Goal: Task Accomplishment & Management: Manage account settings

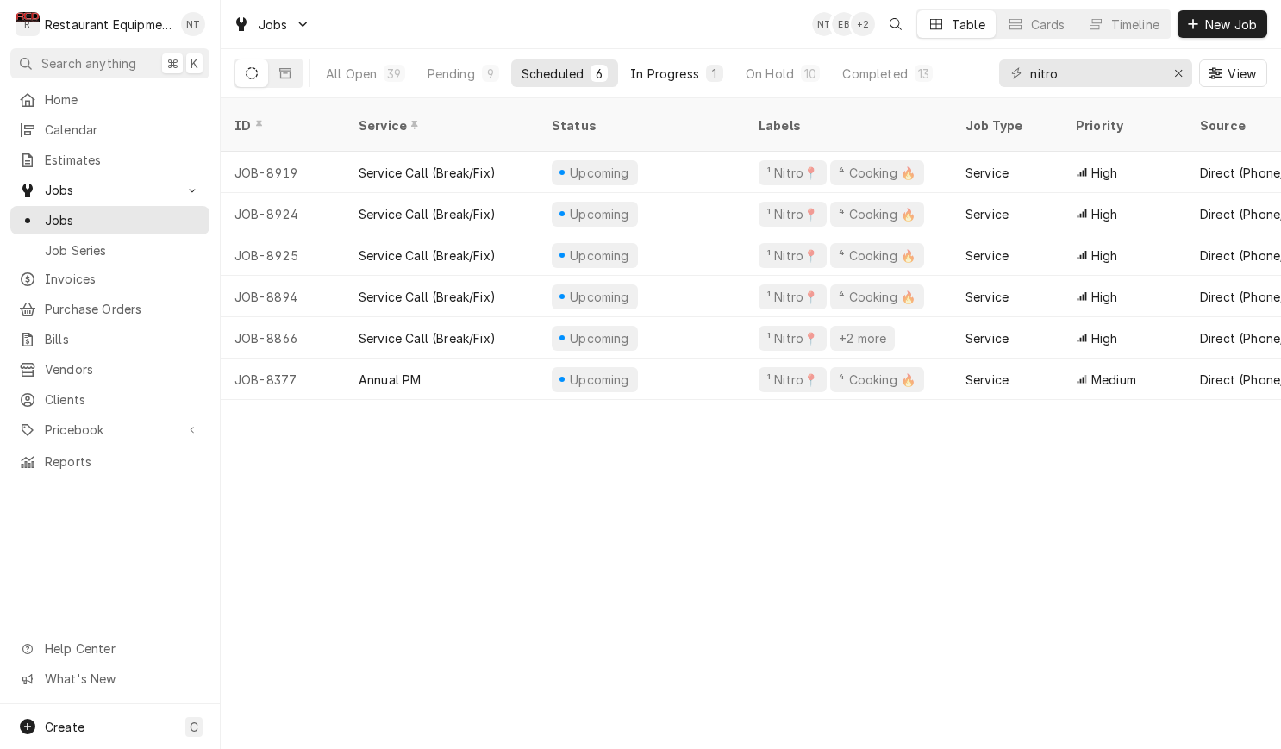
click at [634, 80] on div "In Progress" at bounding box center [664, 74] width 69 height 18
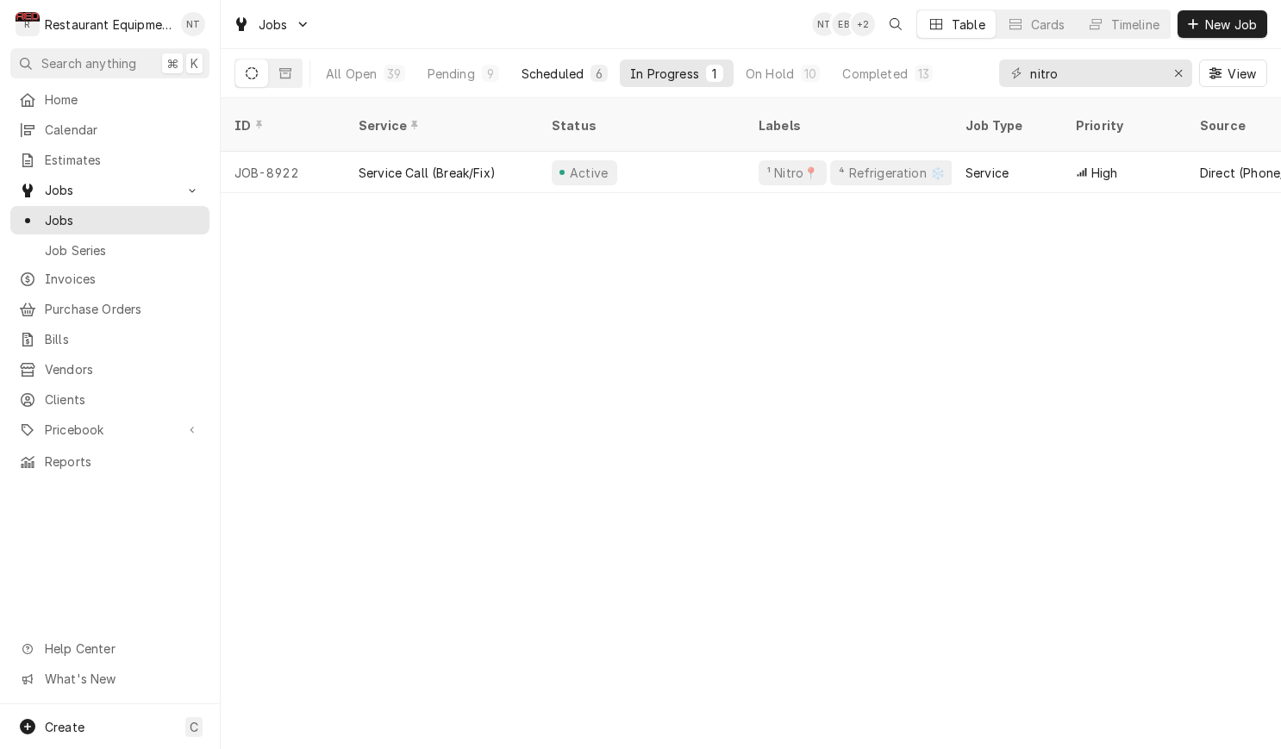
click at [576, 83] on button "Scheduled 6" at bounding box center [564, 73] width 107 height 28
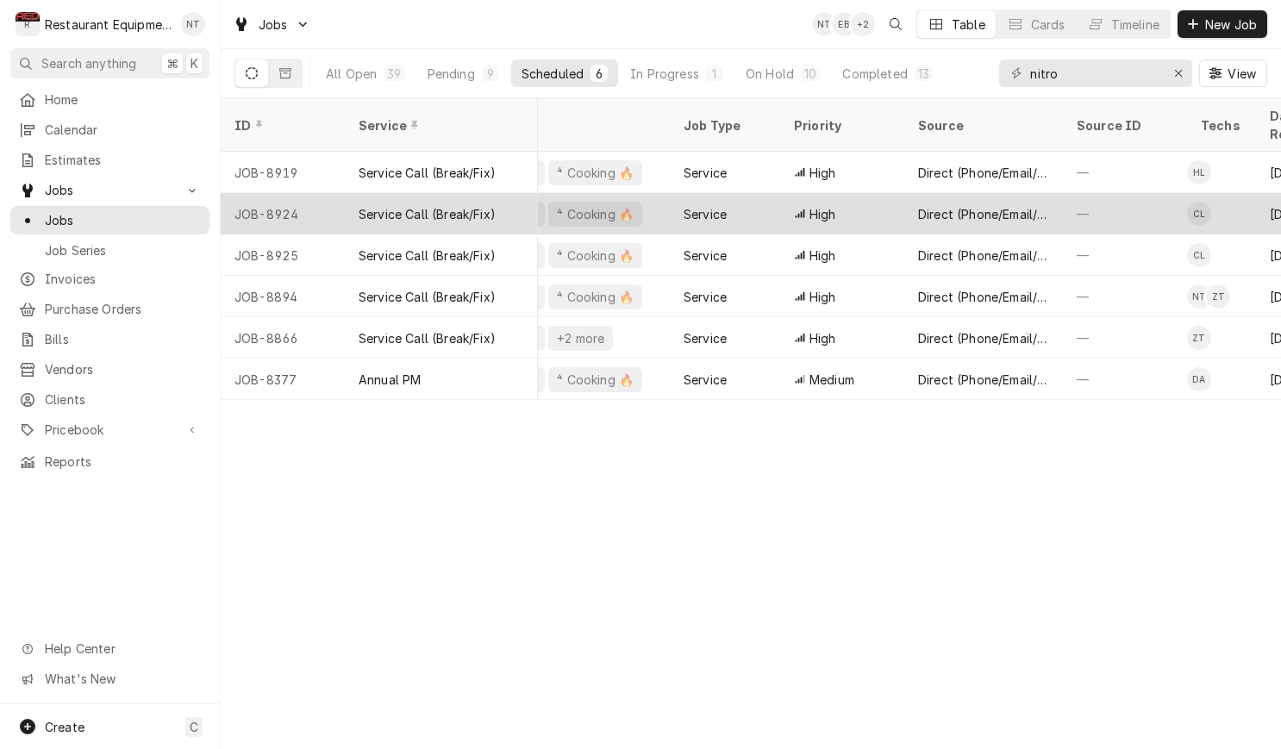
scroll to position [0, 274]
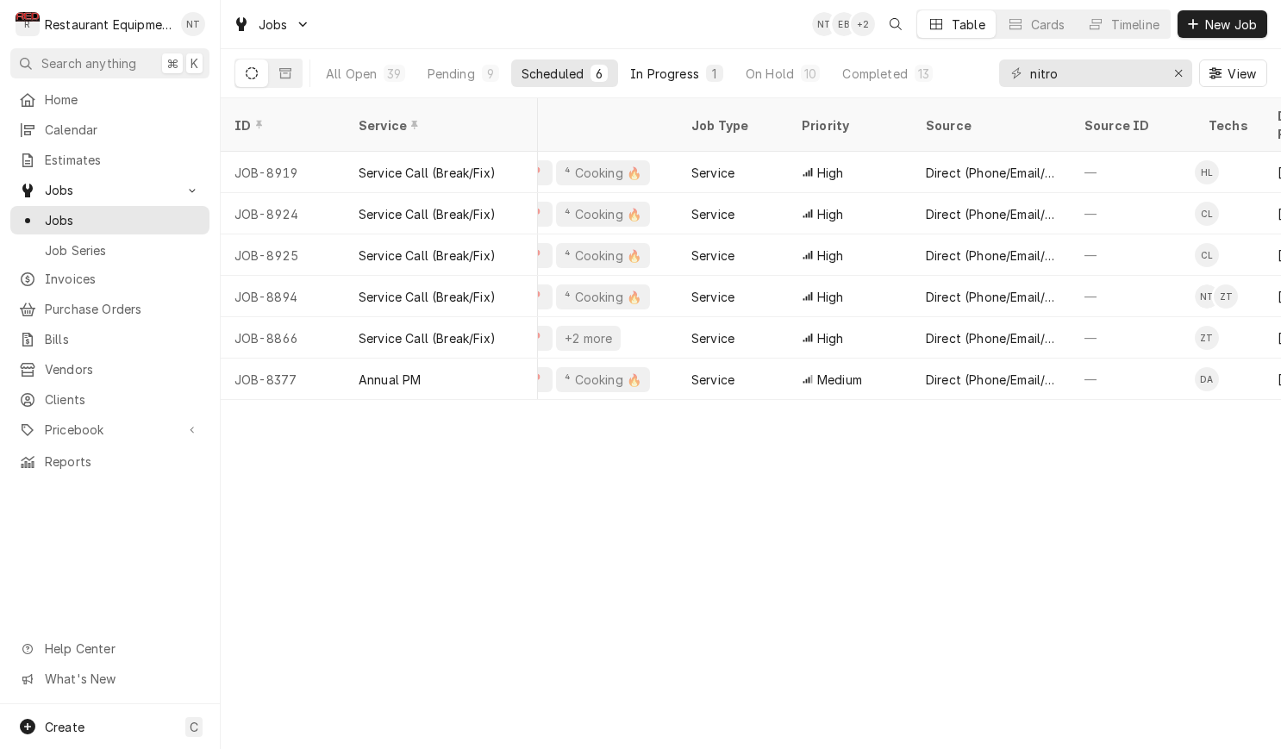
click at [647, 78] on div "In Progress" at bounding box center [664, 74] width 69 height 18
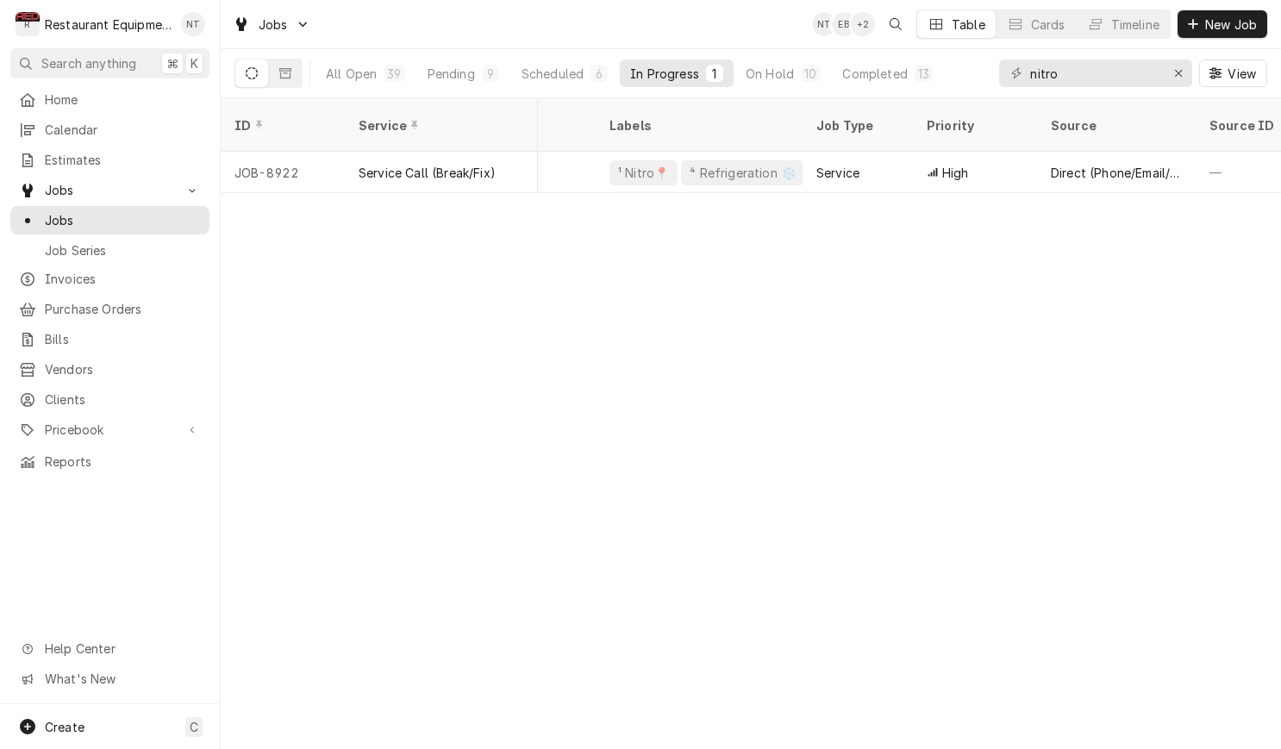
scroll to position [0, 147]
click at [584, 86] on button "Scheduled 6" at bounding box center [564, 73] width 107 height 28
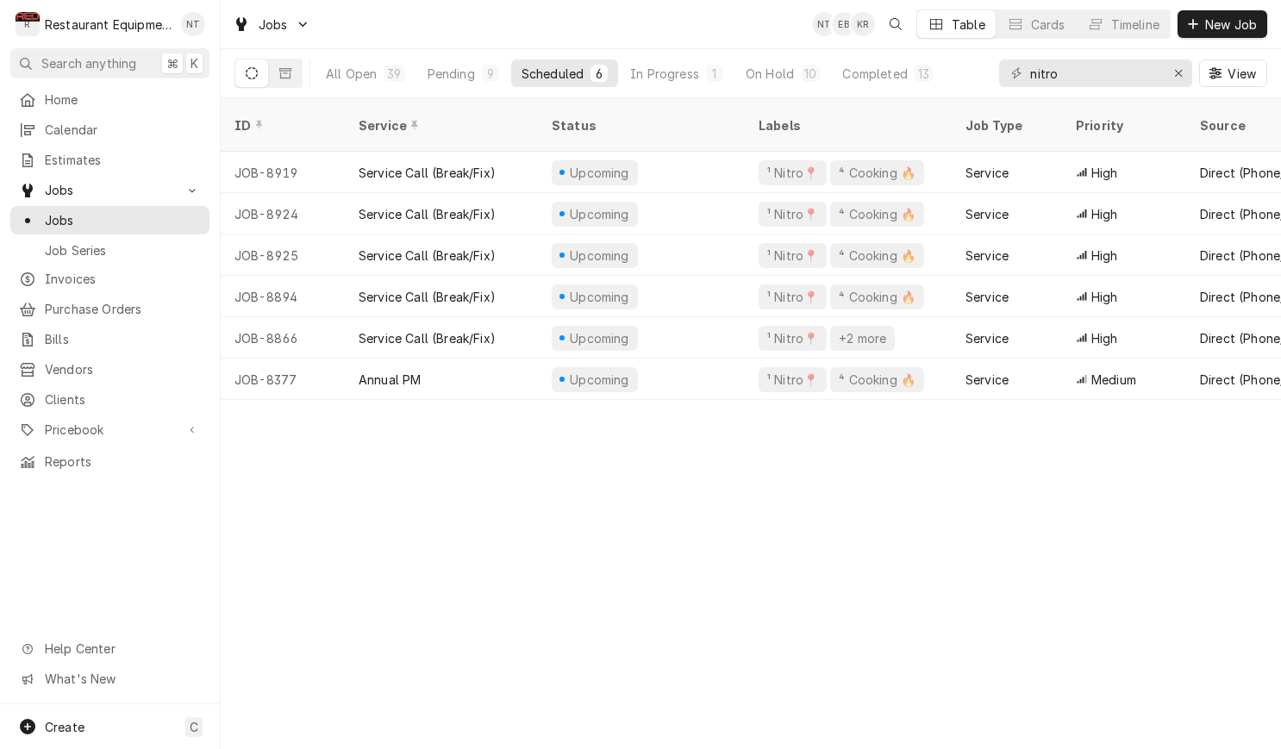
scroll to position [0, 0]
click at [447, 77] on div "Pending" at bounding box center [451, 74] width 47 height 18
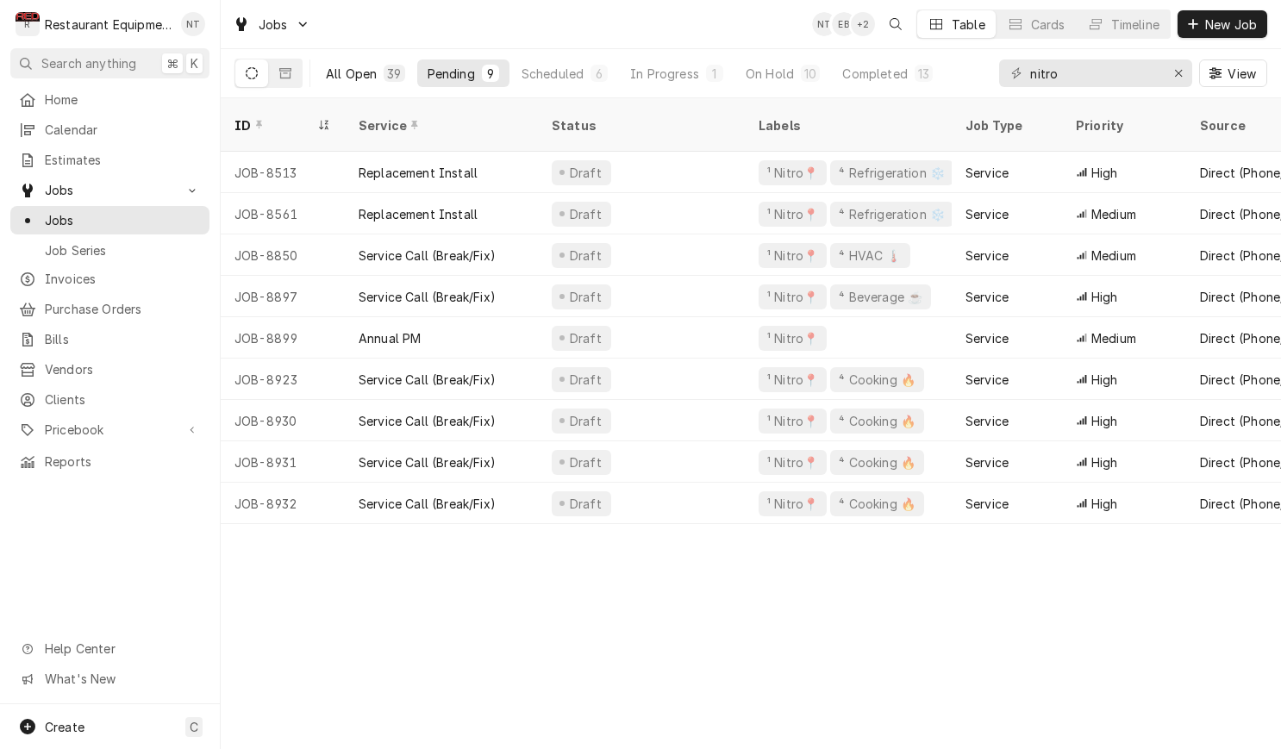
click at [368, 72] on div "All Open" at bounding box center [351, 74] width 51 height 18
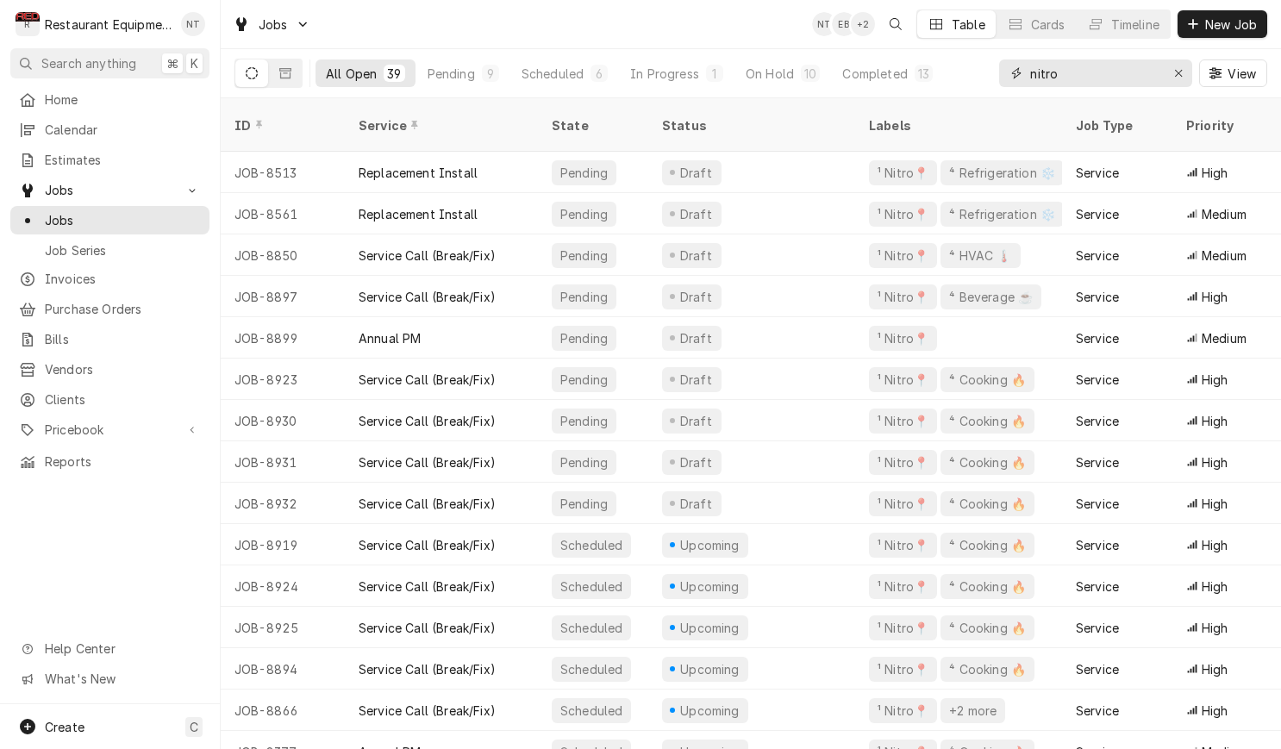
click at [1155, 77] on input "nitro" at bounding box center [1094, 73] width 129 height 28
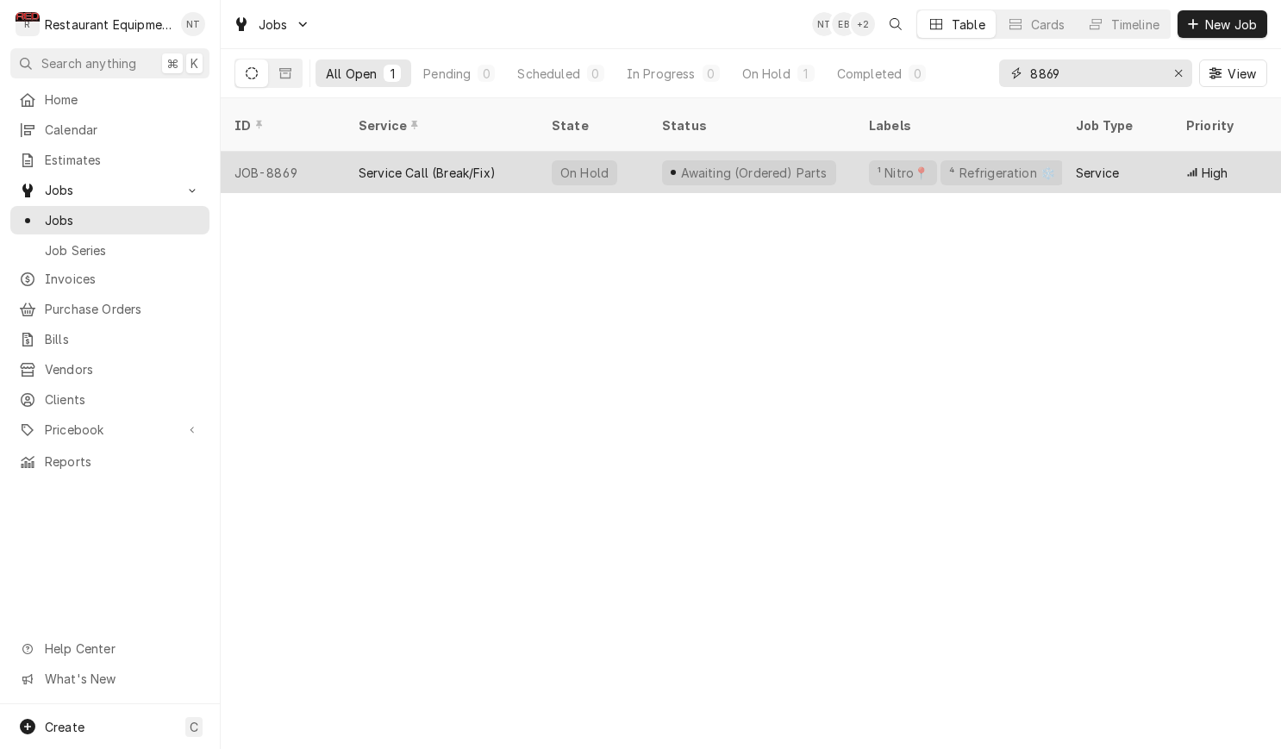
type input "8869"
click at [822, 152] on div "Awaiting (Ordered) Parts" at bounding box center [751, 172] width 207 height 41
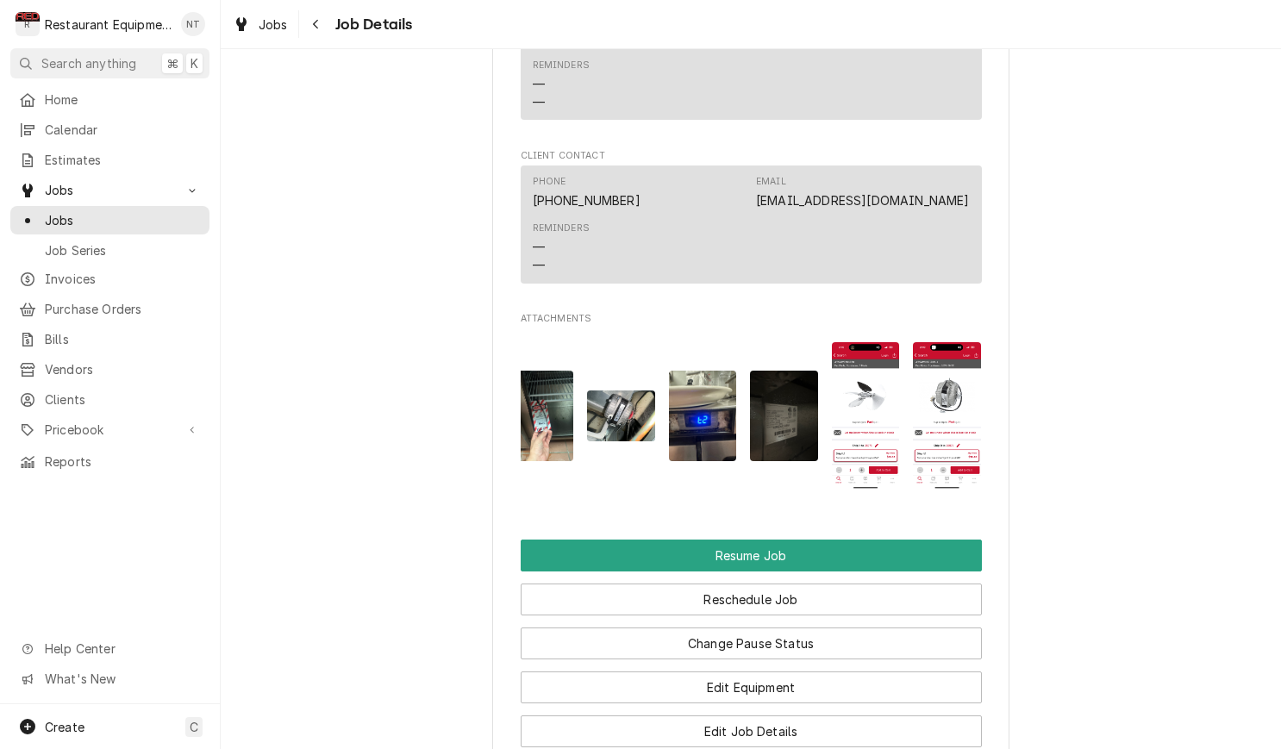
scroll to position [0, 14]
click at [952, 396] on img "Attachments" at bounding box center [948, 415] width 68 height 147
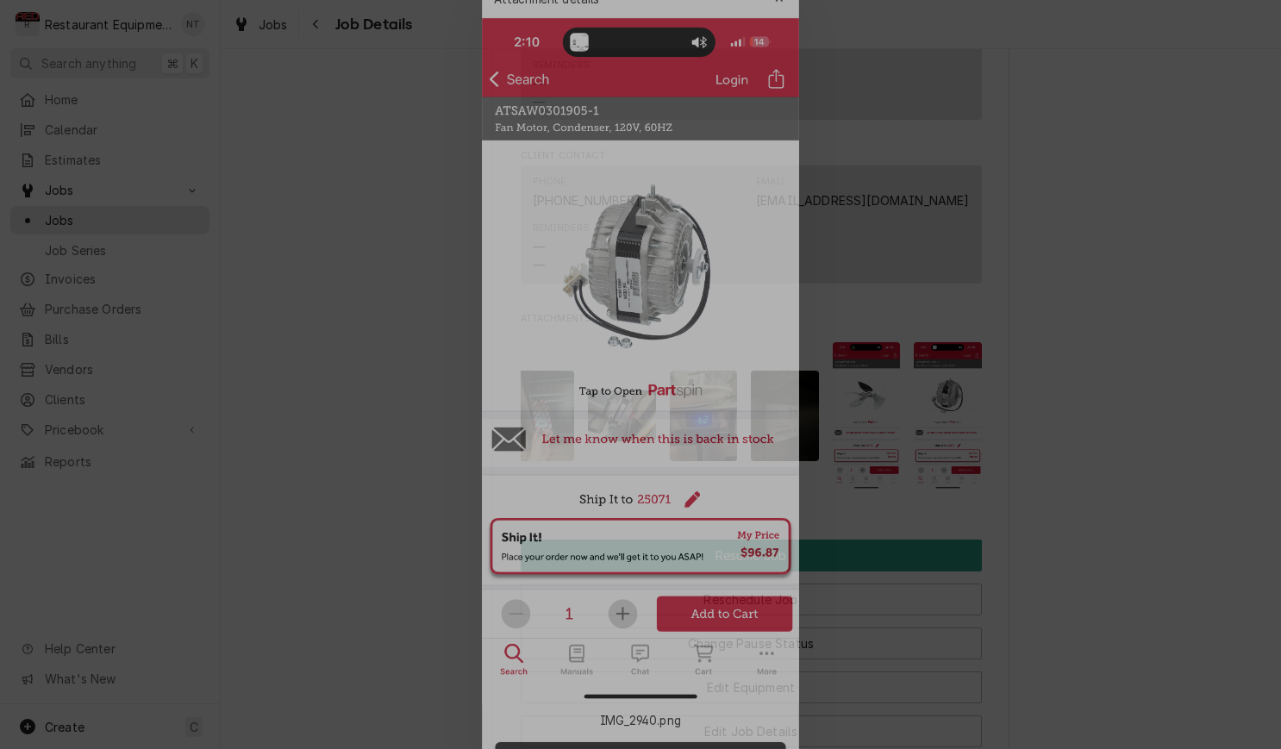
click at [462, 328] on div at bounding box center [640, 374] width 1281 height 749
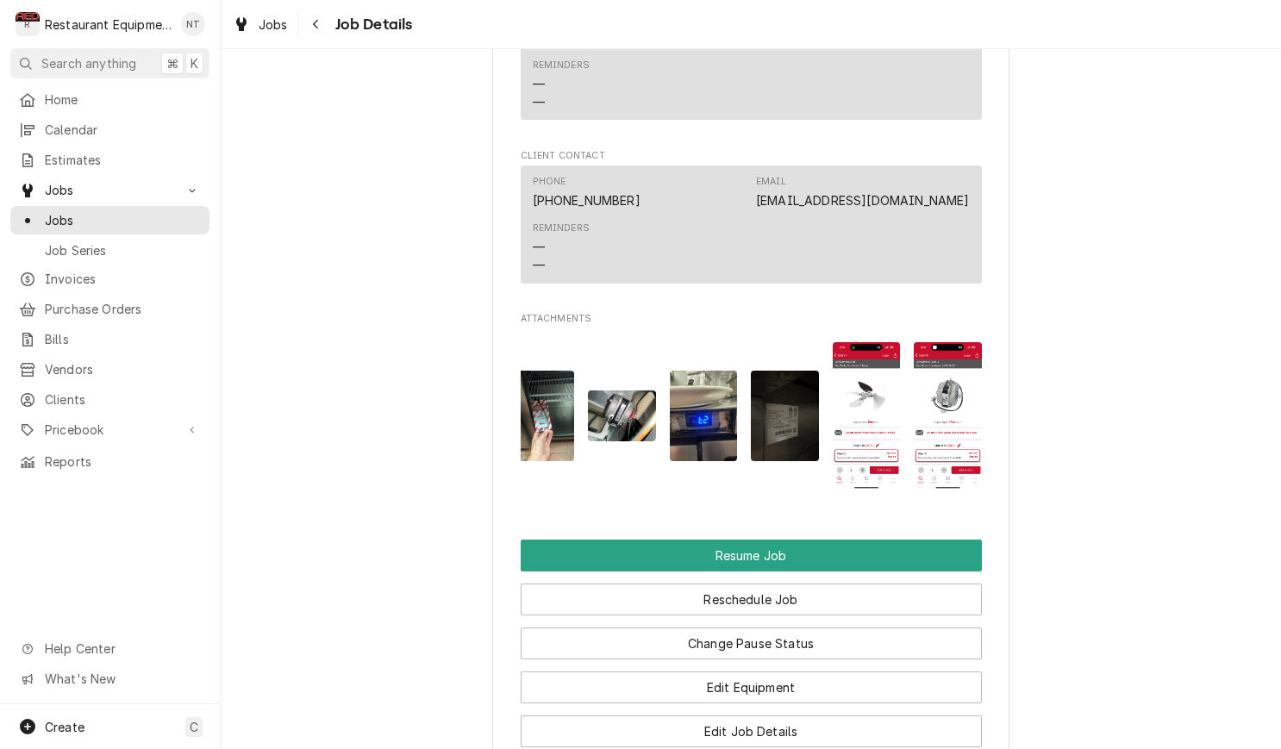
click at [638, 400] on img "Attachments" at bounding box center [622, 415] width 68 height 51
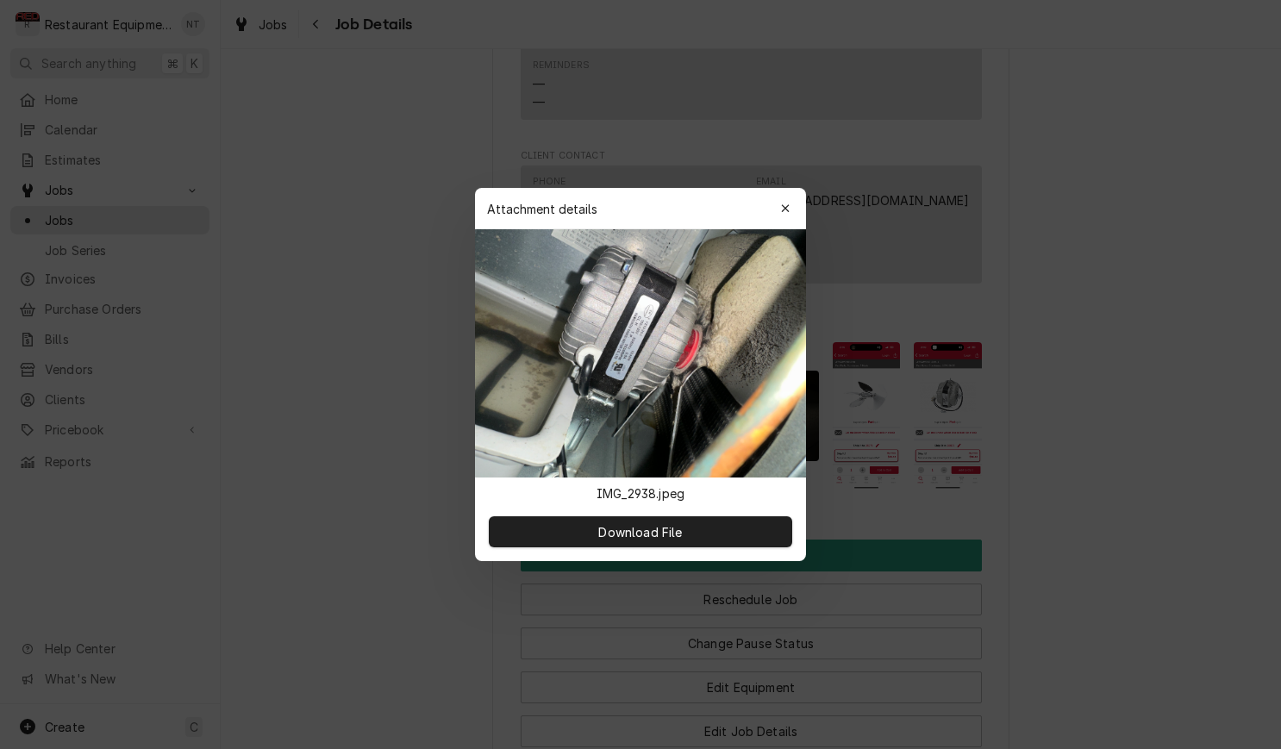
drag, startPoint x: 792, startPoint y: 207, endPoint x: 794, endPoint y: 227, distance: 19.9
click at [792, 207] on div "button" at bounding box center [785, 208] width 17 height 17
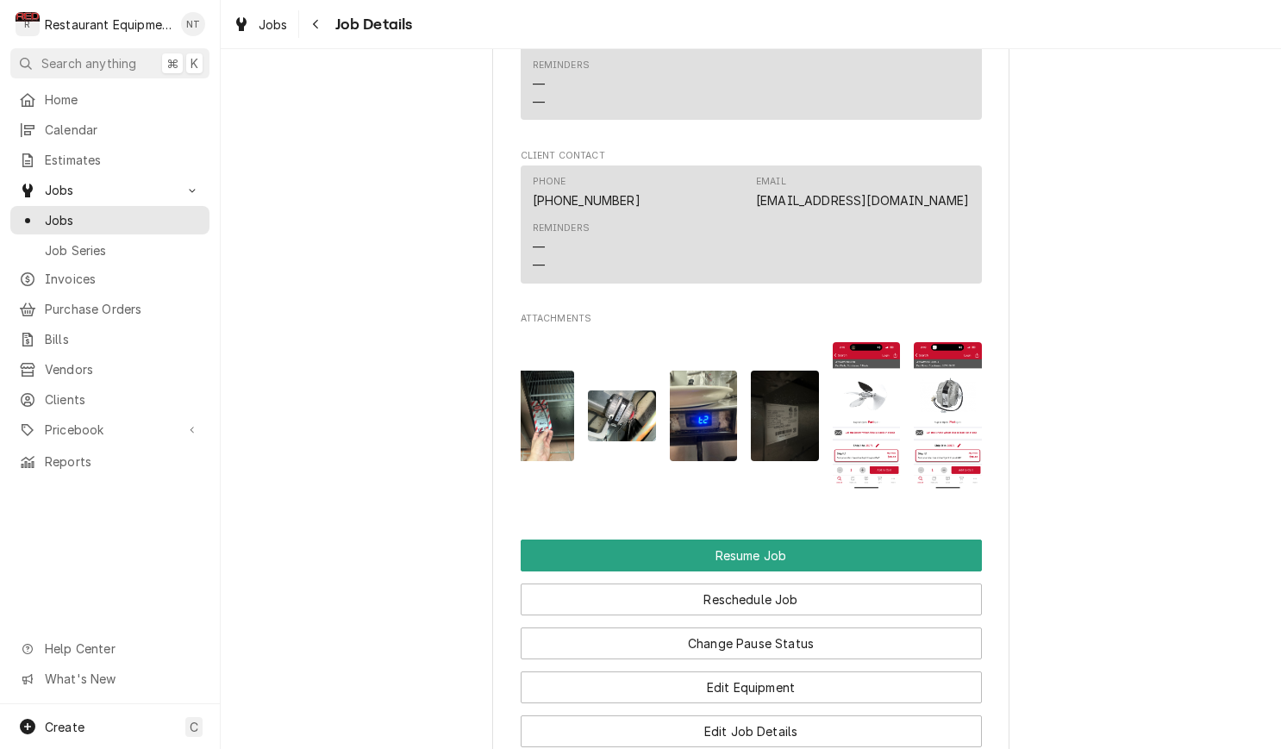
click at [963, 409] on img "Attachments" at bounding box center [948, 415] width 68 height 147
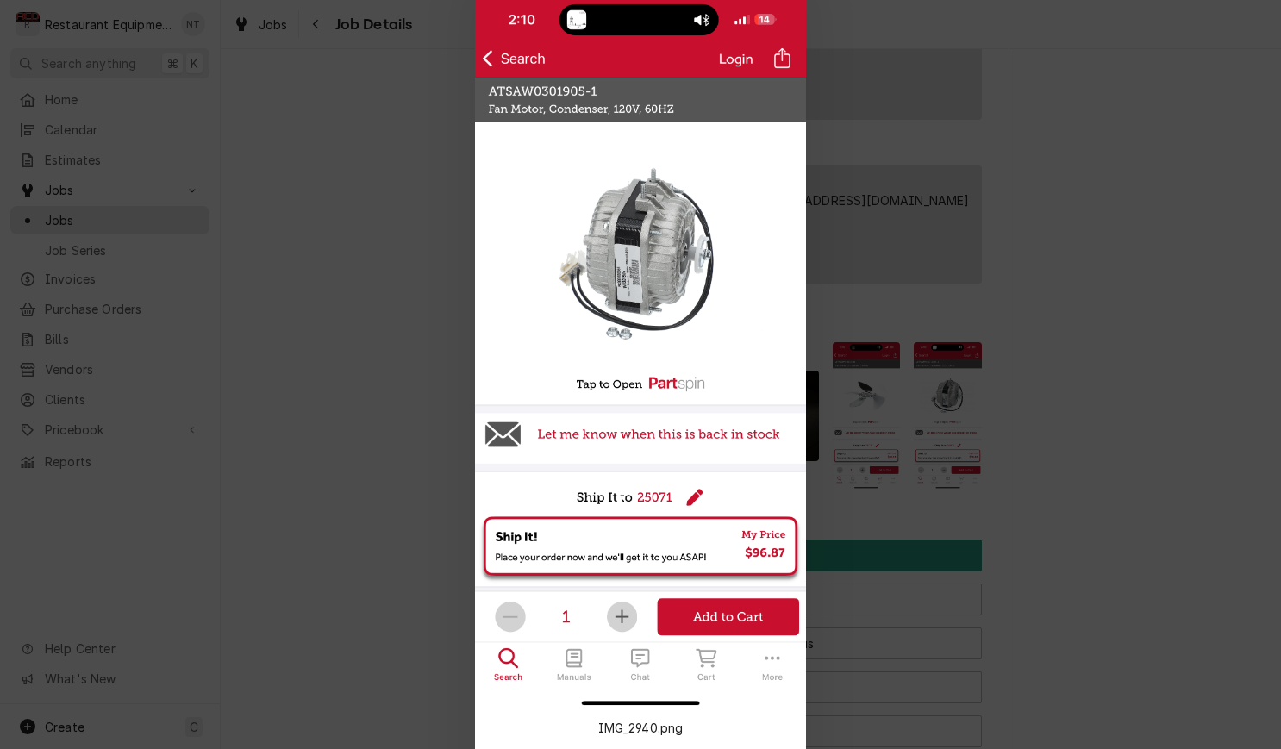
click at [872, 283] on div at bounding box center [640, 374] width 1281 height 749
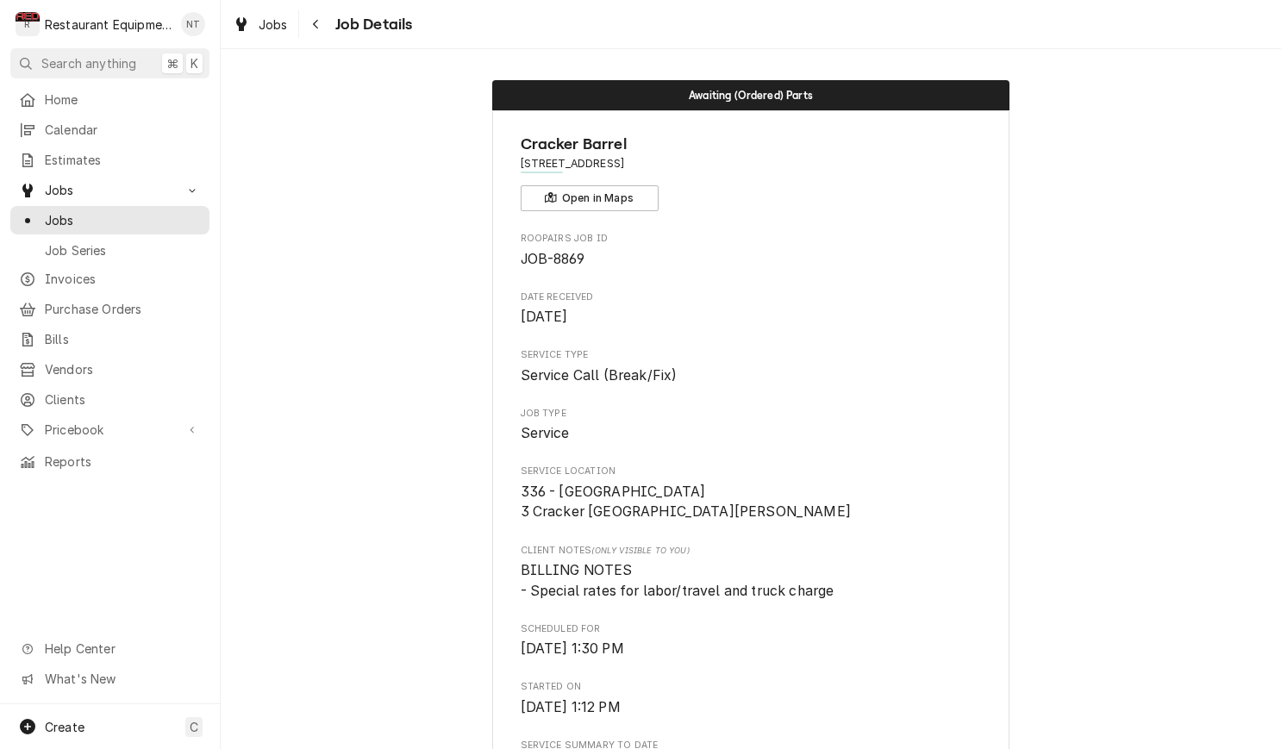
scroll to position [0, 0]
click at [273, 26] on span "Jobs" at bounding box center [273, 25] width 29 height 18
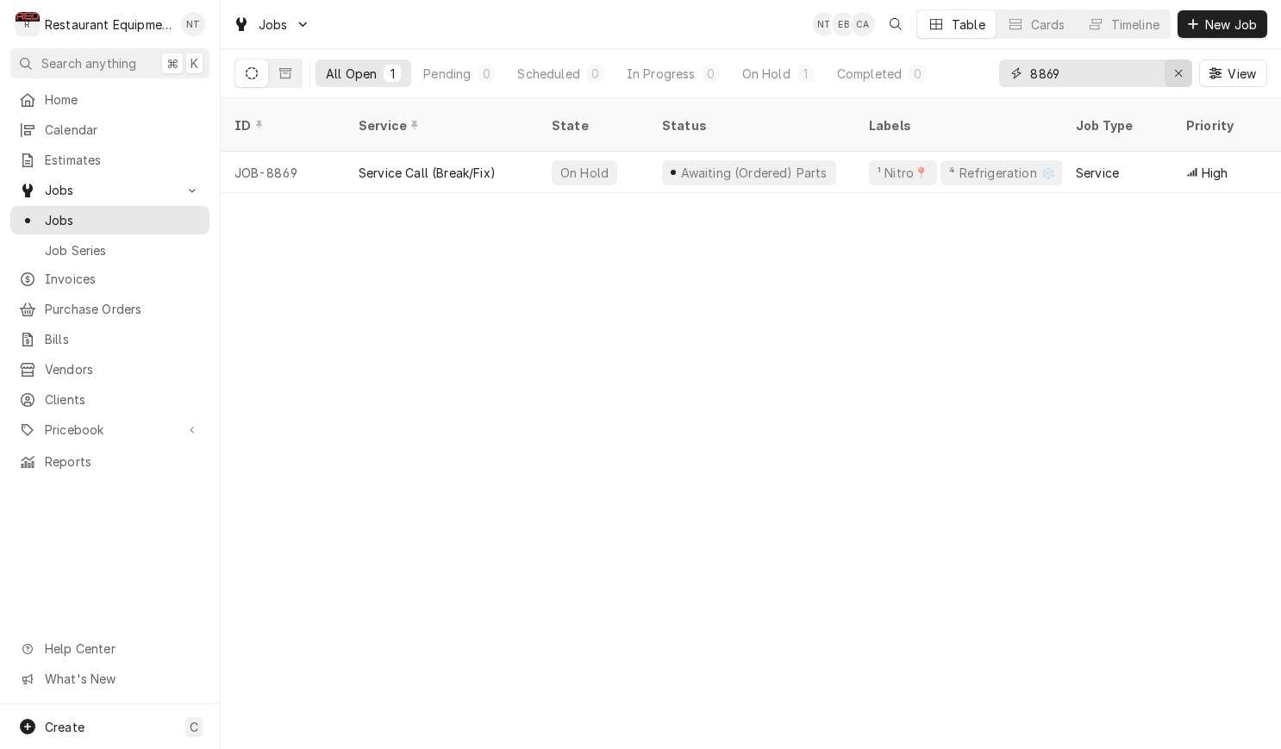
click at [1176, 74] on icon "Erase input" at bounding box center [1178, 73] width 9 height 12
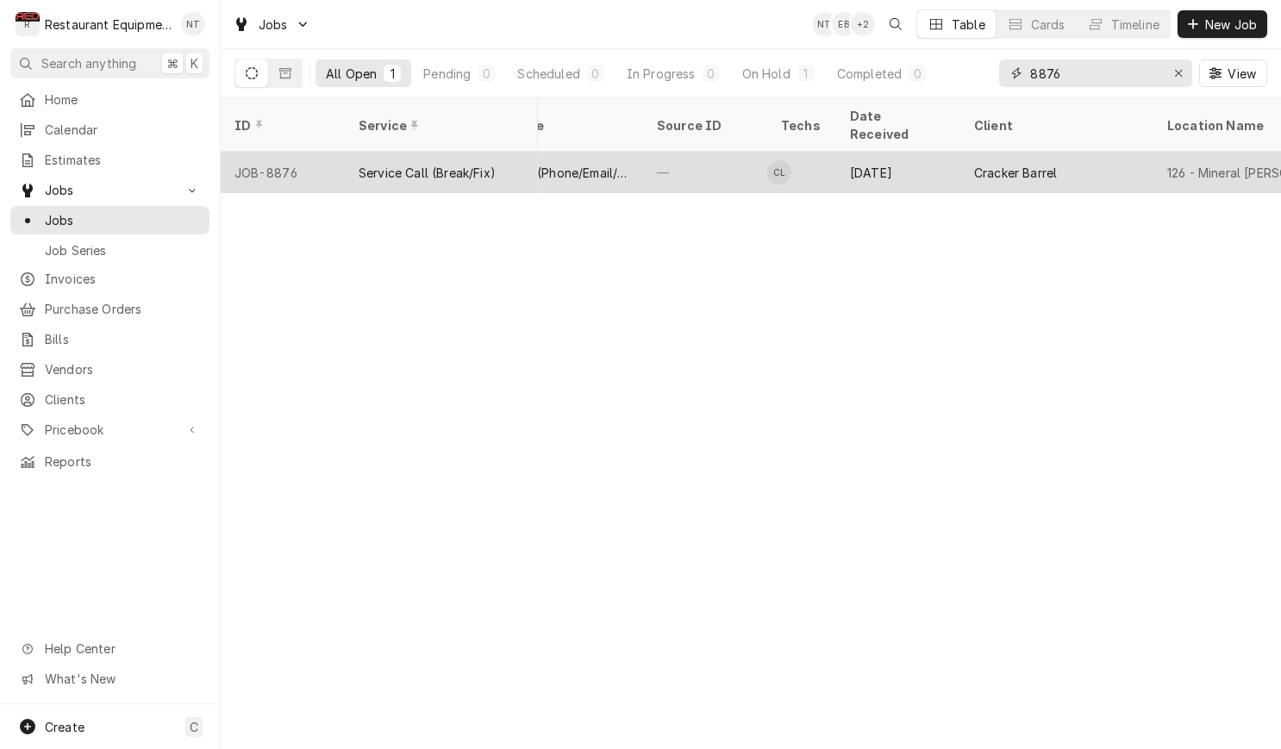
scroll to position [0, 822]
type input "8876"
click at [889, 152] on div "[DATE]" at bounding box center [889, 172] width 124 height 41
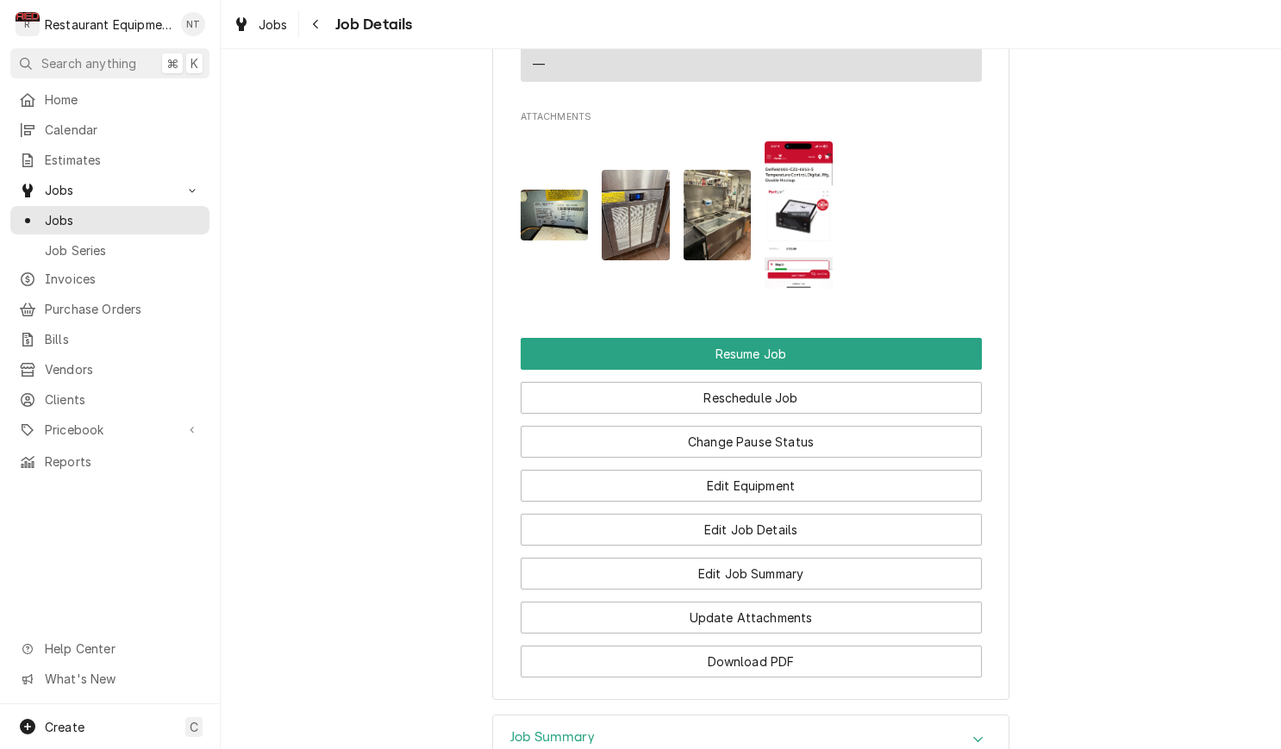
scroll to position [2112, 0]
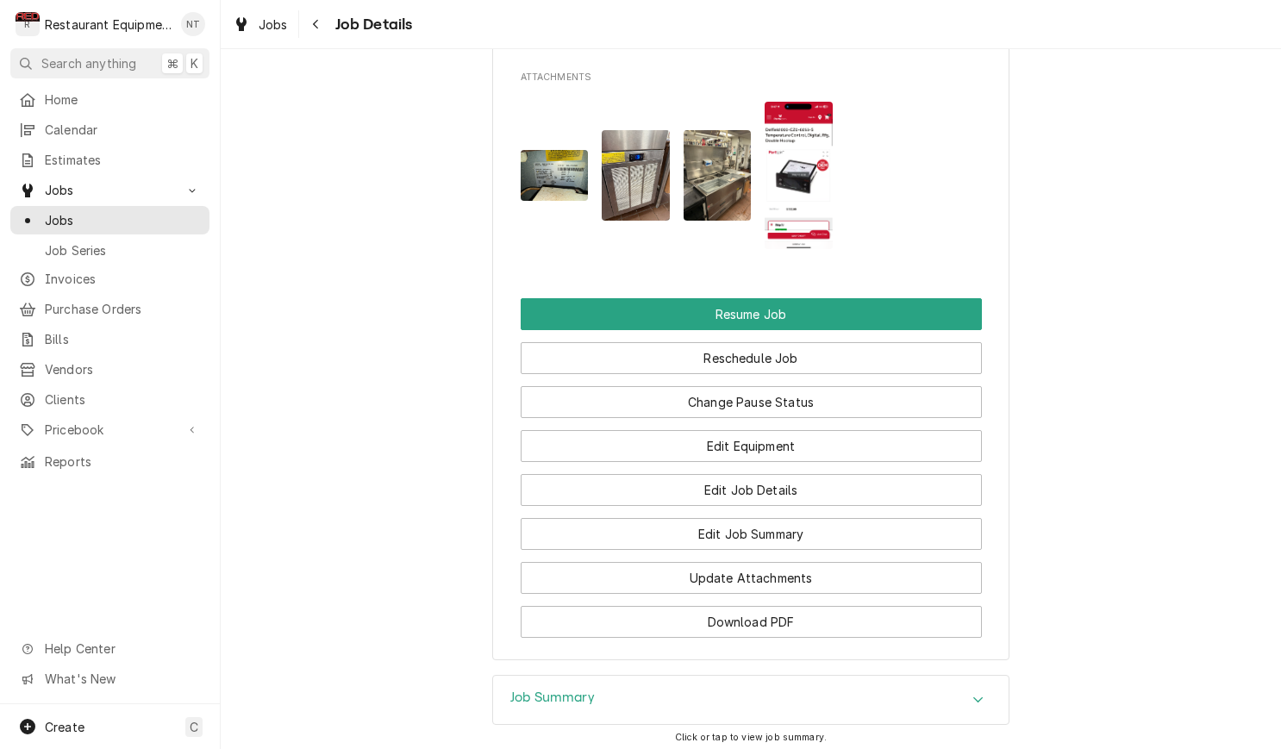
click at [807, 144] on img "Attachments" at bounding box center [799, 175] width 68 height 147
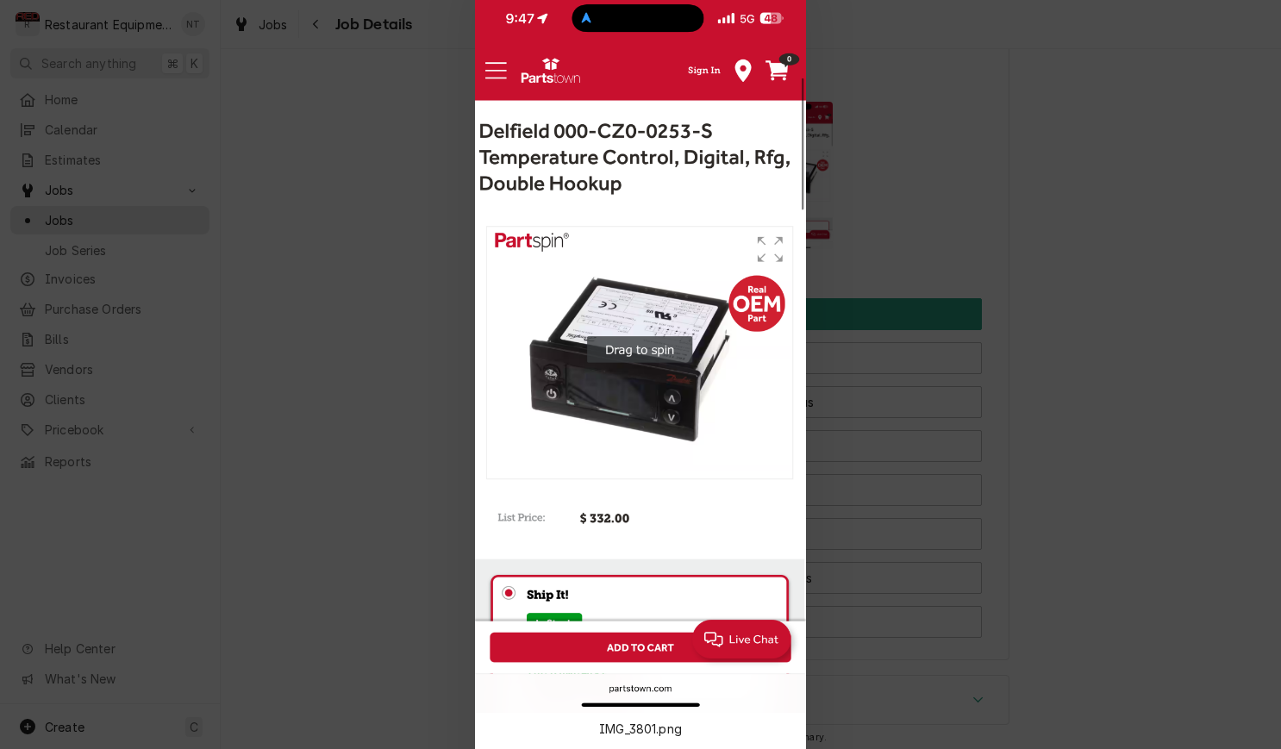
click at [909, 183] on div at bounding box center [640, 374] width 1281 height 749
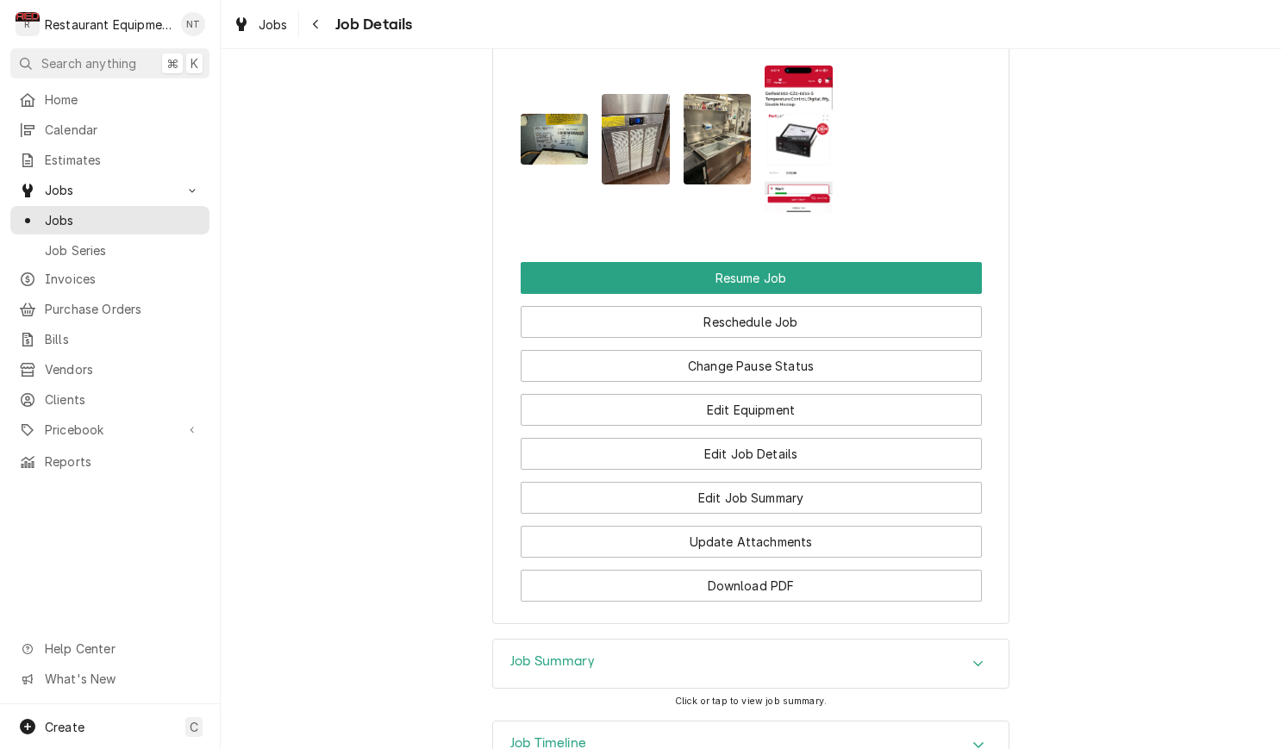
scroll to position [2096, 0]
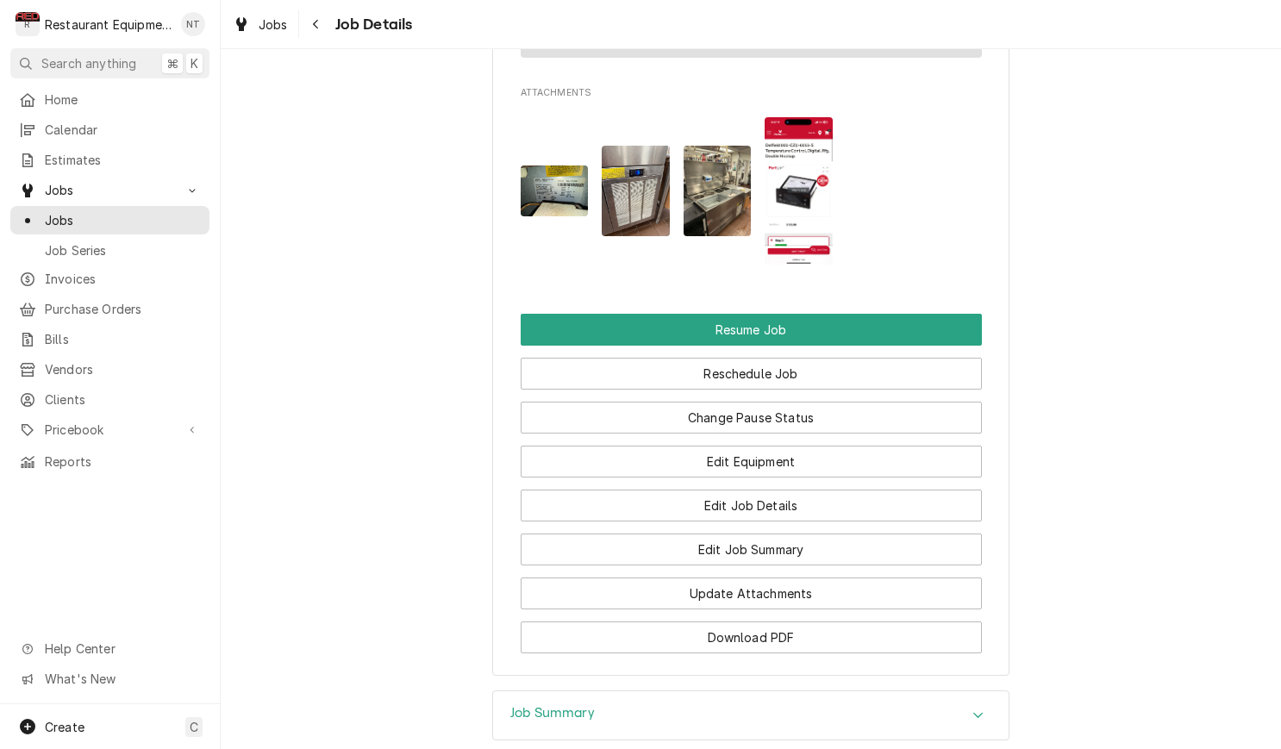
click at [809, 174] on img "Attachments" at bounding box center [799, 190] width 68 height 147
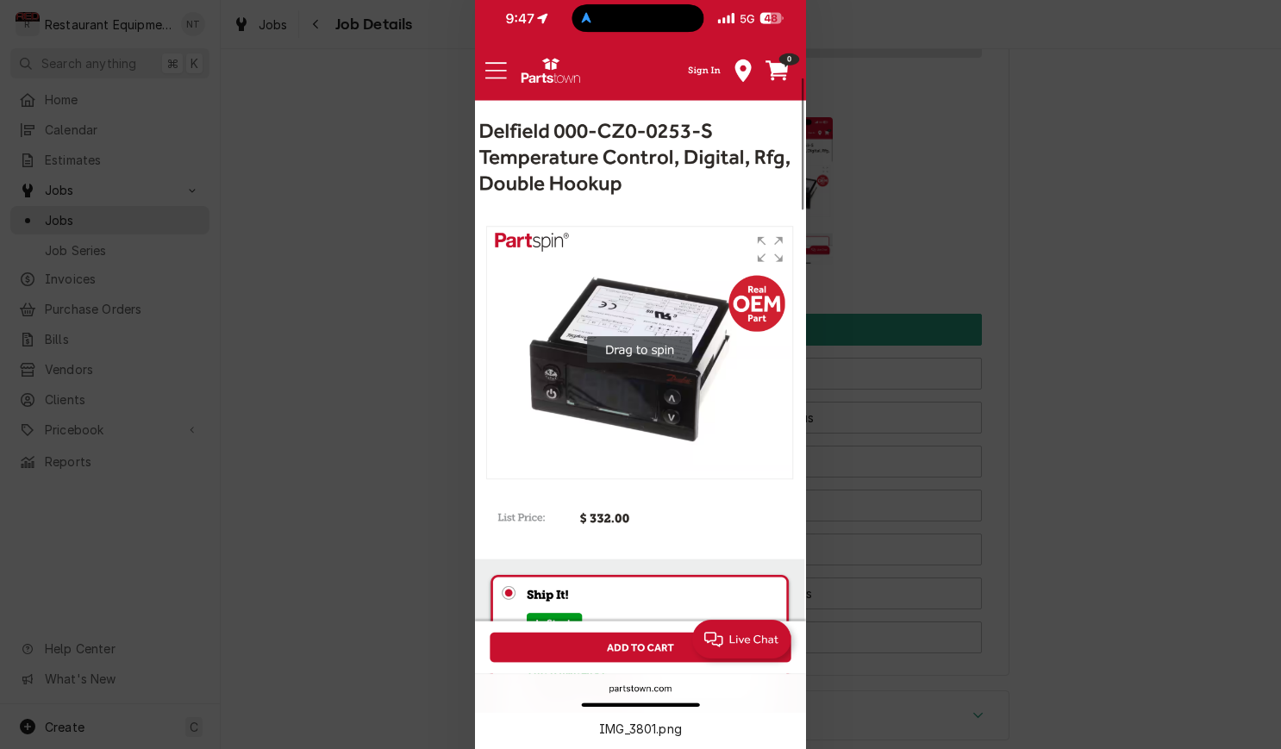
click at [879, 123] on div at bounding box center [640, 374] width 1281 height 749
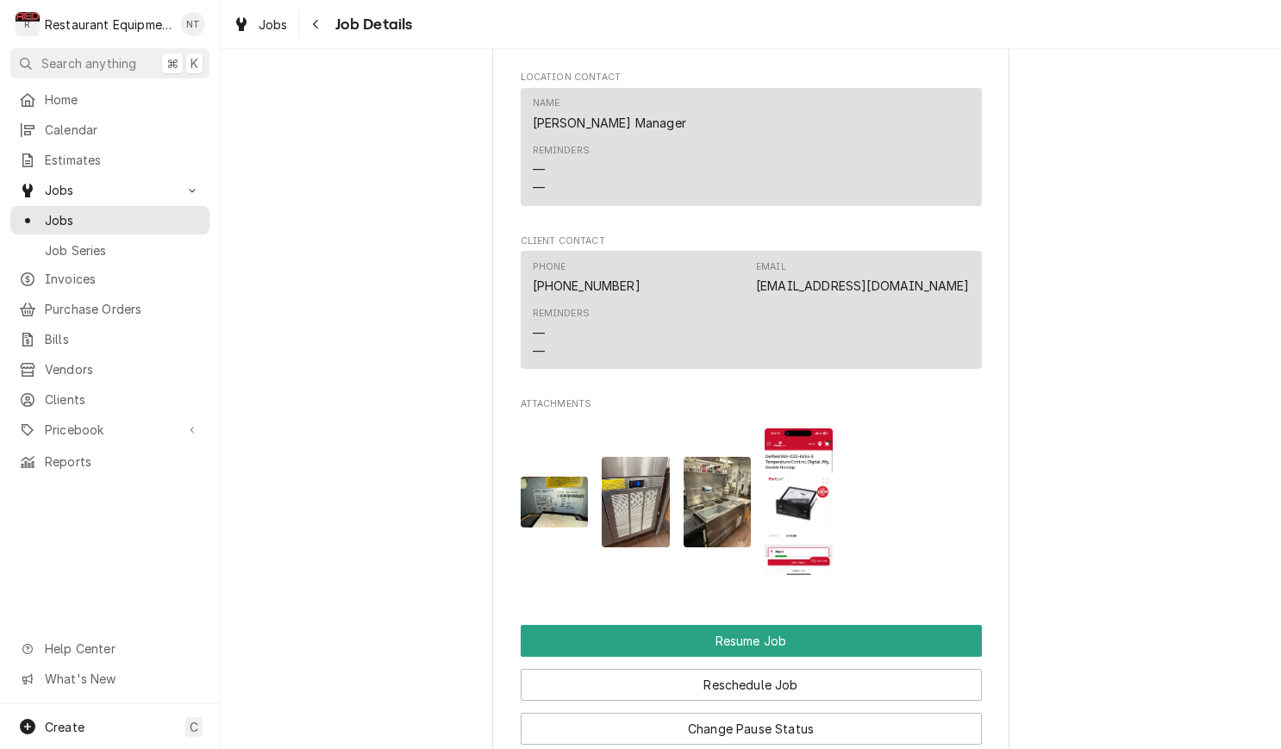
scroll to position [1794, 0]
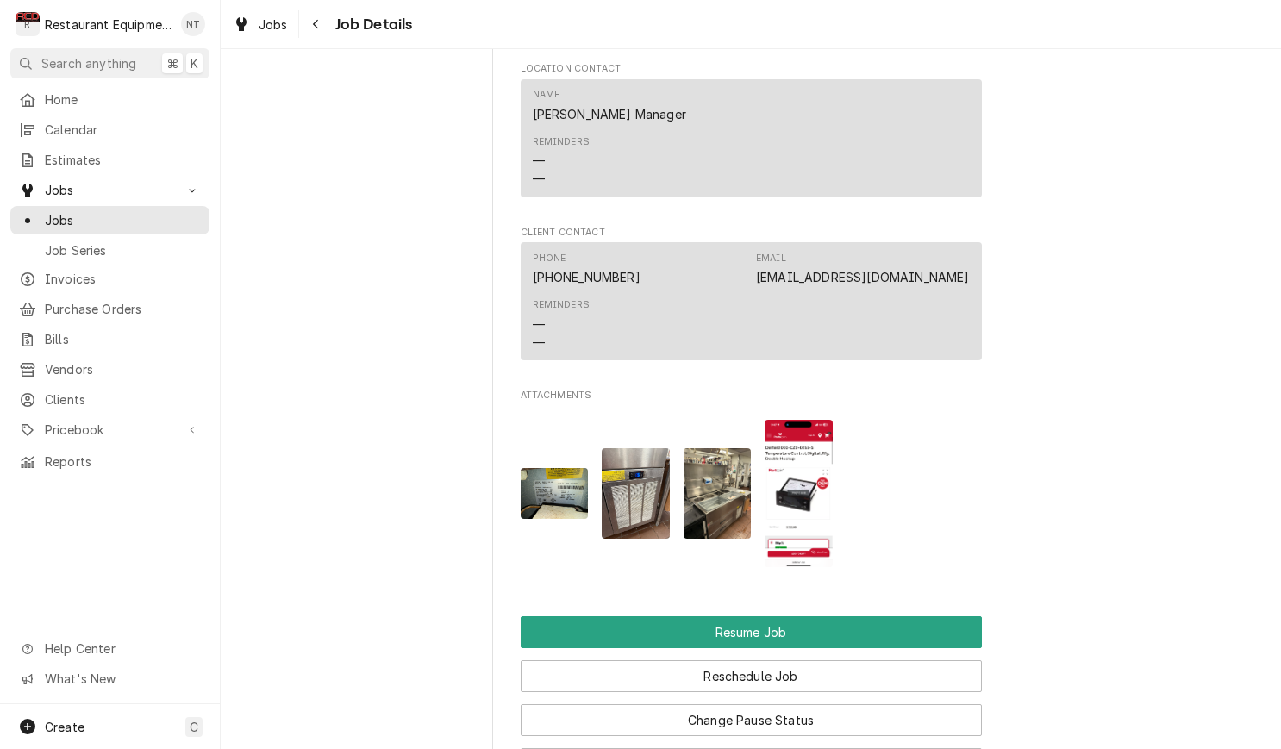
click at [809, 452] on img "Attachments" at bounding box center [799, 493] width 68 height 147
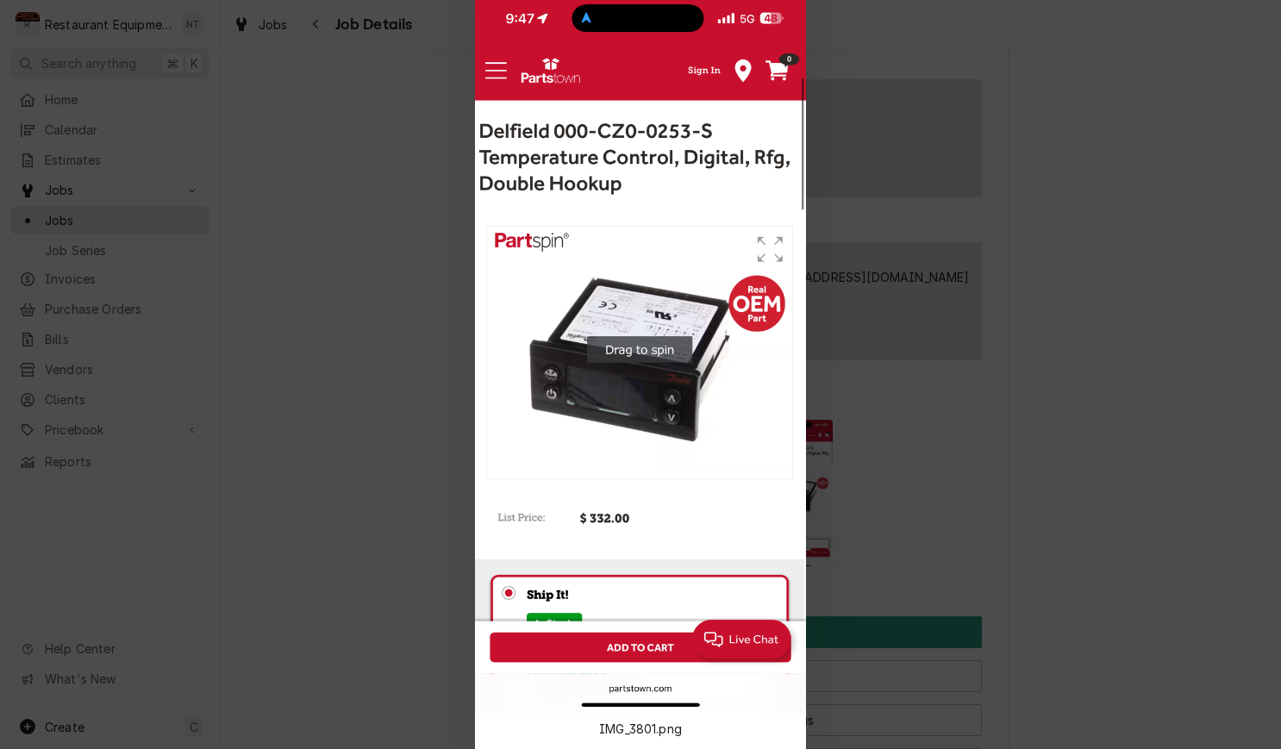
click at [845, 347] on div at bounding box center [640, 374] width 1281 height 749
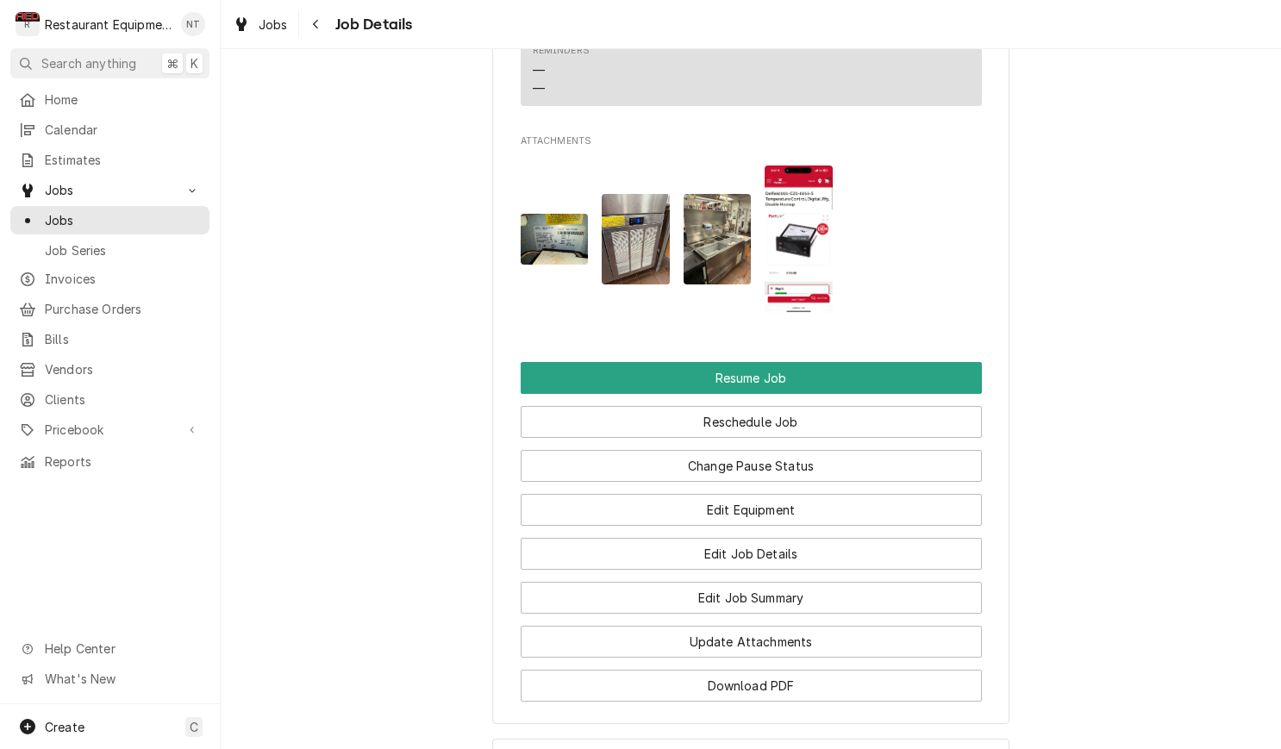
scroll to position [2050, 0]
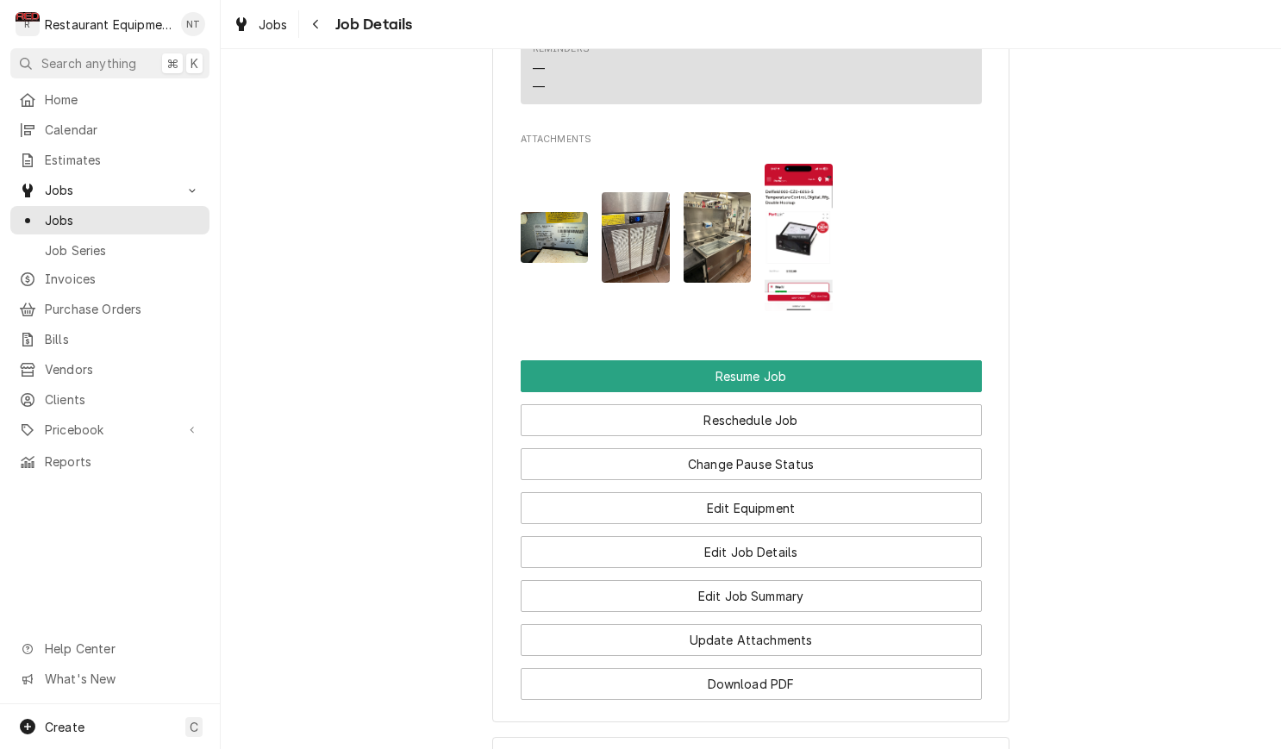
click at [797, 245] on img "Attachments" at bounding box center [799, 237] width 68 height 147
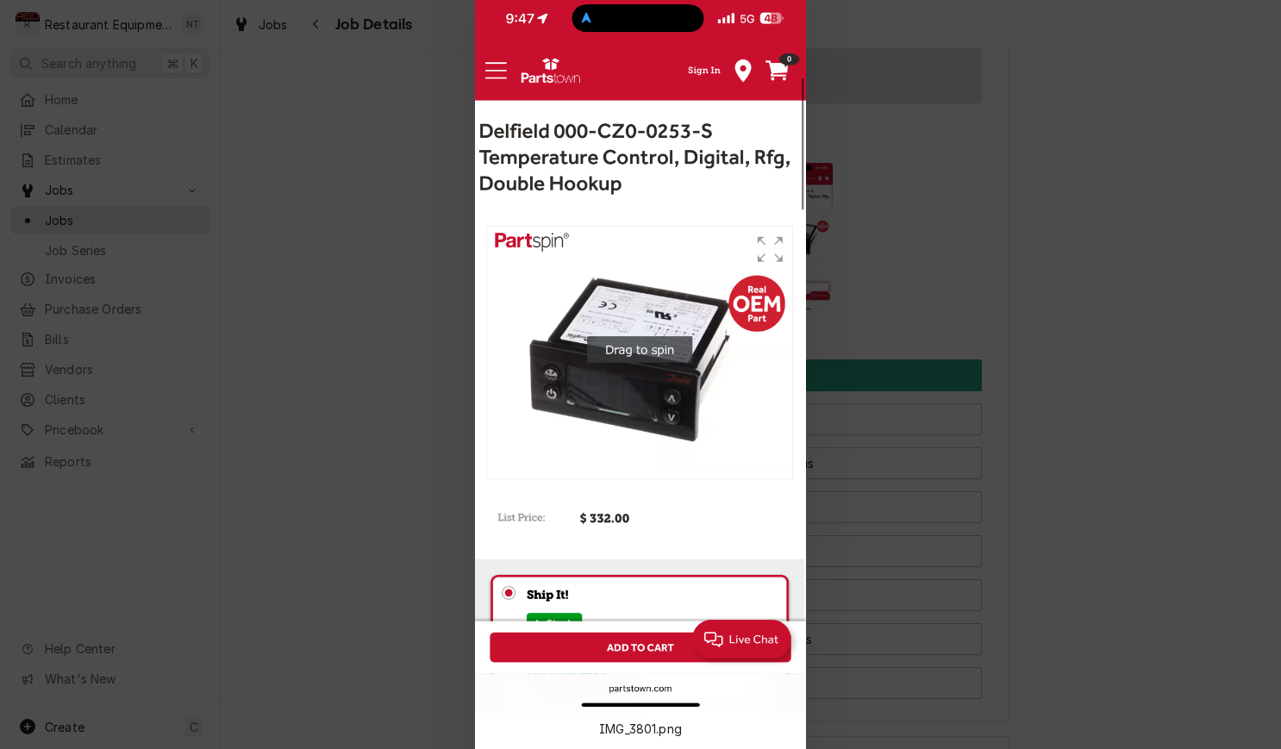
drag, startPoint x: 925, startPoint y: 223, endPoint x: 715, endPoint y: 204, distance: 211.2
click at [922, 221] on div at bounding box center [640, 374] width 1281 height 749
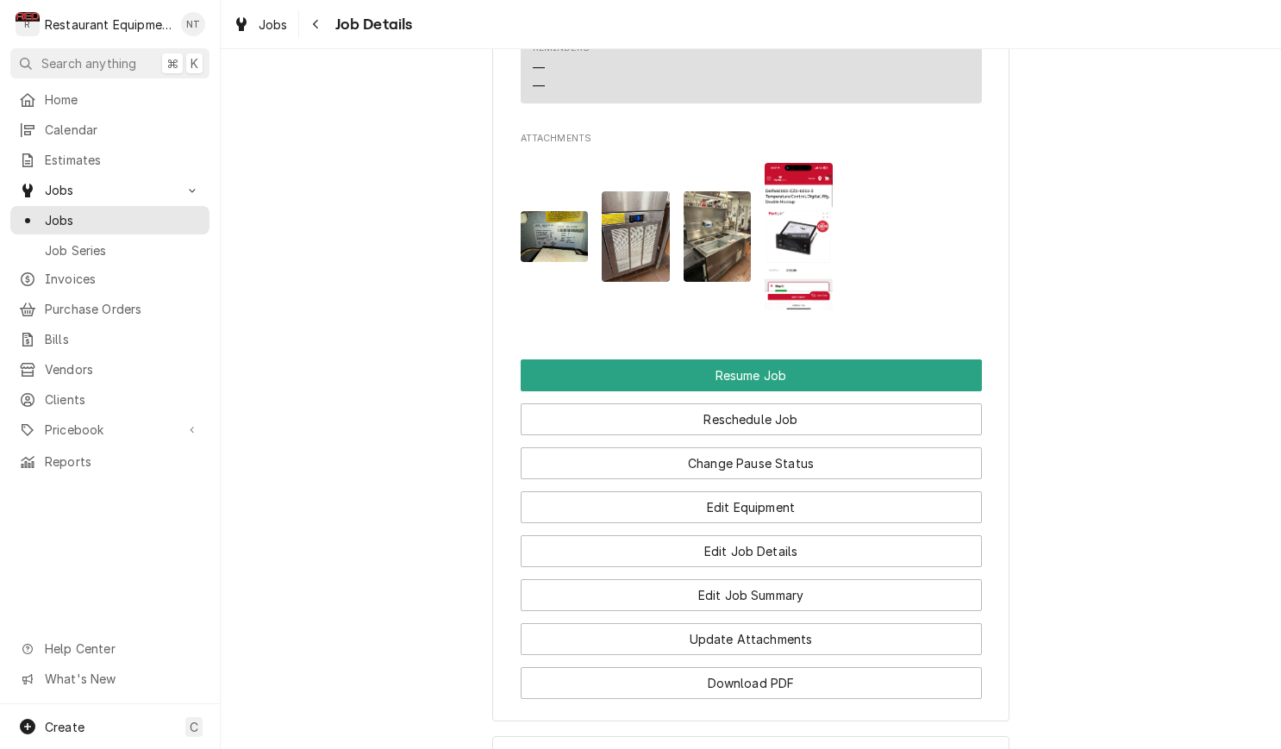
click at [532, 211] on img "Attachments" at bounding box center [555, 236] width 68 height 51
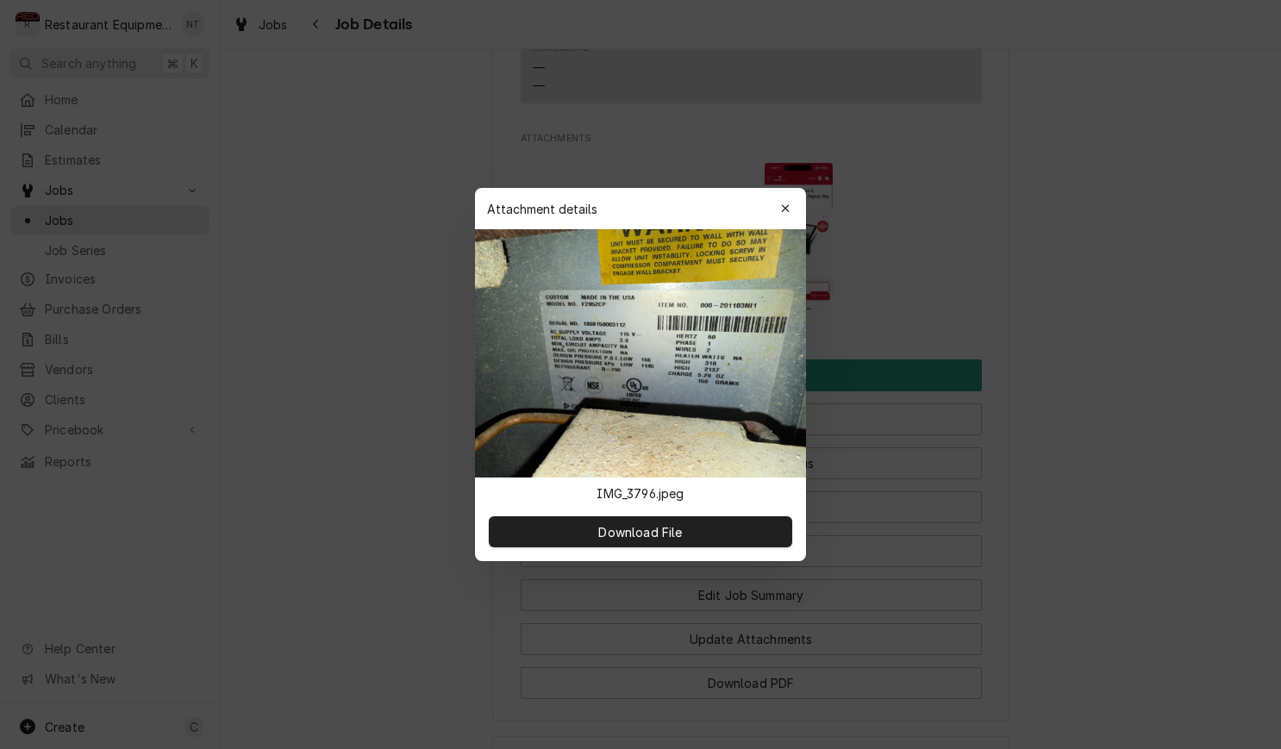
click at [789, 207] on icon "button" at bounding box center [785, 209] width 9 height 12
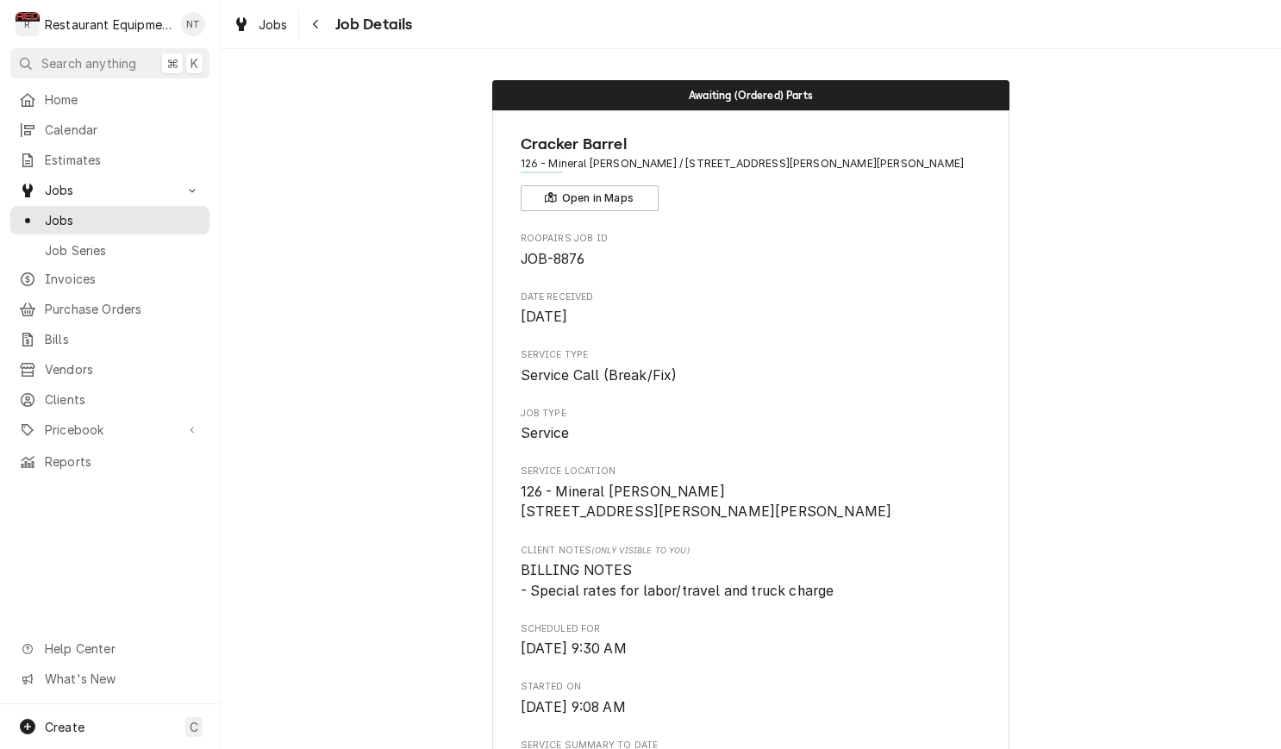
scroll to position [0, 0]
click at [322, 26] on div "Navigate back" at bounding box center [316, 24] width 17 height 17
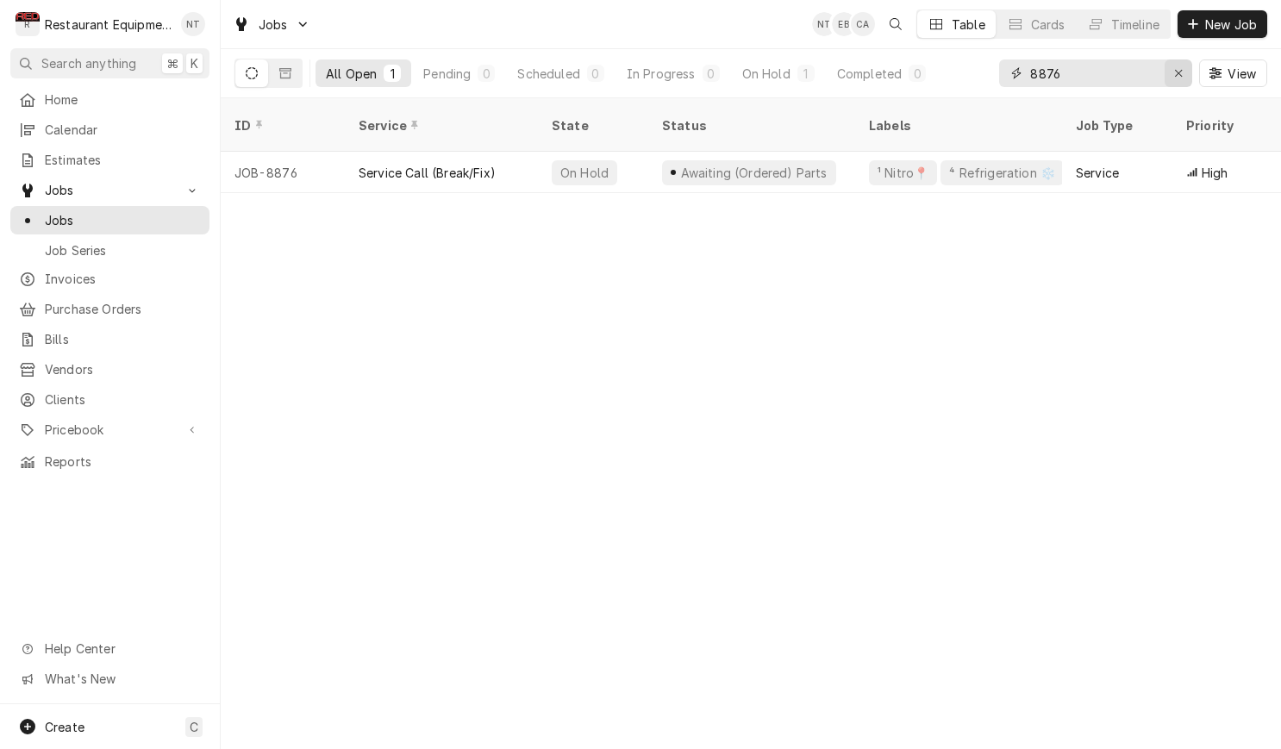
click at [1180, 78] on icon "Erase input" at bounding box center [1178, 73] width 9 height 12
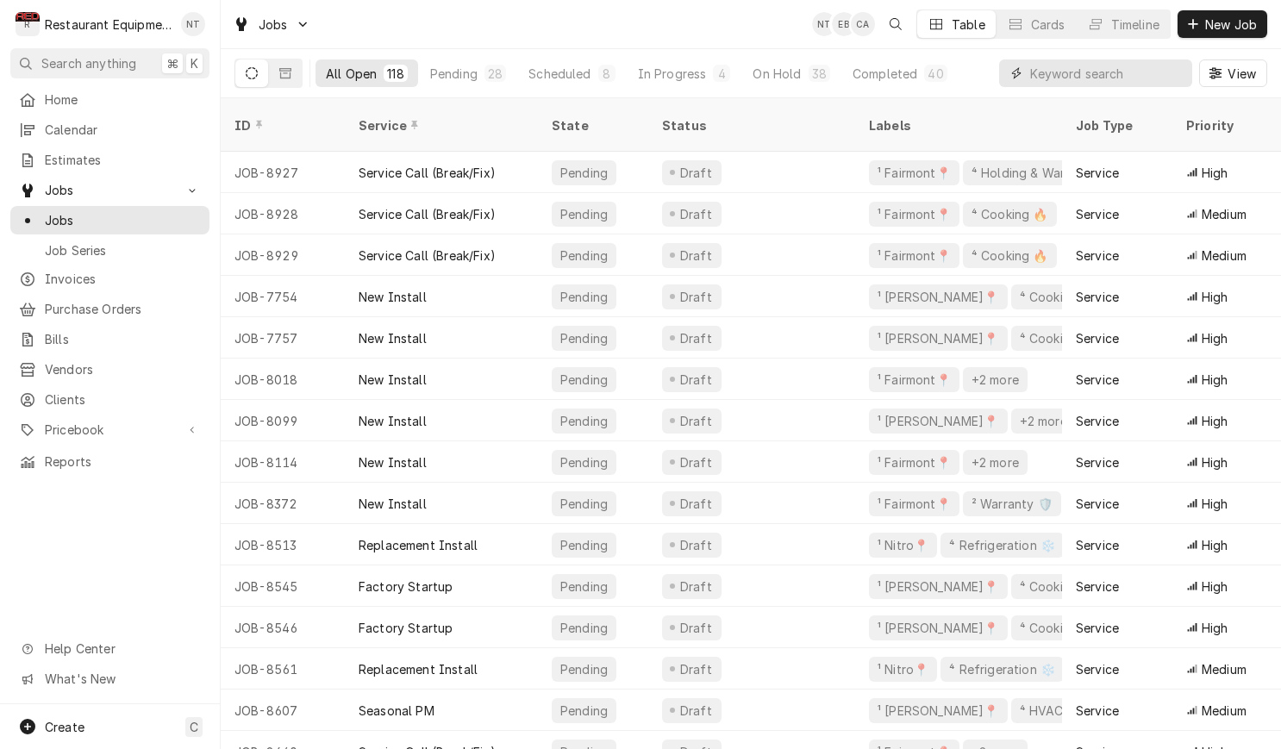
click at [1076, 72] on input "Dynamic Content Wrapper" at bounding box center [1106, 73] width 153 height 28
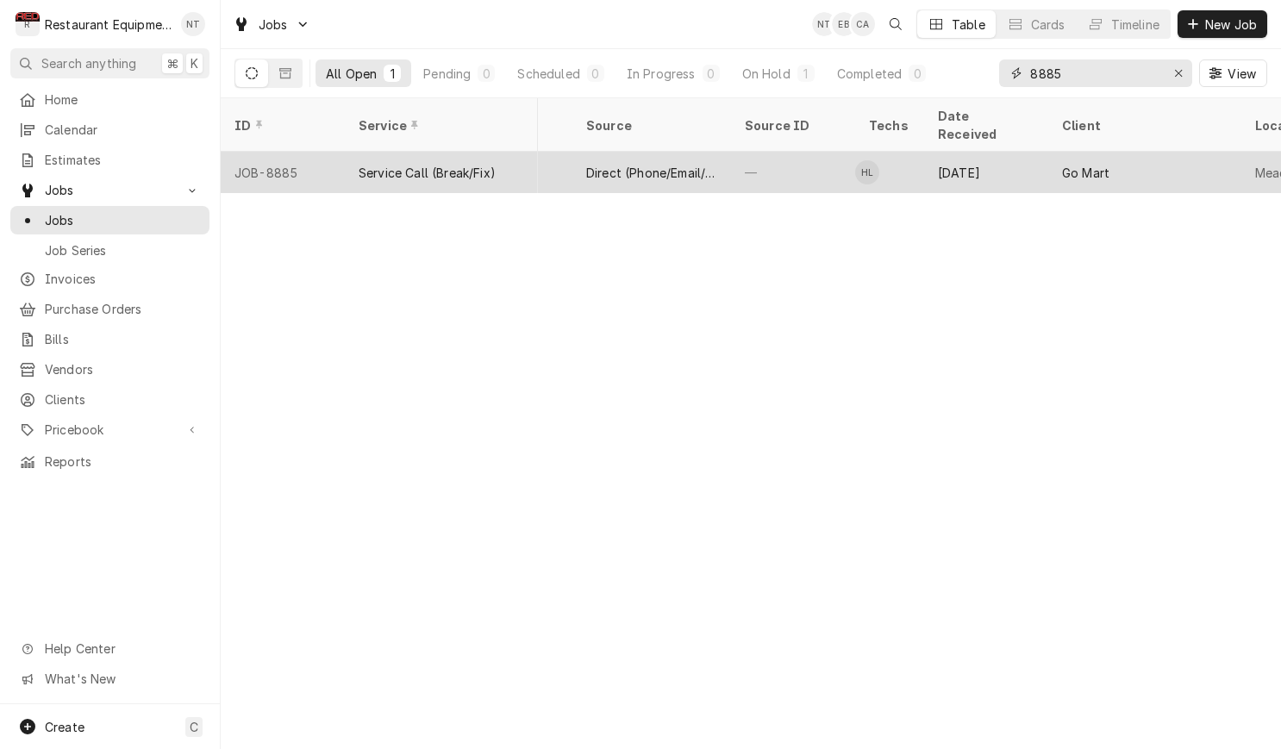
scroll to position [0, 745]
type input "8885"
click at [1055, 164] on div "Go Mart" at bounding box center [1064, 173] width 47 height 18
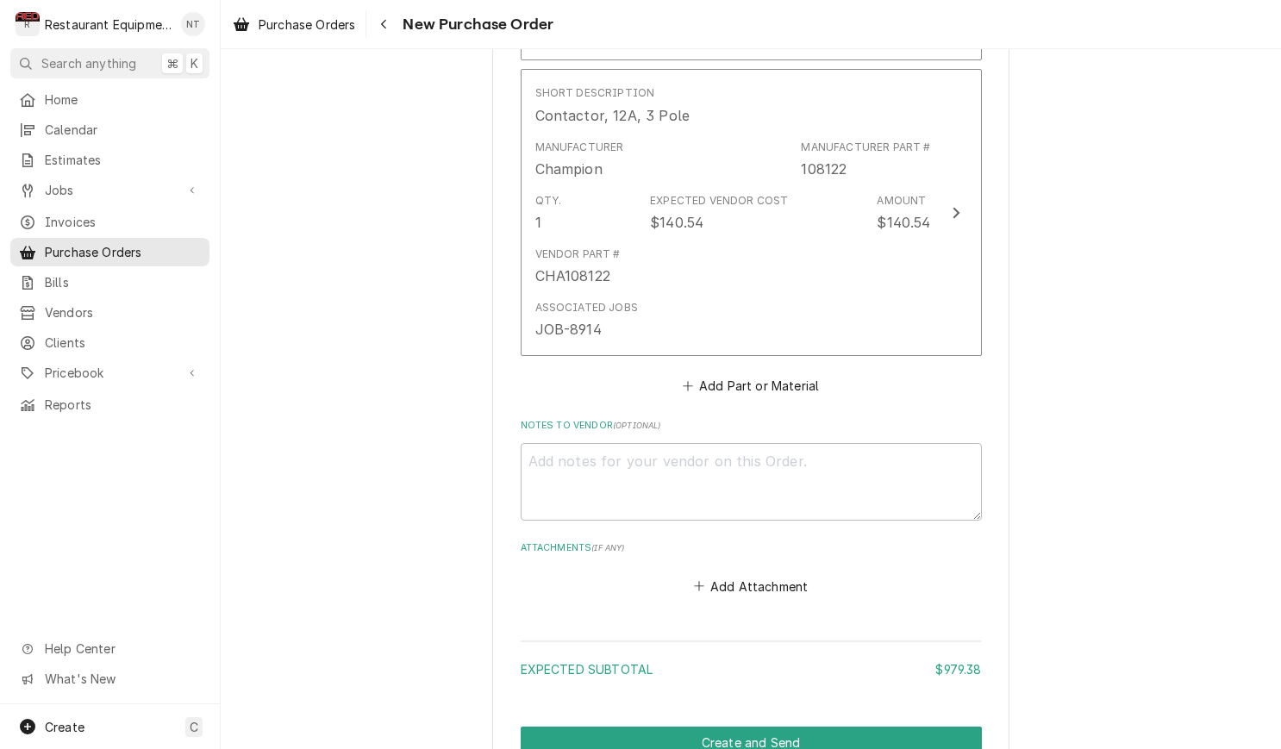
scroll to position [1936, 0]
click at [739, 373] on button "Add Part or Material" at bounding box center [750, 385] width 142 height 24
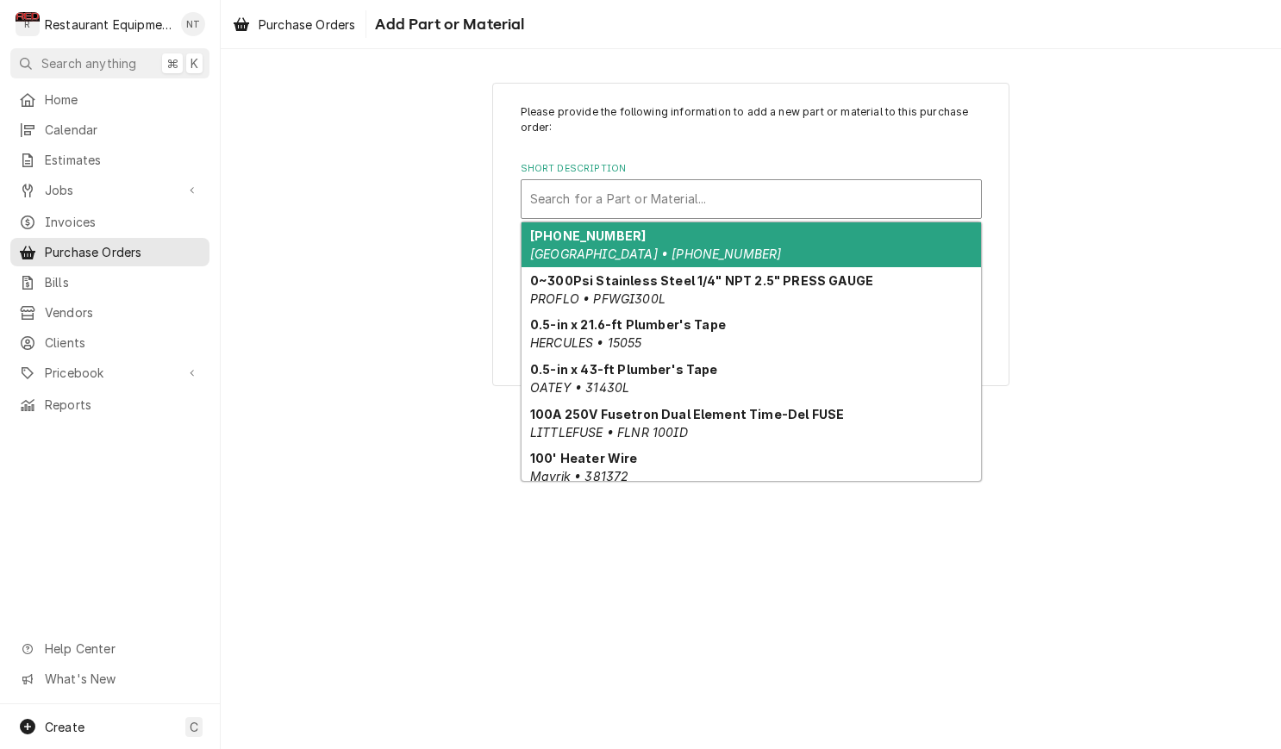
click at [693, 190] on div "Search for a Part or Material..." at bounding box center [751, 199] width 442 height 18
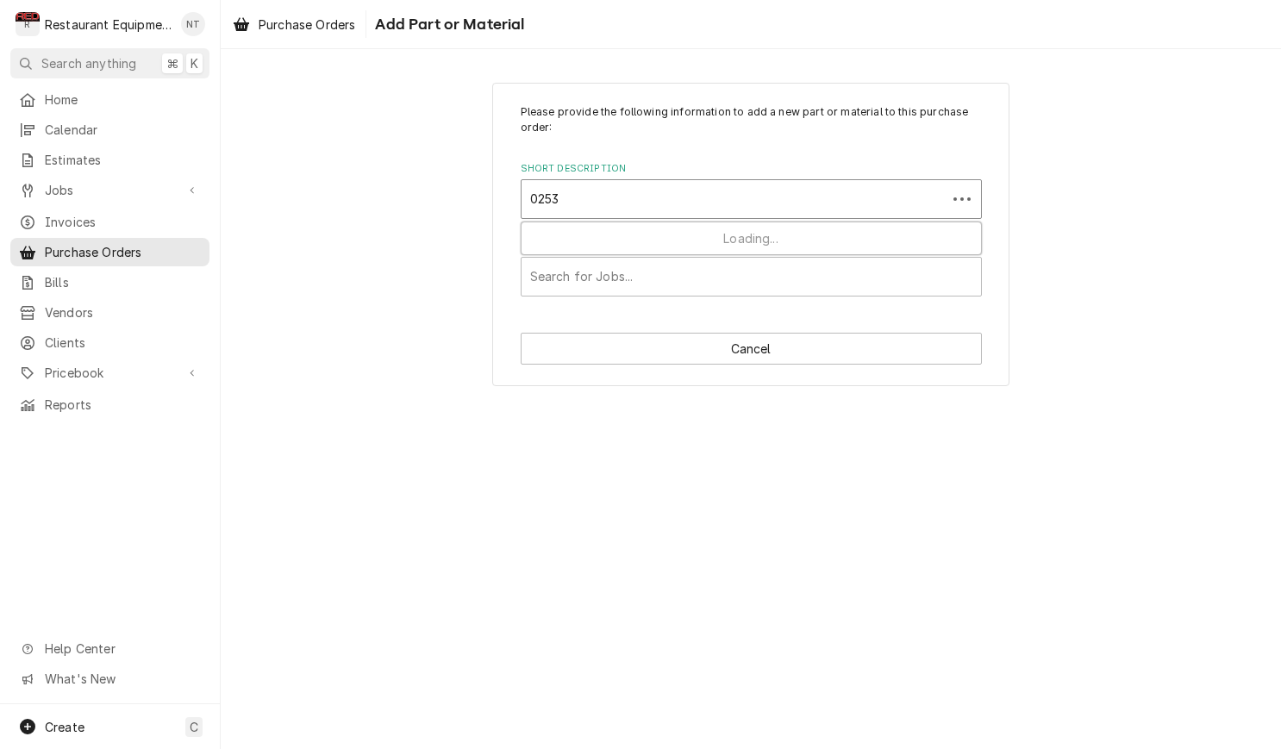
type input "0253-"
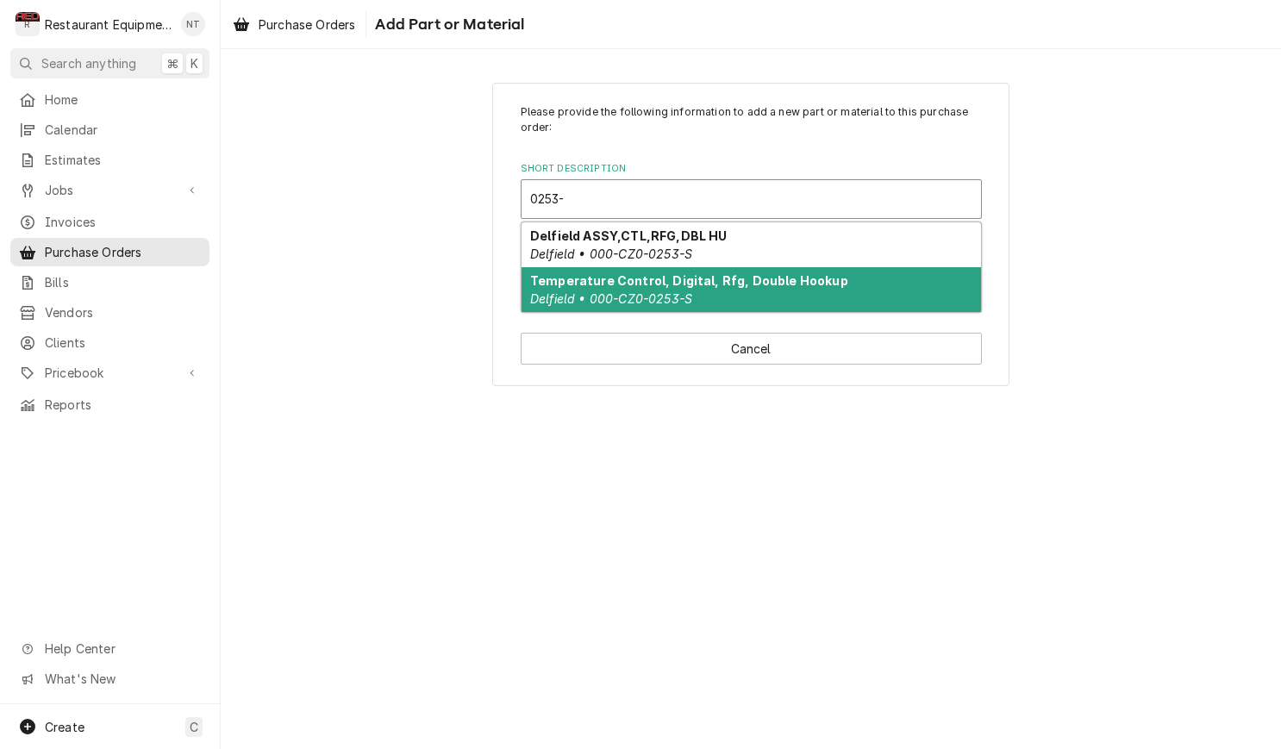
click at [809, 276] on strong "Temperature Control, Digital, Rfg, Double Hookup" at bounding box center [689, 280] width 318 height 15
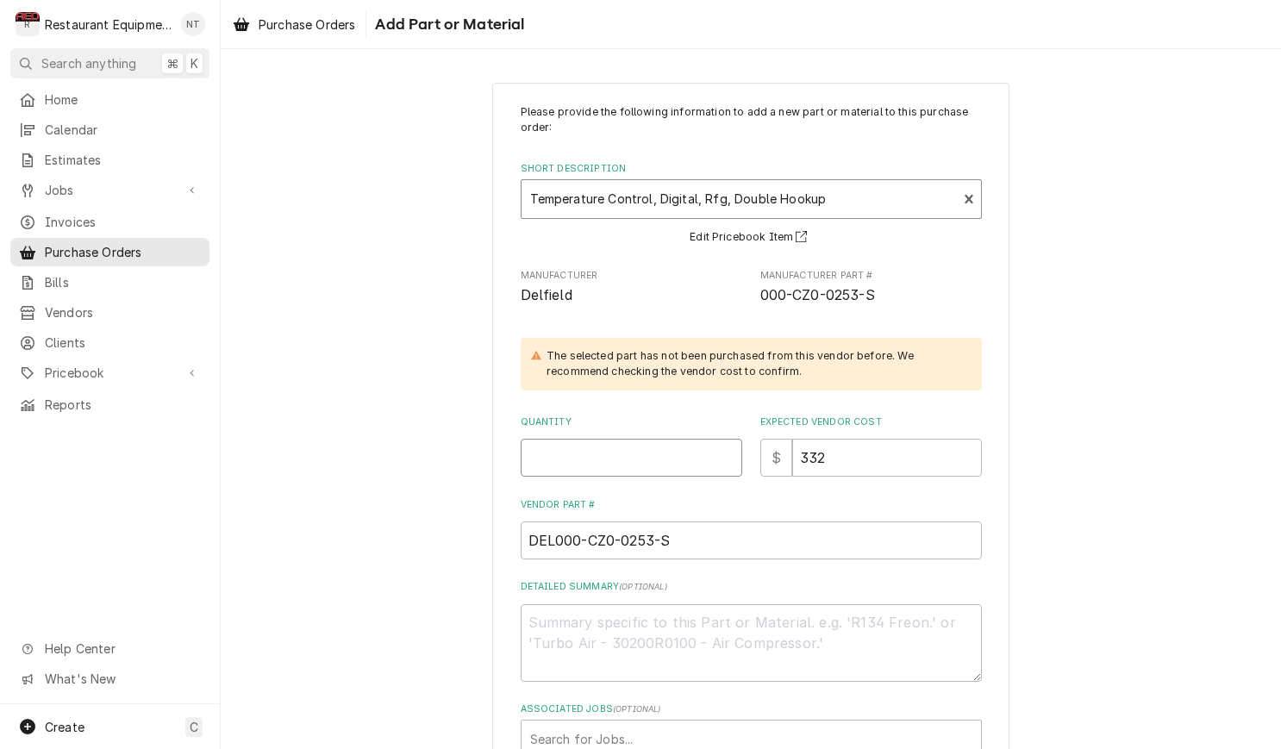
click at [628, 469] on input "Quantity" at bounding box center [632, 458] width 222 height 38
type textarea "x"
type input "1"
drag, startPoint x: 841, startPoint y: 443, endPoint x: 801, endPoint y: 443, distance: 40.5
click at [802, 444] on input "332" at bounding box center [887, 458] width 190 height 38
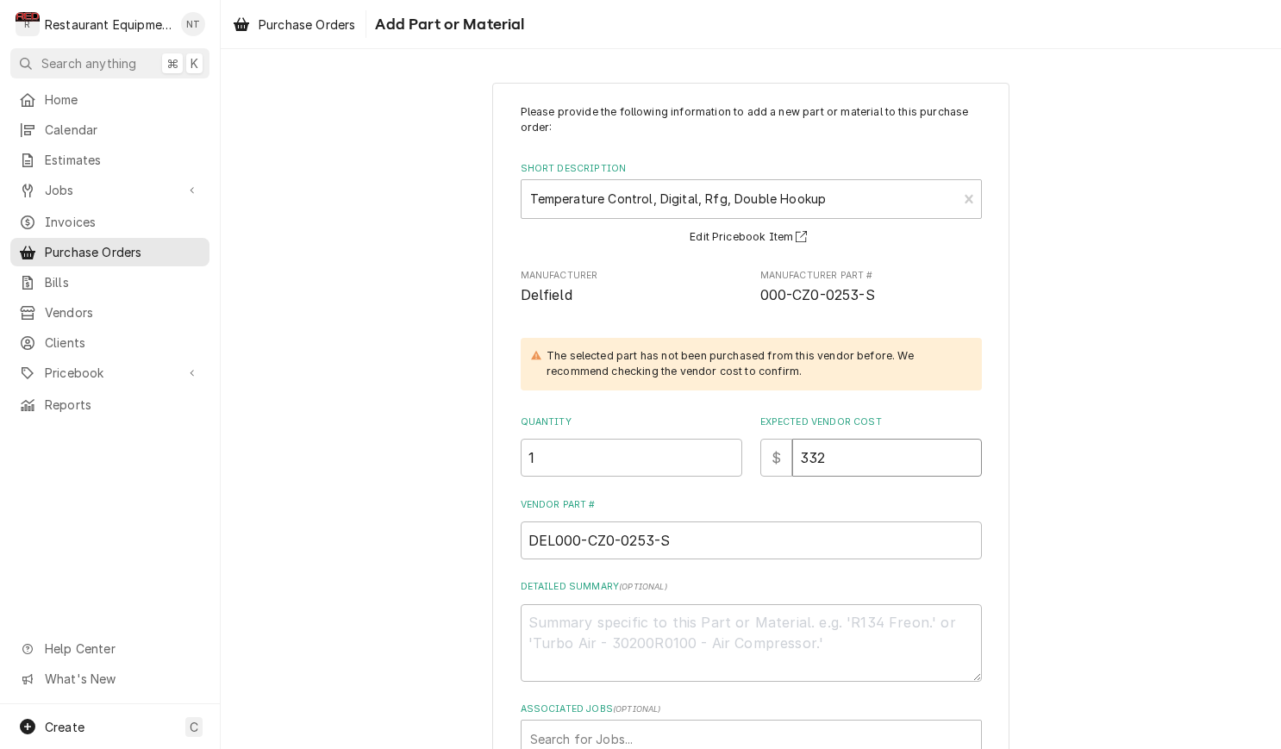
click at [828, 445] on input "332" at bounding box center [887, 458] width 190 height 38
click at [829, 445] on input "332" at bounding box center [887, 458] width 190 height 38
drag, startPoint x: 820, startPoint y: 446, endPoint x: 834, endPoint y: 445, distance: 14.7
click at [834, 445] on input "332" at bounding box center [887, 458] width 190 height 38
drag, startPoint x: 836, startPoint y: 445, endPoint x: 796, endPoint y: 441, distance: 40.7
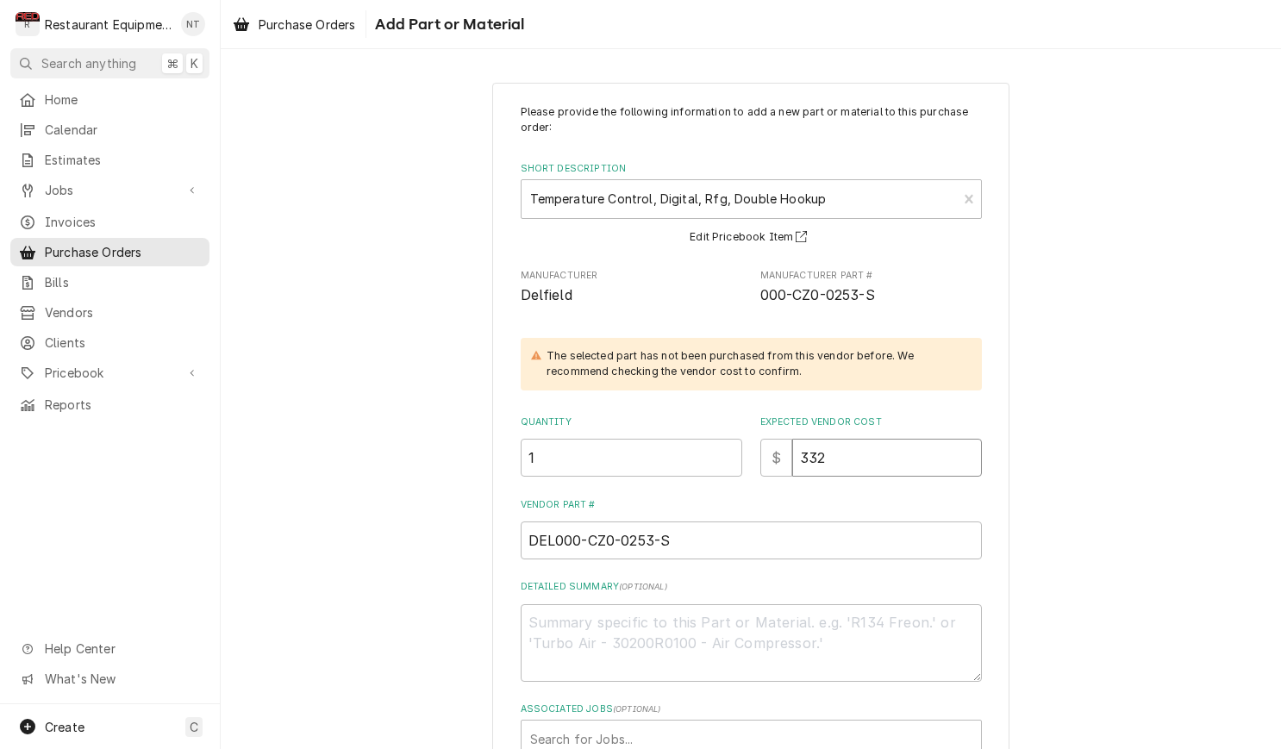
click at [799, 444] on input "332" at bounding box center [887, 458] width 190 height 38
type textarea "x"
type input "1"
type textarea "x"
type input "18"
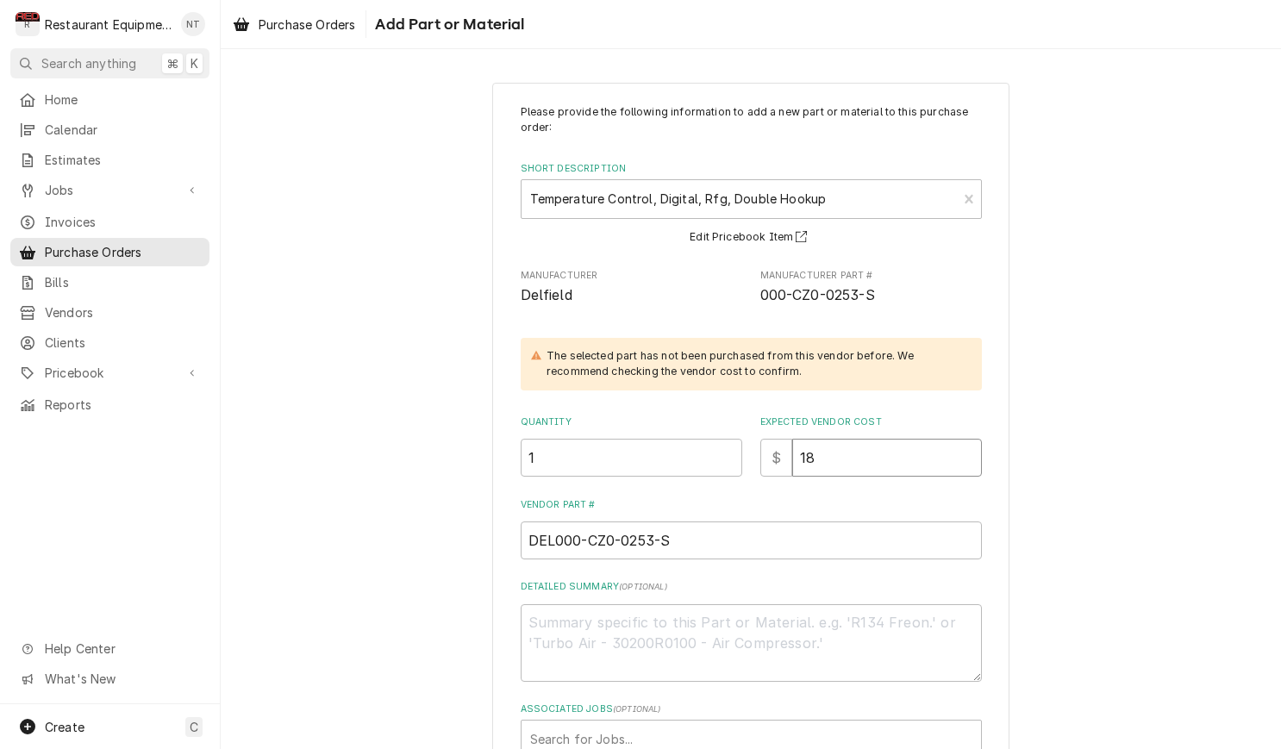
type textarea "x"
type input "182"
type textarea "x"
type input "182.6"
type textarea "x"
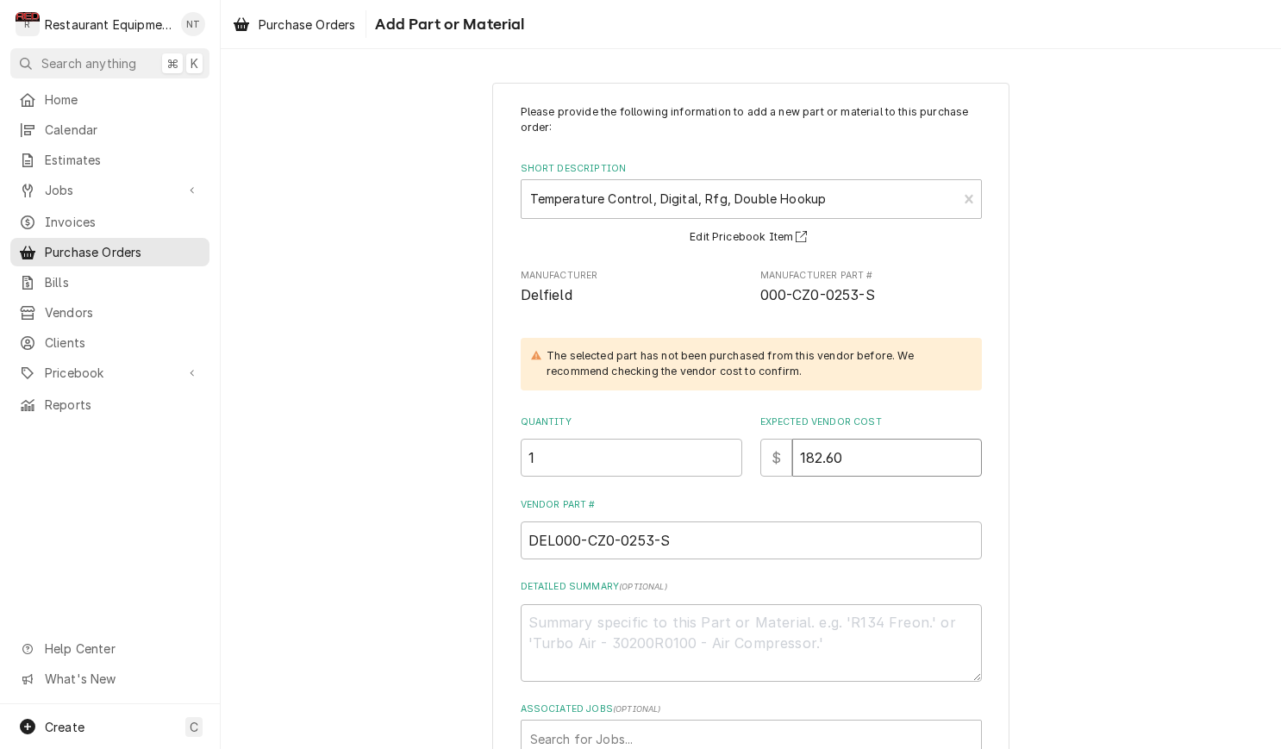
type input "182.60"
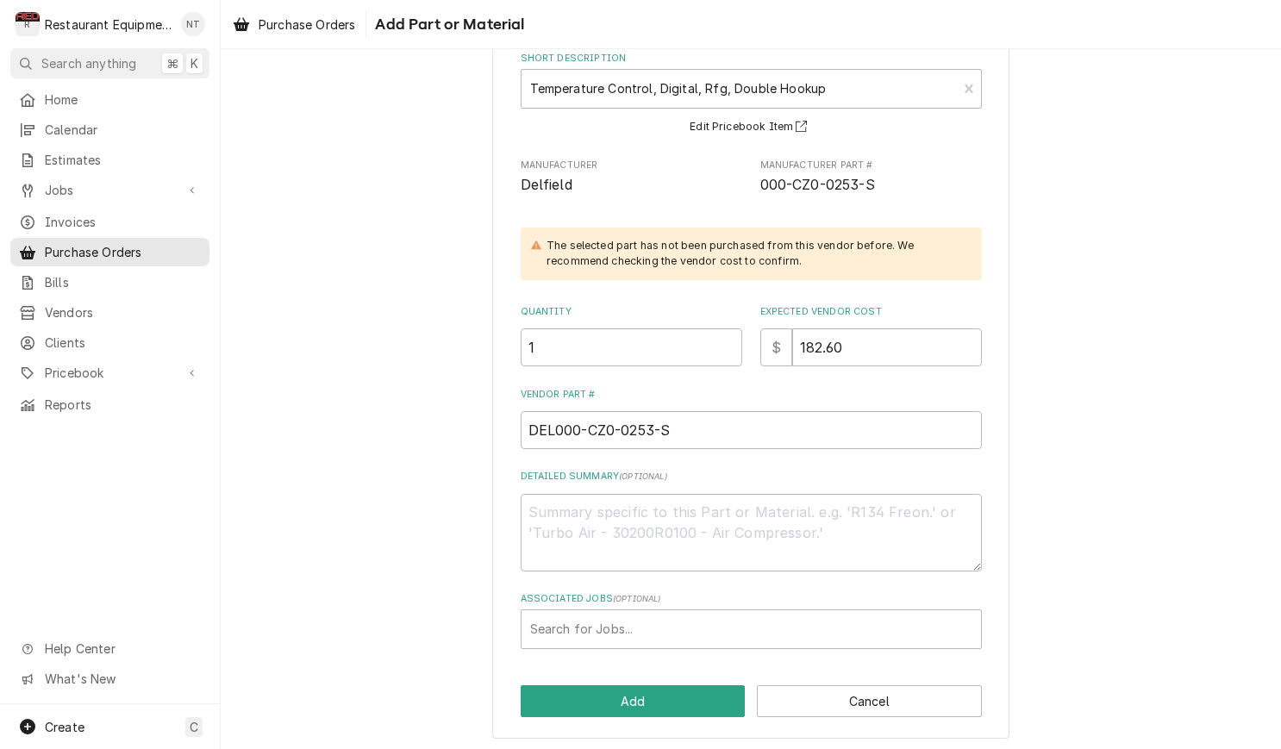
scroll to position [109, 0]
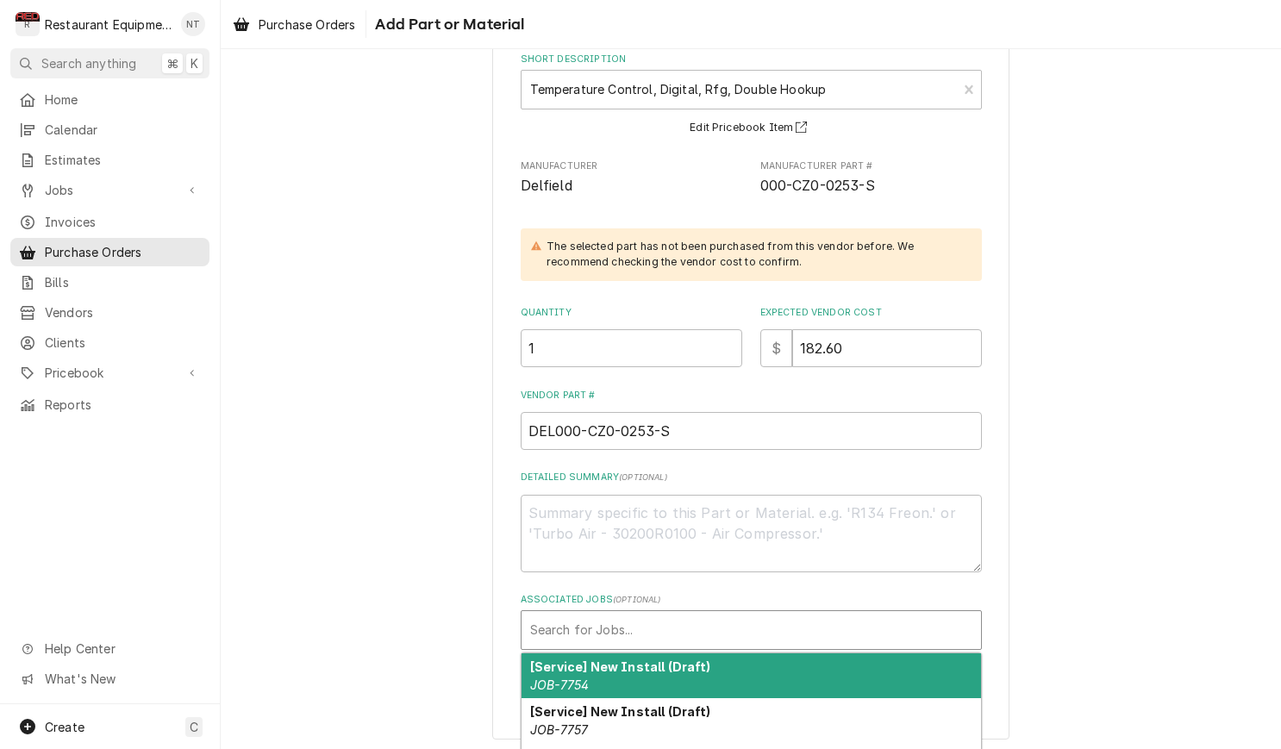
click at [729, 619] on div "Associated Jobs" at bounding box center [751, 630] width 442 height 31
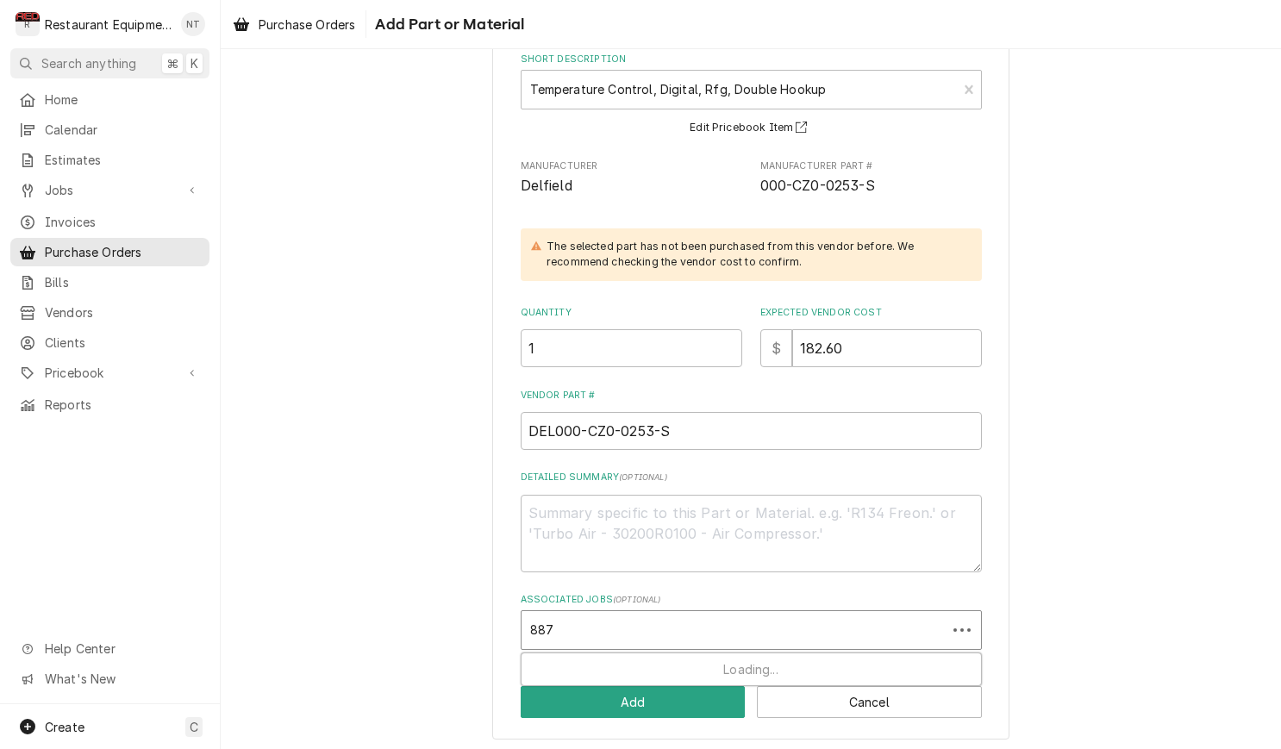
type input "8876"
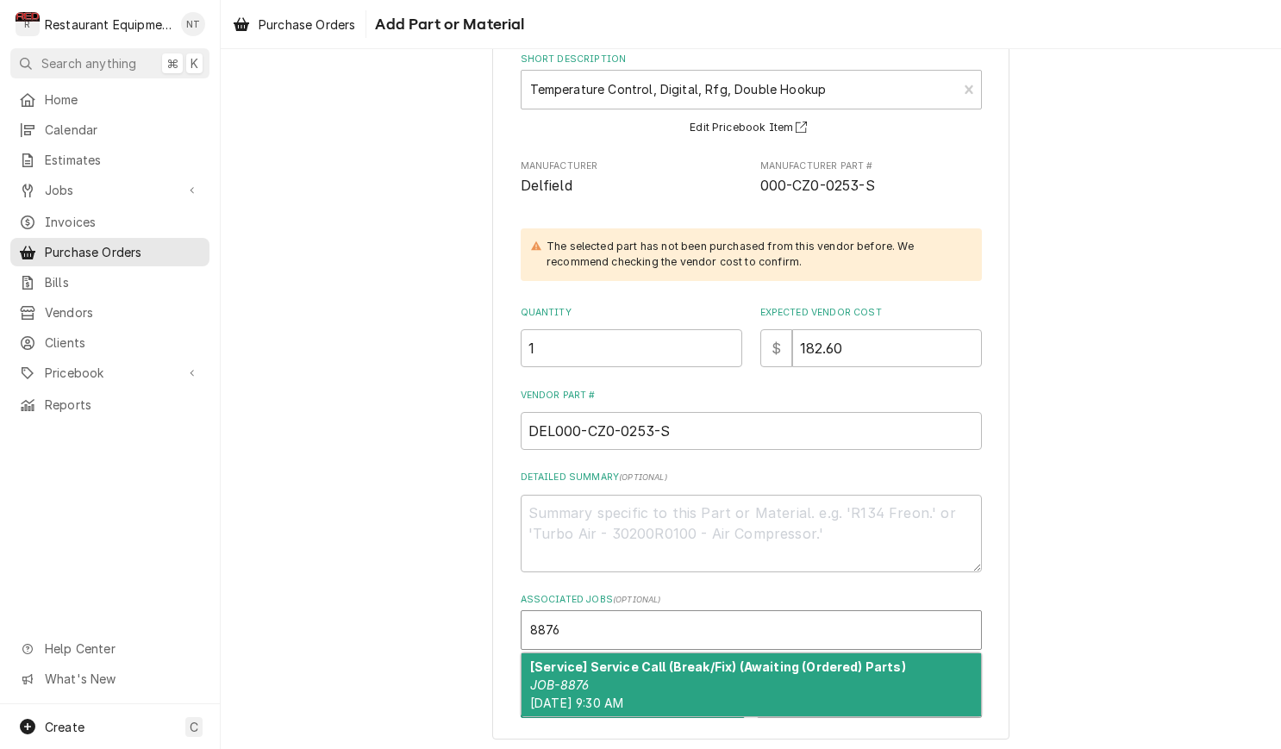
click at [786, 666] on strong "[Service] Service Call (Break/Fix) (Awaiting (Ordered) Parts)" at bounding box center [718, 666] width 376 height 15
type textarea "x"
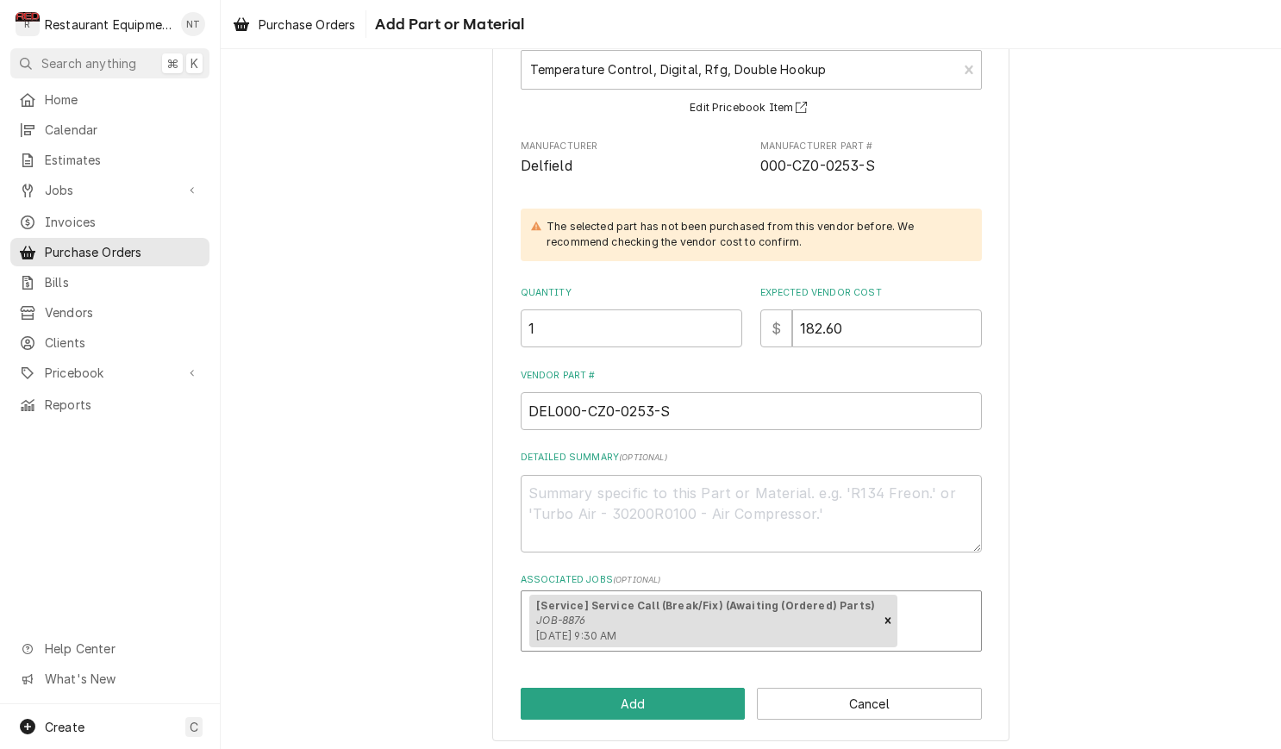
scroll to position [128, 0]
click at [672, 702] on button "Add" at bounding box center [633, 705] width 225 height 32
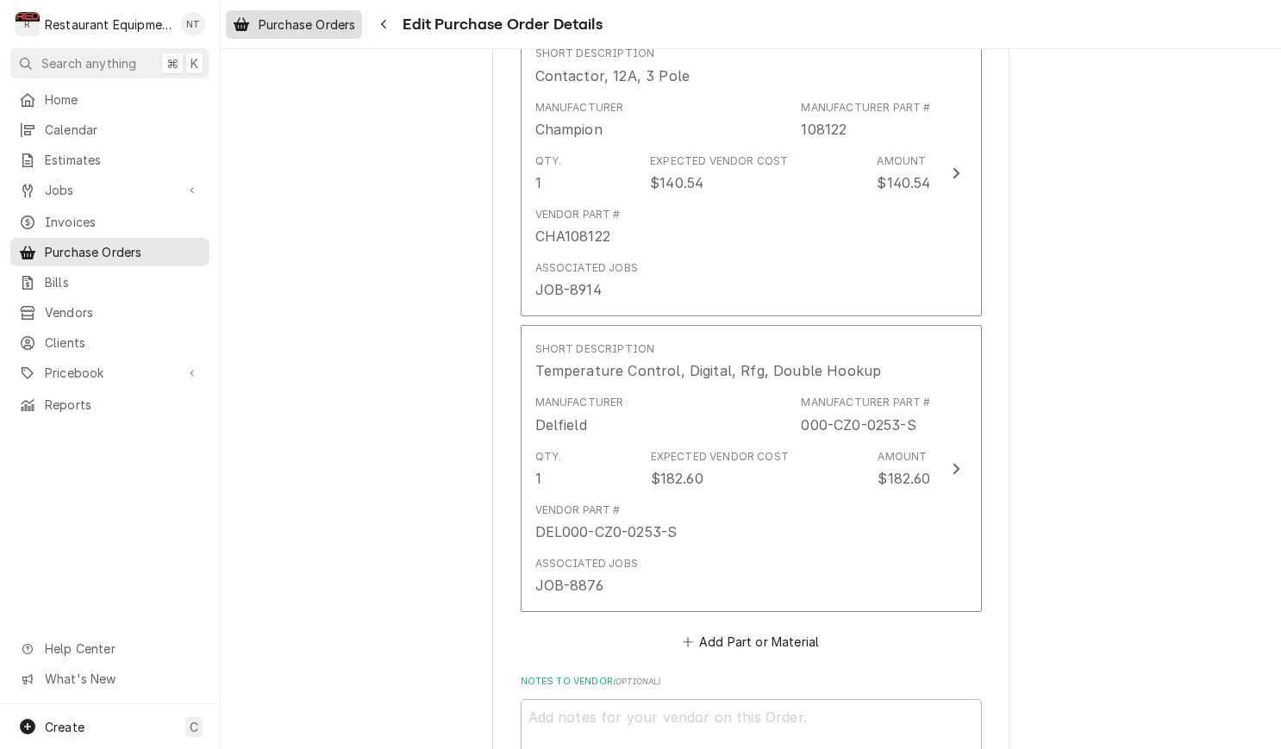
scroll to position [1976, 0]
click at [353, 40] on div "Purchase Orders Edit Purchase Order Details" at bounding box center [751, 24] width 1060 height 48
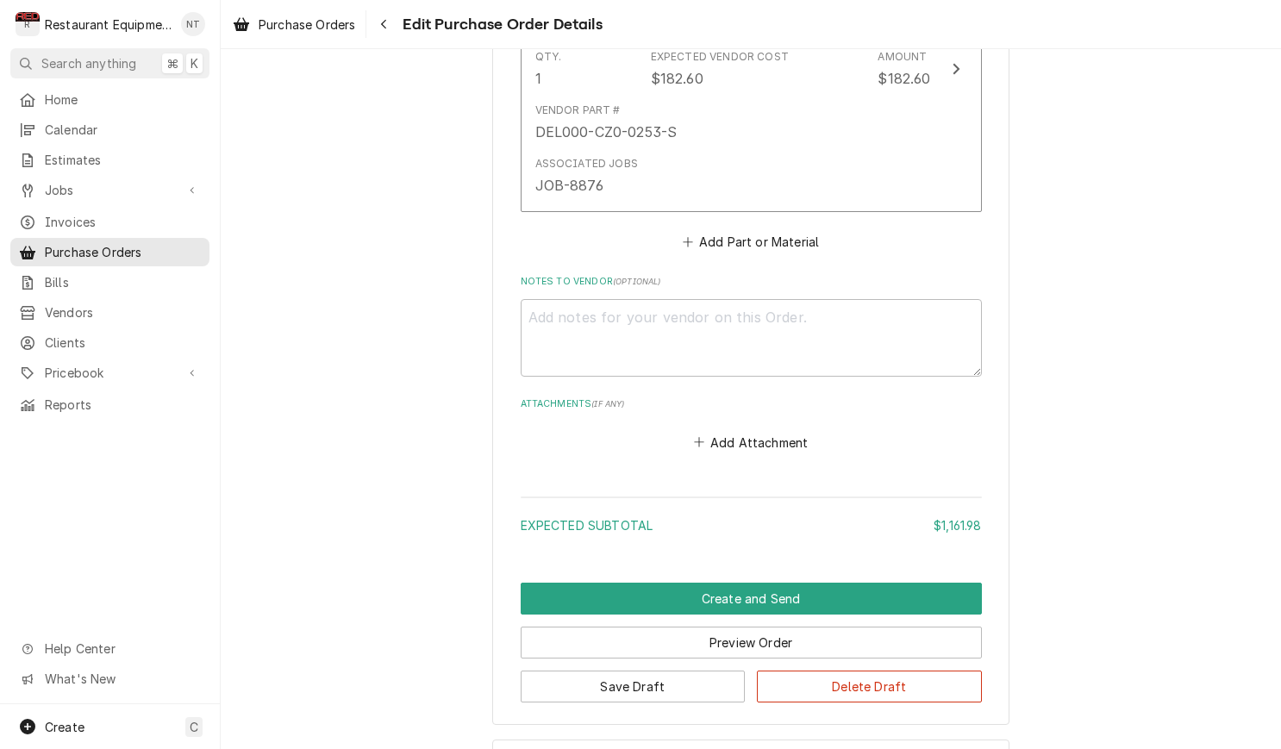
scroll to position [2376, 0]
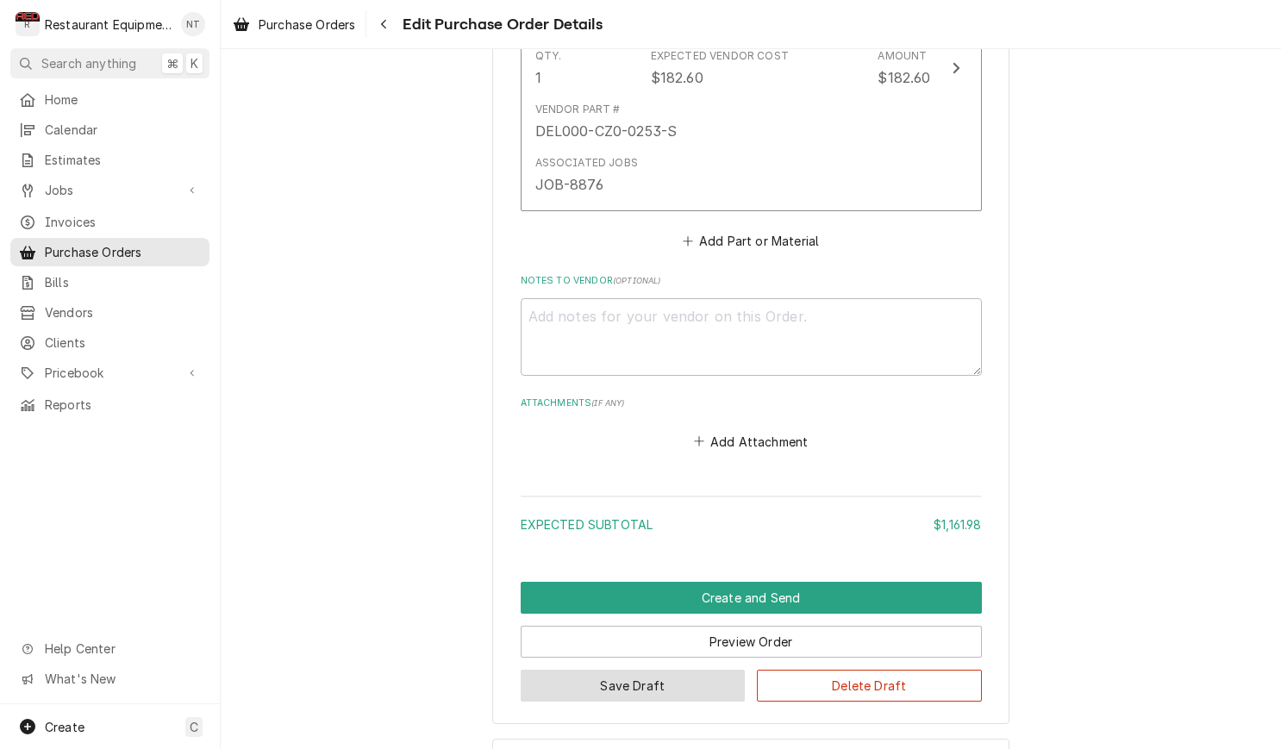
click at [599, 670] on button "Save Draft" at bounding box center [633, 686] width 225 height 32
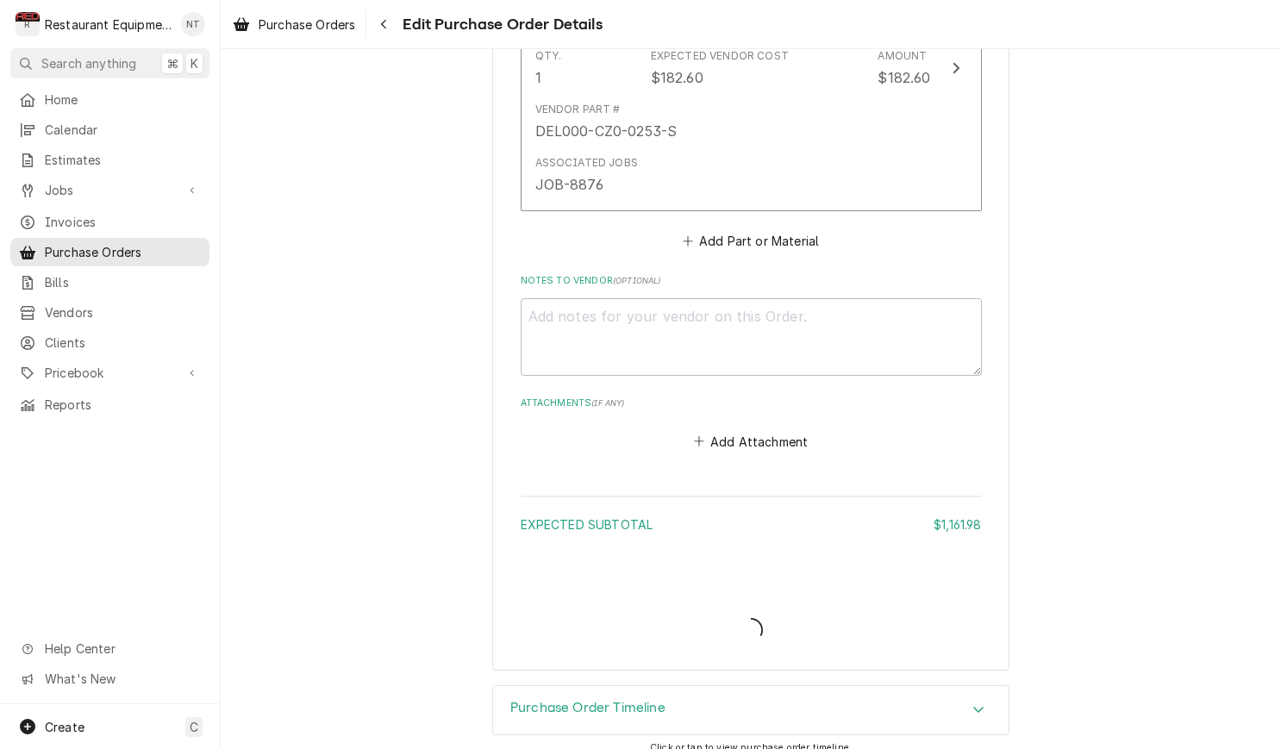
scroll to position [2358, 0]
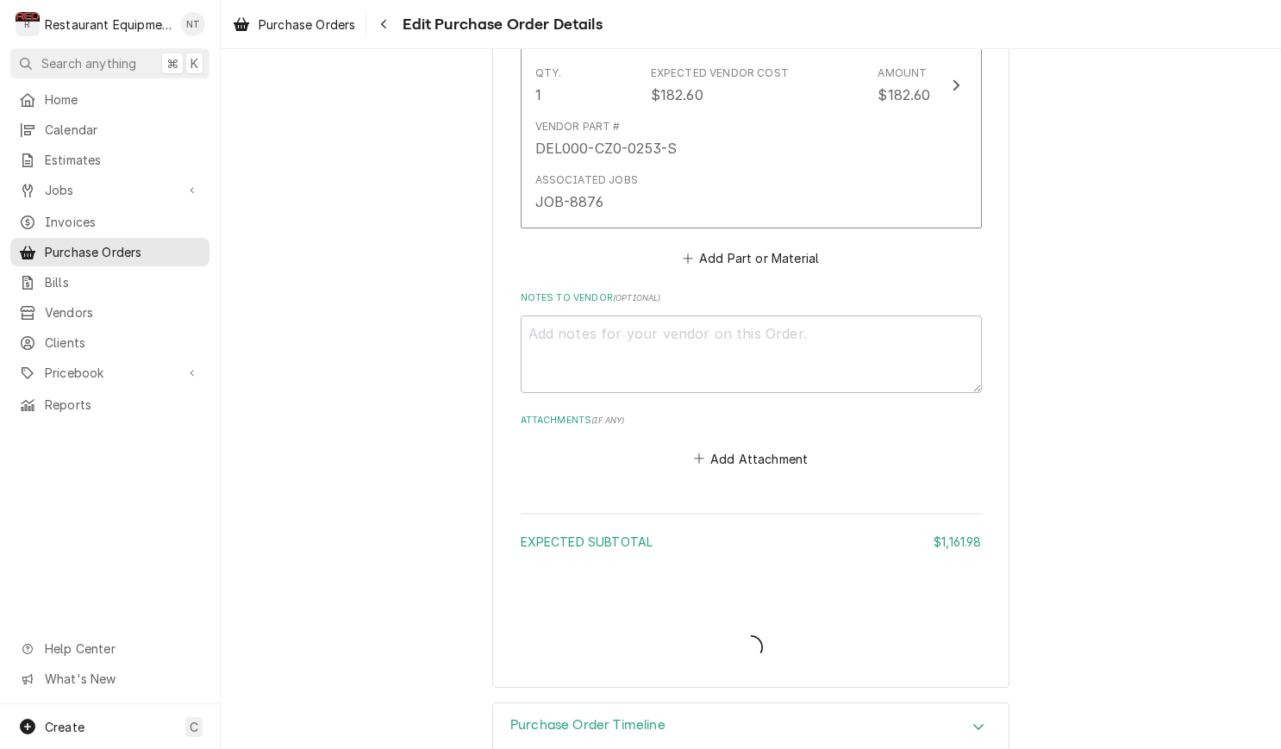
type textarea "x"
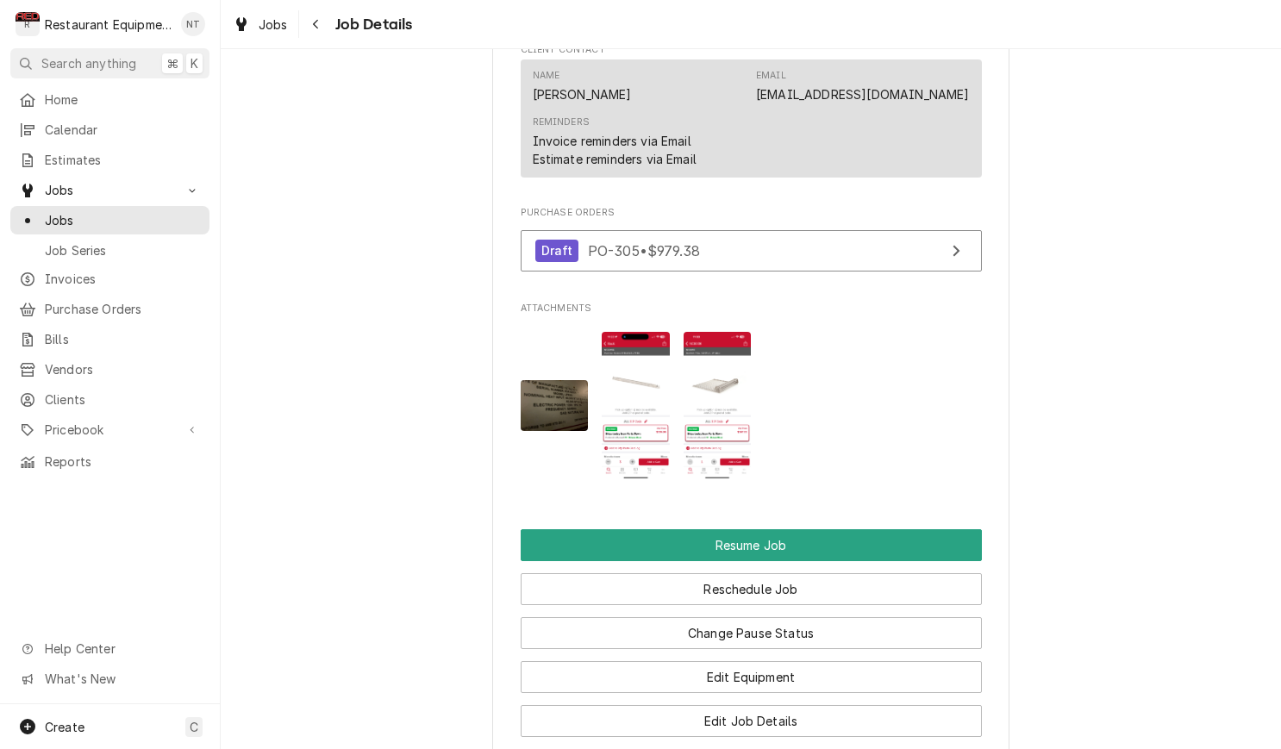
scroll to position [1853, 0]
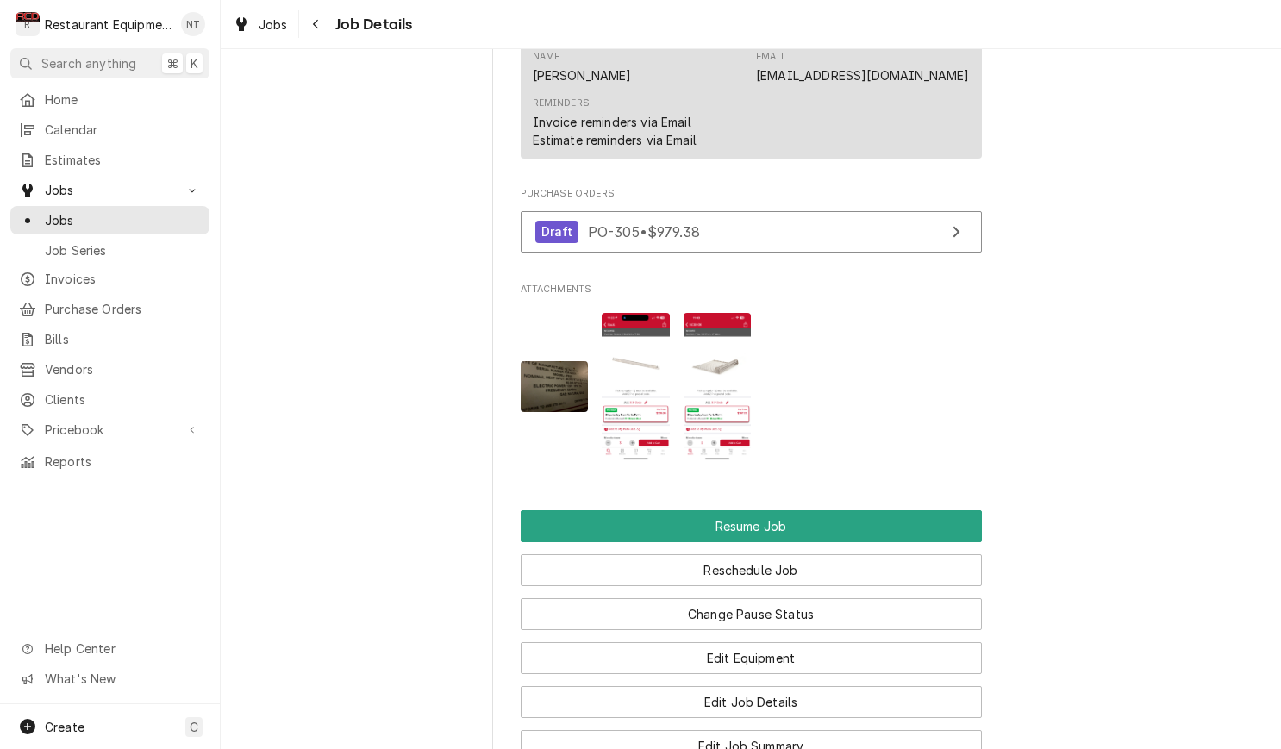
click at [702, 363] on img "Attachments" at bounding box center [718, 386] width 68 height 147
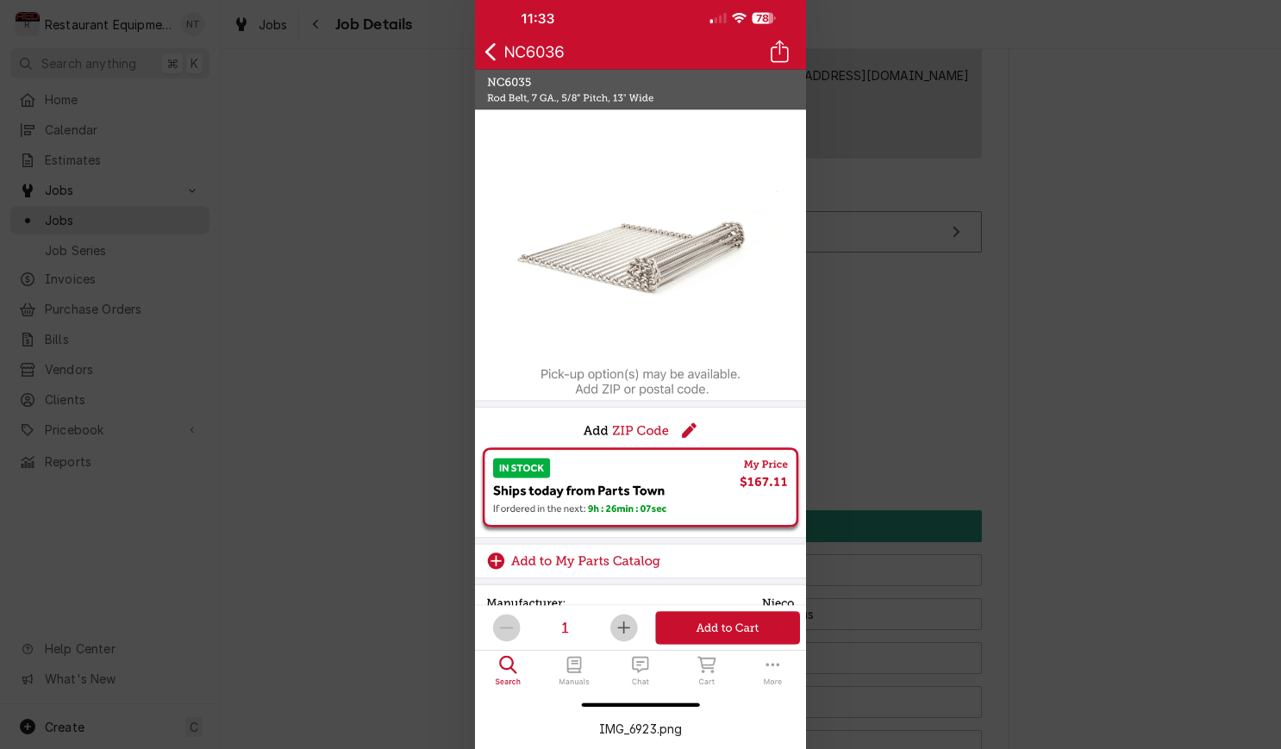
click at [454, 104] on div at bounding box center [640, 374] width 1281 height 749
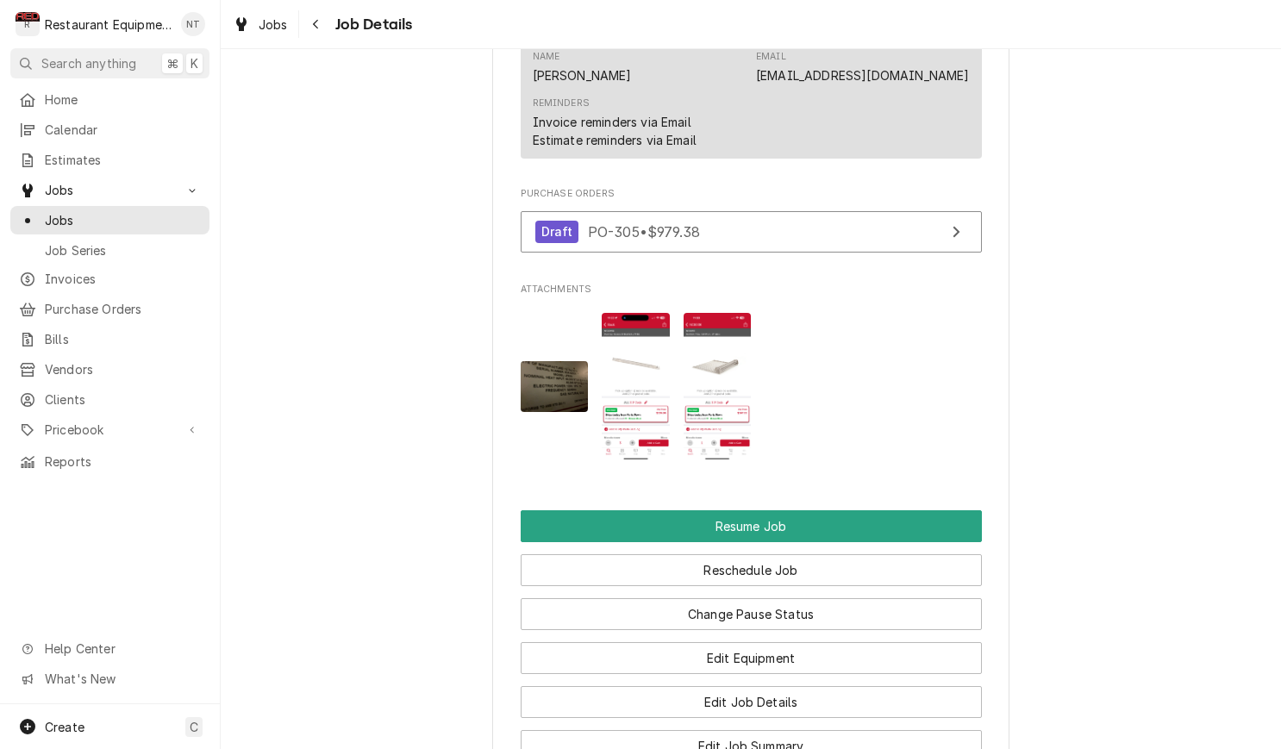
click at [661, 355] on img "Attachments" at bounding box center [636, 386] width 68 height 147
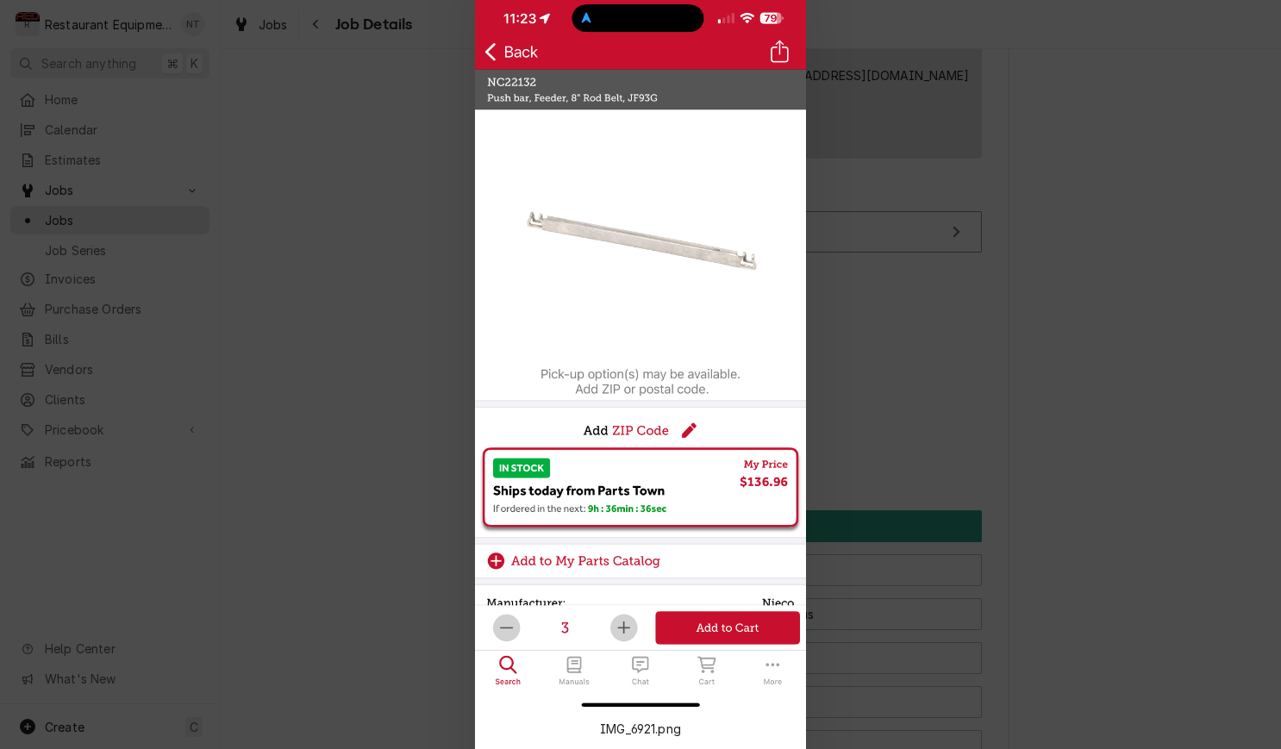
click at [408, 239] on div at bounding box center [640, 374] width 1281 height 749
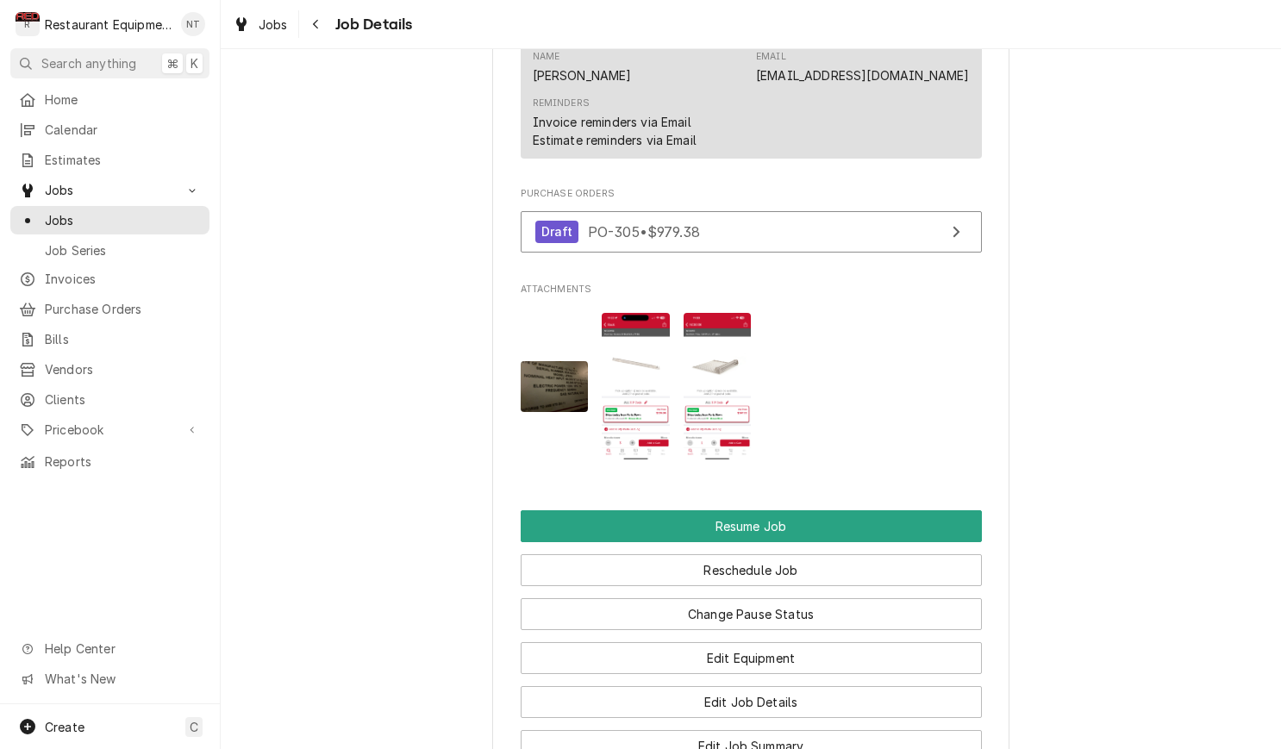
click at [642, 378] on img "Attachments" at bounding box center [636, 386] width 68 height 147
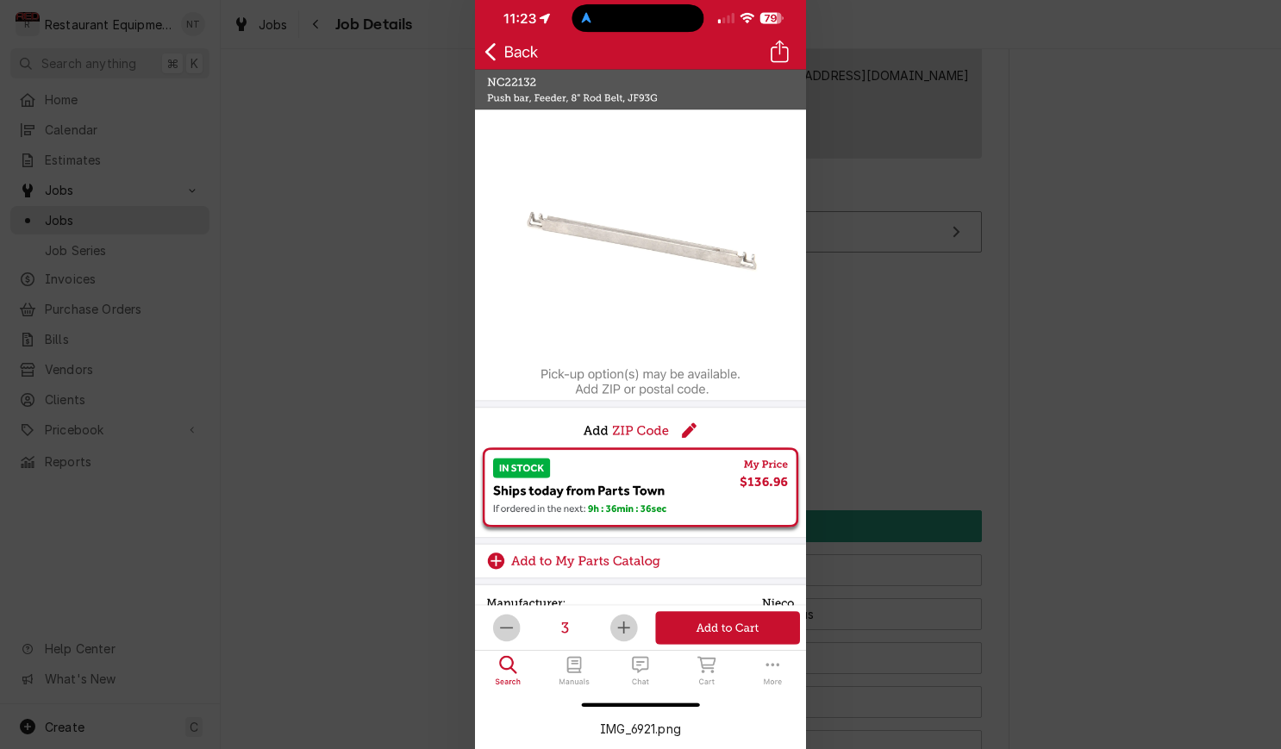
drag, startPoint x: 1002, startPoint y: 341, endPoint x: 801, endPoint y: 340, distance: 200.9
click at [995, 340] on div at bounding box center [640, 374] width 1281 height 749
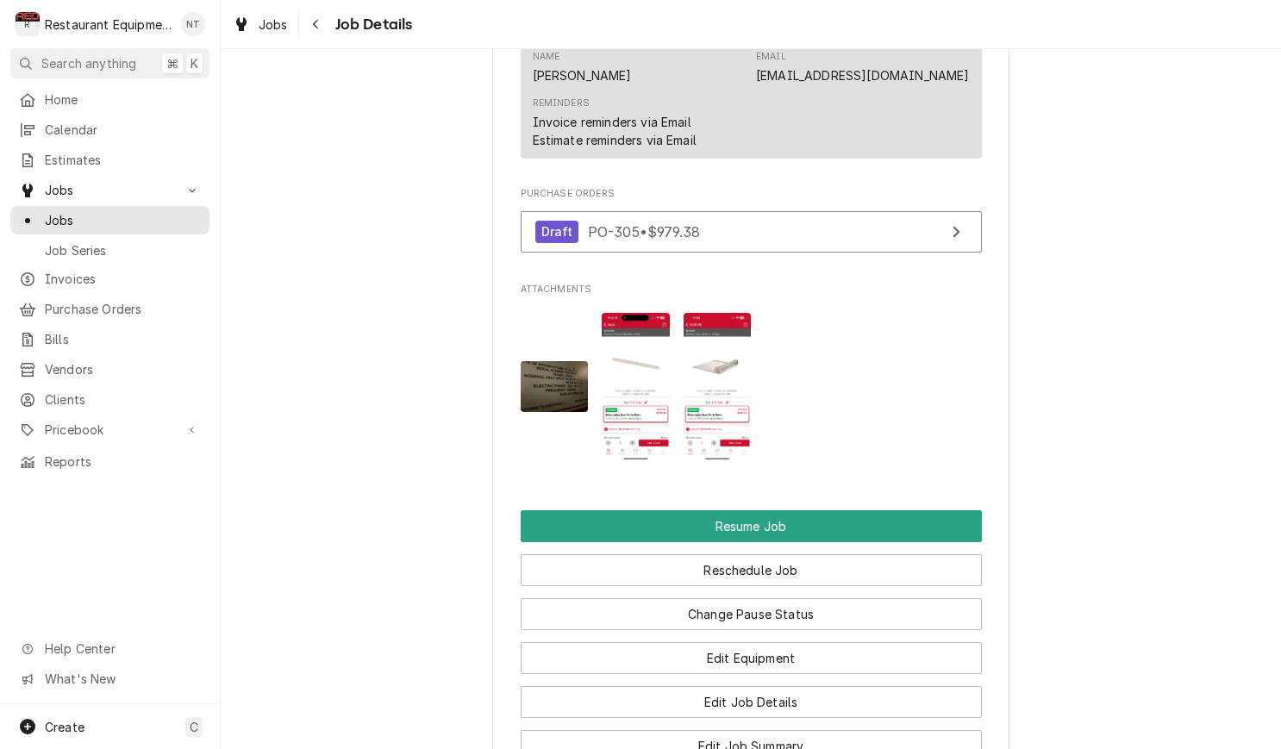
click at [738, 358] on img "Attachments" at bounding box center [718, 386] width 68 height 147
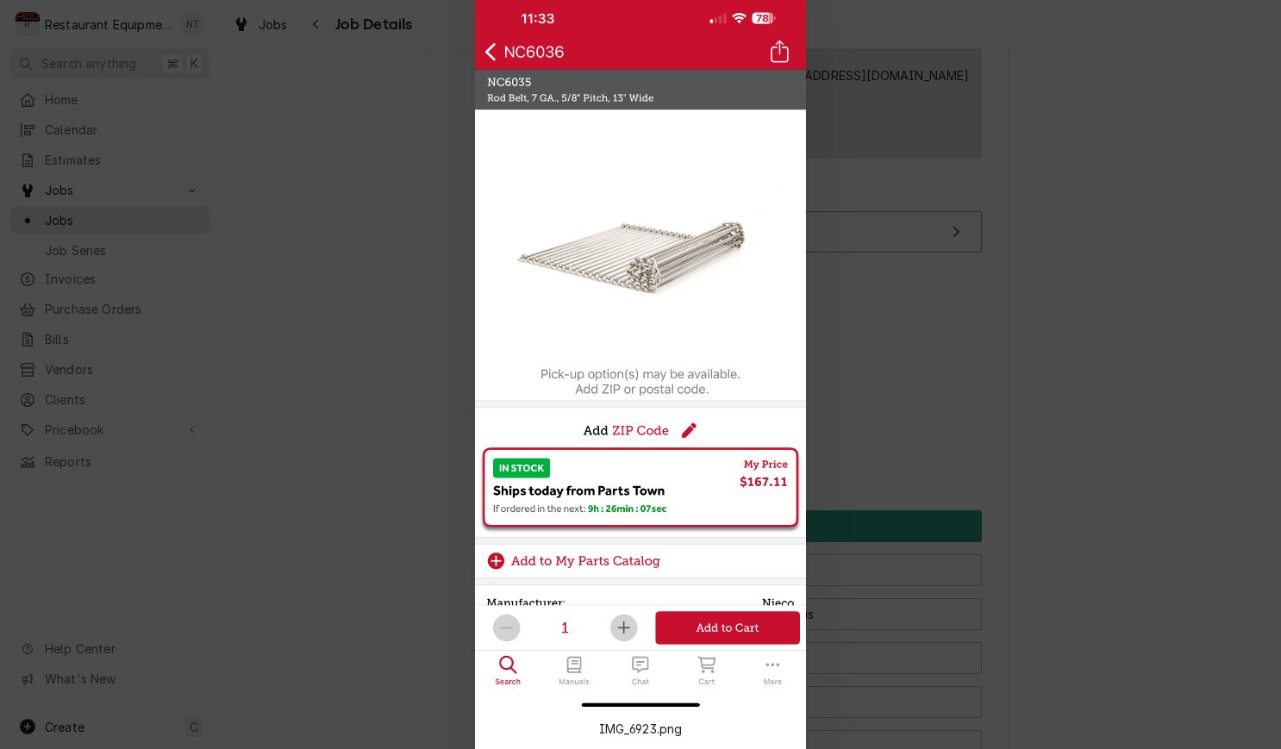
click at [947, 356] on div at bounding box center [640, 374] width 1281 height 749
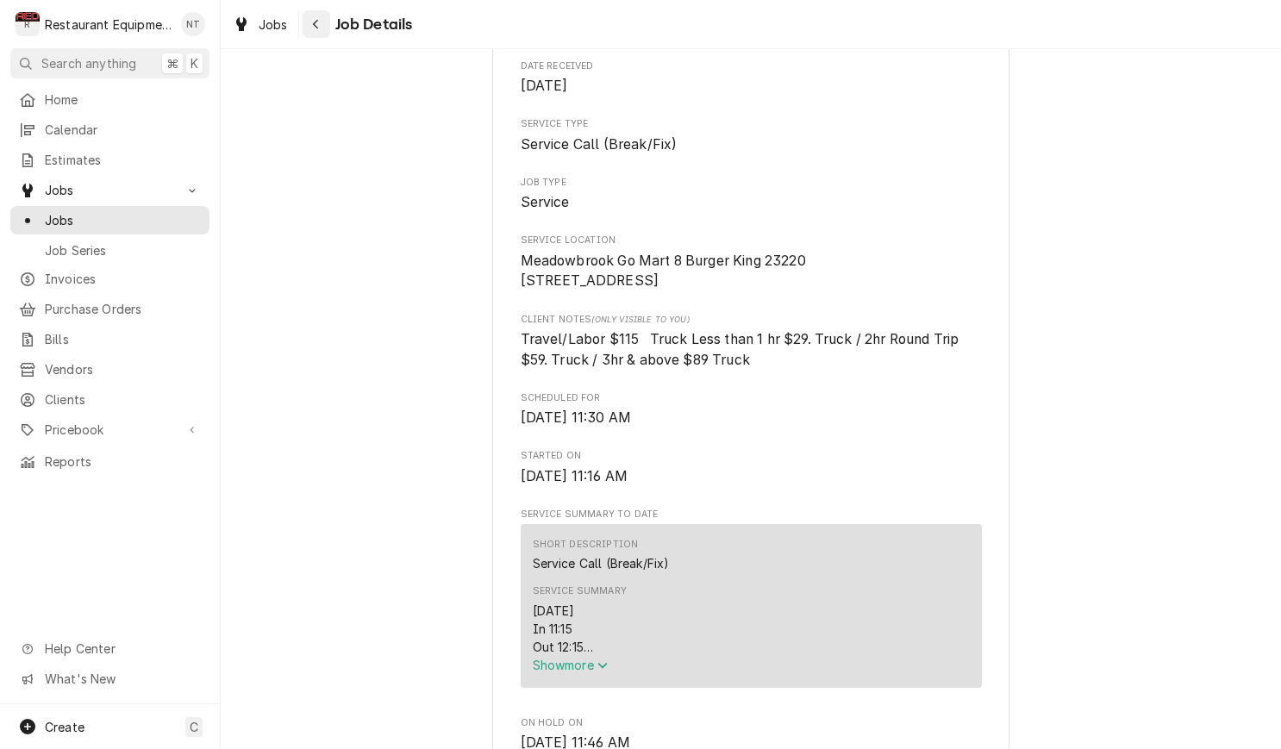
scroll to position [230, 0]
click at [315, 24] on icon "Navigate back" at bounding box center [315, 24] width 5 height 9
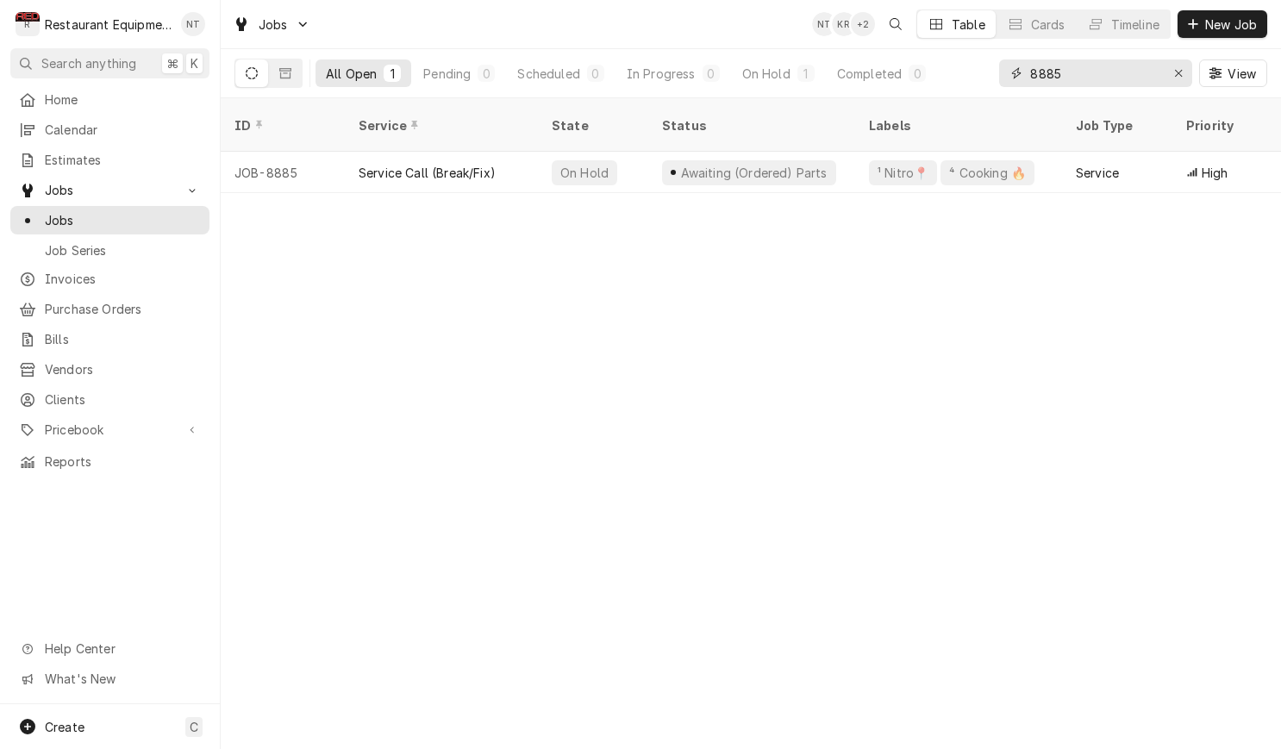
click at [1108, 75] on input "8885" at bounding box center [1094, 73] width 129 height 28
type input "8"
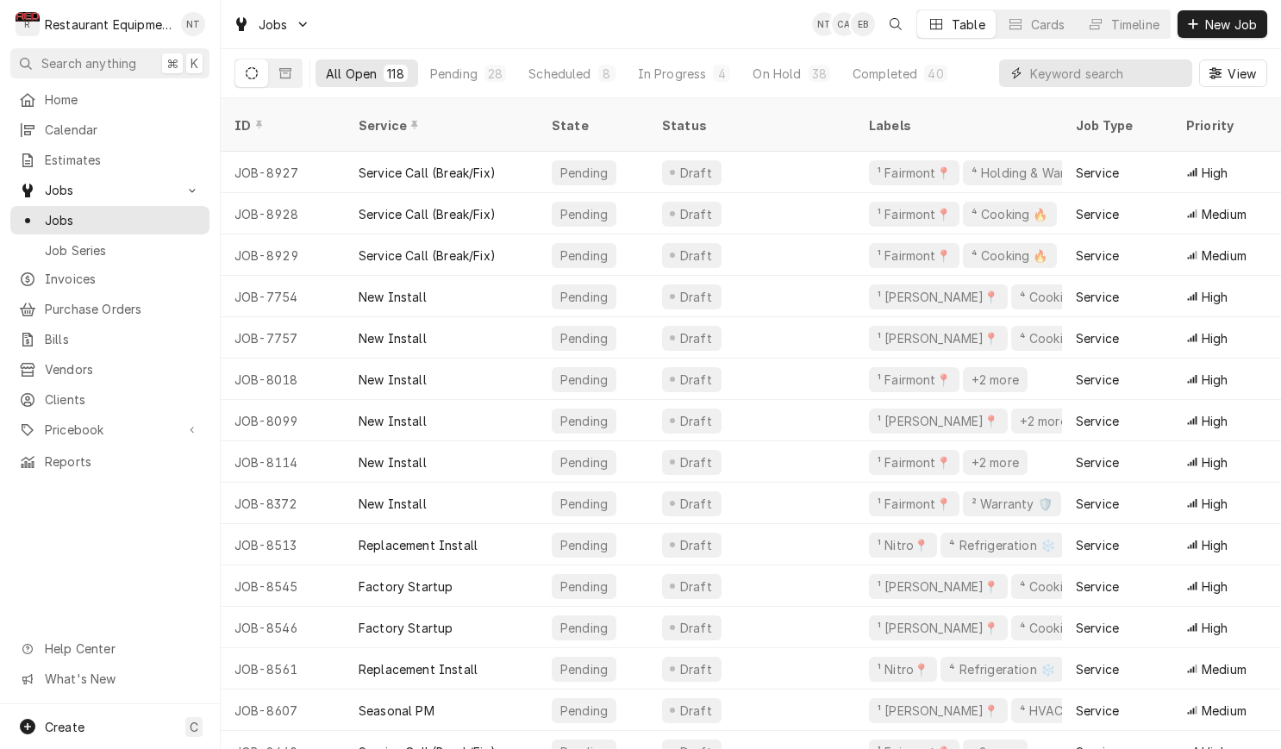
click at [1081, 67] on input "Dynamic Content Wrapper" at bounding box center [1106, 73] width 153 height 28
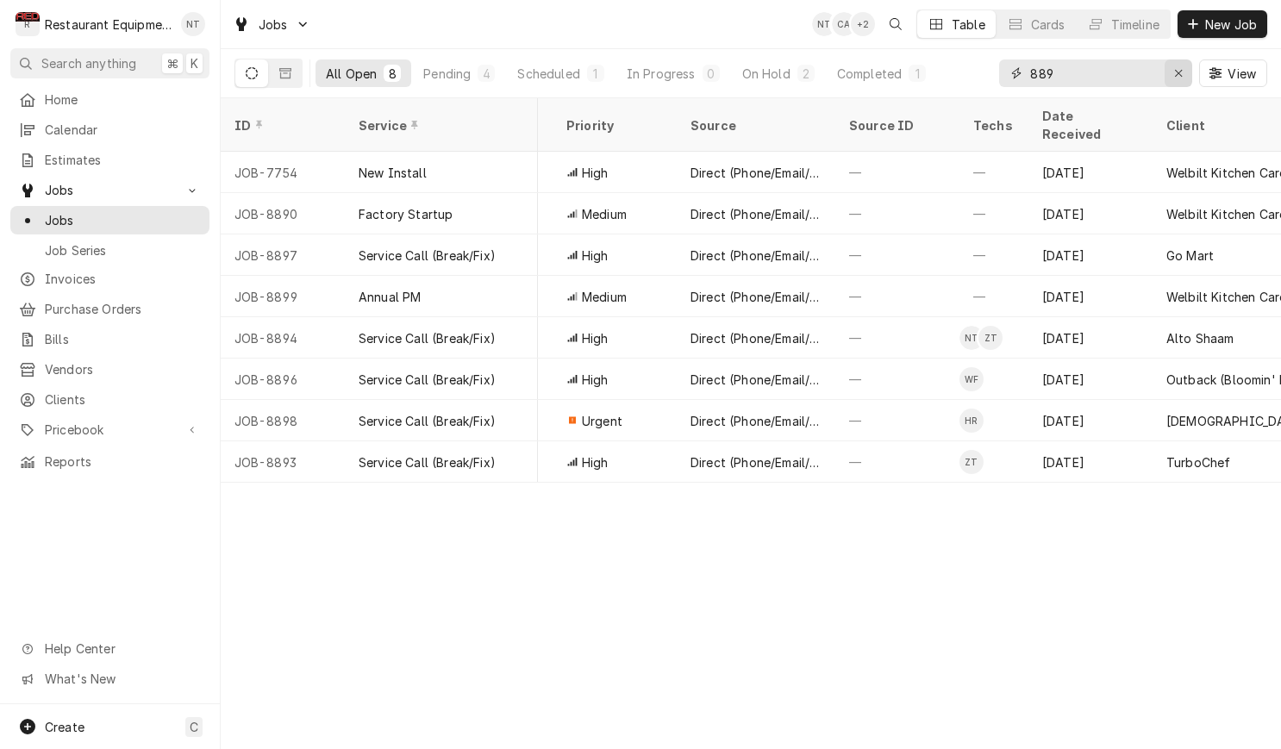
scroll to position [0, 618]
drag, startPoint x: 1136, startPoint y: 73, endPoint x: 1035, endPoint y: 78, distance: 101.0
click at [1035, 78] on input "889" at bounding box center [1094, 73] width 129 height 28
click at [1078, 78] on input "889" at bounding box center [1094, 73] width 129 height 28
type input "8"
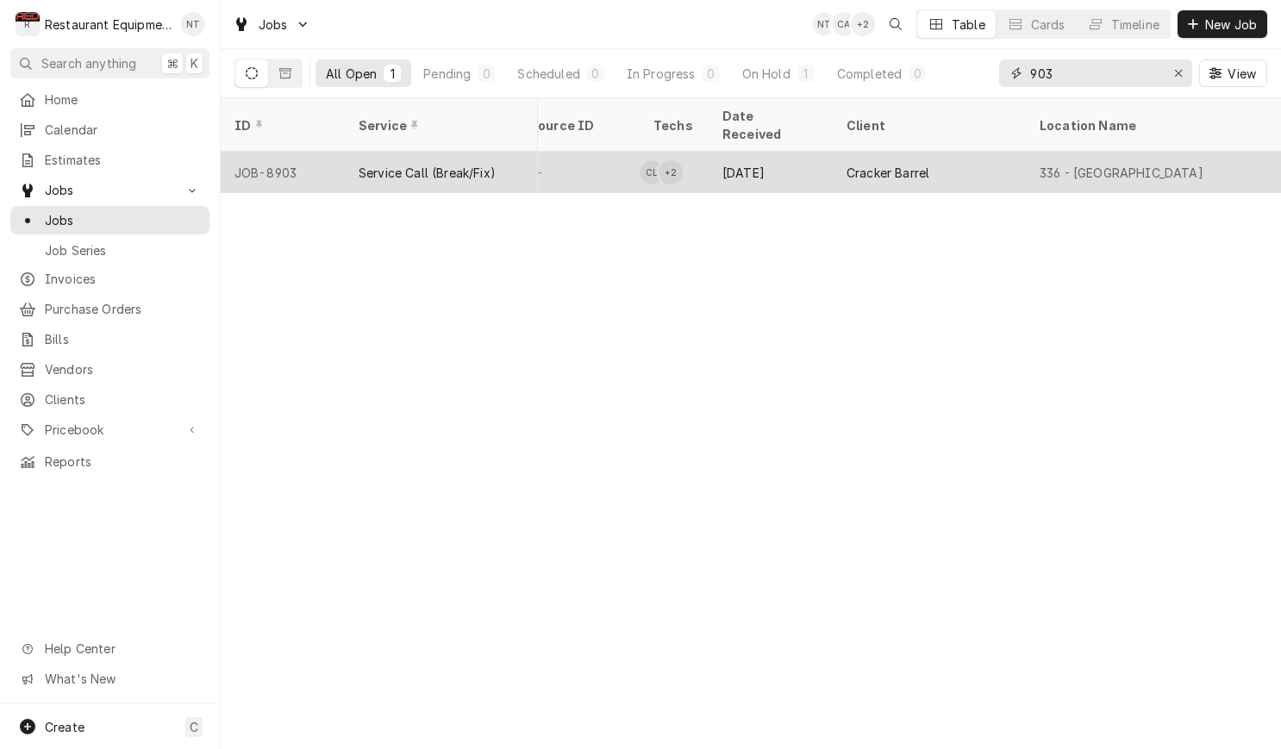
scroll to position [0, 962]
type input "903"
click at [1011, 152] on div "336 - [GEOGRAPHIC_DATA]" at bounding box center [1127, 172] width 248 height 41
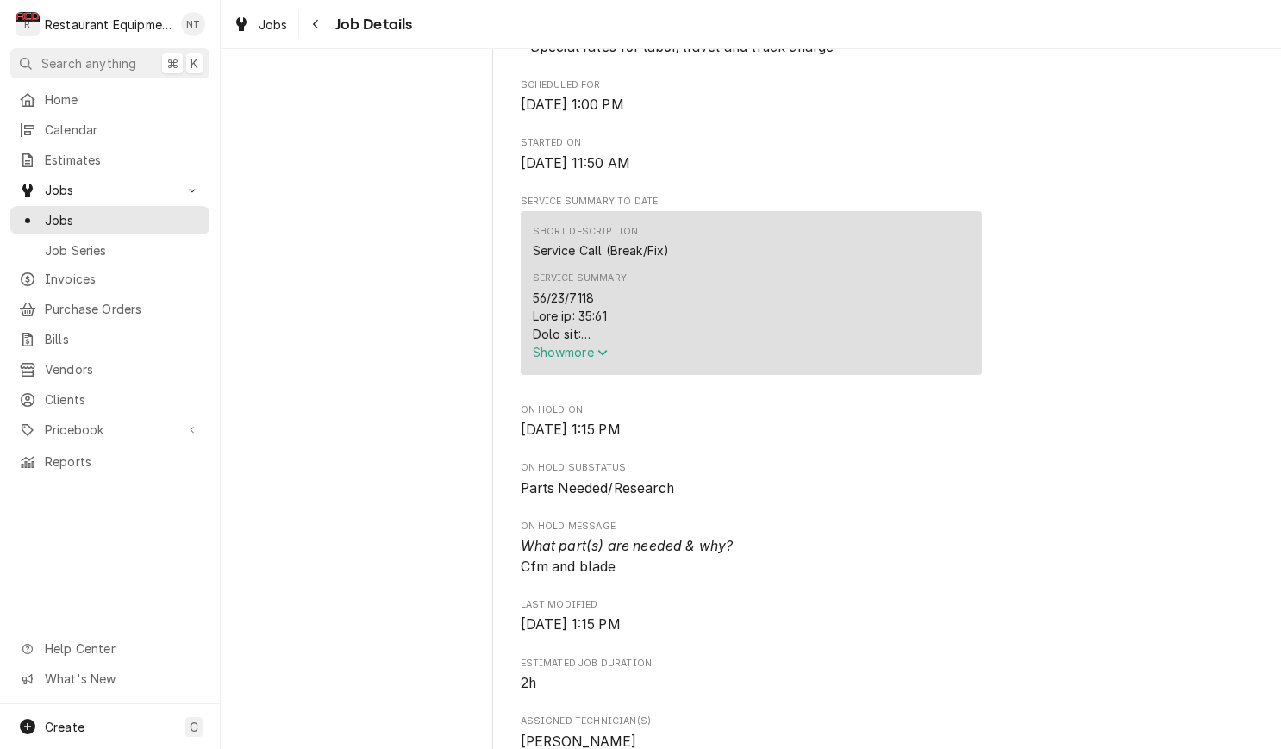
scroll to position [551, 0]
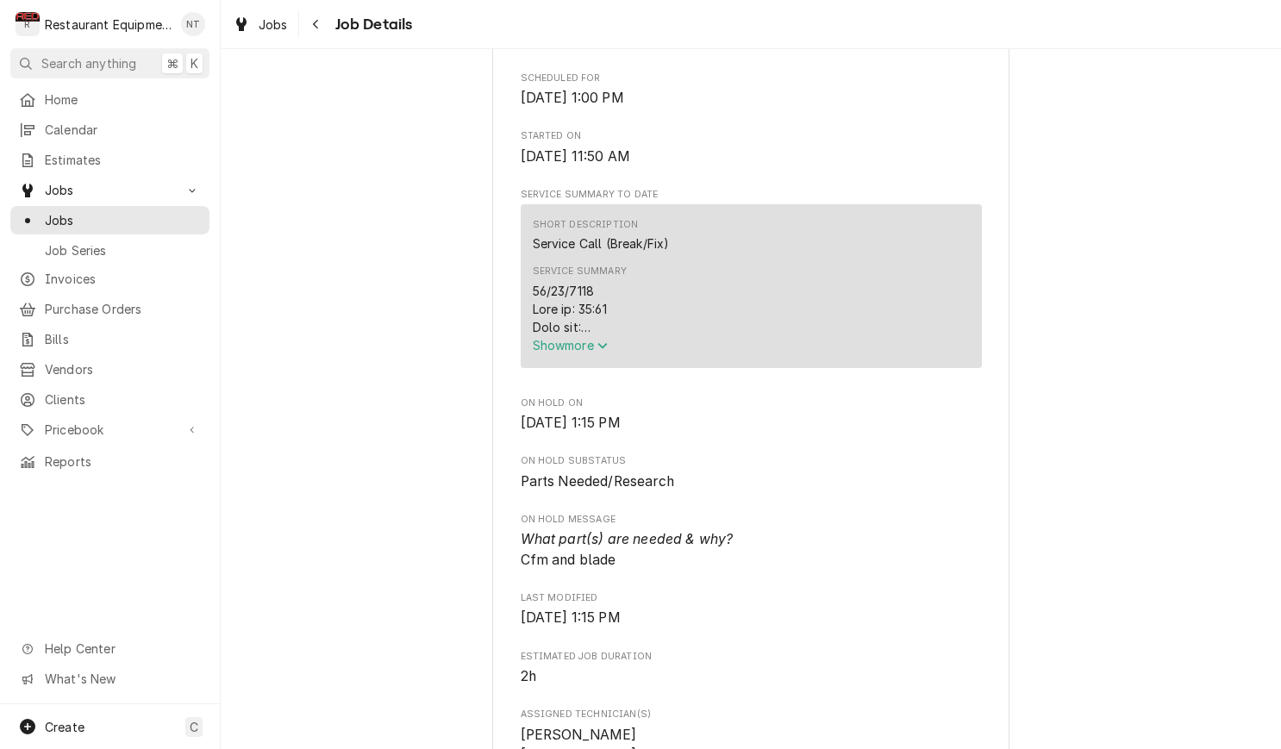
click at [597, 353] on span "Show more" at bounding box center [571, 345] width 76 height 15
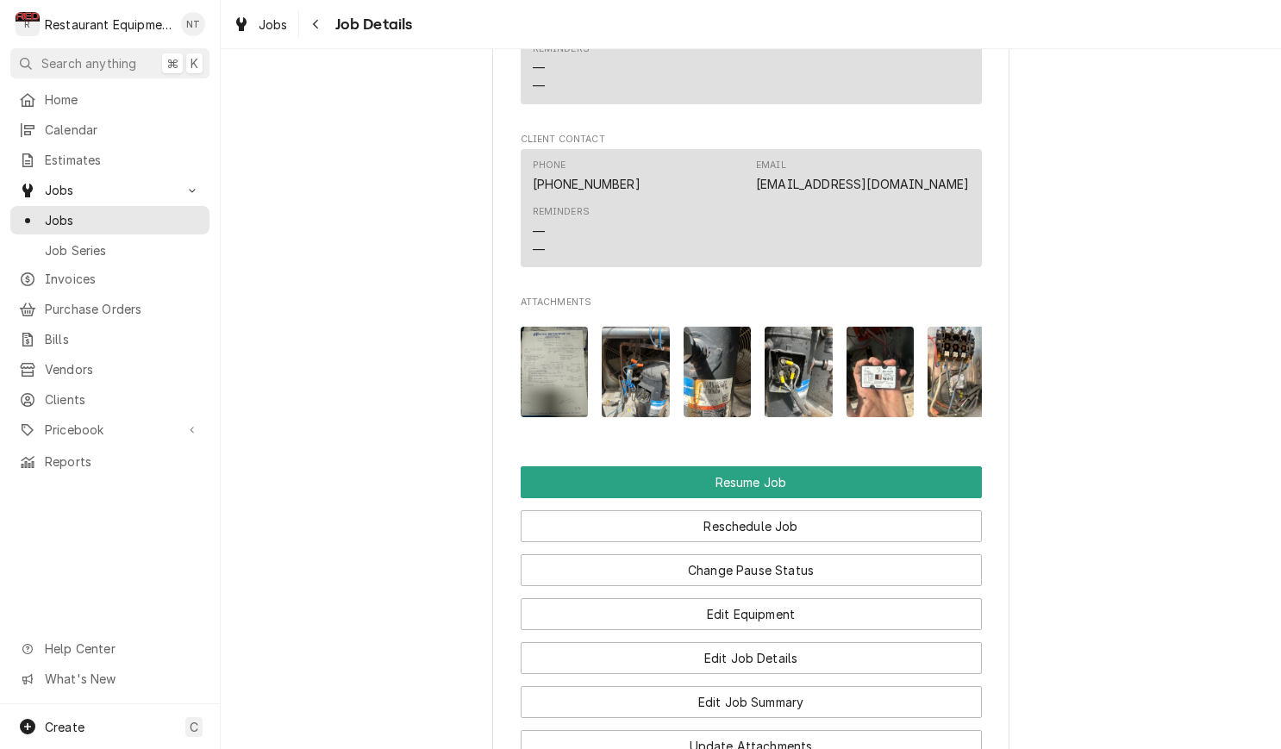
scroll to position [3559, 0]
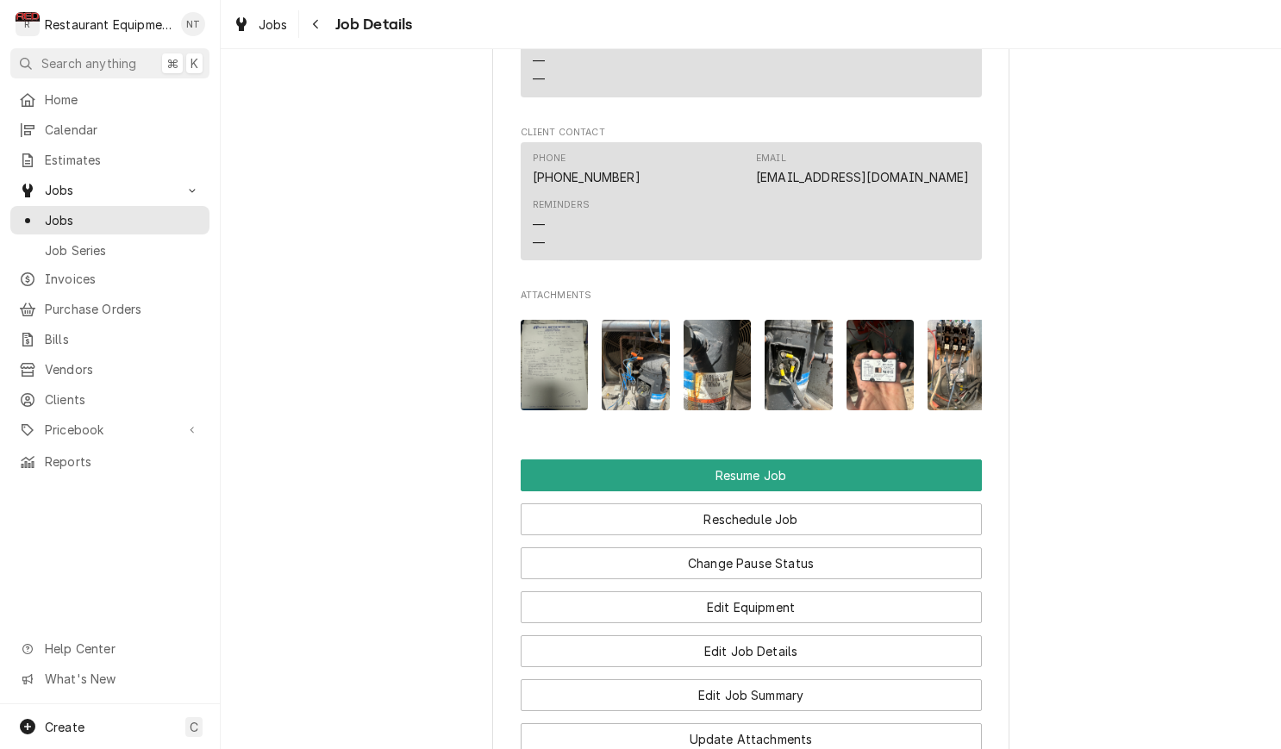
click at [545, 334] on img "Attachments" at bounding box center [555, 365] width 68 height 91
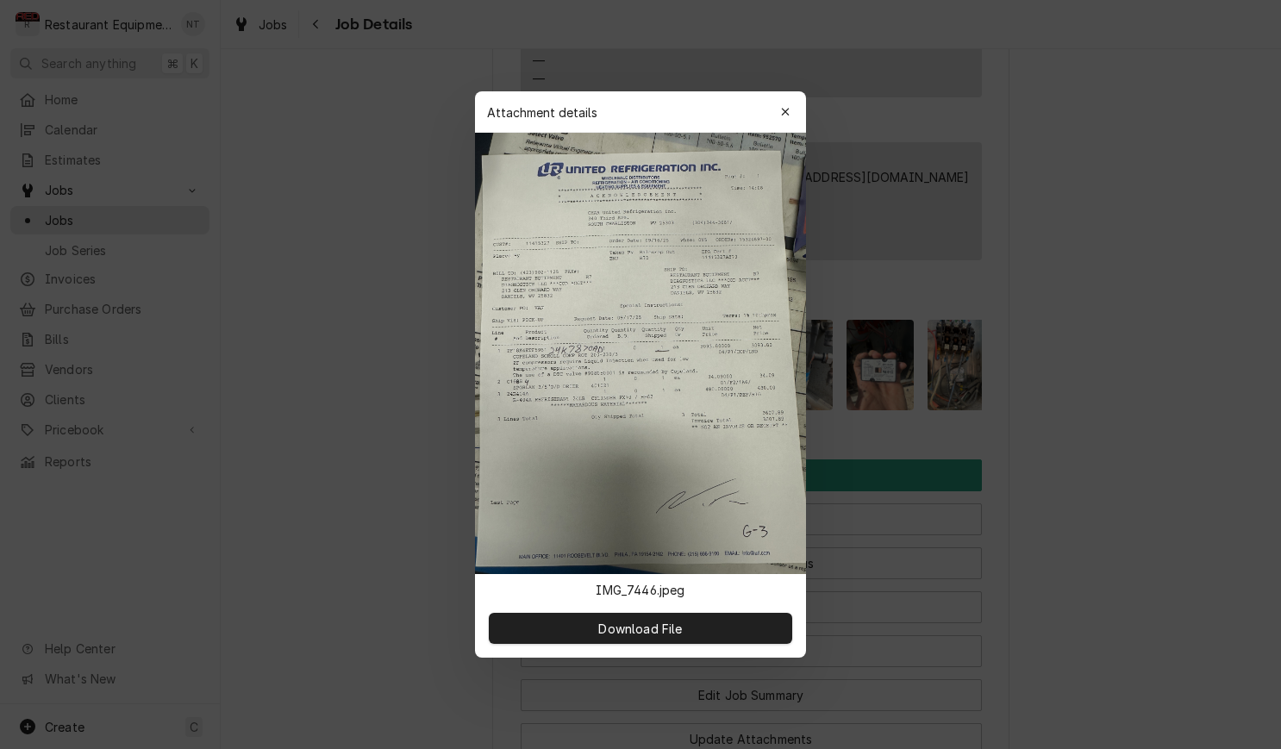
click at [615, 319] on img at bounding box center [640, 353] width 331 height 441
click at [615, 320] on img at bounding box center [640, 353] width 331 height 441
click at [609, 380] on img at bounding box center [640, 353] width 331 height 441
click at [786, 103] on div "button" at bounding box center [785, 111] width 17 height 17
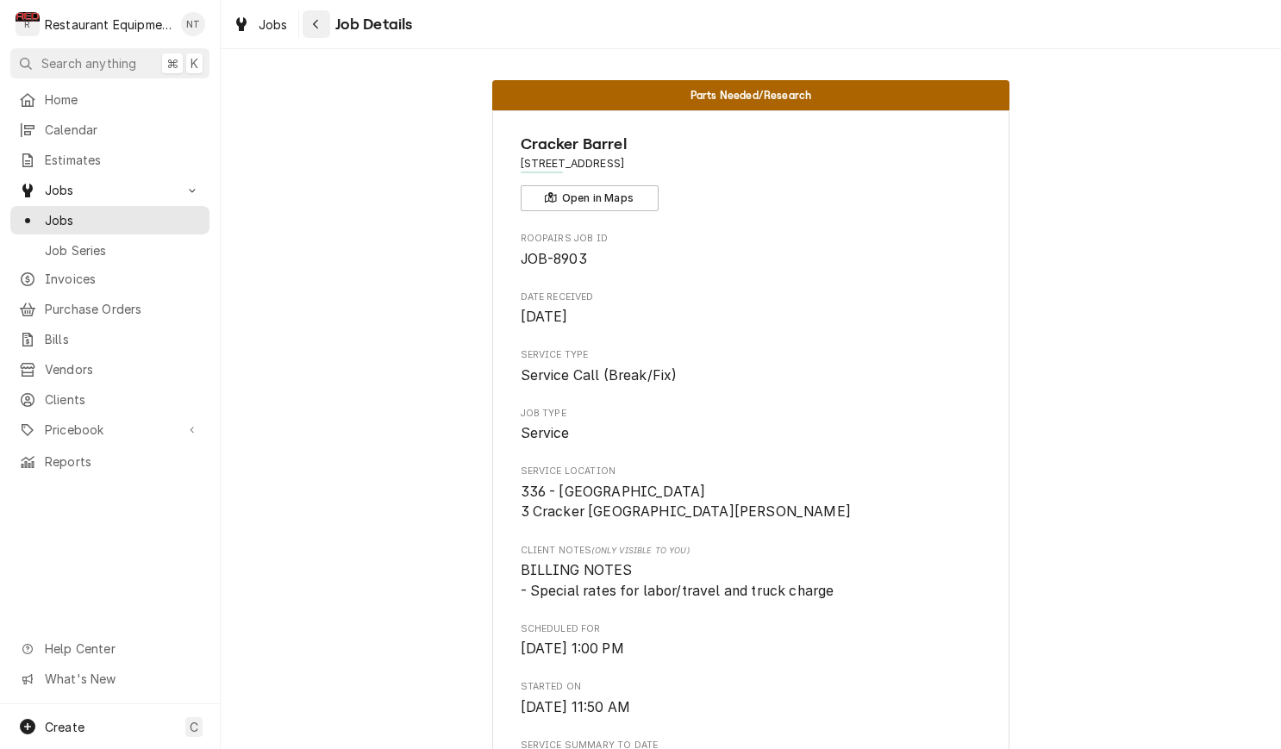
scroll to position [-2, 0]
click at [313, 21] on icon "Navigate back" at bounding box center [316, 24] width 8 height 12
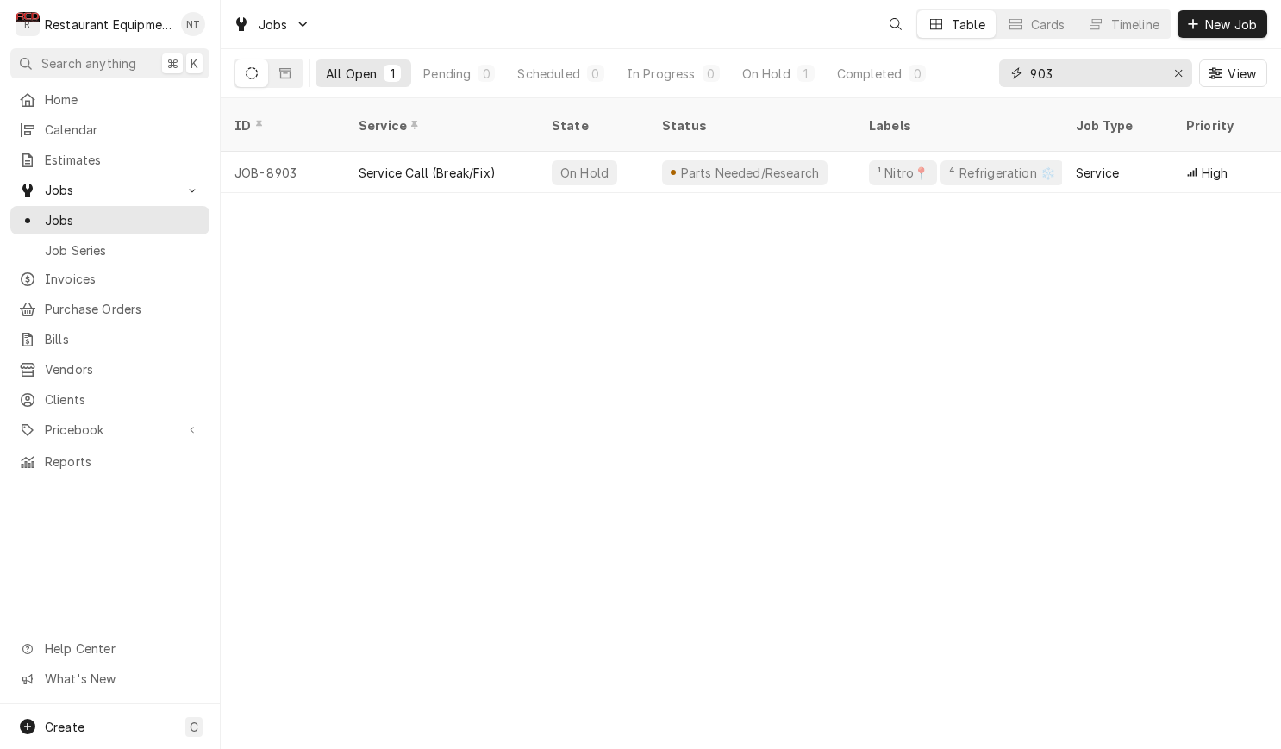
click at [1101, 69] on input "903" at bounding box center [1094, 73] width 129 height 28
type input "8869"
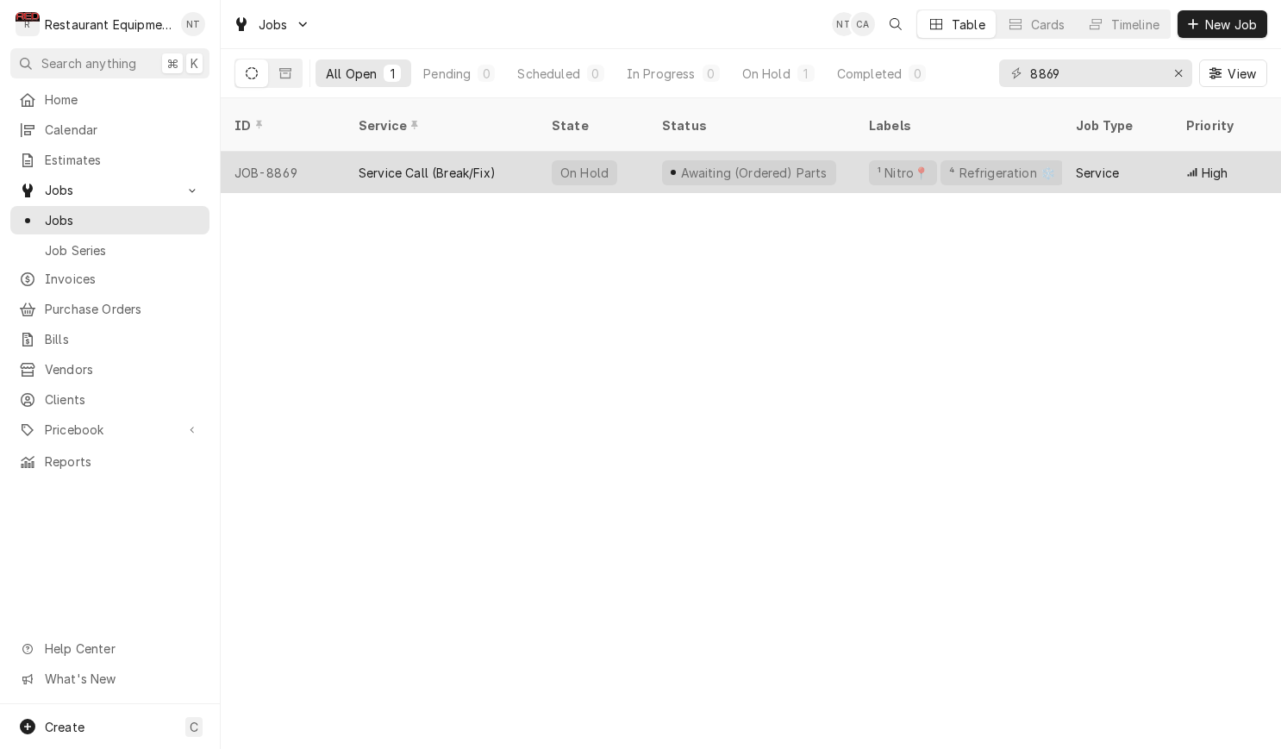
drag, startPoint x: 1077, startPoint y: 104, endPoint x: 1071, endPoint y: 147, distance: 43.4
click at [1071, 152] on div "Service" at bounding box center [1117, 172] width 110 height 41
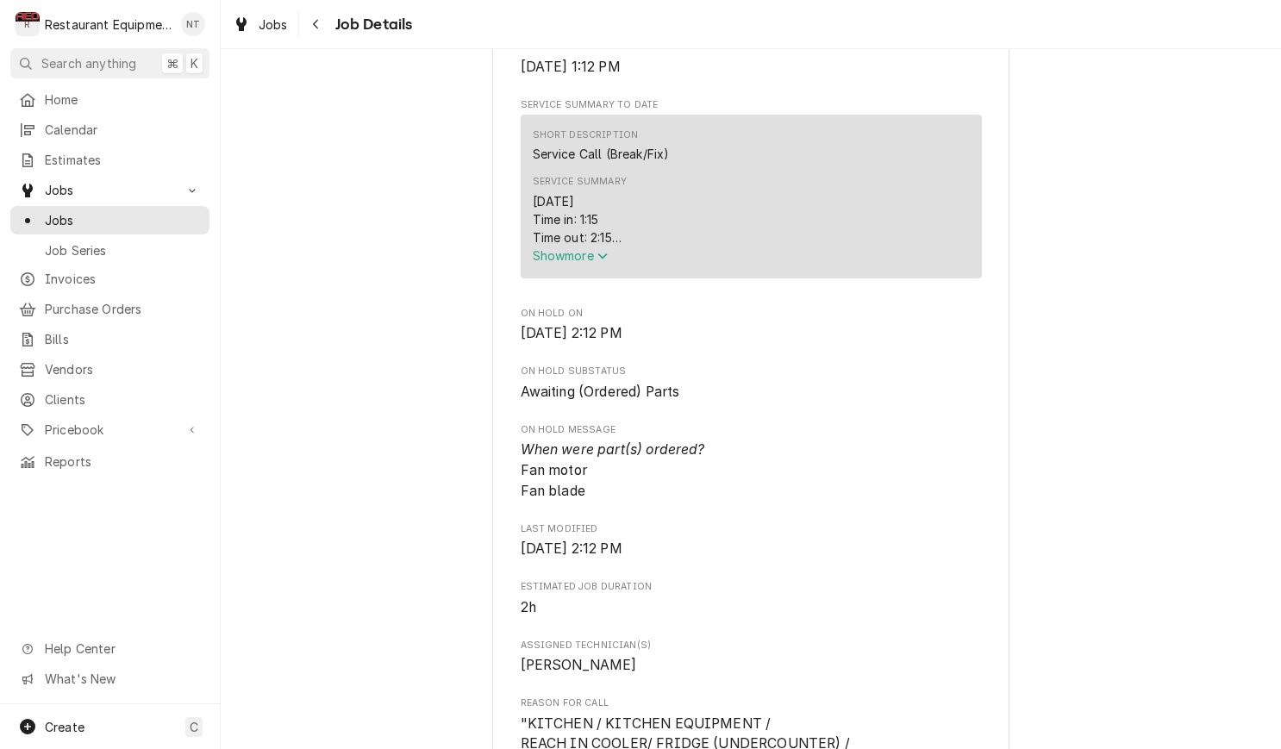
scroll to position [636, 0]
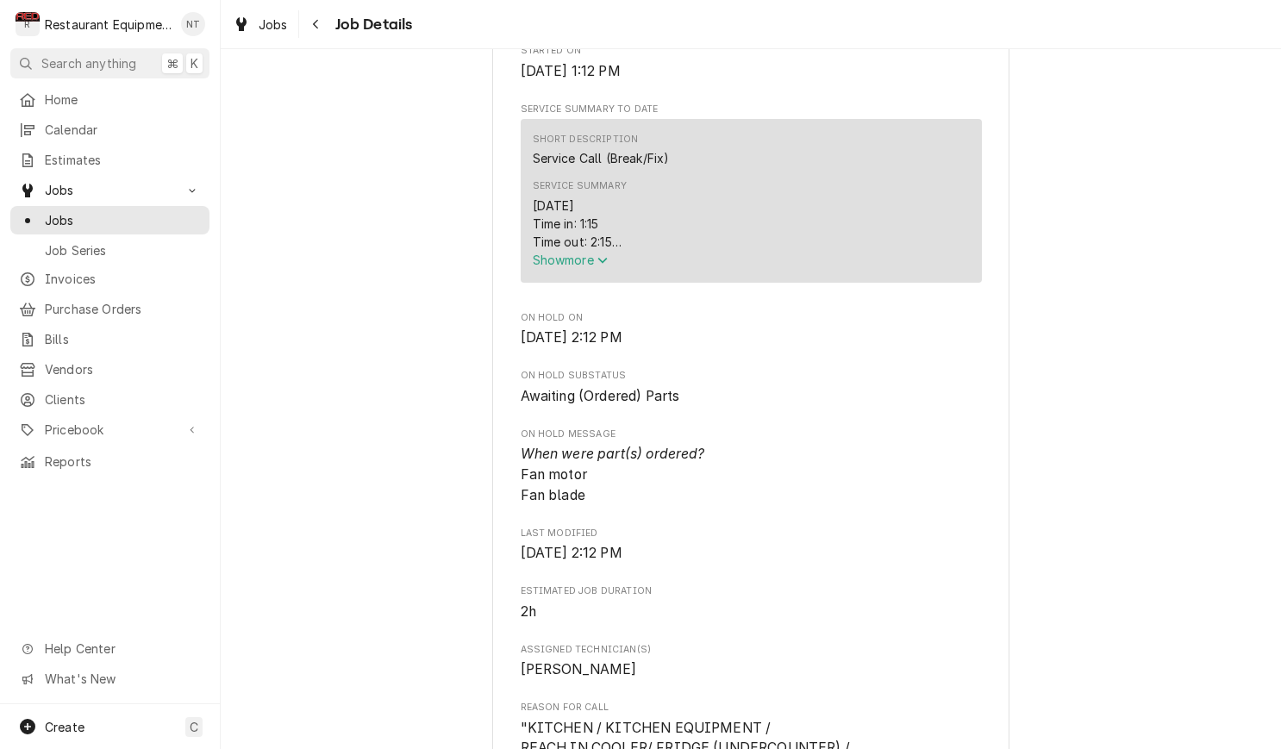
click at [596, 266] on span "Show more" at bounding box center [571, 260] width 76 height 15
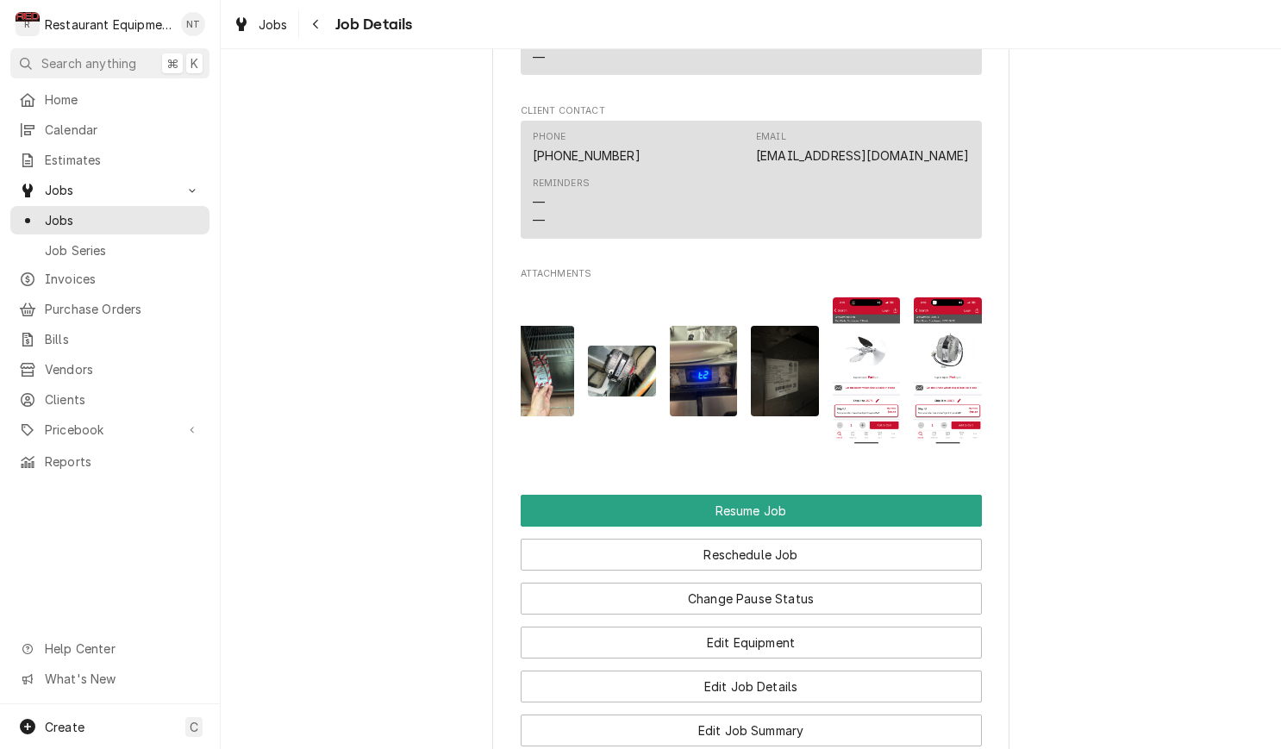
click at [877, 362] on img "Attachments" at bounding box center [867, 370] width 68 height 147
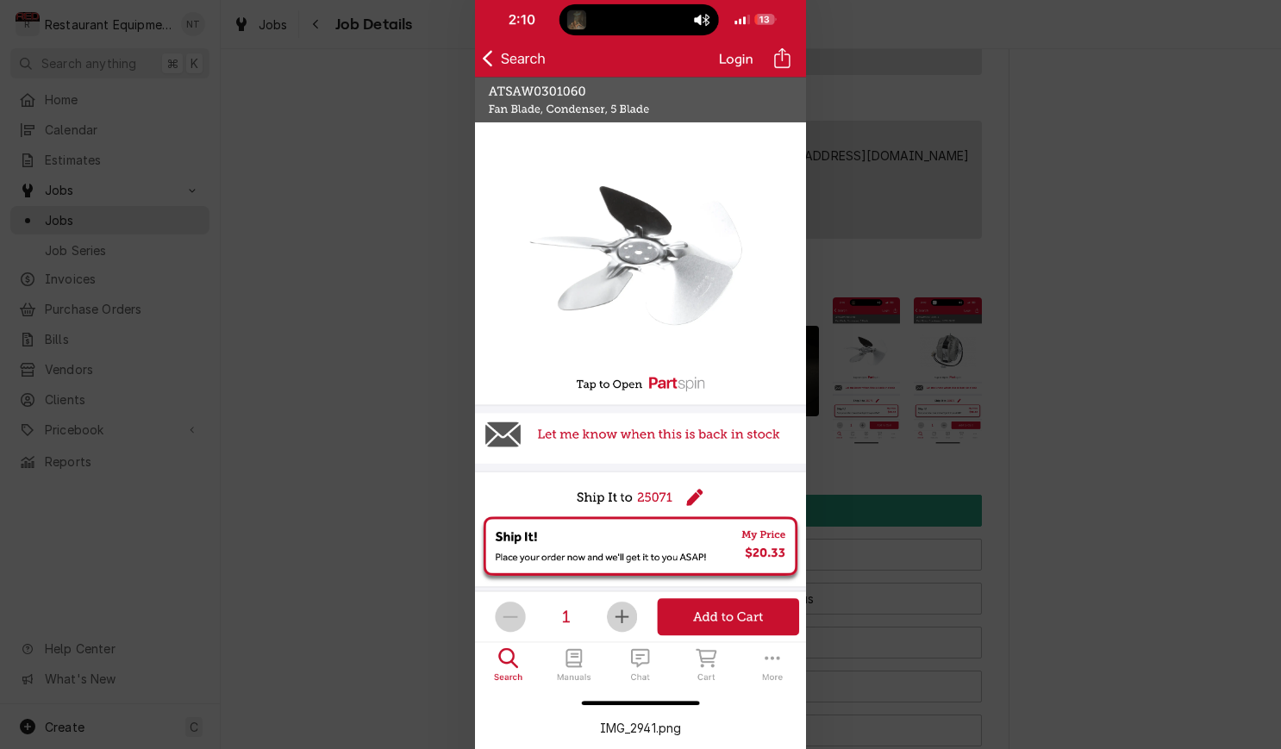
drag, startPoint x: 908, startPoint y: 351, endPoint x: 922, endPoint y: 350, distance: 14.7
click at [909, 350] on div at bounding box center [640, 374] width 1281 height 749
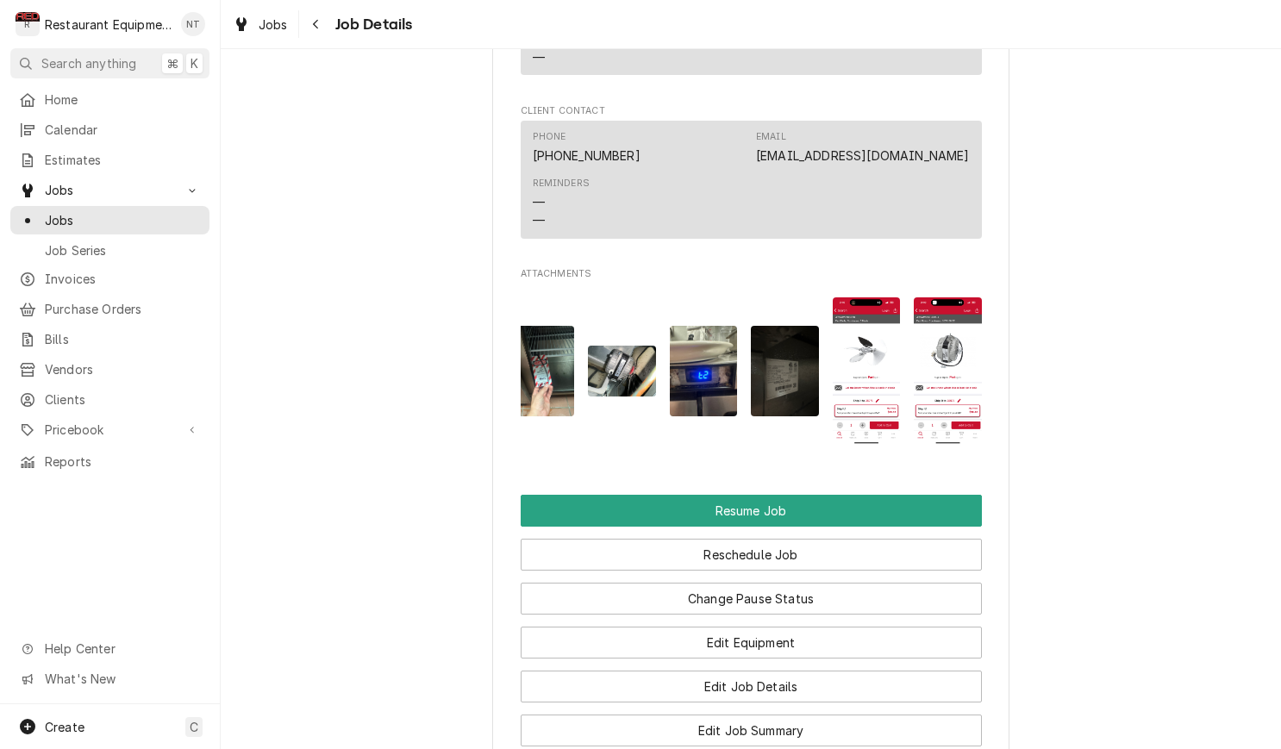
click at [941, 350] on img "Attachments" at bounding box center [948, 370] width 68 height 147
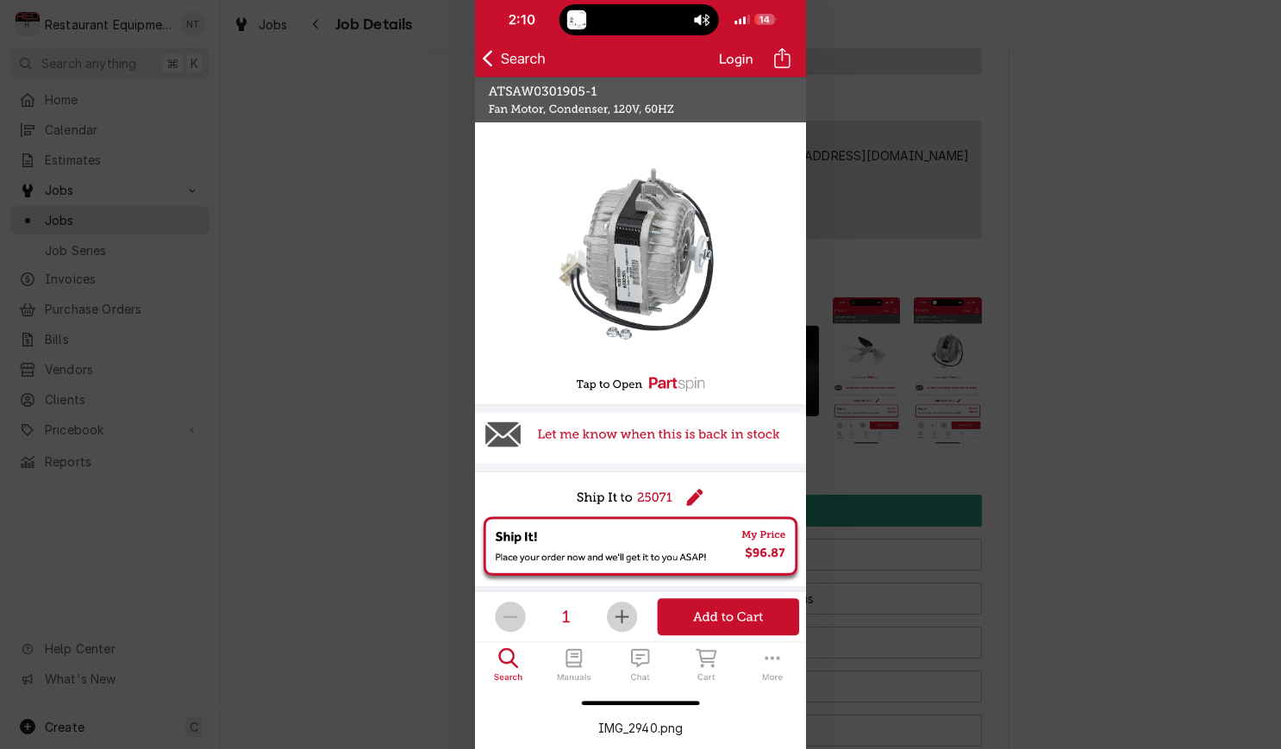
click at [940, 351] on div at bounding box center [640, 374] width 1281 height 749
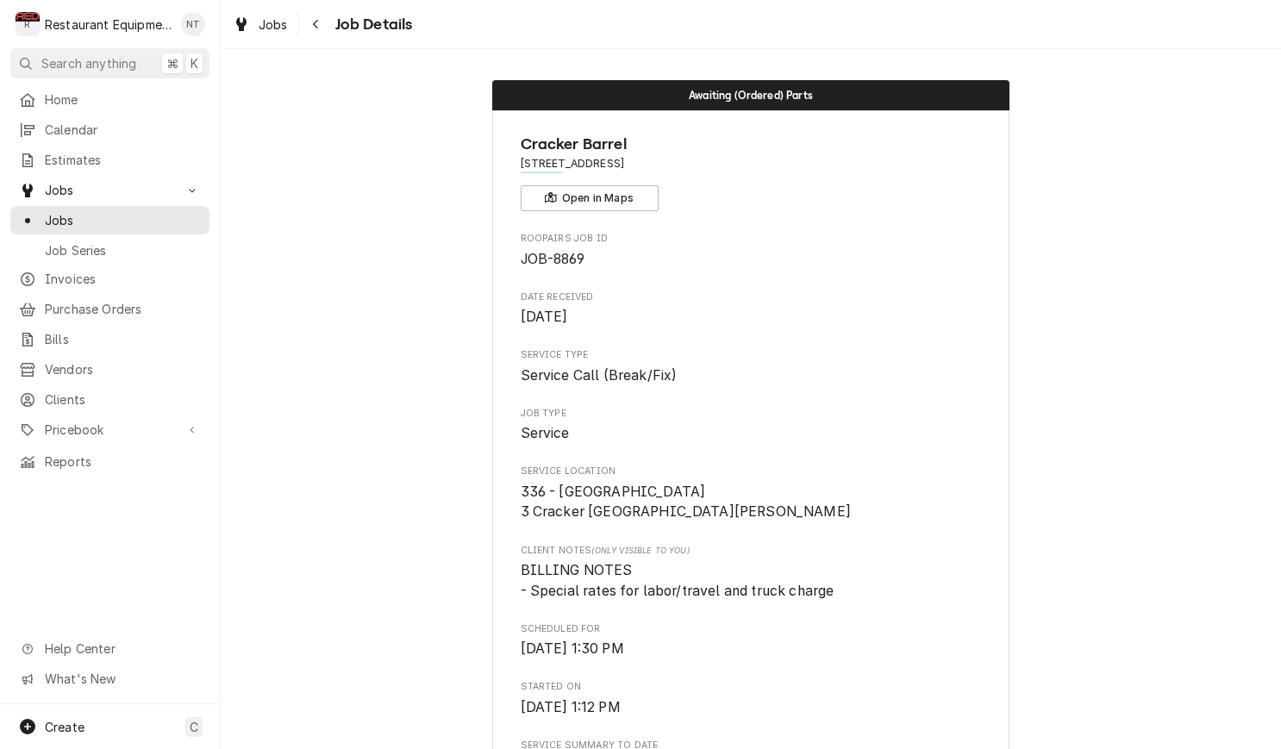
scroll to position [0, 0]
click at [305, 26] on button "Navigate back" at bounding box center [317, 24] width 28 height 28
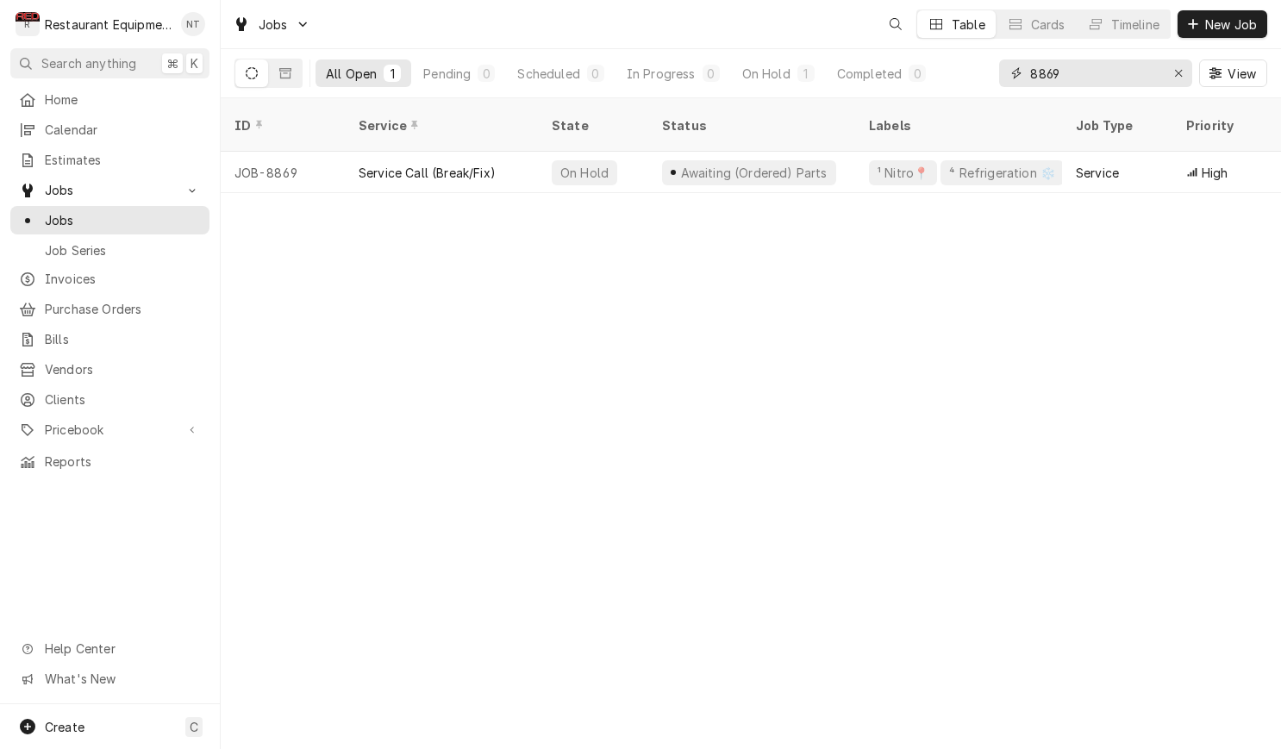
click at [1133, 68] on input "8869" at bounding box center [1094, 73] width 129 height 28
click at [1132, 67] on input "8869" at bounding box center [1094, 73] width 129 height 28
type input "8914"
click at [1181, 78] on icon "Erase input" at bounding box center [1178, 73] width 9 height 12
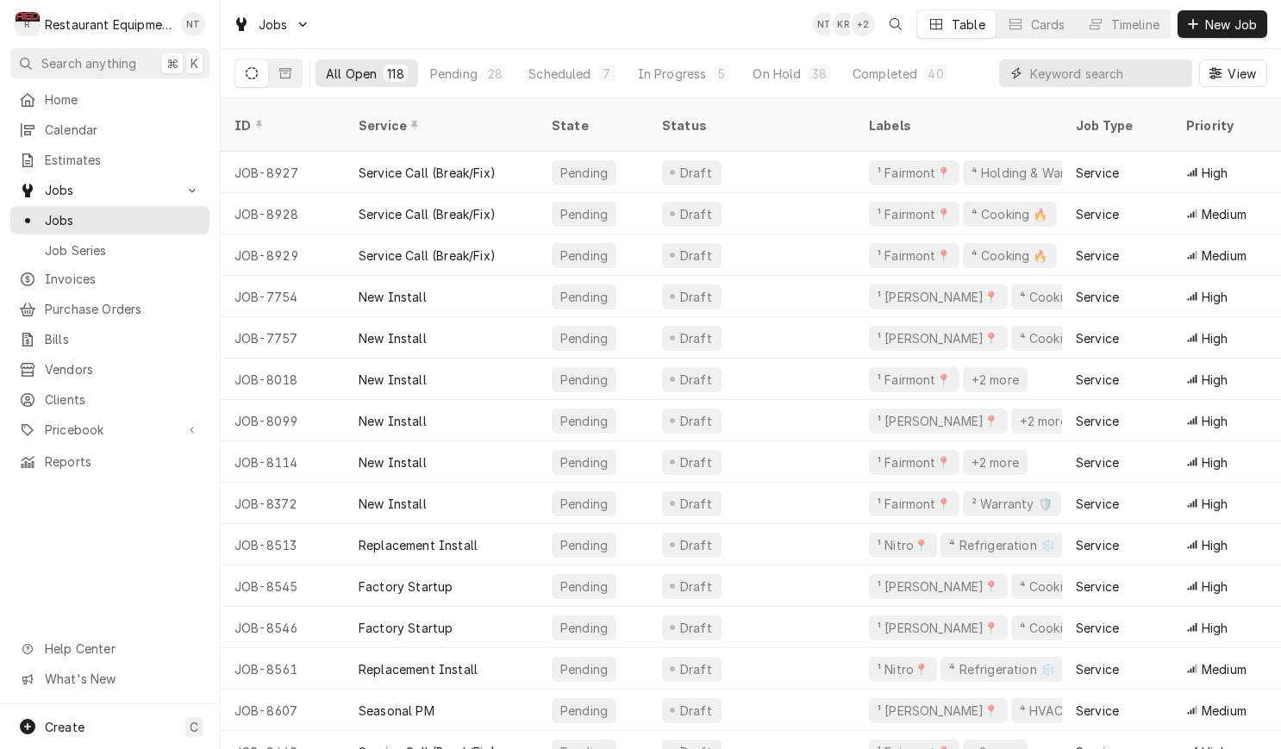
click at [1076, 75] on input "Dynamic Content Wrapper" at bounding box center [1106, 73] width 153 height 28
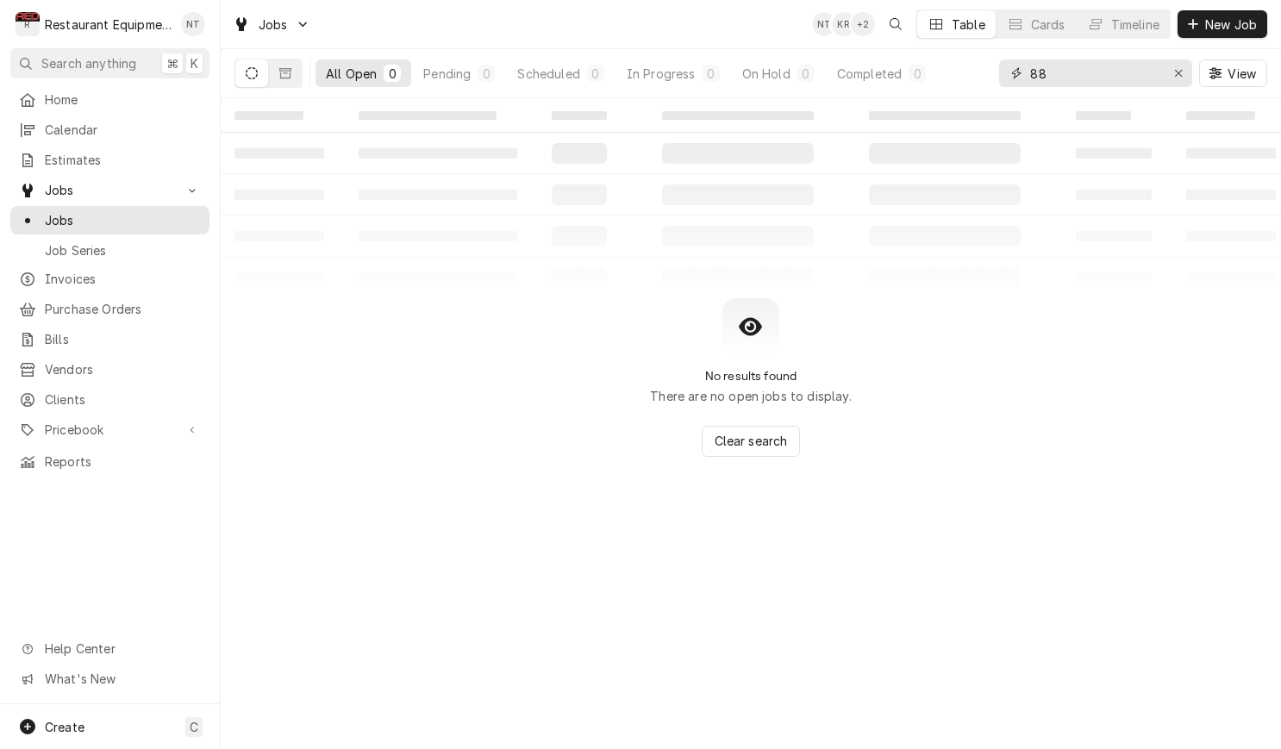
type input "8"
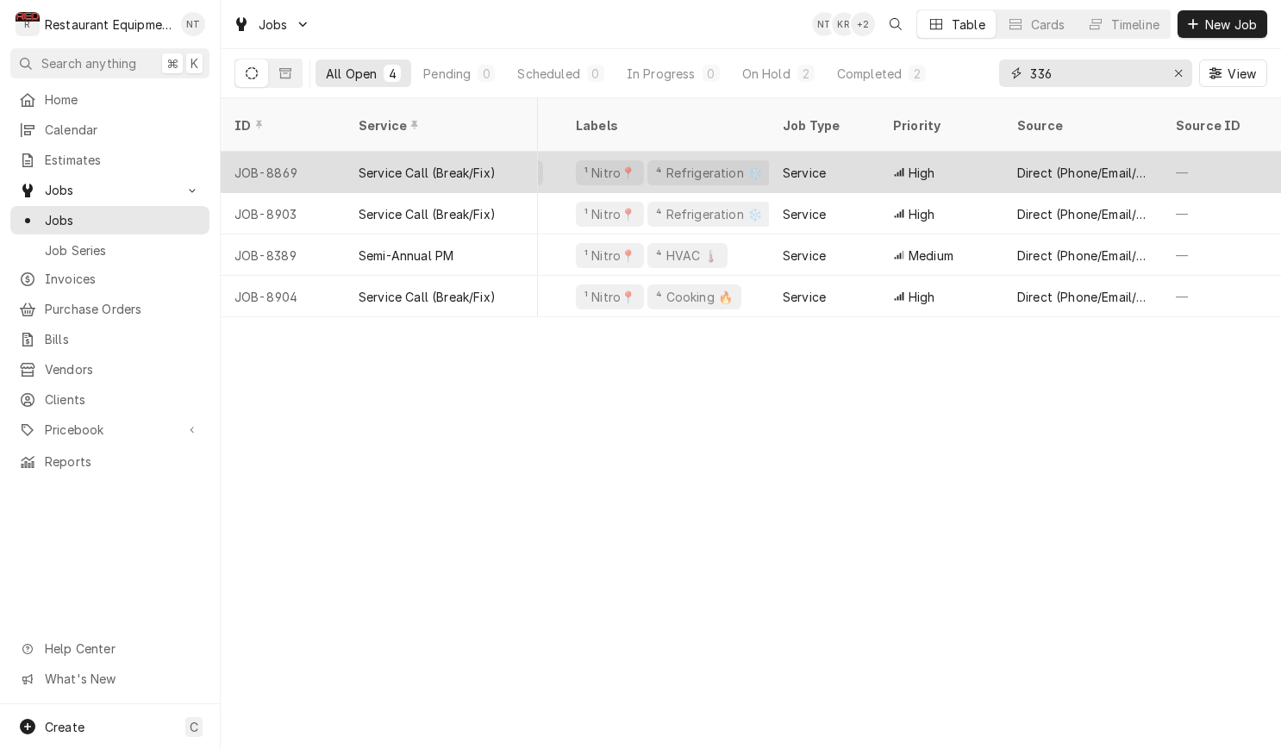
scroll to position [0, 299]
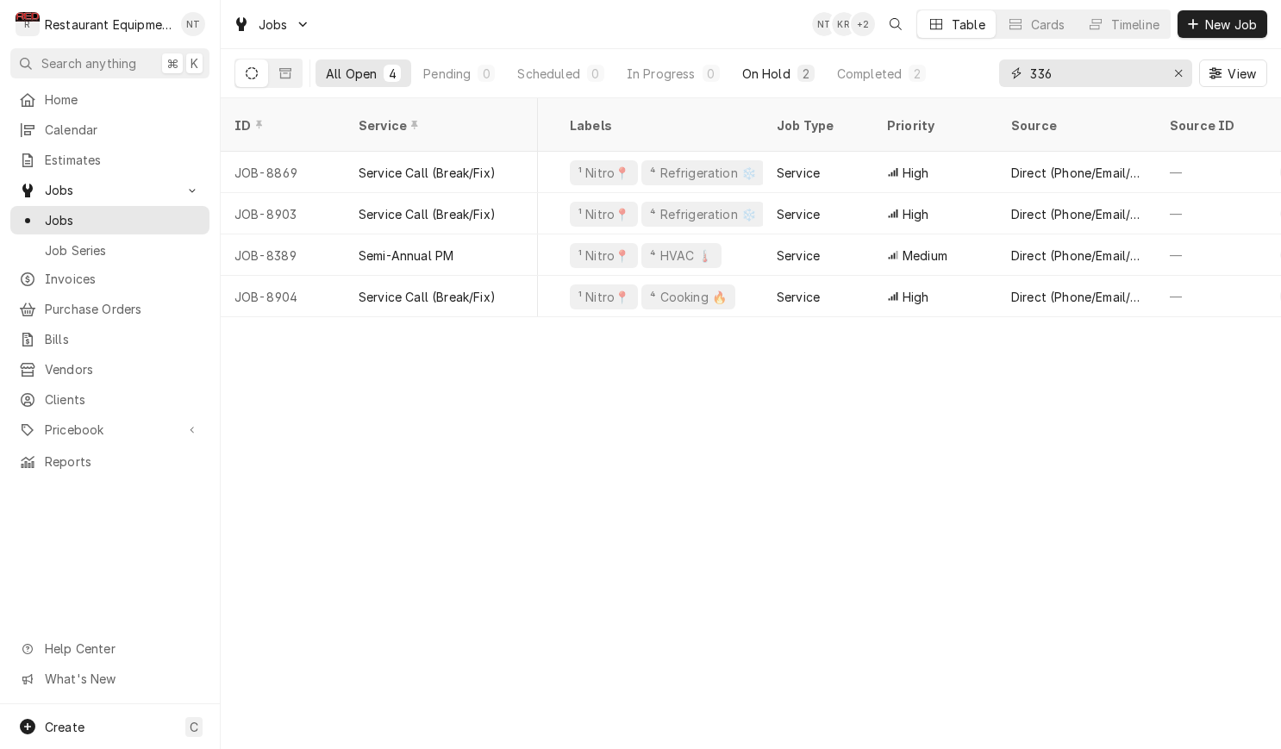
type input "336"
click at [760, 68] on div "On Hold" at bounding box center [766, 74] width 48 height 18
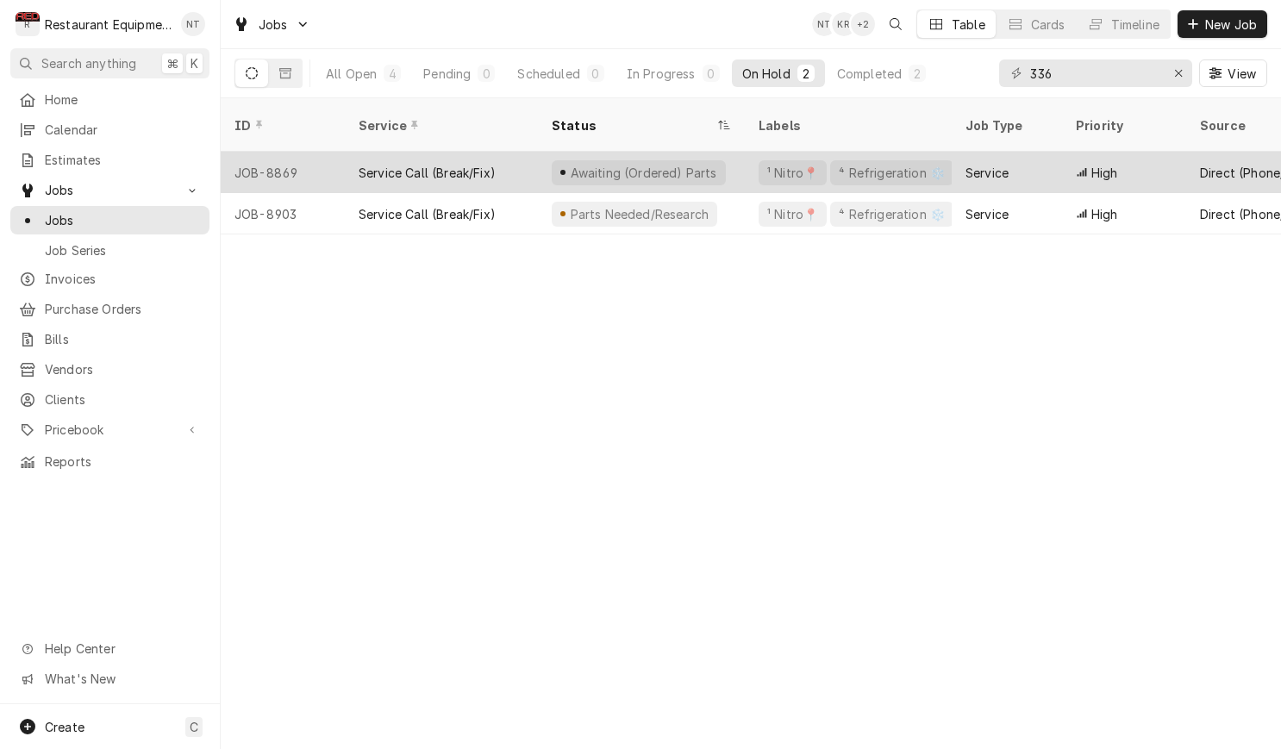
scroll to position [0, 0]
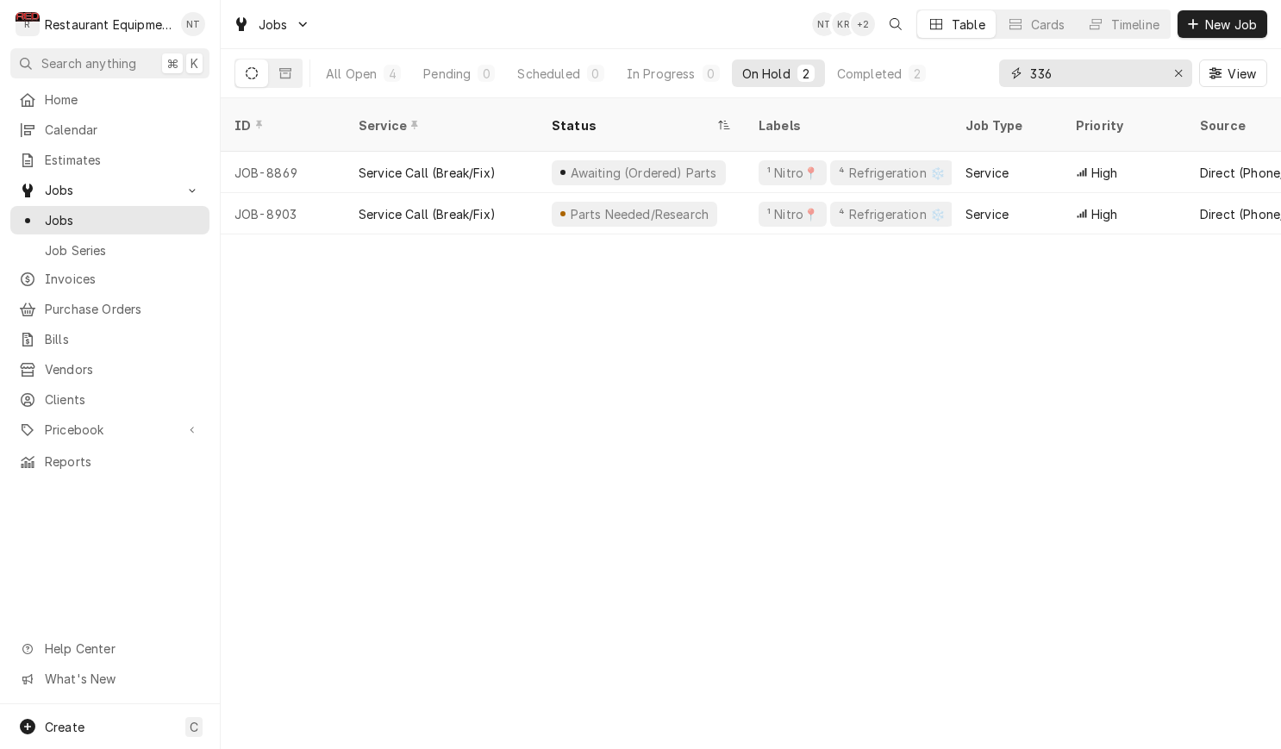
click at [1149, 81] on input "336" at bounding box center [1094, 73] width 129 height 28
click at [1151, 79] on input "336" at bounding box center [1094, 73] width 129 height 28
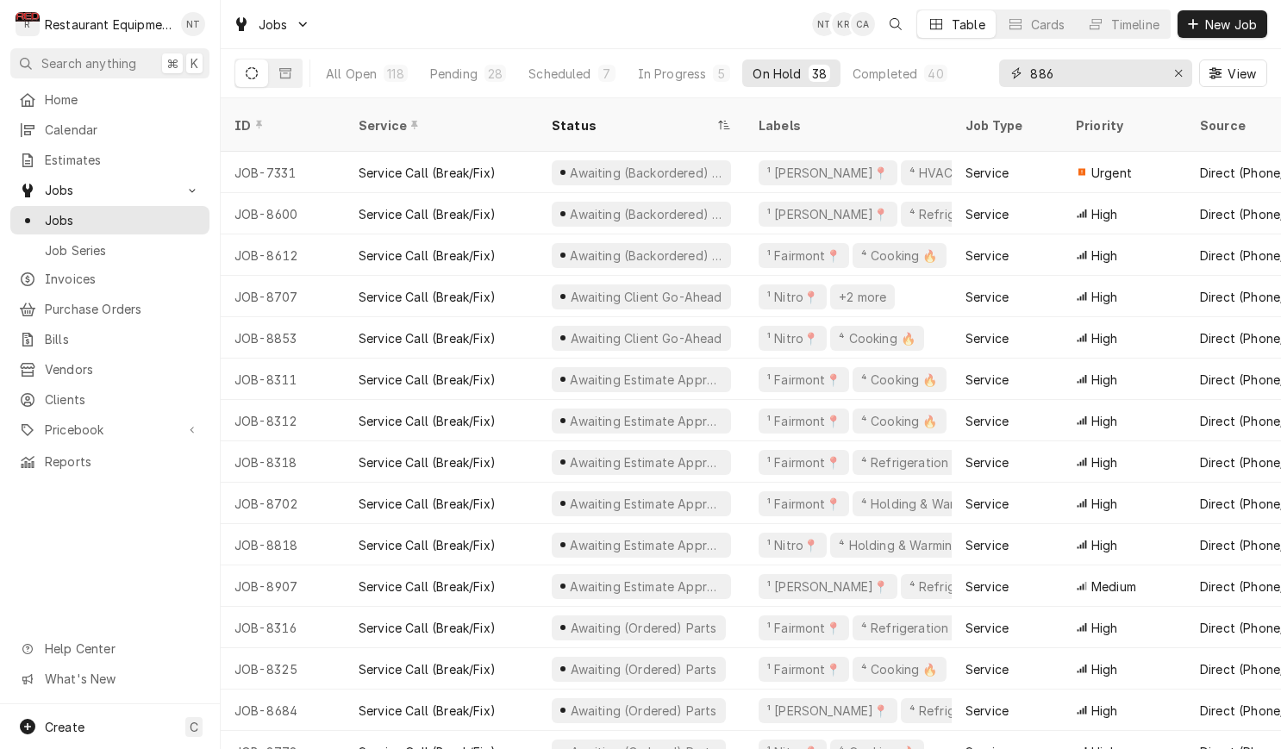
type input "8868"
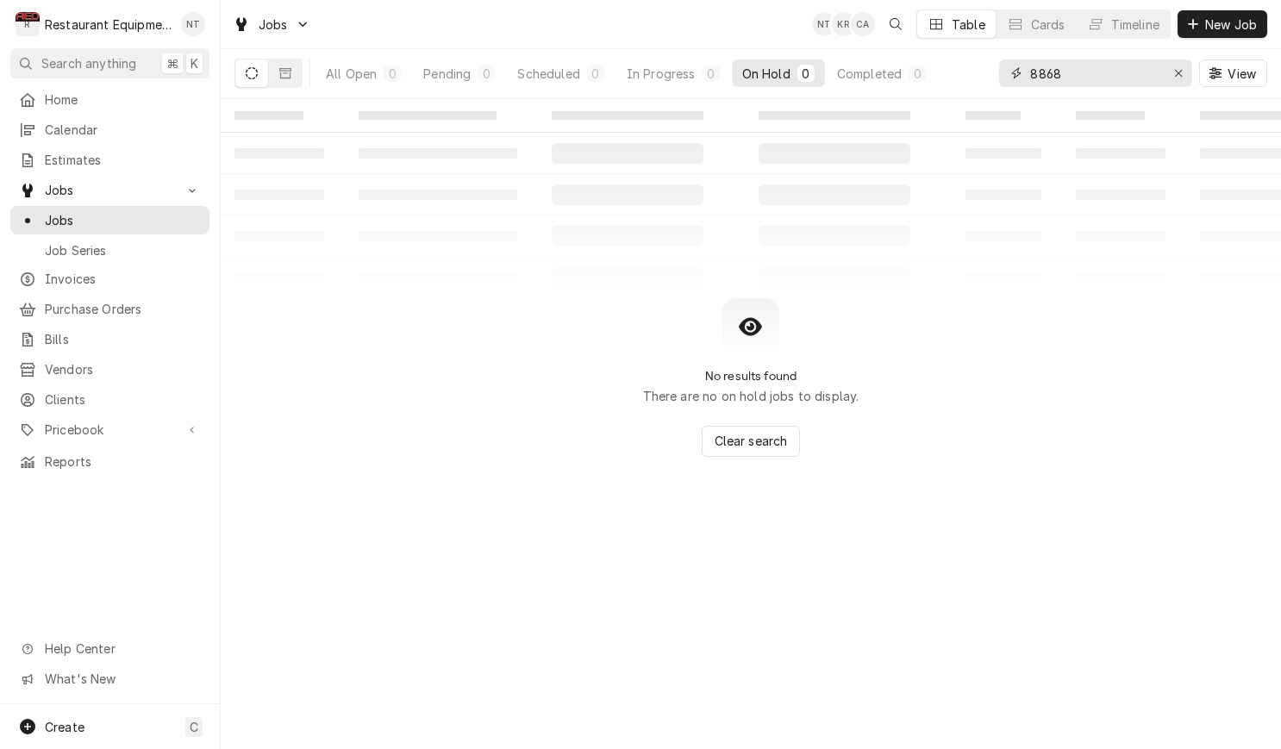
click at [1151, 79] on input "8868" at bounding box center [1094, 73] width 129 height 28
click at [1081, 76] on input "8868" at bounding box center [1094, 73] width 129 height 28
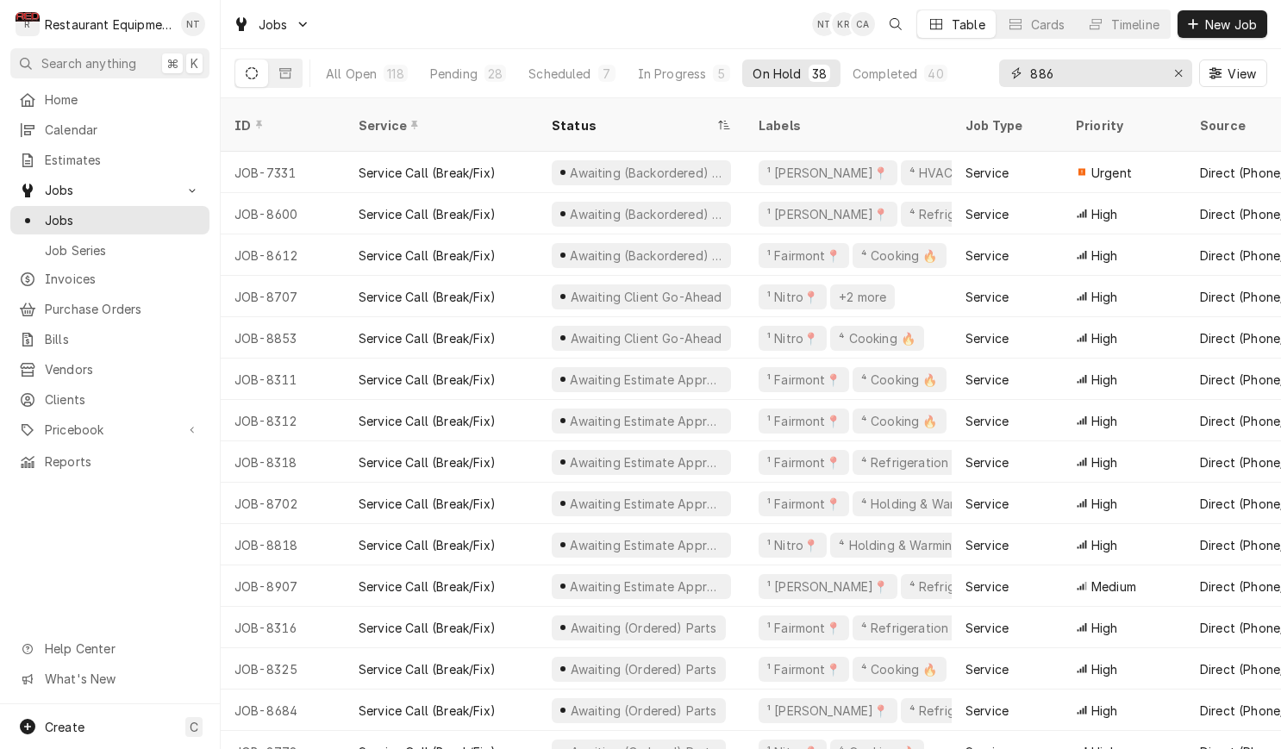
type input "8868"
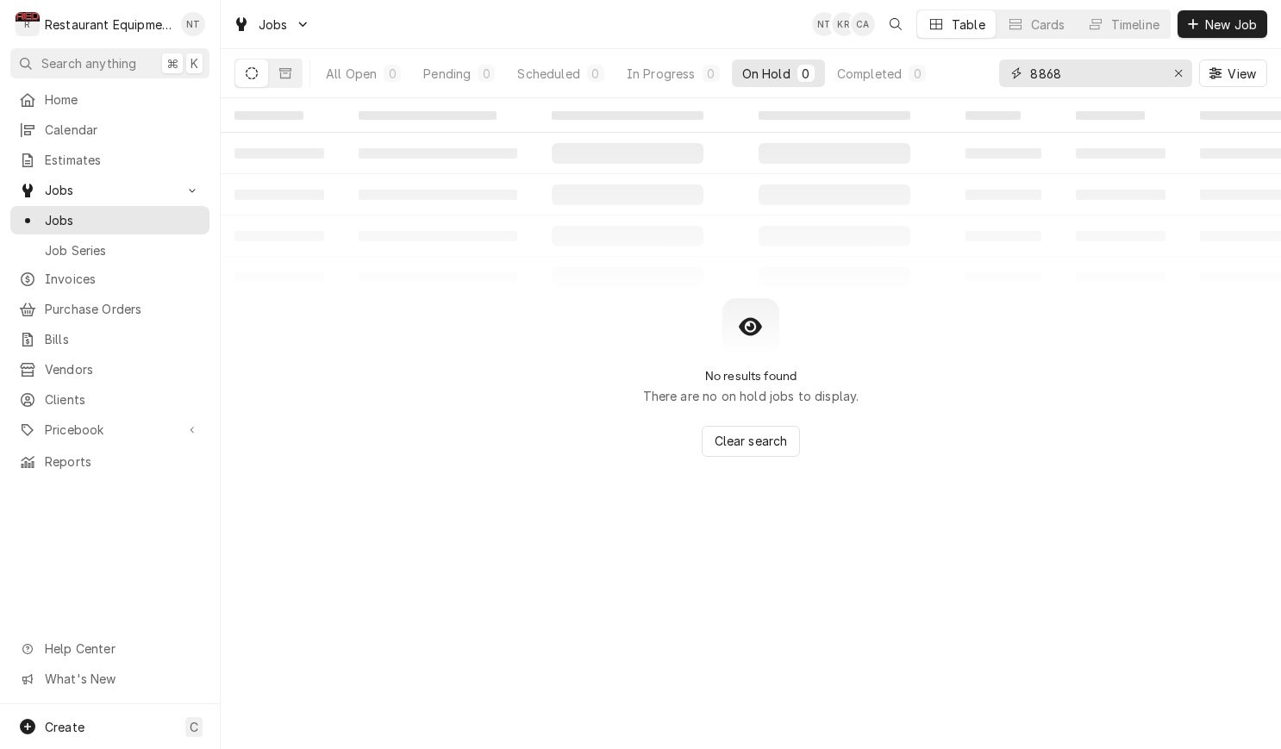
drag, startPoint x: 1080, startPoint y: 82, endPoint x: 1016, endPoint y: 80, distance: 63.8
click at [1016, 80] on div "8868" at bounding box center [1095, 73] width 193 height 28
type input "8868"
click at [293, 64] on button "Dynamic Content Wrapper" at bounding box center [285, 73] width 33 height 28
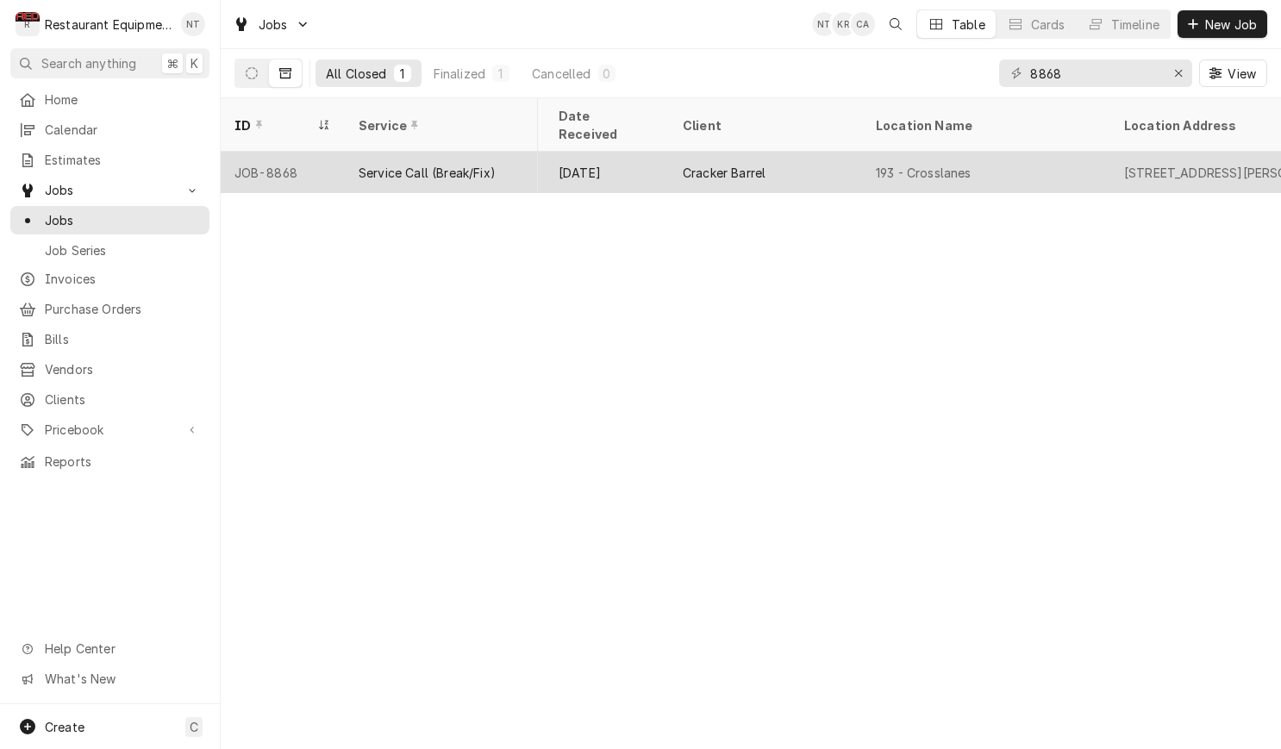
scroll to position [0, 914]
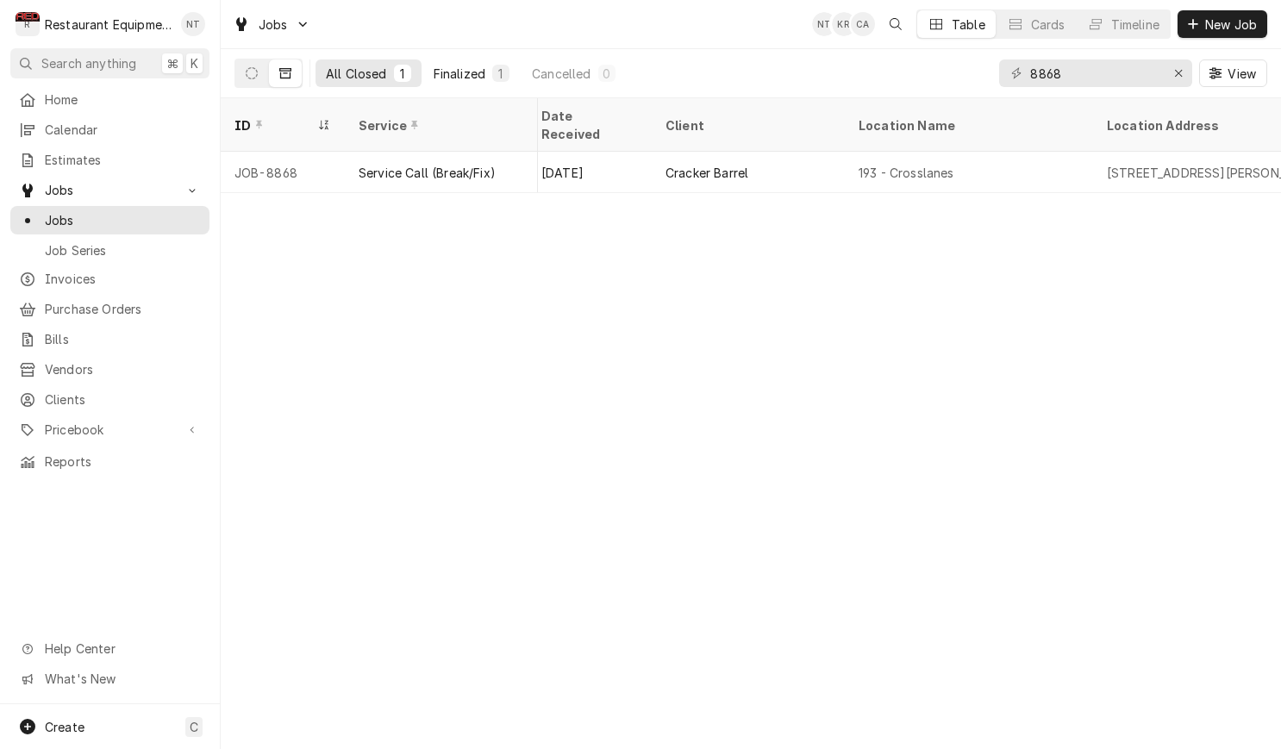
click at [455, 69] on div "Finalized" at bounding box center [460, 74] width 52 height 18
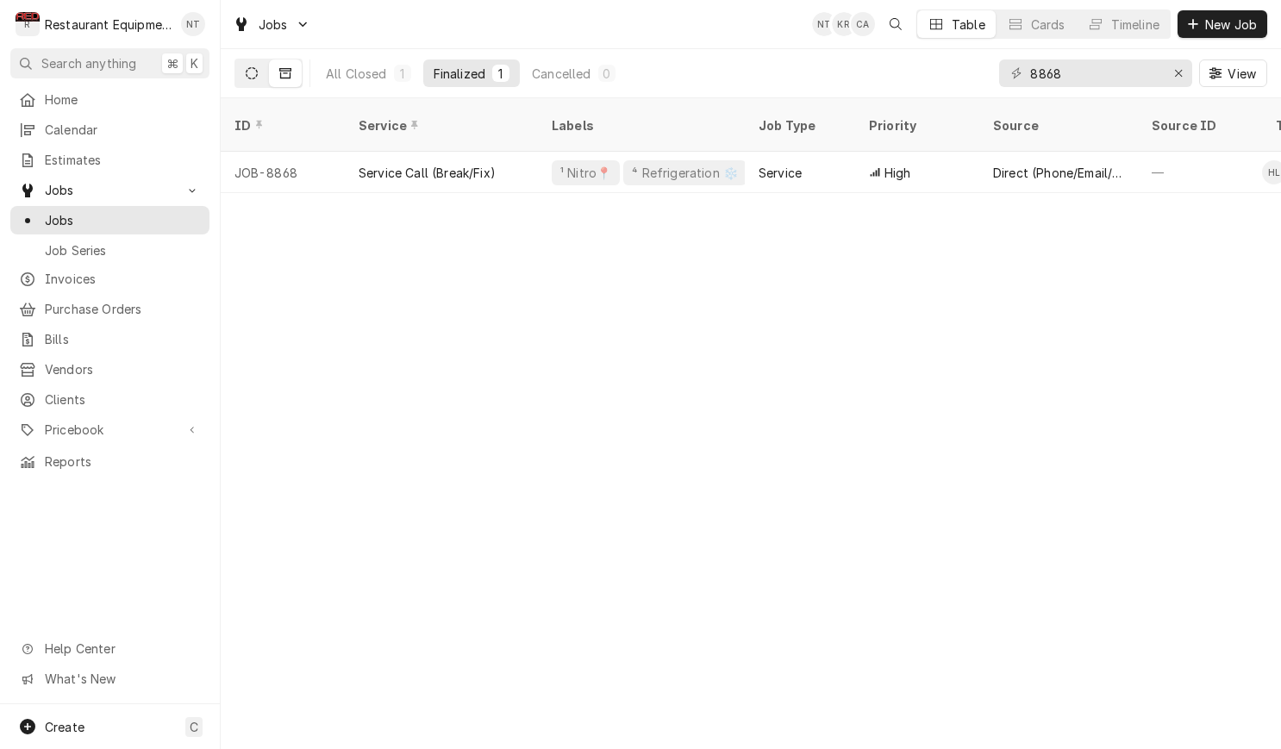
click at [253, 78] on button "Dynamic Content Wrapper" at bounding box center [251, 73] width 33 height 28
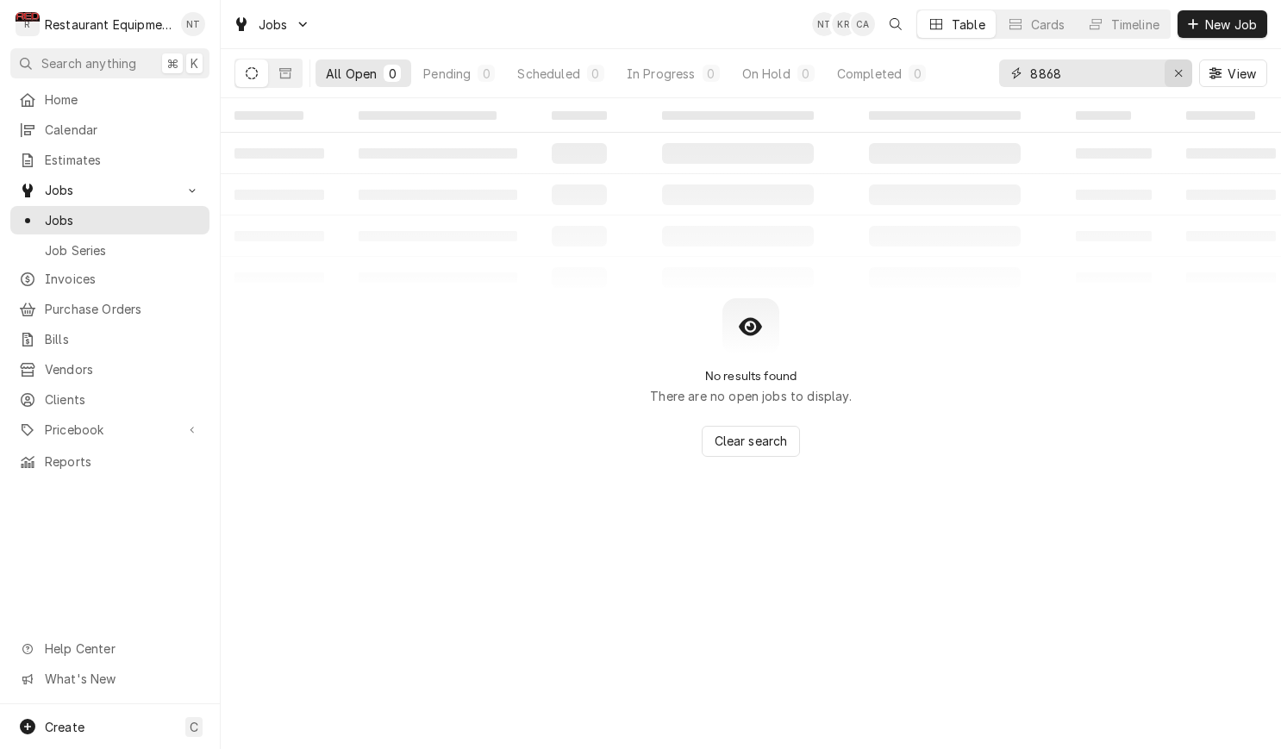
click at [1187, 79] on button "Erase input" at bounding box center [1179, 73] width 28 height 28
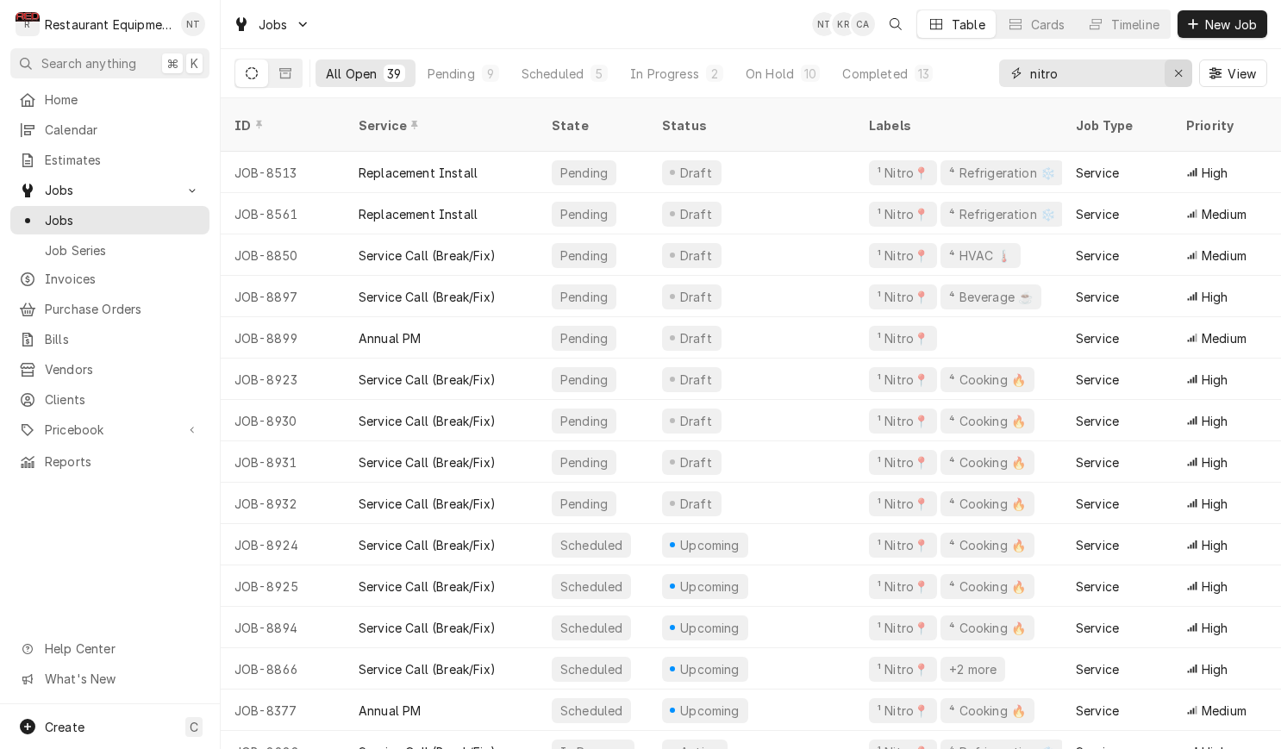
type input "nitro"
click at [1174, 74] on icon "Erase input" at bounding box center [1178, 73] width 9 height 12
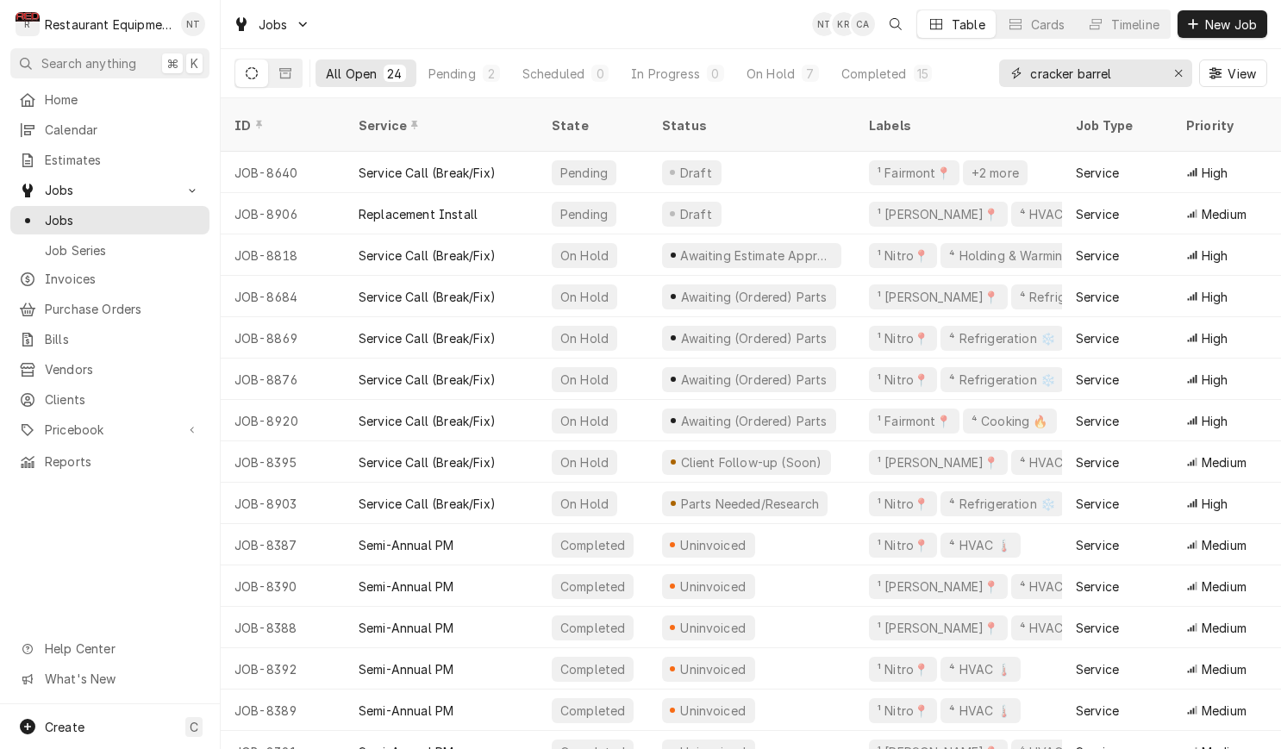
type input "Cracker Barrel"
drag, startPoint x: 1174, startPoint y: 74, endPoint x: 459, endPoint y: 72, distance: 715.5
click at [459, 72] on div "Pending" at bounding box center [451, 74] width 47 height 18
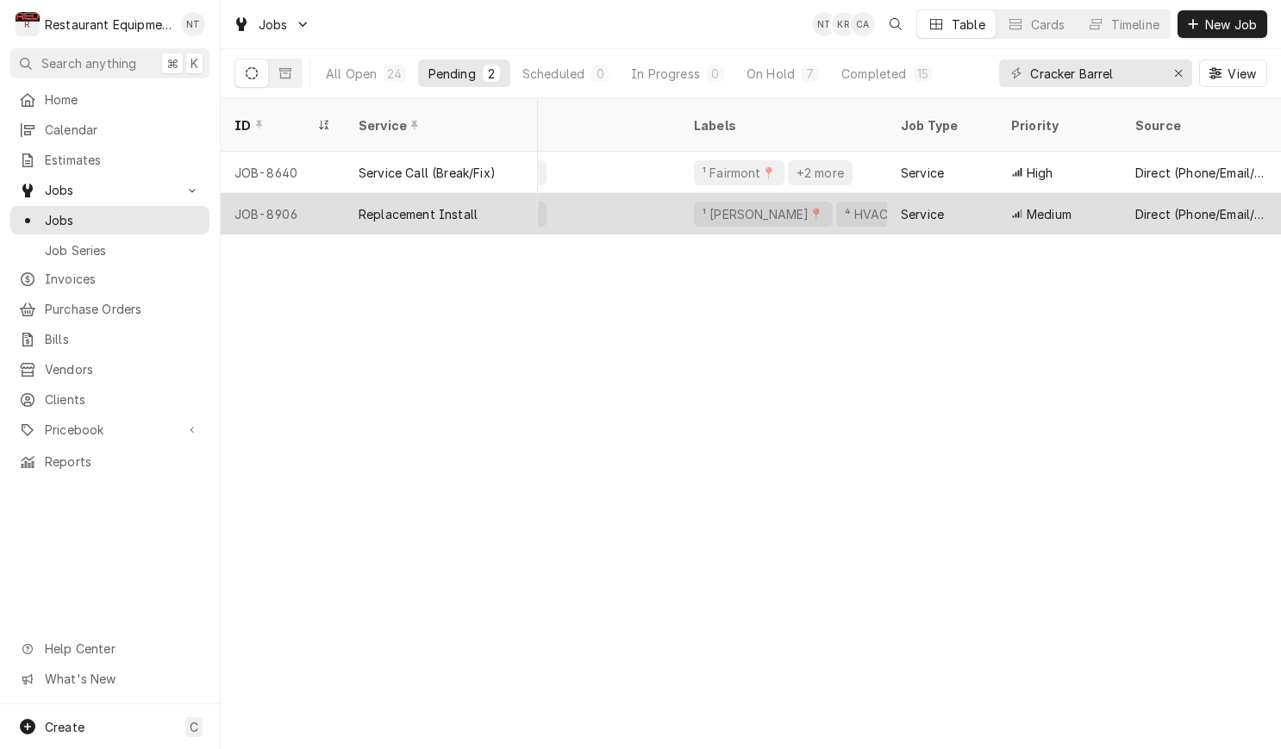
scroll to position [0, 67]
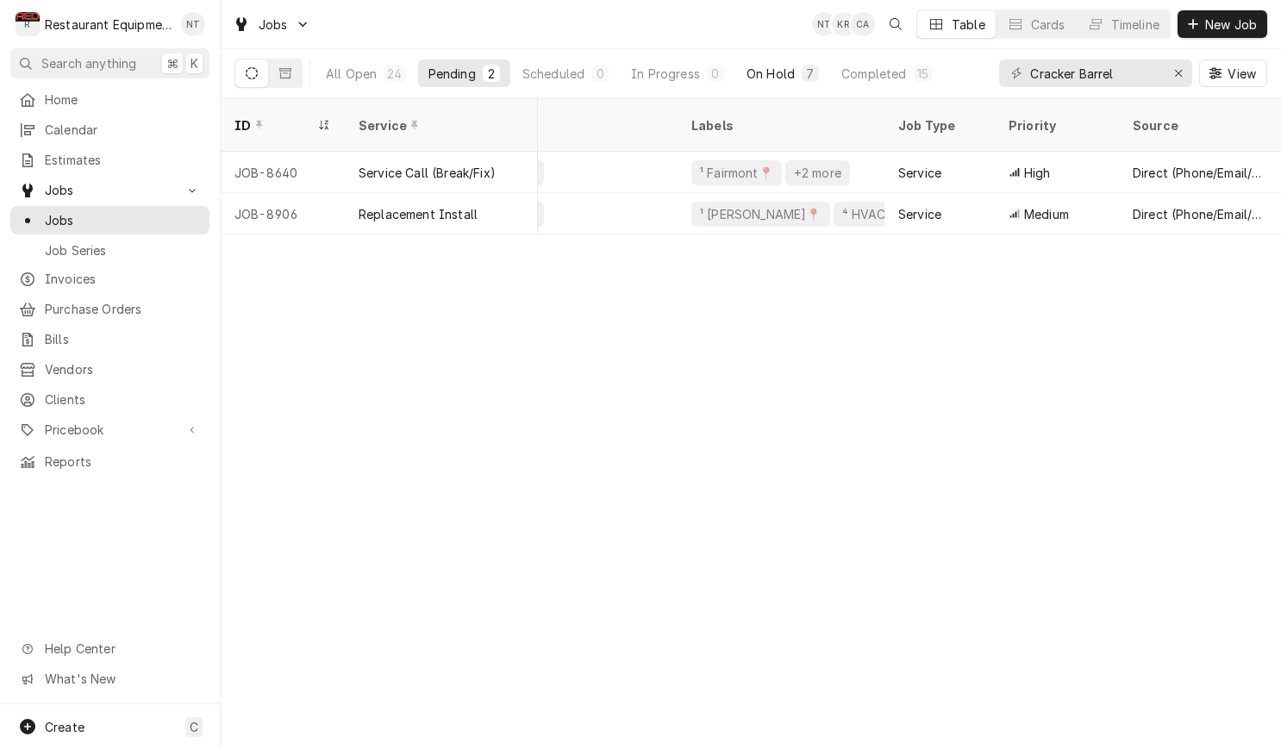
click at [767, 78] on div "On Hold" at bounding box center [771, 74] width 48 height 18
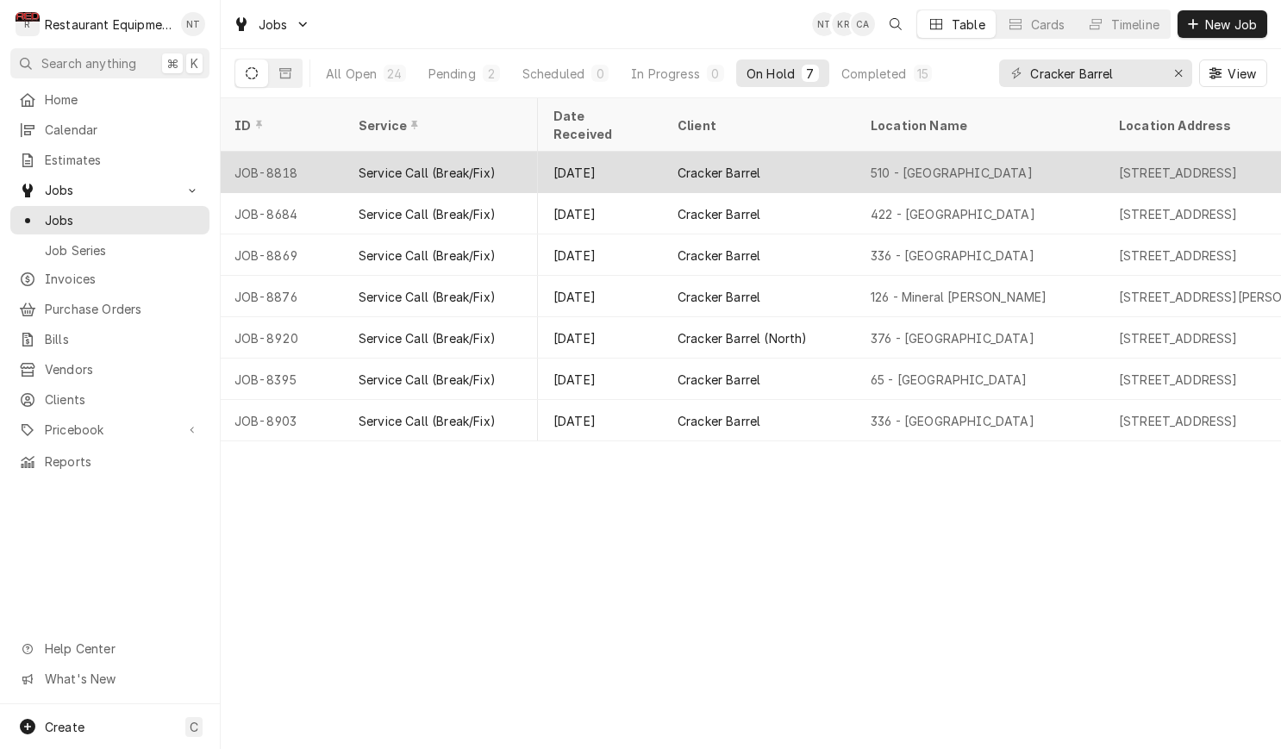
scroll to position [0, 996]
click at [802, 153] on div "Cracker Barrel" at bounding box center [761, 172] width 193 height 41
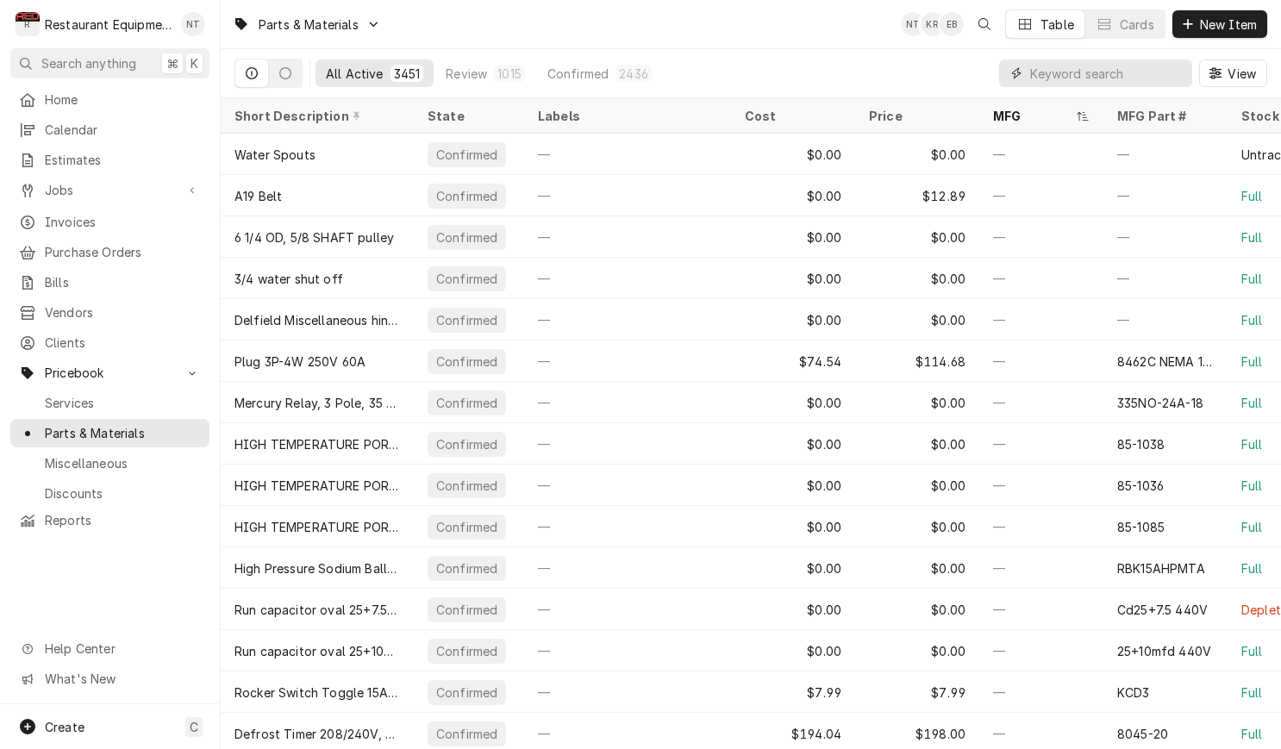
click at [1117, 77] on input "Dynamic Content Wrapper" at bounding box center [1106, 73] width 153 height 28
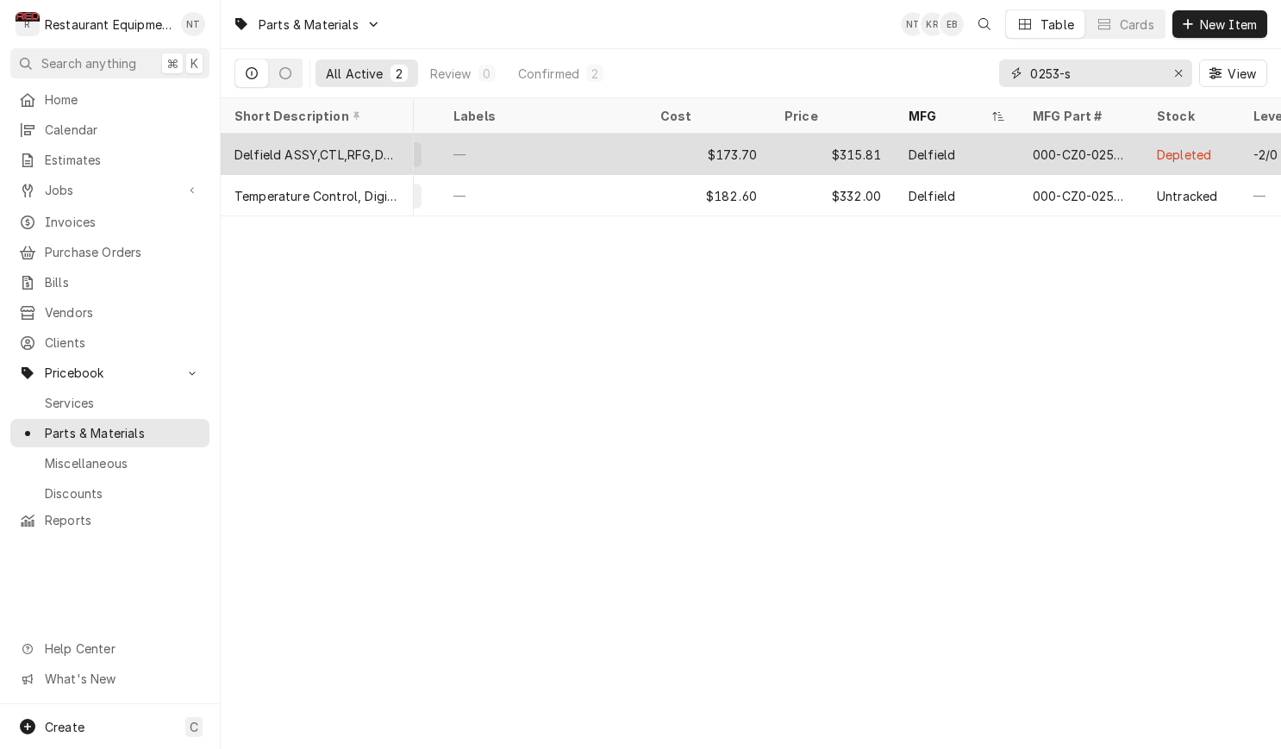
scroll to position [0, 101]
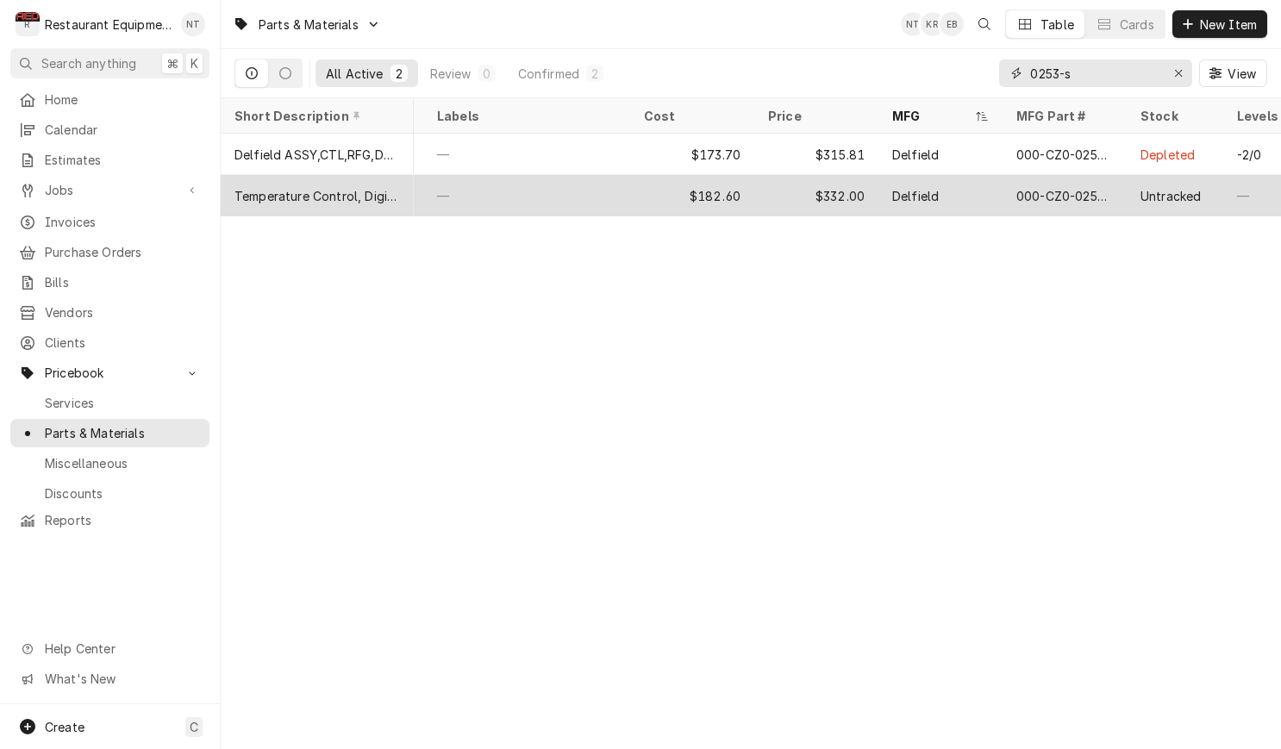
type input "0253-s"
click at [1189, 192] on div "Untracked" at bounding box center [1162, 196] width 60 height 18
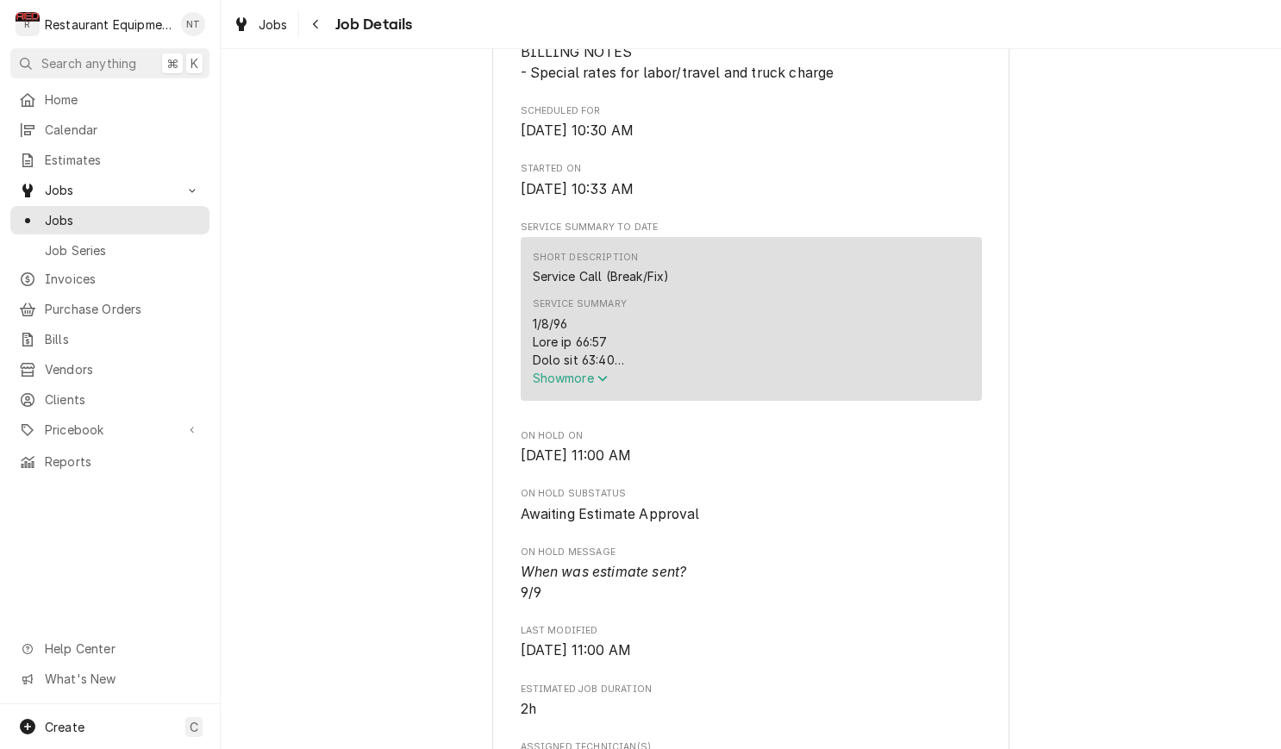
scroll to position [519, 0]
click at [309, 31] on div "Navigate back" at bounding box center [316, 24] width 17 height 17
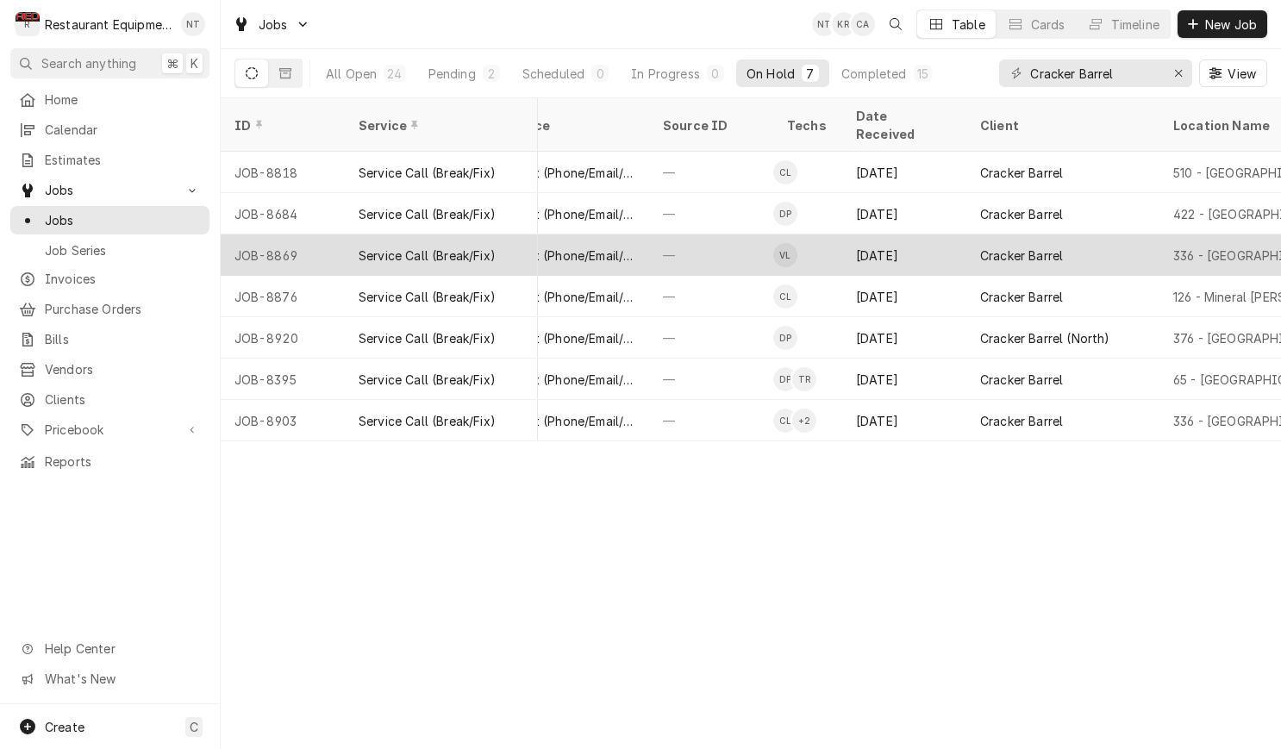
scroll to position [0, 697]
click at [820, 234] on td "VL" at bounding box center [806, 254] width 69 height 41
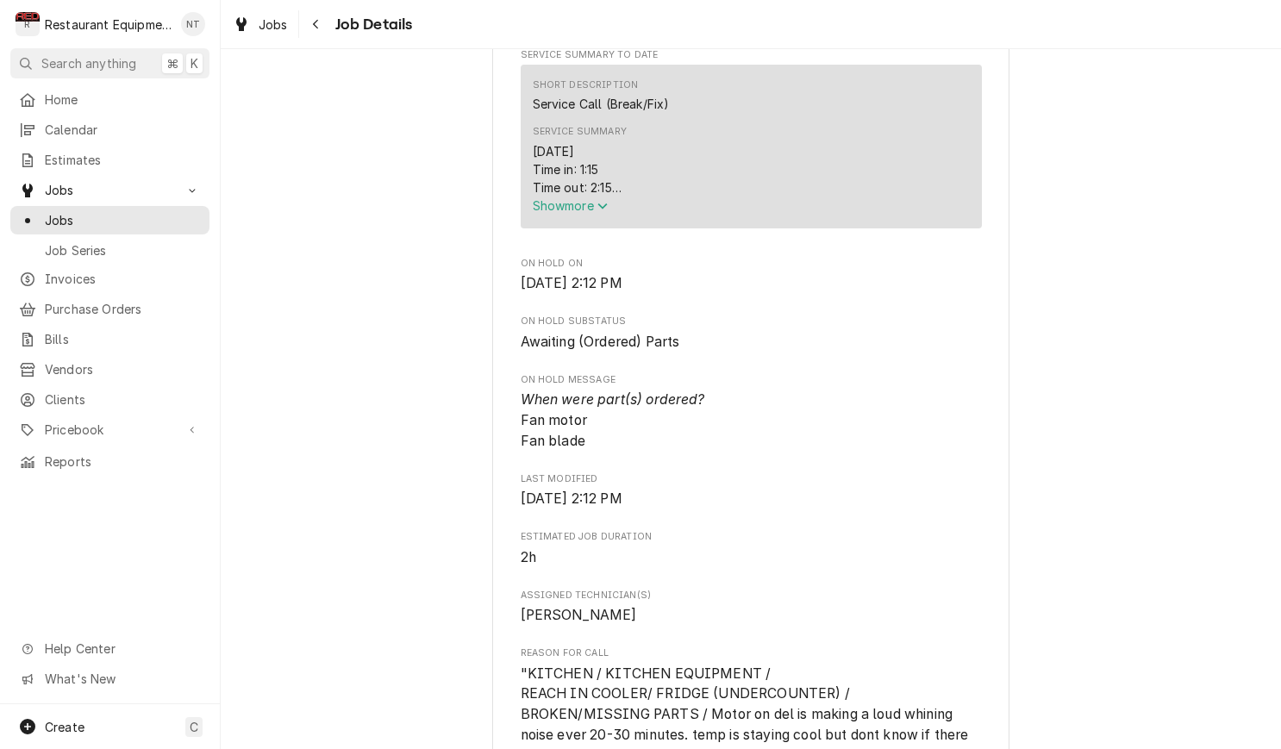
scroll to position [689, 0]
click at [310, 26] on div "Navigate back" at bounding box center [316, 24] width 17 height 17
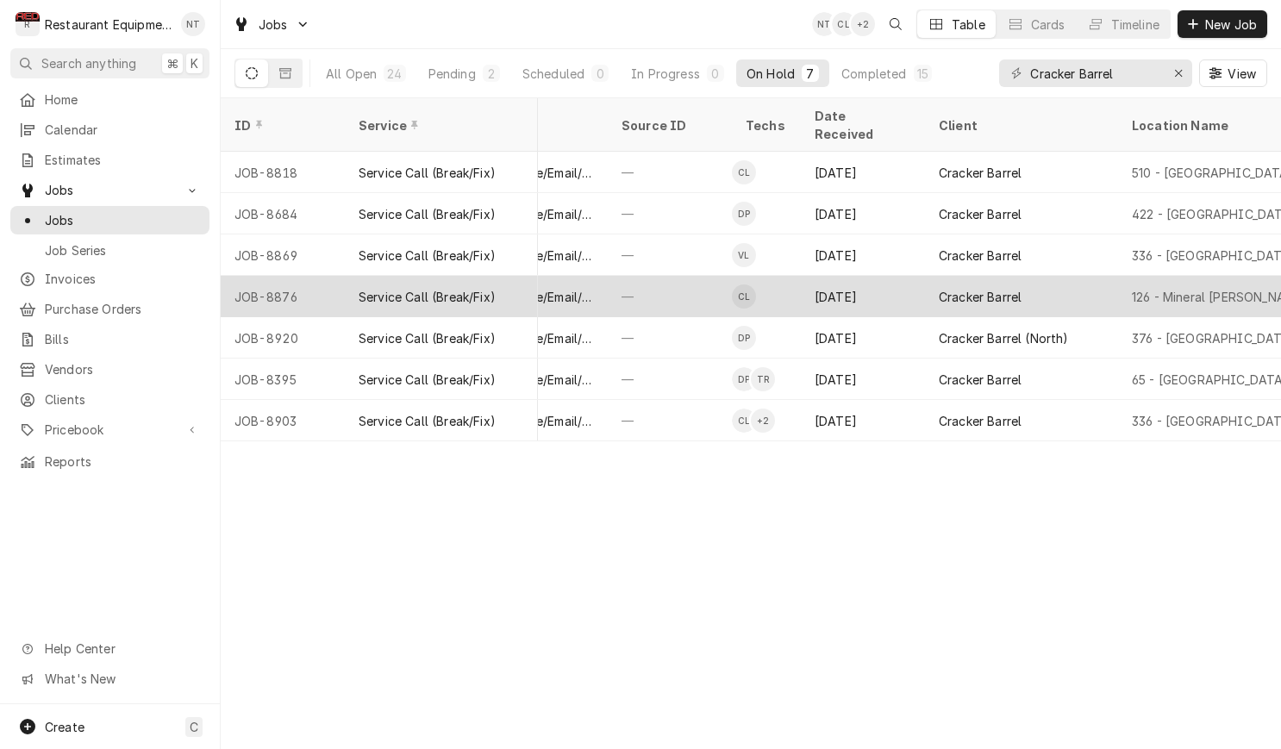
scroll to position [0, 744]
click at [1047, 276] on div "Cracker Barrel" at bounding box center [1014, 296] width 193 height 41
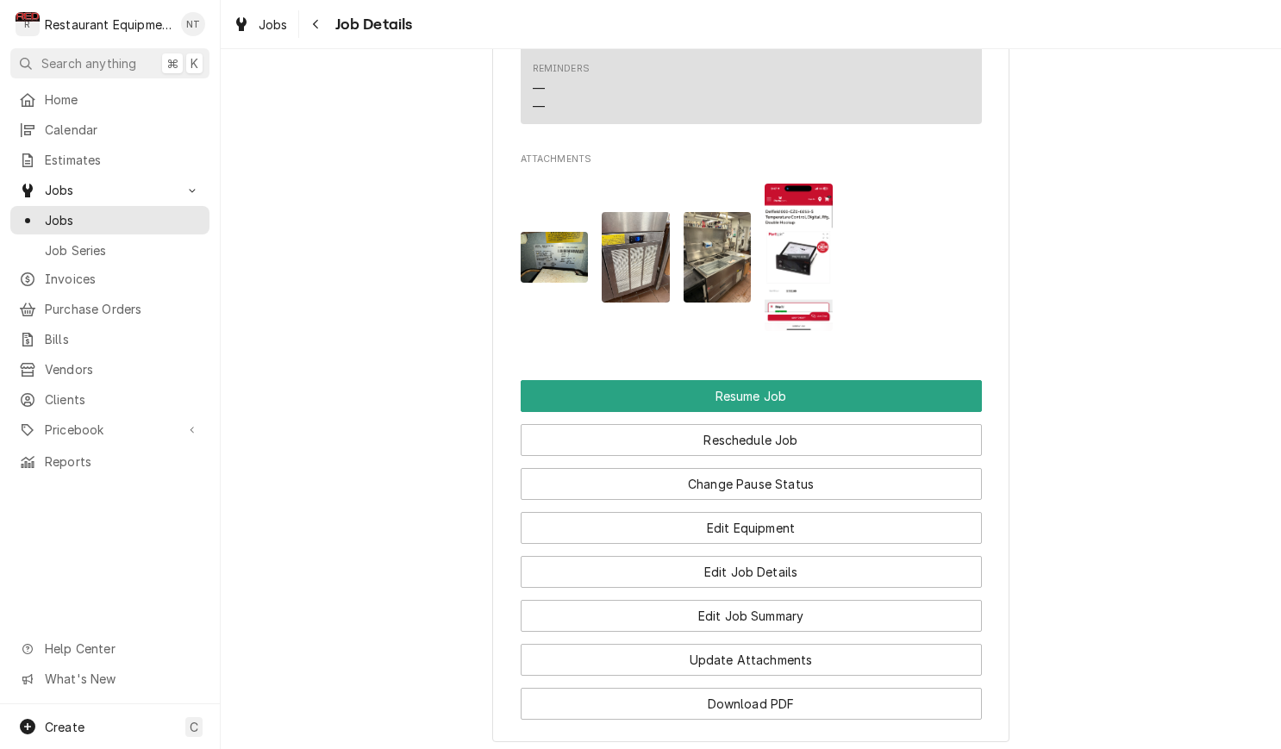
scroll to position [2033, 0]
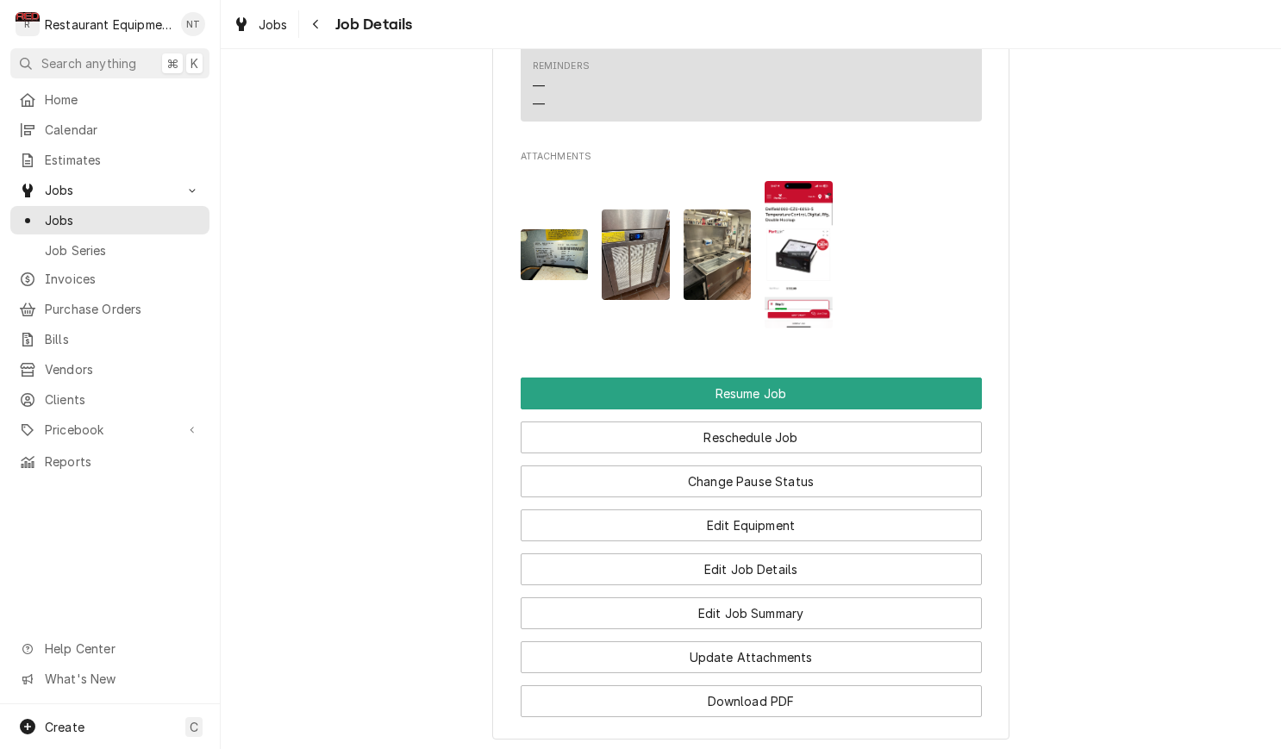
click at [792, 226] on img "Attachments" at bounding box center [799, 254] width 68 height 147
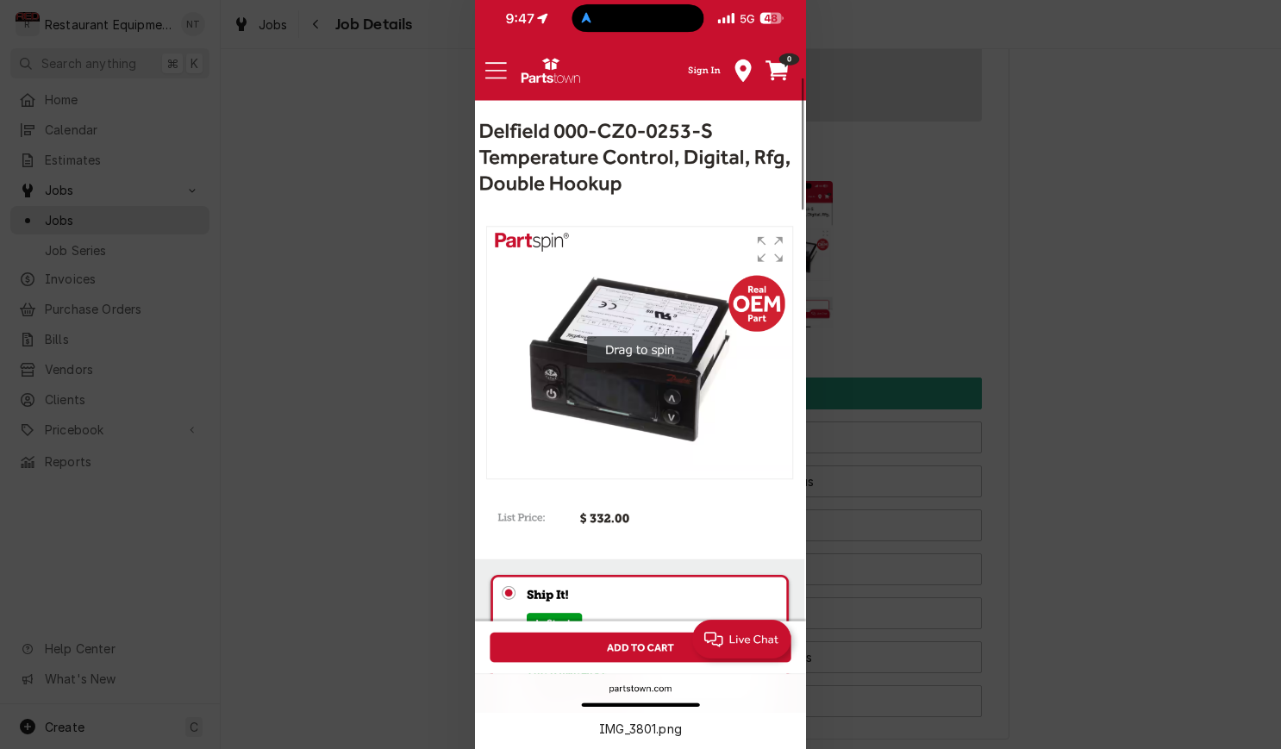
drag, startPoint x: 423, startPoint y: 106, endPoint x: 561, endPoint y: 193, distance: 163.1
click at [423, 106] on div at bounding box center [640, 374] width 1281 height 749
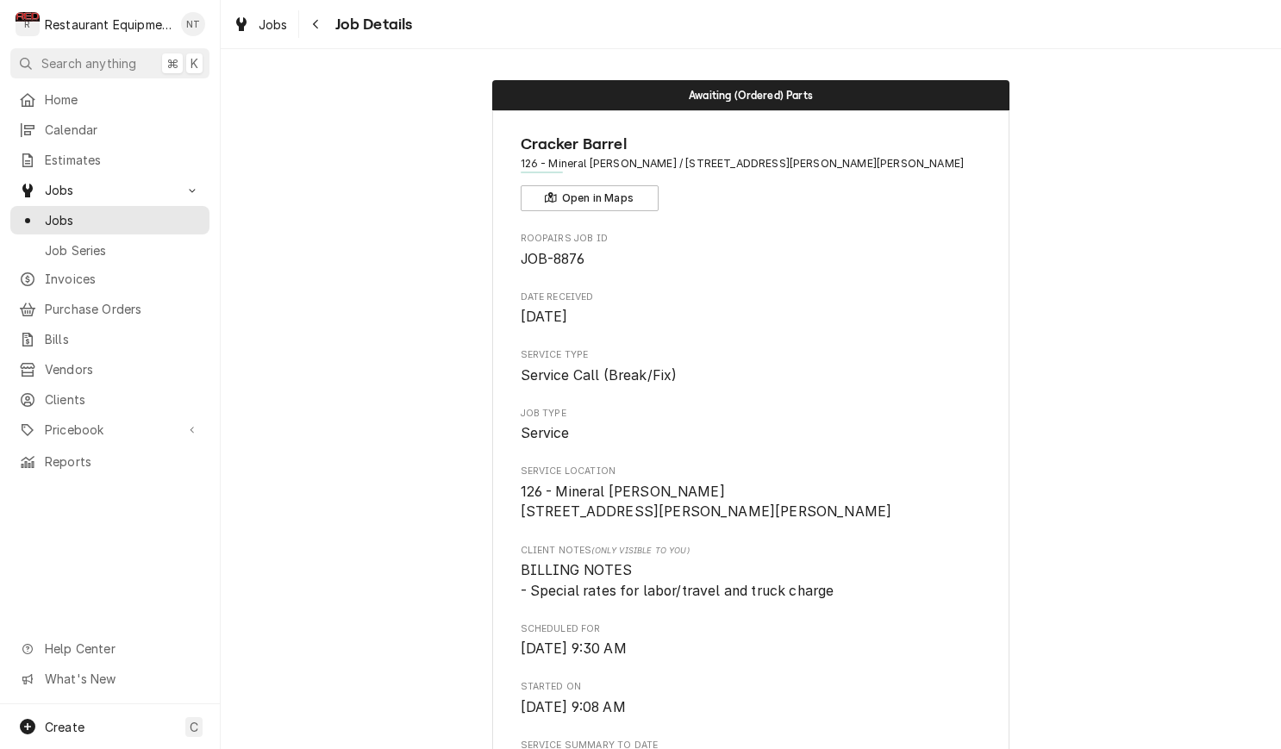
scroll to position [0, 0]
click at [315, 18] on icon "Navigate back" at bounding box center [316, 24] width 8 height 12
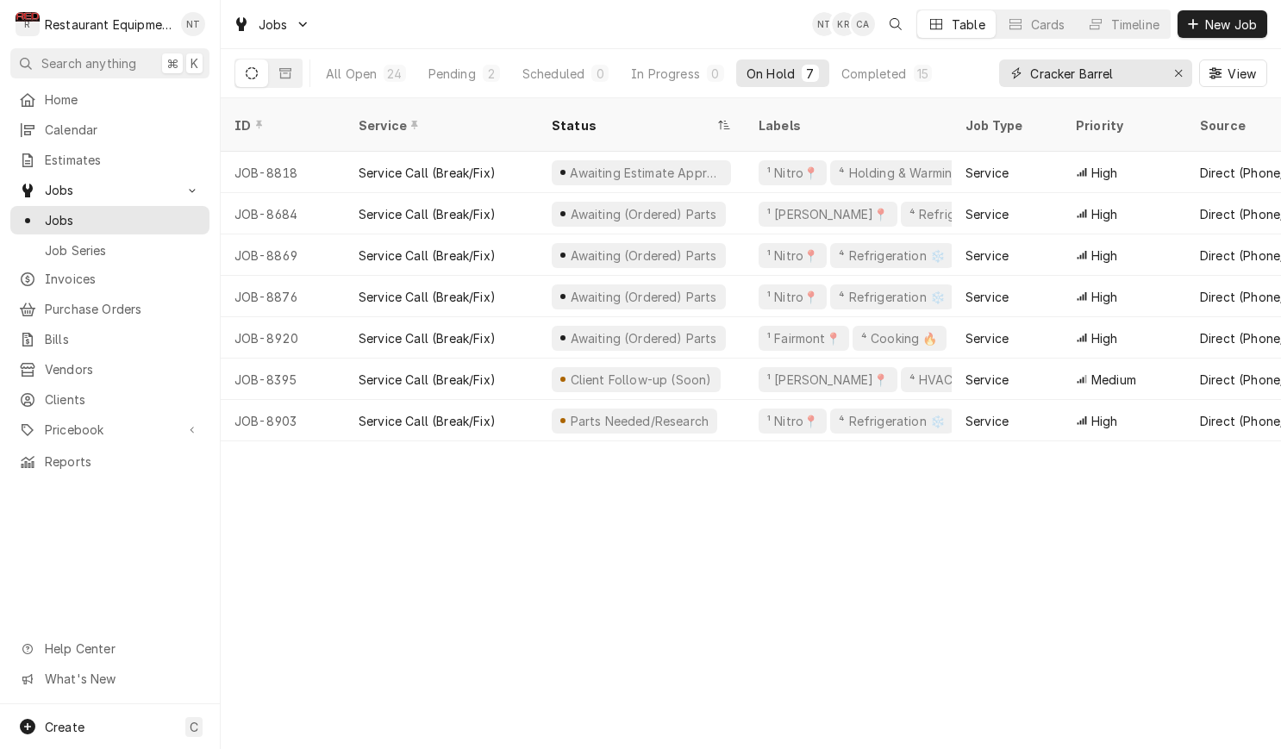
click at [1128, 67] on input "Cracker Barrel" at bounding box center [1094, 73] width 129 height 28
type input "C"
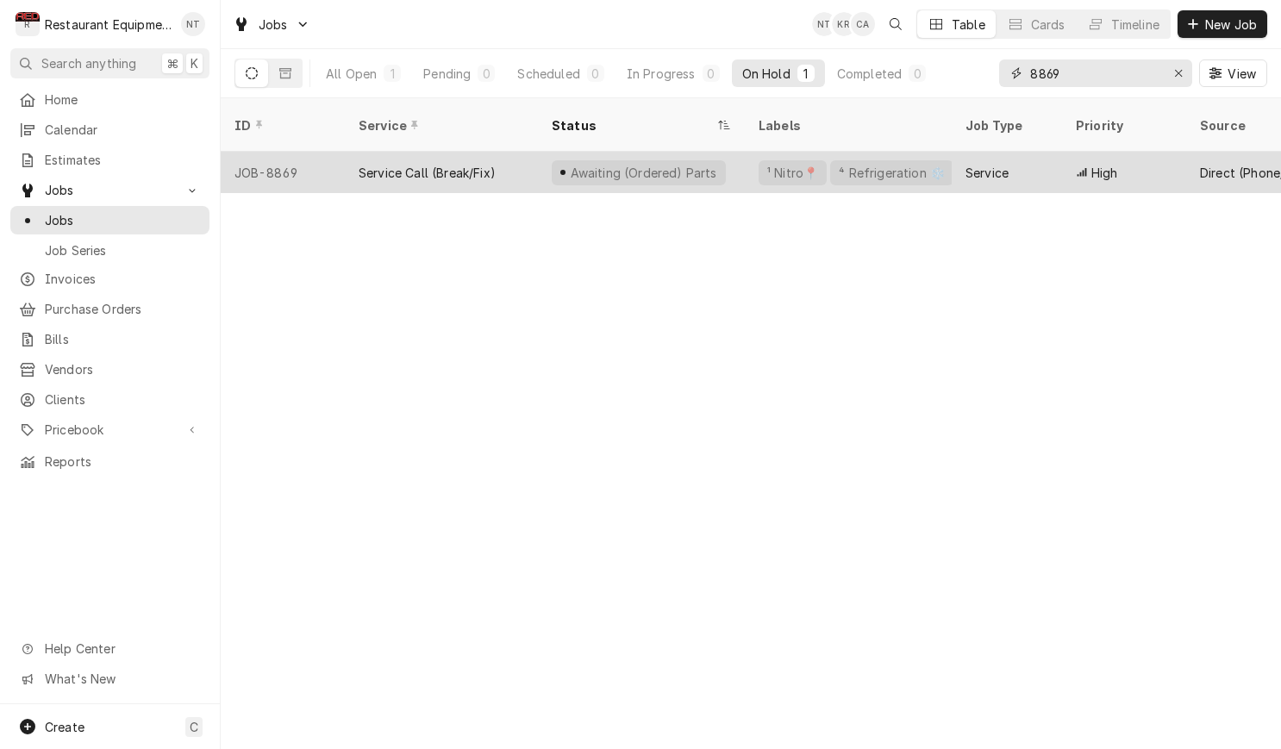
type input "8869"
click at [1000, 164] on div "Service" at bounding box center [986, 173] width 43 height 18
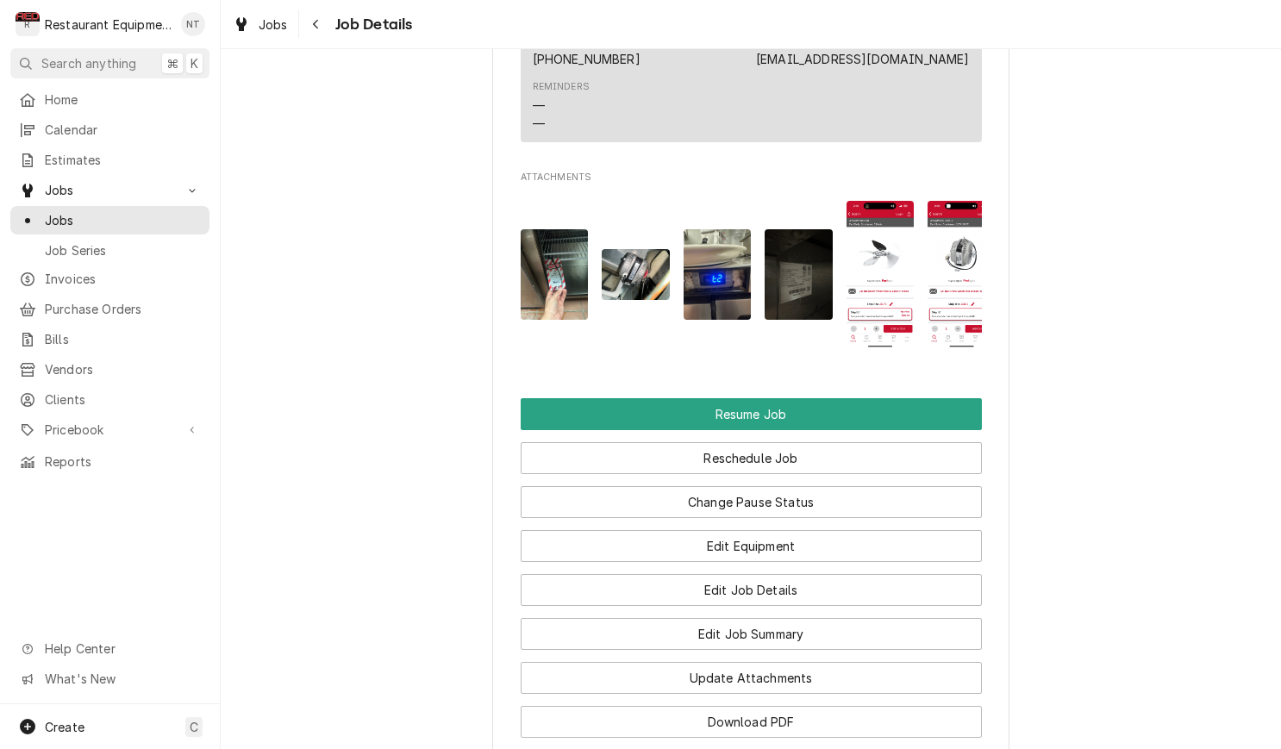
scroll to position [1969, 0]
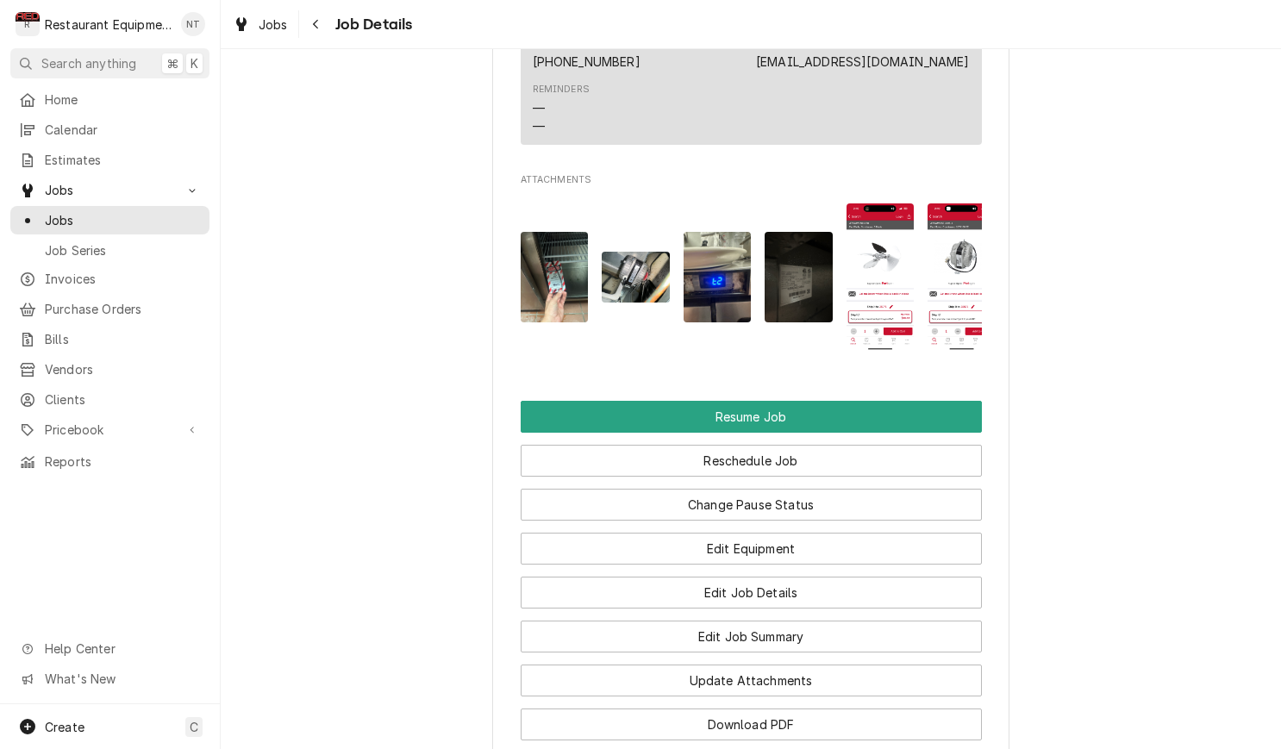
click at [901, 262] on img "Attachments" at bounding box center [881, 276] width 68 height 147
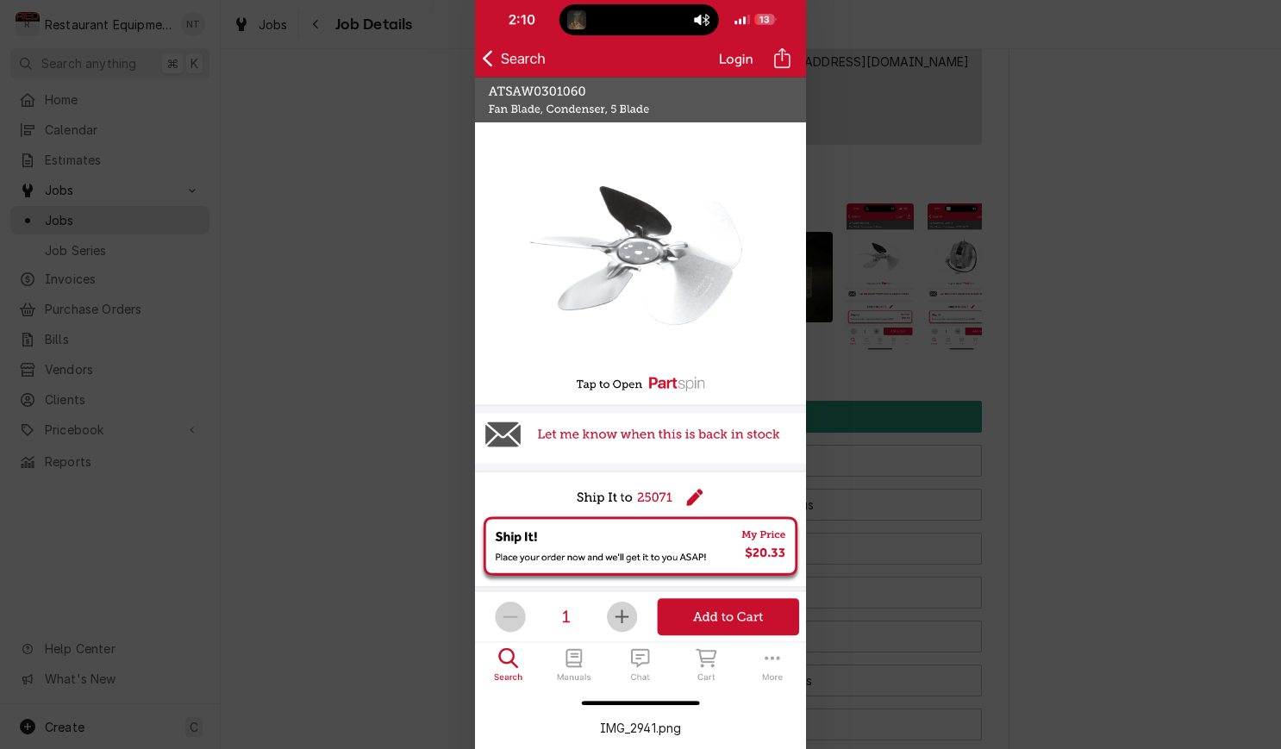
click at [986, 237] on div at bounding box center [640, 374] width 1281 height 749
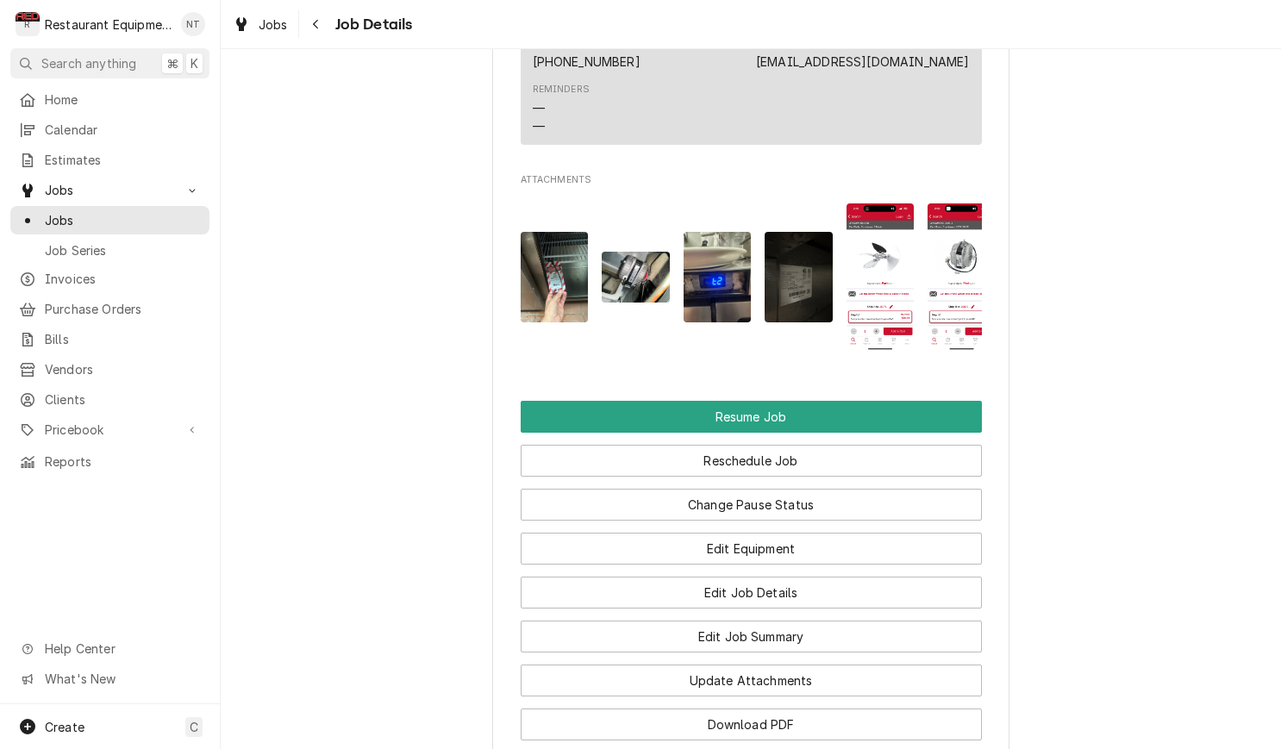
click at [981, 247] on img "Attachments" at bounding box center [962, 276] width 68 height 147
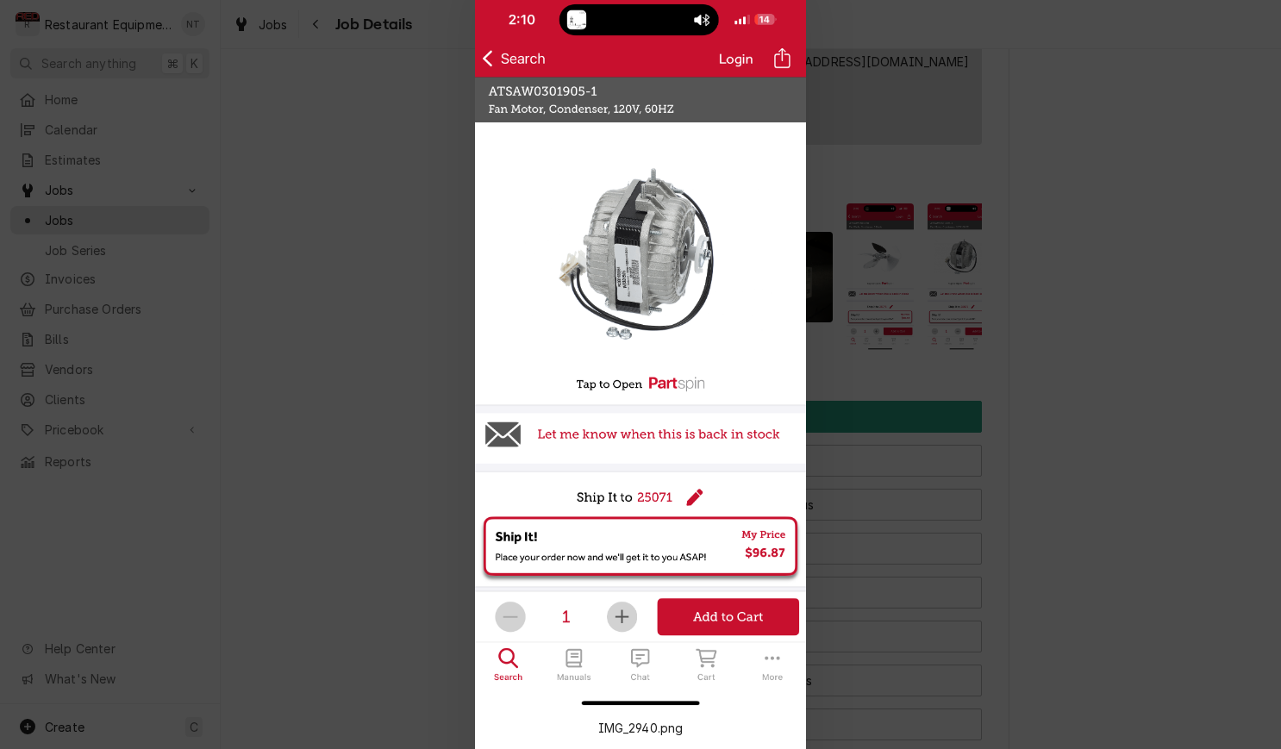
click at [1014, 240] on div at bounding box center [640, 374] width 1281 height 749
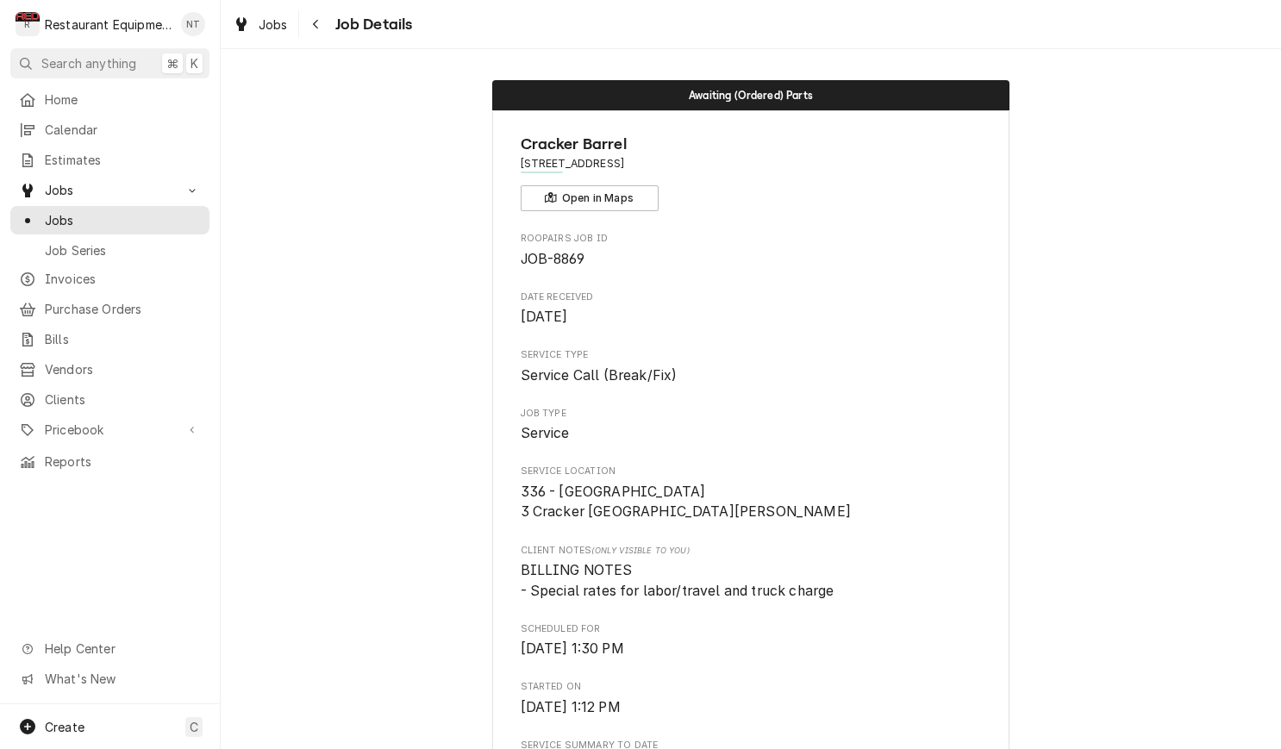
scroll to position [0, 0]
click at [310, 22] on div "Navigate back" at bounding box center [316, 24] width 17 height 17
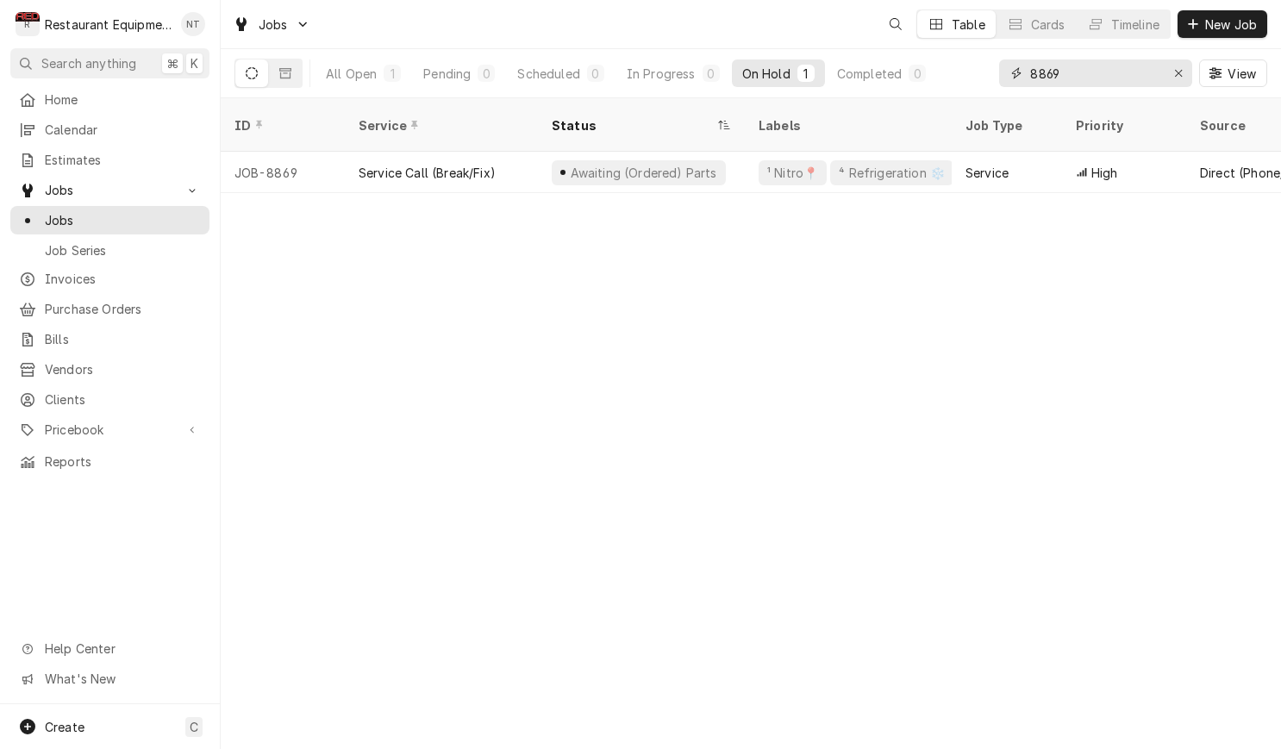
drag, startPoint x: 1109, startPoint y: 67, endPoint x: 991, endPoint y: 78, distance: 118.5
click at [991, 78] on div "All Open 1 Pending 0 Scheduled 0 In Progress 0 On Hold 1 Completed 0 8869 View" at bounding box center [750, 73] width 1033 height 48
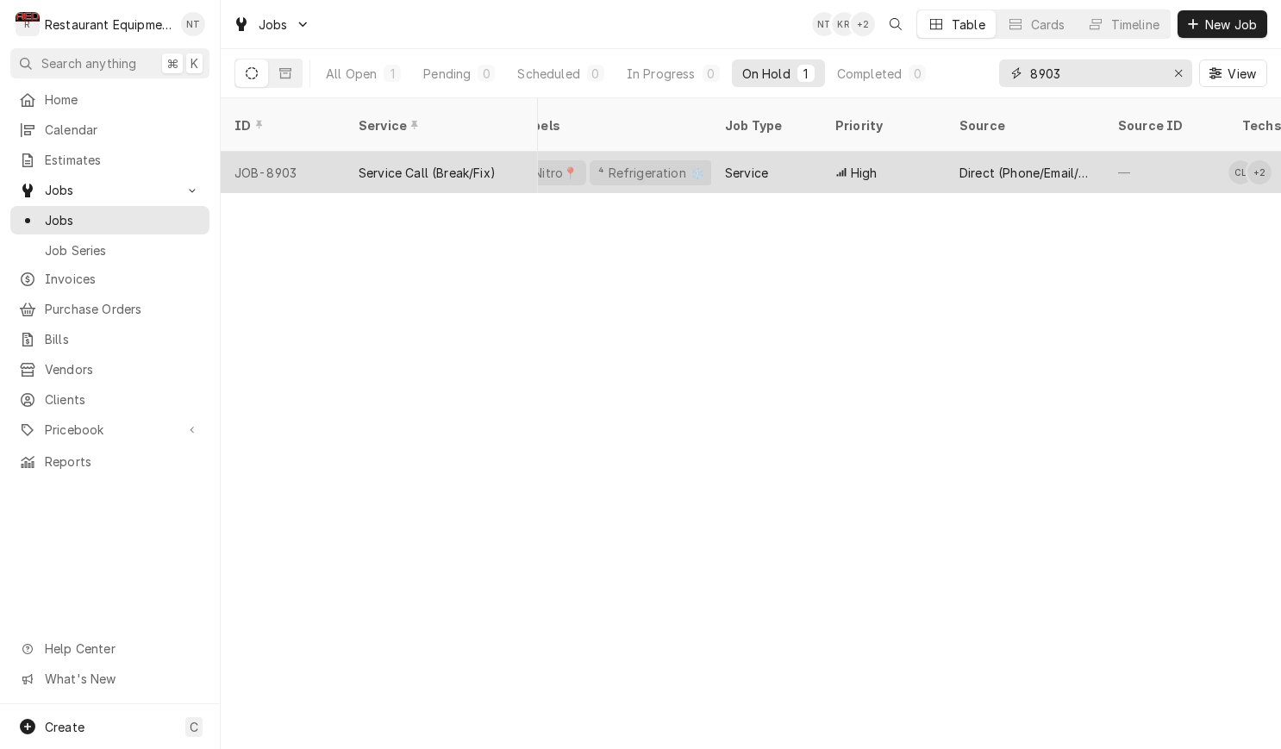
scroll to position [0, 247]
type input "8903"
click at [984, 164] on div "Direct (Phone/Email/etc.)" at bounding box center [1018, 173] width 131 height 18
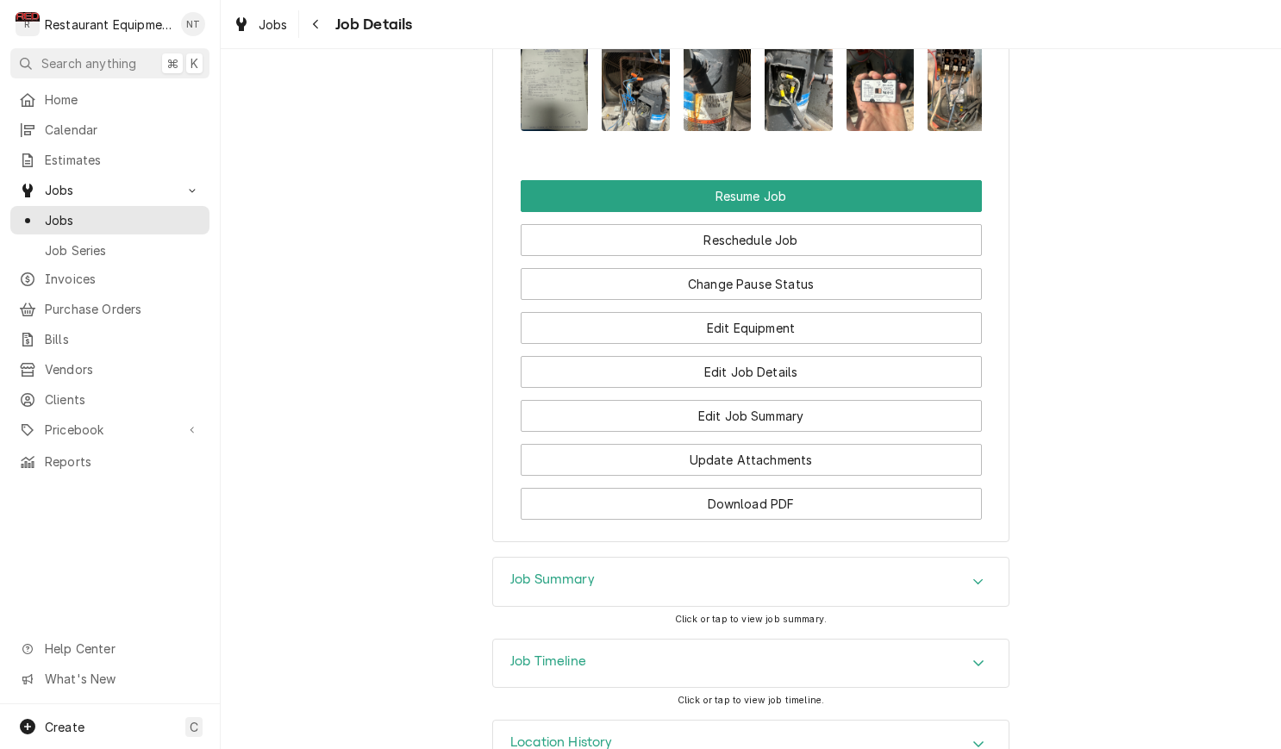
scroll to position [2176, 0]
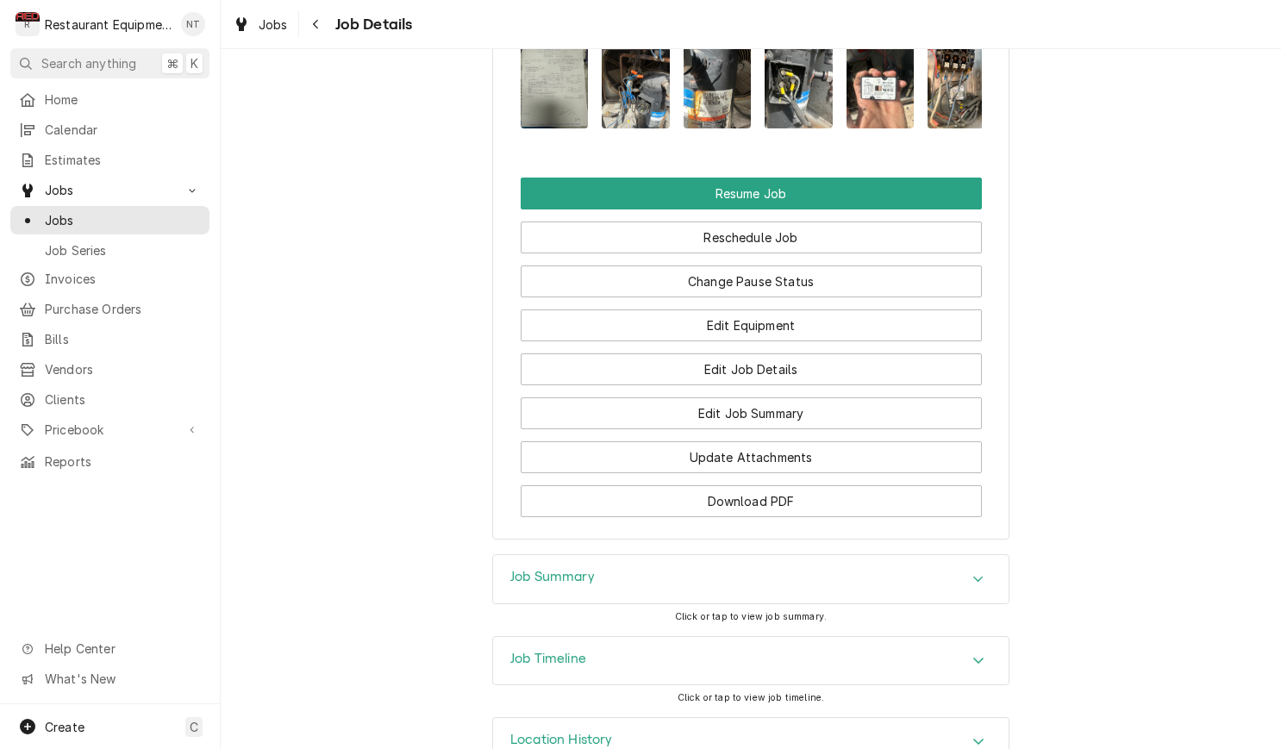
click at [575, 95] on img "Attachments" at bounding box center [555, 83] width 68 height 91
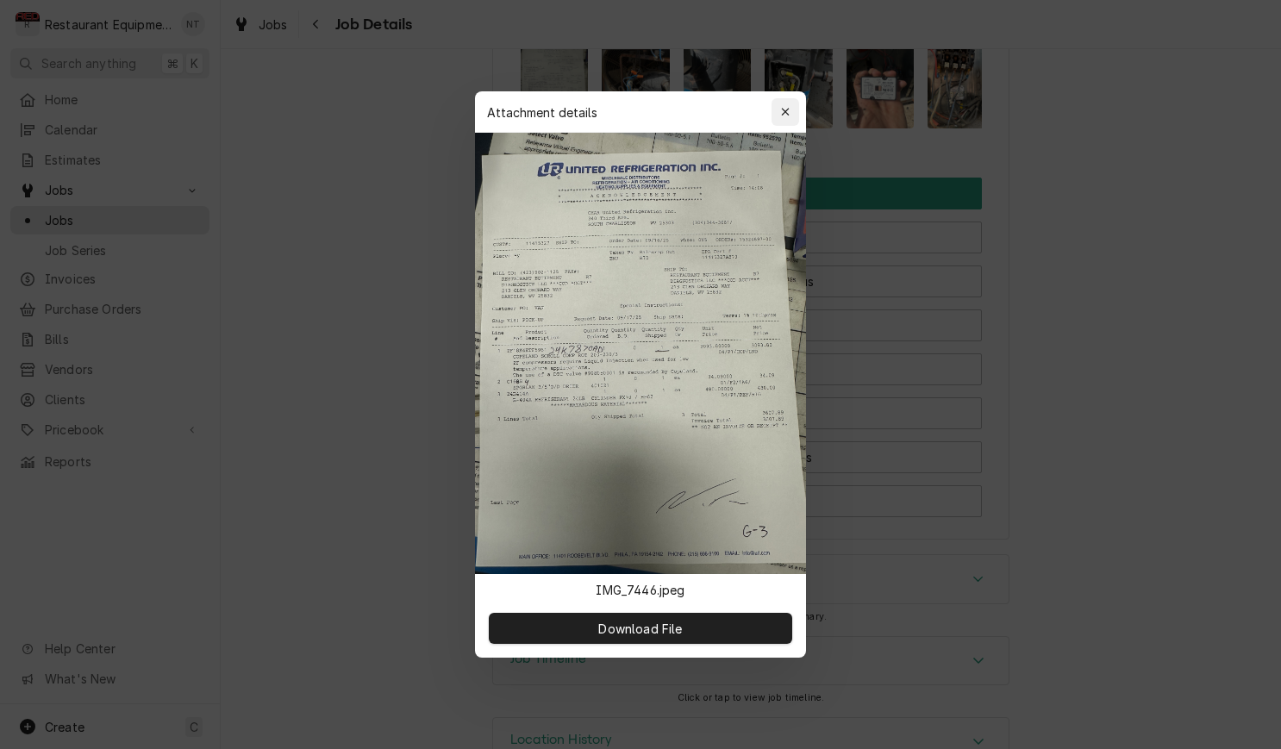
click at [788, 117] on icon "button" at bounding box center [785, 112] width 9 height 12
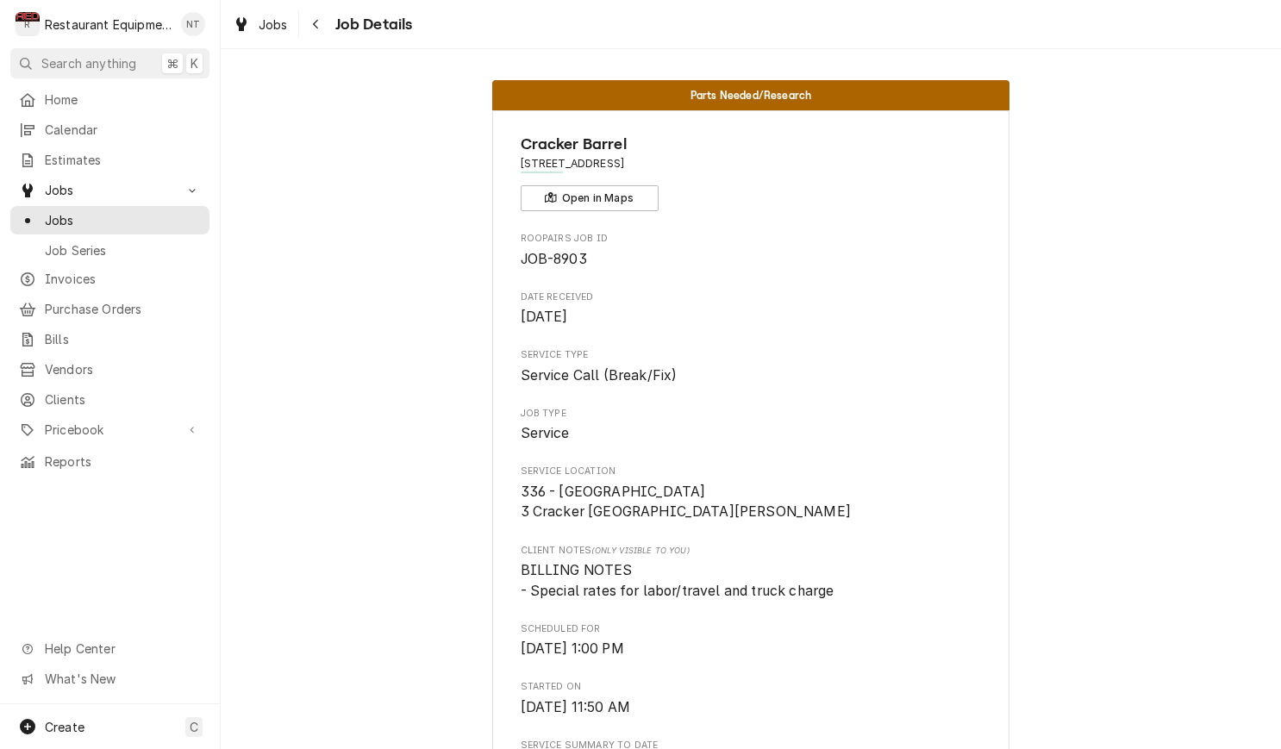
scroll to position [0, 0]
click at [312, 24] on icon "Navigate back" at bounding box center [316, 24] width 8 height 12
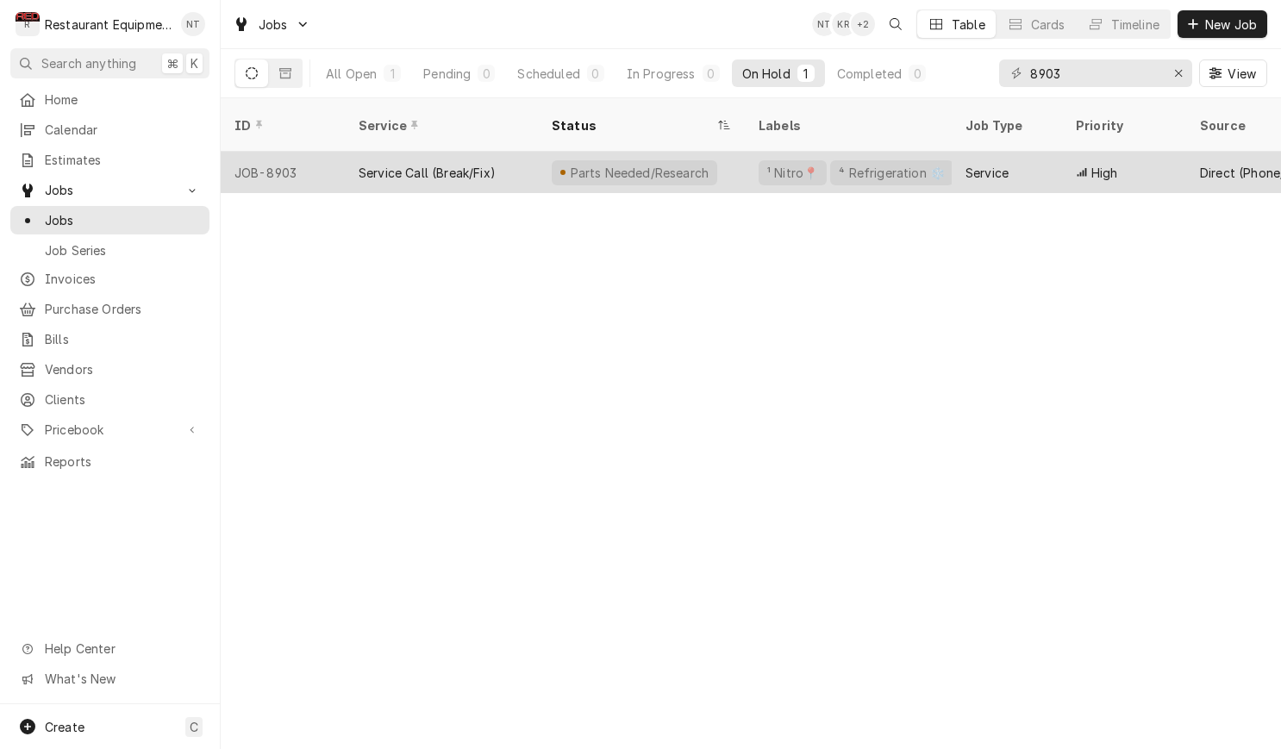
click at [1043, 152] on div "Service" at bounding box center [1007, 172] width 110 height 41
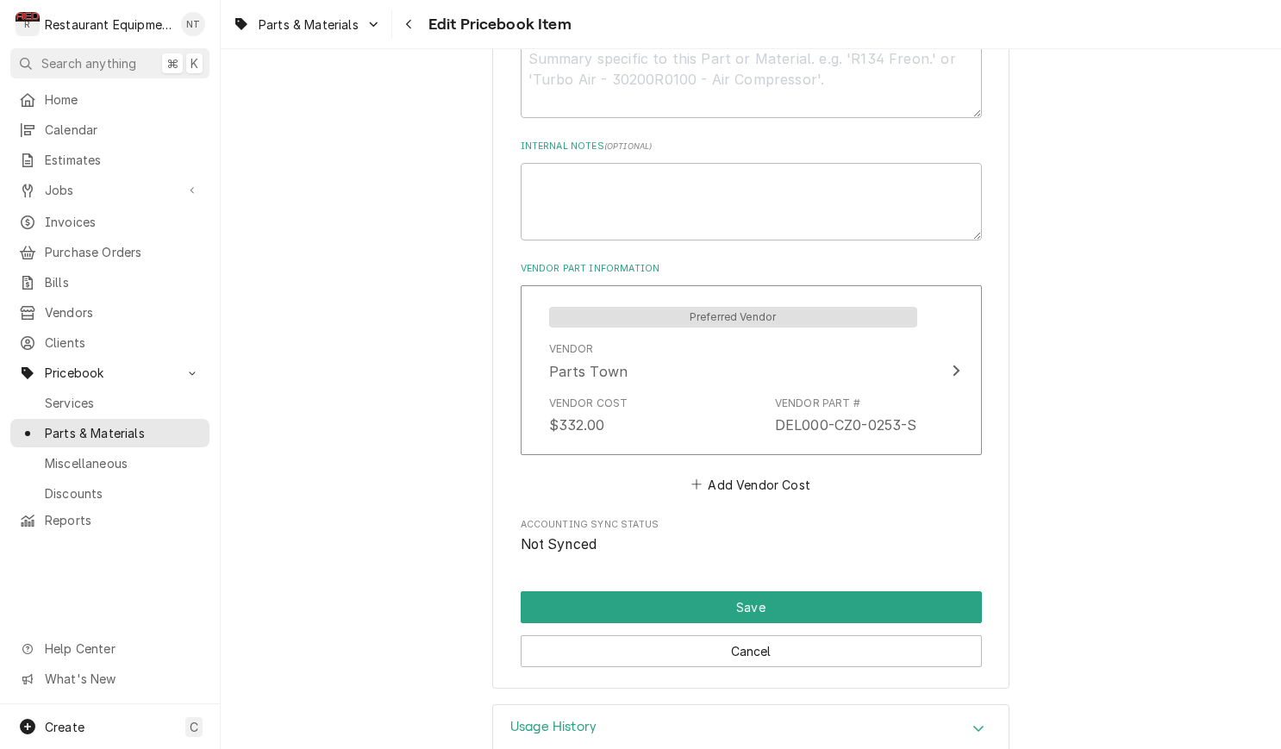
scroll to position [898, 0]
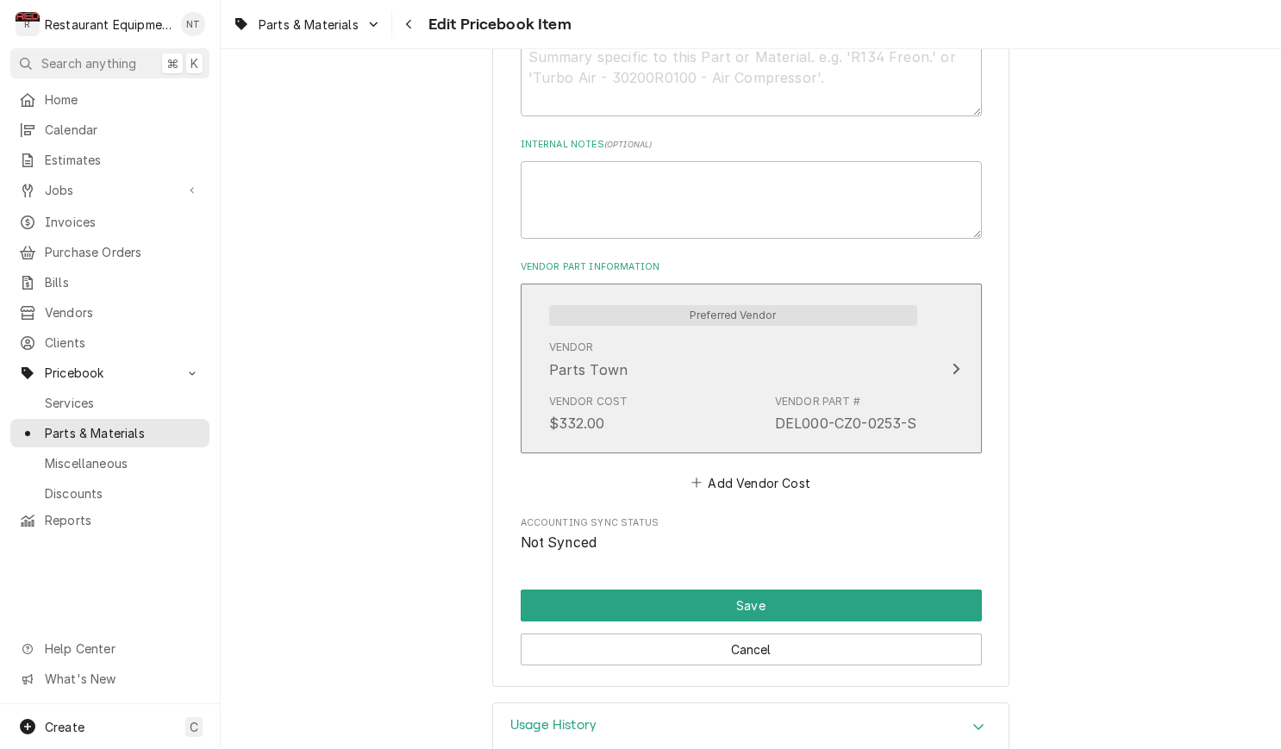
click at [966, 326] on button "Preferred Vendor Vendor Parts Town Vendor Cost $332.00 Vendor Part # DEL000-CZ0…" at bounding box center [751, 368] width 461 height 169
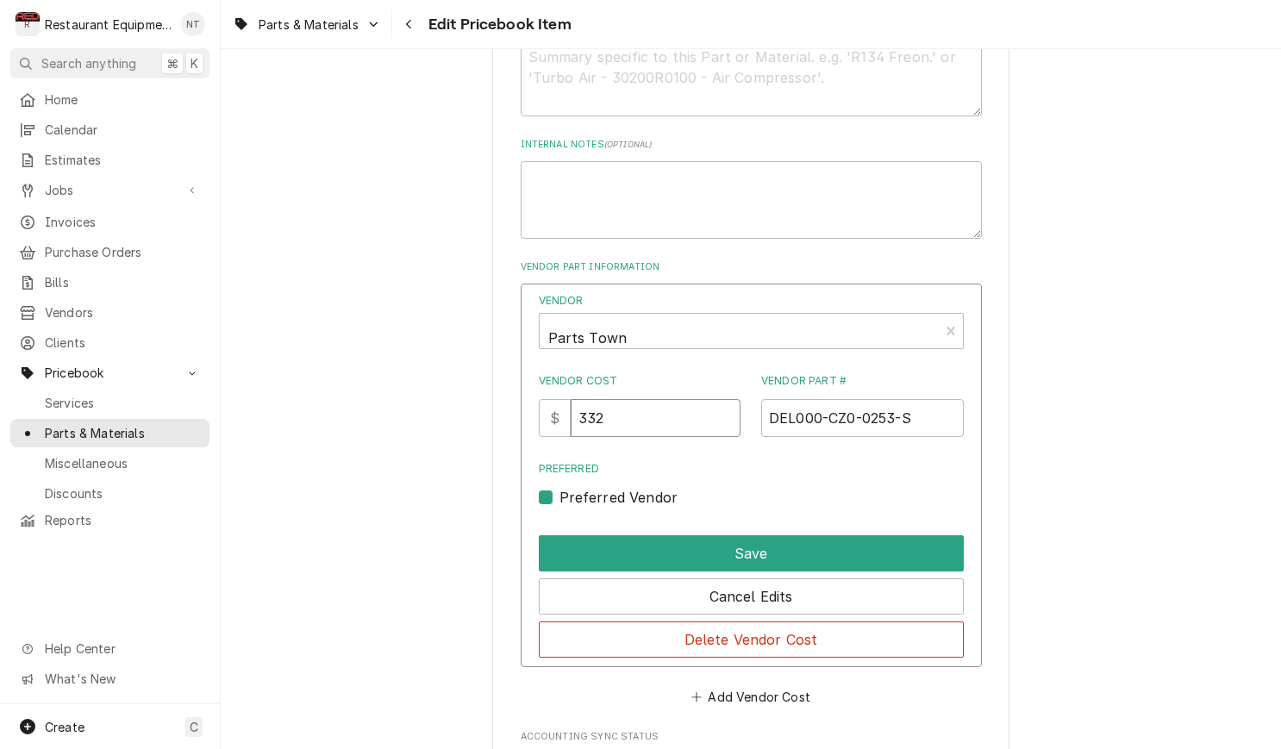
click at [666, 399] on input "332" at bounding box center [656, 418] width 170 height 38
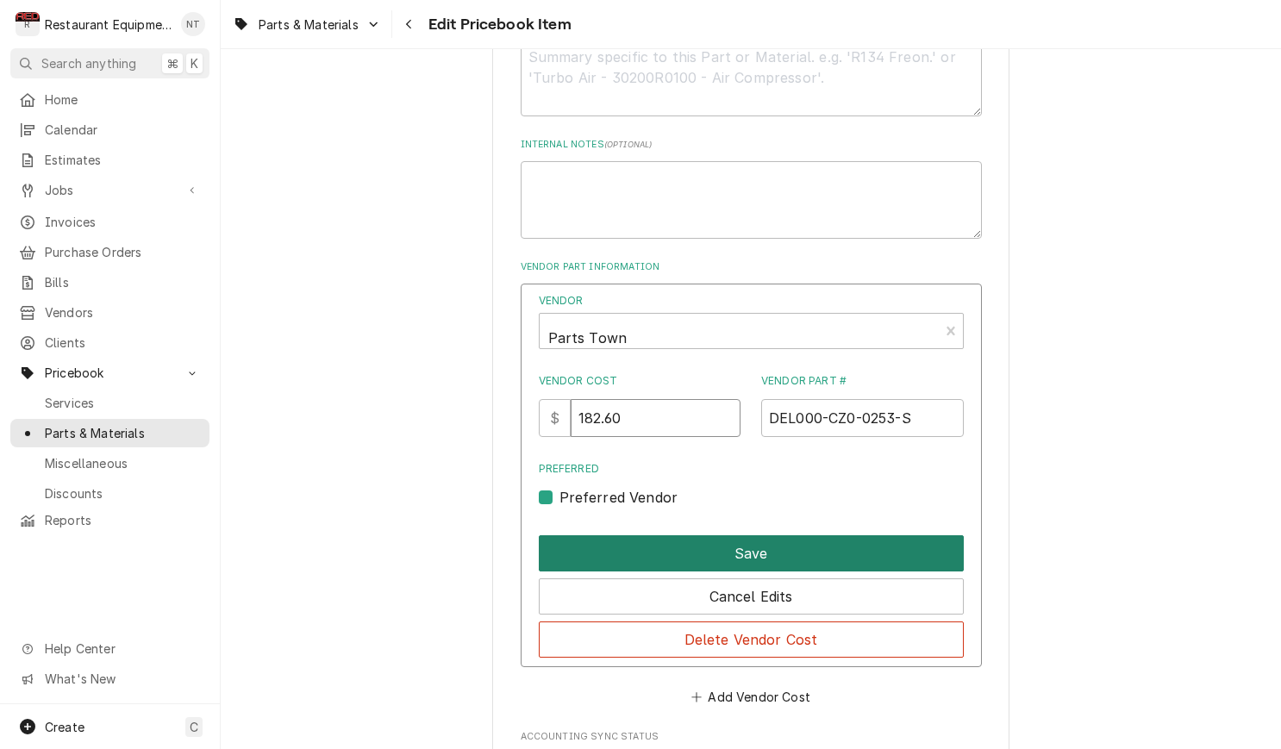
type input "182.60"
click at [757, 535] on button "Save" at bounding box center [751, 553] width 425 height 36
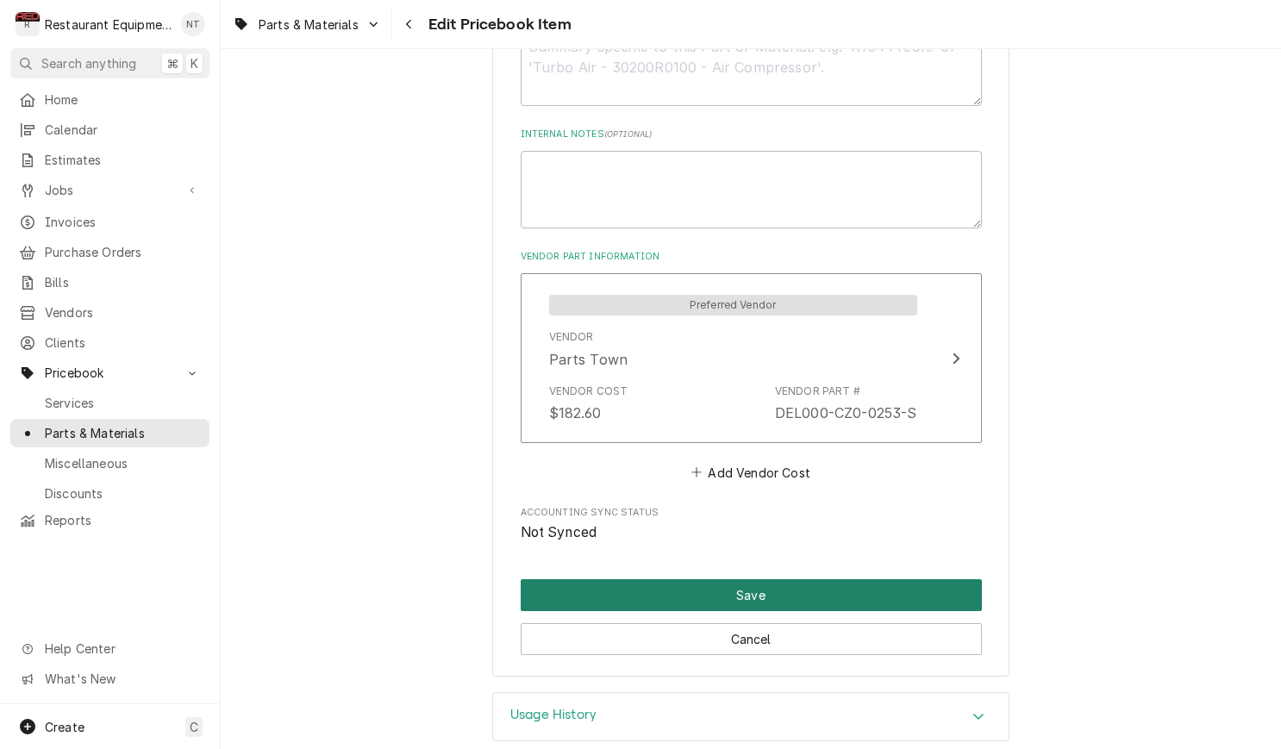
click at [755, 579] on button "Save" at bounding box center [751, 595] width 461 height 32
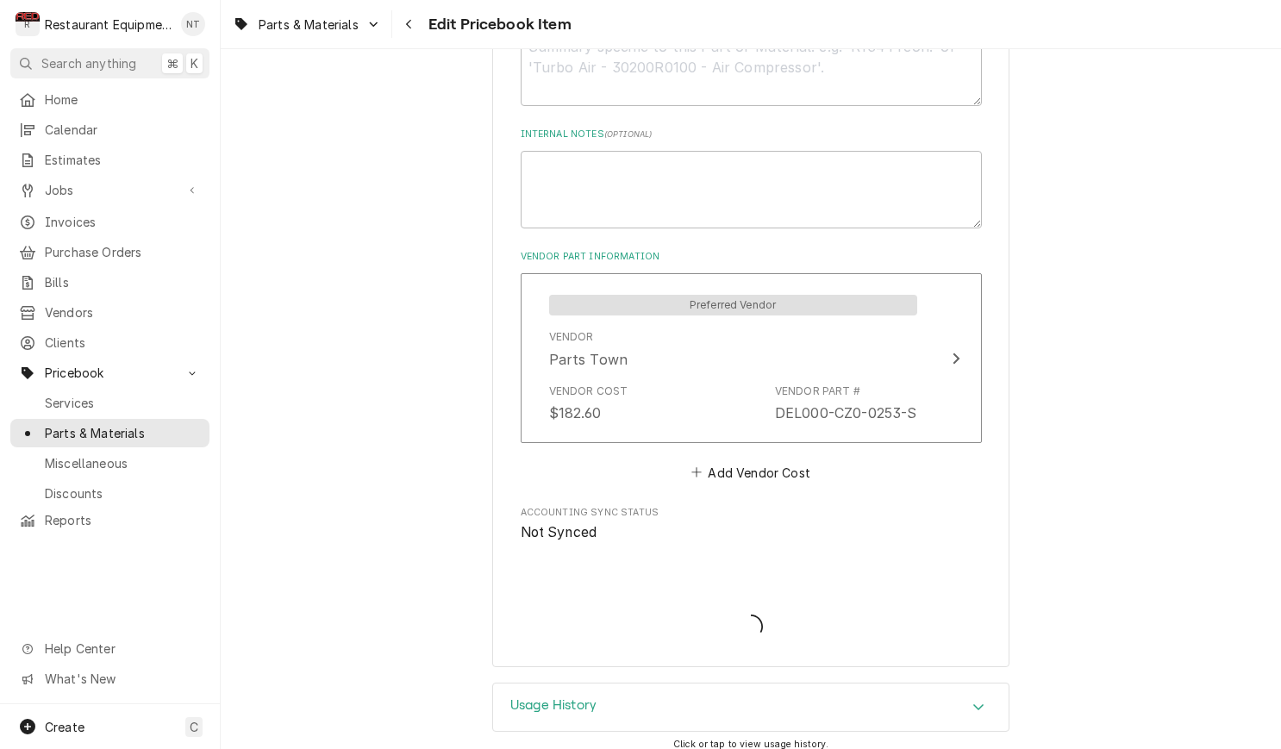
scroll to position [899, 0]
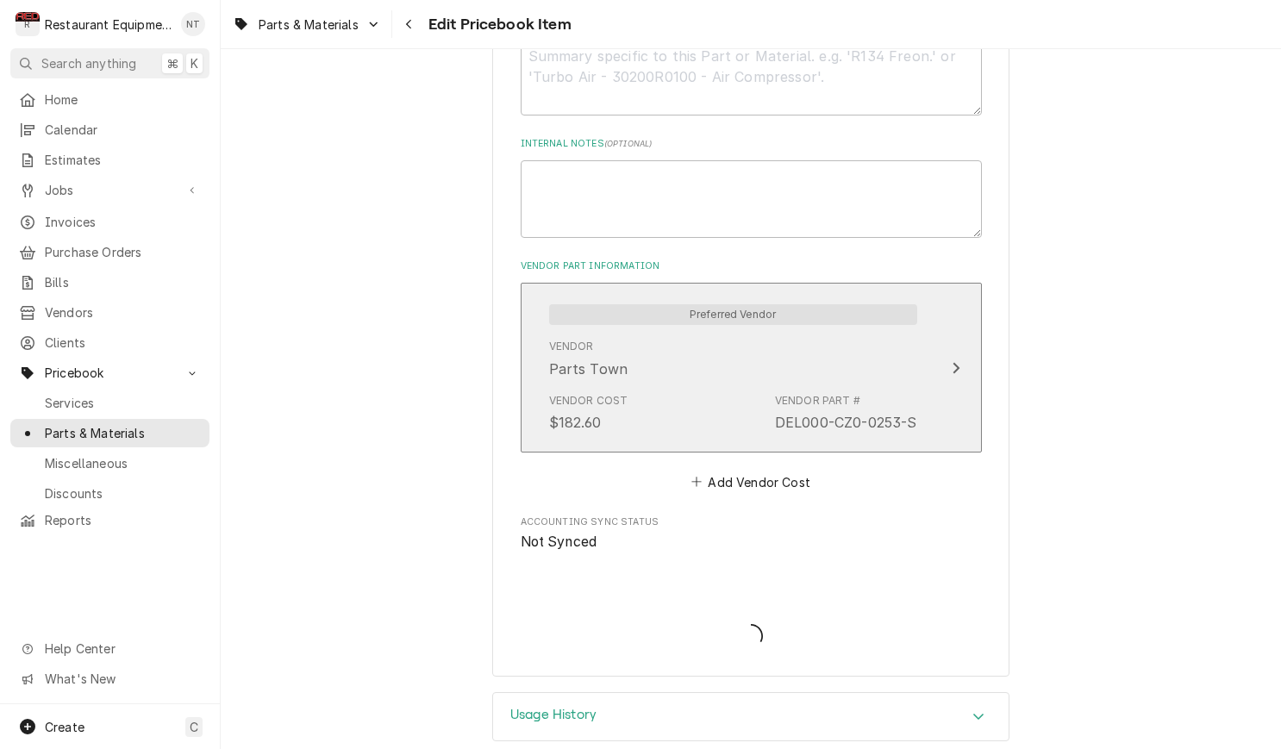
type textarea "x"
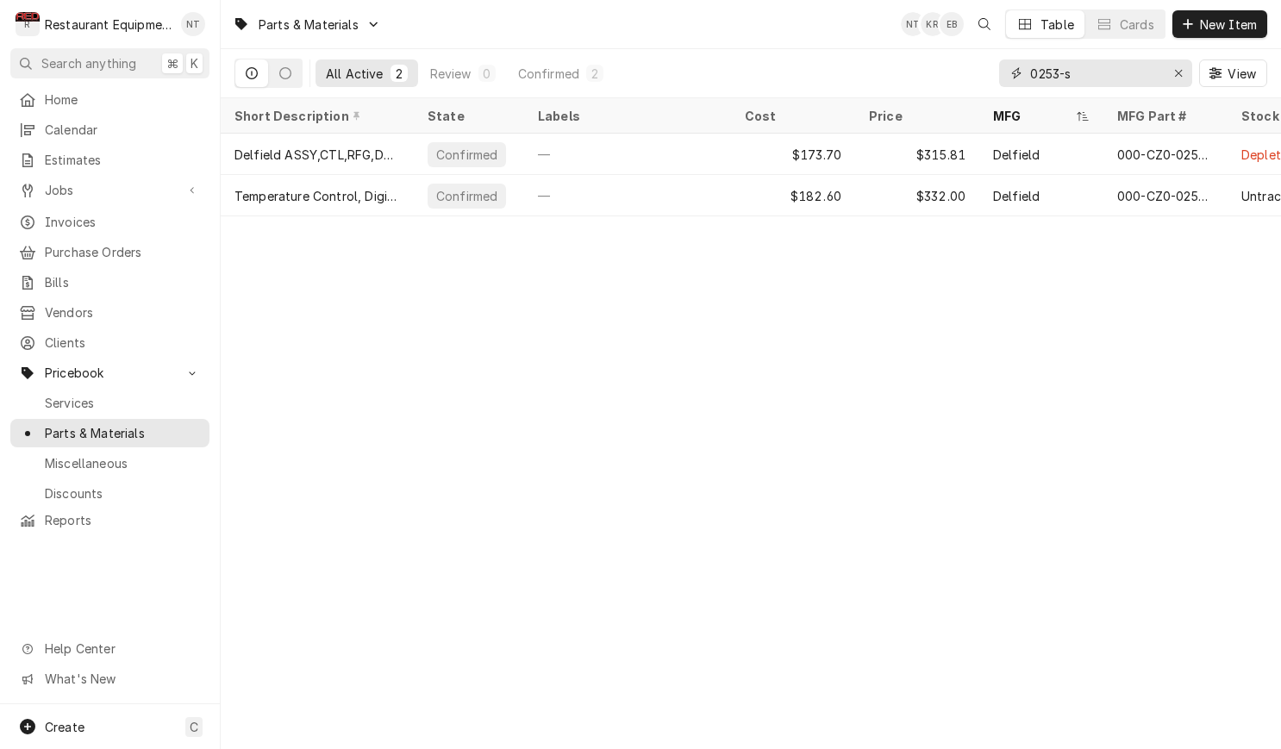
click at [1125, 64] on input "0253-s" at bounding box center [1094, 73] width 129 height 28
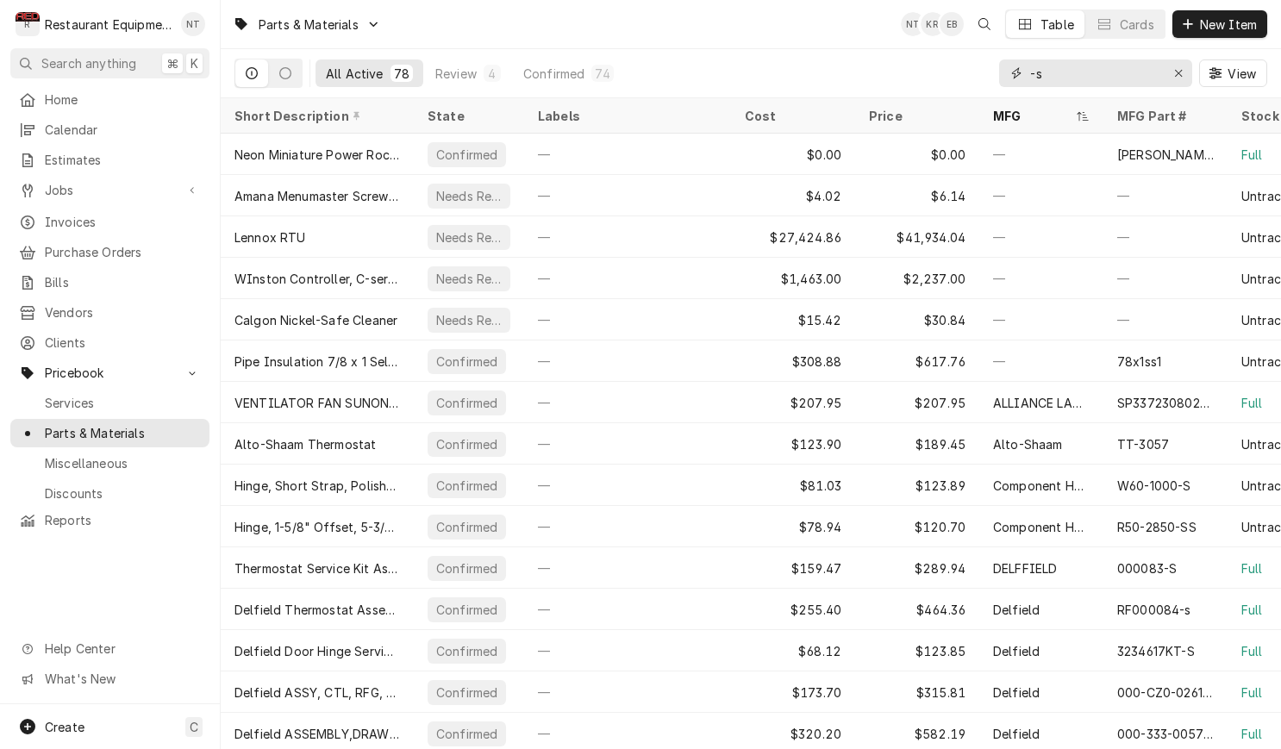
click at [1082, 73] on input "-s" at bounding box center [1094, 73] width 129 height 28
type input "-"
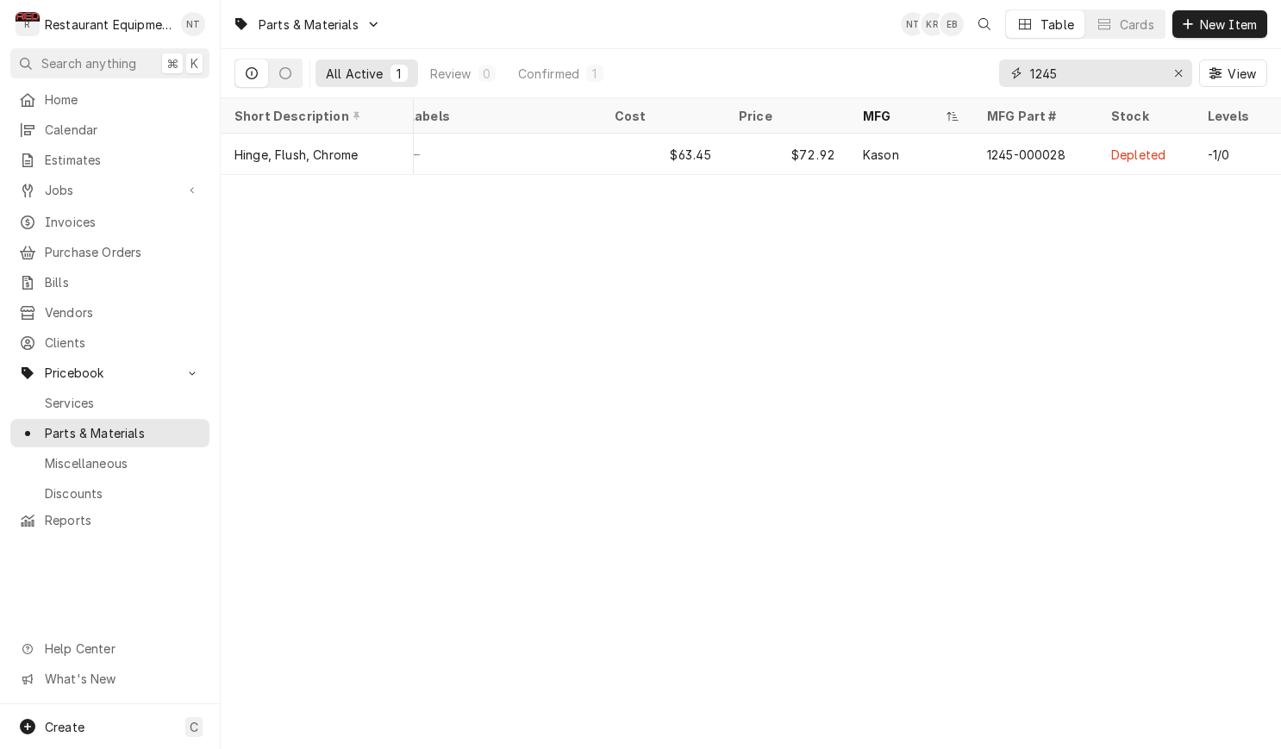
scroll to position [0, 128]
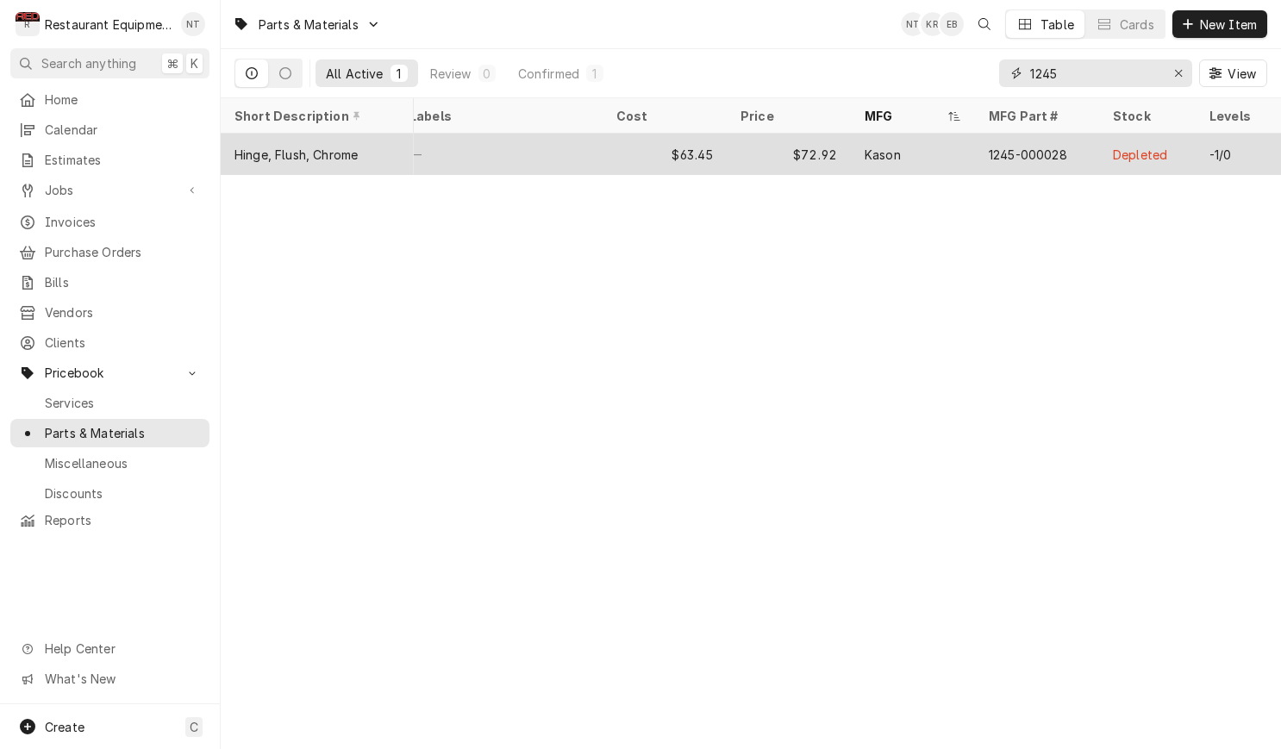
type input "1245"
click at [625, 135] on div "$63.45" at bounding box center [665, 154] width 124 height 41
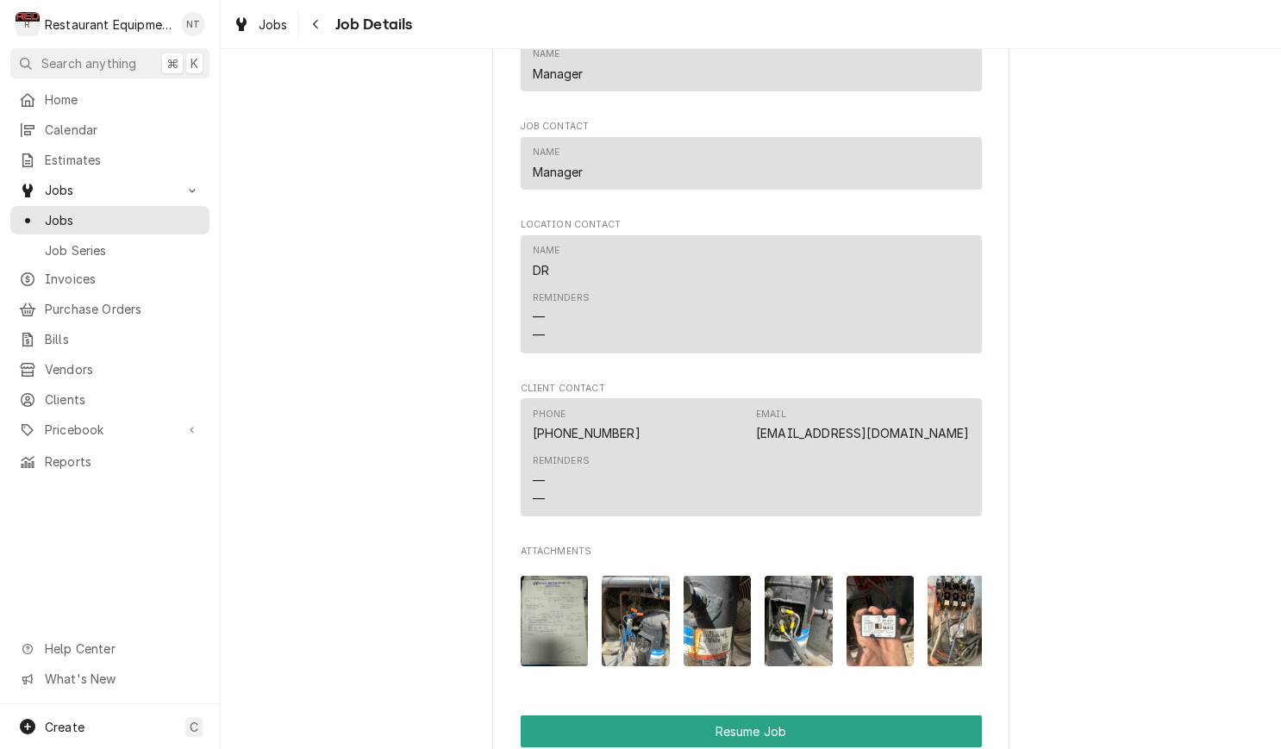
scroll to position [1646, 0]
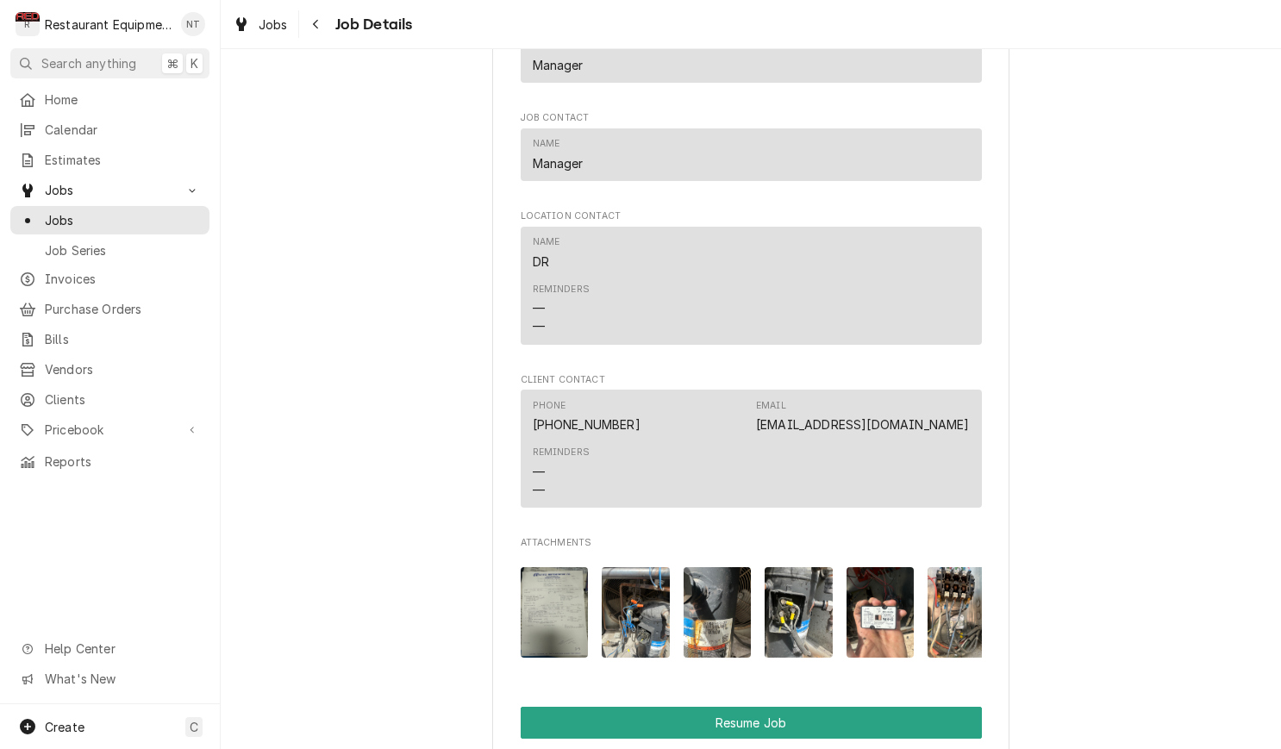
click at [552, 579] on img "Attachments" at bounding box center [555, 612] width 68 height 91
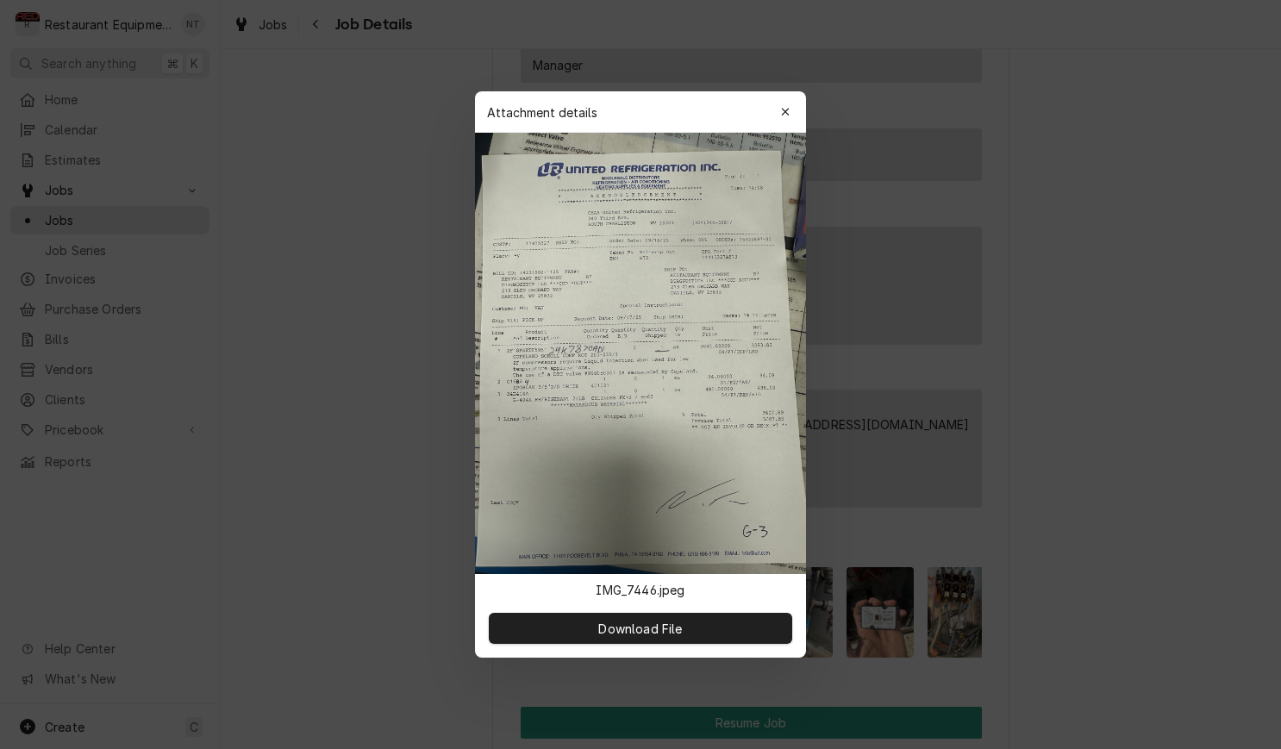
click at [790, 125] on button "button" at bounding box center [786, 112] width 28 height 28
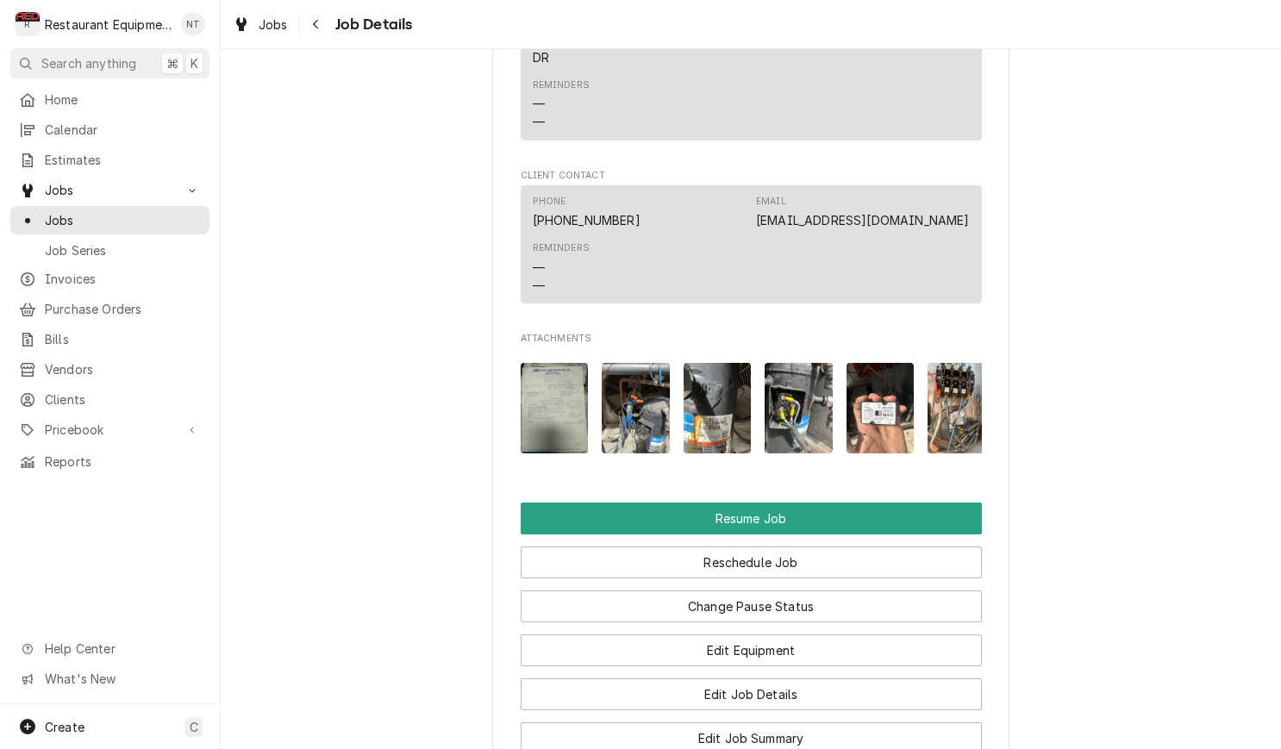
scroll to position [1852, 0]
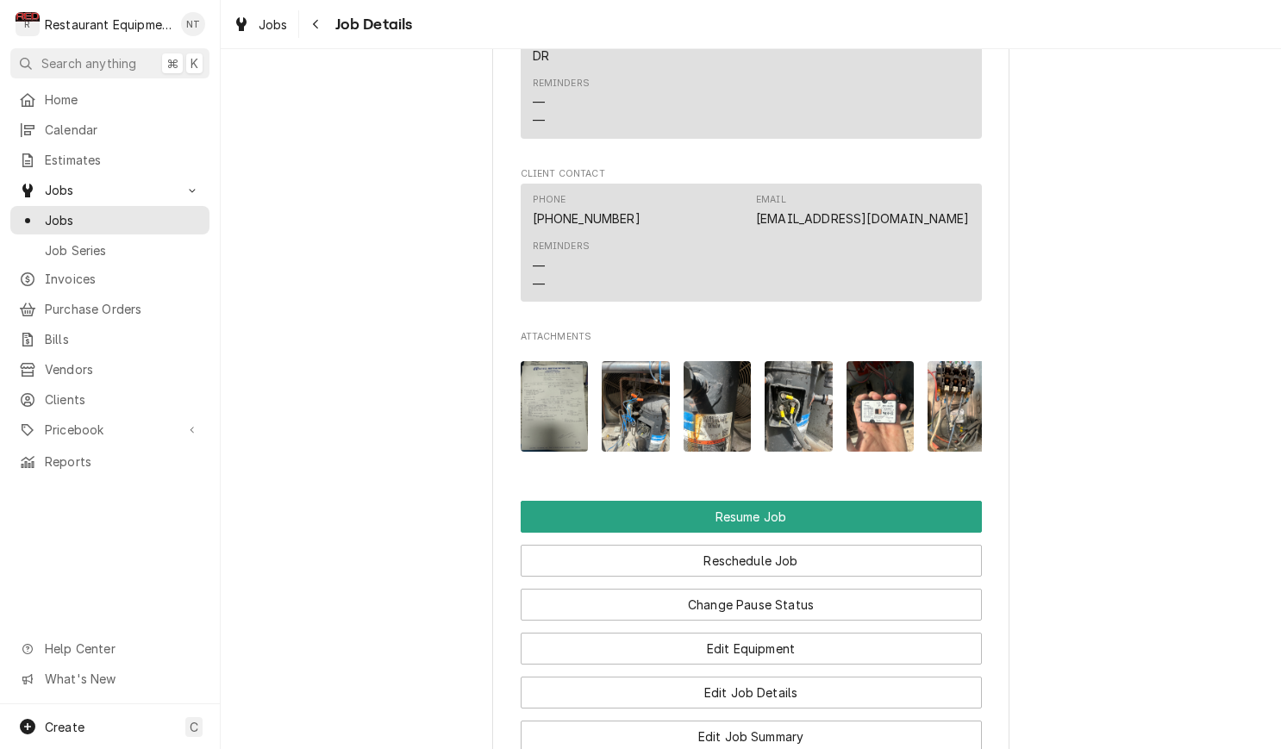
drag, startPoint x: 1157, startPoint y: 494, endPoint x: 1166, endPoint y: 491, distance: 9.8
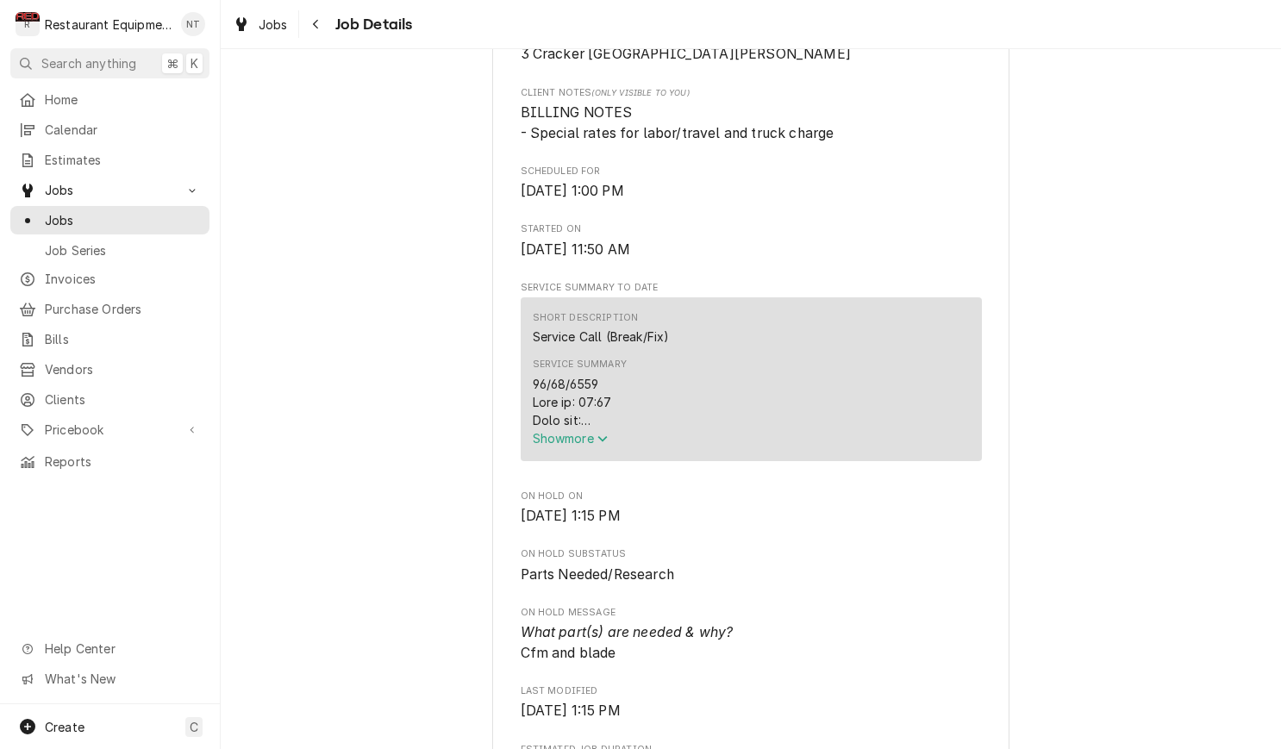
scroll to position [459, 0]
click at [602, 434] on div "Show more" at bounding box center [751, 410] width 437 height 72
click at [599, 440] on span "Show more" at bounding box center [571, 437] width 76 height 15
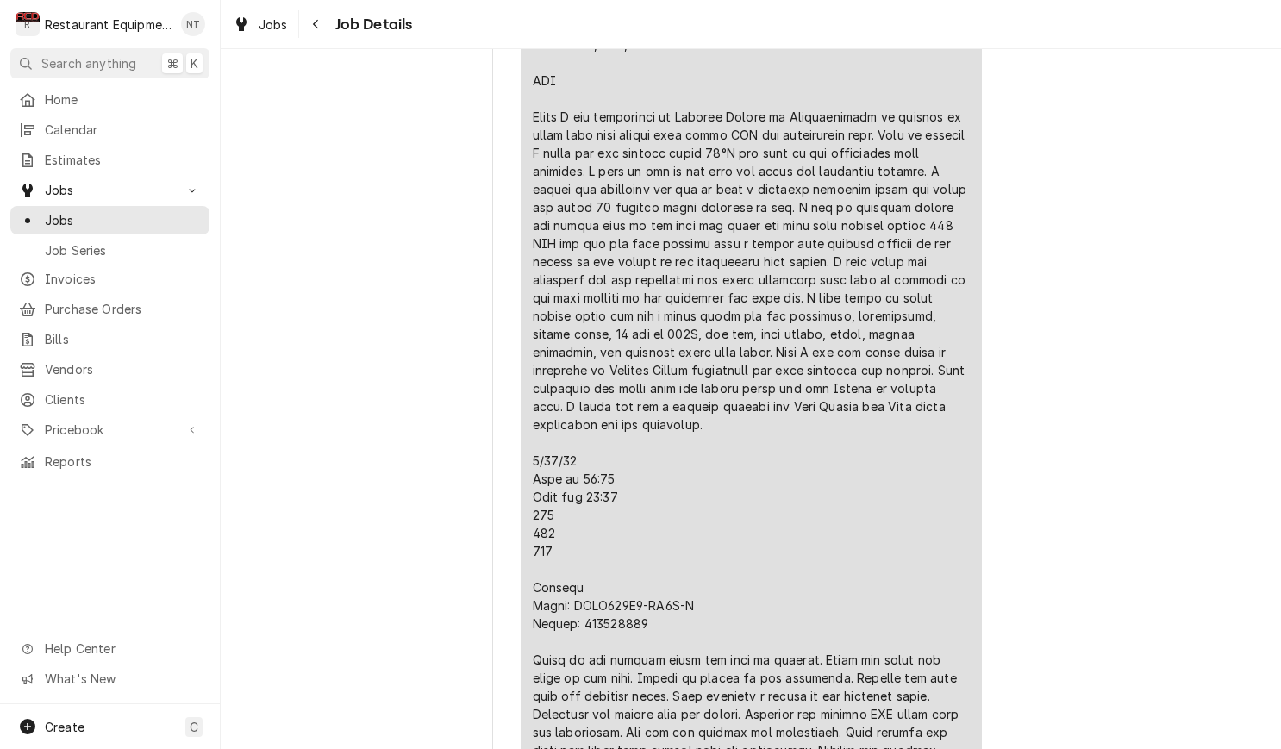
scroll to position [853, 0]
click at [313, 13] on button "Navigate back" at bounding box center [317, 24] width 28 height 28
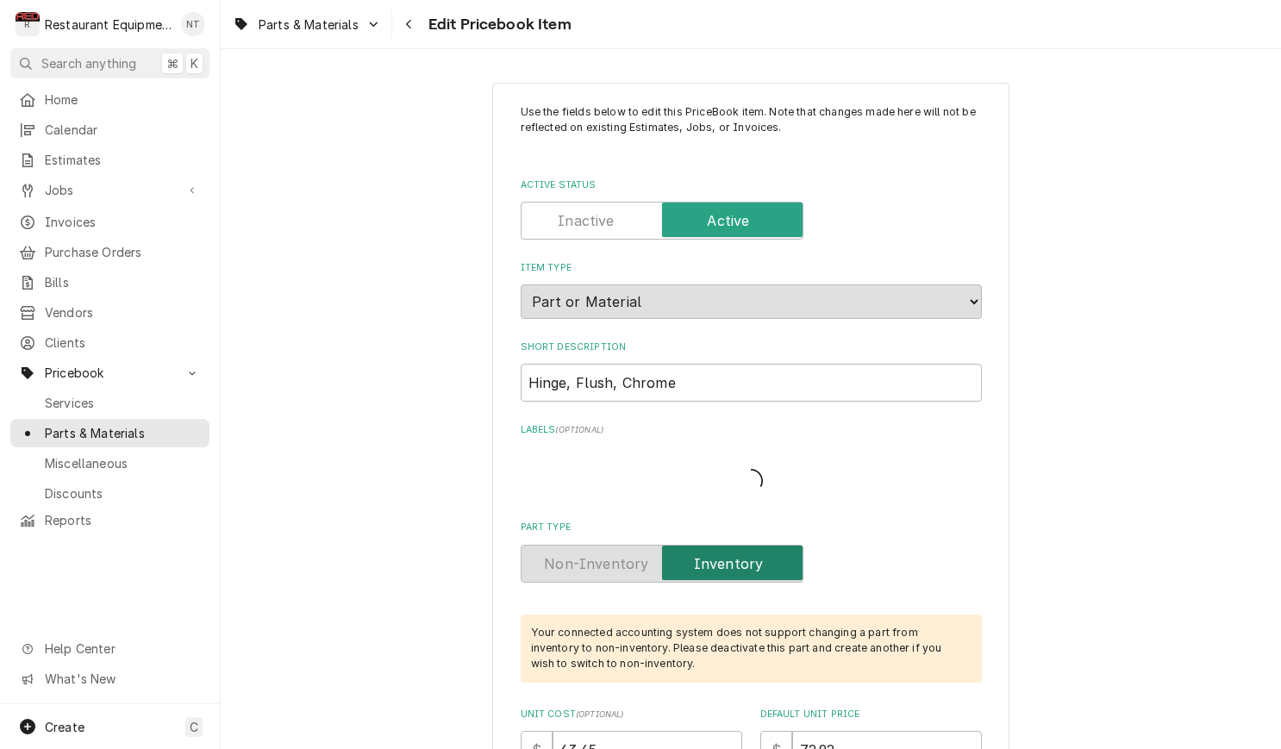
type textarea "x"
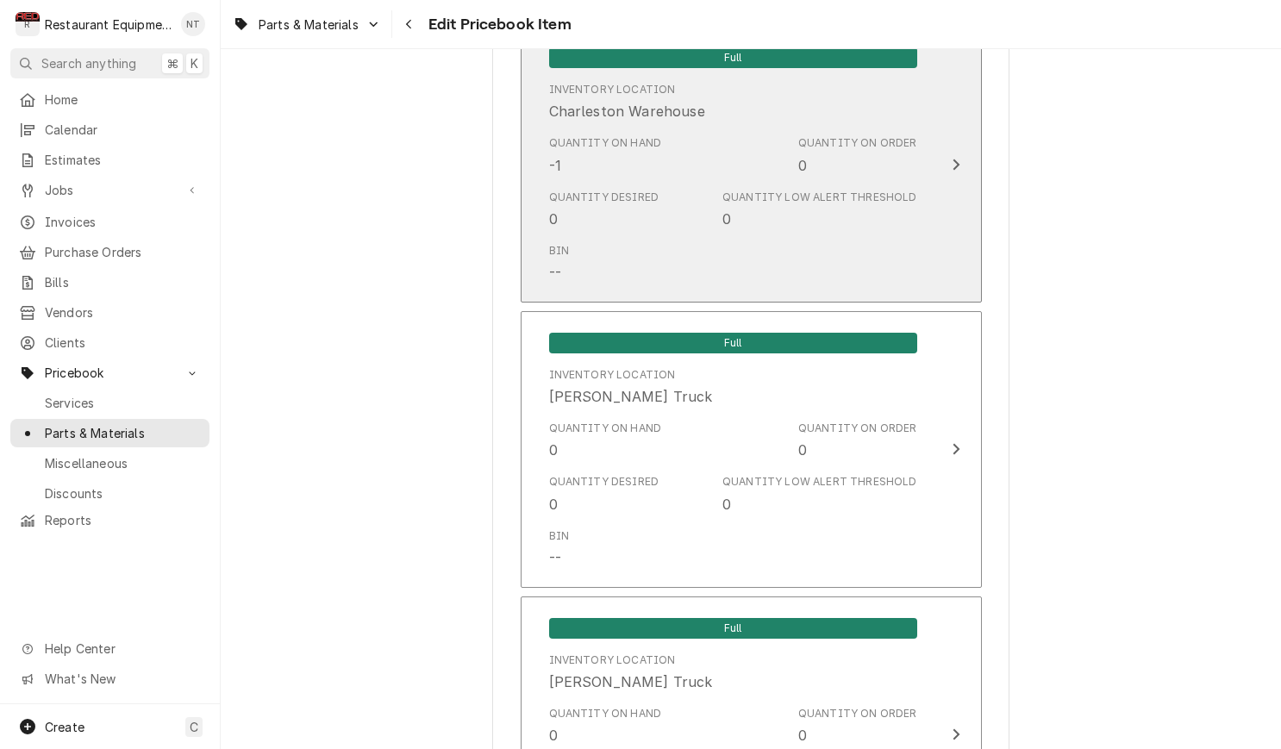
scroll to position [3621, 0]
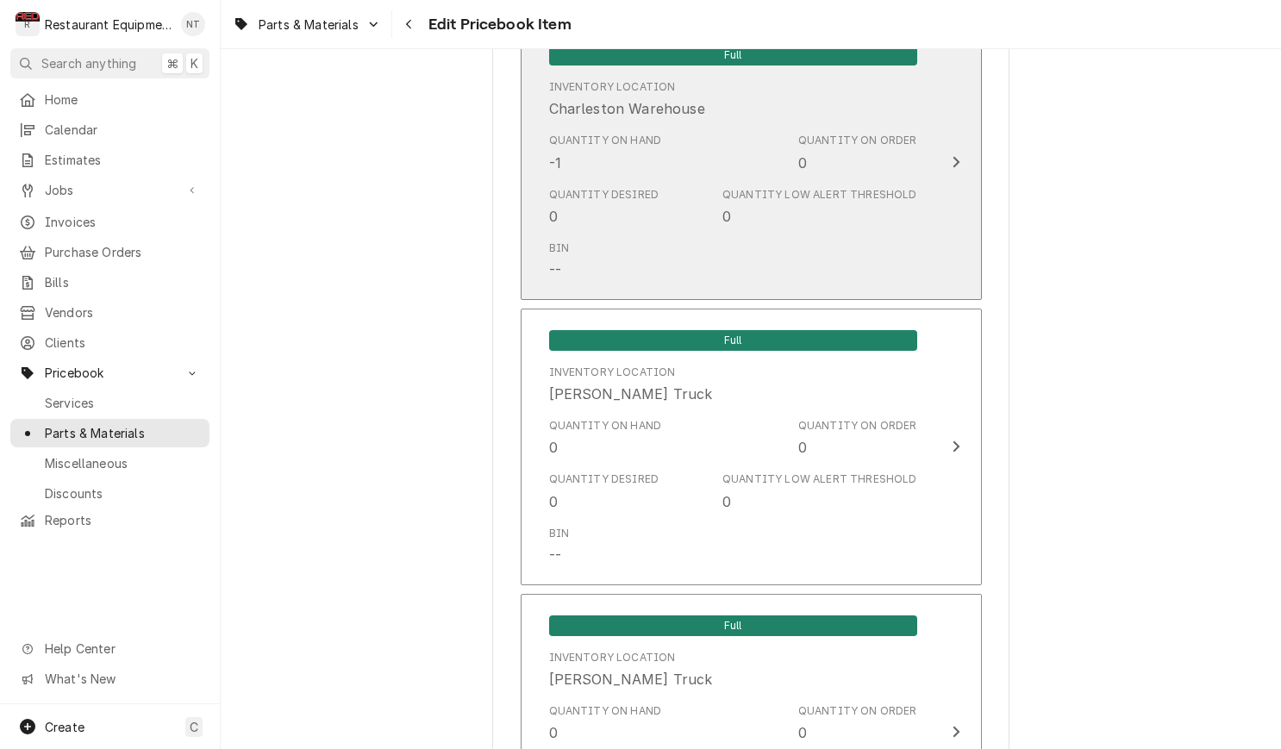
click at [685, 192] on div "Quantity Desired 0 Quantity Low Alert Threshold 0" at bounding box center [733, 206] width 368 height 53
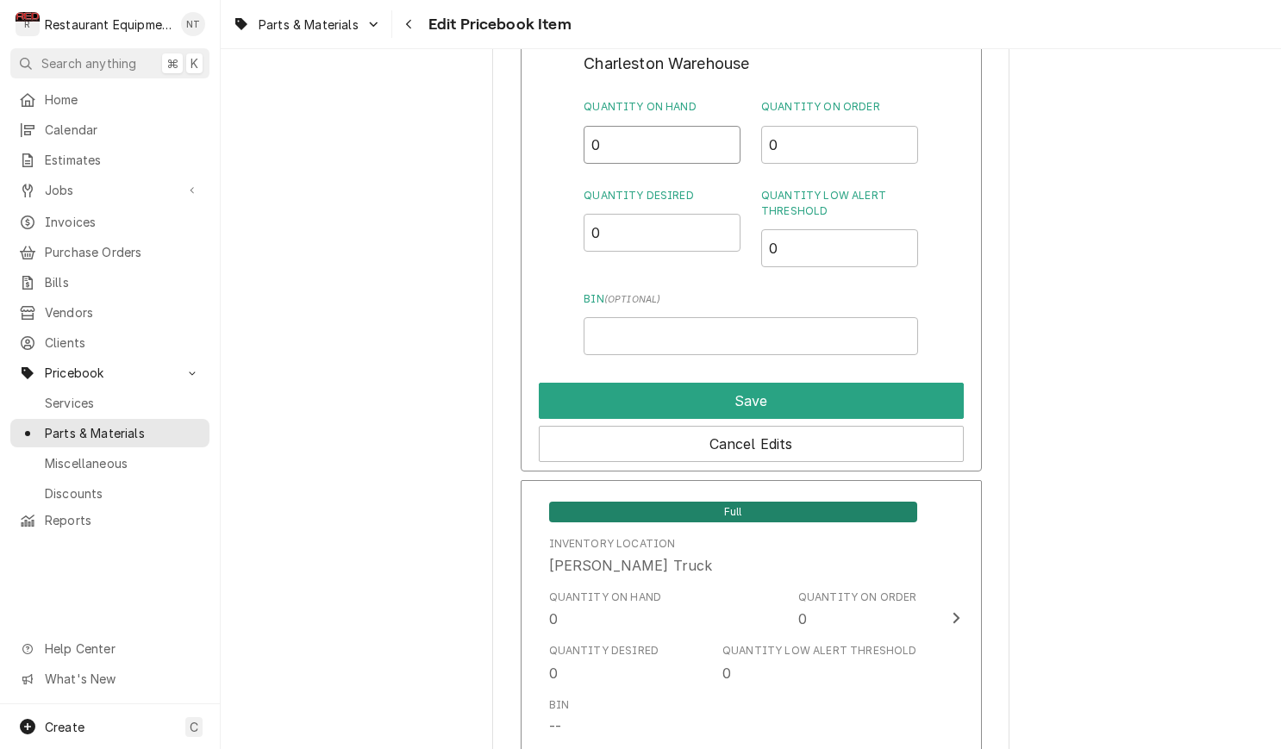
click at [727, 126] on input "0" at bounding box center [662, 145] width 157 height 38
click at [727, 126] on input "0.5" at bounding box center [662, 145] width 157 height 38
type input "1"
click at [727, 126] on input "1" at bounding box center [662, 145] width 157 height 38
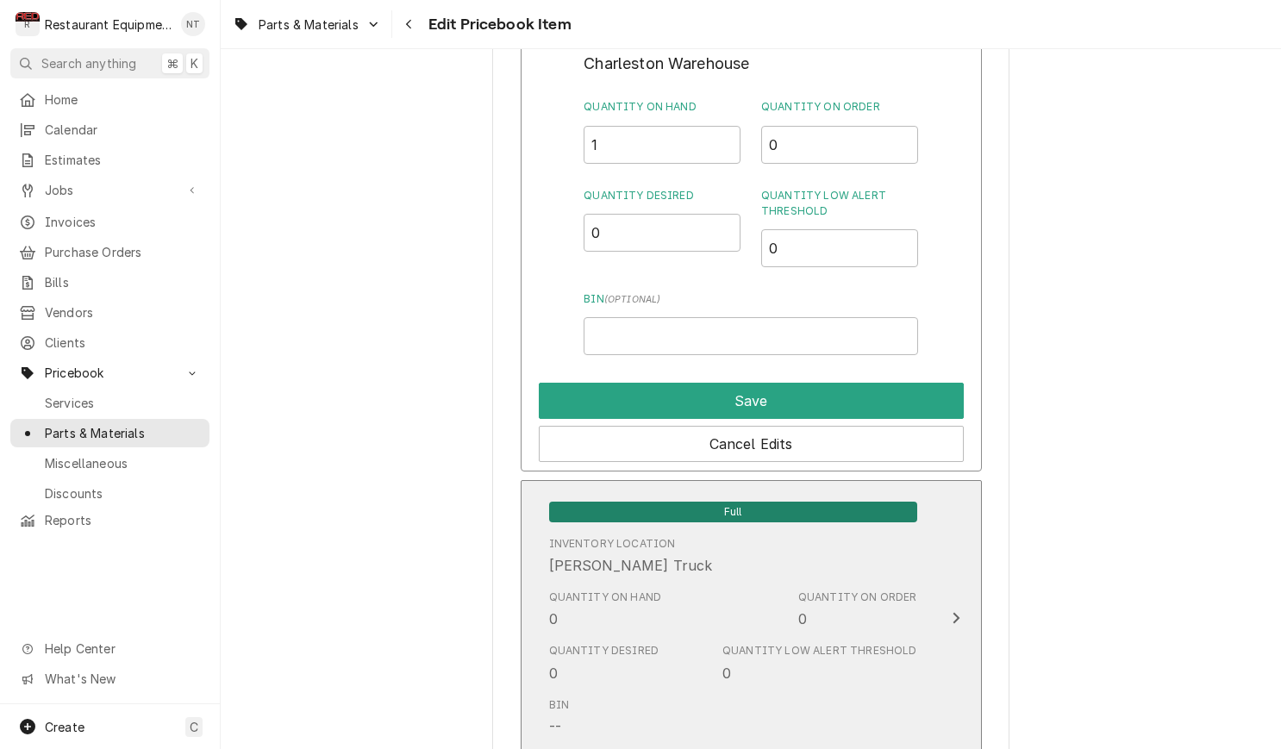
click at [847, 383] on button "Save" at bounding box center [751, 401] width 425 height 36
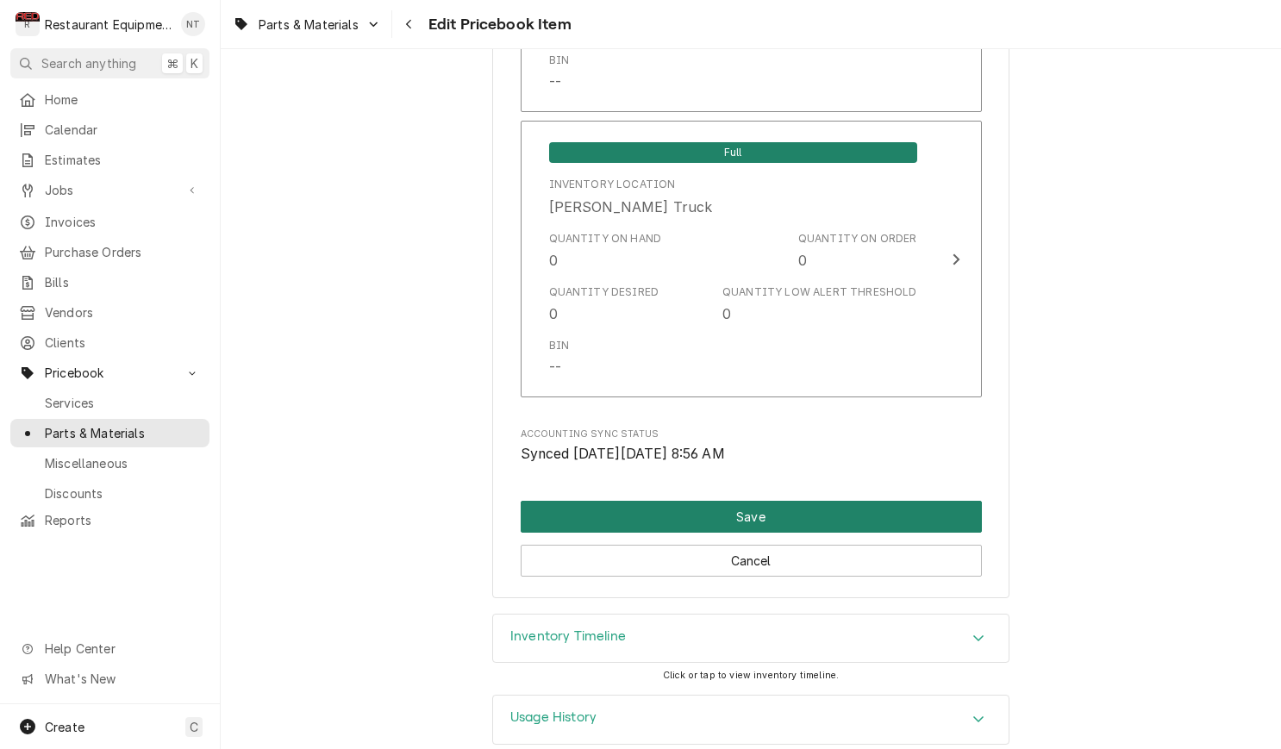
click at [764, 501] on button "Save" at bounding box center [751, 517] width 461 height 32
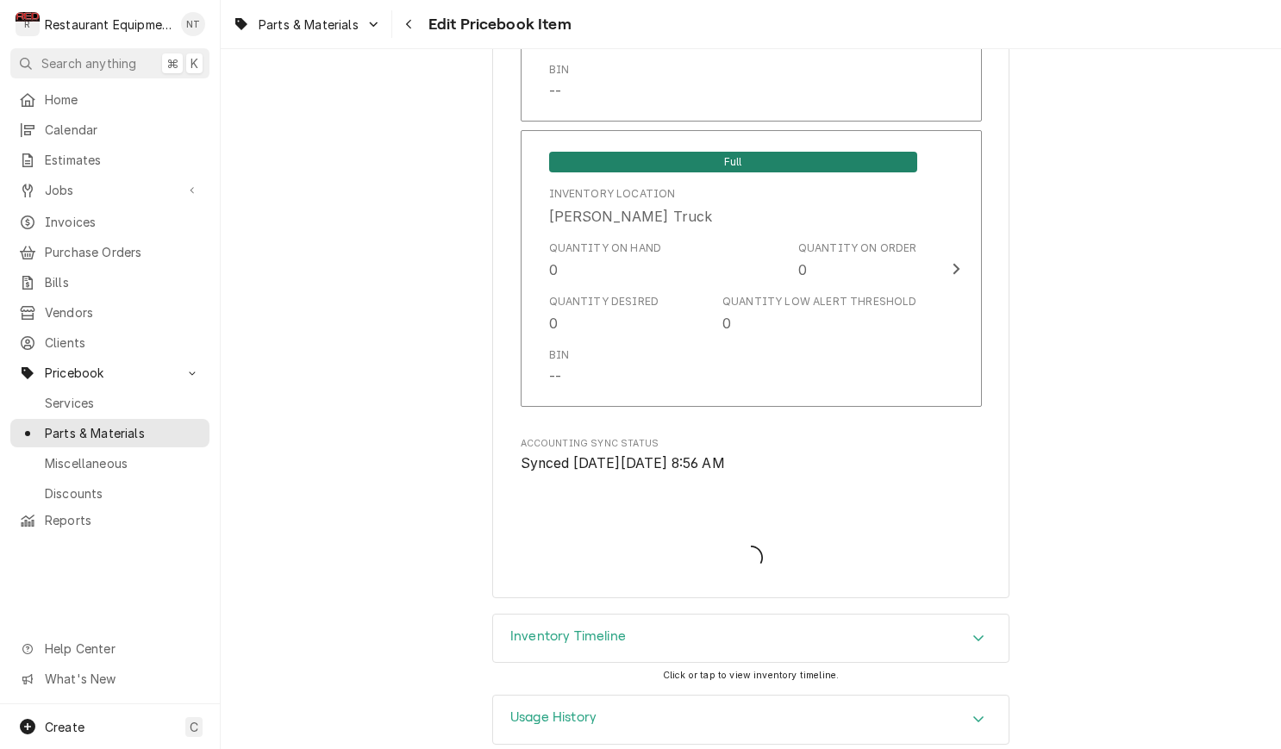
type textarea "x"
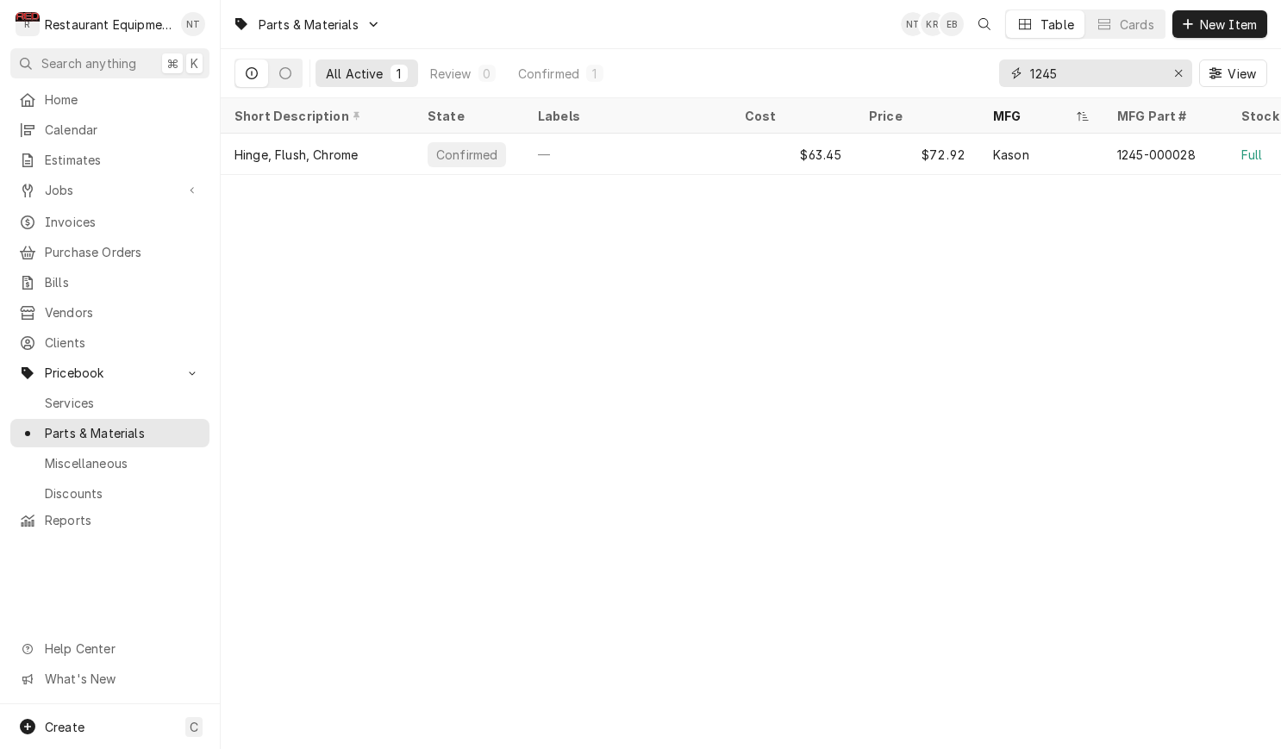
drag, startPoint x: 1184, startPoint y: 79, endPoint x: 1164, endPoint y: 78, distance: 20.7
click at [1184, 78] on div "Erase input" at bounding box center [1178, 73] width 17 height 17
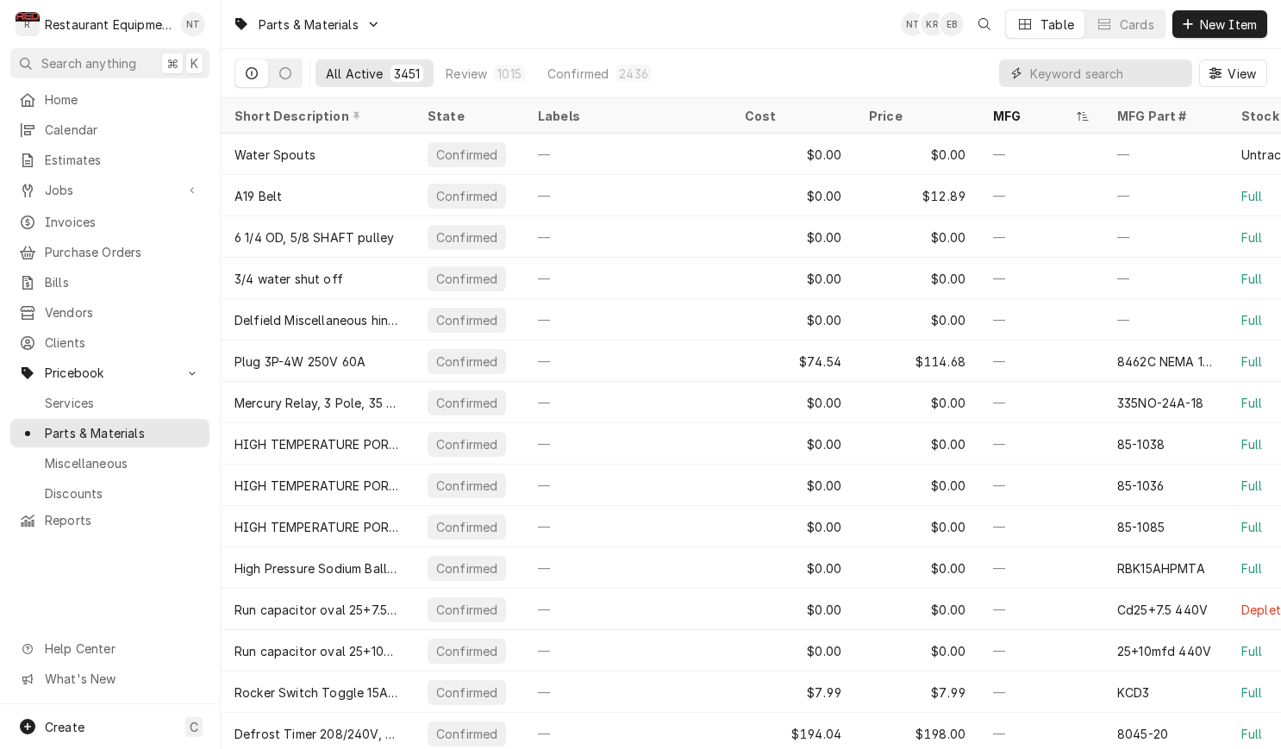
click at [1114, 74] on input "Dynamic Content Wrapper" at bounding box center [1106, 73] width 153 height 28
paste input "ATSAW0301060"
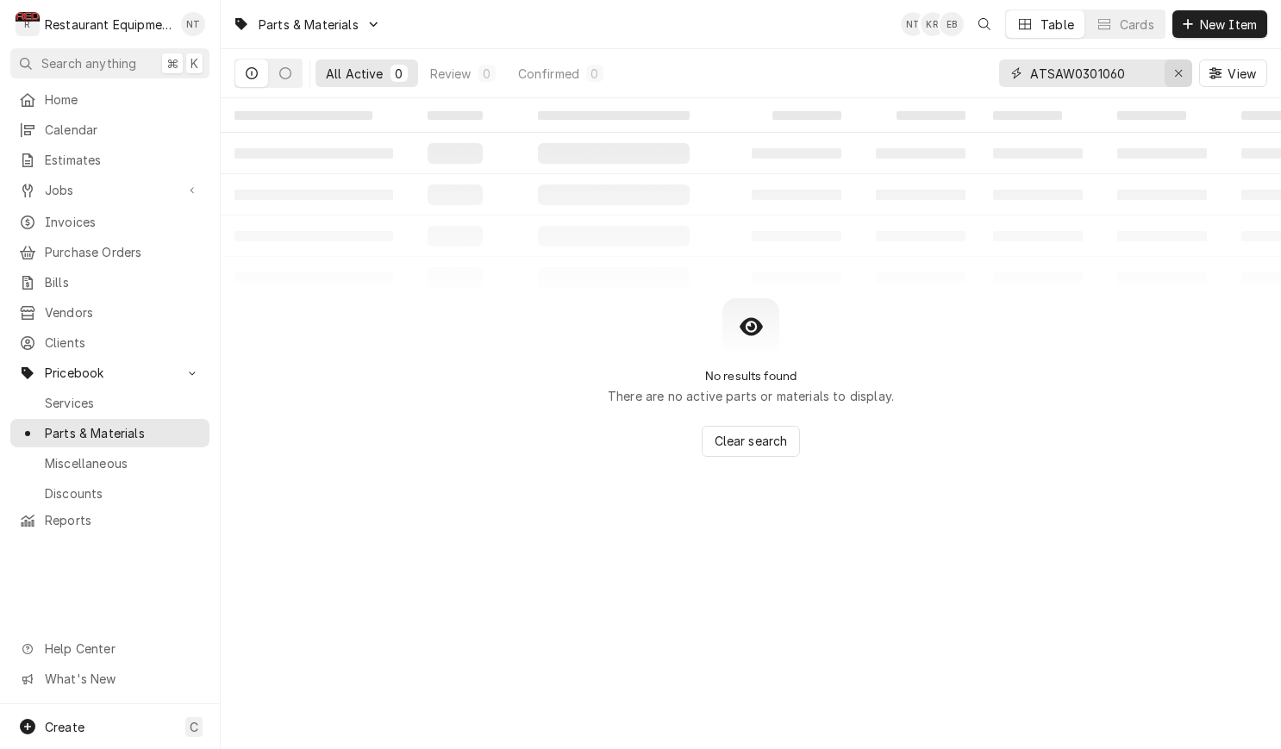
type input "ATSAW0301060"
click at [1174, 67] on icon "Erase input" at bounding box center [1178, 73] width 9 height 12
type input "W0301905"
click at [1178, 70] on icon "Erase input" at bounding box center [1178, 73] width 9 height 12
click at [1207, 27] on span "New Item" at bounding box center [1228, 25] width 64 height 18
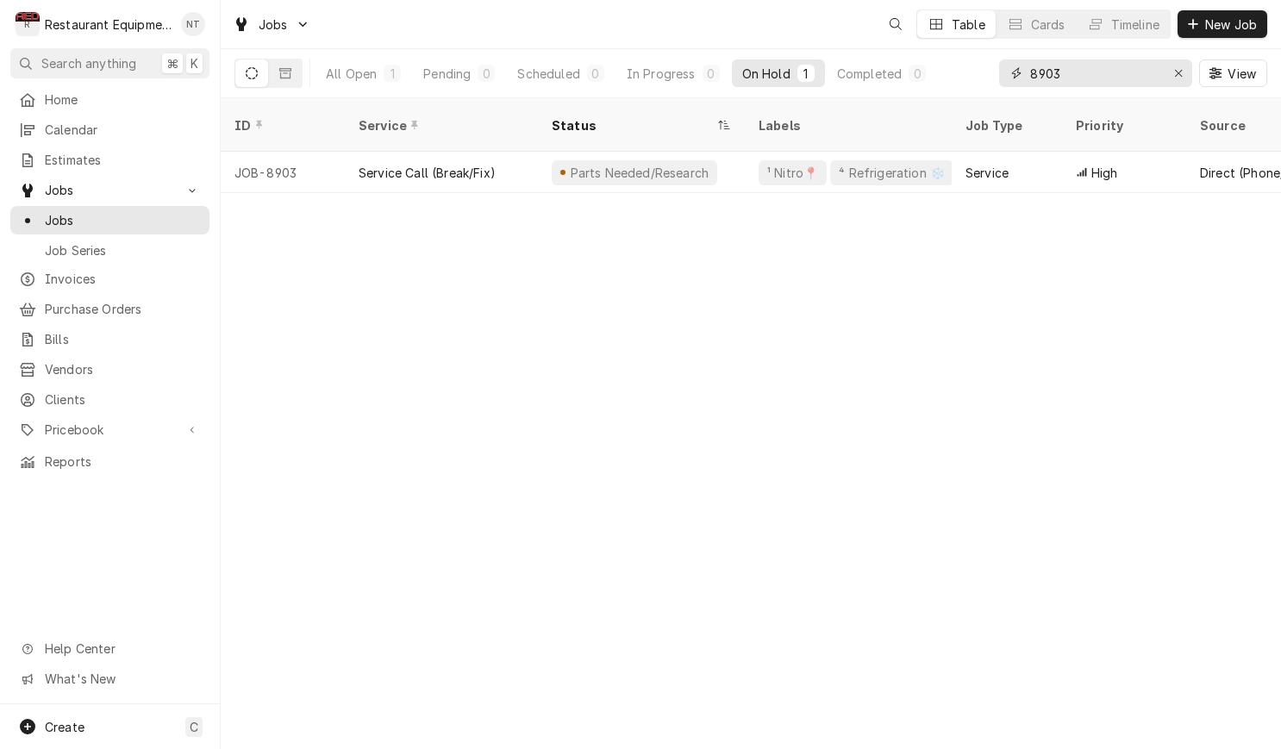
click at [1087, 71] on input "8903" at bounding box center [1094, 73] width 129 height 28
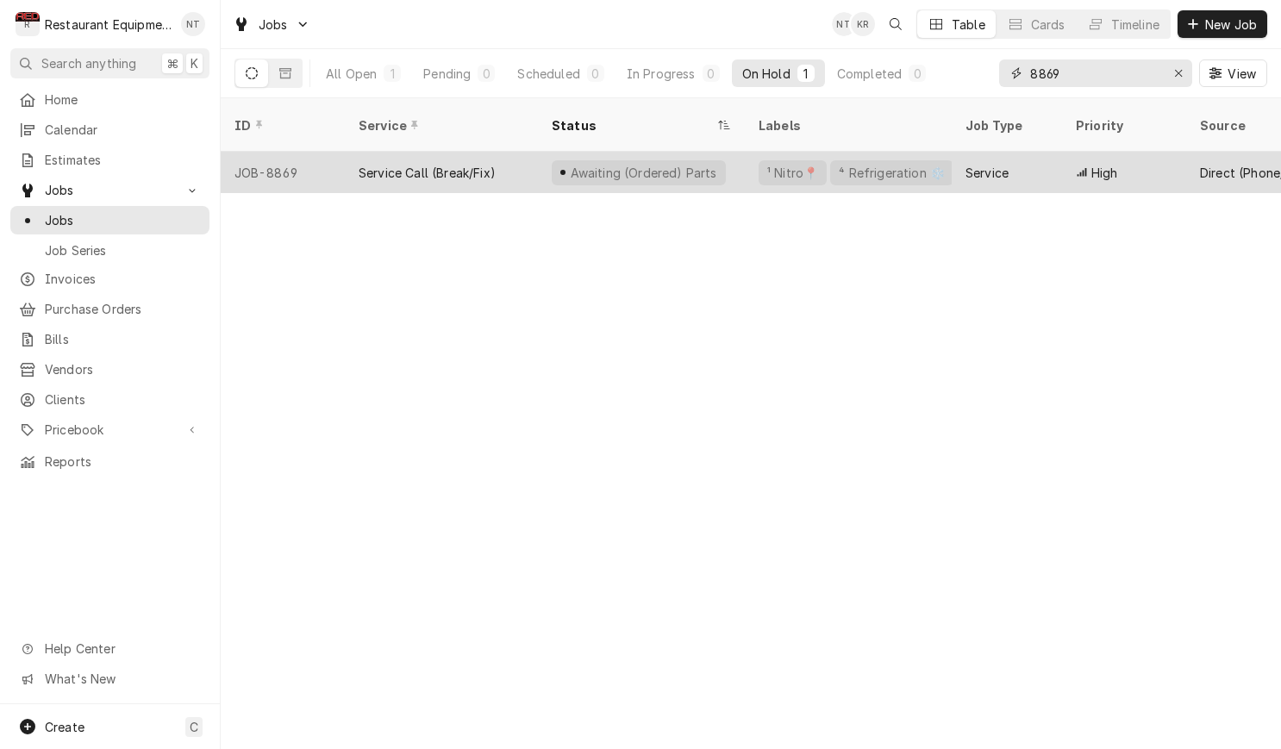
type input "8869"
click at [1055, 152] on div "Service" at bounding box center [1007, 172] width 110 height 41
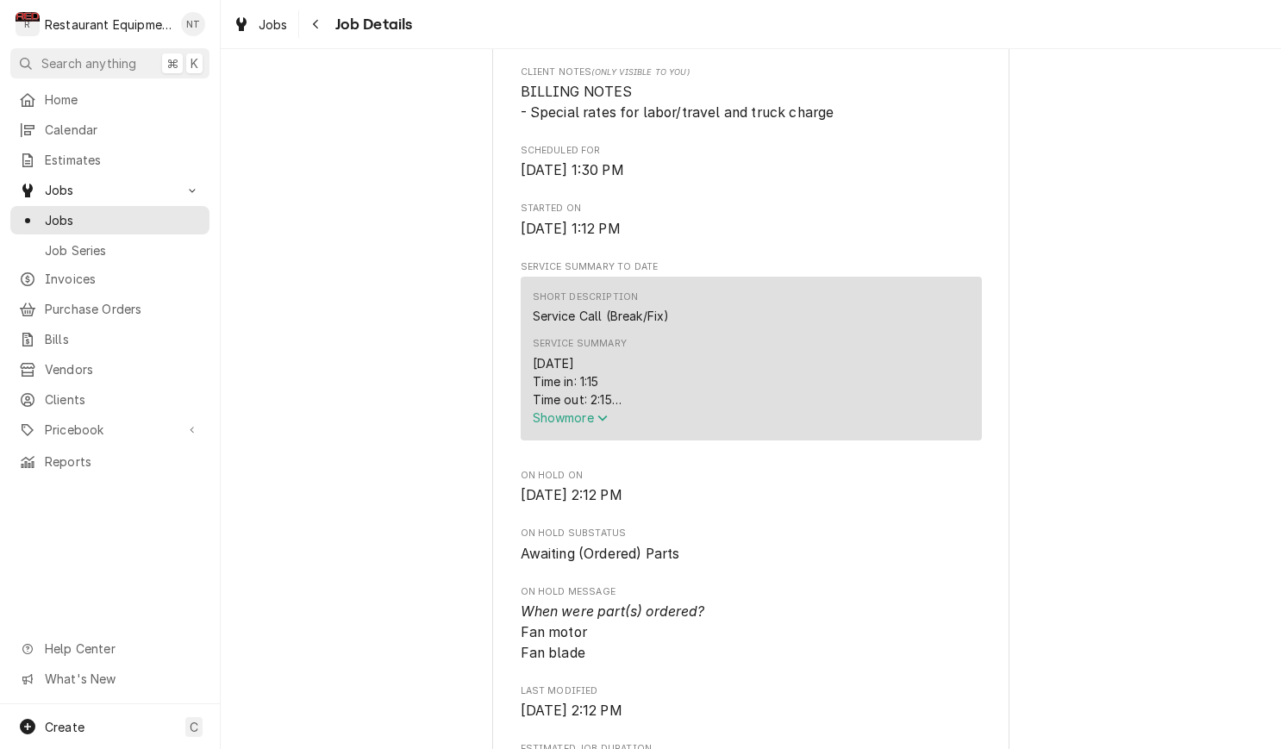
scroll to position [481, 0]
click at [587, 424] on button "Show more" at bounding box center [751, 415] width 437 height 18
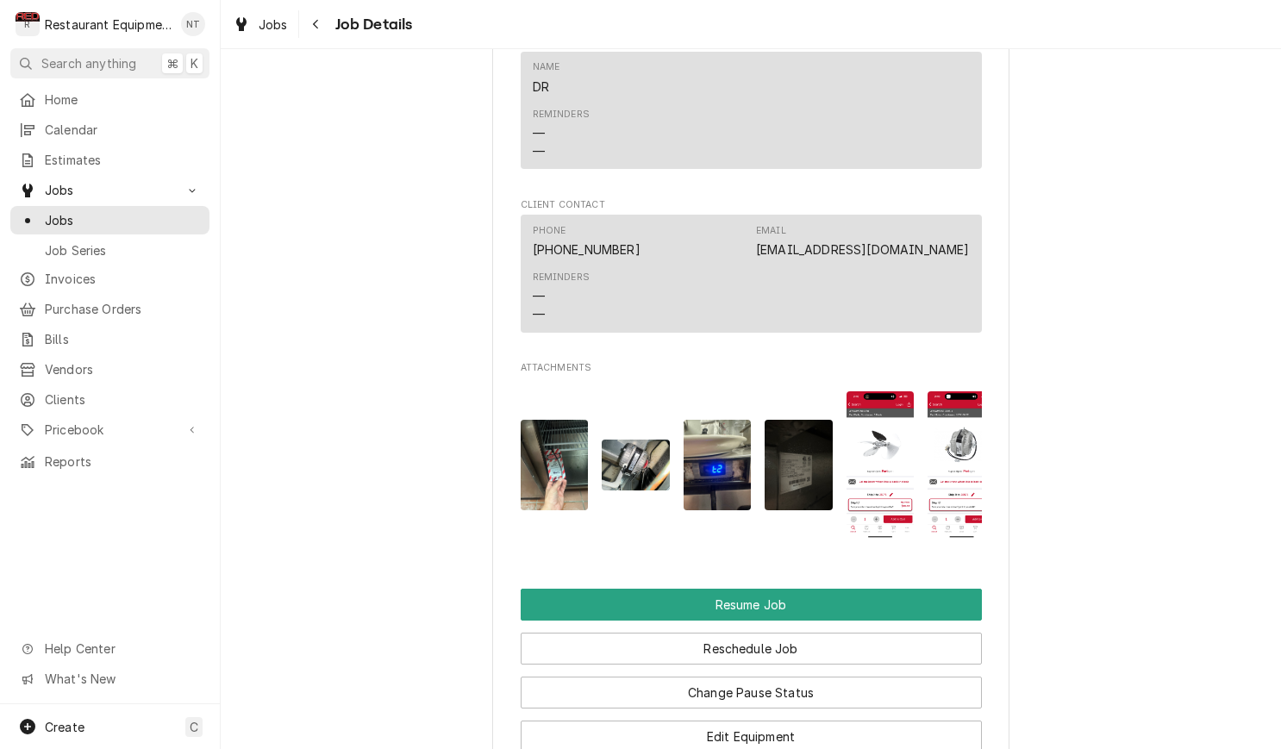
scroll to position [2151, 0]
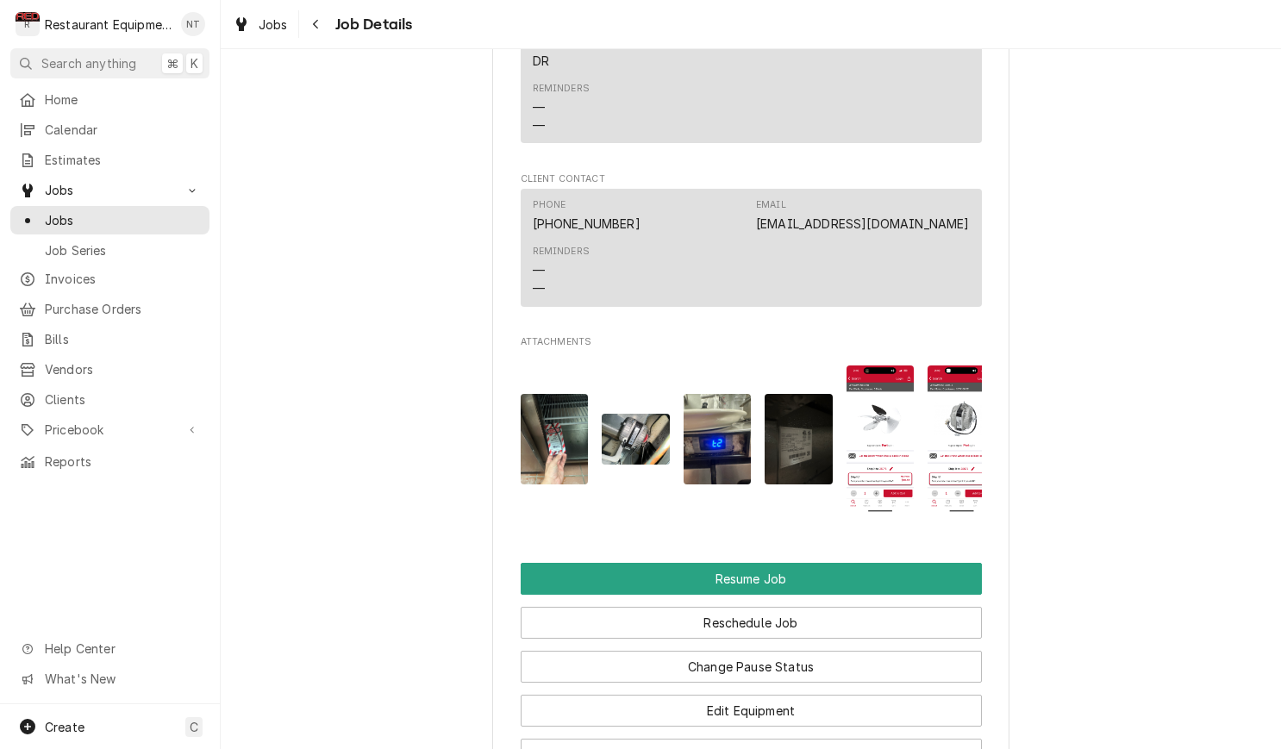
click at [865, 406] on img "Attachments" at bounding box center [881, 438] width 68 height 147
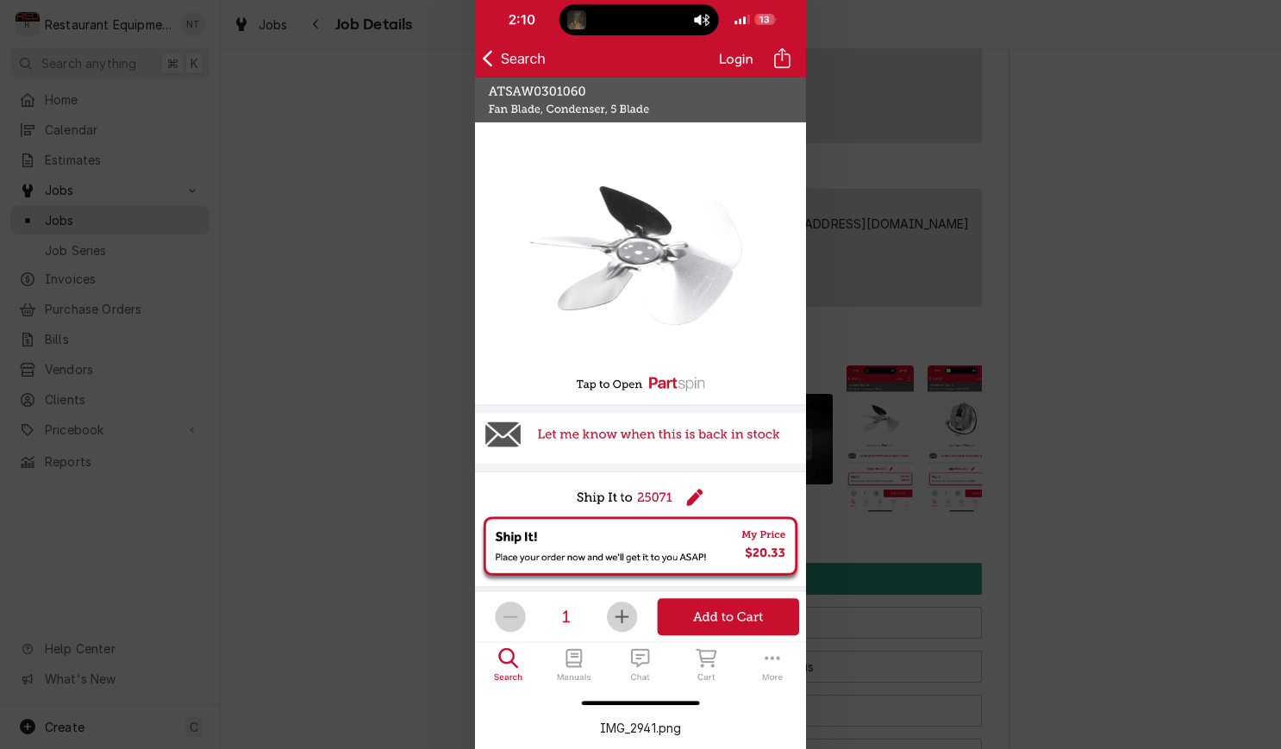
scroll to position [0, 0]
click at [253, 213] on div at bounding box center [640, 374] width 1281 height 749
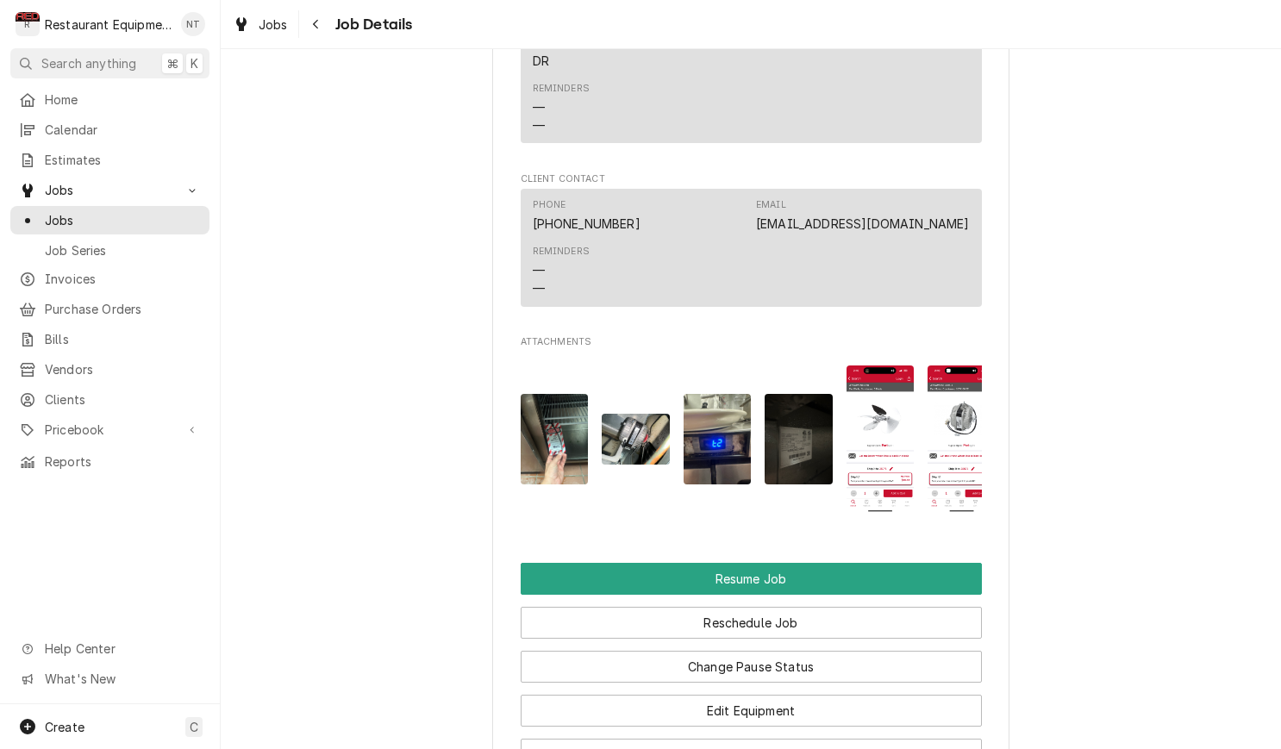
click at [875, 365] on img "Attachments" at bounding box center [881, 438] width 68 height 147
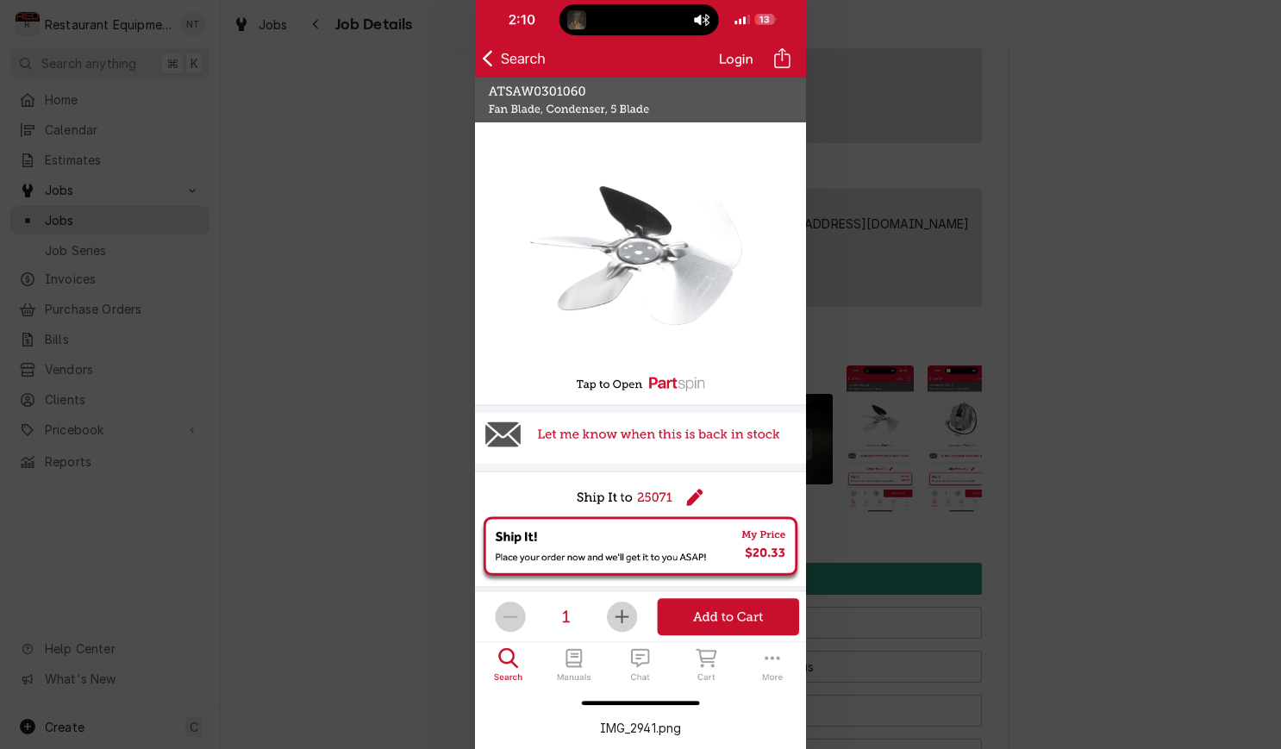
drag, startPoint x: 490, startPoint y: 91, endPoint x: 575, endPoint y: 90, distance: 84.5
click at [915, 150] on div at bounding box center [640, 374] width 1281 height 749
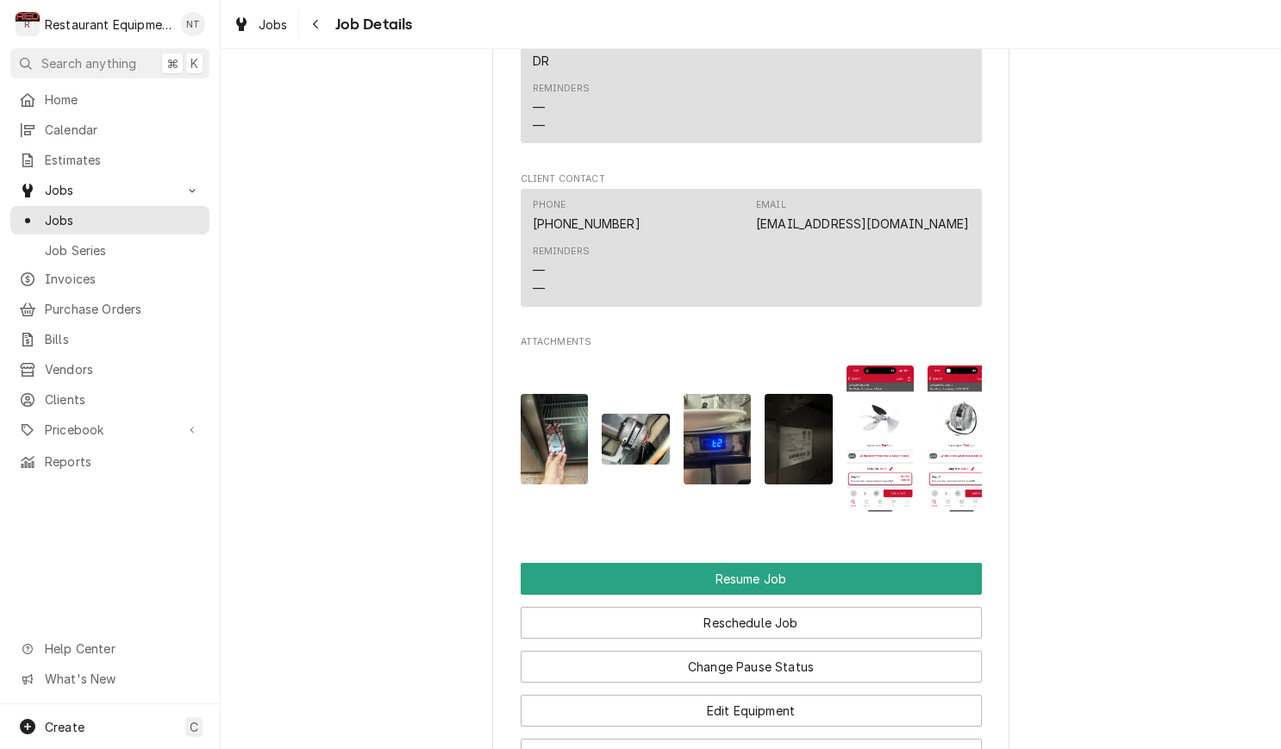
click at [959, 365] on img "Attachments" at bounding box center [962, 438] width 68 height 147
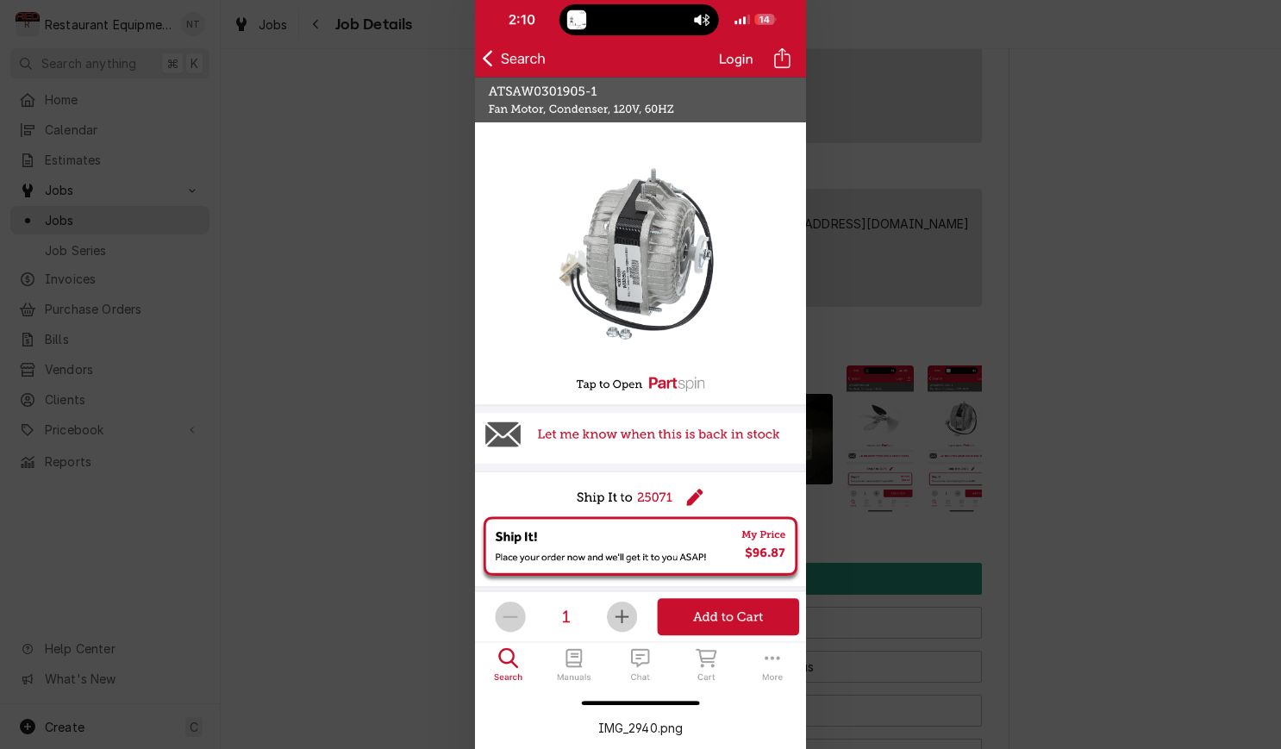
drag, startPoint x: 425, startPoint y: 247, endPoint x: 415, endPoint y: 242, distance: 11.6
click at [424, 244] on div at bounding box center [640, 374] width 1281 height 749
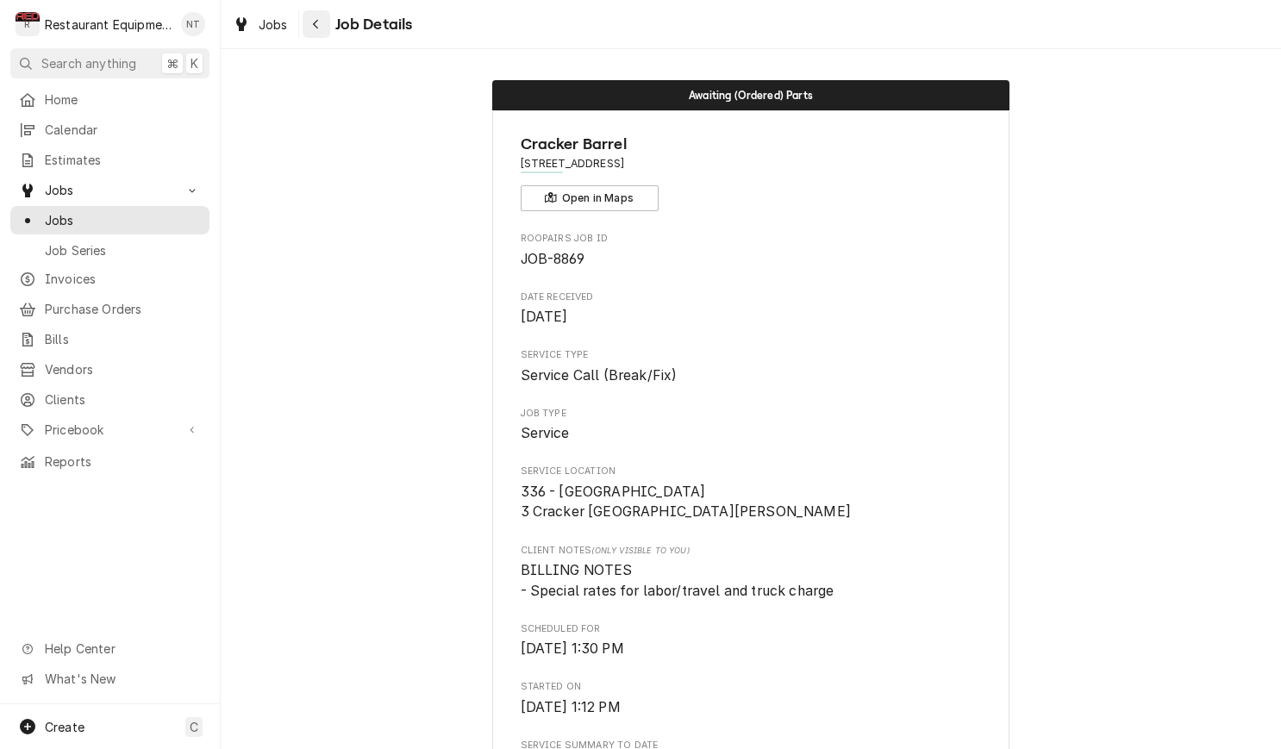
click at [312, 30] on div "Navigate back" at bounding box center [316, 24] width 17 height 17
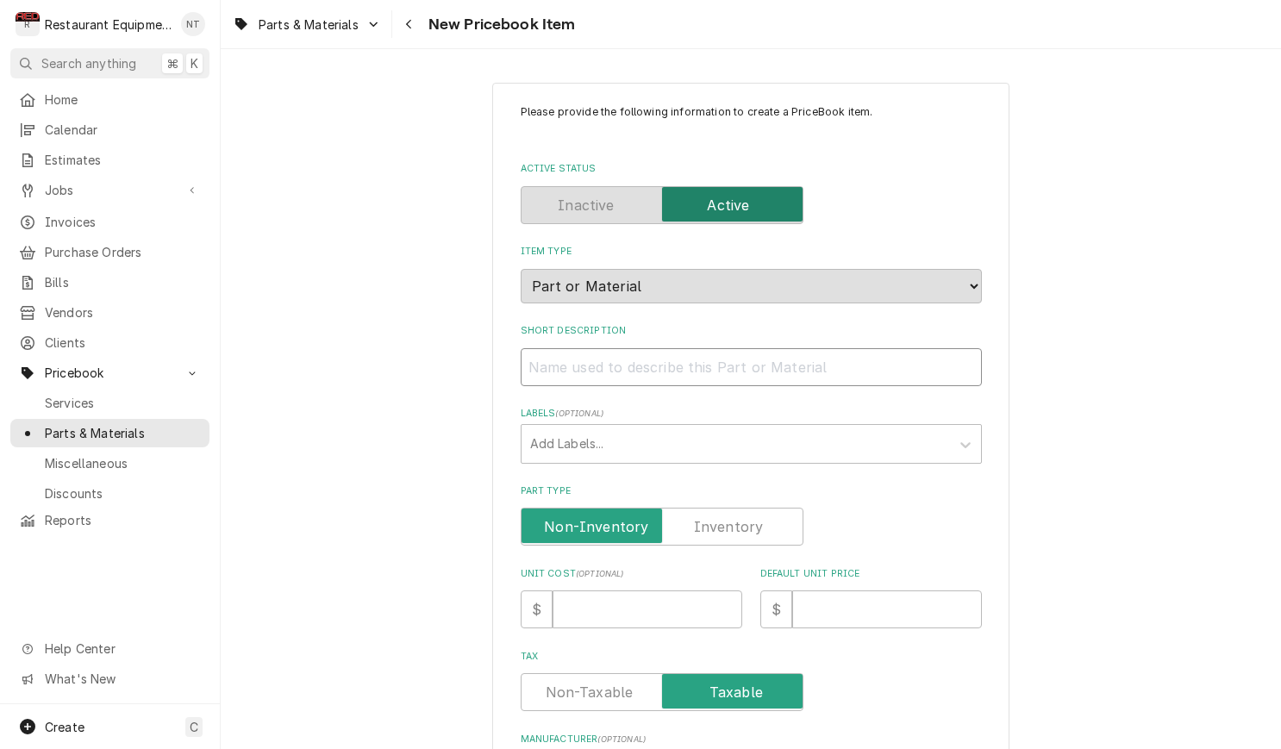
click at [800, 348] on input "Short Description" at bounding box center [751, 367] width 461 height 38
paste input "Atosa W0301905-1 Fan Motor, Condenser, 120V, 60HZ"
type textarea "x"
type input "Atosa W0301905-1 Fan Motor, Condenser, 120V, 60HZ"
drag, startPoint x: 656, startPoint y: 351, endPoint x: 530, endPoint y: 346, distance: 126.0
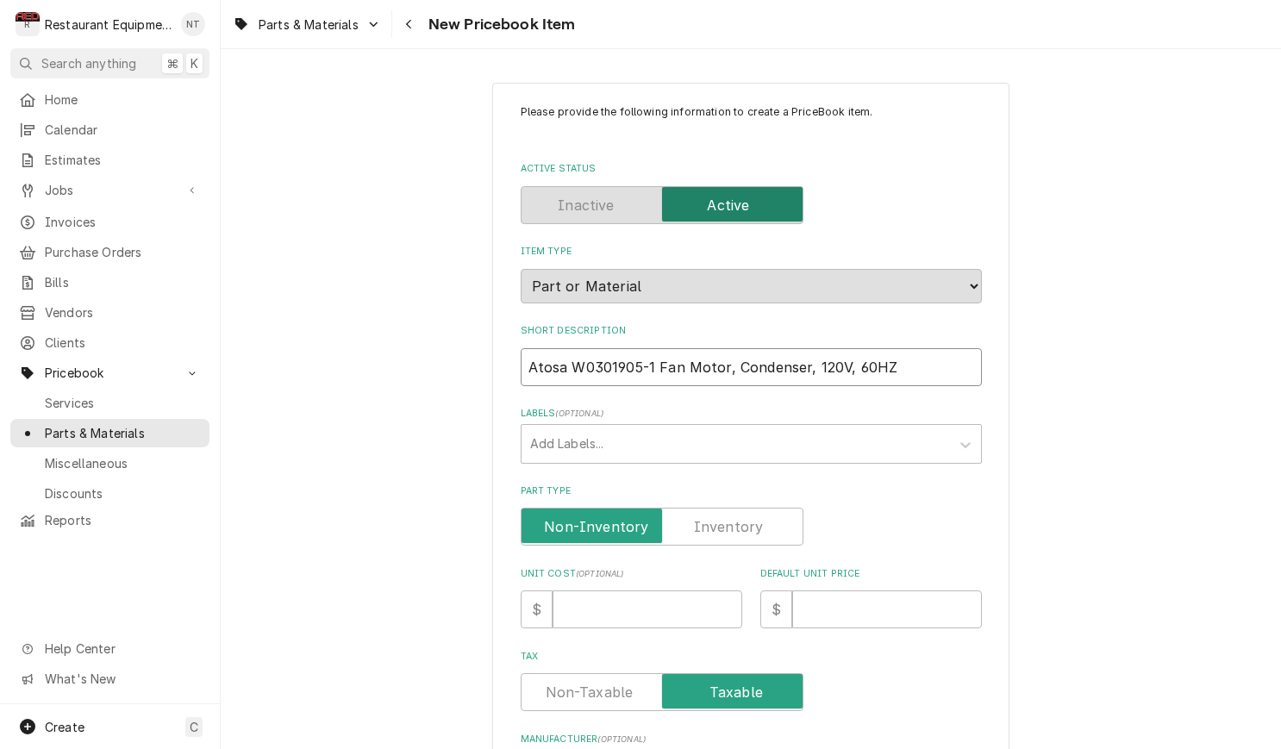
click at [522, 348] on input "Atosa W0301905-1 Fan Motor, Condenser, 120V, 60HZ" at bounding box center [751, 367] width 461 height 38
type textarea "x"
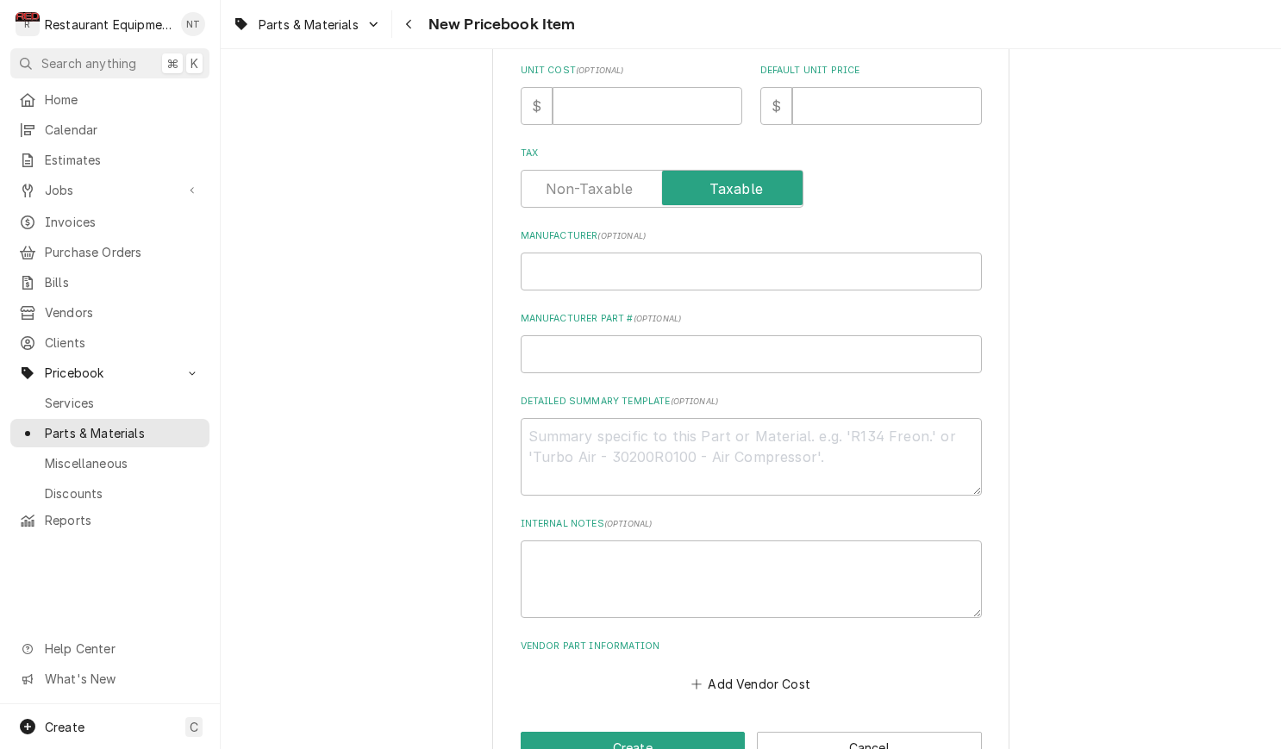
scroll to position [506, 0]
type input "Fan Motor, Condenser, 120V, 60HZ"
click at [608, 252] on input "Manufacturer ( optional )" at bounding box center [751, 269] width 461 height 38
paste input "Atosa W0301905-1"
type textarea "x"
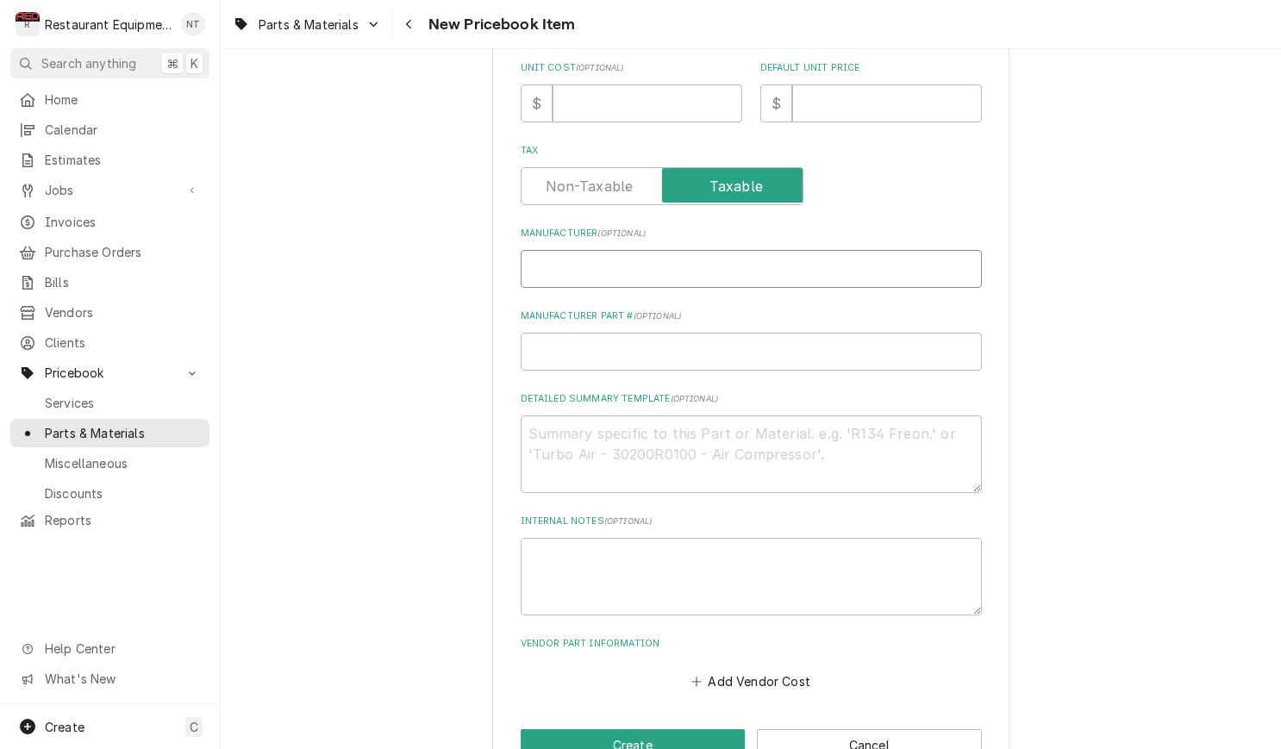
type input "Atosa W0301905-1"
drag, startPoint x: 656, startPoint y: 251, endPoint x: 578, endPoint y: 247, distance: 77.7
click at [567, 250] on input "Atosa W0301905-1" at bounding box center [751, 269] width 461 height 38
type textarea "x"
type input "Atosa"
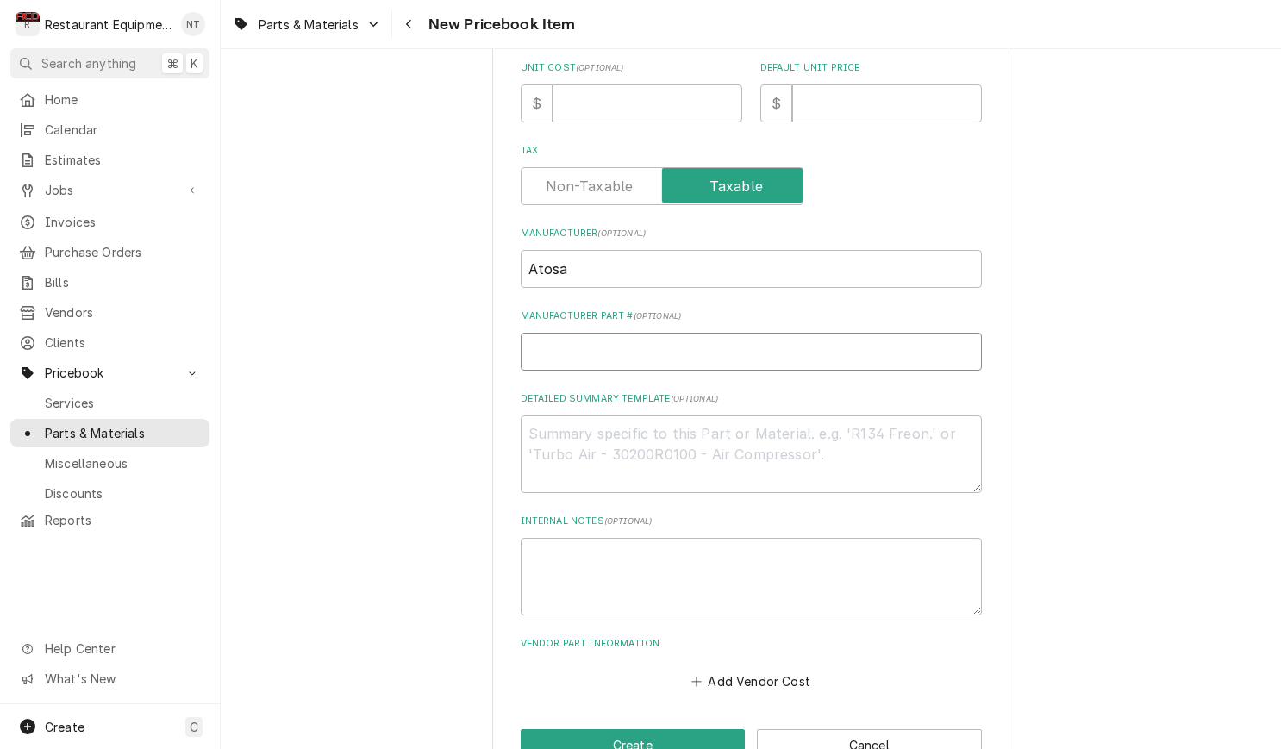
click at [653, 333] on input "Manufacturer Part # ( optional )" at bounding box center [751, 352] width 461 height 38
paste input "W0301905-1"
type textarea "x"
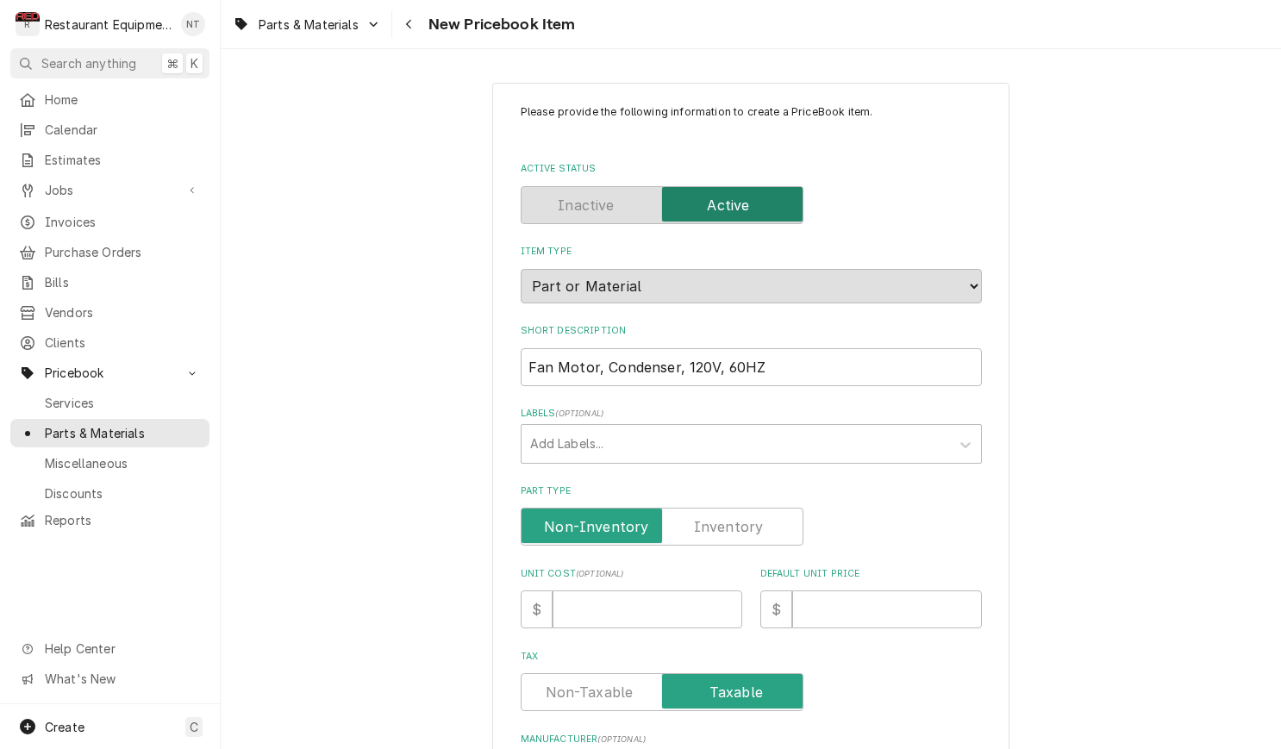
scroll to position [0, 0]
type input "W0301905-1"
click at [654, 590] on input "Unit Cost ( optional )" at bounding box center [648, 609] width 190 height 38
type textarea "x"
type input "9"
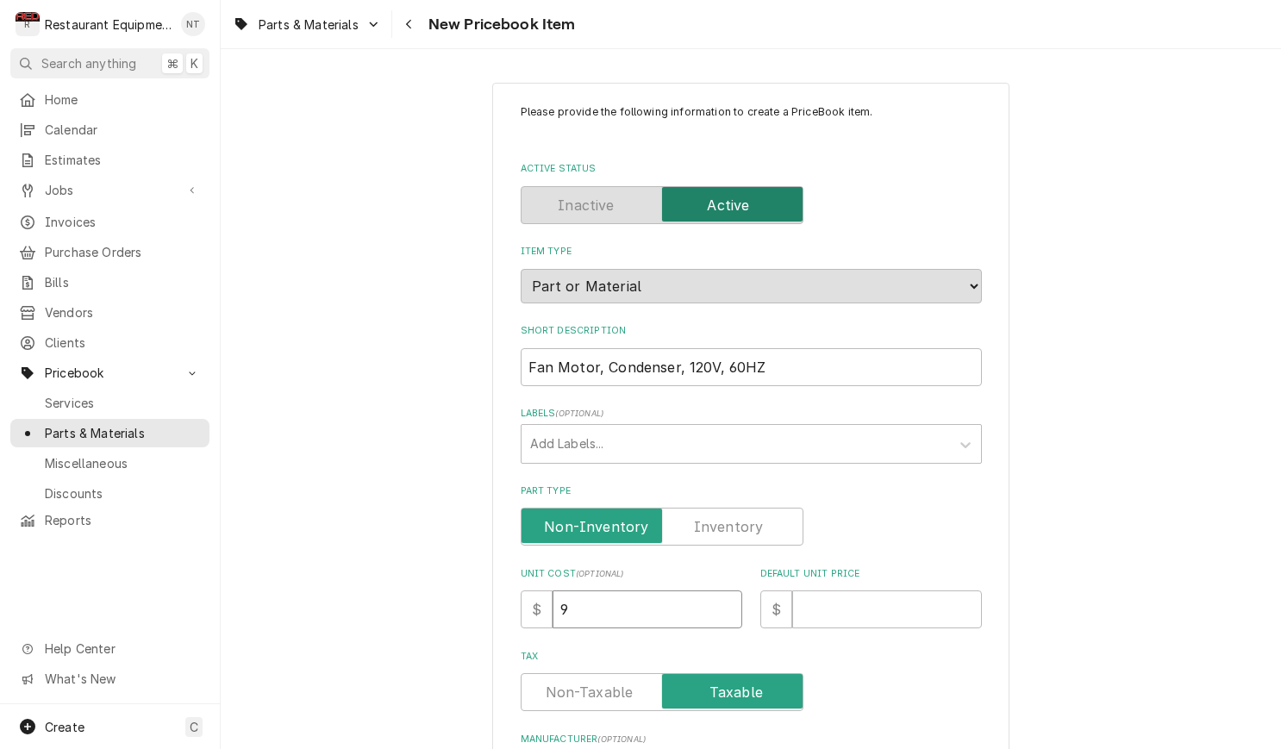
type textarea "x"
type input "93"
click at [842, 590] on input "Default Unit Price" at bounding box center [887, 609] width 190 height 38
type textarea "x"
type input "1"
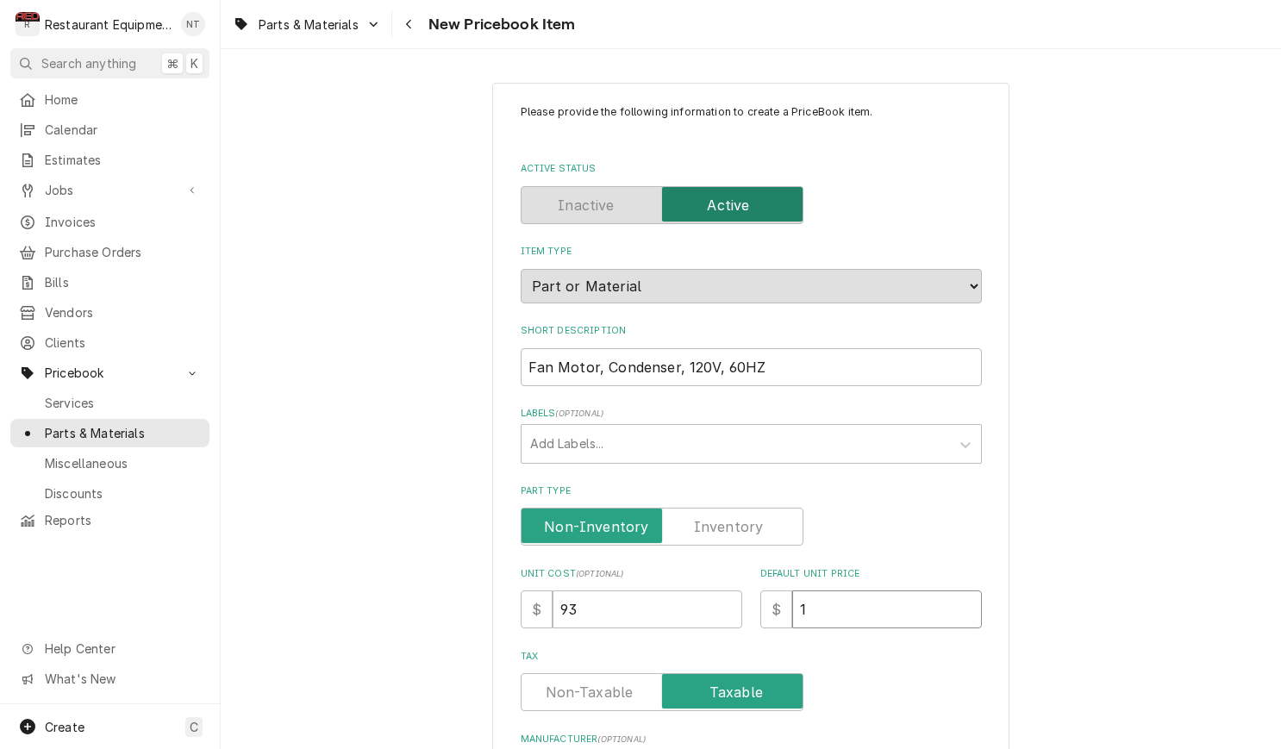
type textarea "x"
type input "14"
type textarea "x"
type input "142"
type textarea "x"
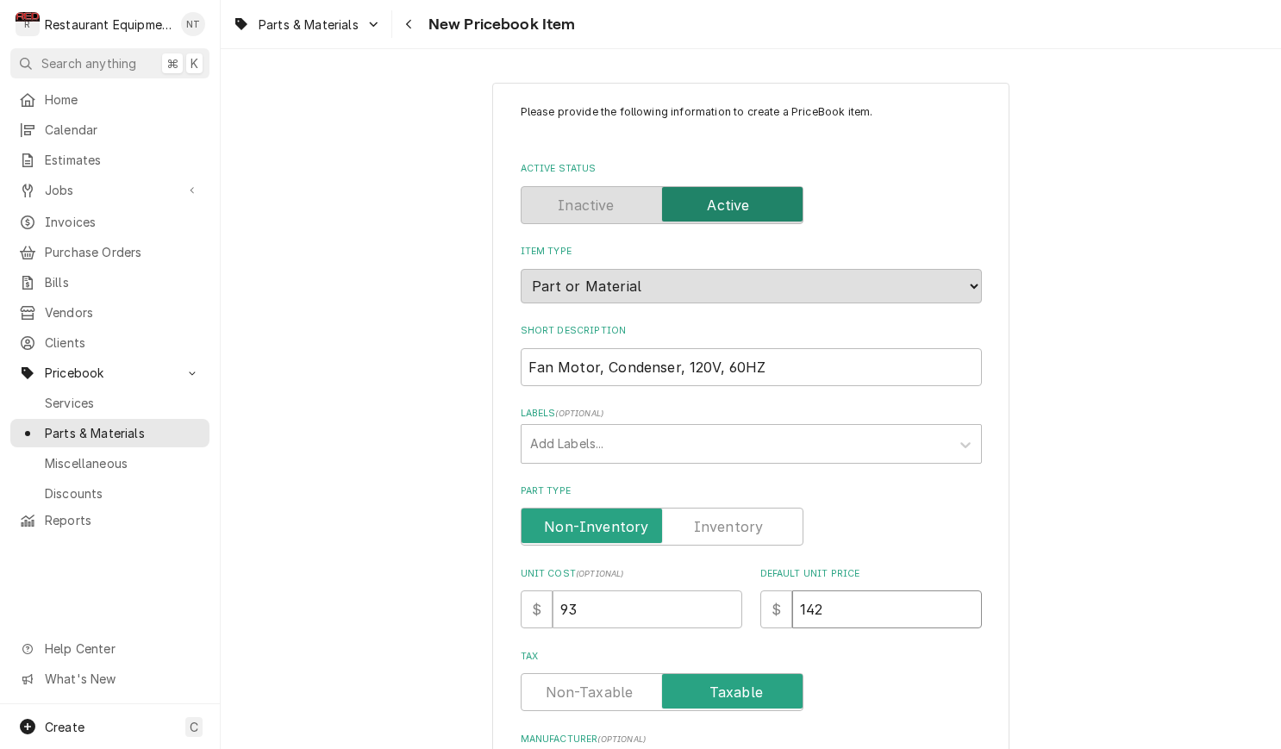
type input "142.2"
type textarea "x"
type input "142.20"
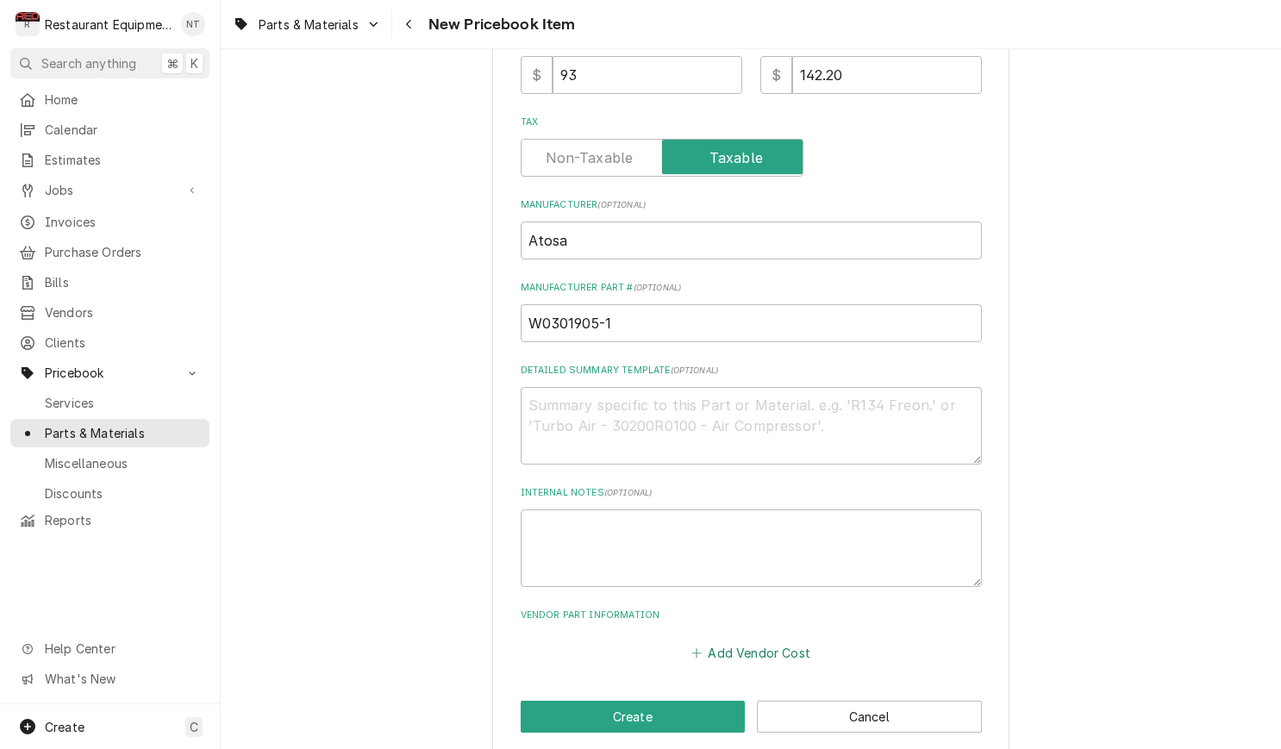
drag, startPoint x: 744, startPoint y: 645, endPoint x: 746, endPoint y: 630, distance: 14.8
click at [744, 645] on div "Please provide the following information to create a PriceBook item. Active Sta…" at bounding box center [750, 151] width 517 height 1207
click at [746, 640] on button "Add Vendor Cost" at bounding box center [751, 652] width 125 height 24
type textarea "x"
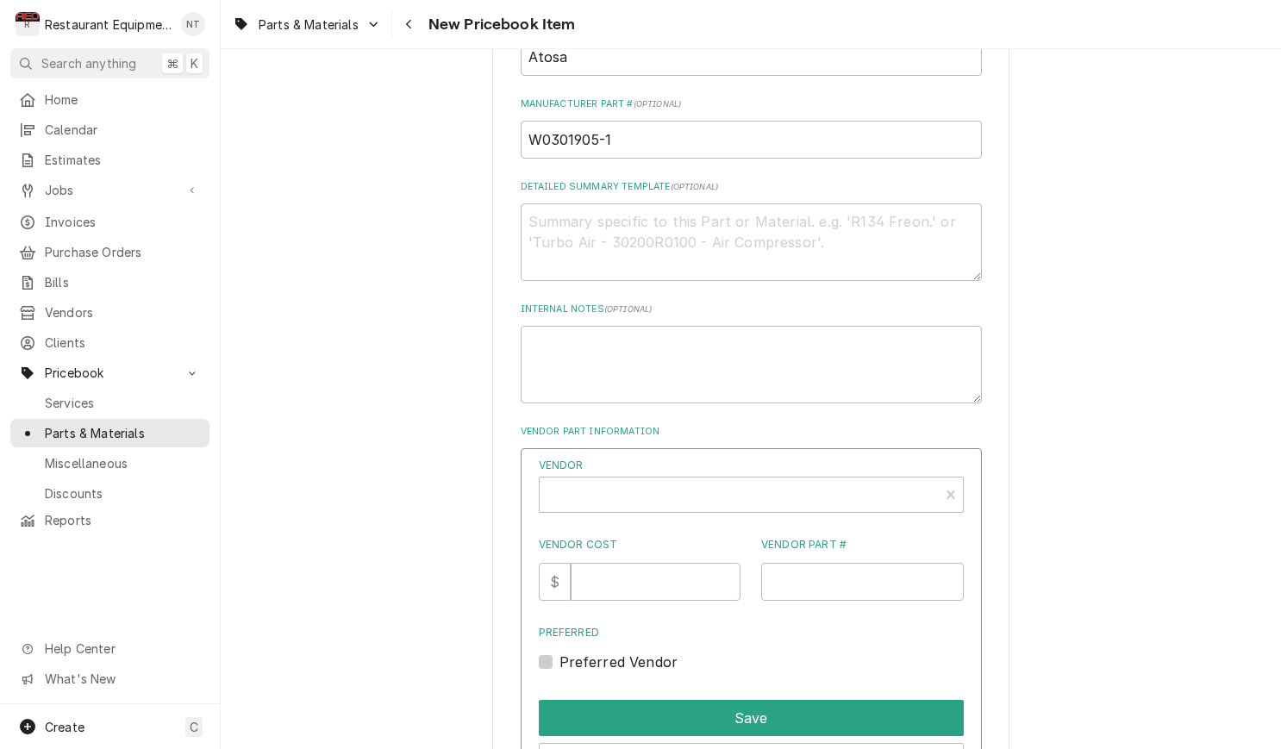
scroll to position [730, 0]
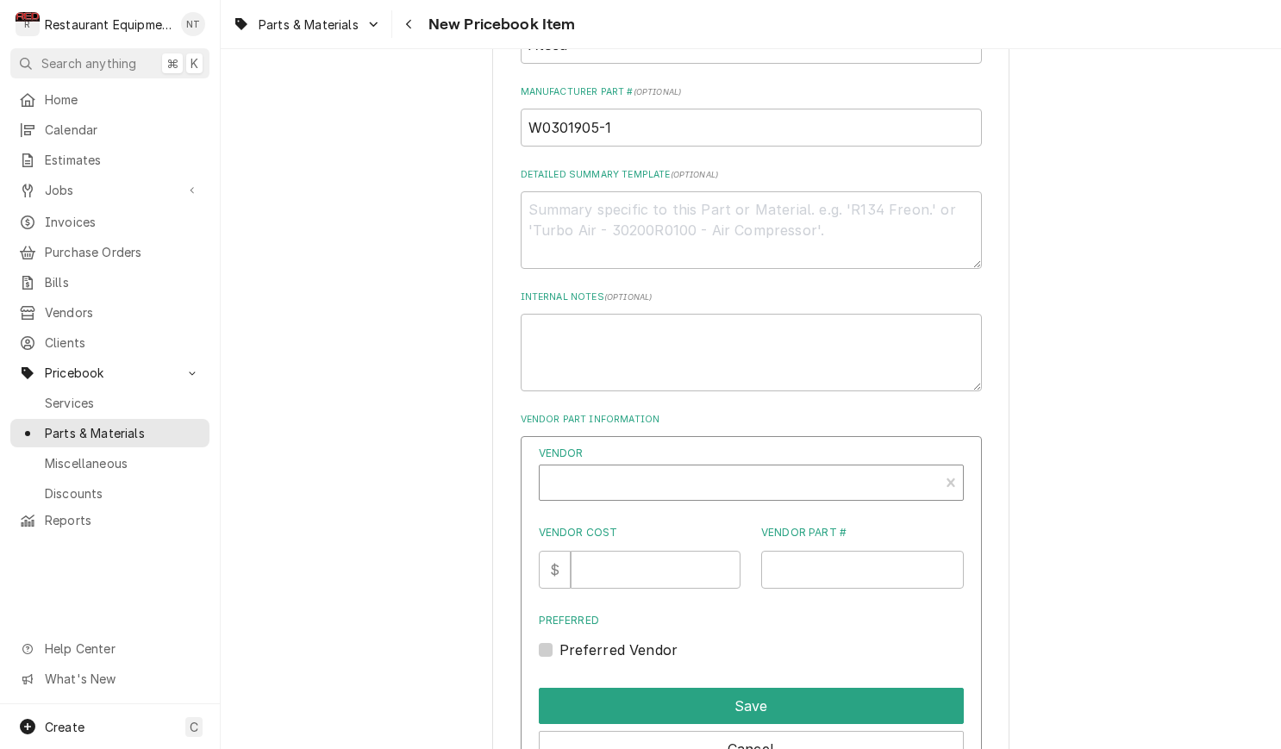
click at [703, 469] on div "Vendor" at bounding box center [739, 489] width 382 height 41
type input "parts tow"
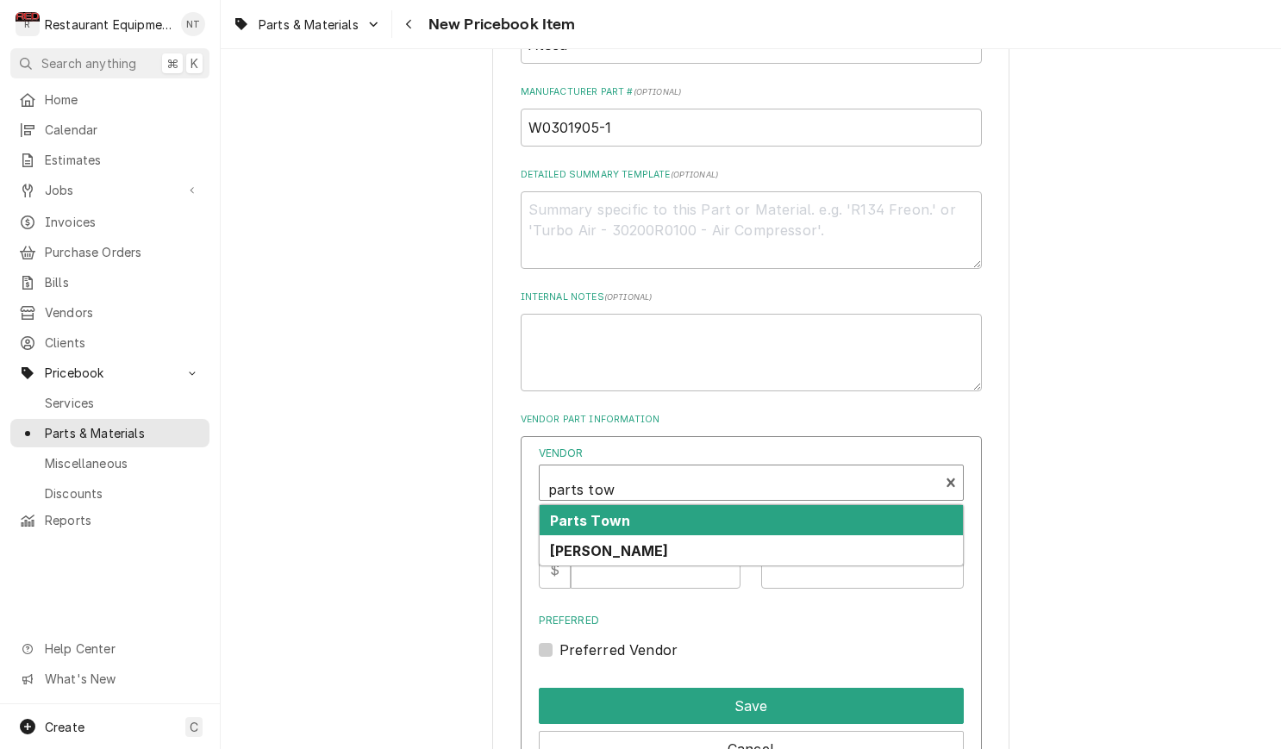
click at [703, 505] on div "Parts Town" at bounding box center [751, 520] width 423 height 30
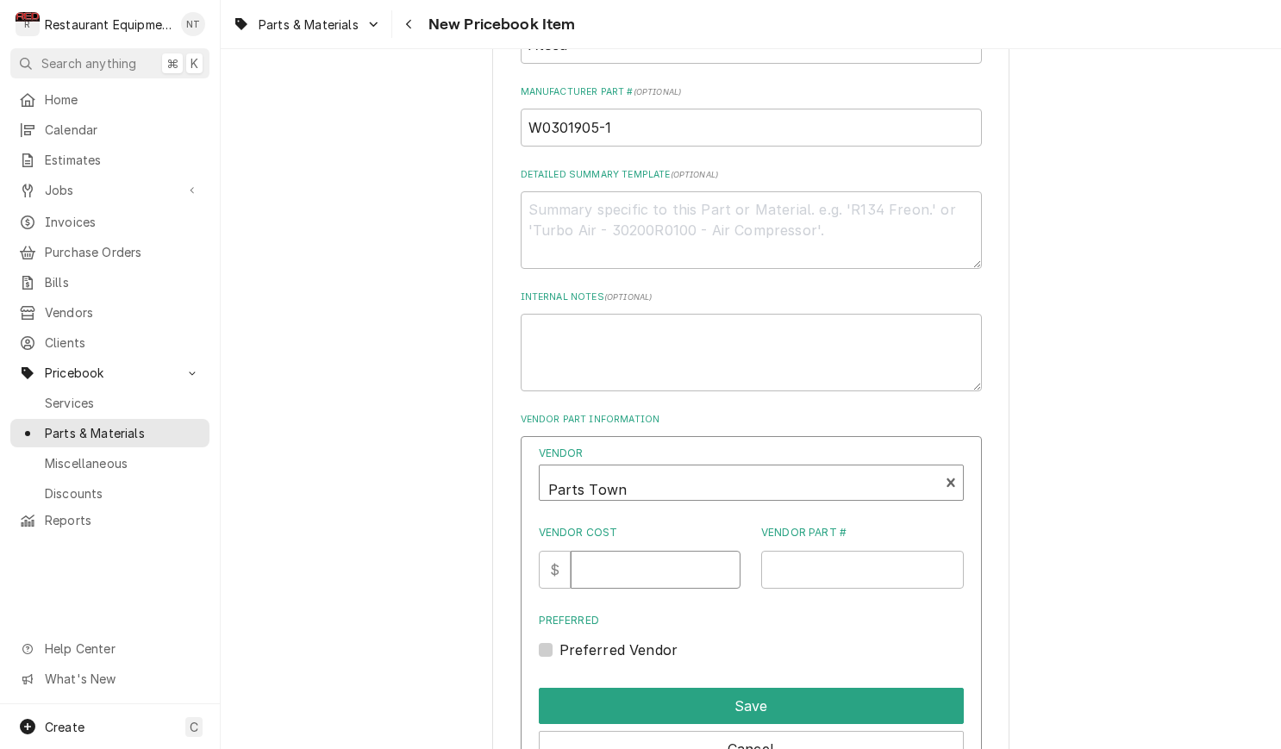
click at [644, 551] on input "Vendor Cost" at bounding box center [656, 570] width 170 height 38
type input "93"
click at [836, 551] on input "Vendor Part #" at bounding box center [862, 570] width 203 height 38
paste input "ATSAW0301905"
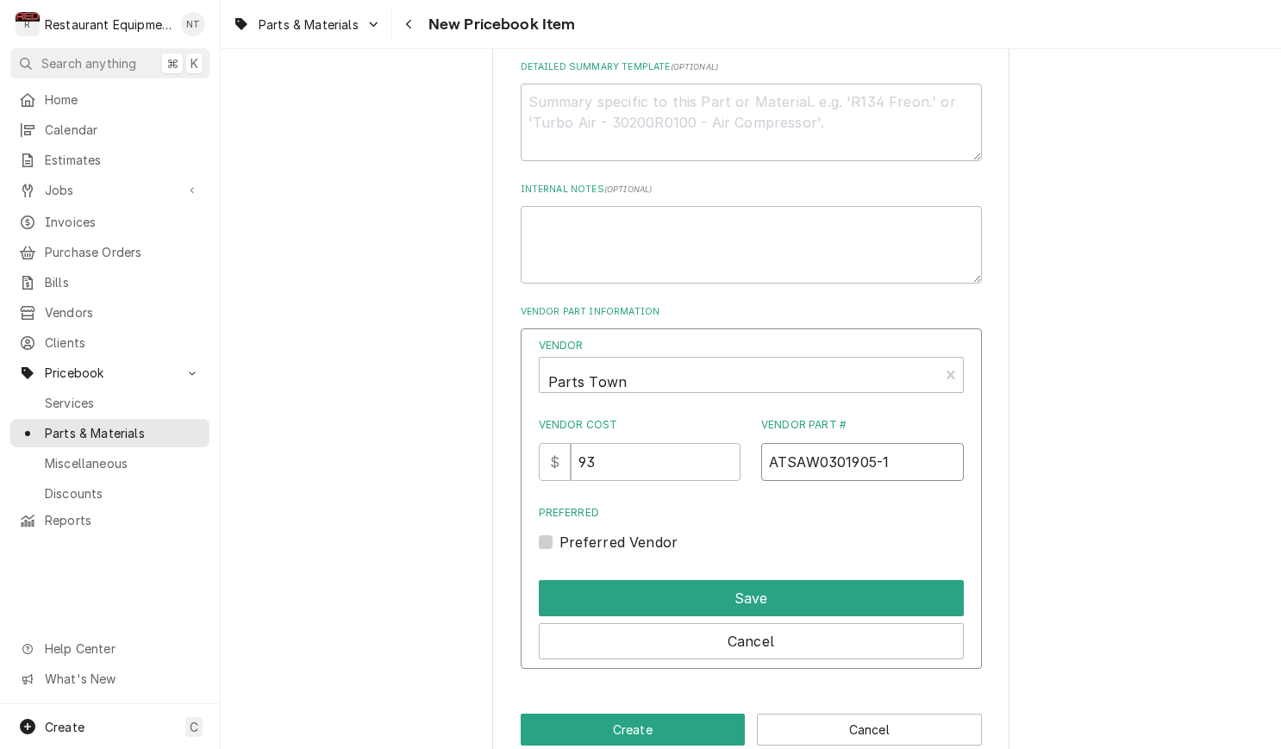
scroll to position [839, 0]
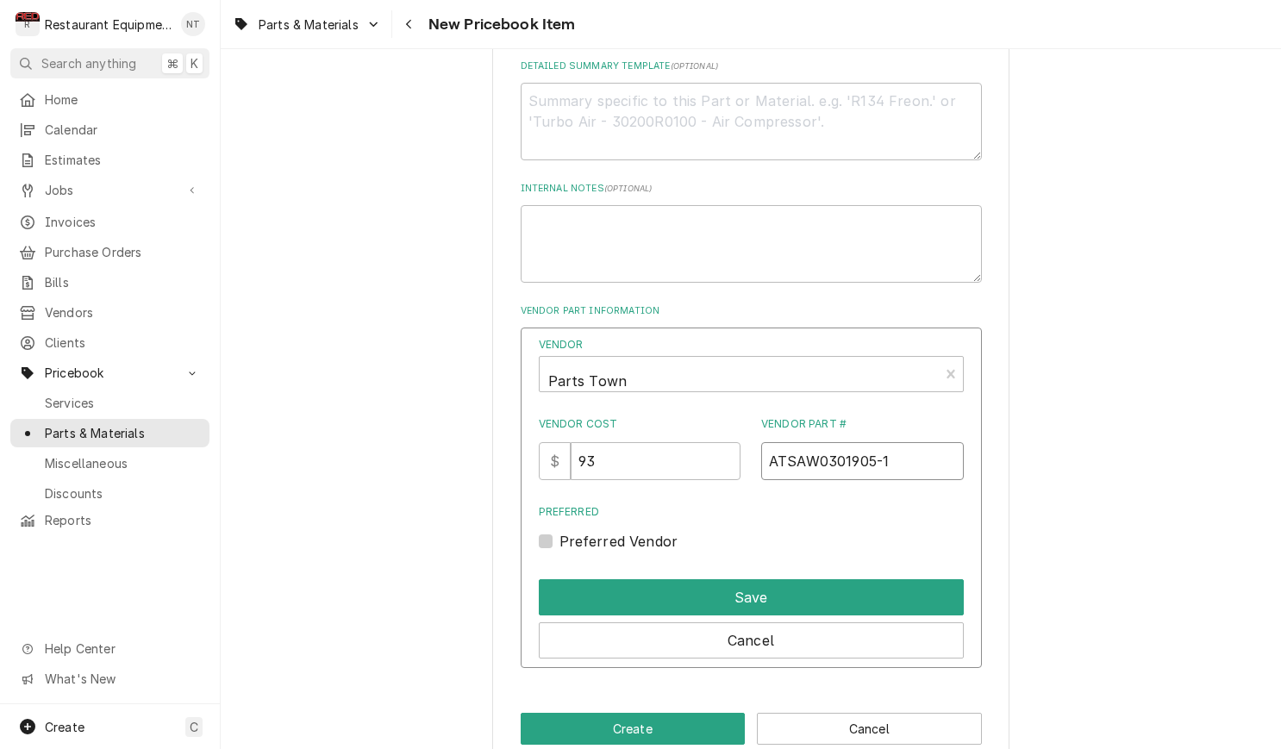
type input "ATSAW0301905-1"
click at [559, 531] on label "Preferred Vendor" at bounding box center [618, 541] width 119 height 21
click at [559, 531] on input "Preferred" at bounding box center [771, 550] width 425 height 38
checkbox input "true"
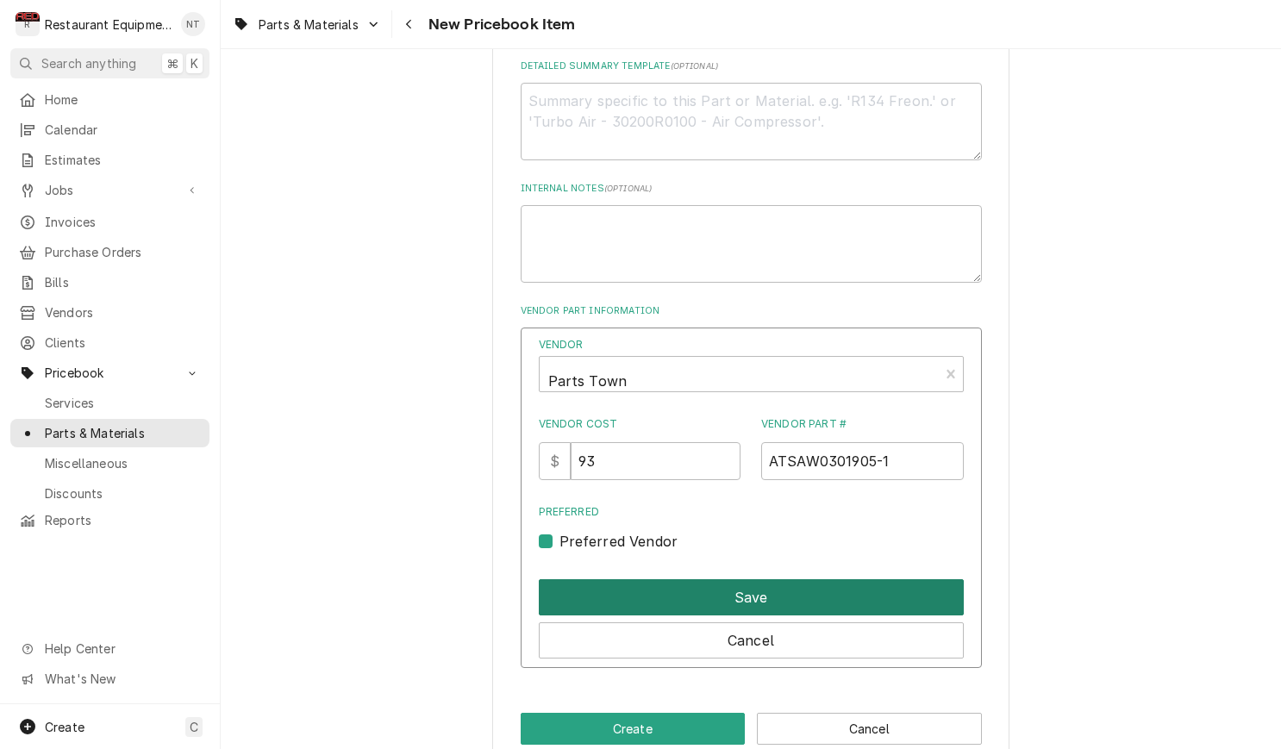
click at [642, 579] on button "Save" at bounding box center [751, 597] width 425 height 36
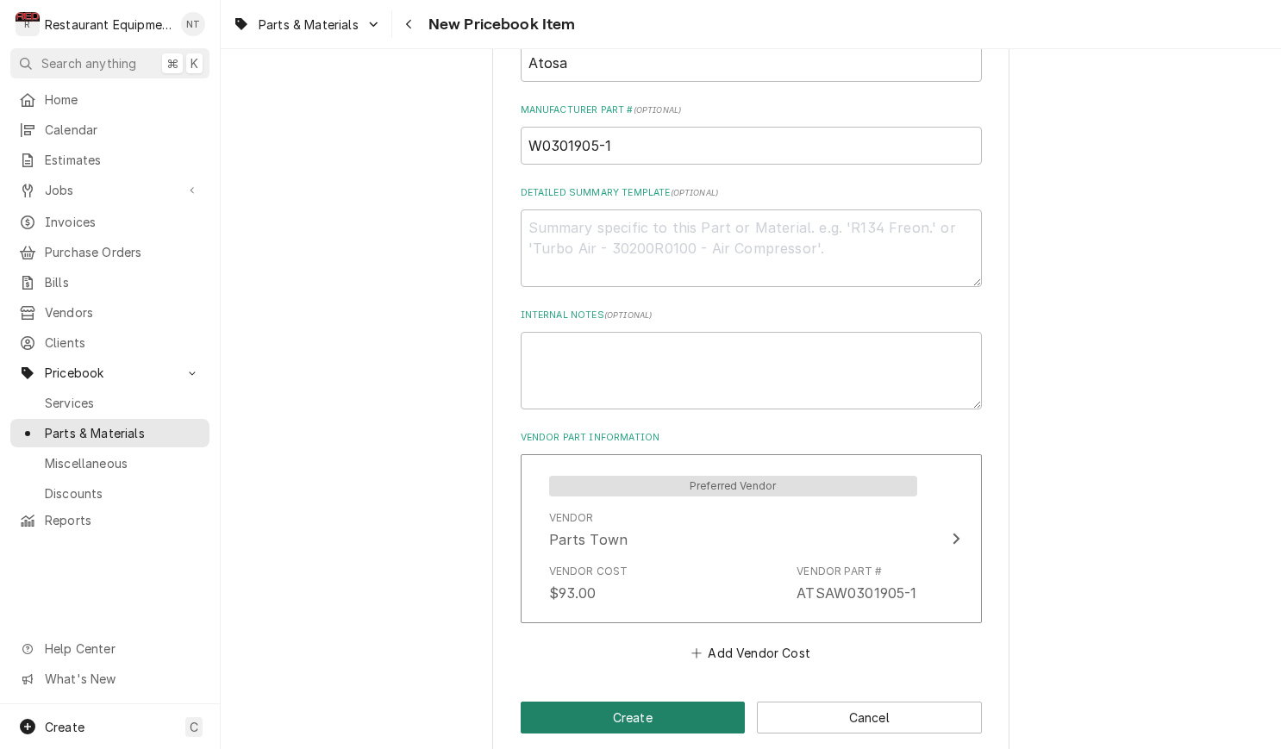
click at [702, 702] on button "Create" at bounding box center [633, 718] width 225 height 32
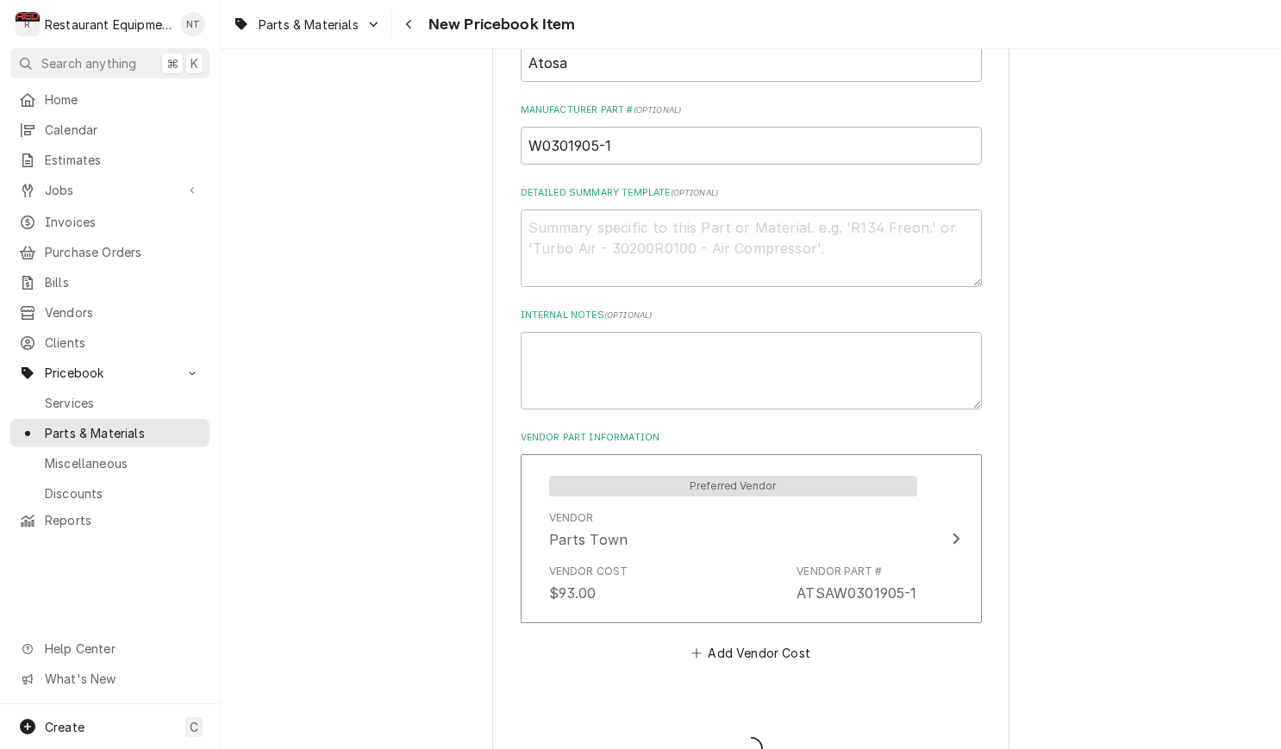
type textarea "x"
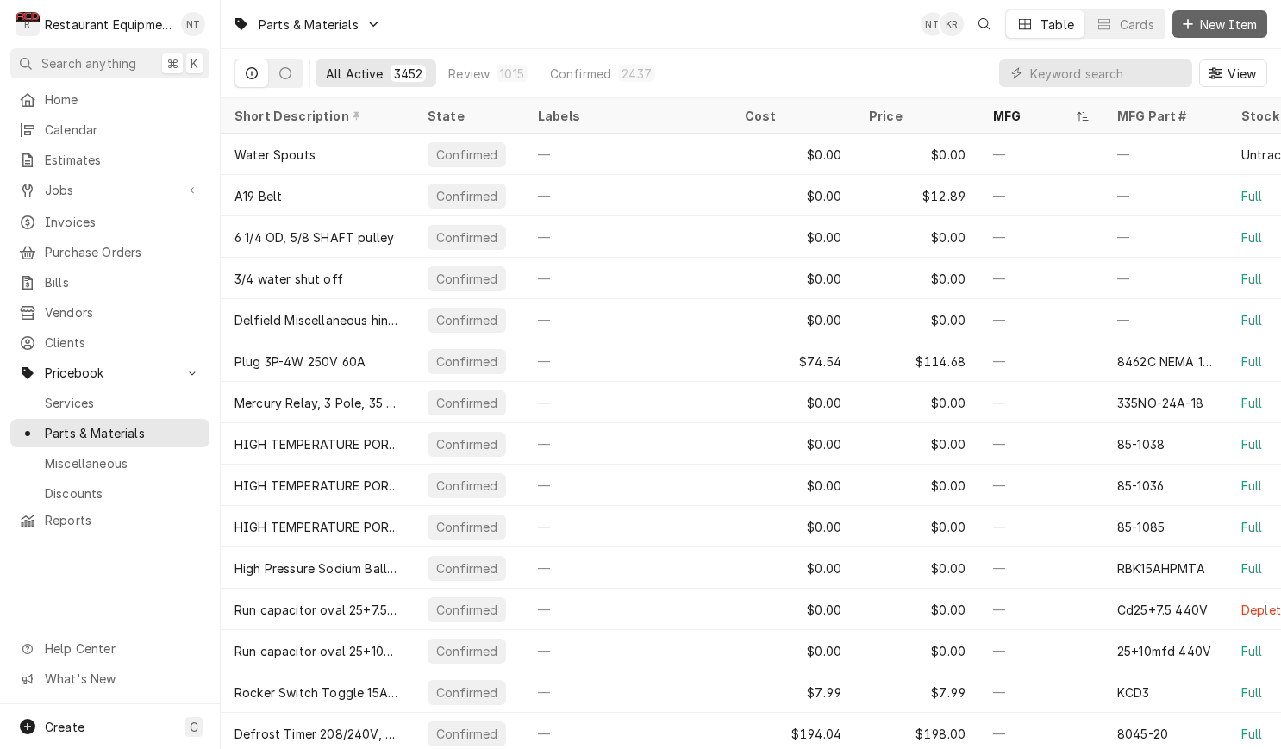
drag, startPoint x: 1241, startPoint y: 41, endPoint x: 1236, endPoint y: 34, distance: 9.3
click at [1238, 36] on div "Parts & Materials NT KR Table Cards New Item" at bounding box center [751, 24] width 1060 height 48
click at [1234, 28] on span "New Item" at bounding box center [1228, 25] width 64 height 18
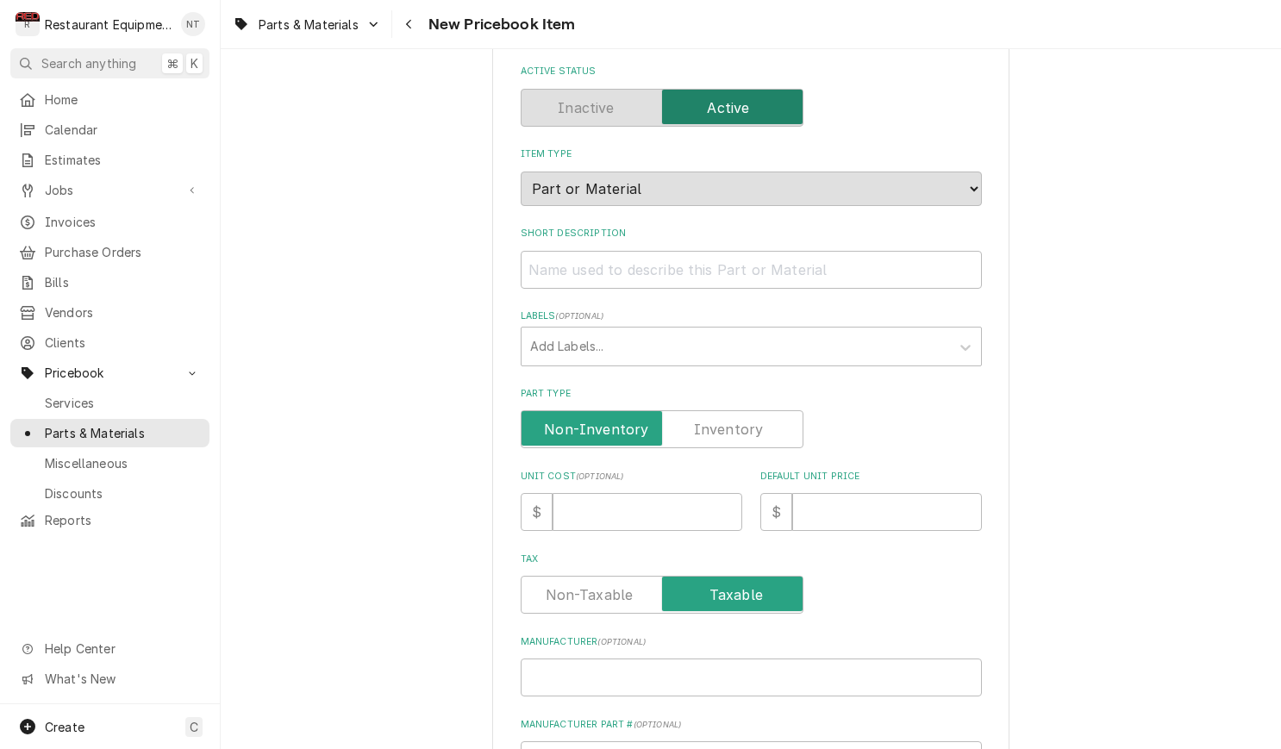
scroll to position [99, 0]
click at [796, 249] on input "Short Description" at bounding box center [751, 268] width 461 height 38
paste input "Atosa W0301060 Fan Blade, Condenser, 5 Blade"
type textarea "x"
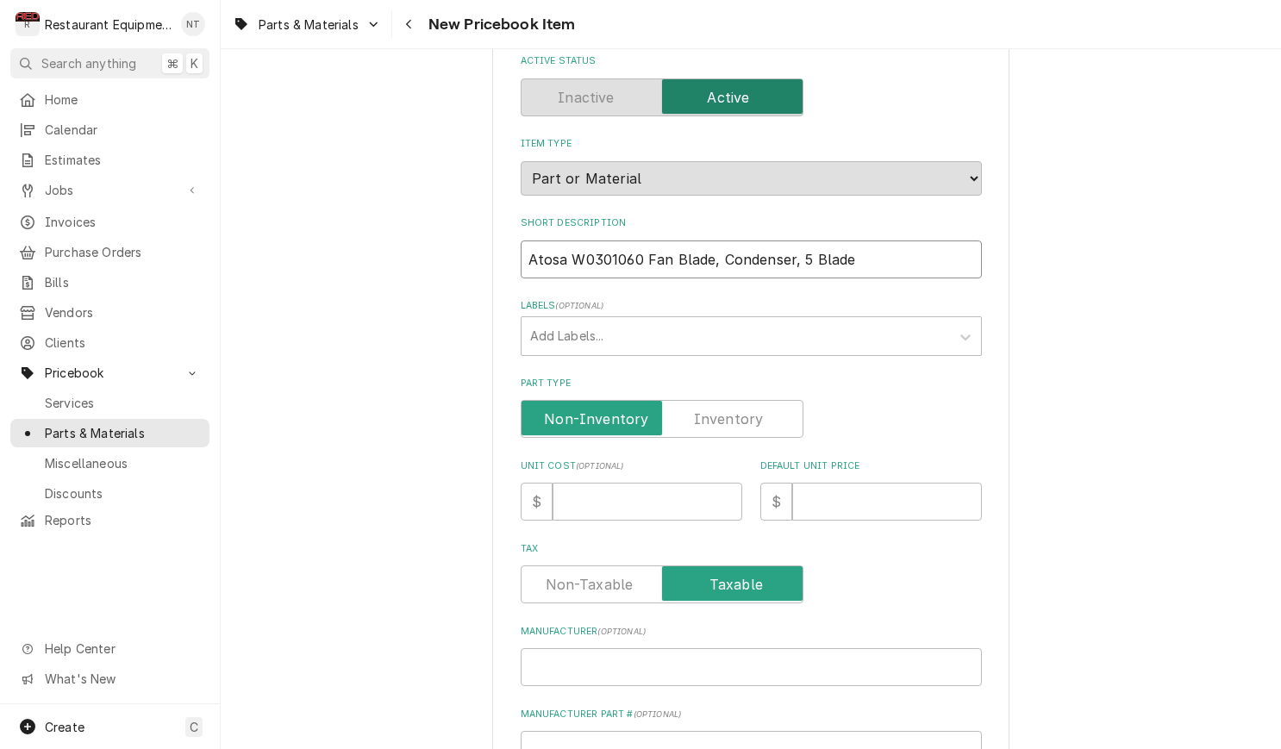
scroll to position [109, 0]
drag, startPoint x: 611, startPoint y: 241, endPoint x: 541, endPoint y: 240, distance: 69.8
click at [541, 240] on input "Atosa W0301060 Fan Blade, Condenser, 5 Blade" at bounding box center [751, 259] width 461 height 38
type input "Atosa W0301060 Fan Blade, Condenser, 5 Blade"
click at [658, 278] on div "Please provide the following information to create a PriceBook item. Active Sta…" at bounding box center [751, 543] width 461 height 1095
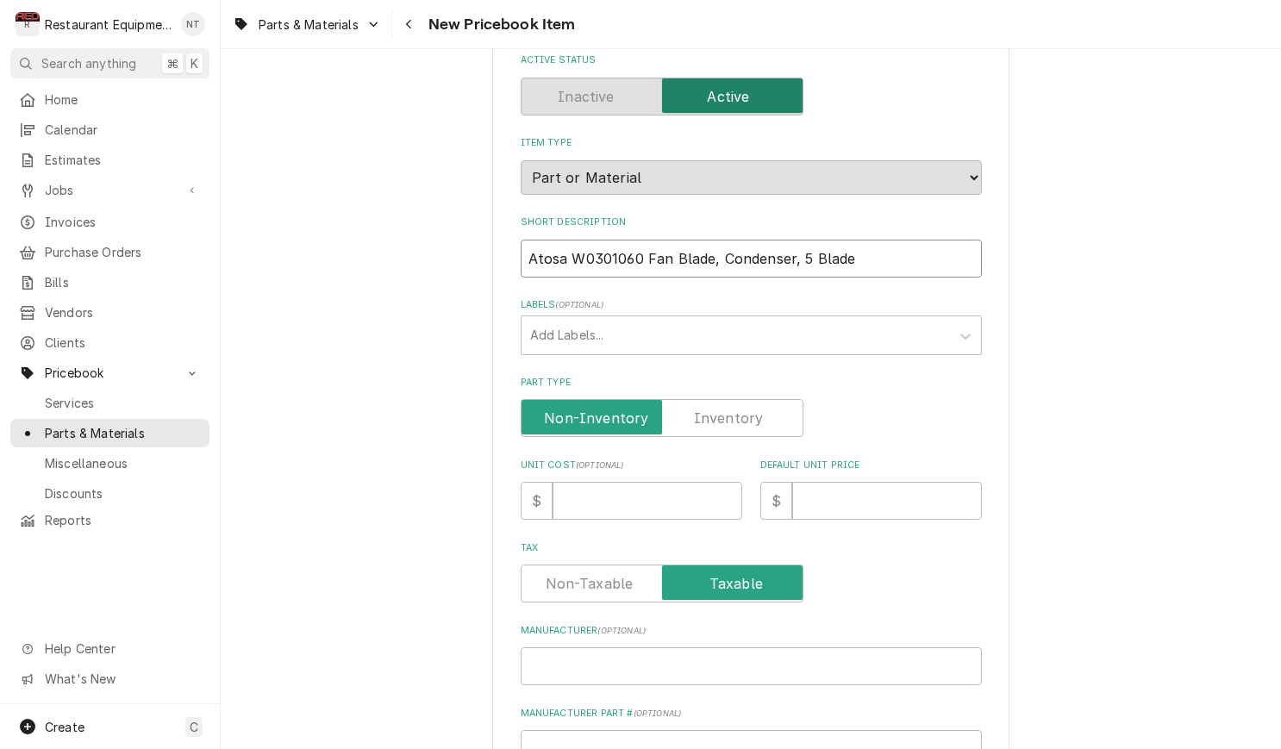
drag, startPoint x: 643, startPoint y: 246, endPoint x: 531, endPoint y: 248, distance: 112.1
click at [531, 248] on input "Atosa W0301060 Fan Blade, Condenser, 5 Blade" at bounding box center [751, 259] width 461 height 38
type textarea "x"
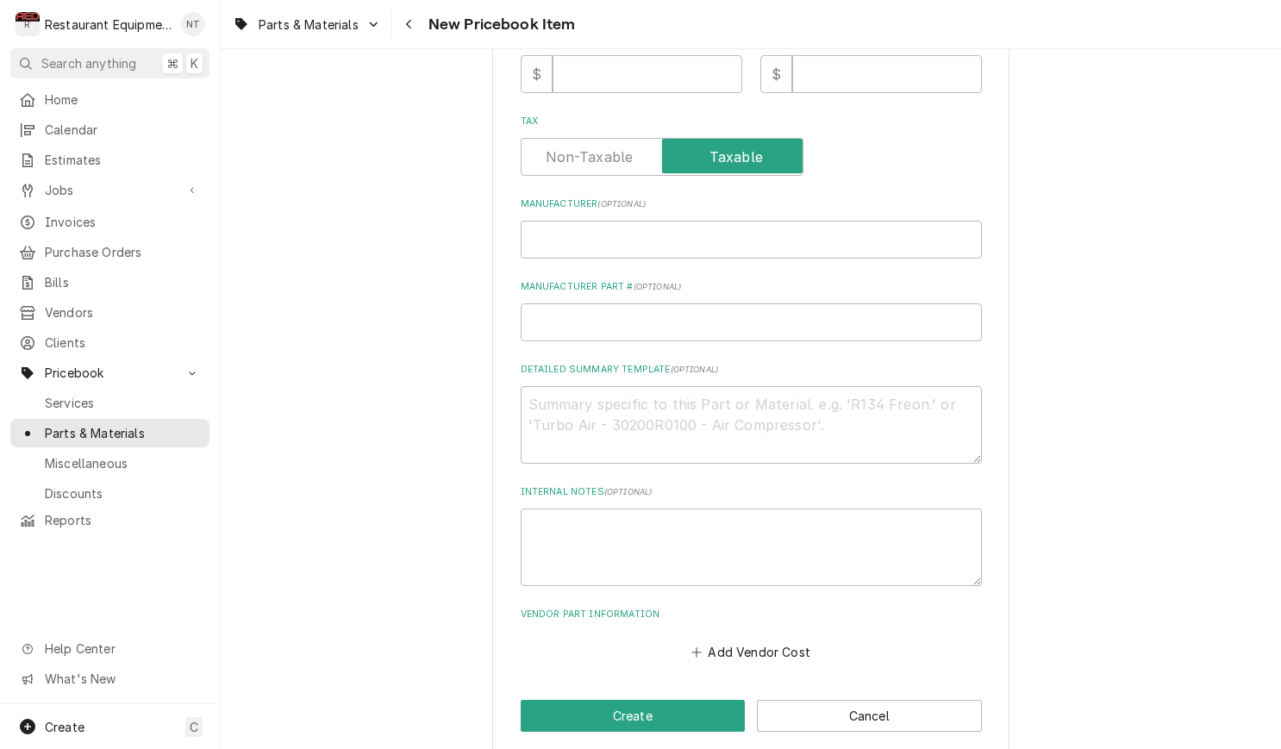
type input "Fan Blade, Condenser, 5 Blade"
click at [601, 222] on input "Manufacturer ( optional )" at bounding box center [751, 241] width 461 height 38
paste input "Atosa W0301060"
type textarea "x"
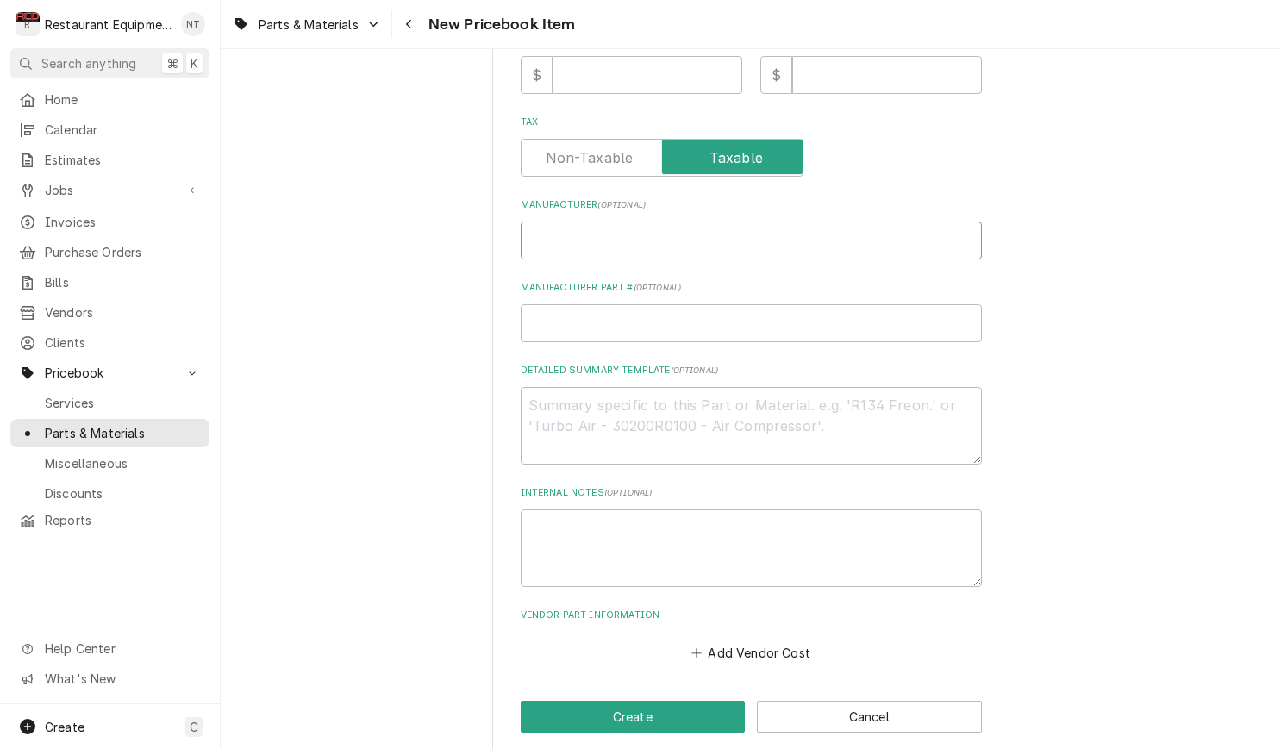
type input "Atosa W0301060"
drag, startPoint x: 637, startPoint y: 223, endPoint x: 572, endPoint y: 224, distance: 64.7
click at [572, 224] on input "Atosa W0301060" at bounding box center [751, 241] width 461 height 38
type textarea "x"
type input "Atosa"
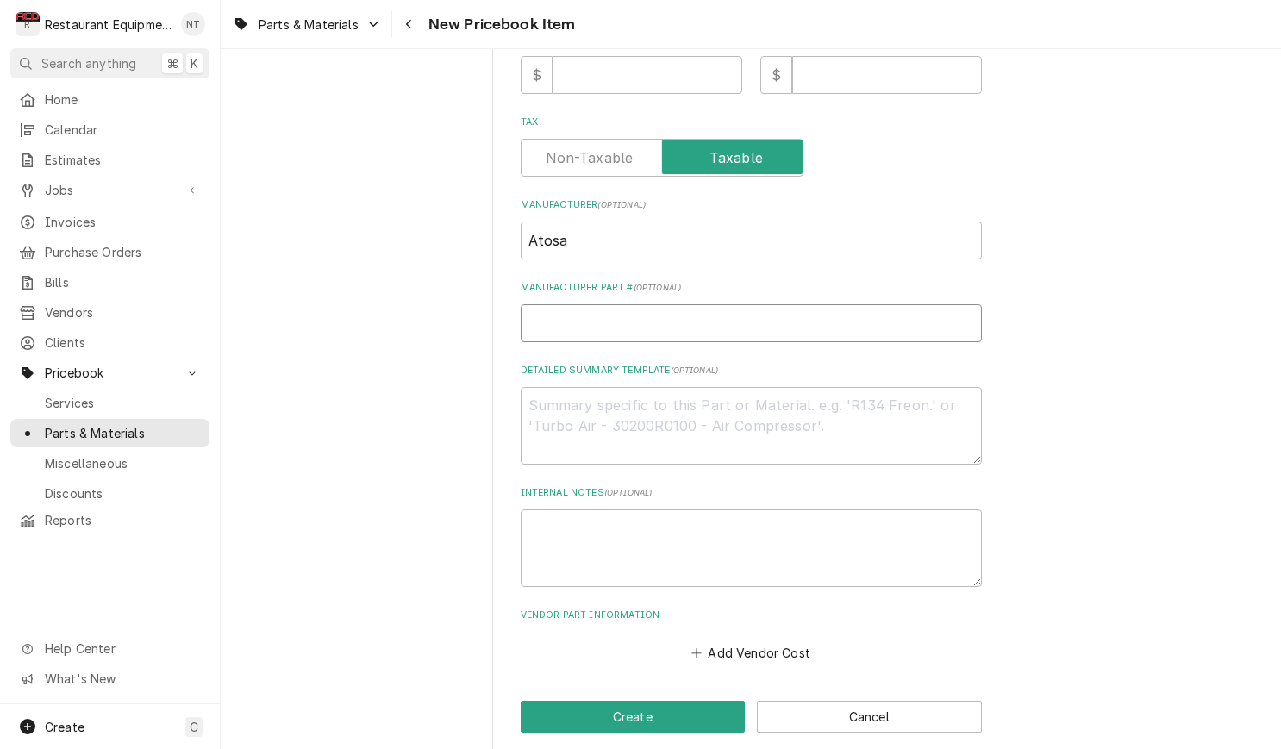
click at [650, 307] on input "Manufacturer Part # ( optional )" at bounding box center [751, 323] width 461 height 38
paste input "W0301060"
type textarea "x"
type input "W0301060"
click at [584, 59] on input "Unit Cost ( optional )" at bounding box center [648, 75] width 190 height 38
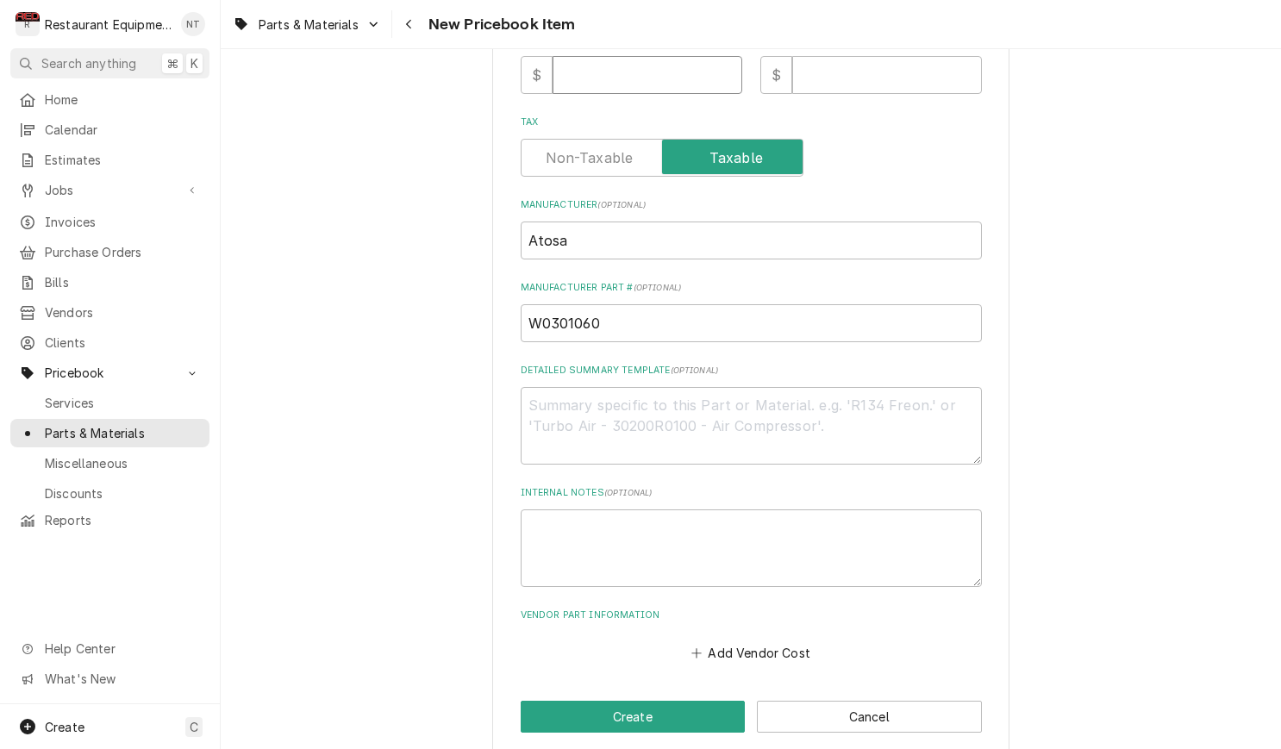
type textarea "x"
type input "1"
type textarea "x"
type input "19"
type textarea "x"
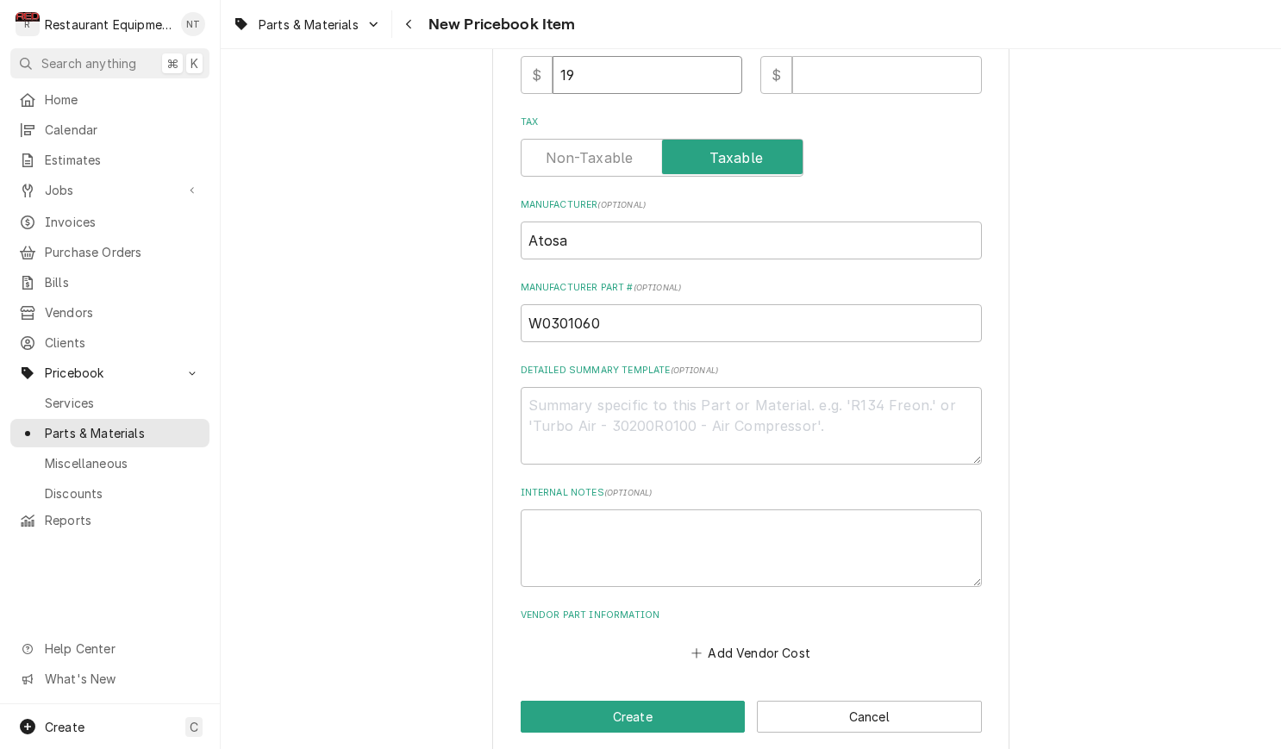
type input "19.5"
type textarea "x"
type input "19.52"
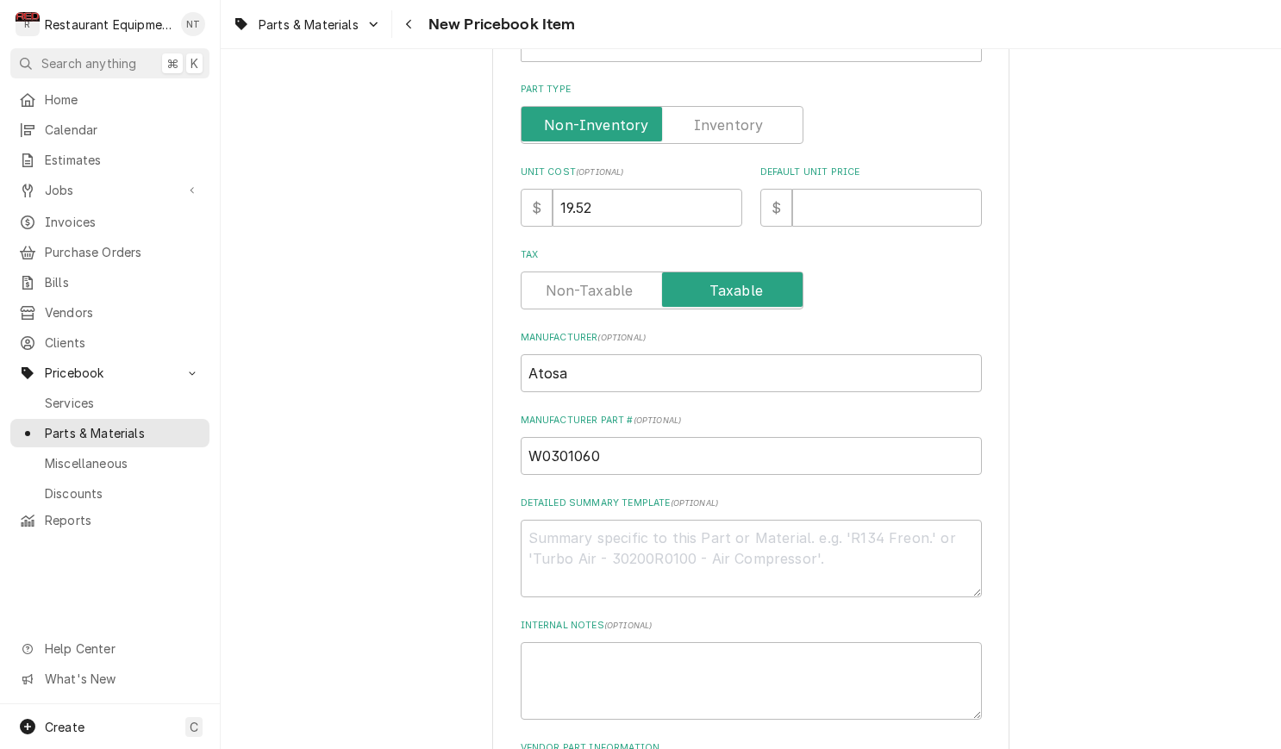
scroll to position [397, 0]
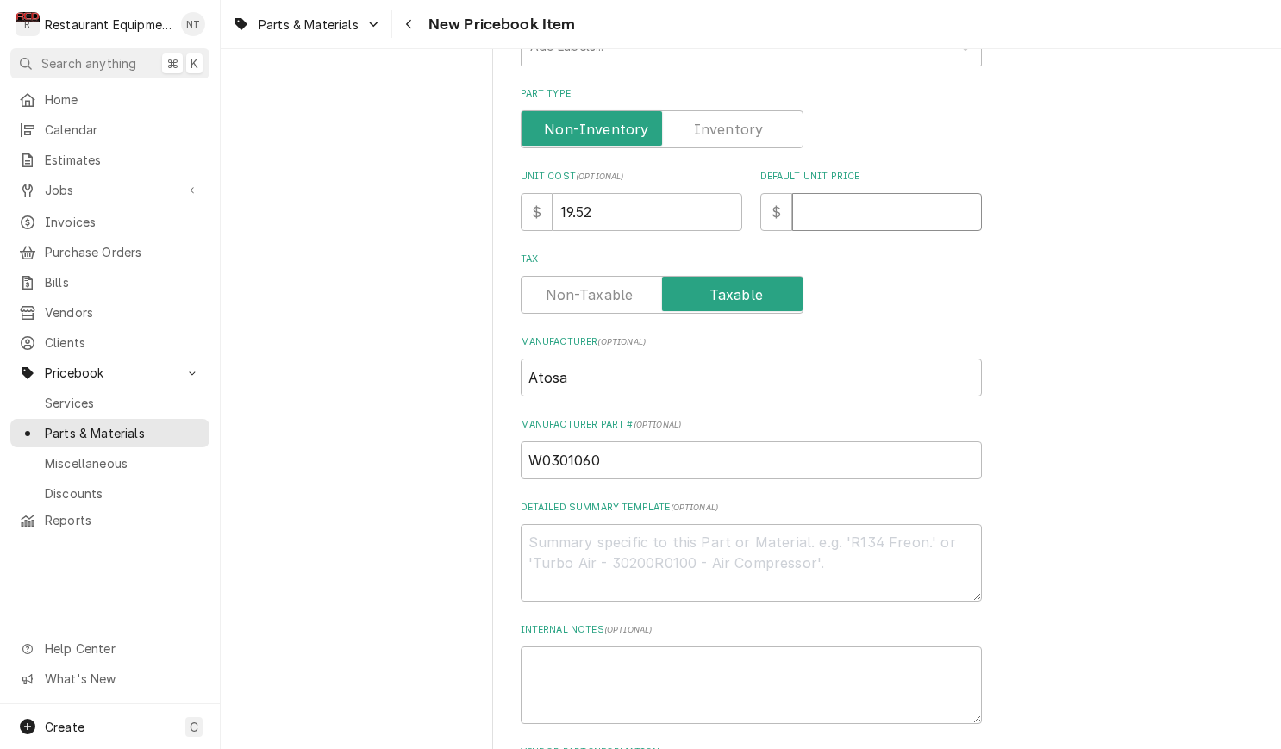
click at [890, 197] on input "Default Unit Price" at bounding box center [887, 212] width 190 height 38
type textarea "x"
type input "2"
type textarea "x"
type input "29"
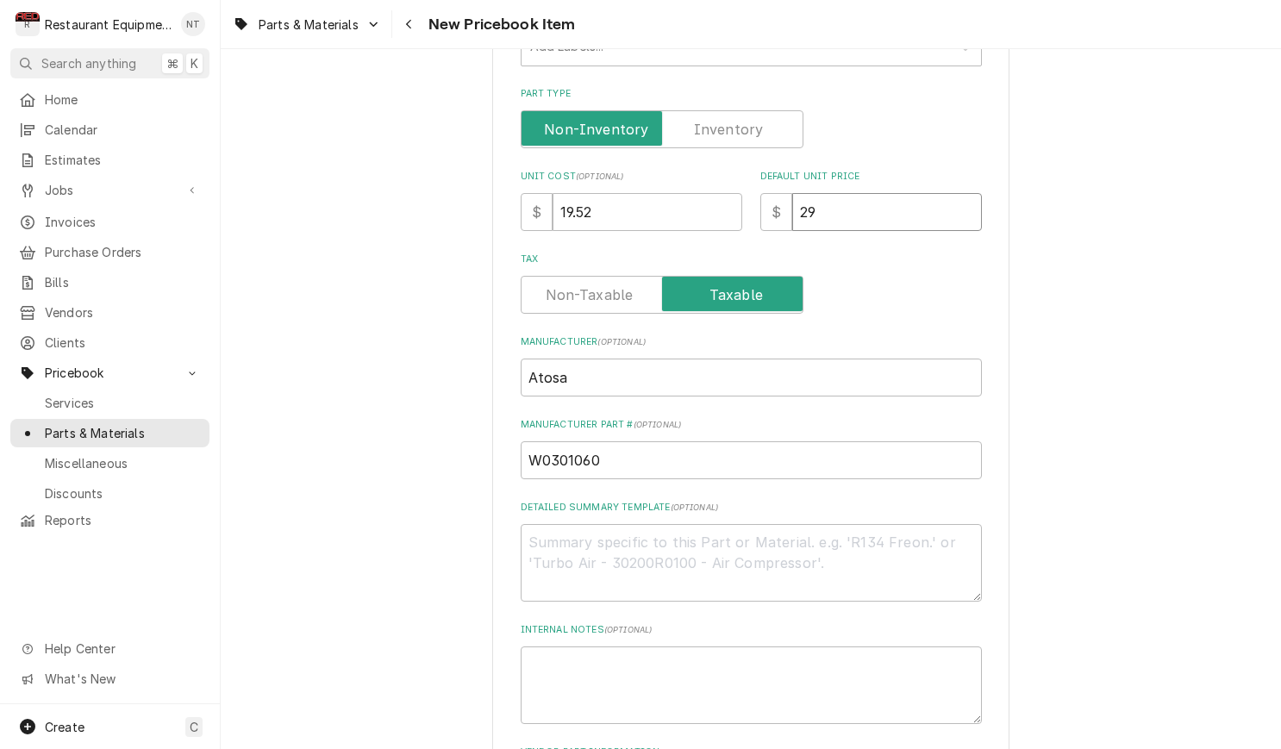
type textarea "x"
type input "29.8"
type textarea "x"
type input "29.84"
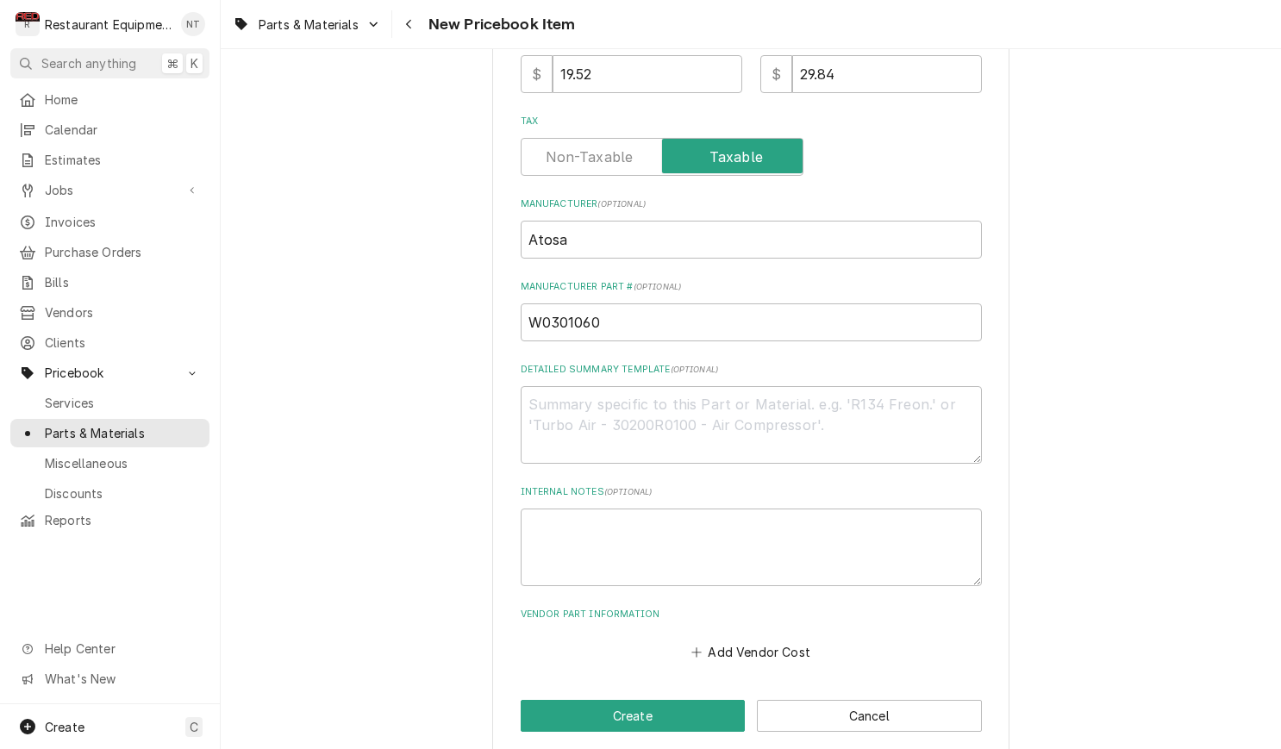
scroll to position [534, 0]
click at [787, 640] on button "Add Vendor Cost" at bounding box center [751, 652] width 125 height 24
type textarea "x"
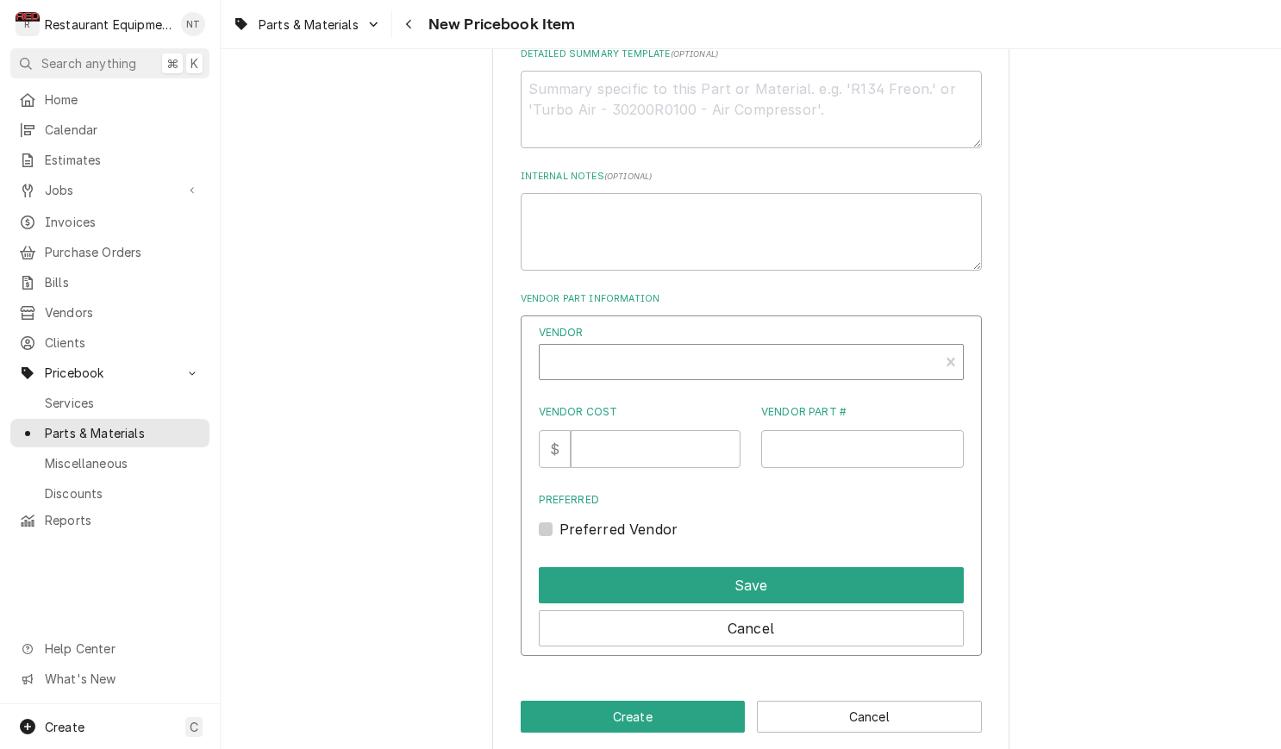
scroll to position [850, 0]
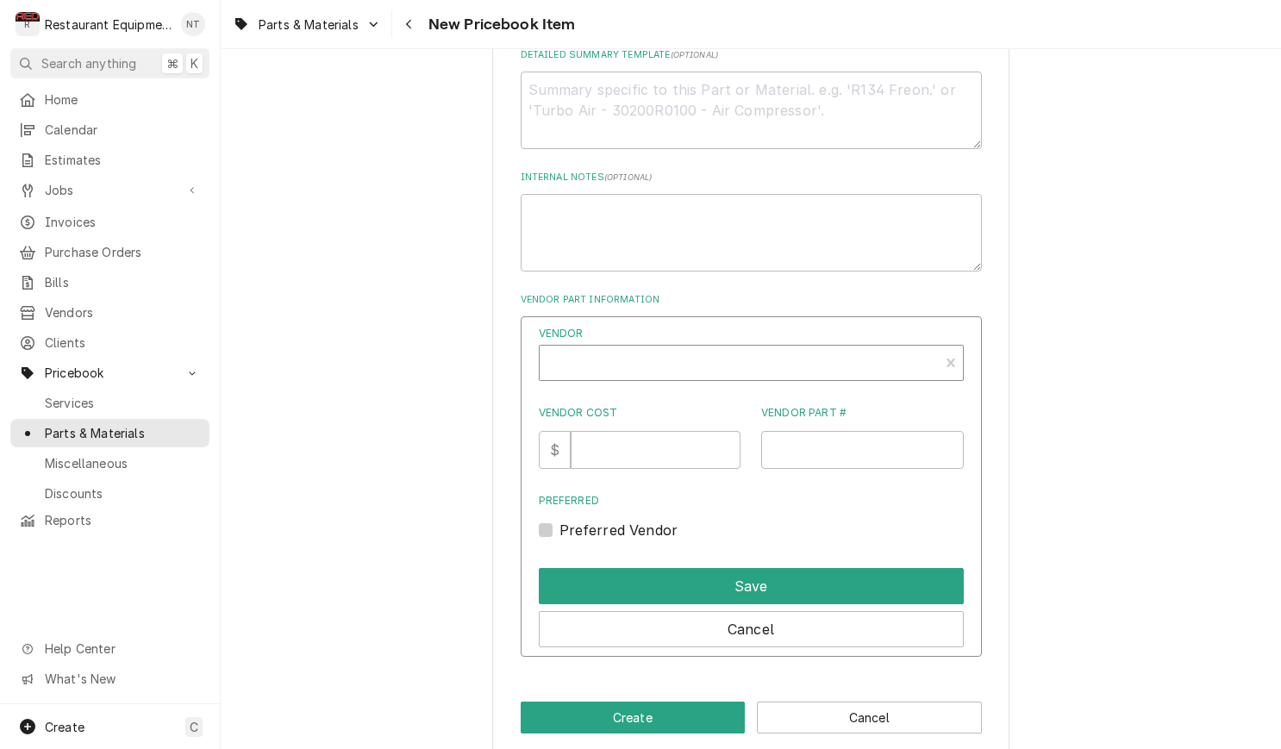
click at [656, 349] on div "Vendor" at bounding box center [739, 369] width 382 height 41
type input "p"
type input "a"
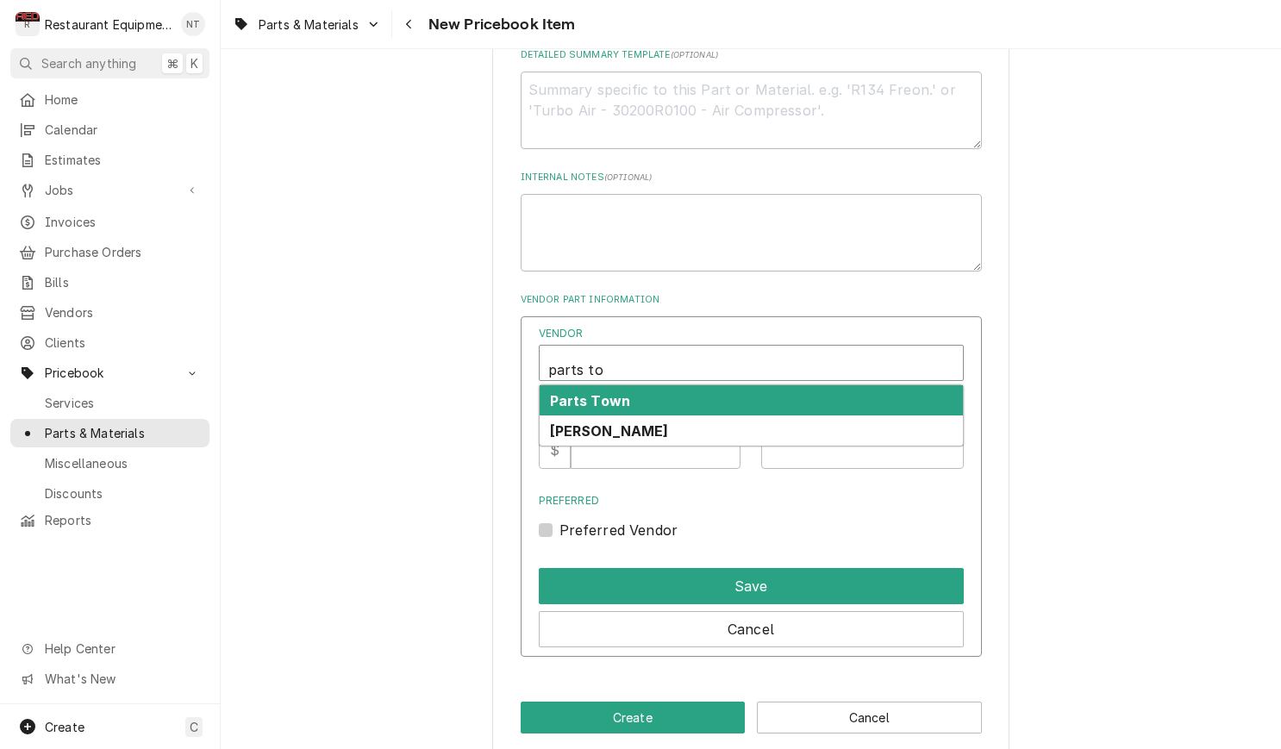
type input "parts tow"
click at [622, 385] on div "Parts Town" at bounding box center [751, 400] width 423 height 30
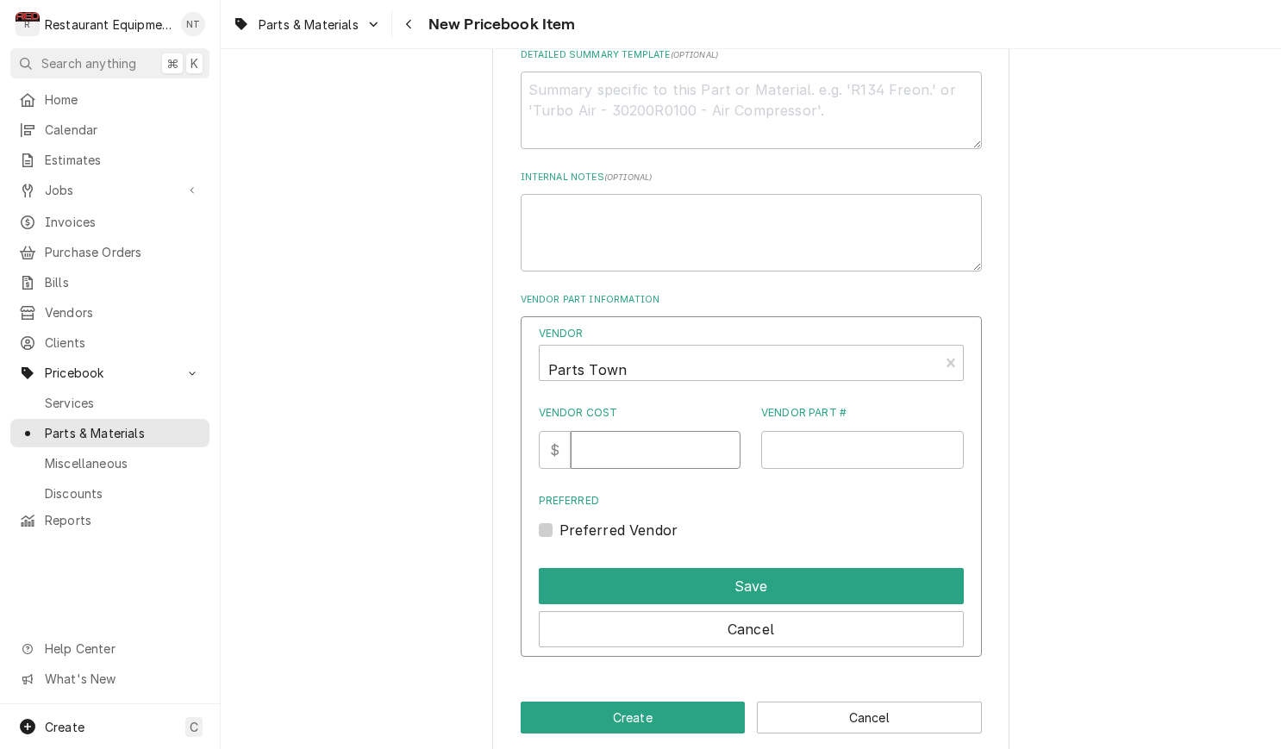
click at [647, 436] on input "Vendor Cost" at bounding box center [656, 450] width 170 height 38
type input "19.52"
click at [802, 431] on input "Vendor Part #" at bounding box center [862, 450] width 203 height 38
paste input "ATSAW0301060"
type input "ATSAW0301060"
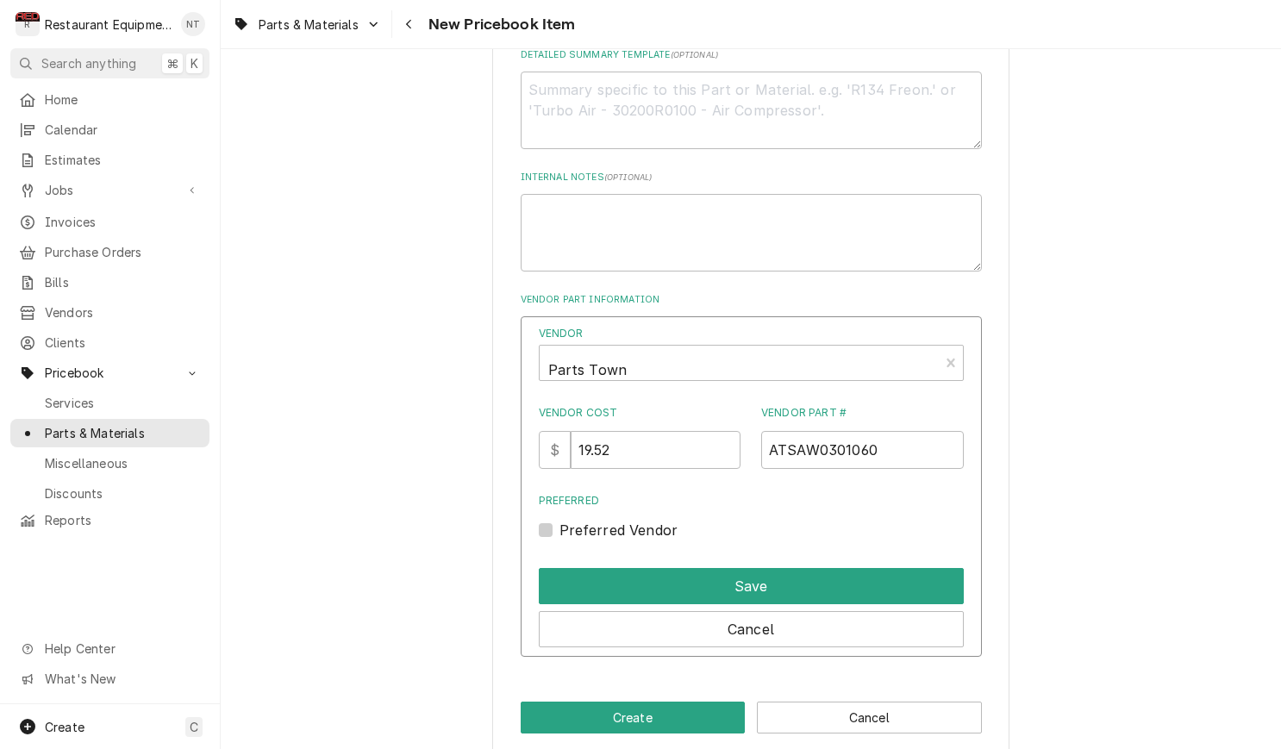
click at [559, 520] on label "Preferred Vendor" at bounding box center [618, 530] width 119 height 21
click at [559, 520] on input "Preferred" at bounding box center [771, 539] width 425 height 38
checkbox input "true"
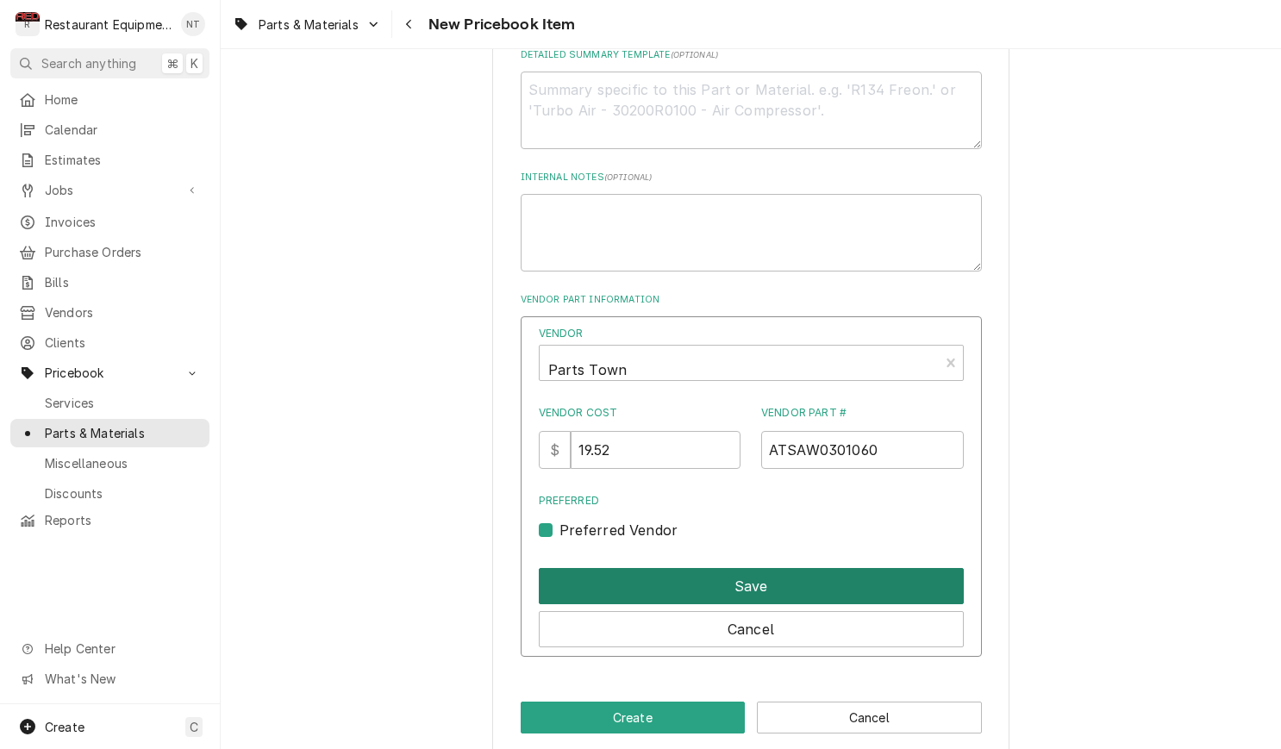
click at [715, 568] on button "Save" at bounding box center [751, 586] width 425 height 36
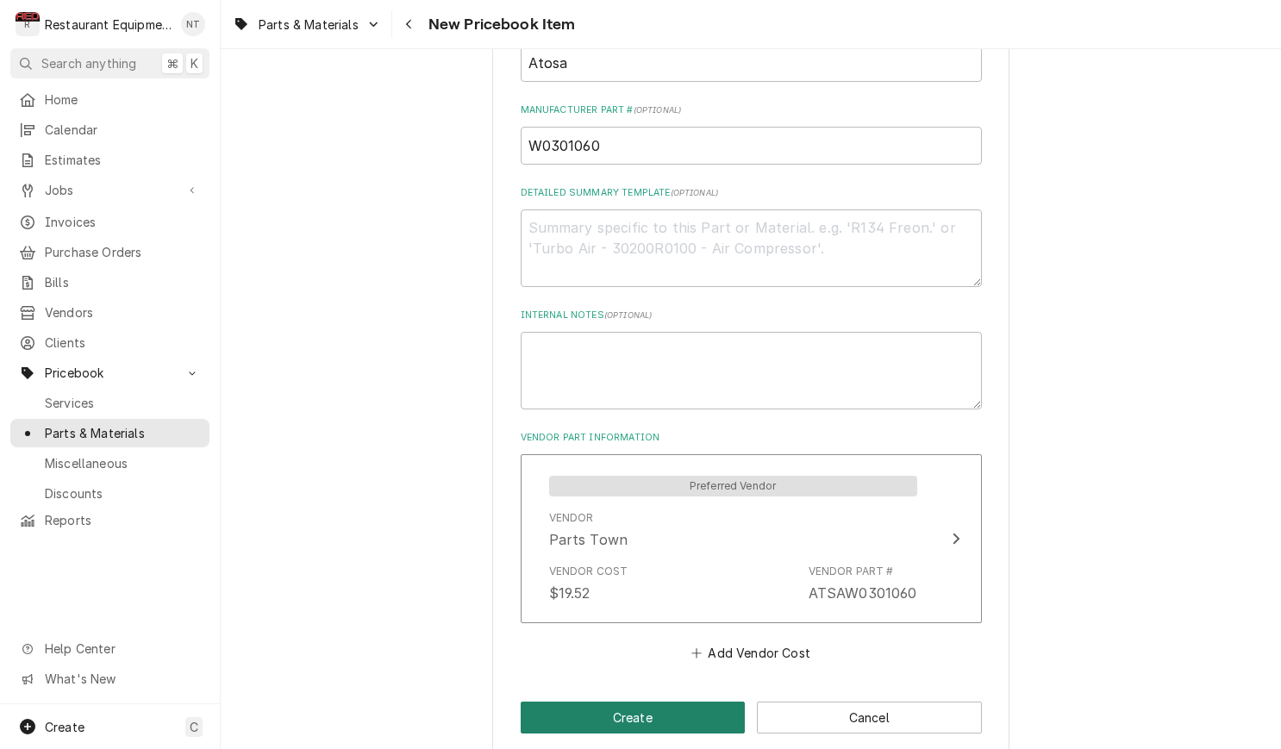
click at [655, 702] on button "Create" at bounding box center [633, 718] width 225 height 32
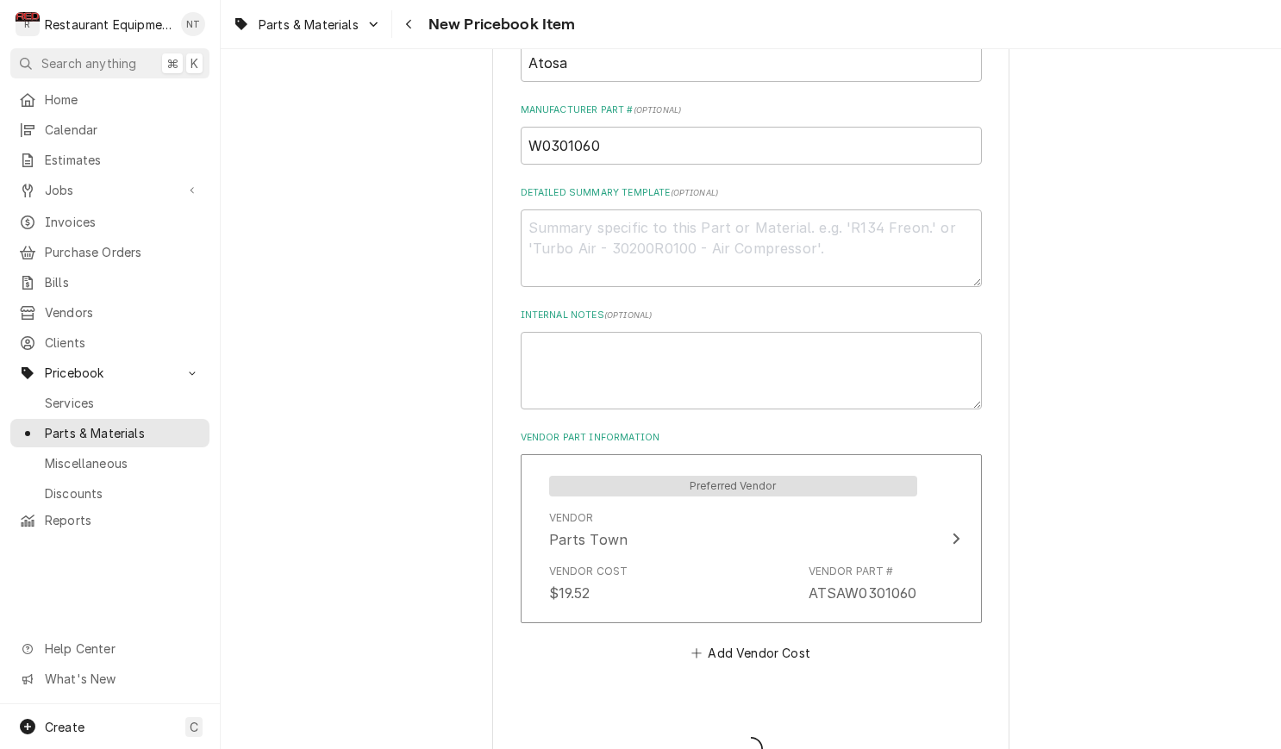
type textarea "x"
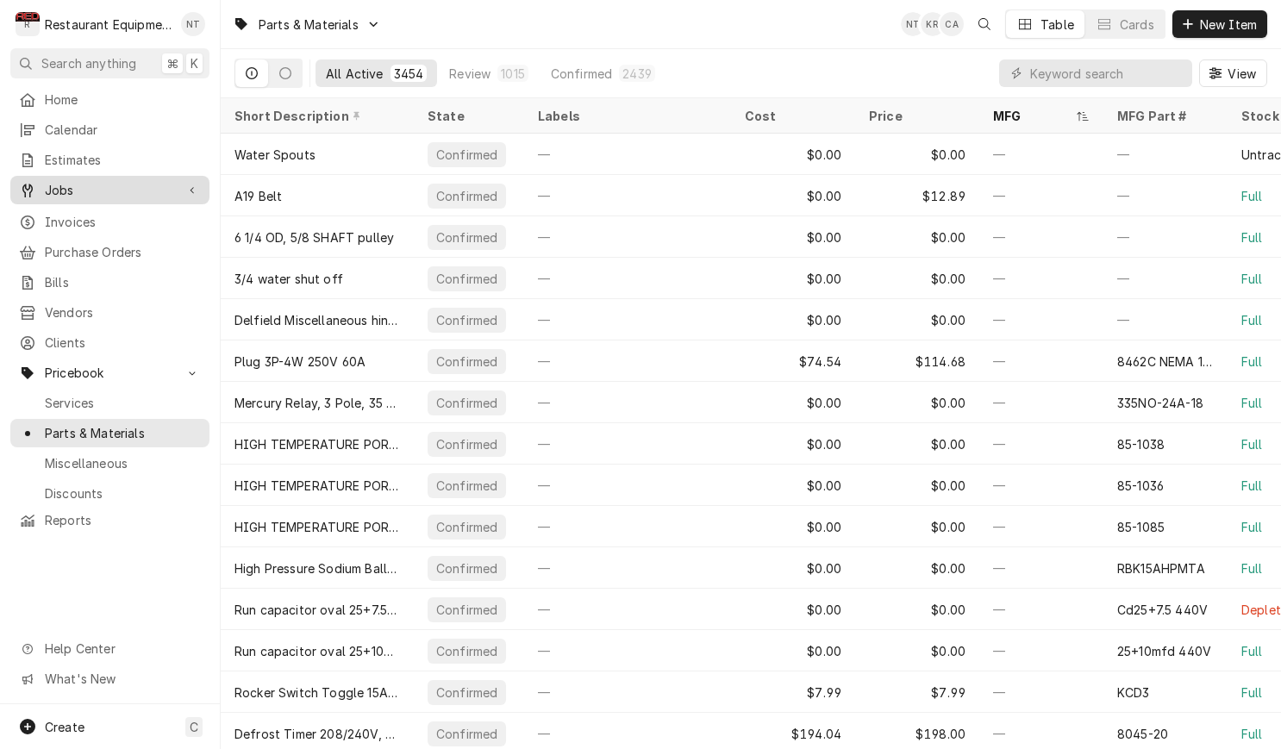
click at [103, 181] on span "Jobs" at bounding box center [110, 190] width 130 height 18
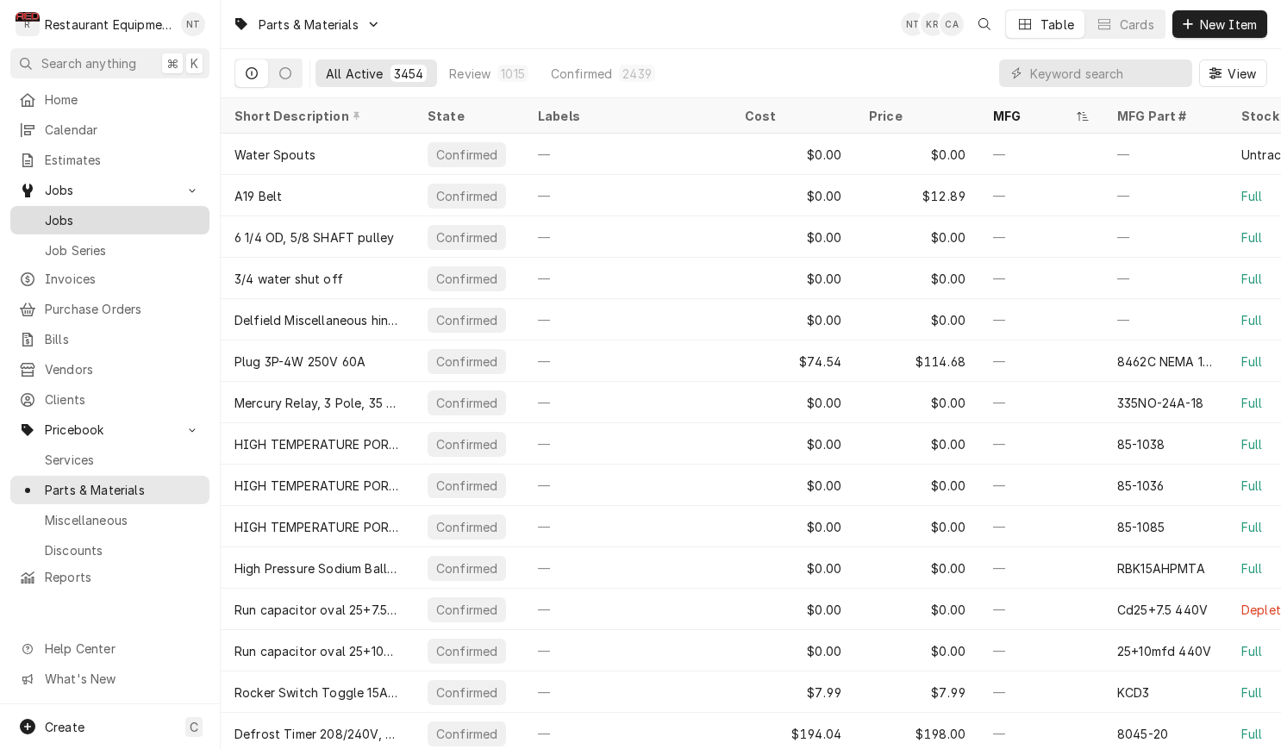
click at [128, 217] on span "Jobs" at bounding box center [123, 220] width 156 height 18
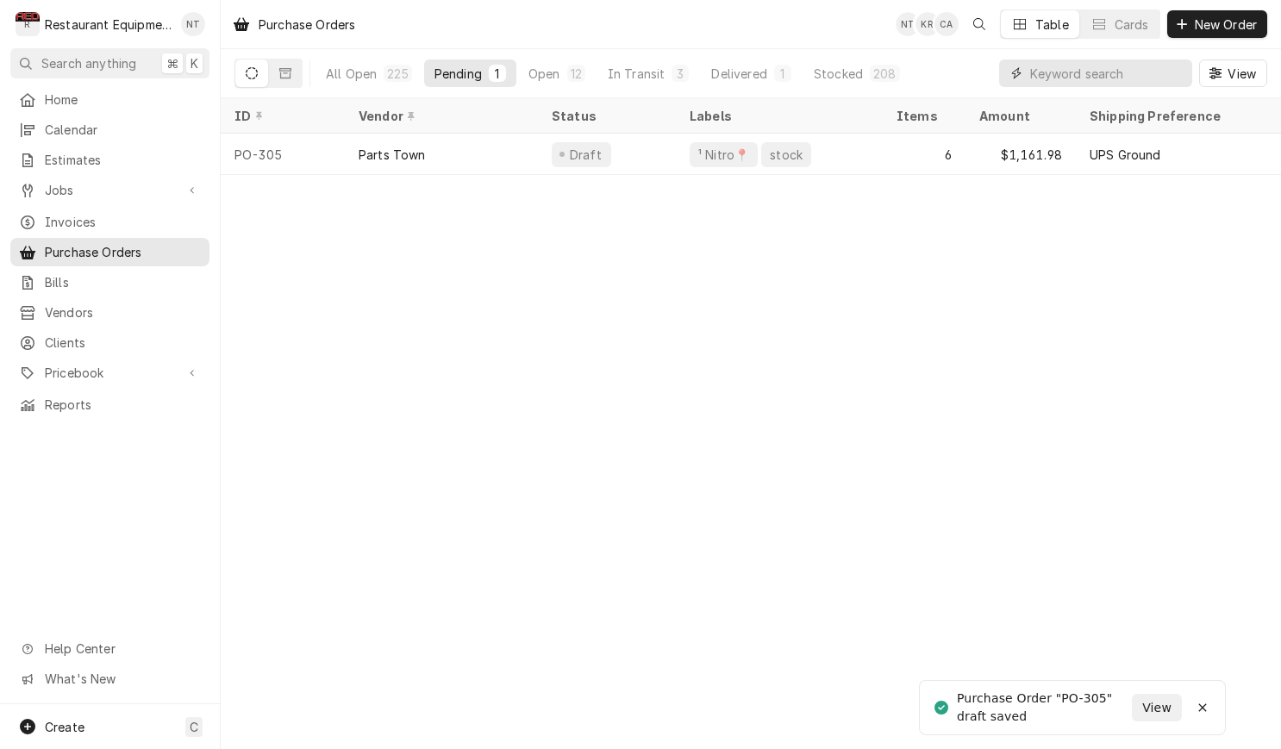
click at [1067, 74] on input "Dynamic Content Wrapper" at bounding box center [1106, 73] width 153 height 28
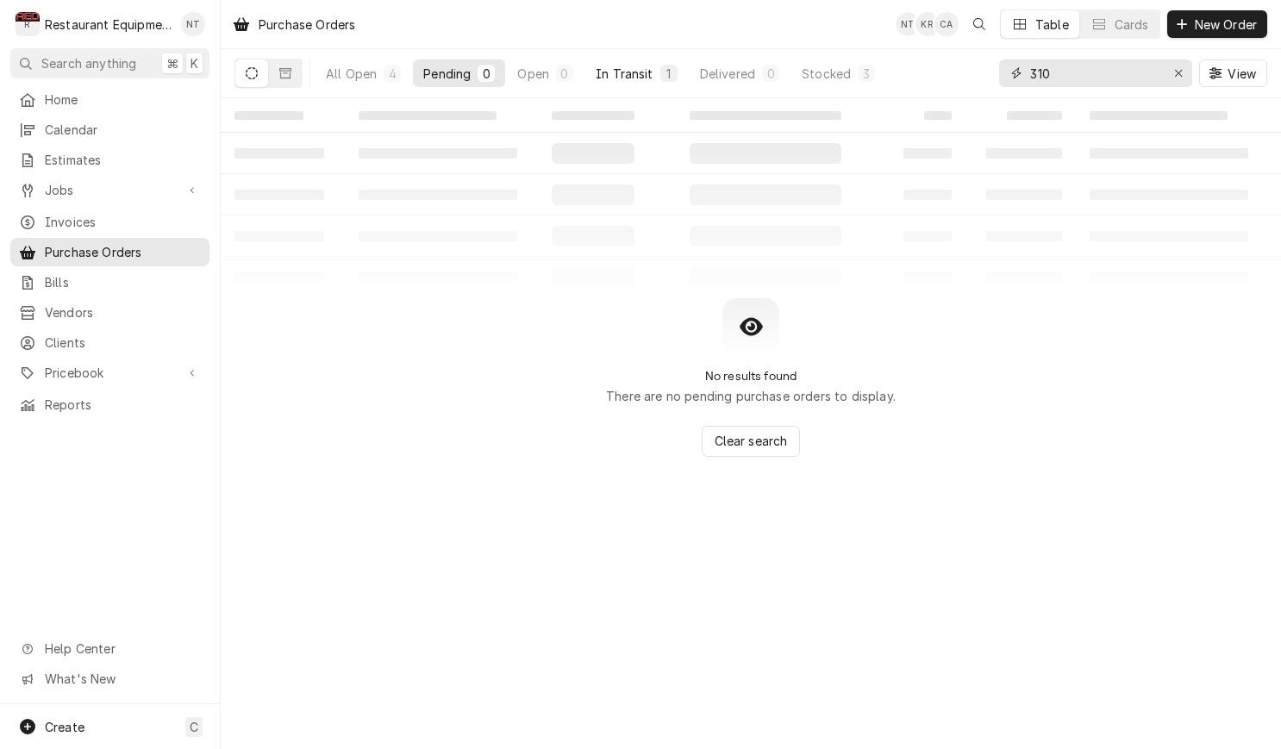
type input "310"
click at [645, 84] on button "In Transit 1" at bounding box center [636, 73] width 103 height 28
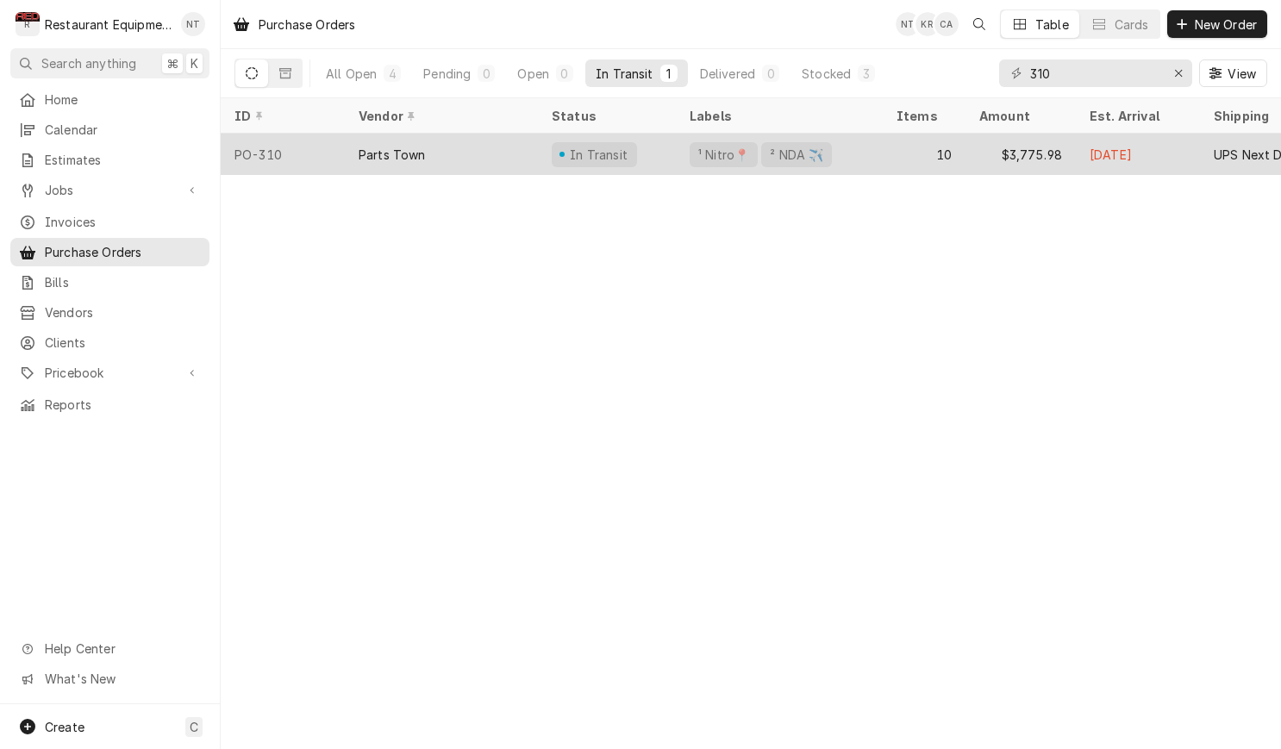
click at [685, 153] on div "¹ Nitro📍 ² NDA ✈️" at bounding box center [779, 154] width 207 height 41
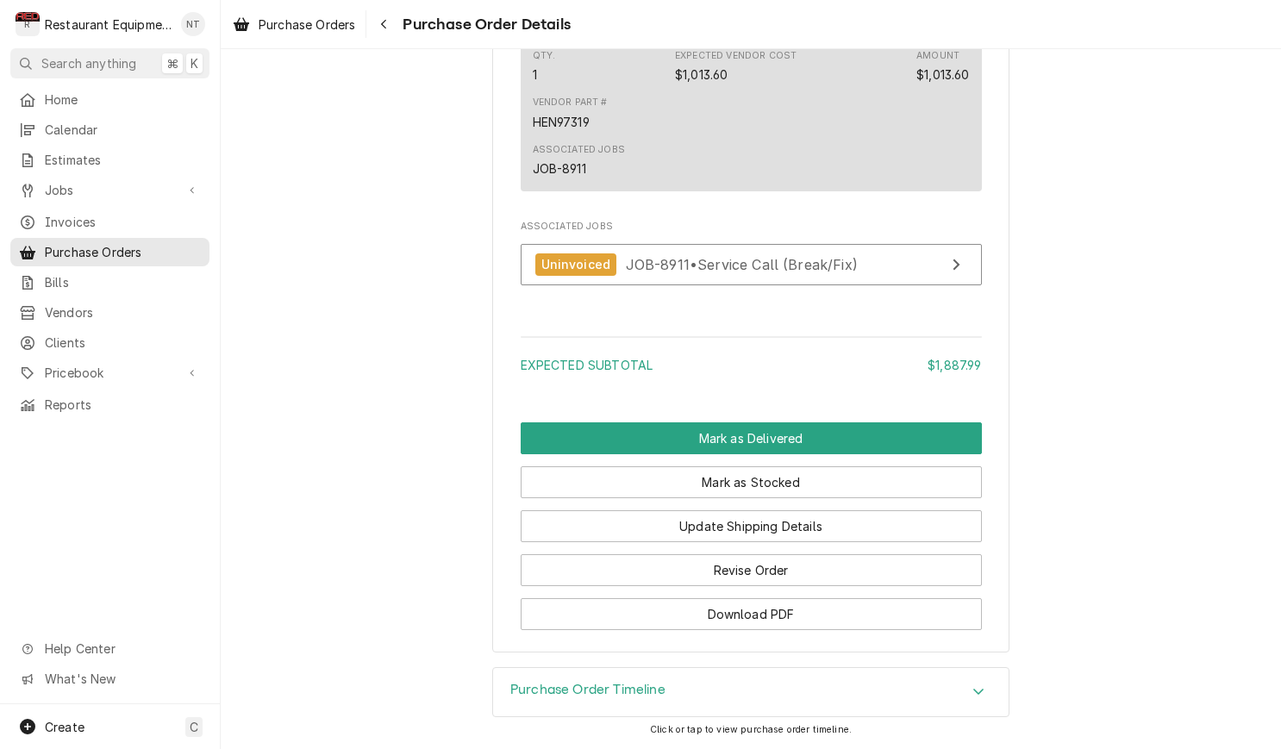
scroll to position [2500, 0]
click at [813, 428] on button "Mark as Delivered" at bounding box center [751, 438] width 461 height 32
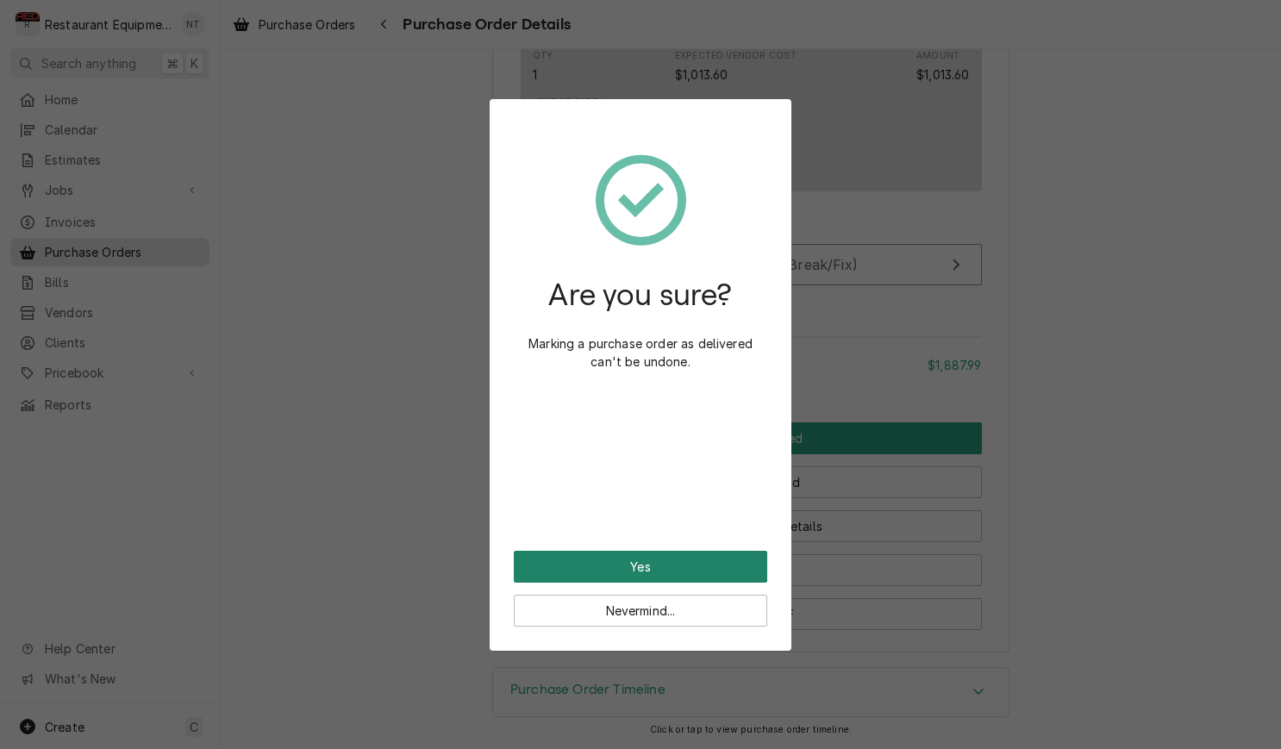
click at [752, 552] on button "Yes" at bounding box center [640, 567] width 253 height 32
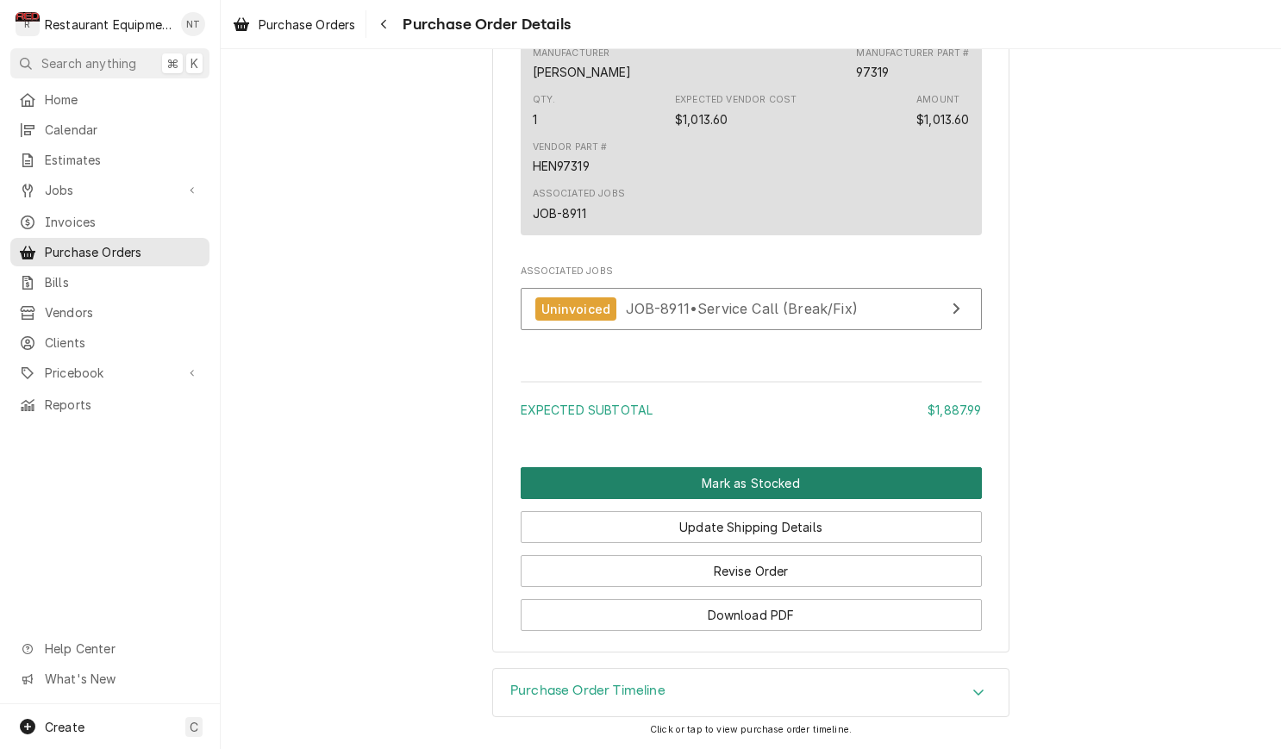
scroll to position [2399, 0]
click at [765, 493] on button "Mark as Stocked" at bounding box center [751, 483] width 461 height 32
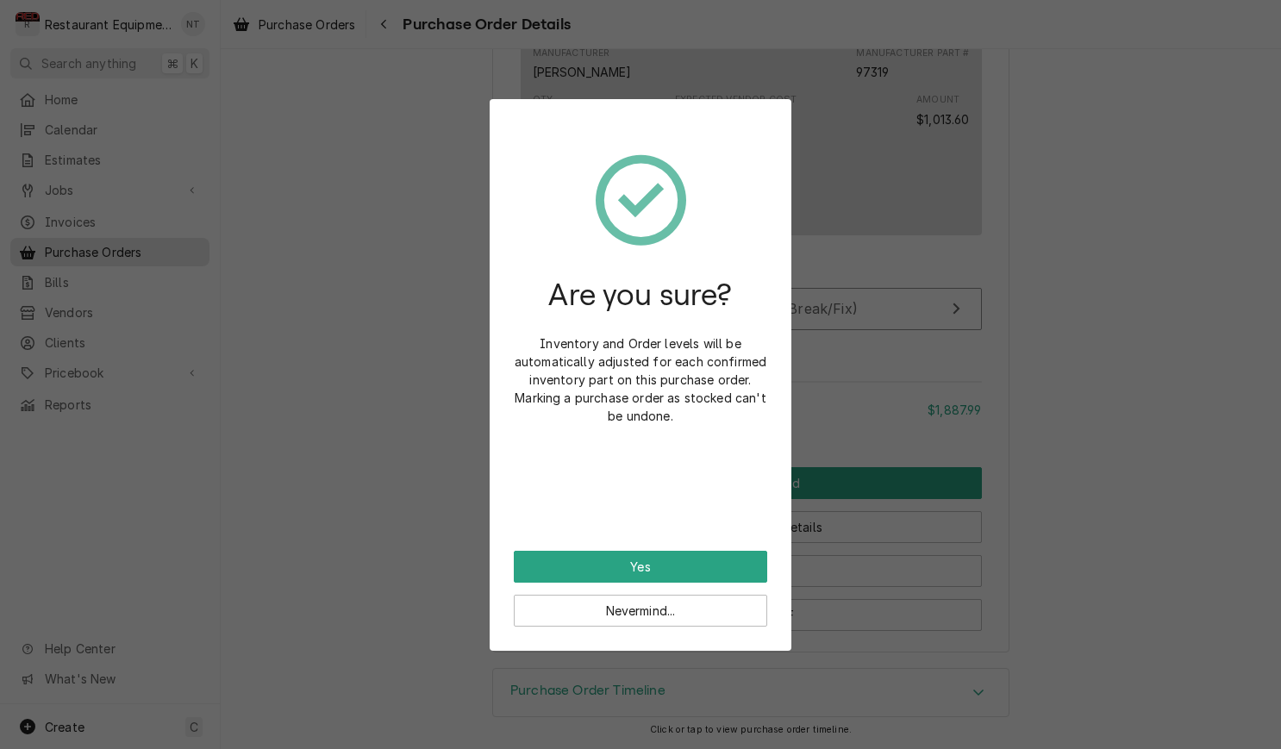
click at [761, 562] on button "Yes" at bounding box center [640, 567] width 253 height 32
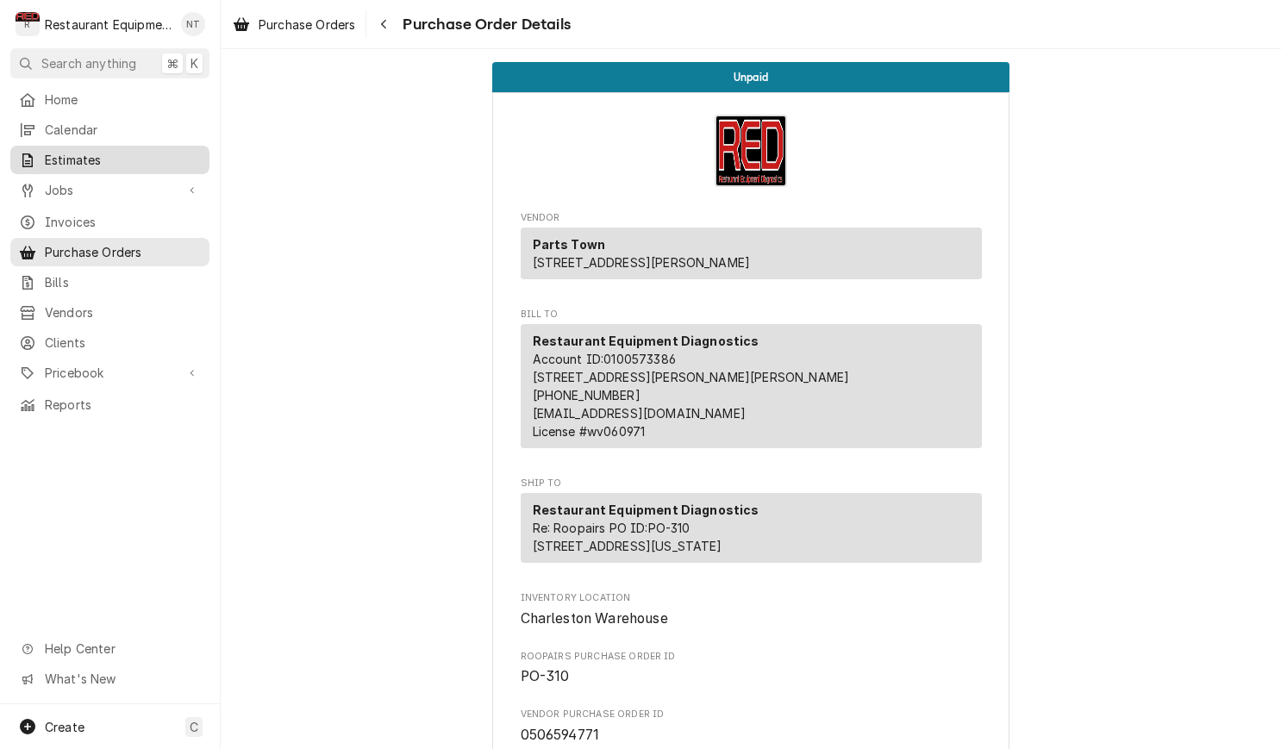
click at [172, 161] on span "Estimates" at bounding box center [123, 160] width 156 height 18
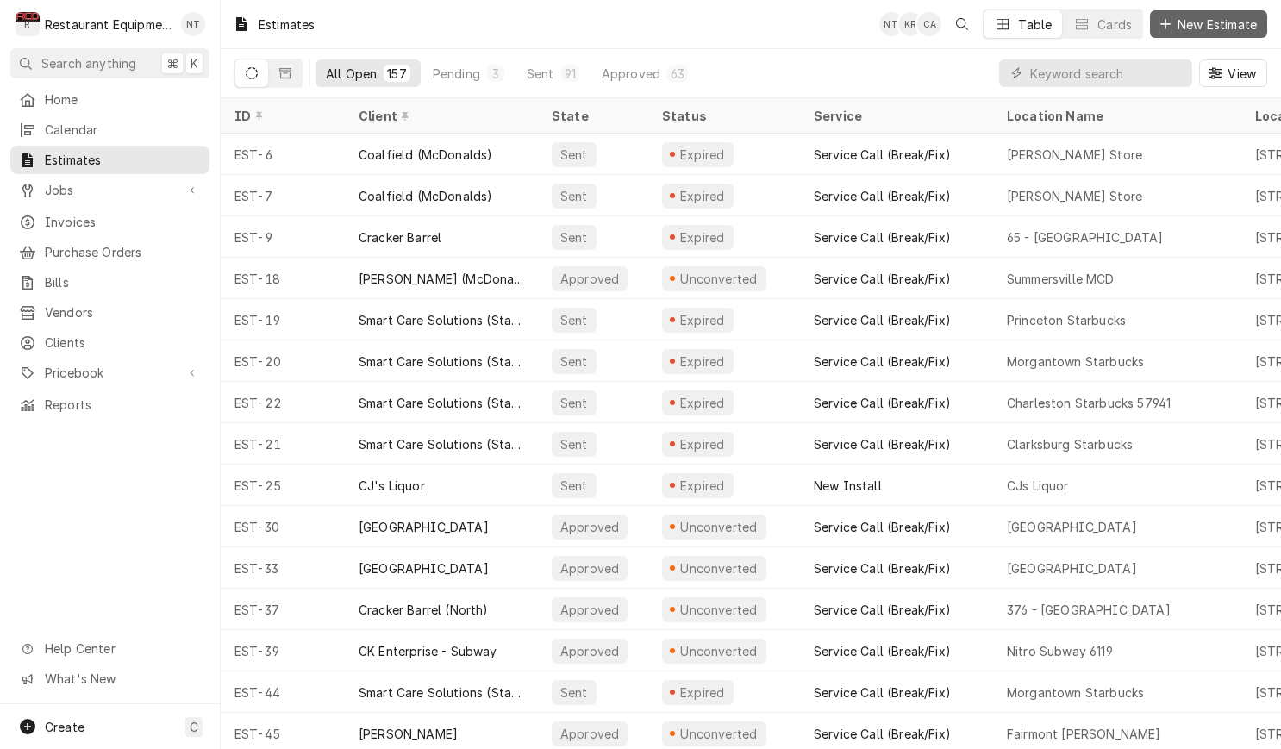
click at [1228, 16] on span "New Estimate" at bounding box center [1217, 25] width 86 height 18
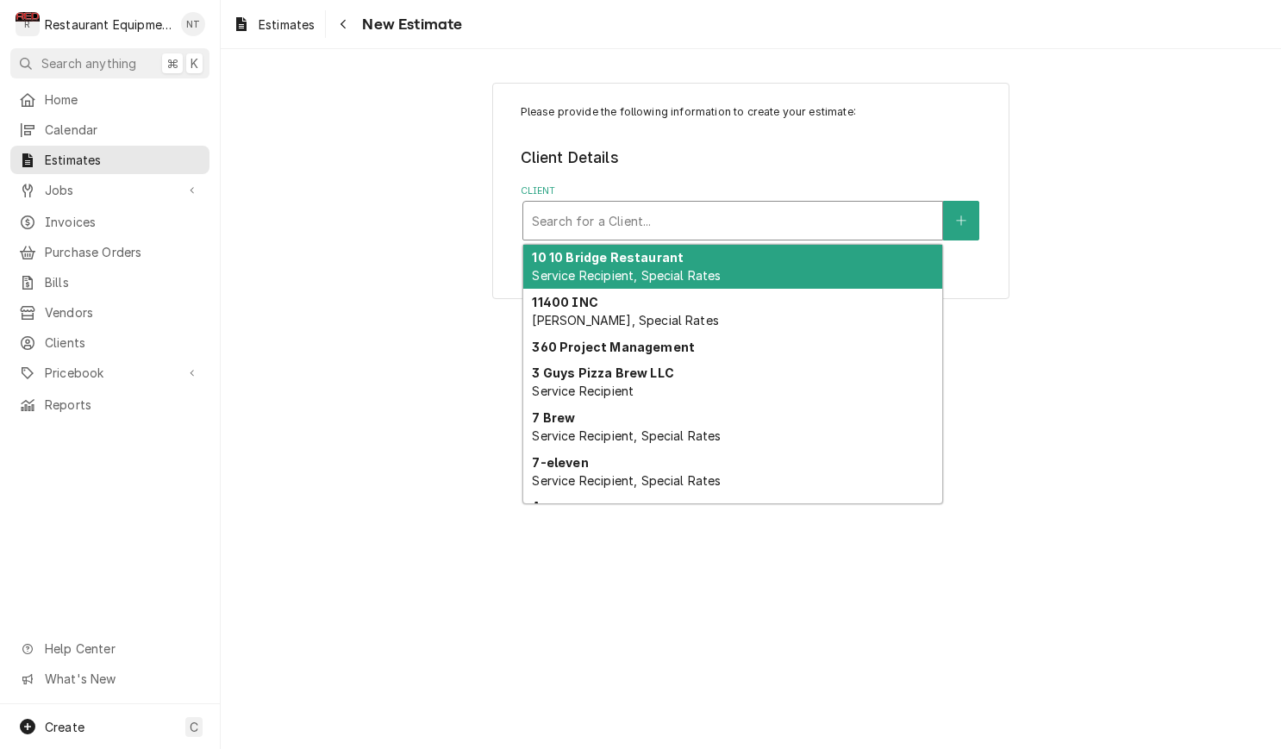
click at [747, 209] on div "Client" at bounding box center [733, 220] width 402 height 31
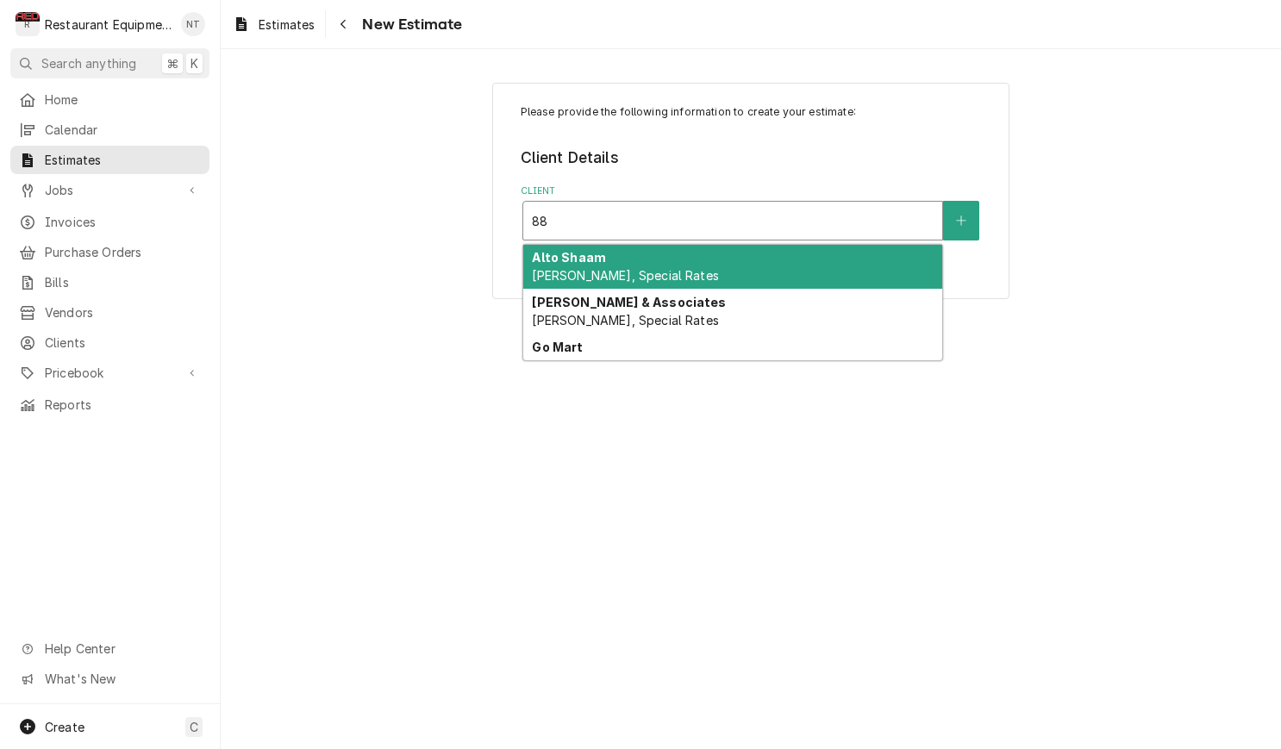
type input "8"
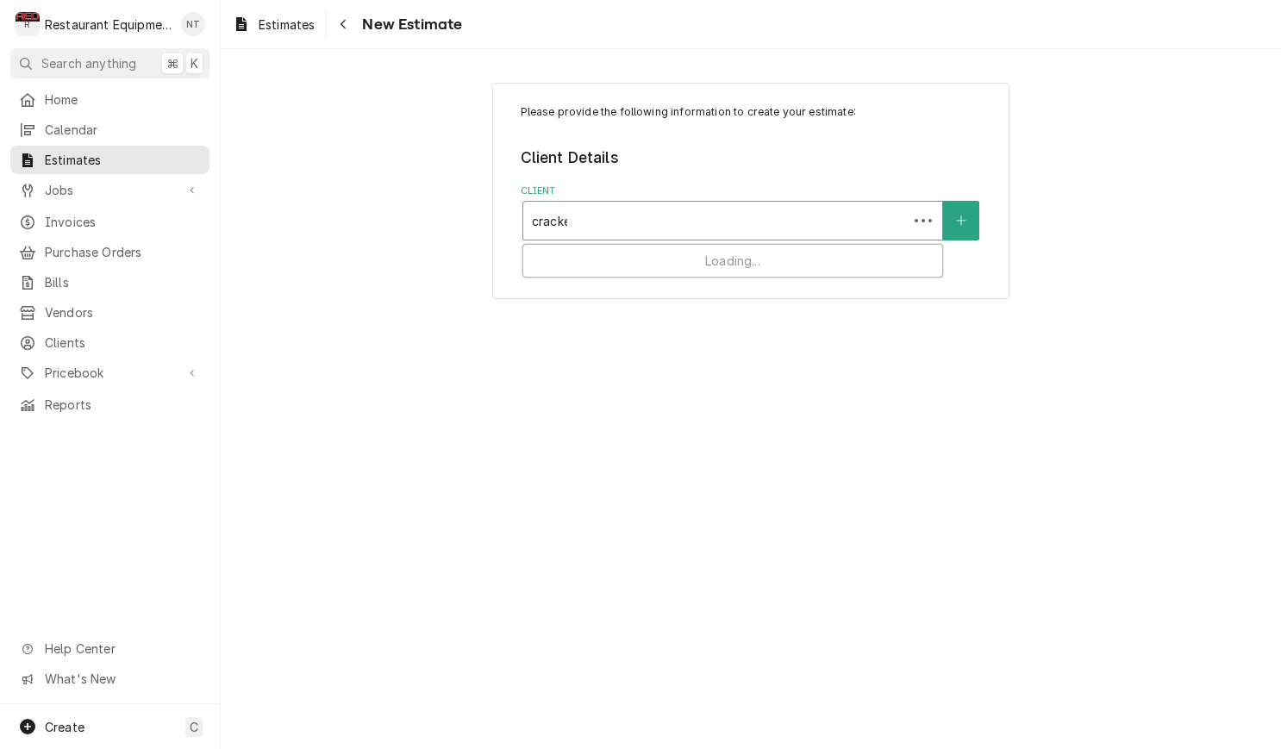
type input "cracker"
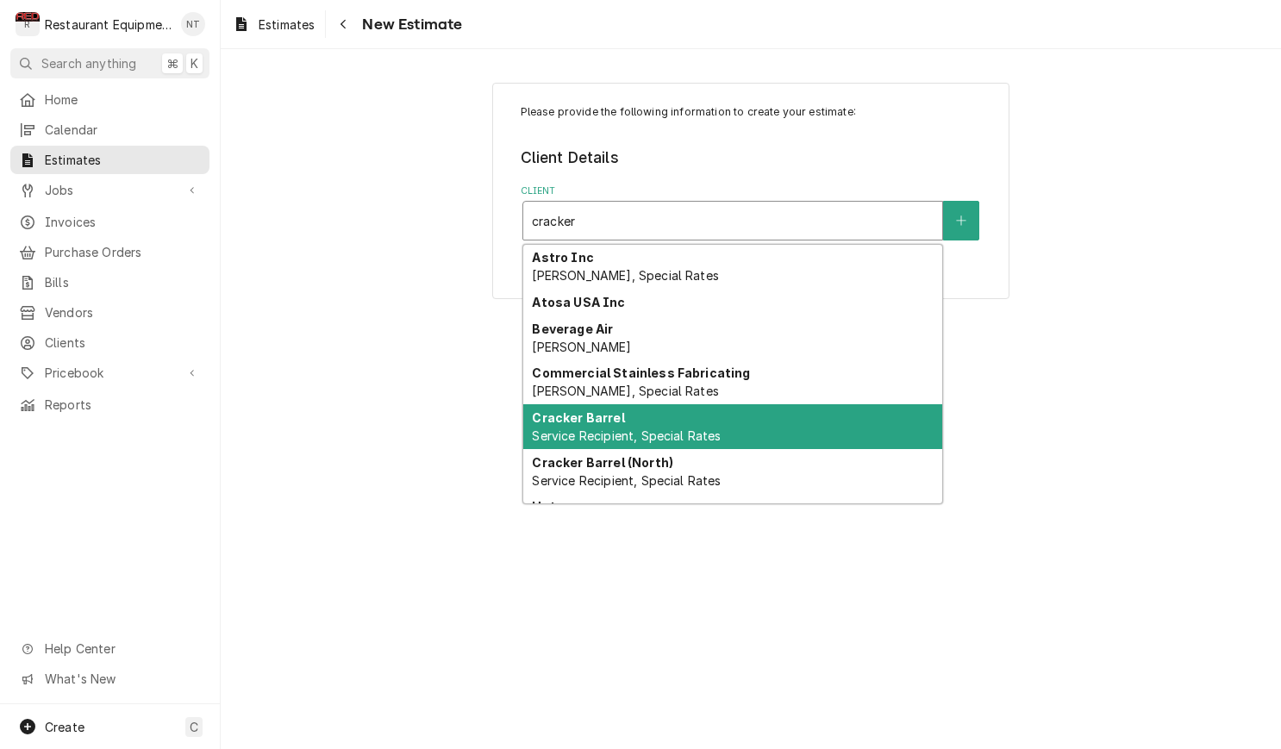
click at [615, 420] on strong "Cracker Barrel" at bounding box center [578, 417] width 92 height 15
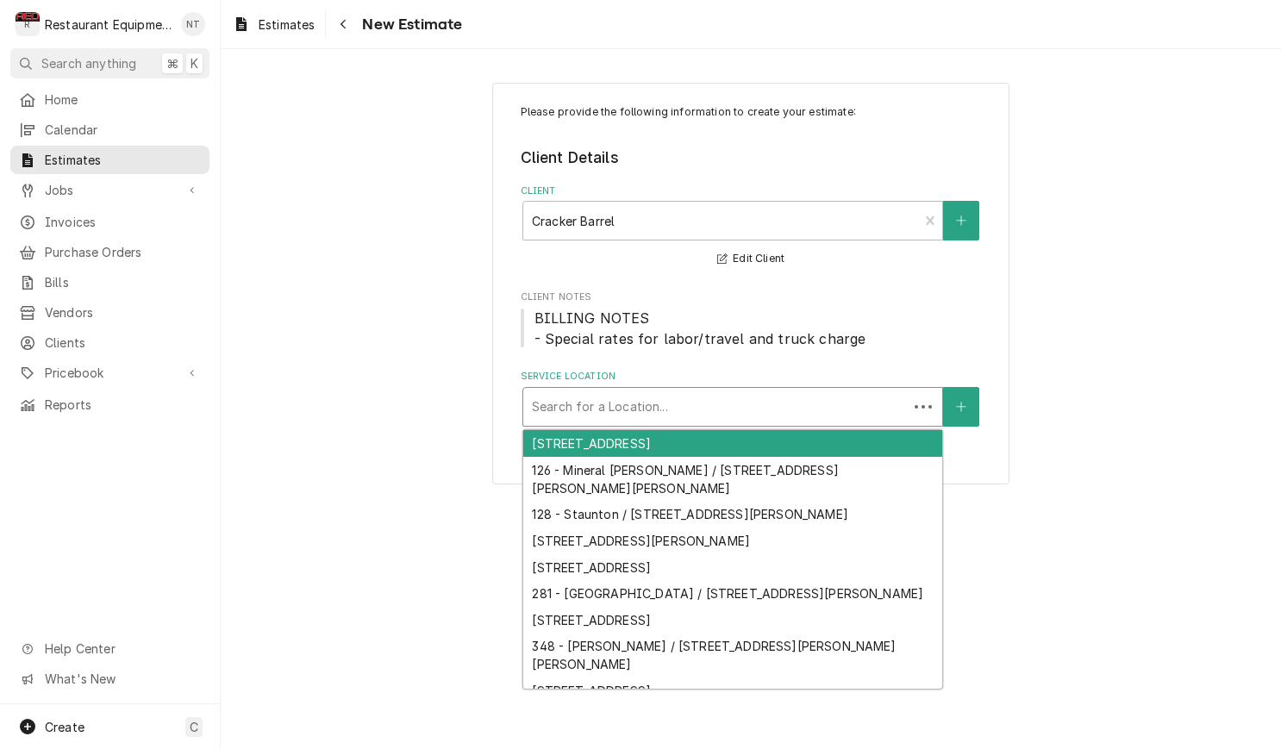
click at [879, 409] on div "Service Location" at bounding box center [715, 406] width 367 height 31
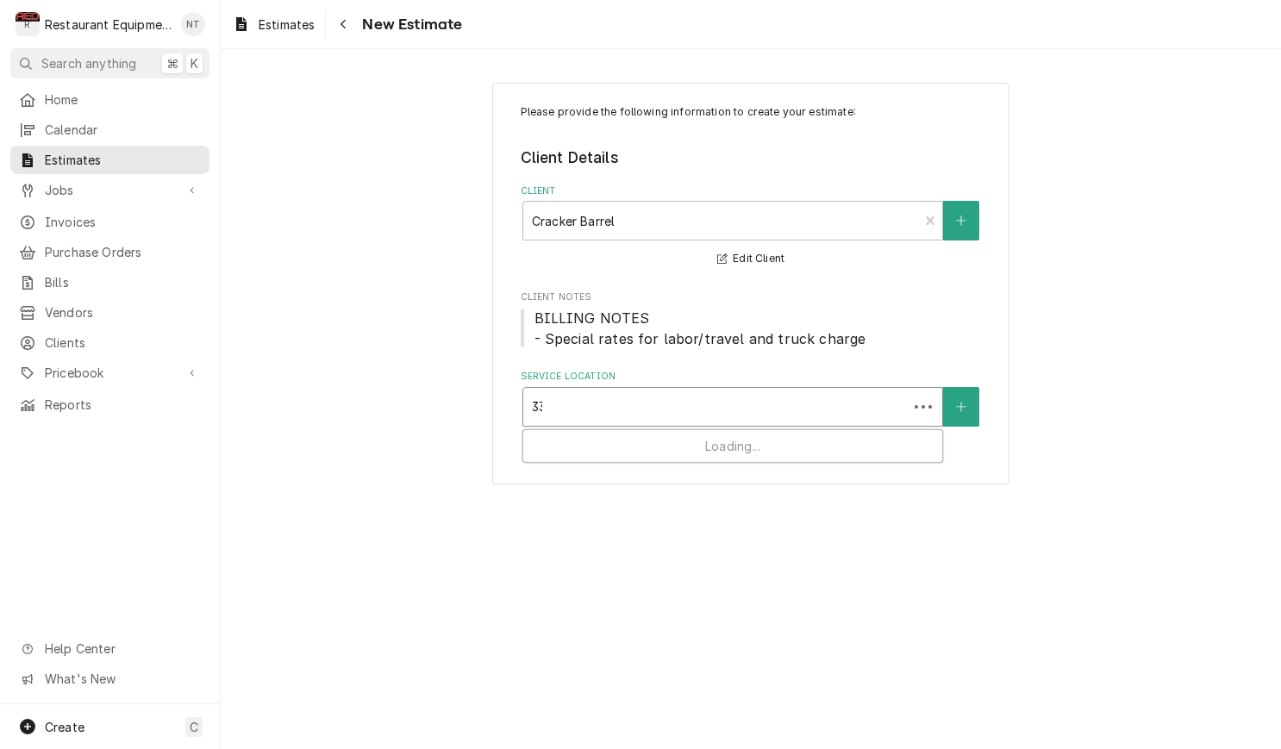
type input "336"
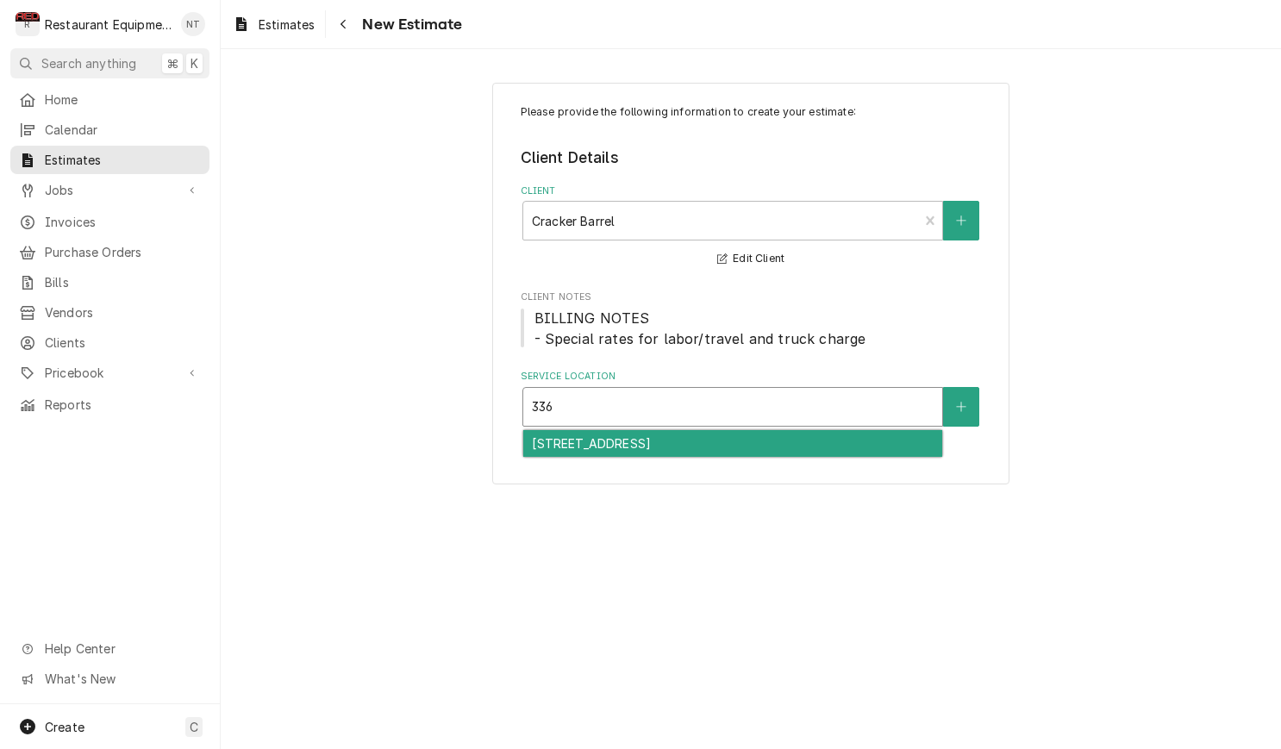
click at [910, 434] on div "[STREET_ADDRESS]" at bounding box center [732, 443] width 419 height 27
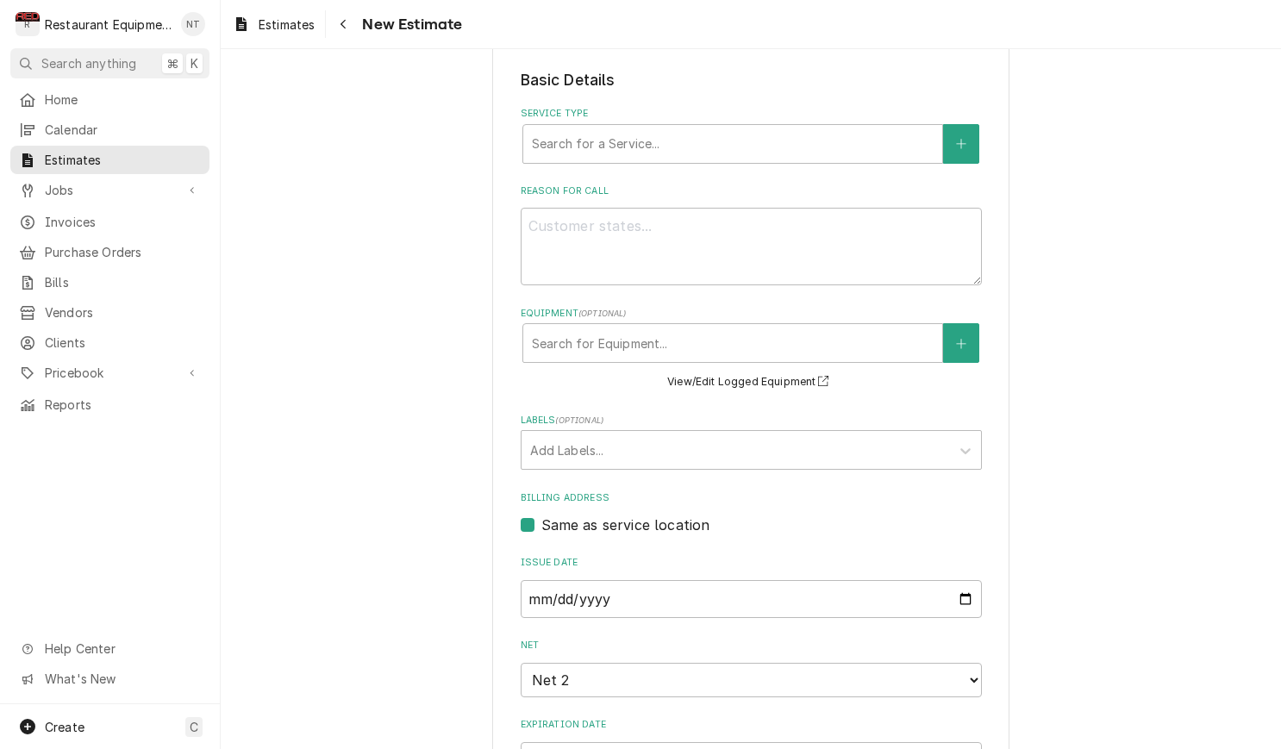
scroll to position [425, 0]
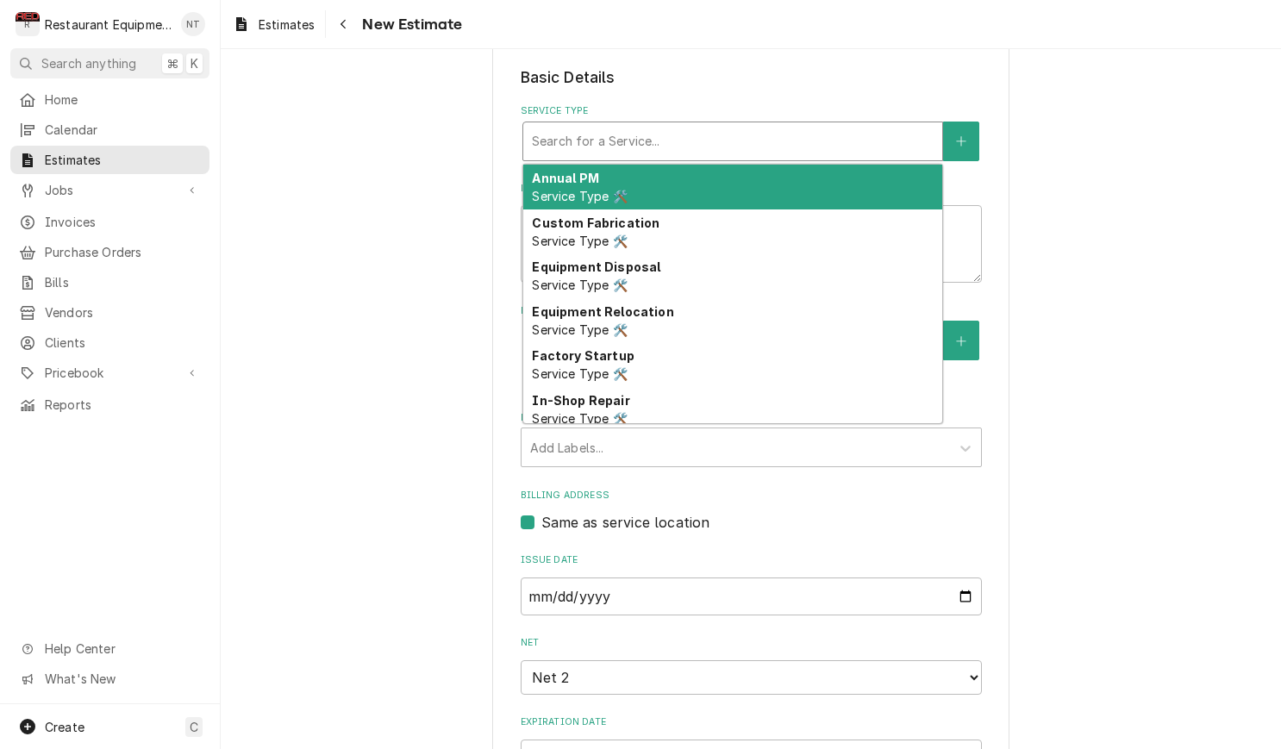
click at [742, 148] on div "Service Type" at bounding box center [733, 141] width 402 height 31
type textarea "x"
type input "b"
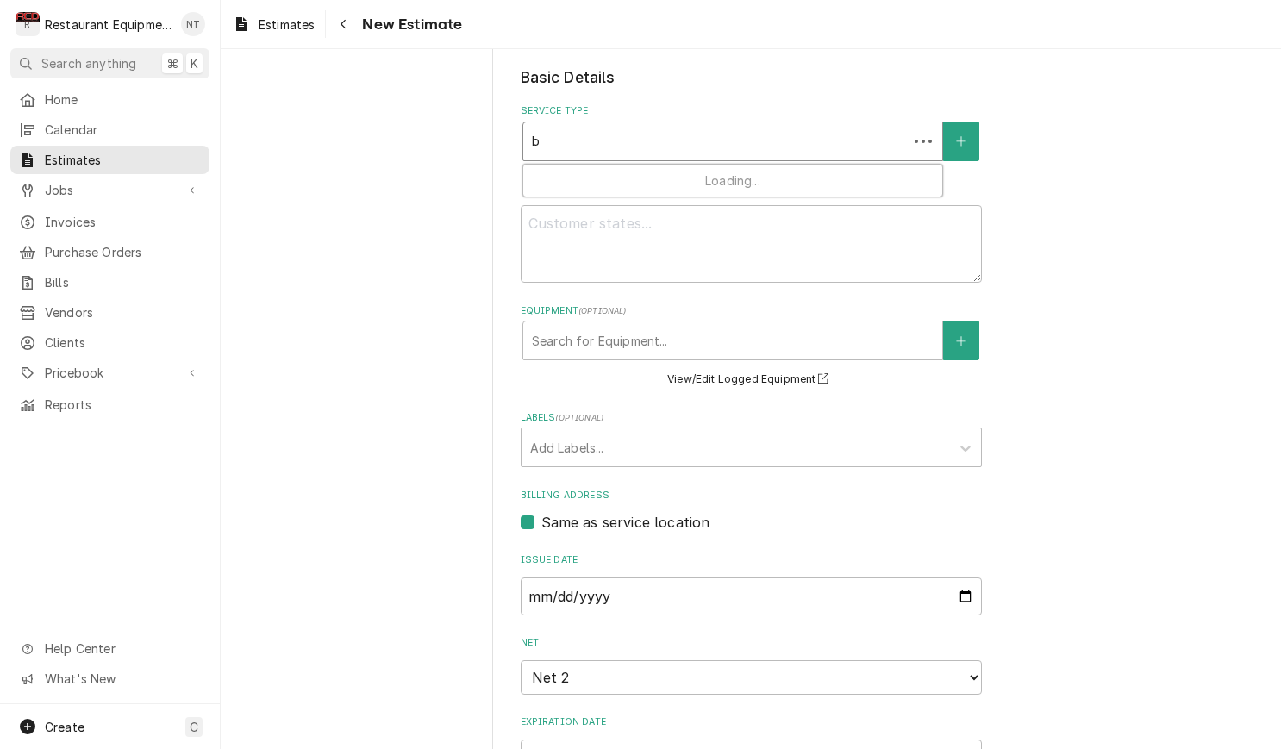
type textarea "x"
type input "br"
type textarea "x"
type input "bre"
type textarea "x"
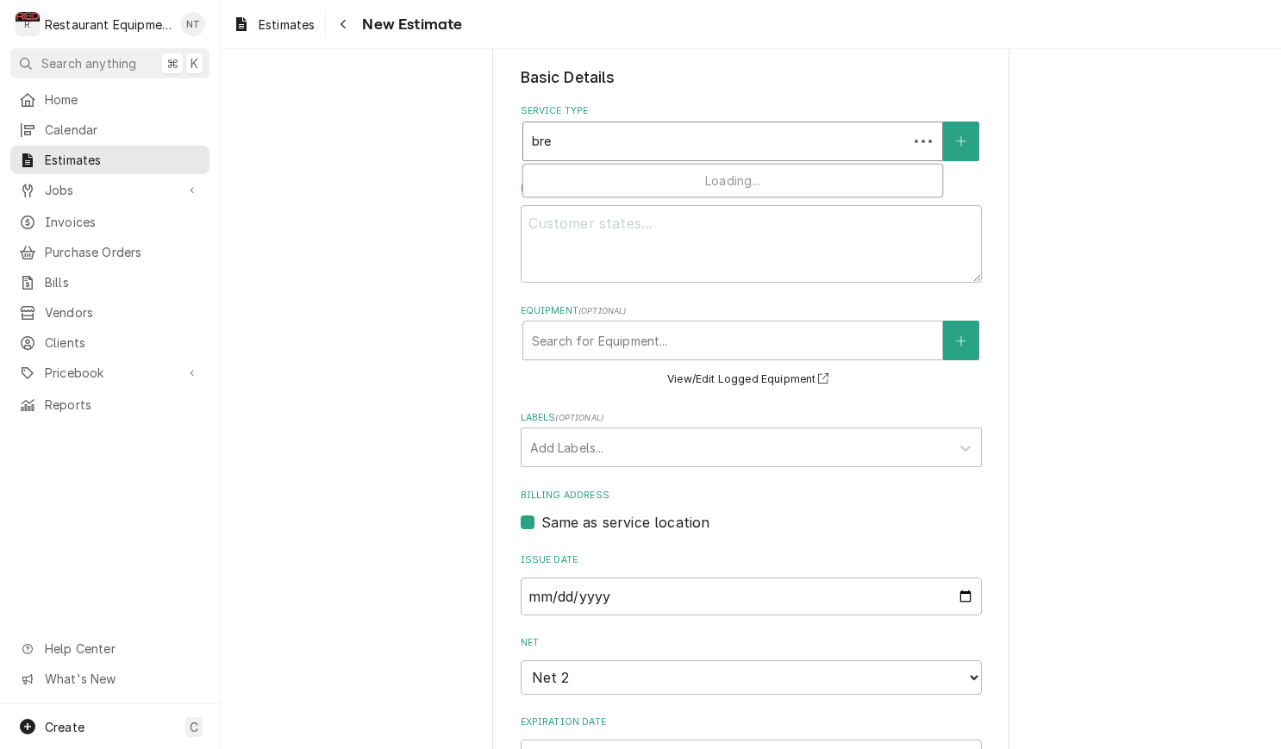
type input "brea"
type textarea "x"
type input "break"
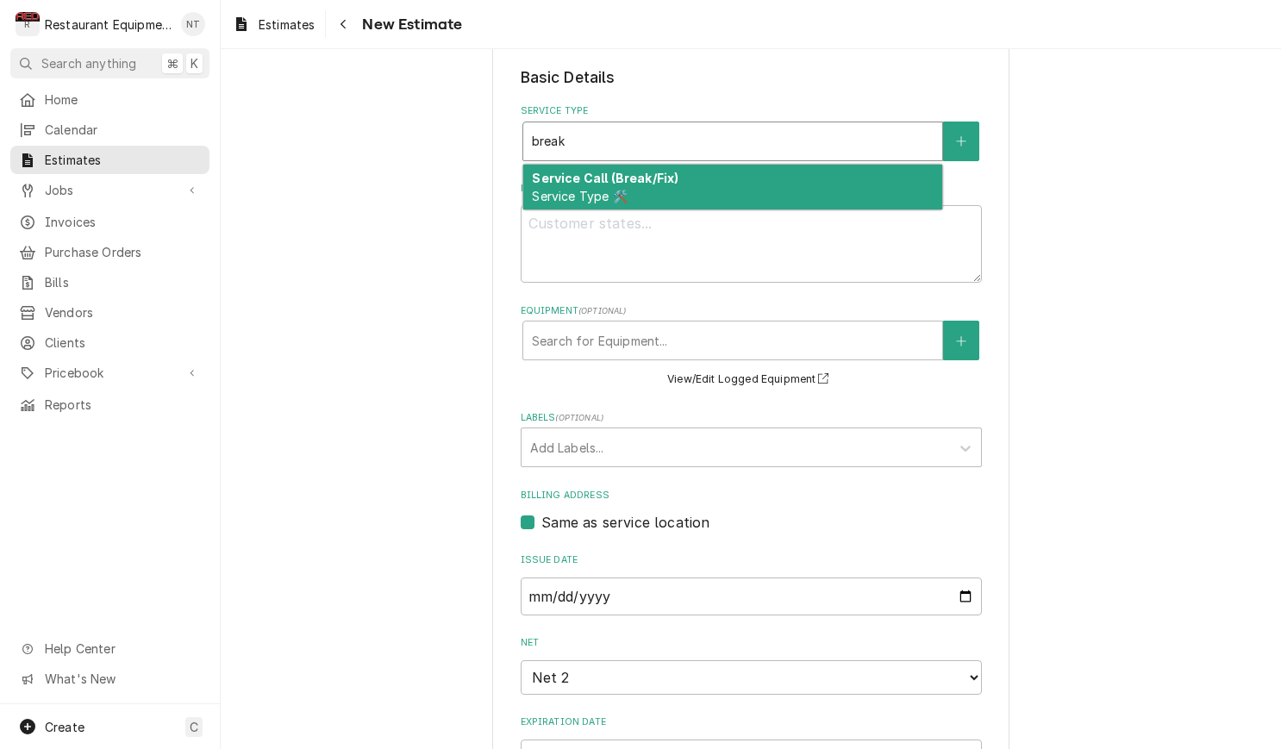
click at [792, 193] on div "Service Call (Break/Fix) Service Type 🛠️" at bounding box center [732, 187] width 419 height 45
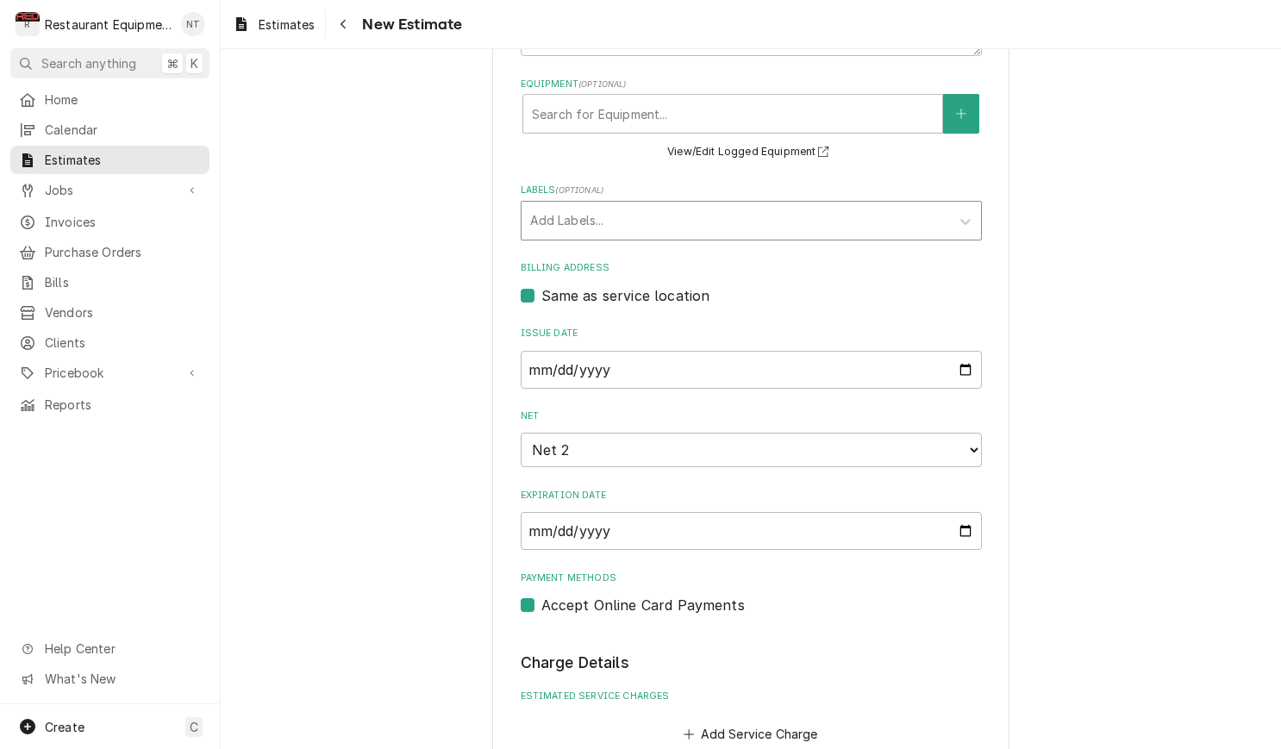
scroll to position [684, 0]
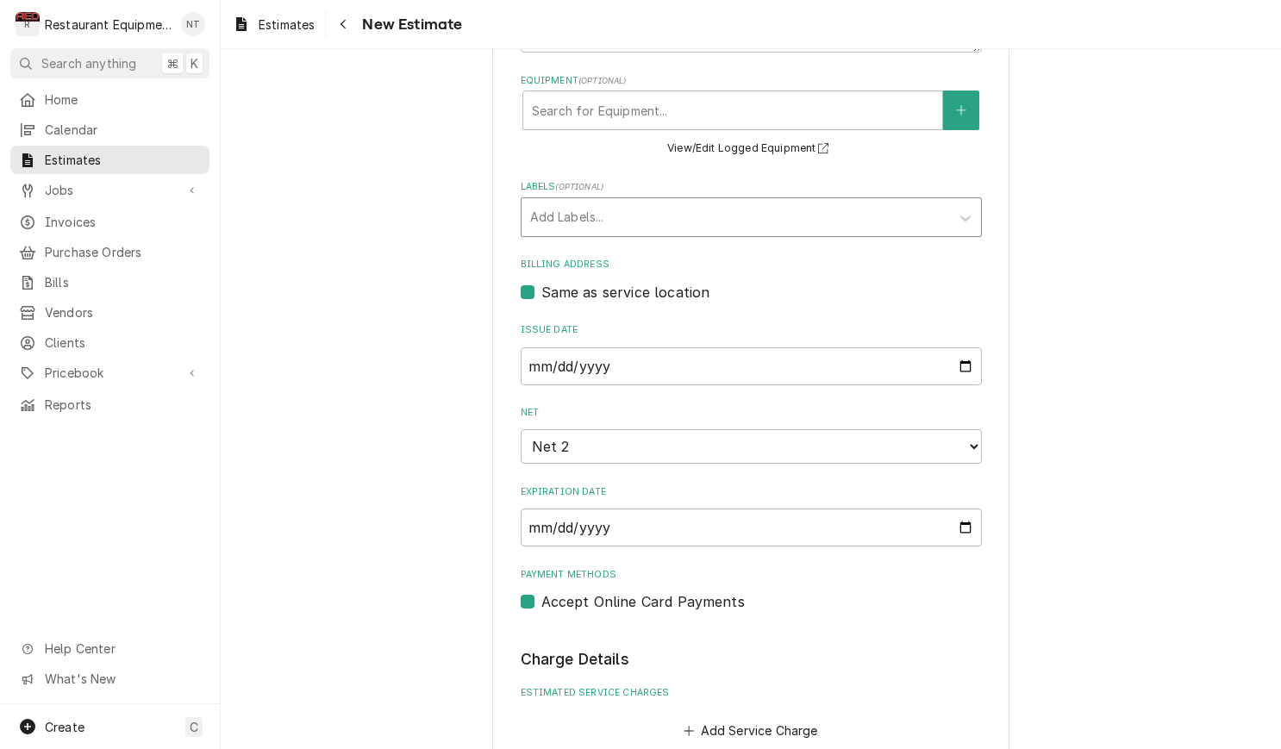
click at [691, 202] on div "Labels" at bounding box center [735, 217] width 411 height 31
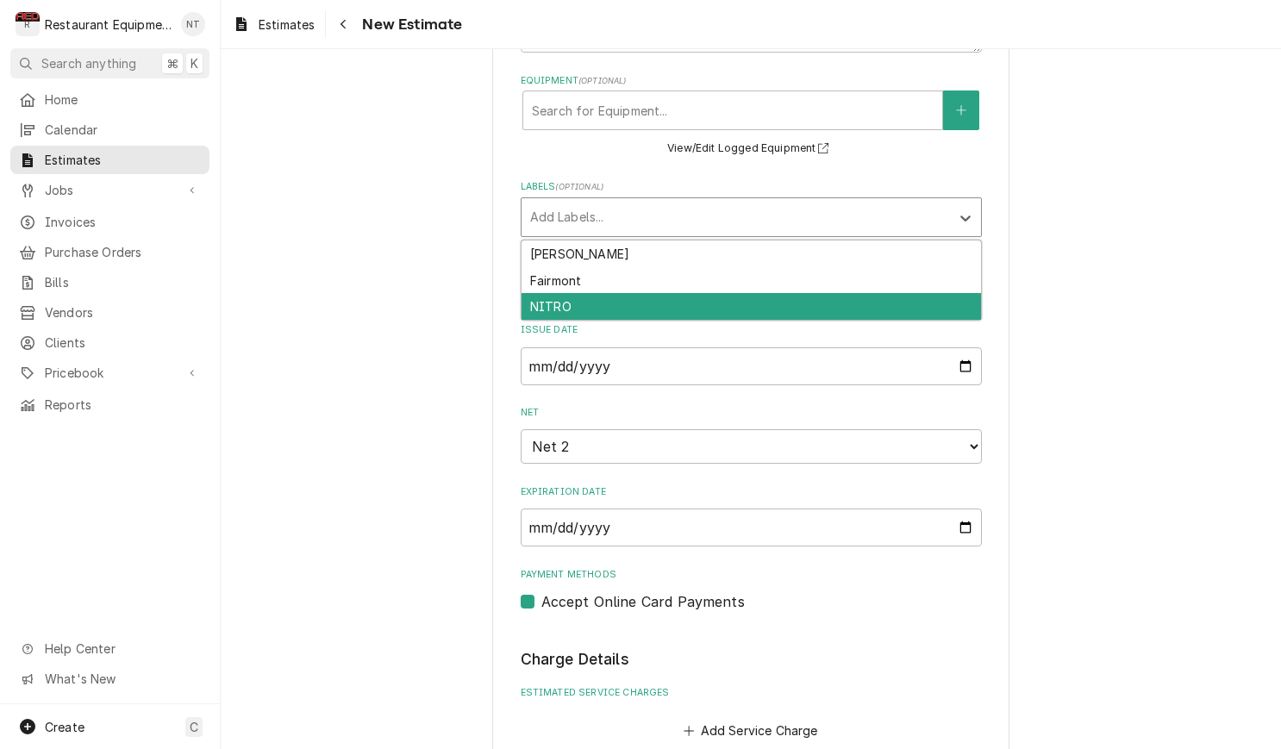
click at [748, 297] on div "NITRO" at bounding box center [751, 306] width 459 height 27
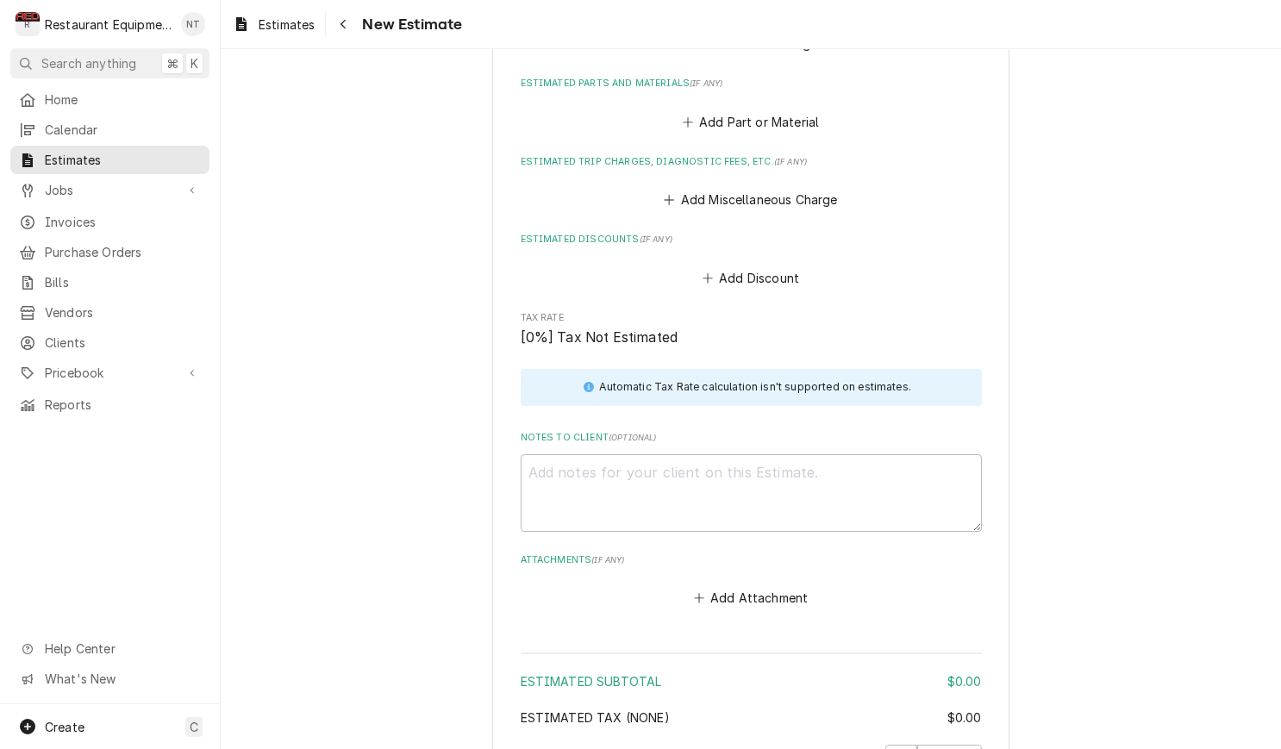
scroll to position [1373, 0]
click at [845, 453] on textarea "Notes to Client ( optional )" at bounding box center [751, 492] width 461 height 78
paste textarea "09/12/2025 Time in: 1:15 Time out: 2:15 Truck 206 Atosa Reach in Freezer far en…"
type textarea "x"
type textarea "09/12/2025 Time in: 1:15 Time out: 2:15 Truck 206 Atosa Reach in Freezer far en…"
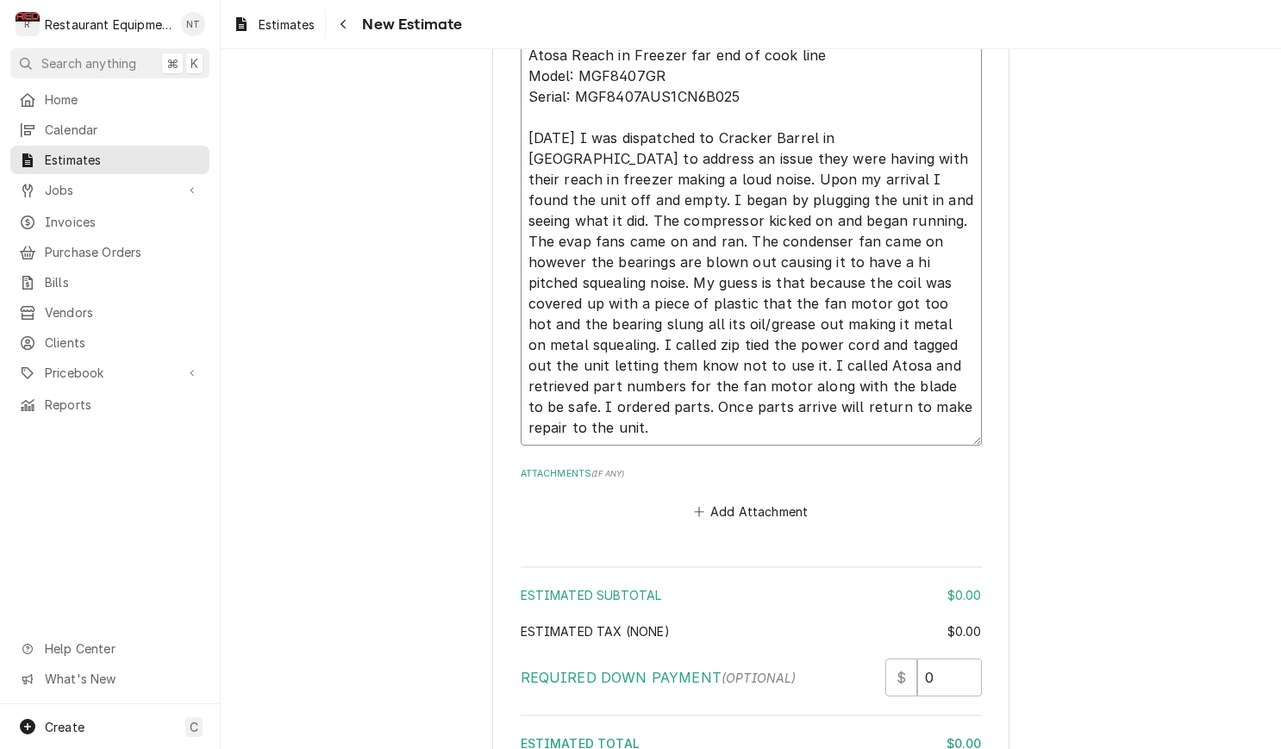
type textarea "x"
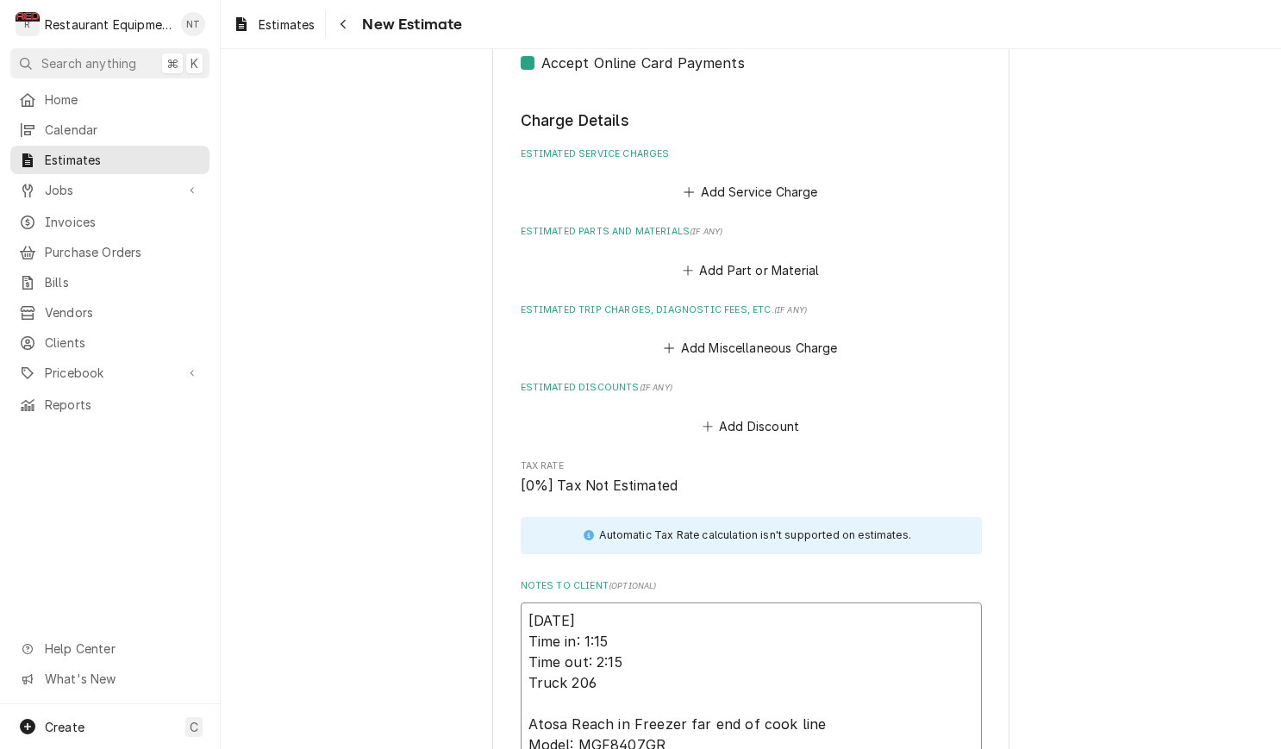
scroll to position [1205, 0]
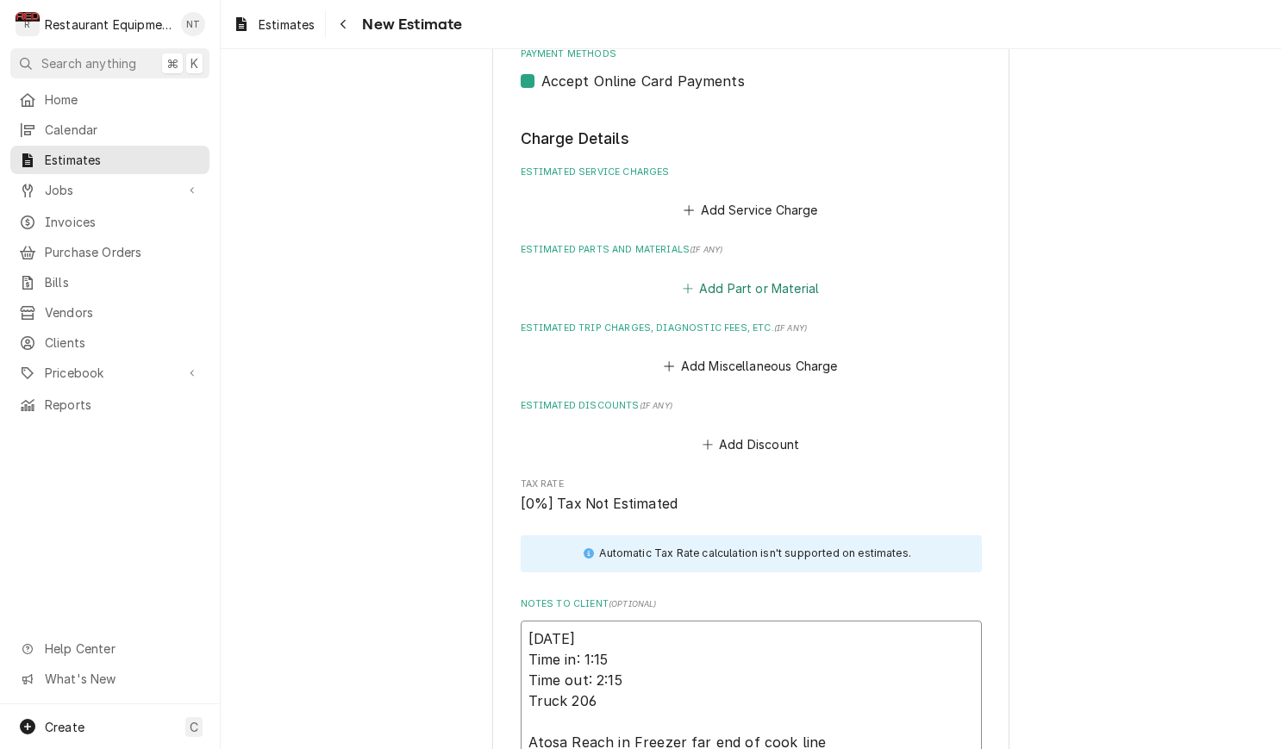
type textarea "09/12/2025 Time in: 1:15 Time out: 2:15 Truck 206 Atosa Reach in Freezer far en…"
click at [794, 276] on button "Add Part or Material" at bounding box center [750, 288] width 142 height 24
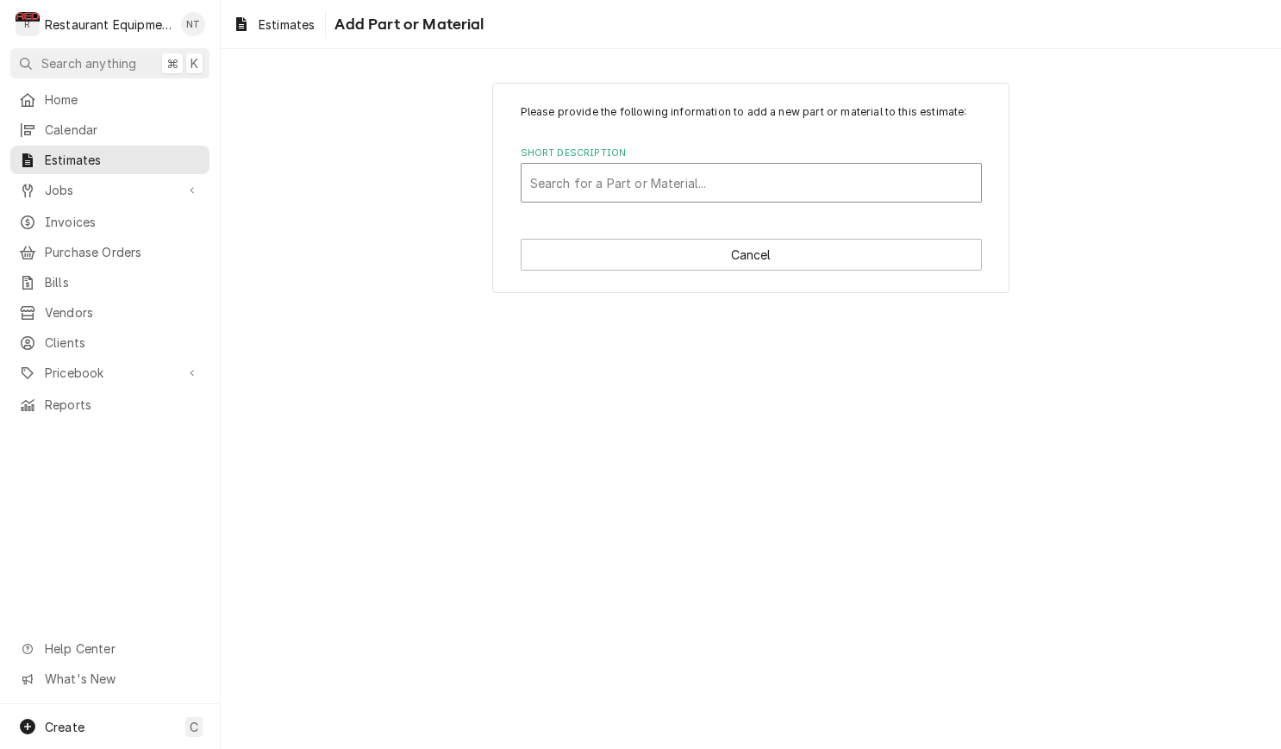
click at [769, 197] on div "Short Description" at bounding box center [751, 182] width 442 height 31
type input "0301060"
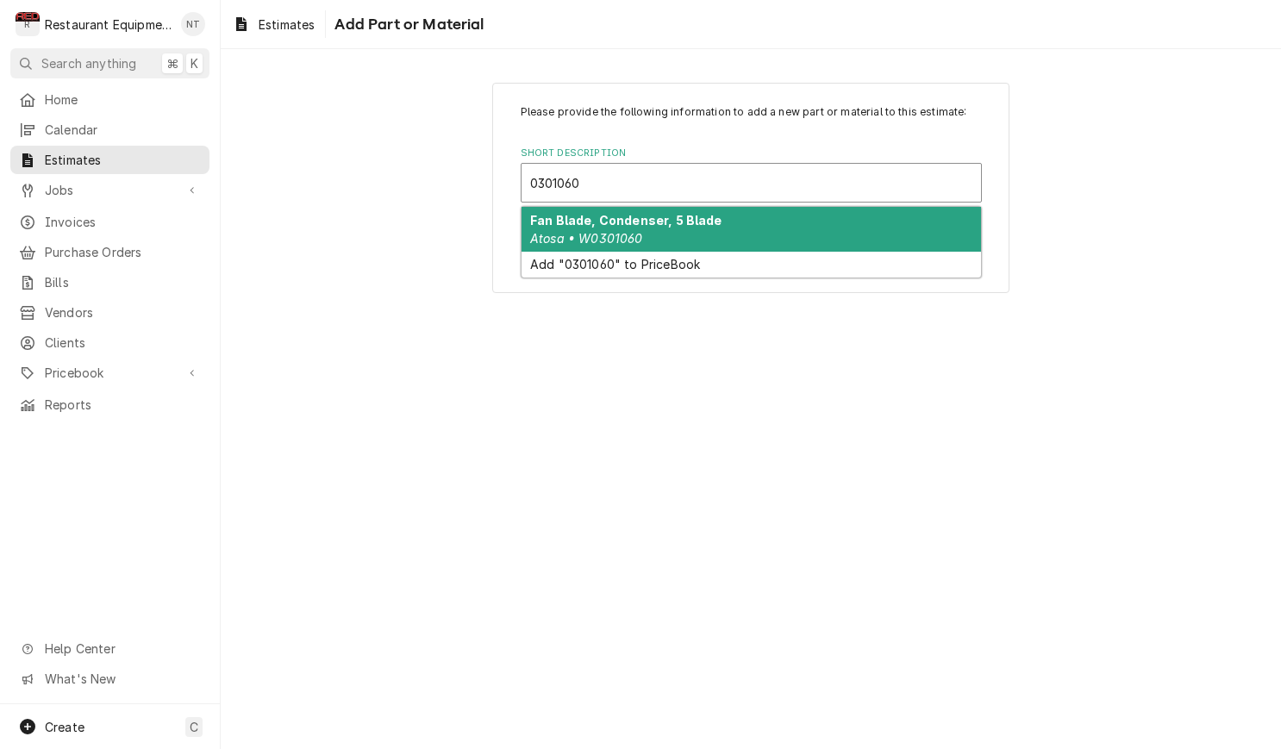
click at [750, 217] on div "Fan Blade, Condenser, 5 Blade Atosa • W0301060" at bounding box center [751, 229] width 459 height 45
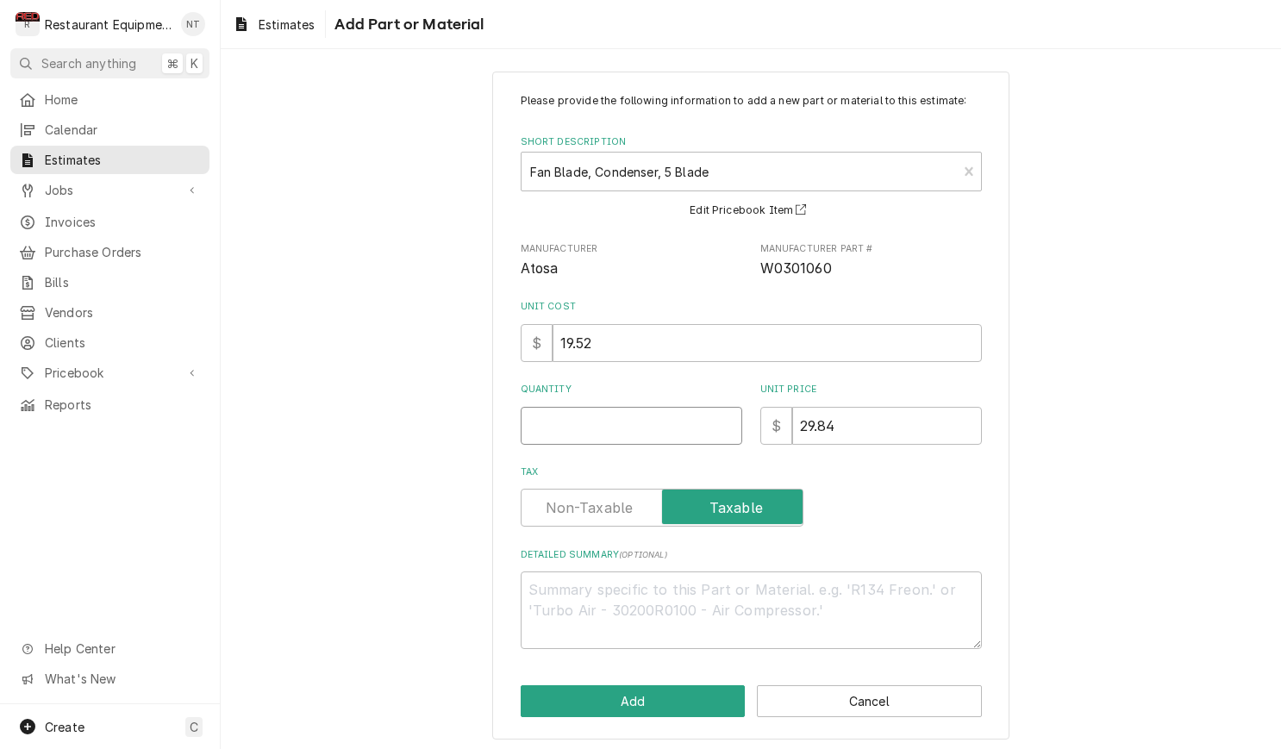
scroll to position [1, 0]
click at [687, 407] on input "Quantity" at bounding box center [632, 426] width 222 height 38
click at [688, 411] on input "Quantity" at bounding box center [632, 426] width 222 height 38
type textarea "x"
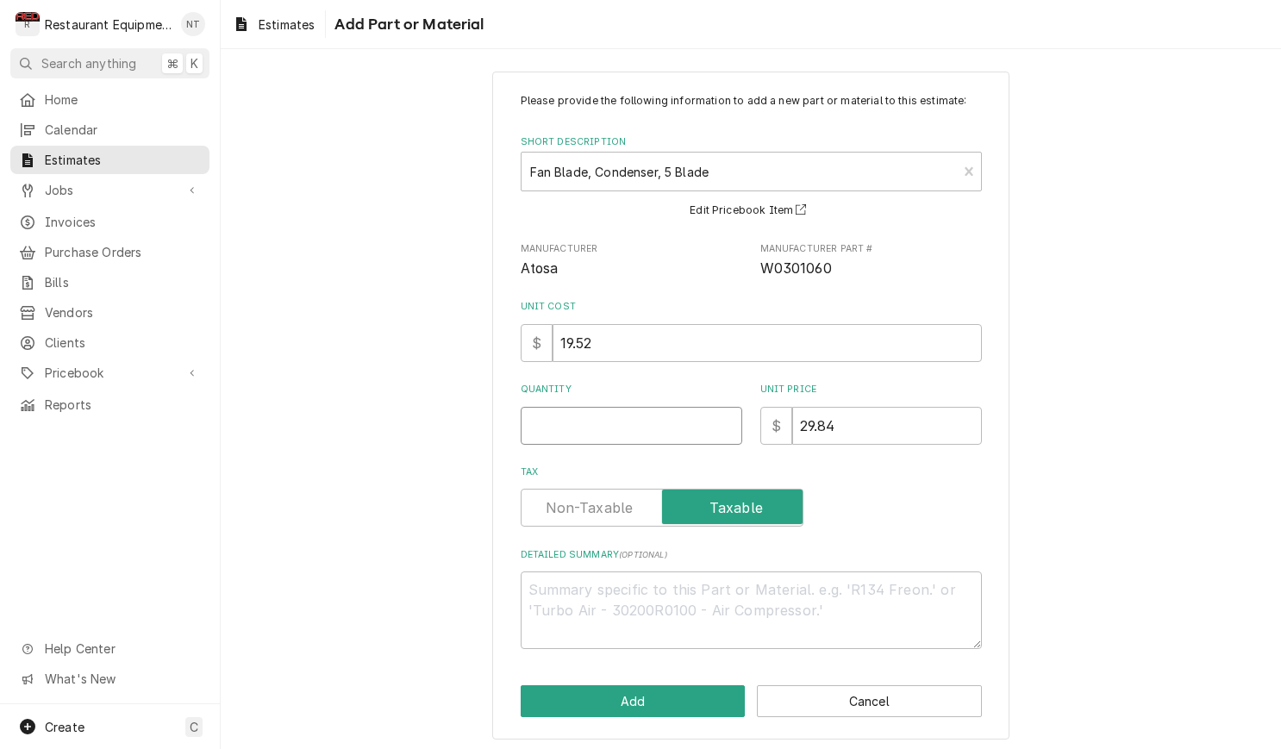
type input "1"
type textarea "x"
type input "1"
click at [711, 695] on button "Add" at bounding box center [633, 701] width 225 height 32
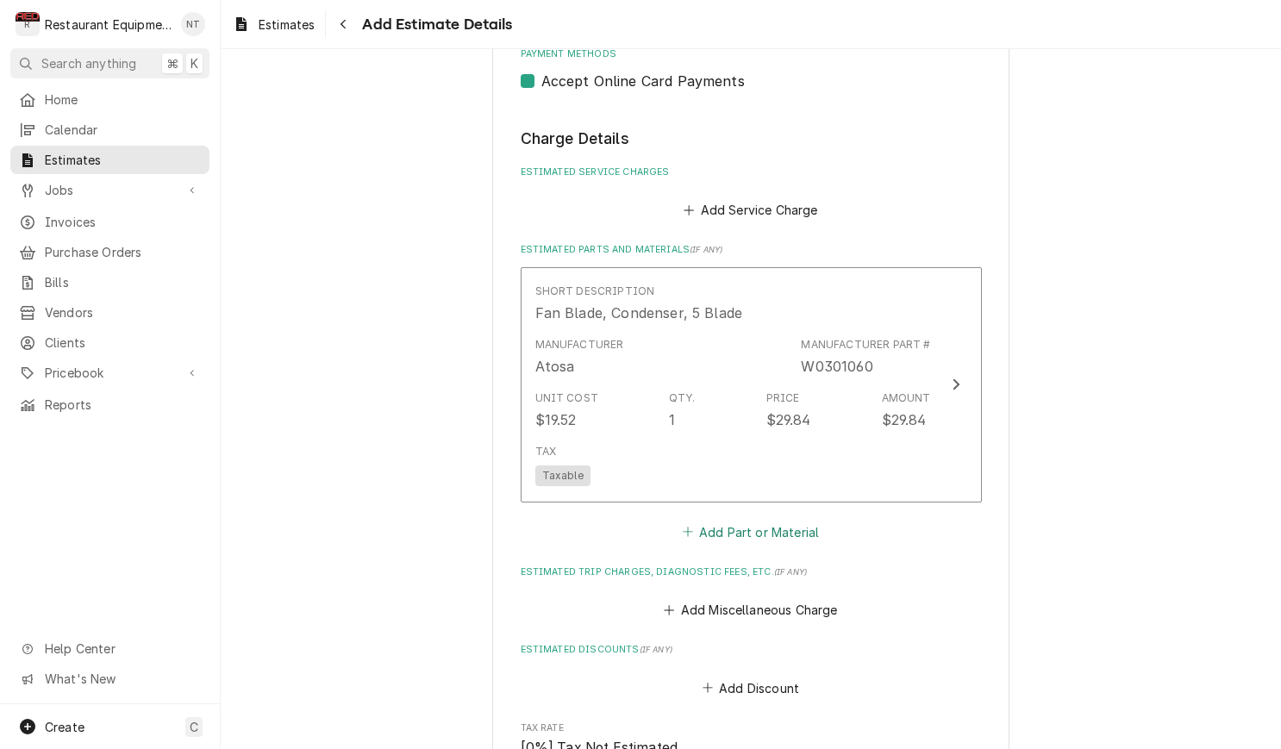
type textarea "x"
click at [768, 520] on button "Add Part or Material" at bounding box center [750, 532] width 142 height 24
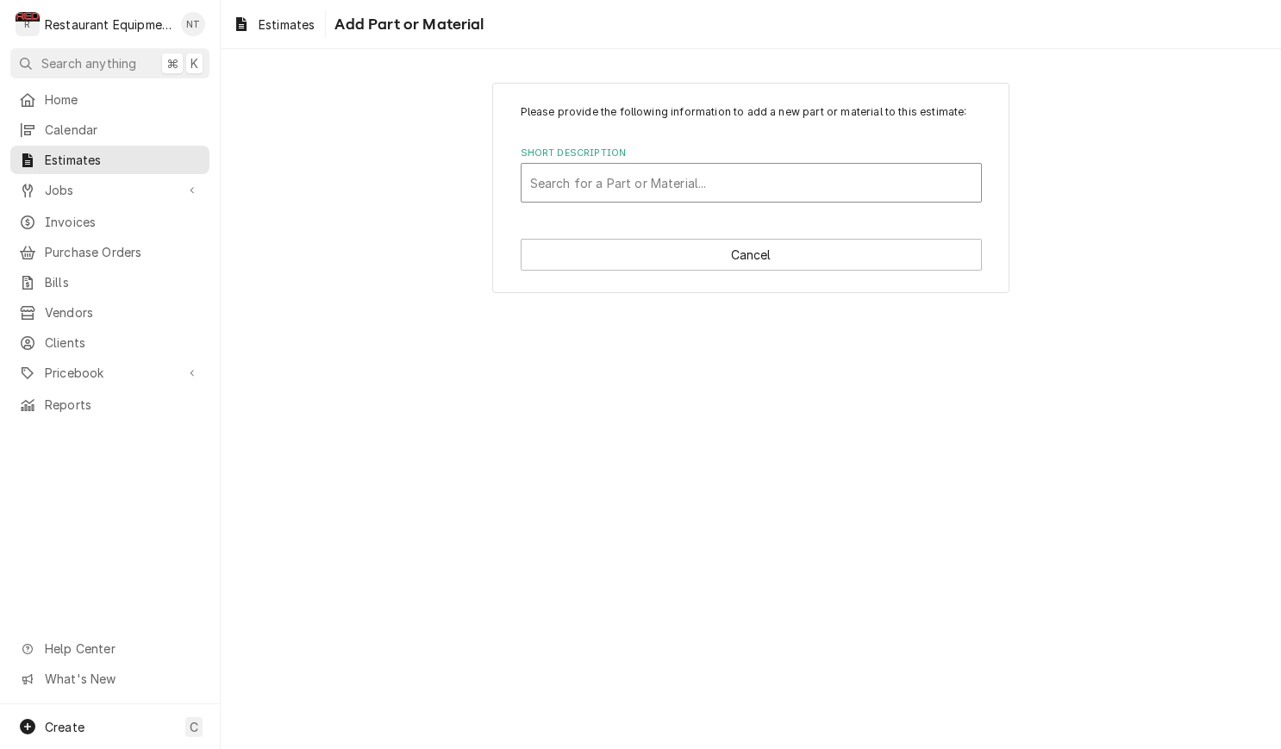
click at [836, 197] on div "Search for a Part or Material..." at bounding box center [751, 183] width 459 height 38
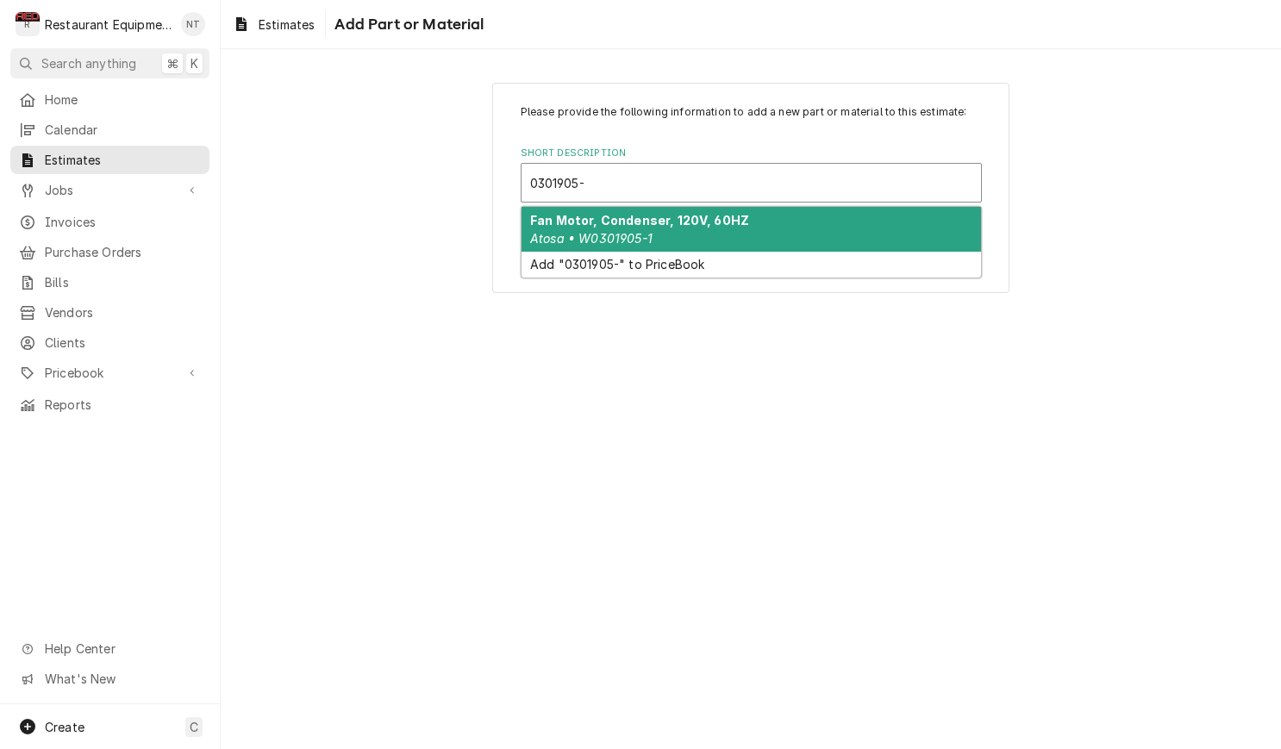
type input "0301905-1"
click at [814, 226] on div "Fan Motor, Condenser, 120V, 60HZ Atosa • W0301905-1" at bounding box center [751, 229] width 459 height 45
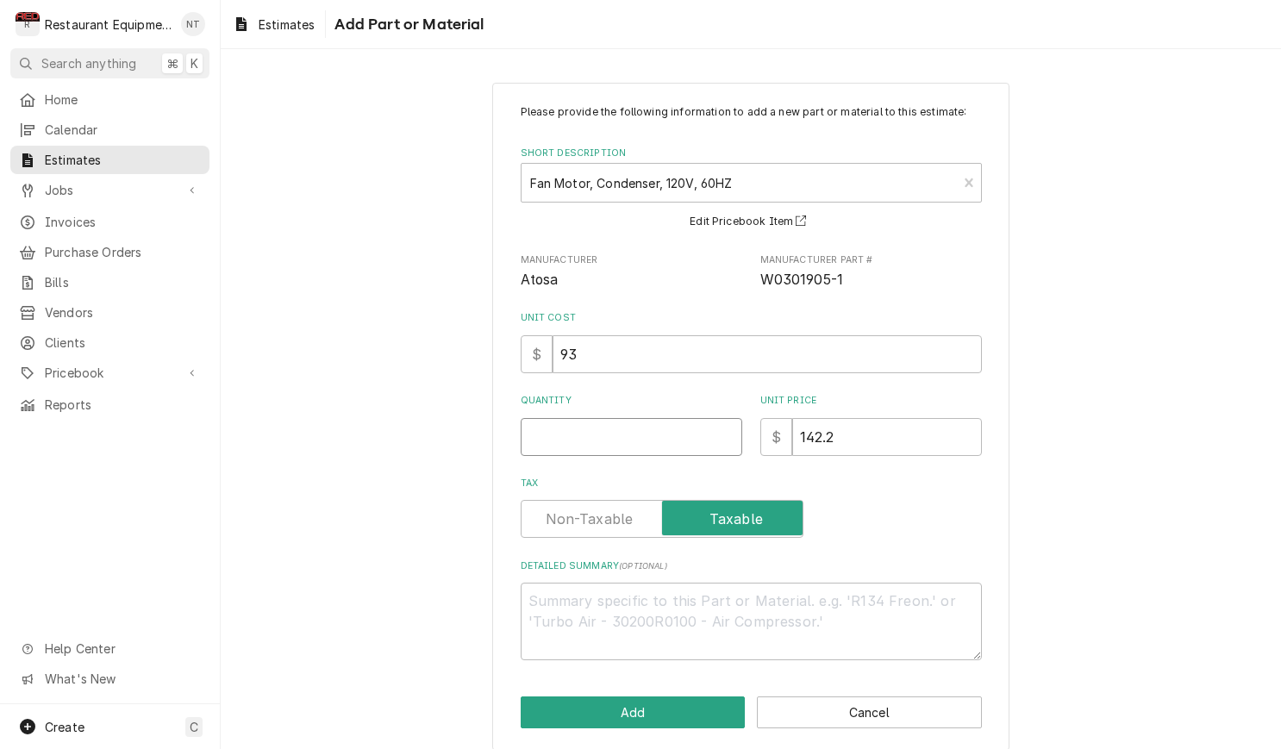
click at [715, 445] on input "Quantity" at bounding box center [632, 437] width 222 height 38
type textarea "x"
type input "1"
type textarea "x"
type input "1"
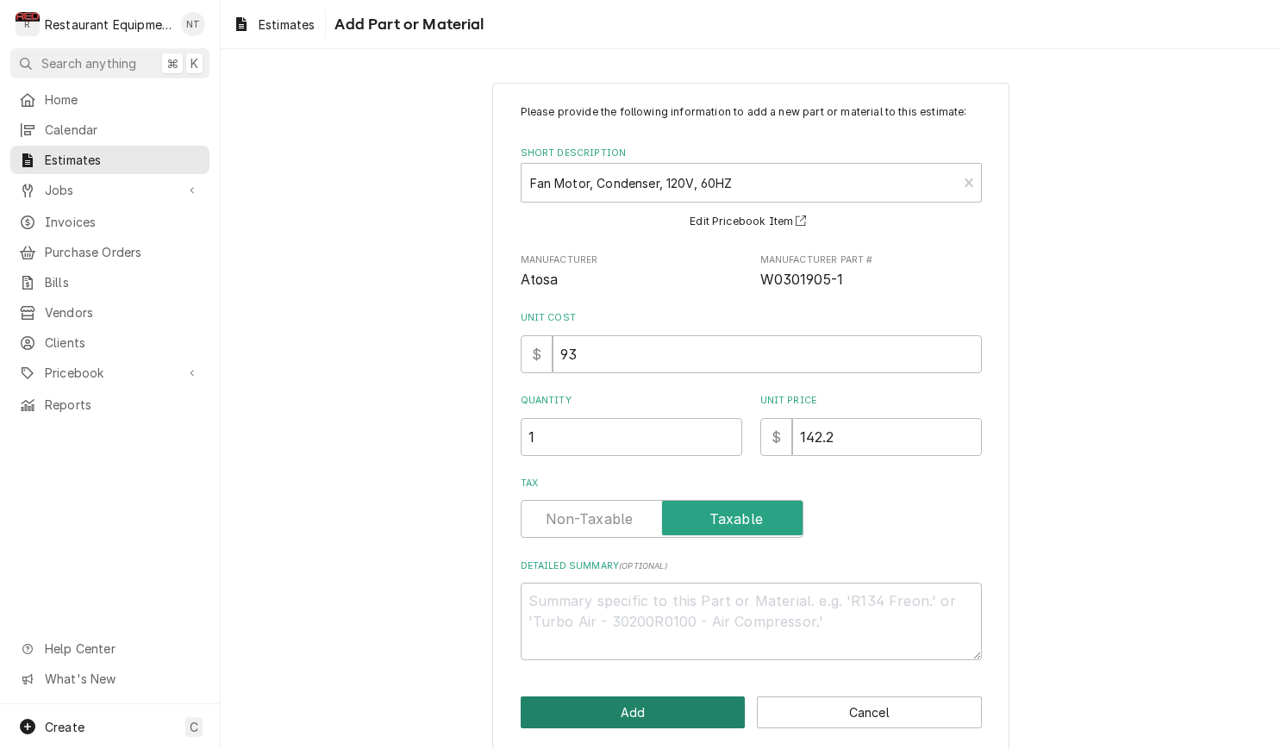
click at [712, 697] on button "Add" at bounding box center [633, 713] width 225 height 32
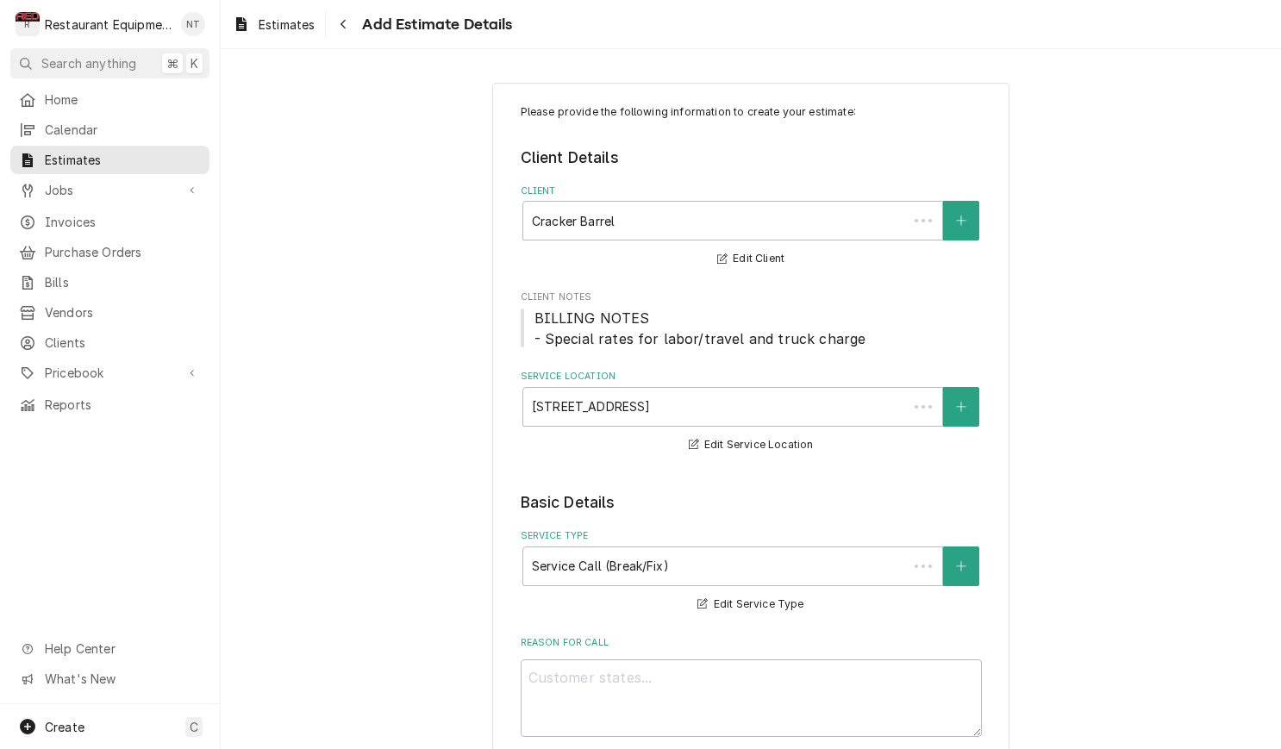
scroll to position [1205, 0]
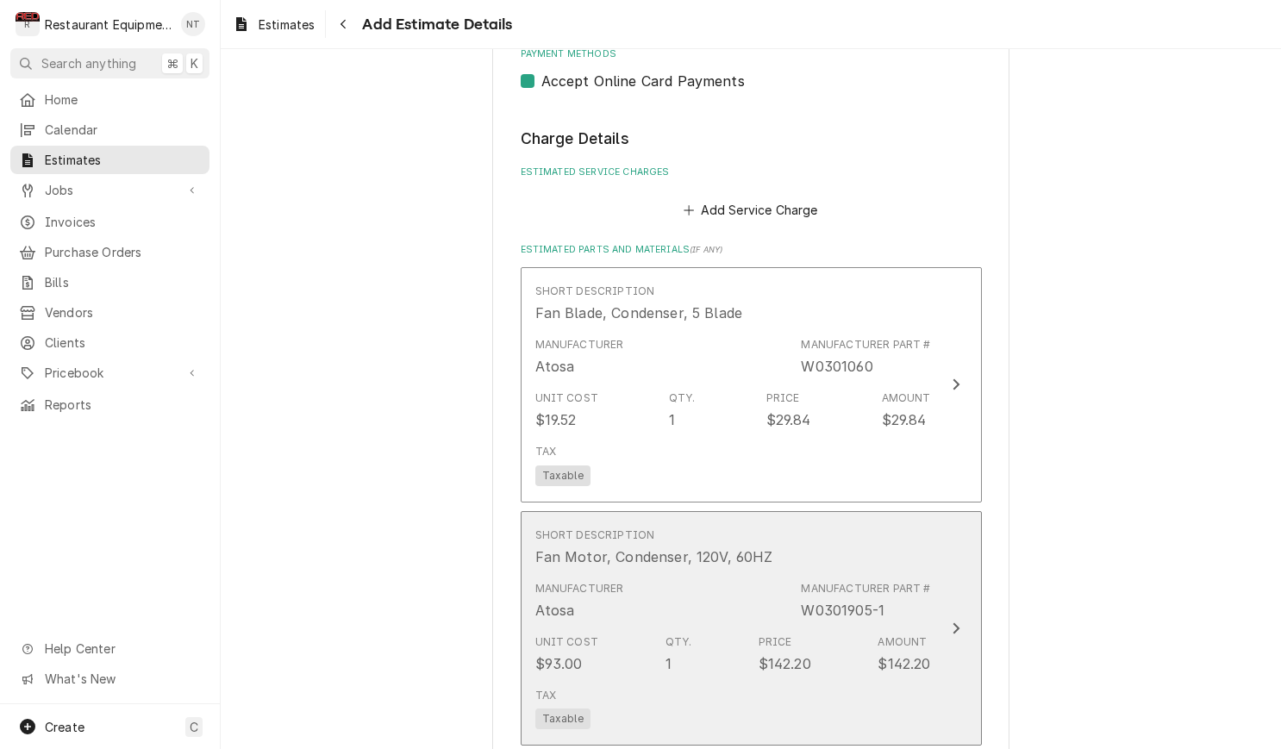
type textarea "x"
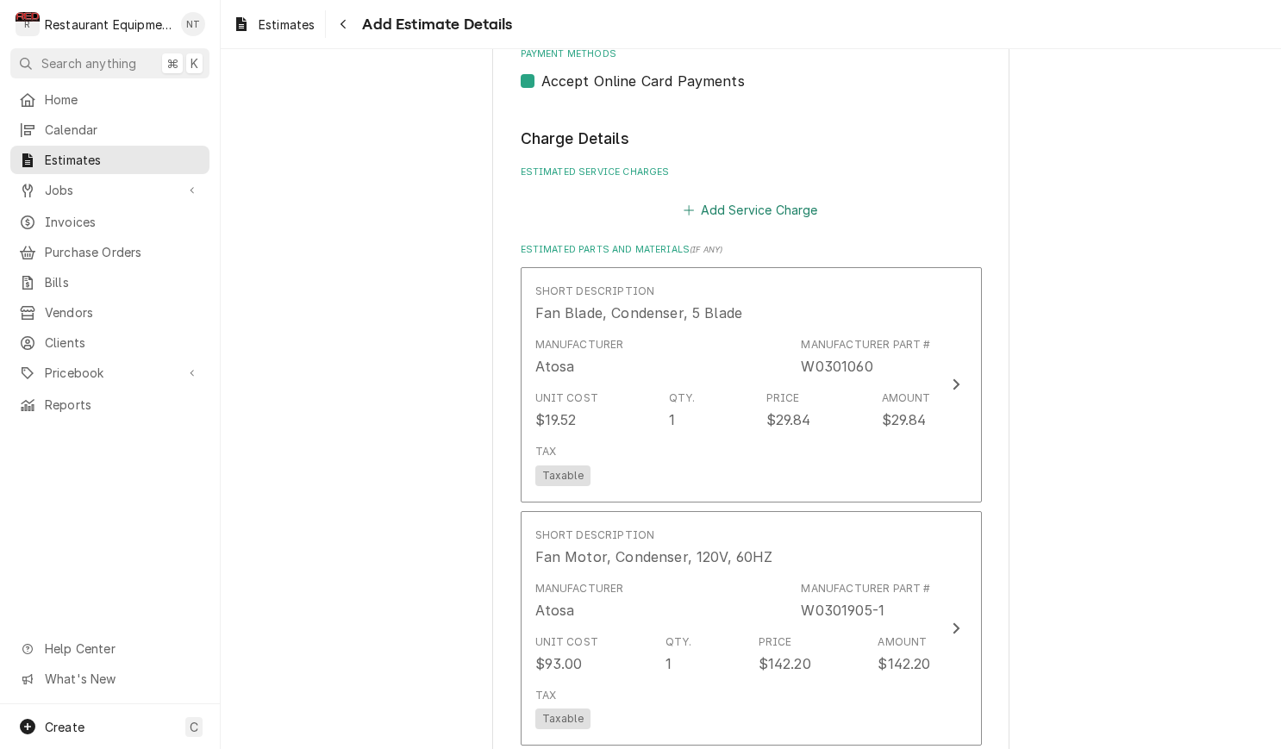
click at [775, 198] on button "Add Service Charge" at bounding box center [751, 210] width 140 height 24
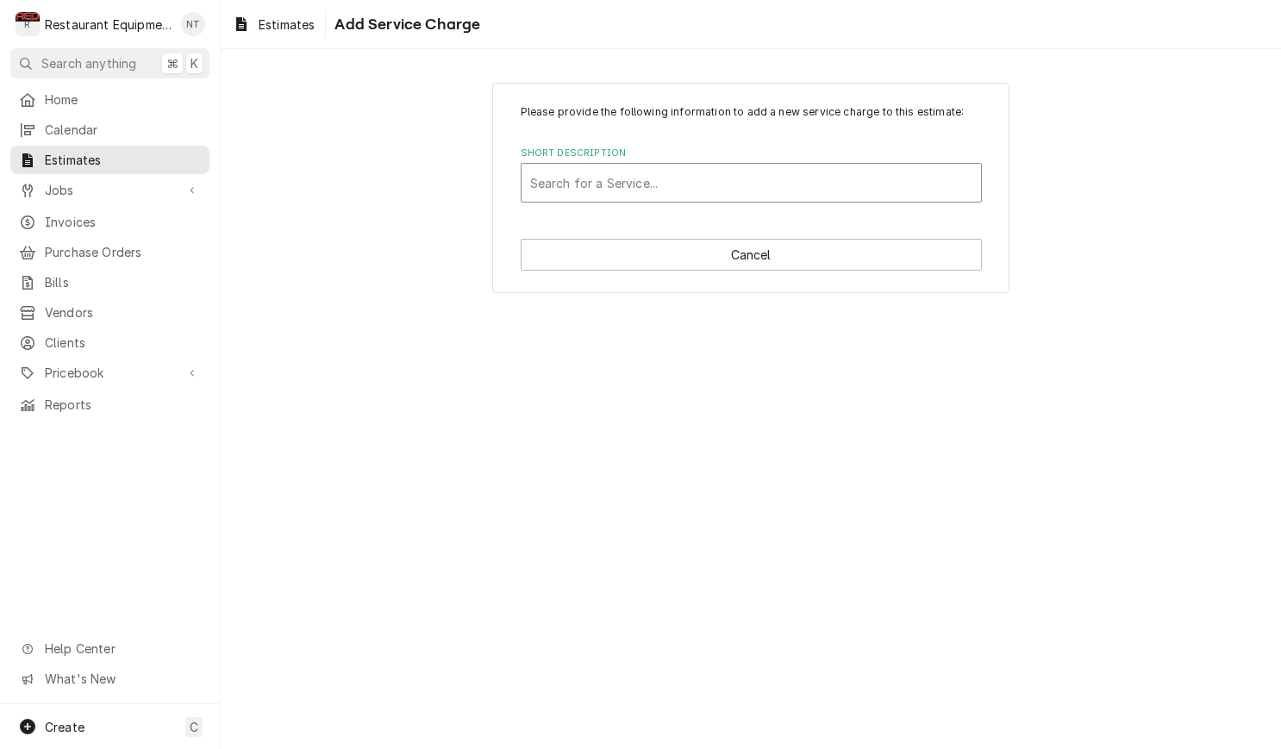
click at [742, 187] on div "Short Description" at bounding box center [751, 182] width 442 height 31
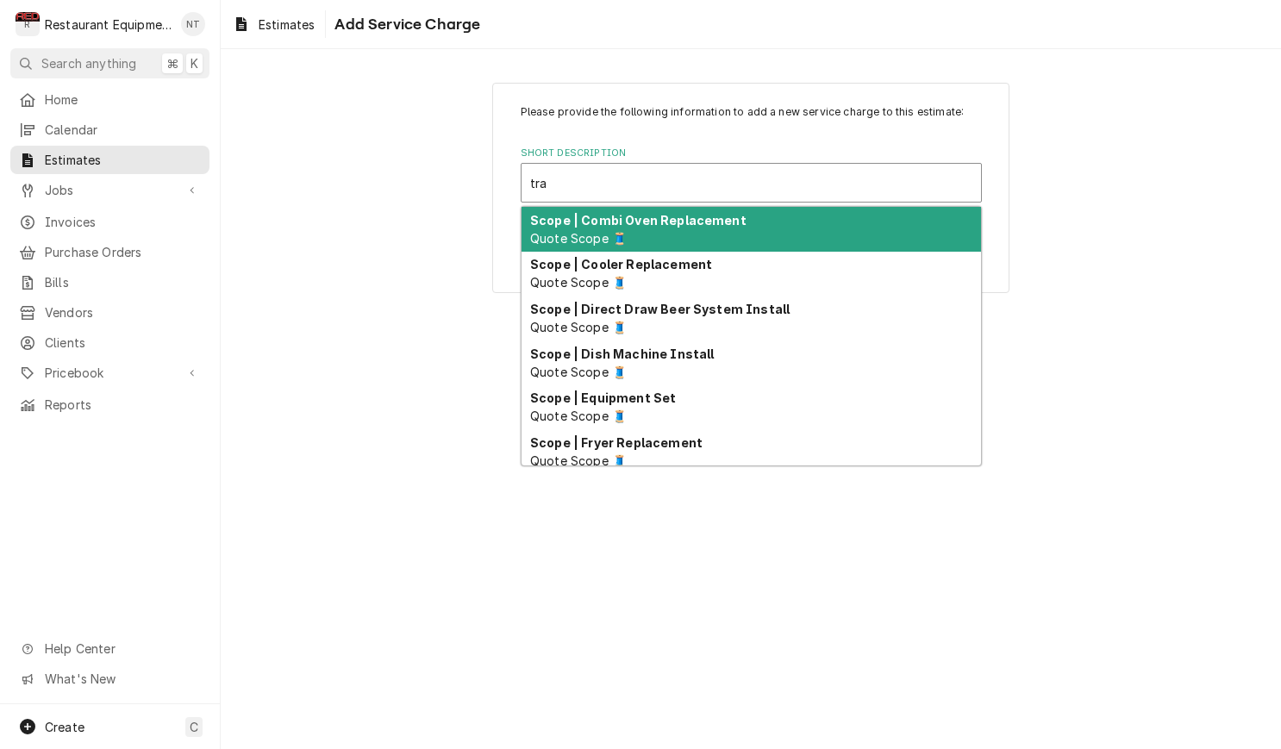
type input "trav"
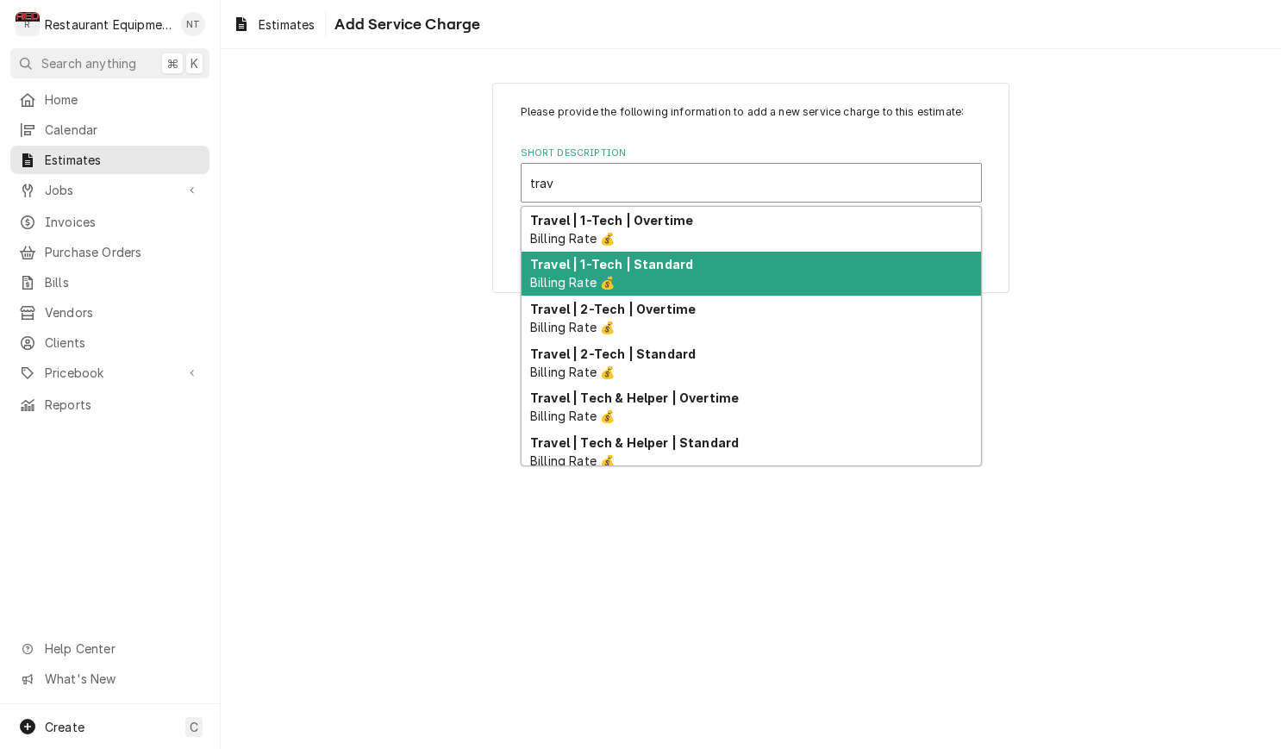
click at [759, 277] on div "Travel | 1-Tech | Standard Billing Rate 💰" at bounding box center [751, 274] width 459 height 45
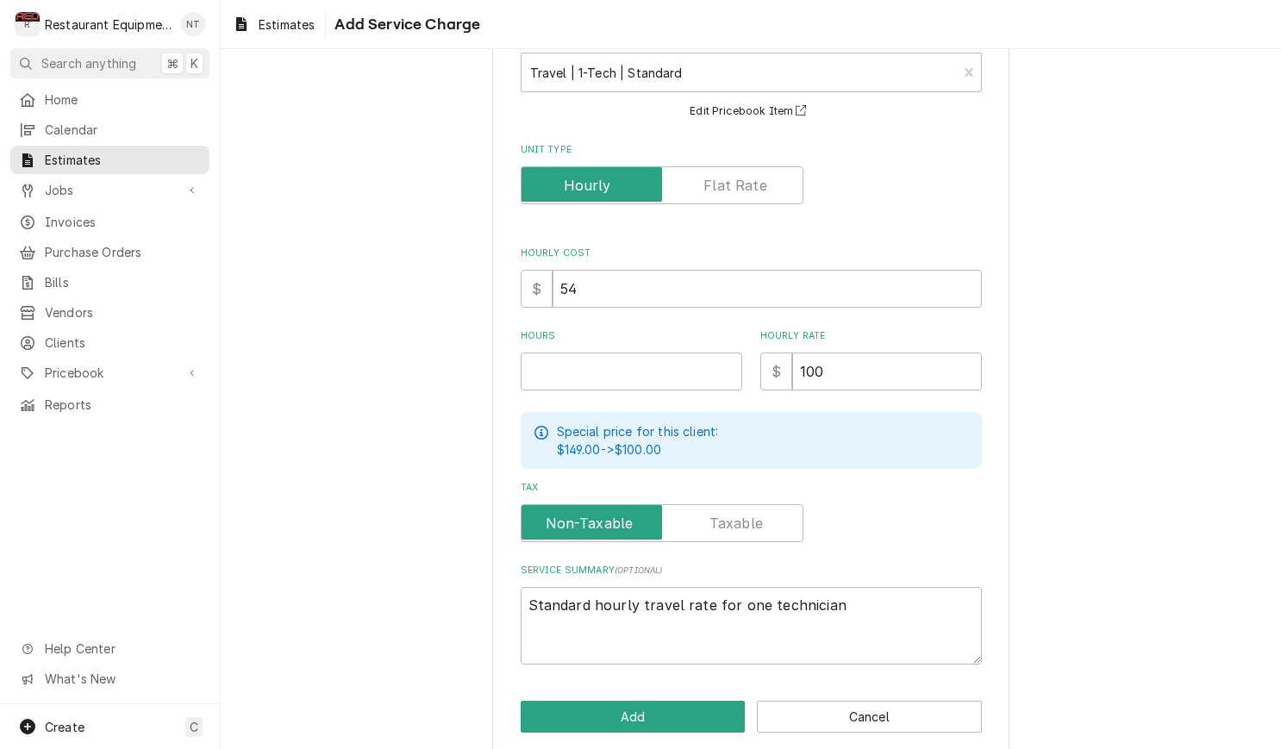
scroll to position [116, 0]
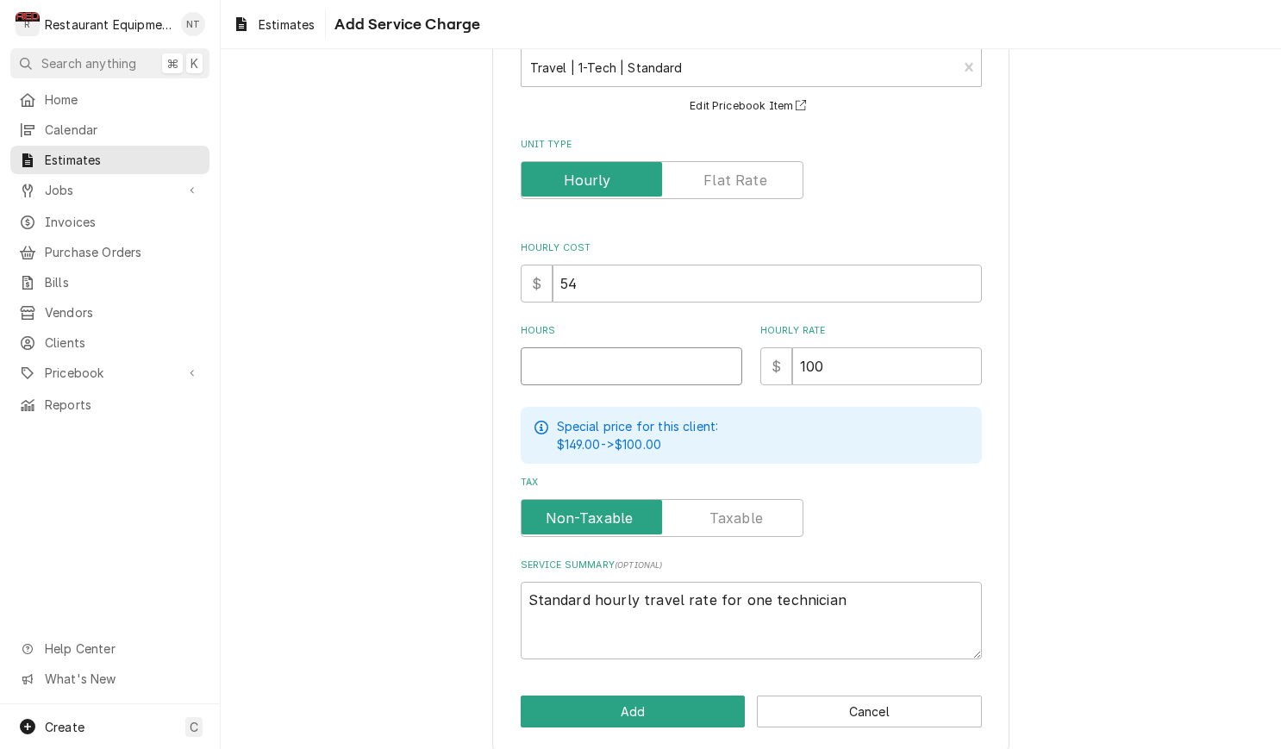
click at [628, 365] on input "Hours" at bounding box center [632, 366] width 222 height 38
type textarea "x"
type input "2"
type textarea "x"
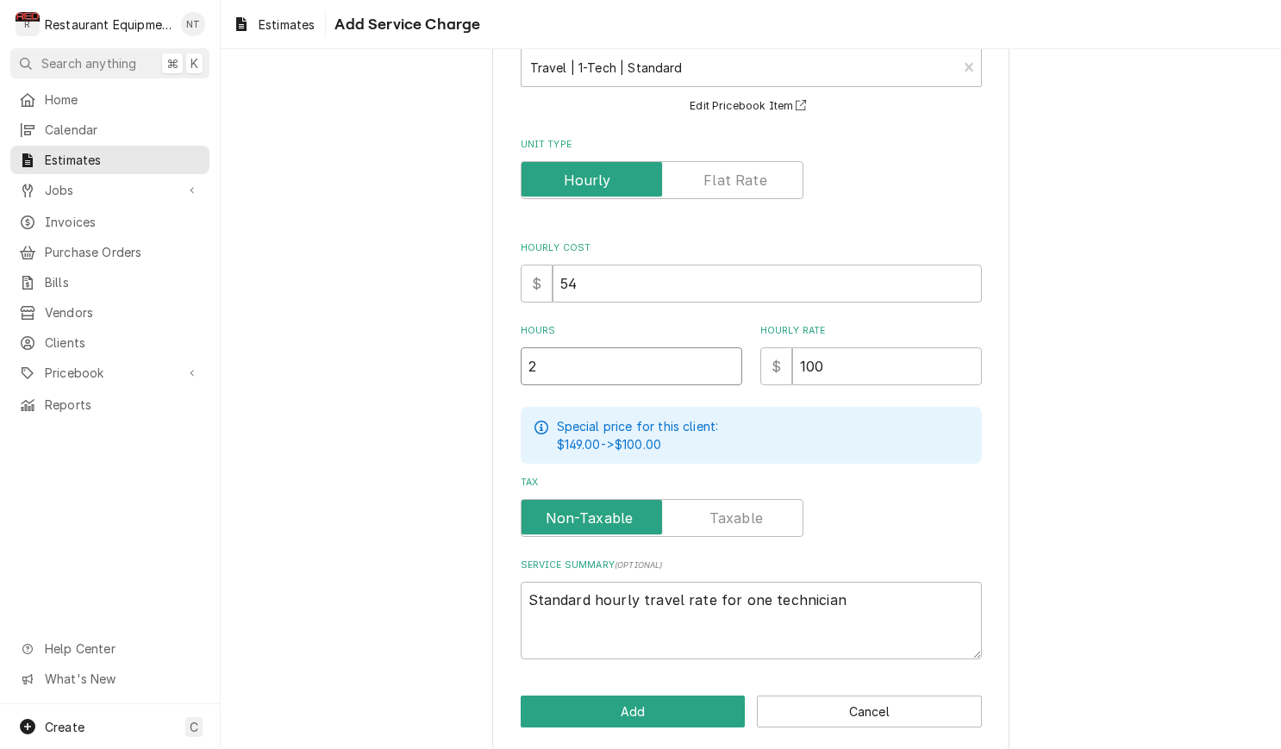
type input "2"
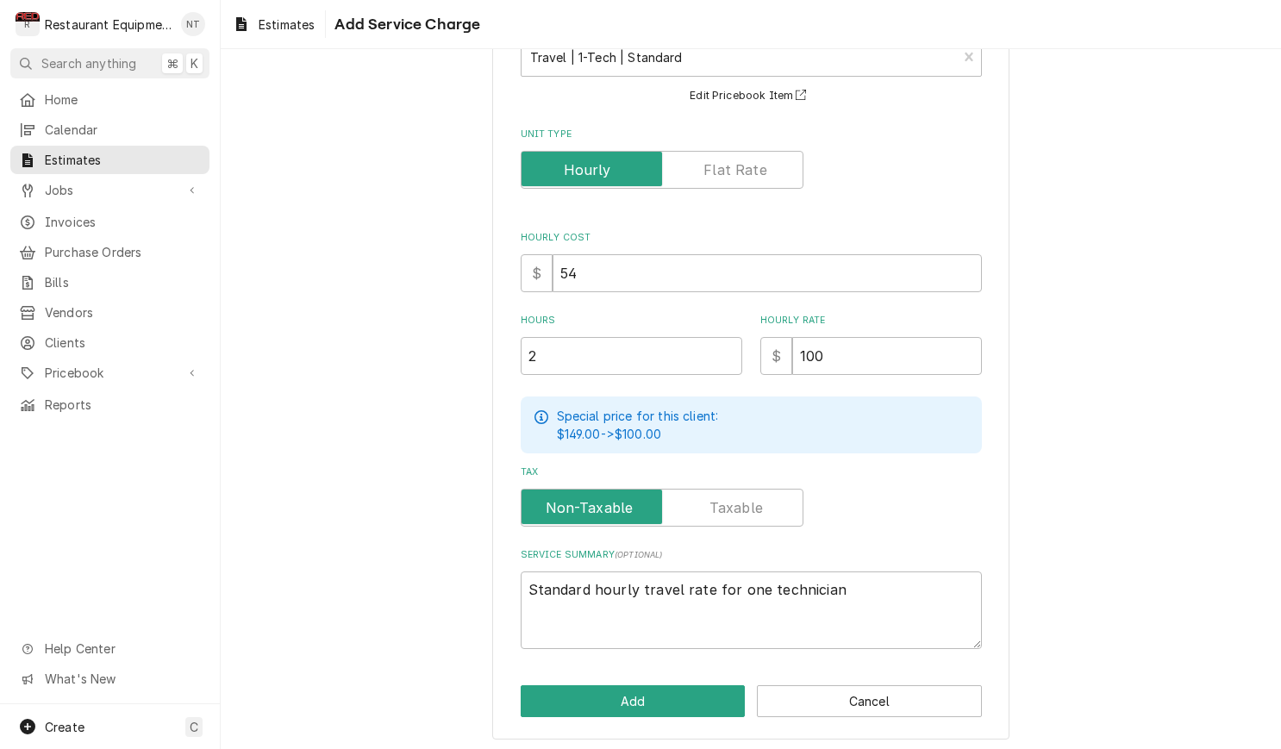
scroll to position [125, 0]
click at [676, 693] on button "Add" at bounding box center [633, 702] width 225 height 32
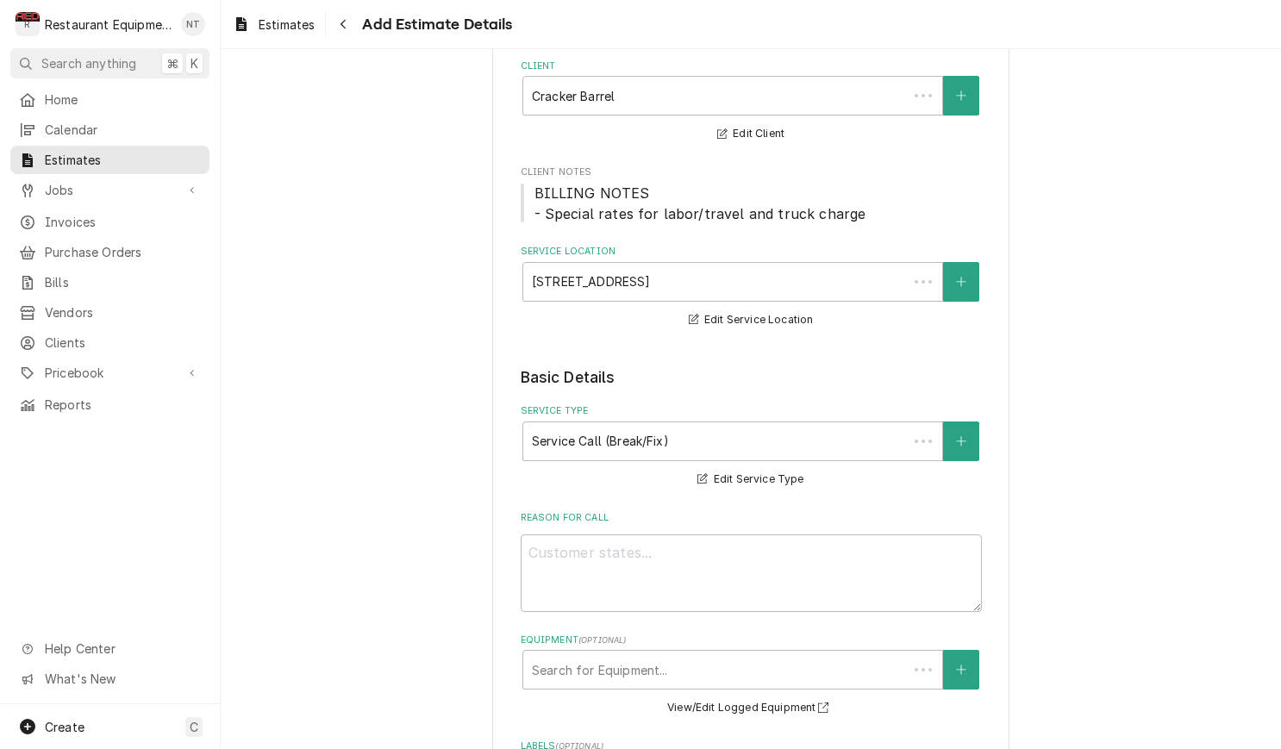
scroll to position [1205, 0]
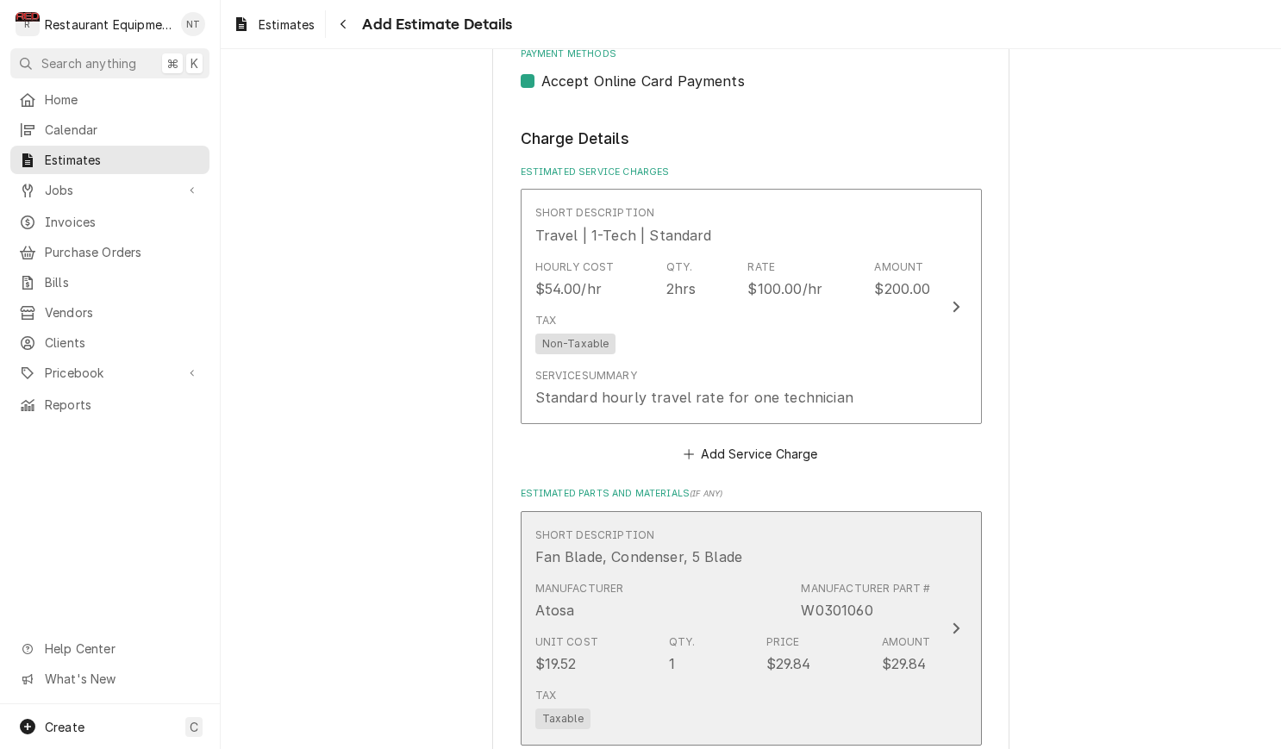
type textarea "x"
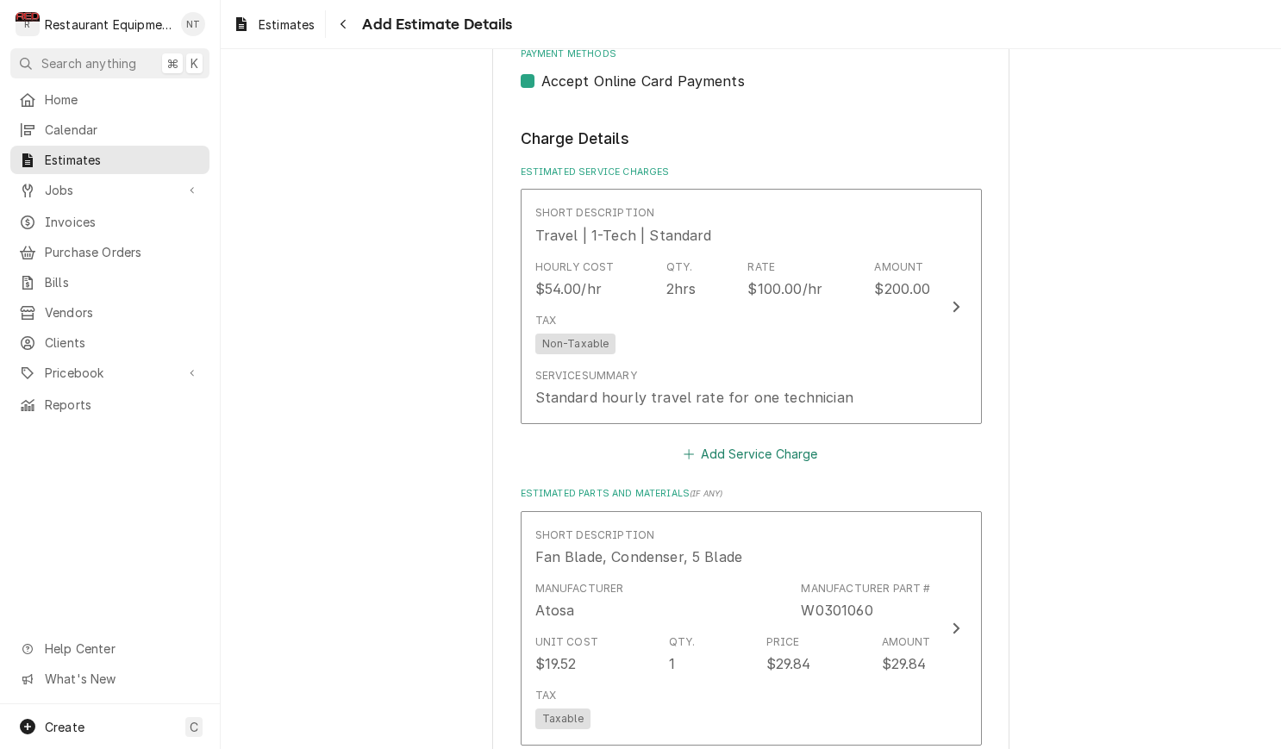
click at [769, 442] on button "Add Service Charge" at bounding box center [751, 454] width 140 height 24
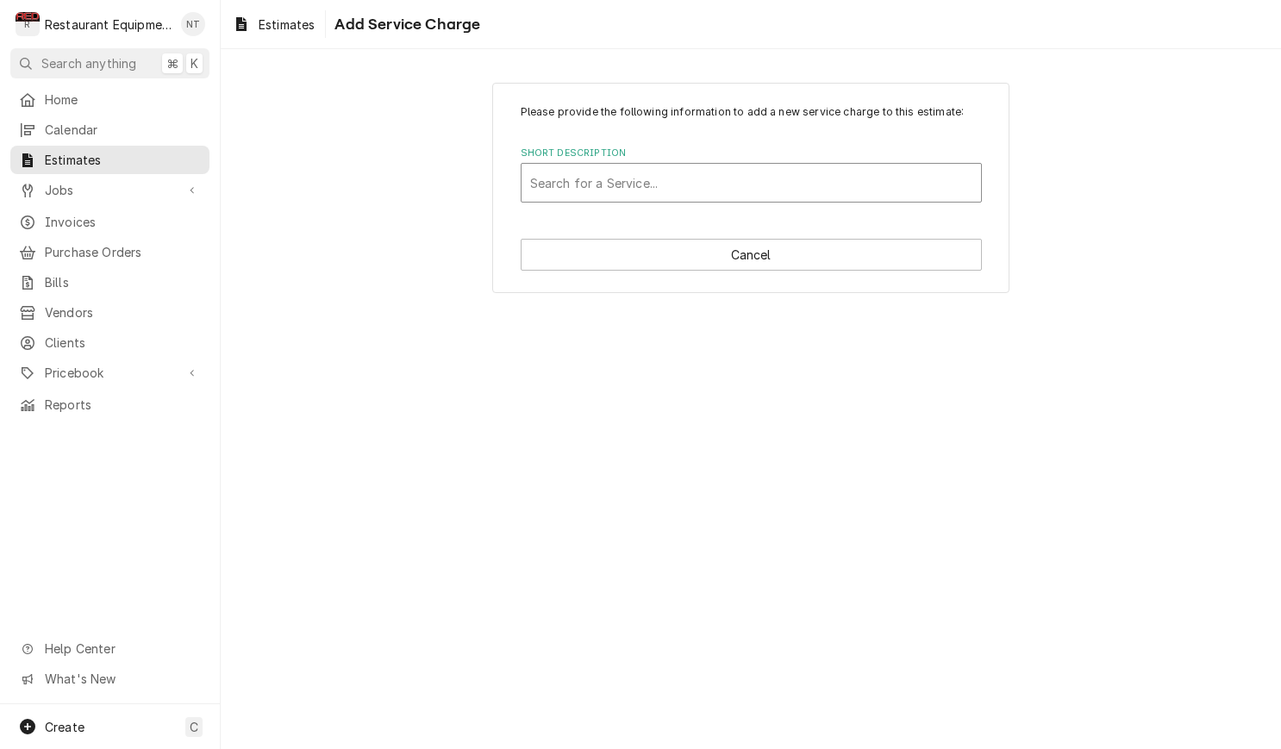
click at [682, 178] on div "Short Description" at bounding box center [751, 182] width 442 height 31
type input "labor"
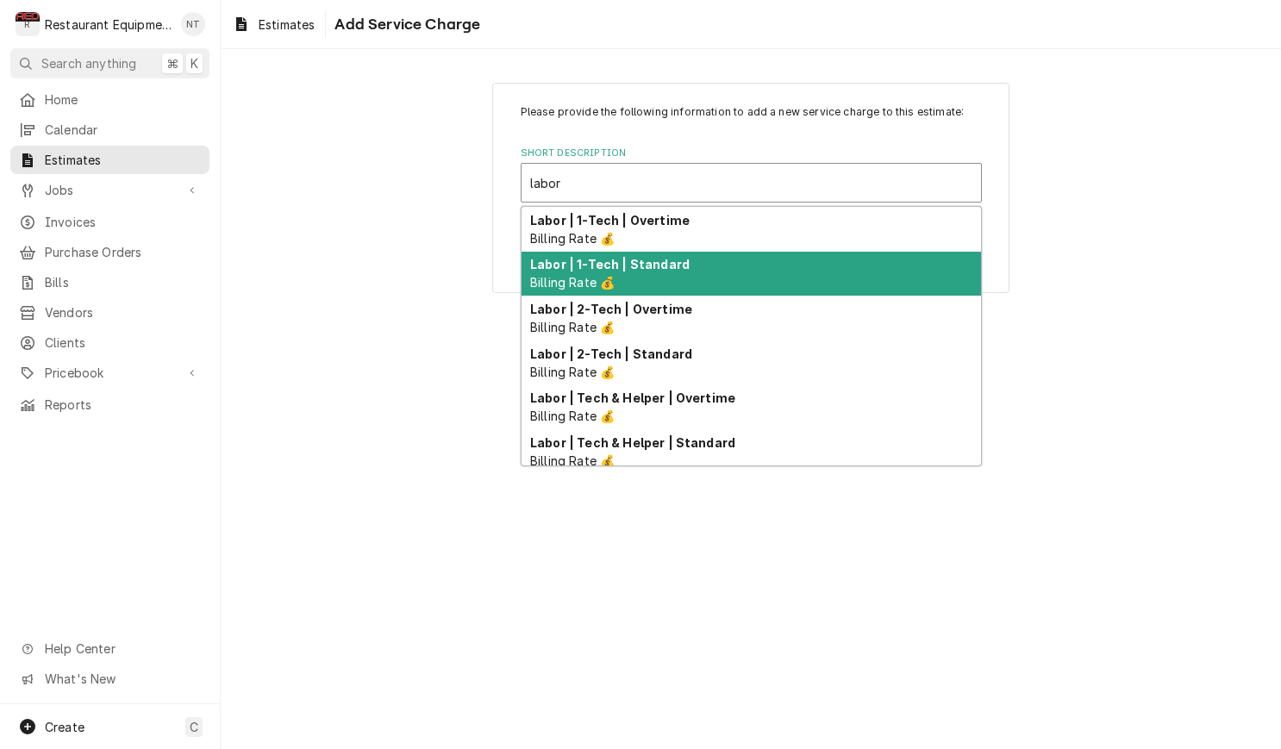
click at [671, 266] on strong "Labor | 1-Tech | Standard" at bounding box center [609, 264] width 159 height 15
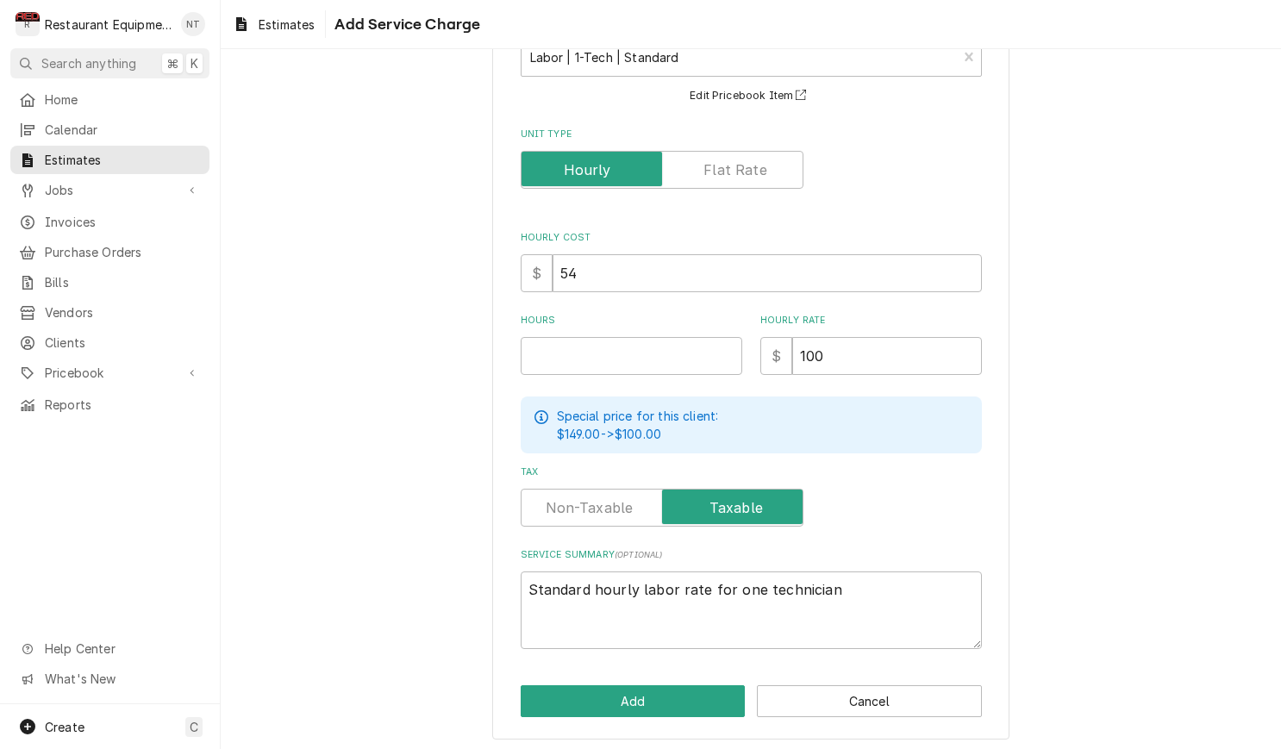
scroll to position [125, 0]
click at [653, 365] on input "Hours" at bounding box center [632, 357] width 222 height 38
click at [607, 2] on div "Estimates Add Service Charge" at bounding box center [751, 24] width 1060 height 48
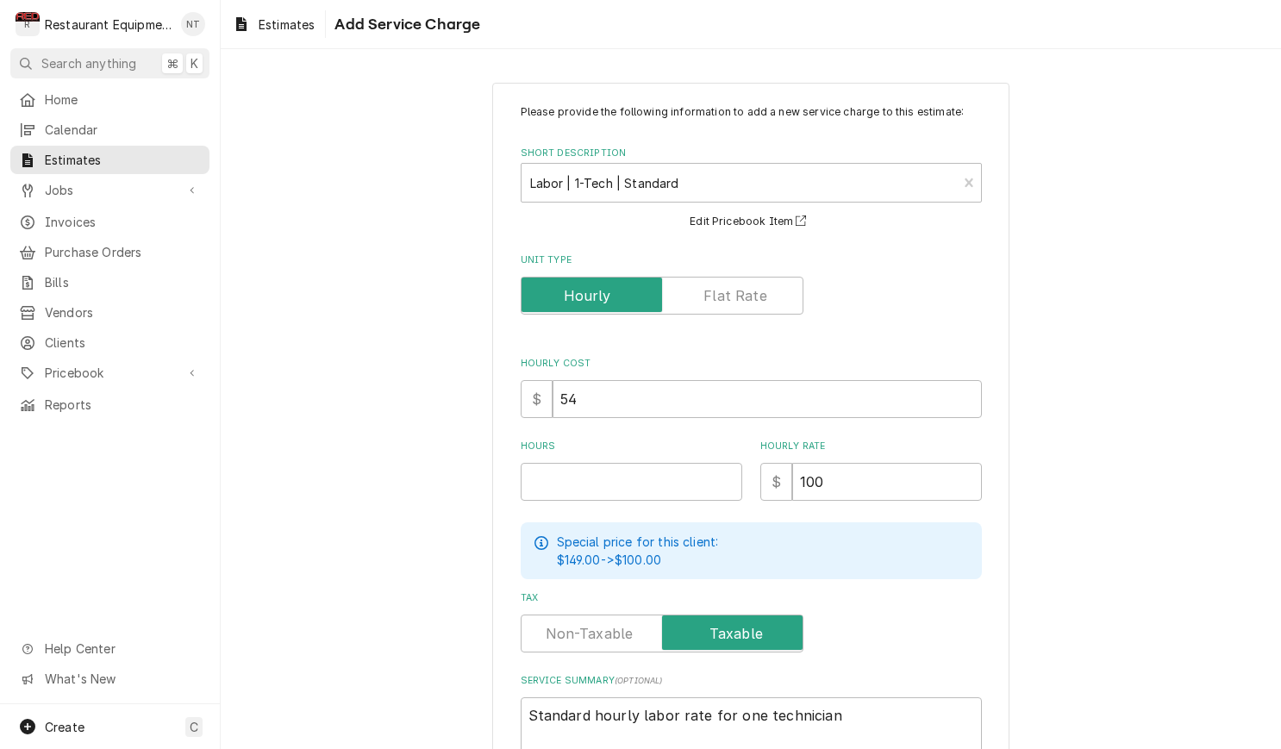
scroll to position [0, 0]
click at [632, 472] on input "Hours" at bounding box center [632, 482] width 222 height 38
type textarea "x"
type input "4"
type textarea "x"
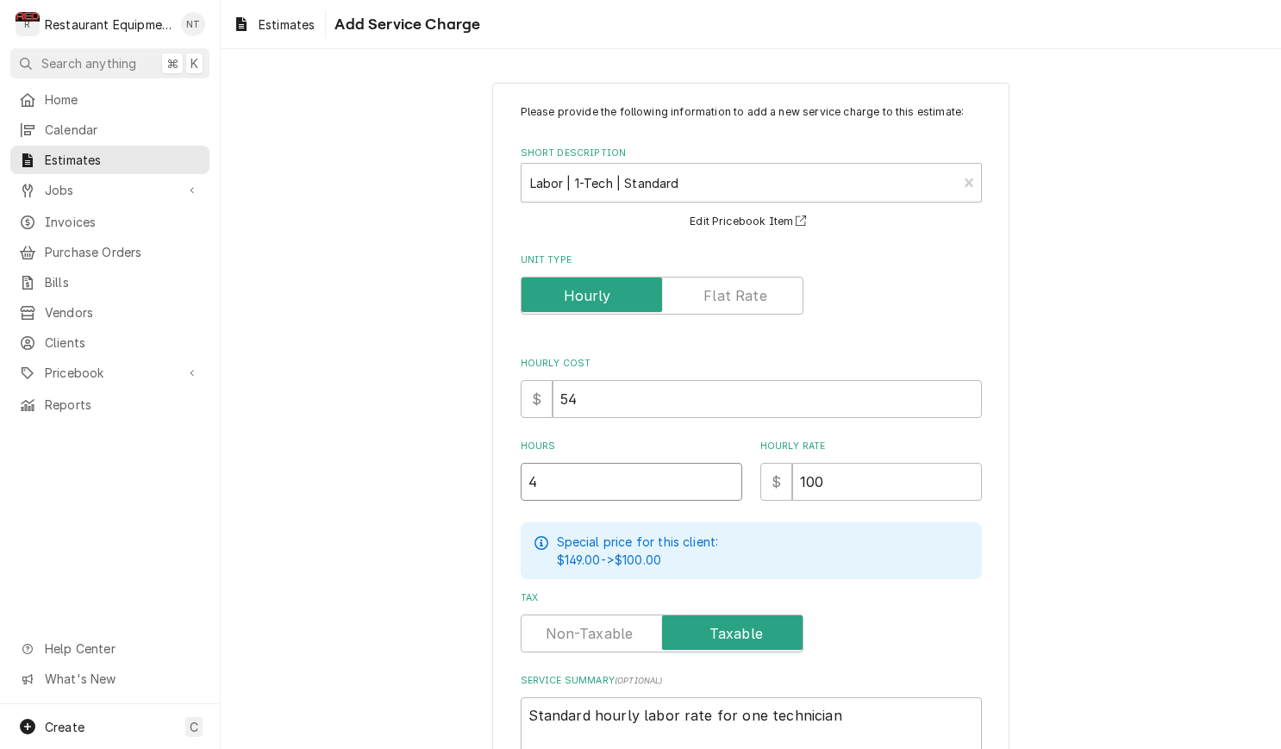
type input "4"
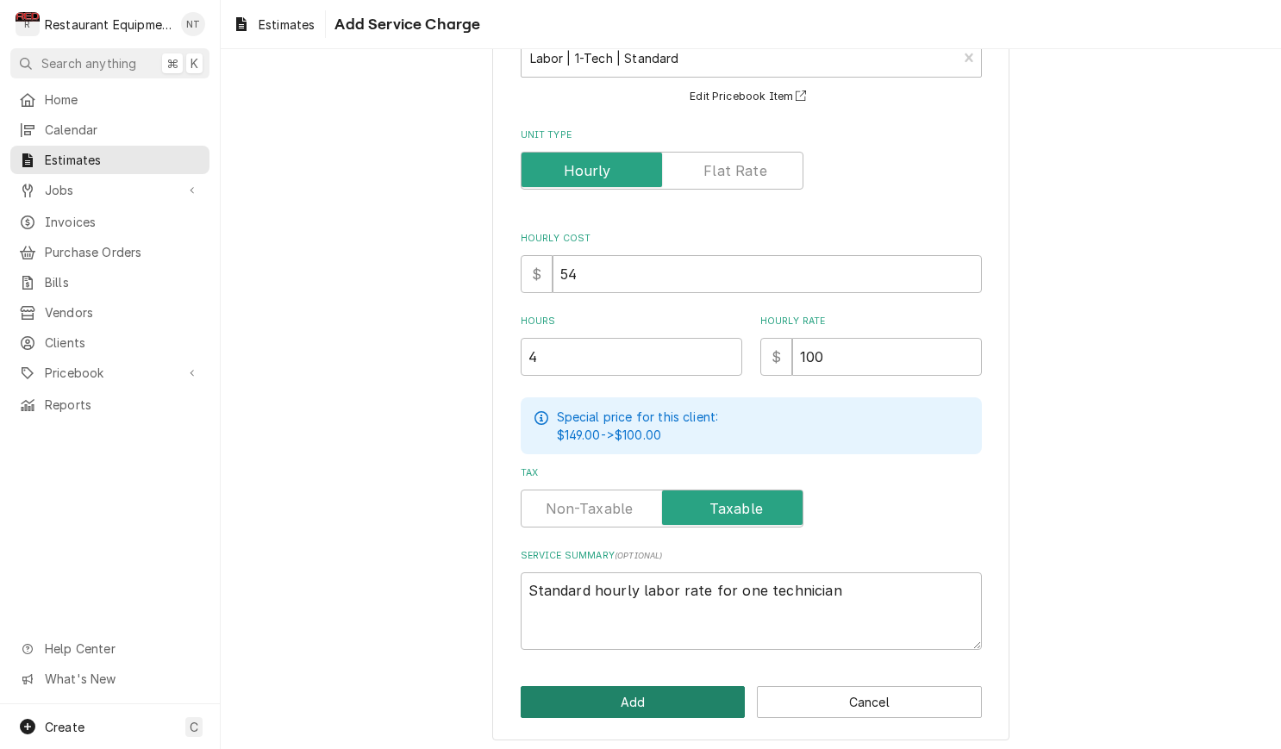
click at [681, 702] on button "Add" at bounding box center [633, 702] width 225 height 32
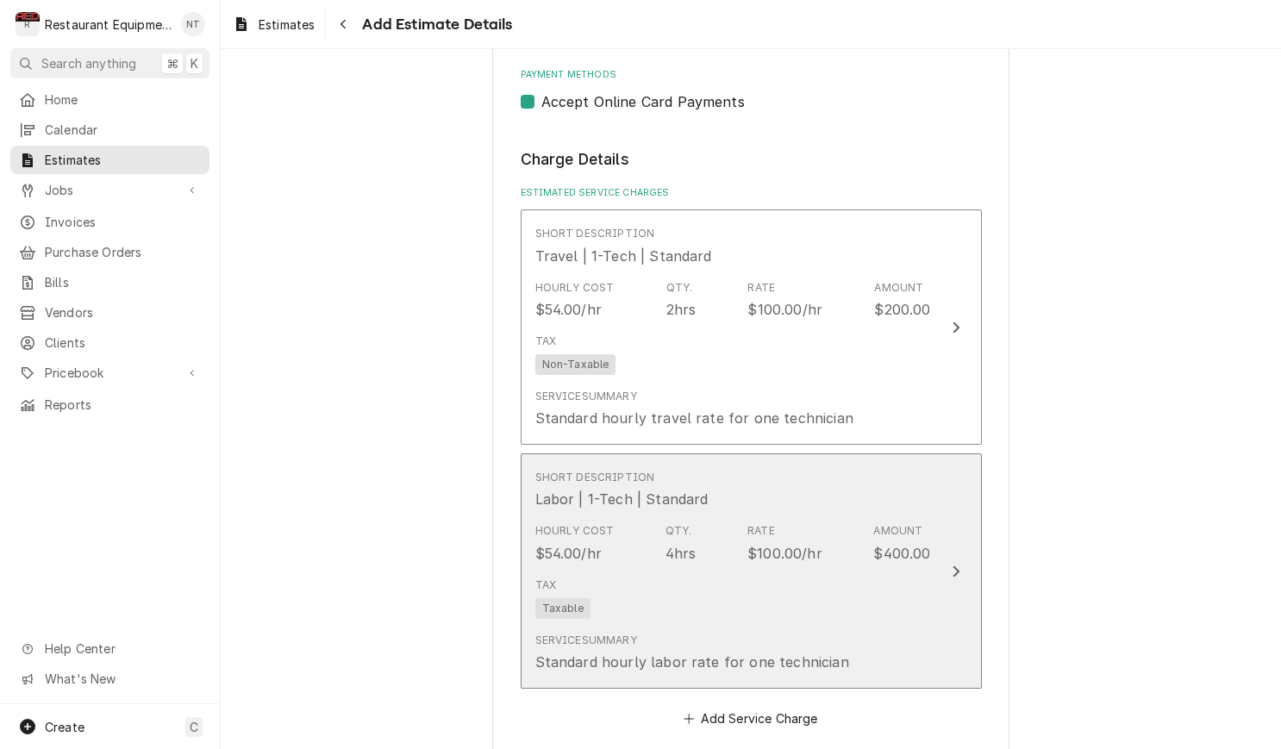
type textarea "x"
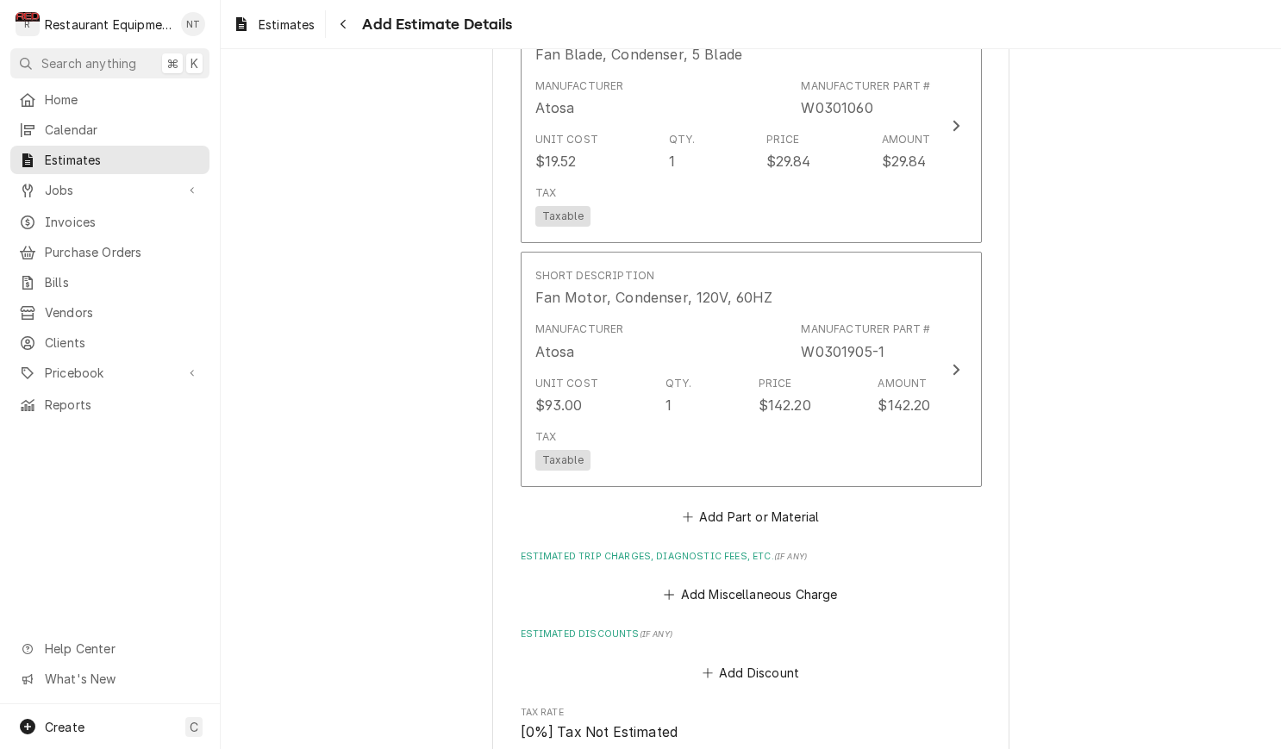
scroll to position [1955, 0]
click at [779, 579] on button "Add Miscellaneous Charge" at bounding box center [750, 591] width 179 height 24
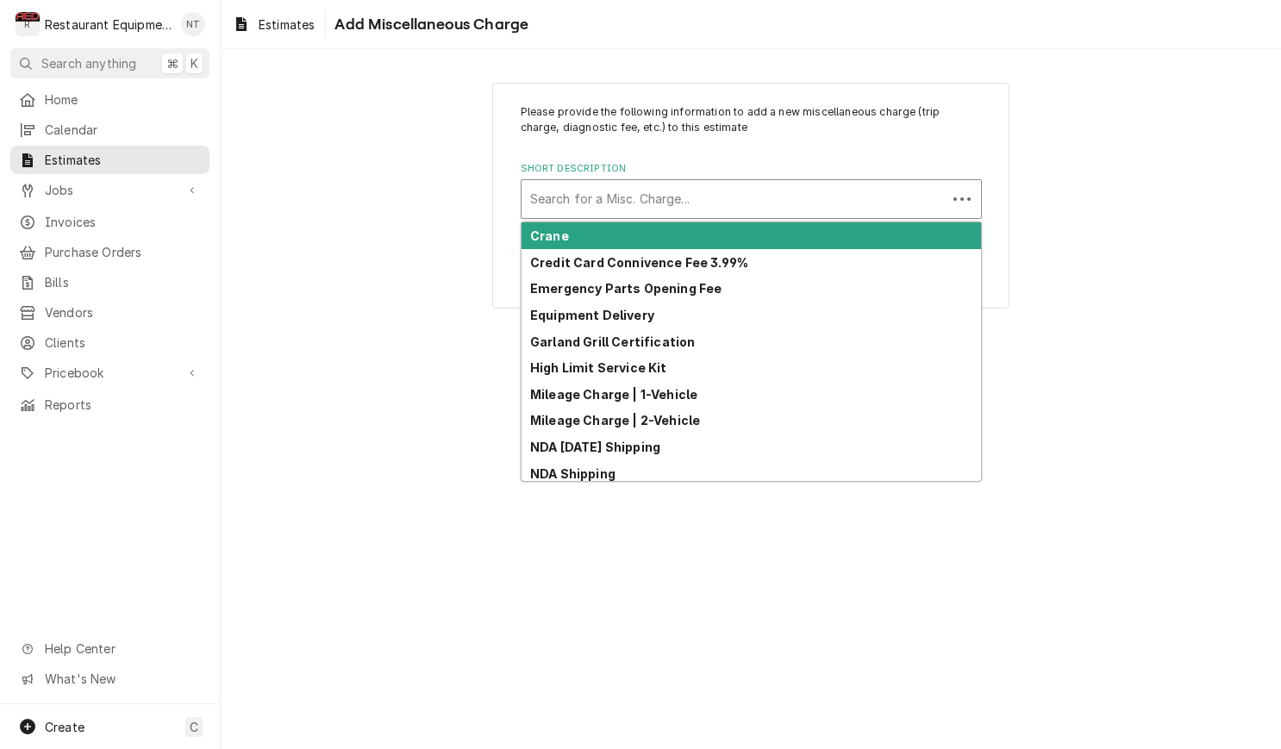
click at [638, 211] on div "Short Description" at bounding box center [734, 199] width 408 height 31
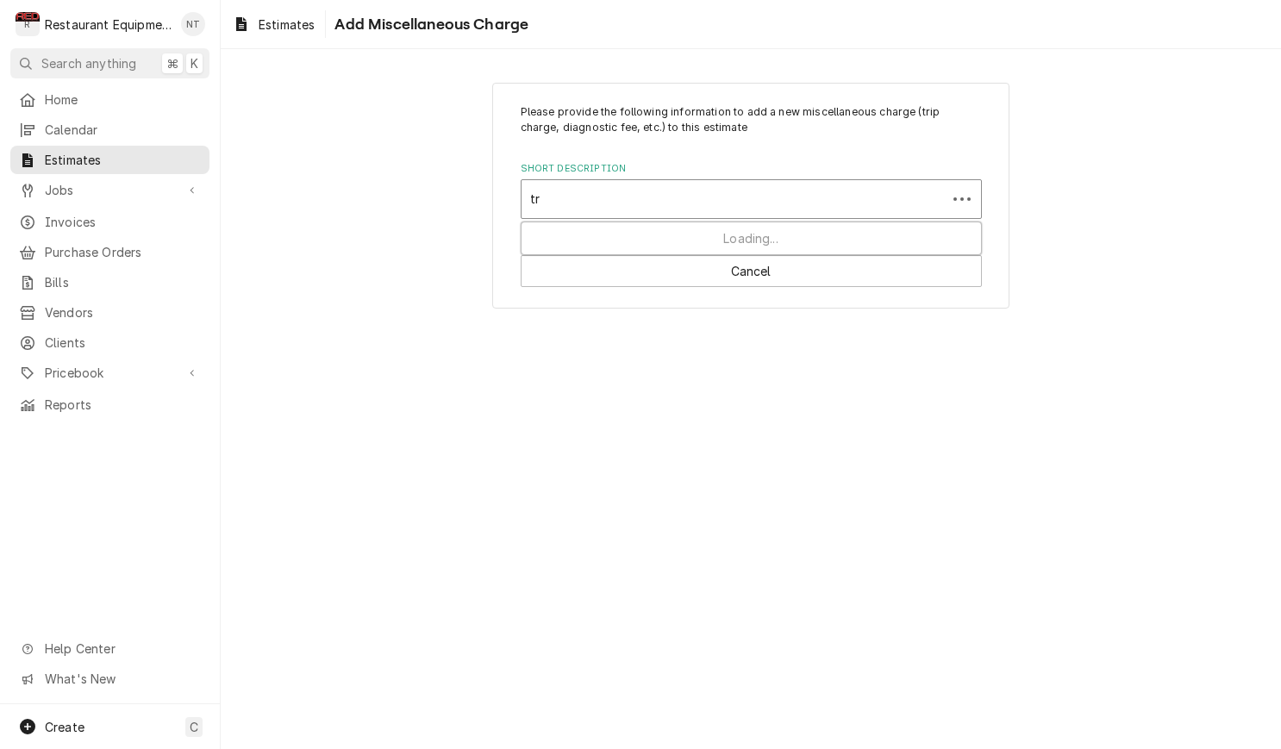
type input "tru"
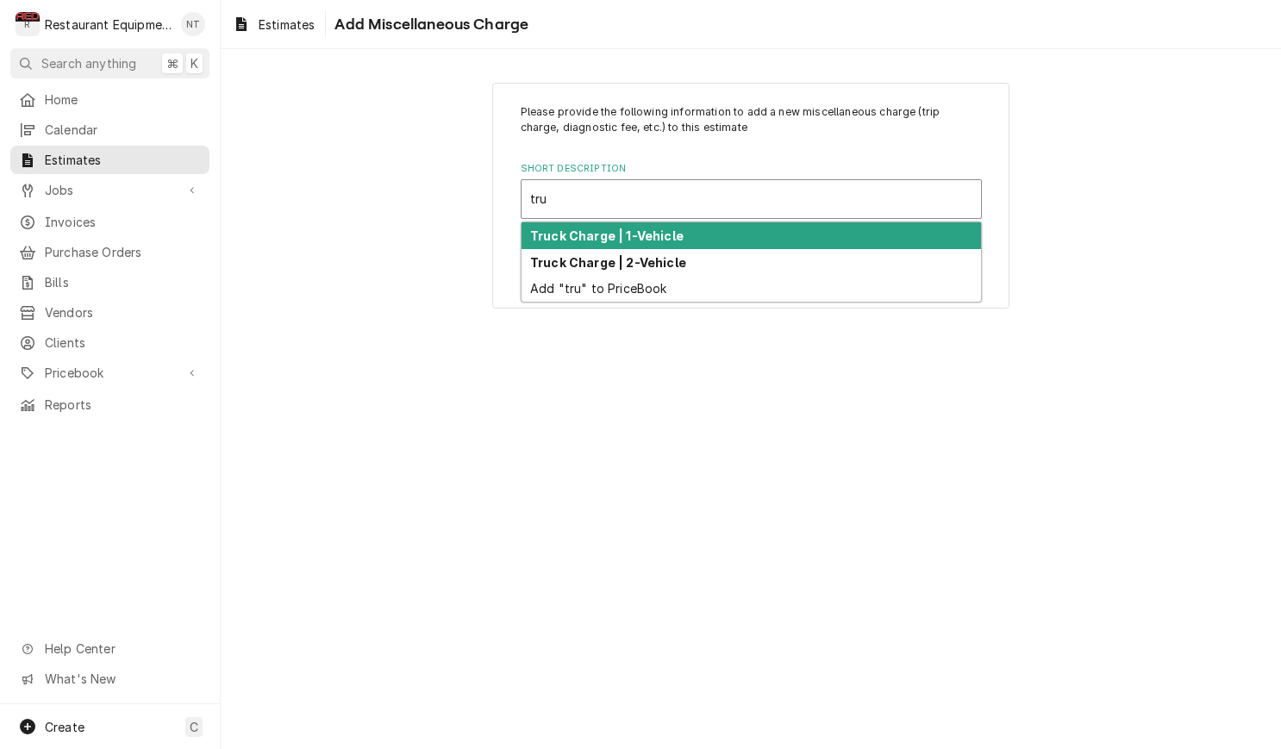
click at [651, 235] on strong "Truck Charge | 1-Vehicle" at bounding box center [606, 235] width 153 height 15
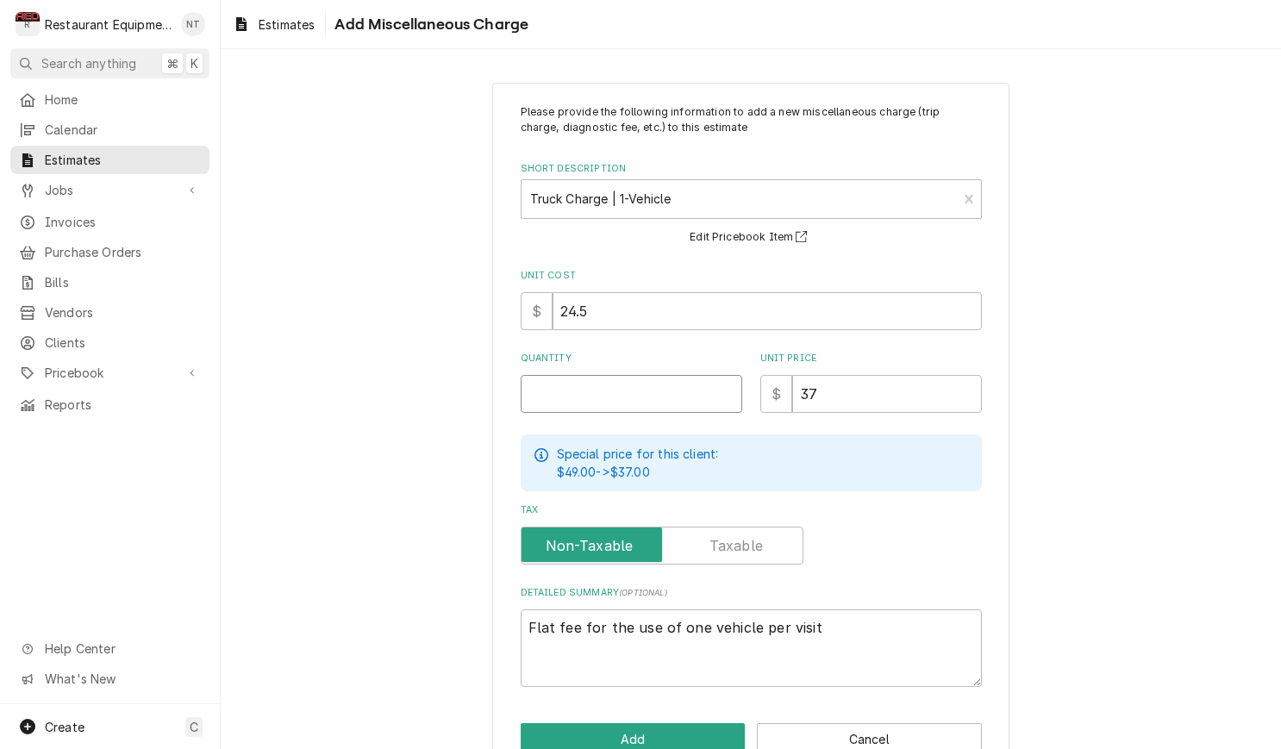
click at [698, 382] on input "Quantity" at bounding box center [632, 394] width 222 height 38
type textarea "x"
type input "1"
type textarea "x"
type input "1"
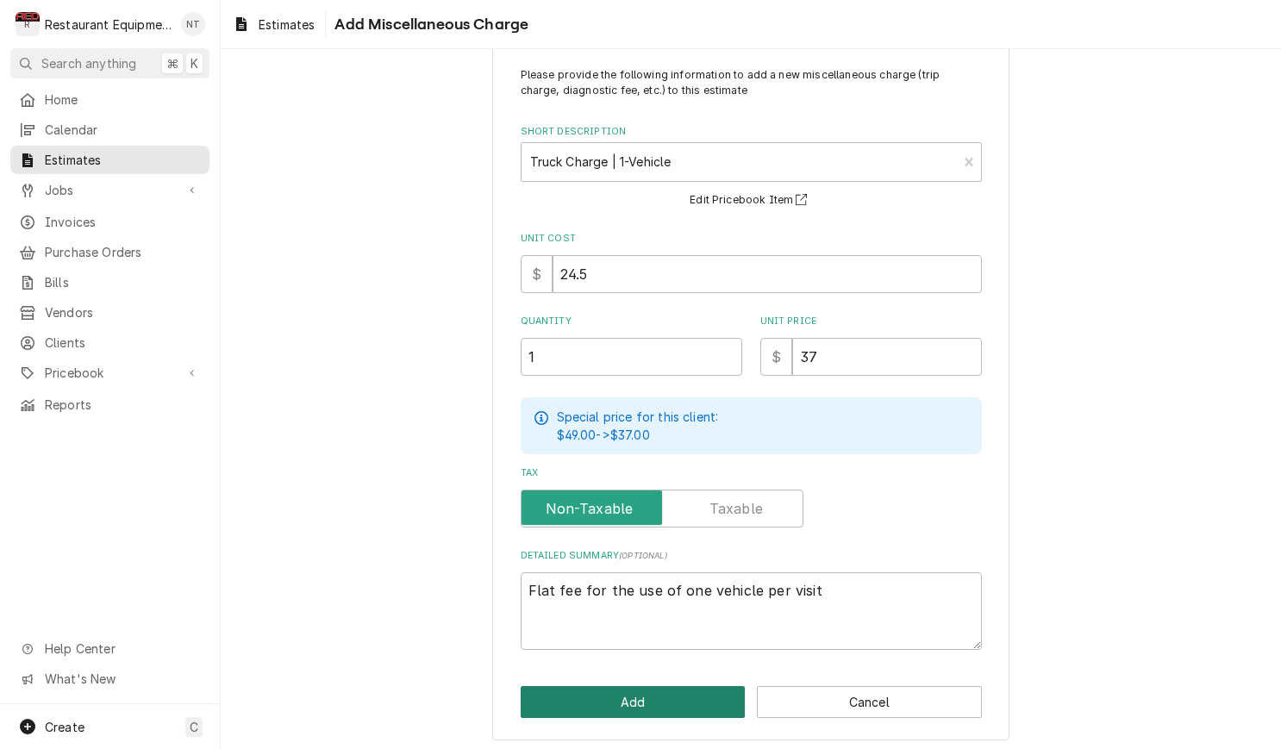
scroll to position [1, 0]
click at [718, 691] on button "Add" at bounding box center [633, 702] width 225 height 32
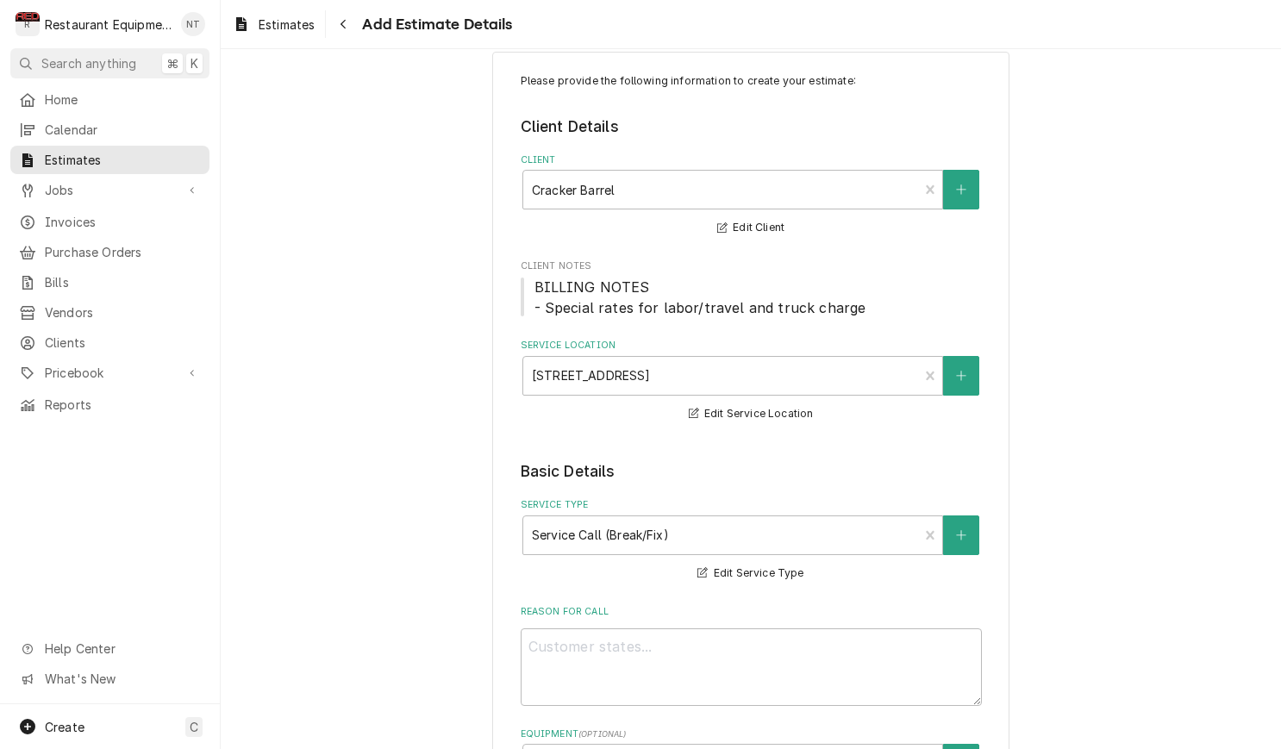
type textarea "x"
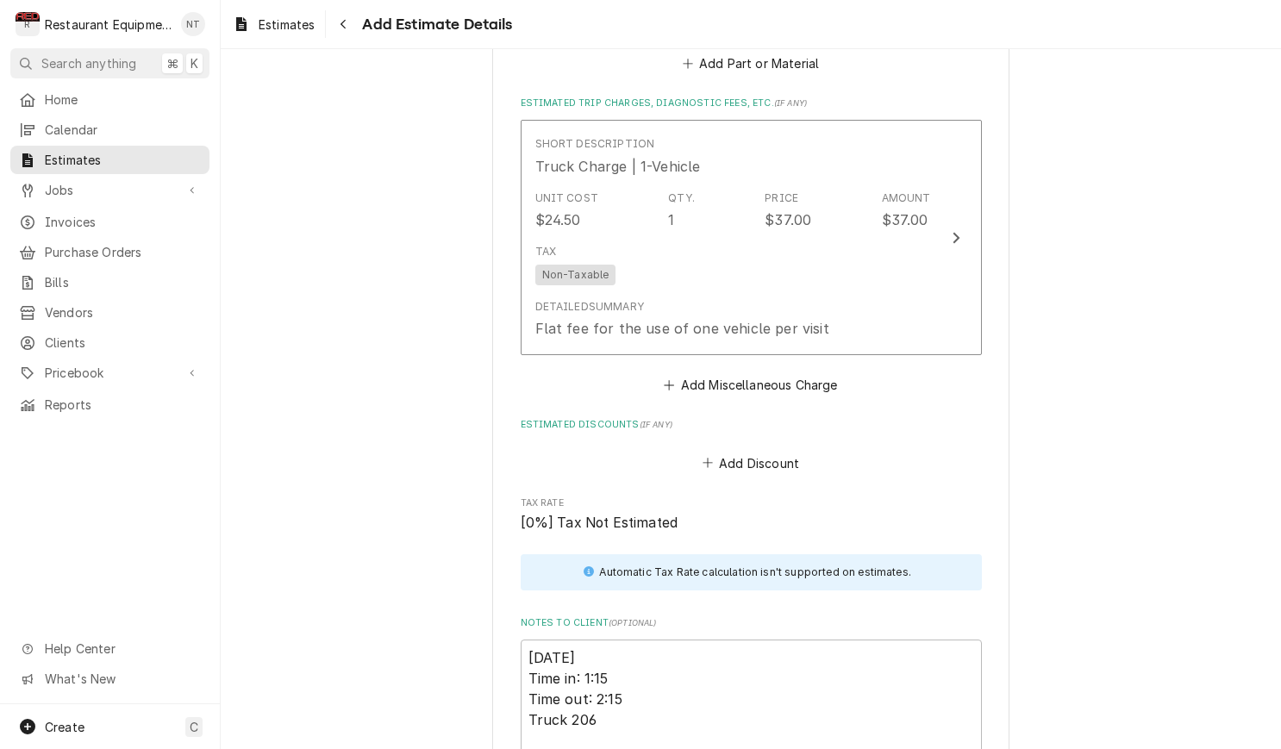
scroll to position [2412, 0]
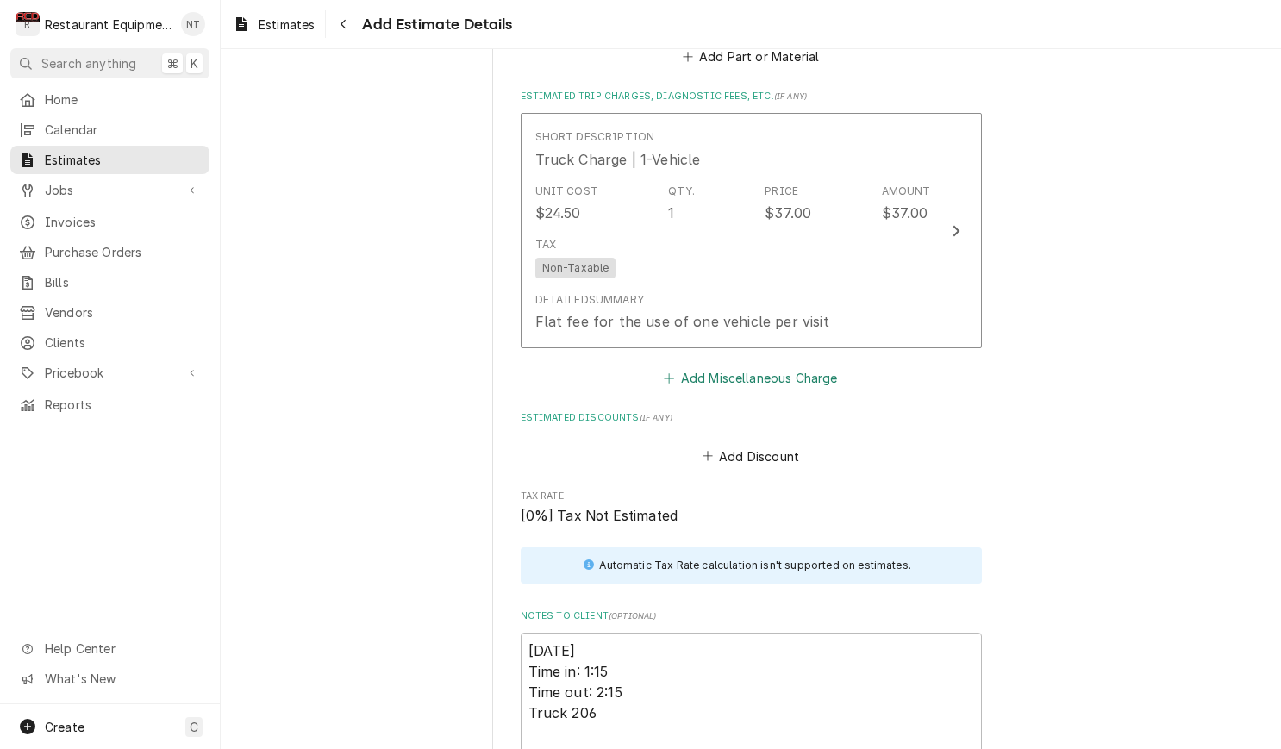
click at [710, 366] on button "Add Miscellaneous Charge" at bounding box center [750, 378] width 179 height 24
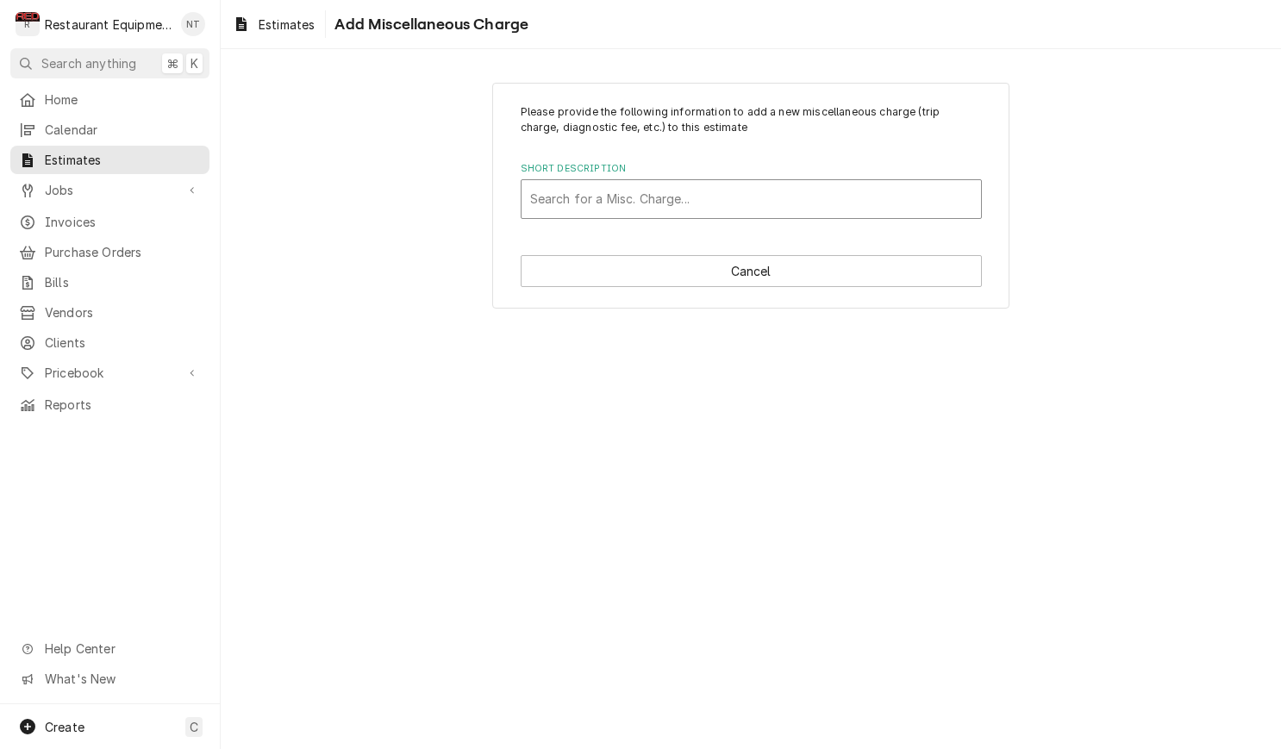
click at [647, 210] on div "Short Description" at bounding box center [751, 199] width 442 height 31
type input "sh"
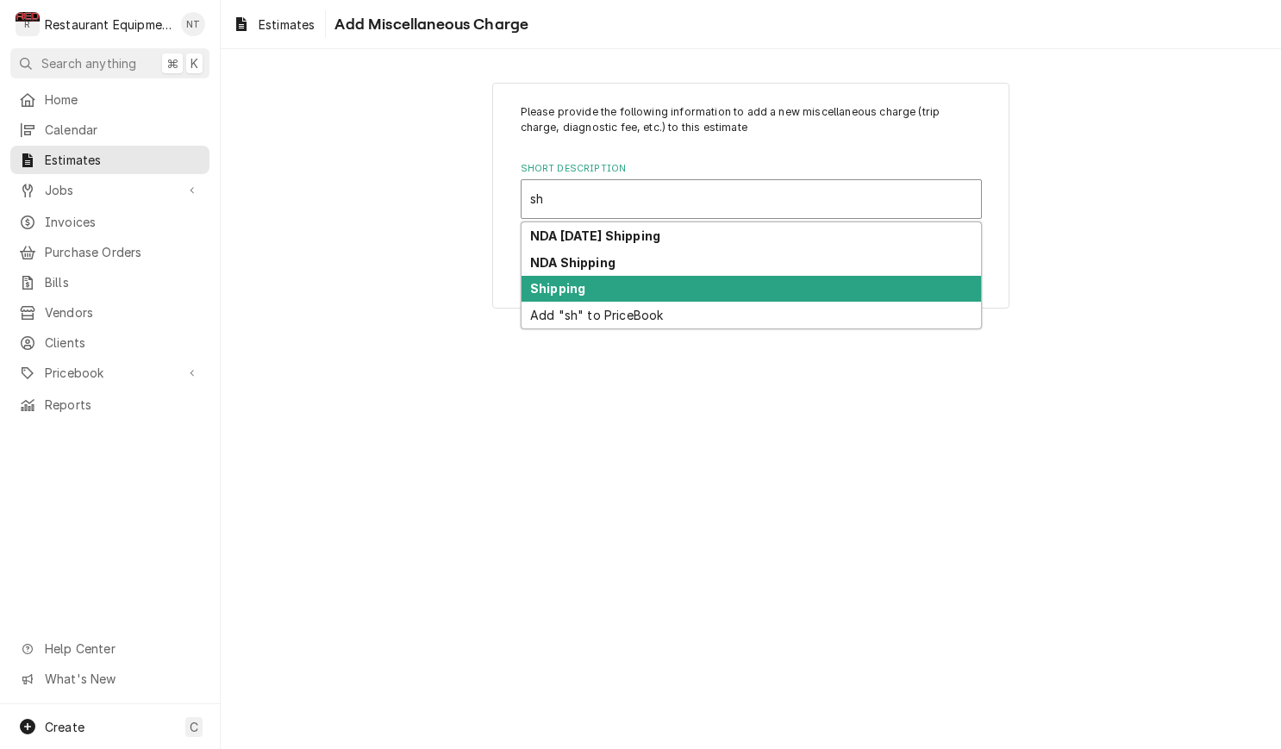
click at [620, 282] on div "Shipping" at bounding box center [751, 289] width 459 height 27
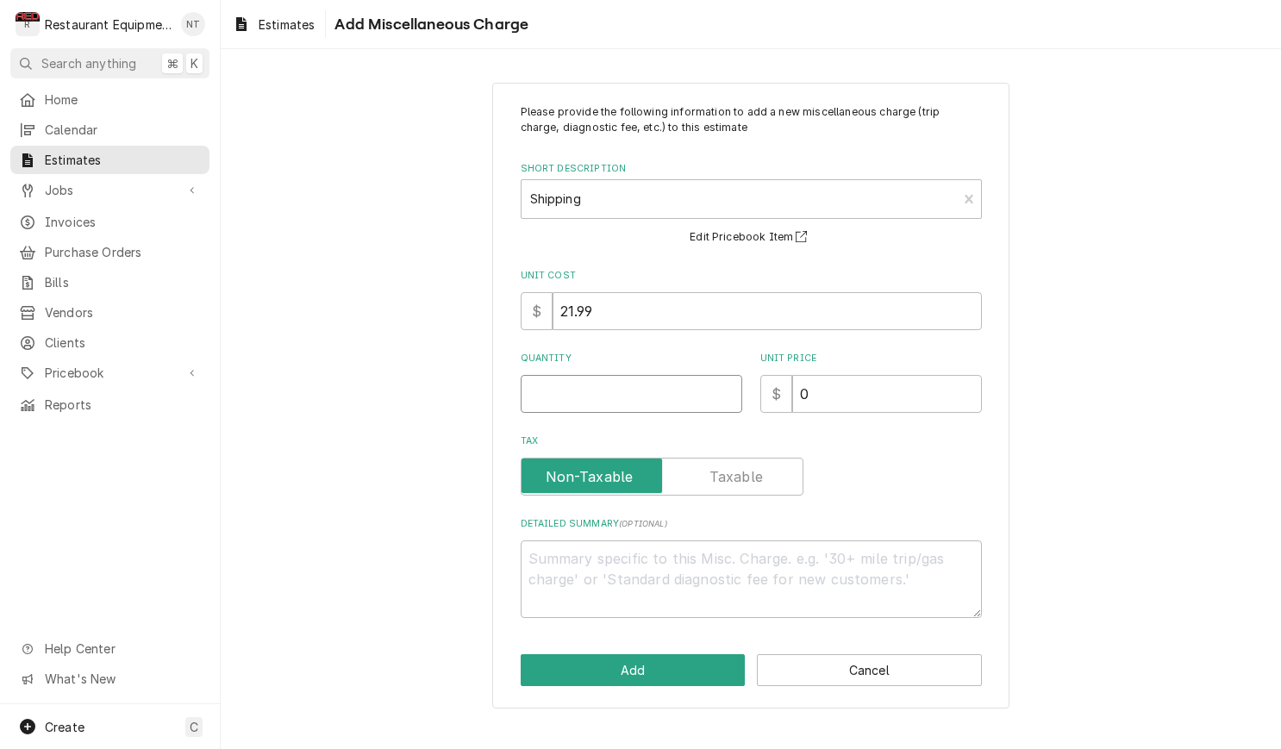
click at [632, 380] on input "Quantity" at bounding box center [632, 394] width 222 height 38
type textarea "x"
type input "1"
type textarea "x"
type input "1"
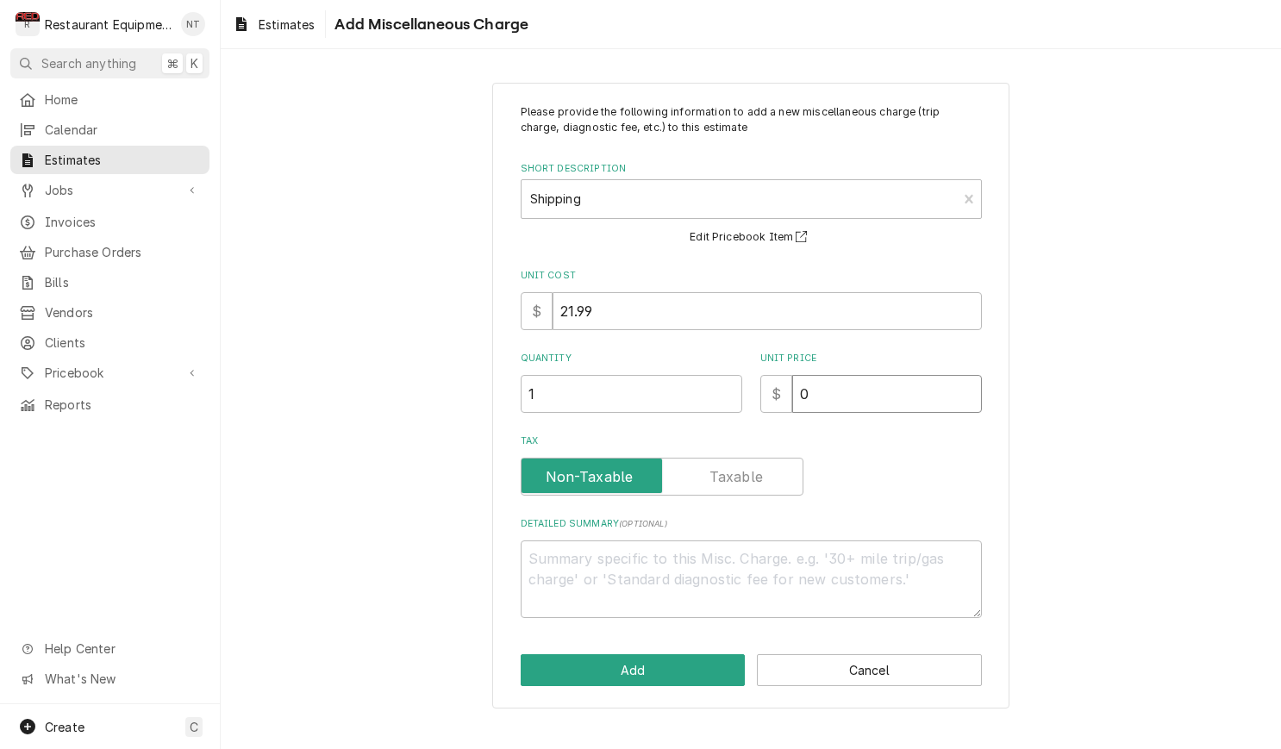
type textarea "x"
type input "7"
type textarea "x"
type input "76"
type textarea "x"
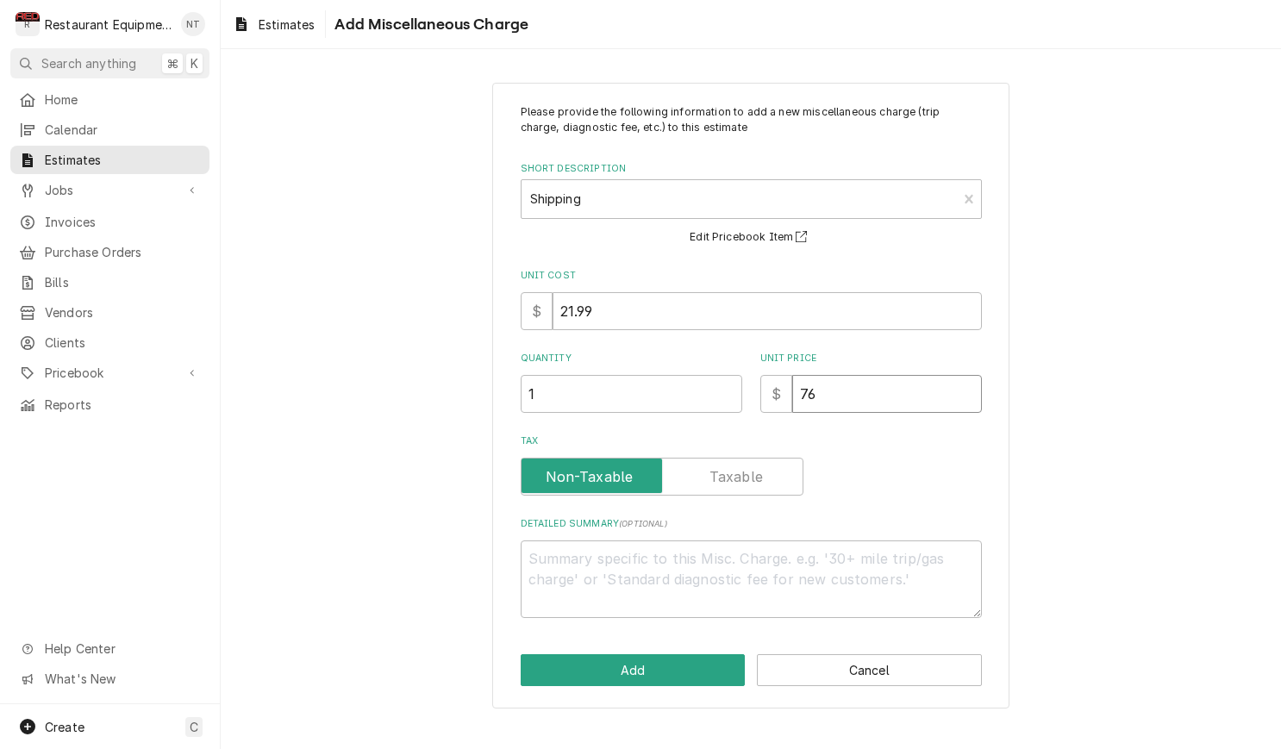
type input "76.8"
type textarea "x"
type input "76.83"
type textarea "x"
type input "76.83"
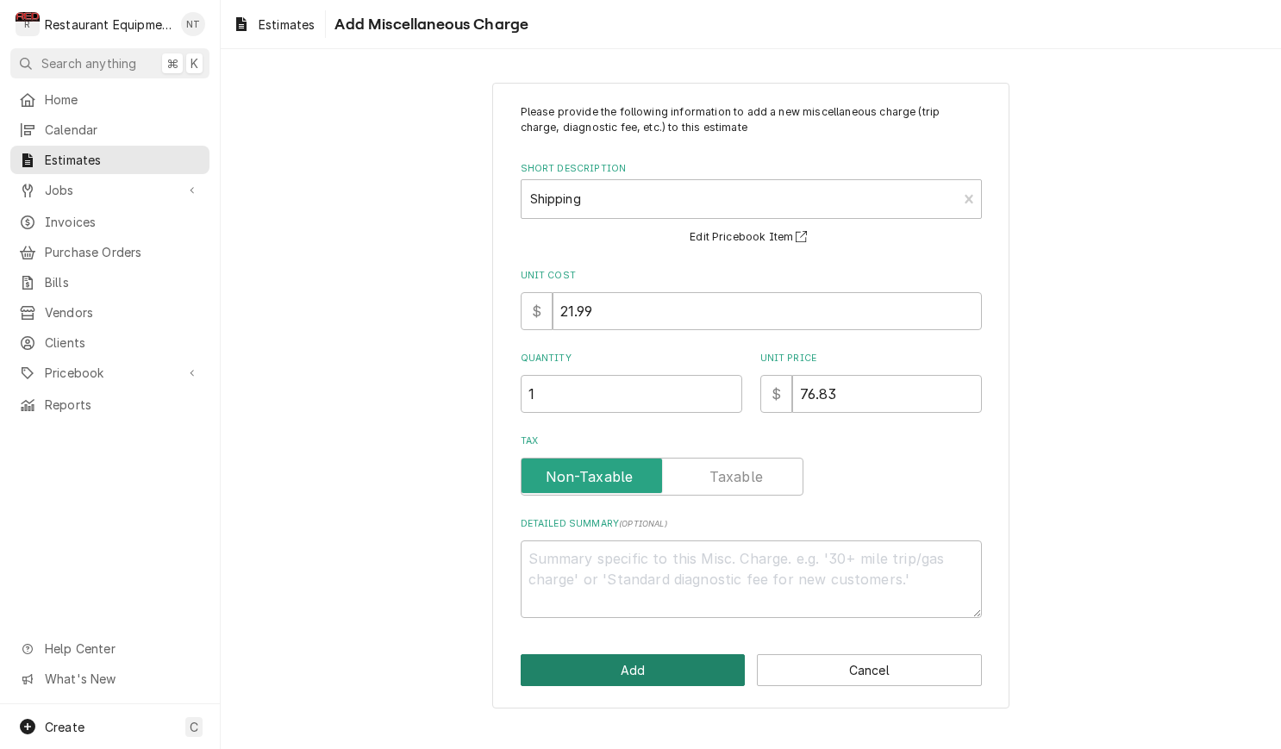
click at [734, 668] on button "Add" at bounding box center [633, 670] width 225 height 32
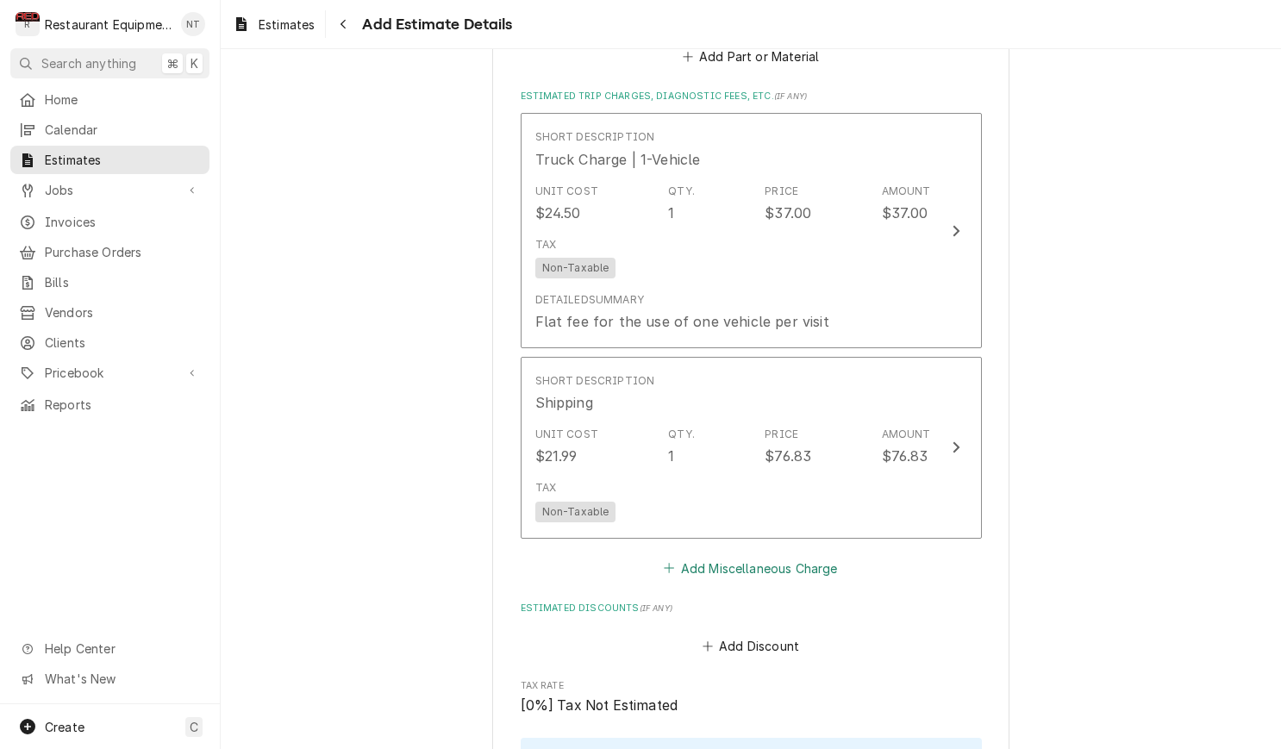
scroll to position [2443, 0]
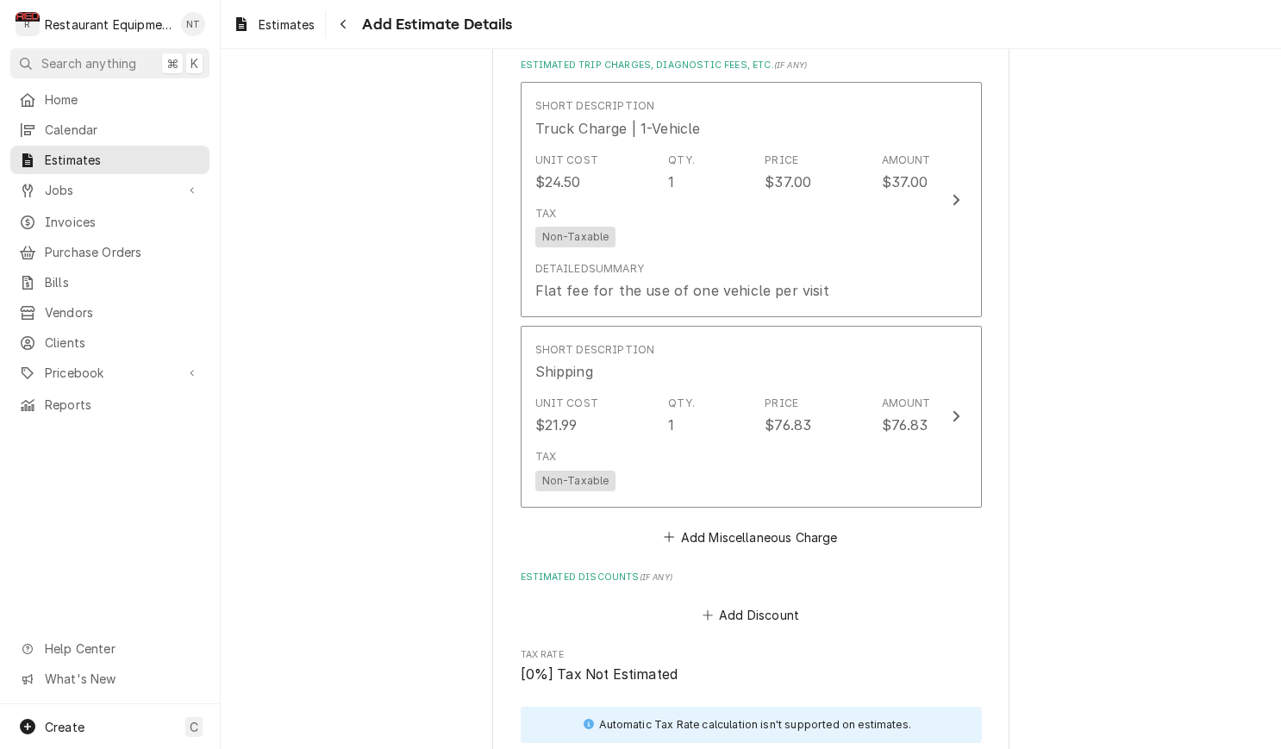
click at [739, 525] on button "Add Miscellaneous Charge" at bounding box center [750, 537] width 179 height 24
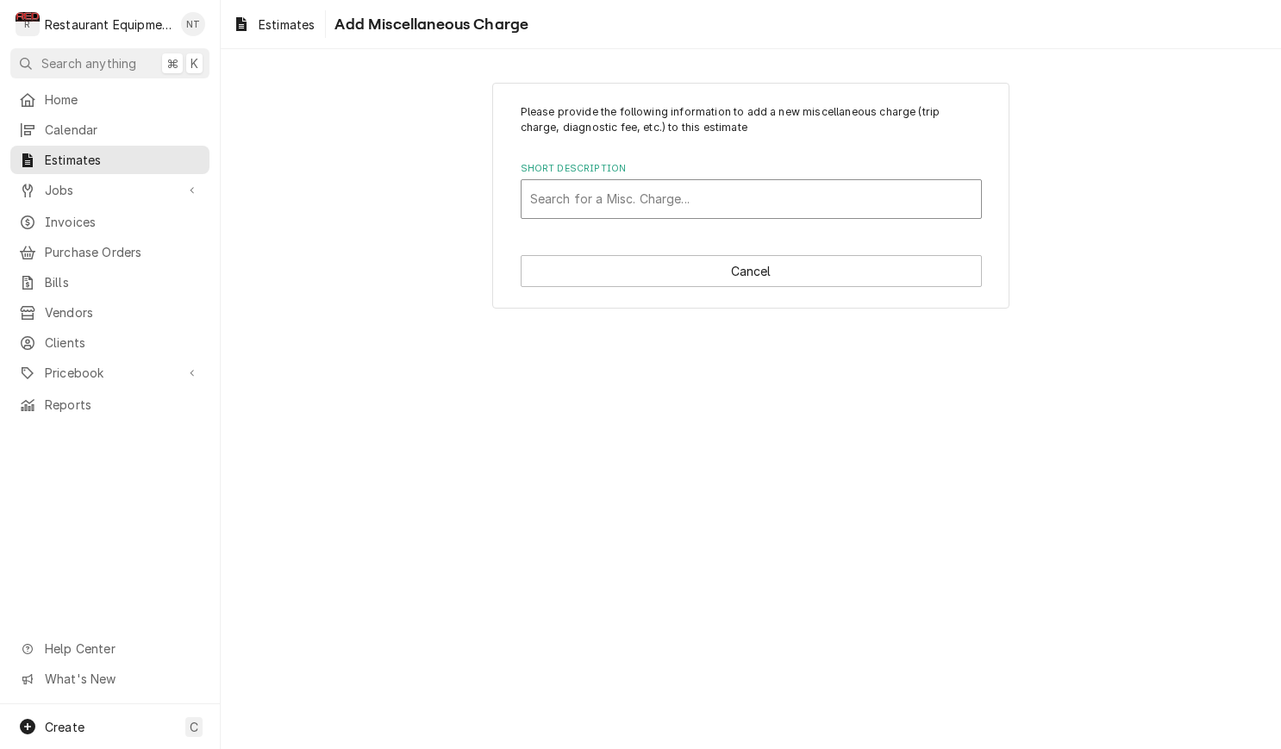
click at [644, 208] on div "Short Description" at bounding box center [751, 199] width 442 height 31
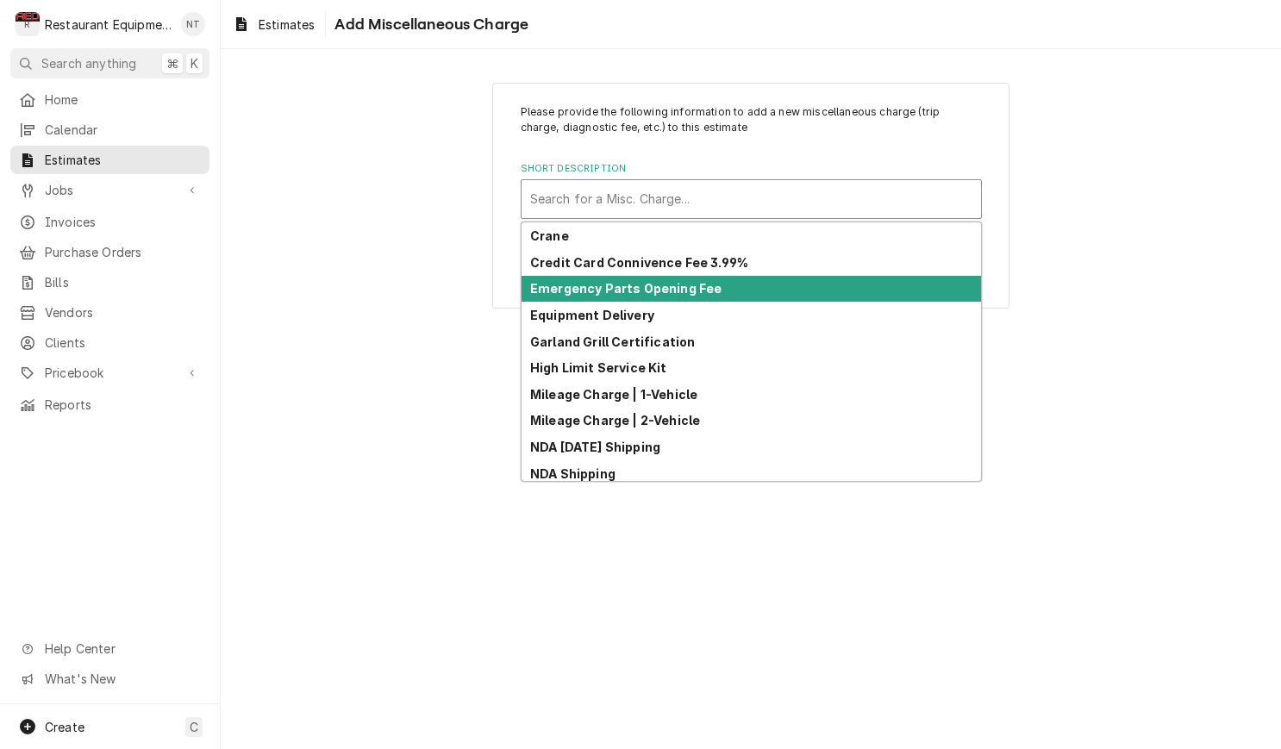
drag, startPoint x: 392, startPoint y: 126, endPoint x: 384, endPoint y: 125, distance: 8.7
click at [389, 125] on div "Please provide the following information to add a new miscellaneous charge (tri…" at bounding box center [751, 195] width 1060 height 257
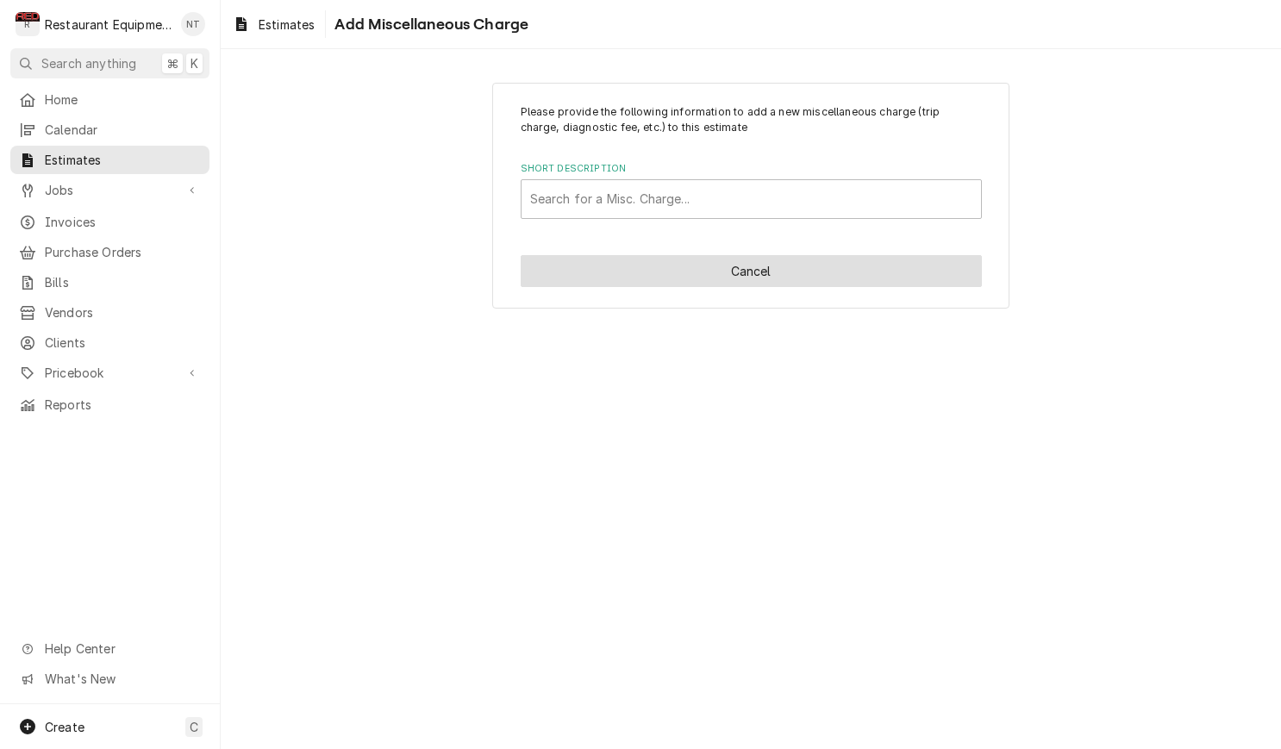
click at [764, 281] on button "Cancel" at bounding box center [751, 271] width 461 height 32
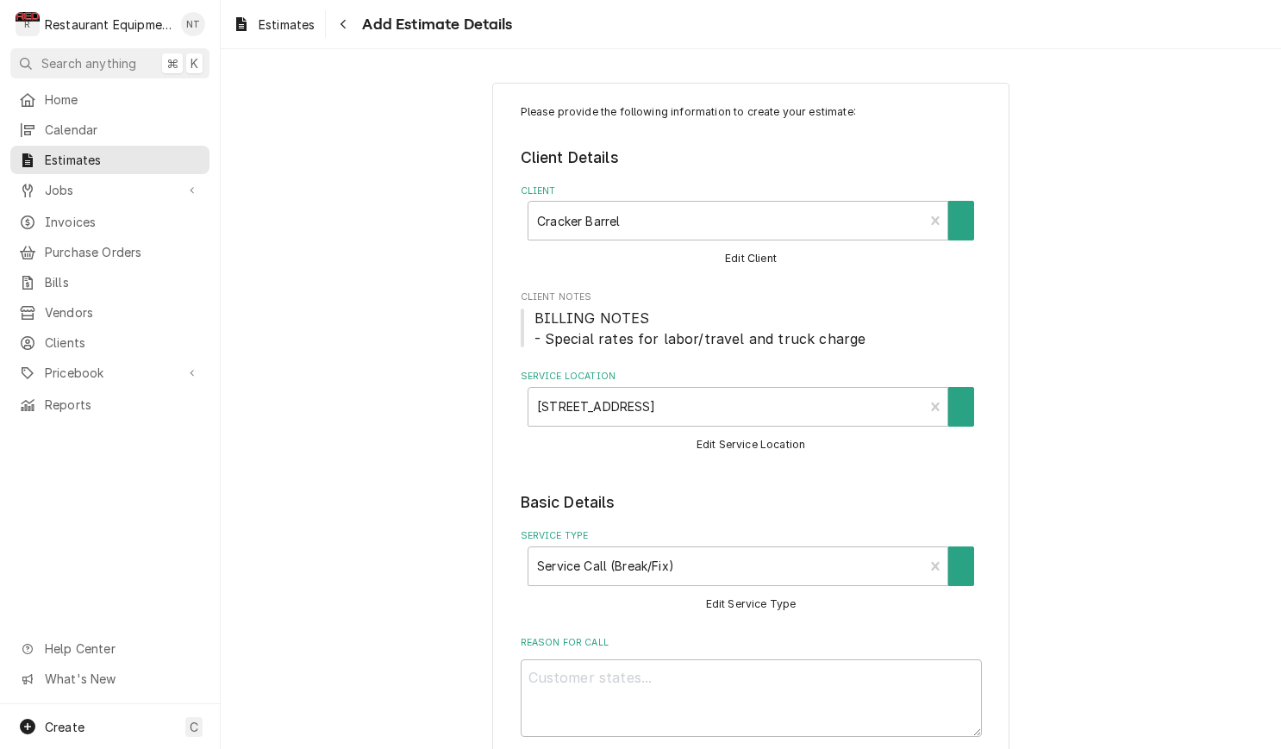
scroll to position [2443, 0]
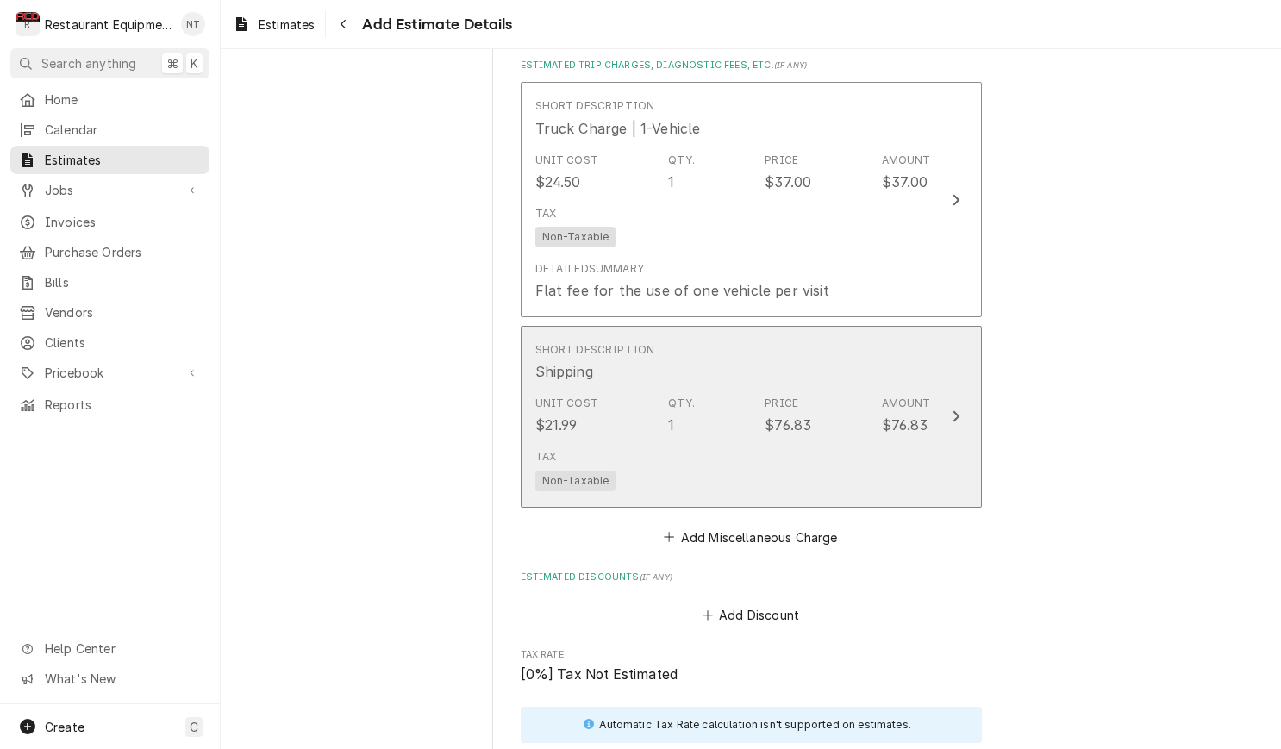
type textarea "x"
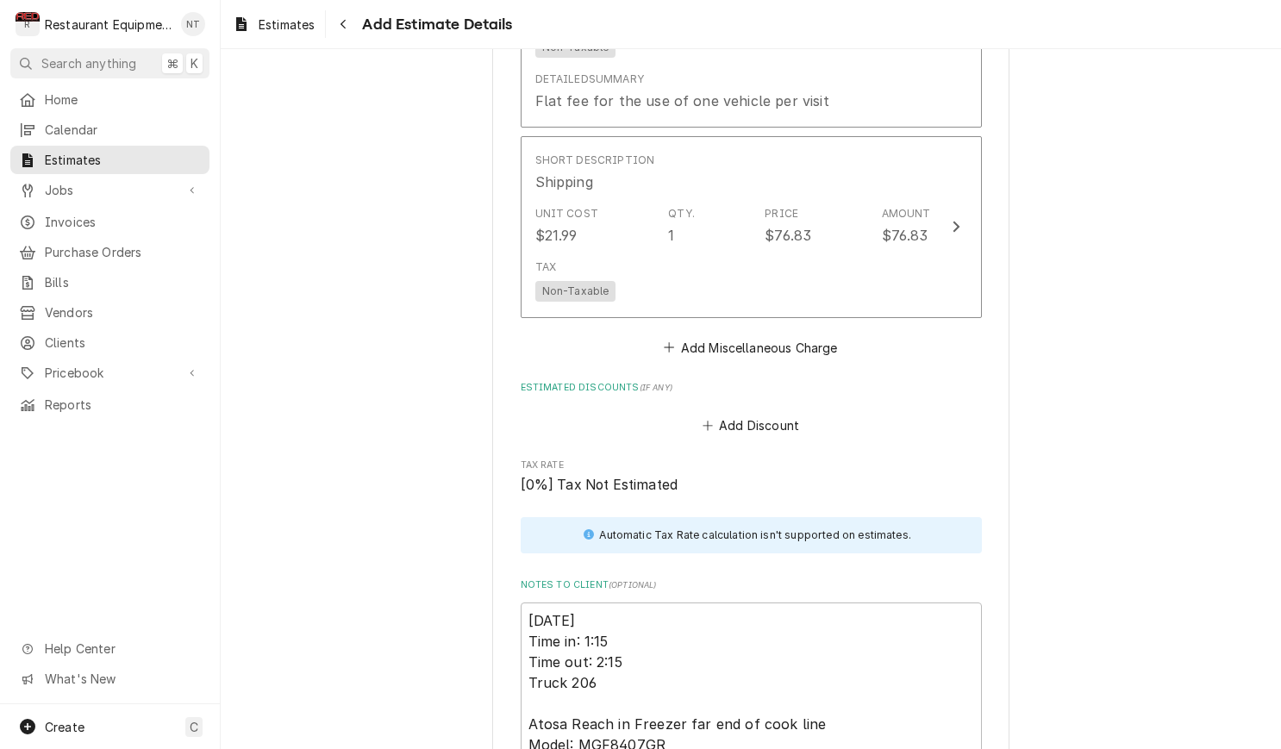
scroll to position [2634, 0]
click at [784, 334] on button "Add Miscellaneous Charge" at bounding box center [750, 346] width 179 height 24
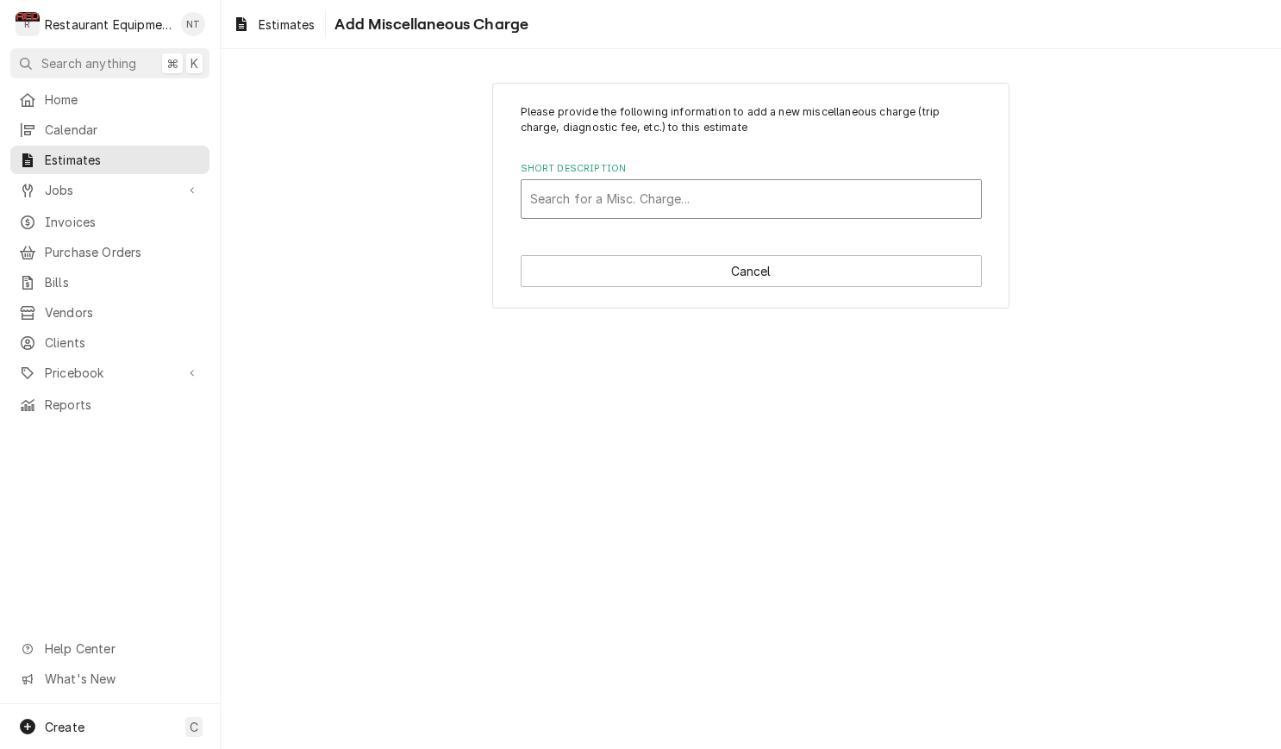
click at [723, 212] on div "Search for a Misc. Charge..." at bounding box center [751, 199] width 459 height 38
type input "tax"
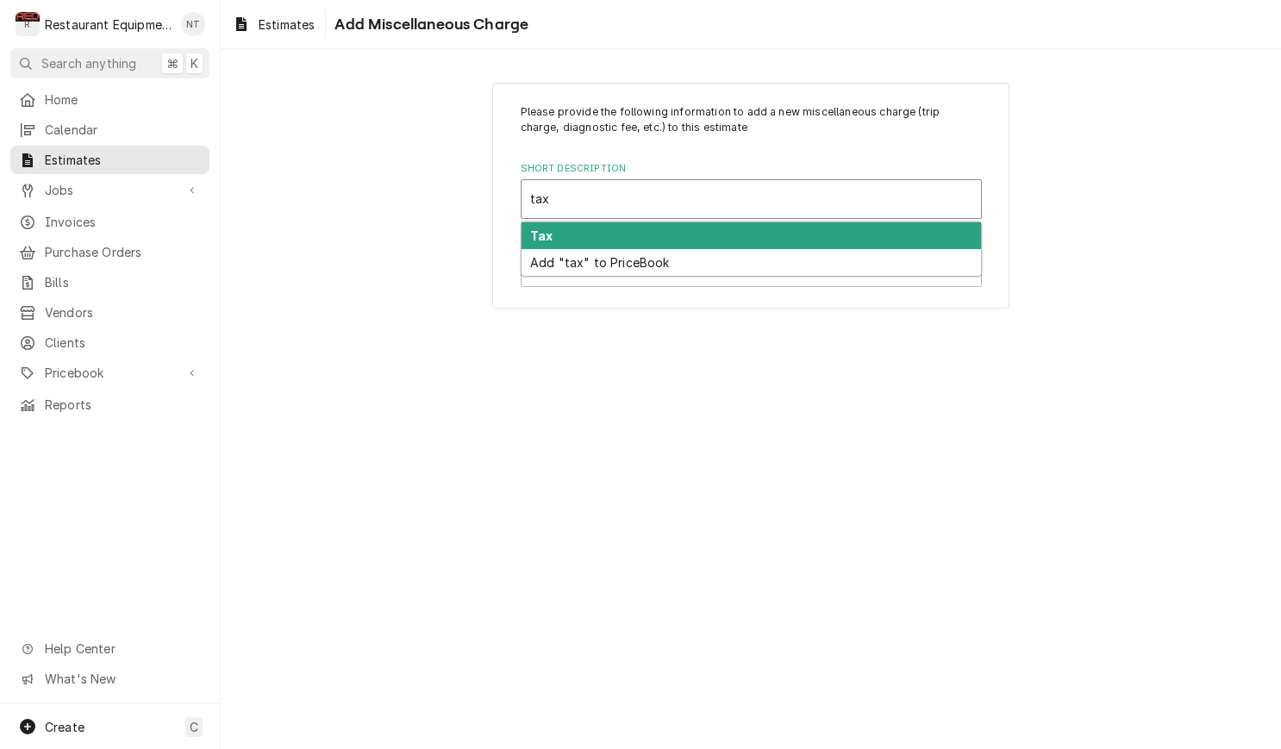
click at [704, 233] on div "Tax" at bounding box center [751, 235] width 459 height 27
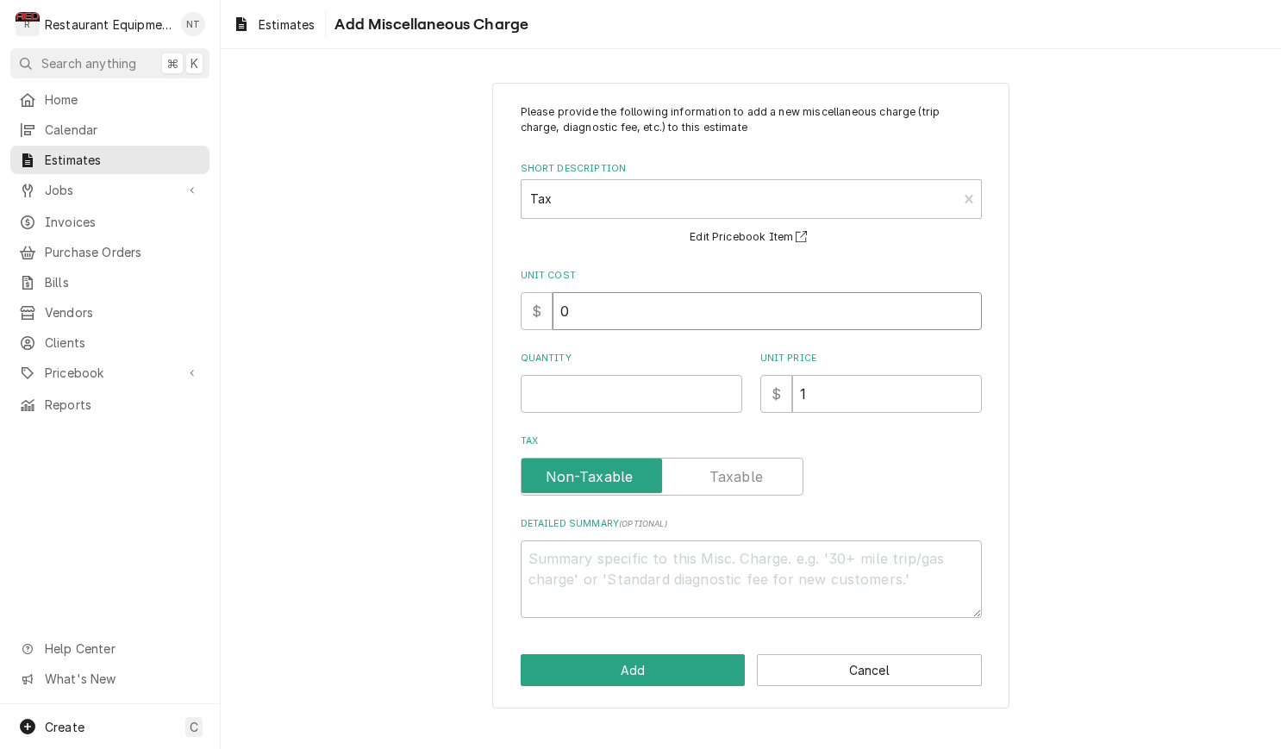
click at [730, 314] on input "0" at bounding box center [767, 311] width 429 height 38
type textarea "x"
type input "4"
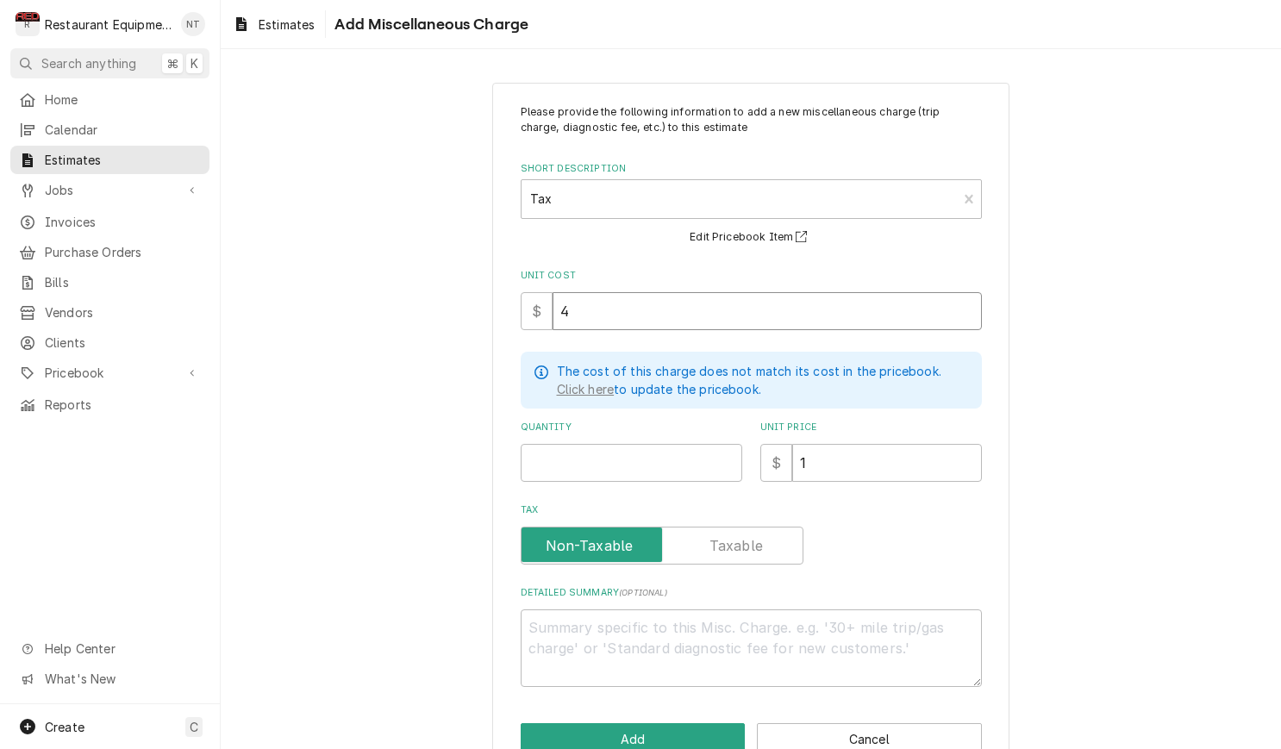
type textarea "x"
type input "40"
type textarea "x"
type input "400"
type textarea "x"
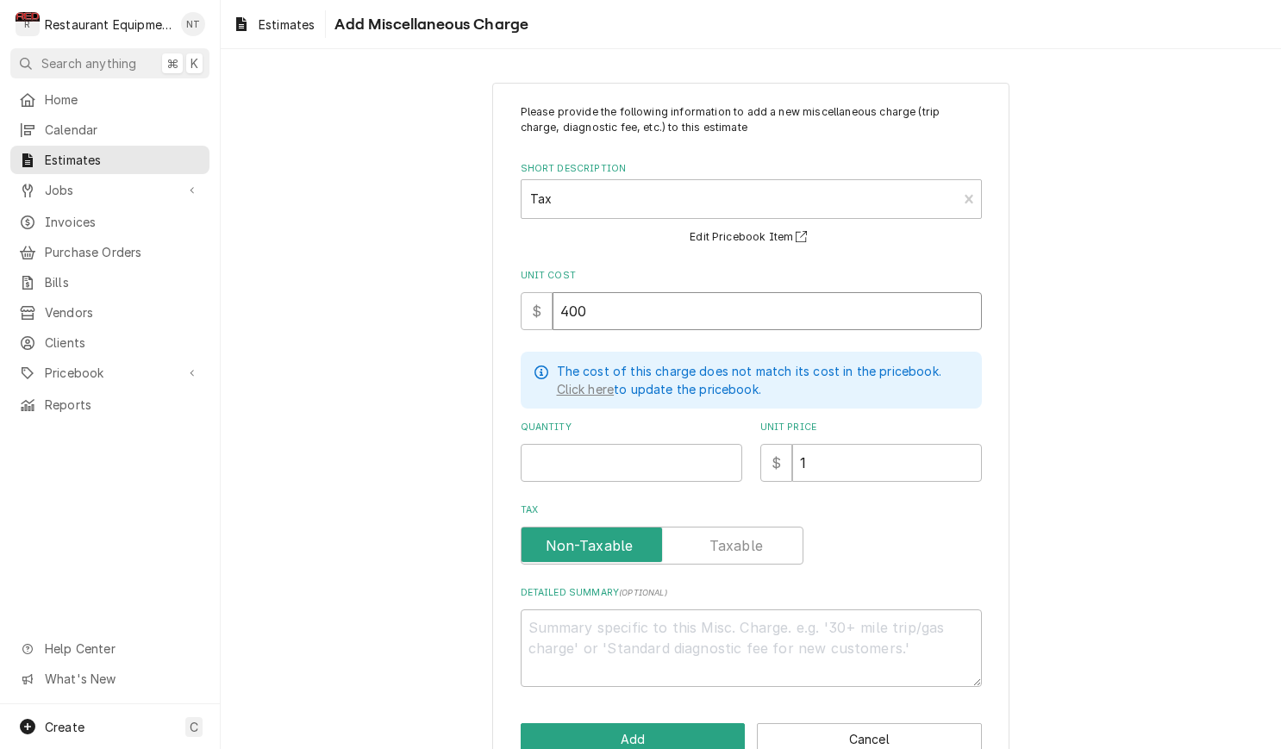
type input "40"
type textarea "x"
type input "40.0"
type textarea "x"
type input "40.00"
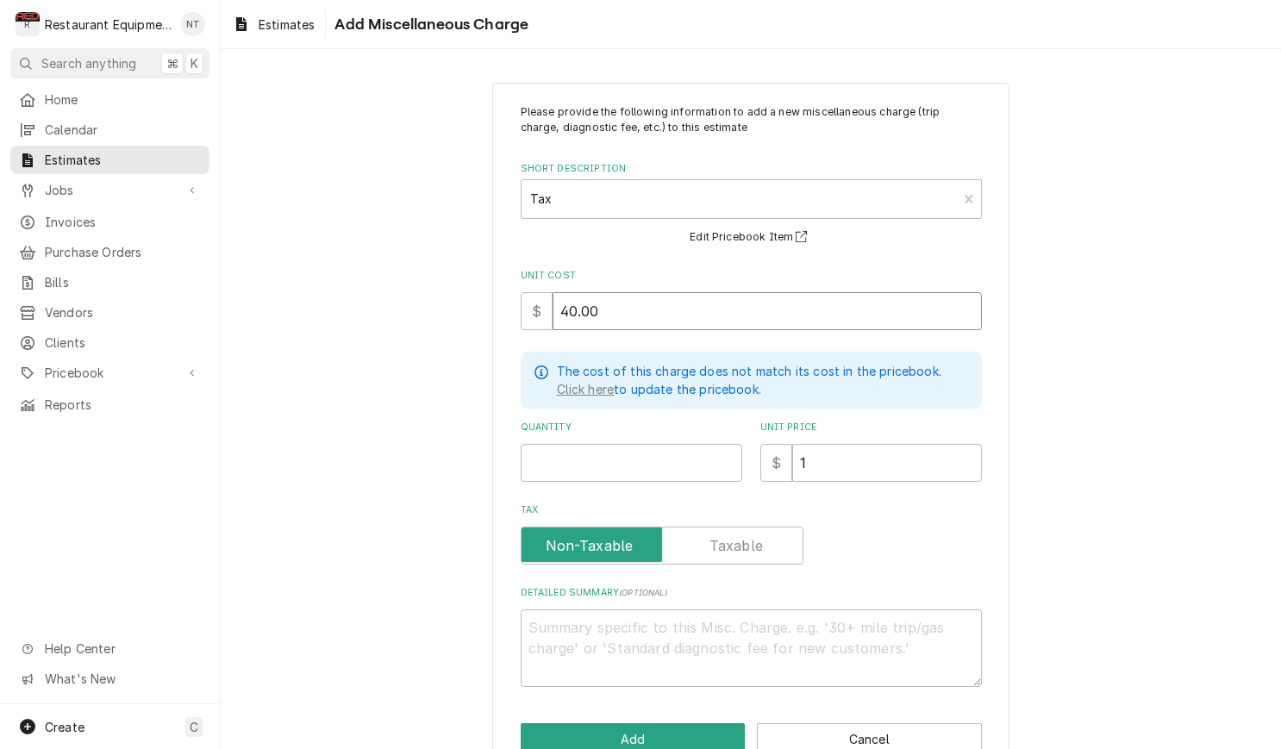
type textarea "x"
type input "40.00"
click at [646, 456] on input "Quantity" at bounding box center [632, 463] width 222 height 38
type textarea "x"
type input "1"
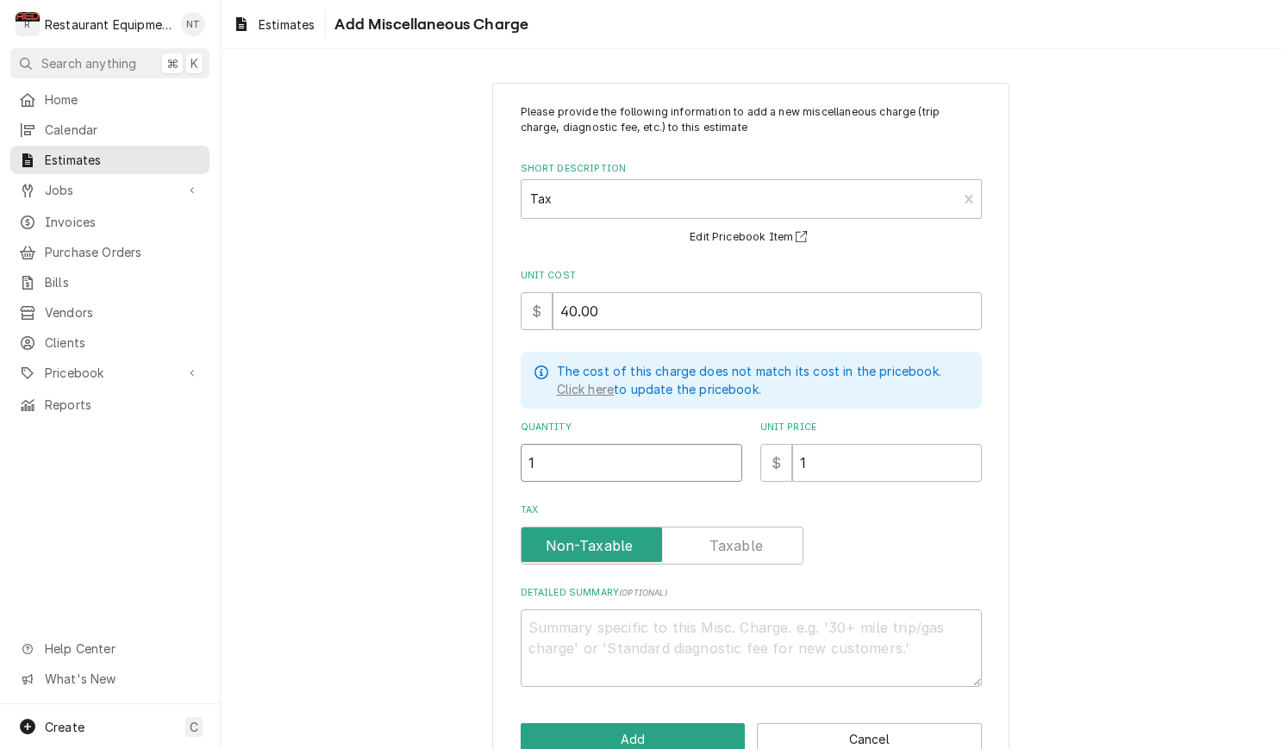
type textarea "x"
type input "1"
type textarea "x"
type input "4"
type textarea "x"
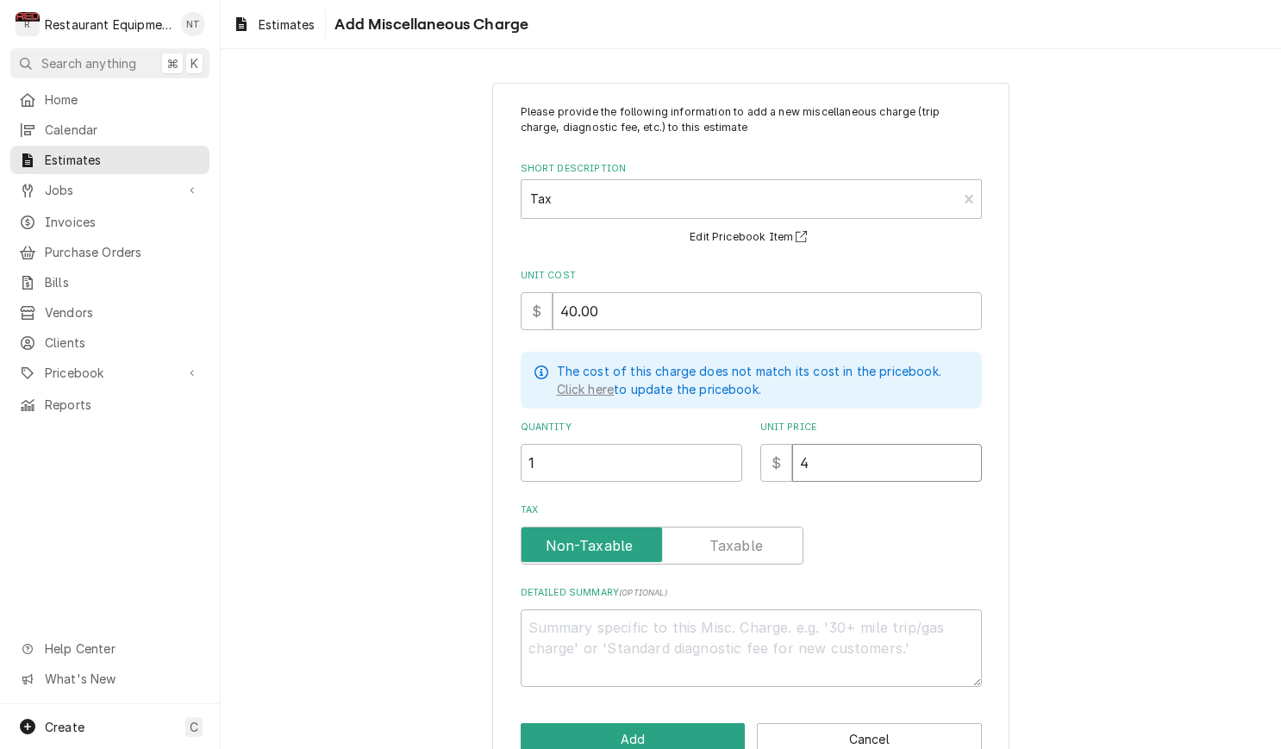
type input "40"
type textarea "x"
type input "40.0"
type textarea "x"
type input "40.00"
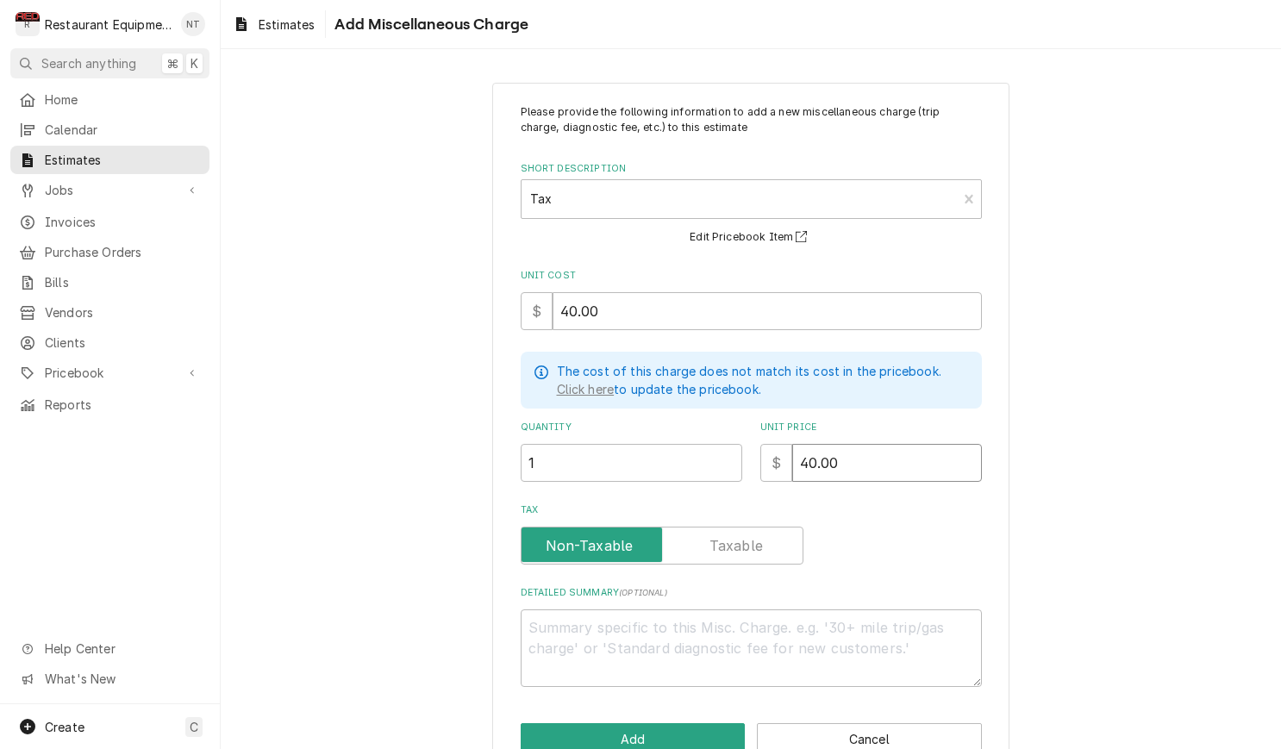
type textarea "x"
type input "40.00"
click at [686, 728] on button "Add" at bounding box center [633, 738] width 225 height 32
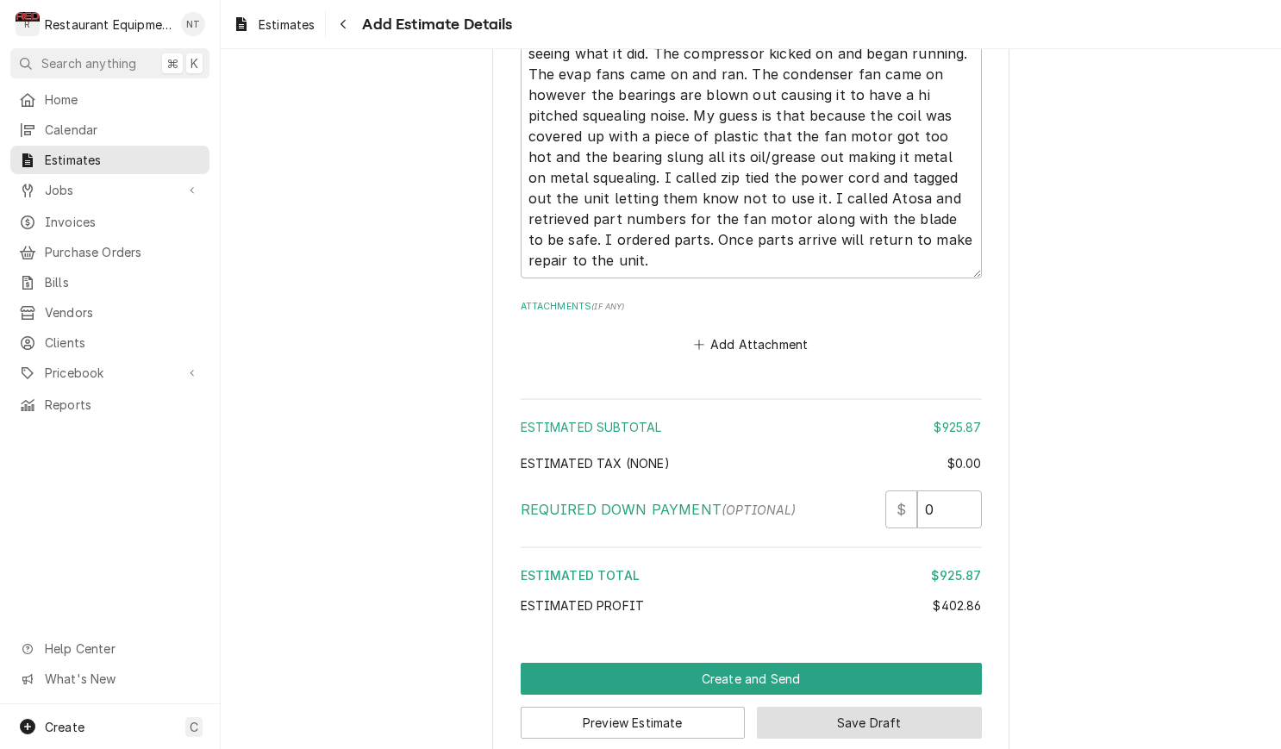
scroll to position [3658, 0]
click at [885, 708] on button "Save Draft" at bounding box center [869, 724] width 225 height 32
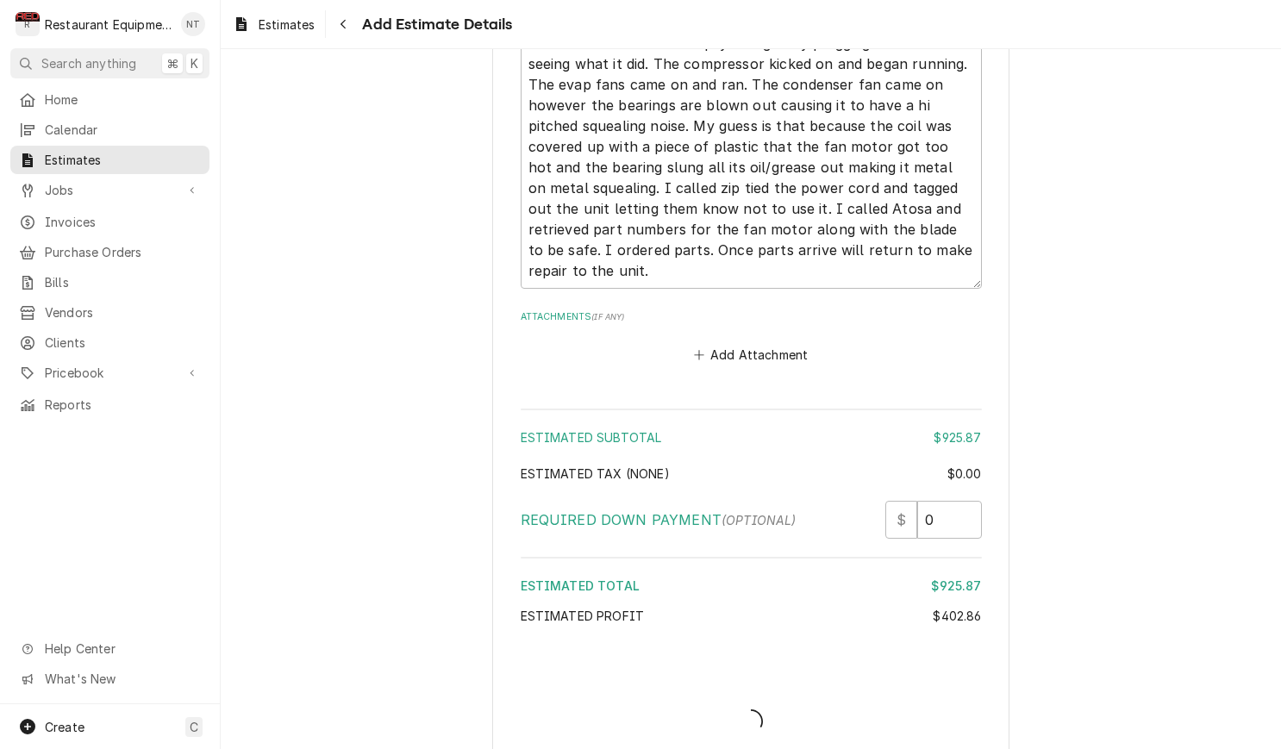
type textarea "x"
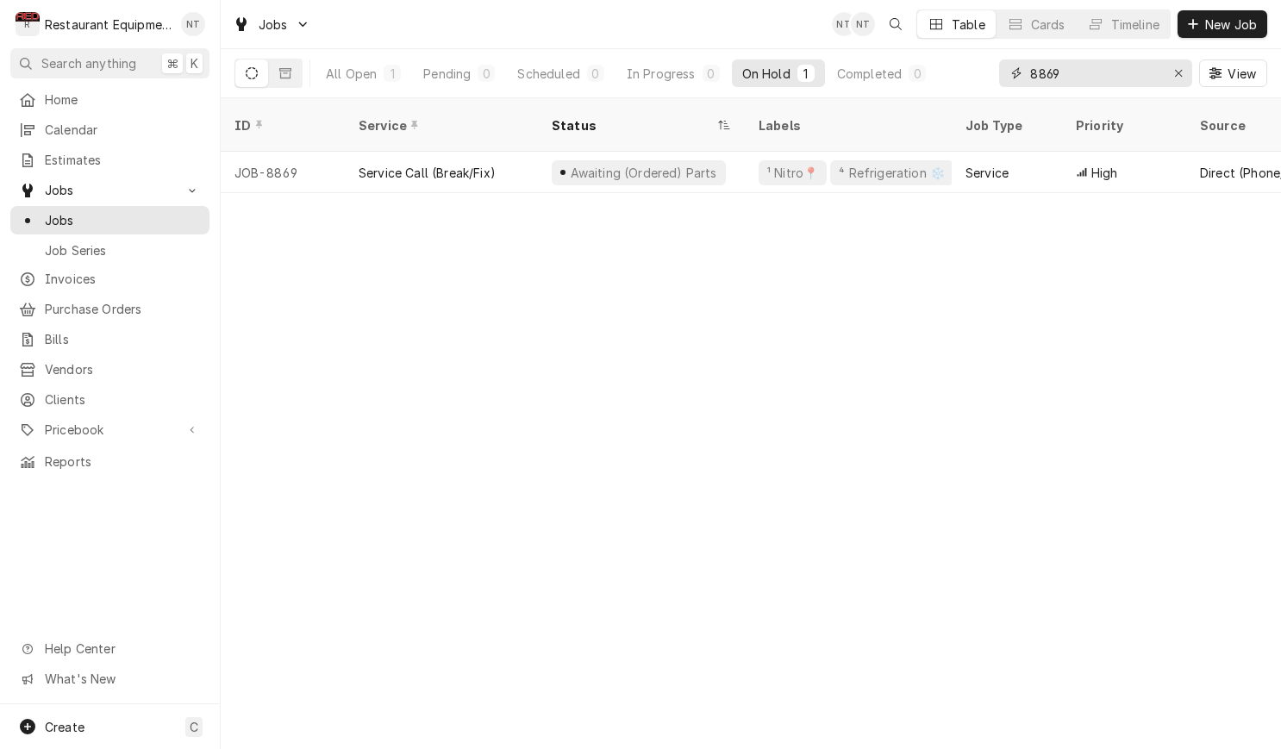
drag, startPoint x: 1094, startPoint y: 78, endPoint x: 1004, endPoint y: 74, distance: 89.7
click at [1004, 74] on div "8869" at bounding box center [1095, 73] width 193 height 28
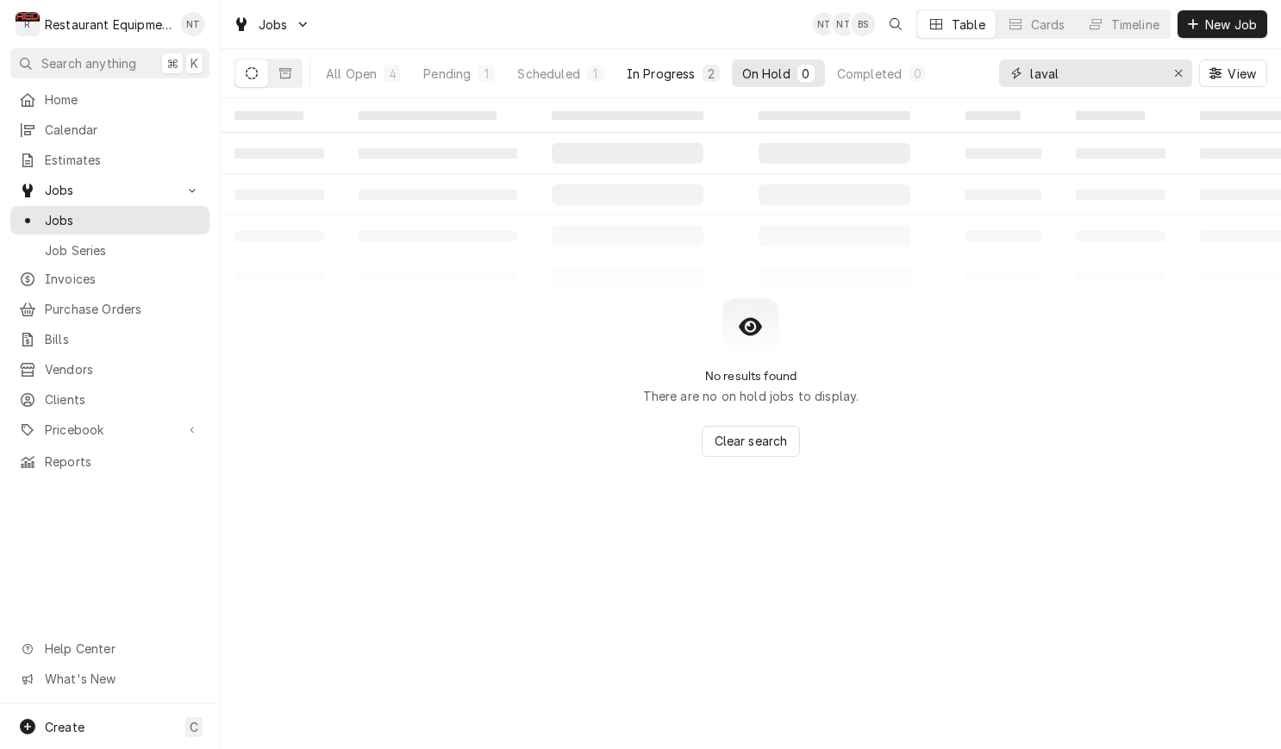
type input "laval"
click at [683, 74] on div "In Progress" at bounding box center [661, 74] width 69 height 18
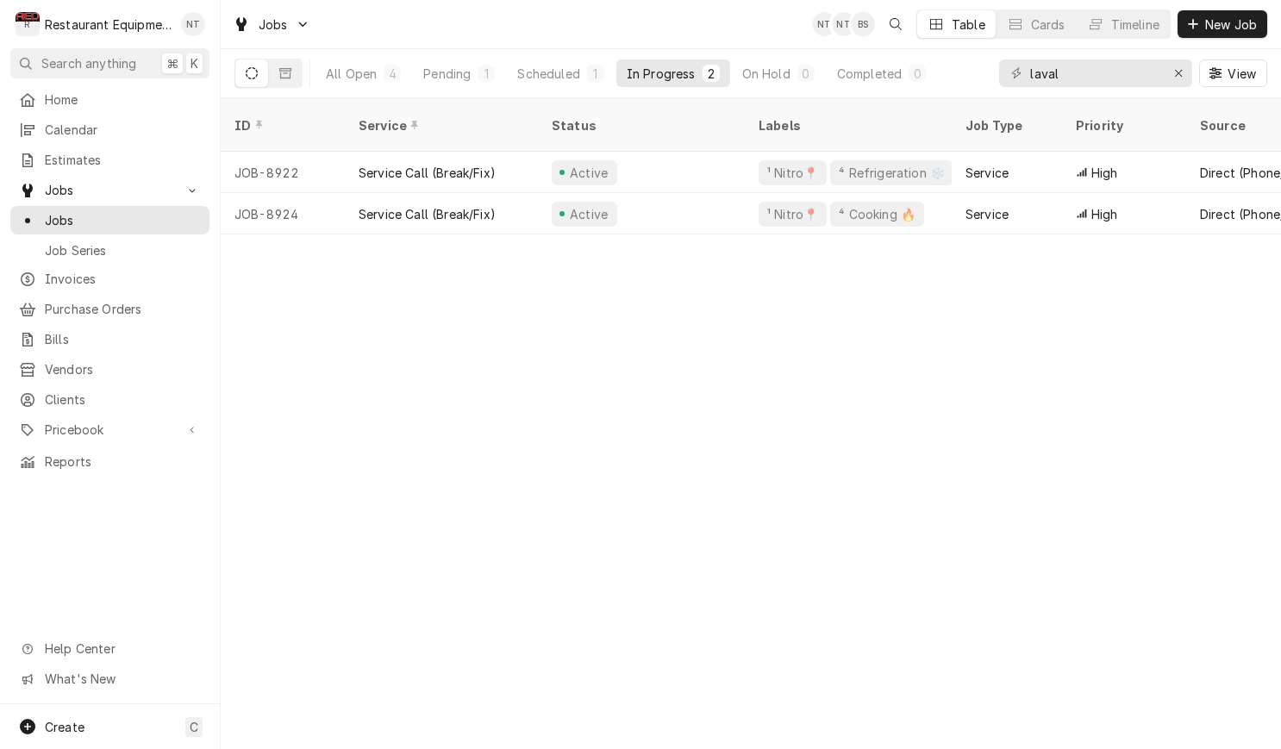
drag, startPoint x: 465, startPoint y: 77, endPoint x: 563, endPoint y: 108, distance: 102.2
click at [466, 77] on div "Pending" at bounding box center [446, 74] width 47 height 18
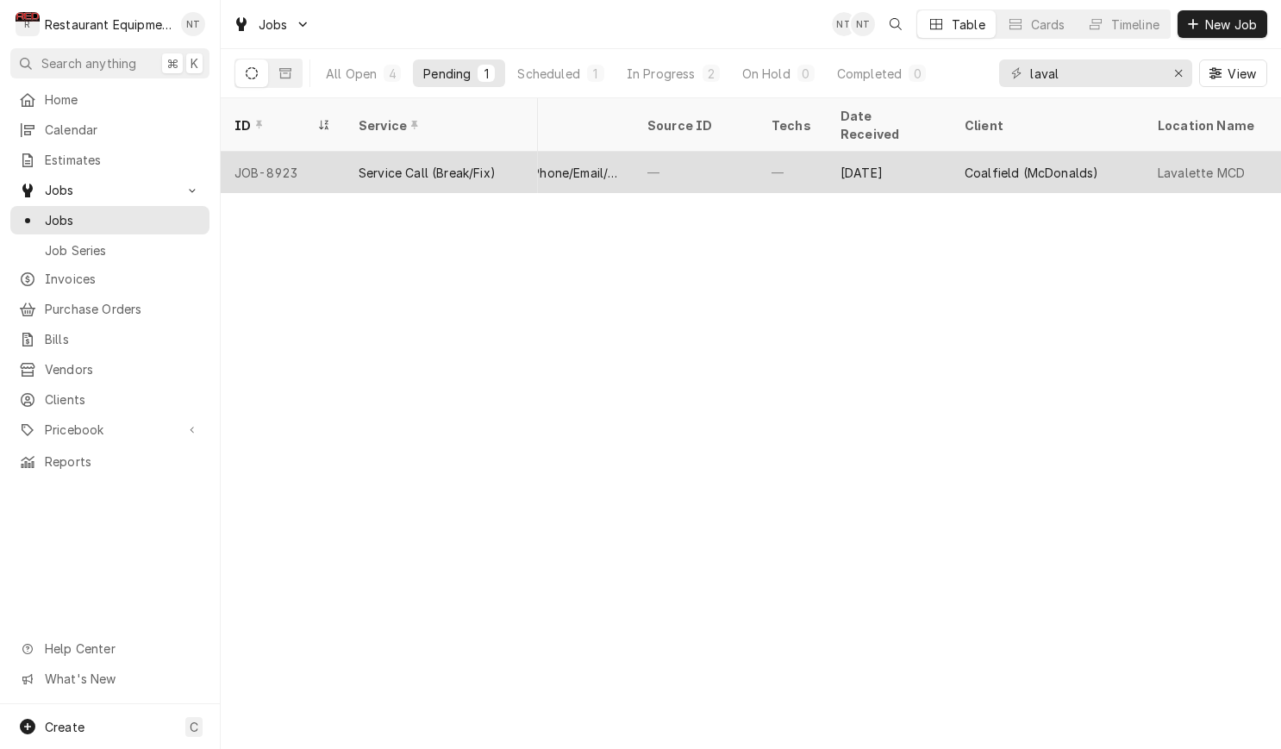
scroll to position [0, 721]
click at [1012, 164] on div "Coalfield (McDonalds)" at bounding box center [1022, 173] width 134 height 18
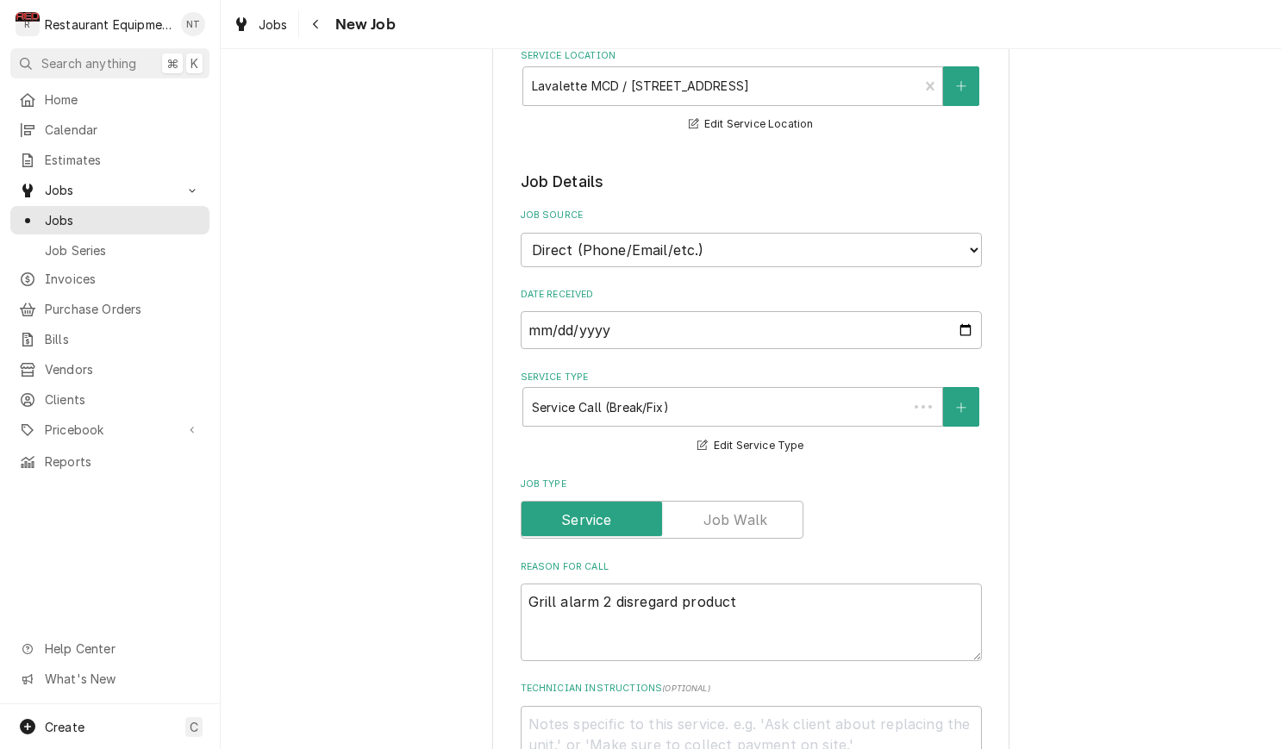
type textarea "x"
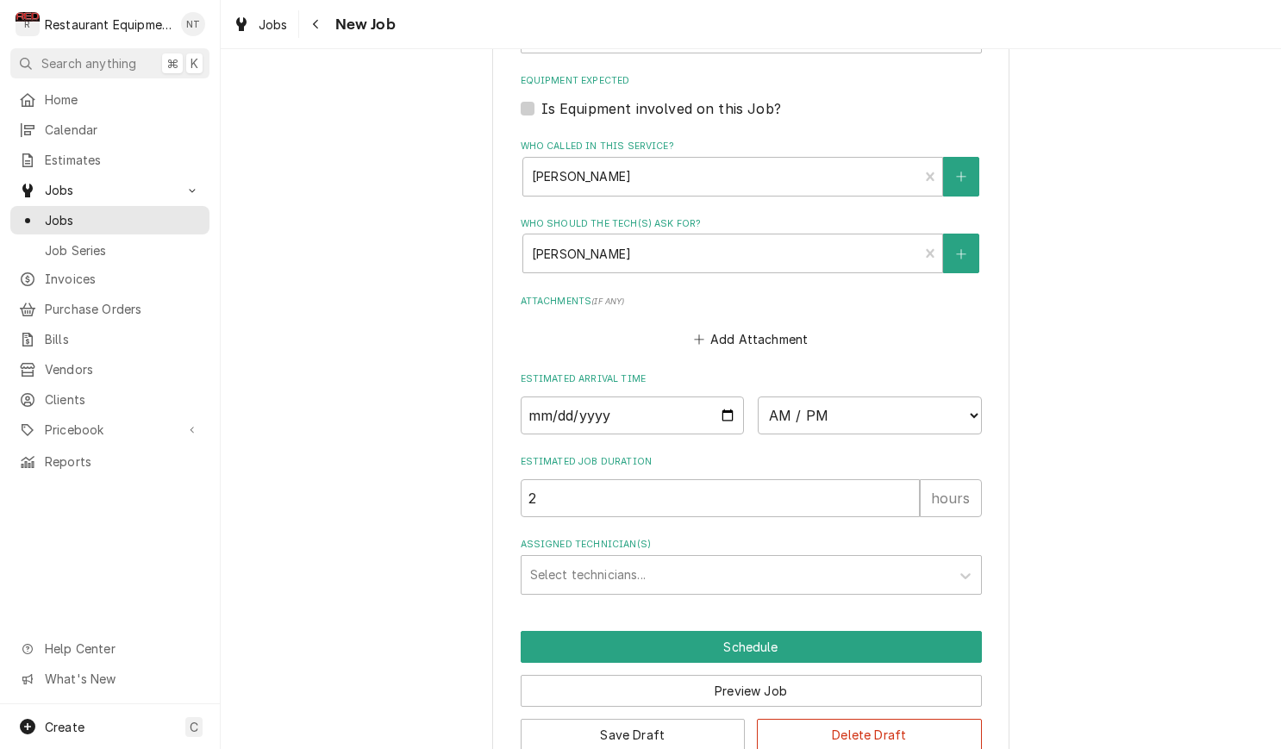
scroll to position [1228, 0]
click at [696, 397] on input "Date" at bounding box center [633, 416] width 224 height 38
type input "[DATE]"
click at [838, 480] on input "2" at bounding box center [720, 499] width 399 height 38
click at [795, 560] on div "Assigned Technician(s)" at bounding box center [735, 575] width 411 height 31
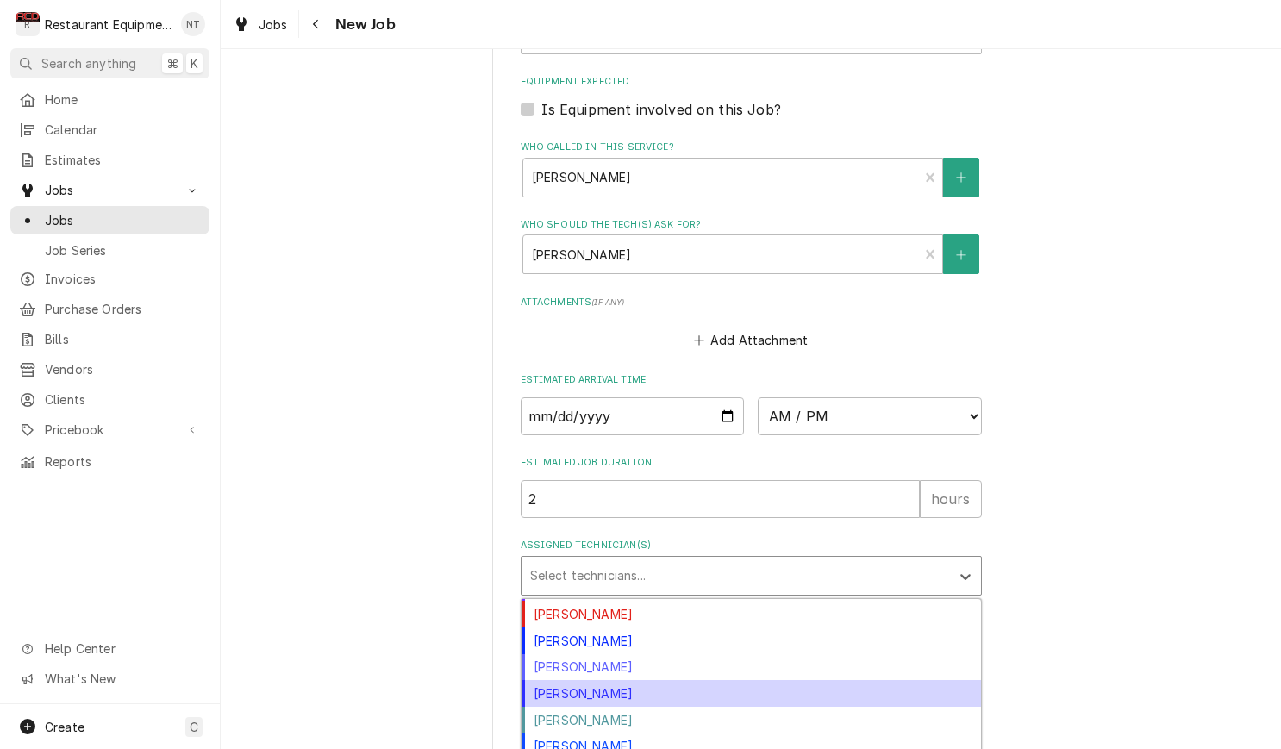
scroll to position [262, 0]
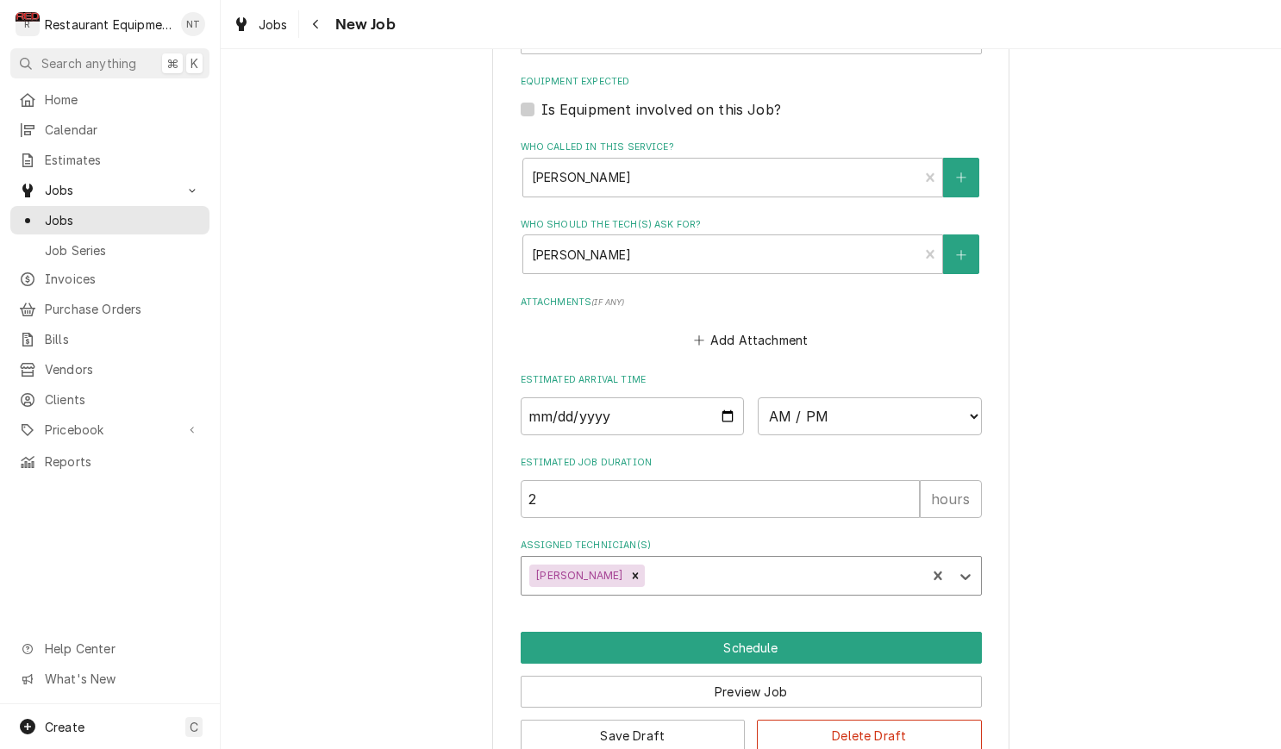
type textarea "x"
select select "12:30:00"
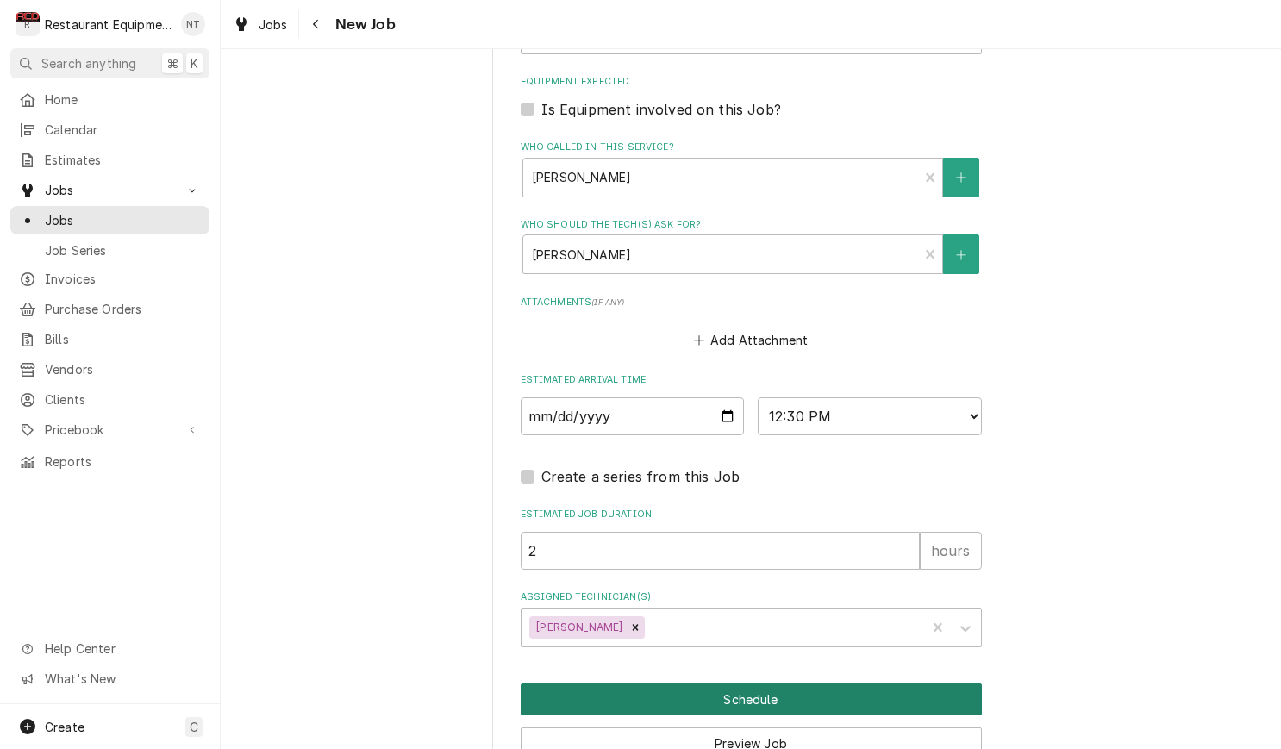
click at [859, 684] on button "Schedule" at bounding box center [751, 700] width 461 height 32
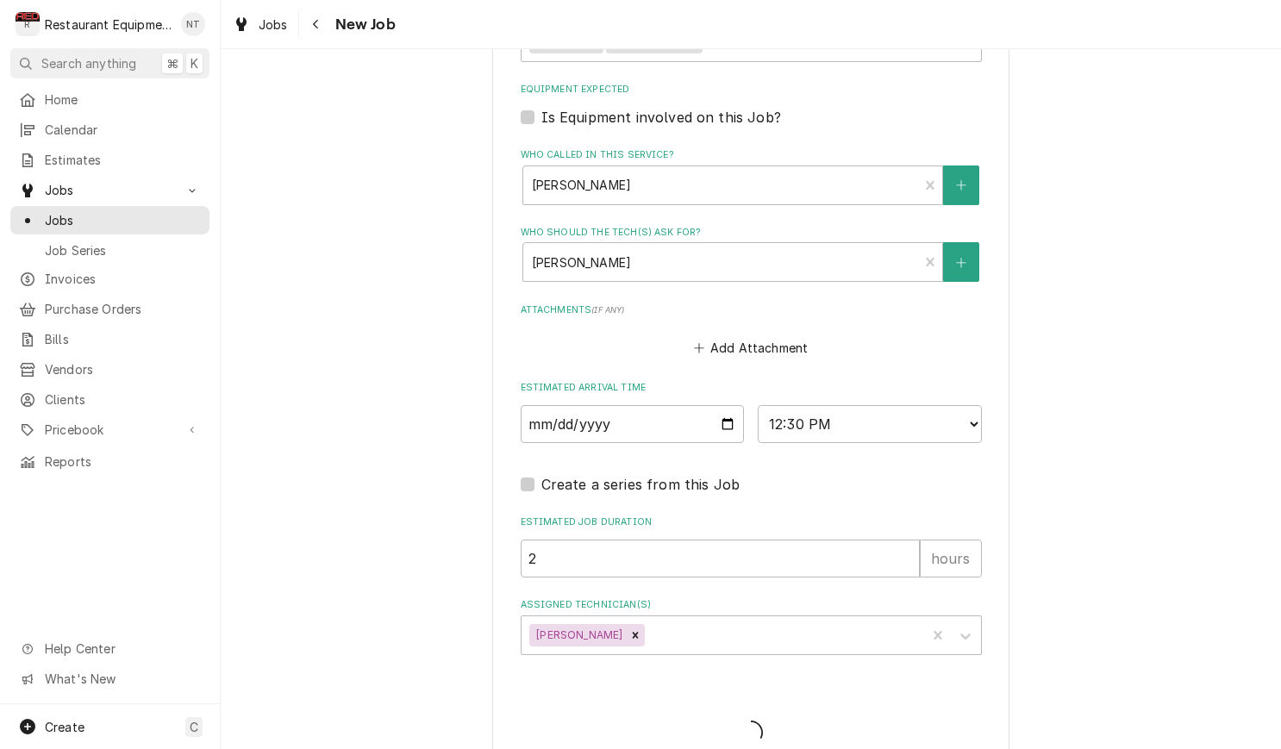
type textarea "x"
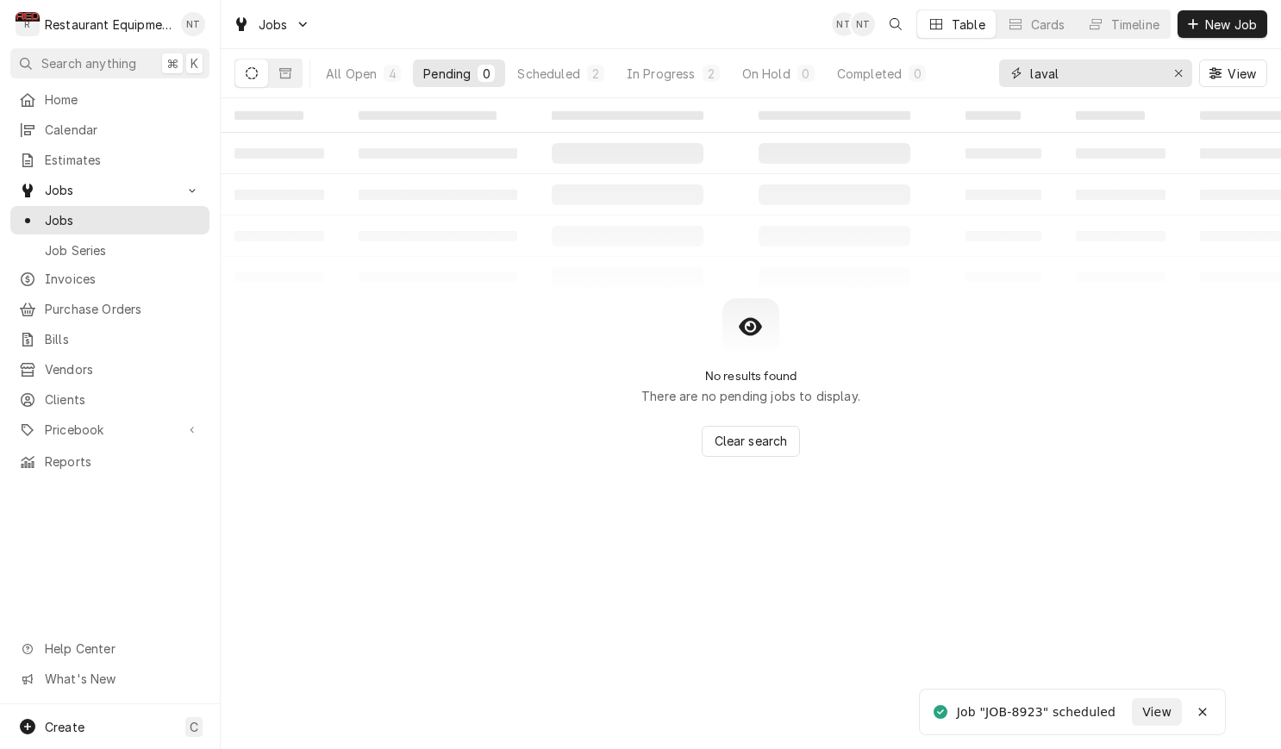
click at [1075, 73] on input "laval" at bounding box center [1094, 73] width 129 height 28
type input "8869"
click at [797, 69] on button "On Hold 1" at bounding box center [778, 73] width 93 height 28
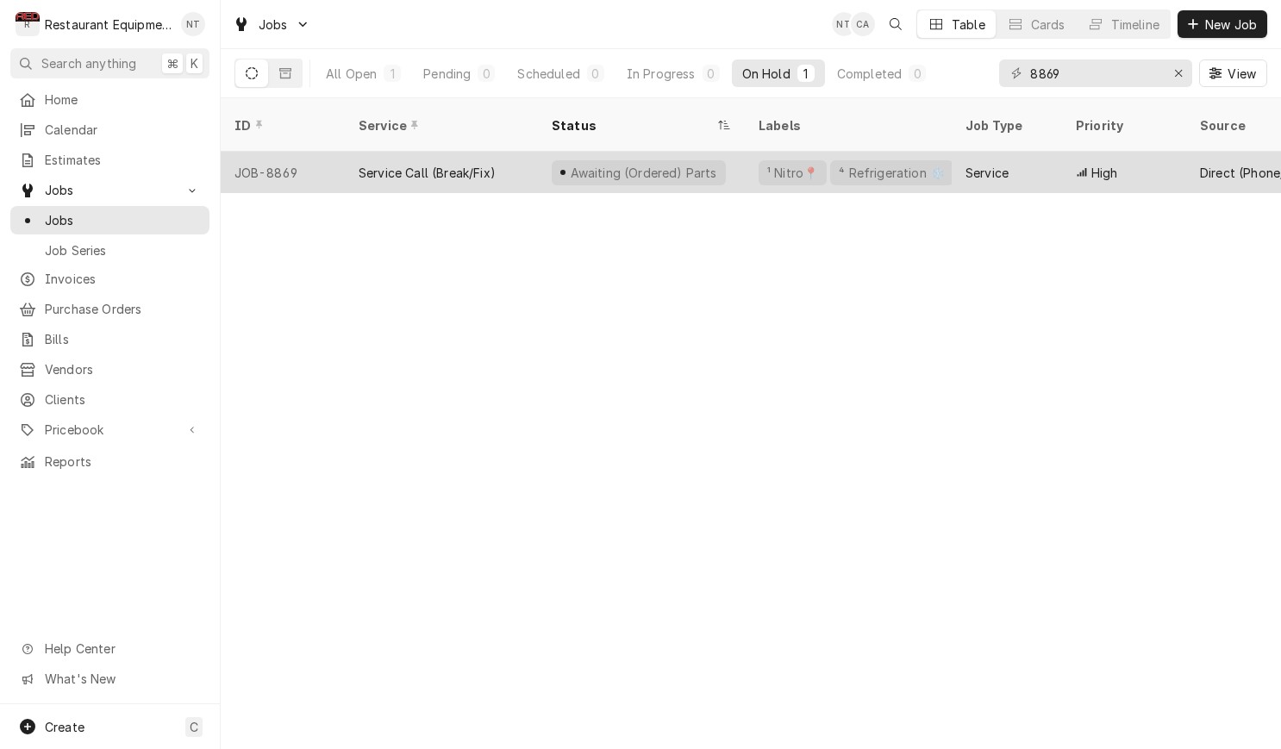
click at [1011, 152] on div "Service" at bounding box center [1007, 172] width 110 height 41
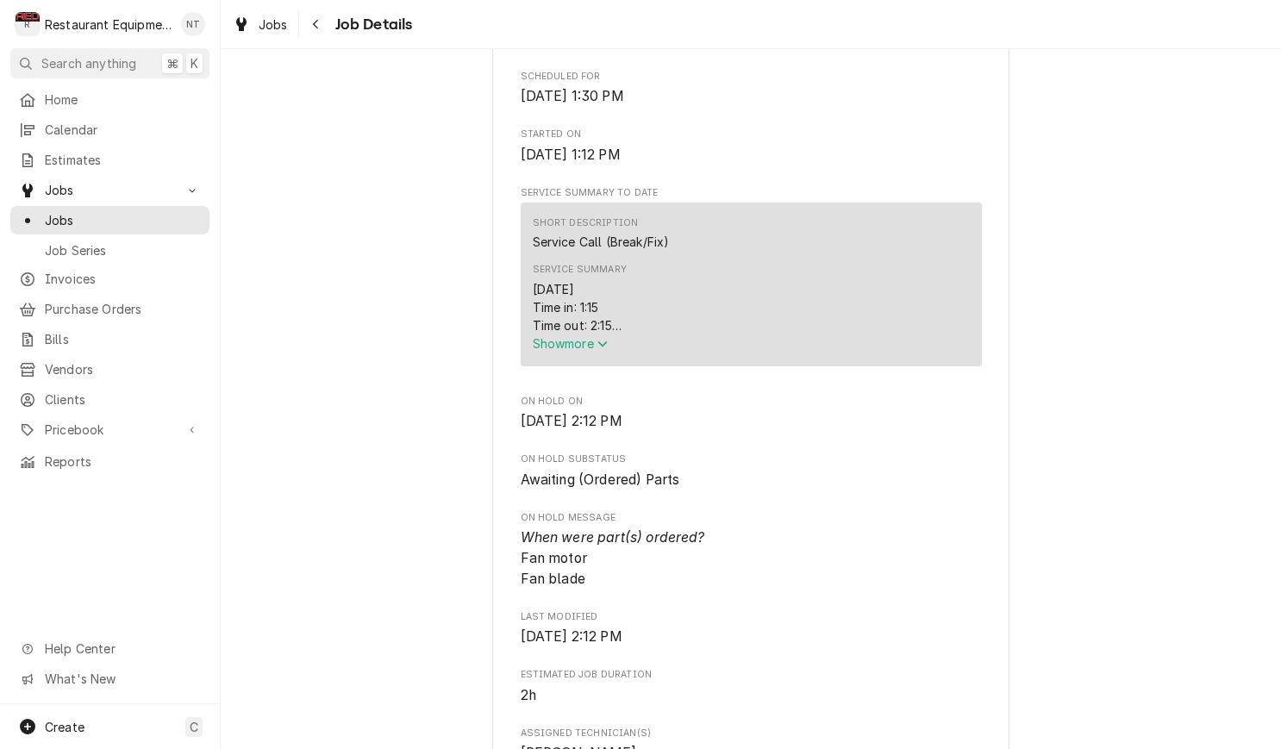
scroll to position [556, 0]
click at [608, 347] on icon "Service Summary" at bounding box center [602, 340] width 10 height 12
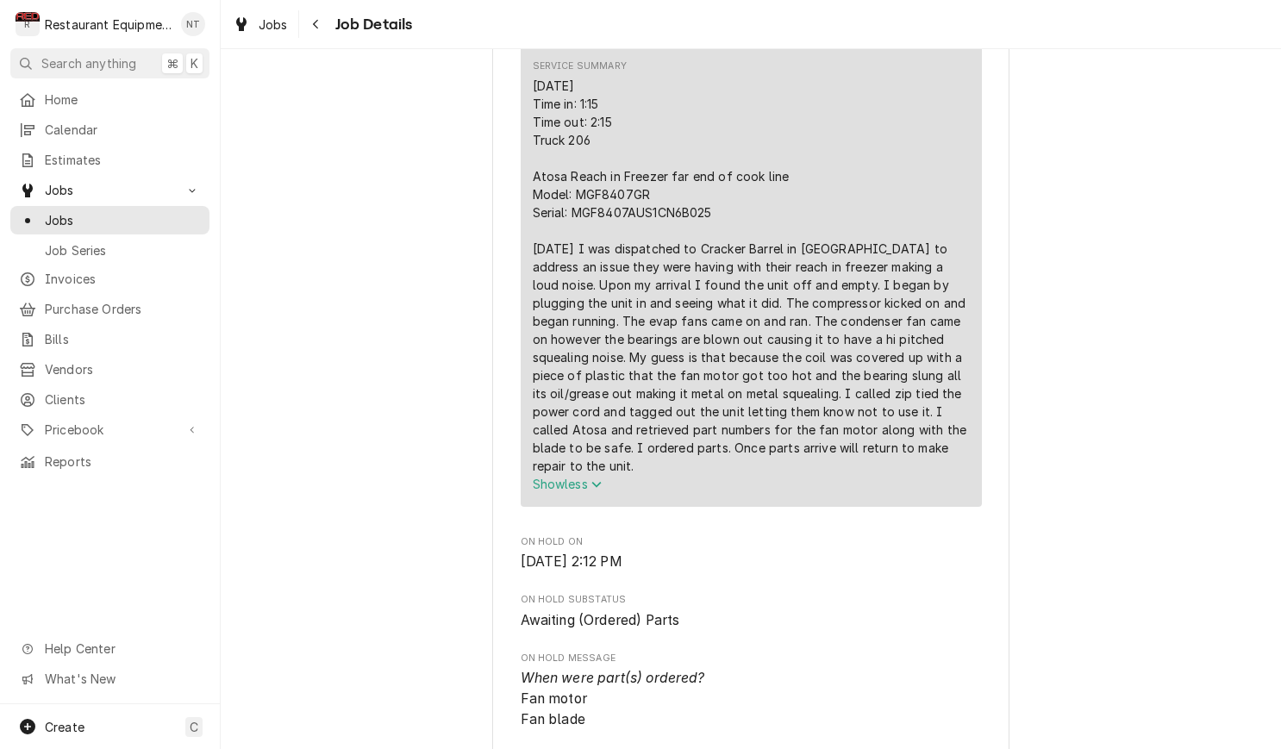
scroll to position [740, 0]
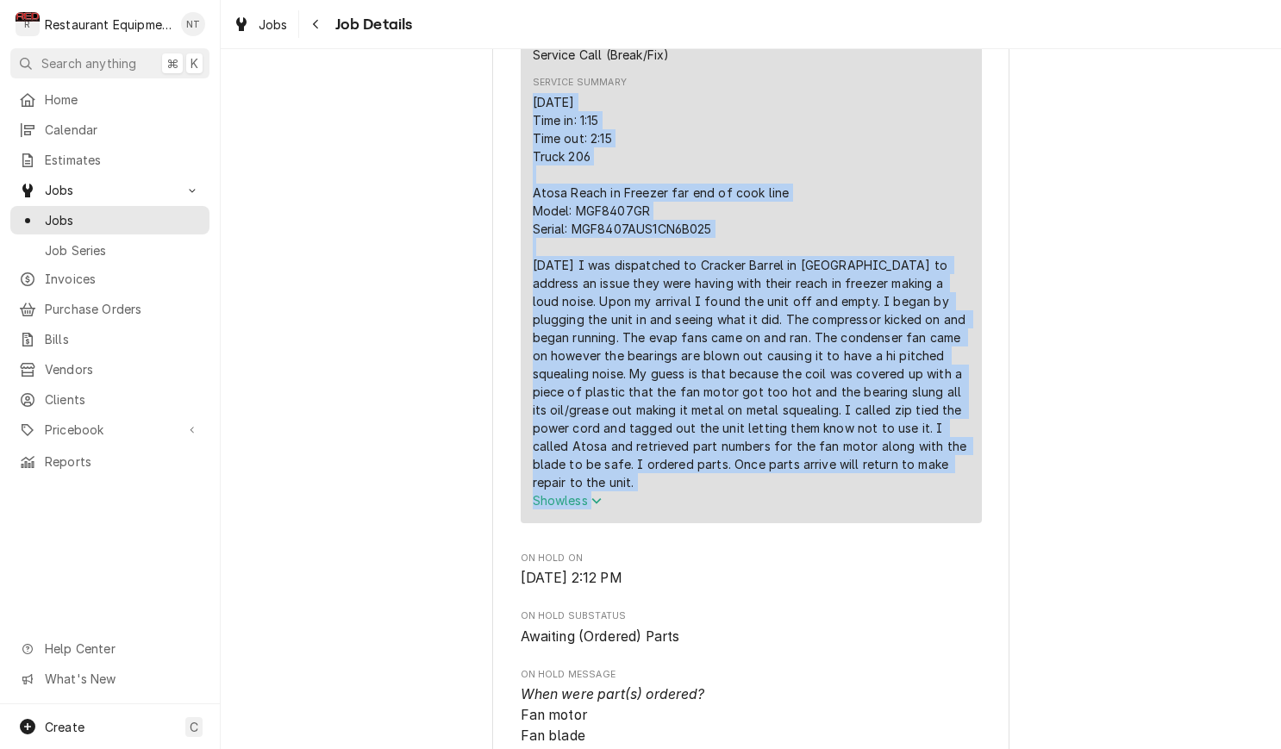
drag, startPoint x: 534, startPoint y: 107, endPoint x: 770, endPoint y: 501, distance: 458.9
click at [772, 504] on div "09/12/2025 Time in: 1:15 Time out: 2:15 Truck 206 Atosa Reach in Freezer far en…" at bounding box center [751, 301] width 437 height 416
click at [531, 101] on div "Short Description Service Call (Break/Fix) Service Summary Show less" at bounding box center [751, 269] width 461 height 507
drag, startPoint x: 531, startPoint y: 101, endPoint x: 640, endPoint y: 484, distance: 397.9
click at [640, 484] on div "Short Description Service Call (Break/Fix) Service Summary Show less" at bounding box center [751, 269] width 461 height 507
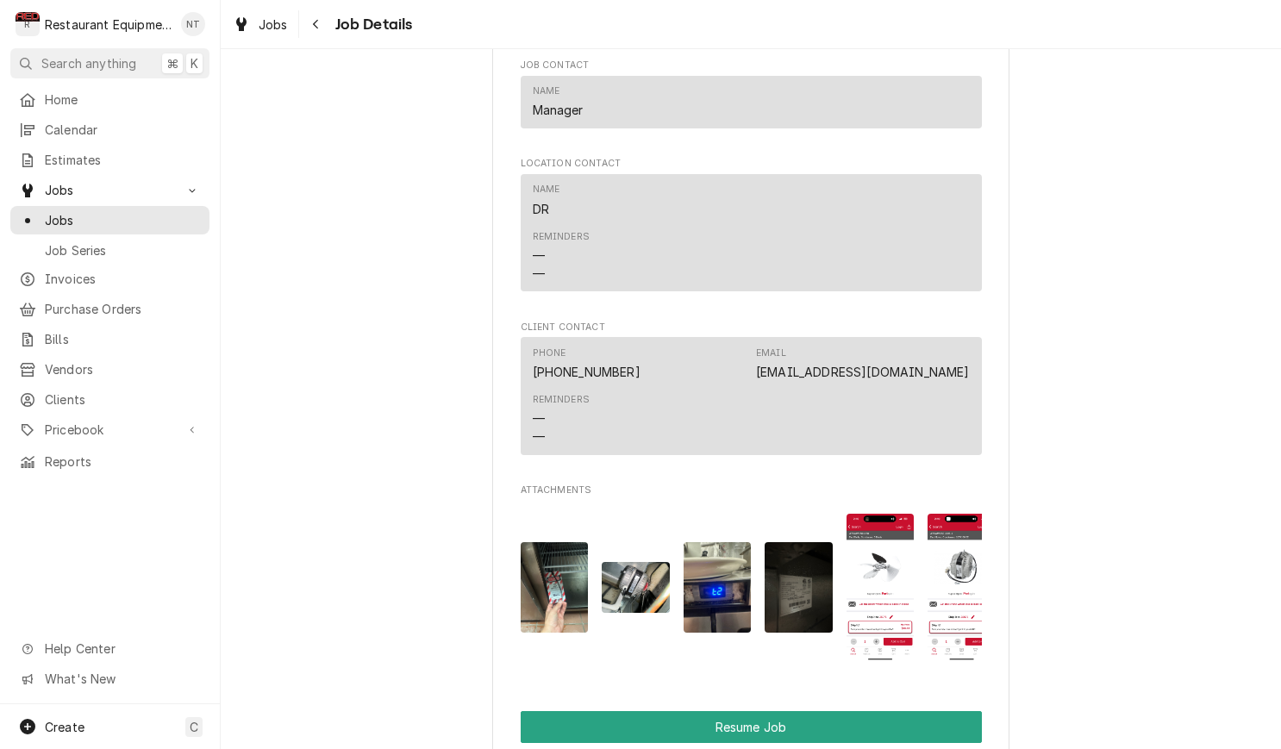
scroll to position [2012, 0]
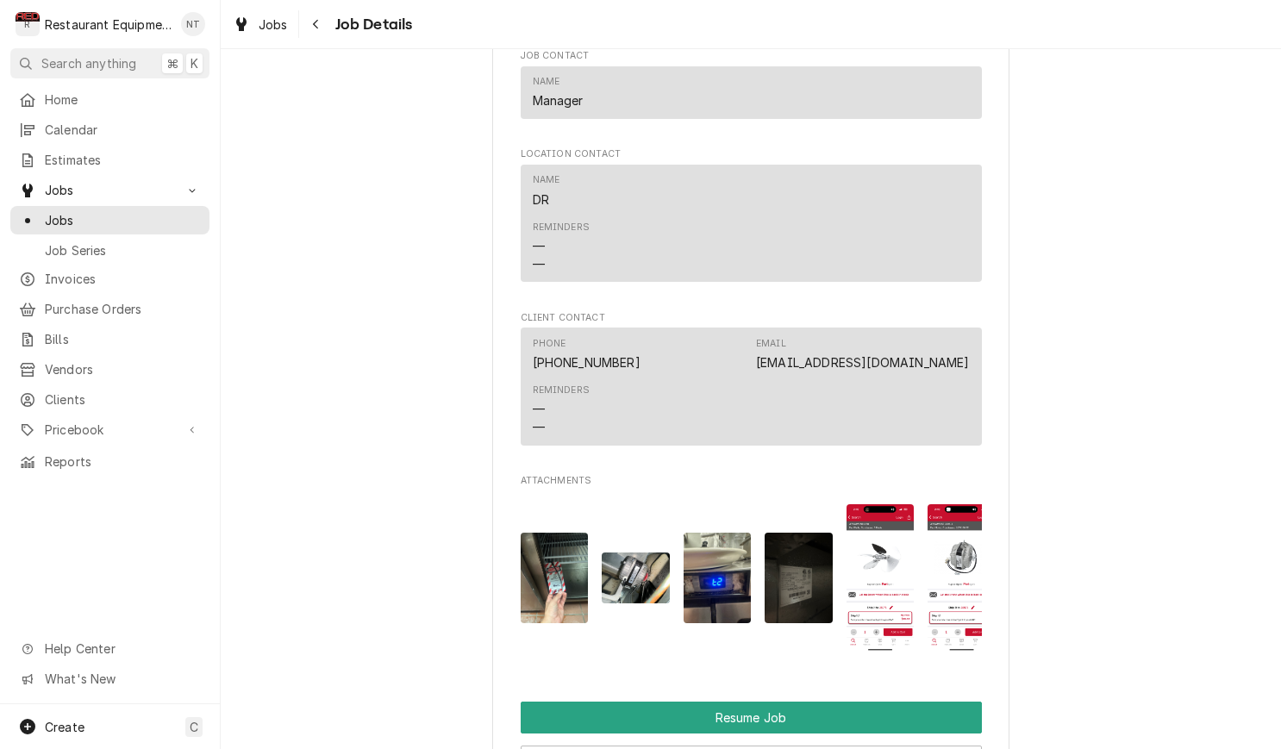
click at [847, 536] on img "Attachments" at bounding box center [881, 577] width 68 height 147
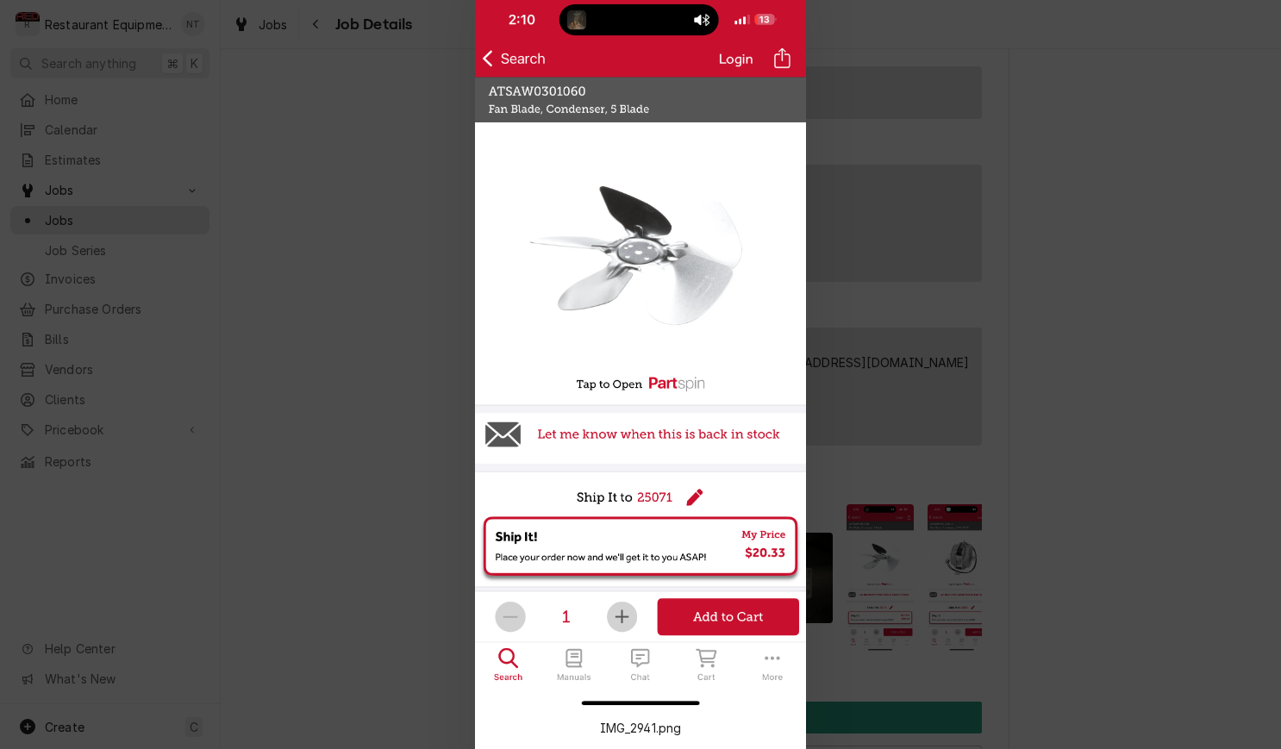
click at [434, 89] on div at bounding box center [640, 374] width 1281 height 749
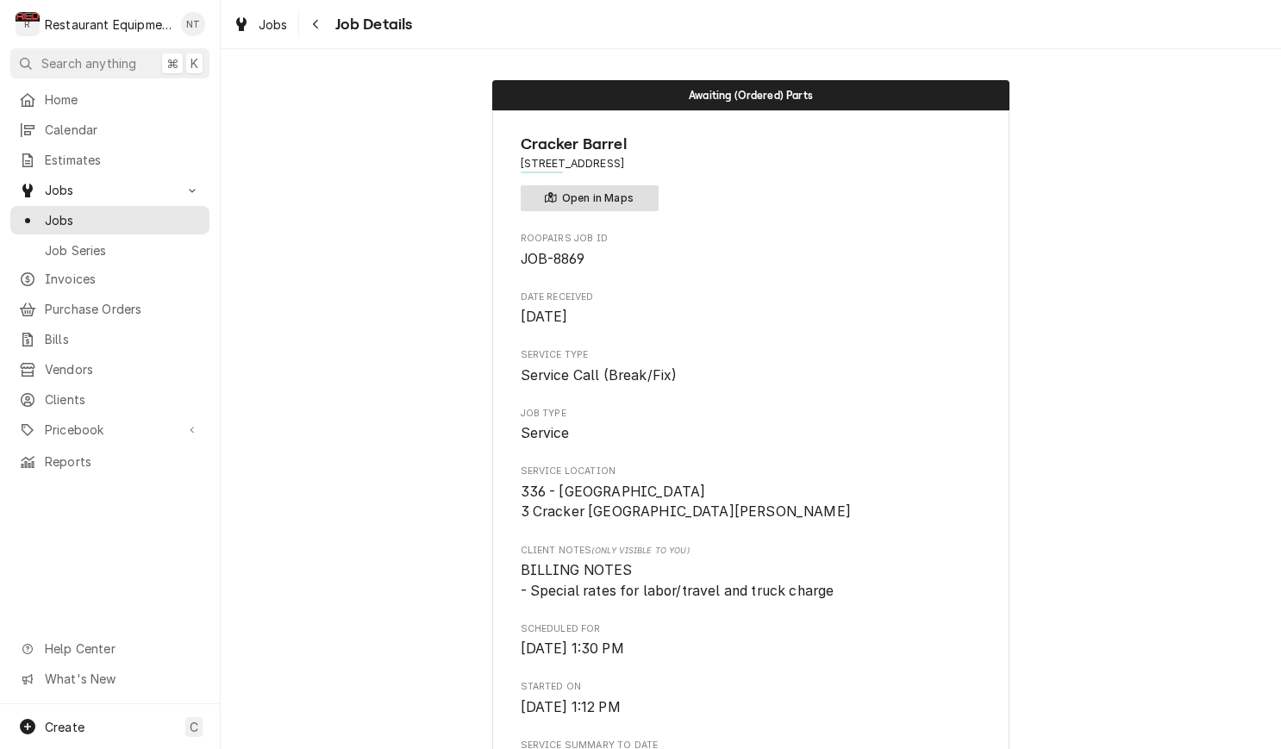
scroll to position [0, 0]
click at [587, 203] on button "Open in Maps" at bounding box center [590, 198] width 138 height 26
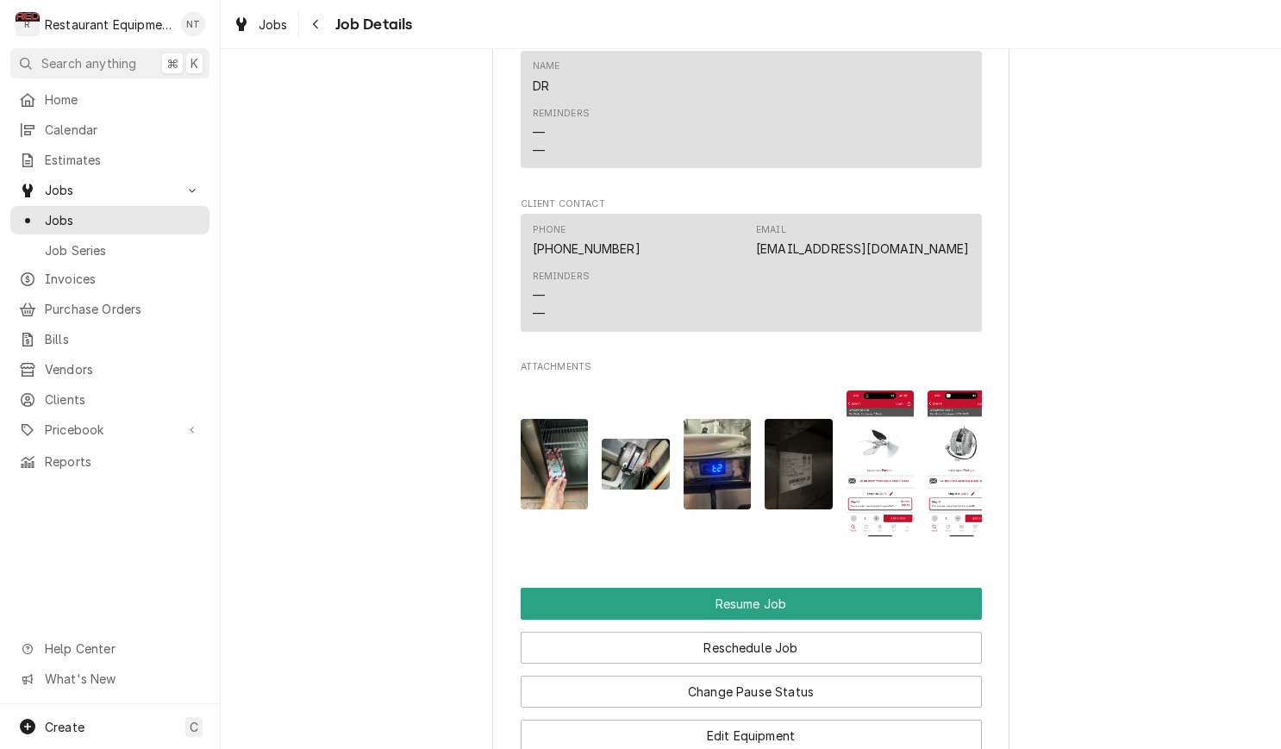
scroll to position [2130, 0]
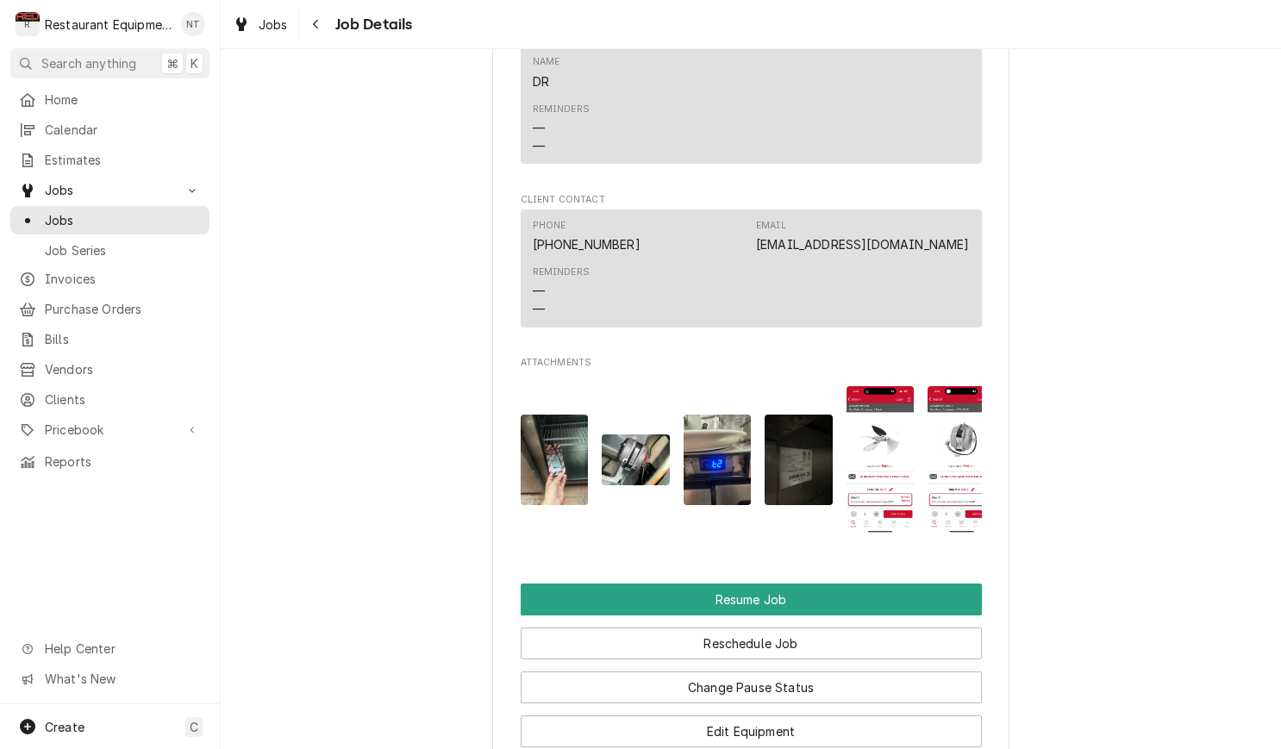
click at [547, 419] on img "Attachments" at bounding box center [555, 460] width 68 height 91
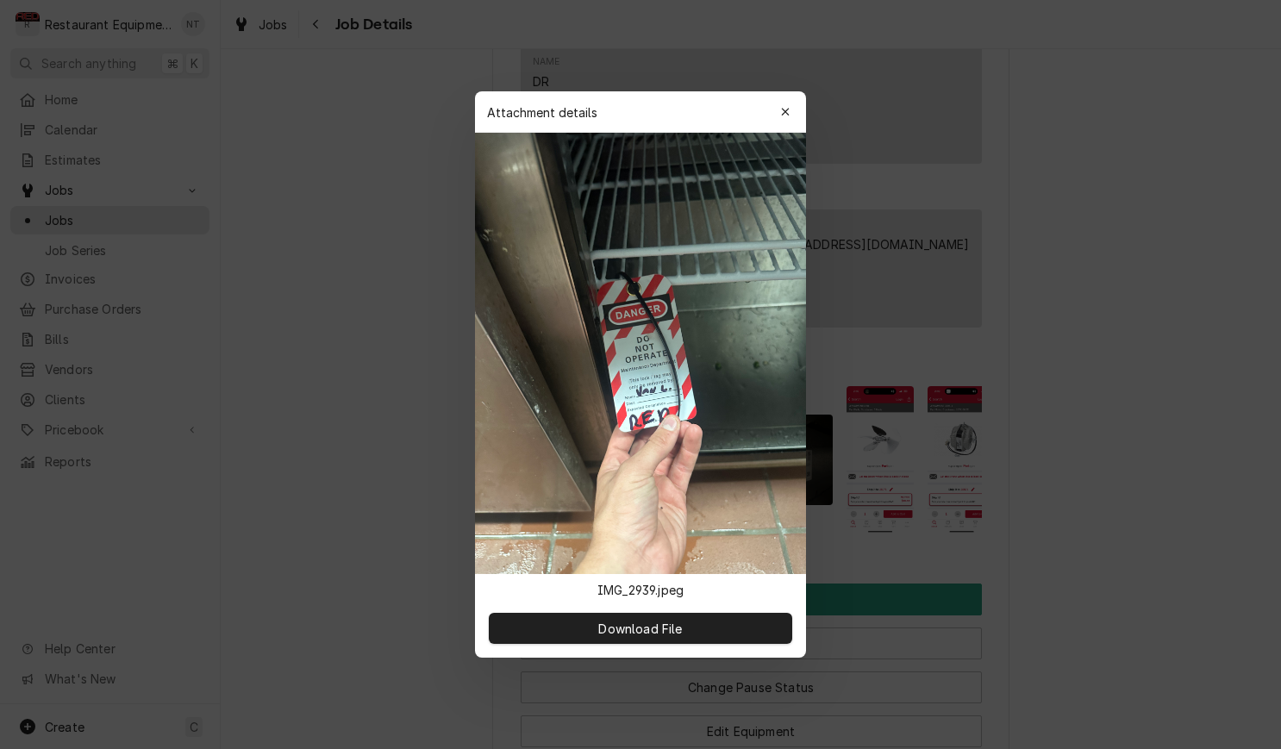
click at [548, 419] on body "R Restaurant Equipment Diagnostics NT Search anything ⌘ K Home Calendar Estimat…" at bounding box center [640, 374] width 1281 height 749
click at [966, 398] on div at bounding box center [640, 374] width 1281 height 749
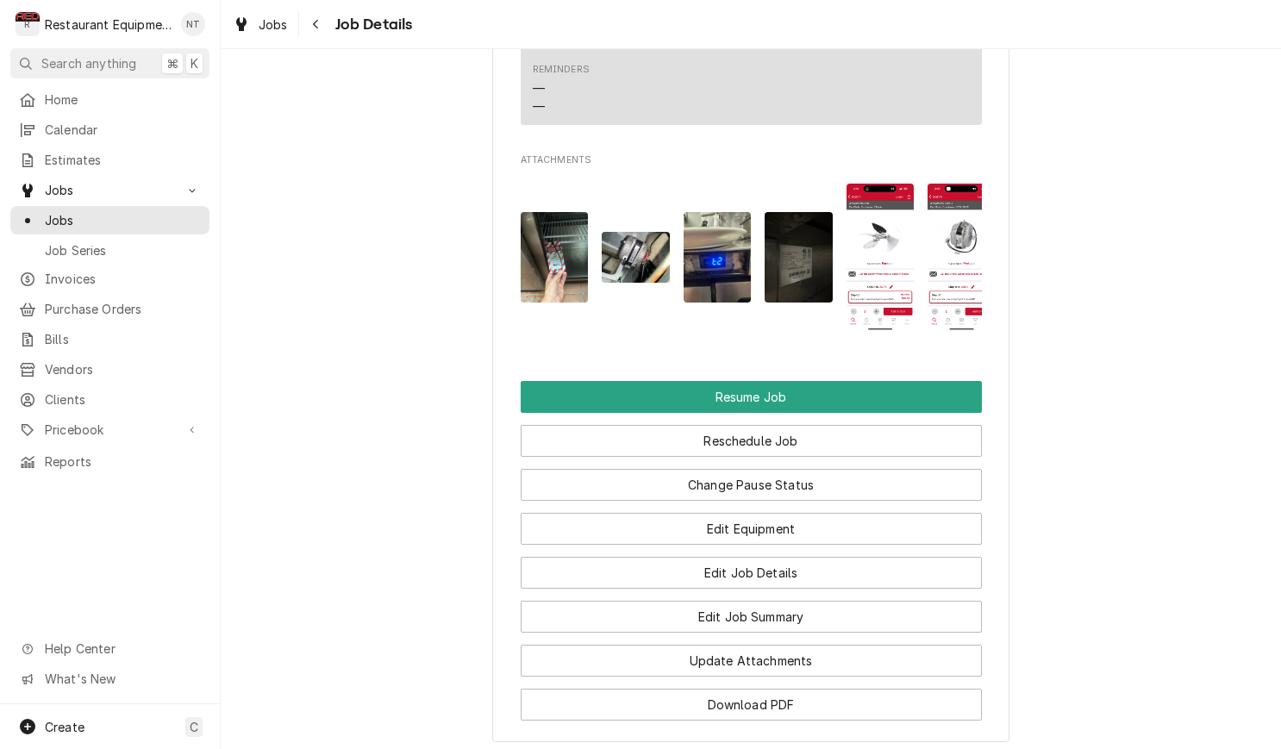
scroll to position [2340, 0]
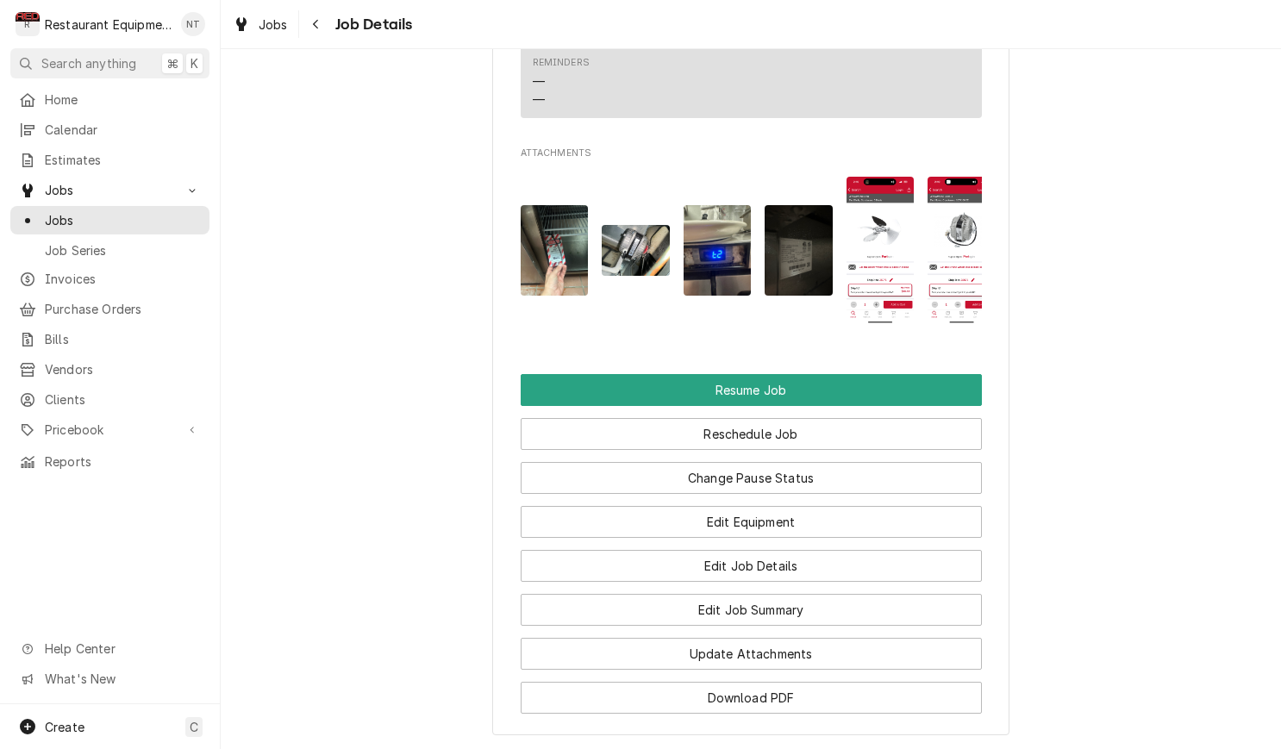
click at [878, 243] on img "Attachments" at bounding box center [881, 250] width 68 height 147
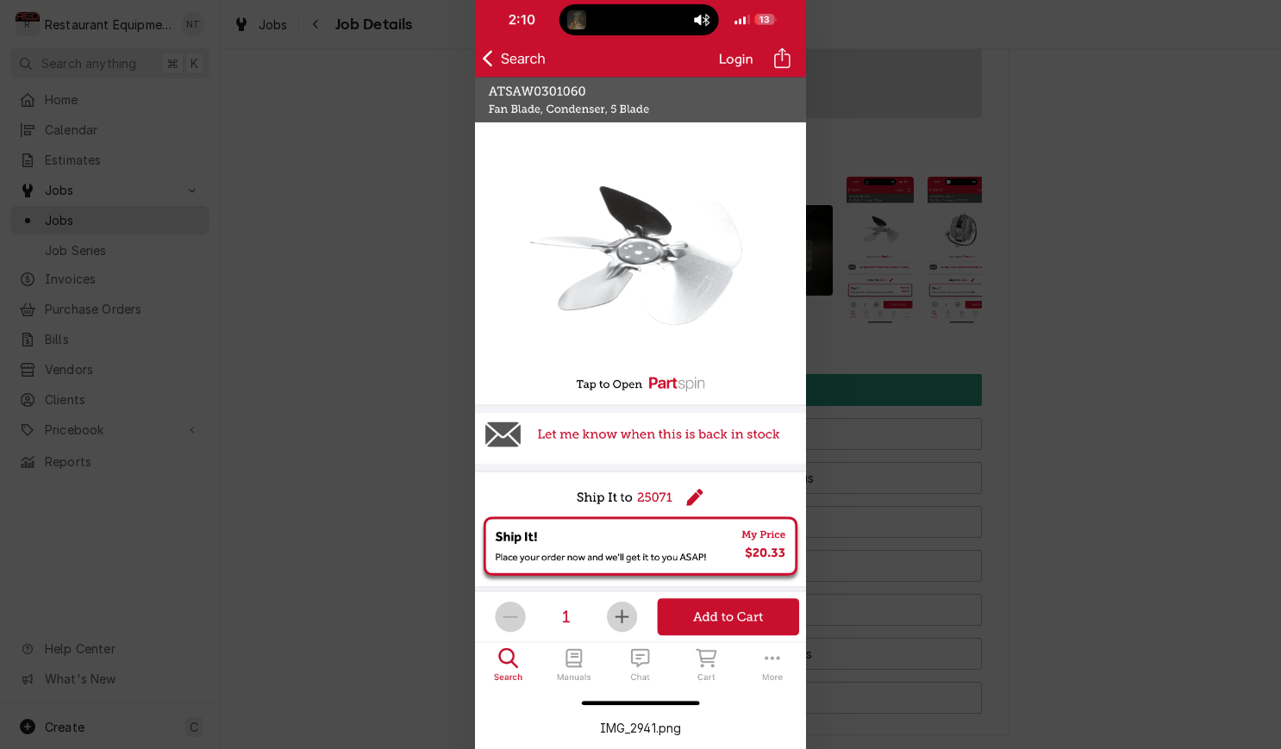
click at [942, 241] on div at bounding box center [640, 374] width 1281 height 749
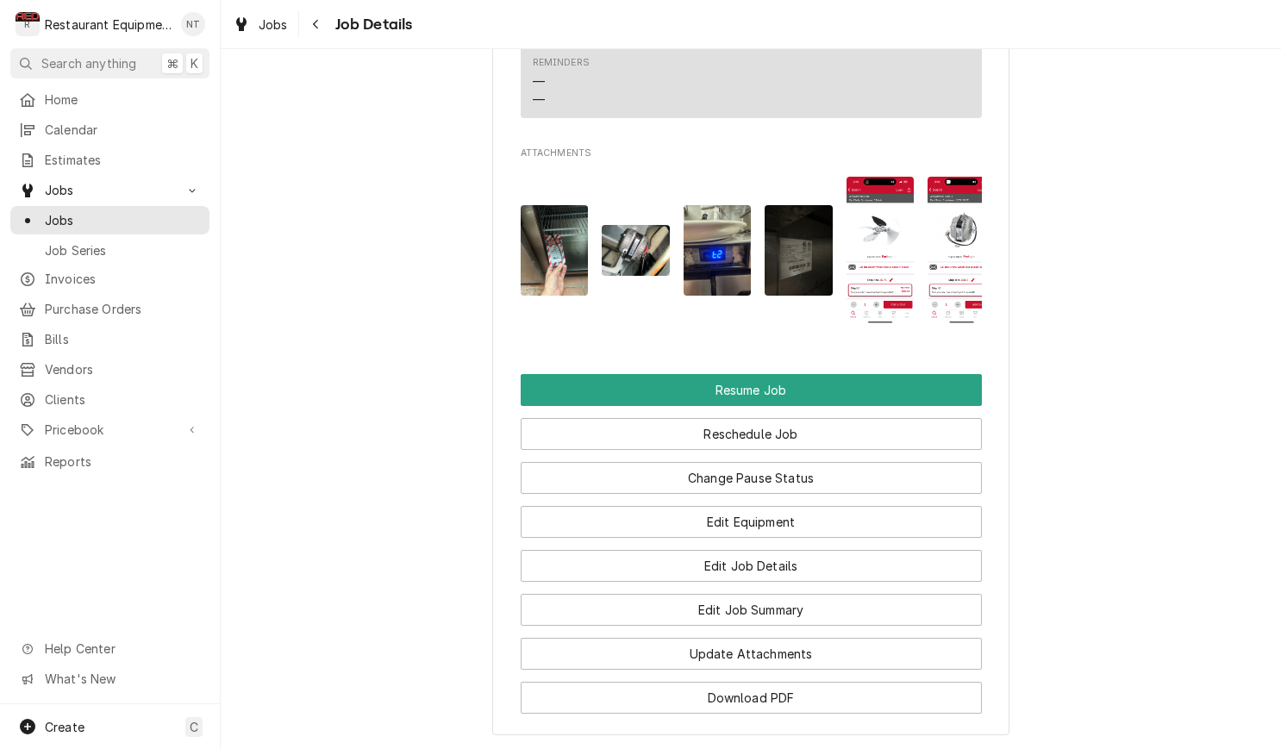
click at [944, 237] on img "Attachments" at bounding box center [962, 250] width 68 height 147
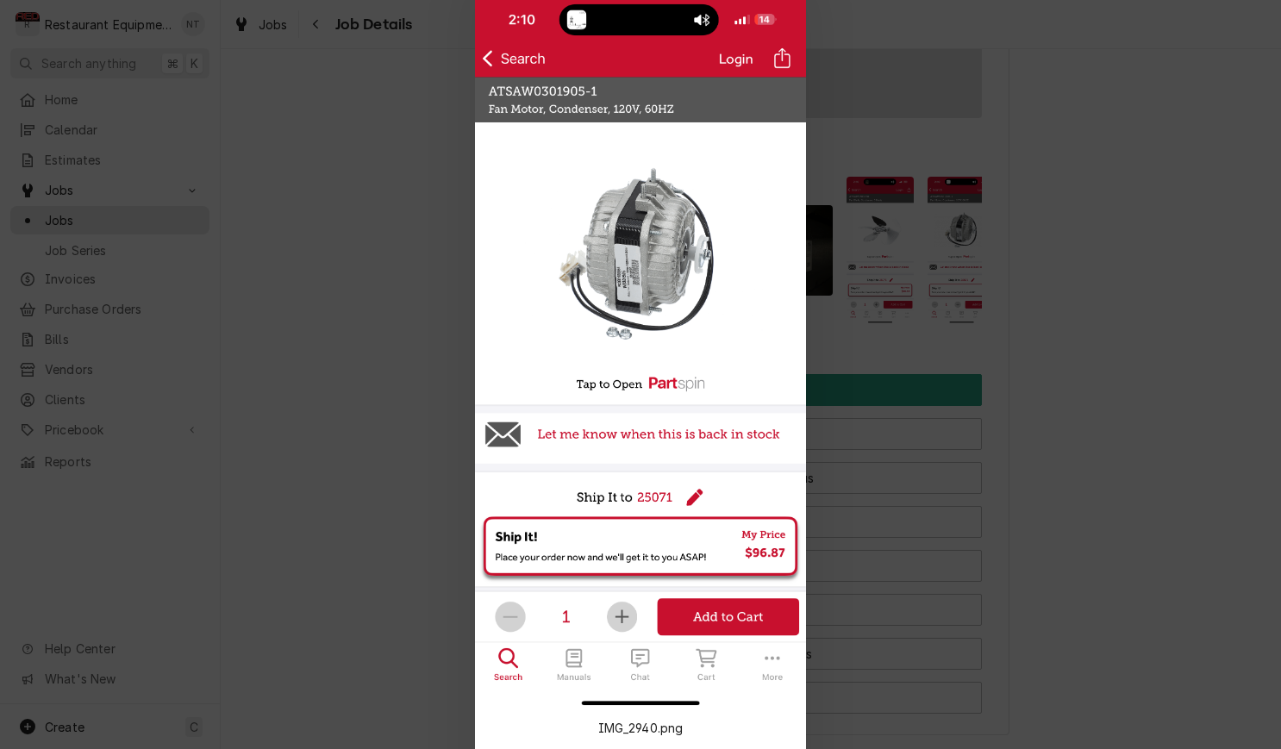
click at [916, 209] on div at bounding box center [640, 374] width 1281 height 749
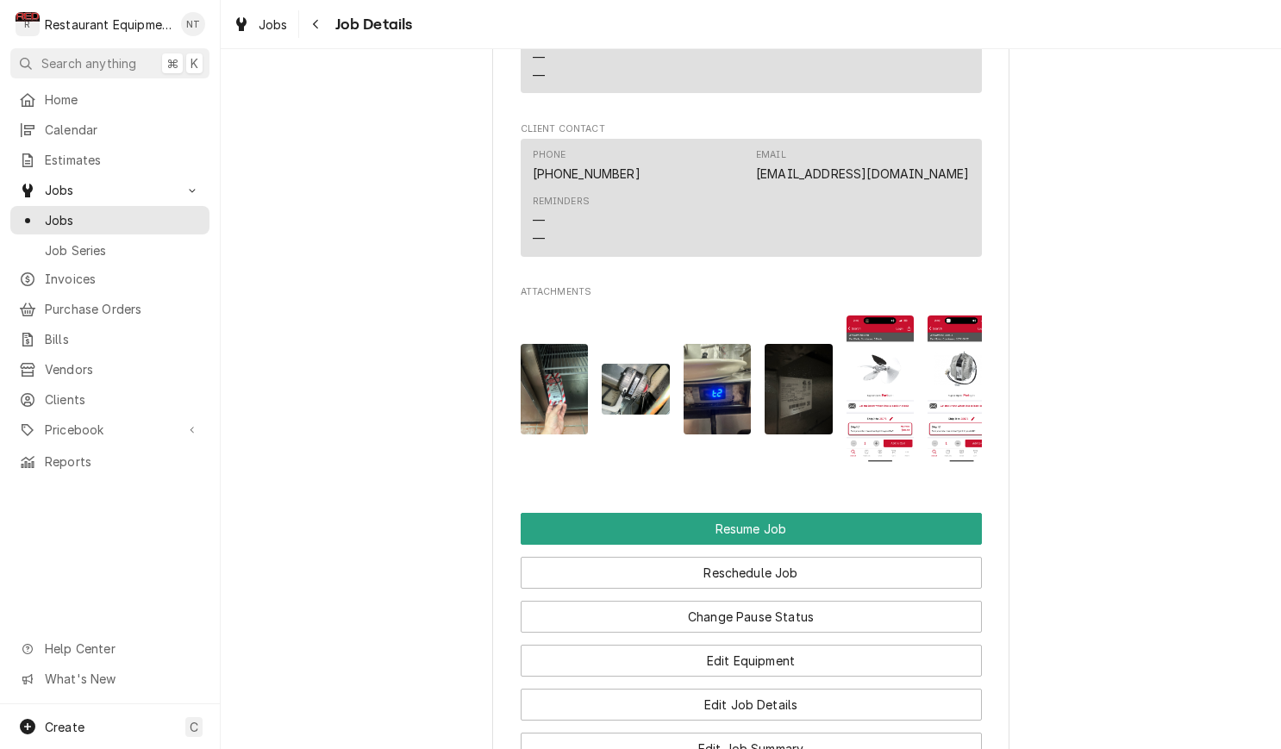
scroll to position [2208, 0]
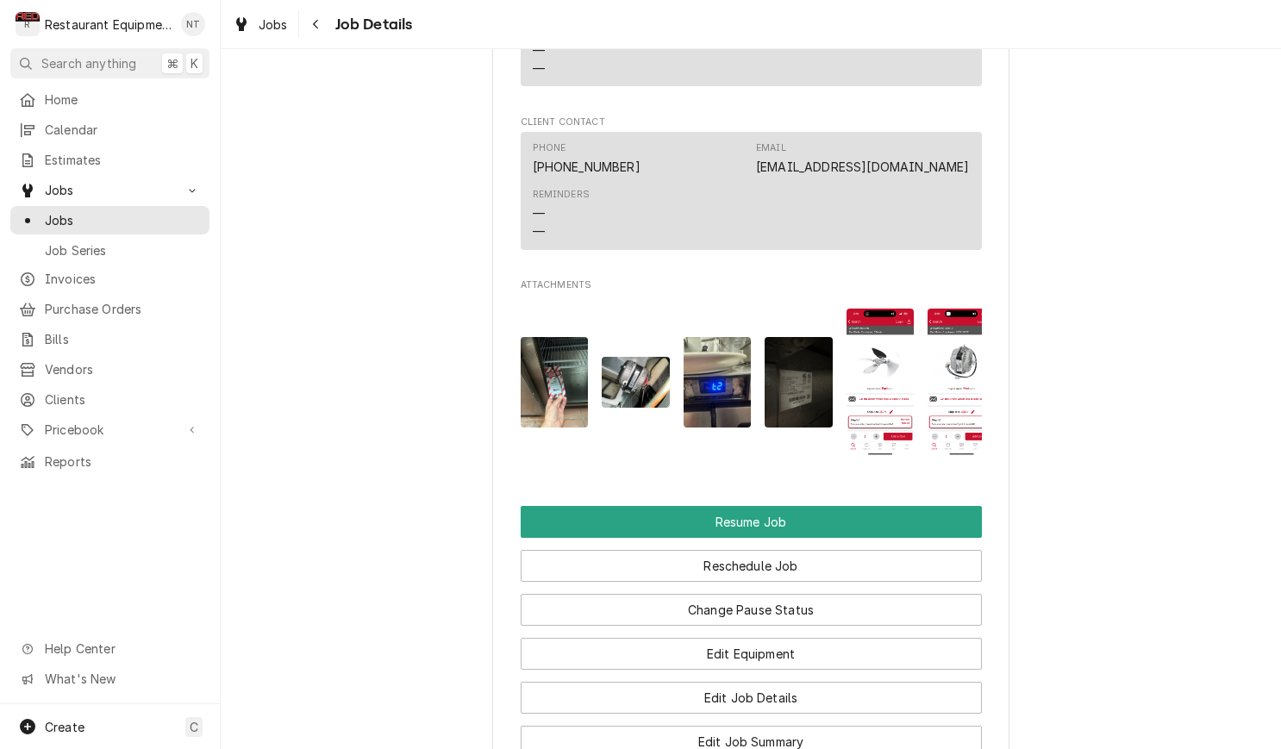
click at [907, 335] on img "Attachments" at bounding box center [881, 382] width 68 height 147
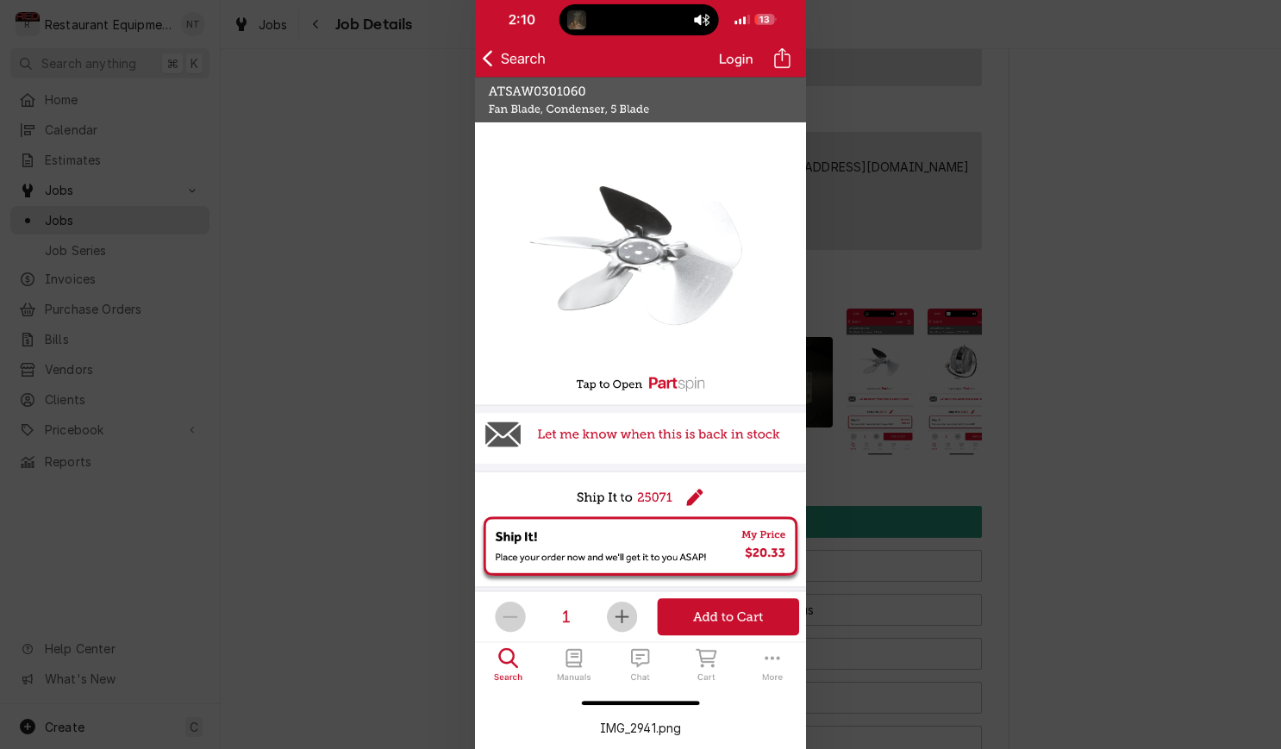
click at [947, 317] on div at bounding box center [640, 374] width 1281 height 749
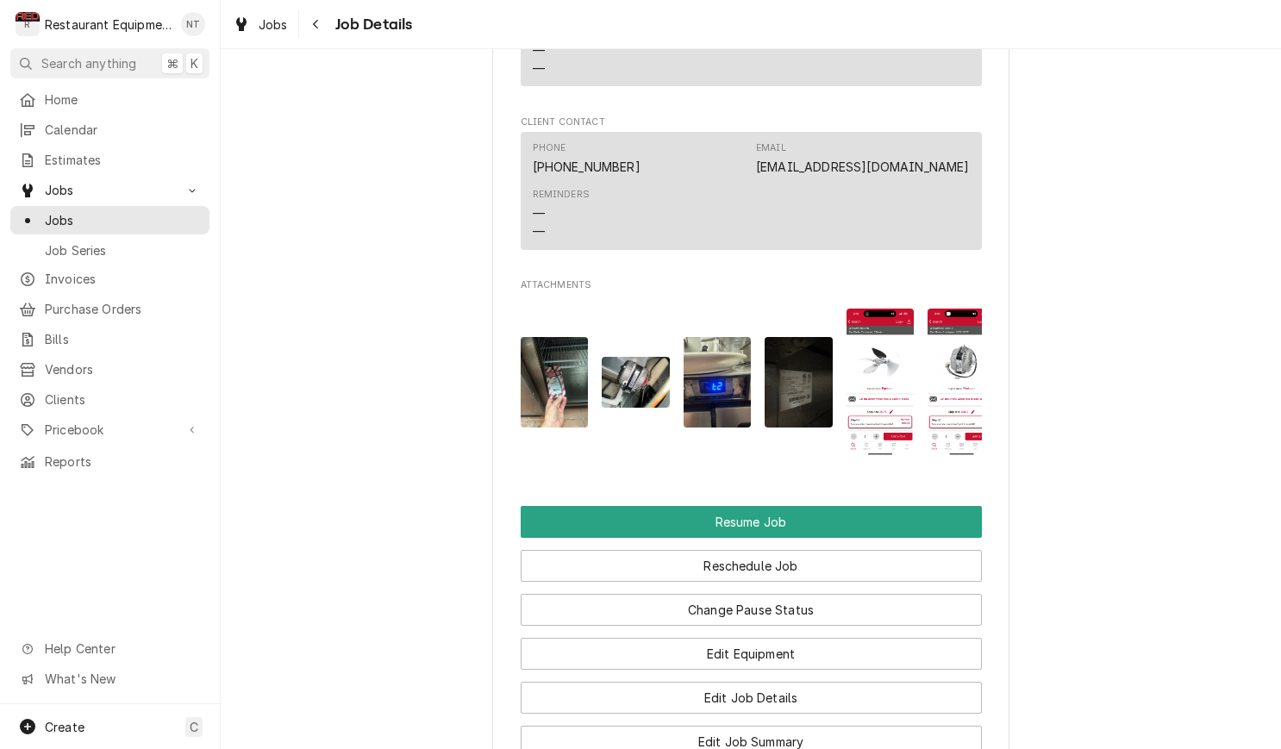
click at [947, 317] on img "Attachments" at bounding box center [962, 382] width 68 height 147
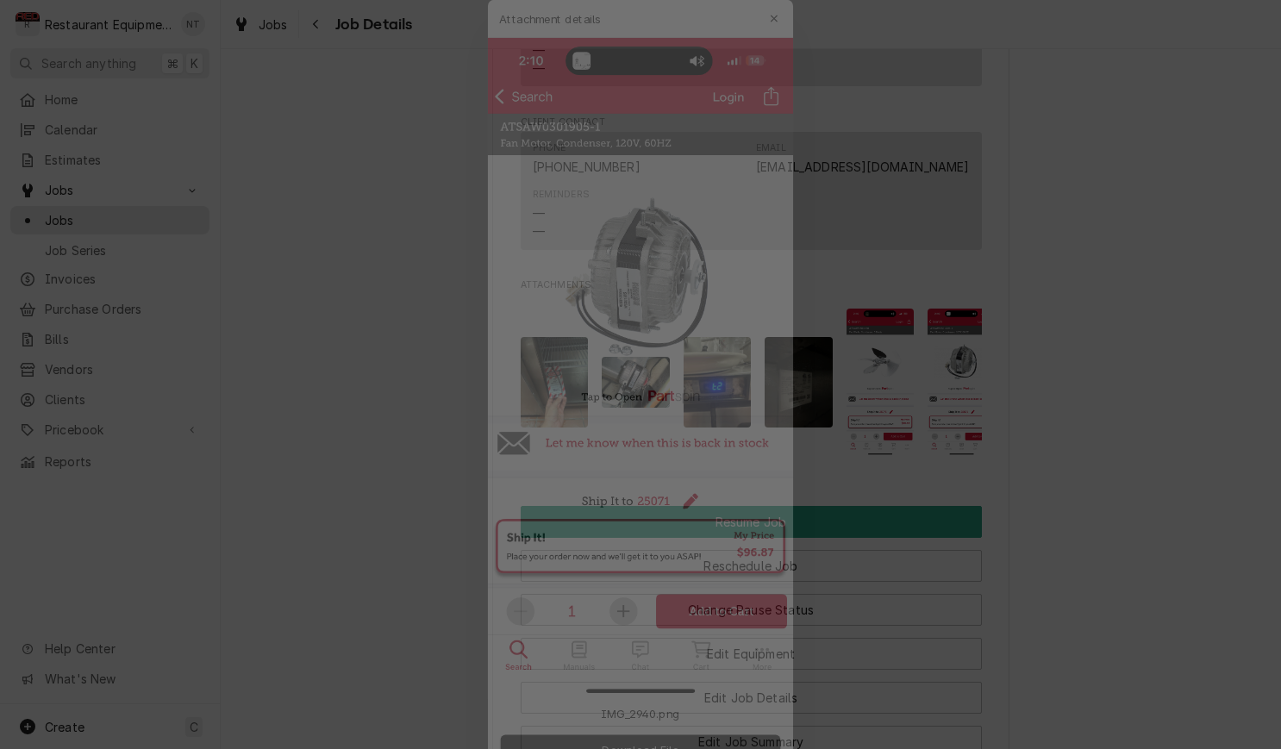
click at [956, 252] on div at bounding box center [640, 374] width 1281 height 749
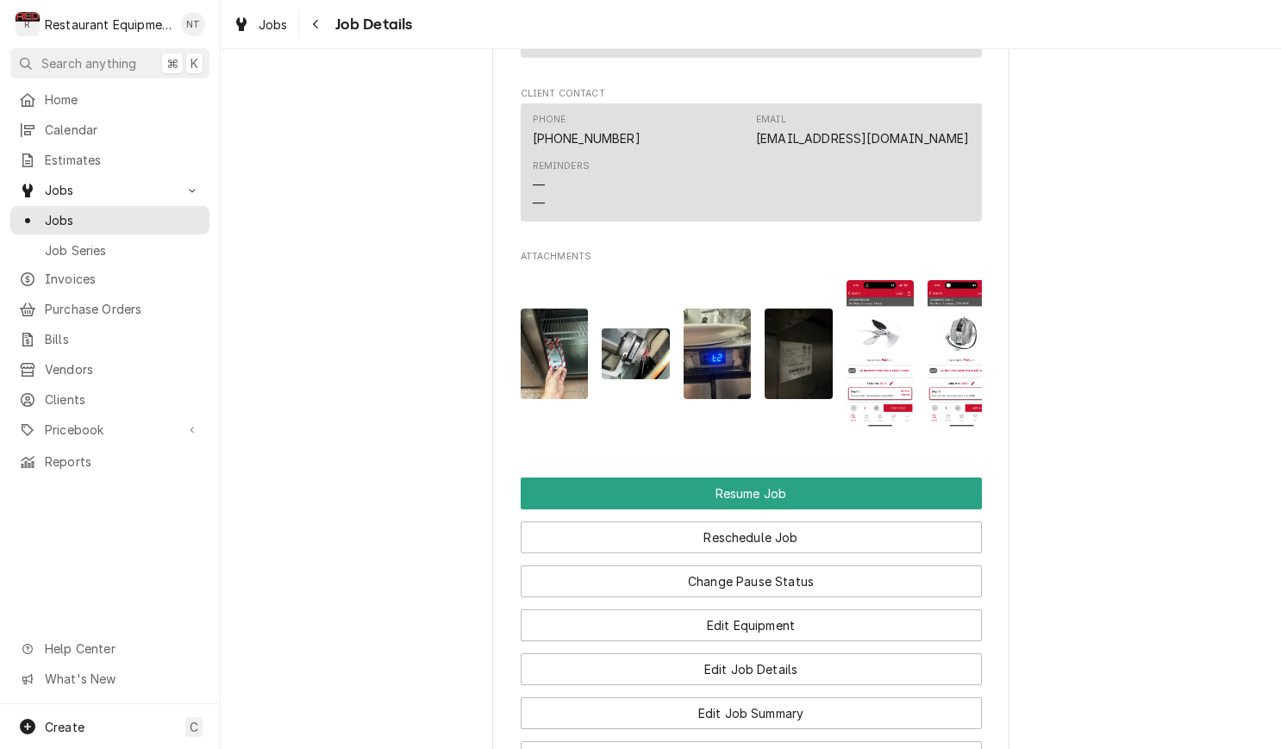
scroll to position [2241, 0]
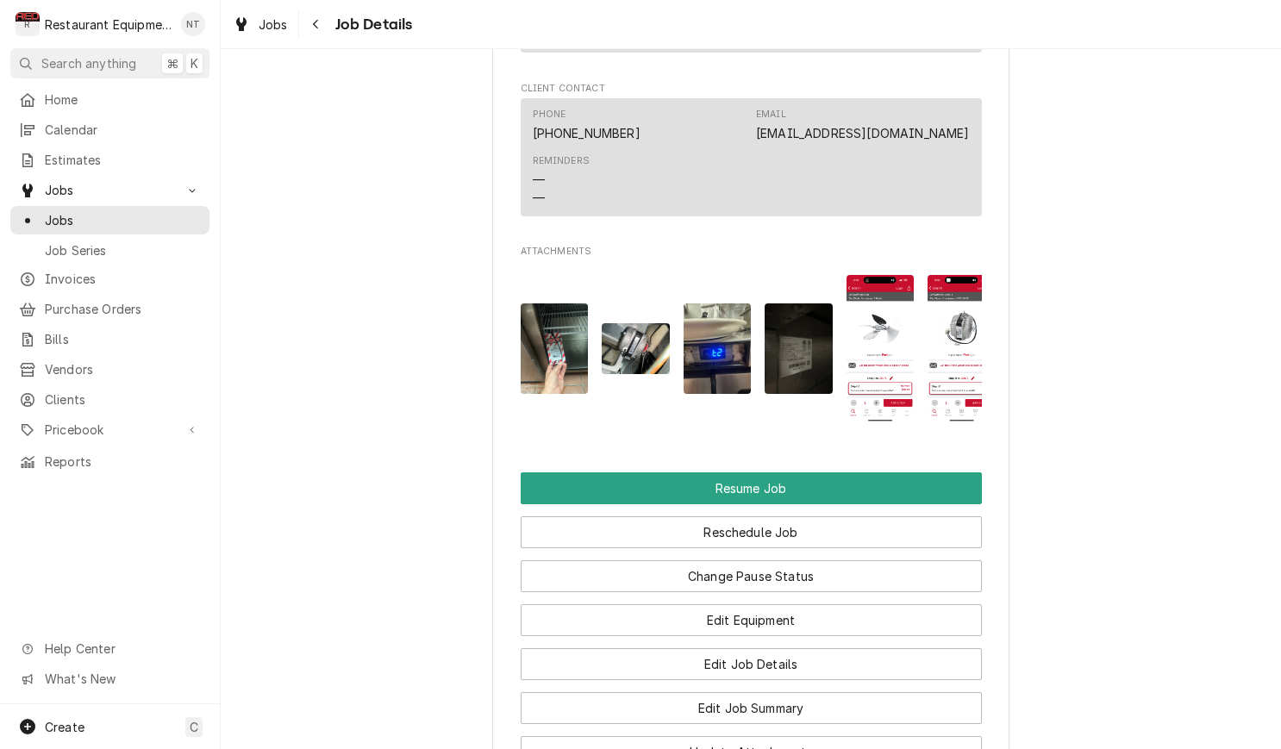
click at [910, 325] on img "Attachments" at bounding box center [881, 348] width 68 height 147
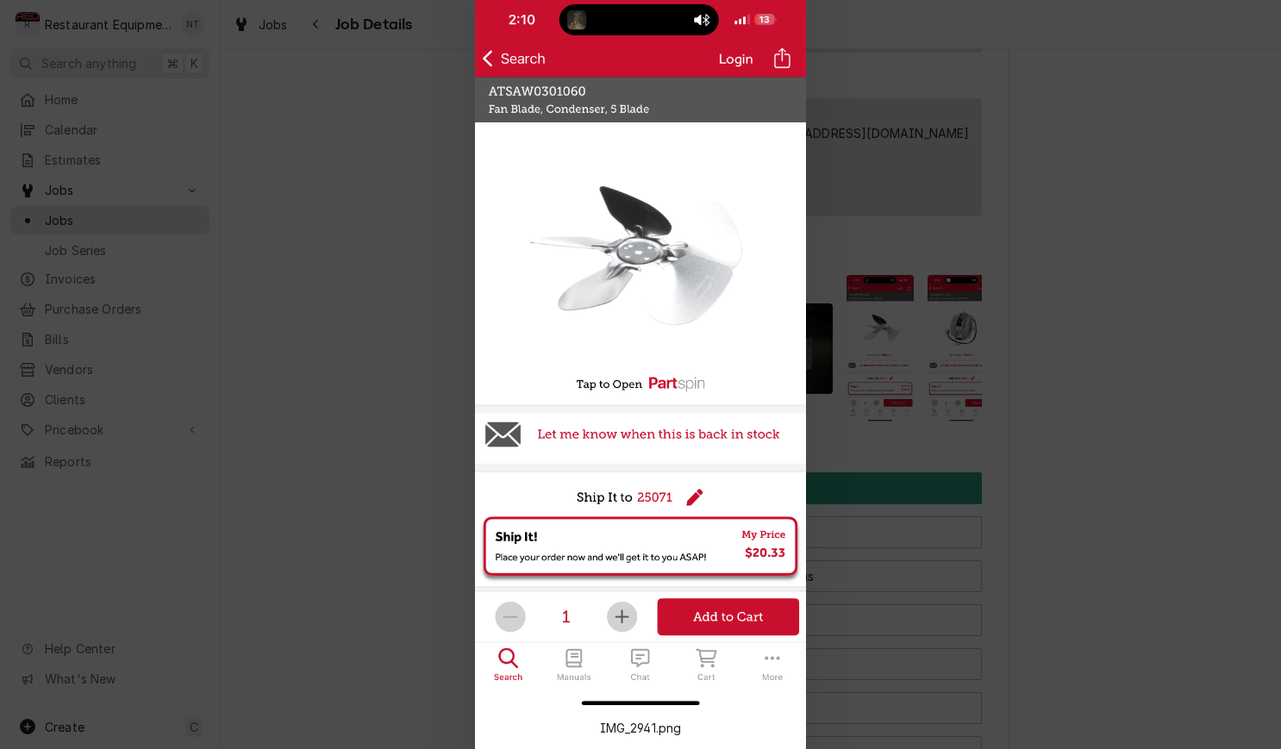
click at [897, 281] on div at bounding box center [640, 374] width 1281 height 749
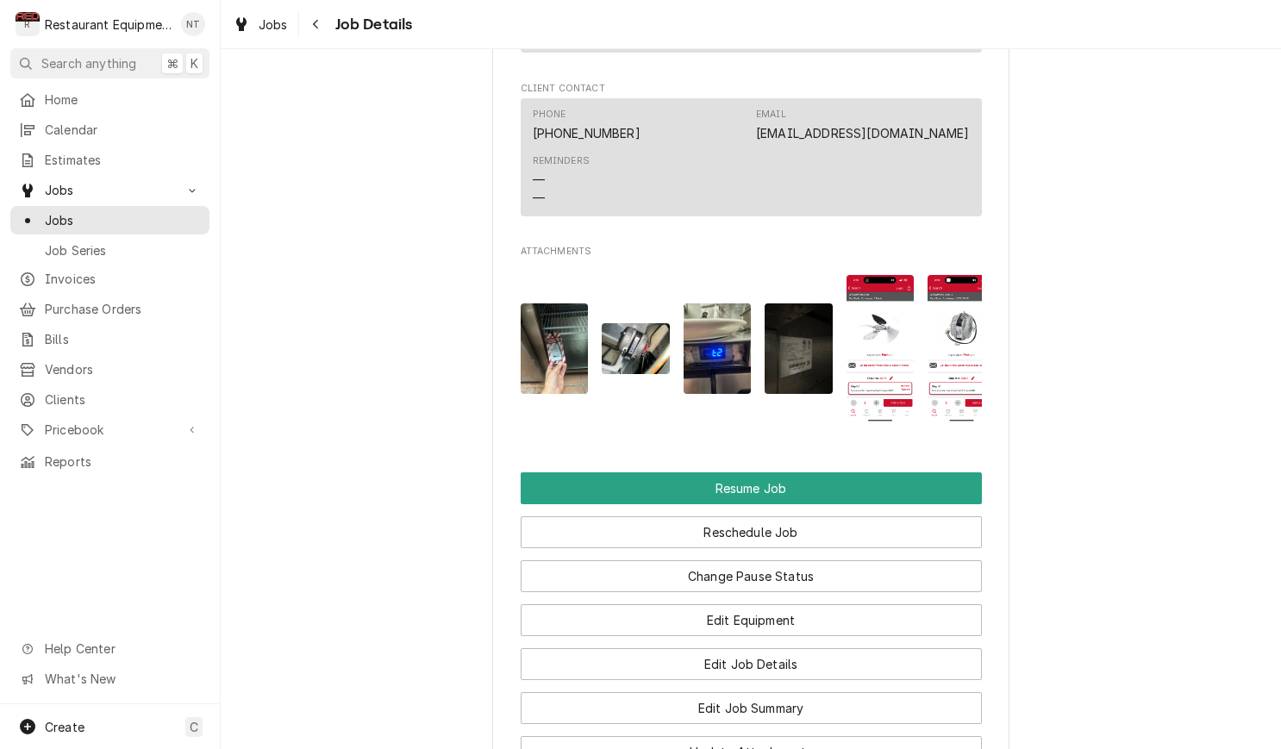
click at [927, 286] on div "Attachments" at bounding box center [751, 349] width 461 height 174
click at [947, 290] on img "Attachments" at bounding box center [962, 348] width 68 height 147
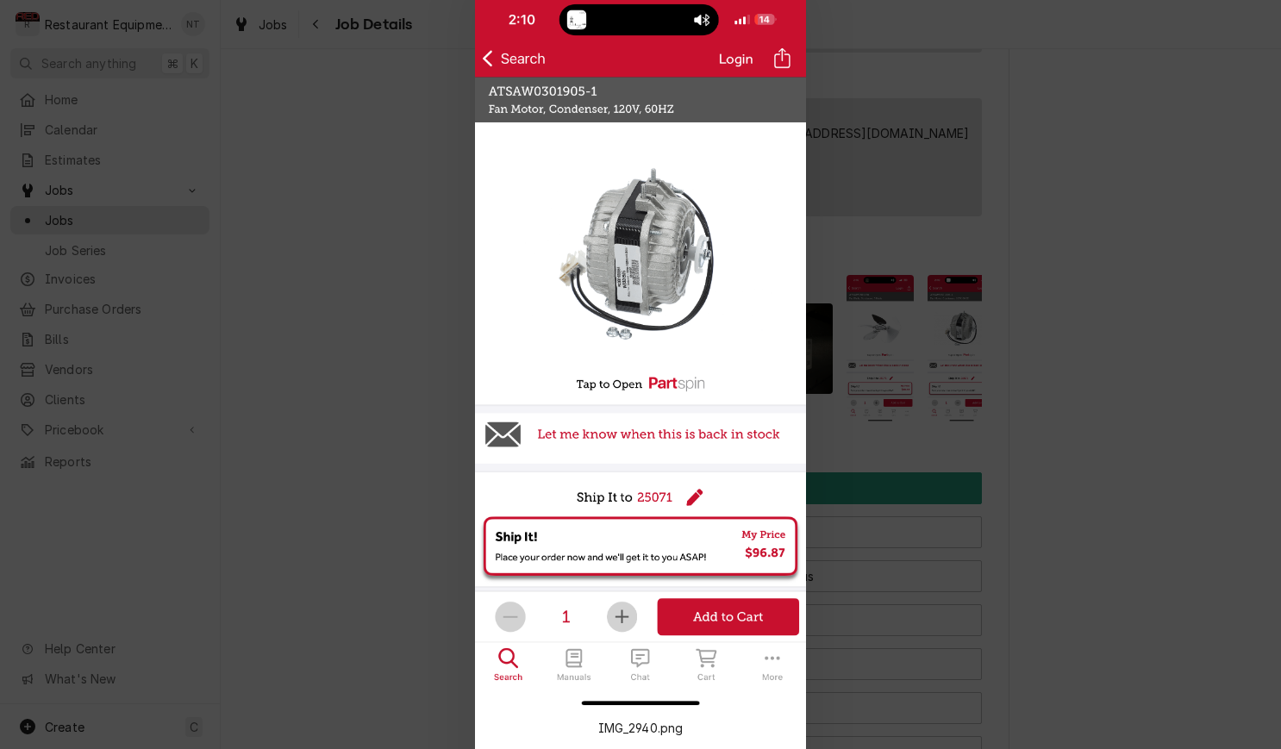
click at [942, 289] on div at bounding box center [640, 374] width 1281 height 749
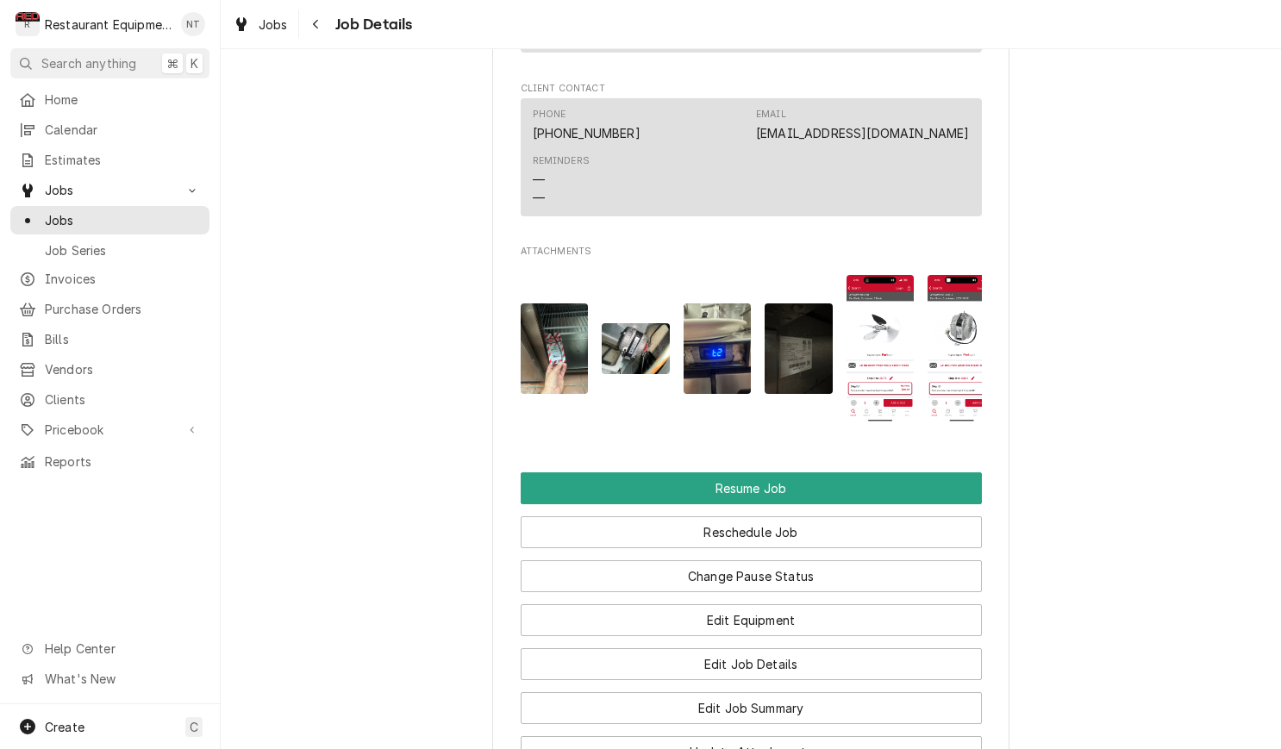
click at [903, 300] on img "Attachments" at bounding box center [881, 348] width 68 height 147
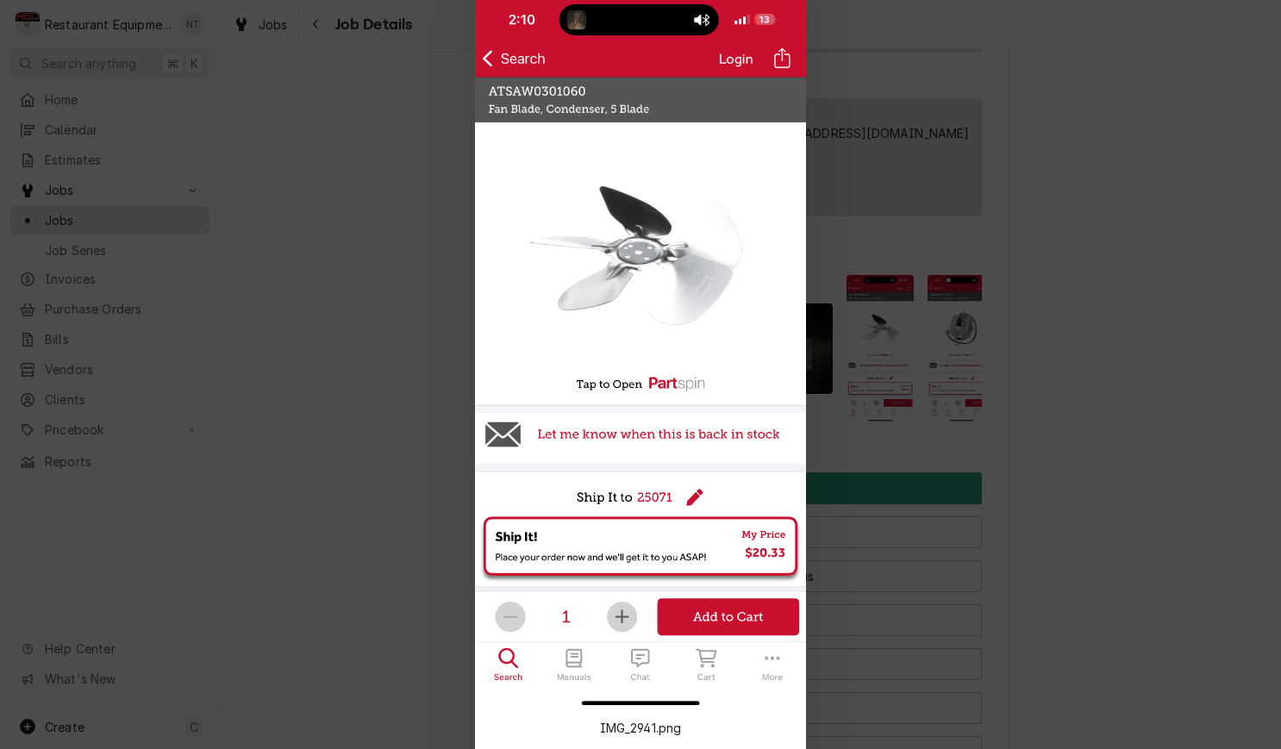
click at [926, 269] on div at bounding box center [640, 374] width 1281 height 749
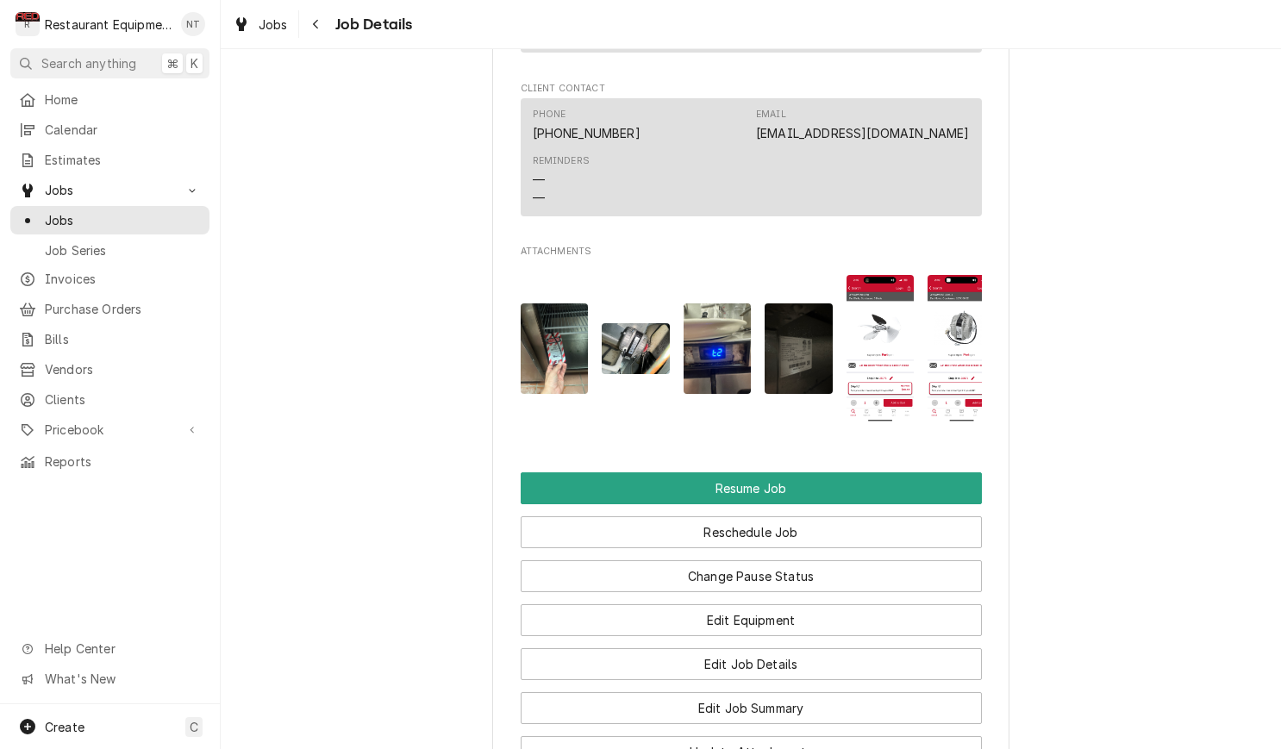
click at [890, 295] on img "Attachments" at bounding box center [881, 348] width 68 height 147
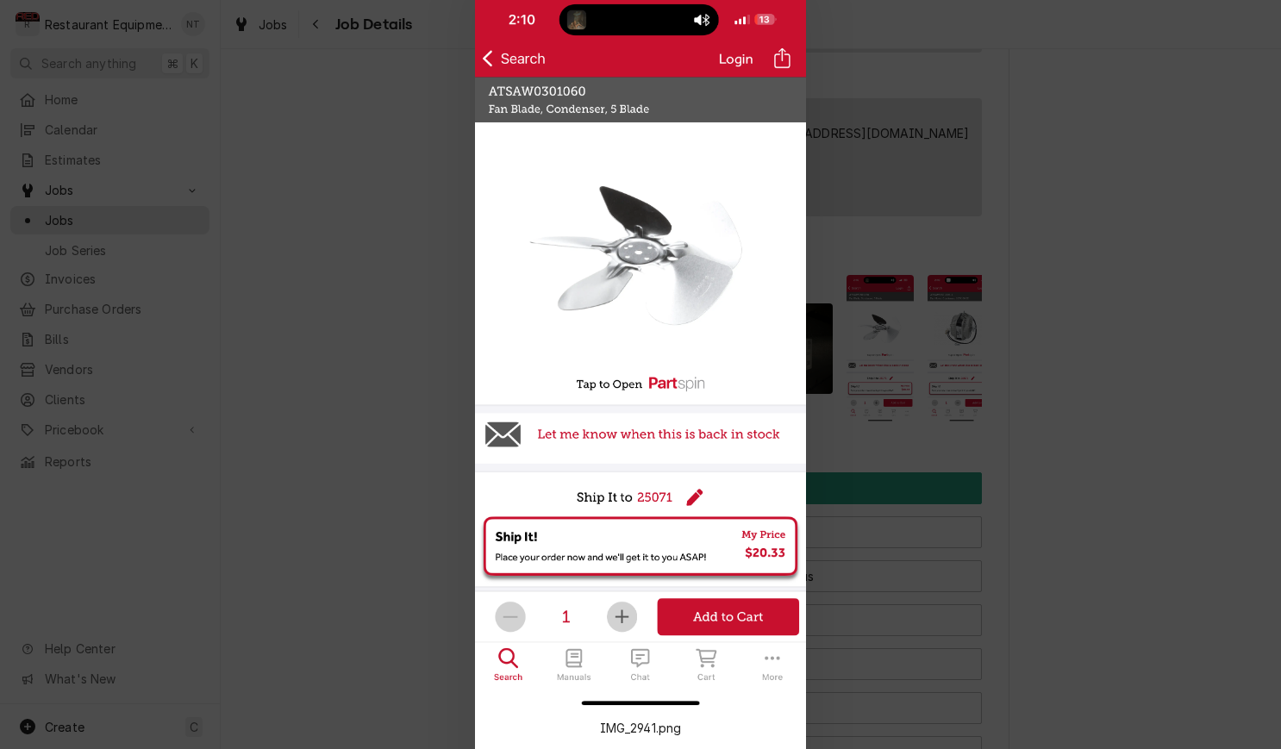
click at [959, 270] on div at bounding box center [640, 374] width 1281 height 749
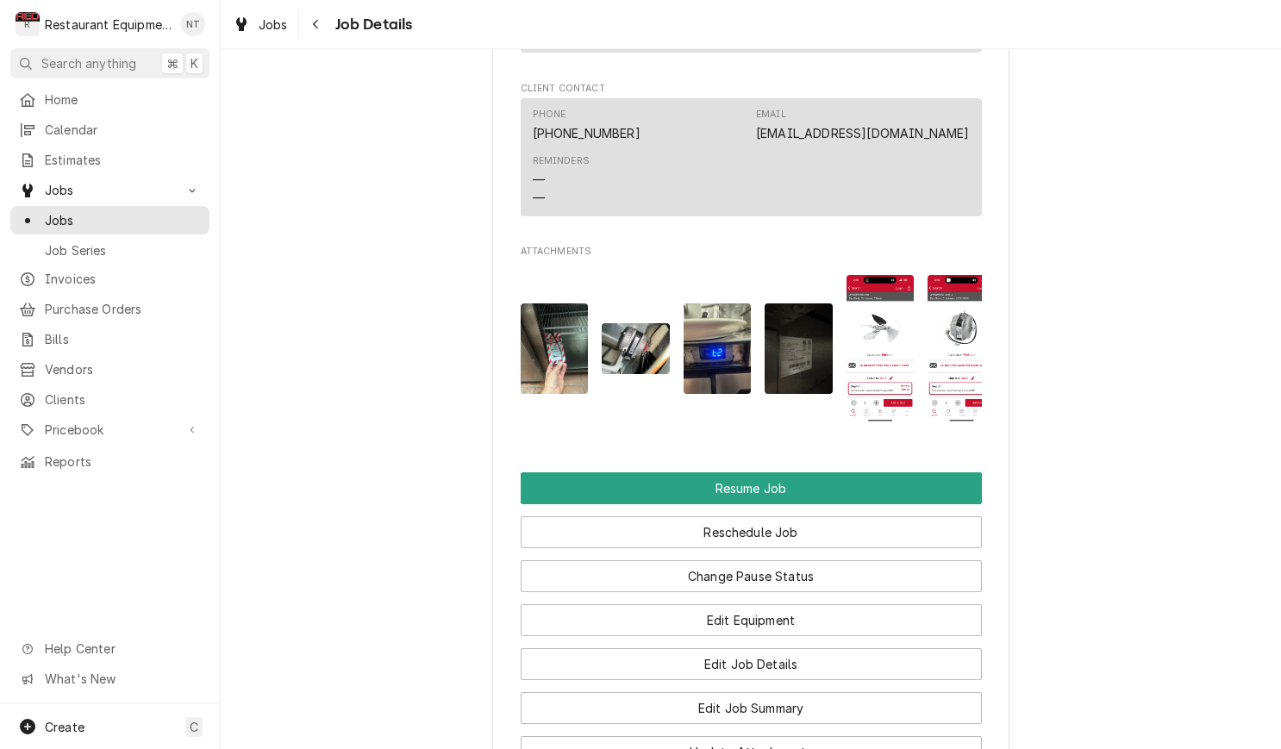
click at [957, 299] on img "Attachments" at bounding box center [962, 348] width 68 height 147
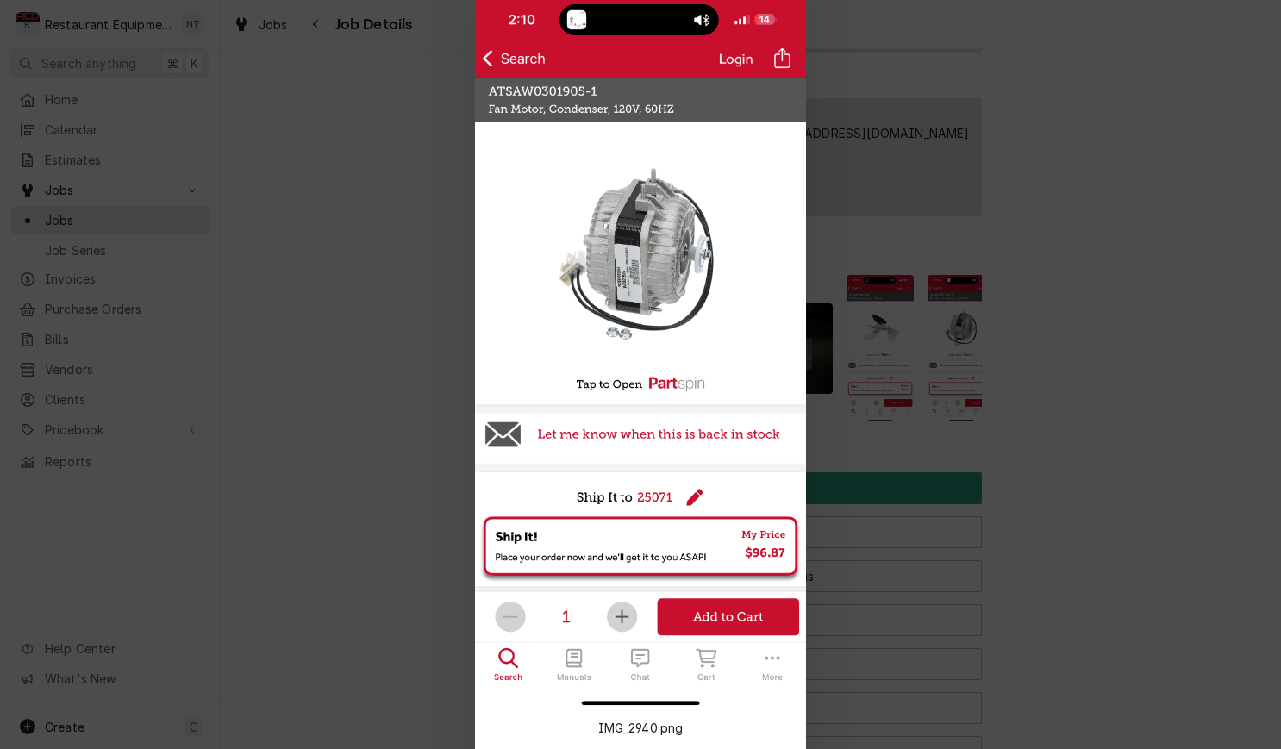
click at [947, 286] on div at bounding box center [640, 374] width 1281 height 749
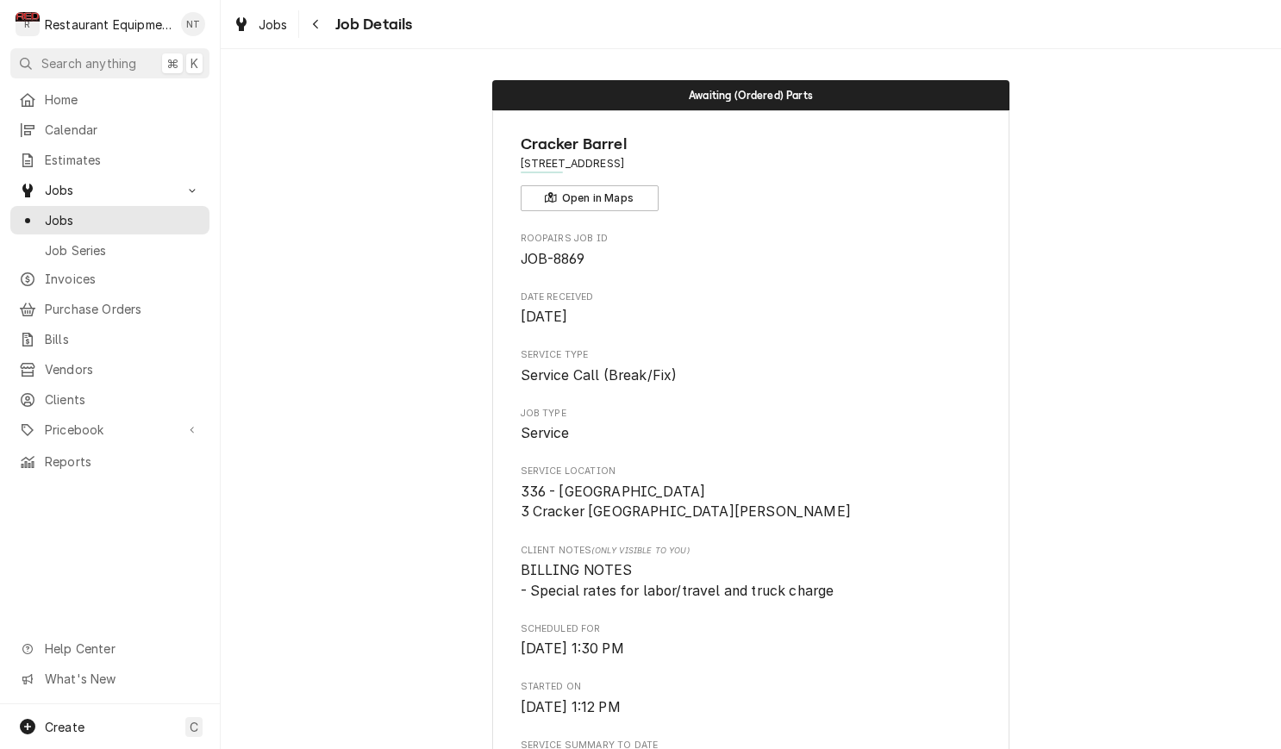
scroll to position [0, 0]
click at [313, 24] on icon "Navigate back" at bounding box center [316, 24] width 8 height 12
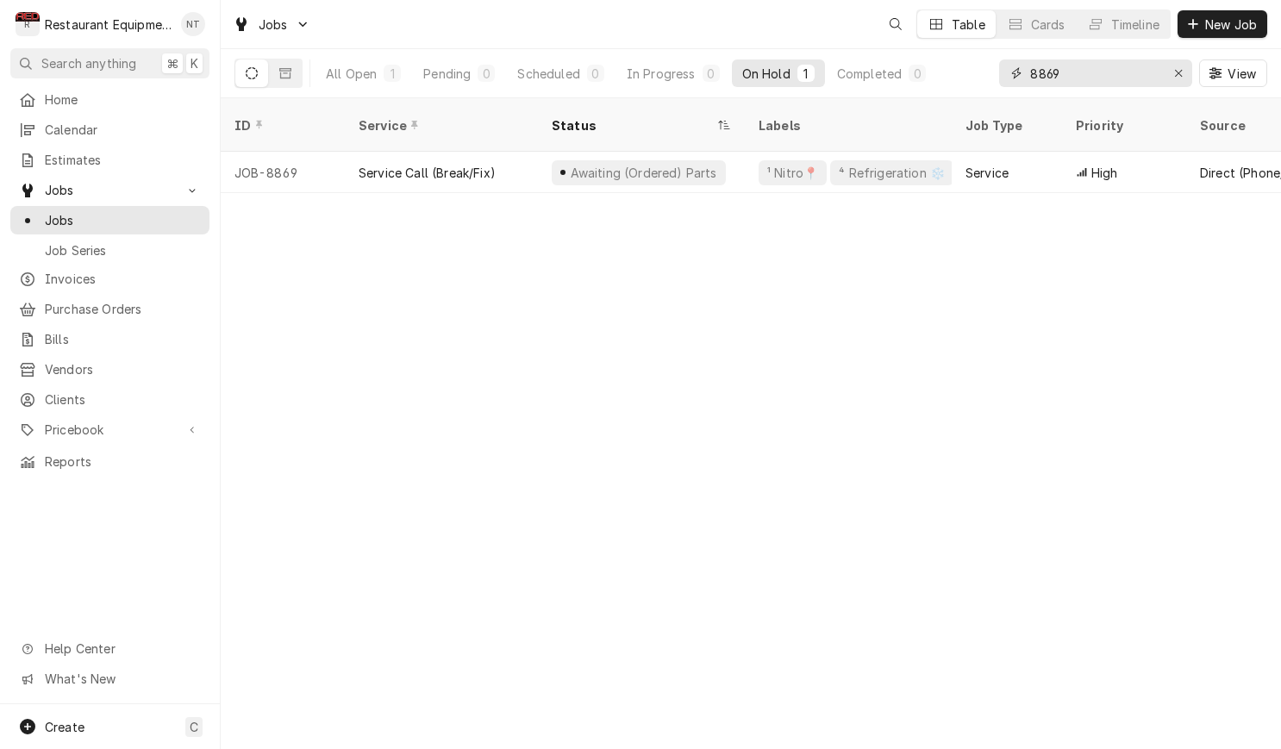
click at [1090, 81] on input "8869" at bounding box center [1094, 73] width 129 height 28
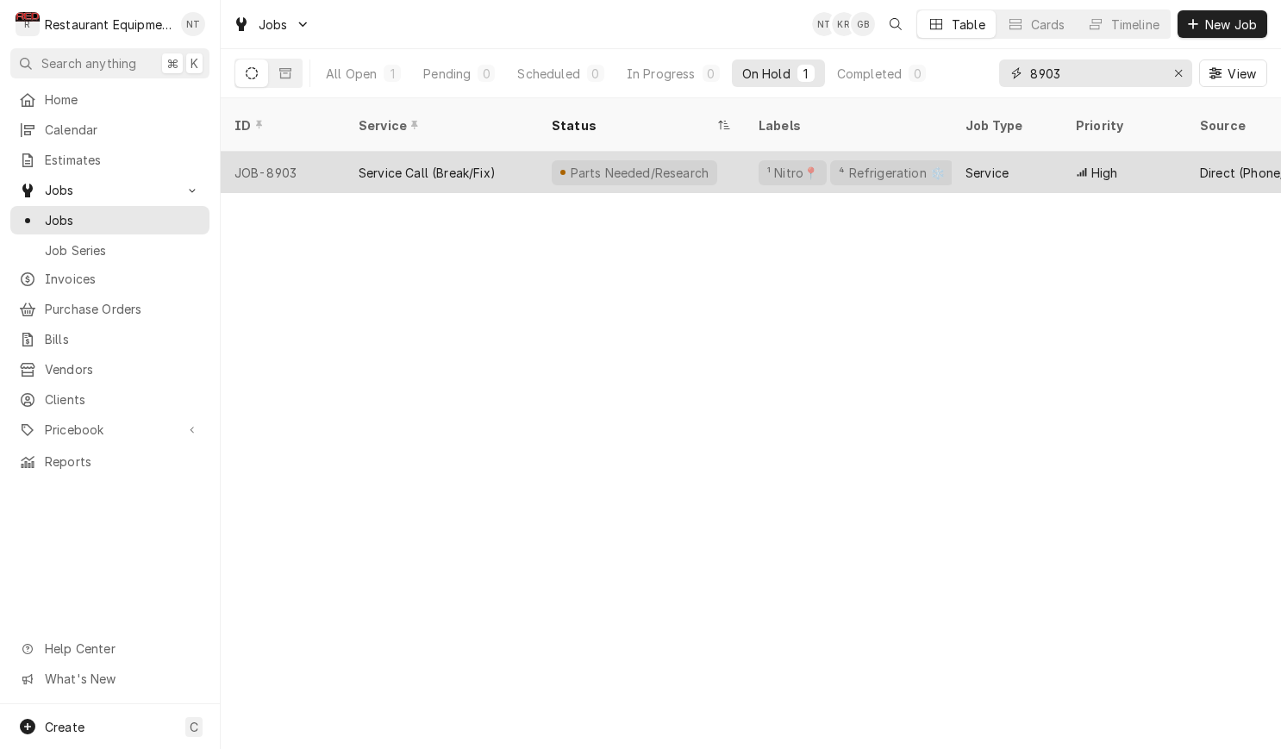
type input "8903"
click at [740, 153] on div "Parts Needed/Research" at bounding box center [641, 172] width 207 height 41
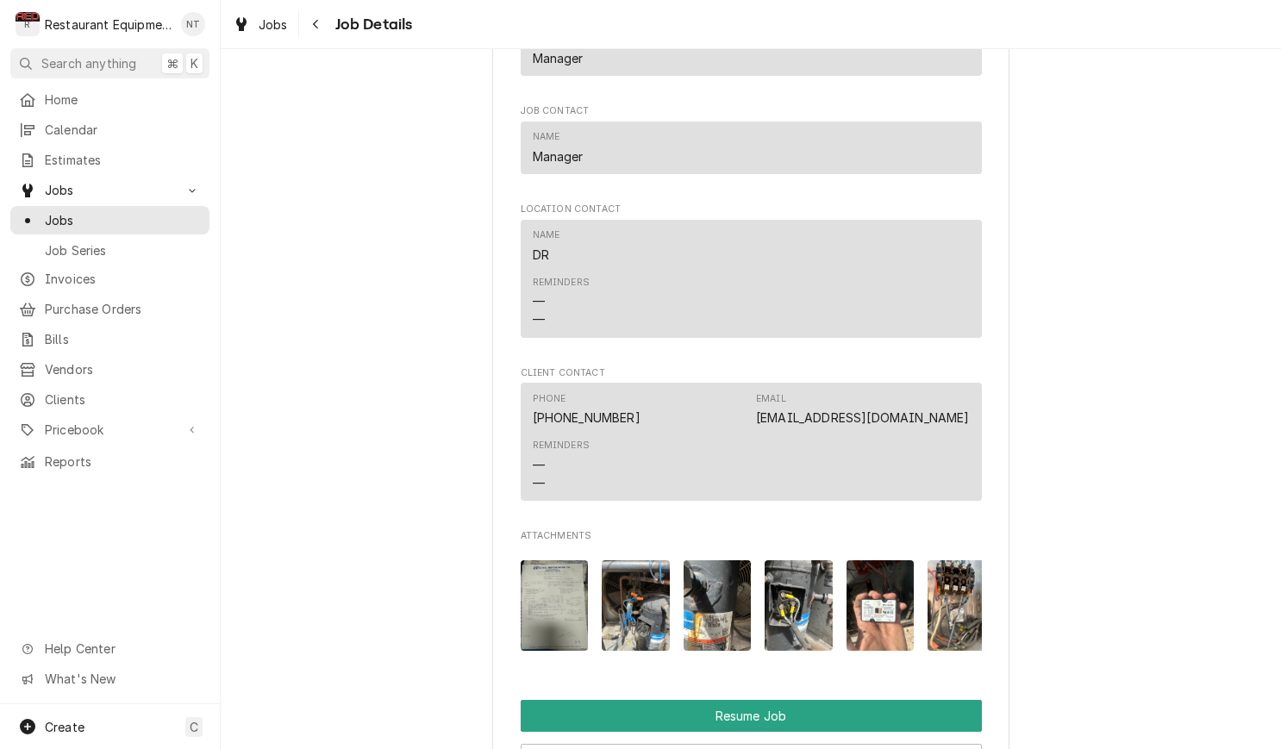
scroll to position [1668, 0]
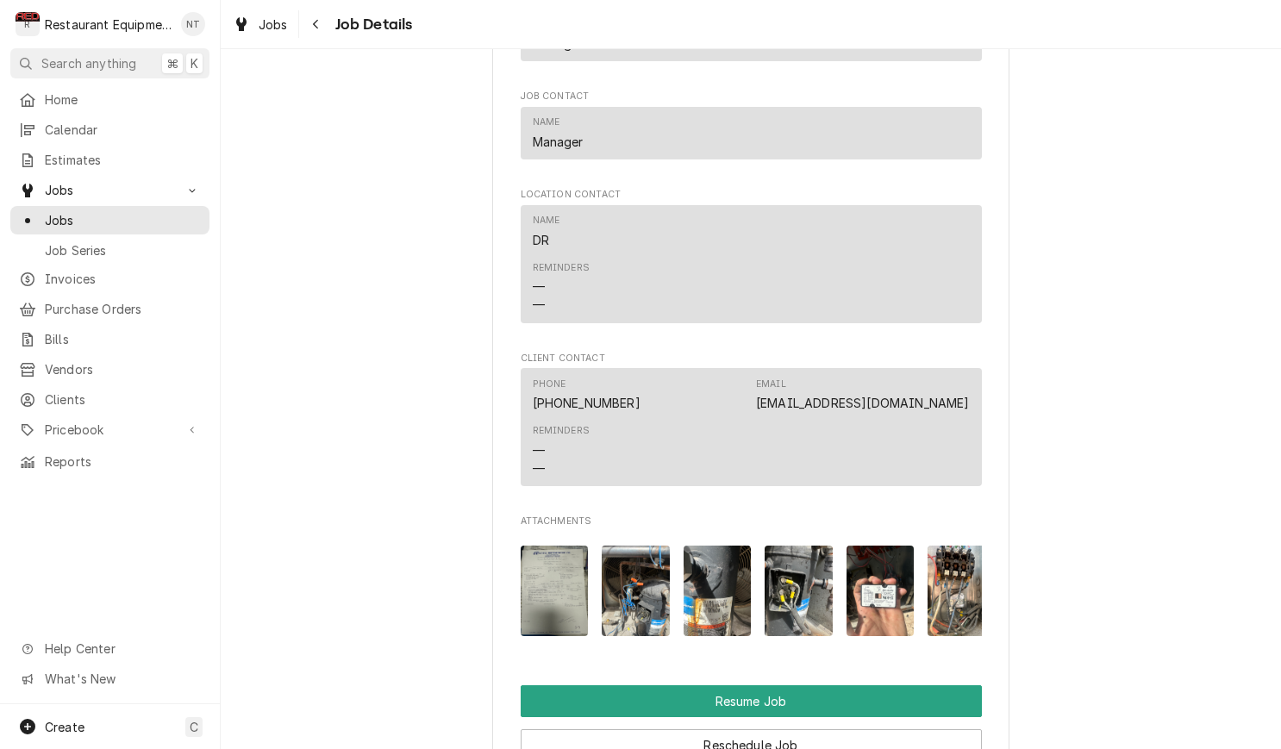
click at [538, 587] on img "Attachments" at bounding box center [555, 591] width 68 height 91
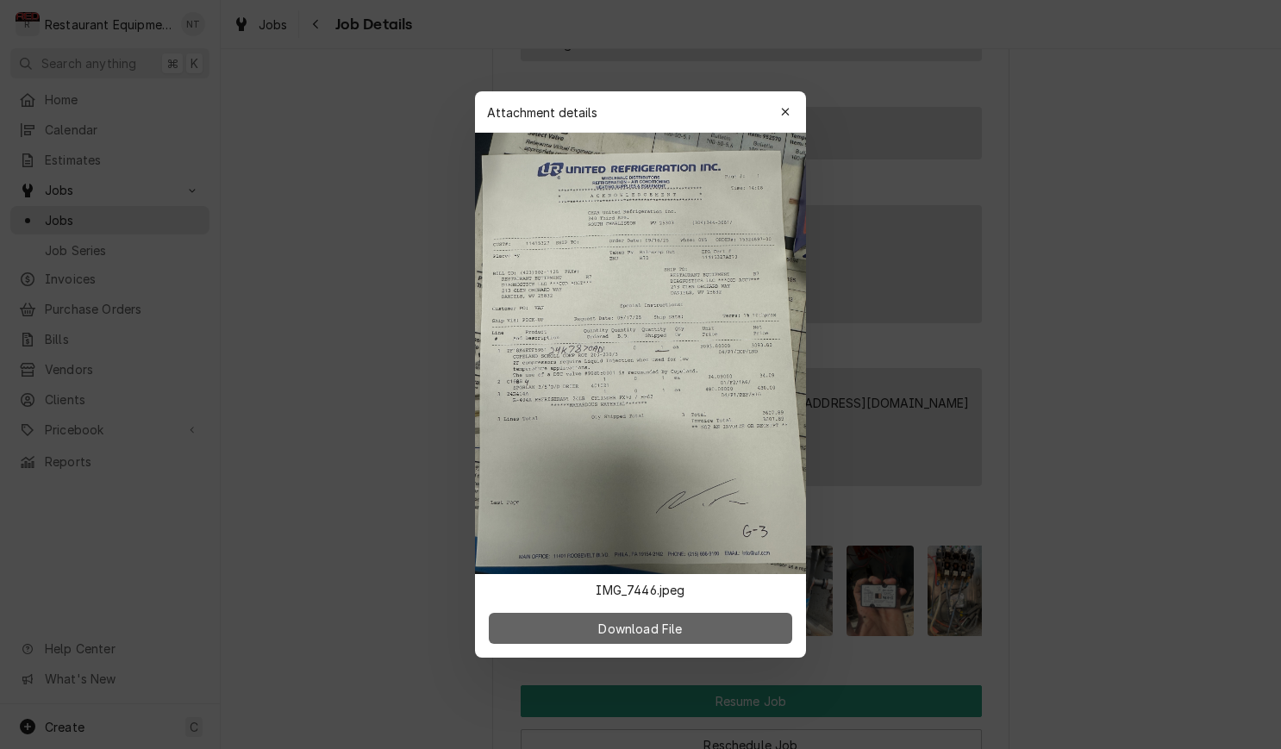
click at [751, 622] on button "Download File" at bounding box center [640, 628] width 303 height 31
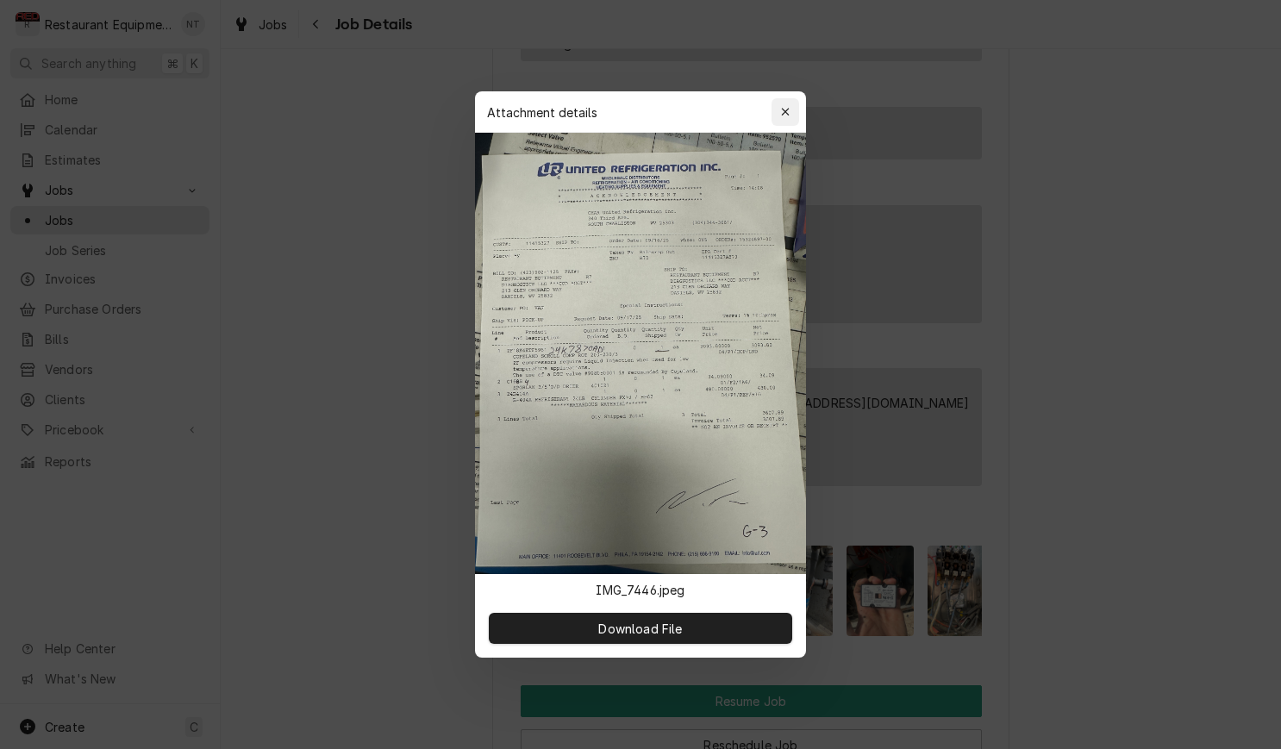
click at [776, 110] on button "button" at bounding box center [786, 112] width 28 height 28
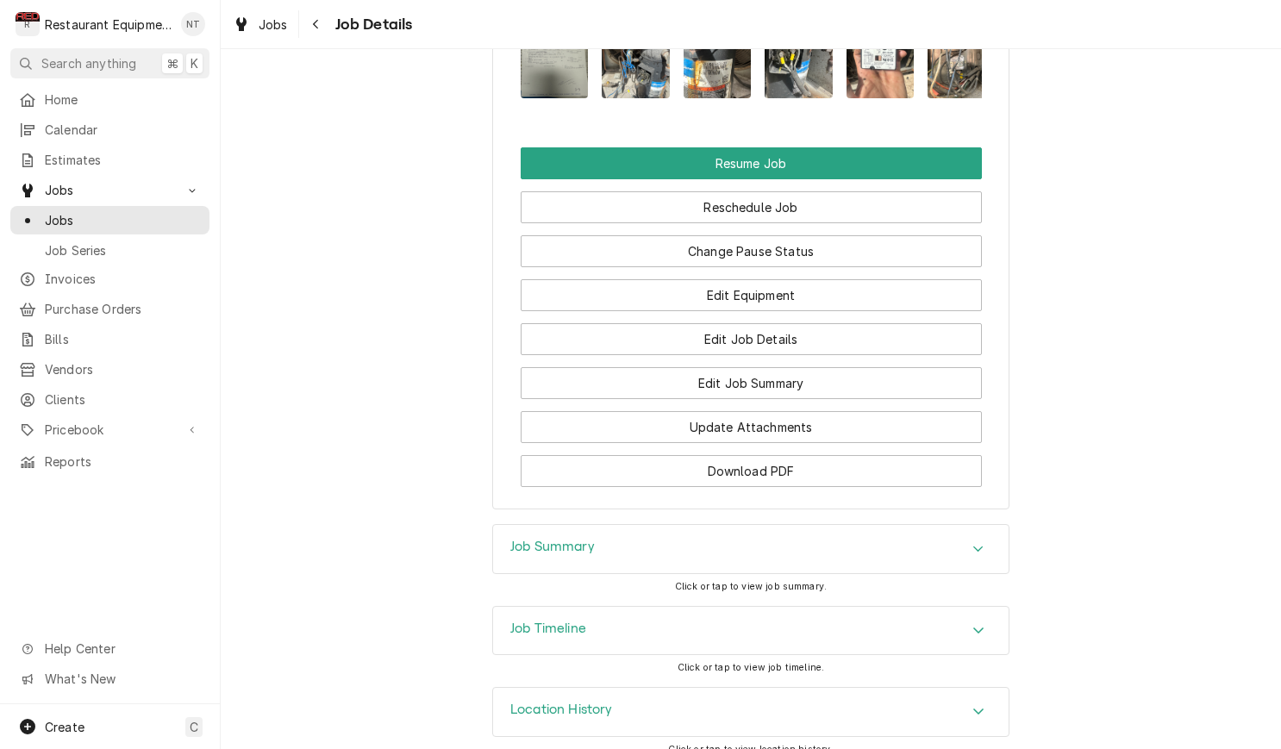
scroll to position [2205, 0]
click at [552, 66] on img "Attachments" at bounding box center [555, 54] width 68 height 91
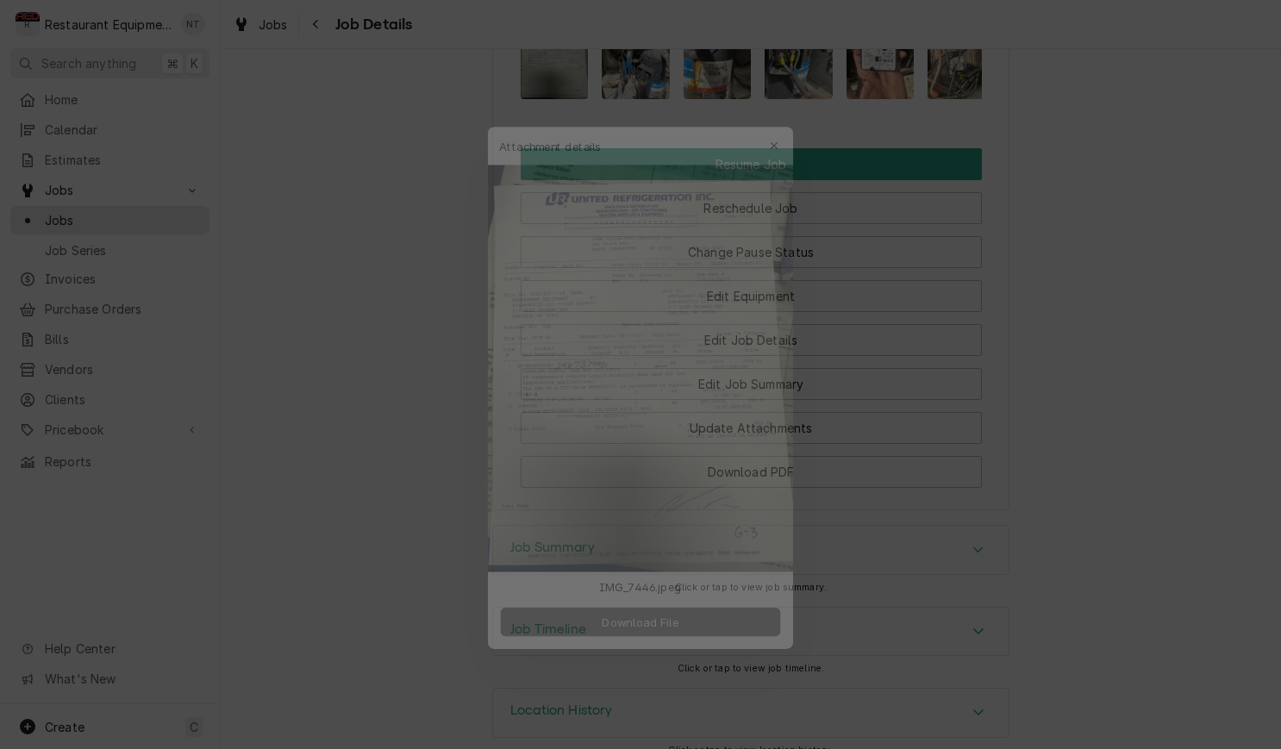
click at [722, 629] on button "Download File" at bounding box center [640, 628] width 303 height 31
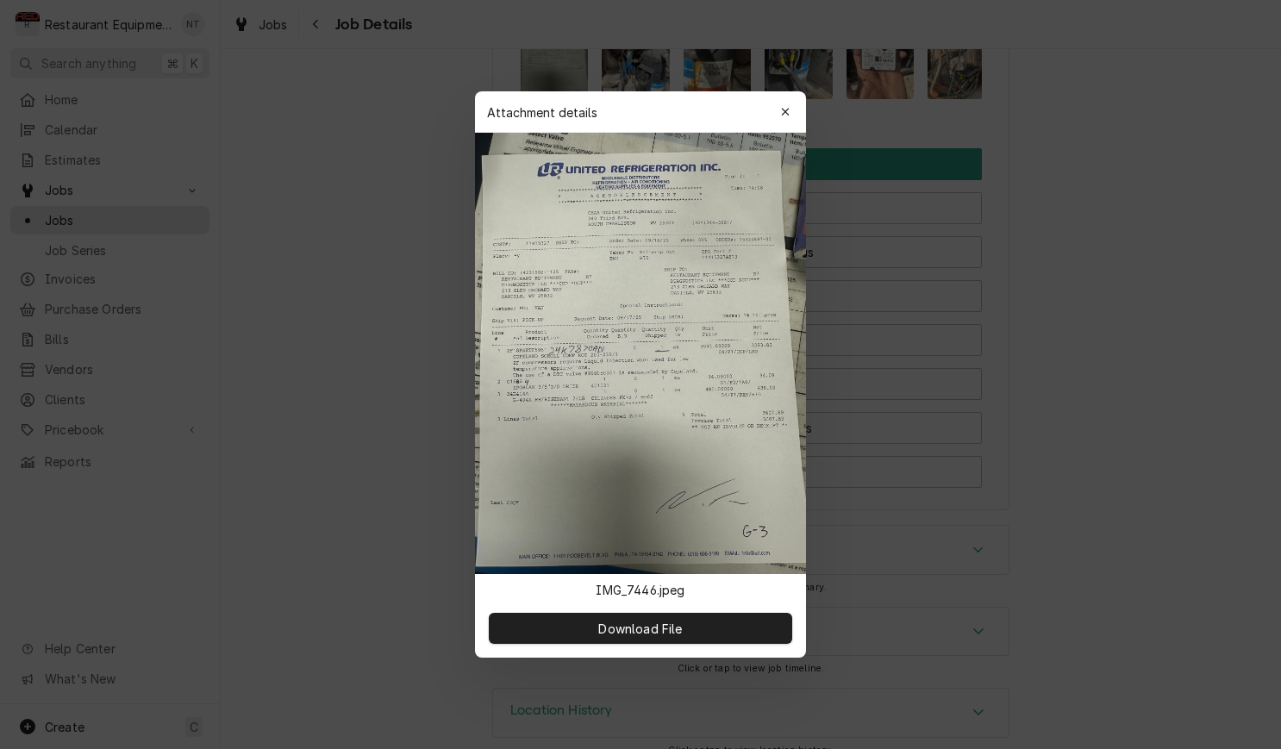
click at [720, 386] on img at bounding box center [640, 353] width 331 height 441
click at [779, 112] on div "button" at bounding box center [785, 111] width 17 height 17
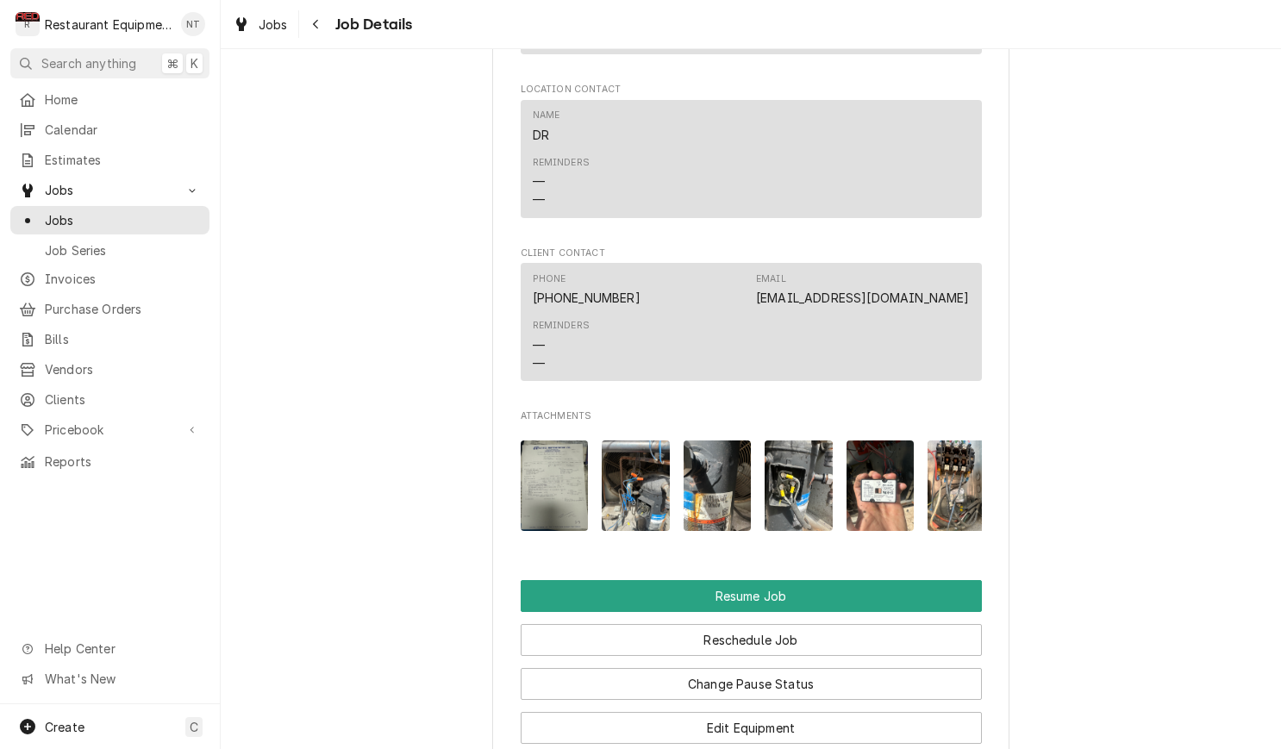
scroll to position [1775, 0]
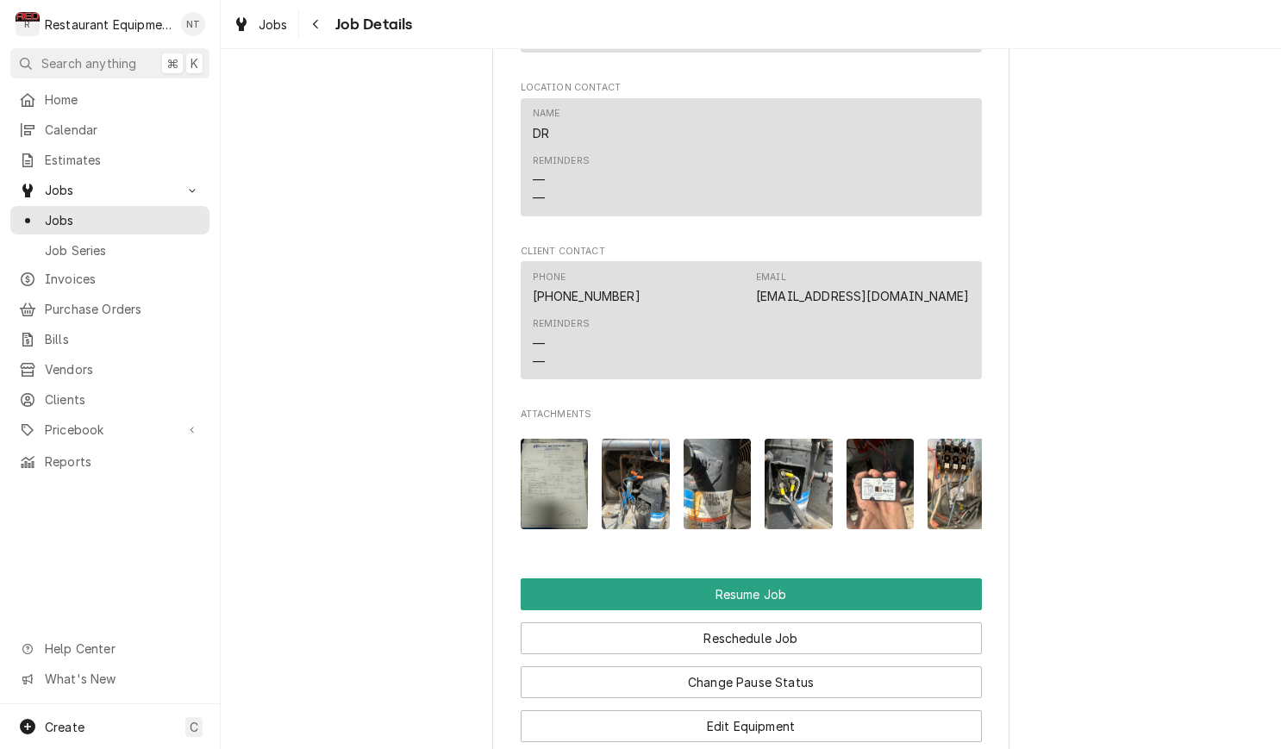
click at [564, 465] on img "Attachments" at bounding box center [555, 484] width 68 height 91
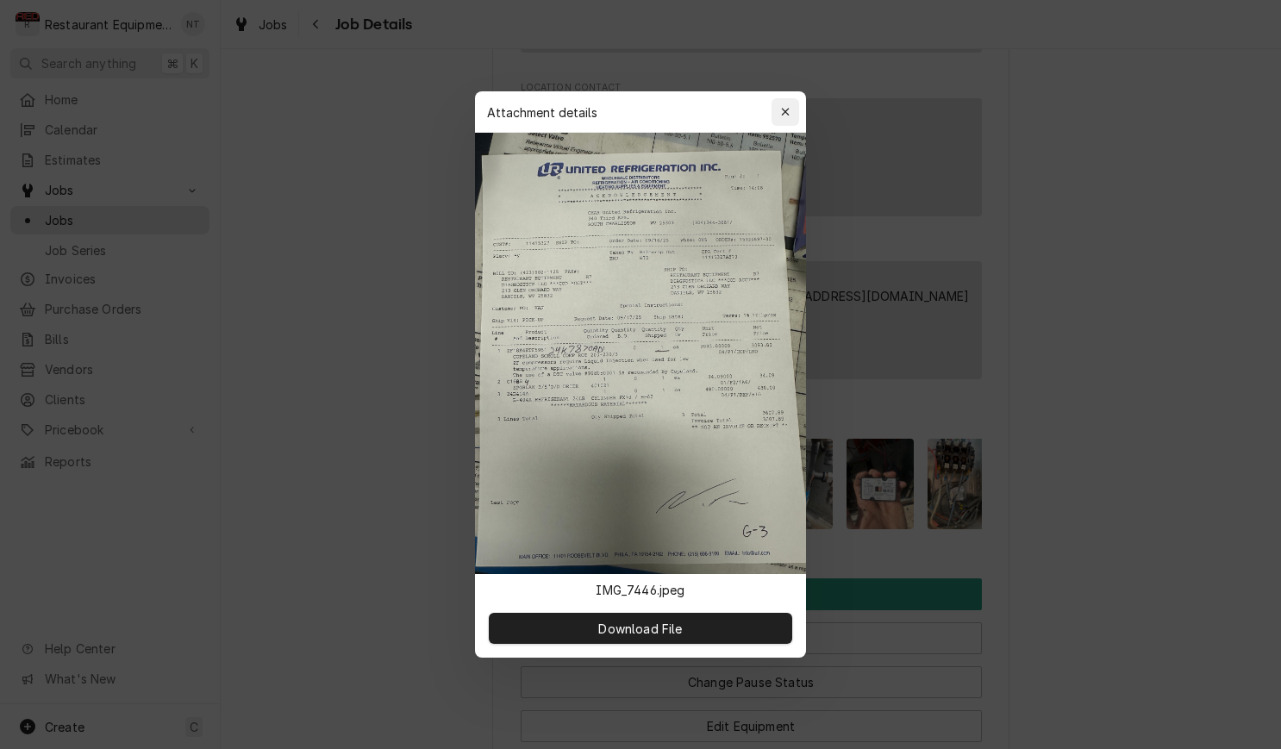
click at [784, 124] on button "button" at bounding box center [786, 112] width 28 height 28
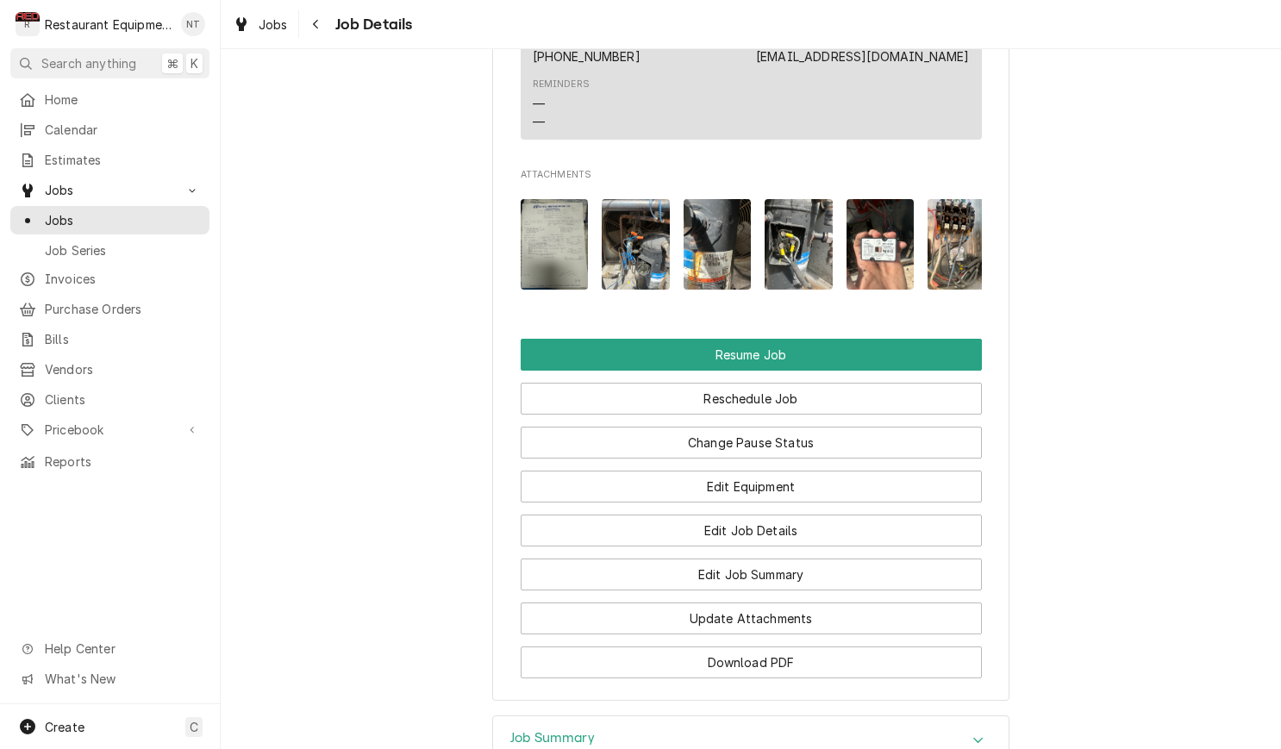
scroll to position [2015, 0]
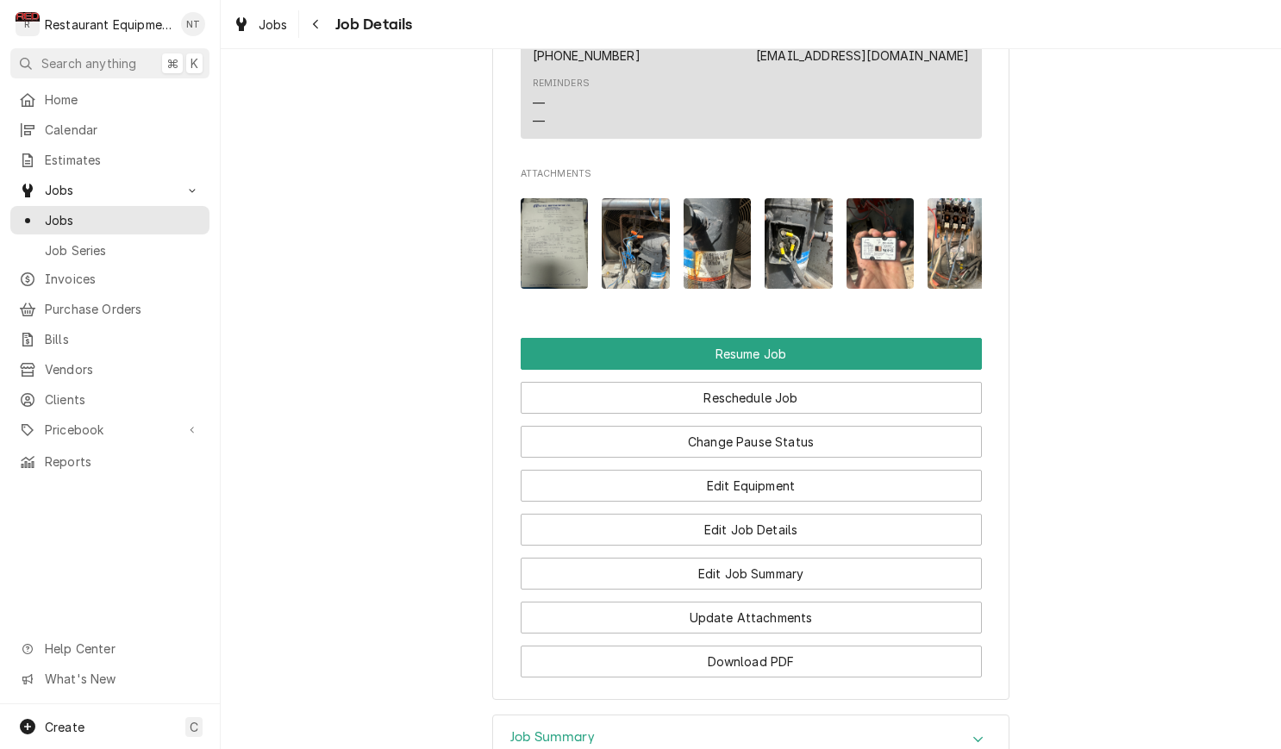
click at [555, 210] on img "Attachments" at bounding box center [555, 243] width 68 height 91
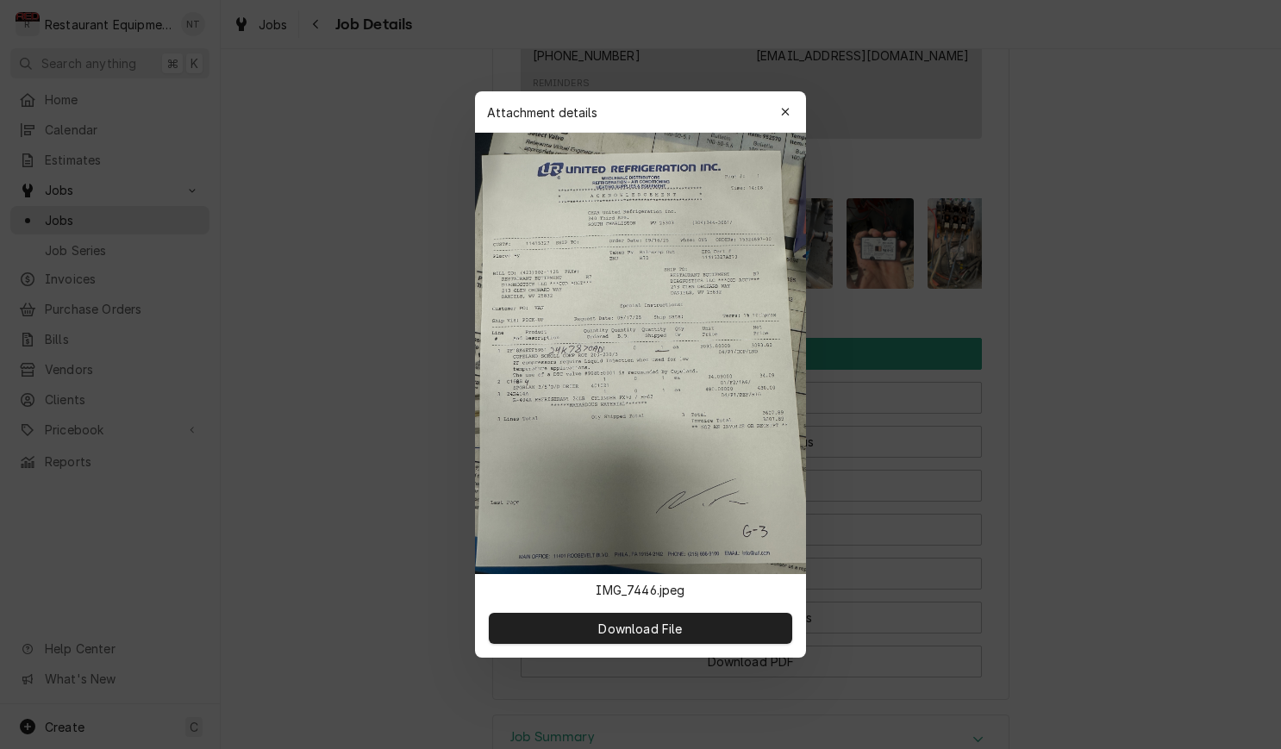
click at [1175, 188] on div at bounding box center [640, 374] width 1281 height 749
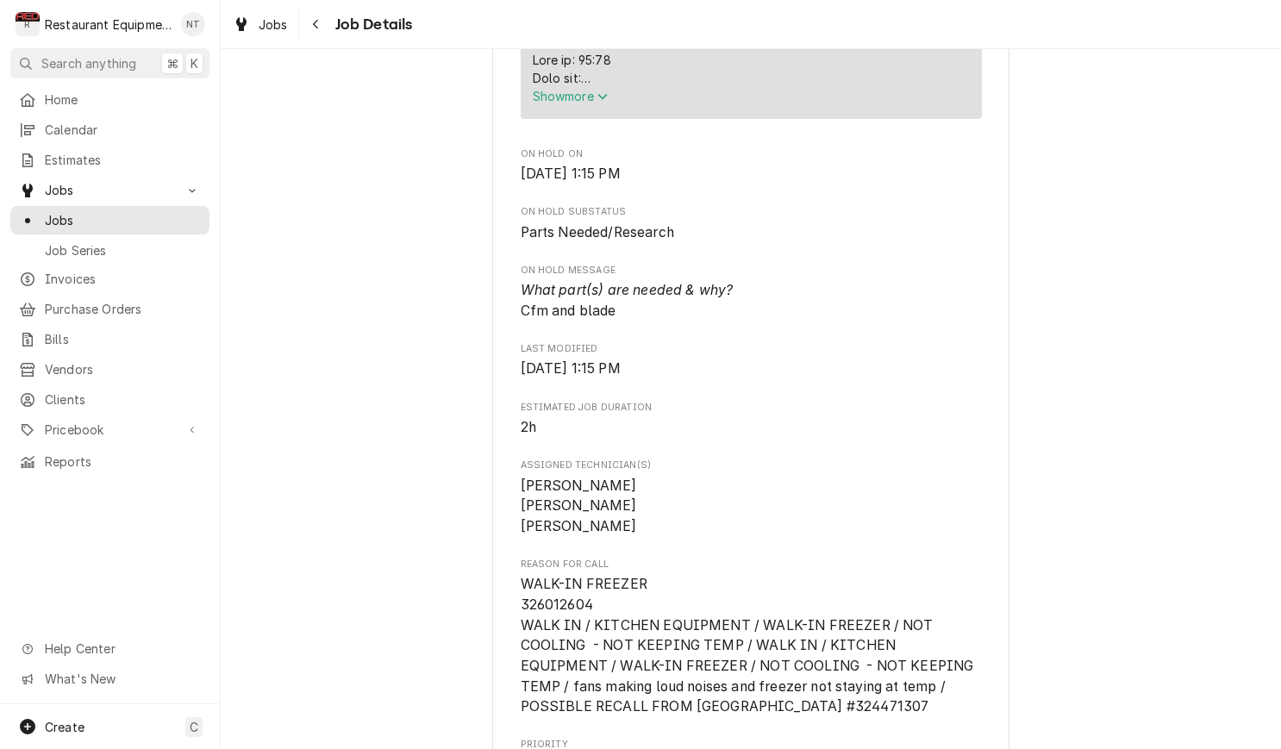
scroll to position [807, 0]
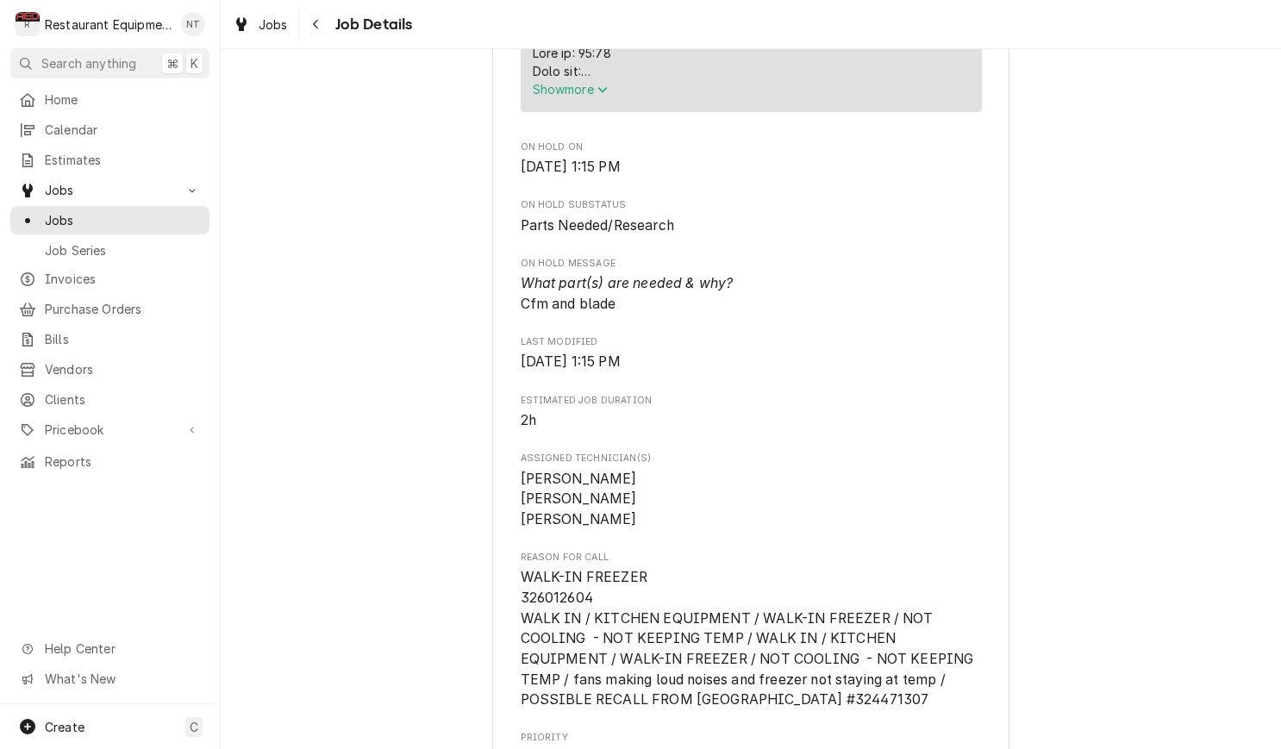
click at [709, 94] on button "Show more" at bounding box center [751, 89] width 437 height 18
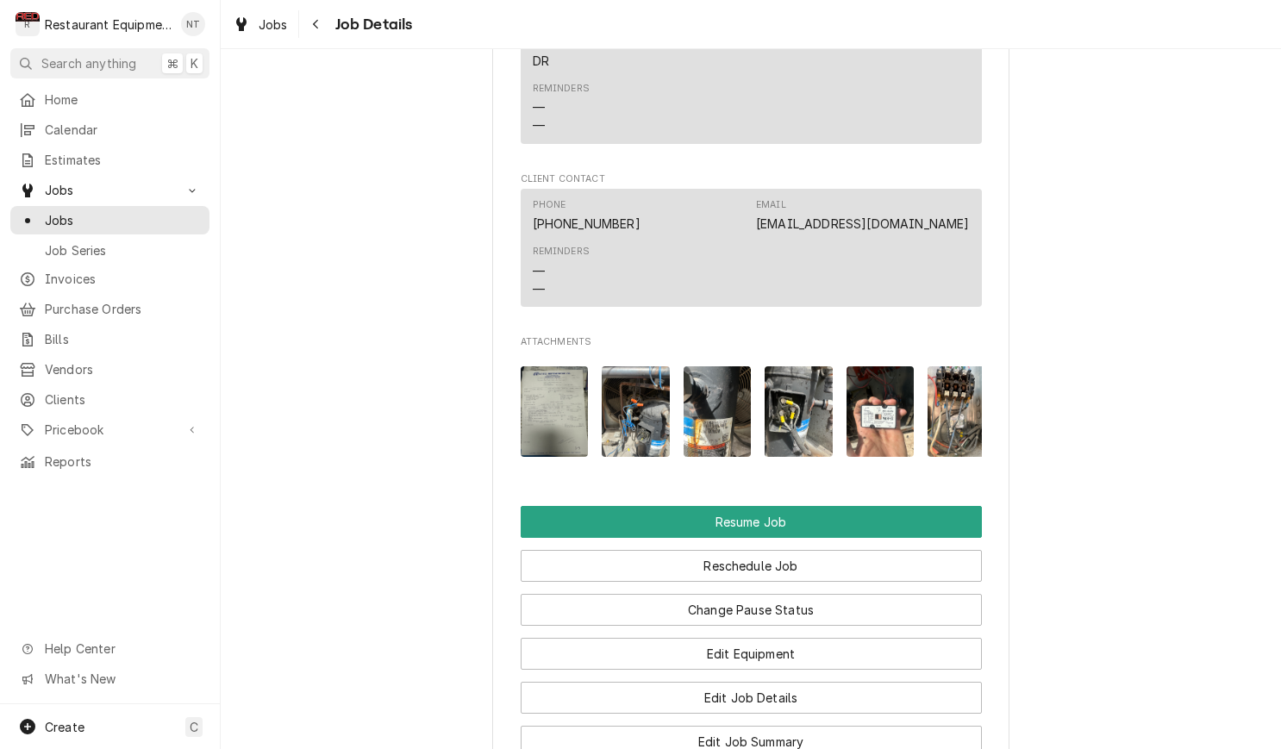
scroll to position [3514, 0]
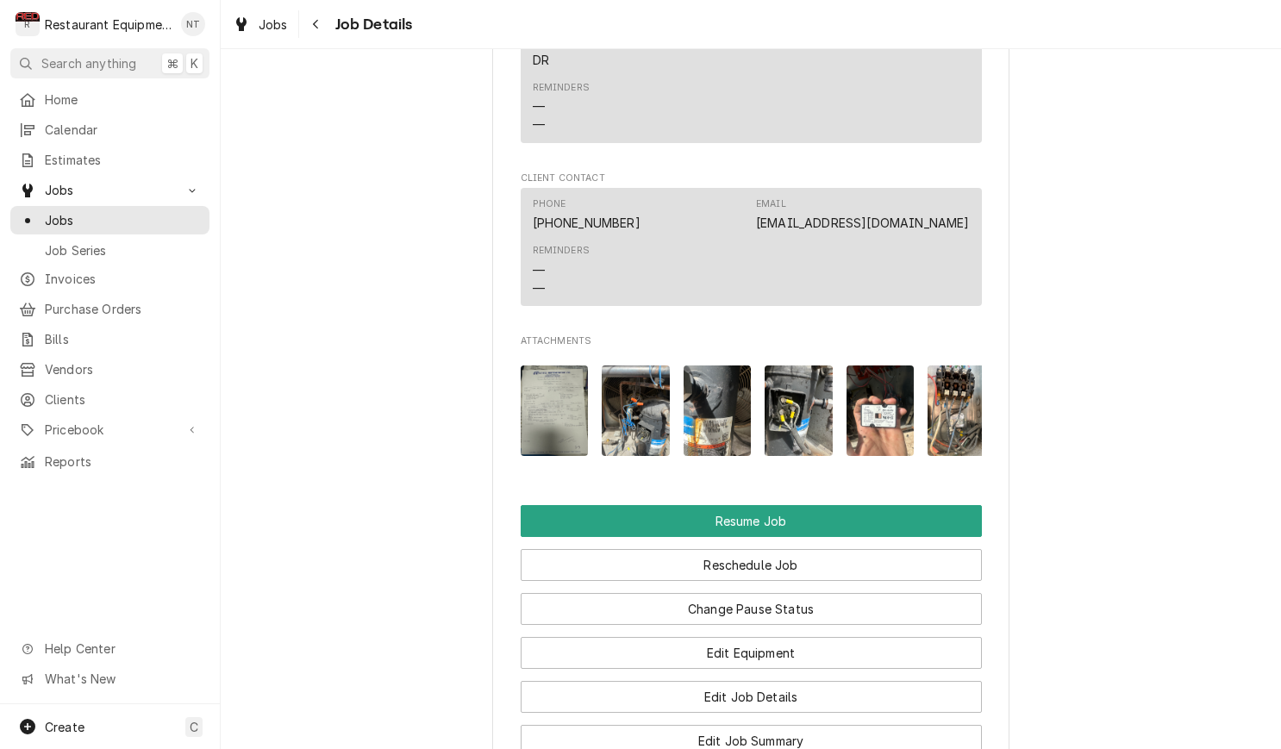
click at [572, 365] on img "Attachments" at bounding box center [555, 410] width 68 height 91
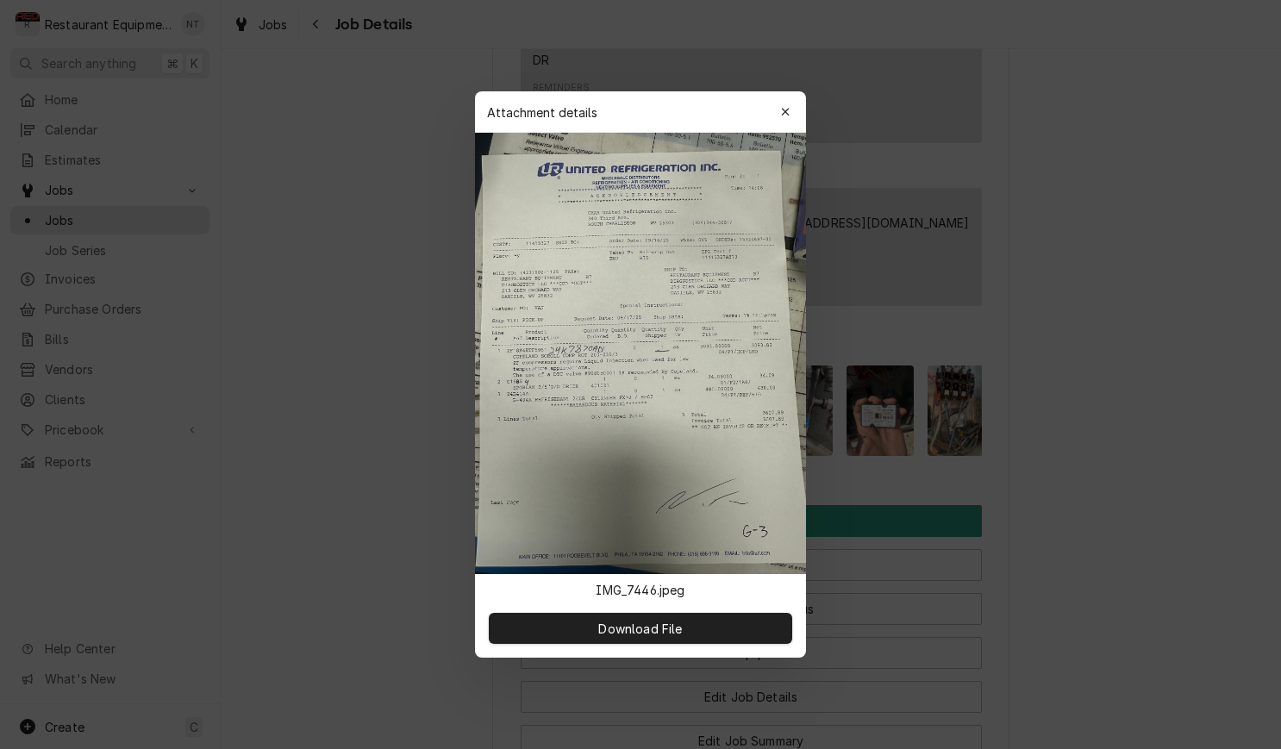
click at [687, 325] on img at bounding box center [640, 353] width 331 height 441
click at [687, 326] on img at bounding box center [640, 353] width 331 height 441
click at [778, 119] on div "button" at bounding box center [785, 111] width 17 height 17
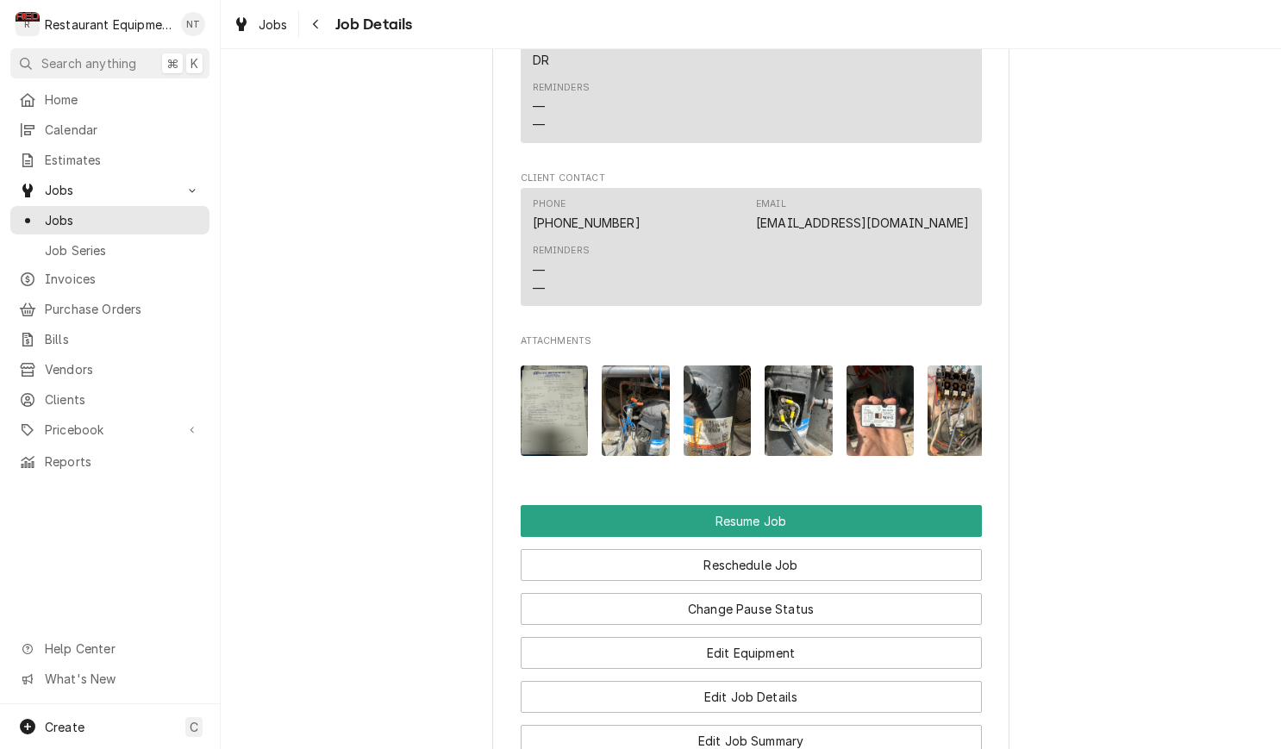
click at [564, 366] on img "Attachments" at bounding box center [555, 410] width 68 height 91
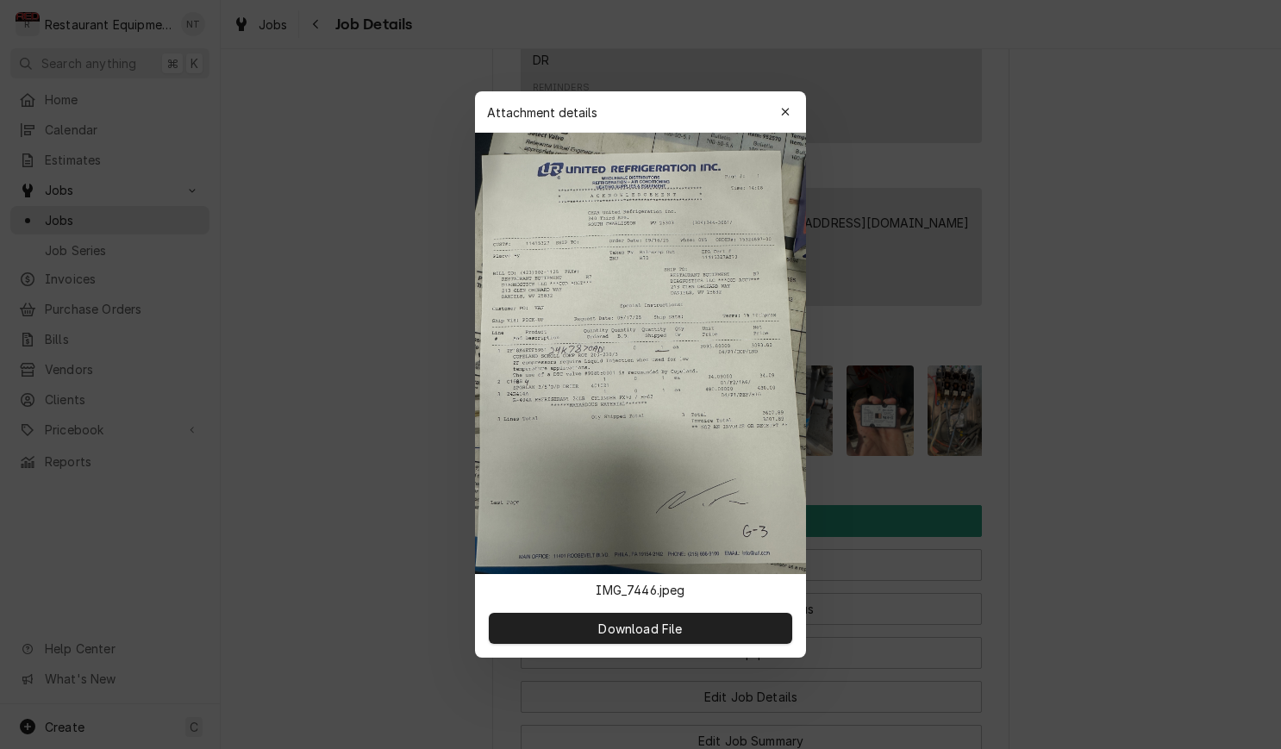
click at [1150, 207] on div at bounding box center [640, 374] width 1281 height 749
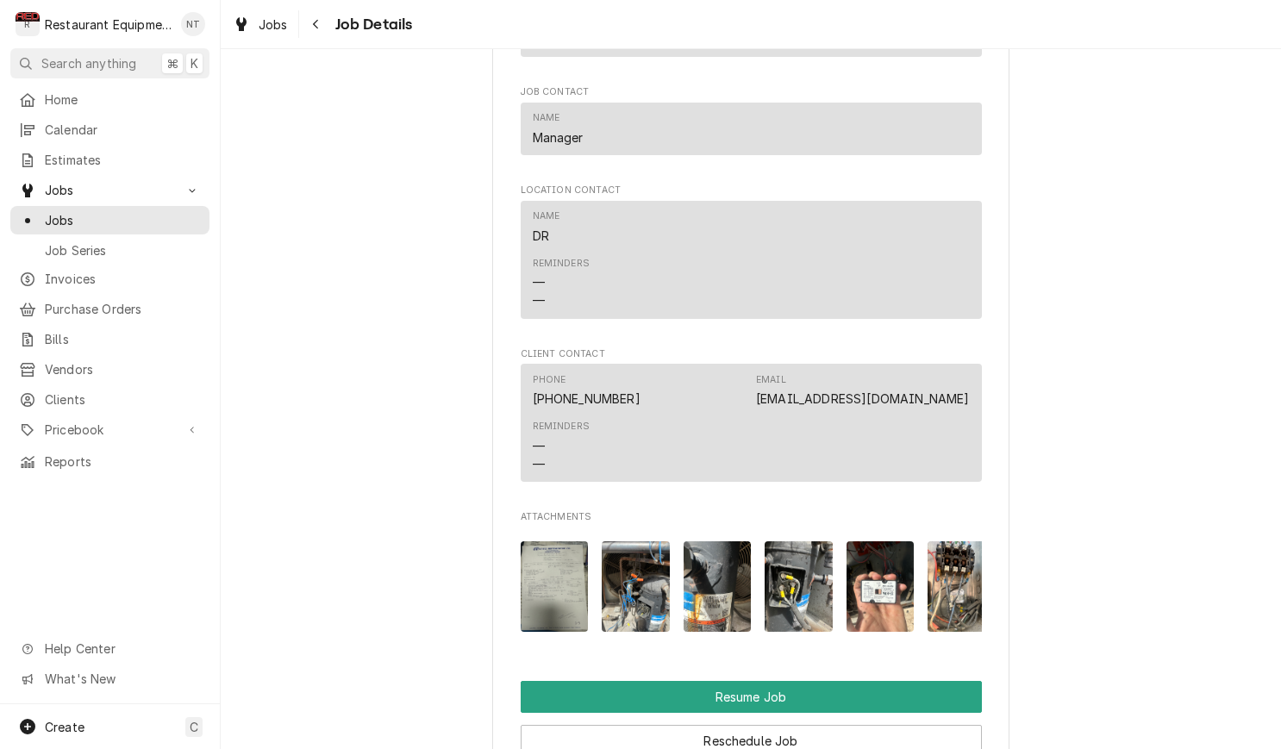
scroll to position [3346, 0]
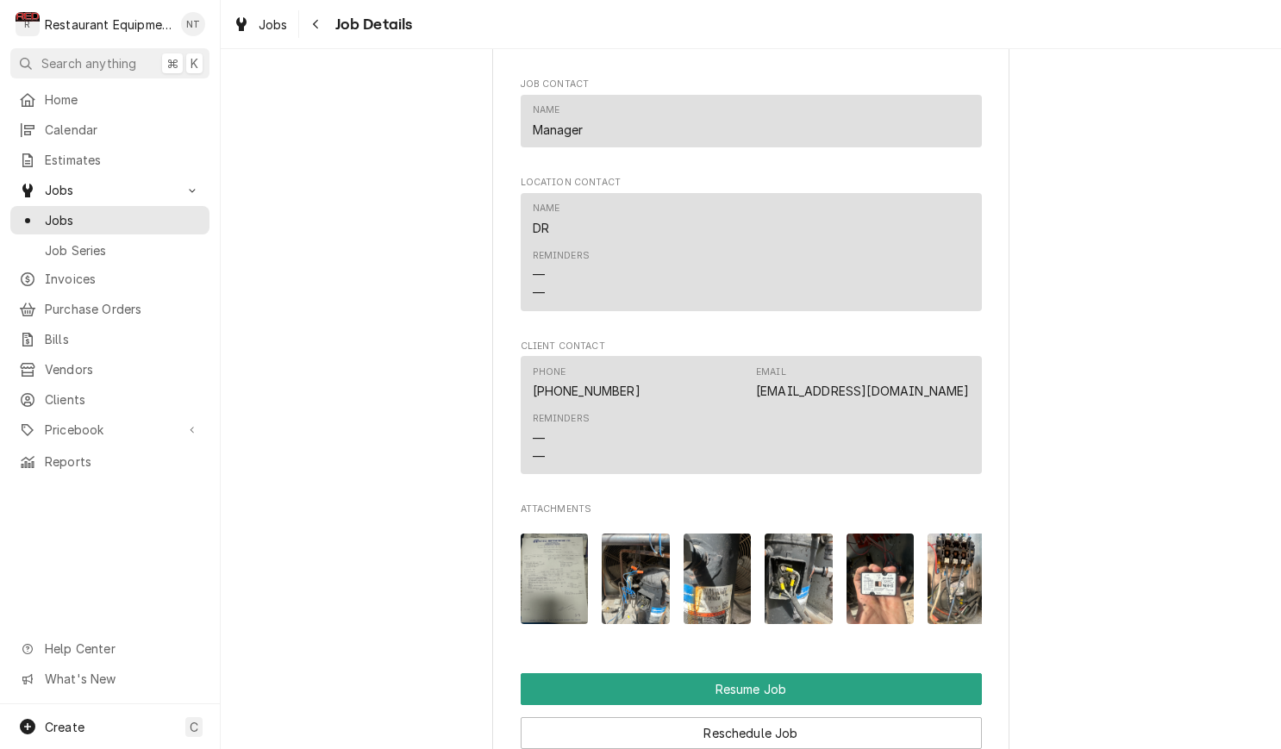
click at [565, 549] on img "Attachments" at bounding box center [555, 579] width 68 height 91
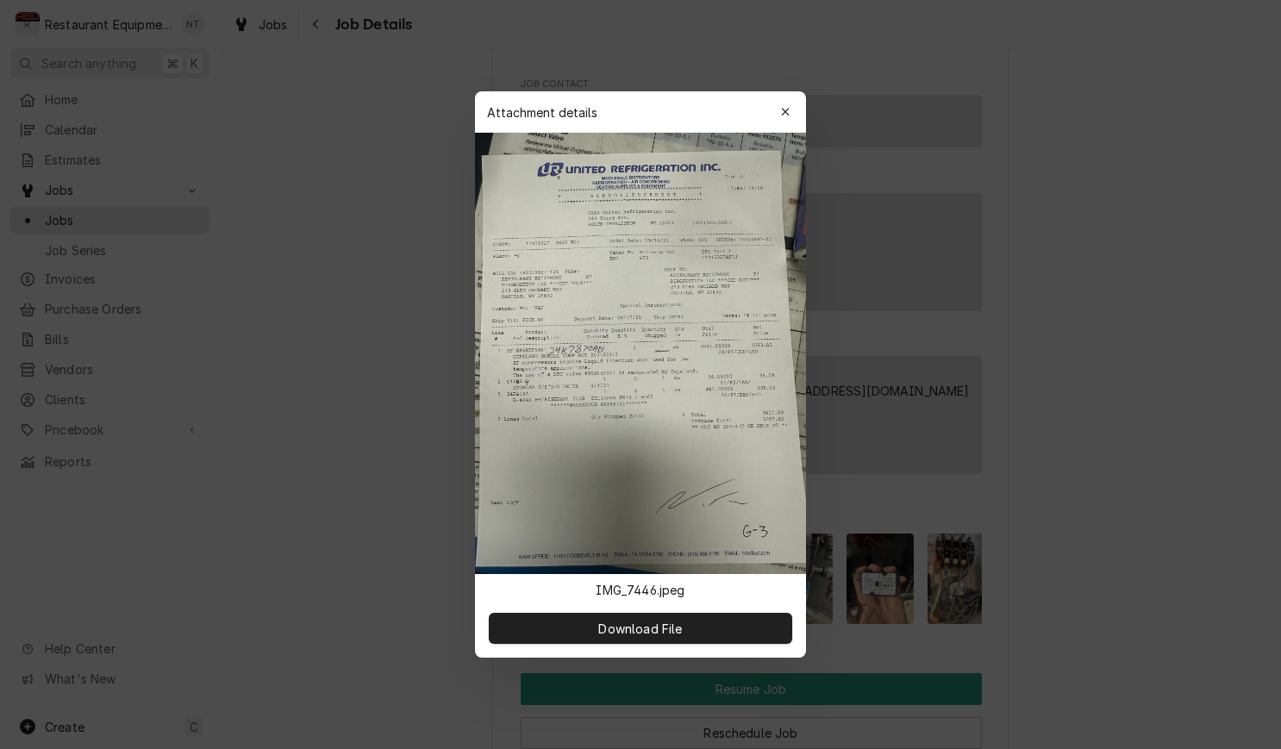
click at [565, 548] on img at bounding box center [640, 353] width 331 height 441
click at [582, 404] on img at bounding box center [640, 353] width 331 height 441
click at [598, 444] on img at bounding box center [640, 353] width 331 height 441
click at [787, 117] on icon "button" at bounding box center [785, 112] width 9 height 12
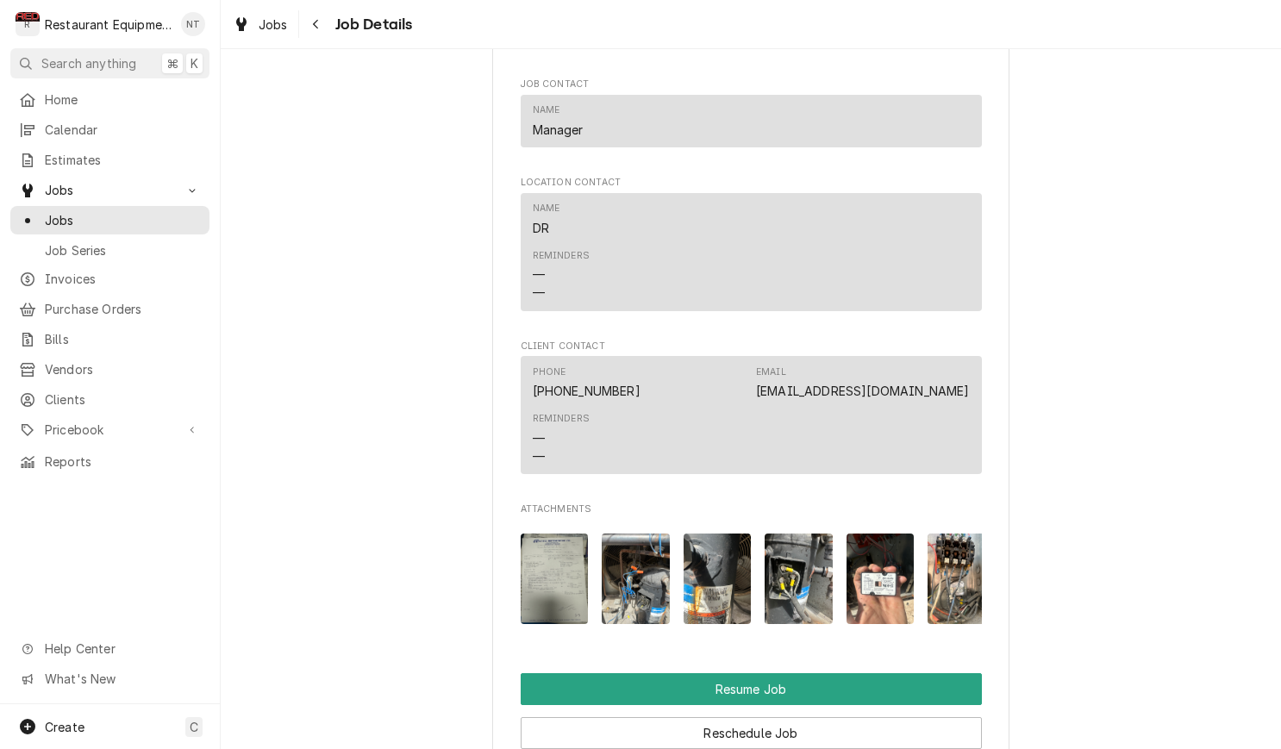
scroll to position [0, 0]
click at [277, 29] on span "Jobs" at bounding box center [273, 25] width 29 height 18
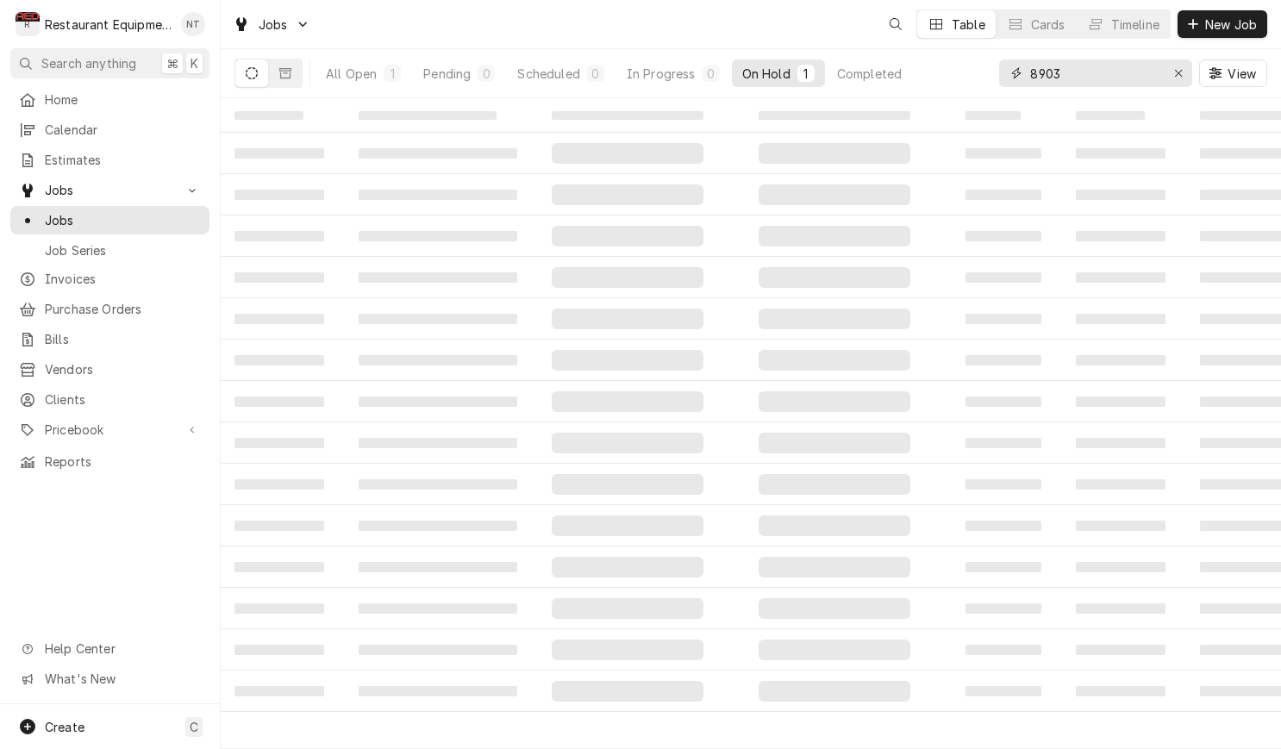
click at [1076, 77] on input "8903" at bounding box center [1094, 73] width 129 height 28
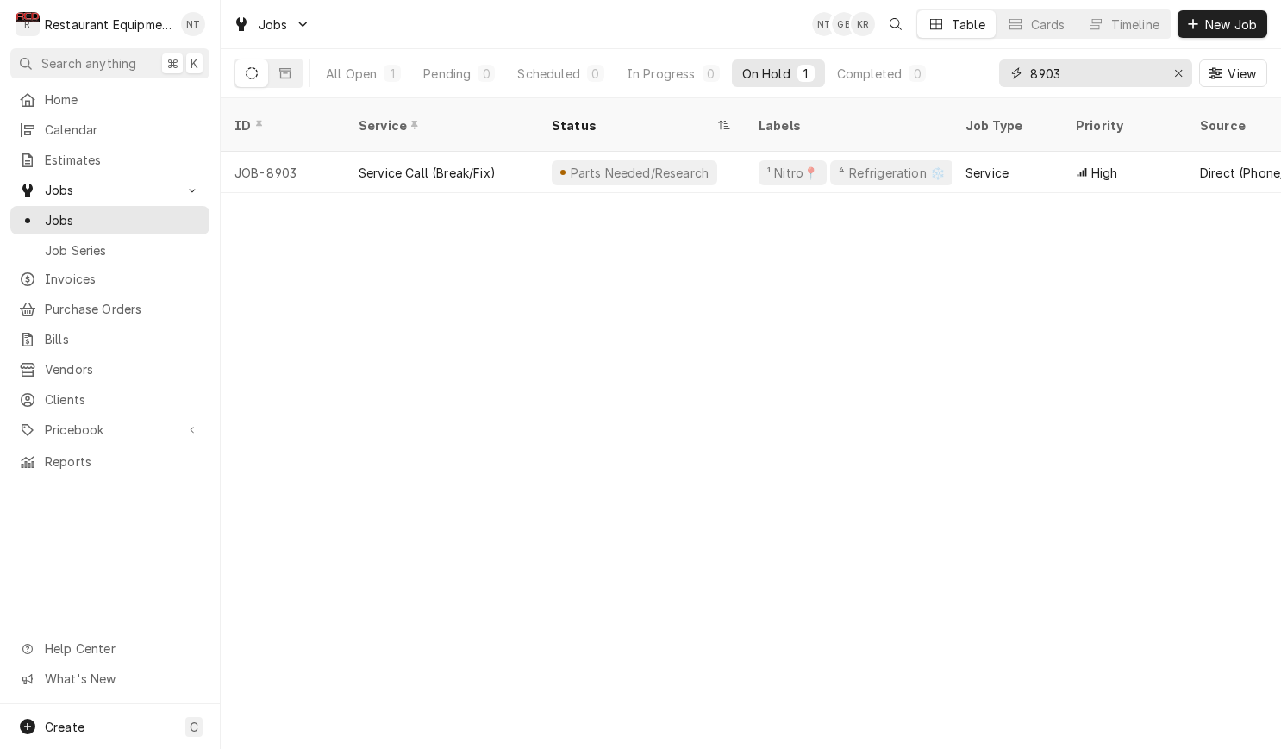
type input "8"
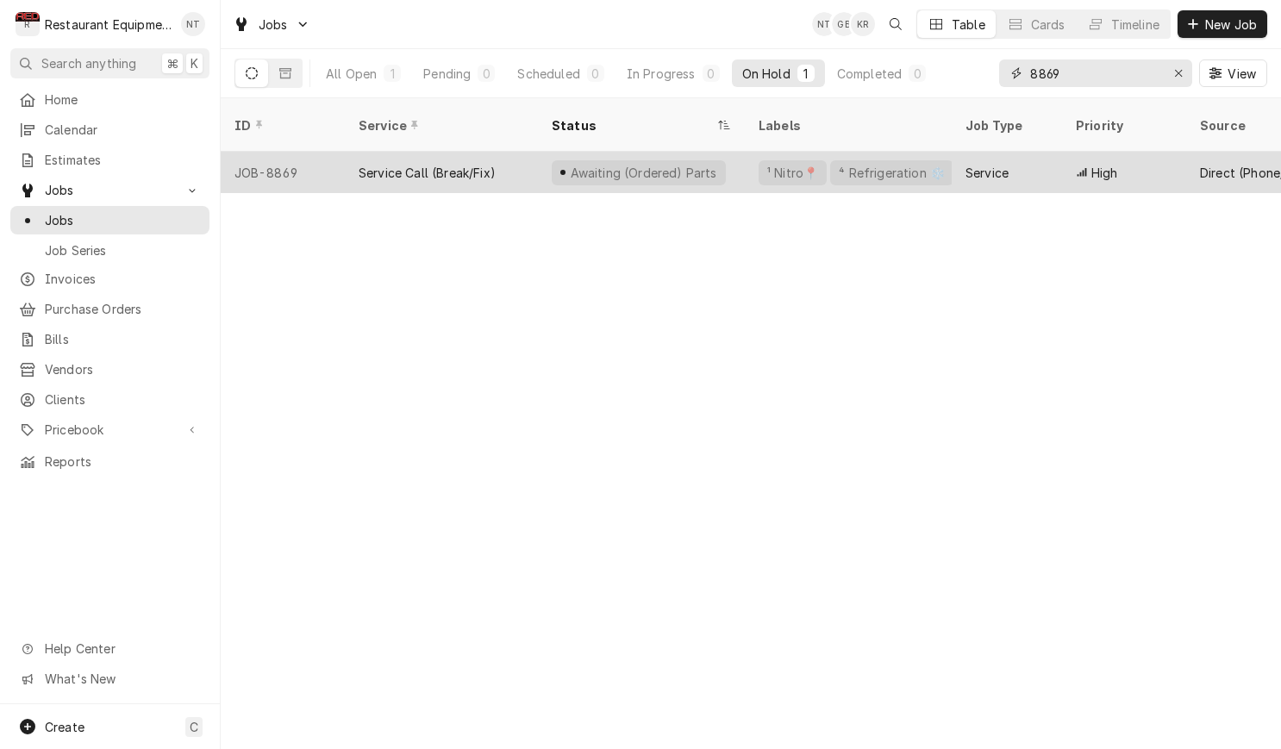
type input "8869"
click at [991, 164] on div "Service" at bounding box center [986, 173] width 43 height 18
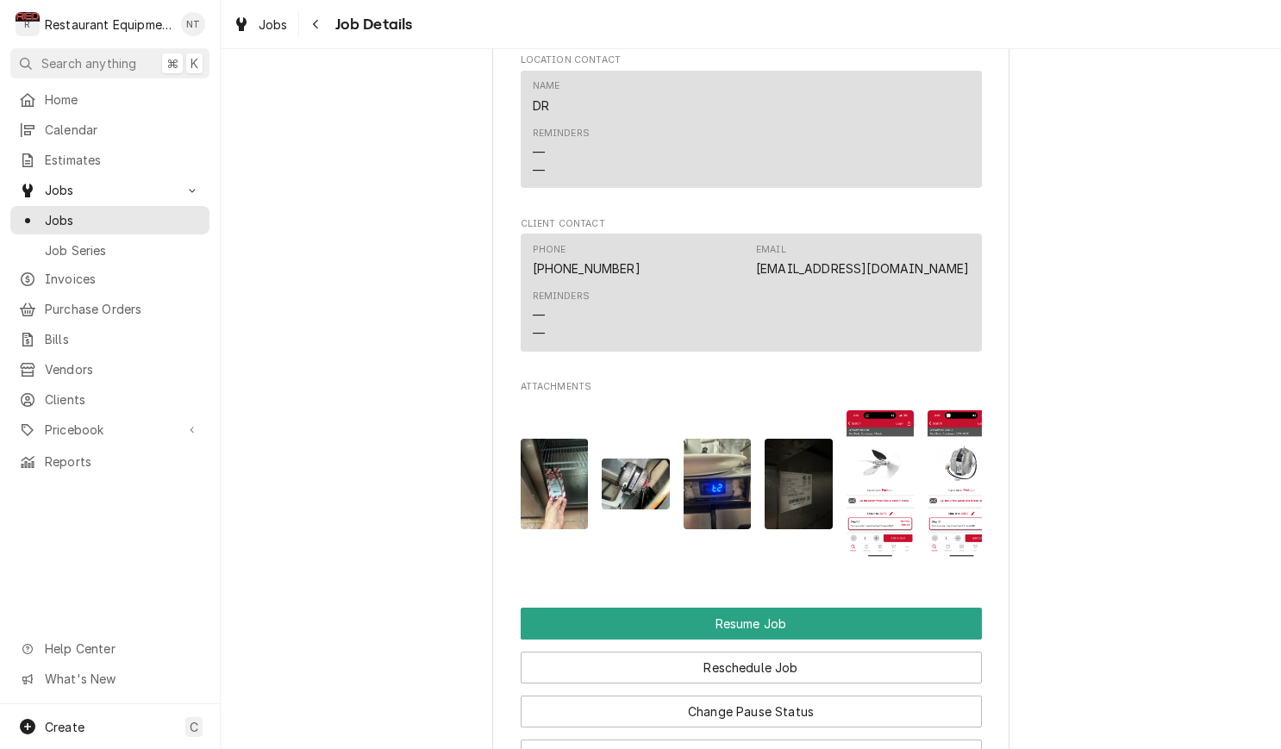
scroll to position [1761, 0]
click at [553, 466] on img "Attachments" at bounding box center [555, 485] width 68 height 91
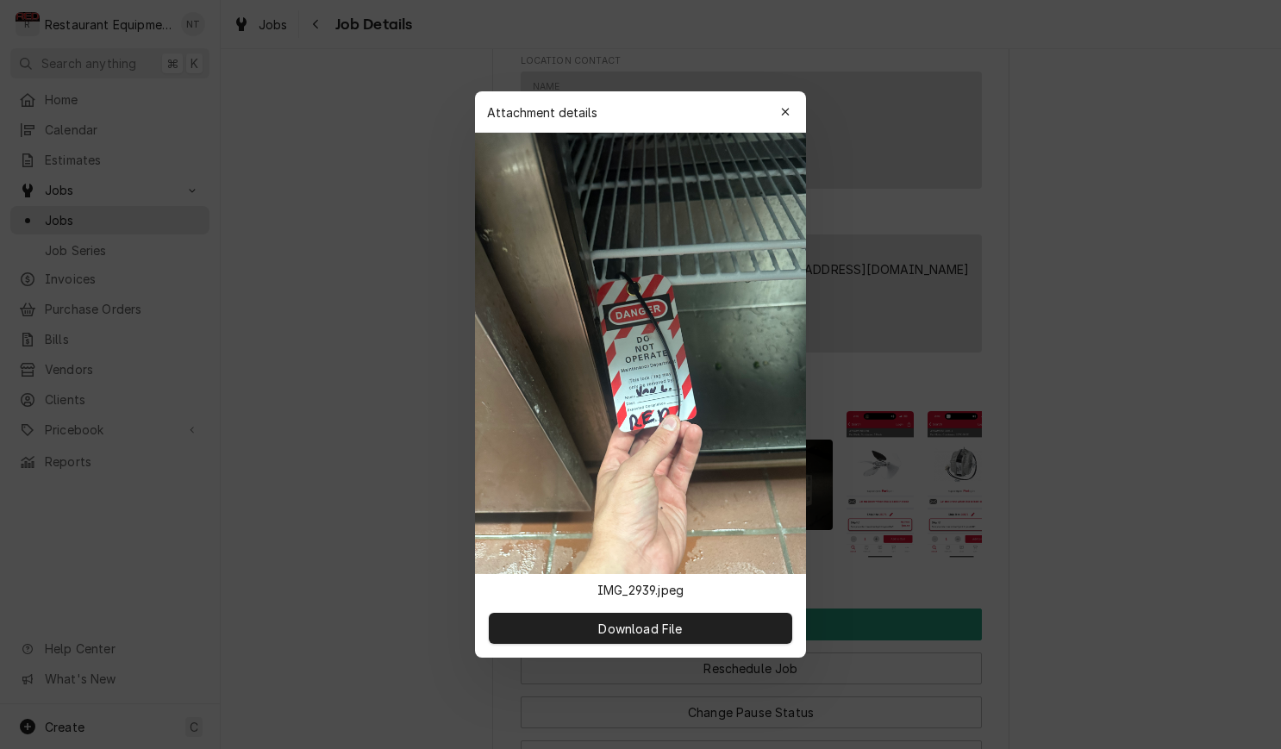
click at [877, 376] on div at bounding box center [640, 374] width 1281 height 749
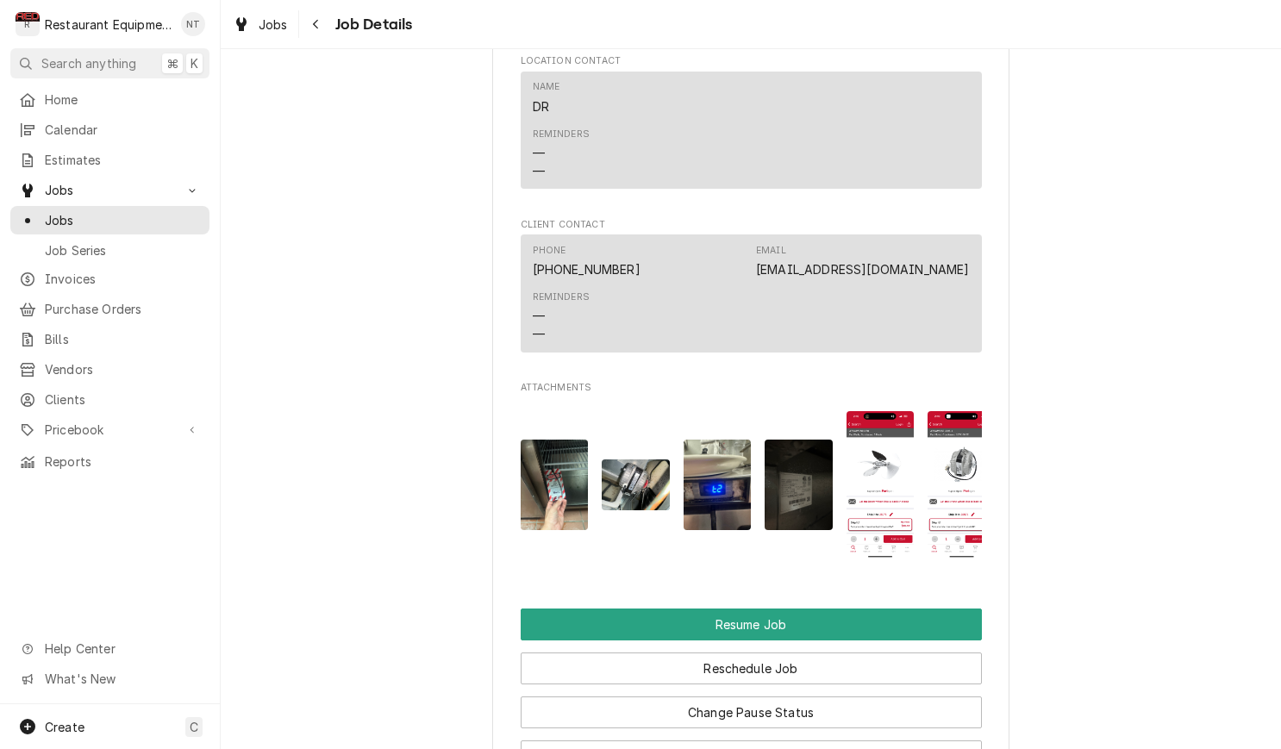
click at [879, 464] on img "Attachments" at bounding box center [881, 484] width 68 height 147
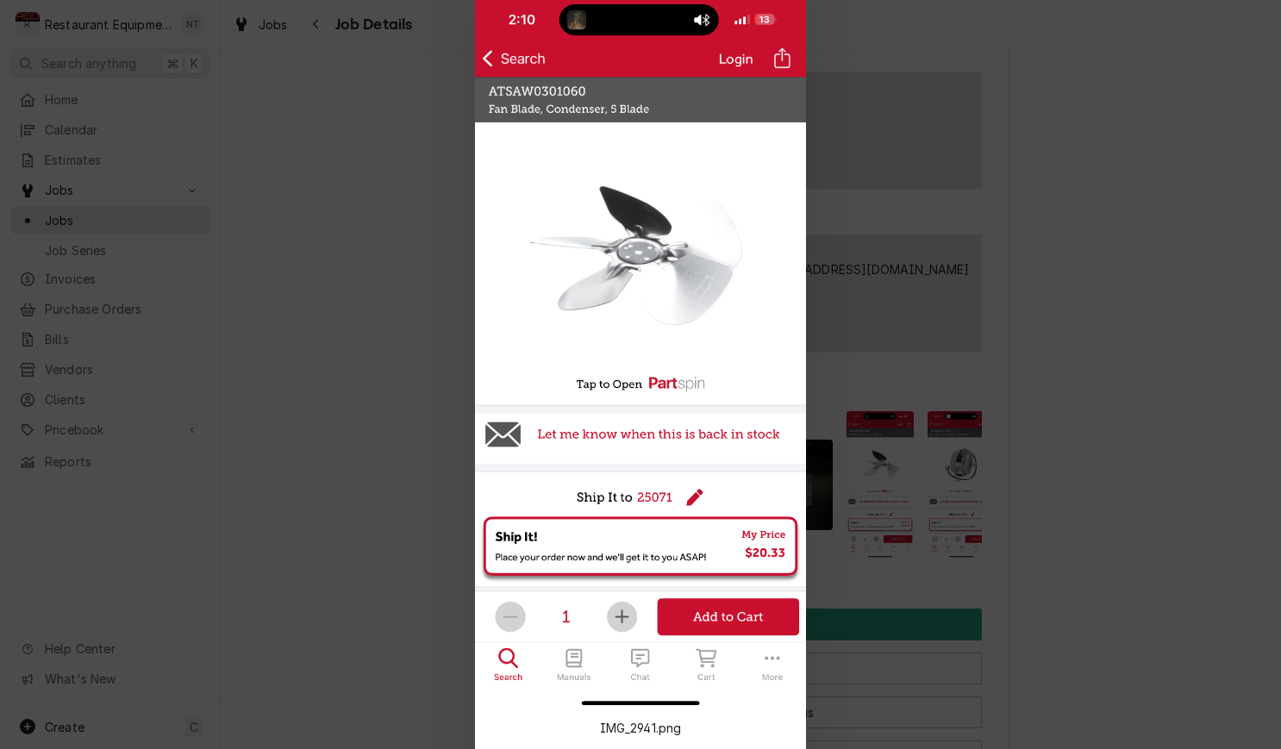
drag, startPoint x: 925, startPoint y: 407, endPoint x: 902, endPoint y: 397, distance: 25.5
click at [925, 405] on div at bounding box center [640, 374] width 1281 height 749
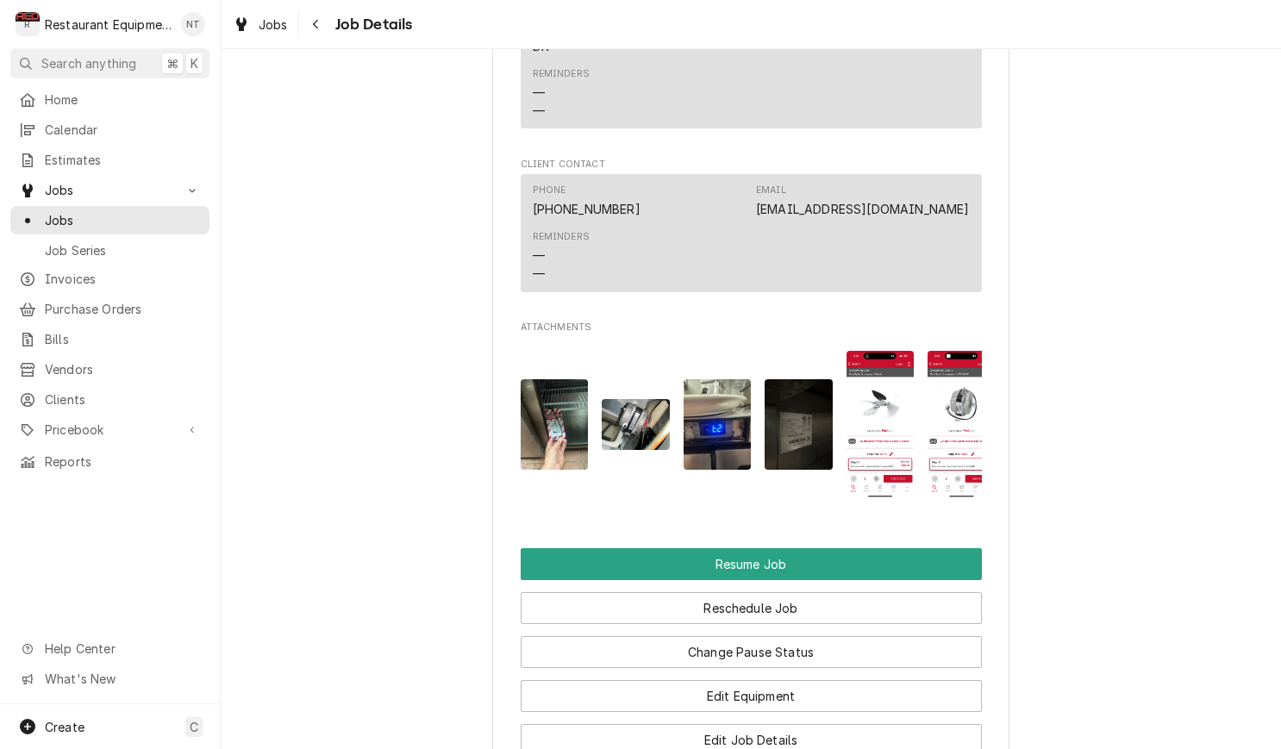
scroll to position [1830, 0]
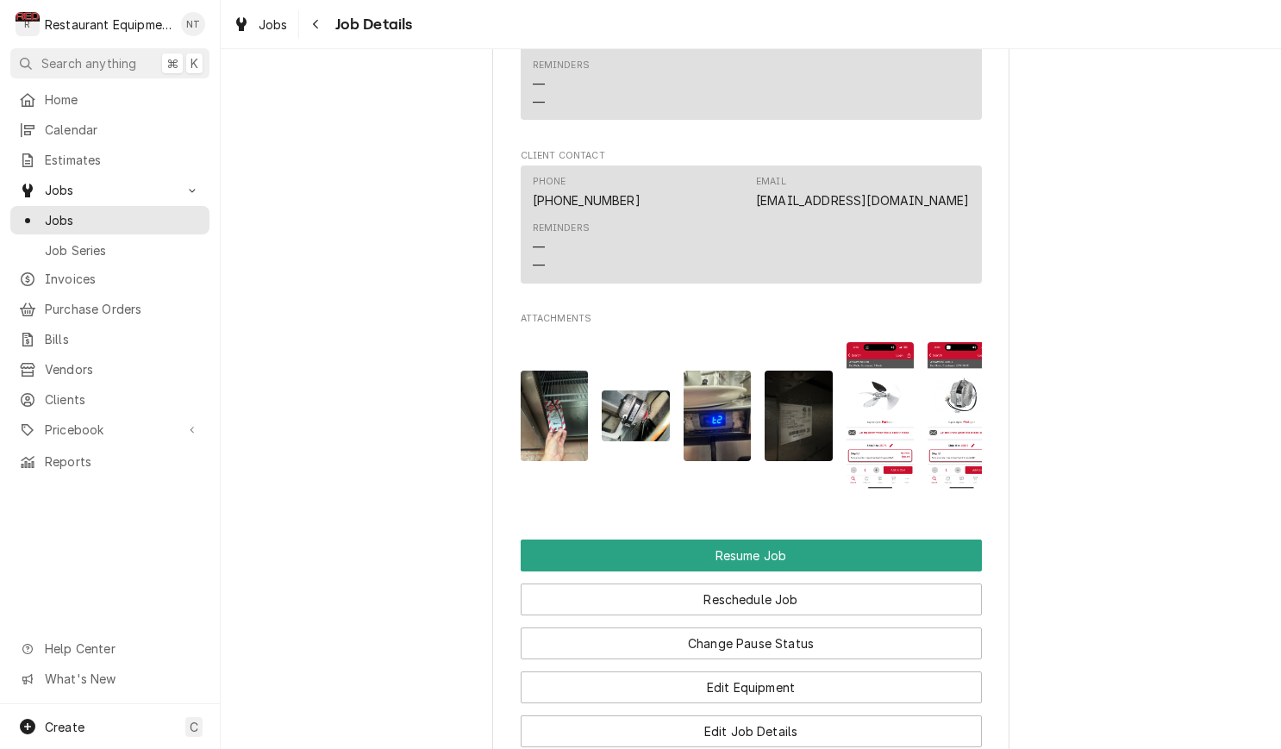
click at [873, 457] on img "Attachments" at bounding box center [881, 415] width 68 height 147
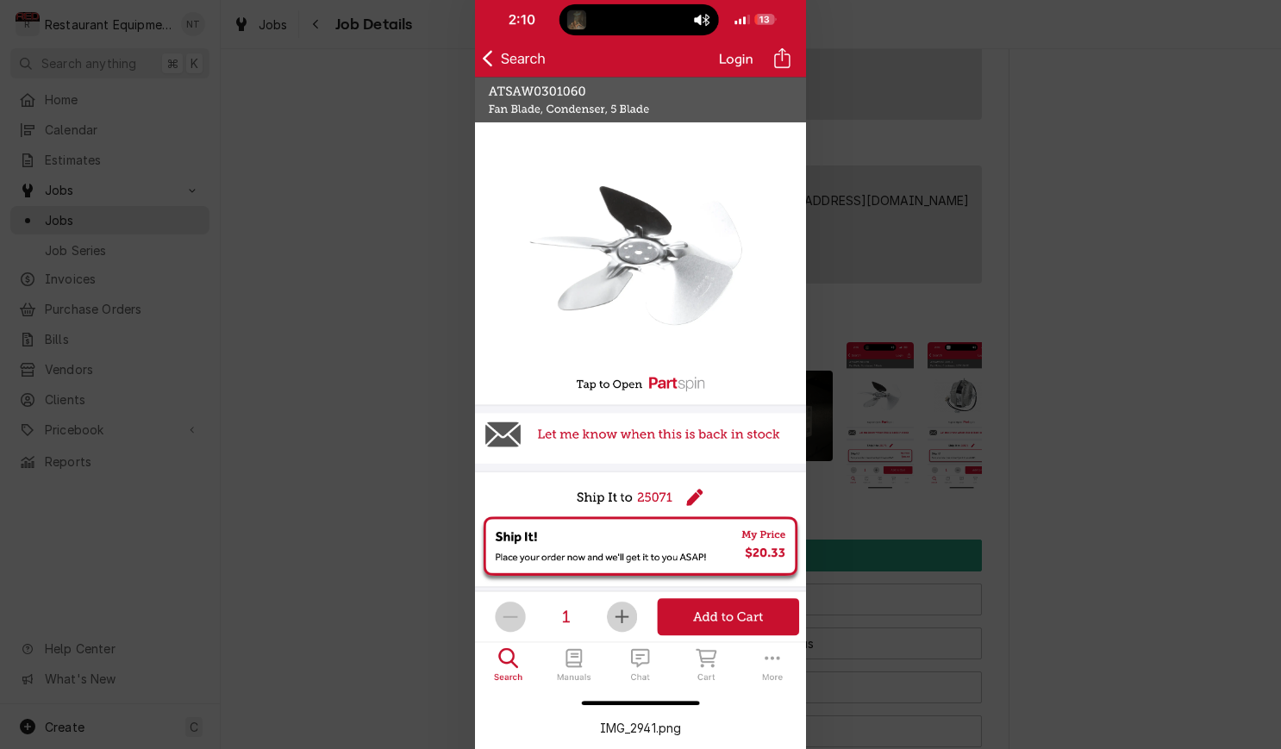
click at [922, 384] on div at bounding box center [640, 374] width 1281 height 749
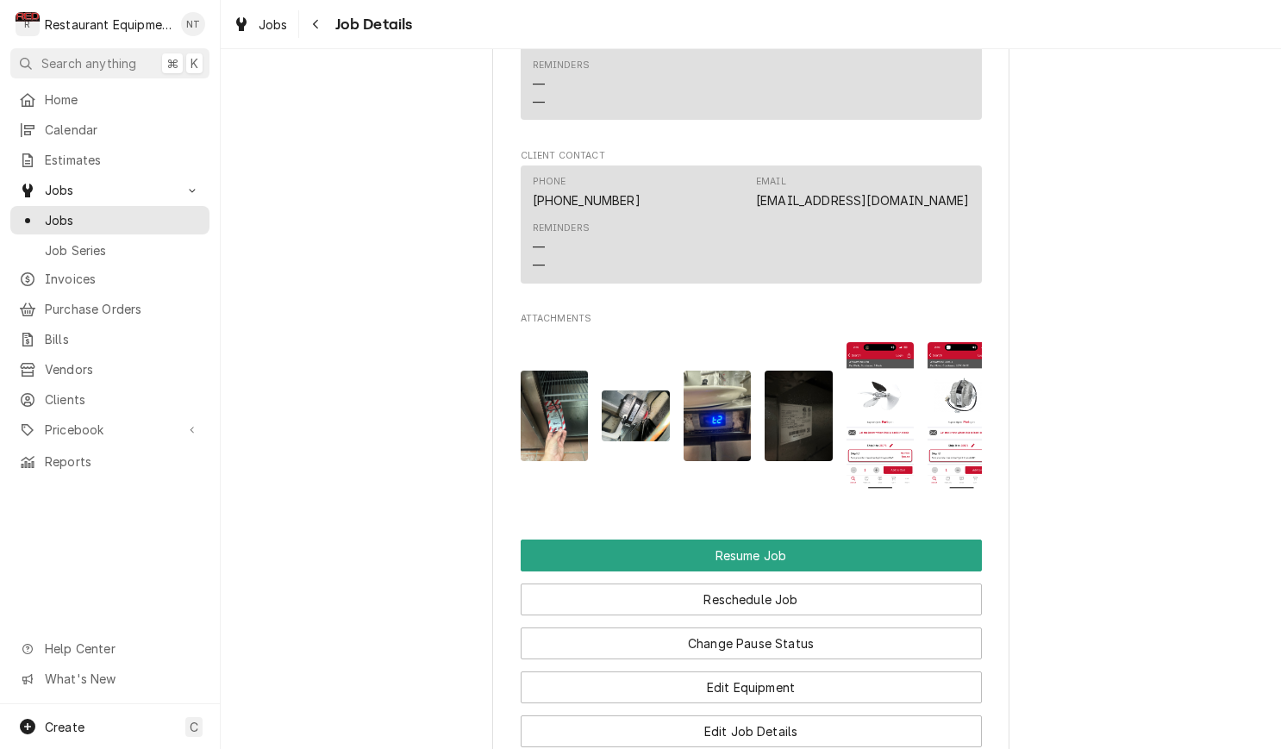
click at [925, 384] on div "Attachments" at bounding box center [751, 416] width 461 height 174
click at [949, 382] on img "Attachments" at bounding box center [962, 415] width 68 height 147
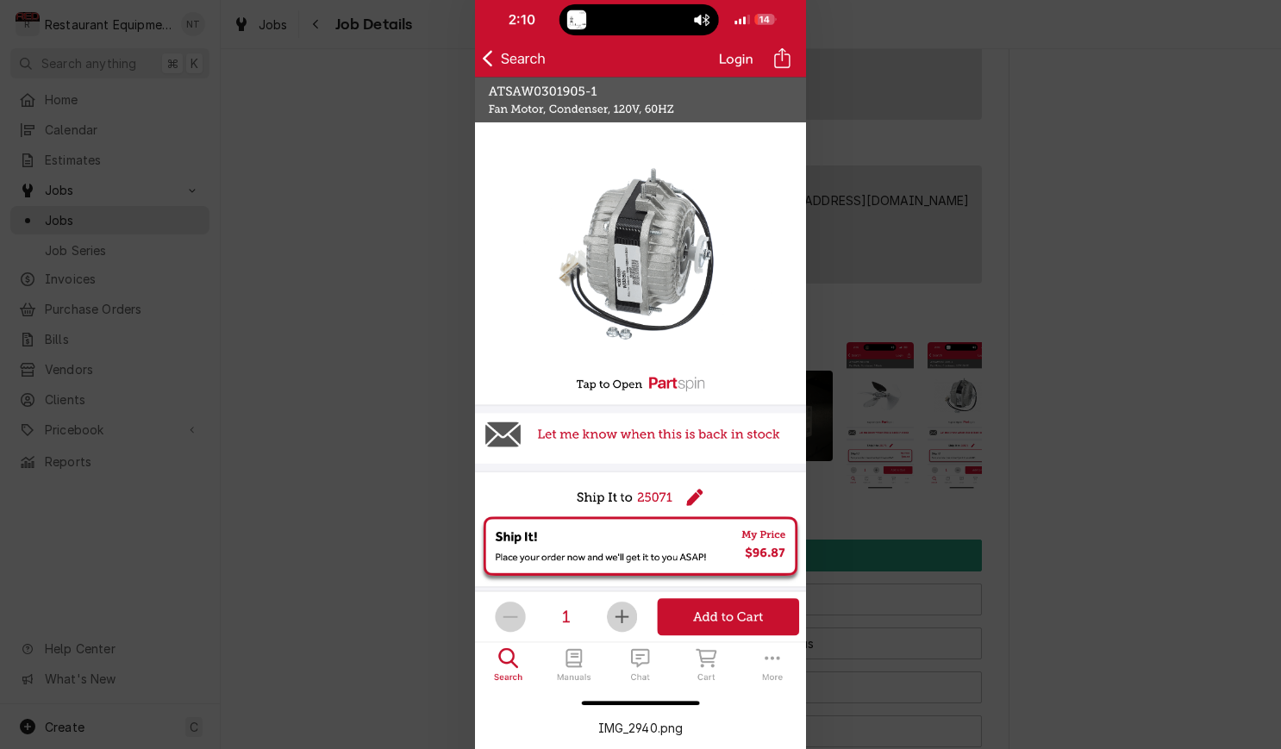
click at [941, 372] on div at bounding box center [640, 374] width 1281 height 749
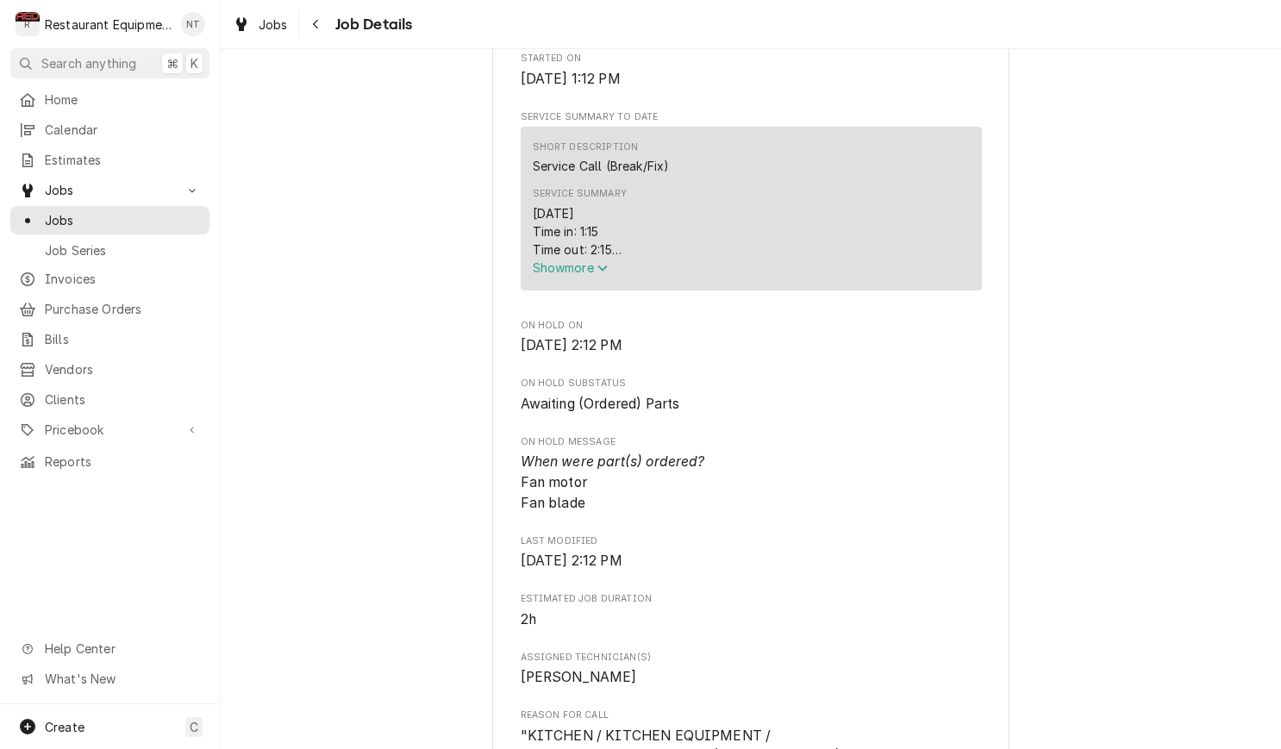
scroll to position [625, 0]
click at [582, 278] on span "Show more" at bounding box center [571, 271] width 76 height 15
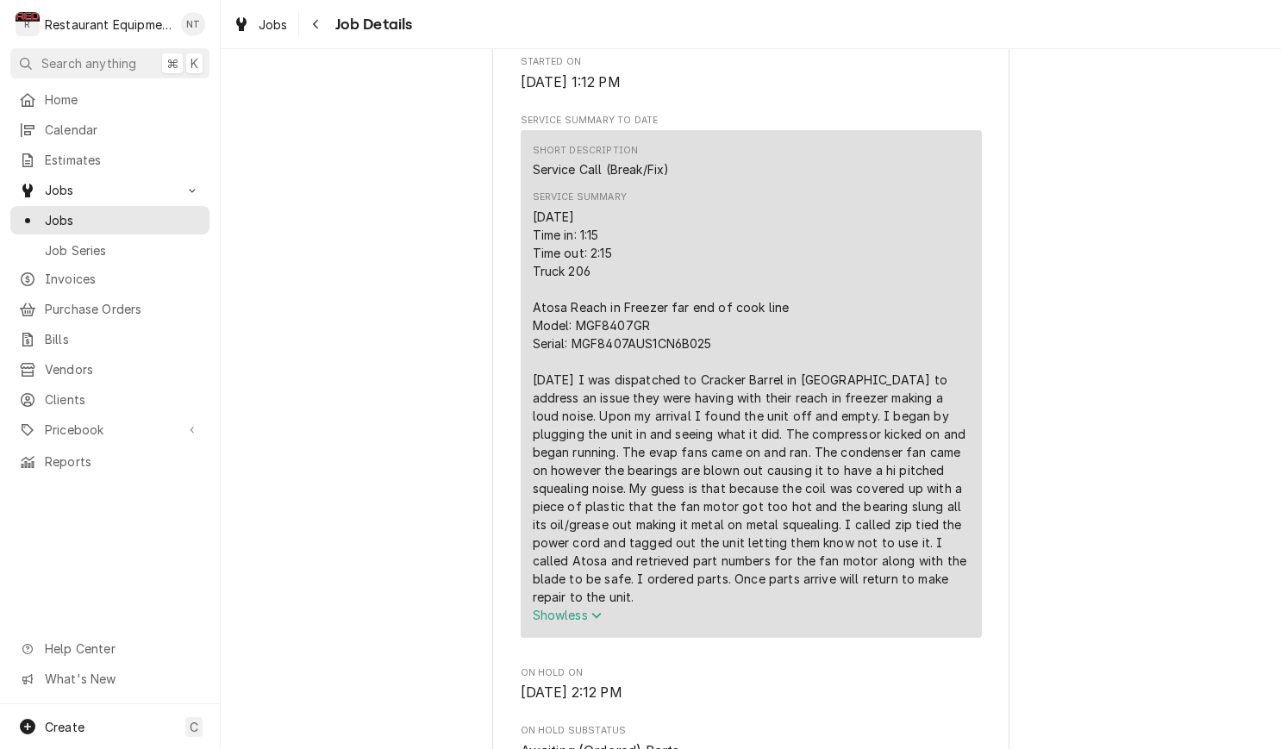
click at [905, 287] on div "09/12/2025 Time in: 1:15 Time out: 2:15 Truck 206 Atosa Reach in Freezer far en…" at bounding box center [751, 407] width 437 height 398
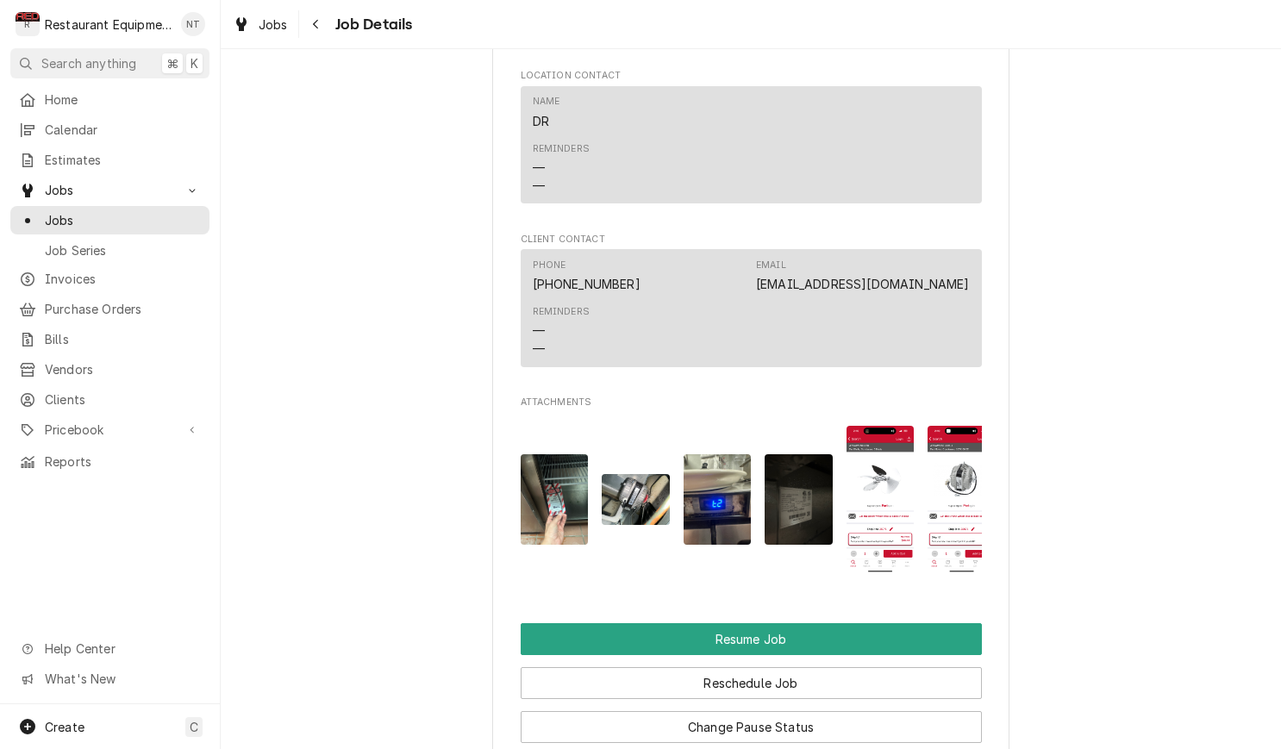
scroll to position [2098, 0]
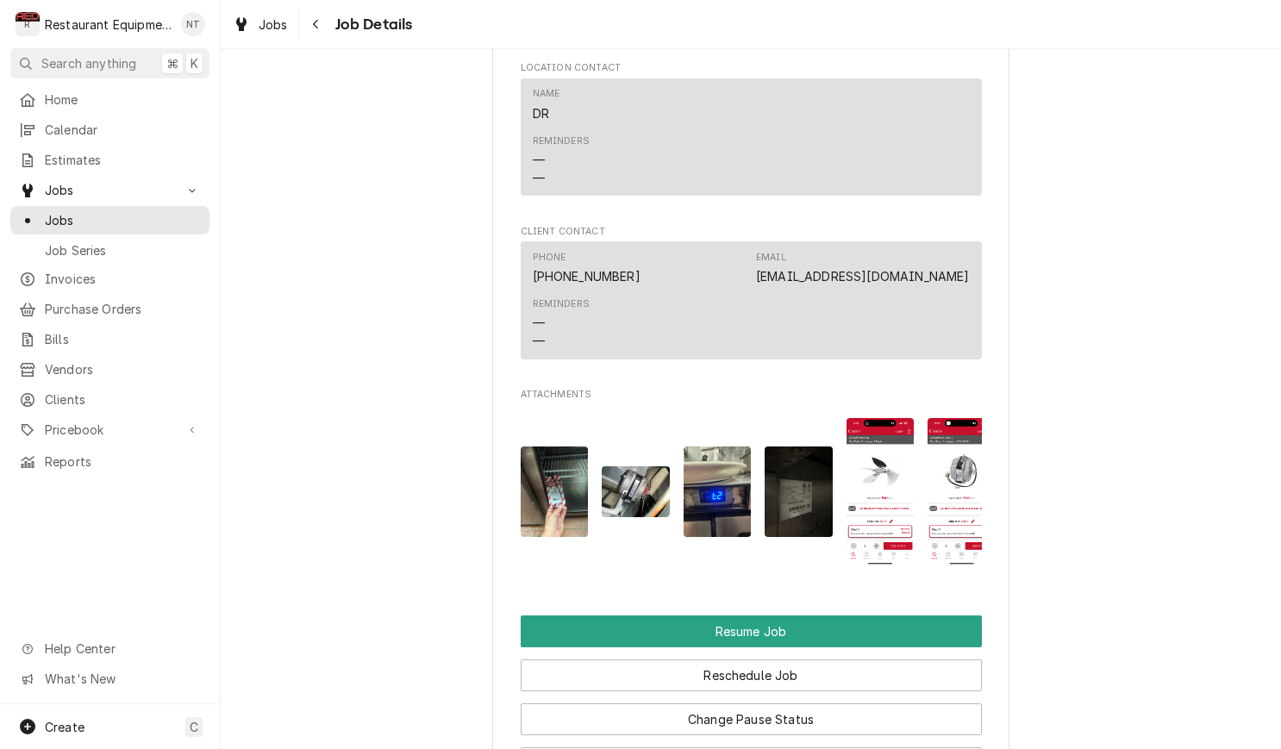
click at [965, 460] on img "Attachments" at bounding box center [962, 491] width 68 height 147
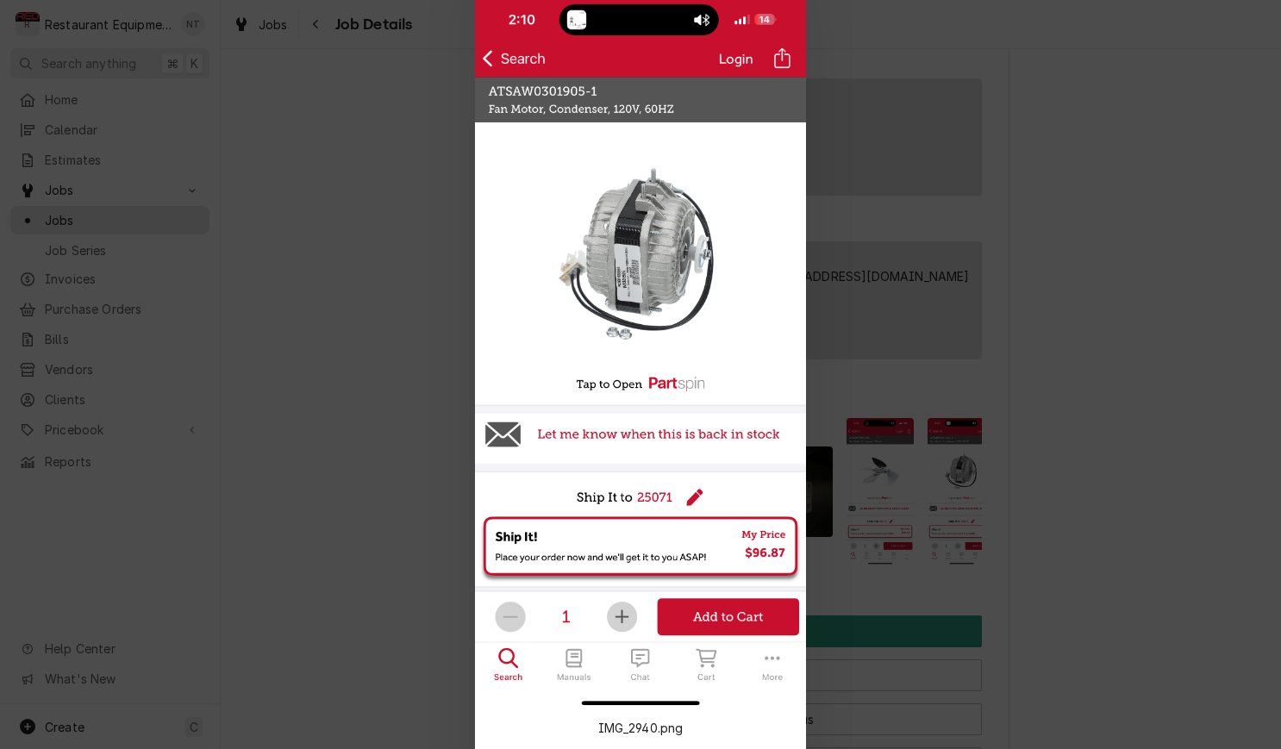
click at [451, 407] on div at bounding box center [640, 374] width 1281 height 749
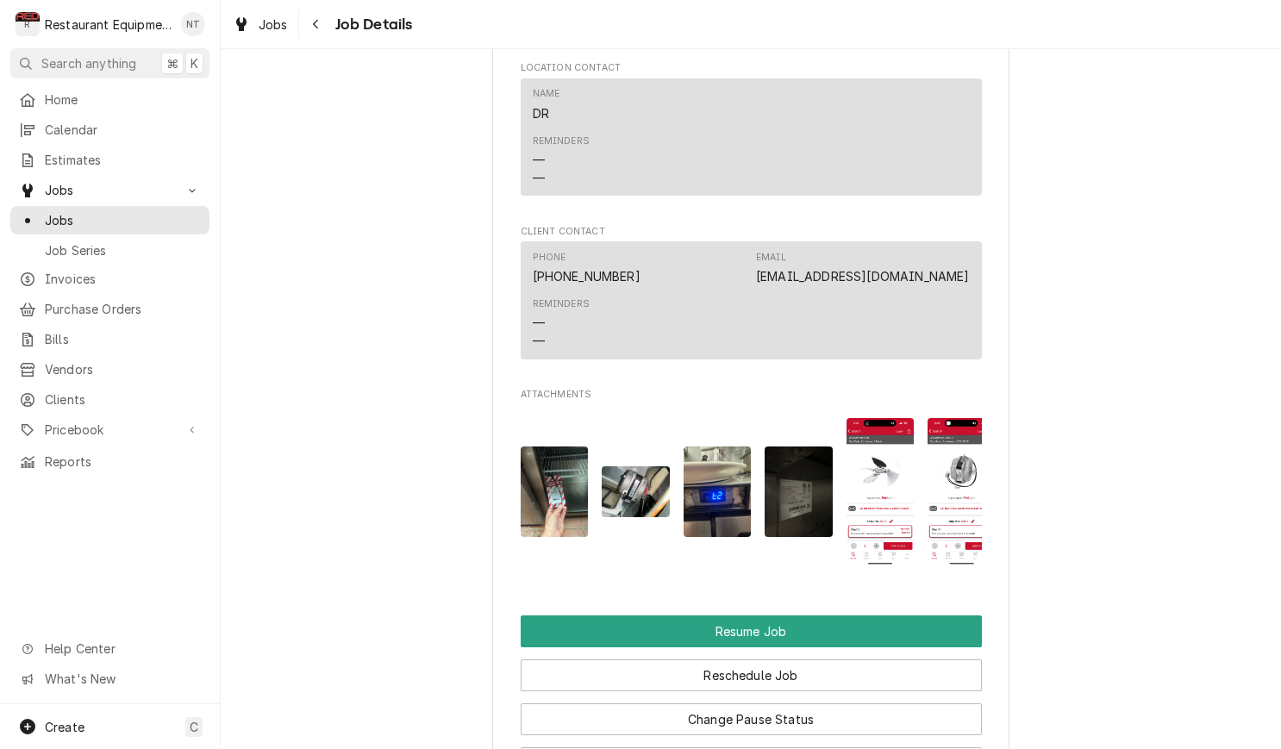
click at [890, 465] on img "Attachments" at bounding box center [881, 491] width 68 height 147
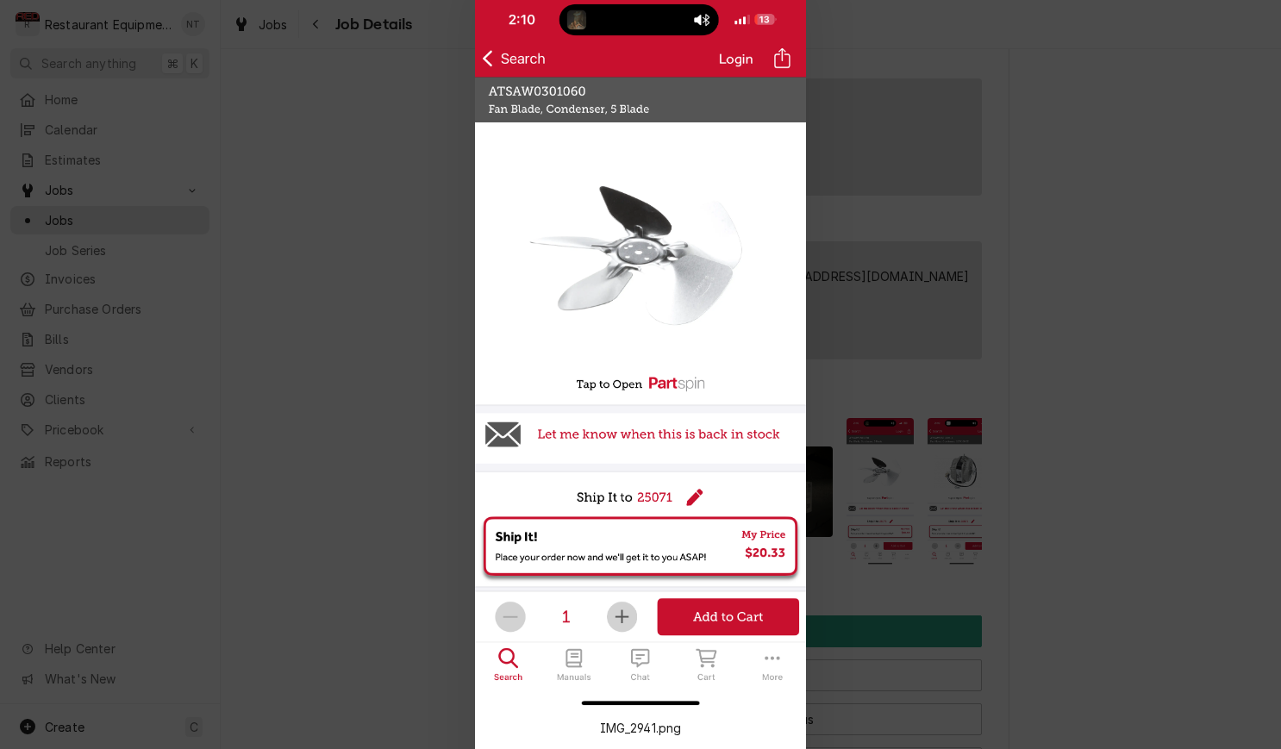
click at [881, 453] on div at bounding box center [640, 374] width 1281 height 749
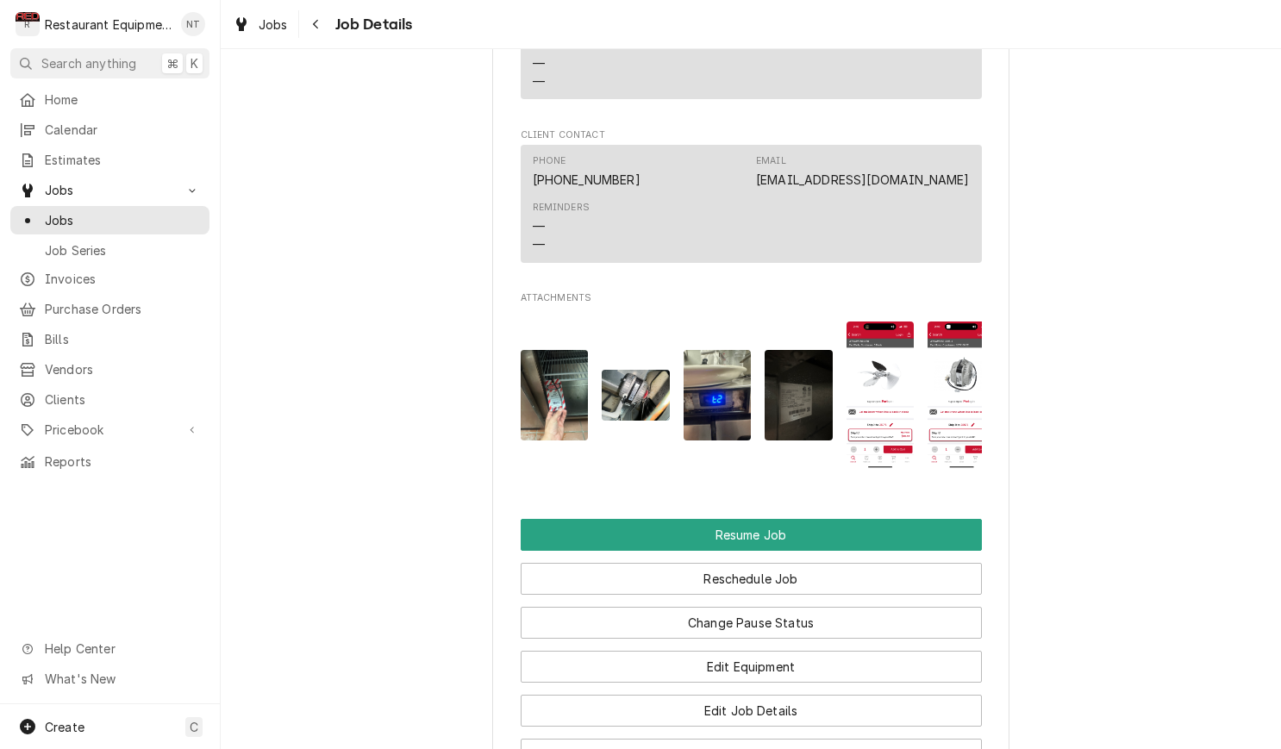
scroll to position [2194, 0]
click at [575, 394] on img "Attachments" at bounding box center [555, 396] width 68 height 91
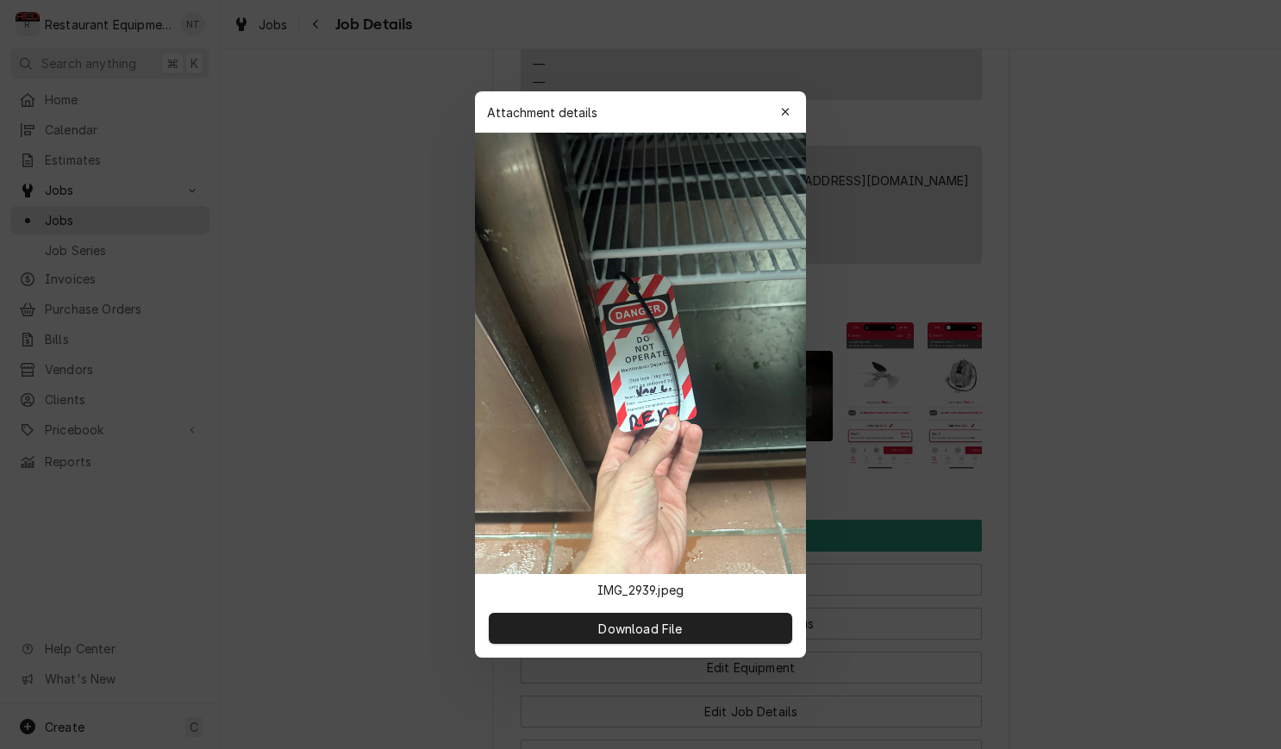
scroll to position [0, 0]
click at [788, 110] on icon "button" at bounding box center [785, 112] width 8 height 8
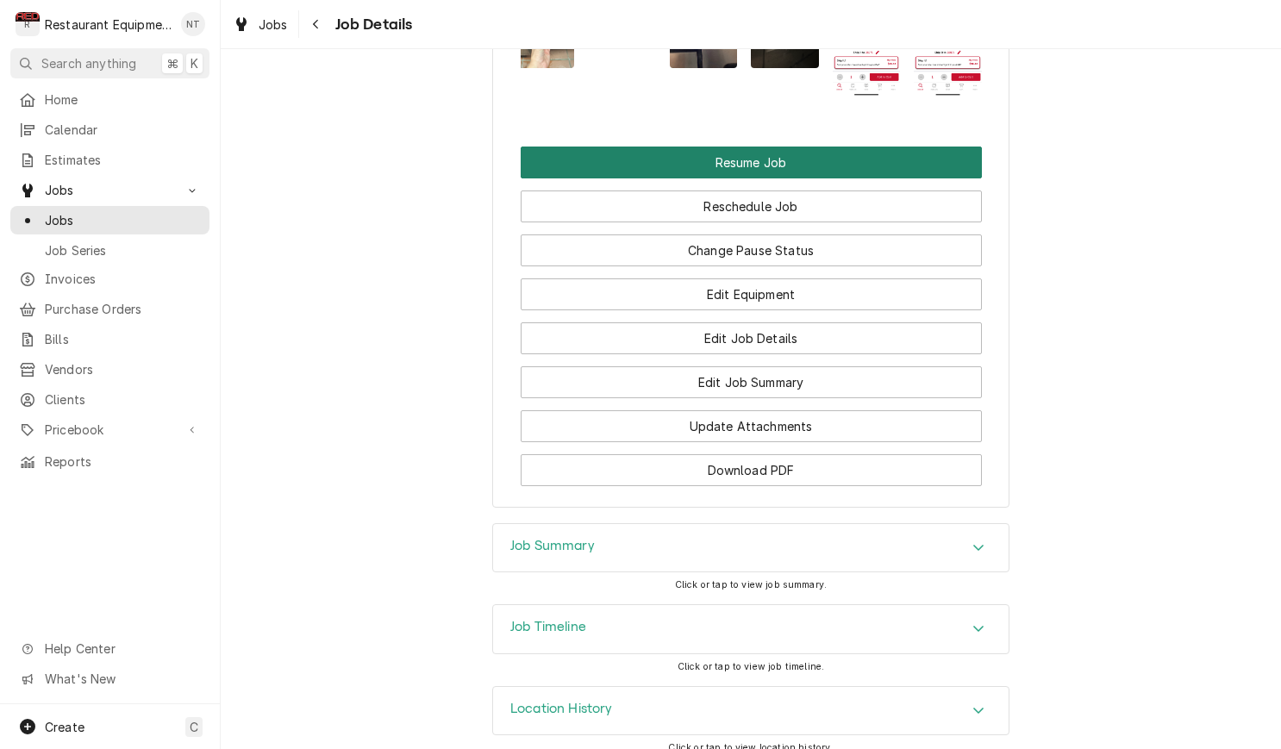
scroll to position [2566, 0]
click at [604, 618] on div "Job Timeline" at bounding box center [750, 630] width 515 height 48
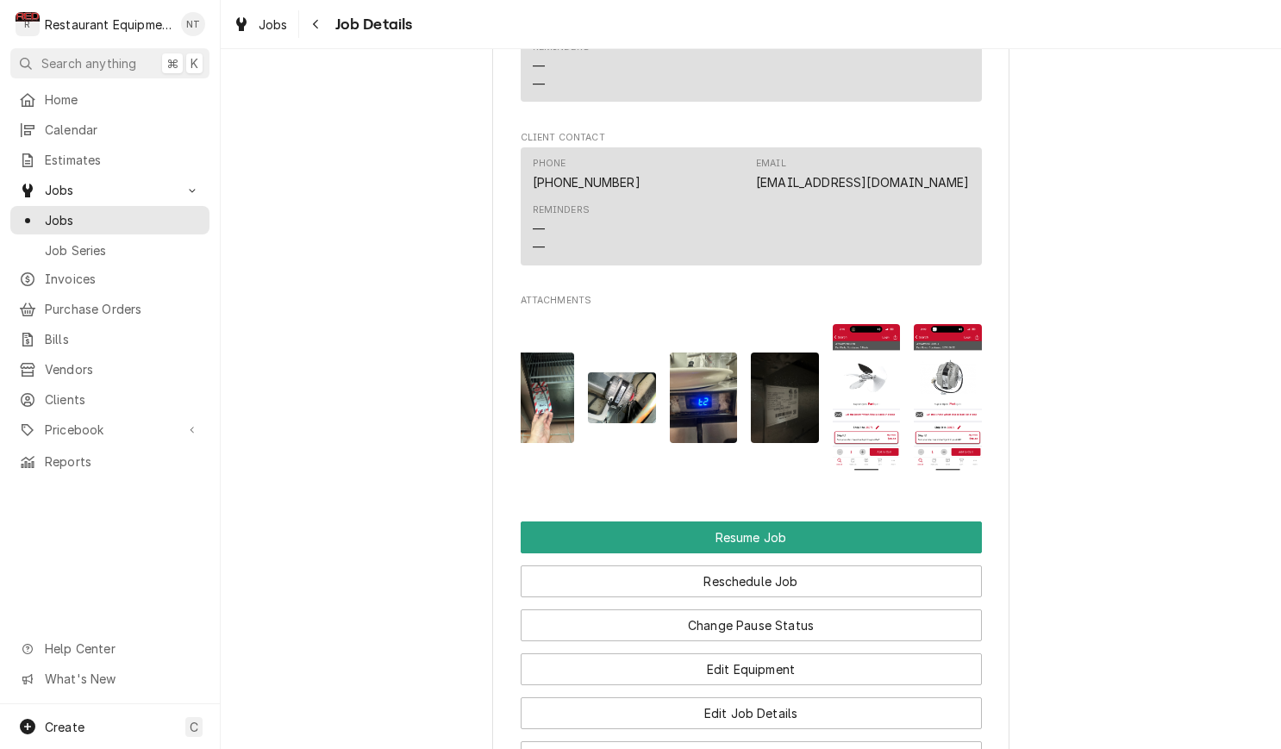
scroll to position [2189, 0]
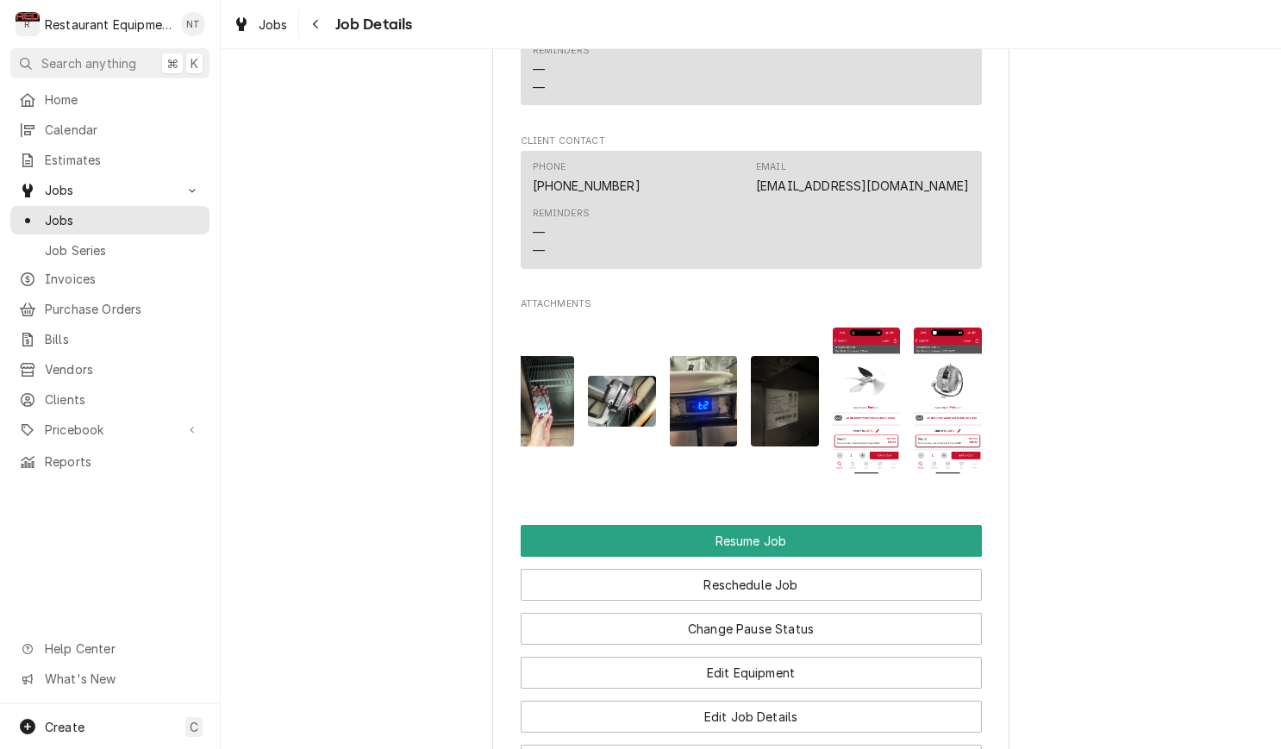
click at [870, 350] on img "Attachments" at bounding box center [867, 401] width 68 height 147
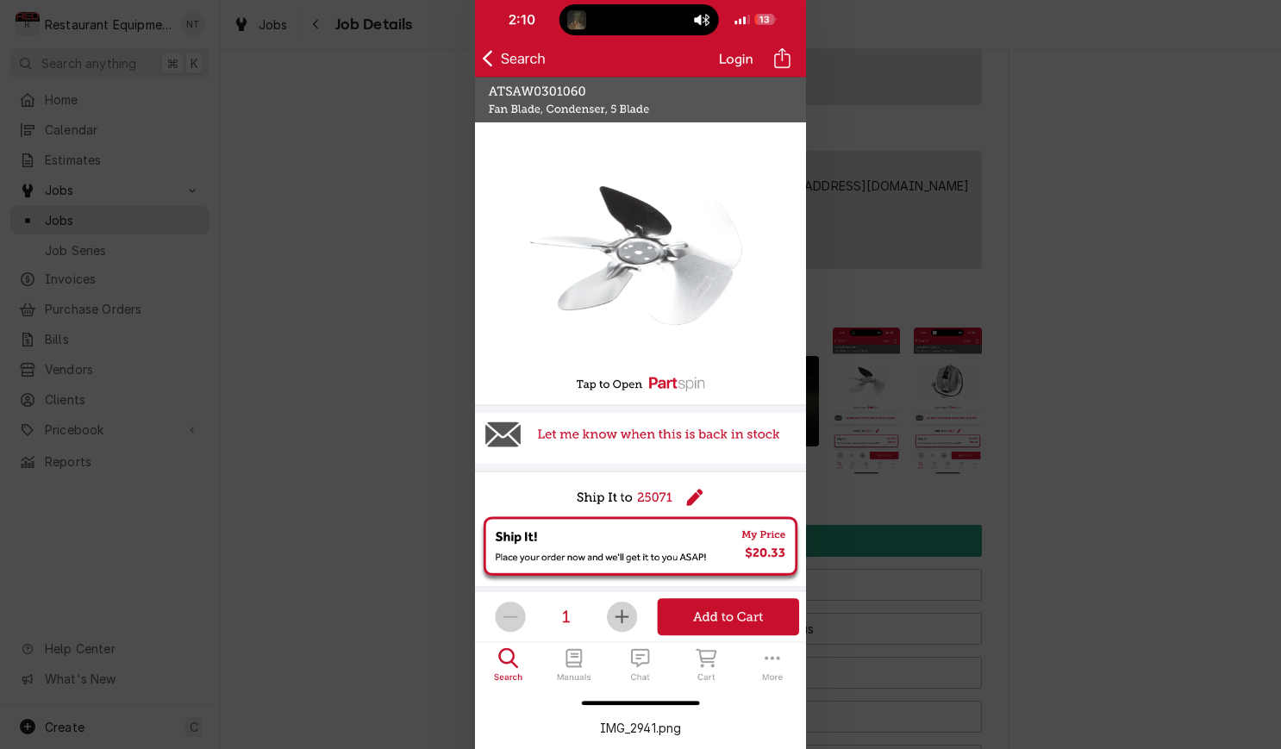
scroll to position [0, 0]
drag, startPoint x: 953, startPoint y: 331, endPoint x: 995, endPoint y: 328, distance: 42.4
click at [953, 331] on div at bounding box center [640, 374] width 1281 height 749
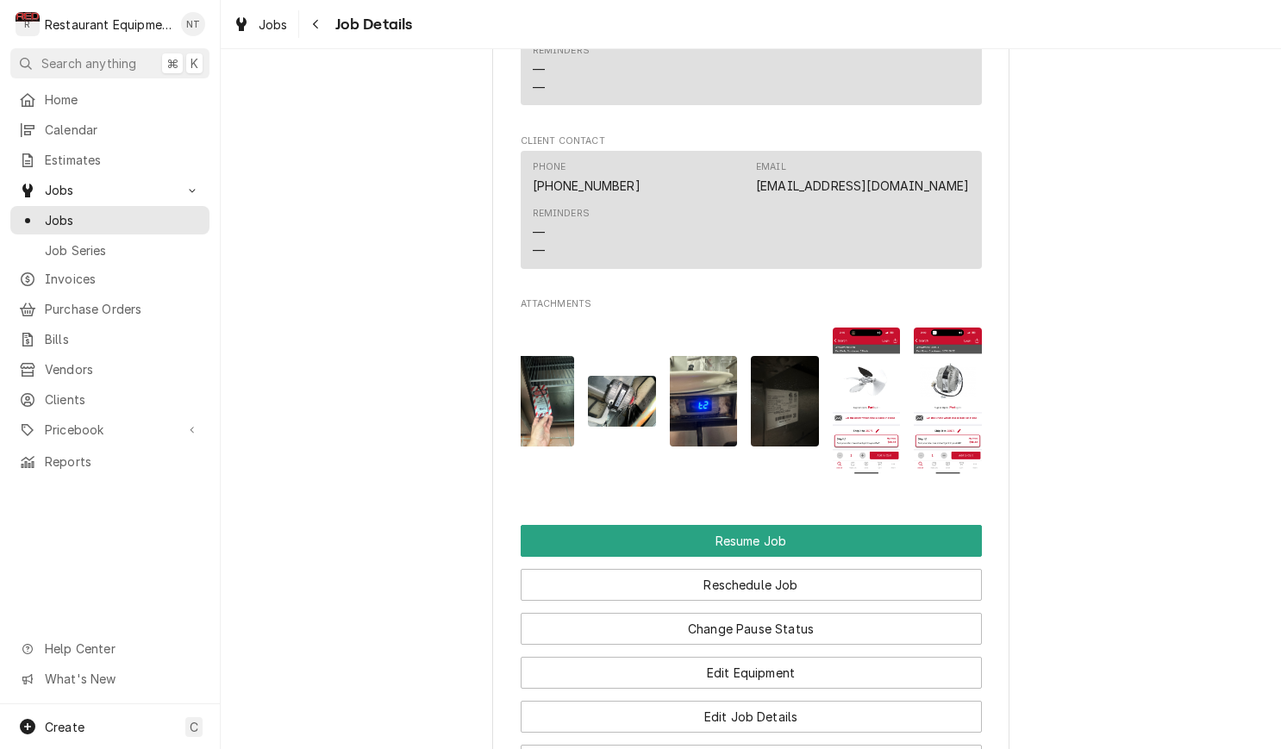
click at [948, 339] on img "Attachments" at bounding box center [948, 401] width 68 height 147
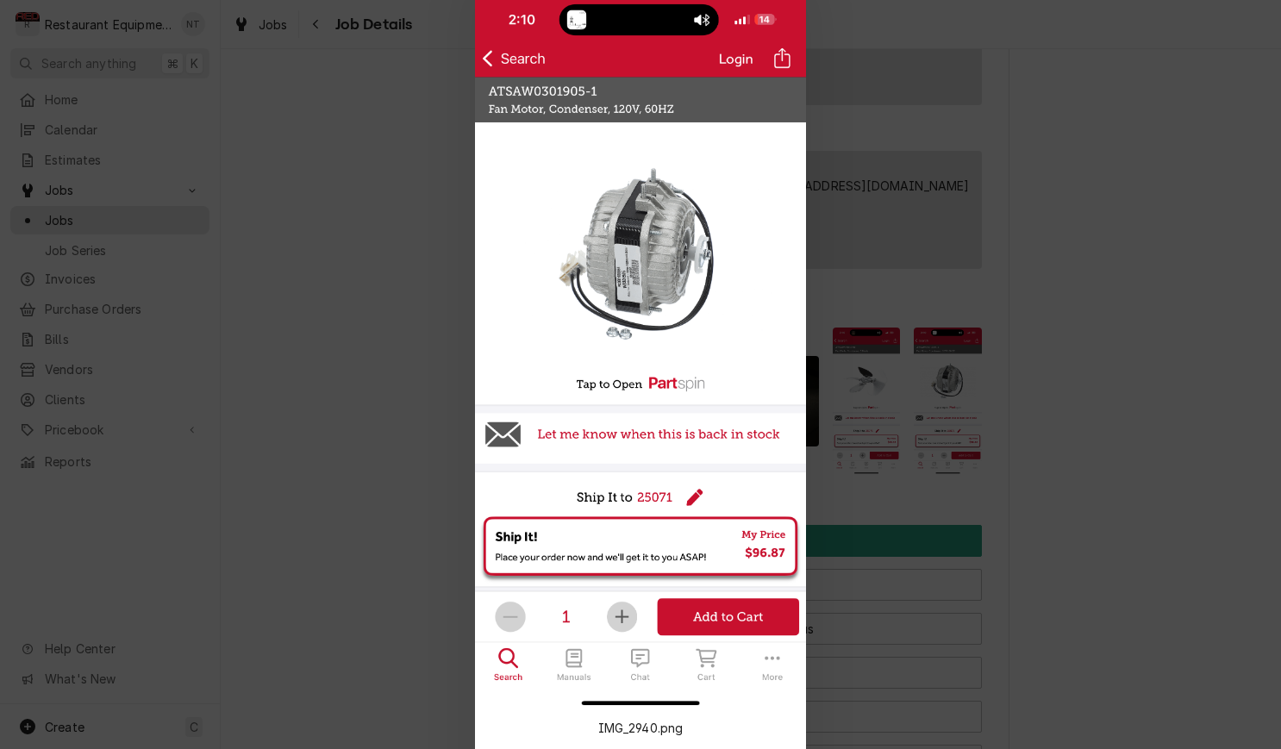
click at [914, 329] on div at bounding box center [640, 374] width 1281 height 749
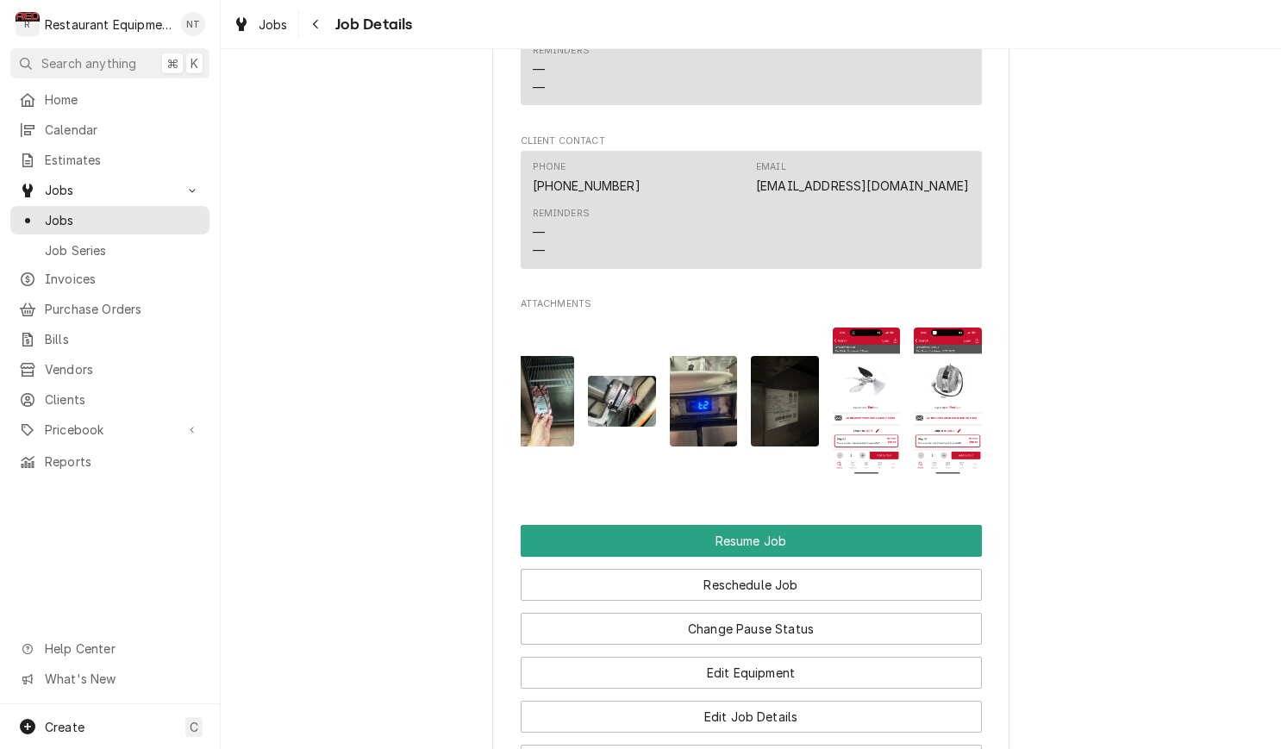
click at [872, 340] on img "Attachments" at bounding box center [867, 401] width 68 height 147
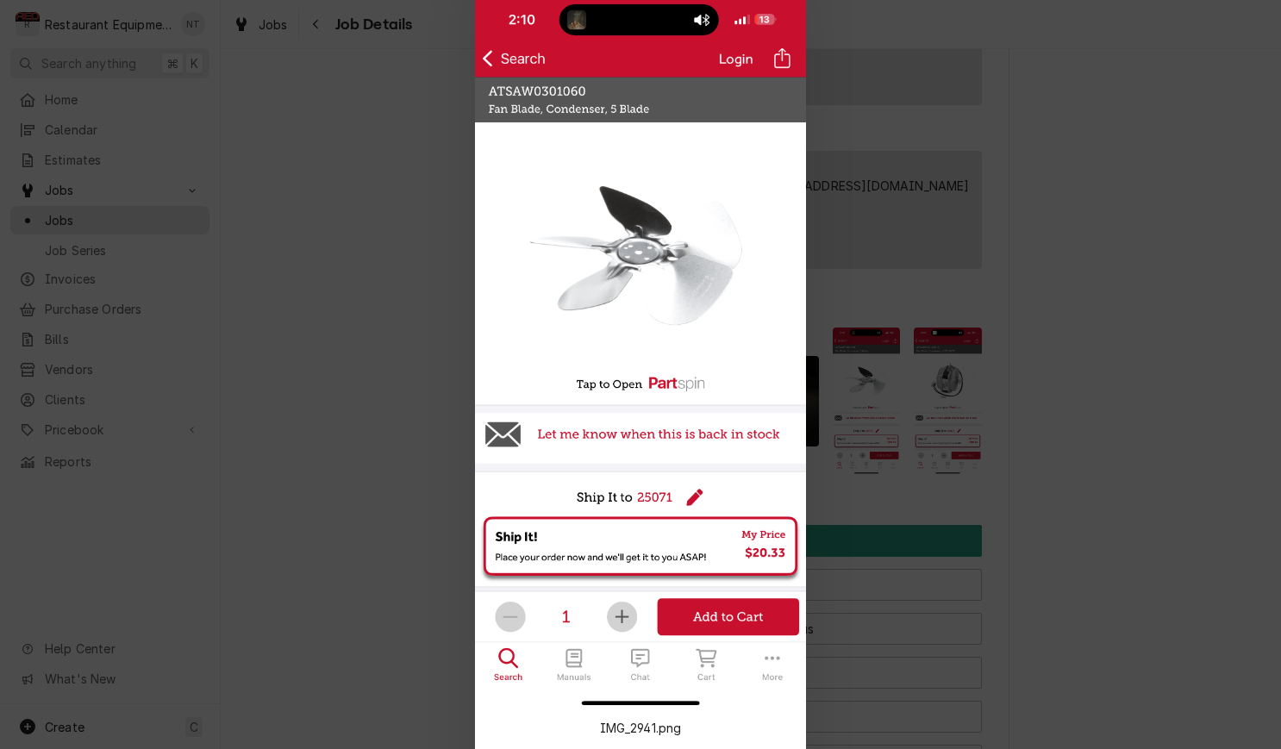
click at [881, 324] on div at bounding box center [640, 374] width 1281 height 749
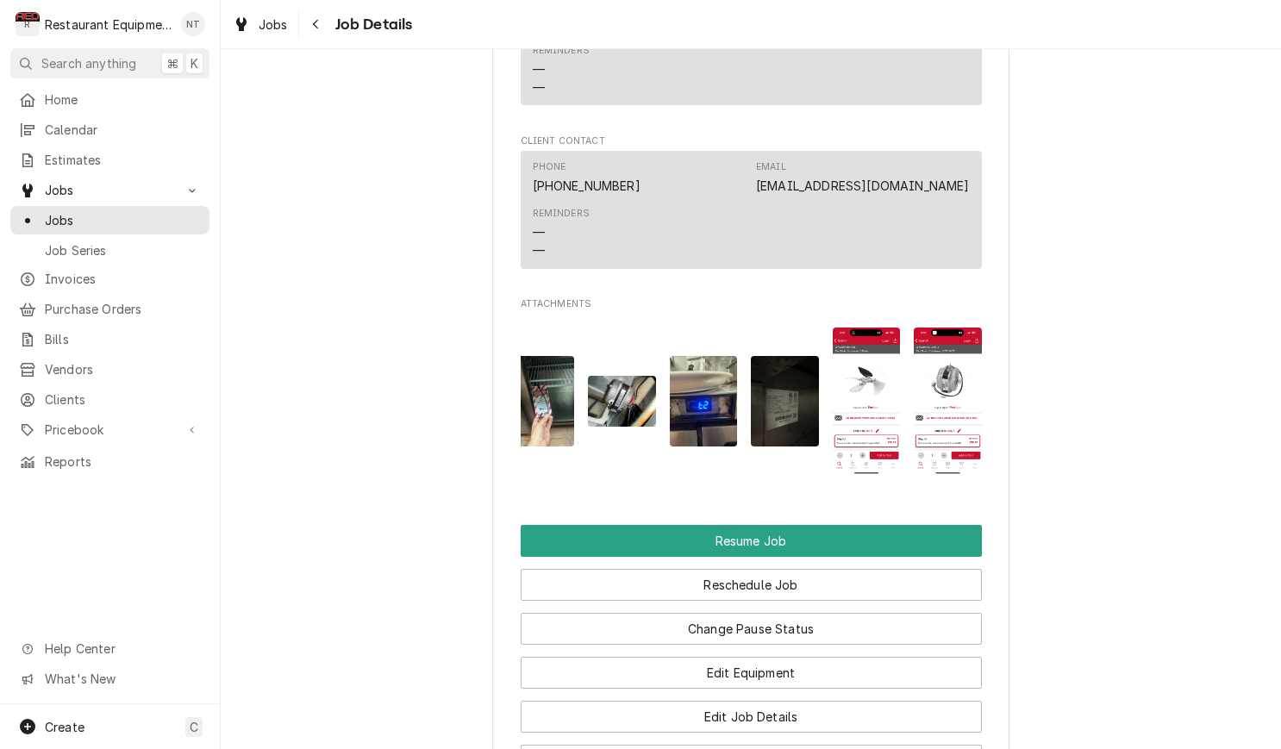
click at [943, 375] on img "Attachments" at bounding box center [948, 401] width 68 height 147
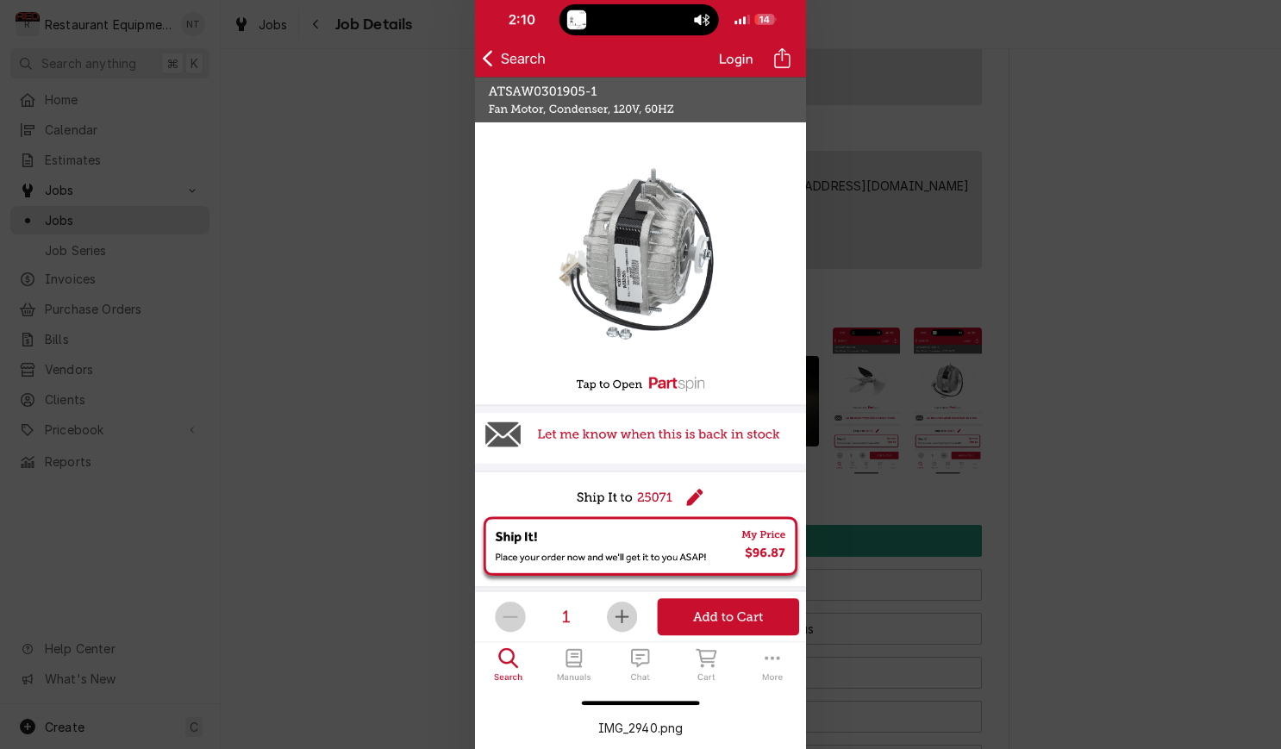
click at [951, 355] on div at bounding box center [640, 374] width 1281 height 749
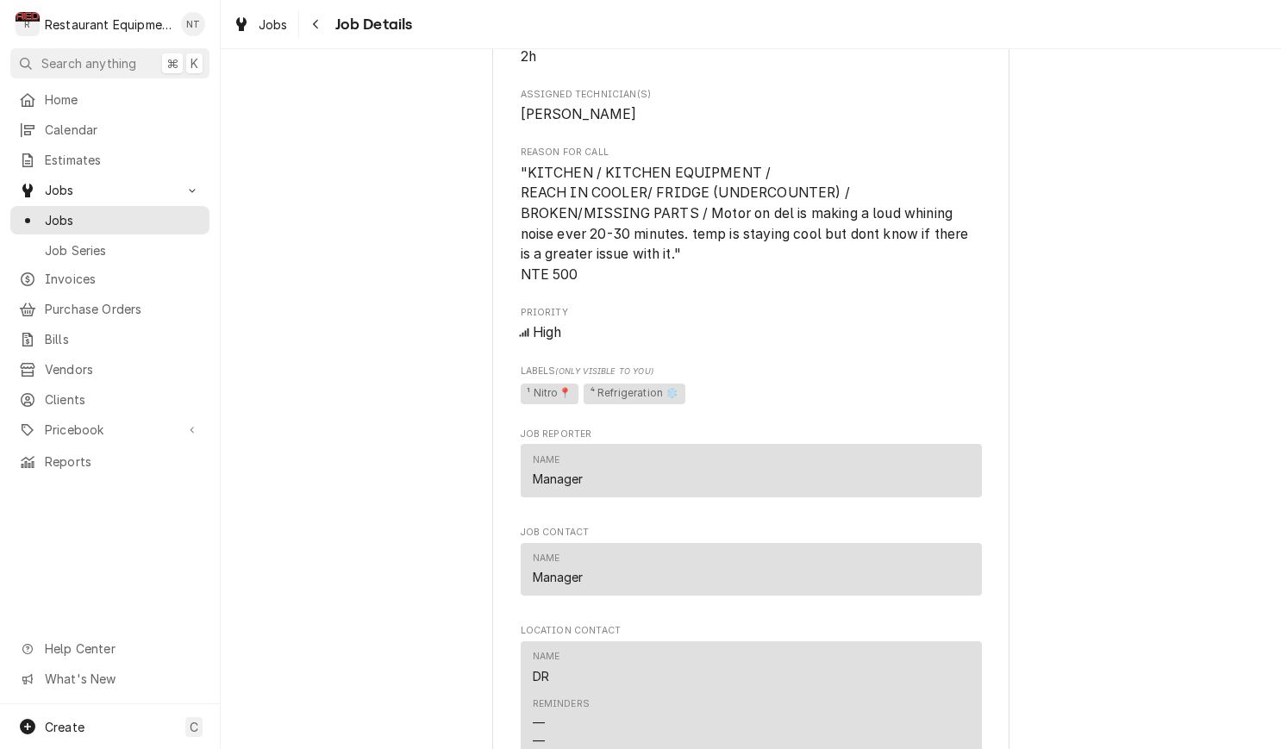
scroll to position [1534, 0]
click at [271, 28] on span "Jobs" at bounding box center [273, 25] width 29 height 18
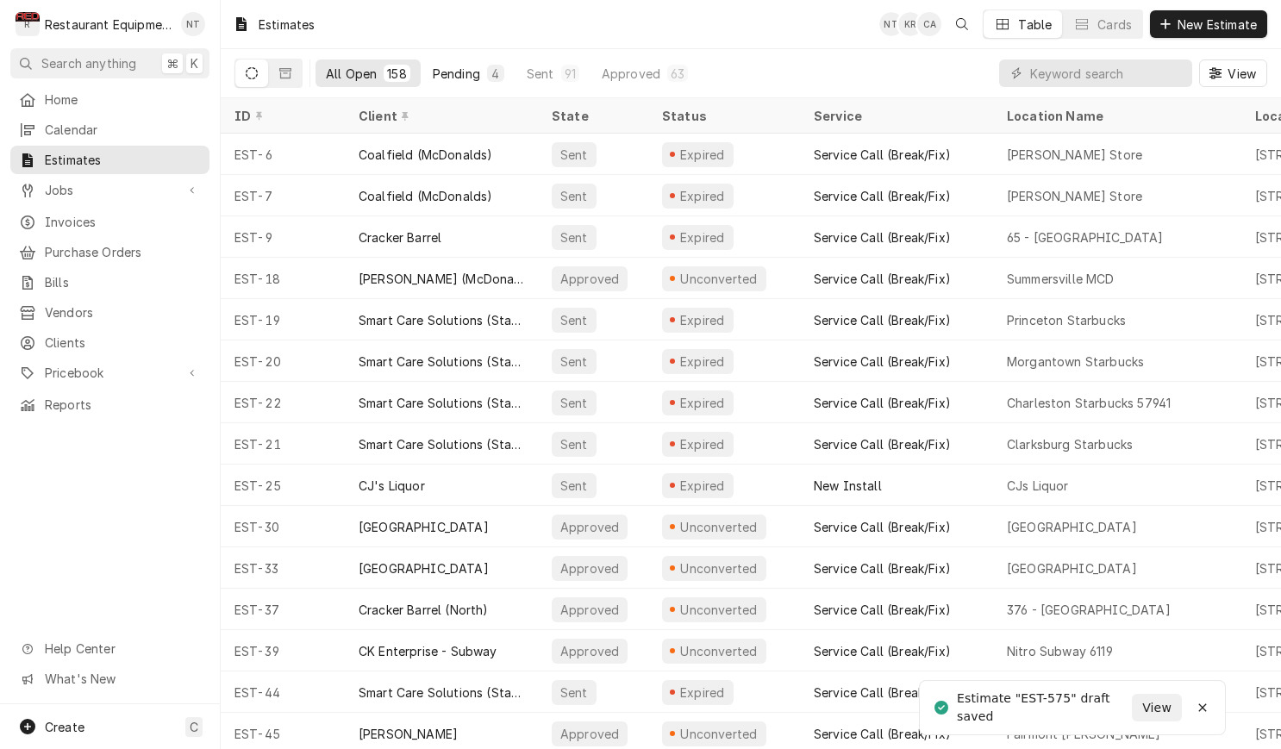
click at [466, 78] on div "Pending" at bounding box center [456, 74] width 47 height 18
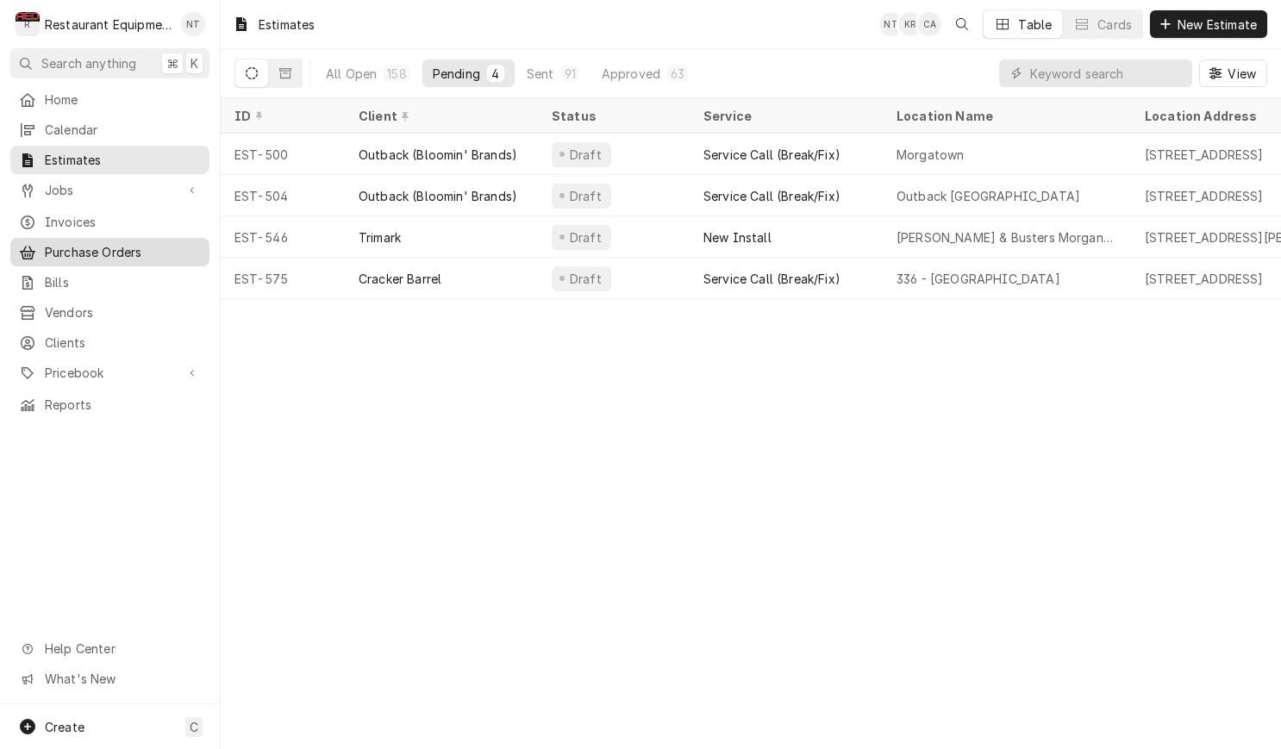
click at [154, 238] on link "Purchase Orders" at bounding box center [109, 252] width 199 height 28
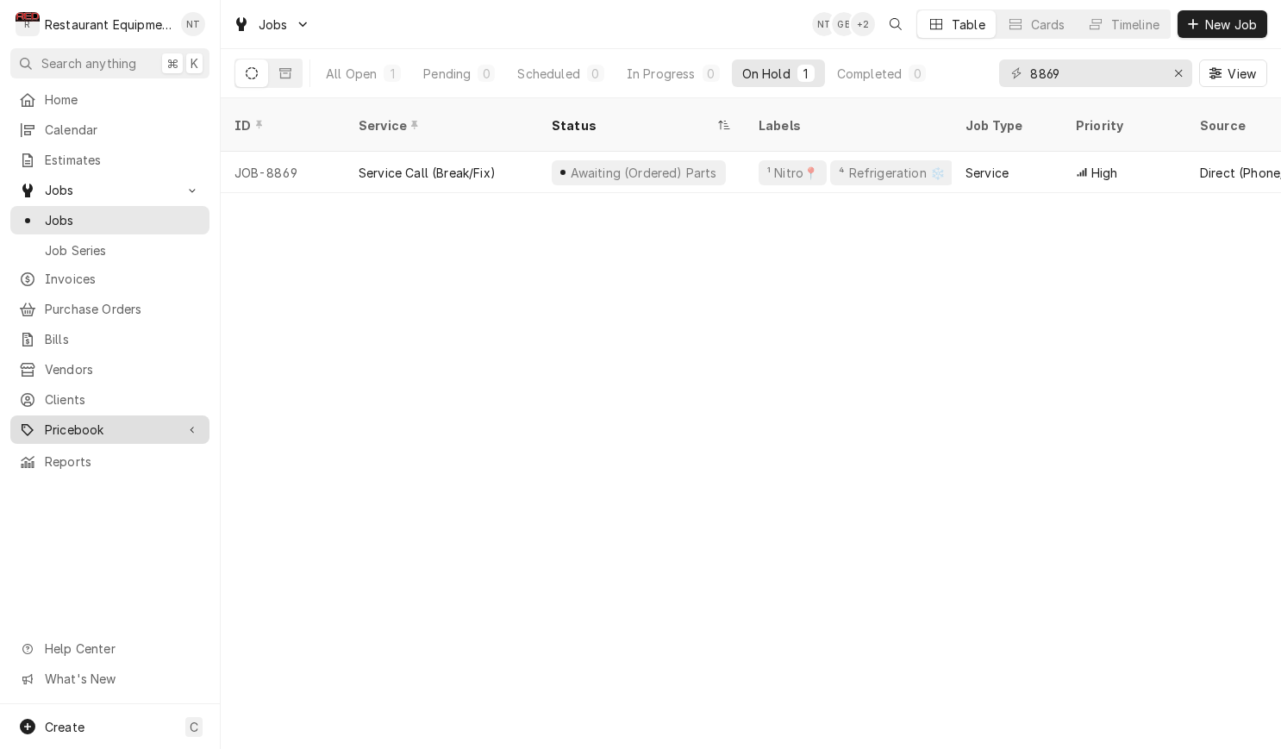
click at [189, 425] on div "Dynamic Content Wrapper" at bounding box center [192, 430] width 17 height 17
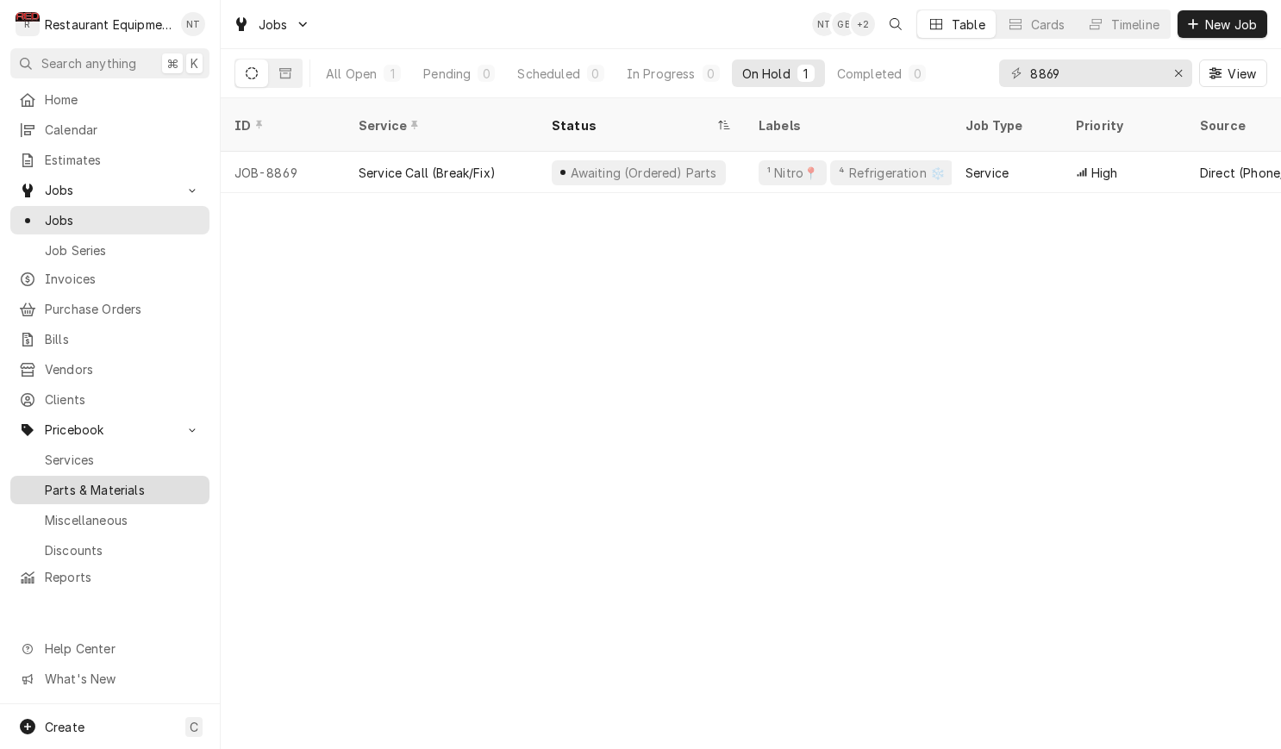
click at [176, 481] on span "Parts & Materials" at bounding box center [123, 490] width 156 height 18
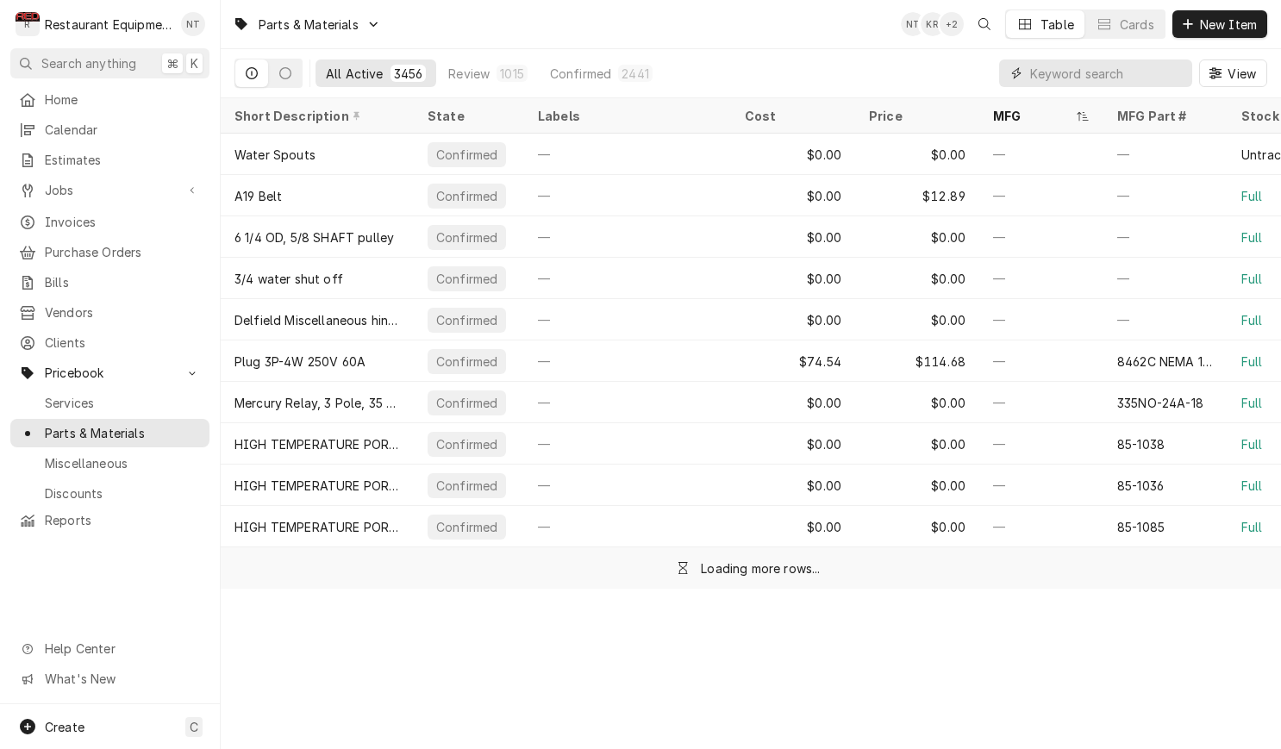
click at [1125, 76] on input "Dynamic Content Wrapper" at bounding box center [1106, 73] width 153 height 28
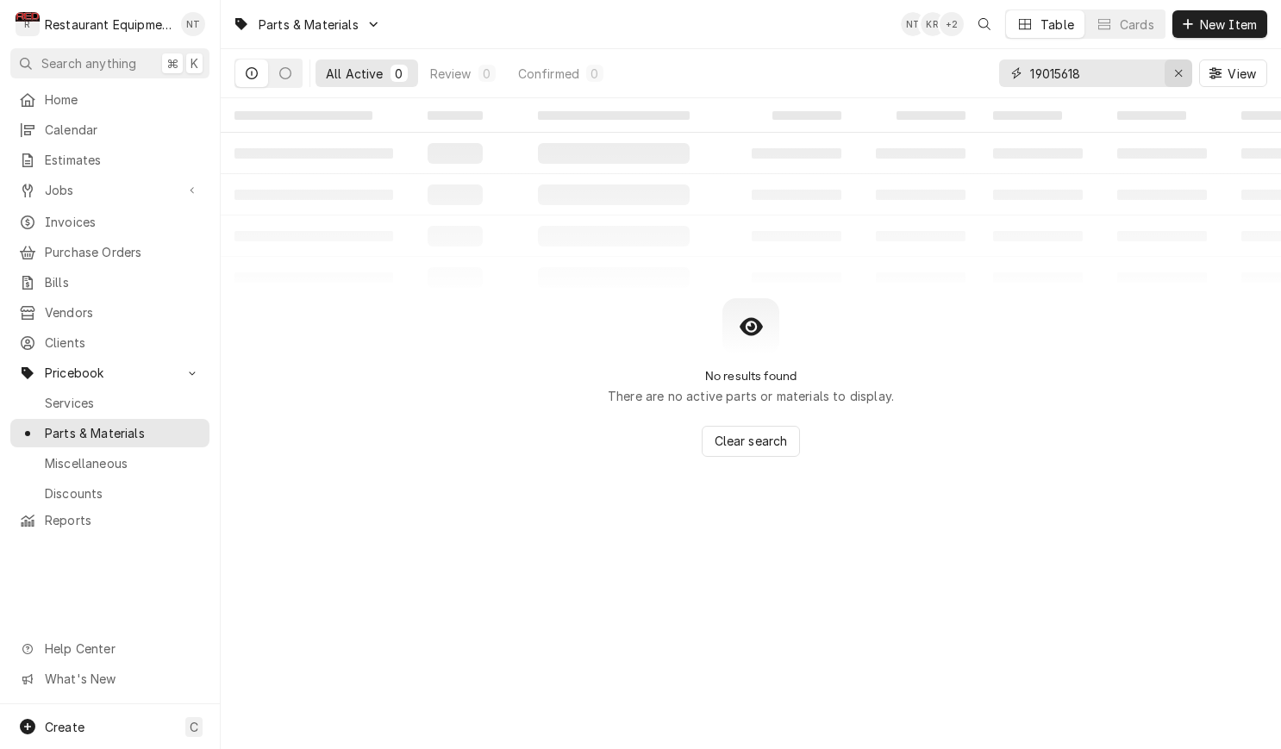
type input "19015618"
drag, startPoint x: 1187, startPoint y: 71, endPoint x: 1221, endPoint y: 27, distance: 55.9
click at [1187, 70] on button "Erase input" at bounding box center [1179, 73] width 28 height 28
click at [1221, 28] on span "New Item" at bounding box center [1228, 25] width 64 height 18
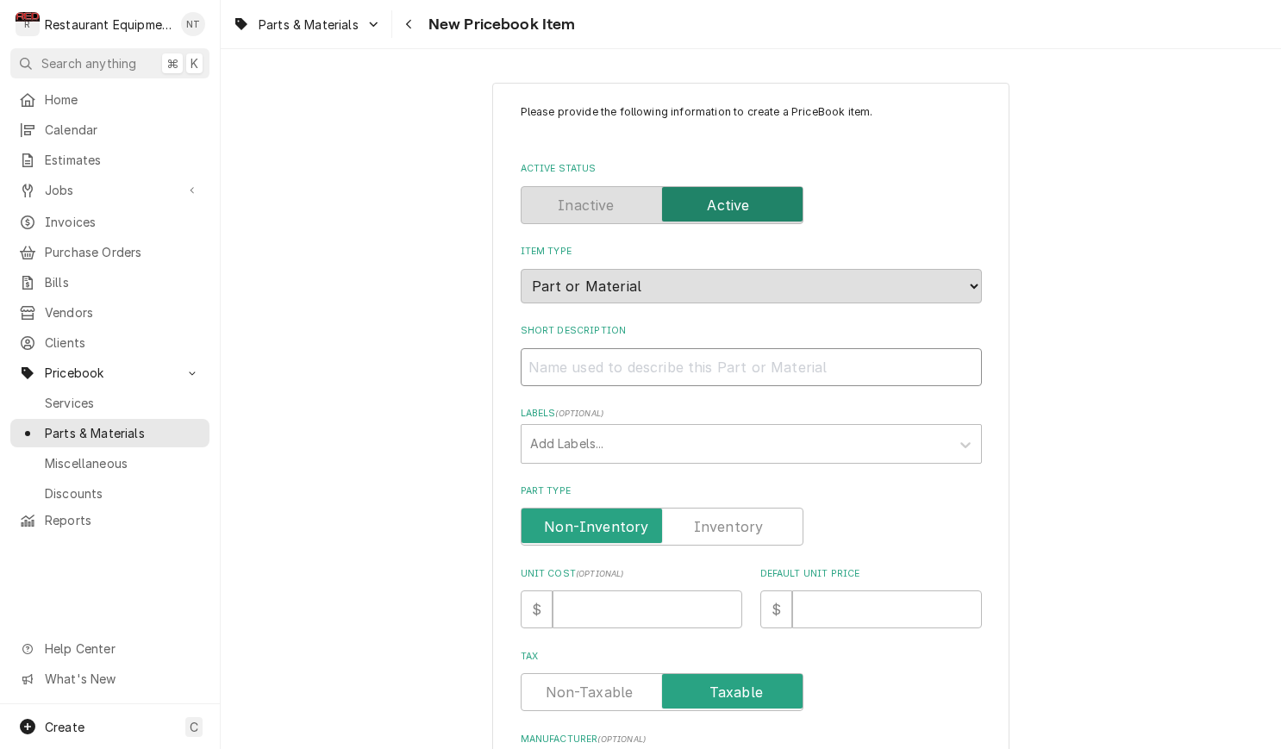
click at [834, 366] on input "Short Description" at bounding box center [751, 367] width 461 height 38
paste input "Franke Foodservice System 19015618 Wire Harness, Blower Module"
type textarea "x"
type input "Franke Foodservice System 19015618 Wire Harness, Blower Module"
drag, startPoint x: 771, startPoint y: 352, endPoint x: 471, endPoint y: 341, distance: 300.2
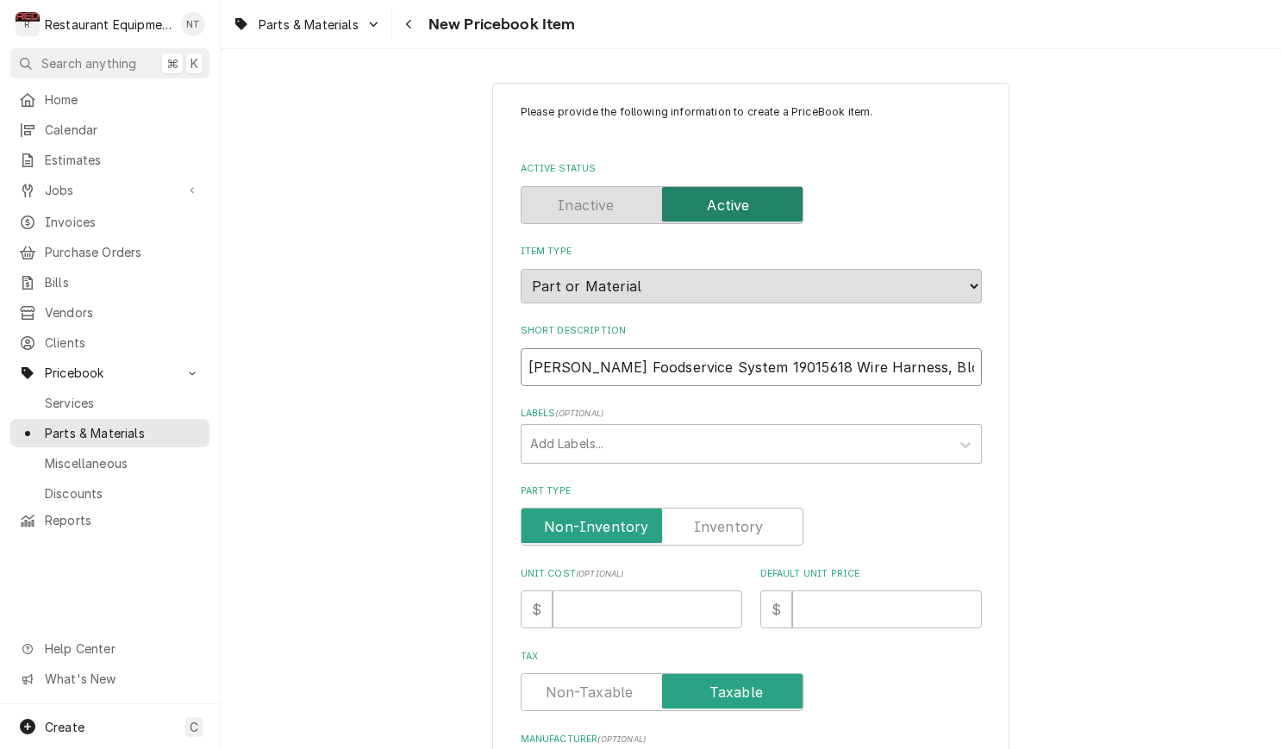
click at [471, 341] on div "Please provide the following information to create a PriceBook item. Active Sta…" at bounding box center [751, 685] width 1060 height 1237
type textarea "x"
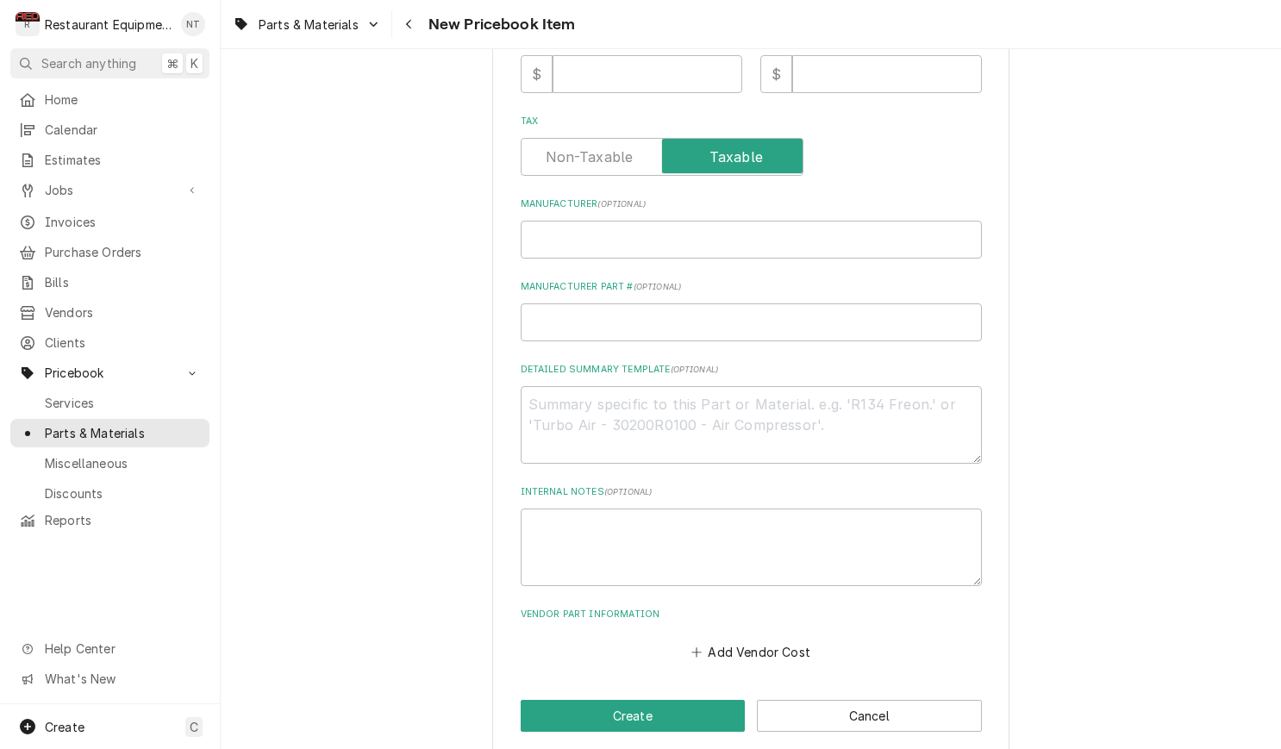
type input "Wire Harness, Blower Module"
click at [754, 222] on input "Manufacturer ( optional )" at bounding box center [751, 240] width 461 height 38
paste input "Franke Foodservice System 19015618"
type textarea "x"
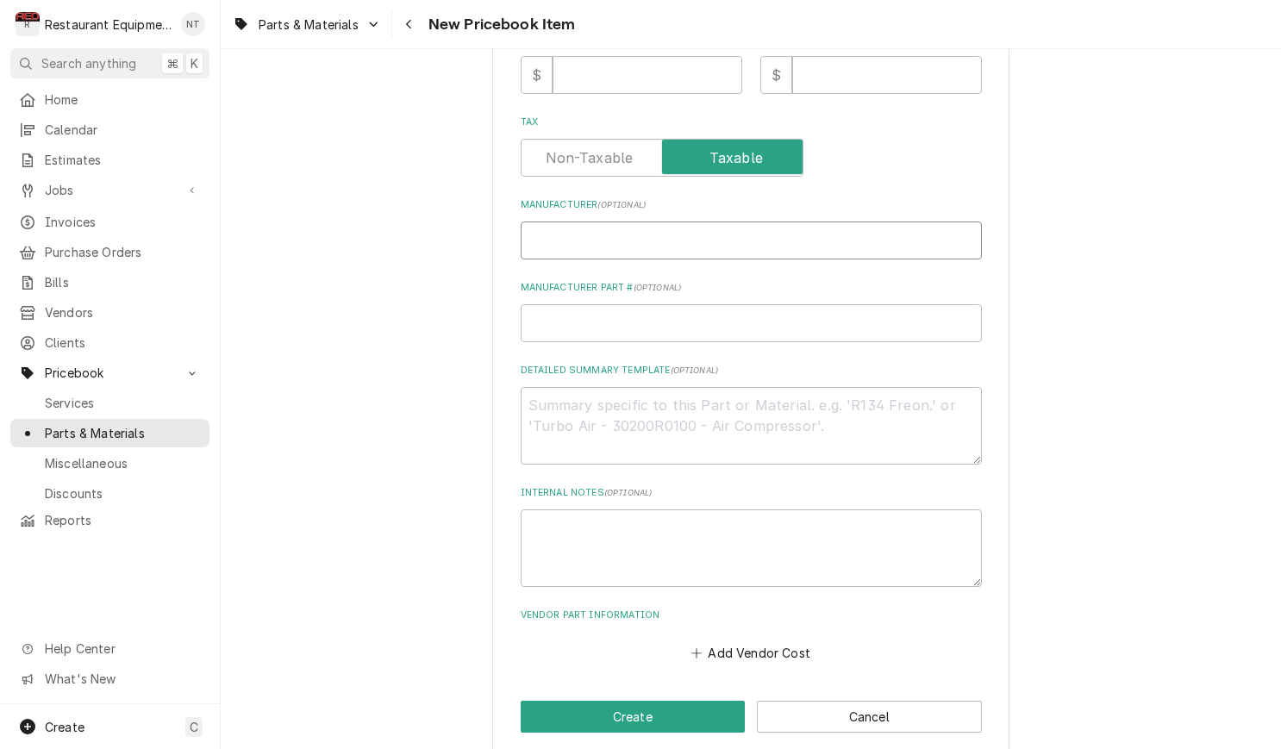
type input "Franke Foodservice System 19015618"
drag, startPoint x: 773, startPoint y: 227, endPoint x: 708, endPoint y: 226, distance: 65.5
click at [708, 226] on input "Franke Foodservice System 19015618" at bounding box center [751, 241] width 461 height 38
type textarea "x"
type input "Franke Foodservice System"
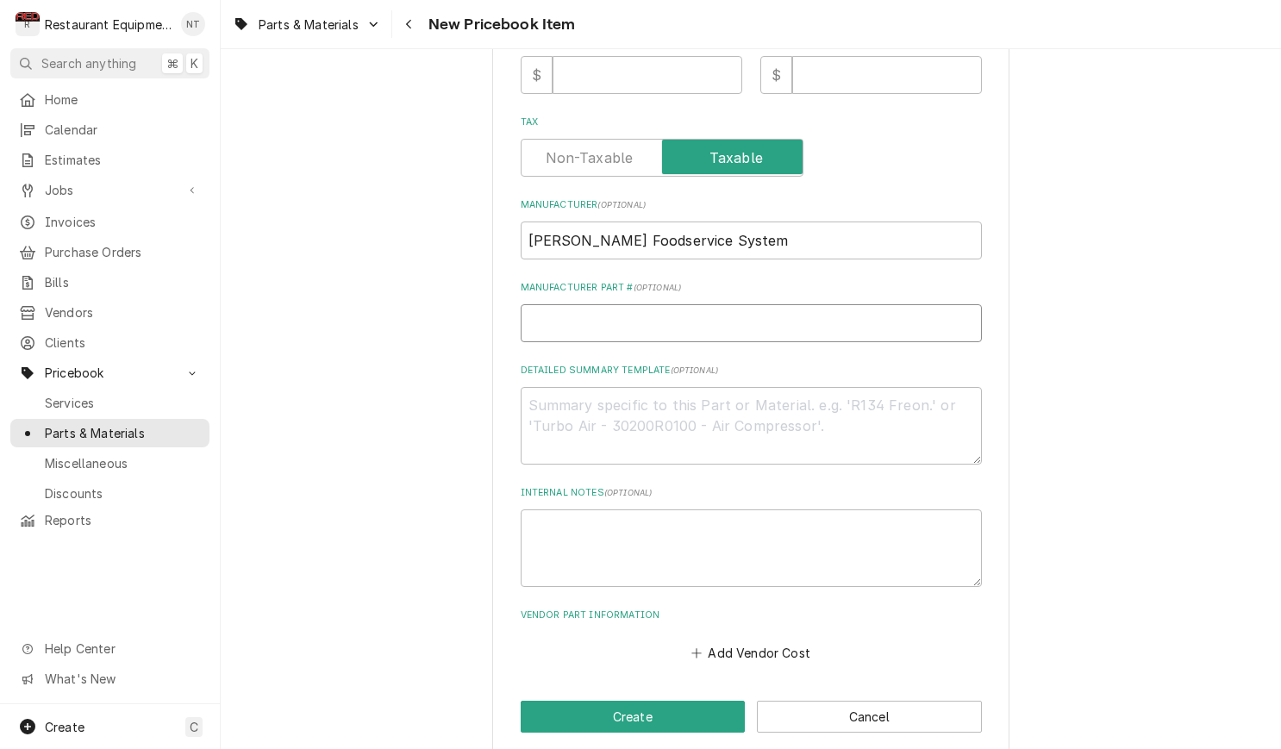
click at [756, 310] on input "Manufacturer Part # ( optional )" at bounding box center [751, 323] width 461 height 38
paste input "19015618"
type textarea "x"
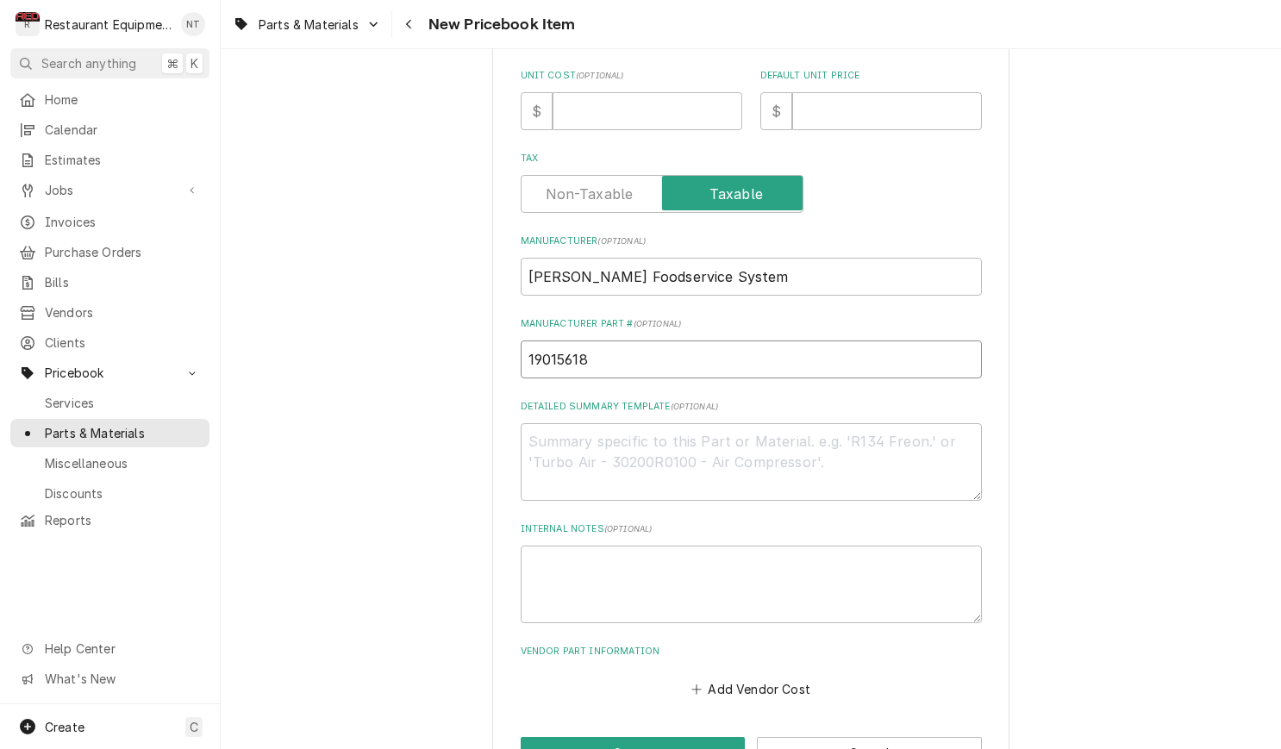
scroll to position [497, 0]
type input "19015618"
click at [587, 93] on input "Unit Cost ( optional )" at bounding box center [648, 112] width 190 height 38
type textarea "x"
type input "1"
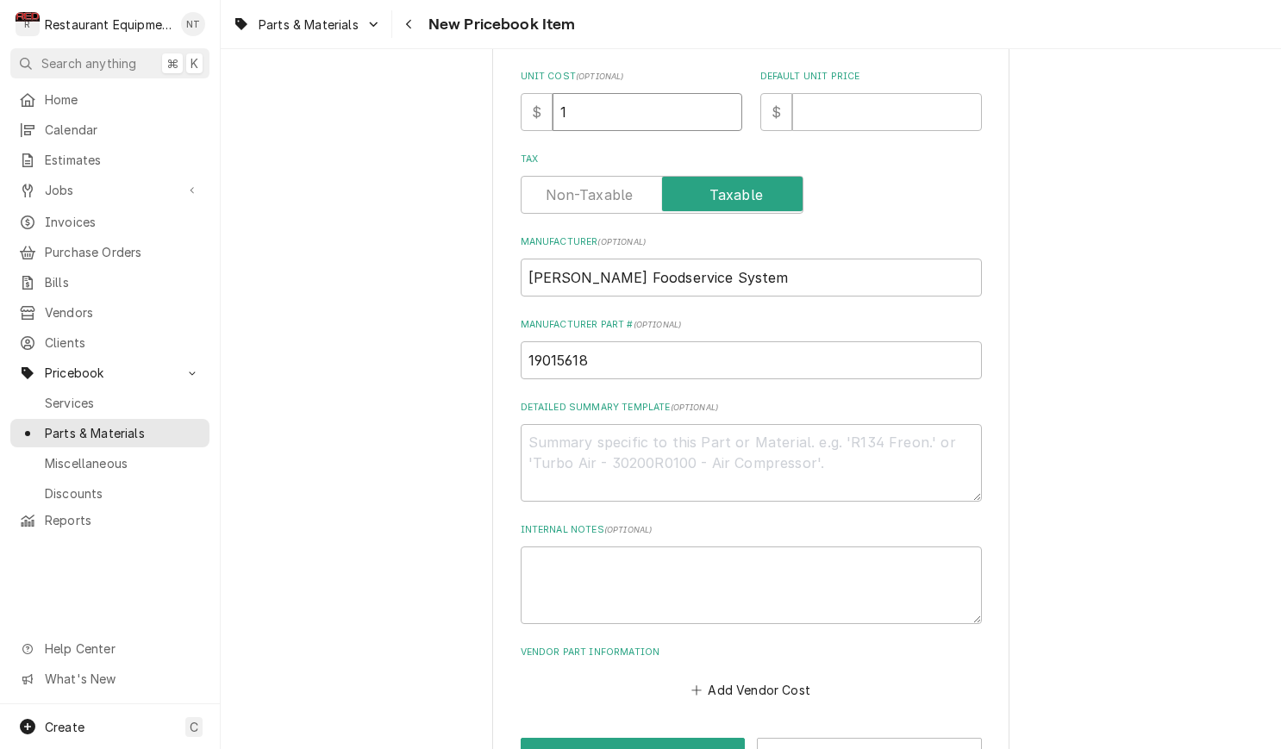
type textarea "x"
type input "19"
type textarea "x"
type input "194"
type textarea "x"
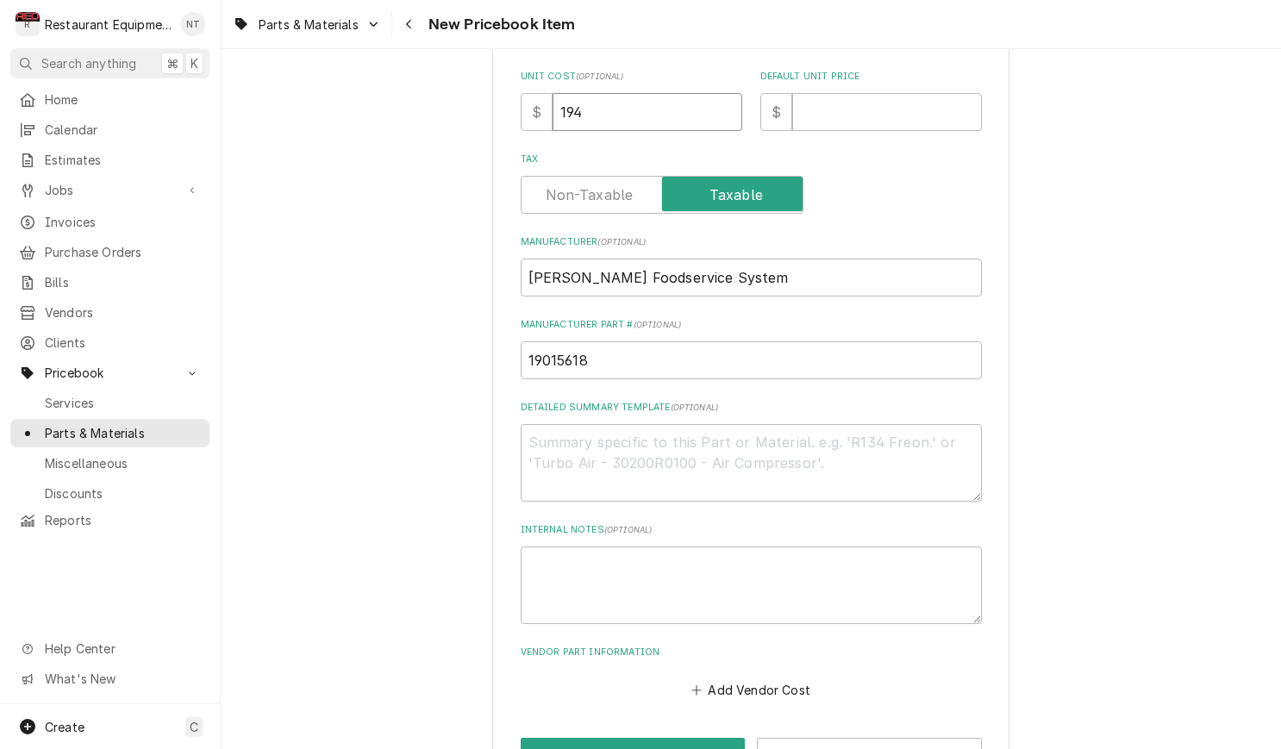
type input "194.7"
type textarea "x"
type input "194.78"
click at [821, 93] on input "Default Unit Price" at bounding box center [887, 112] width 190 height 38
type textarea "x"
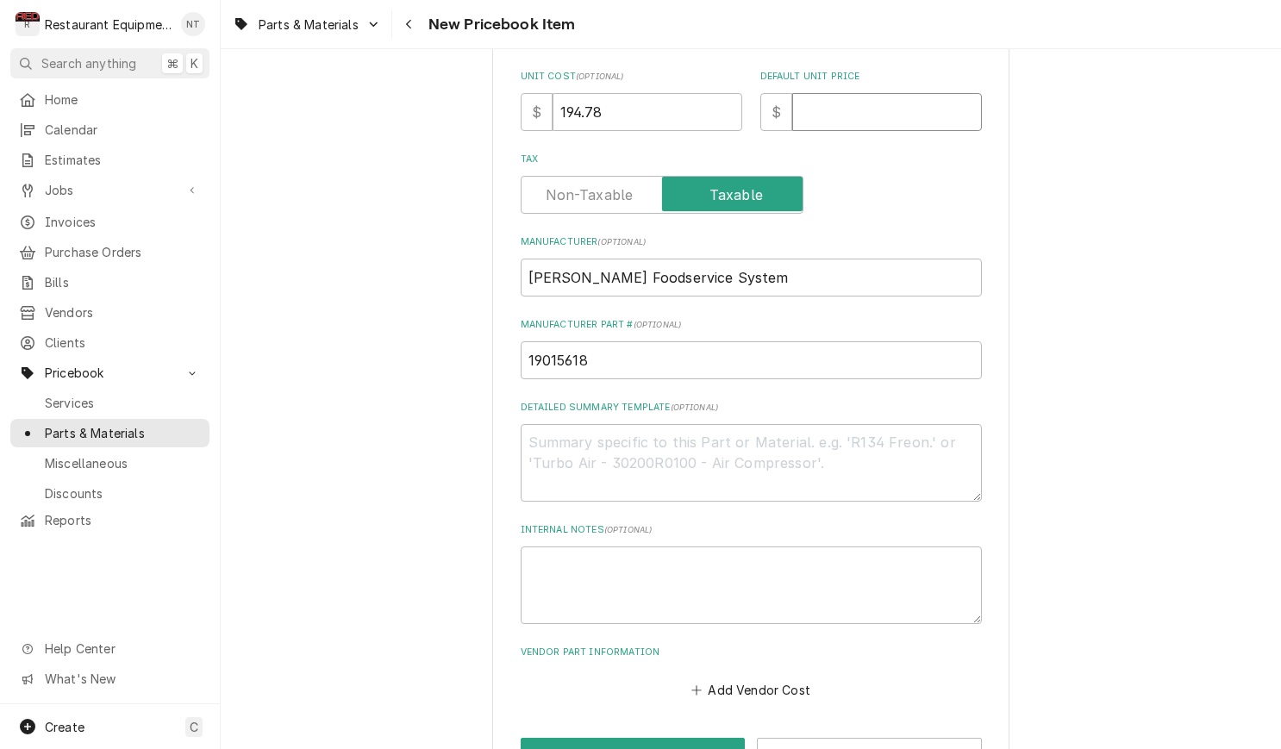
type input "2"
type textarea "x"
type input "29"
type textarea "x"
type input "297"
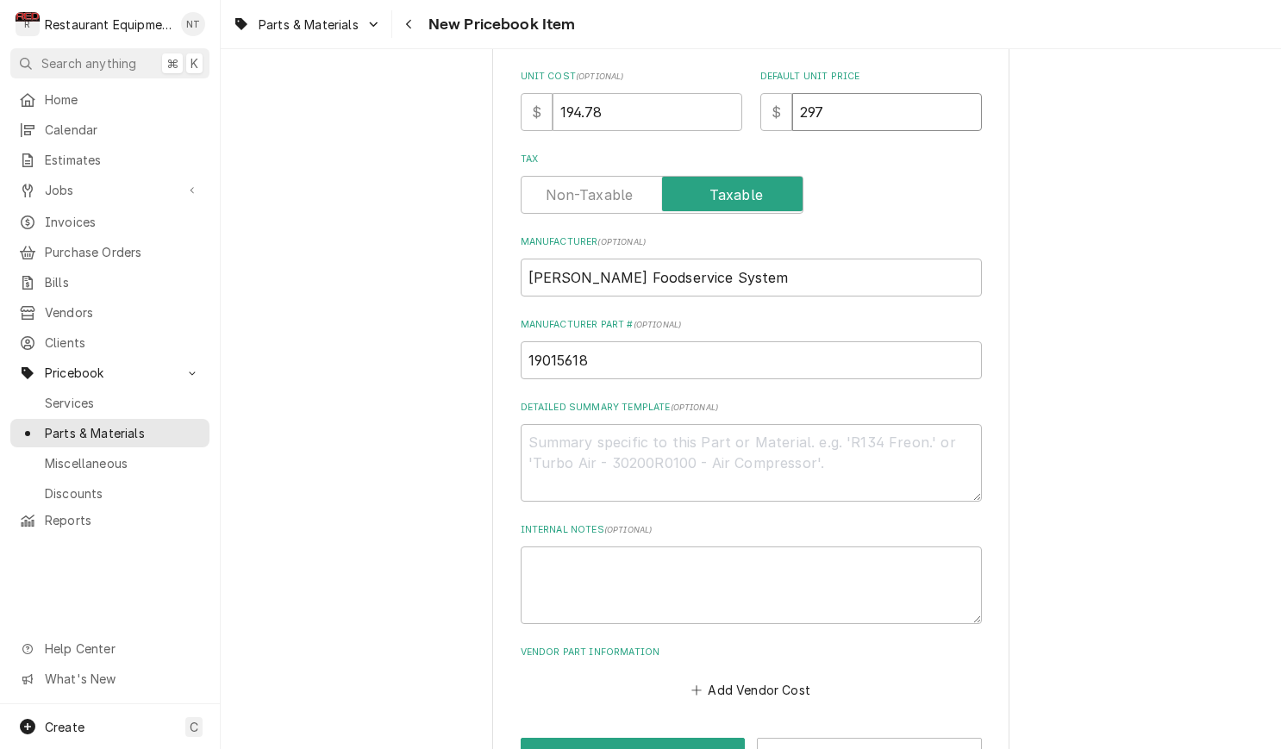
type textarea "x"
type input "297.8"
type textarea "x"
type input "297.82"
click at [783, 678] on button "Add Vendor Cost" at bounding box center [751, 690] width 125 height 24
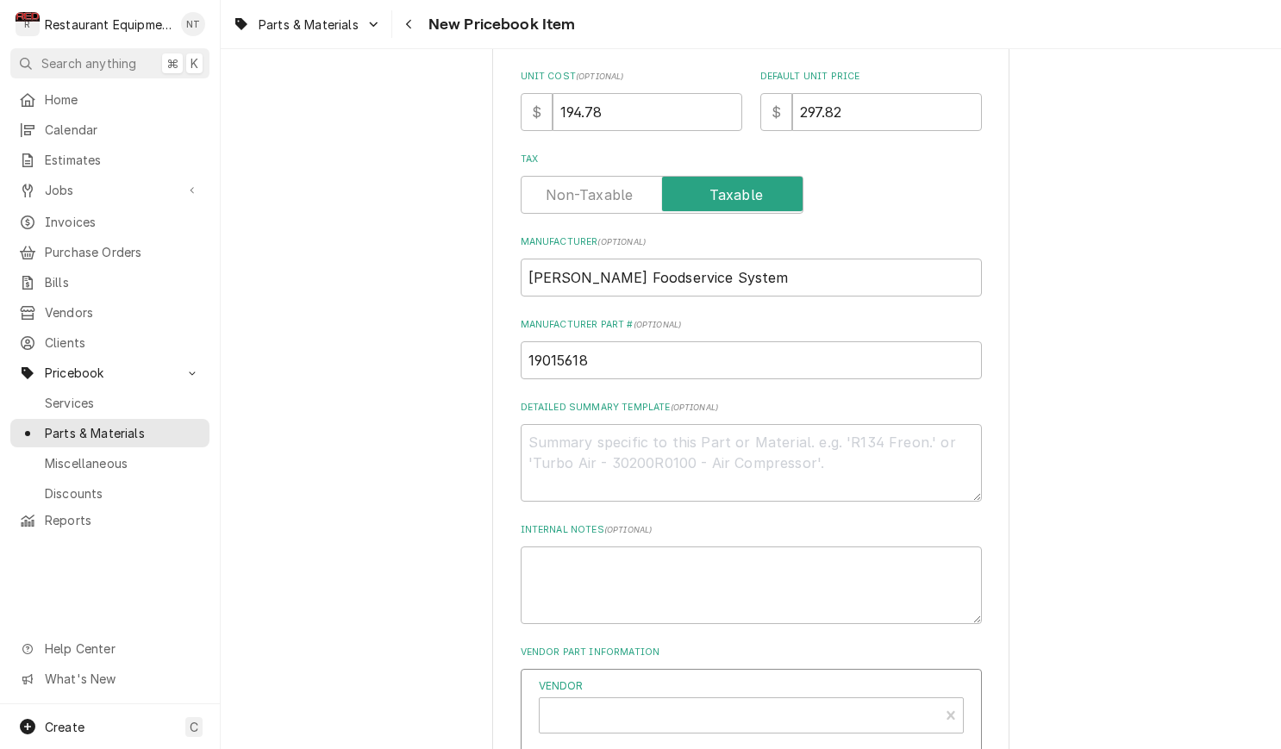
type textarea "x"
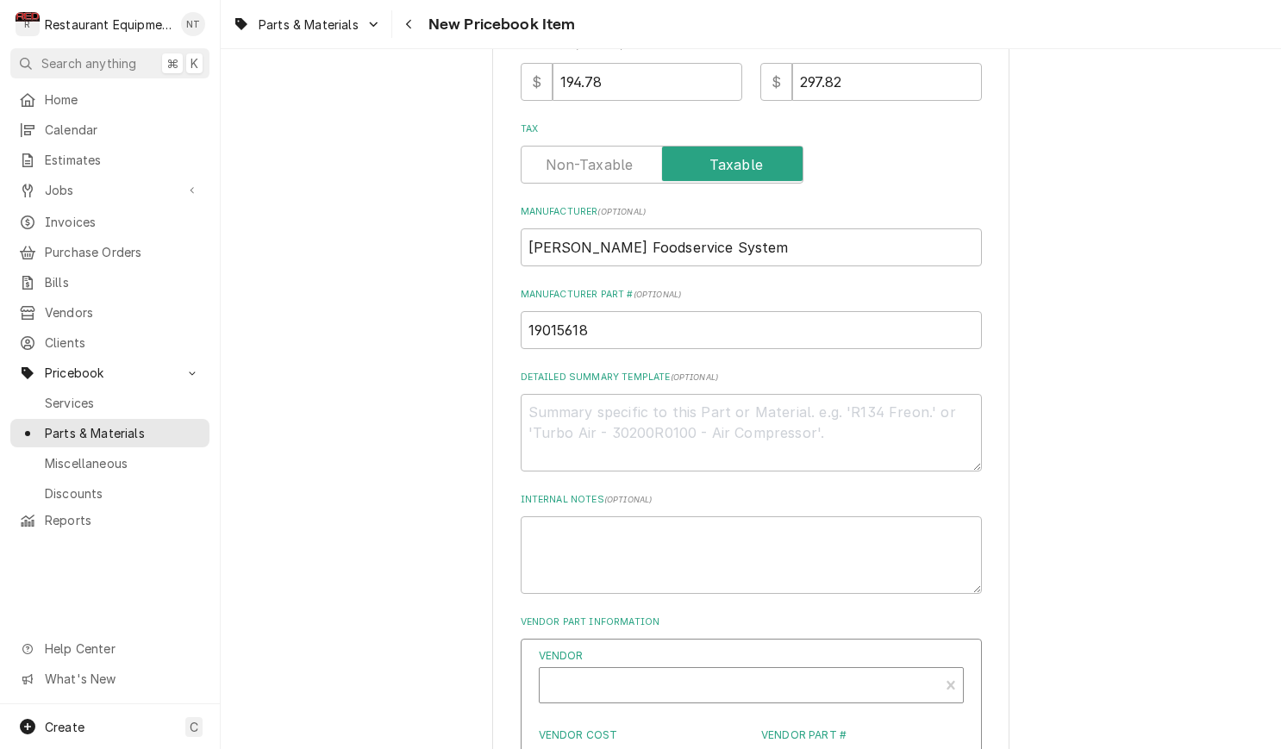
scroll to position [530, 0]
click at [804, 669] on div "Vendor" at bounding box center [739, 689] width 382 height 41
type input "fra"
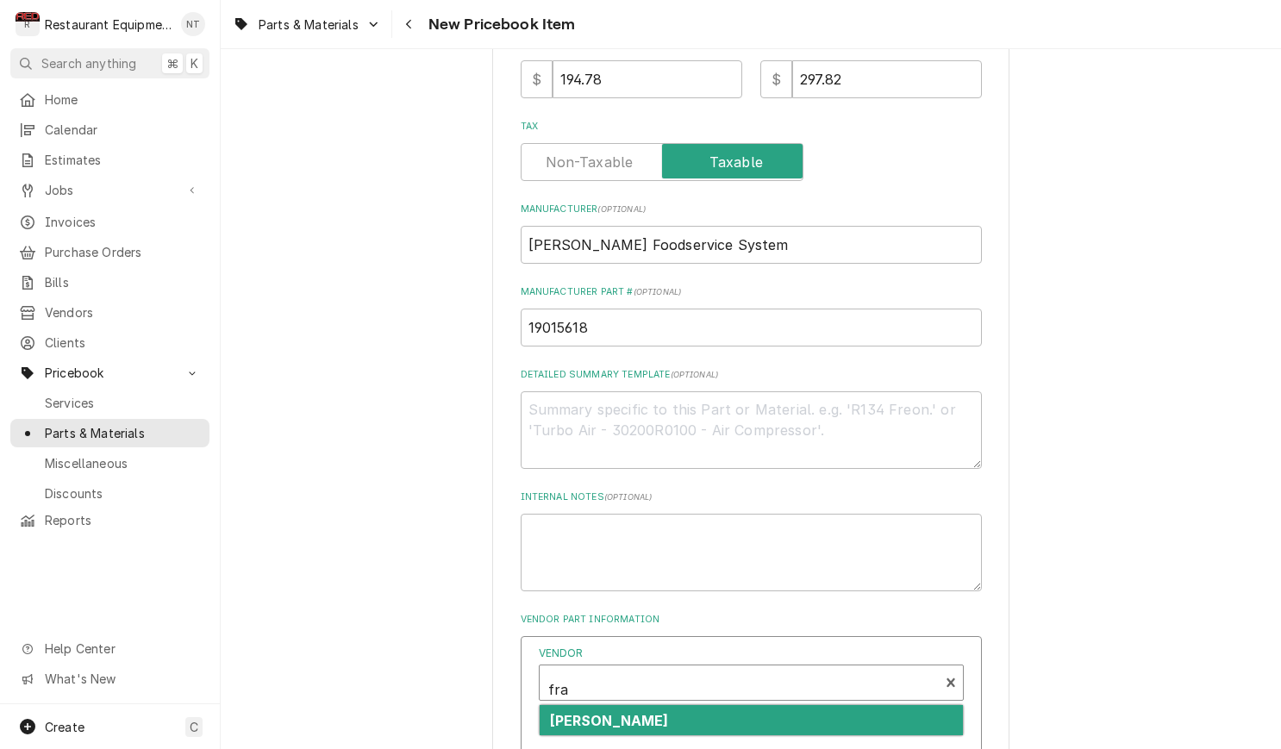
click at [867, 705] on div "Franke FS" at bounding box center [751, 720] width 423 height 30
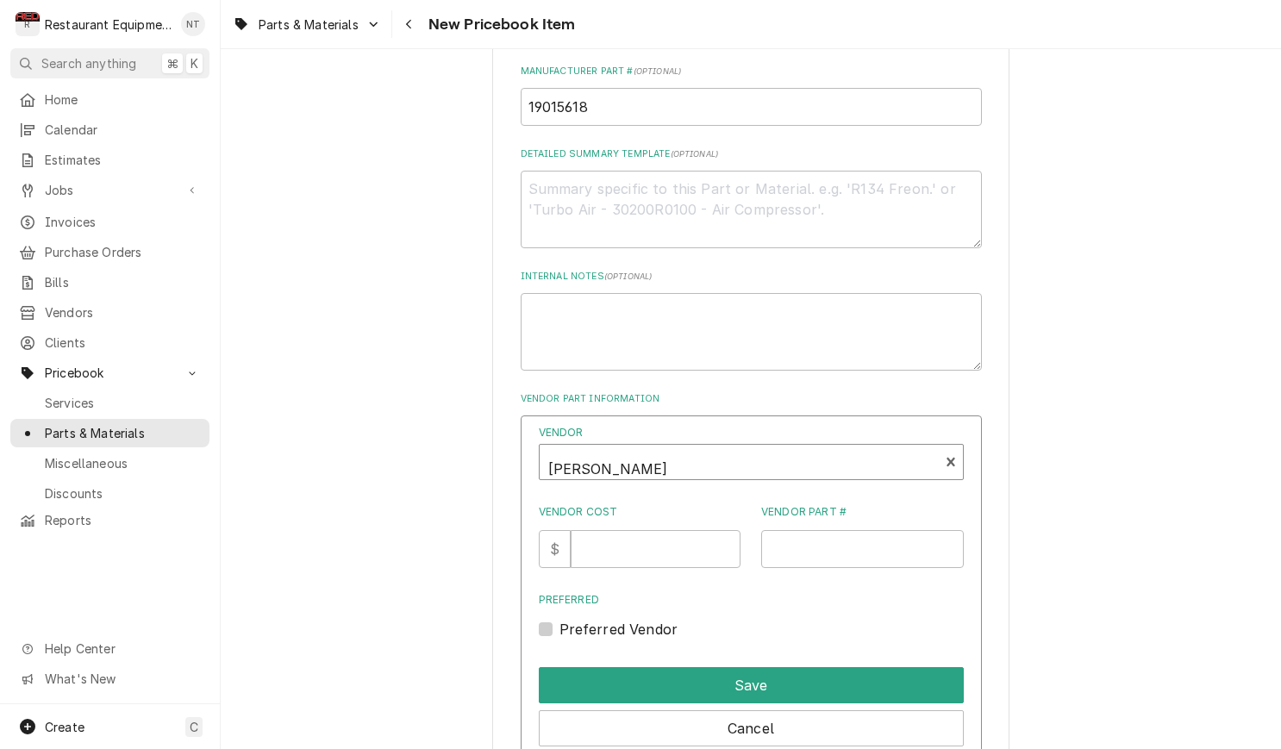
scroll to position [756, 0]
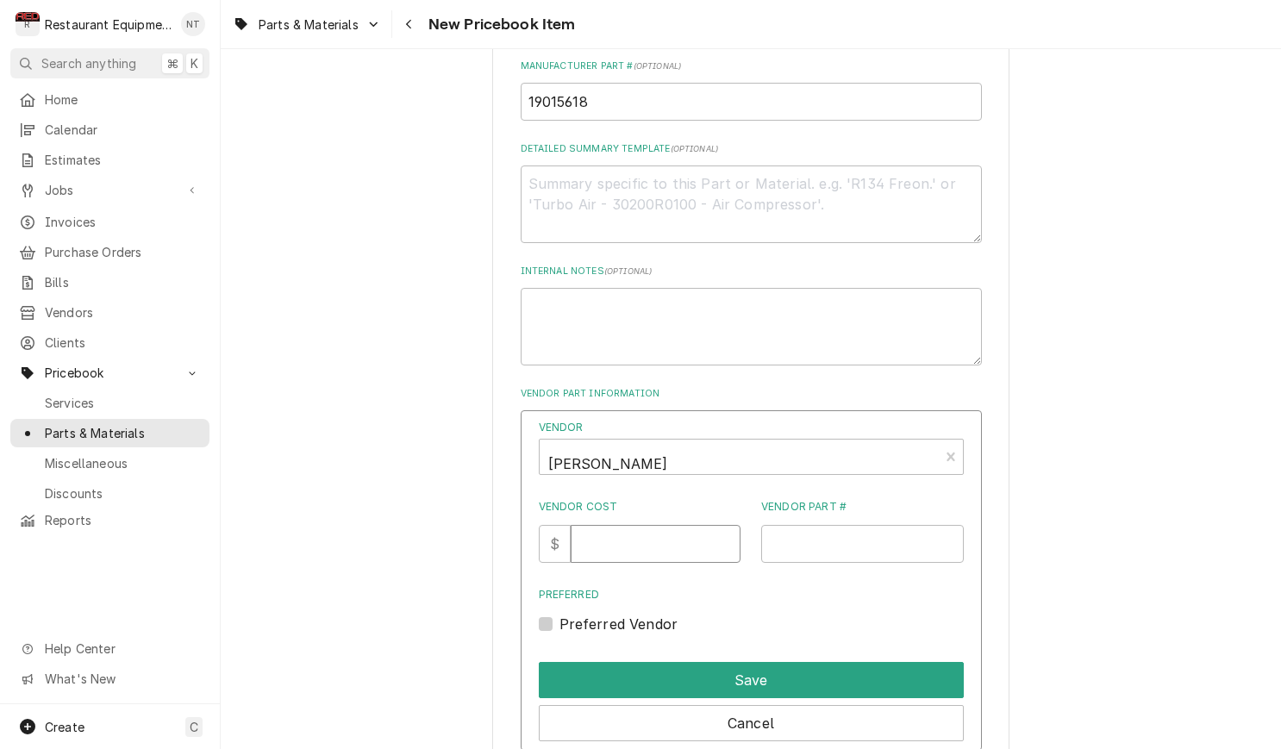
click at [641, 539] on input "Vendor Cost" at bounding box center [656, 544] width 170 height 38
type input "2"
type input "194.82"
click at [828, 525] on input "Vendor Part #" at bounding box center [862, 544] width 203 height 38
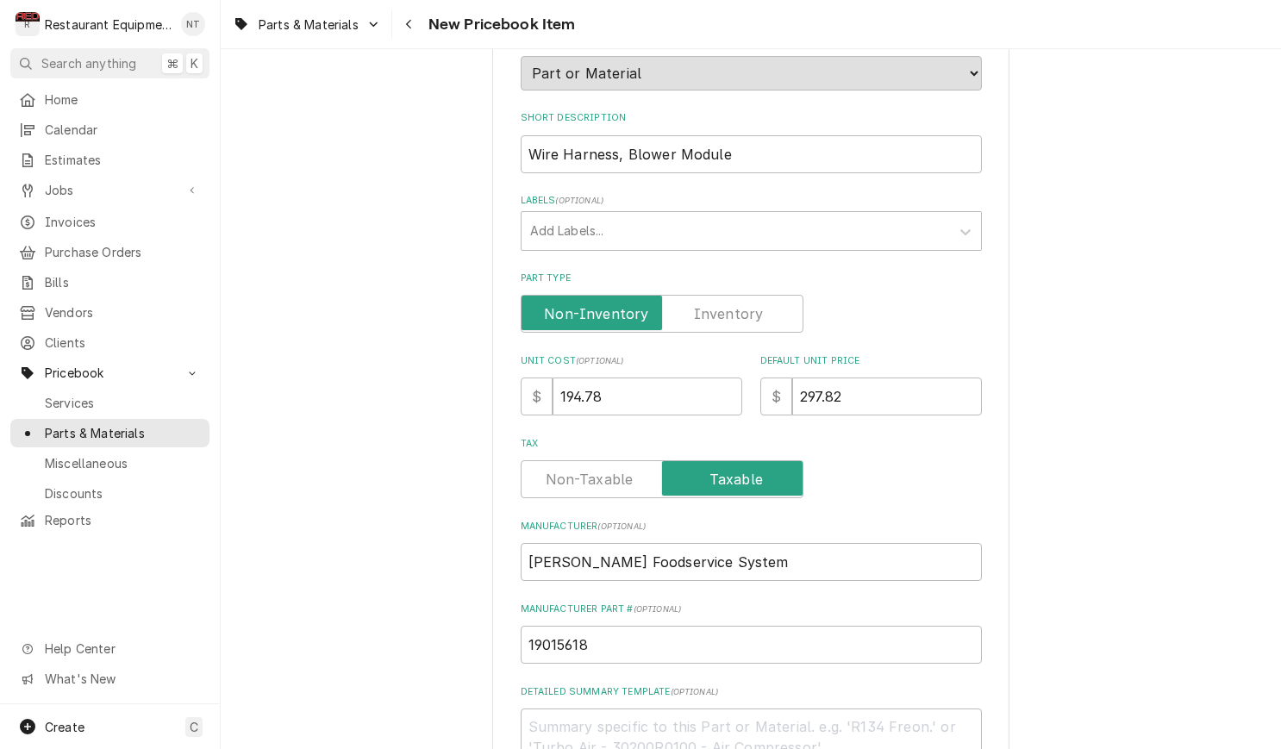
scroll to position [184, 0]
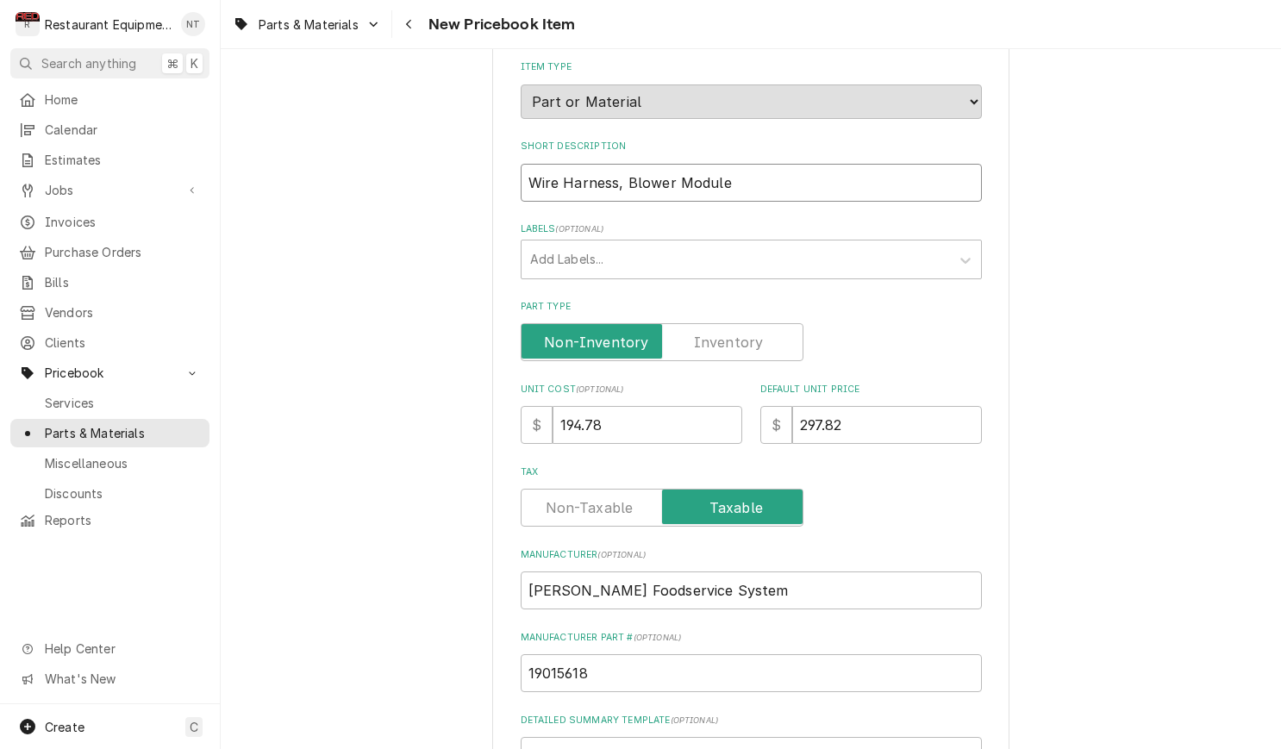
drag, startPoint x: 737, startPoint y: 162, endPoint x: 529, endPoint y: 171, distance: 207.9
click at [523, 171] on input "Wire Harness, Blower Module" at bounding box center [751, 183] width 461 height 38
type textarea "x"
click at [839, 178] on input "Short Description" at bounding box center [751, 183] width 461 height 38
paste input "Harness, FAFS Blower Module 208V"
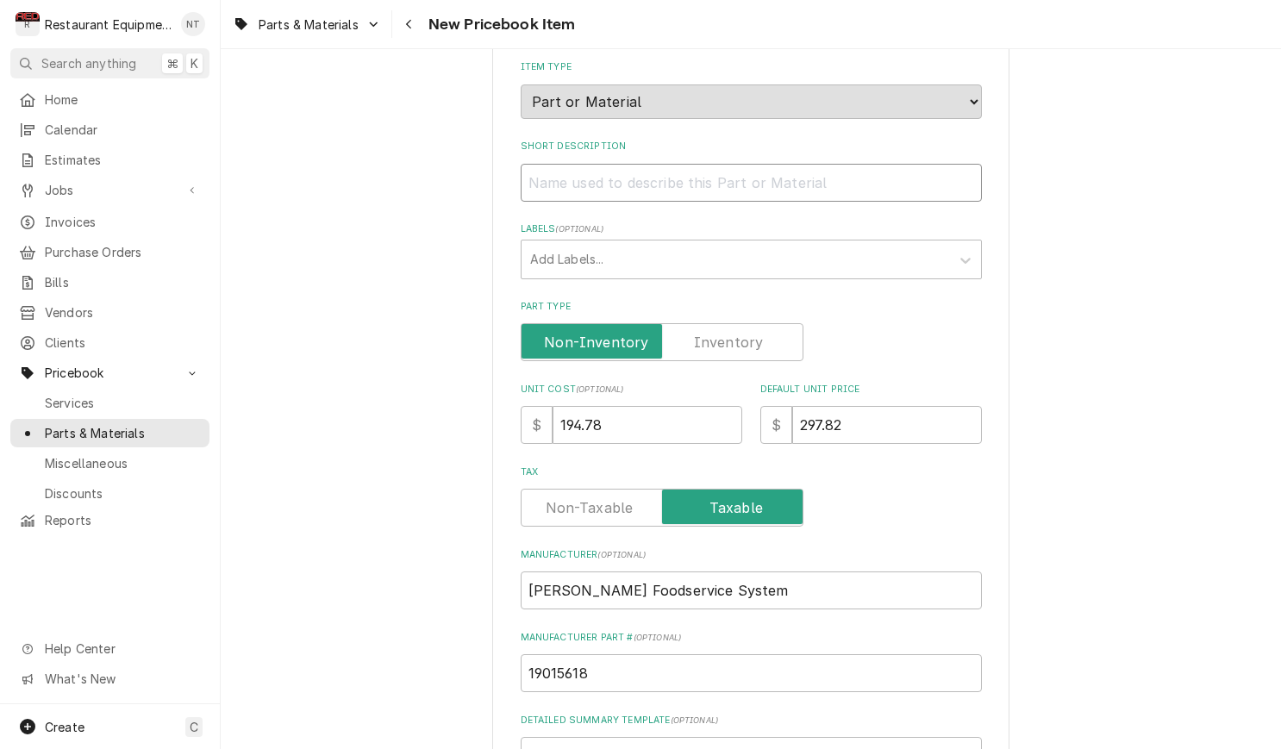
type textarea "x"
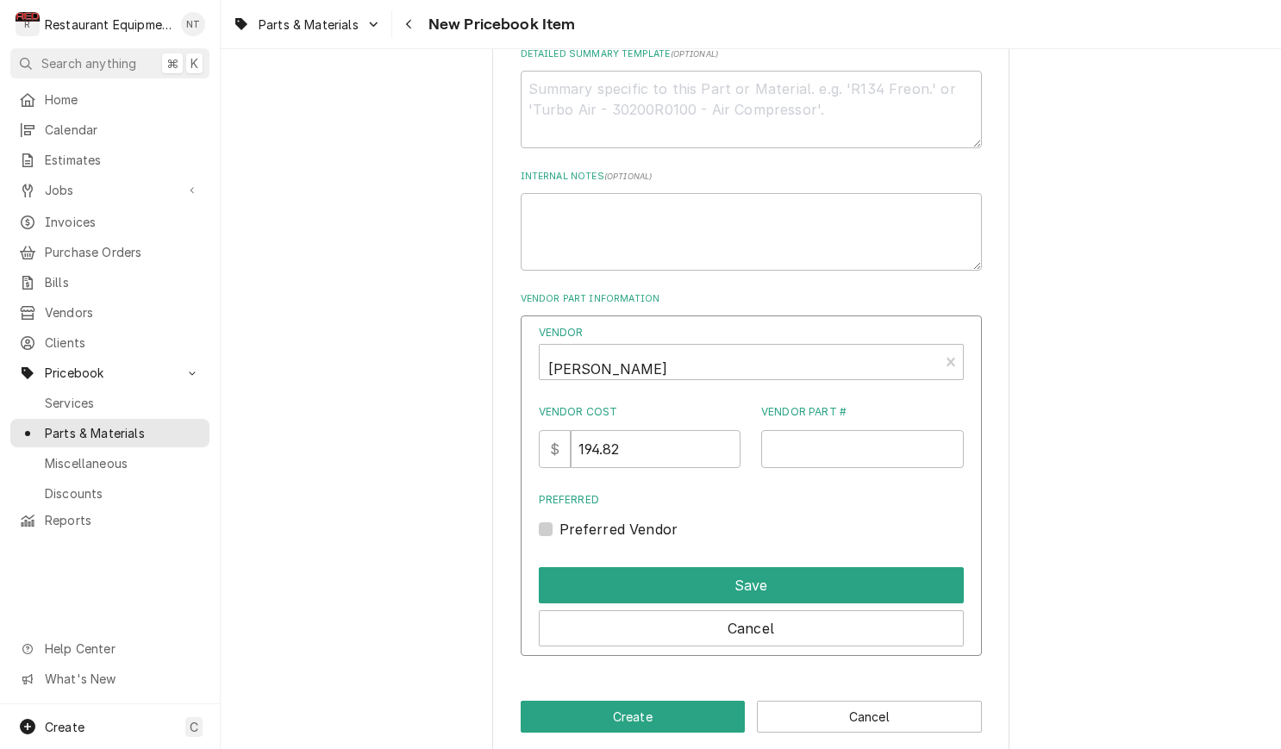
scroll to position [850, 0]
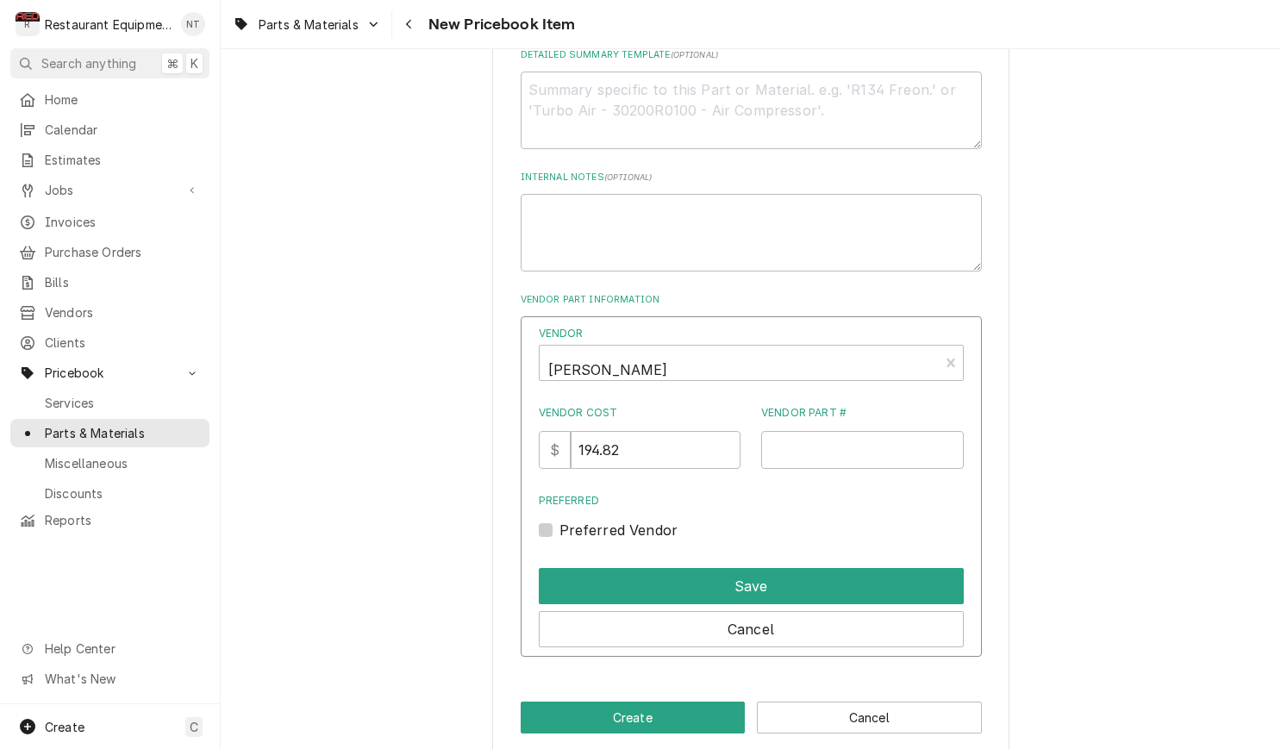
type input "Harness, FAFS Blower Module 208V"
click at [861, 431] on input "Vendor Part #" at bounding box center [862, 450] width 203 height 38
paste input "FFS19015618"
type input "FFS19015618"
click at [555, 520] on div "Preferred Vendor" at bounding box center [751, 530] width 425 height 21
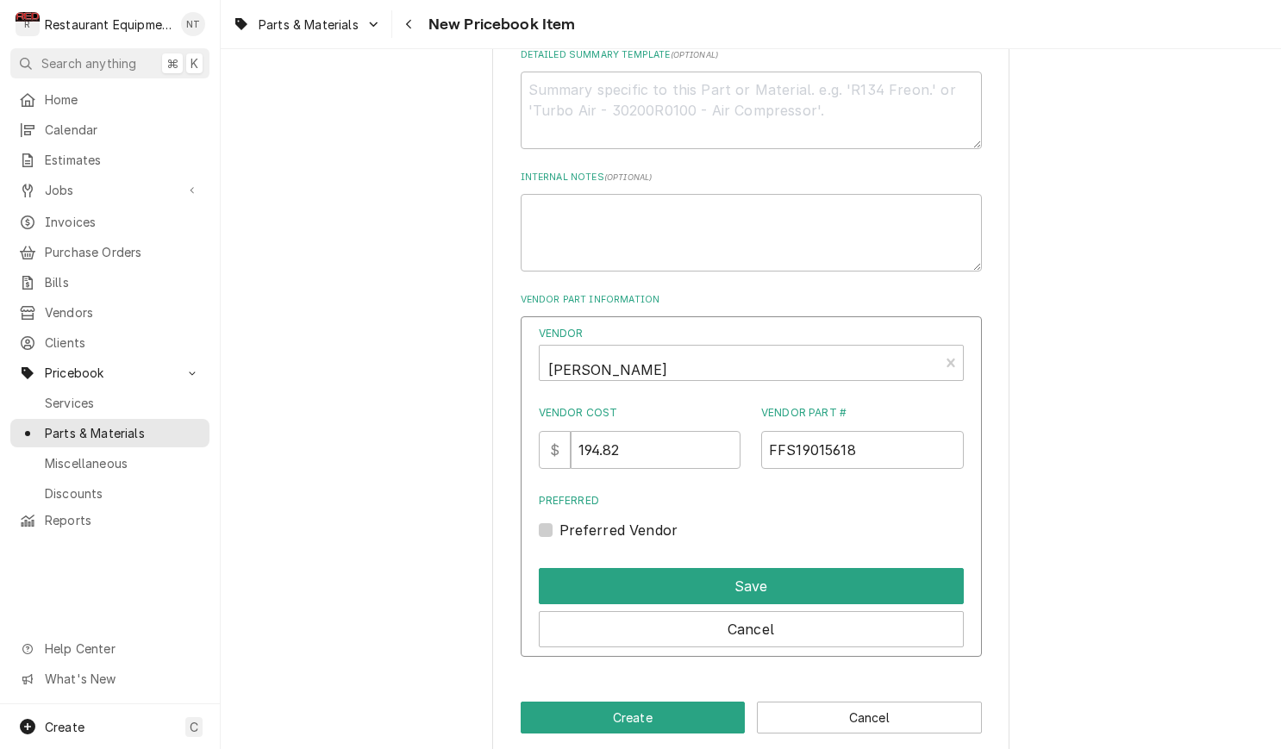
click at [559, 520] on label "Preferred Vendor" at bounding box center [618, 530] width 119 height 21
click at [559, 520] on input "Preferred" at bounding box center [771, 539] width 425 height 38
checkbox input "true"
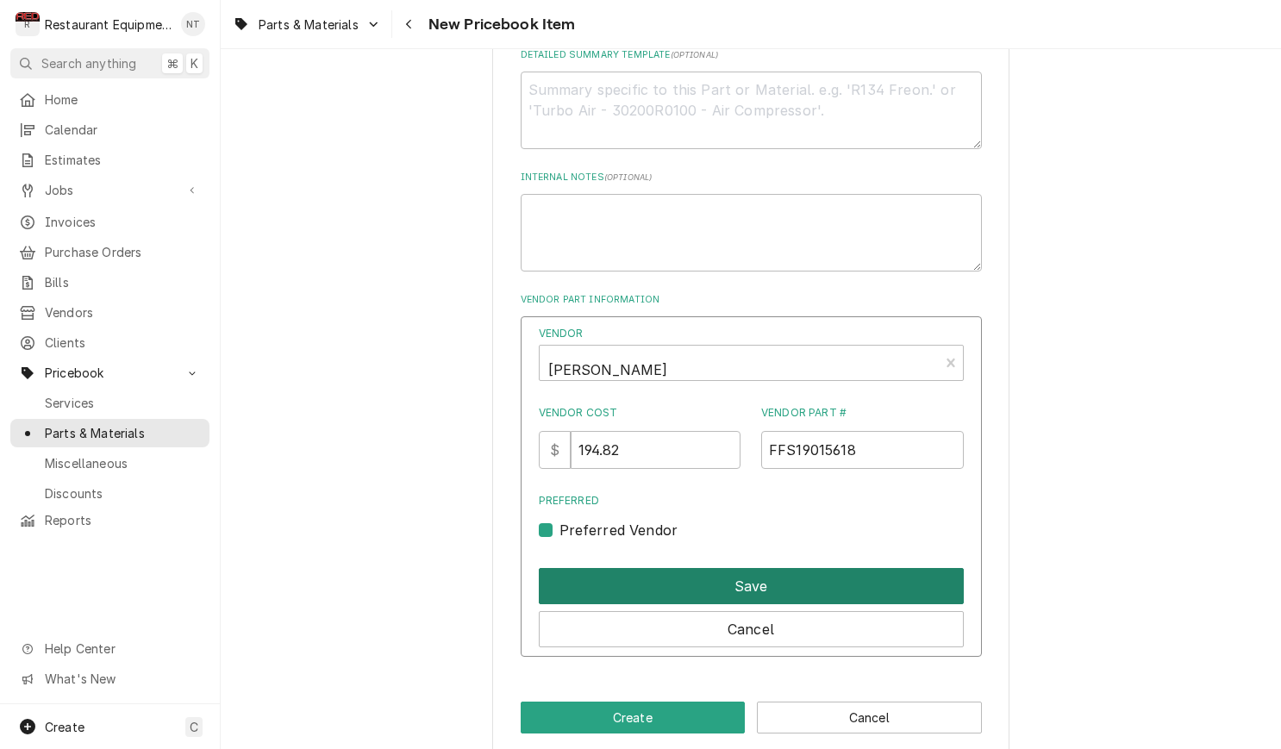
click at [802, 568] on button "Save" at bounding box center [751, 586] width 425 height 36
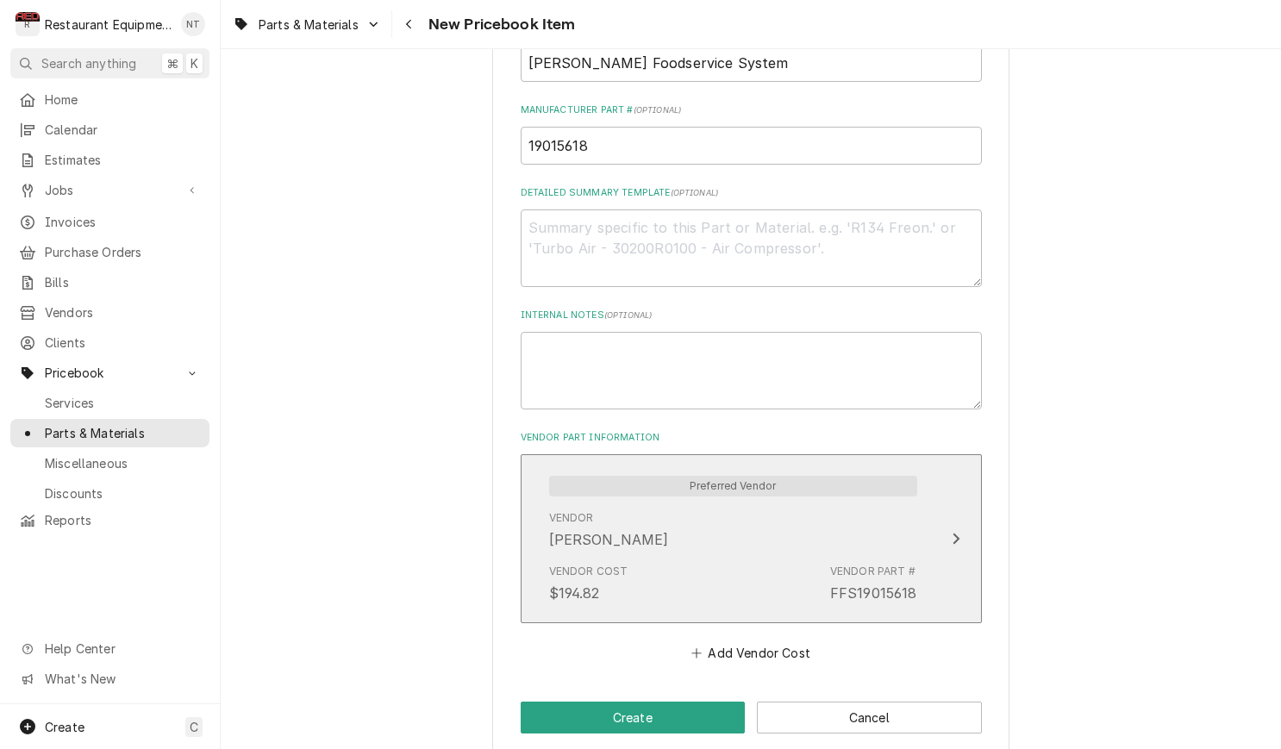
scroll to position [0, 0]
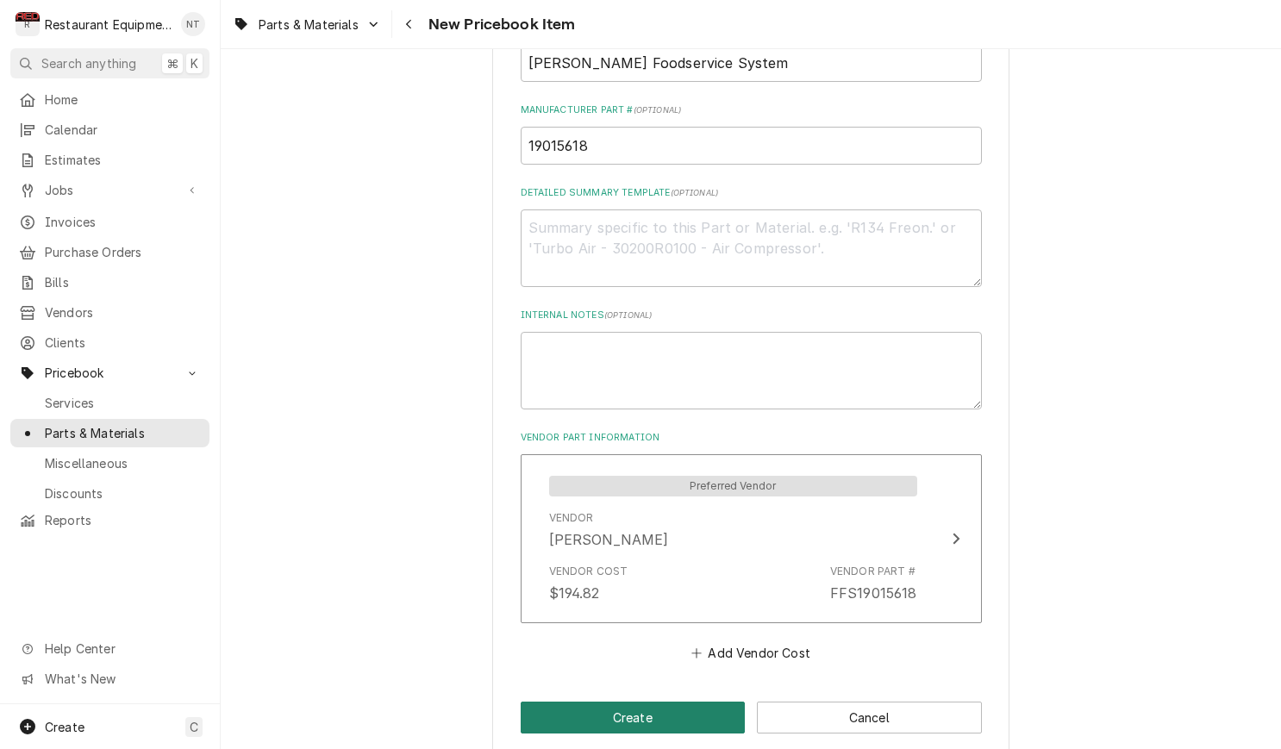
click at [735, 702] on button "Create" at bounding box center [633, 718] width 225 height 32
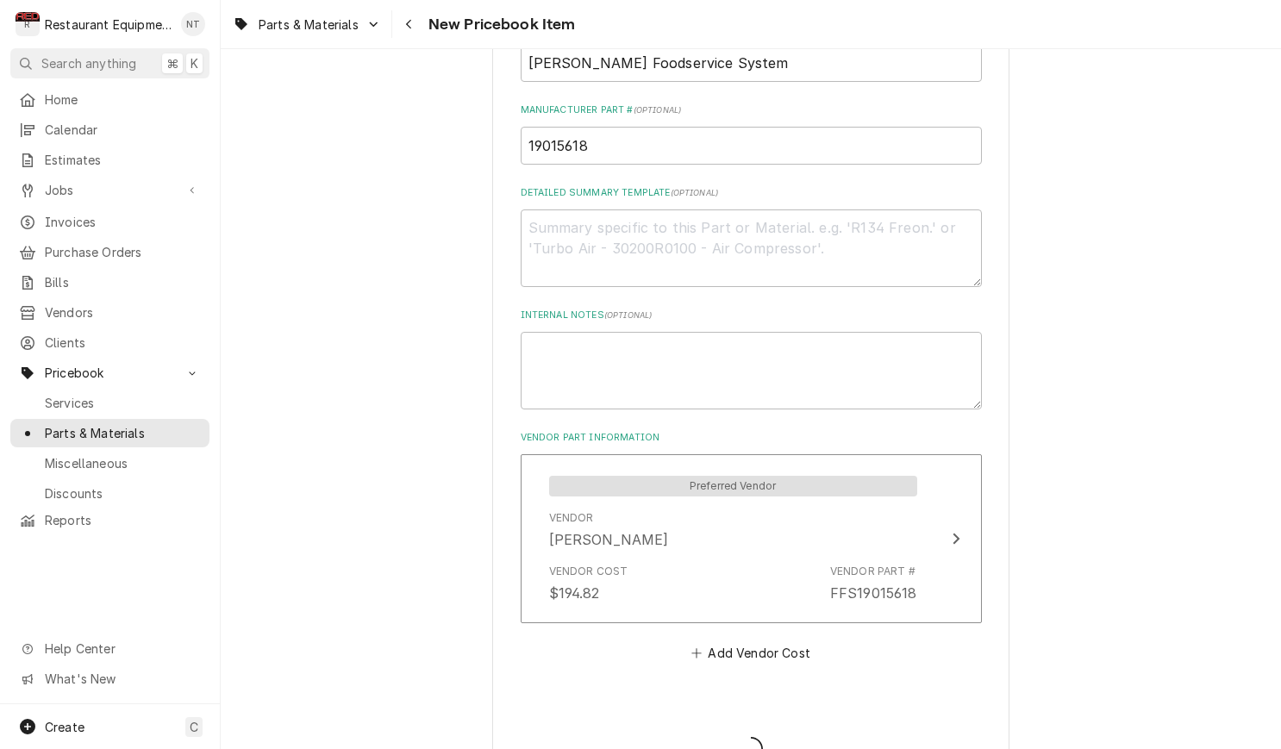
type textarea "x"
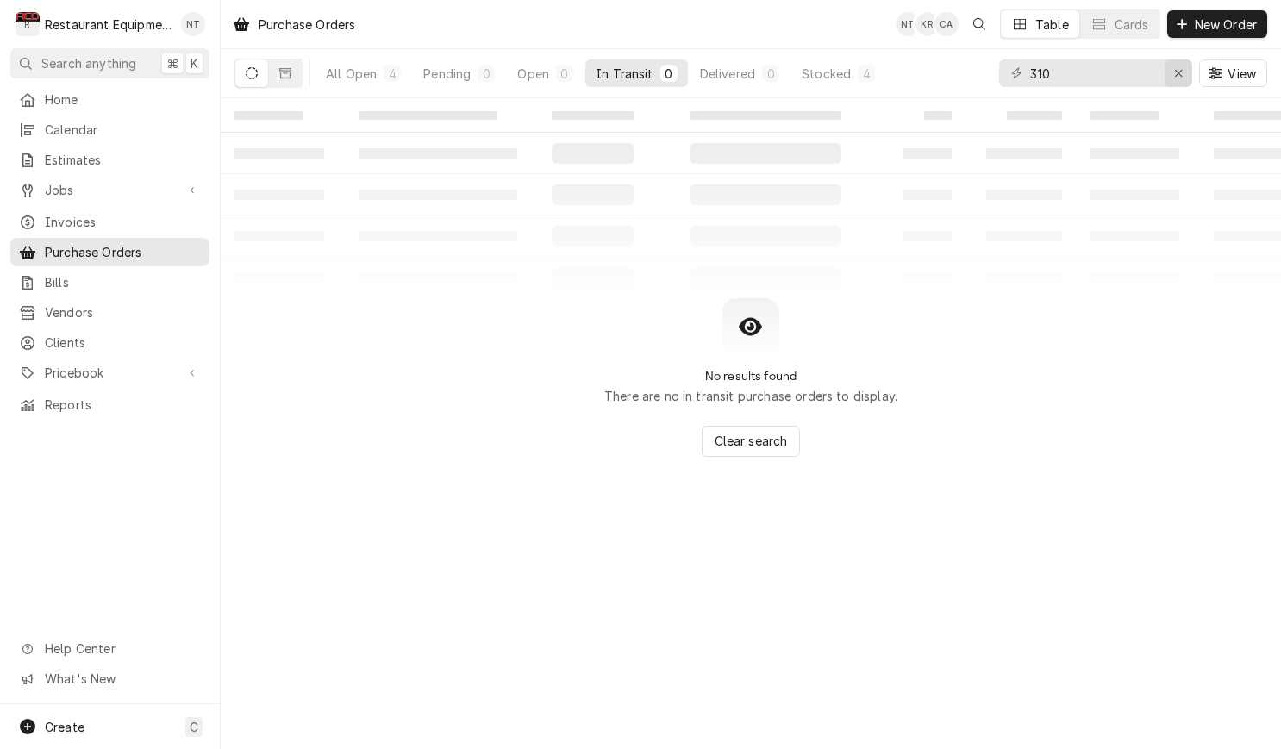
scroll to position [1, 0]
click at [1177, 73] on icon "Erase input" at bounding box center [1178, 73] width 9 height 12
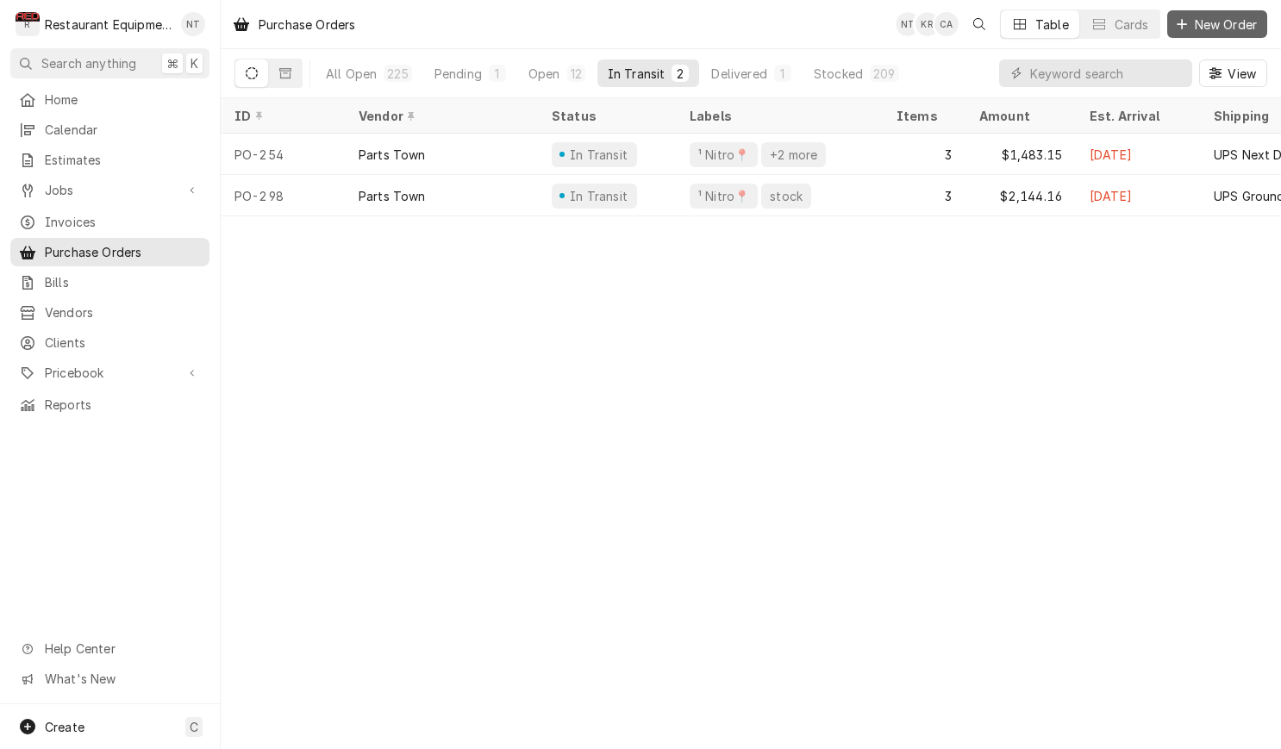
click at [1235, 26] on span "New Order" at bounding box center [1225, 25] width 69 height 18
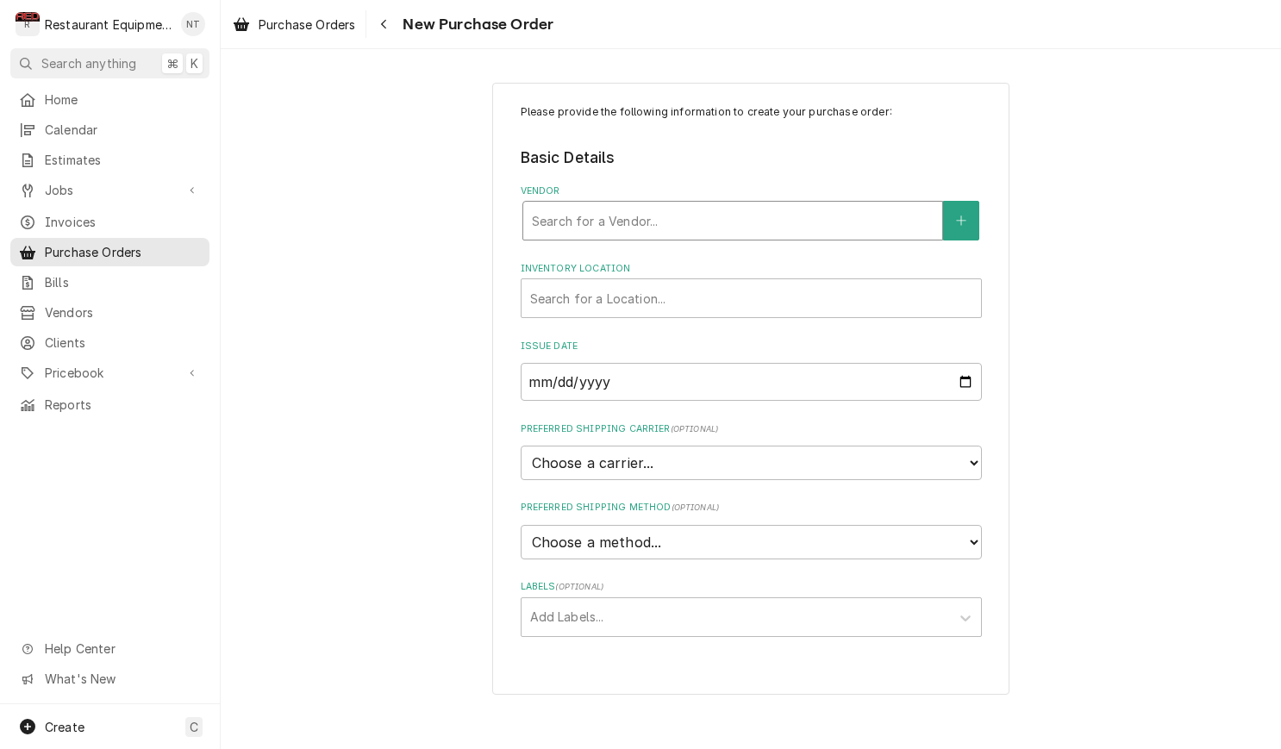
click at [745, 228] on div "Vendor" at bounding box center [733, 220] width 402 height 31
type input "fra"
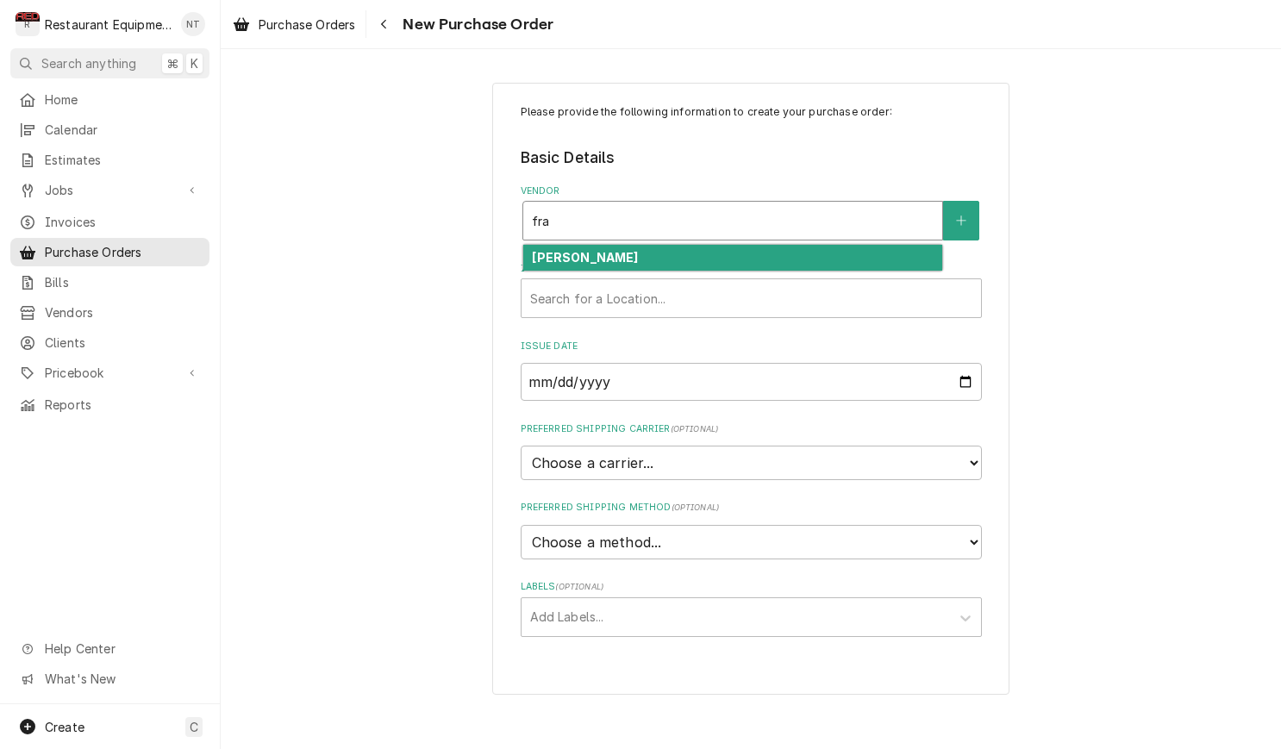
click at [729, 252] on div "Franke FS" at bounding box center [732, 258] width 419 height 27
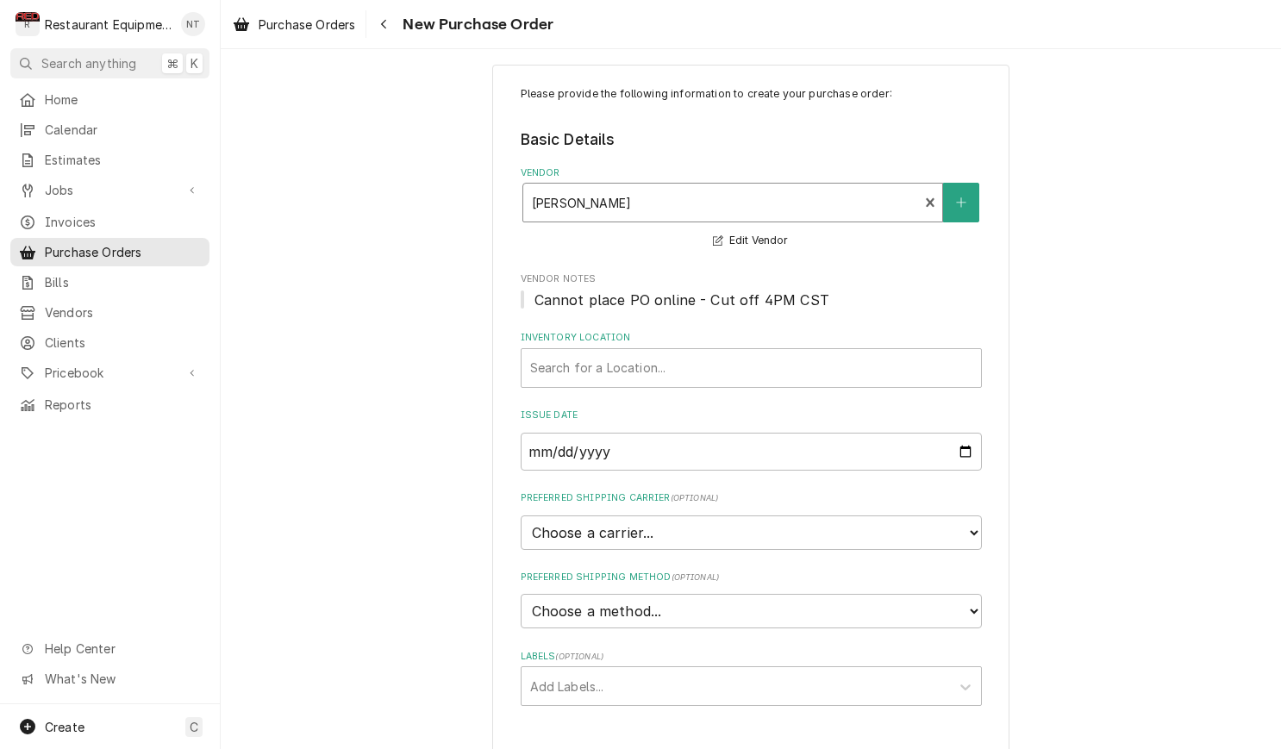
scroll to position [17, 0]
click at [713, 357] on div "Inventory Location" at bounding box center [751, 368] width 442 height 31
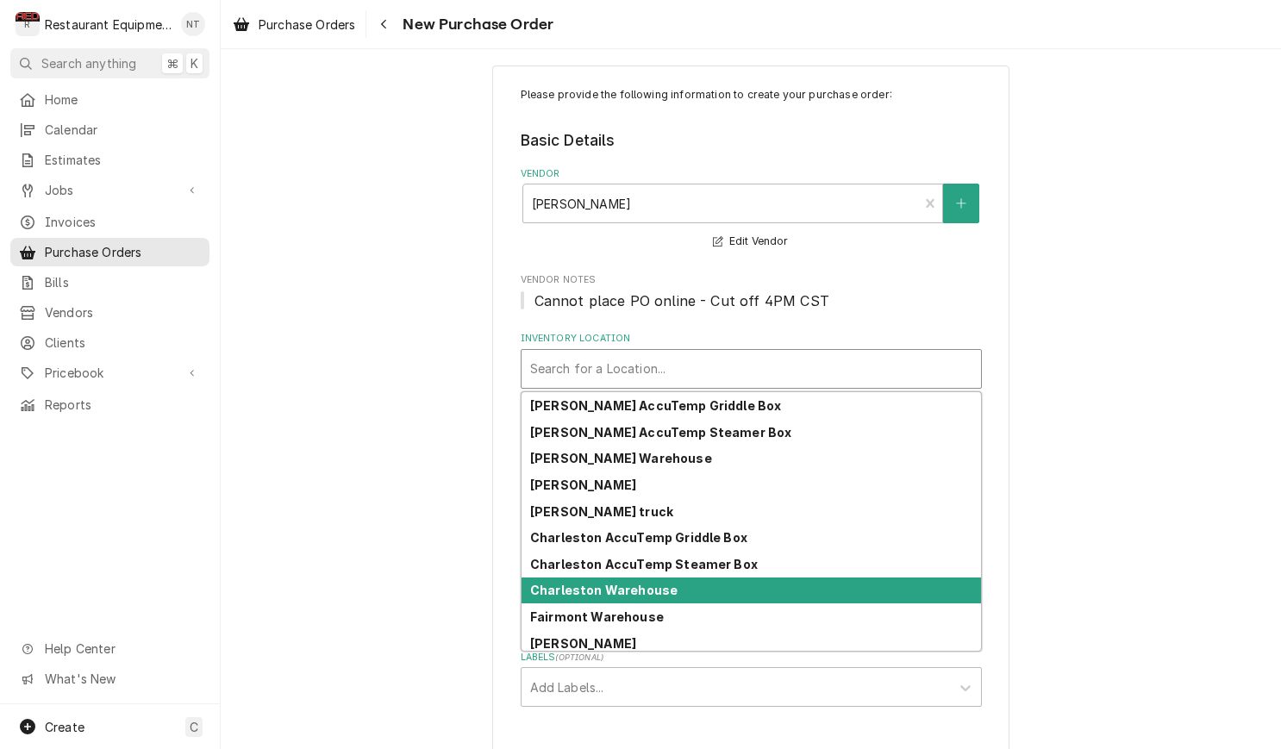
click at [749, 586] on div "Charleston Warehouse" at bounding box center [751, 591] width 459 height 27
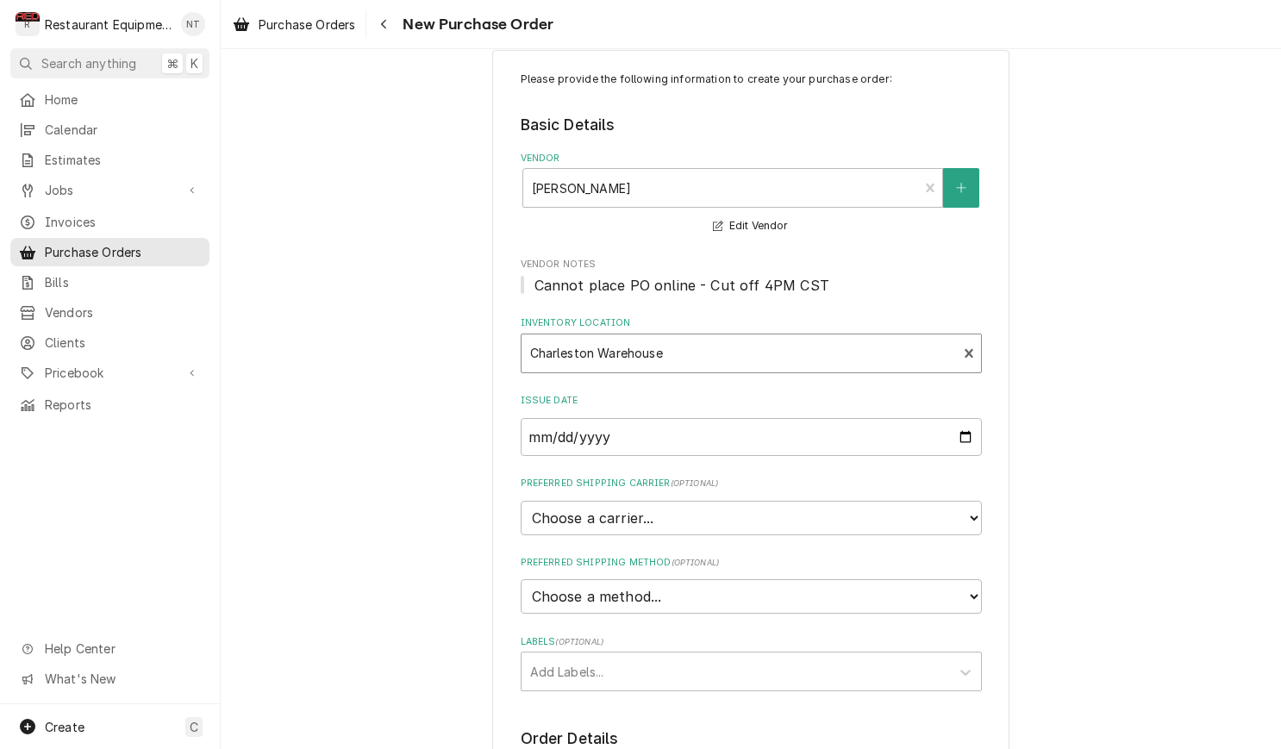
scroll to position [39, 0]
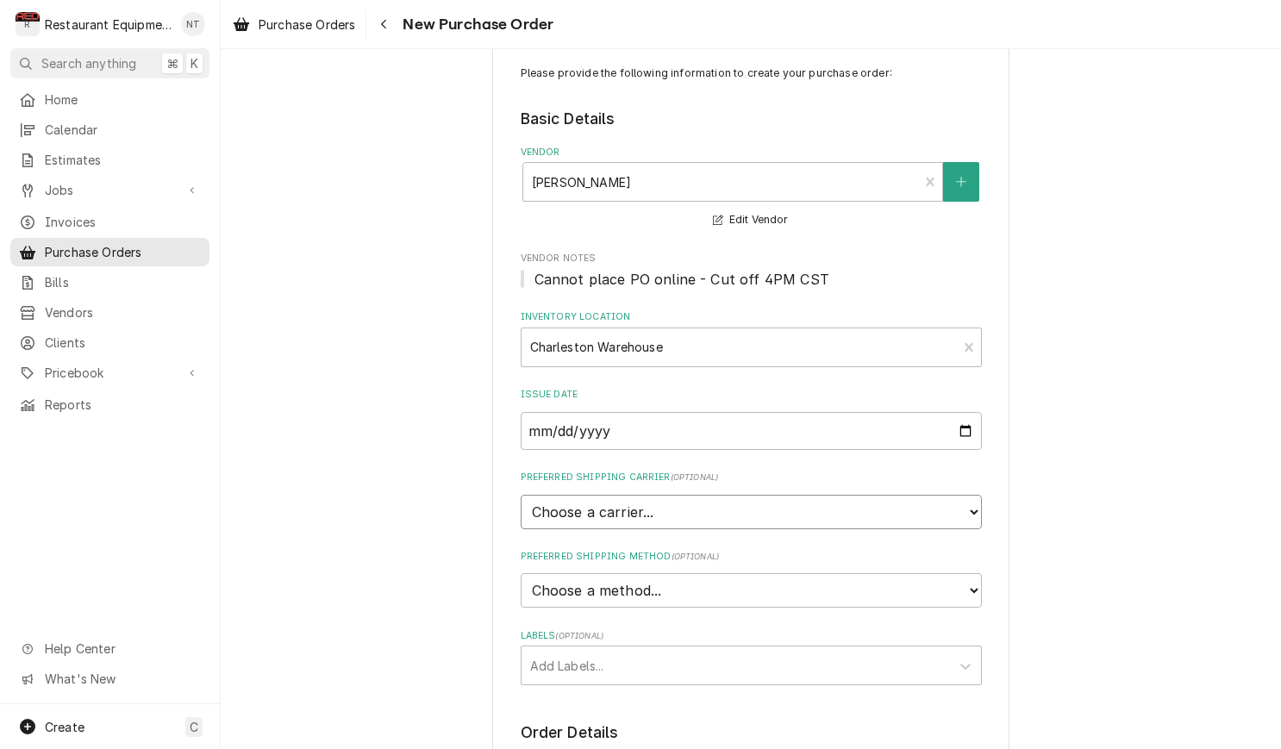
select select "4"
type textarea "x"
select select "3"
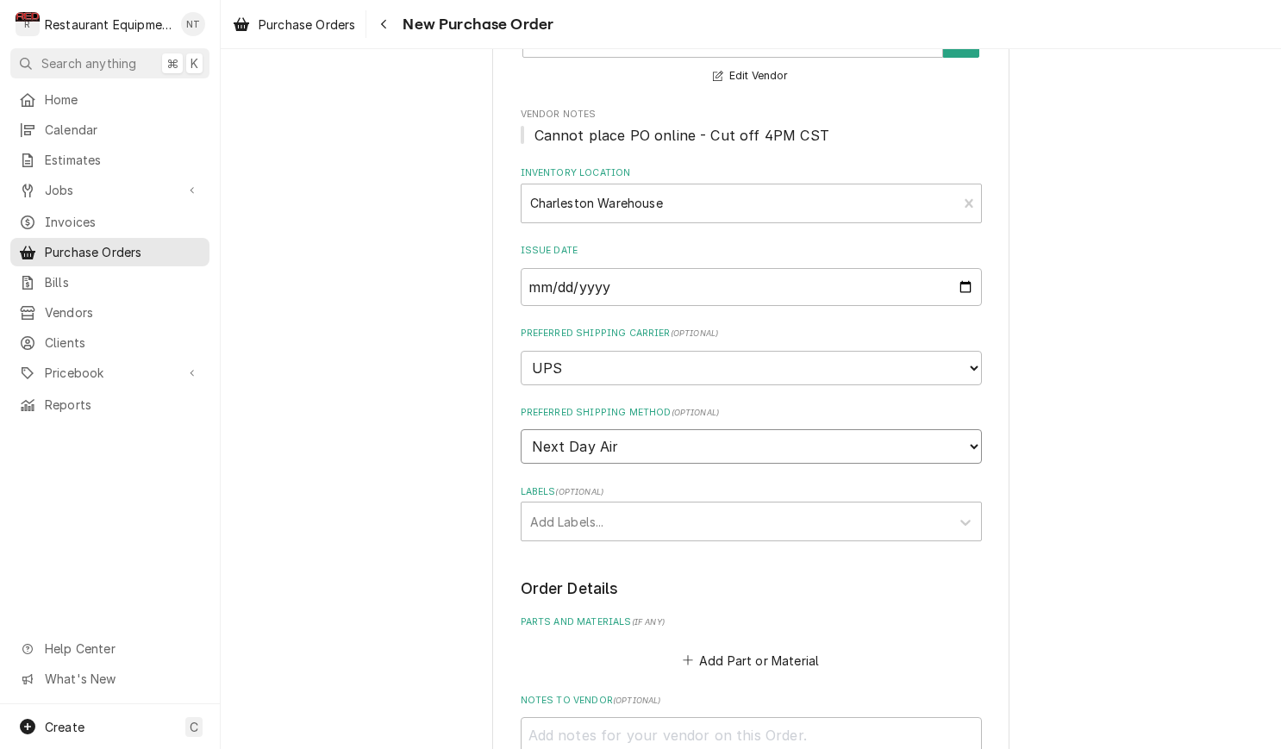
scroll to position [185, 0]
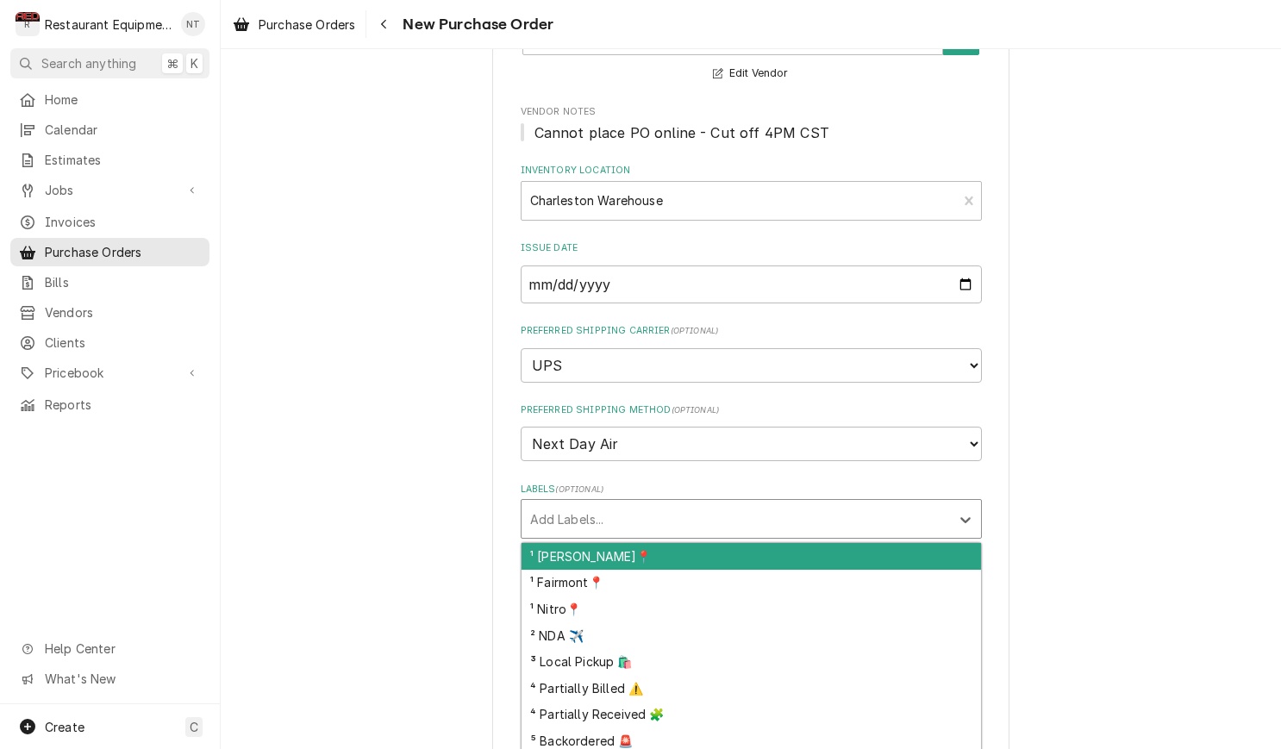
drag, startPoint x: 759, startPoint y: 499, endPoint x: 721, endPoint y: 531, distance: 50.2
click at [759, 503] on div "Labels" at bounding box center [735, 518] width 411 height 31
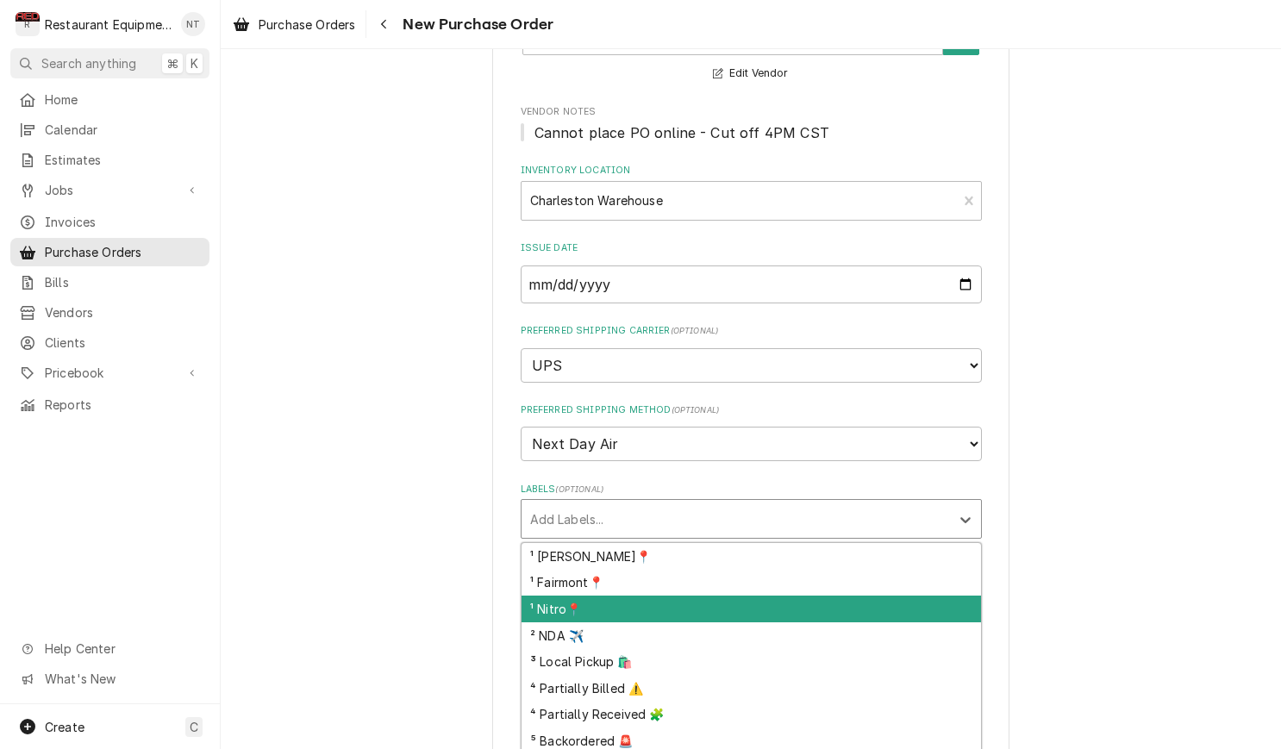
click at [747, 596] on div "¹ Nitro📍" at bounding box center [751, 609] width 459 height 27
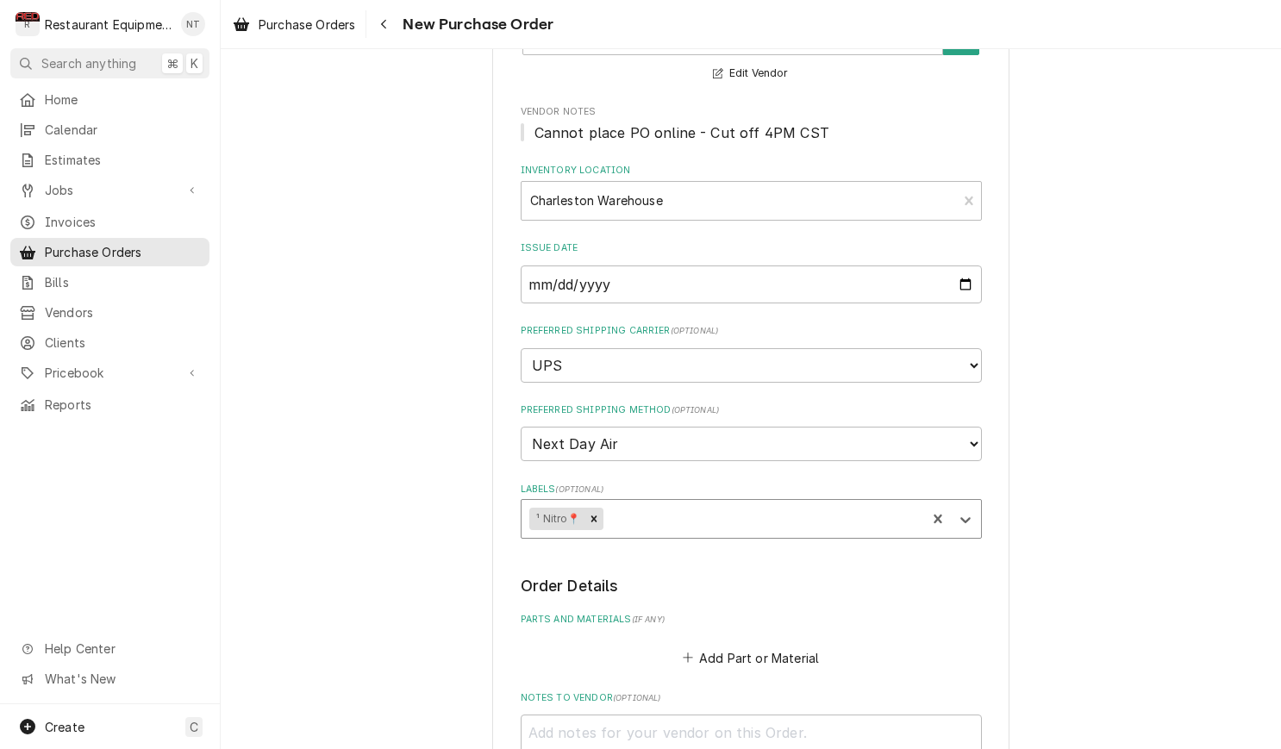
type textarea "x"
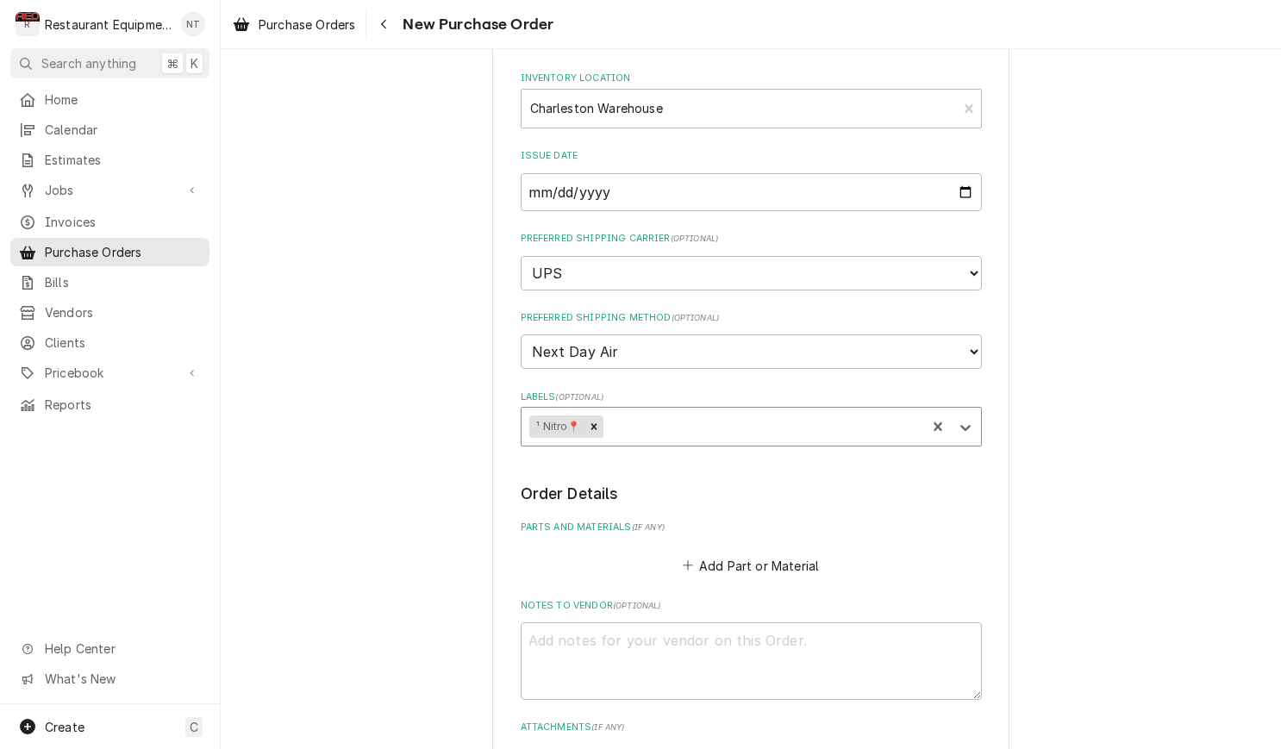
scroll to position [279, 0]
click at [704, 409] on div "Labels" at bounding box center [761, 424] width 311 height 31
click at [405, 467] on div "Please provide the following information to create your purchase order: Basic D…" at bounding box center [751, 402] width 1060 height 1229
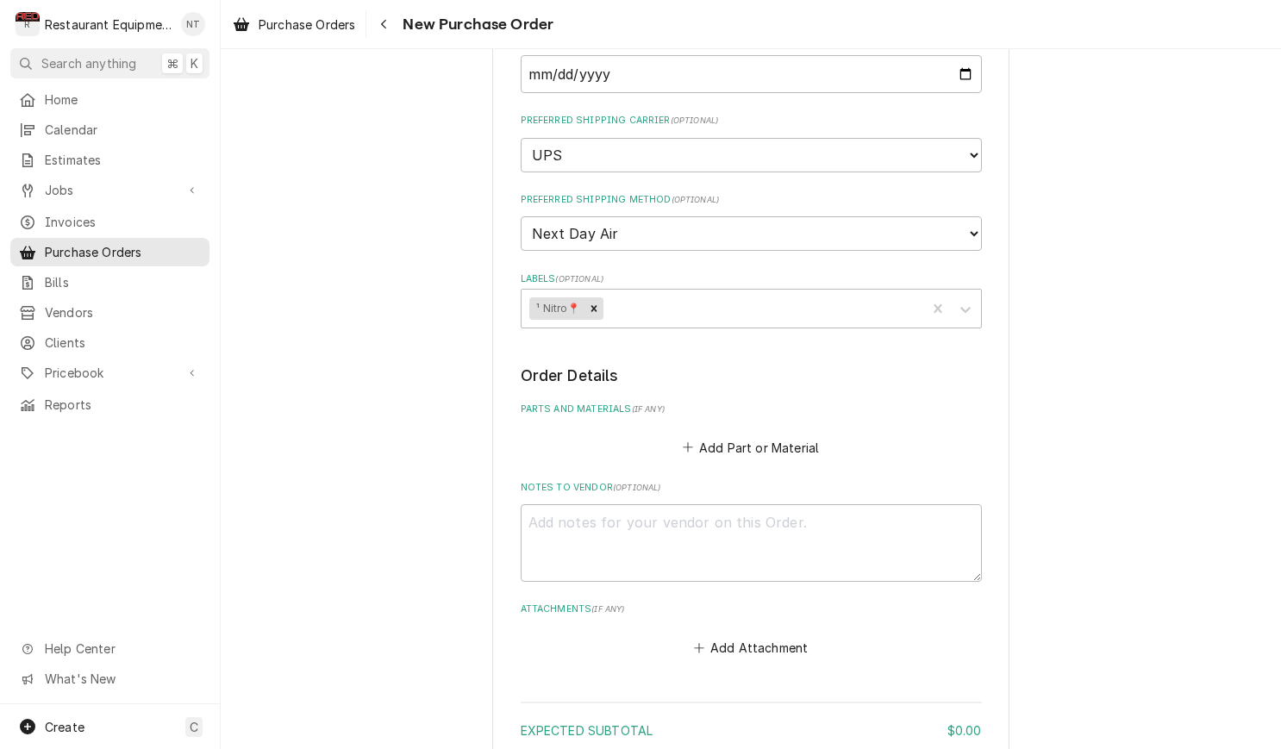
scroll to position [403, 0]
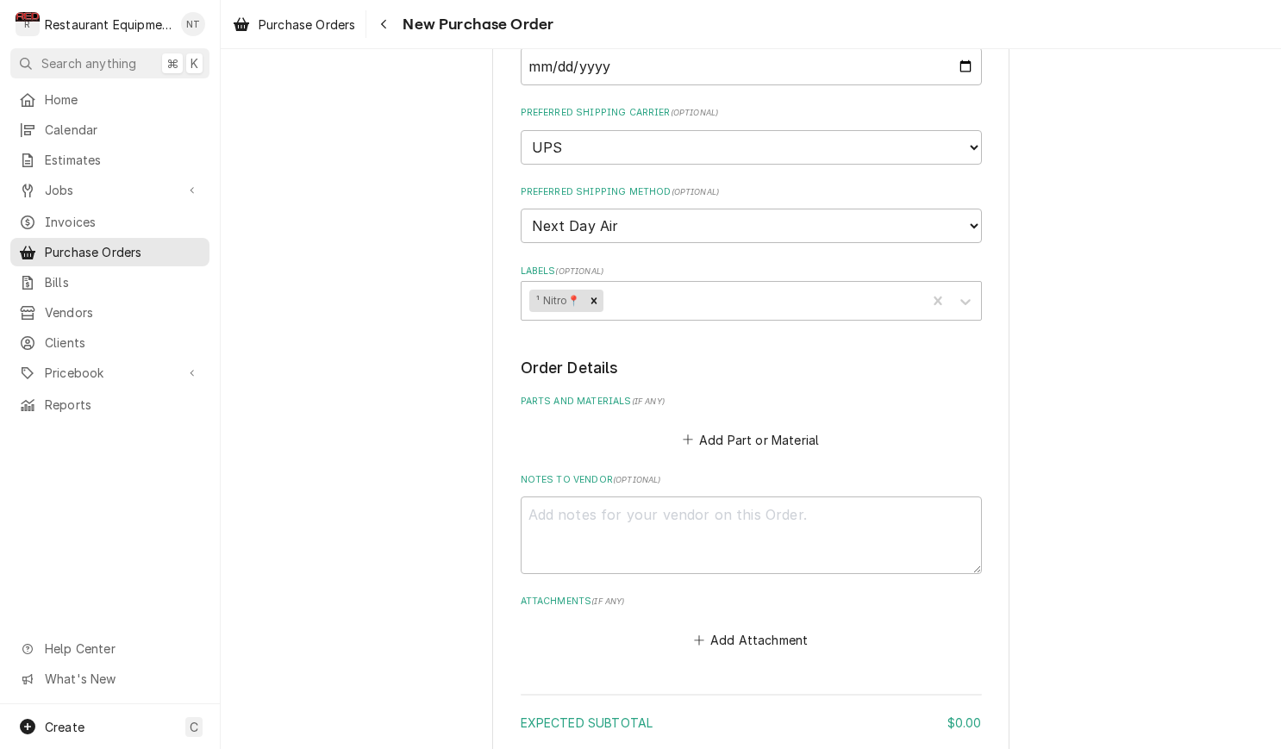
click at [750, 428] on button "Add Part or Material" at bounding box center [750, 440] width 142 height 24
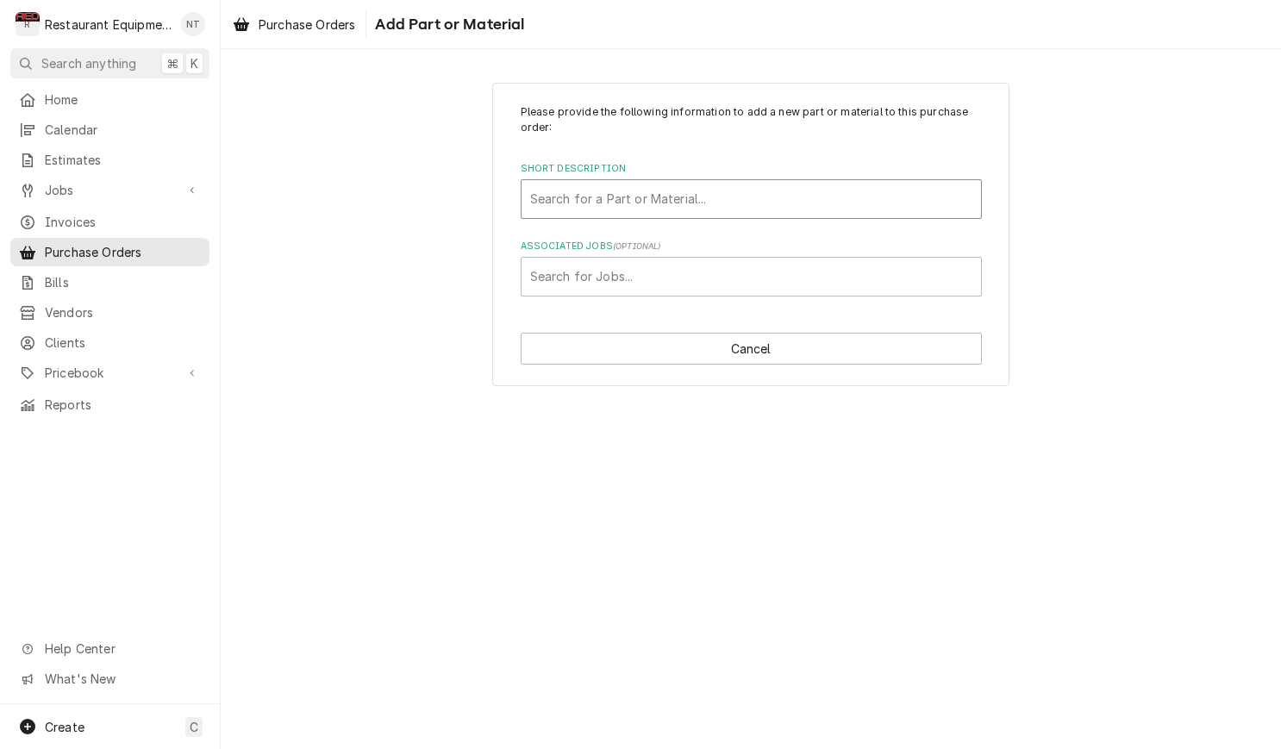
click at [890, 208] on div "Short Description" at bounding box center [751, 199] width 442 height 31
type input "19015618"
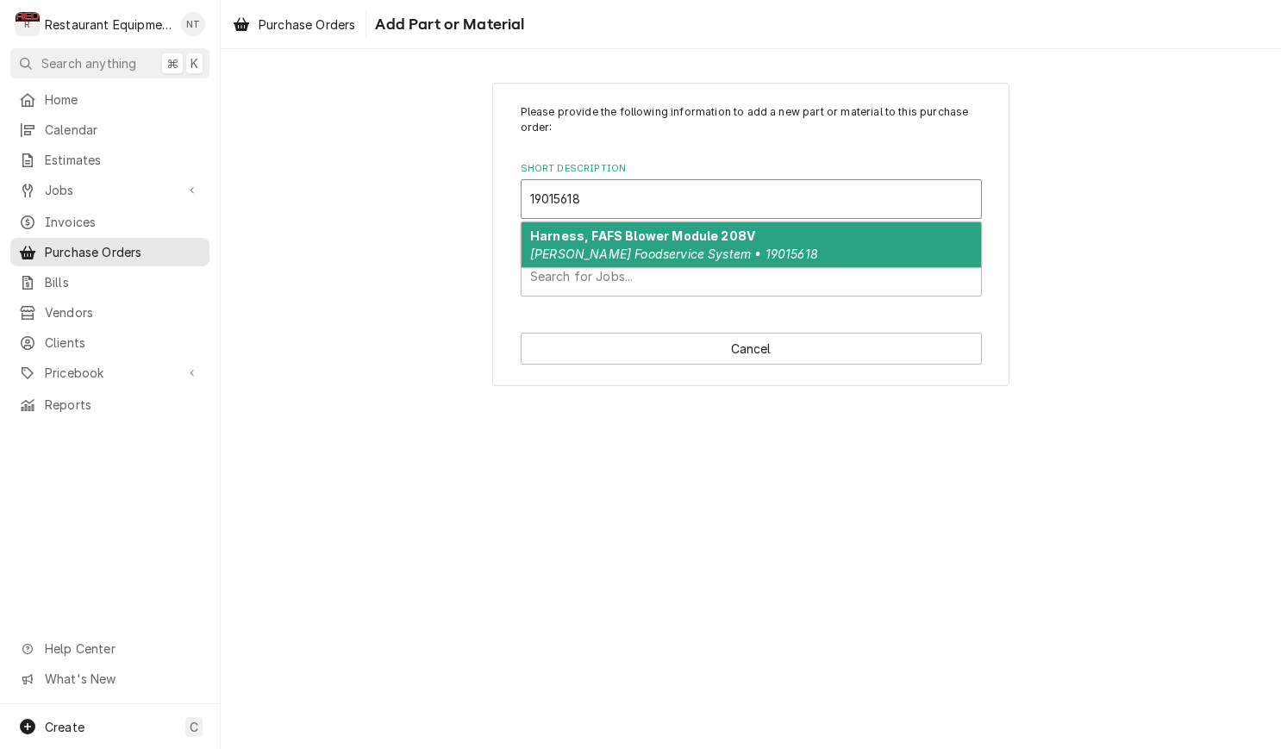
click at [838, 248] on div "Harness, FAFS Blower Module 208V Franke Foodservice System • 19015618" at bounding box center [751, 244] width 459 height 45
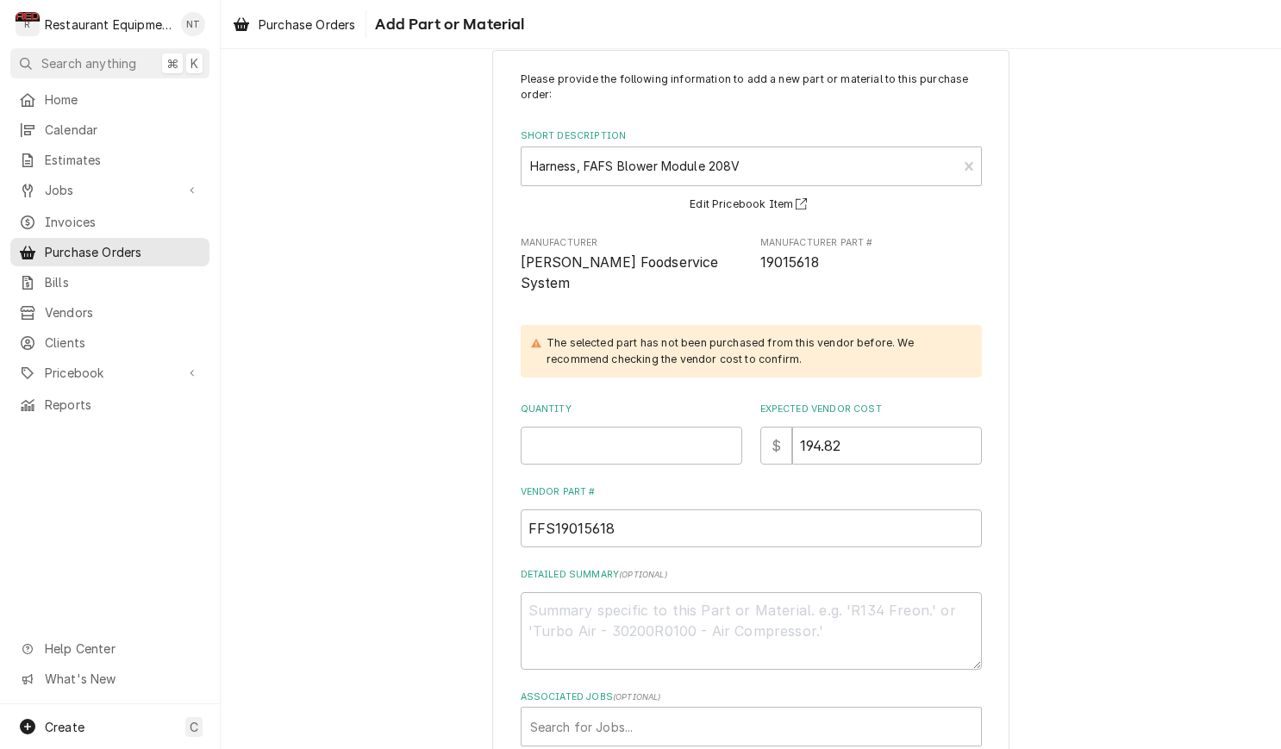
click at [634, 429] on input "Quantity" at bounding box center [632, 446] width 222 height 38
click at [634, 429] on input "Quantity" at bounding box center [632, 447] width 222 height 38
type textarea "x"
type input "1"
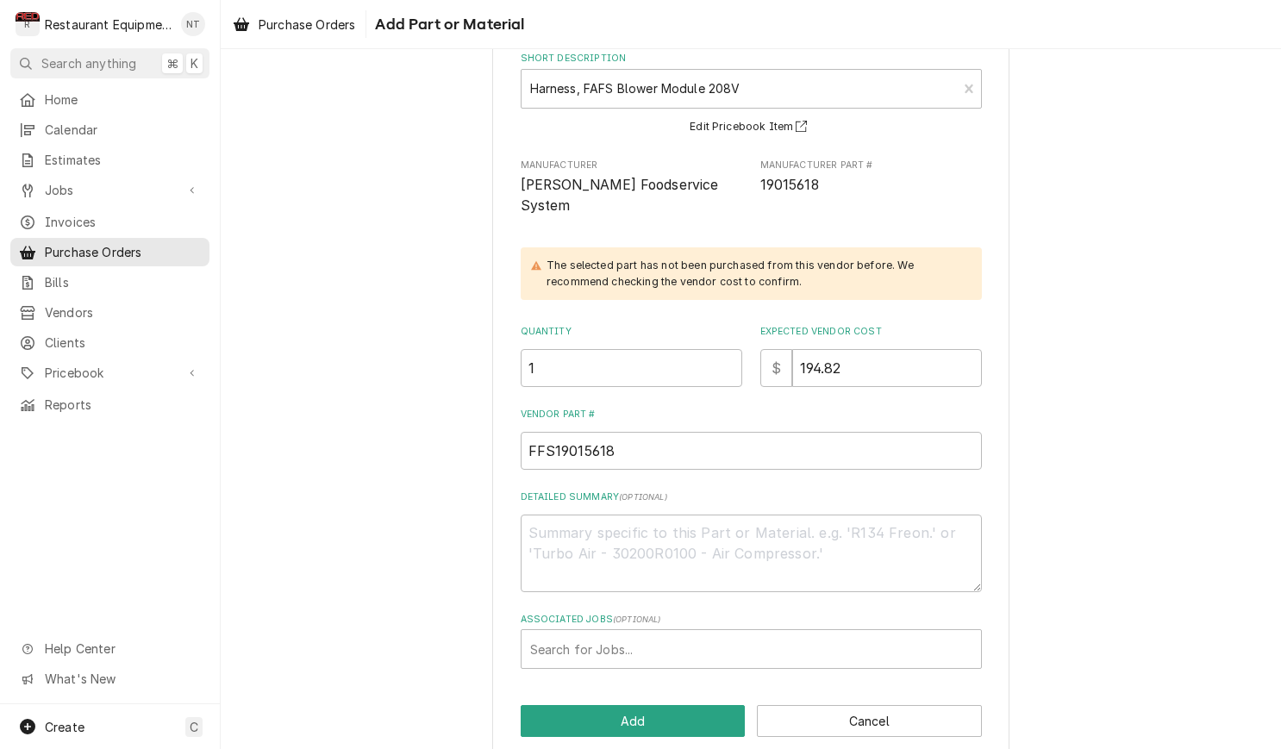
scroll to position [109, 0]
click at [920, 634] on div "Associated Jobs" at bounding box center [751, 649] width 442 height 31
type input "8819"
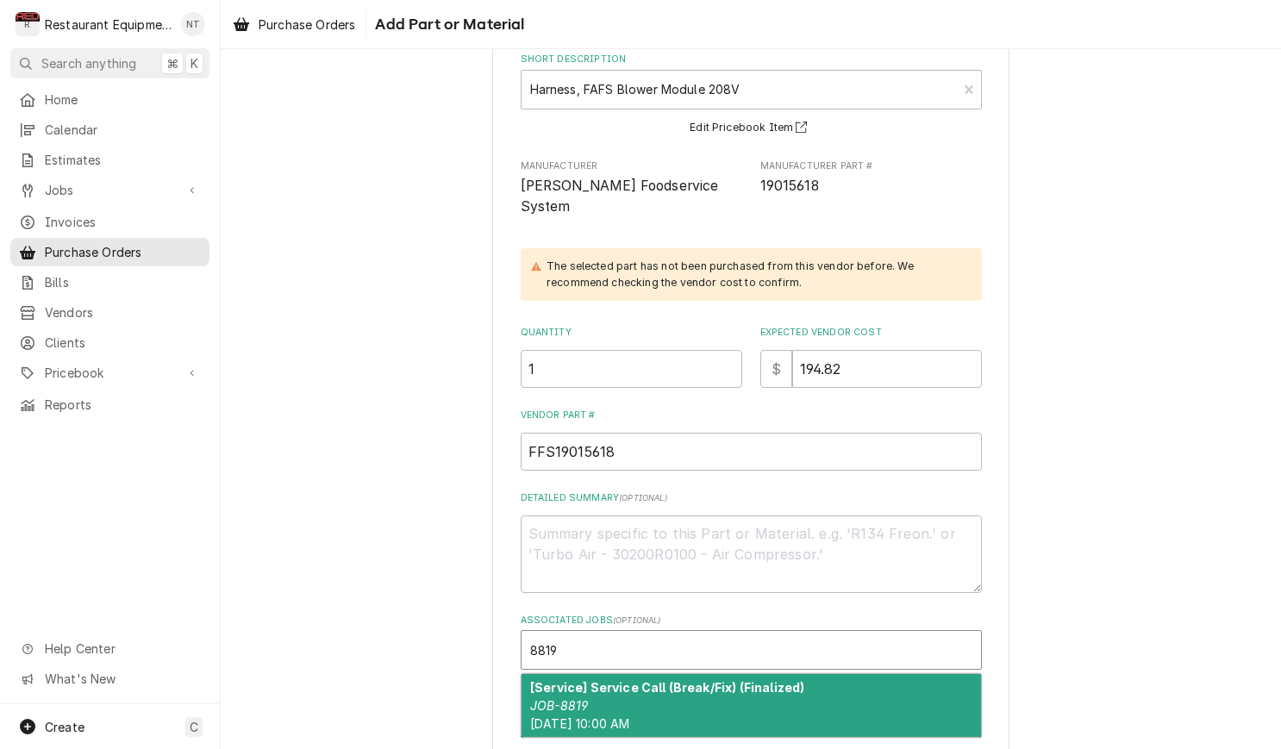
click at [951, 674] on div "[Service] Service Call (Break/Fix) (Finalized) JOB-8819 Wed, Sep 10th, 2025 - 1…" at bounding box center [751, 705] width 459 height 63
type textarea "x"
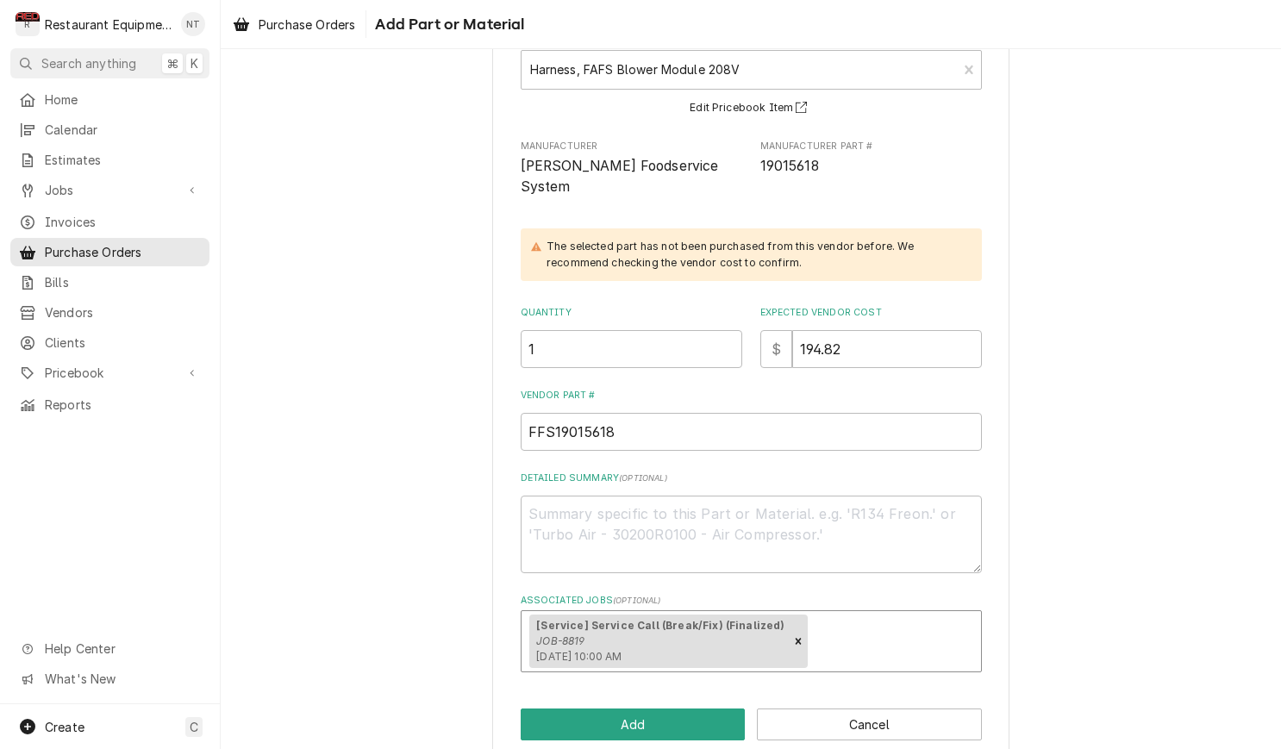
scroll to position [128, 0]
click at [792, 636] on icon "Remove [object Object]" at bounding box center [798, 642] width 12 height 12
type textarea "x"
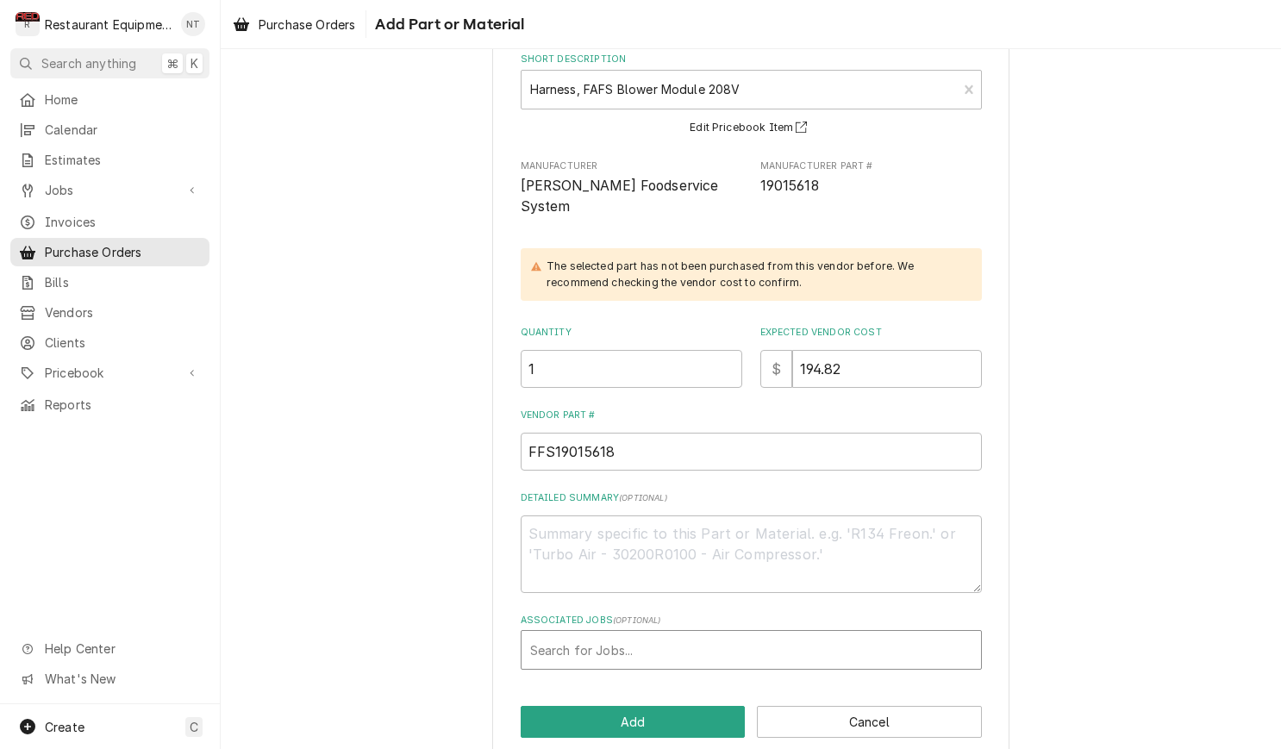
click at [963, 634] on div "Associated Jobs" at bounding box center [751, 649] width 442 height 31
type input "8919"
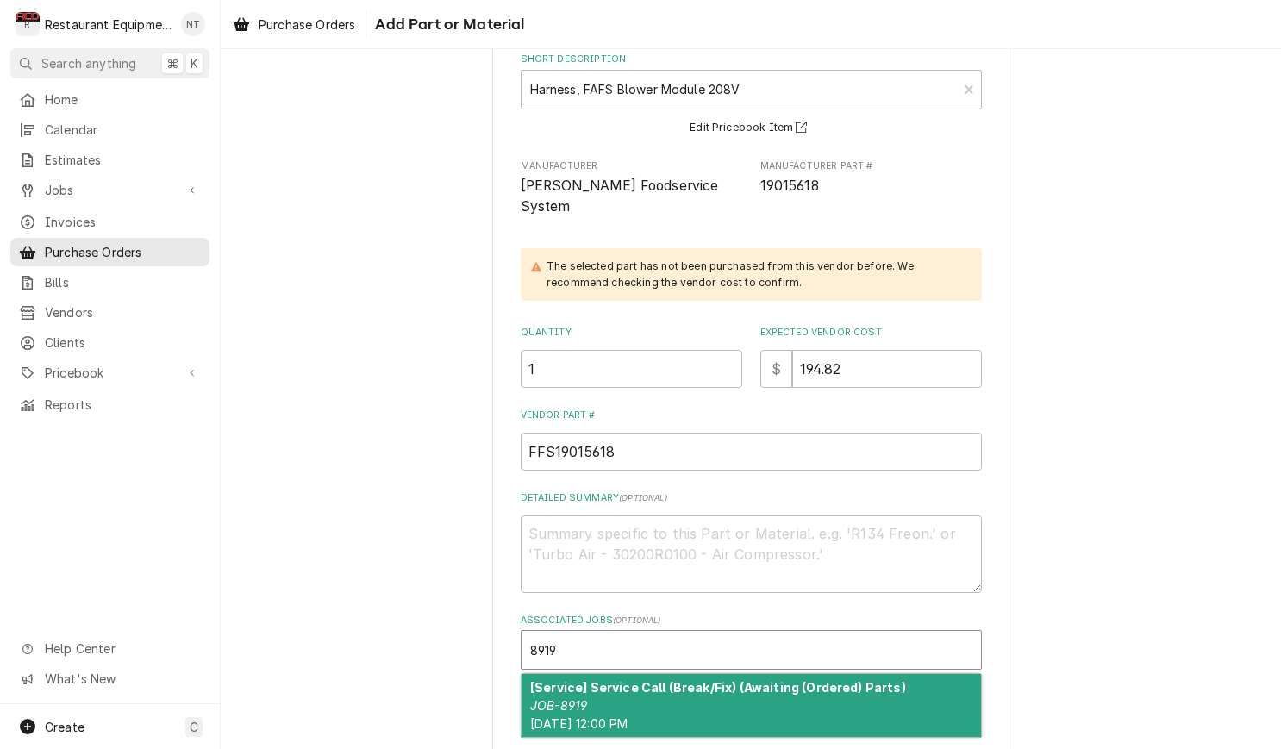
scroll to position [0, 0]
click at [928, 674] on div "[Service] Service Call (Break/Fix) (Awaiting (Ordered) Parts) JOB-8919 Thu, Sep…" at bounding box center [751, 705] width 459 height 63
type textarea "x"
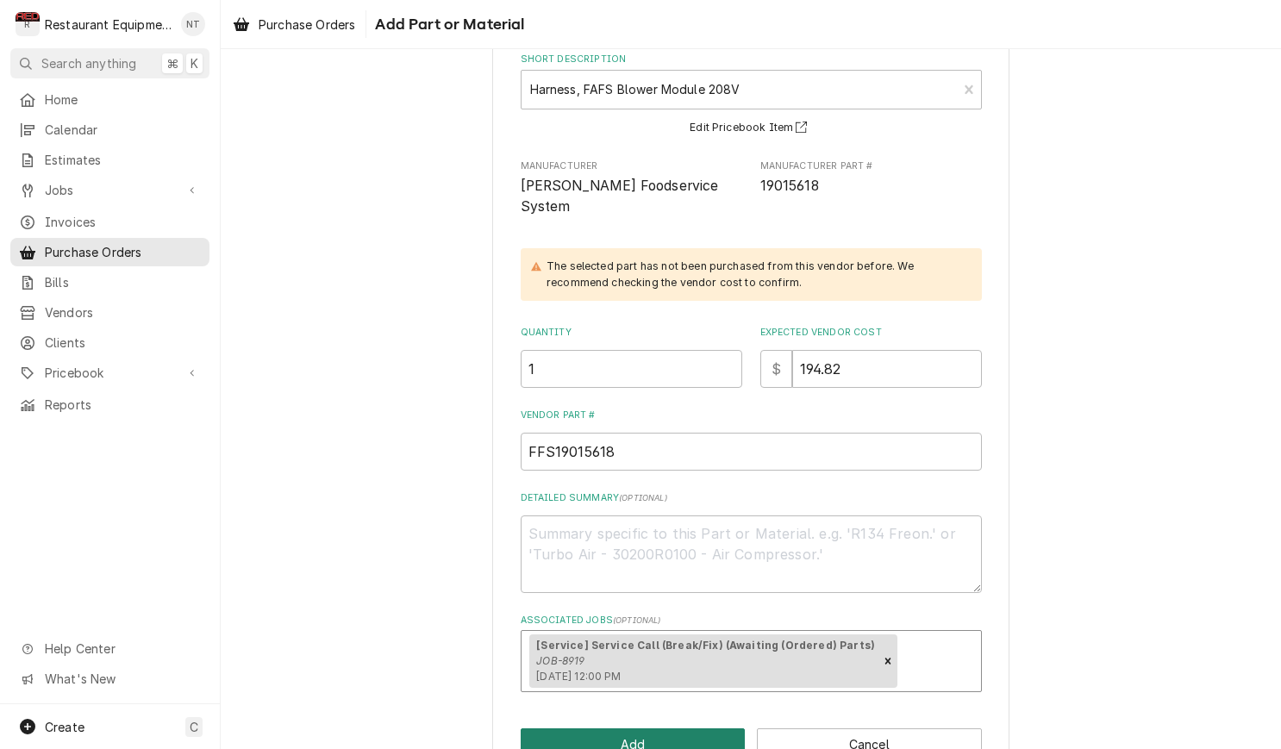
click at [686, 728] on button "Add" at bounding box center [633, 744] width 225 height 32
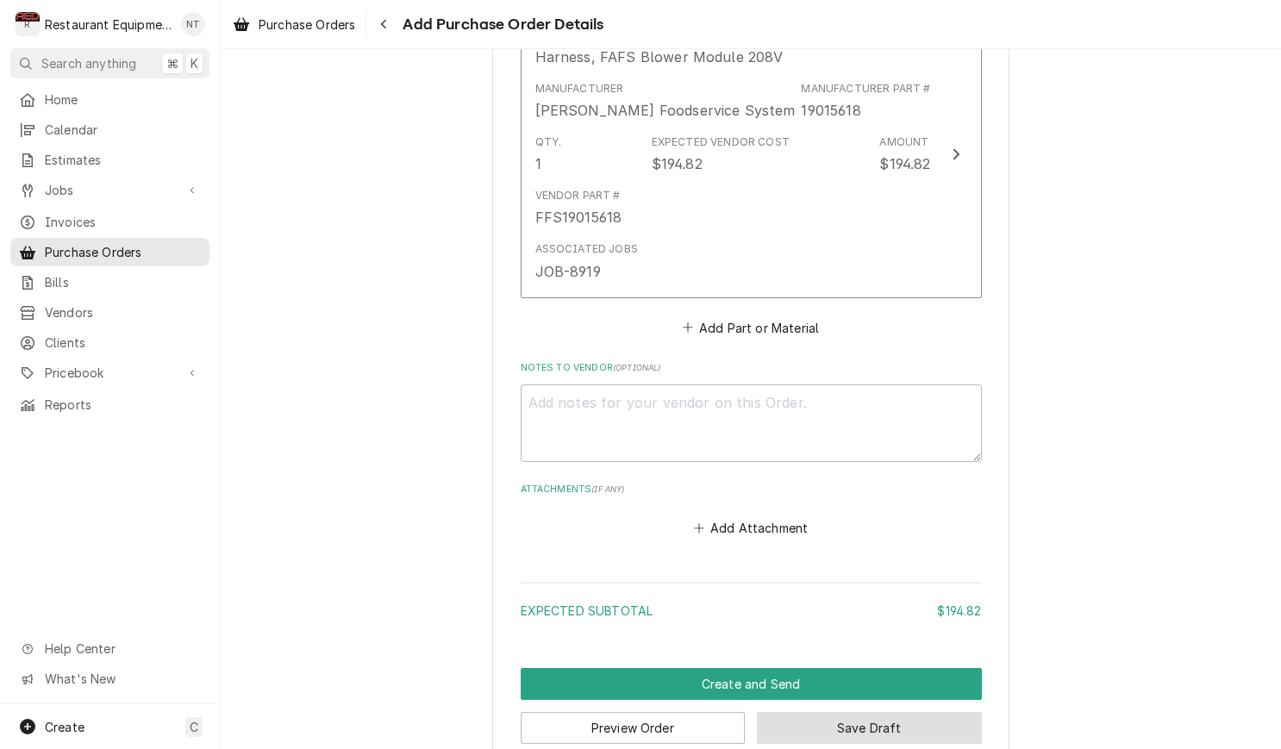
scroll to position [810, 0]
click at [888, 713] on button "Save Draft" at bounding box center [869, 729] width 225 height 32
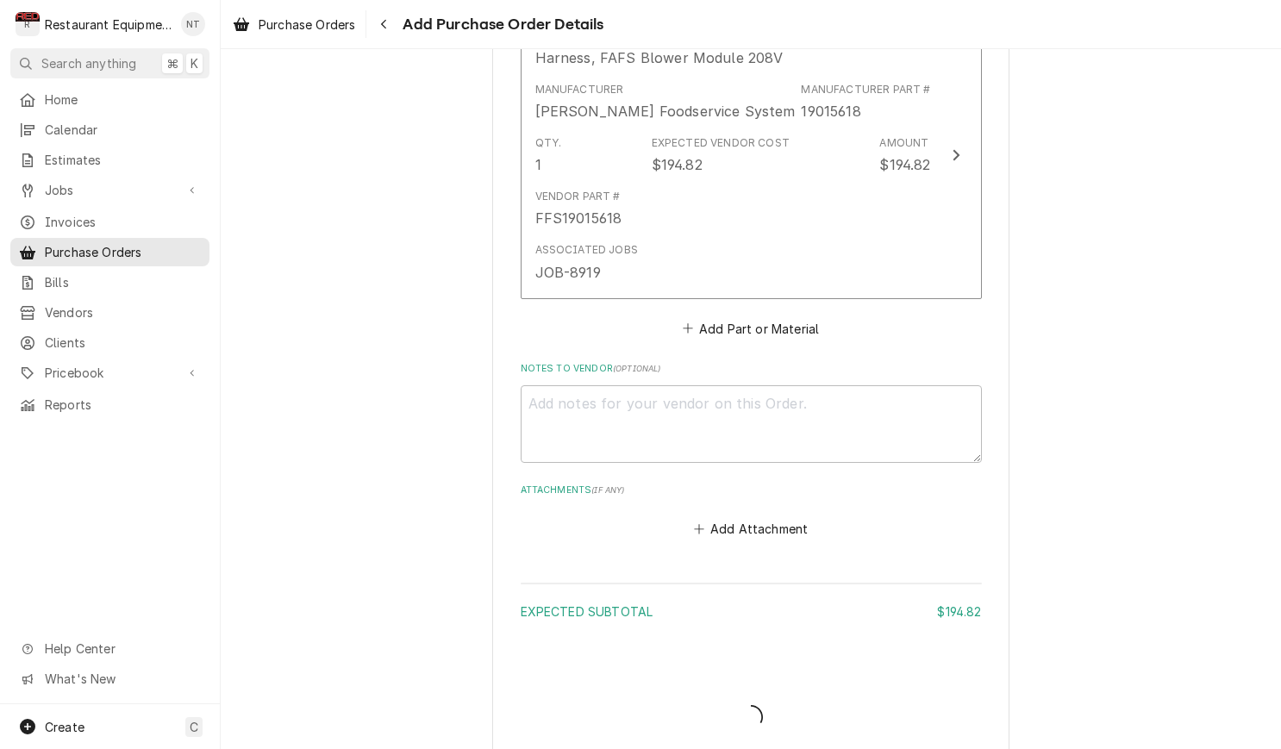
scroll to position [801, 0]
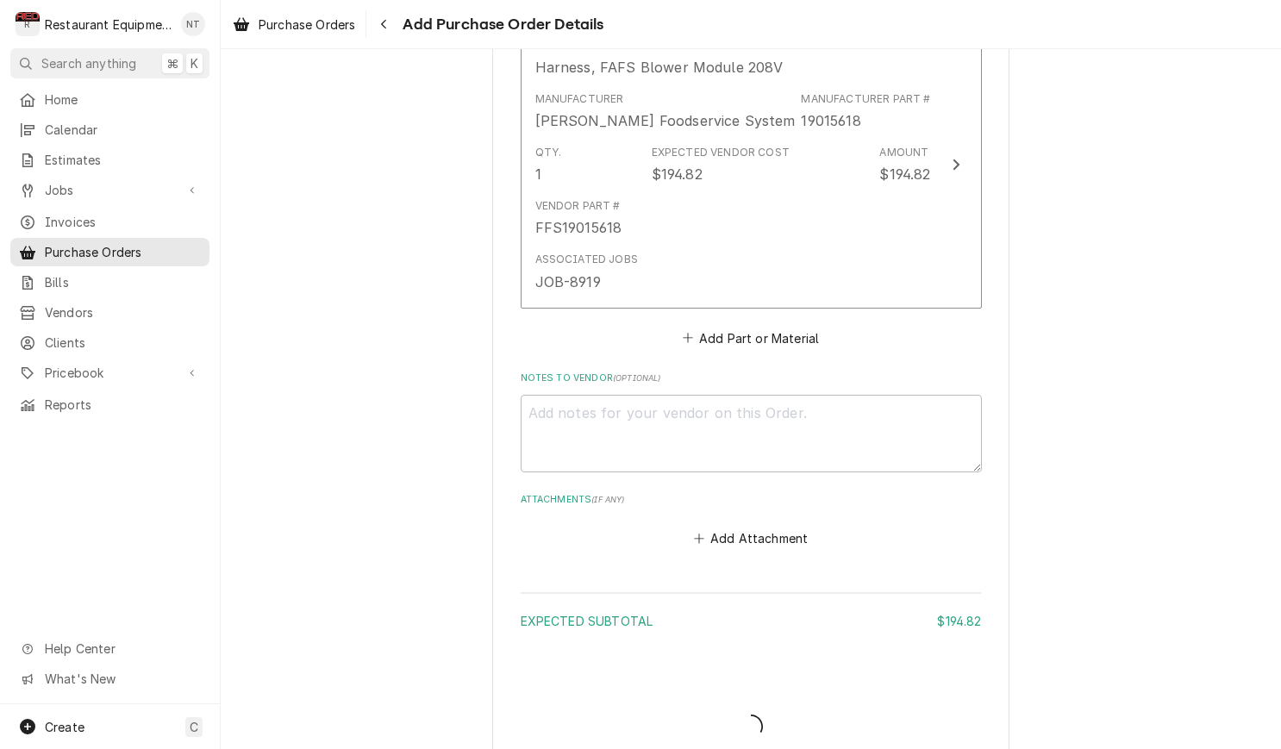
type textarea "x"
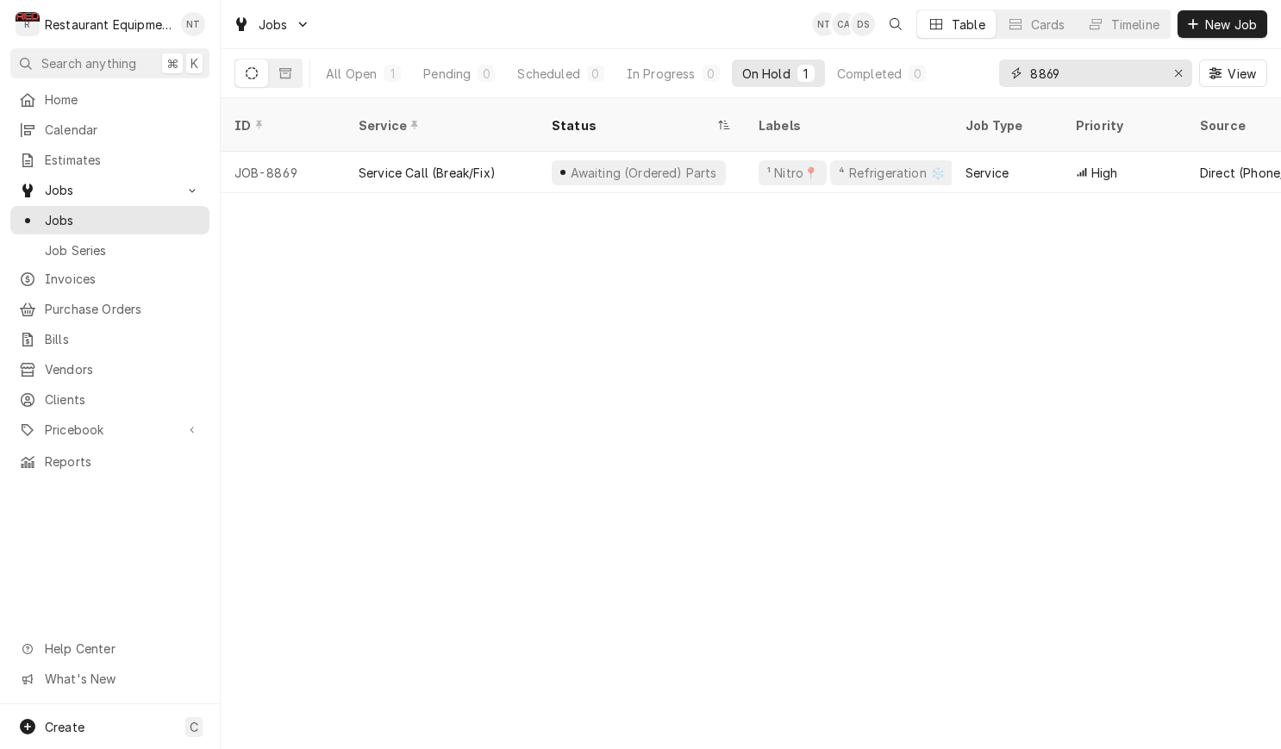
drag, startPoint x: 1095, startPoint y: 78, endPoint x: 949, endPoint y: 57, distance: 147.1
click at [949, 58] on div "All Open 1 Pending 0 Scheduled 0 In Progress 0 On Hold 1 Completed 0 8869 View" at bounding box center [750, 73] width 1033 height 48
click at [1228, 29] on span "New Job" at bounding box center [1231, 25] width 59 height 18
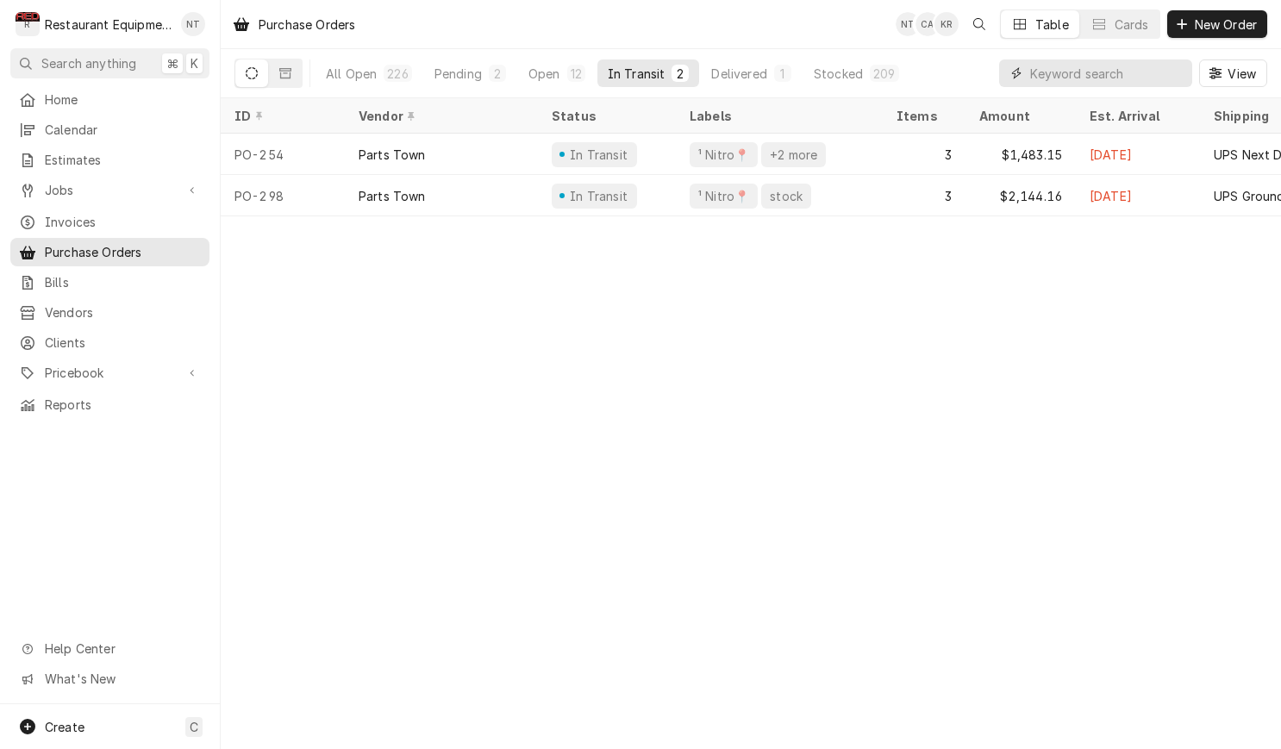
click at [1152, 75] on input "Dynamic Content Wrapper" at bounding box center [1106, 73] width 153 height 28
click at [467, 78] on div "Pending" at bounding box center [457, 74] width 47 height 18
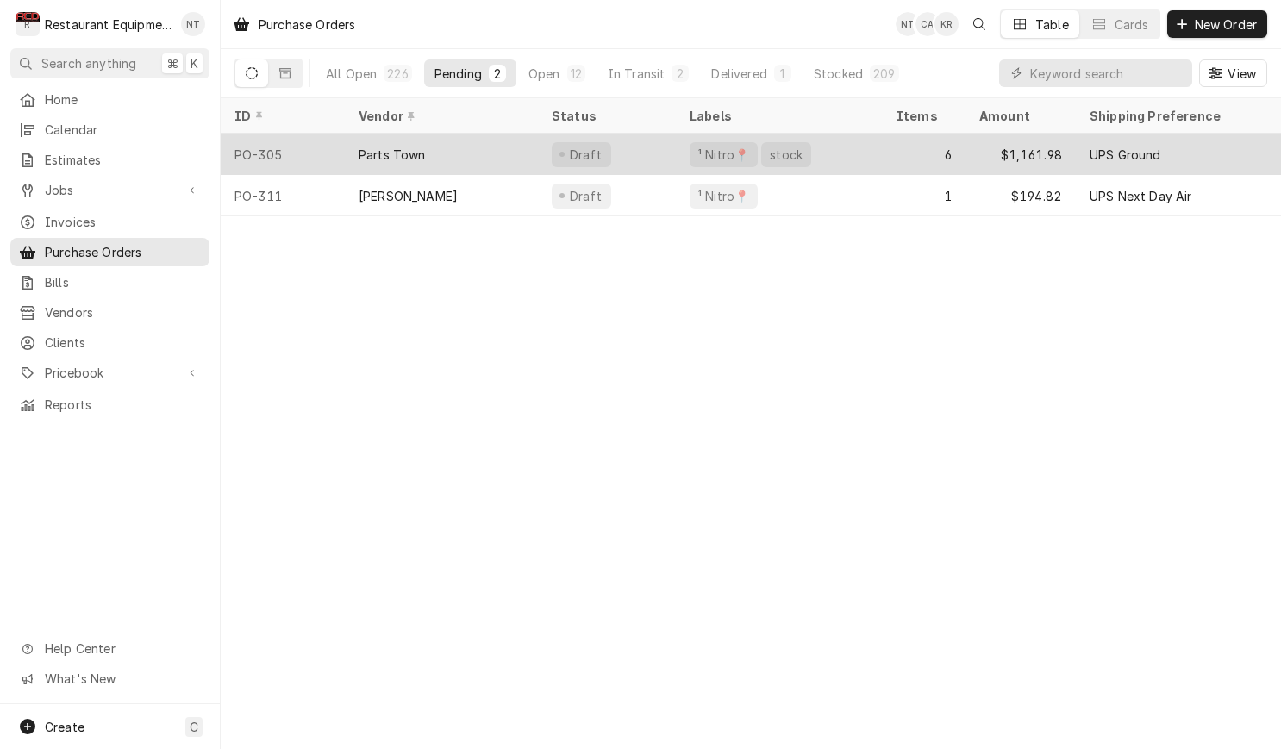
click at [834, 154] on div "¹ Nitro📍 stock" at bounding box center [779, 154] width 207 height 41
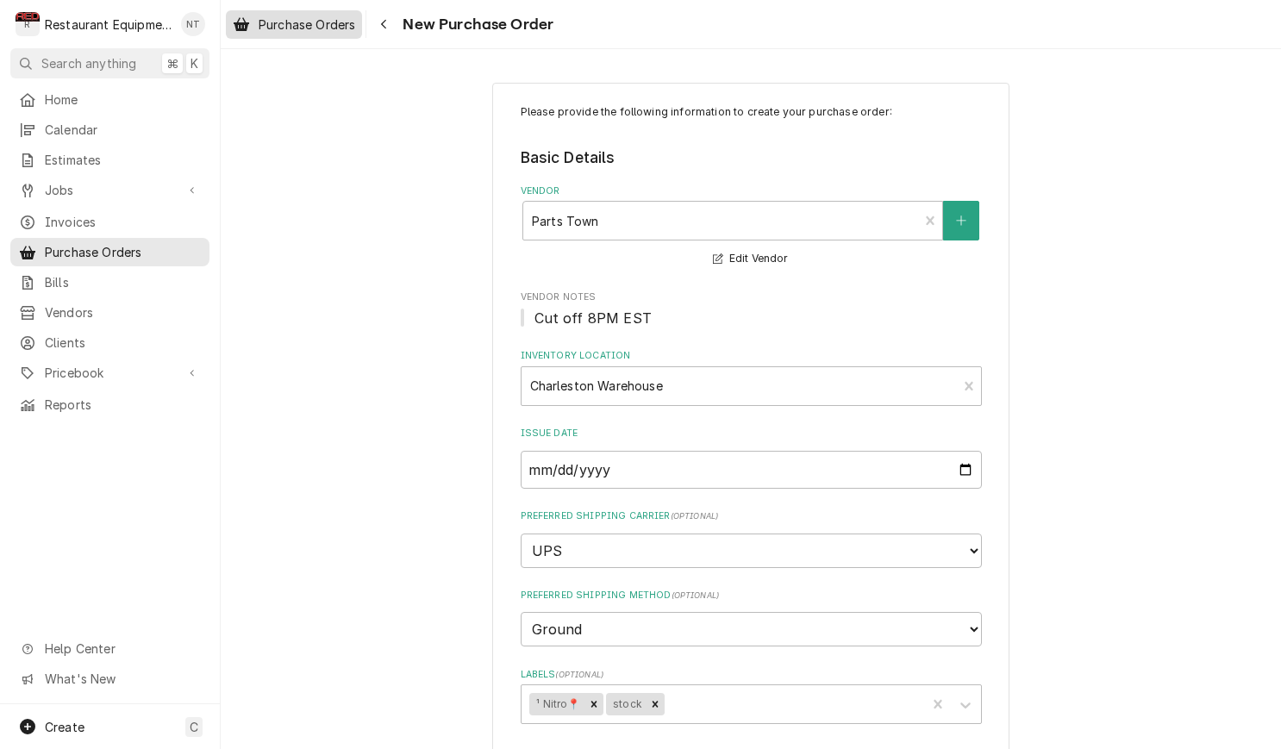
click at [347, 24] on span "Purchase Orders" at bounding box center [307, 25] width 97 height 18
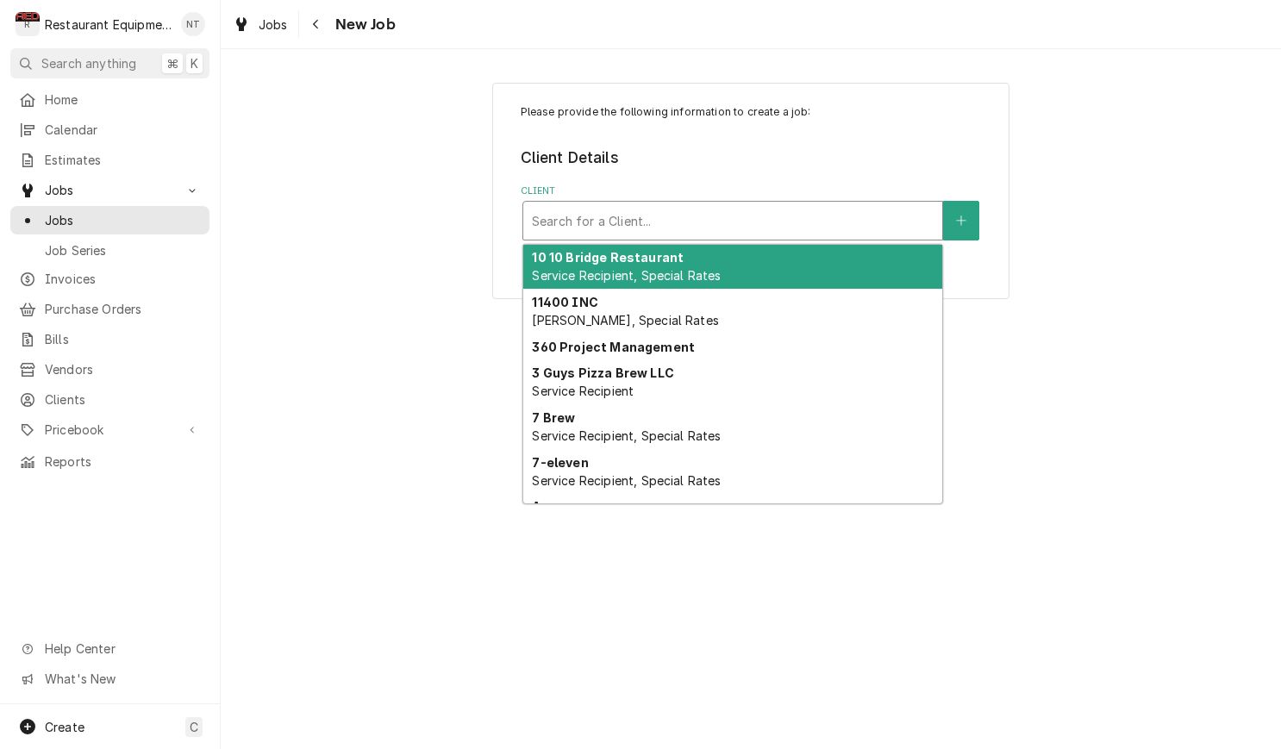
click at [728, 216] on div "Client" at bounding box center [733, 220] width 402 height 31
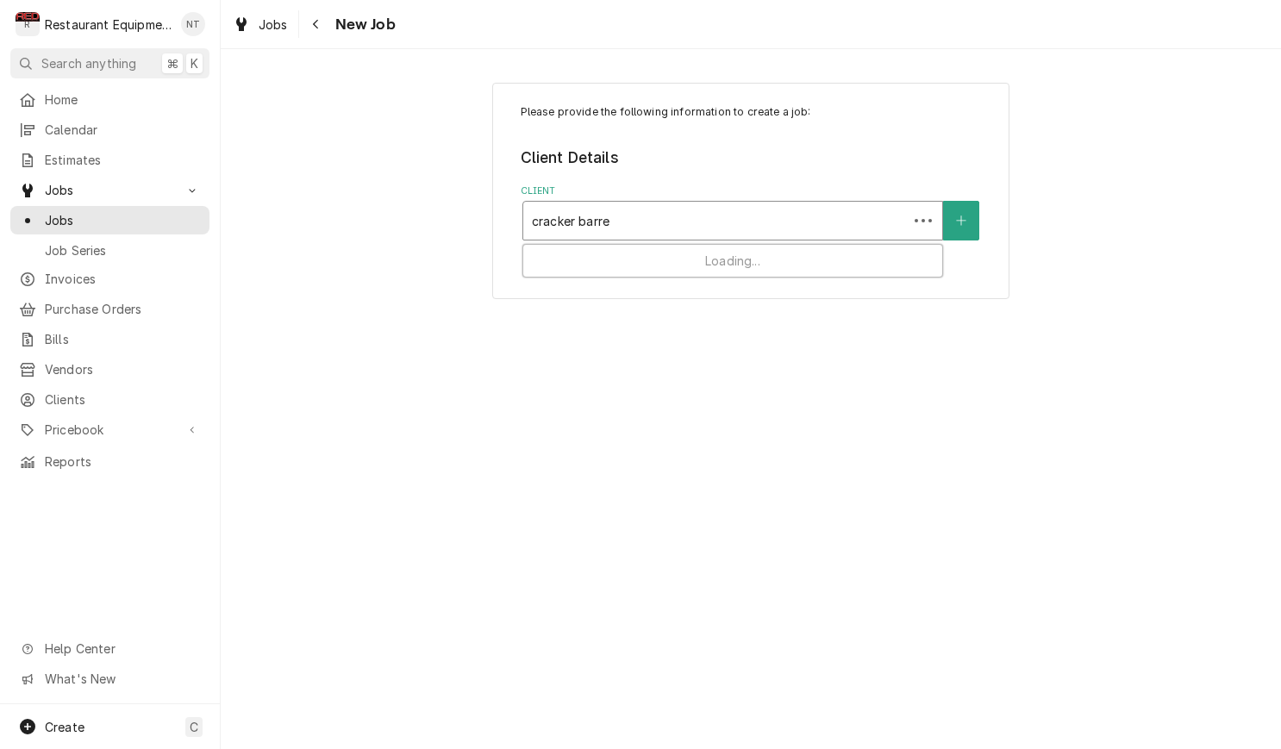
type input "cracker barrel"
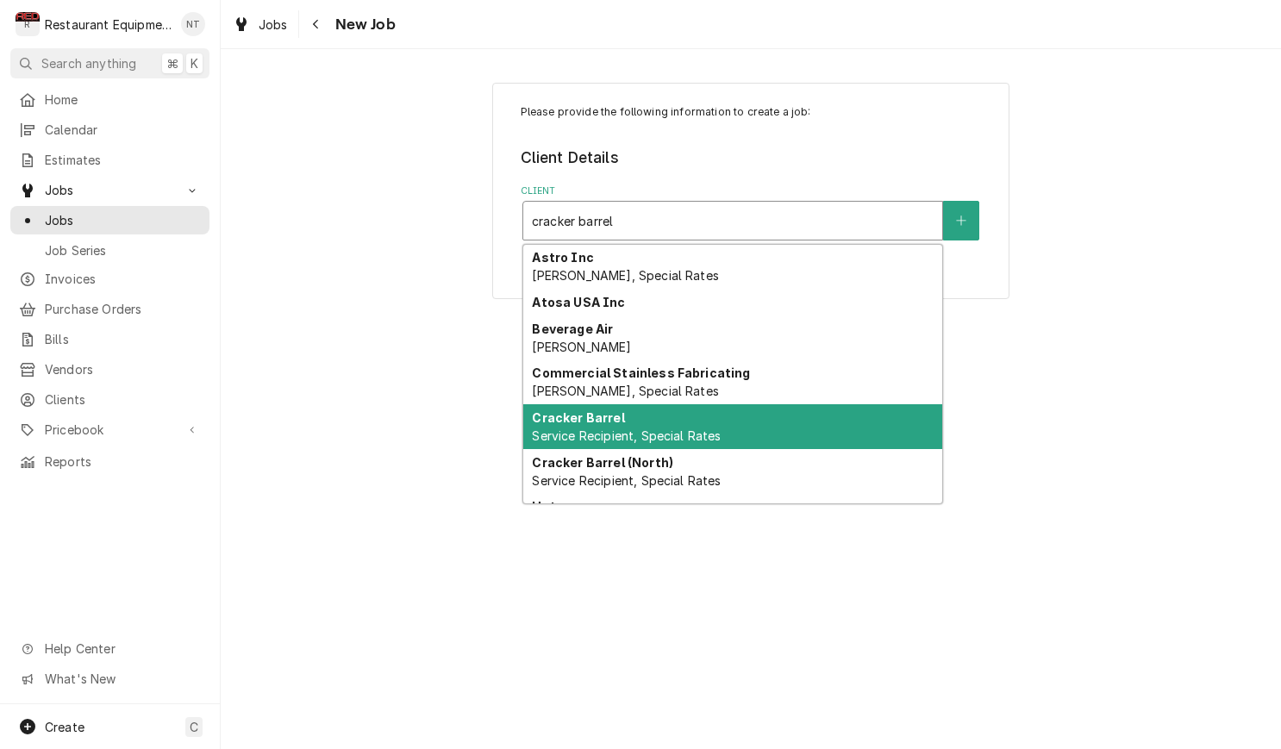
click at [809, 413] on div "Cracker Barrel Service Recipient, Special Rates" at bounding box center [732, 426] width 419 height 45
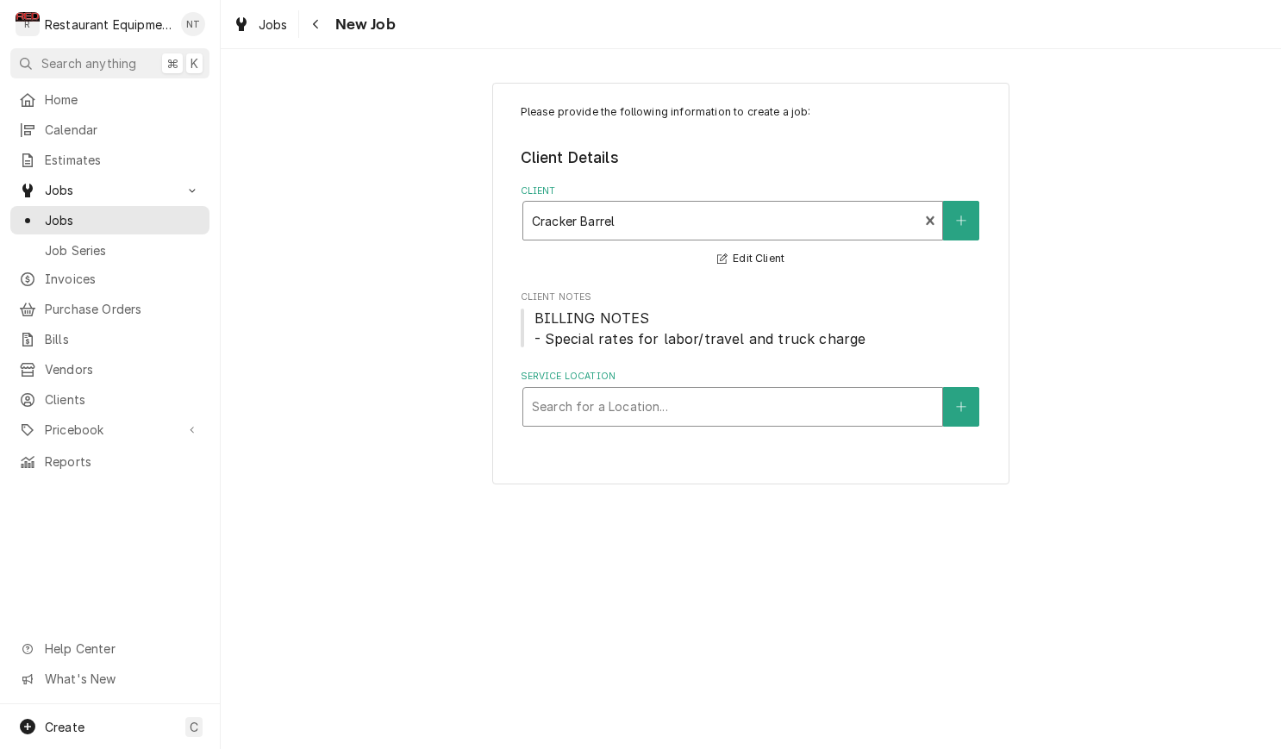
click at [704, 420] on div "Search for a Location..." at bounding box center [732, 407] width 419 height 38
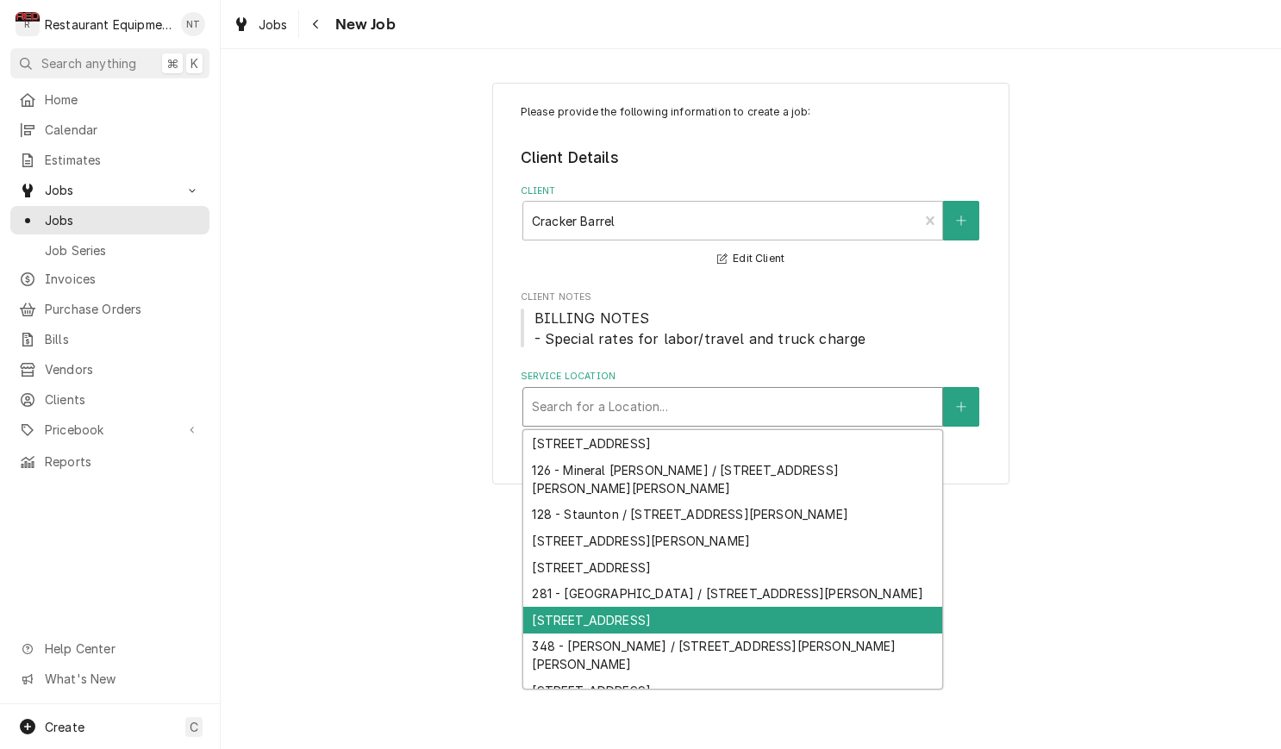
click at [743, 607] on div "336 - Barboursville / 3 Cracker Barrel Dr, Barboursville, WV 25504" at bounding box center [732, 620] width 419 height 27
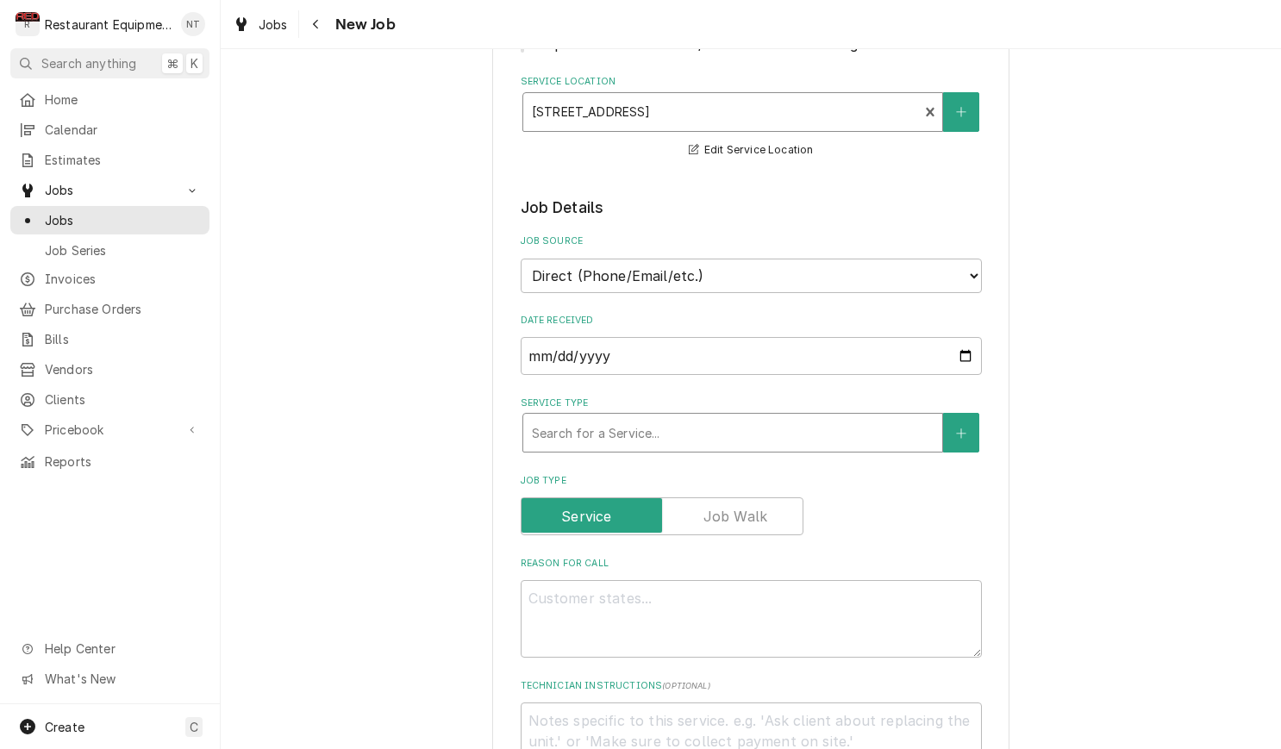
scroll to position [297, 0]
click at [674, 415] on div "Service Type" at bounding box center [733, 430] width 402 height 31
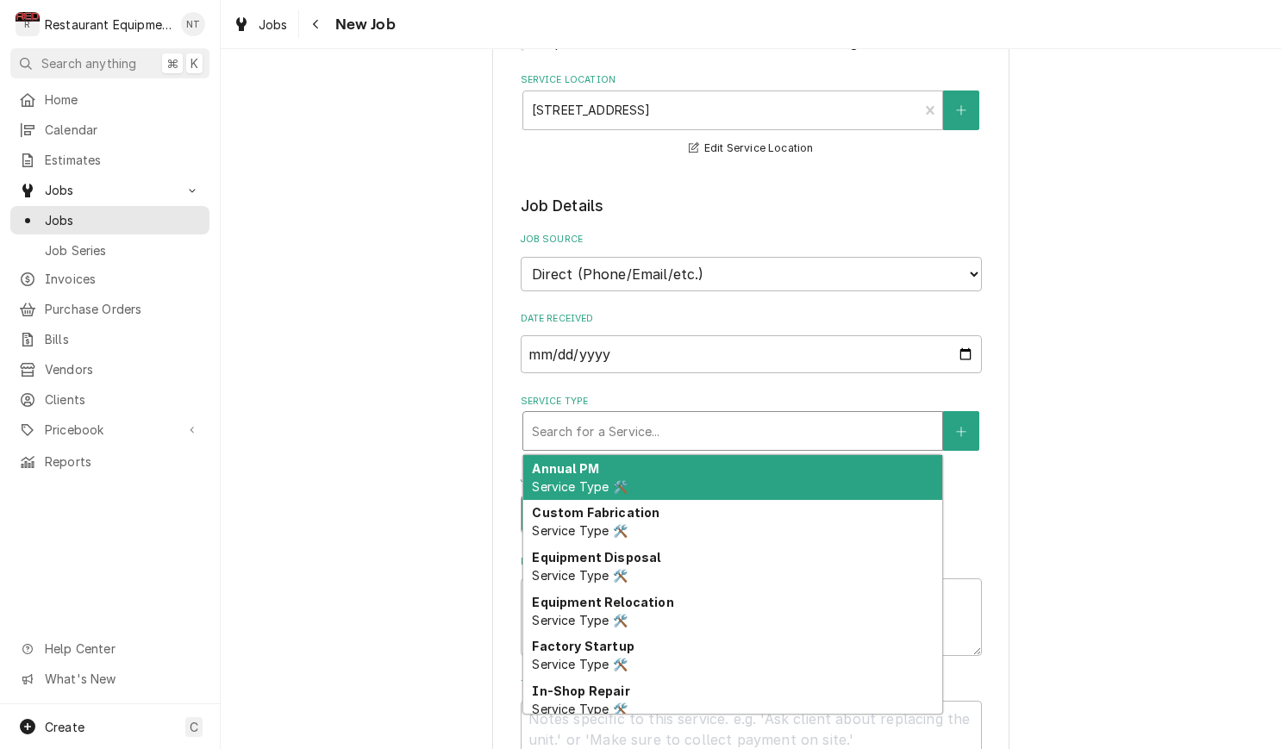
type textarea "x"
type input "b"
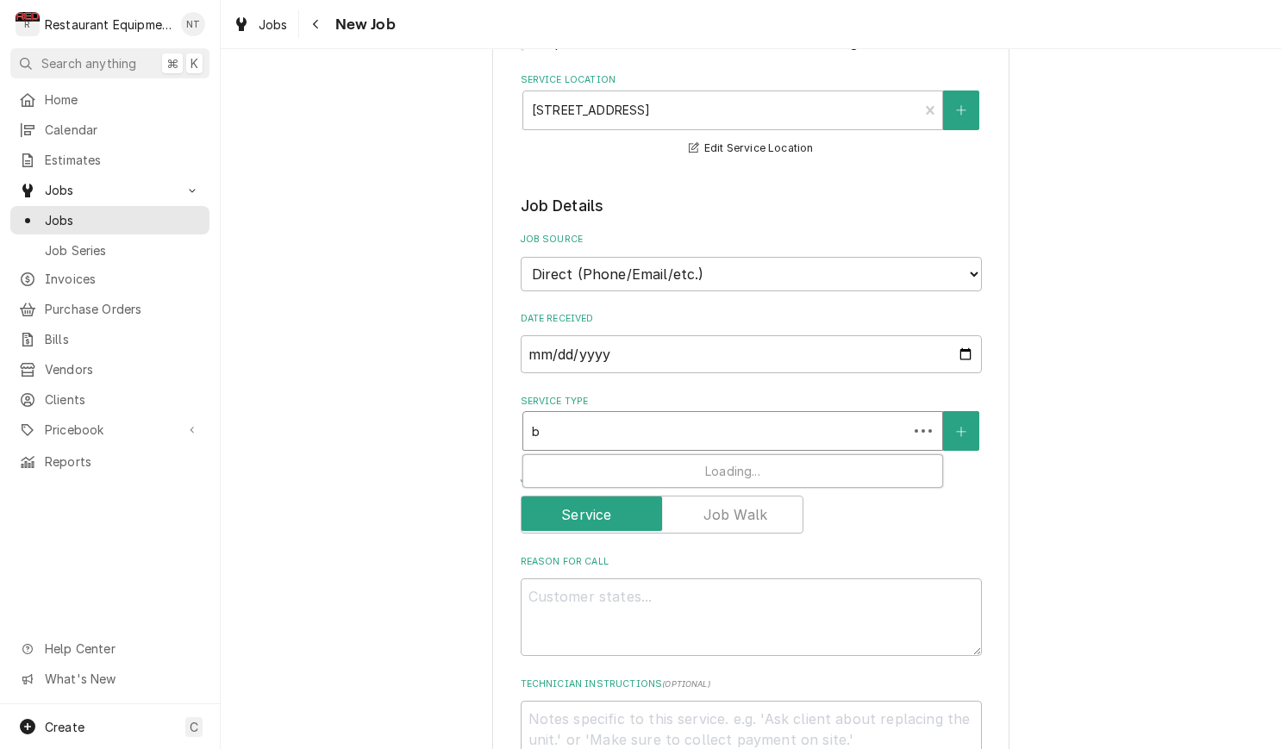
type textarea "x"
type input "br"
type textarea "x"
type input "bre"
type textarea "x"
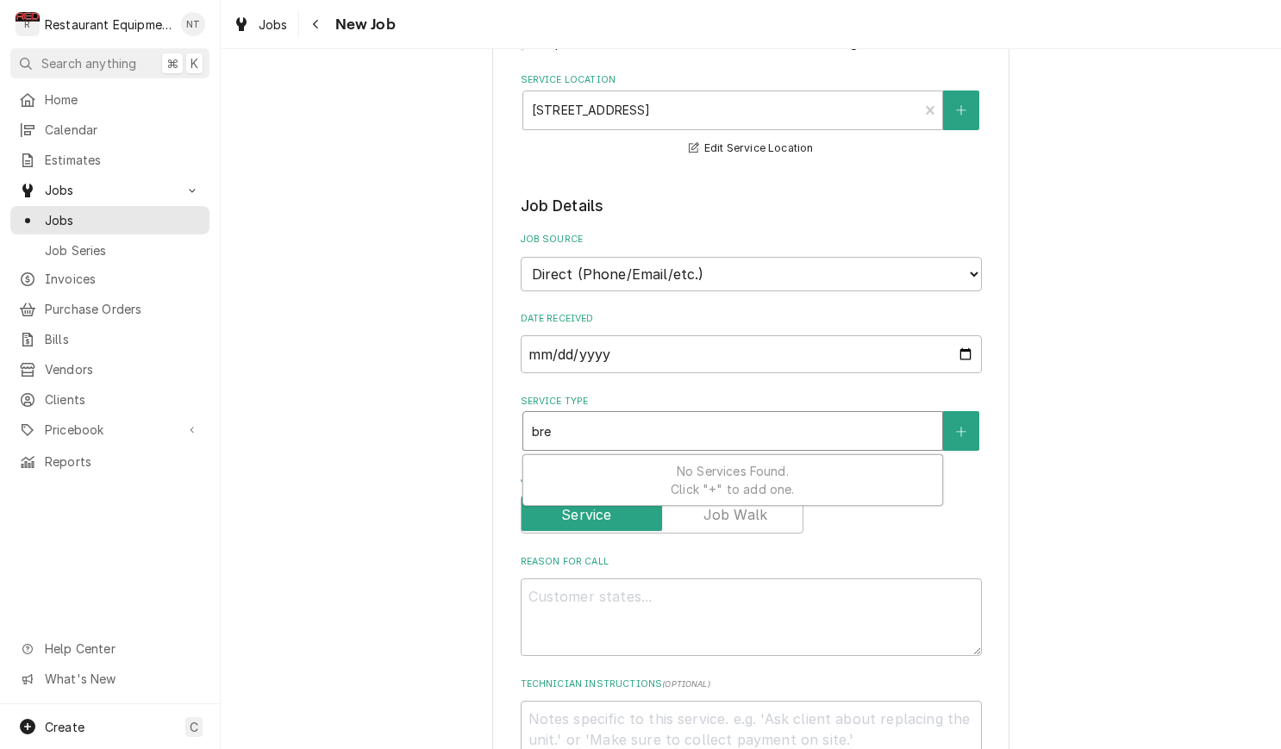
type input "brea"
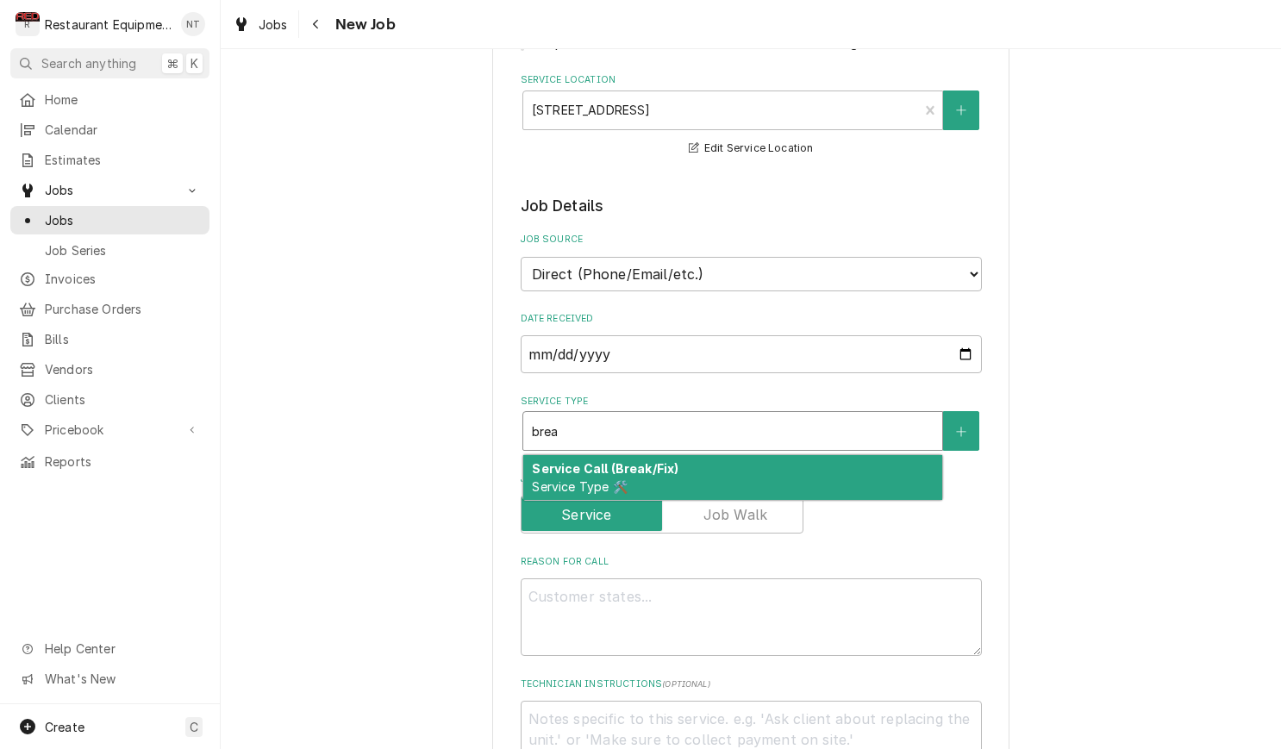
click at [771, 459] on div "Service Call (Break/Fix) Service Type 🛠️" at bounding box center [732, 477] width 419 height 45
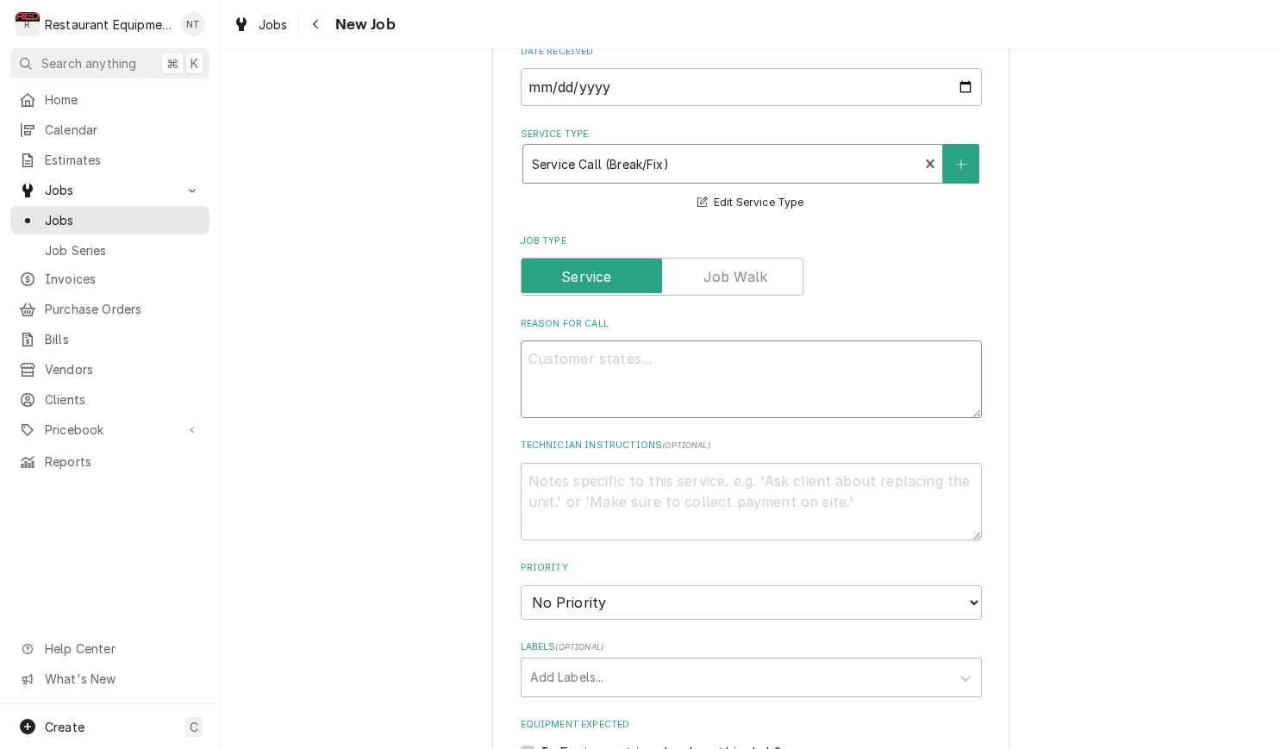
scroll to position [565, 0]
click at [780, 377] on textarea "Reason For Call" at bounding box center [751, 379] width 461 height 78
click at [863, 383] on textarea "Reason For Call" at bounding box center [751, 379] width 461 height 78
click at [851, 366] on textarea "Reason For Call" at bounding box center [751, 379] width 461 height 78
paste textarea "Service Request: Cracker Barrel Old Country Store, Inc 3 Cracker Barrel Drive(0…"
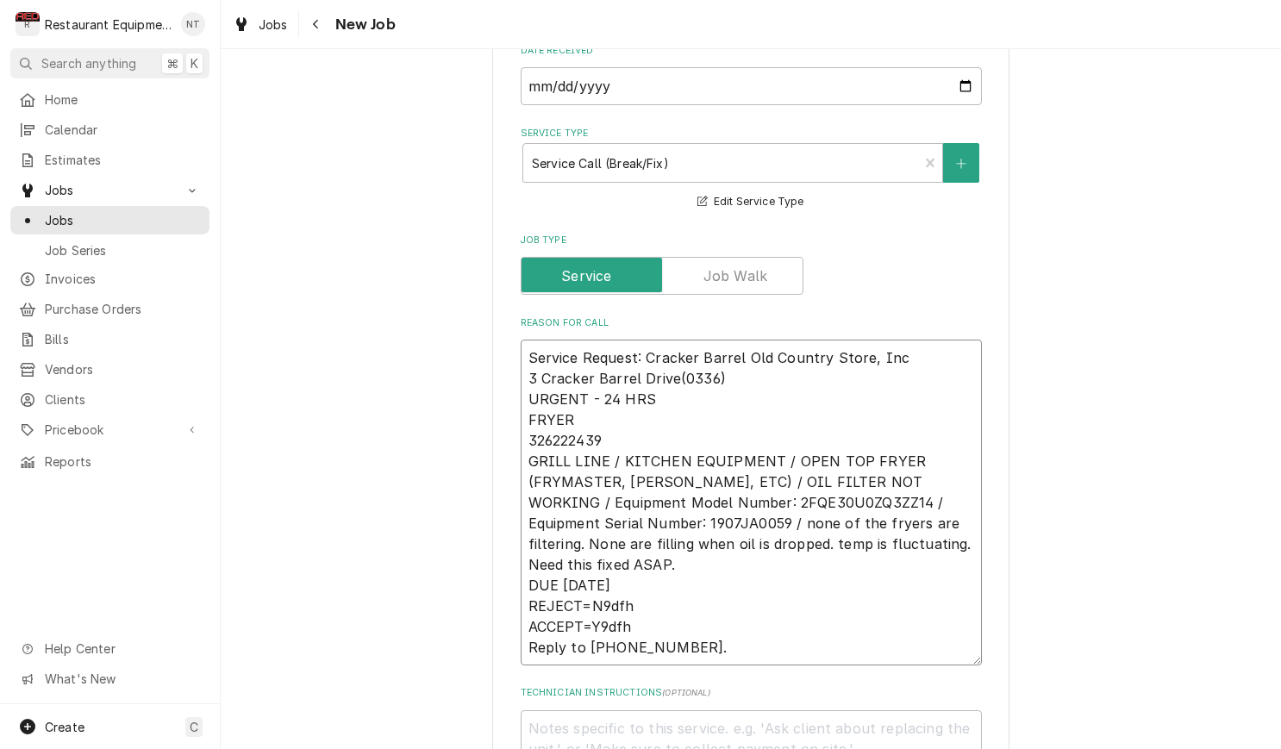
type textarea "x"
type textarea "Service Request: Cracker Barrel Old Country Store, Inc 3 Cracker Barrel Drive(0…"
drag, startPoint x: 532, startPoint y: 340, endPoint x: 719, endPoint y: 362, distance: 188.4
click at [719, 362] on textarea "Service Request: Cracker Barrel Old Country Store, Inc 3 Cracker Barrel Drive(0…" at bounding box center [751, 503] width 461 height 326
click at [722, 362] on textarea "Service Request: Cracker Barrel Old Country Store, Inc 3 Cracker Barrel Drive(0…" at bounding box center [751, 503] width 461 height 326
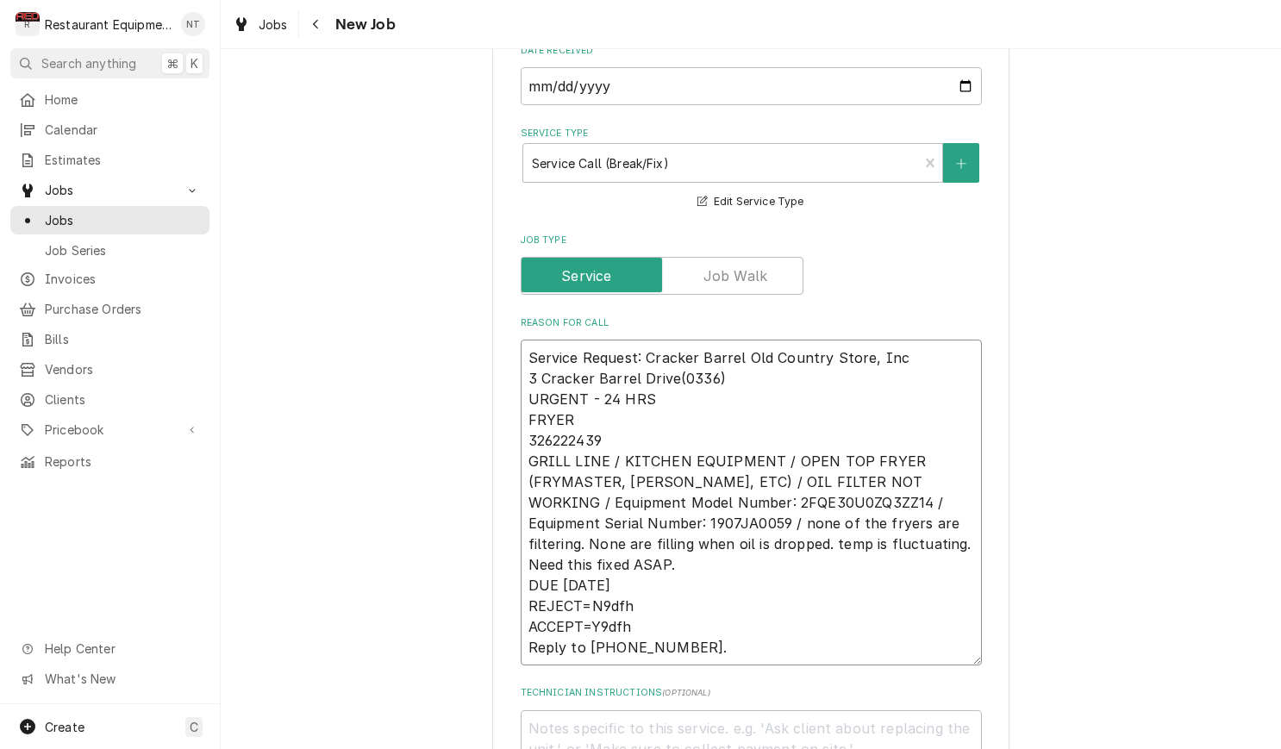
drag, startPoint x: 722, startPoint y: 359, endPoint x: 520, endPoint y: 336, distance: 203.8
click at [521, 340] on textarea "Service Request: Cracker Barrel Old Country Store, Inc 3 Cracker Barrel Drive(0…" at bounding box center [751, 503] width 461 height 326
type textarea "x"
type textarea "URGENT - 24 HRS FRYER 326222439 GRILL LINE / KITCHEN EQUIPMENT / OPEN TOP FRYER…"
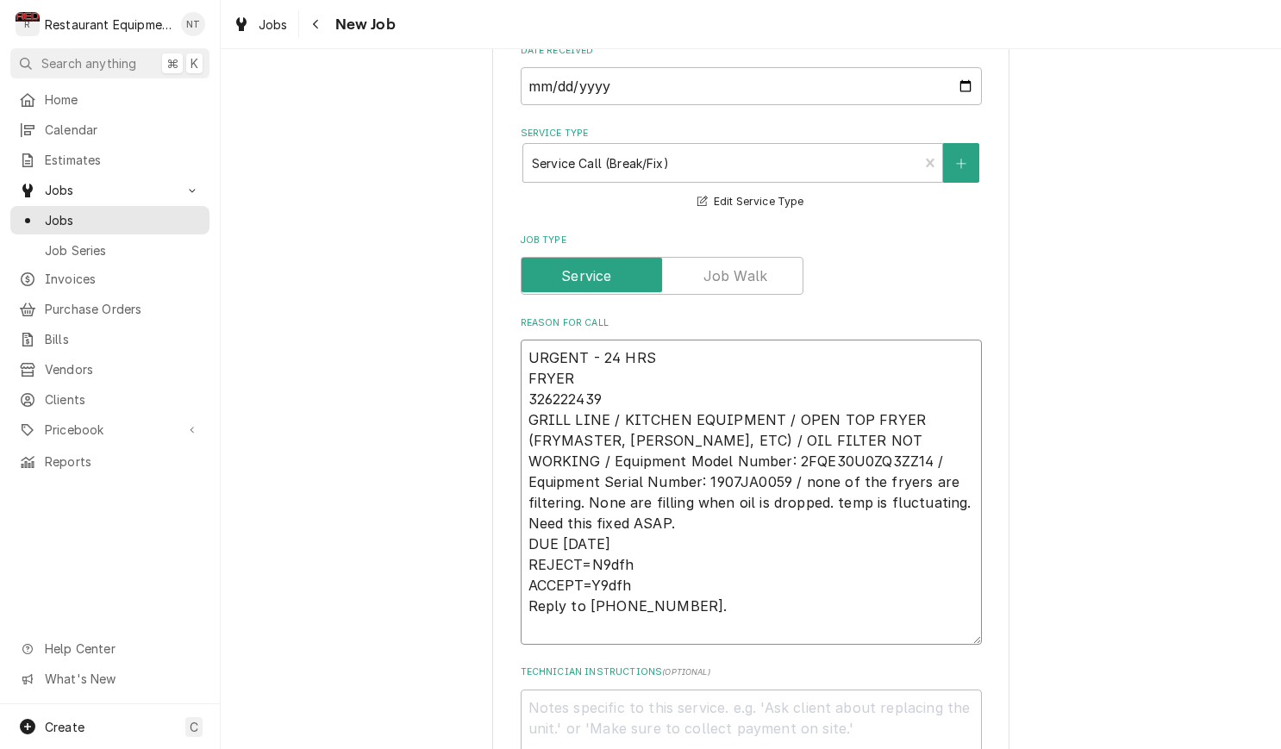
type textarea "x"
type textarea "URGENT - 24 HRS FRYER 326222439 GRILL LINE / KITCHEN EQUIPMENT / OPEN TOP FRYER…"
drag, startPoint x: 529, startPoint y: 524, endPoint x: 735, endPoint y: 612, distance: 224.0
type textarea "x"
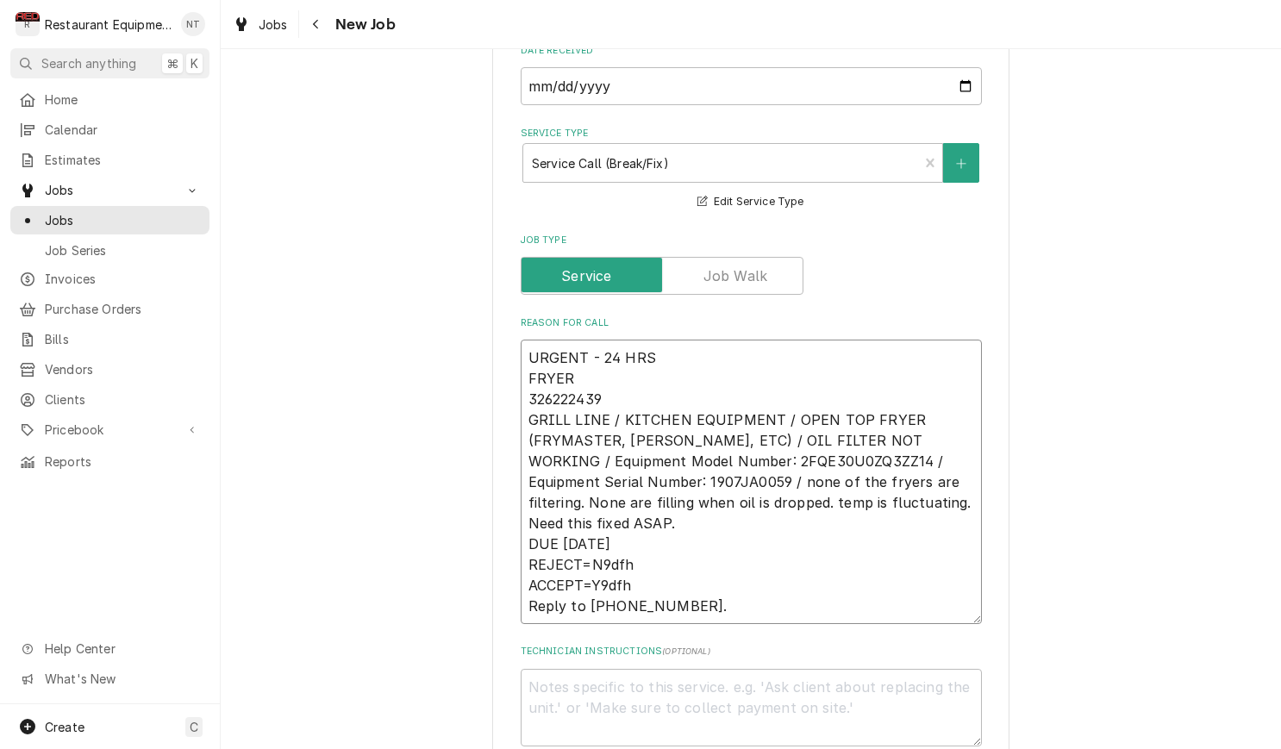
type textarea "URGENT - 24 HRS FRYER 326222439 GRILL LINE / KITCHEN EQUIPMENT / OPEN TOP FRYER…"
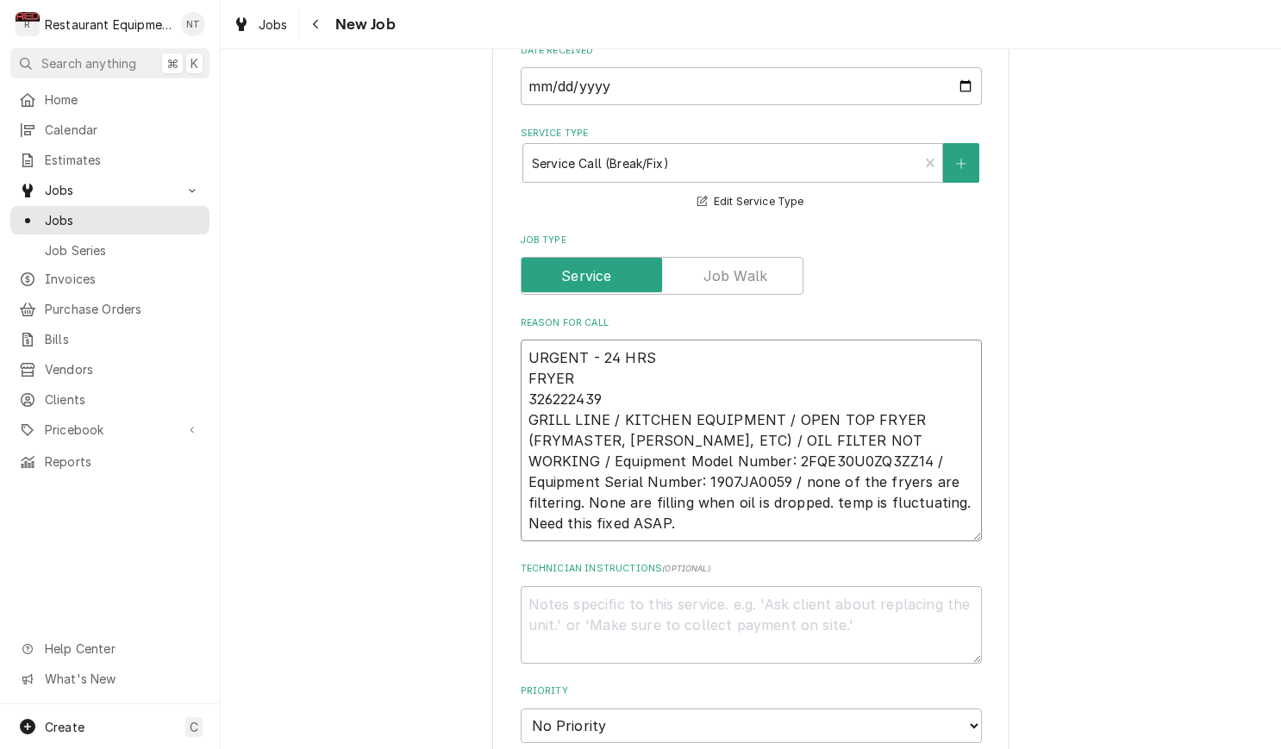
type textarea "x"
type textarea "URGENT - 24 HRS FRYER 326222439 GRILL LINE / KITCHEN EQUIPMENT / OPEN TOP FRYER…"
type textarea "x"
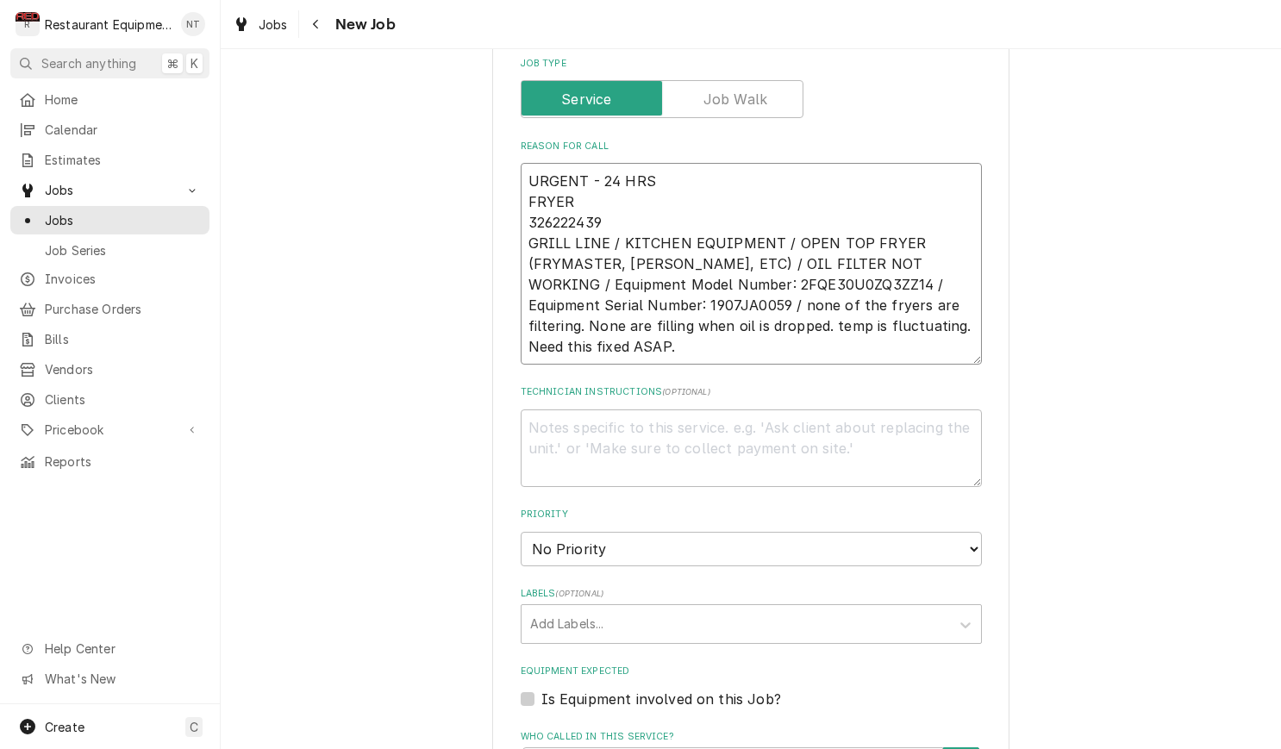
scroll to position [743, 0]
type textarea "URGENT - 24 HRS FRYER 326222439 GRILL LINE / KITCHEN EQUIPMENT / OPEN TOP FRYER…"
select select "1"
type textarea "x"
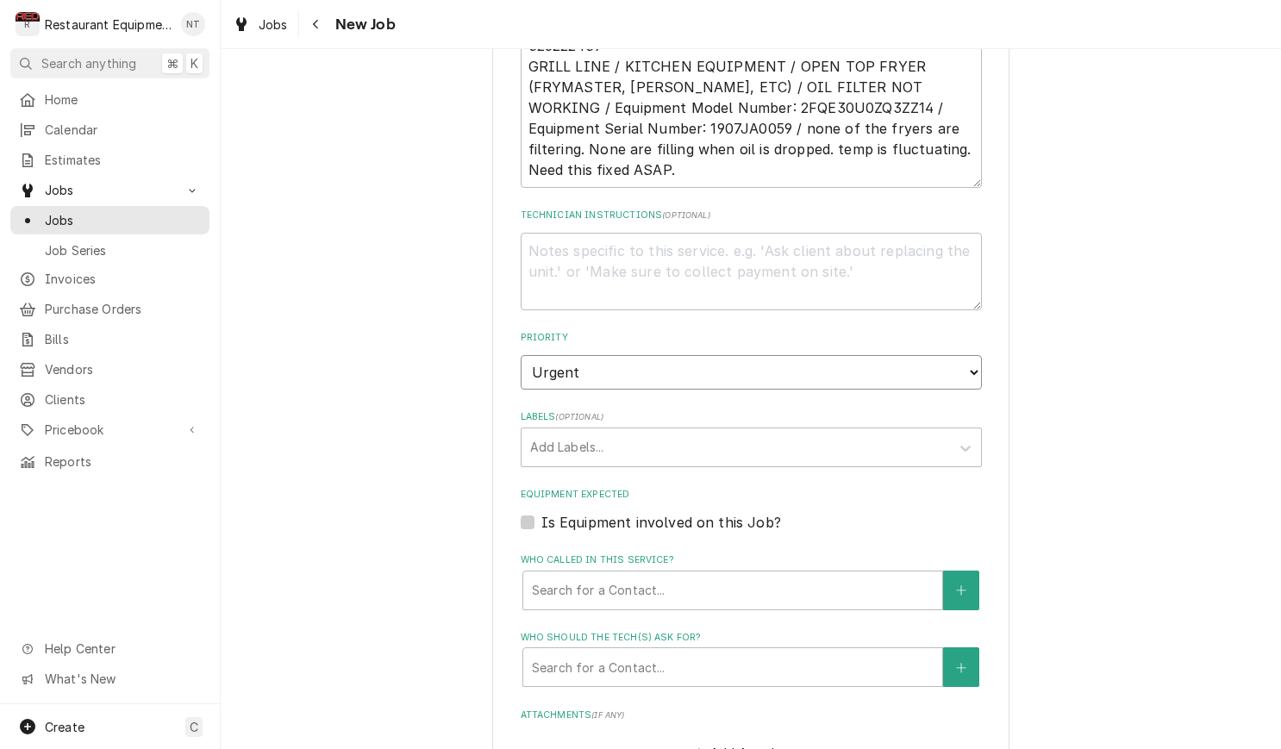
scroll to position [925, 0]
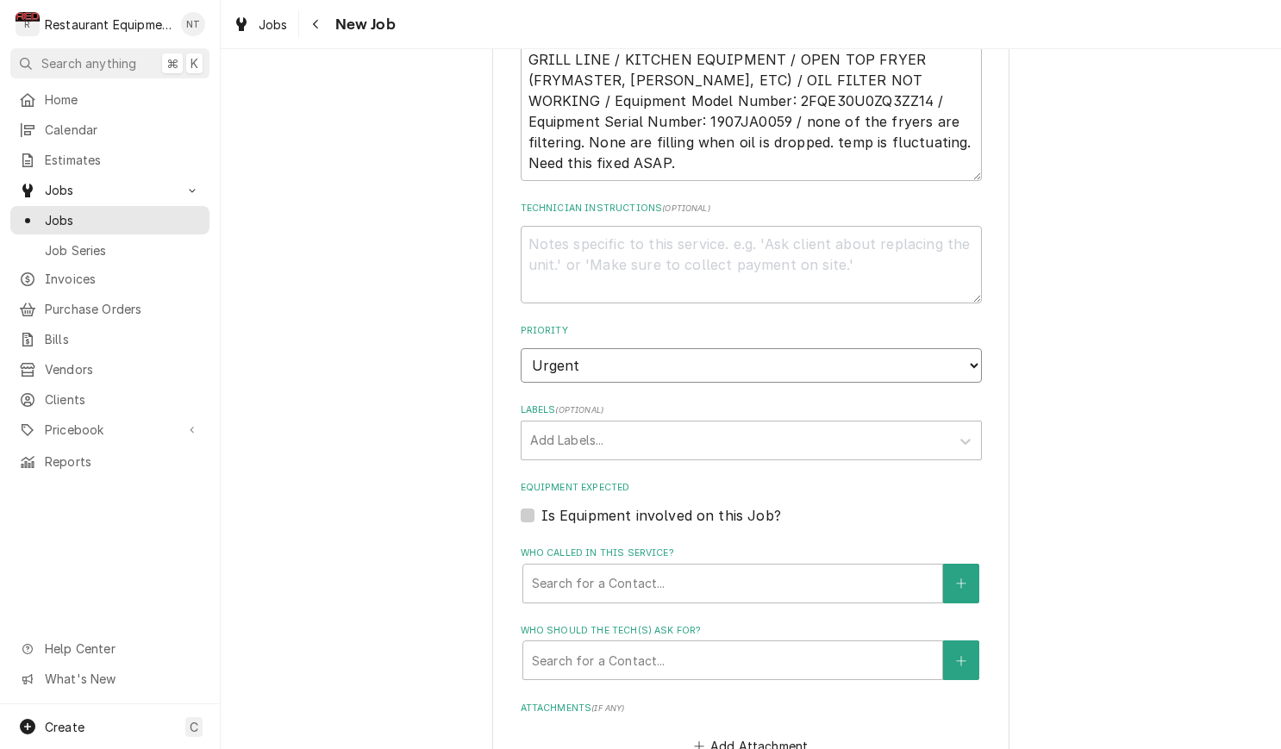
select select "2"
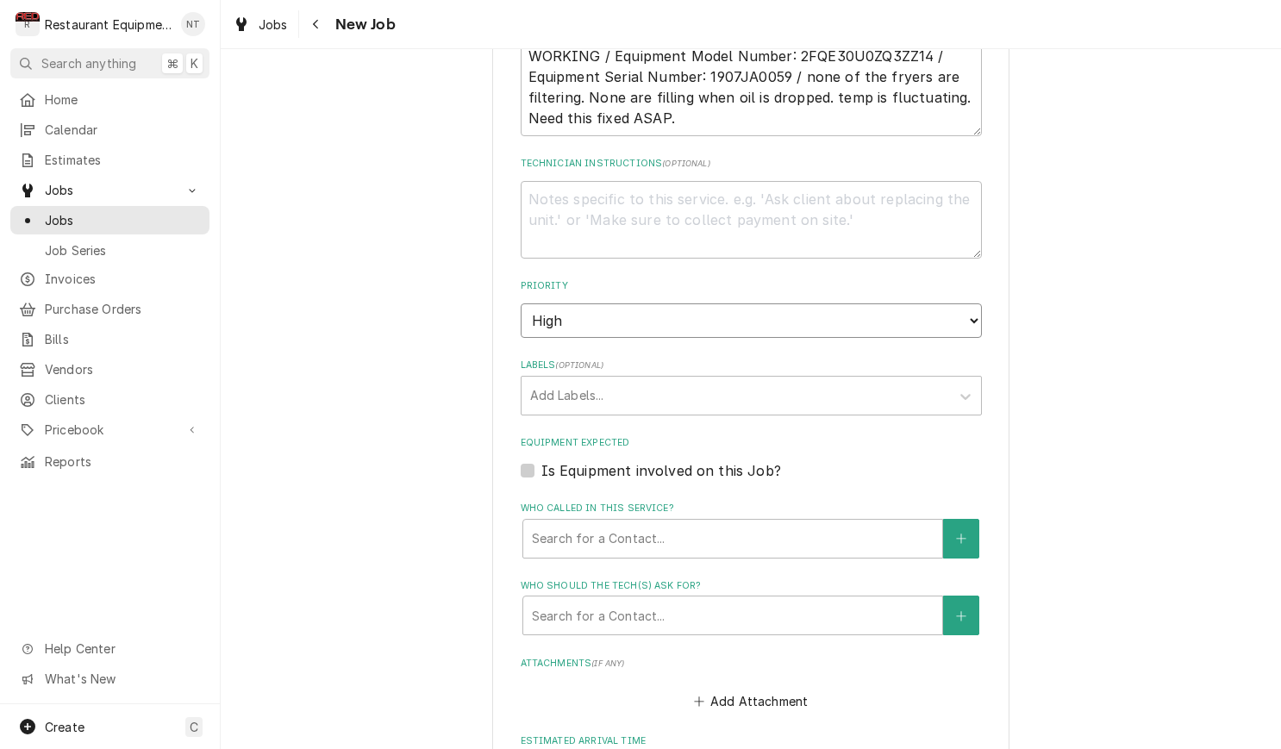
scroll to position [982, 0]
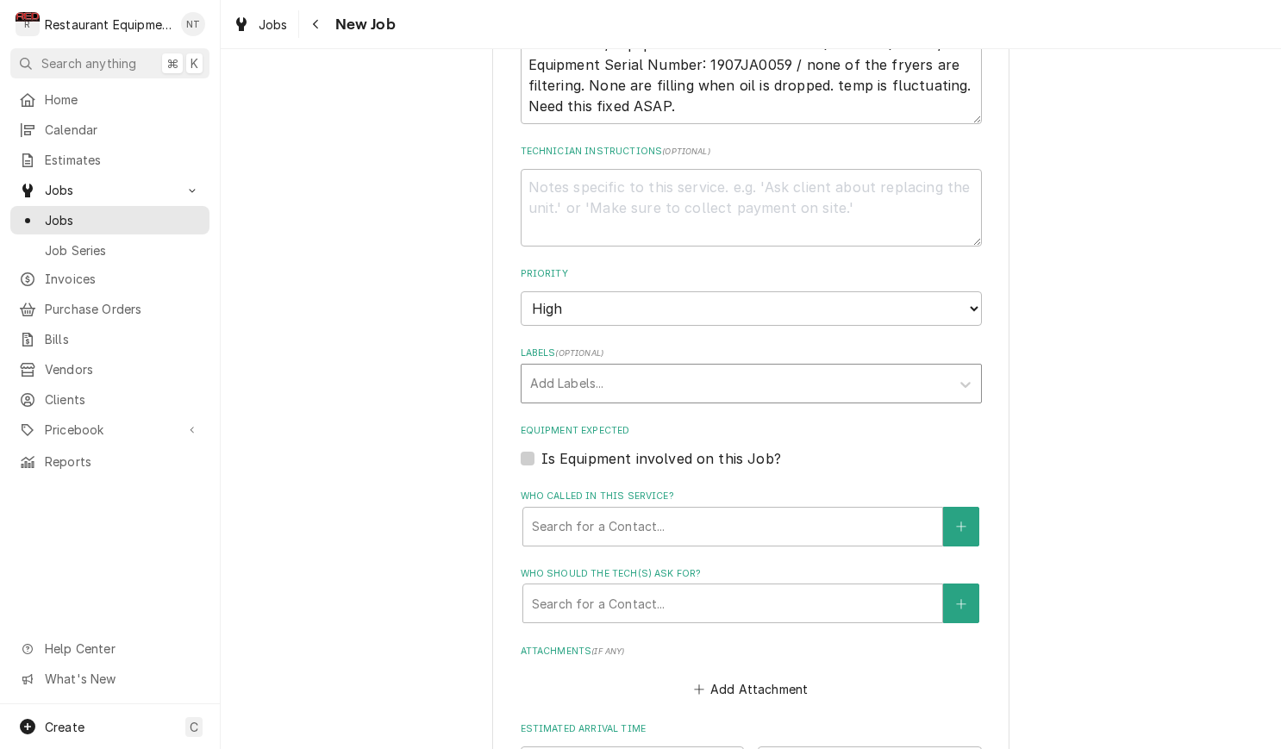
click at [622, 368] on div "Labels" at bounding box center [735, 383] width 411 height 31
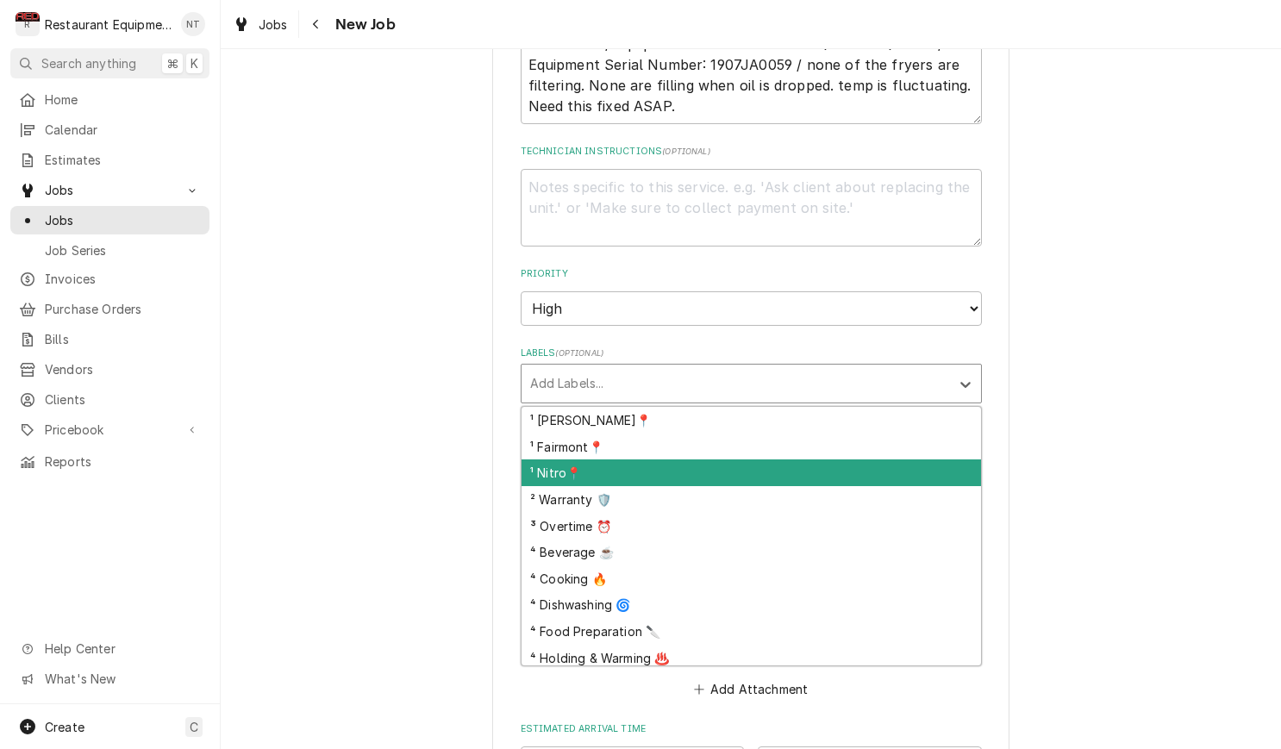
click at [610, 459] on div "¹ Nitro📍" at bounding box center [751, 472] width 459 height 27
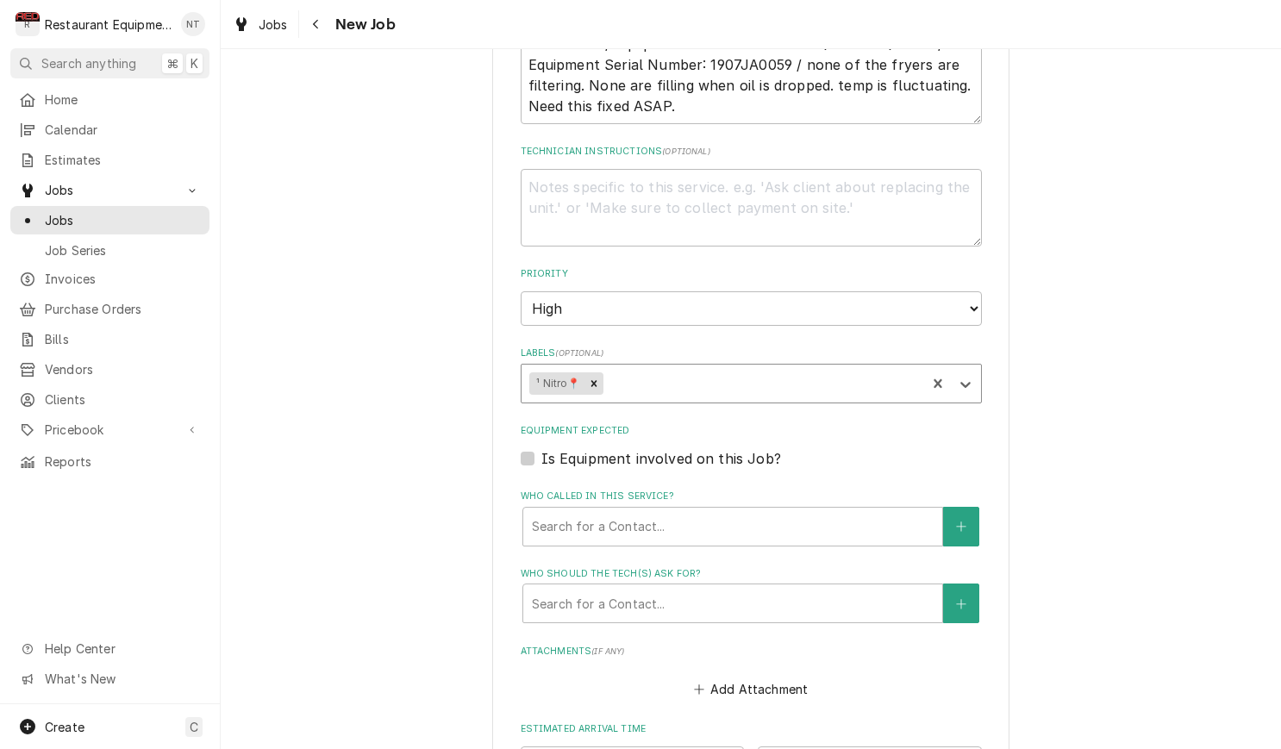
click at [640, 368] on div "Labels" at bounding box center [761, 383] width 311 height 31
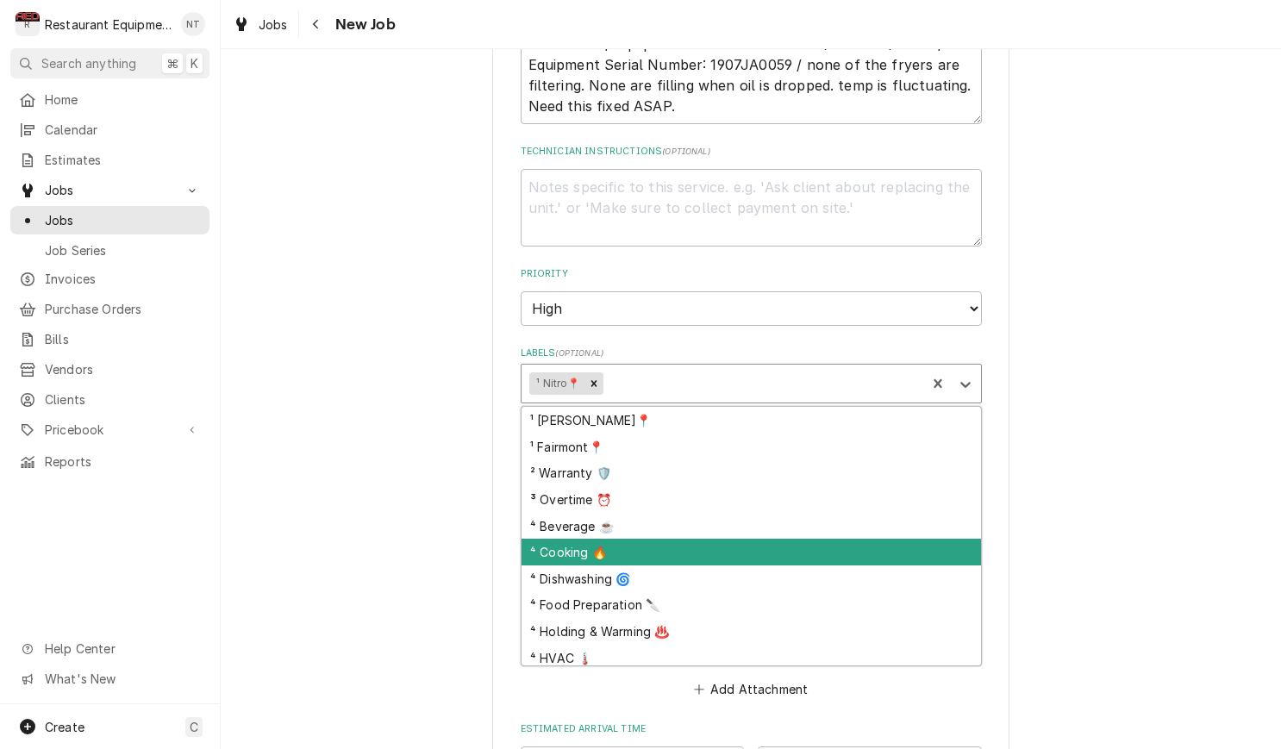
click at [634, 539] on div "⁴ Cooking 🔥" at bounding box center [751, 552] width 459 height 27
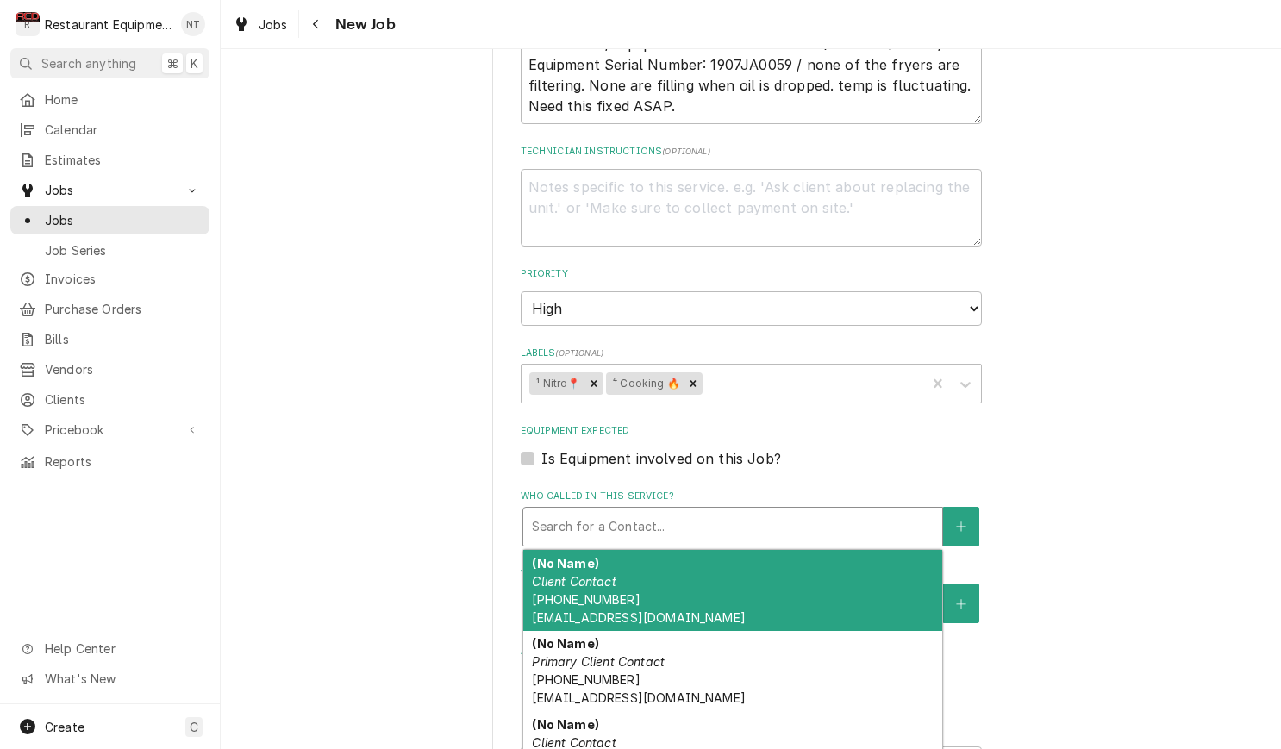
click at [647, 517] on div "Search for a Contact..." at bounding box center [733, 526] width 402 height 18
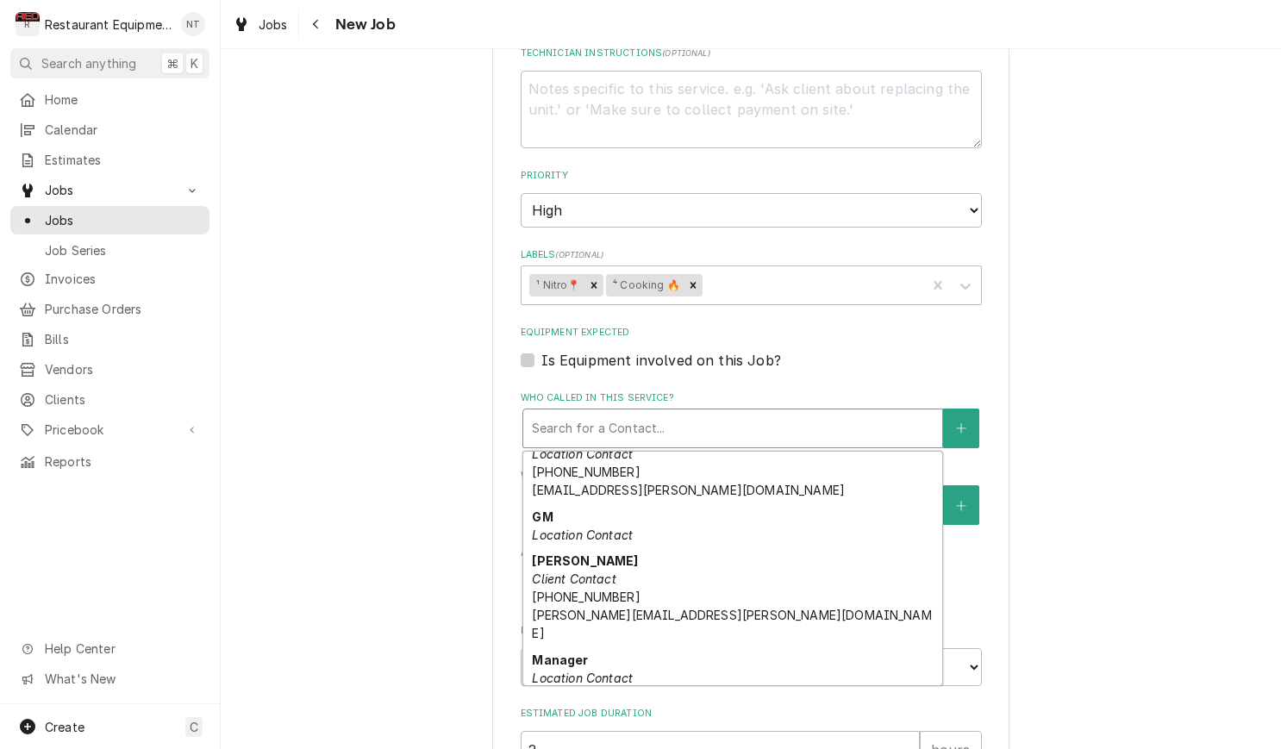
scroll to position [410, 0]
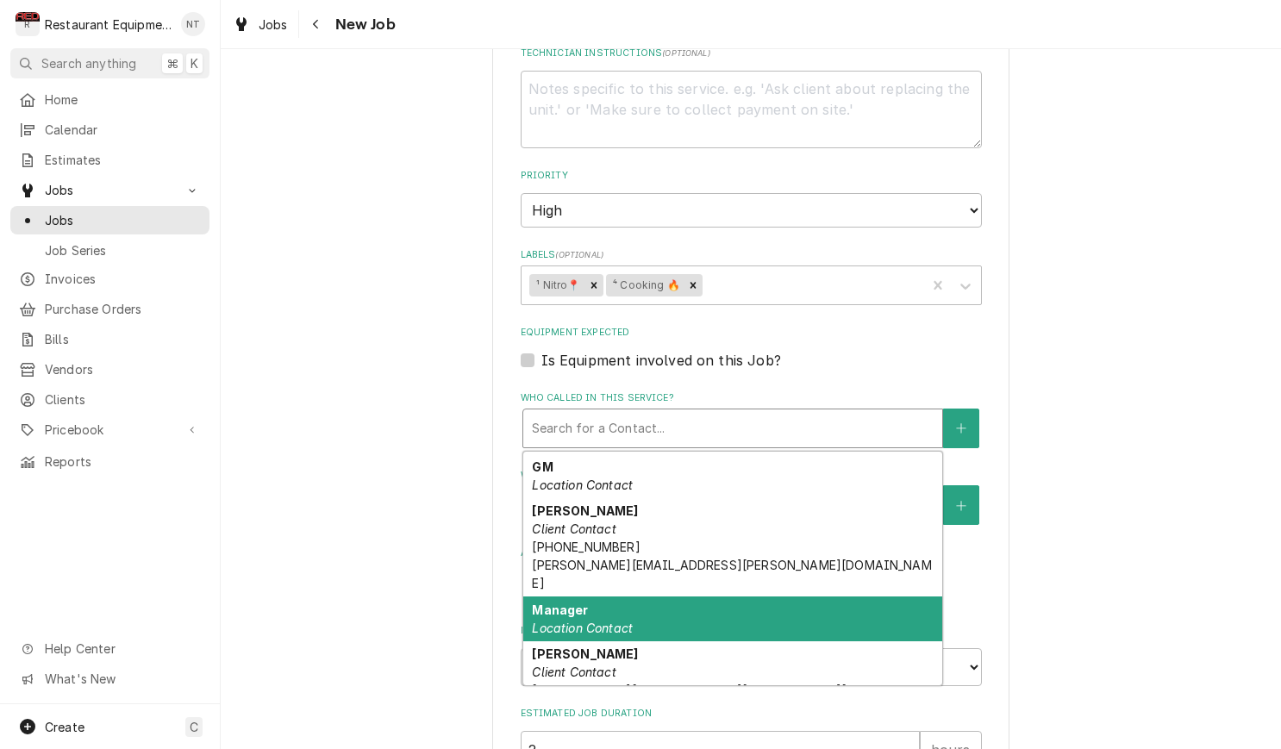
click at [653, 597] on div "Manager Location Contact" at bounding box center [732, 619] width 419 height 45
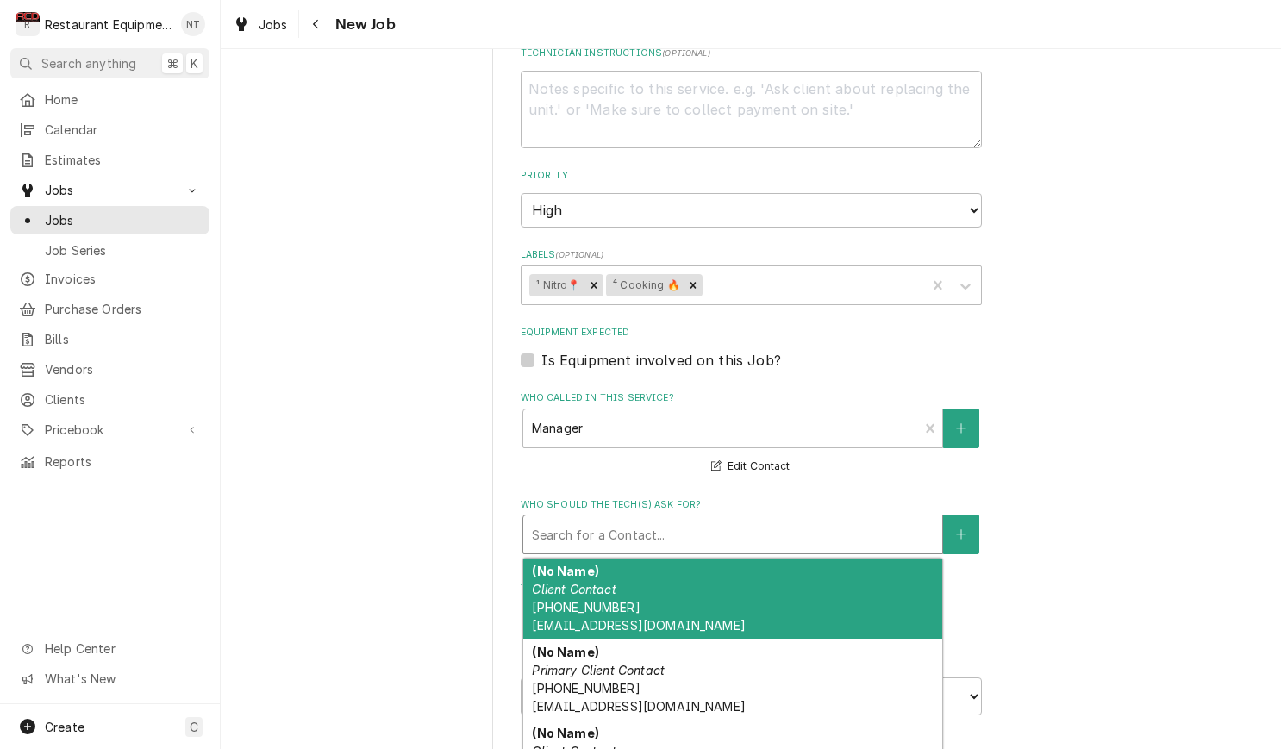
click at [636, 526] on div "Search for a Contact..." at bounding box center [733, 535] width 402 height 18
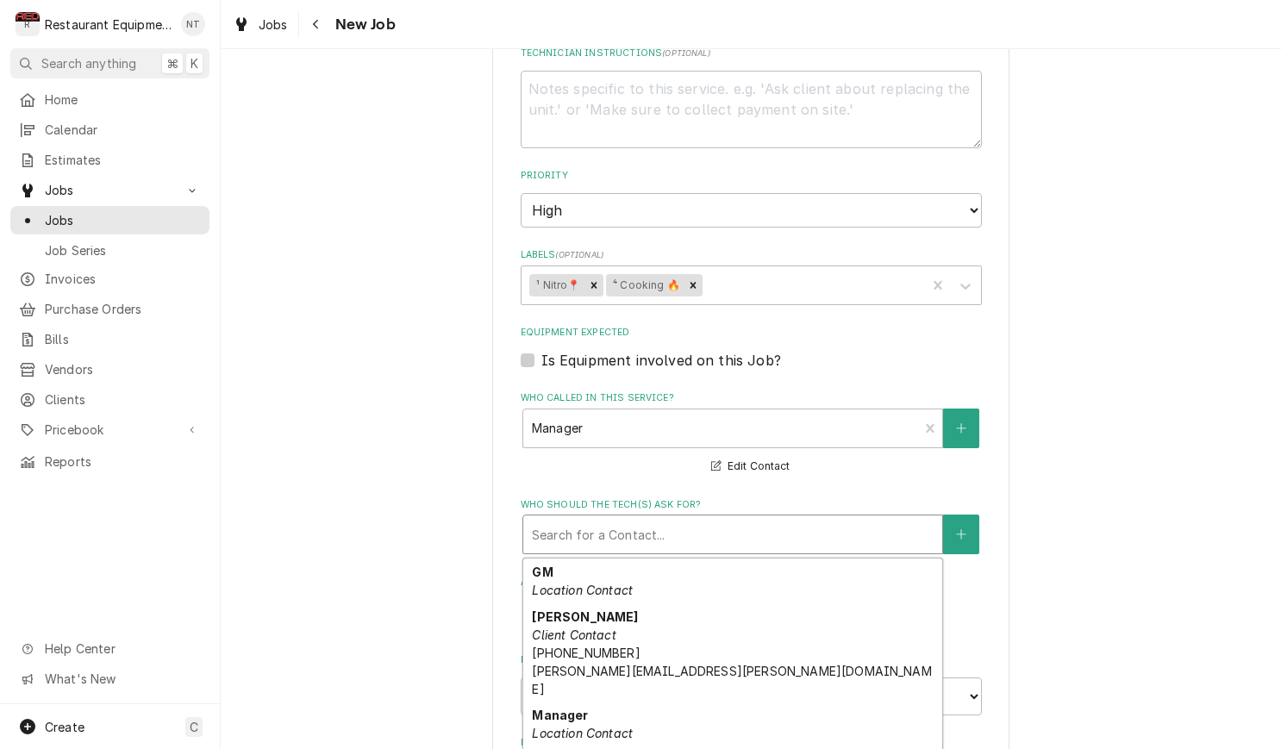
scroll to position [418, 0]
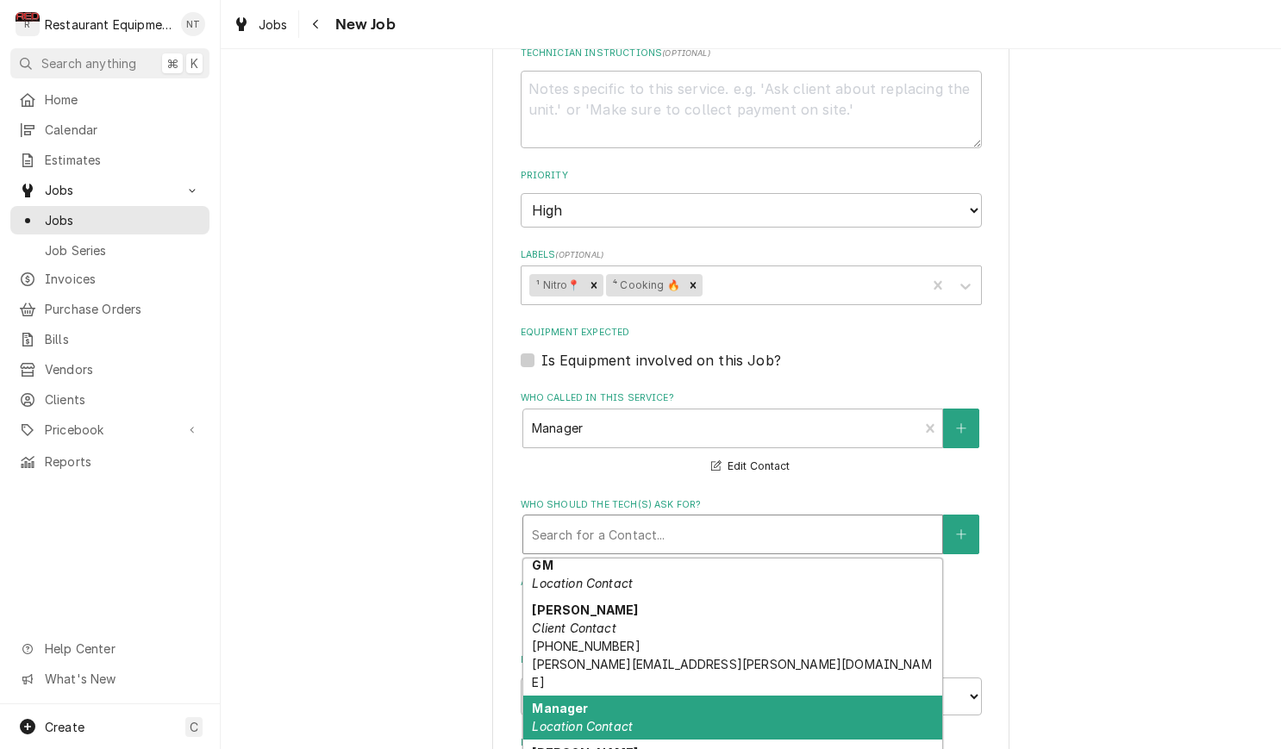
click at [642, 696] on div "Manager Location Contact" at bounding box center [732, 718] width 419 height 45
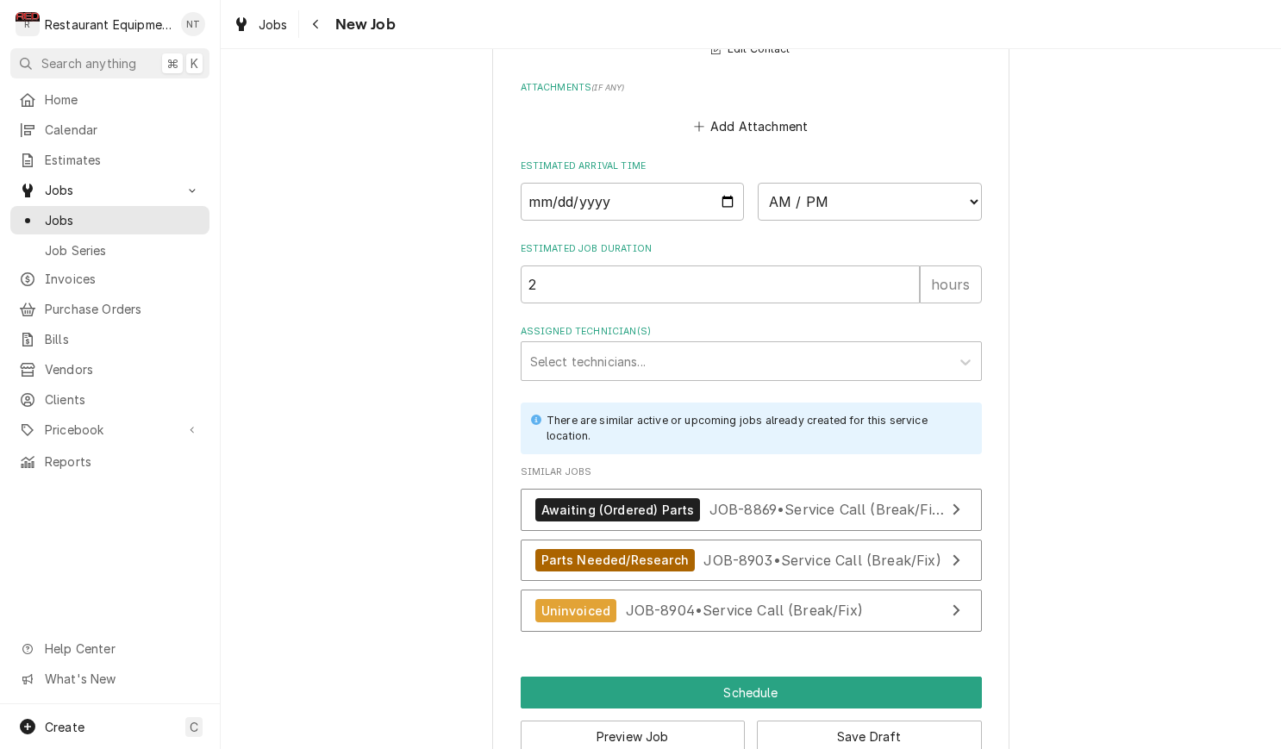
scroll to position [1602, 0]
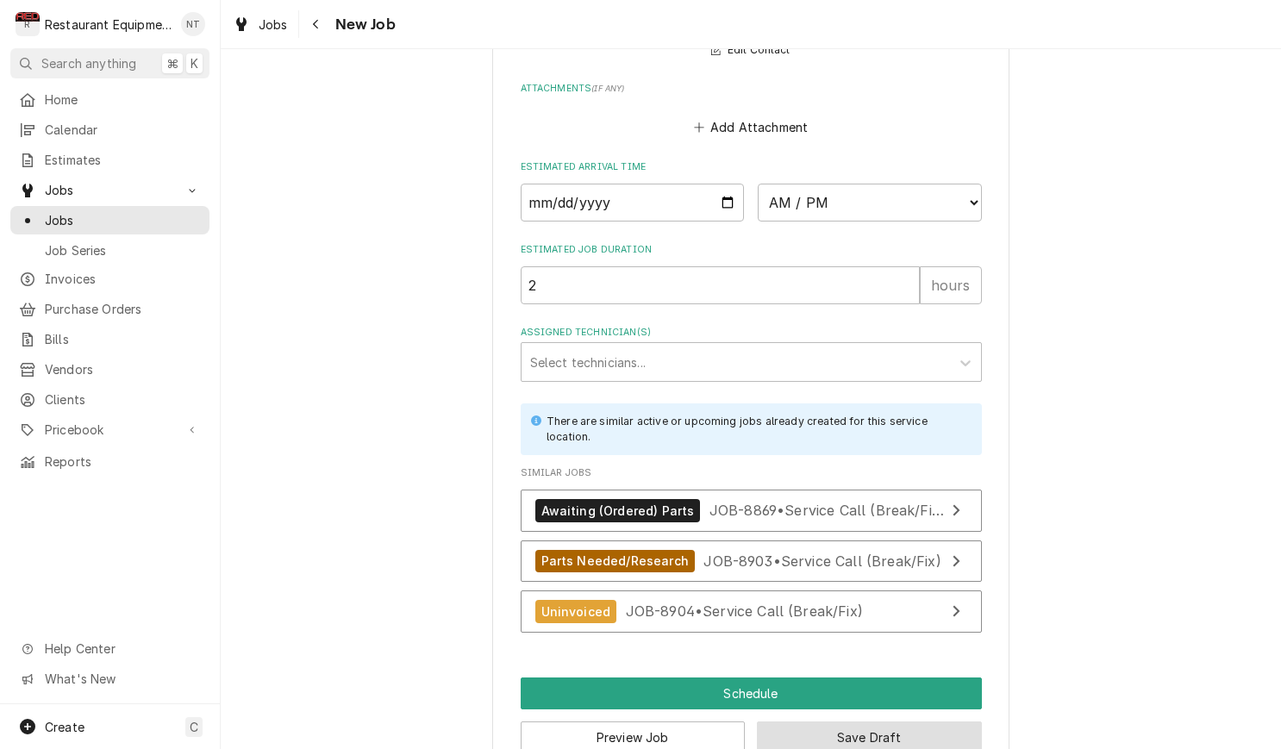
click at [879, 722] on button "Save Draft" at bounding box center [869, 738] width 225 height 32
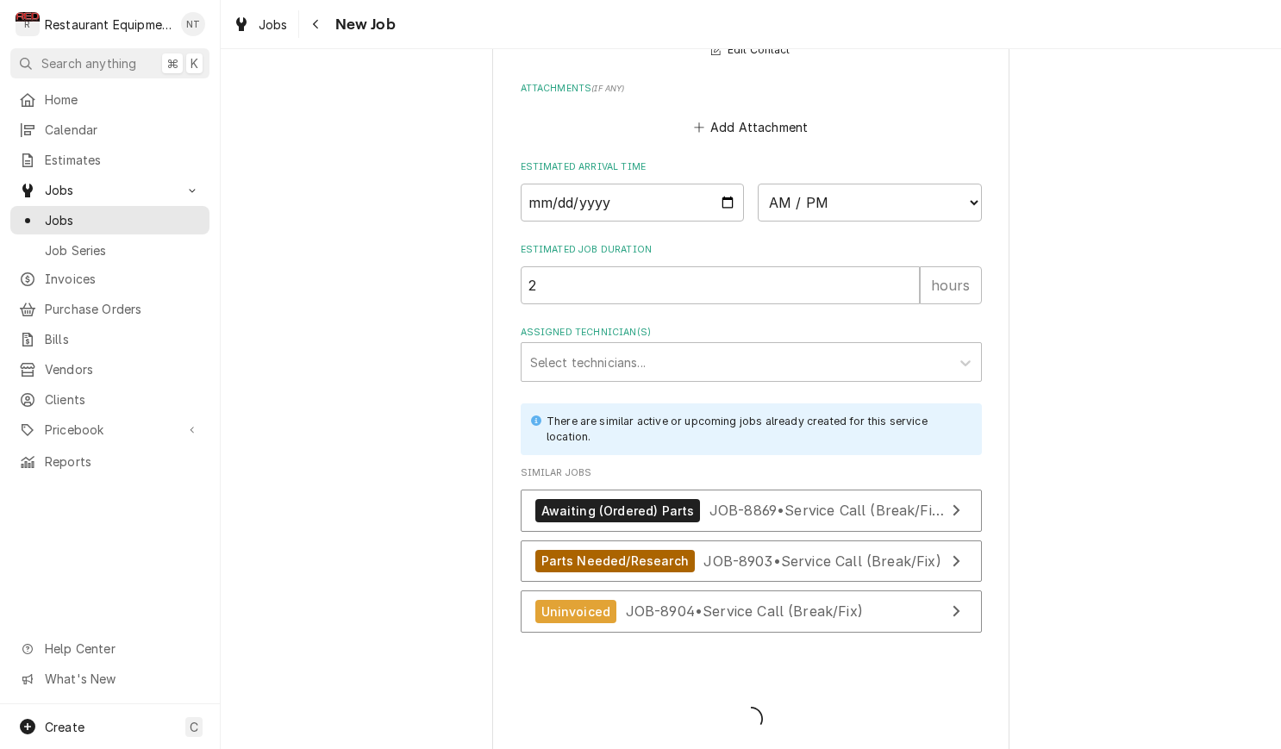
scroll to position [1587, 0]
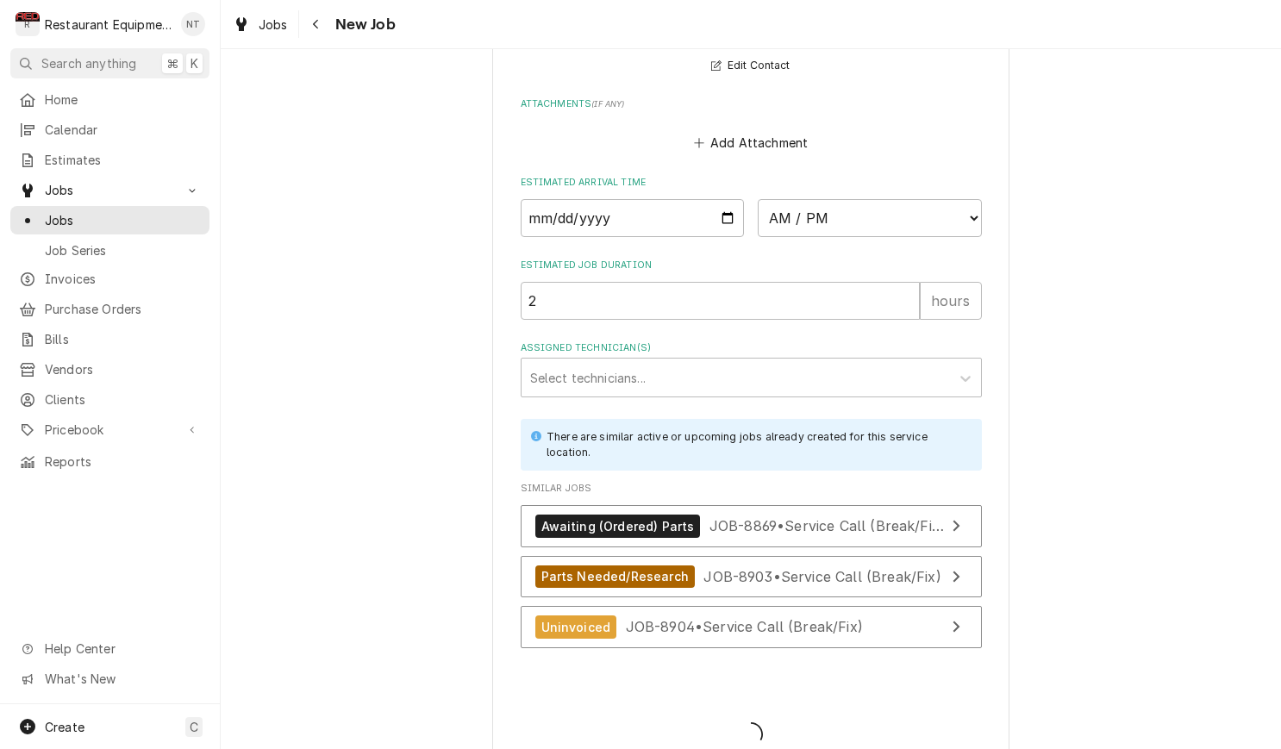
type textarea "x"
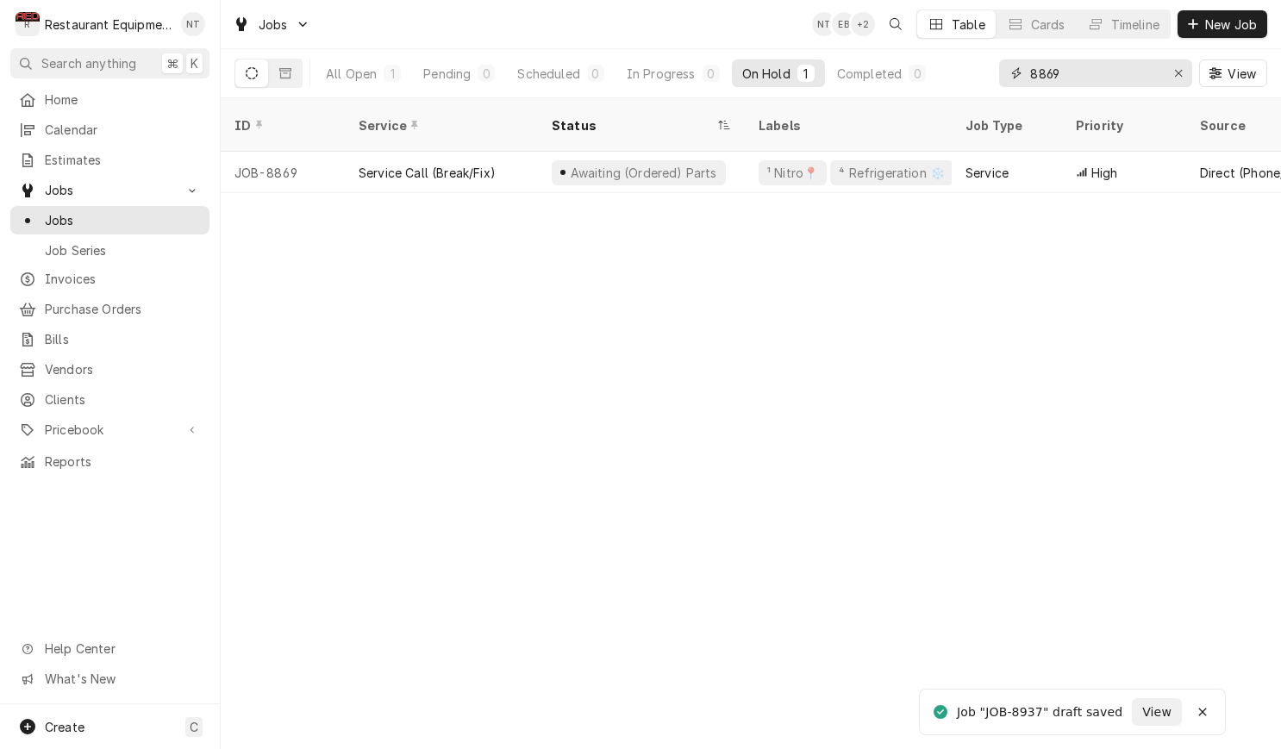
click at [1183, 77] on div "Erase input" at bounding box center [1178, 73] width 17 height 17
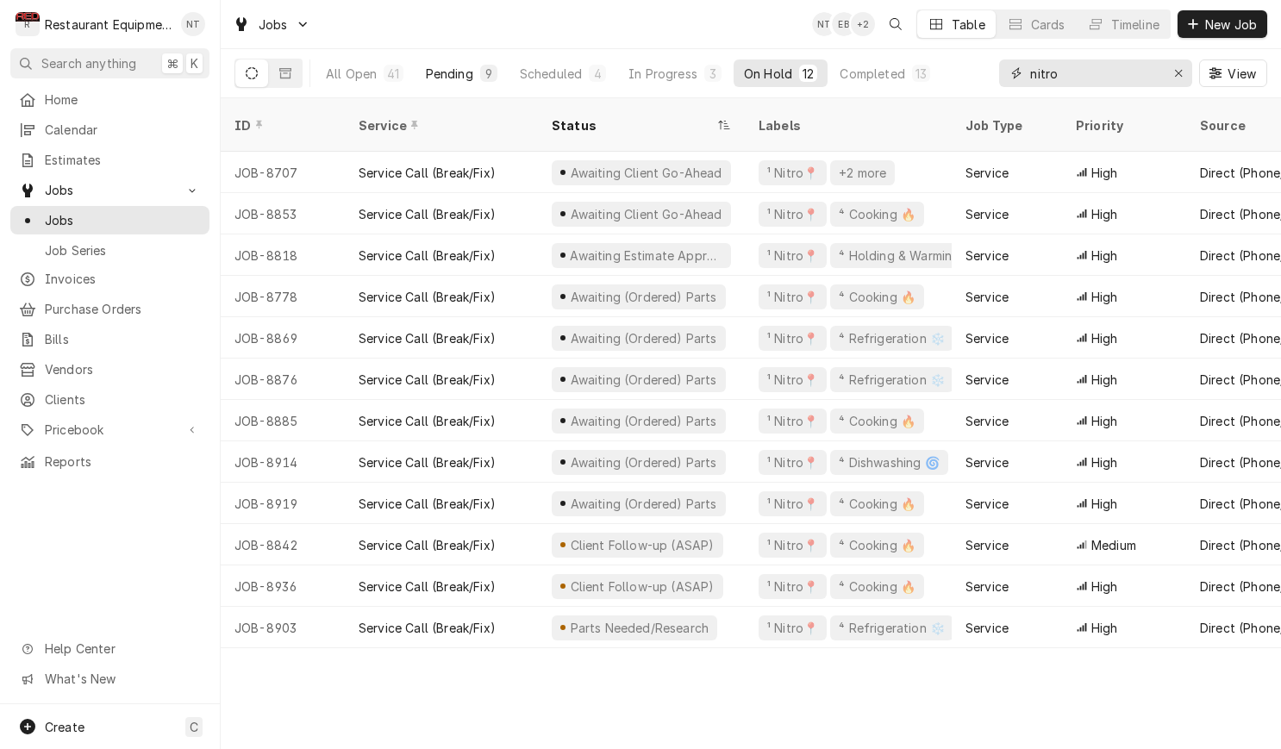
type input "nitro"
click at [445, 59] on button "Pending 9" at bounding box center [461, 73] width 92 height 28
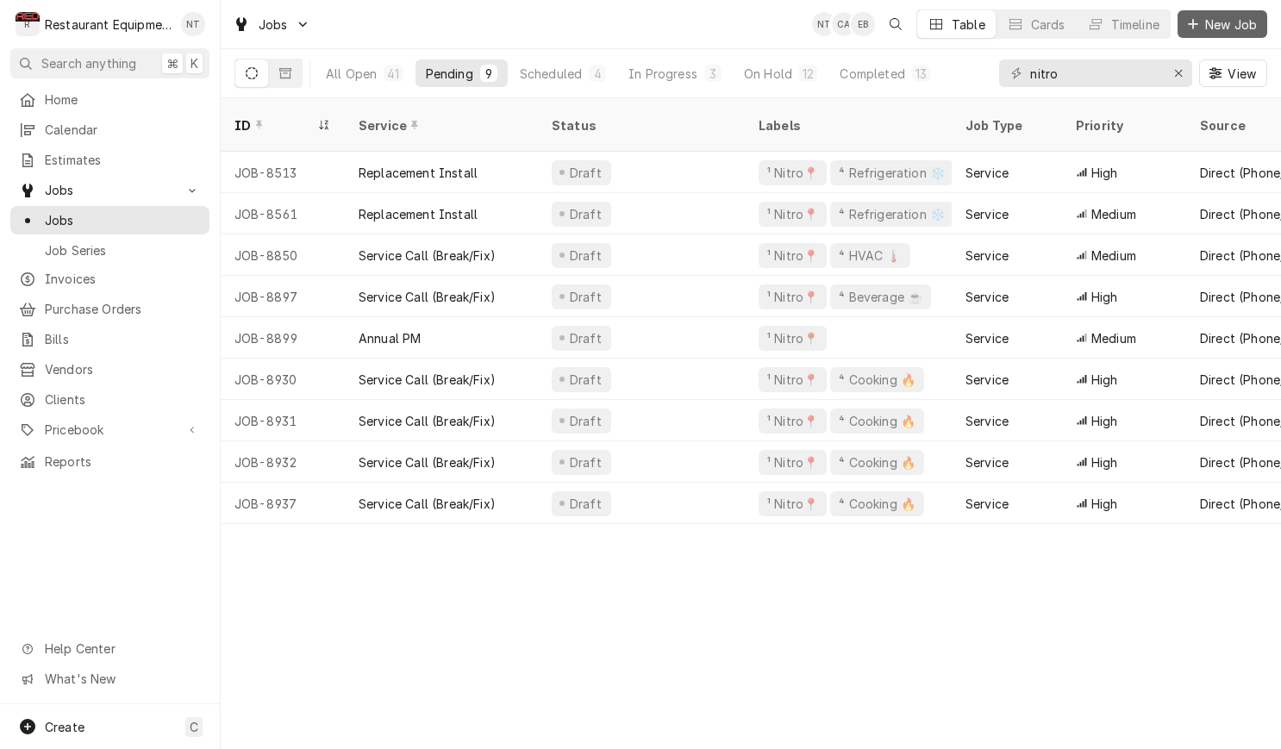
click at [1215, 27] on span "New Job" at bounding box center [1231, 25] width 59 height 18
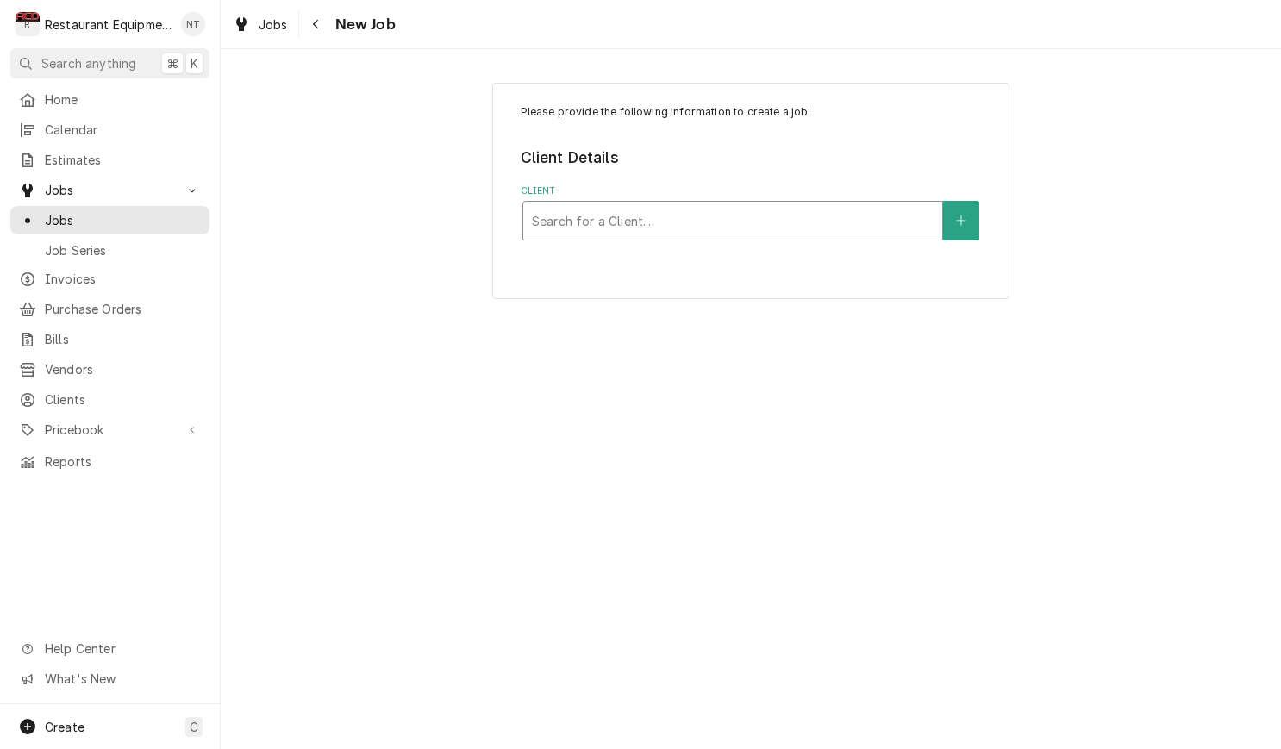
click at [890, 214] on div "Client" at bounding box center [733, 220] width 402 height 31
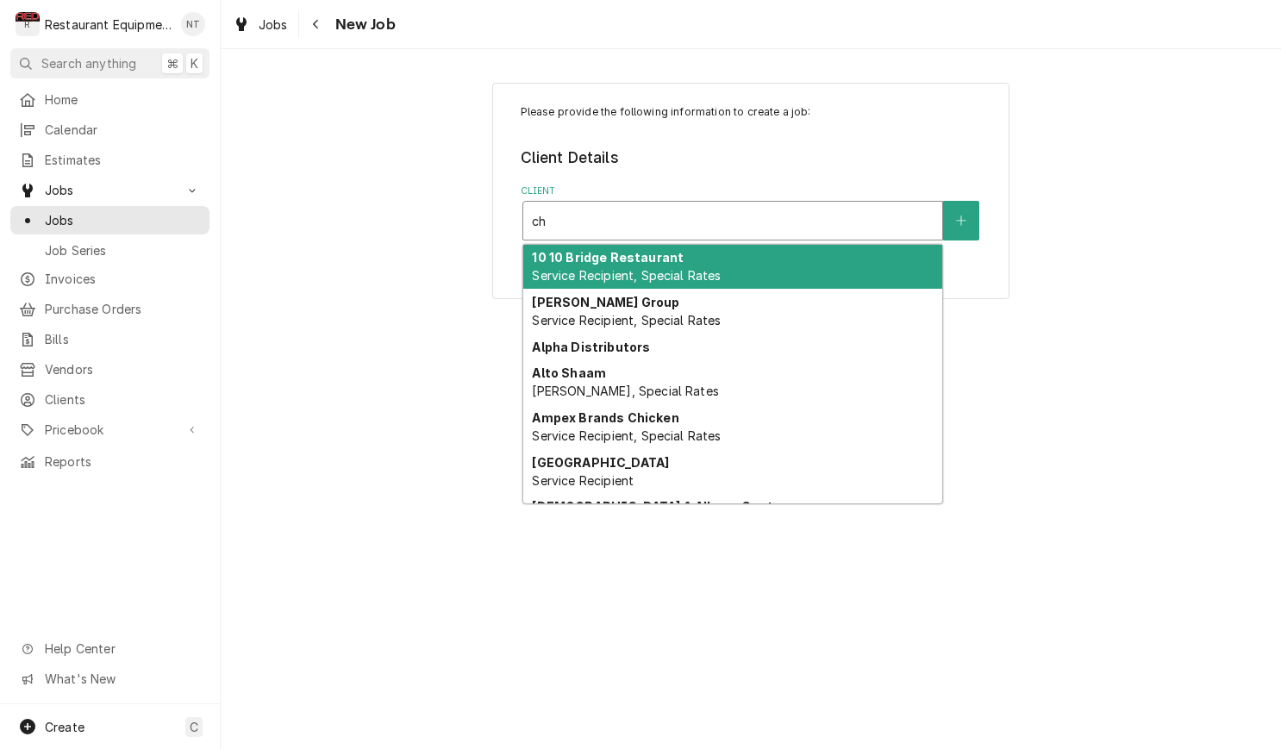
type input "c"
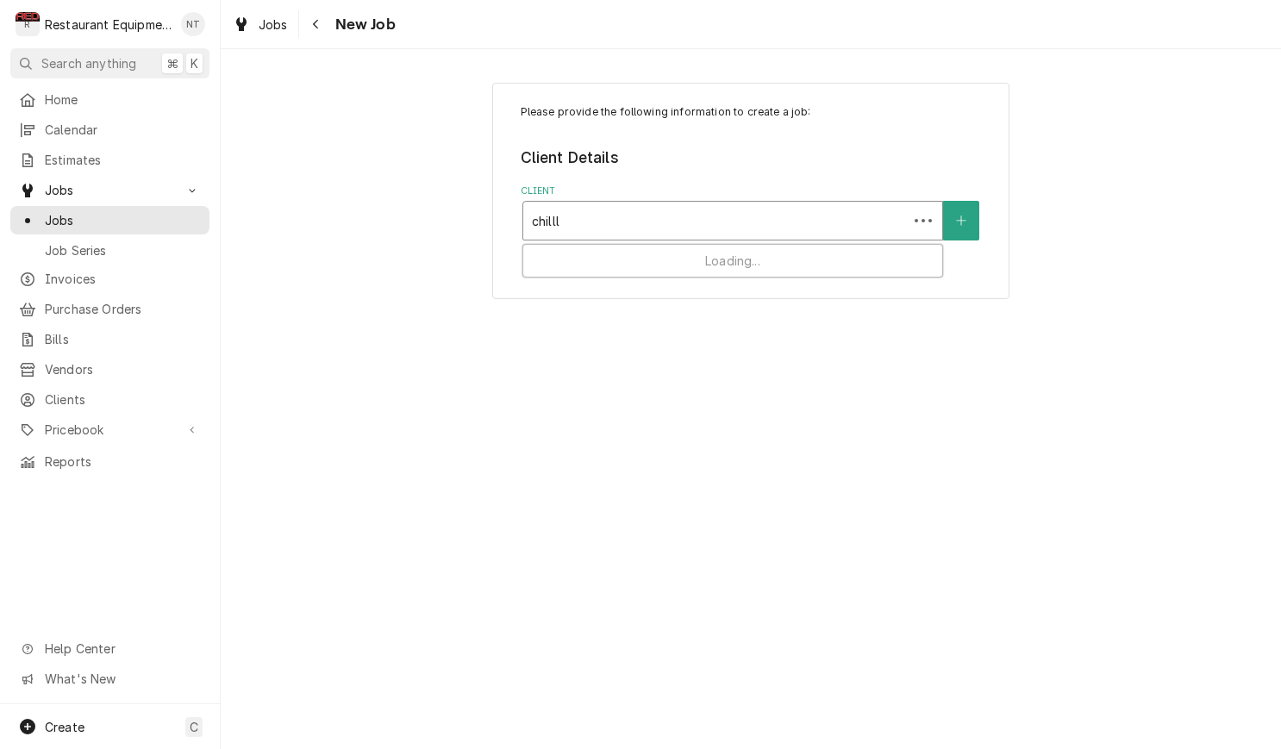
type input "chill"
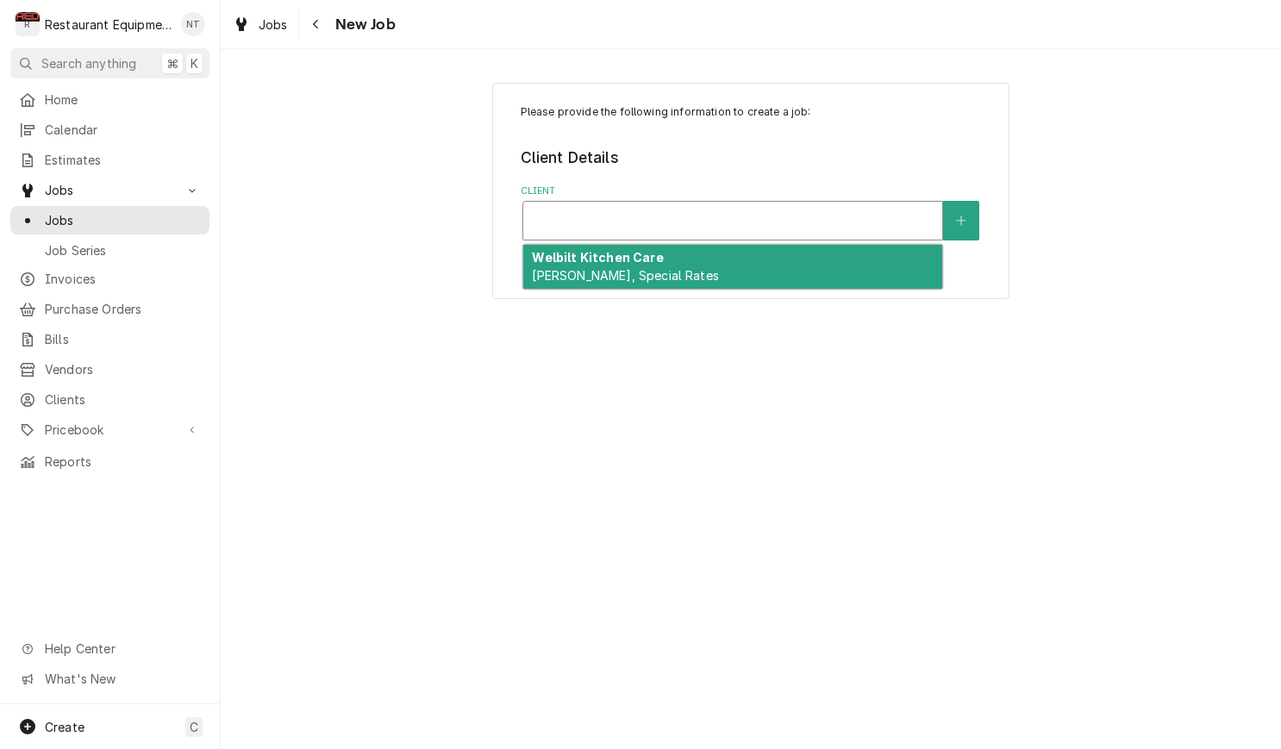
click at [921, 237] on div "Client" at bounding box center [732, 221] width 419 height 38
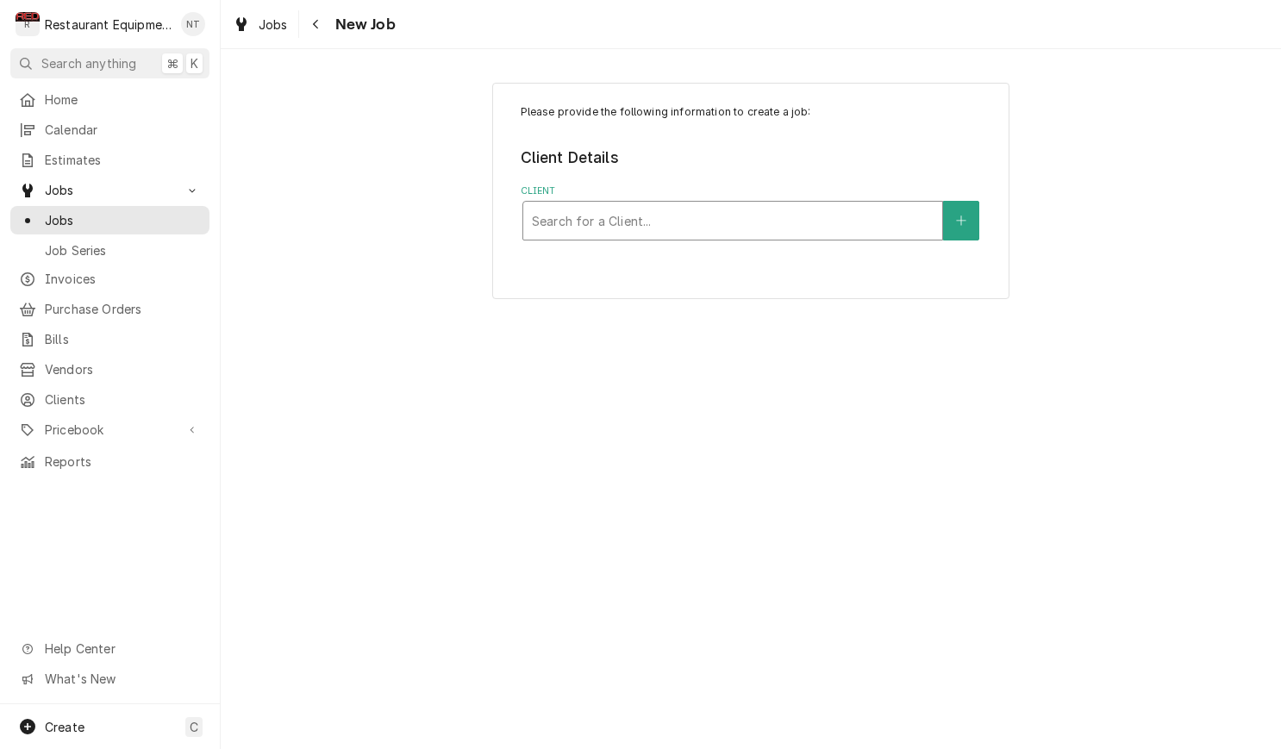
click at [847, 216] on div "Client" at bounding box center [733, 220] width 402 height 31
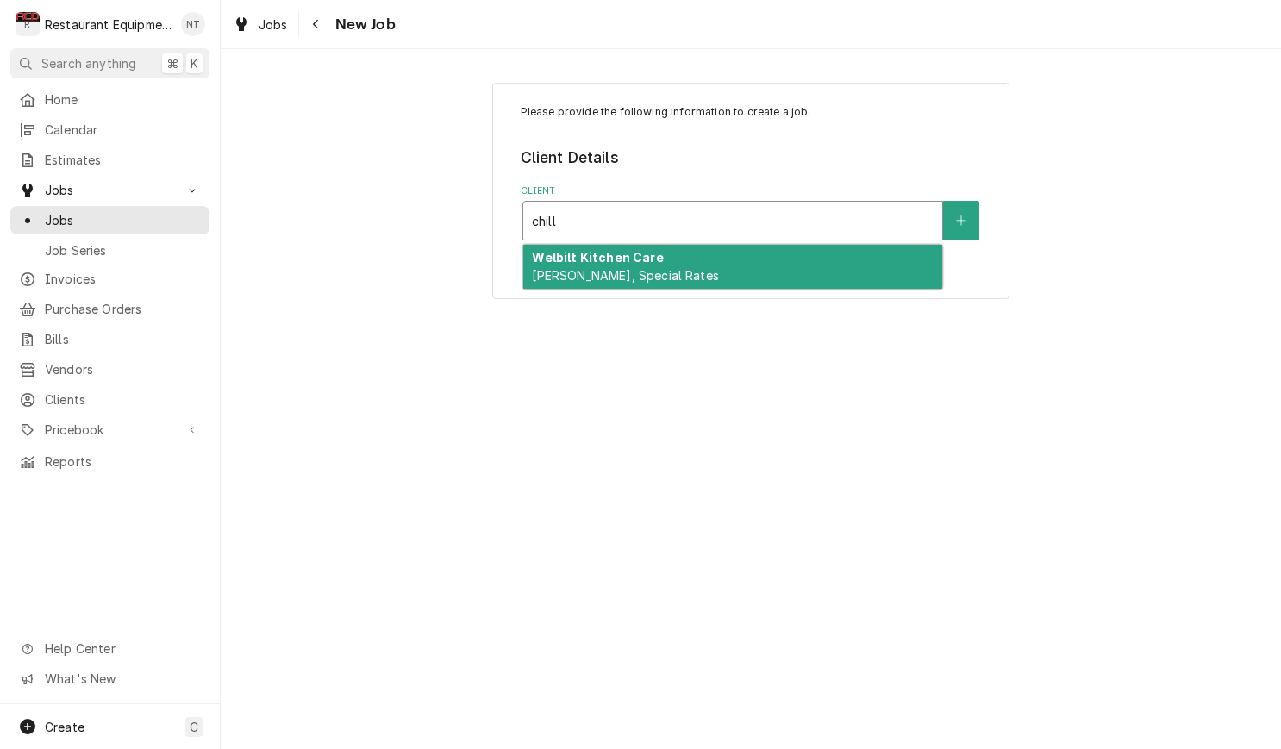
type input "chilli"
click at [778, 263] on div "Welbilt Kitchen Care Bill Payer, Special Rates" at bounding box center [732, 267] width 419 height 45
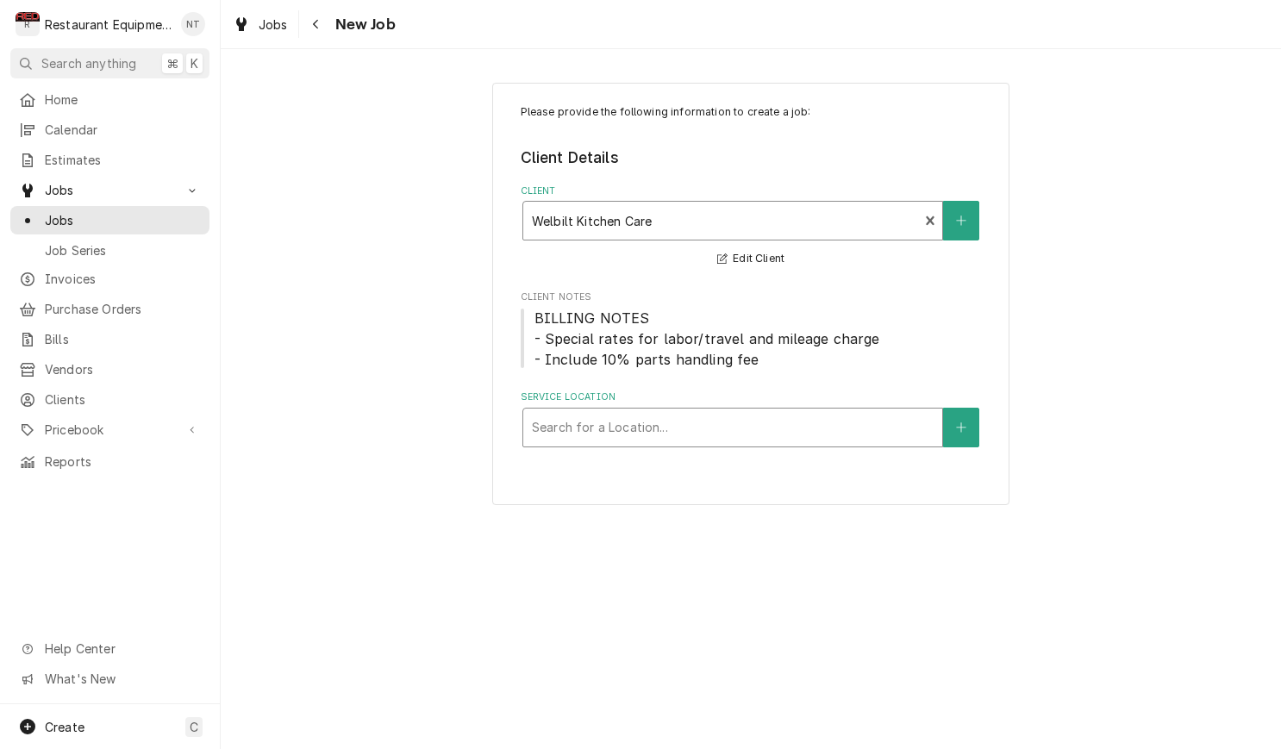
click at [794, 409] on div "Search for a Location..." at bounding box center [732, 428] width 419 height 38
type input "huntin"
drag, startPoint x: 673, startPoint y: 431, endPoint x: 530, endPoint y: 427, distance: 143.2
click at [530, 427] on div "Search for a Location..." at bounding box center [732, 428] width 419 height 38
type input "chilli"
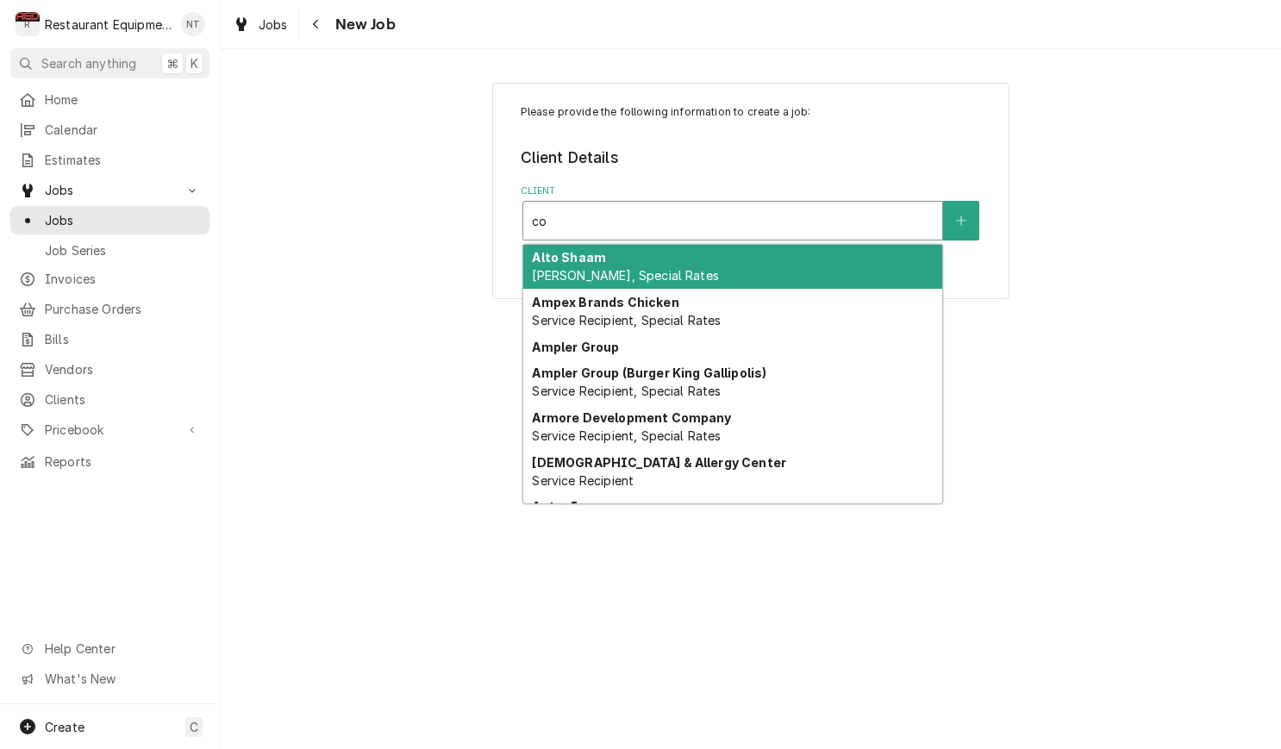
type input "c"
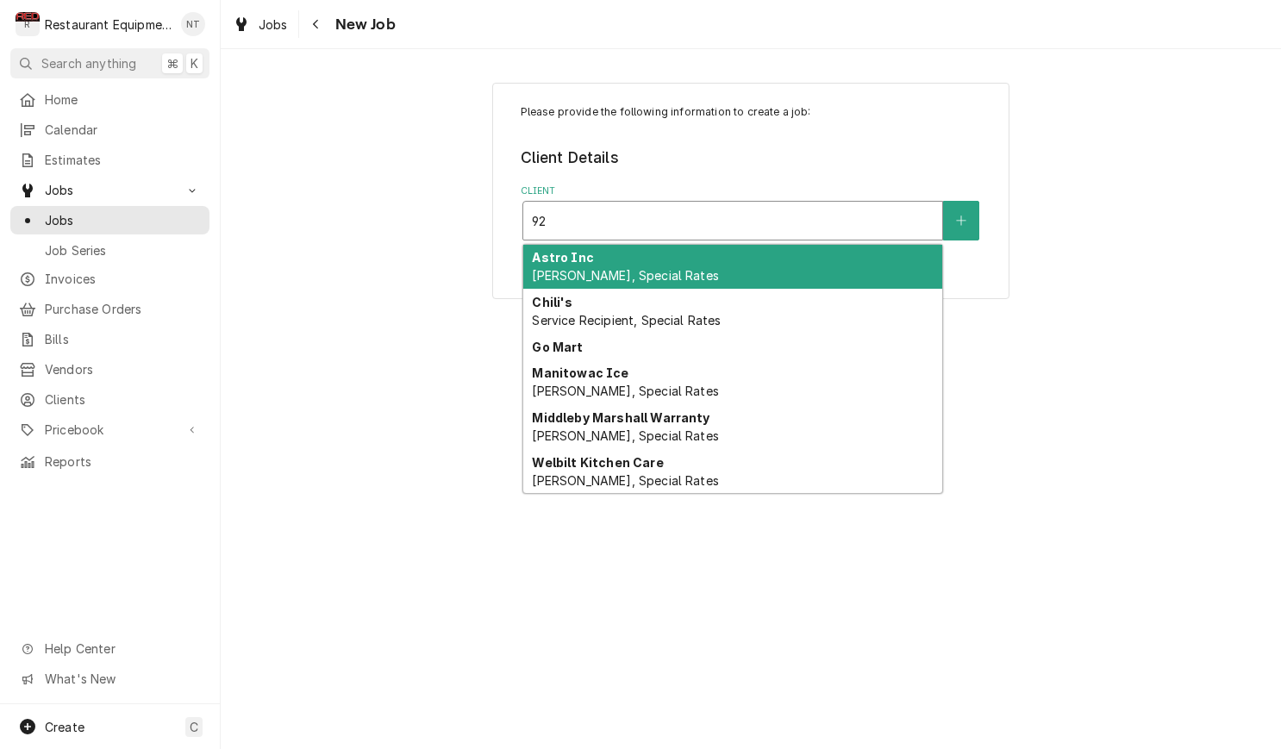
type input "9"
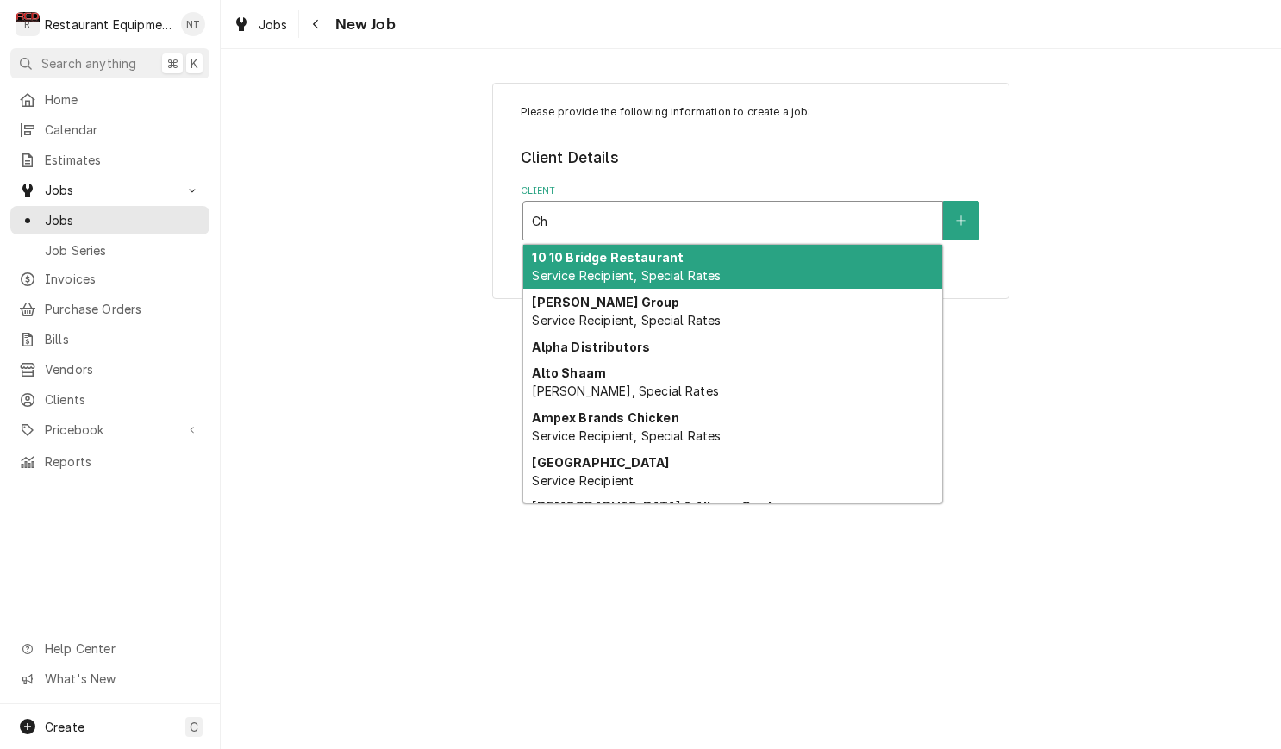
type input "C"
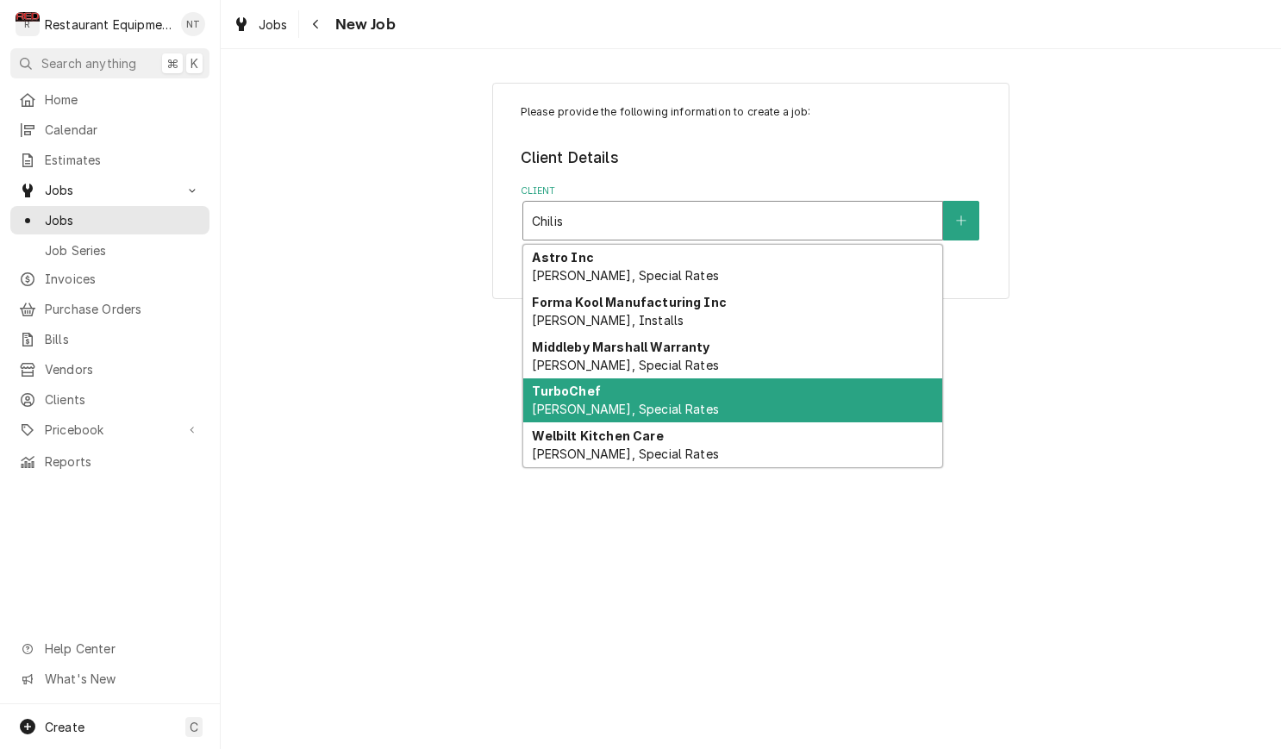
type input "Chili"
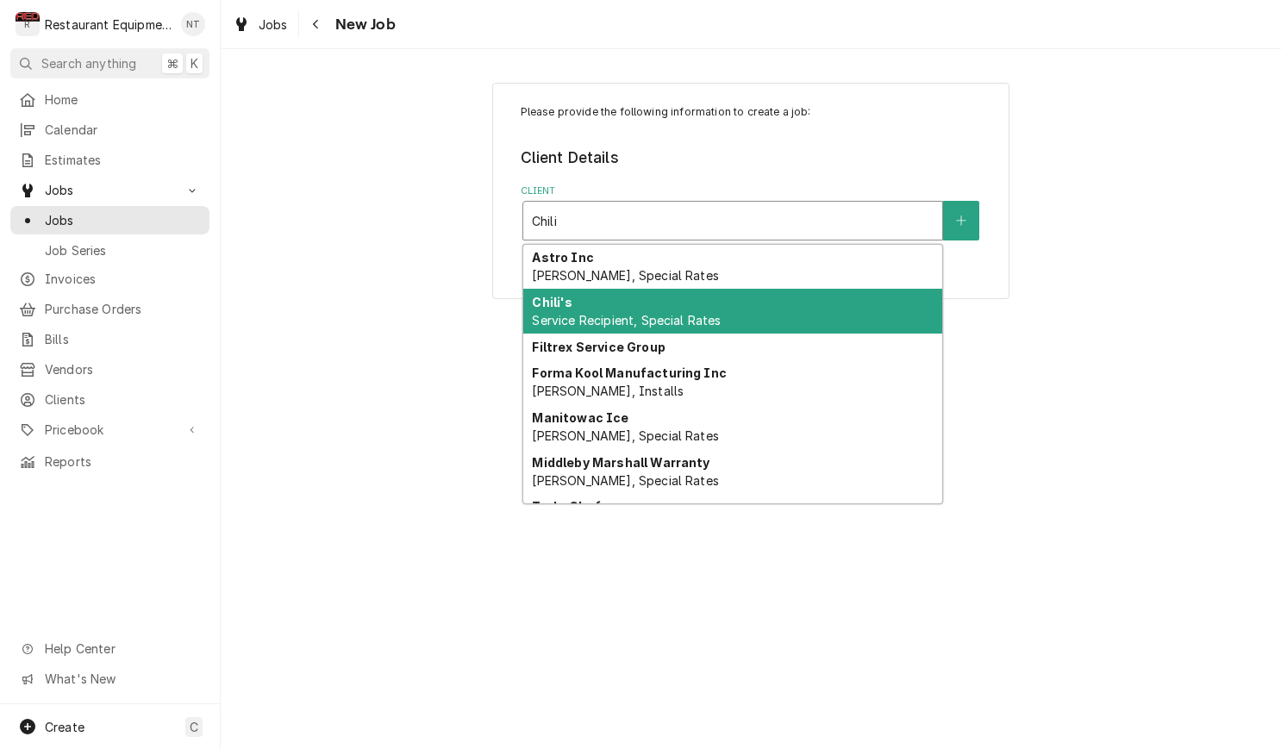
click at [790, 295] on div "Chili's Service Recipient, Special Rates" at bounding box center [732, 311] width 419 height 45
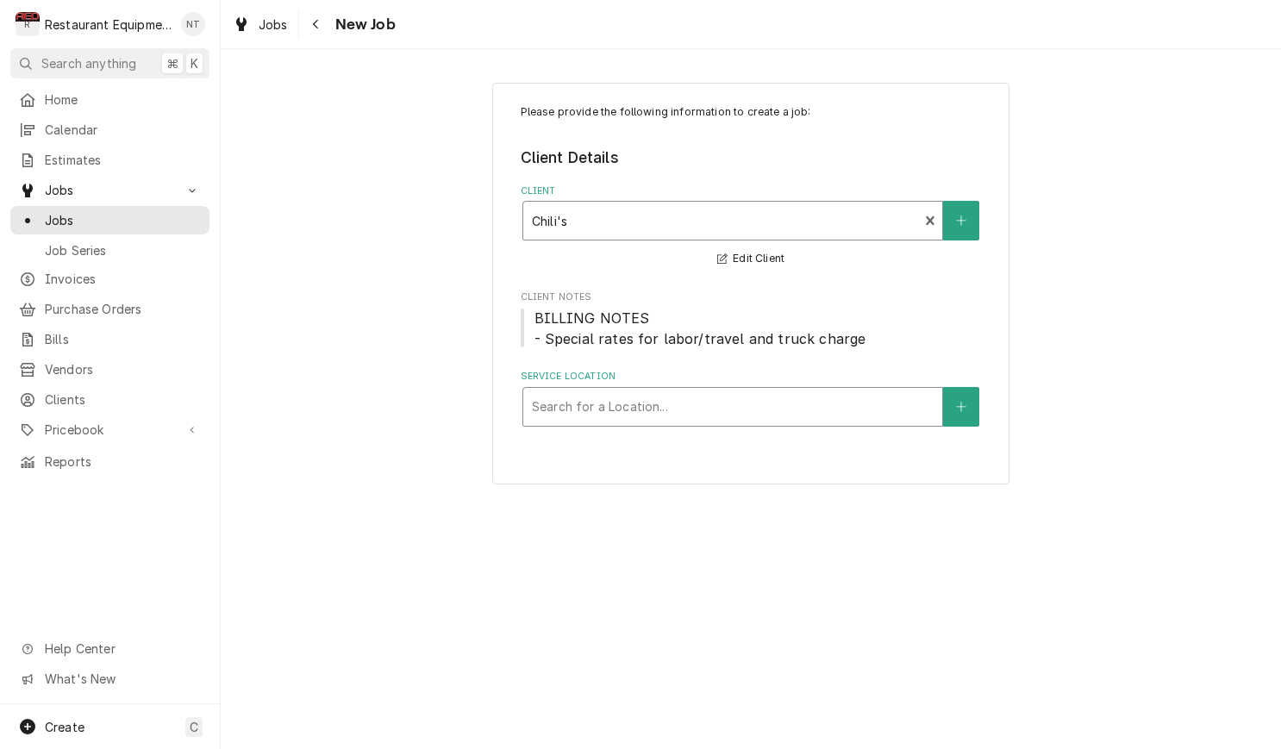
click at [741, 400] on div "Service Location" at bounding box center [733, 406] width 402 height 31
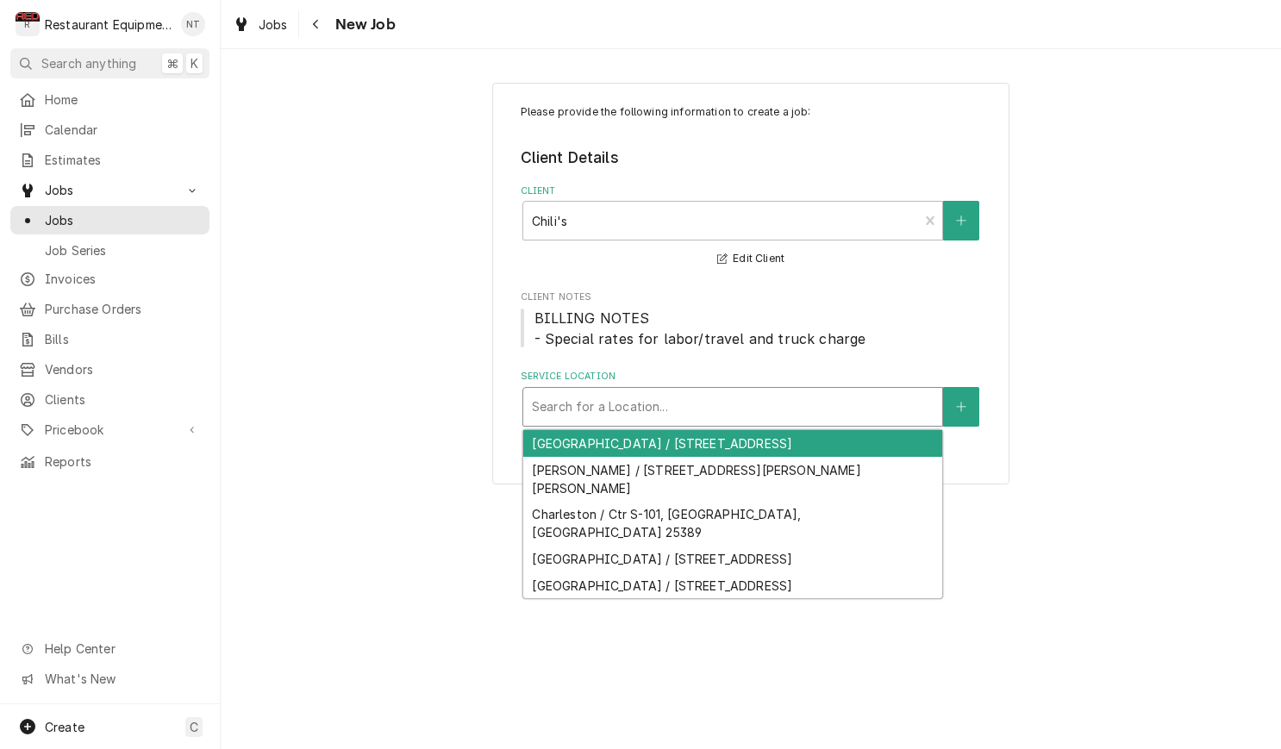
click at [699, 447] on div "Barboursville / 925 Mall Rd, Barboursville, WV 25504" at bounding box center [732, 443] width 419 height 27
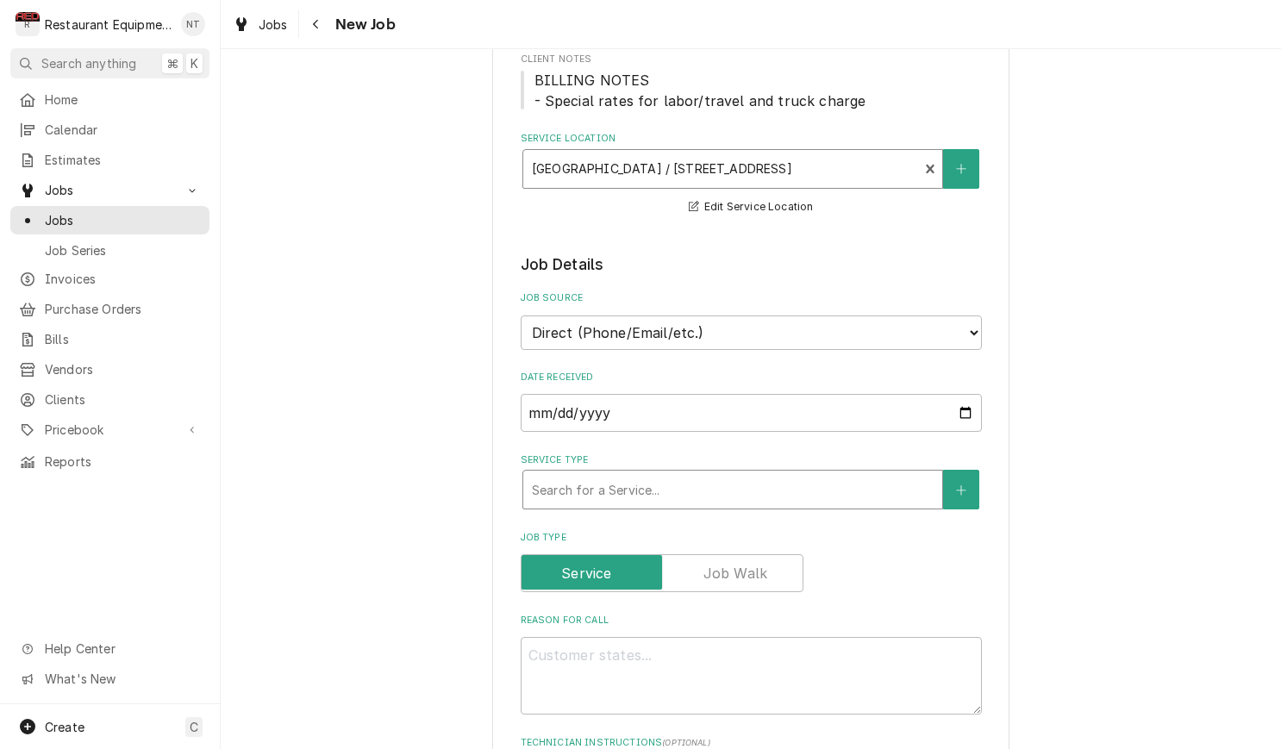
click at [688, 474] on div "Service Type" at bounding box center [733, 489] width 402 height 31
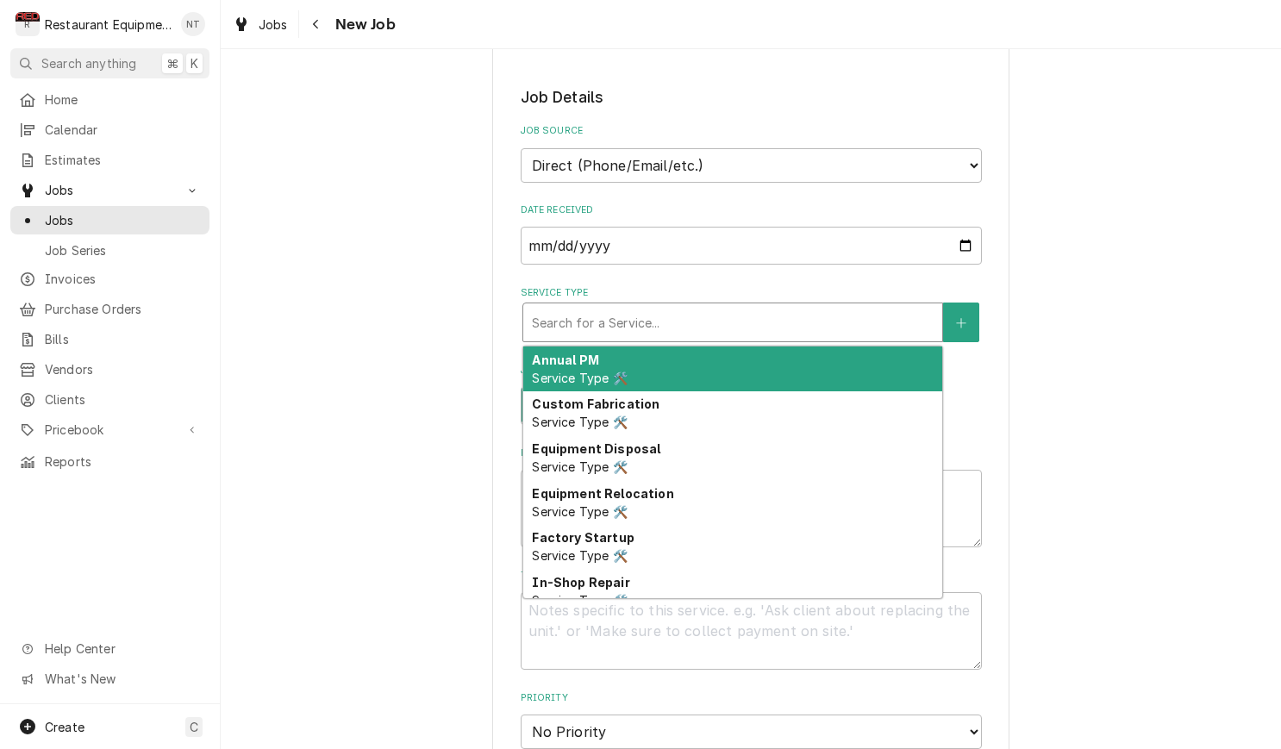
scroll to position [406, 0]
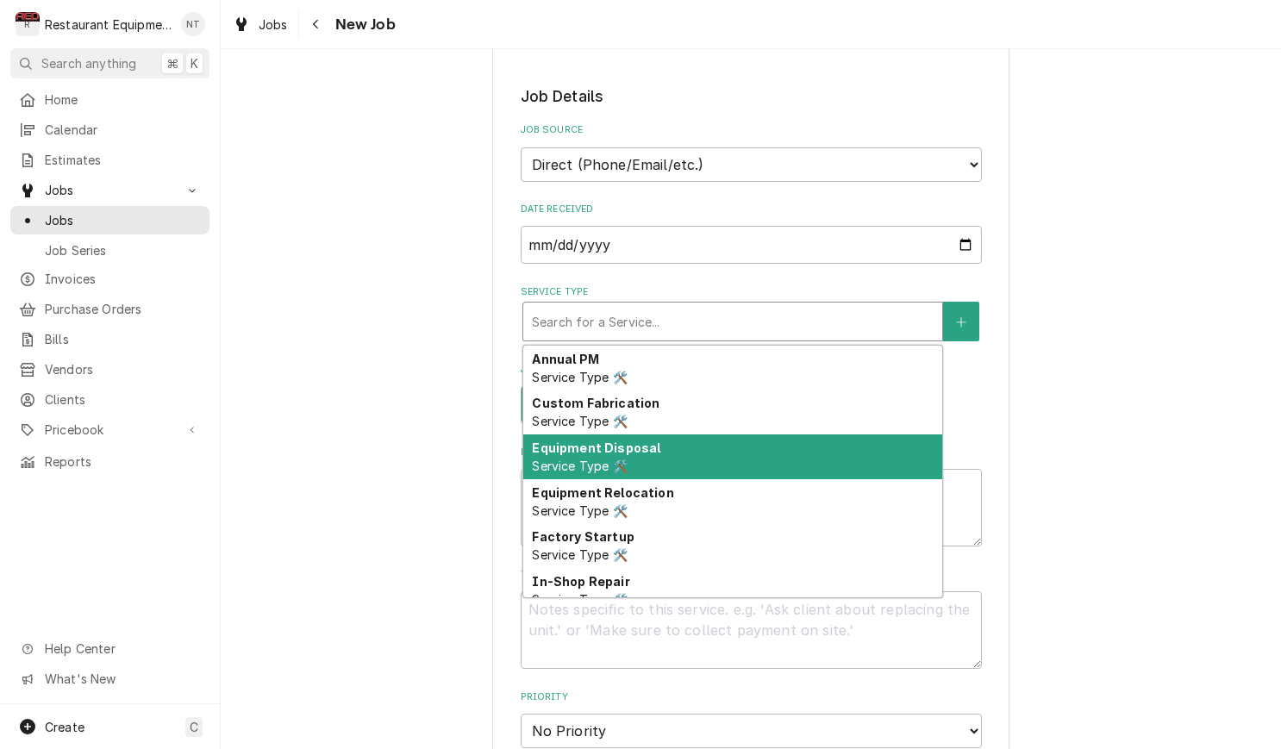
type textarea "x"
type input "s"
type textarea "x"
type input "se"
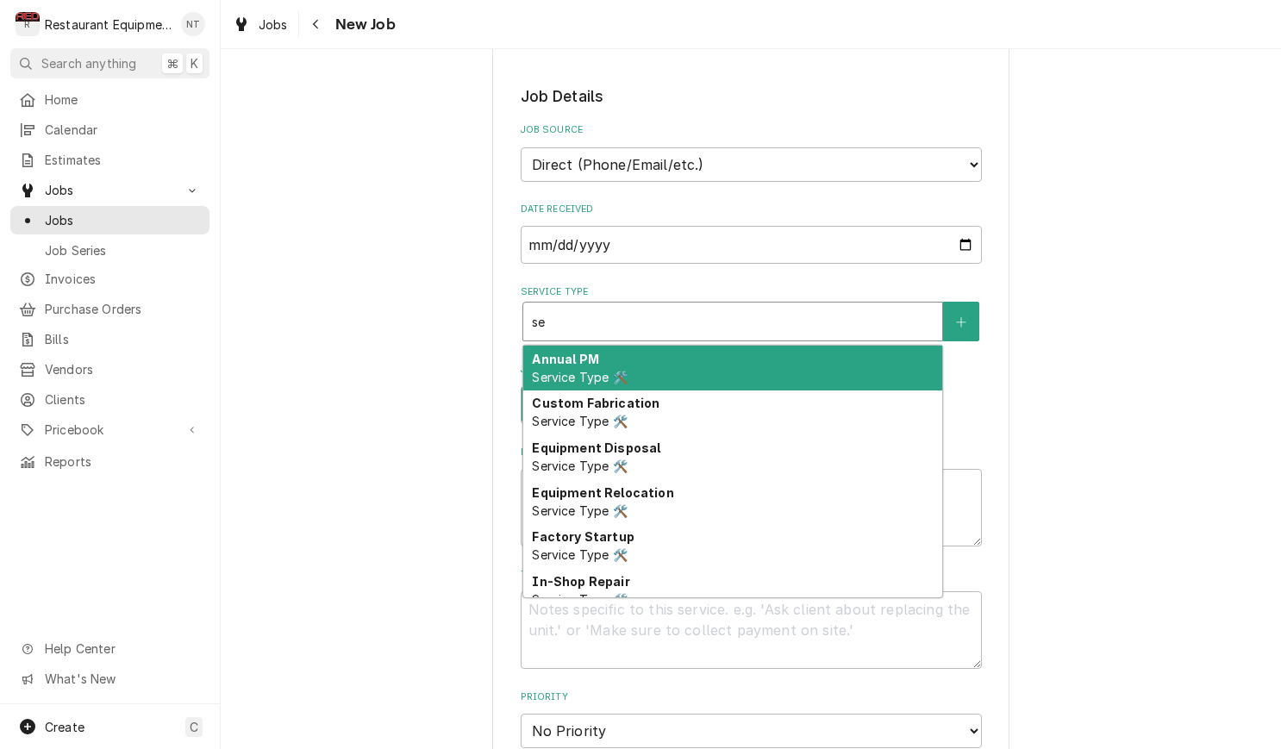
type textarea "x"
type input "sem"
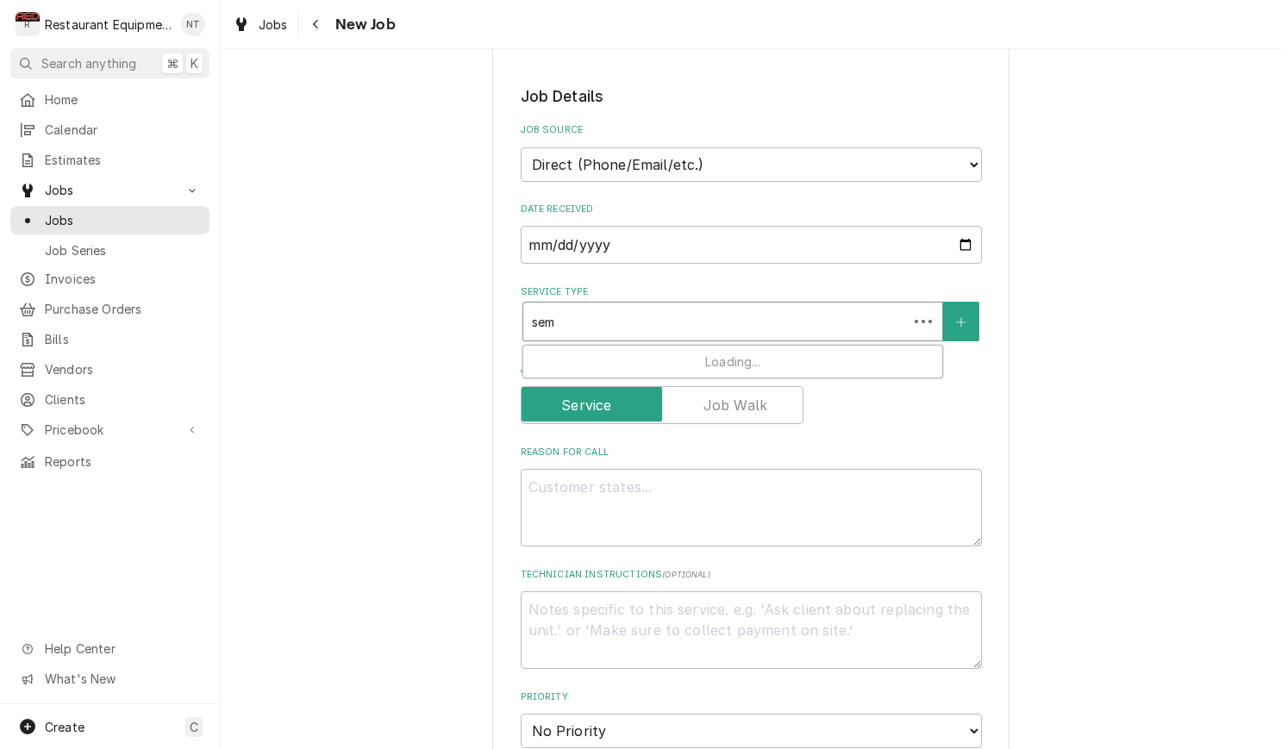
type textarea "x"
type input "semi"
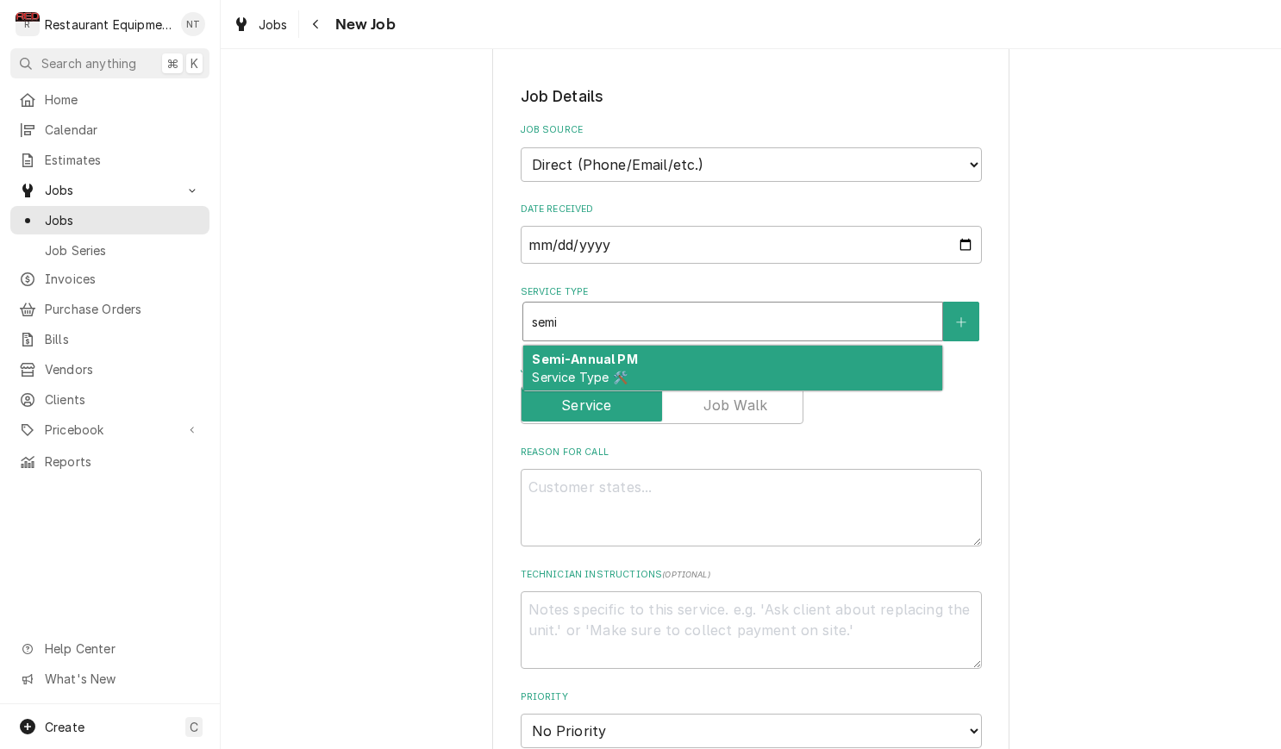
click at [724, 346] on div "Semi-Annual PM Service Type 🛠️" at bounding box center [732, 368] width 419 height 45
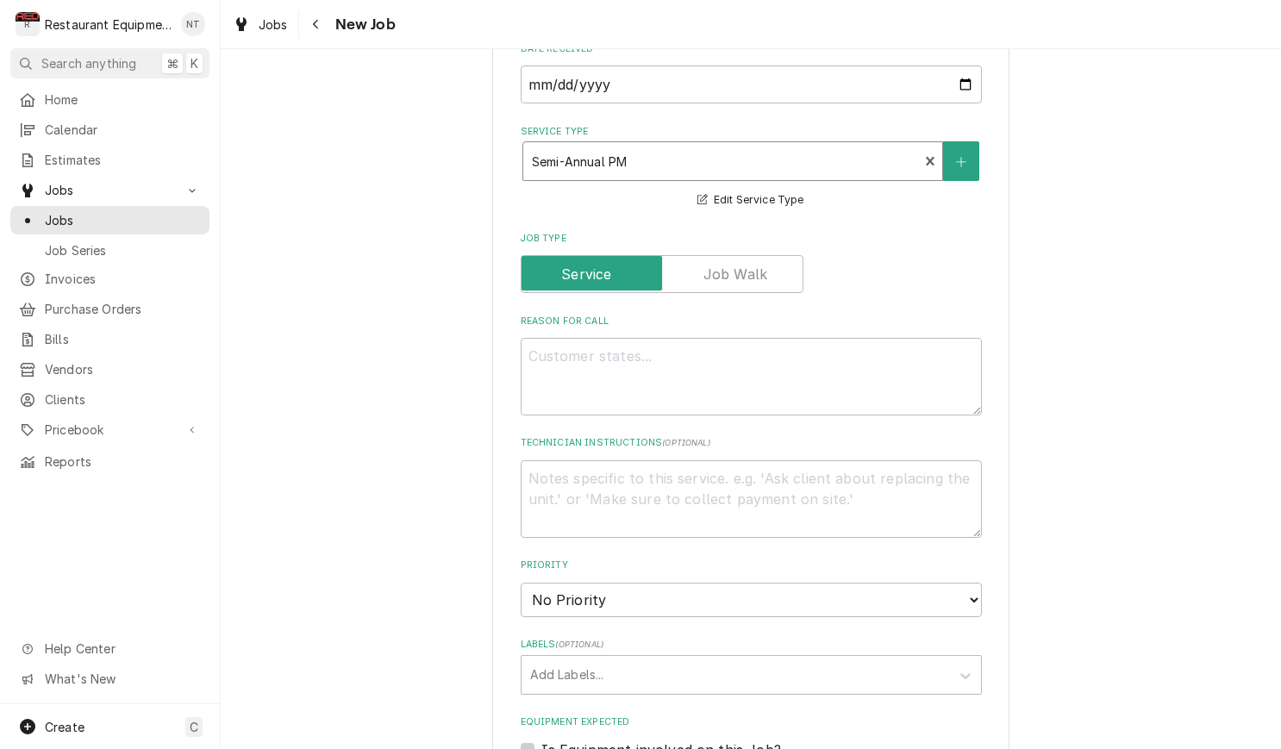
scroll to position [568, 0]
click at [809, 347] on textarea "Reason For Call" at bounding box center [751, 375] width 461 height 78
paste textarea "The problem was reported as follows: Asset: Preventative/Recurring Maintenance>…"
type textarea "x"
type textarea "The problem was reported as follows: Asset: Preventative/Recurring Maintenance>…"
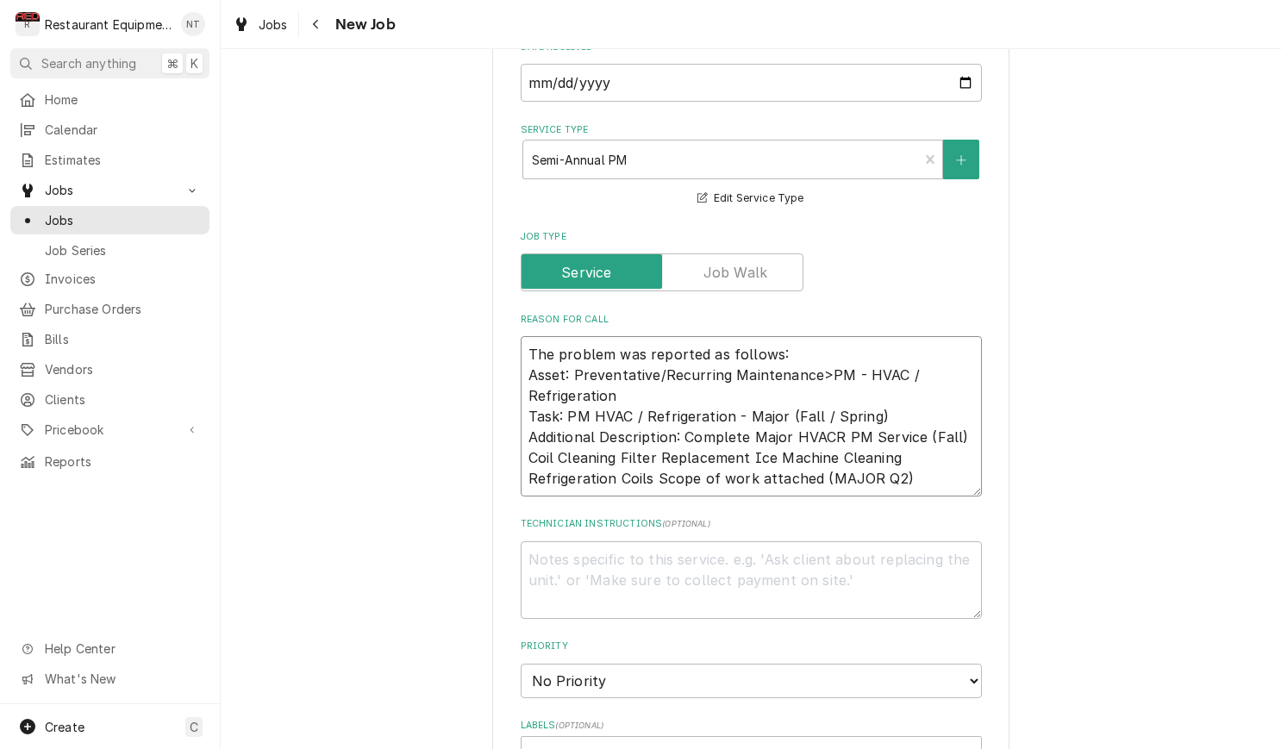
drag, startPoint x: 530, startPoint y: 334, endPoint x: 845, endPoint y: 330, distance: 314.7
click at [845, 336] on textarea "The problem was reported as follows: Asset: Preventative/Recurring Maintenance>…" at bounding box center [751, 416] width 461 height 160
type textarea "x"
type textarea "Asset: Preventative/Recurring Maintenance>PM - HVAC / Refrigeration Task: PM HV…"
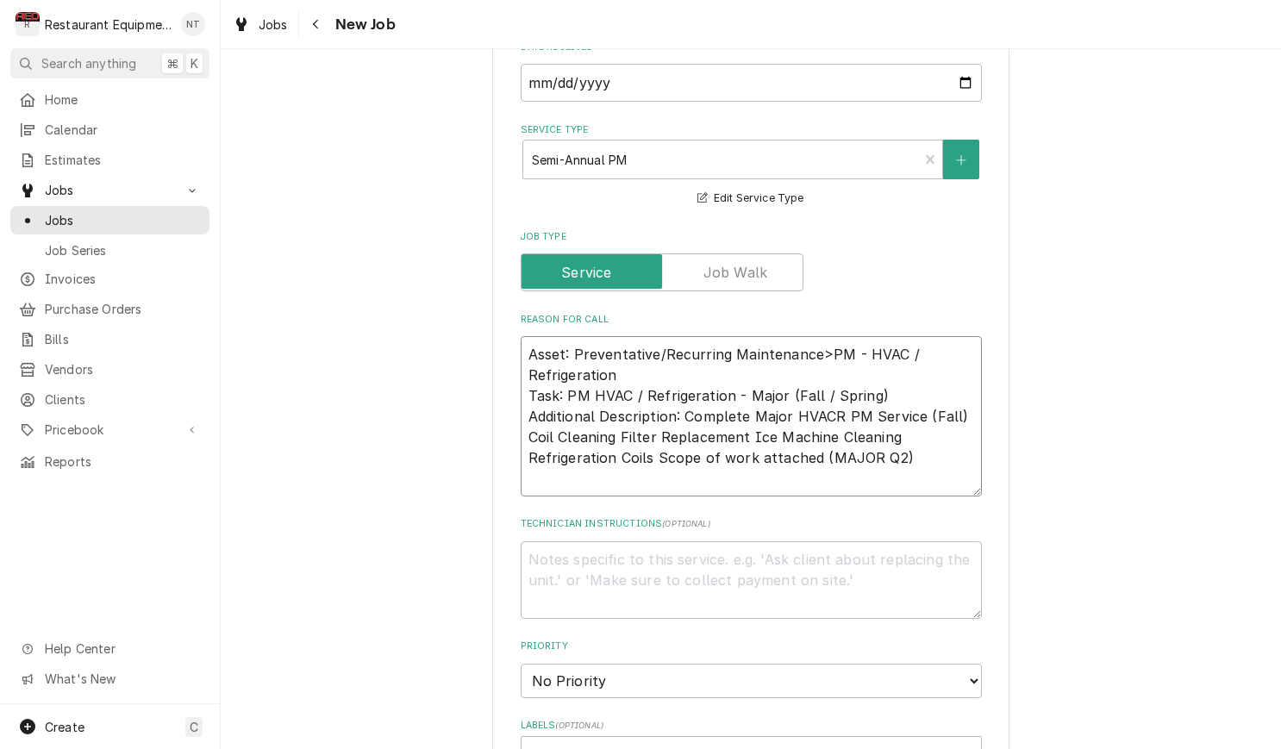
type textarea "x"
type textarea "Asset: Preventative/Recurring Maintenance>PM - HVAC / Refrigeration Task: PM HV…"
click at [947, 439] on textarea "Asset: Preventative/Recurring Maintenance>PM - HVAC / Refrigeration Task: PM HV…" at bounding box center [751, 406] width 461 height 140
type textarea "x"
type textarea "Asset: Preventative/Recurring Maintenance>PM - HVAC / Refrigeration Task: PM HV…"
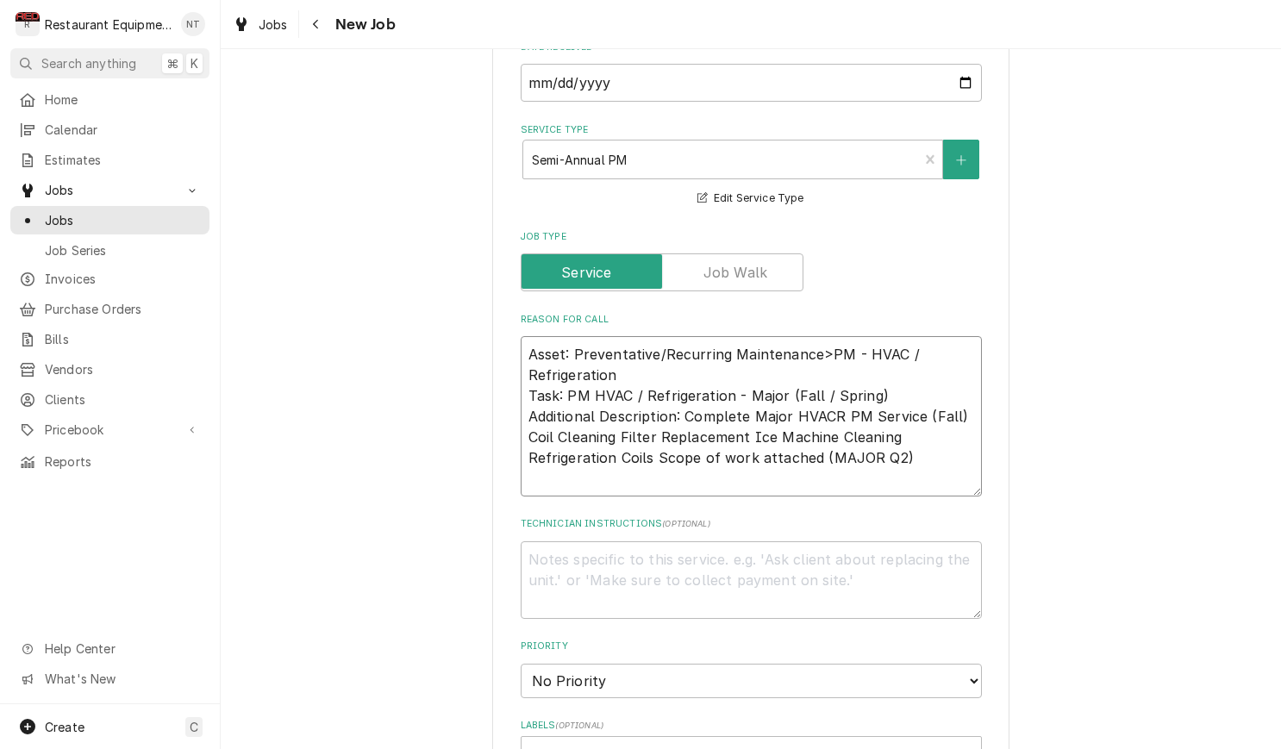
type textarea "x"
type textarea "W Asset: Preventative/Recurring Maintenance>PM - HVAC / Refrigeration Task: PM …"
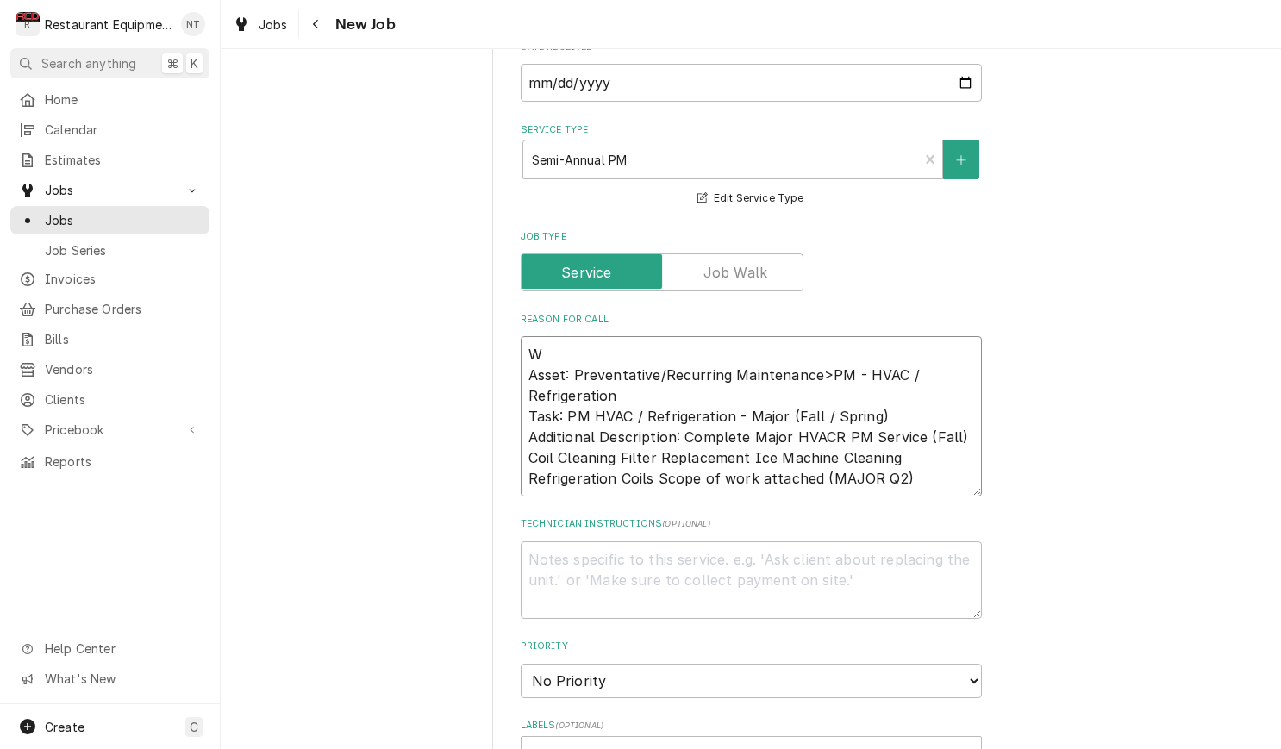
type textarea "x"
type textarea "WO Asset: Preventative/Recurring Maintenance>PM - HVAC / Refrigeration Task: PM…"
type textarea "x"
type textarea "WO# Asset: Preventative/Recurring Maintenance>PM - HVAC / Refrigeration Task: P…"
type textarea "x"
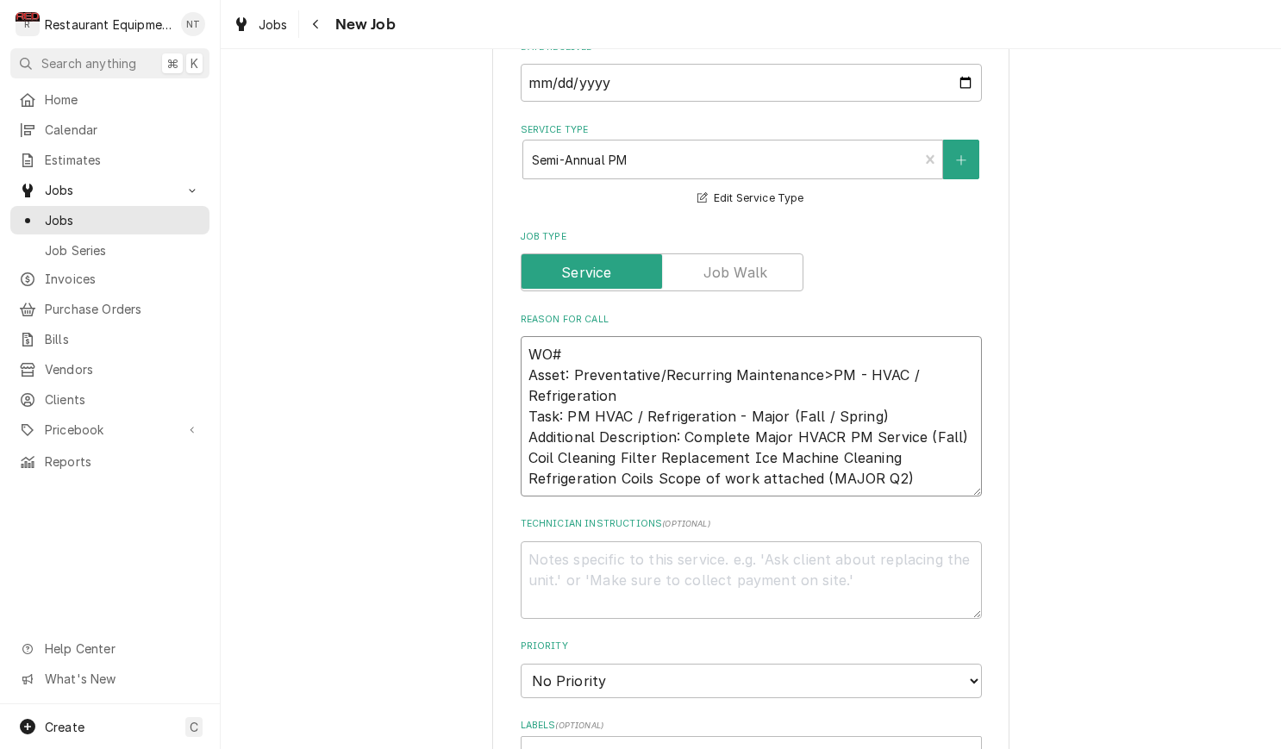
type textarea "WO# Asset: Preventative/Recurring Maintenance>PM - HVAC / Refrigeration Task: P…"
type textarea "x"
type textarea "WO# C Asset: Preventative/Recurring Maintenance>PM - HVAC / Refrigeration Task:…"
type textarea "x"
type textarea "WO# CH Asset: Preventative/Recurring Maintenance>PM - HVAC / Refrigeration Task…"
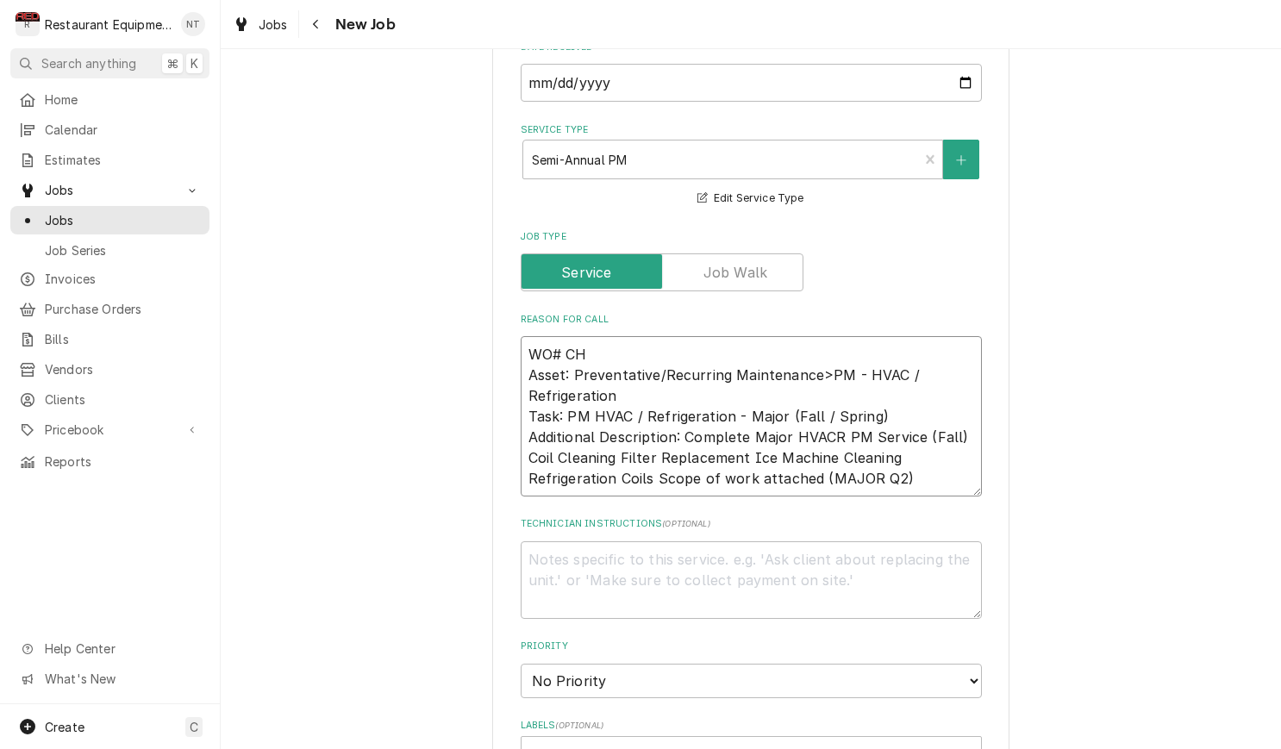
type textarea "x"
type textarea "WO# CH0 Asset: Preventative/Recurring Maintenance>PM - HVAC / Refrigeration Tas…"
type textarea "x"
type textarea "WO# CH08 Asset: Preventative/Recurring Maintenance>PM - HVAC / Refrigeration Ta…"
type textarea "x"
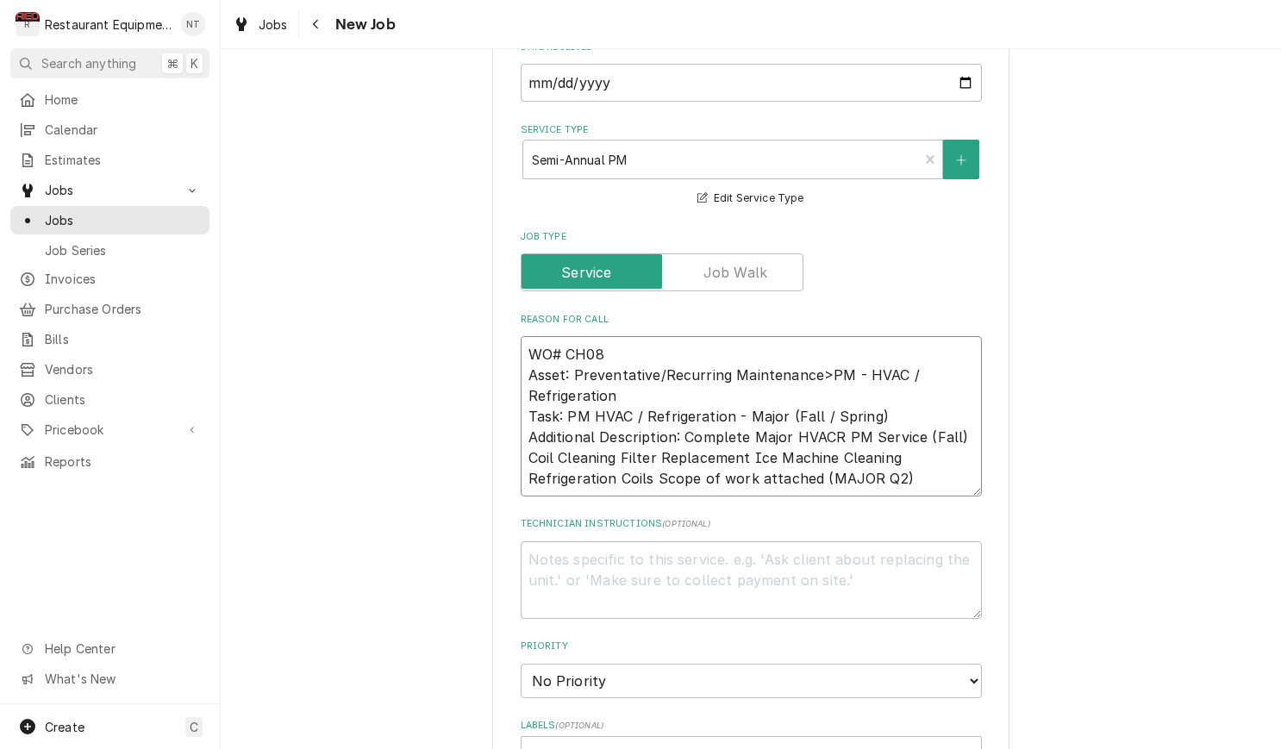
type textarea "WO# CH088 Asset: Preventative/Recurring Maintenance>PM - HVAC / Refrigeration T…"
type textarea "x"
type textarea "WO# CH0880 Asset: Preventative/Recurring Maintenance>PM - HVAC / Refrigeration …"
type textarea "x"
type textarea "WO# CH08800 Asset: Preventative/Recurring Maintenance>PM - HVAC / Refrigeration…"
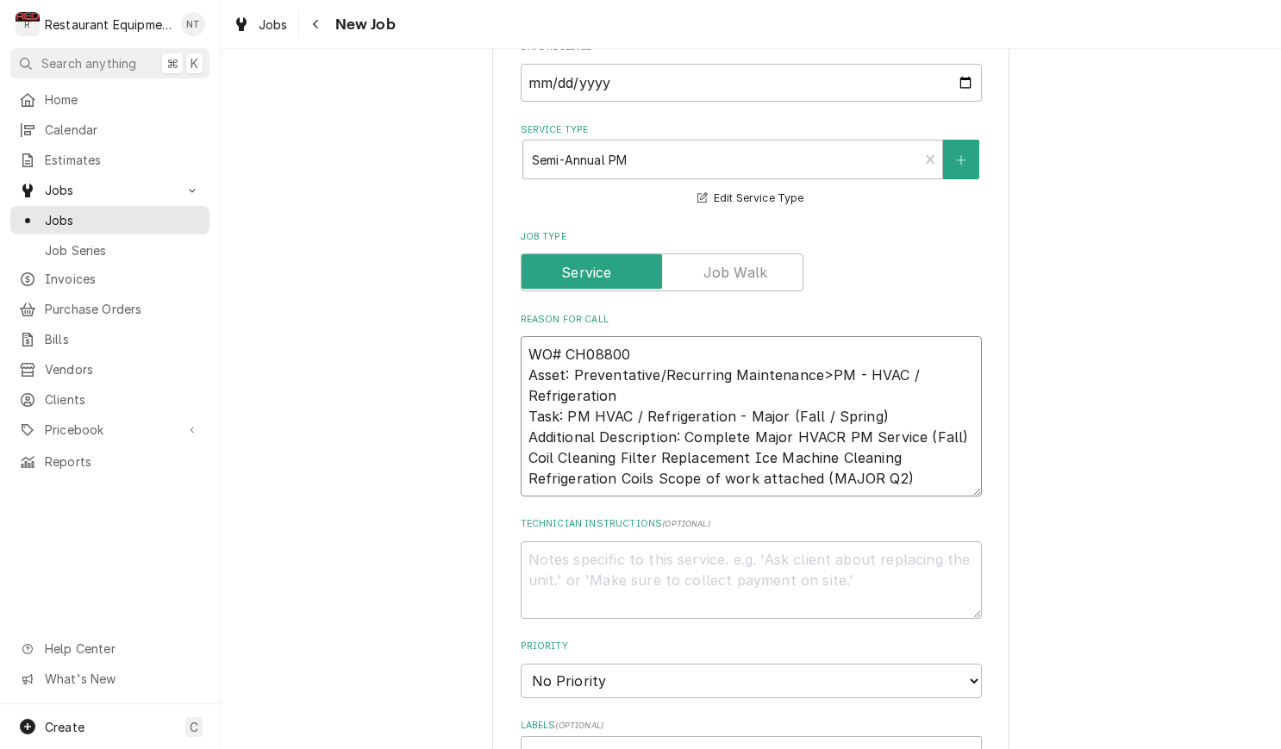
type textarea "x"
type textarea "WO# CH088005 Asset: Preventative/Recurring Maintenance>PM - HVAC / Refrigeratio…"
type textarea "x"
type textarea "WO# CH0880057 Asset: Preventative/Recurring Maintenance>PM - HVAC / Refrigerati…"
type textarea "x"
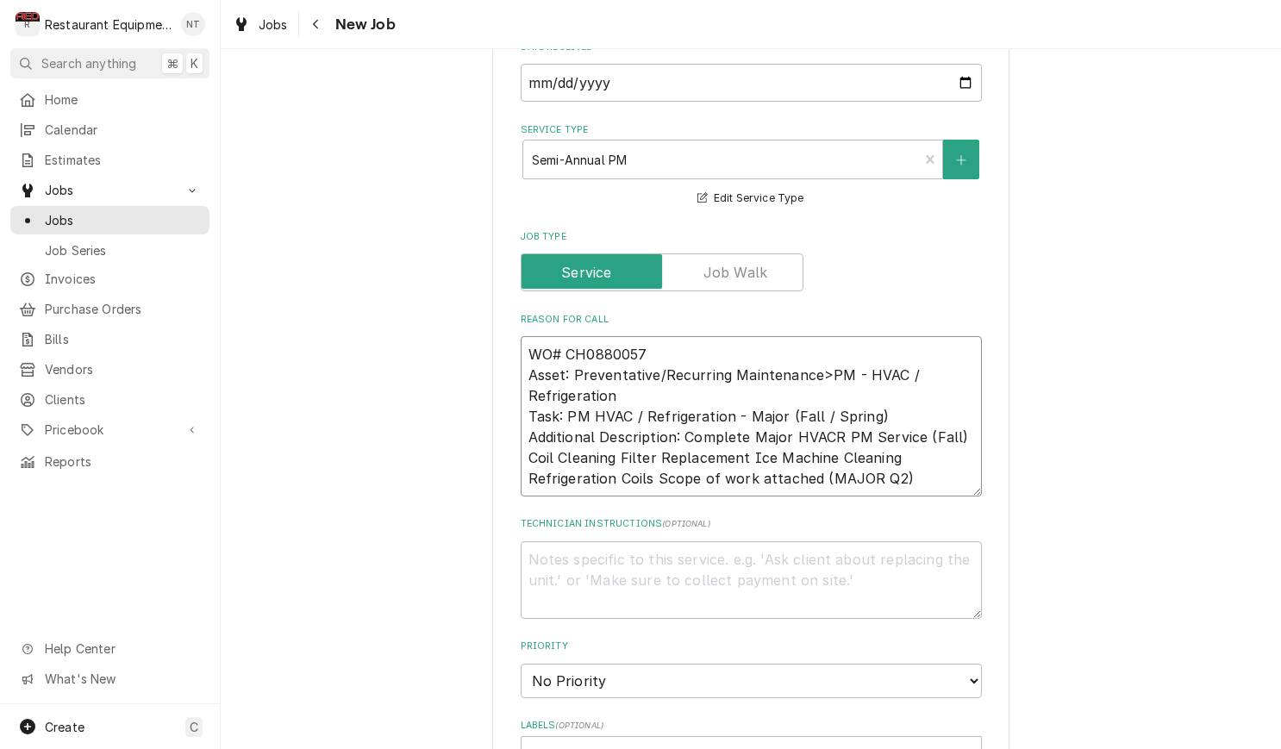
type textarea "WO# CH08800579 Asset: Preventative/Recurring Maintenance>PM - HVAC / Refrigerat…"
click at [963, 467] on textarea "WO# CH08800579 Asset: Preventative/Recurring Maintenance>PM - HVAC / Refrigerat…" at bounding box center [751, 416] width 461 height 160
type textarea "x"
type textarea "WO# CH08800579 Asset: Preventative/Recurring Maintenance>PM - HVAC / Refrigerat…"
type textarea "x"
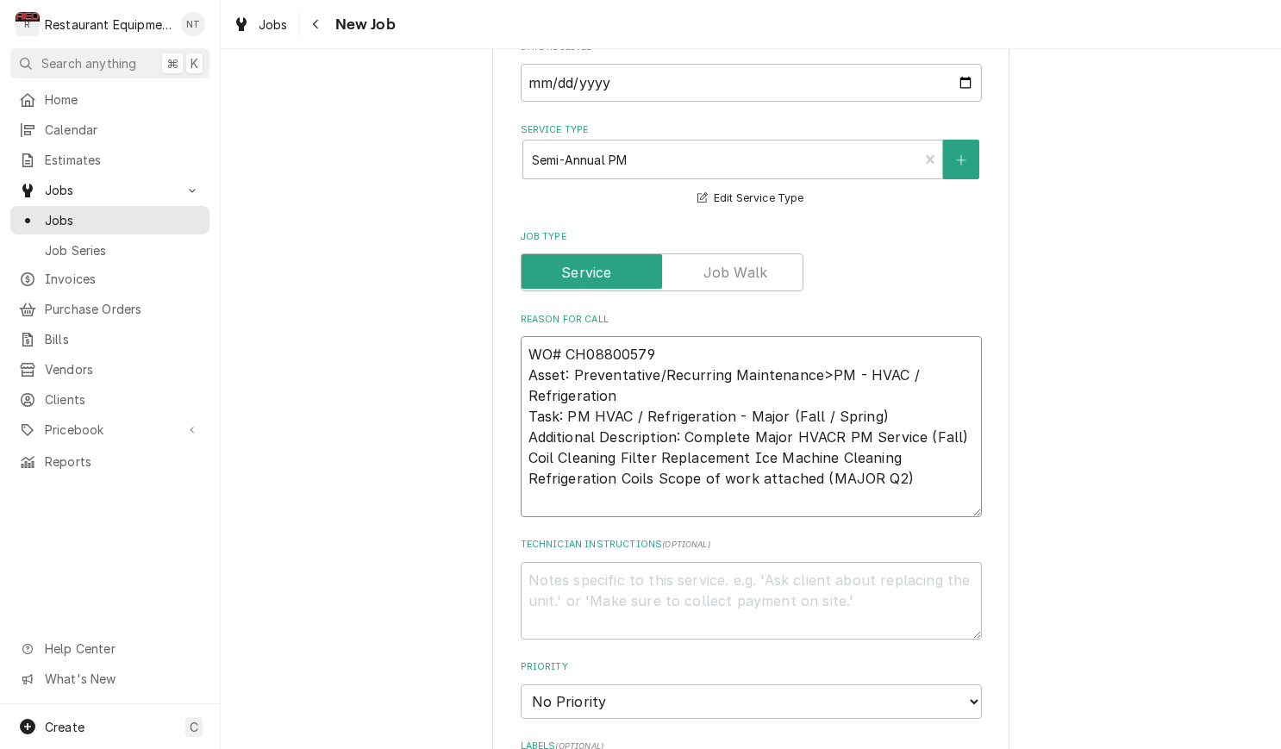
type textarea "WO# CH08800579 Asset: Preventative/Recurring Maintenance>PM - HVAC / Refrigerat…"
type textarea "x"
type textarea "WO# CH08800579 Asset: Preventative/Recurring Maintenance>PM - HVAC / Refrigerat…"
type textarea "x"
type textarea "WO# CH08800579 Asset: Preventative/Recurring Maintenance>PM - HVAC / Refrigerat…"
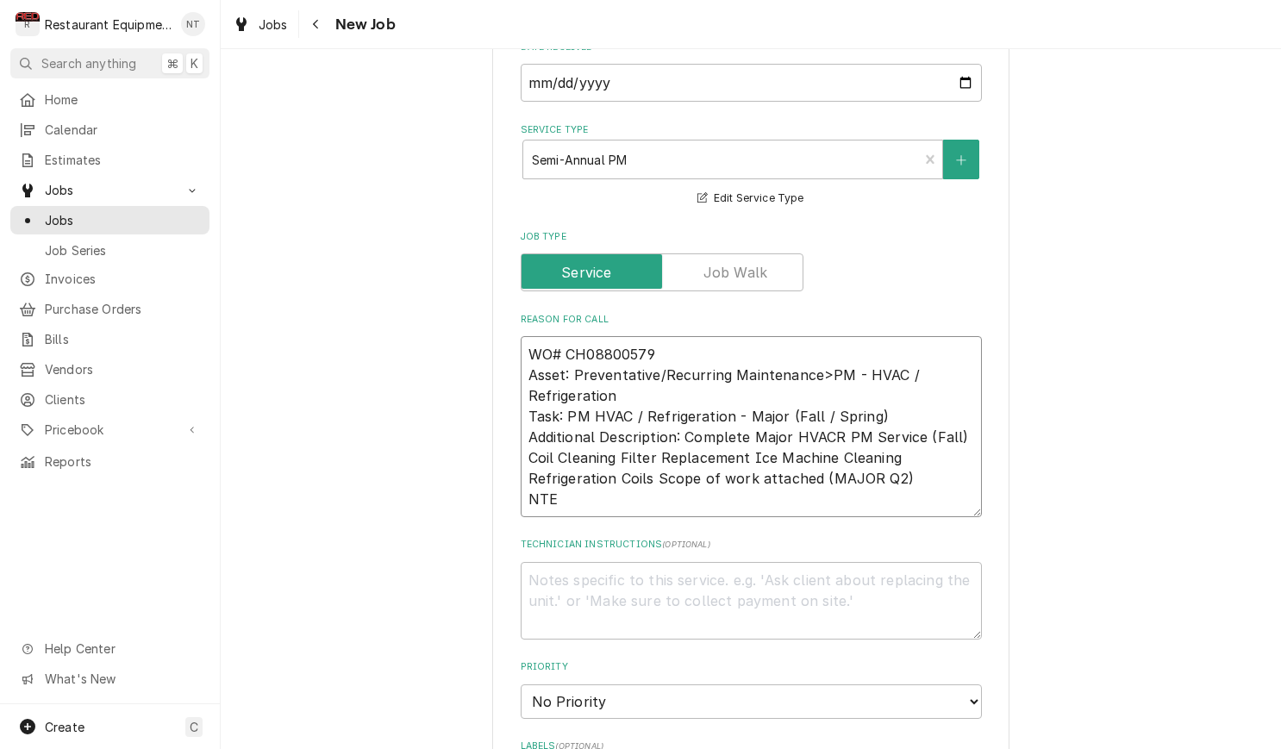
type textarea "x"
type textarea "WO# CH08800579 Asset: Preventative/Recurring Maintenance>PM - HVAC / Refrigerat…"
type textarea "x"
type textarea "WO# CH08800579 Asset: Preventative/Recurring Maintenance>PM - HVAC / Refrigerat…"
type textarea "x"
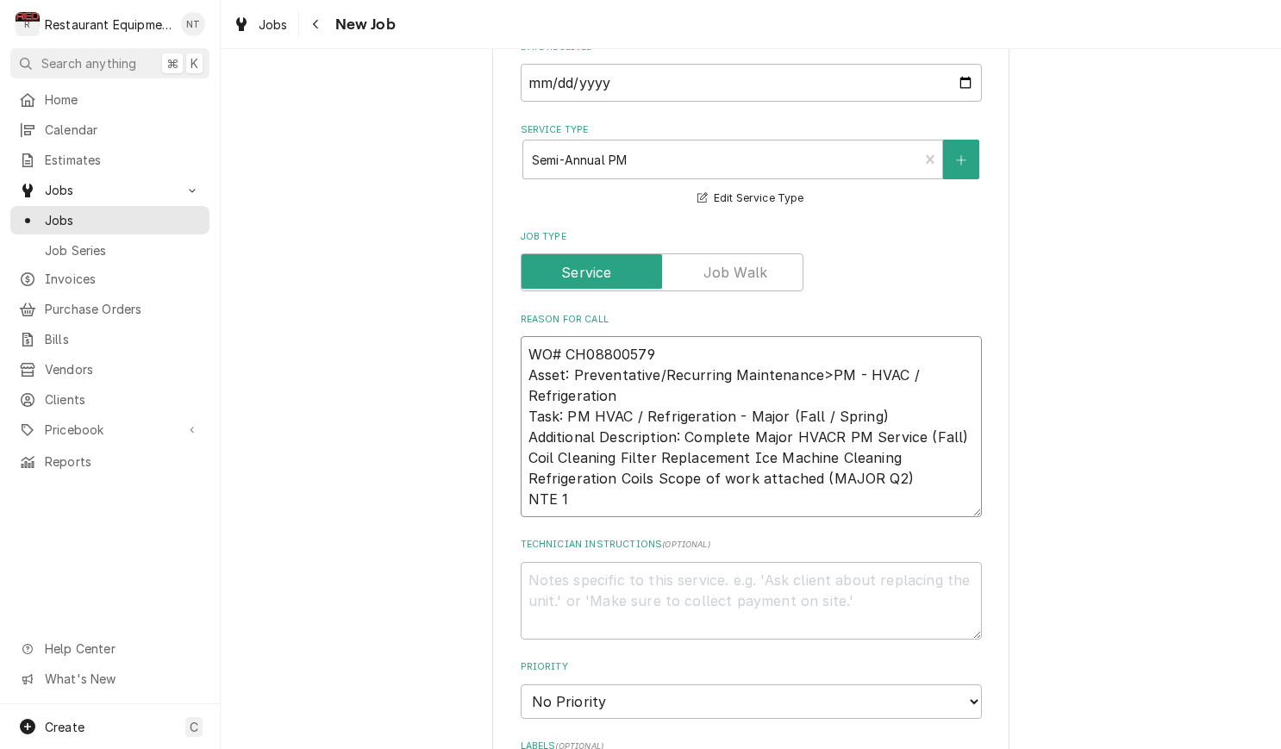
type textarea "WO# CH08800579 Asset: Preventative/Recurring Maintenance>PM - HVAC / Refrigerat…"
type textarea "x"
type textarea "WO# CH08800579 Asset: Preventative/Recurring Maintenance>PM - HVAC / Refrigerat…"
type textarea "x"
type textarea "WO# CH08800579 Asset: Preventative/Recurring Maintenance>PM - HVAC / Refrigerat…"
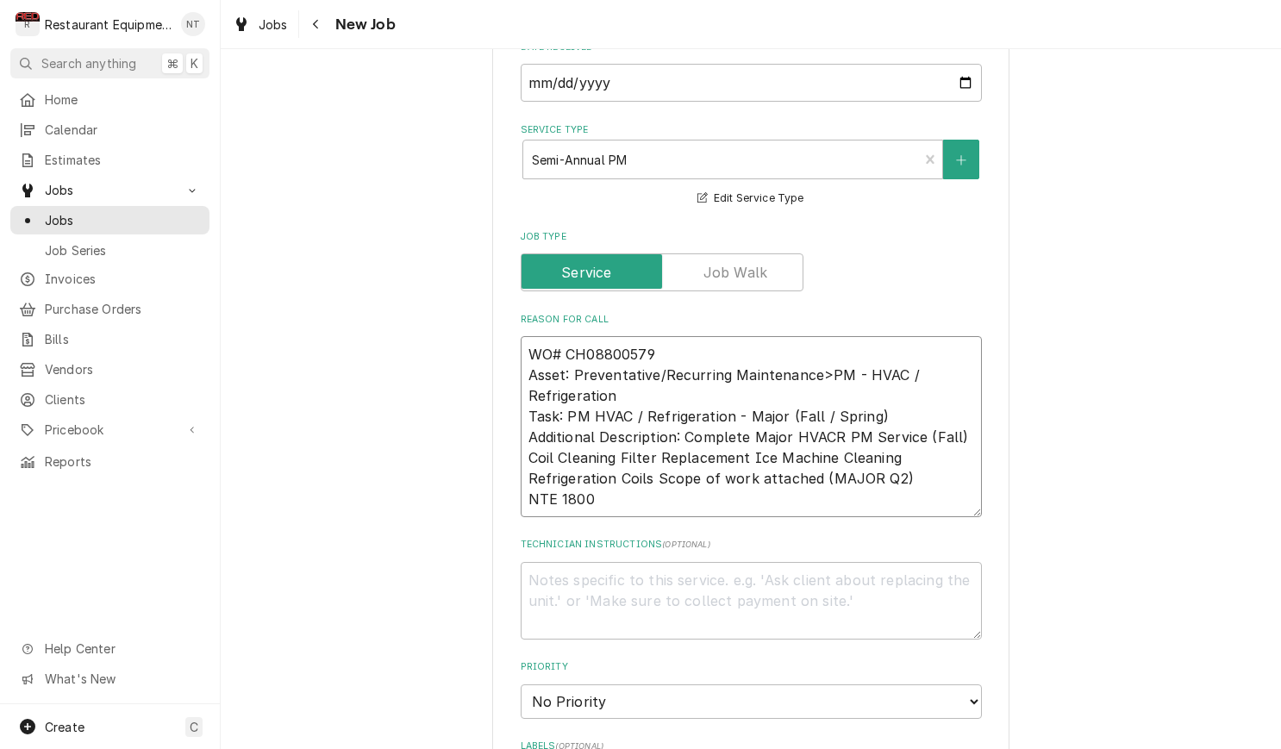
type textarea "x"
type textarea "WO# CH08800579 Asset: Preventative/Recurring Maintenance>PM - HVAC / Refrigerat…"
type textarea "x"
type textarea "WO# CH08800579 Asset: Preventative/Recurring Maintenance>PM - HVAC / Refrigerat…"
type textarea "x"
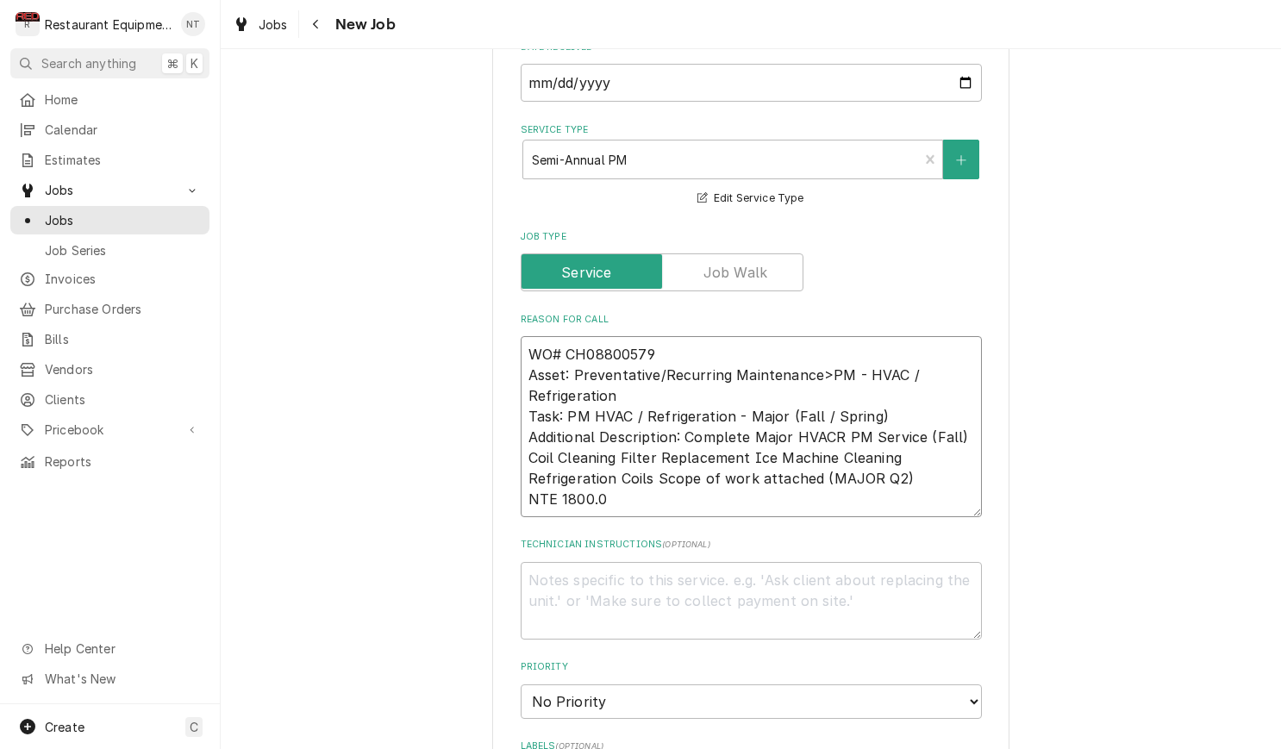
type textarea "WO# CH08800579 Asset: Preventative/Recurring Maintenance>PM - HVAC / Refrigerat…"
type textarea "x"
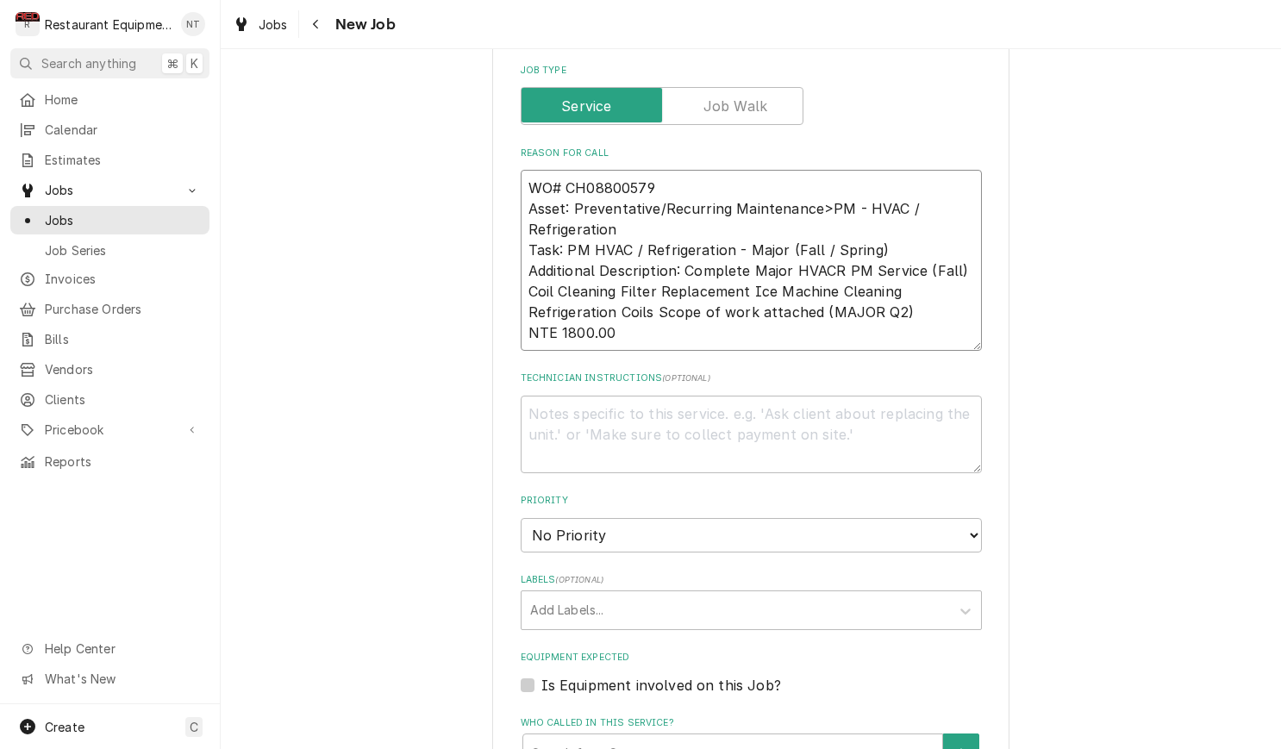
scroll to position [0, 1]
type textarea "WO# CH08800579 Asset: Preventative/Recurring Maintenance>PM - HVAC / Refrigerat…"
select select "4"
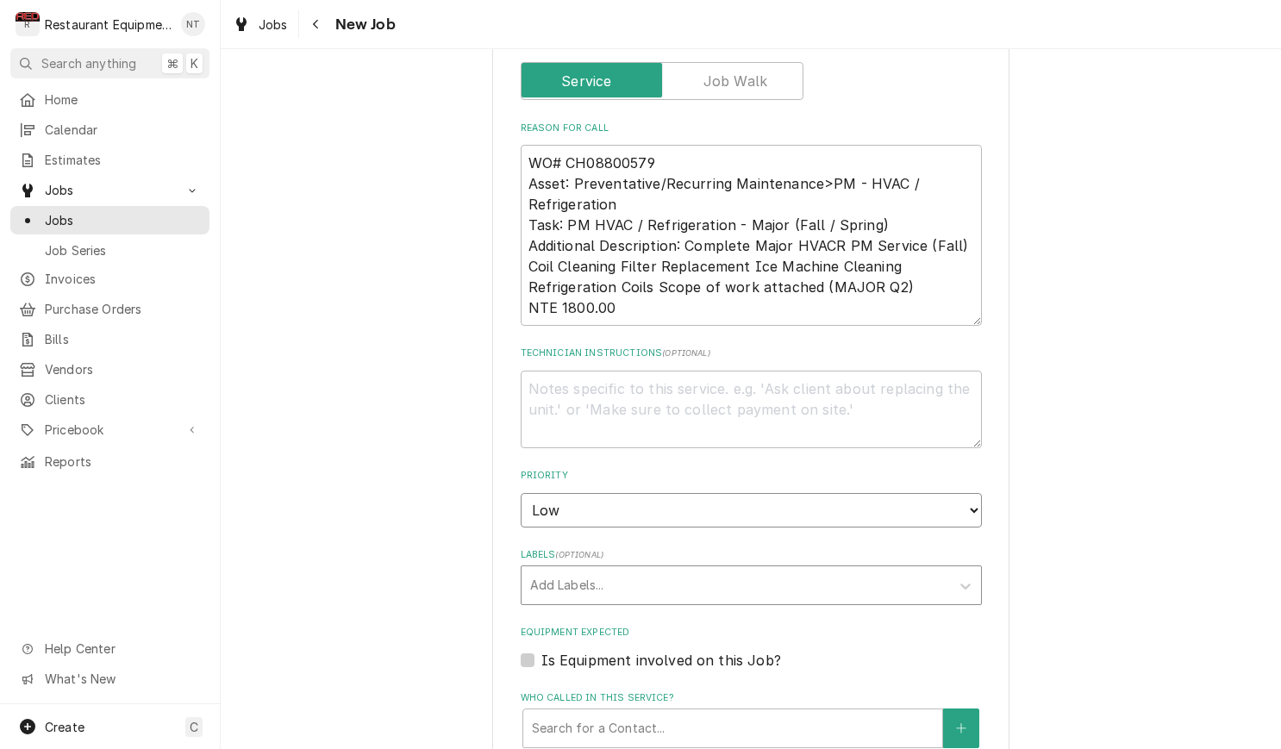
scroll to position [798, 0]
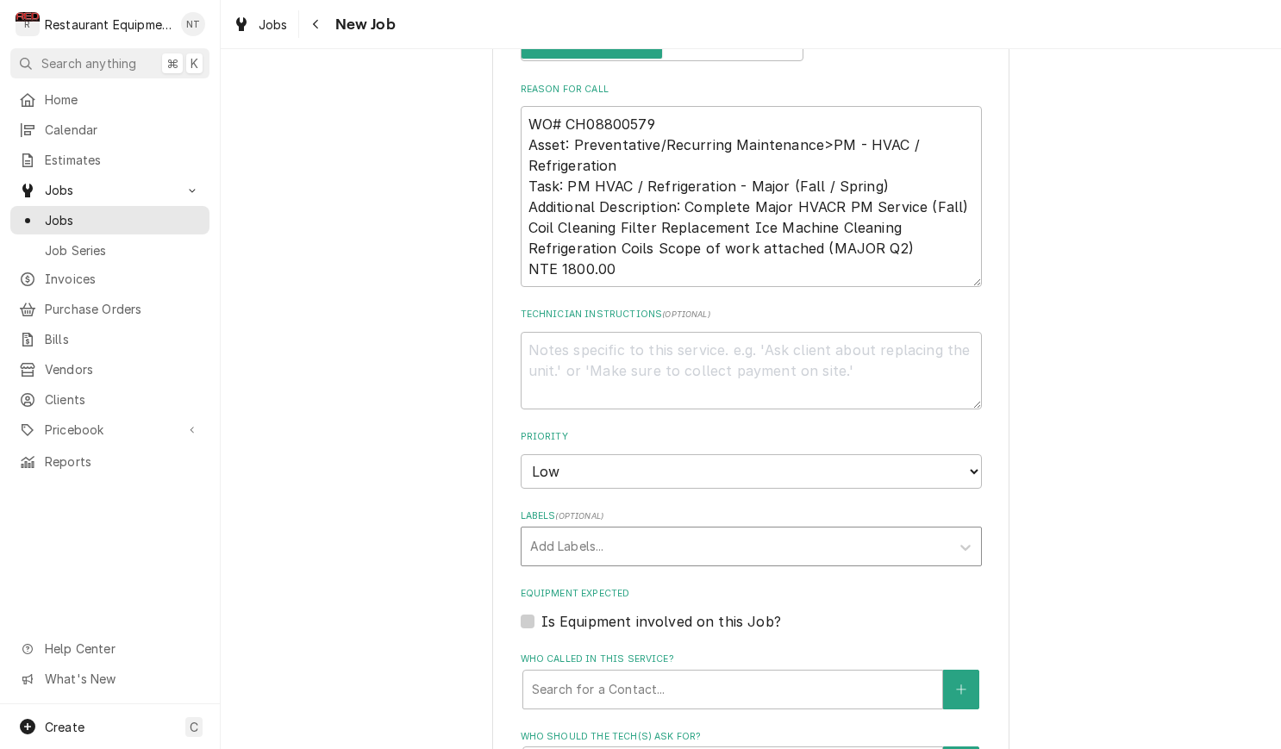
click at [753, 531] on div "Labels" at bounding box center [735, 546] width 411 height 31
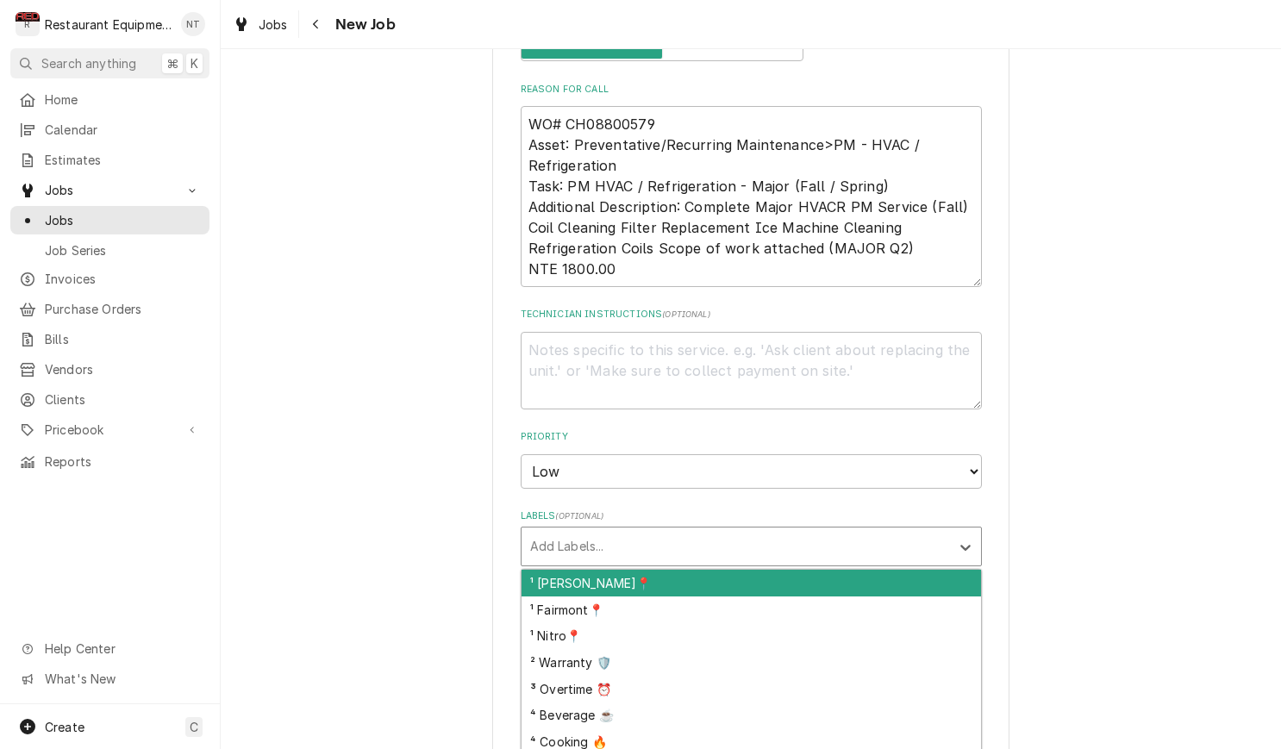
scroll to position [0, 0]
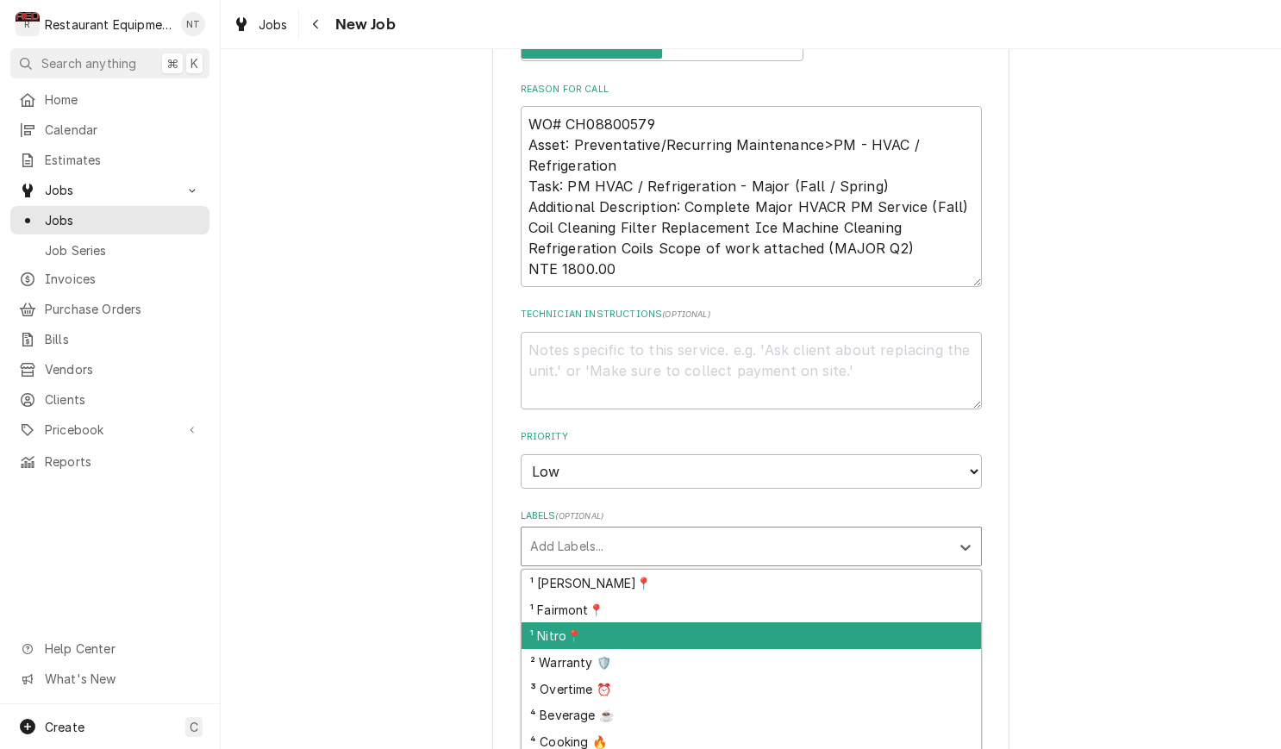
click at [781, 622] on div "¹ Nitro📍" at bounding box center [751, 635] width 459 height 27
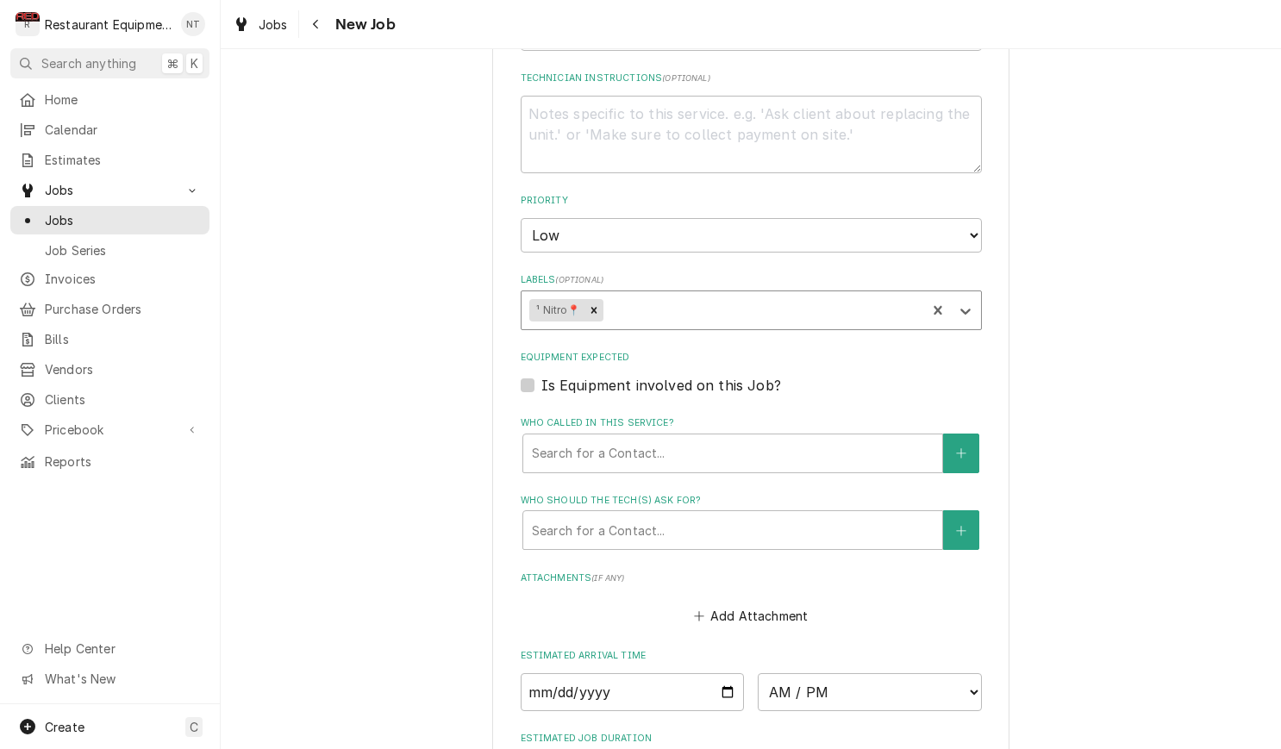
scroll to position [1037, 0]
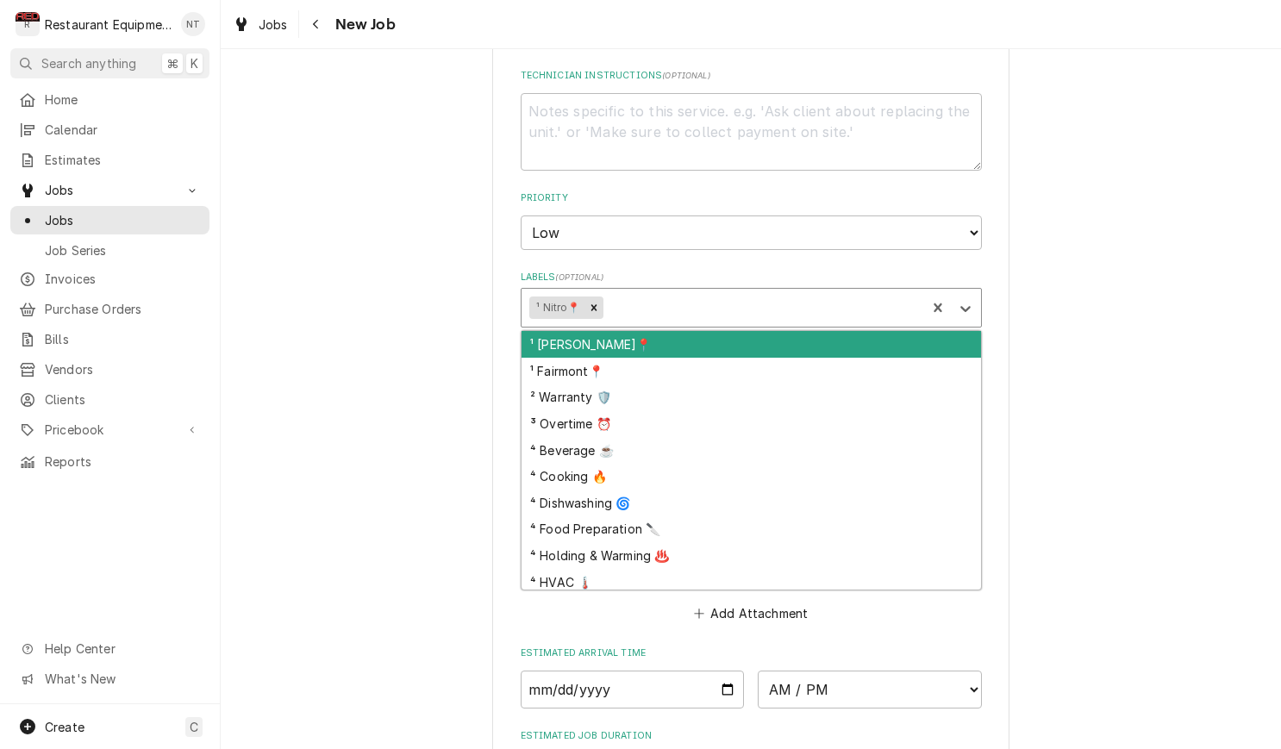
drag, startPoint x: 734, startPoint y: 277, endPoint x: 733, endPoint y: 293, distance: 16.5
click at [734, 292] on div "Labels" at bounding box center [761, 307] width 311 height 31
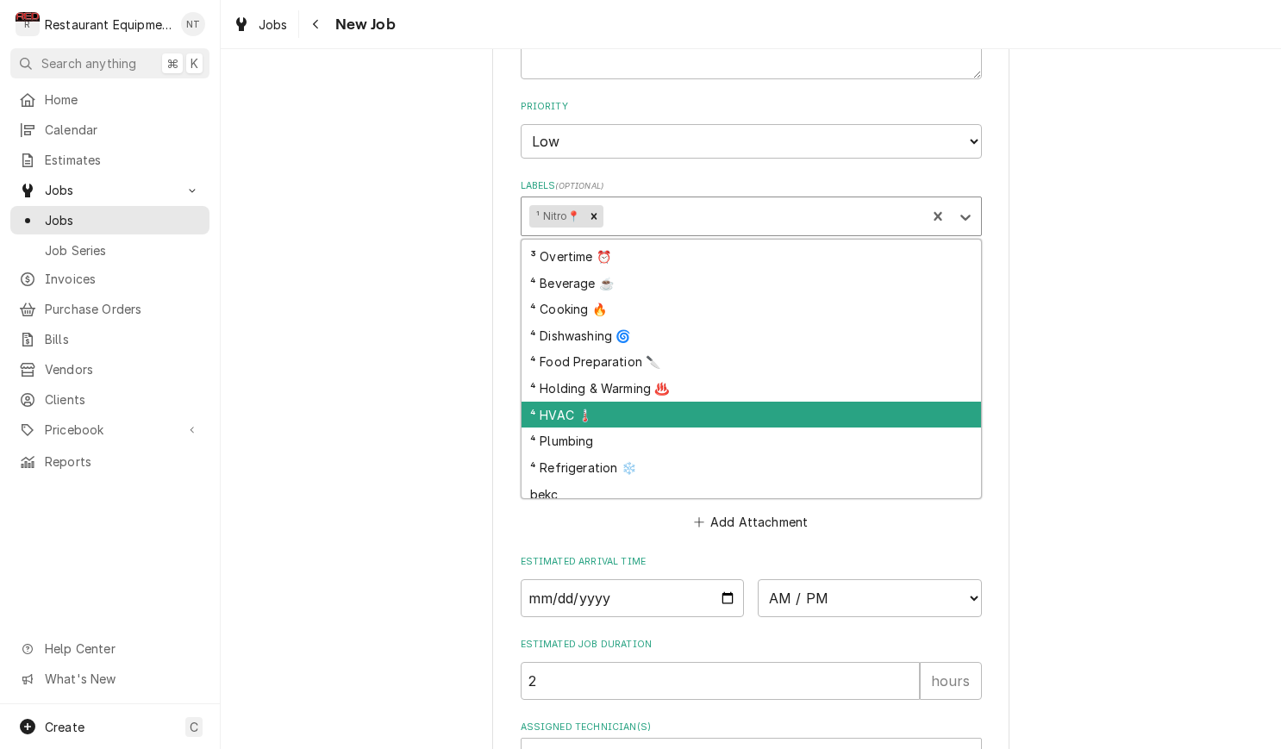
scroll to position [80, 0]
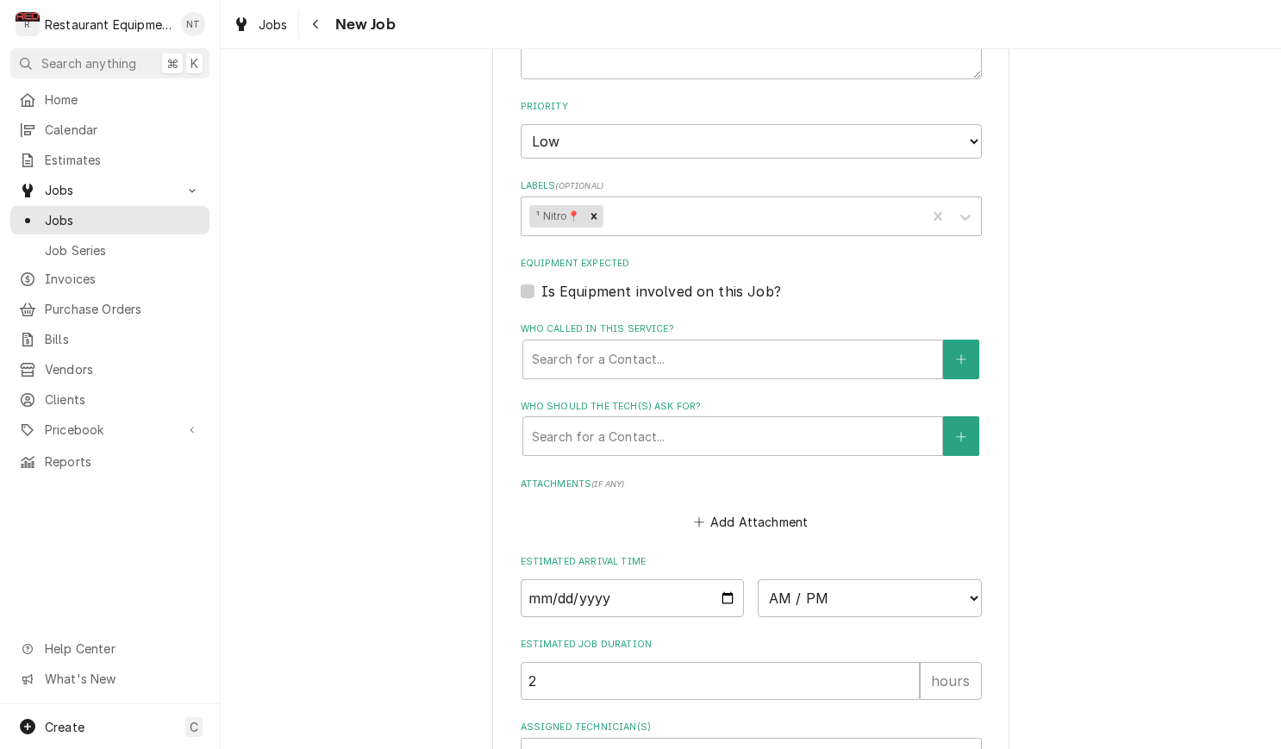
click at [726, 344] on div "Who called in this service?" at bounding box center [733, 359] width 402 height 31
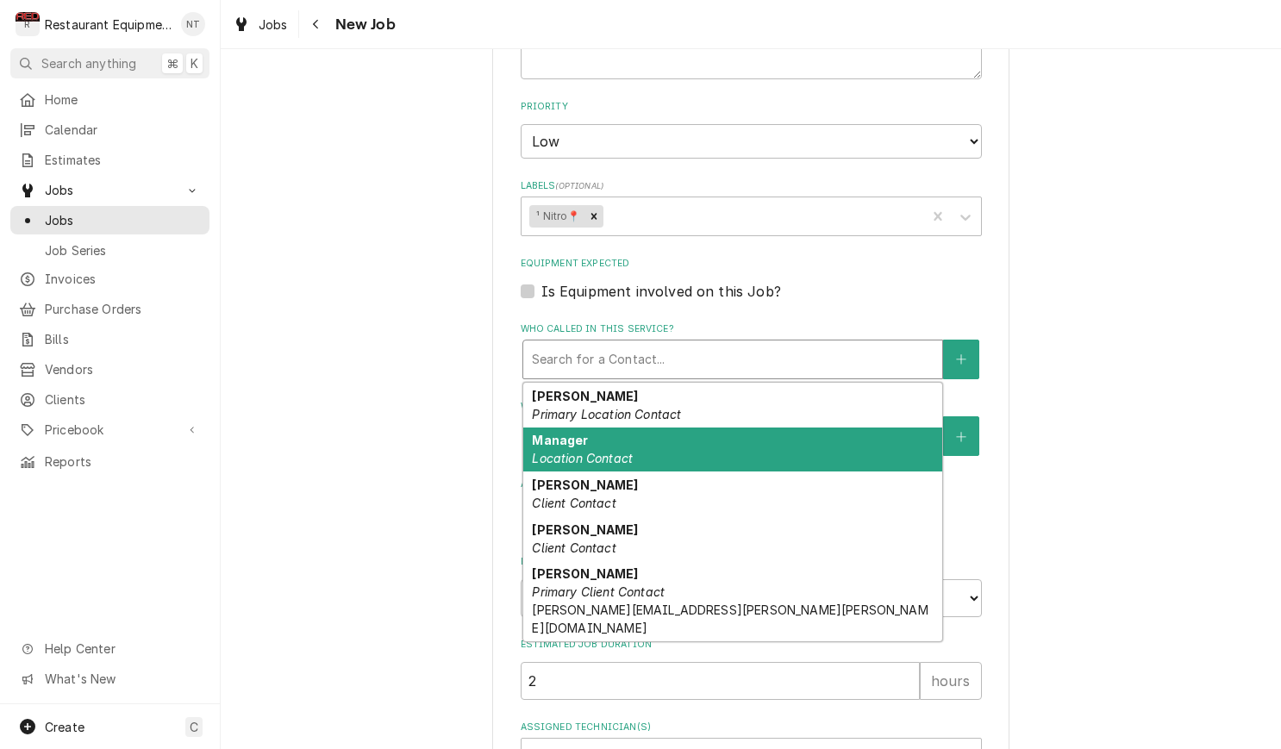
click at [747, 428] on div "Manager Location Contact" at bounding box center [732, 450] width 419 height 45
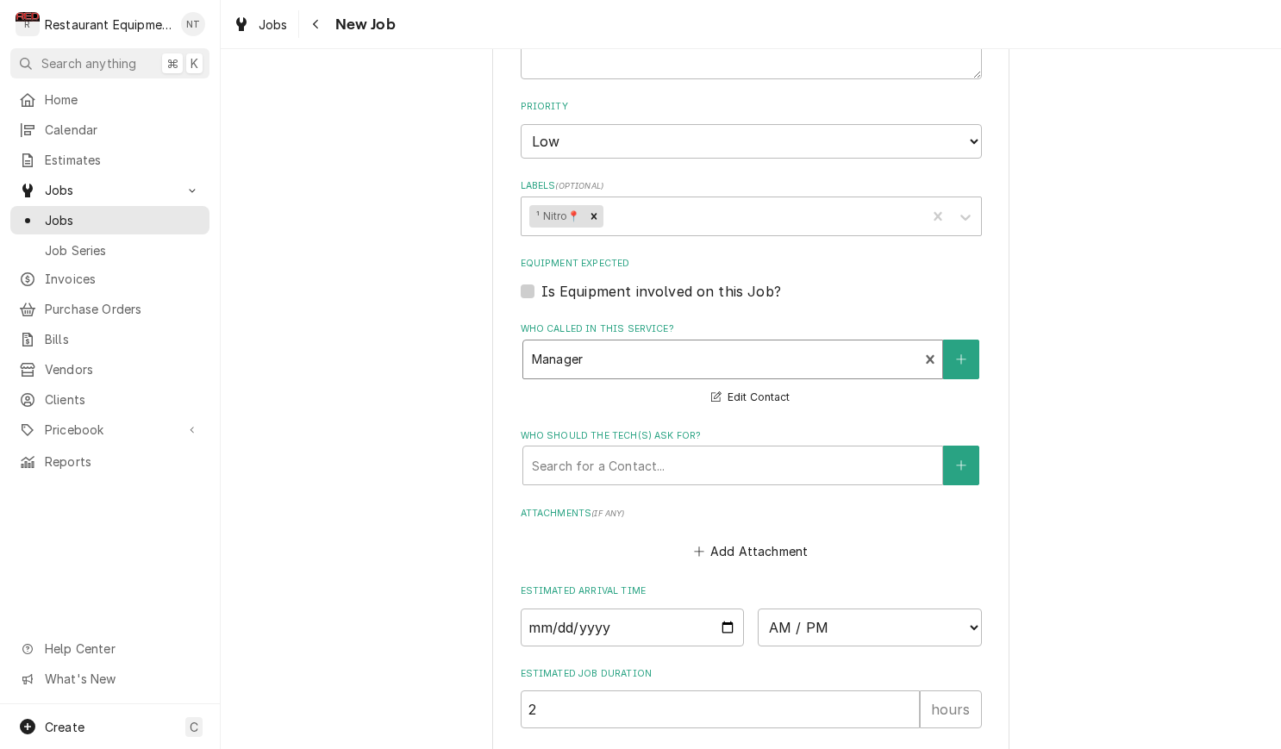
click at [747, 450] on div "Who should the tech(s) ask for?" at bounding box center [733, 465] width 402 height 31
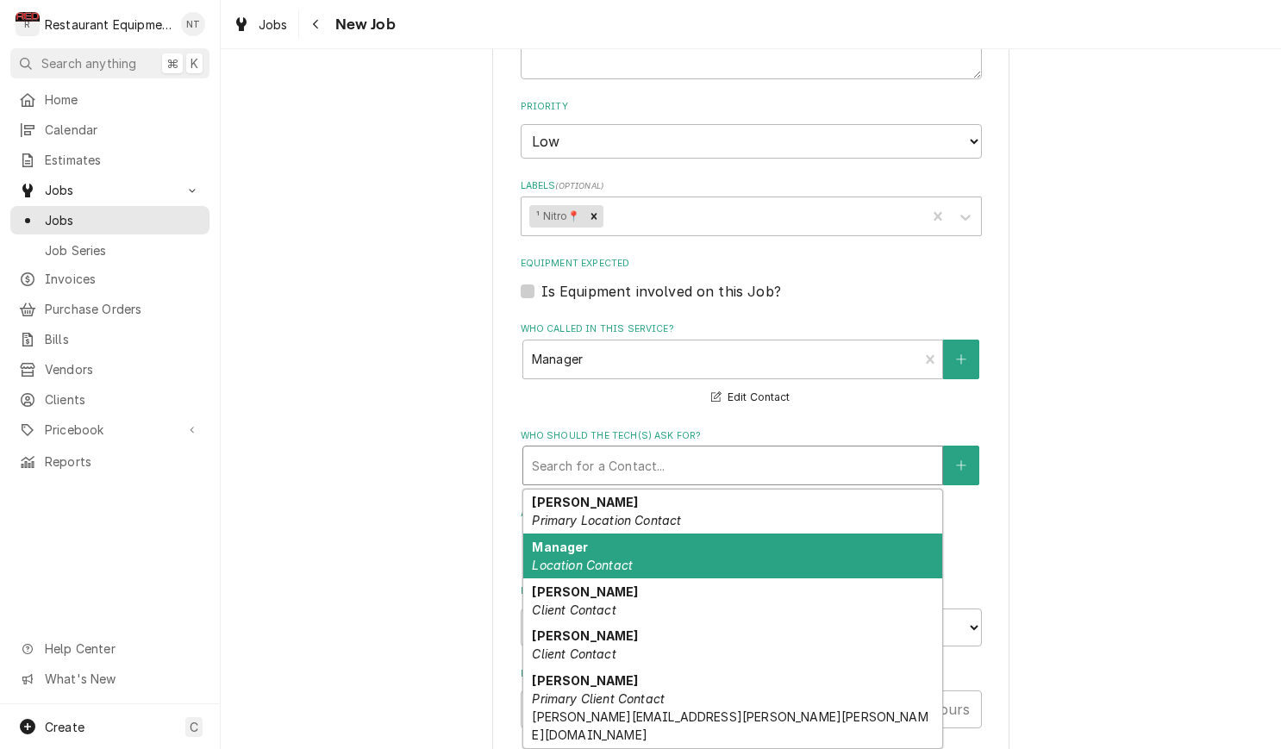
click at [820, 534] on div "Manager Location Contact" at bounding box center [732, 556] width 419 height 45
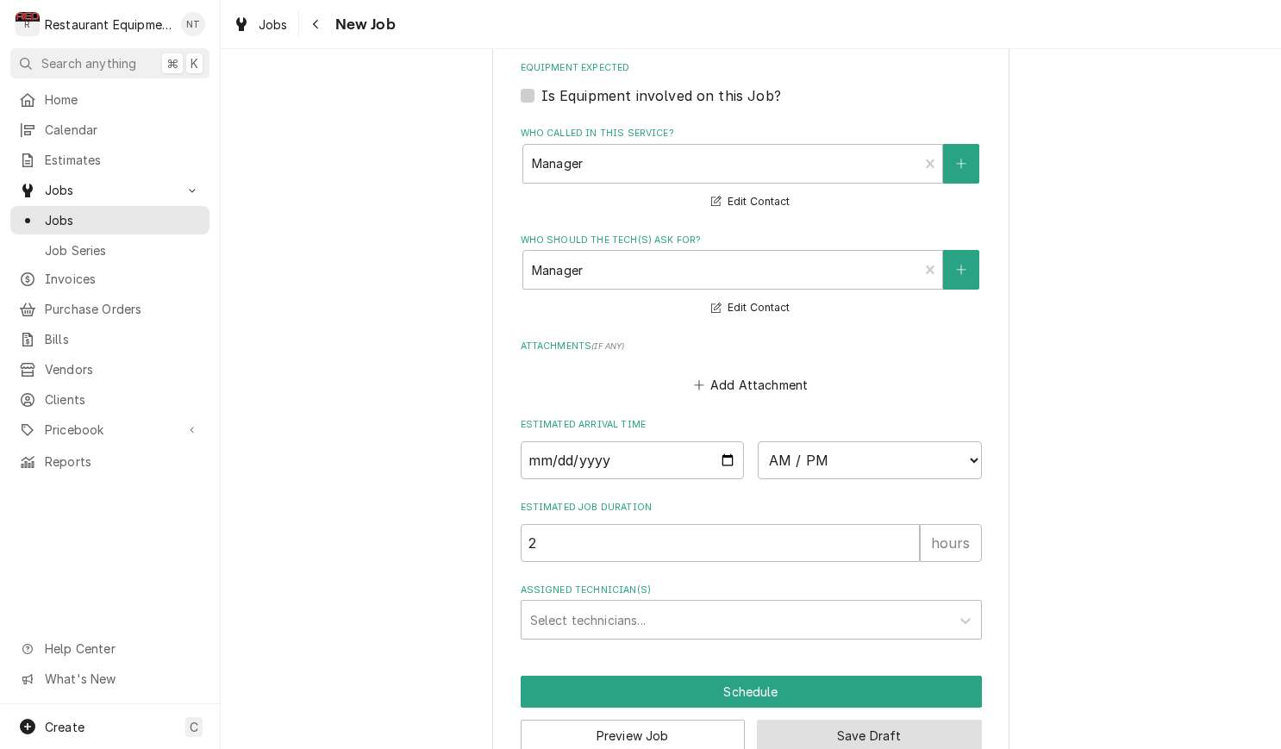
click at [841, 720] on button "Save Draft" at bounding box center [869, 736] width 225 height 32
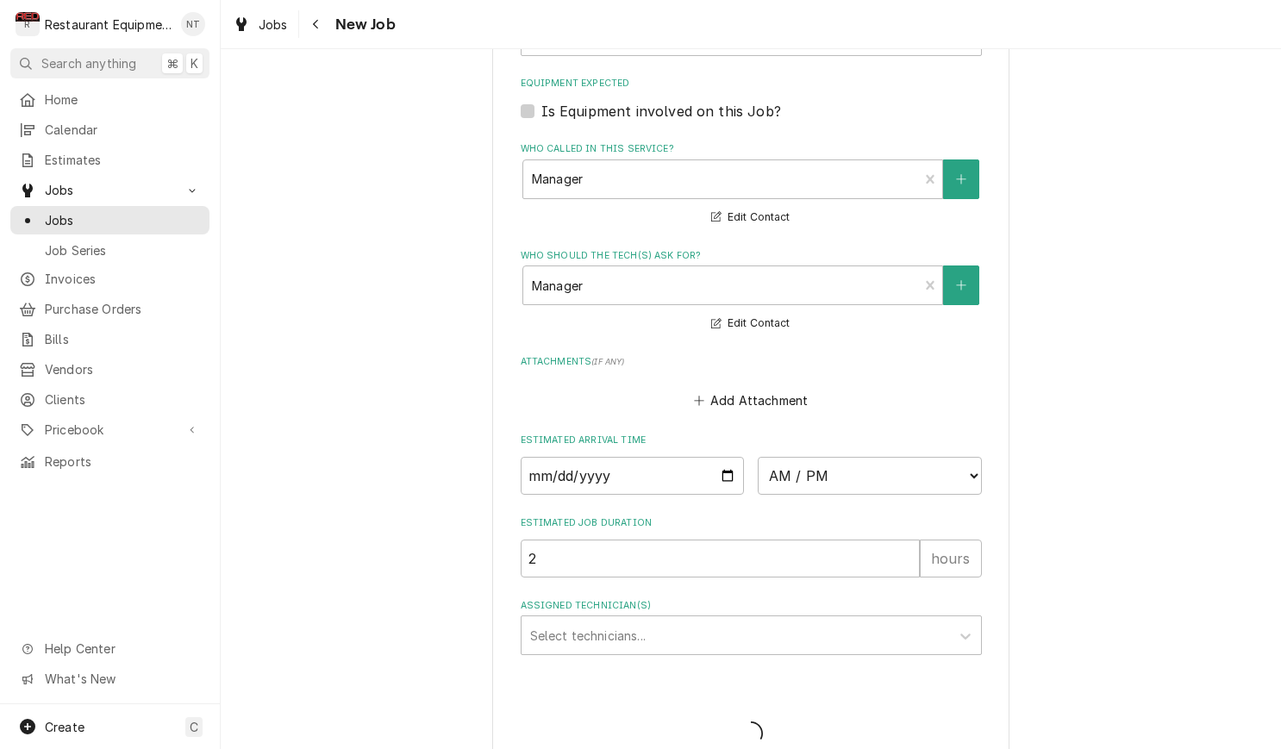
type textarea "x"
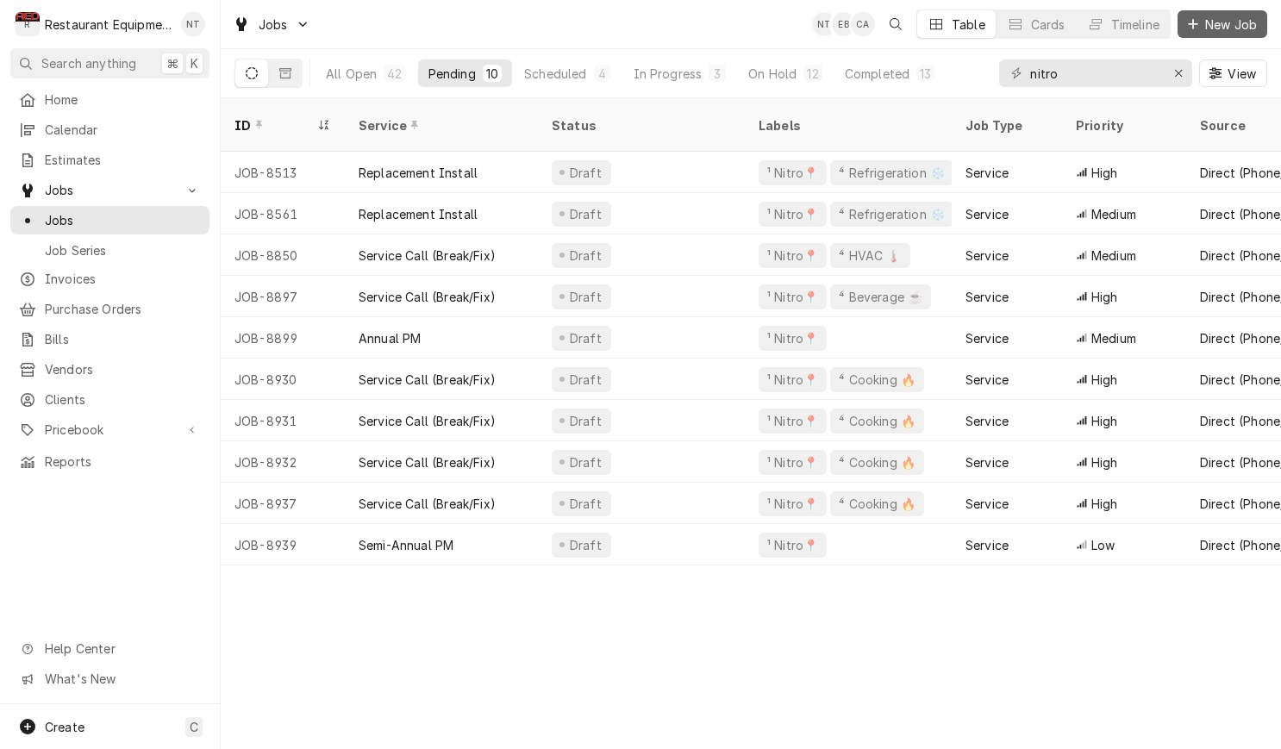
click at [1259, 22] on span "New Job" at bounding box center [1231, 25] width 59 height 18
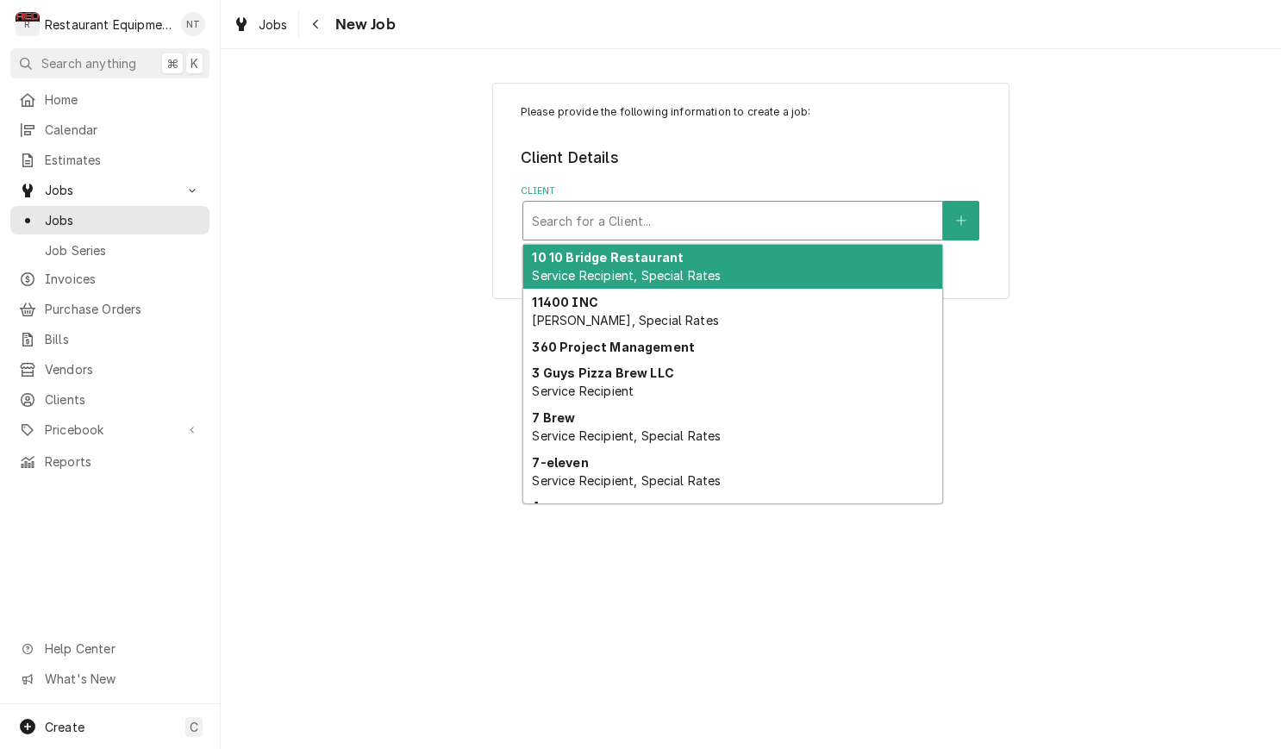
click at [901, 205] on div "Client" at bounding box center [733, 220] width 402 height 31
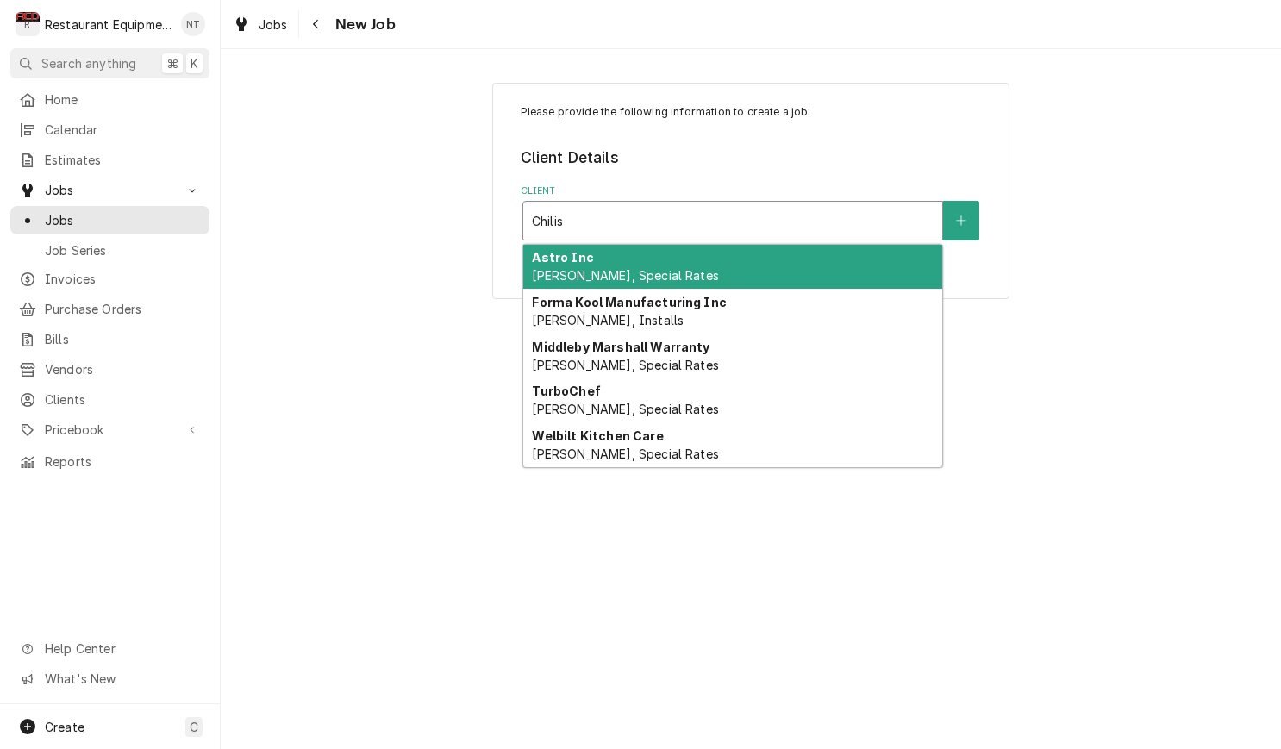
type input "Chili"
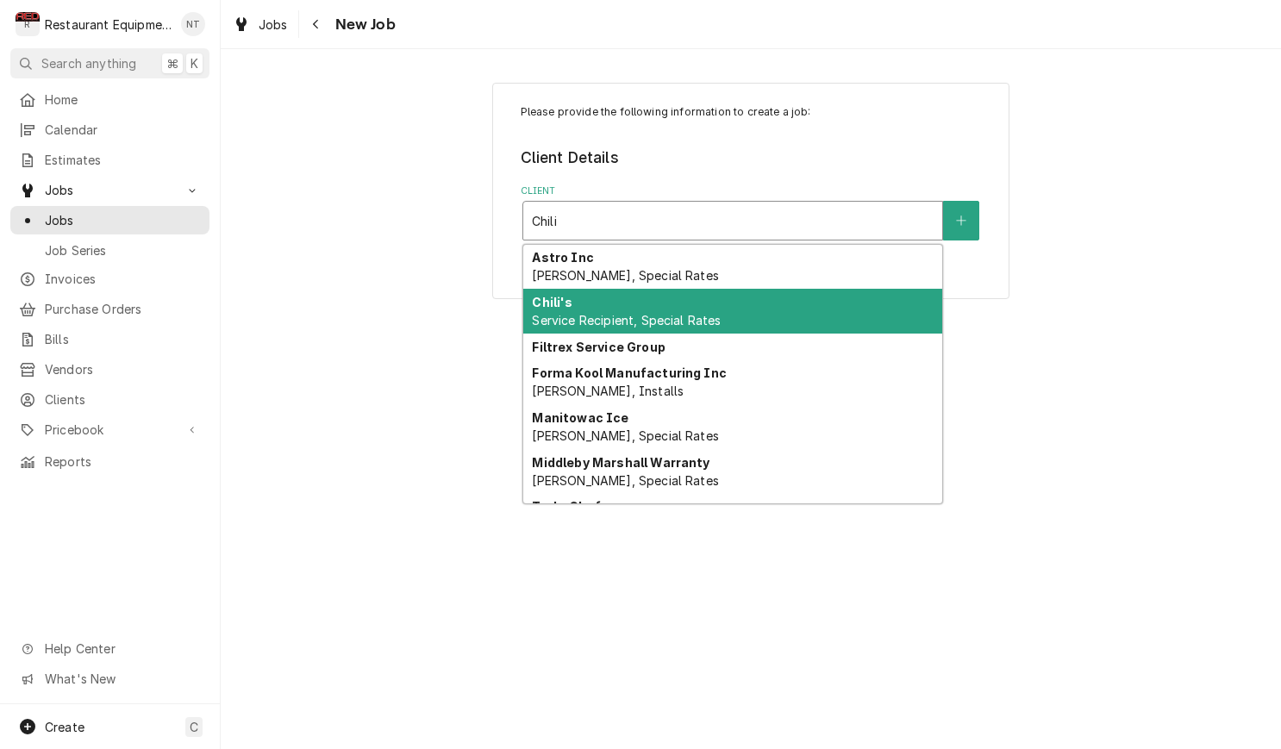
click at [821, 305] on div "Chili's Service Recipient, Special Rates" at bounding box center [732, 311] width 419 height 45
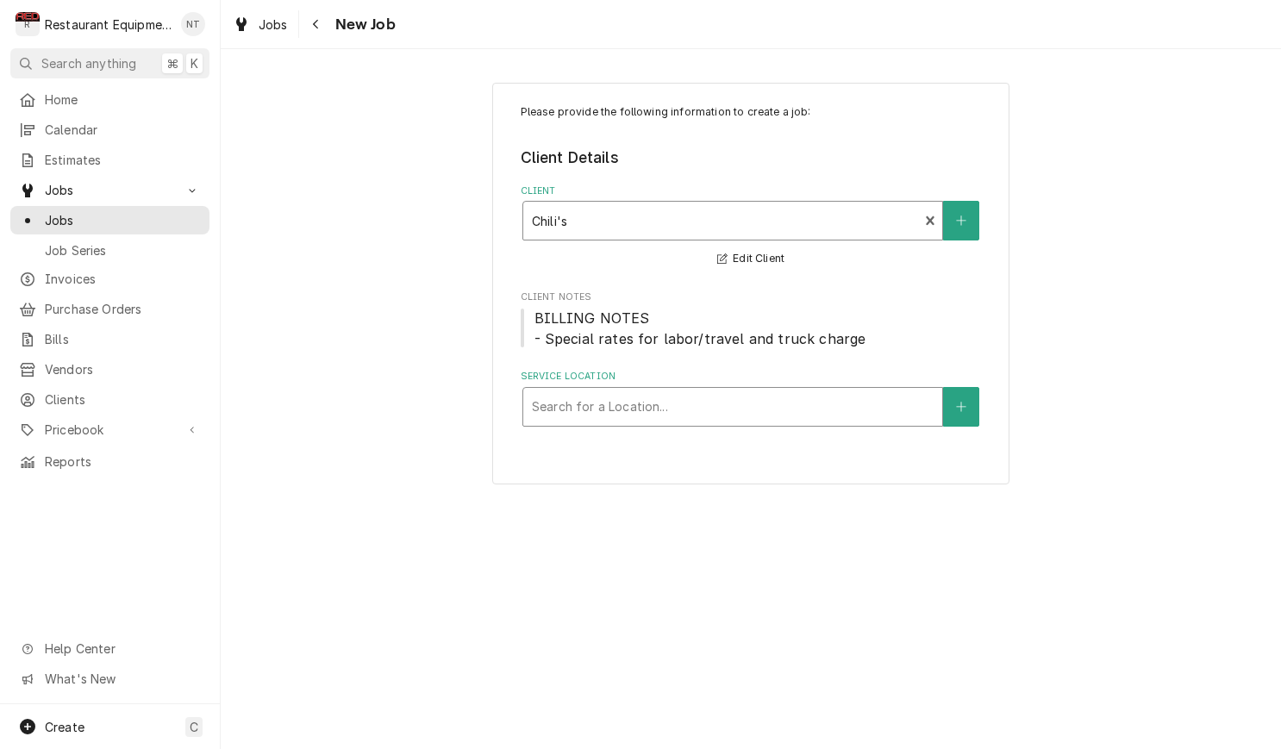
click at [784, 391] on div "Service Location" at bounding box center [733, 406] width 402 height 31
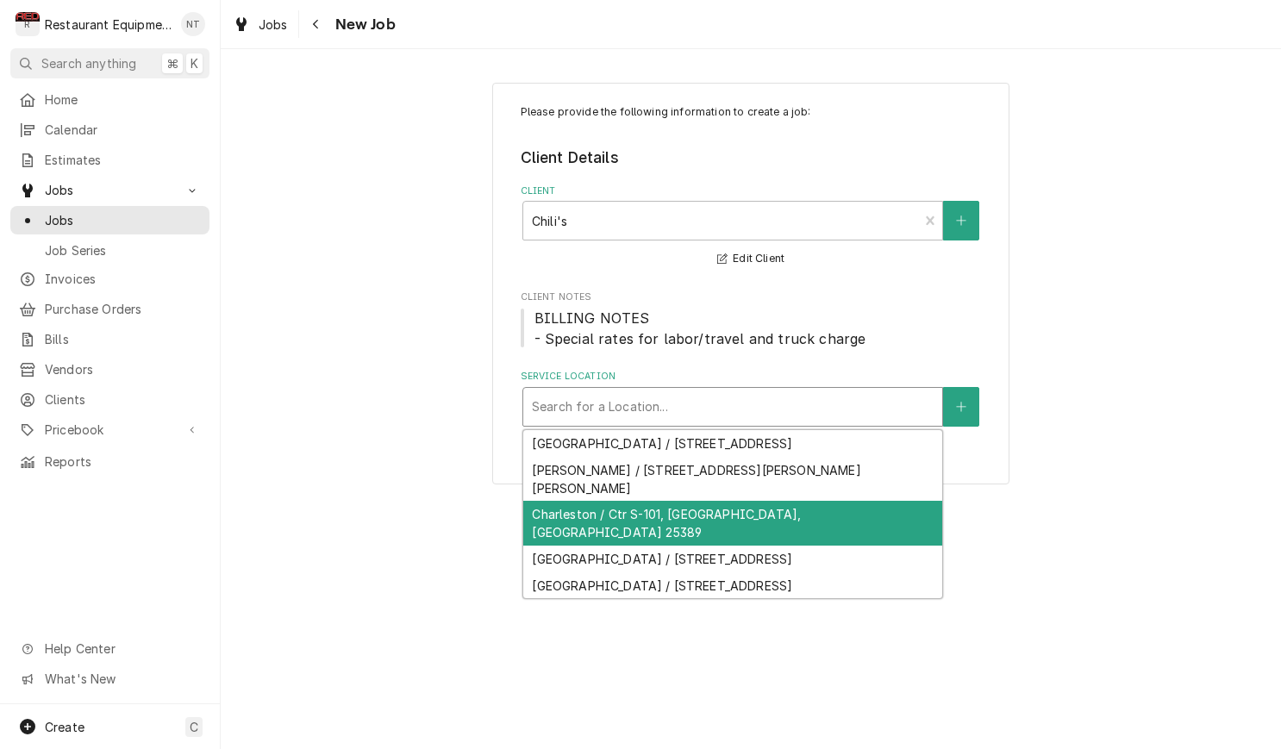
click at [864, 501] on div "Charleston / Ctr S-101, [GEOGRAPHIC_DATA], [GEOGRAPHIC_DATA] 25389" at bounding box center [732, 523] width 419 height 45
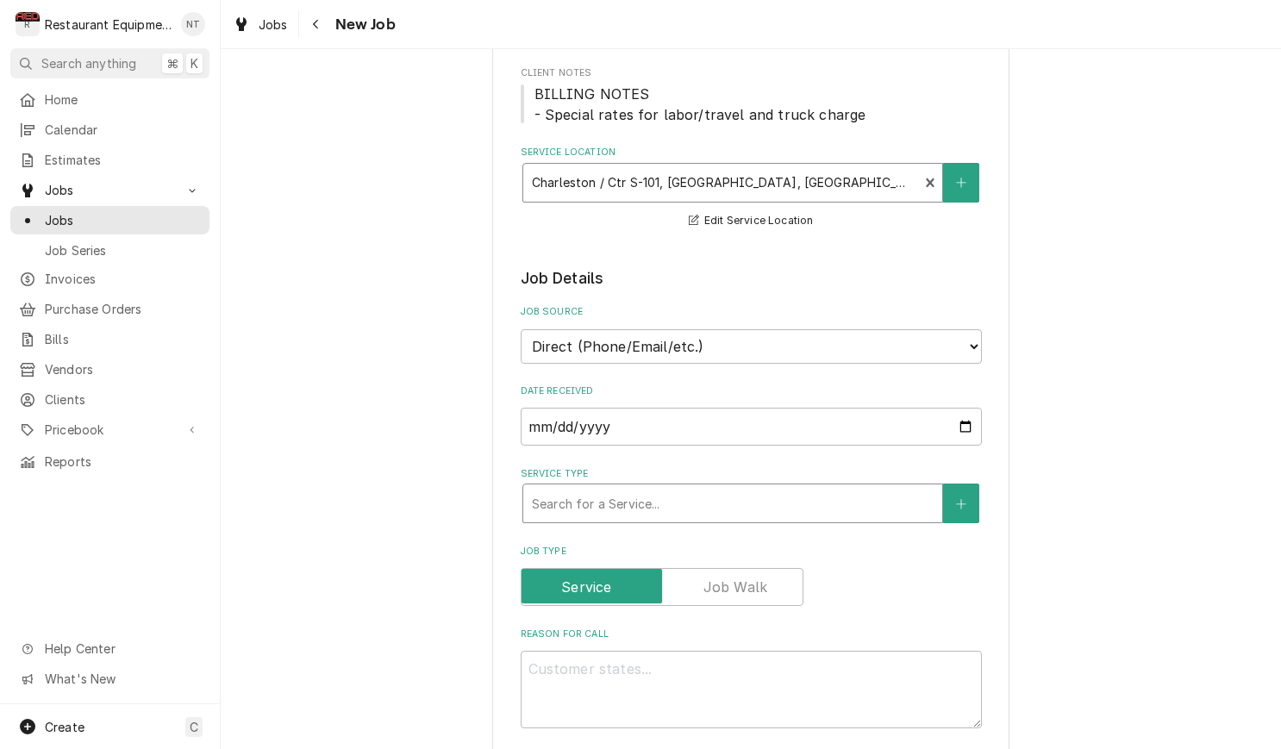
scroll to position [237, 0]
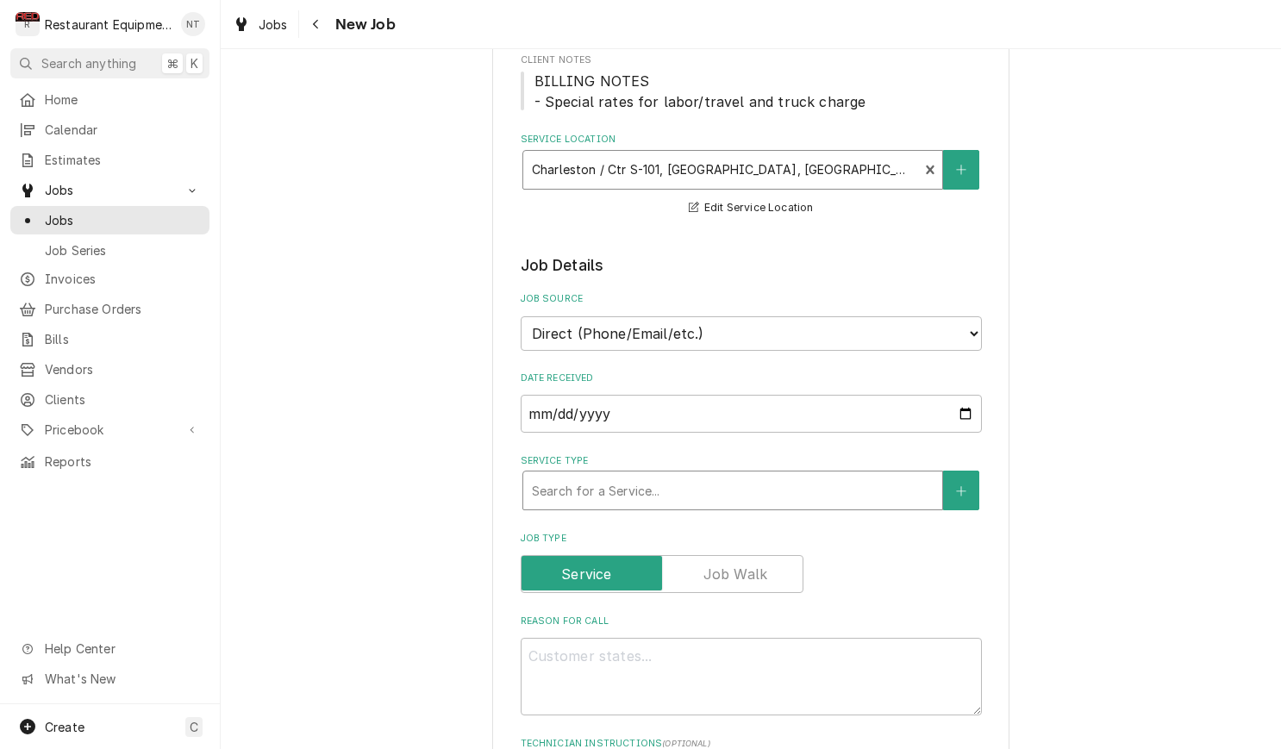
click at [792, 475] on div "Service Type" at bounding box center [733, 490] width 402 height 31
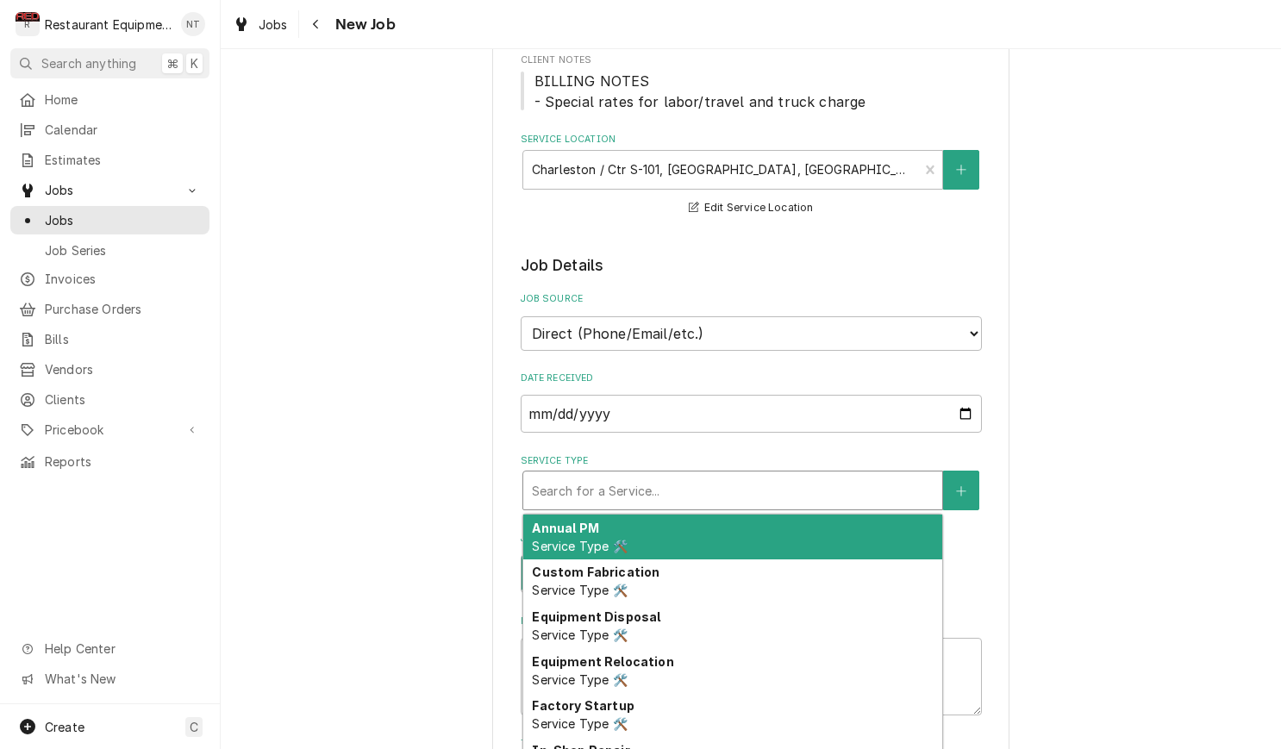
type textarea "x"
type input "s"
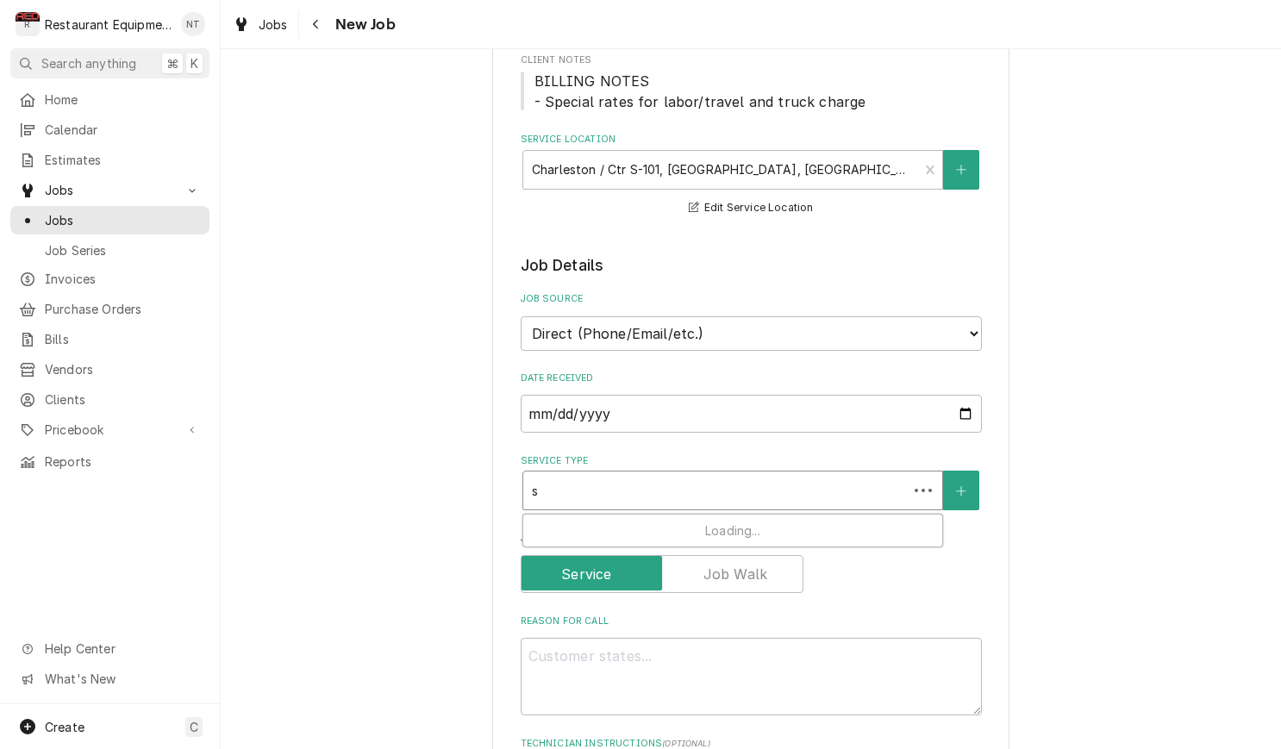
type textarea "x"
type input "se"
type textarea "x"
type input "sem"
type textarea "x"
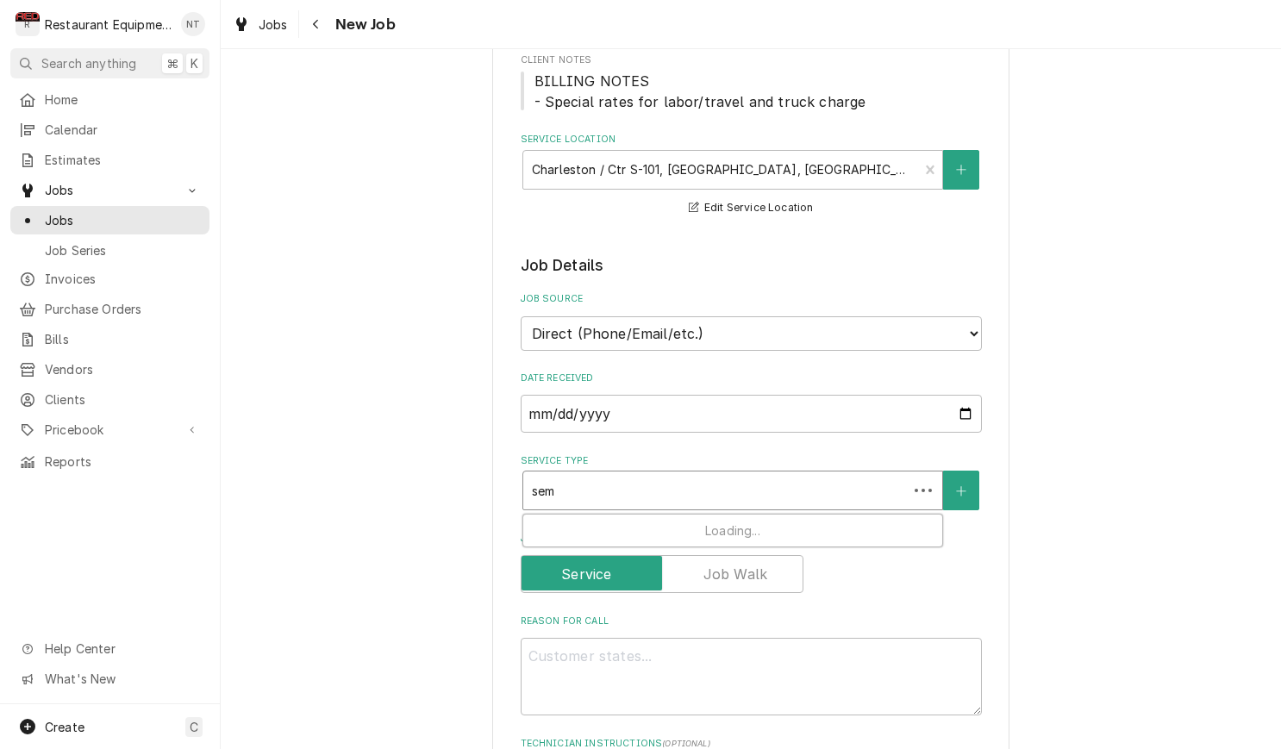
type input "semi"
type textarea "x"
type input "semi"
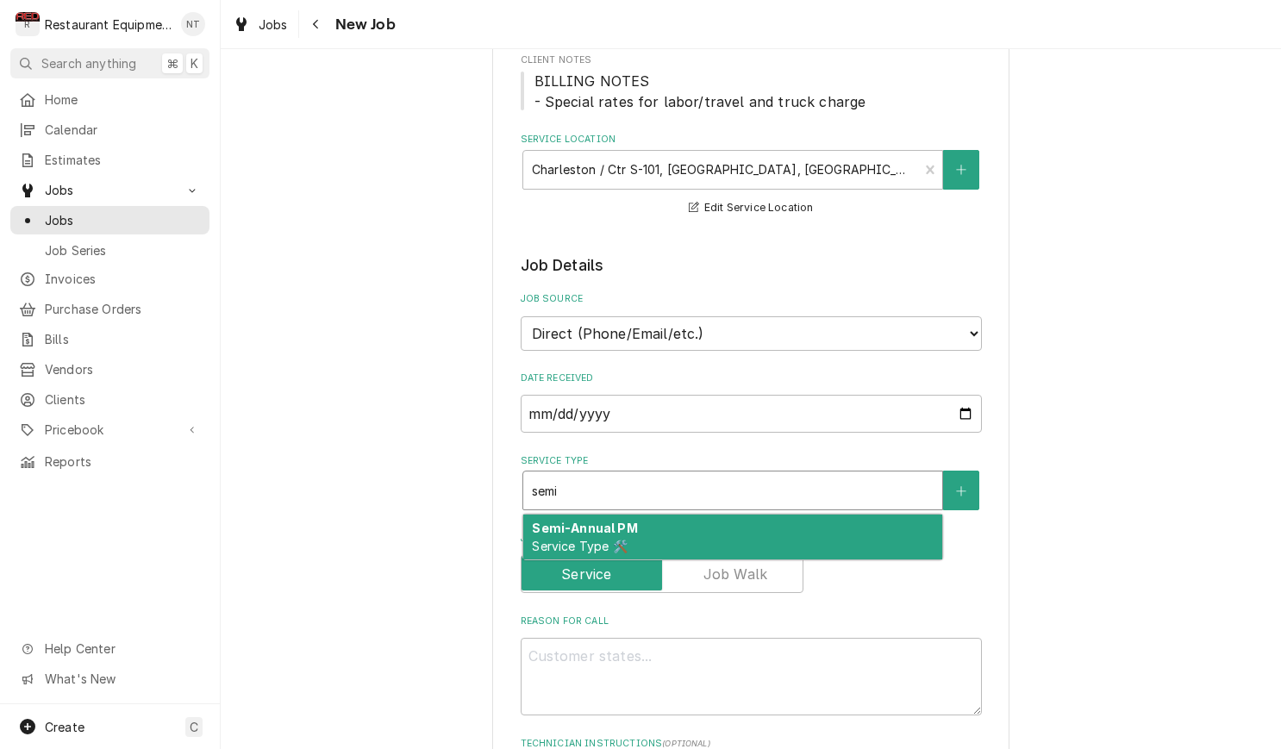
click at [746, 515] on div "Semi-Annual PM Service Type 🛠️" at bounding box center [732, 537] width 419 height 45
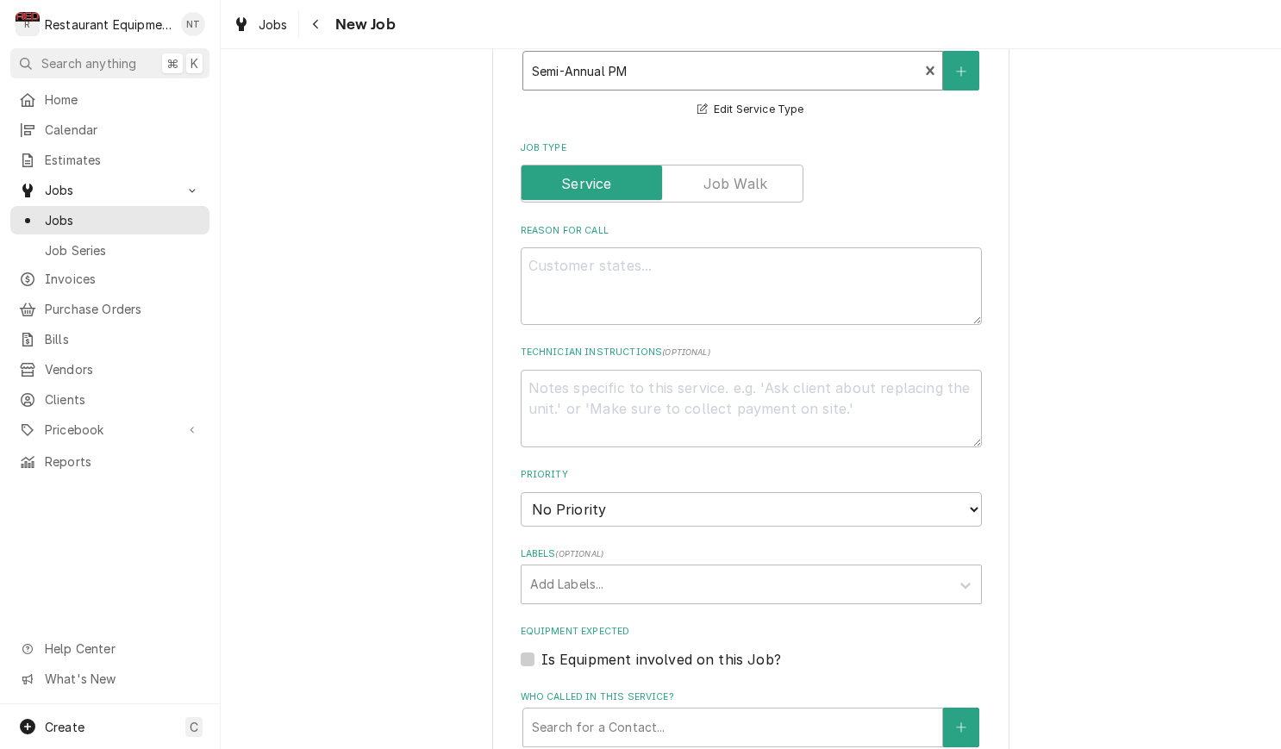
scroll to position [687, 0]
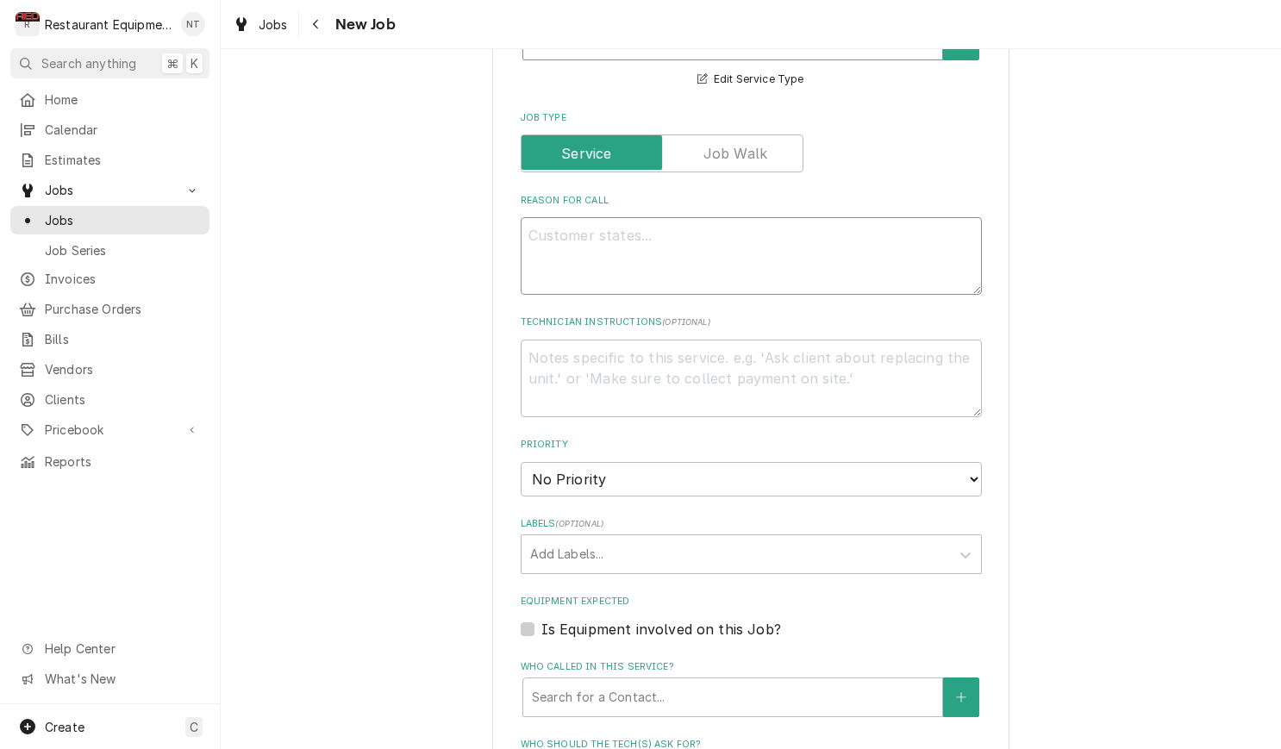
click at [740, 217] on textarea "Reason For Call" at bounding box center [751, 256] width 461 height 78
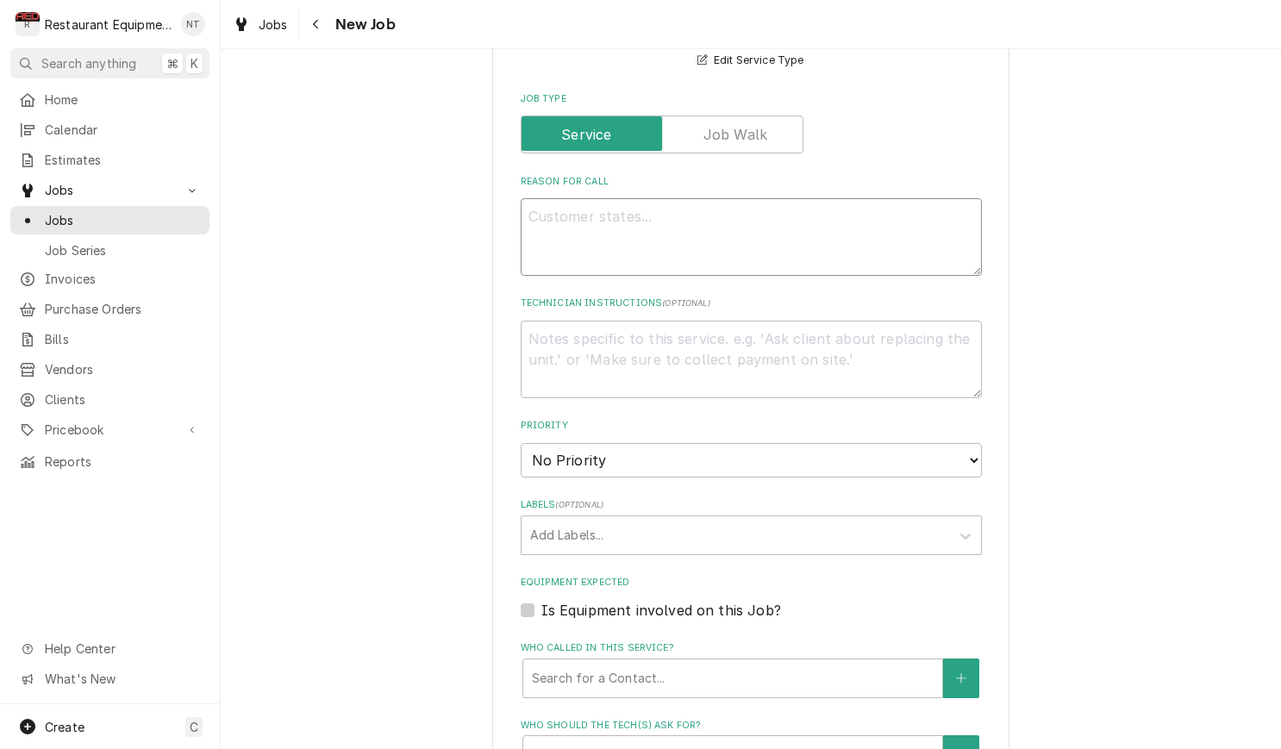
click at [742, 217] on textarea "Reason For Call" at bounding box center [751, 237] width 461 height 78
paste textarea "The problem was reported as follows: Asset: Preventative/Recurring Maintenance>…"
type textarea "x"
type textarea "The problem was reported as follows: Asset: Preventative/Recurring Maintenance>…"
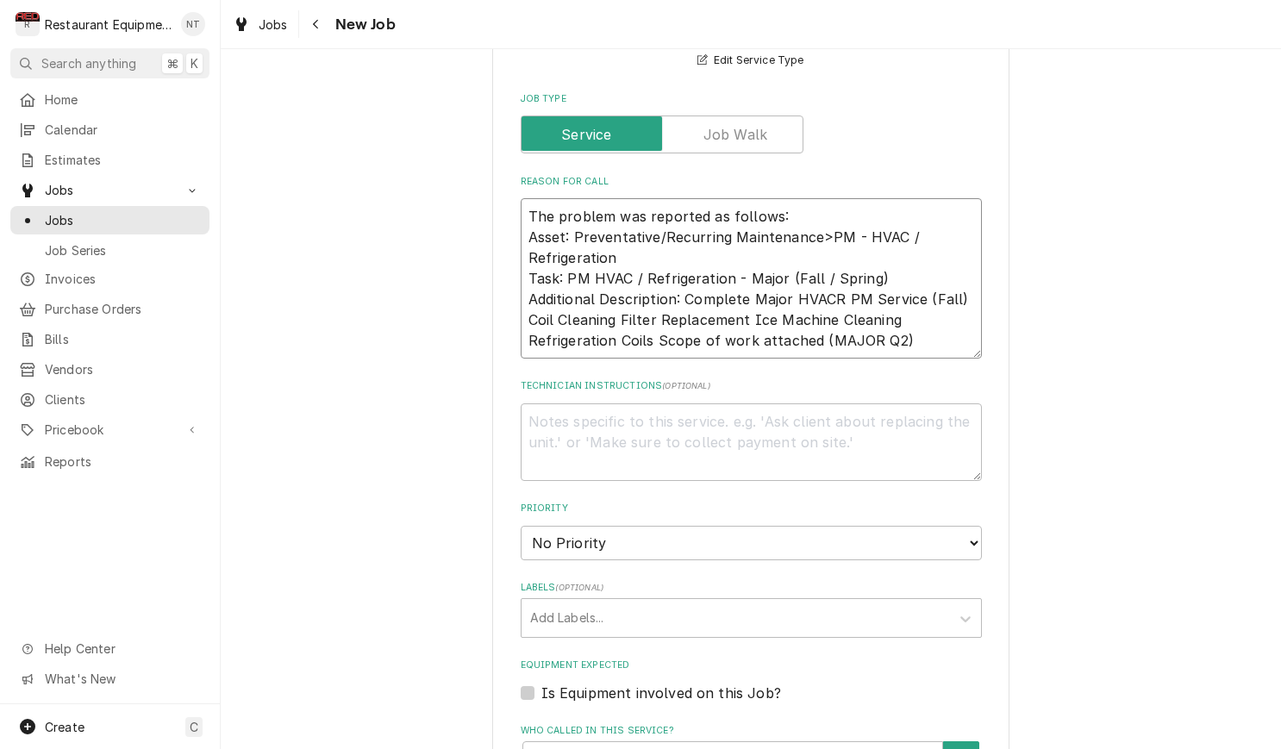
drag, startPoint x: 781, startPoint y: 196, endPoint x: 518, endPoint y: 183, distance: 263.2
click at [518, 183] on div "Please provide the following information to create a job: Client Details Client…" at bounding box center [750, 345] width 517 height 1937
type textarea "x"
type textarea "W Asset: Preventative/Recurring Maintenance>PM - HVAC / Refrigeration Task: PM …"
type textarea "x"
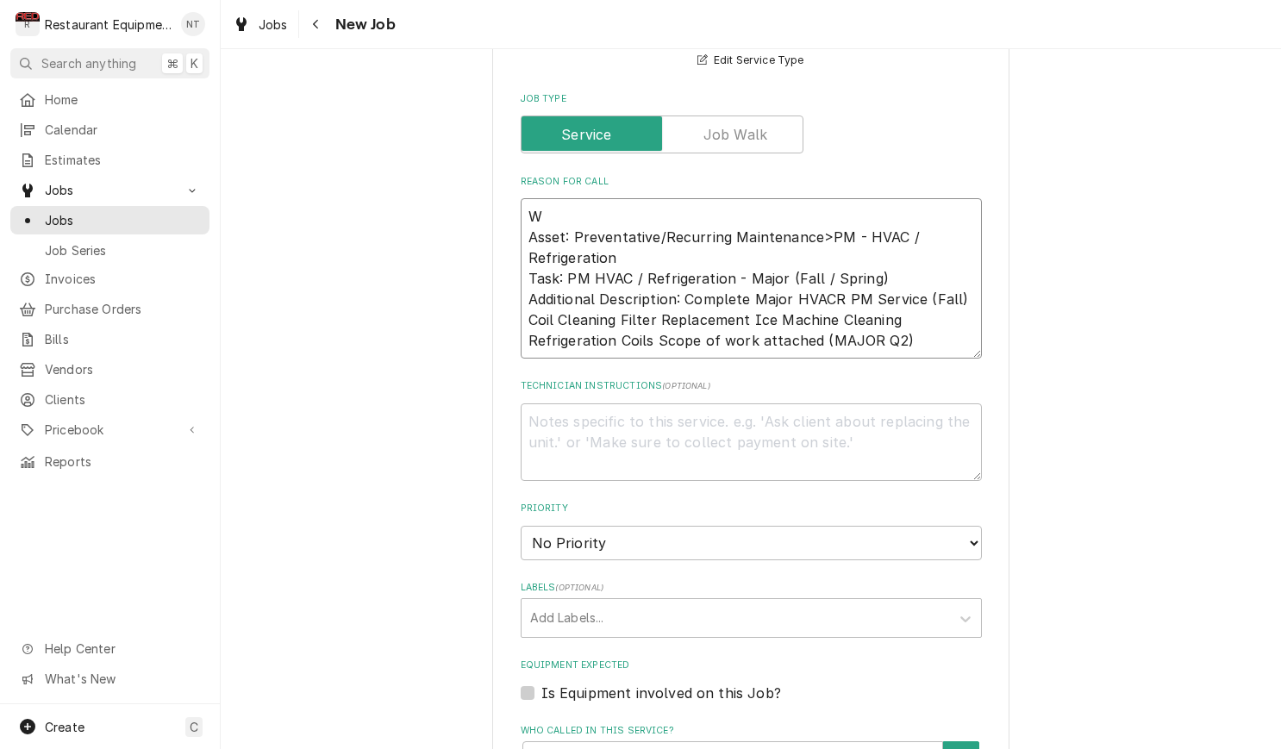
type textarea "WO Asset: Preventative/Recurring Maintenance>PM - HVAC / Refrigeration Task: PM…"
type textarea "x"
type textarea "WO# Asset: Preventative/Recurring Maintenance>PM - HVAC / Refrigeration Task: P…"
type textarea "x"
type textarea "WO# Asset: Preventative/Recurring Maintenance>PM - HVAC / Refrigeration Task: P…"
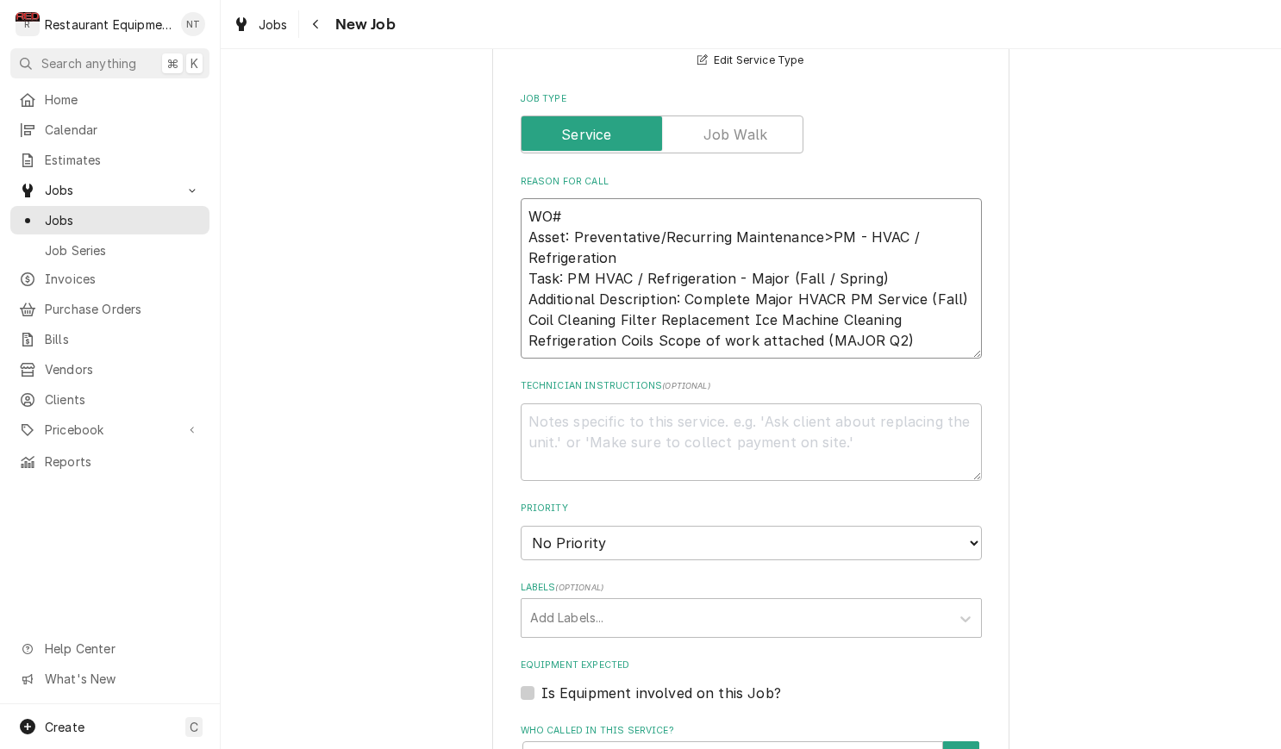
type textarea "x"
type textarea "WO# C Asset: Preventative/Recurring Maintenance>PM - HVAC / Refrigeration Task:…"
type textarea "x"
type textarea "WO# CH Asset: Preventative/Recurring Maintenance>PM - HVAC / Refrigeration Task…"
type textarea "x"
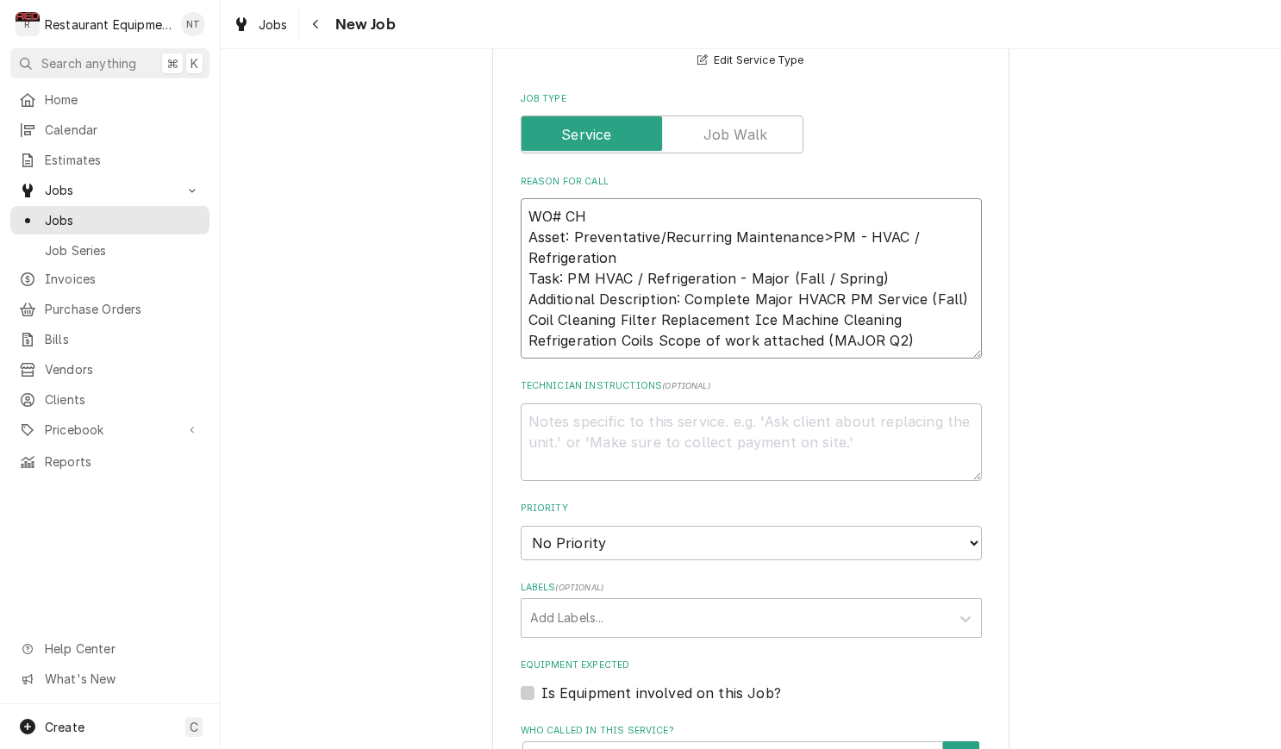
type textarea "WO# CH0 Asset: Preventative/Recurring Maintenance>PM - HVAC / Refrigeration Tas…"
type textarea "x"
type textarea "WO# CH00 Asset: Preventative/Recurring Maintenance>PM - HVAC / Refrigeration Ta…"
type textarea "x"
type textarea "WO# CH001 Asset: Preventative/Recurring Maintenance>PM - HVAC / Refrigeration T…"
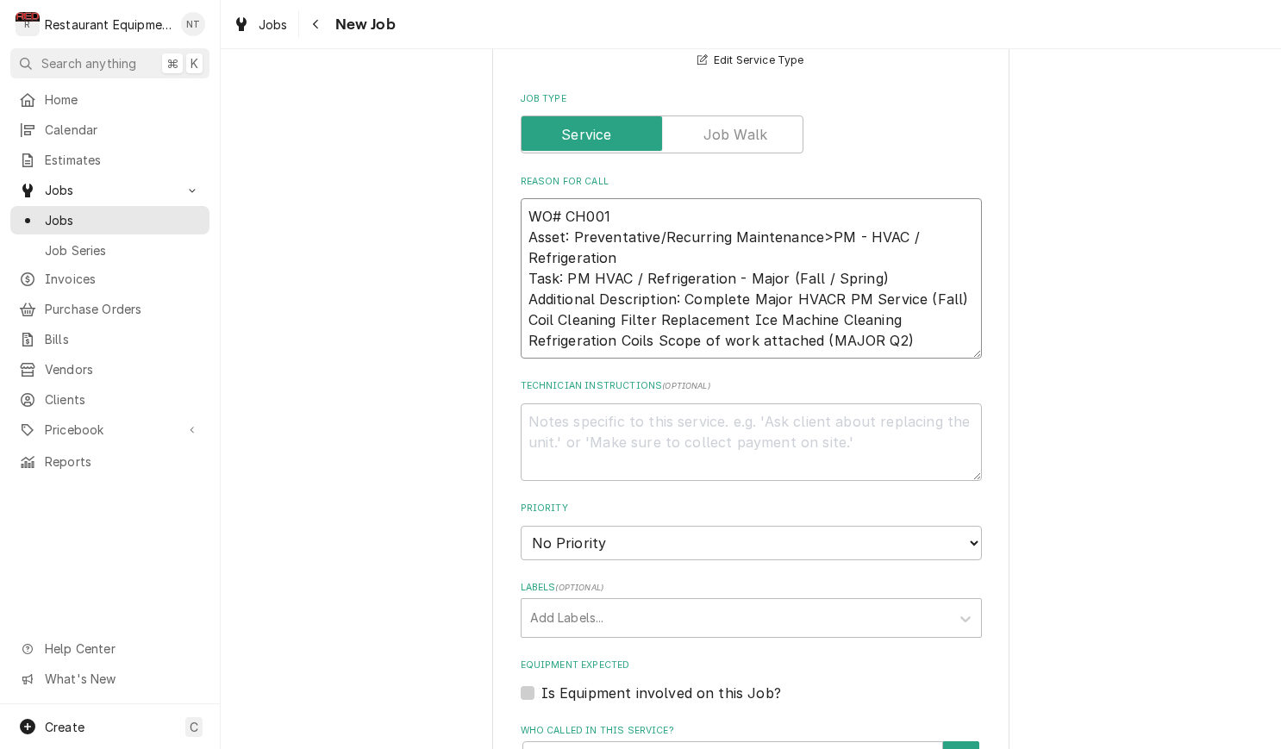
type textarea "x"
type textarea "WO# CH0018 Asset: Preventative/Recurring Maintenance>PM - HVAC / Refrigeration …"
type textarea "x"
type textarea "WO# CH00180 Asset: Preventative/Recurring Maintenance>PM - HVAC / Refrigeration…"
type textarea "x"
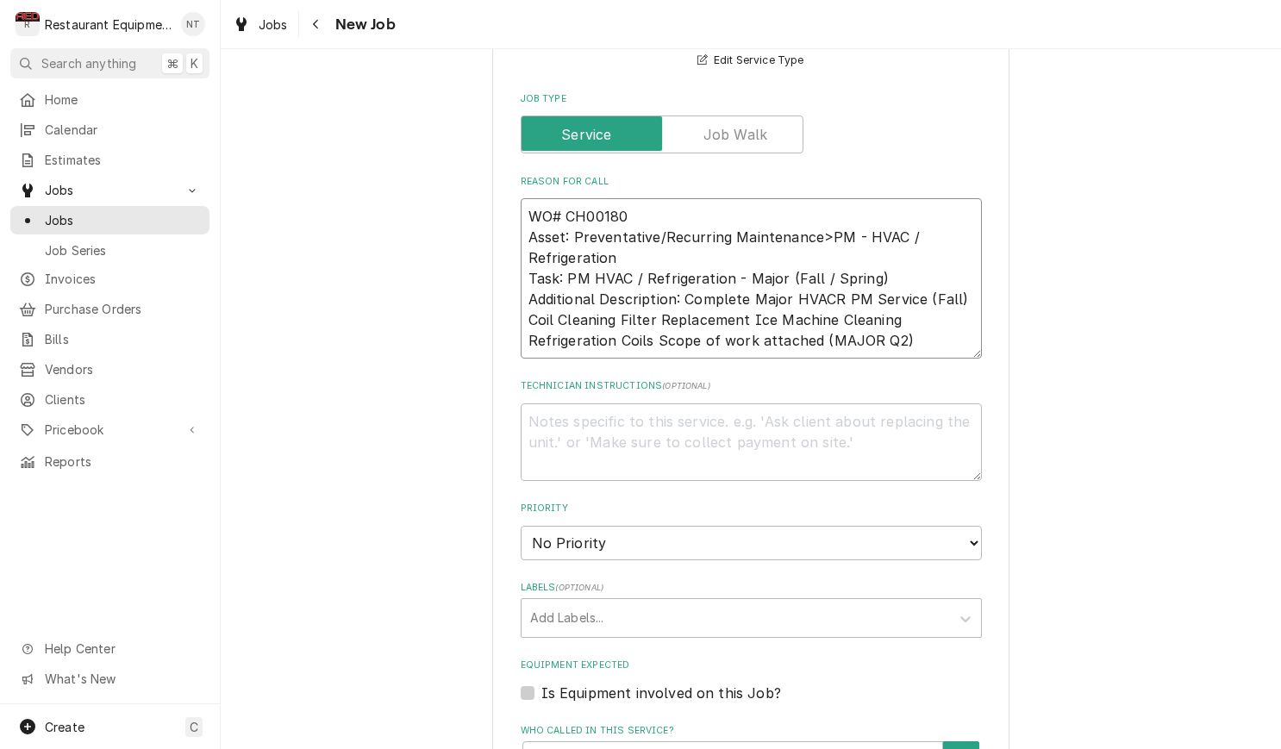
type textarea "WO# CH001800 Asset: Preventative/Recurring Maintenance>PM - HVAC / Refrigeratio…"
type textarea "x"
type textarea "WO# CH0018004 Asset: Preventative/Recurring Maintenance>PM - HVAC / Refrigerati…"
type textarea "x"
type textarea "WO# CH00180048 Asset: Preventative/Recurring Maintenance>PM - HVAC / Refrigerat…"
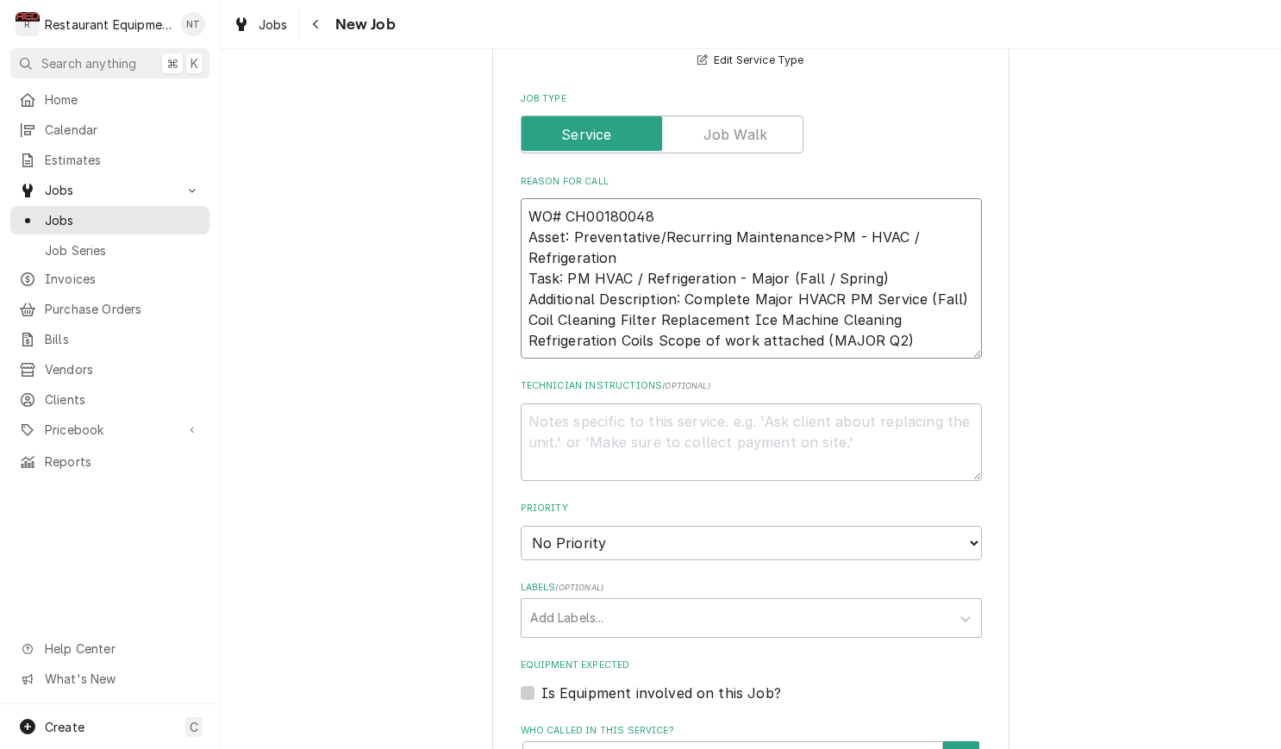
type textarea "x"
type textarea "WO# CH001800488 Asset: Preventative/Recurring Maintenance>PM - HVAC / Refrigera…"
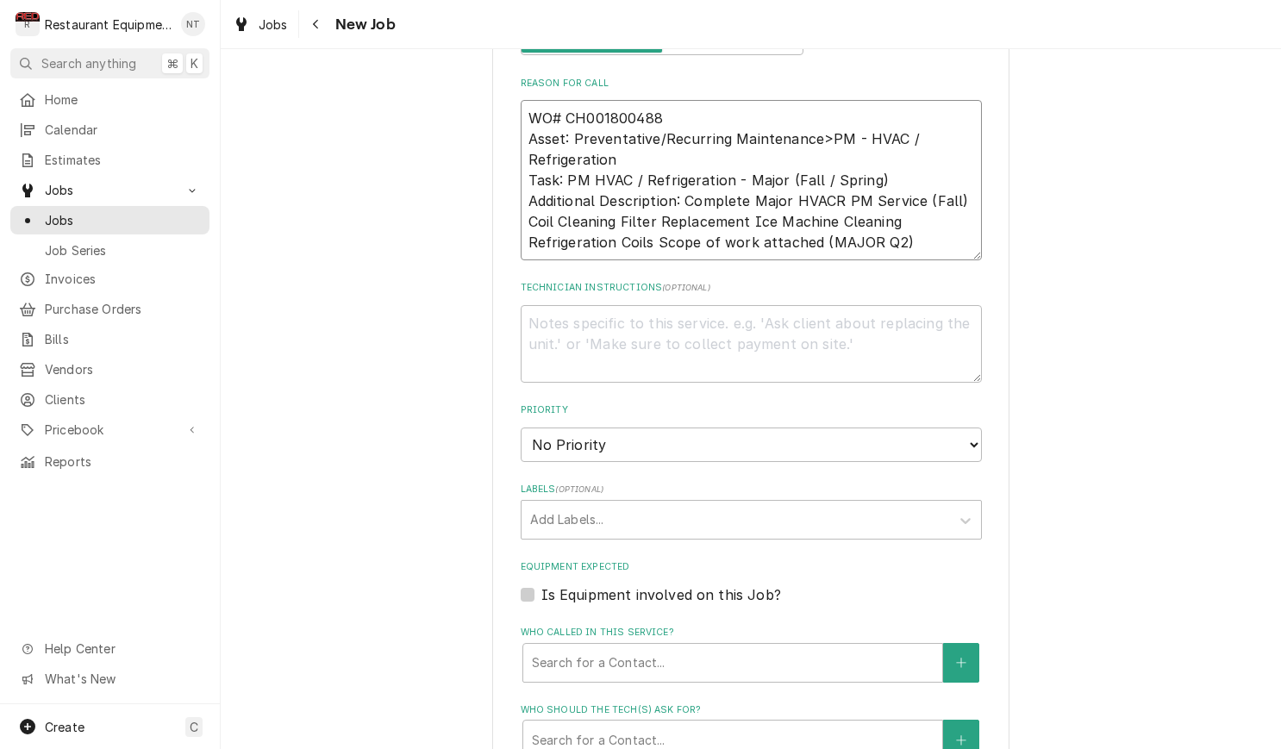
scroll to position [807, 0]
click at [921, 220] on textarea "WO# CH001800488 Asset: Preventative/Recurring Maintenance>PM - HVAC / Refrigera…" at bounding box center [751, 177] width 461 height 160
type textarea "x"
type textarea "WO# CH001800488 Asset: Preventative/Recurring Maintenance>PM - HVAC / Refrigera…"
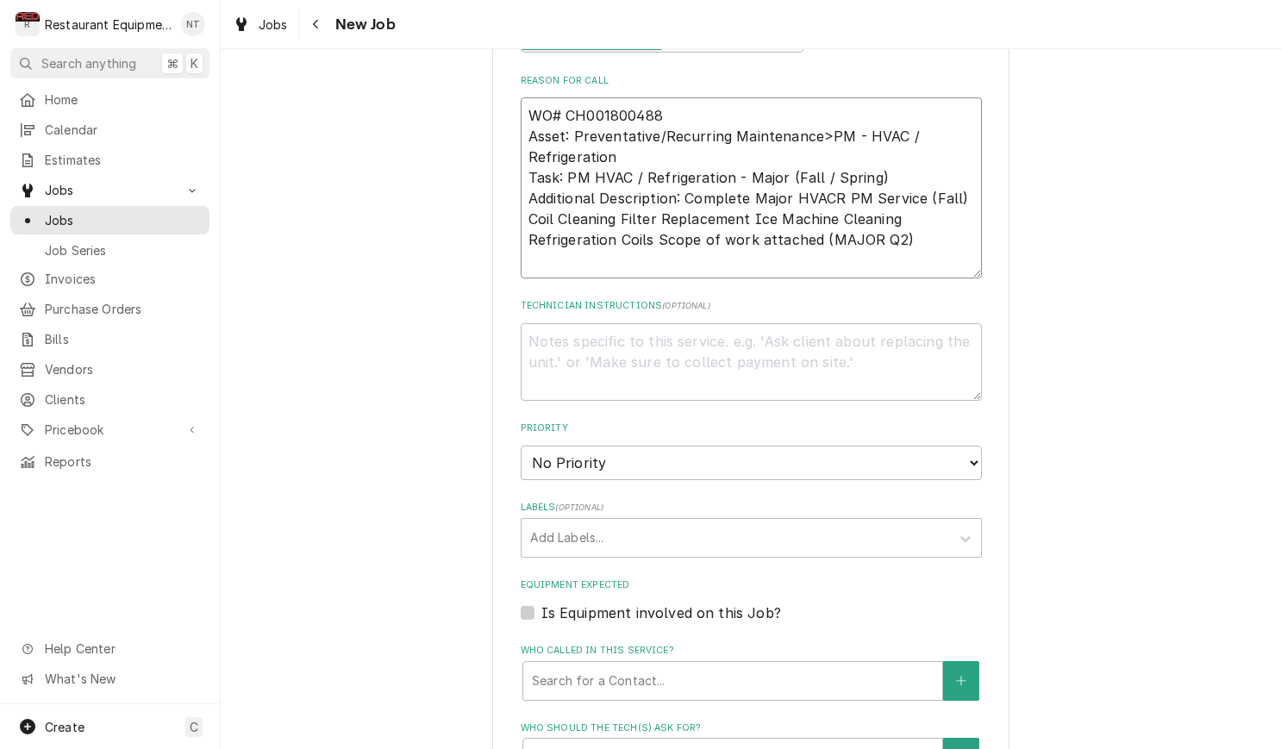
type textarea "x"
type textarea "WO# CH001800488 Asset: Preventative/Recurring Maintenance>PM - HVAC / Refrigera…"
type textarea "x"
type textarea "WO# CH001800488 Asset: Preventative/Recurring Maintenance>PM - HVAC / Refrigera…"
type textarea "x"
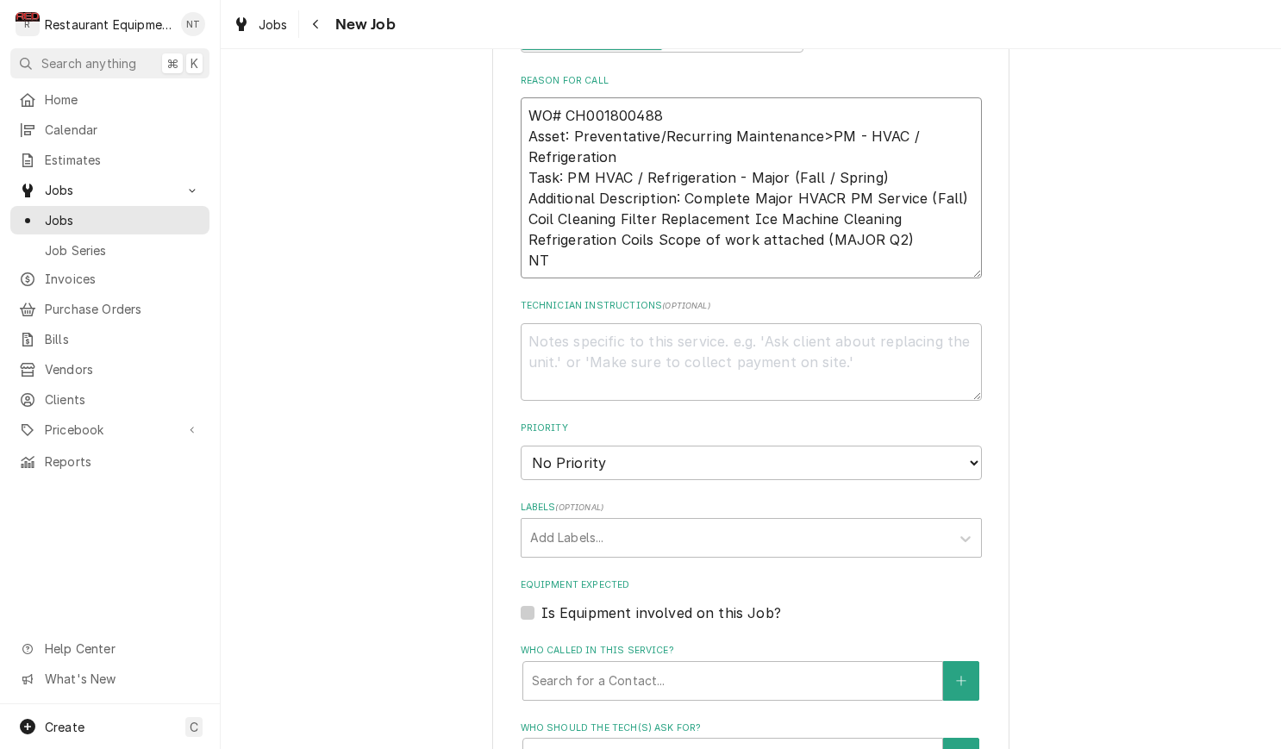
type textarea "WO# CH001800488 Asset: Preventative/Recurring Maintenance>PM - HVAC / Refrigera…"
type textarea "x"
type textarea "WO# CH001800488 Asset: Preventative/Recurring Maintenance>PM - HVAC / Refrigera…"
type textarea "x"
type textarea "WO# CH001800488 Asset: Preventative/Recurring Maintenance>PM - HVAC / Refrigera…"
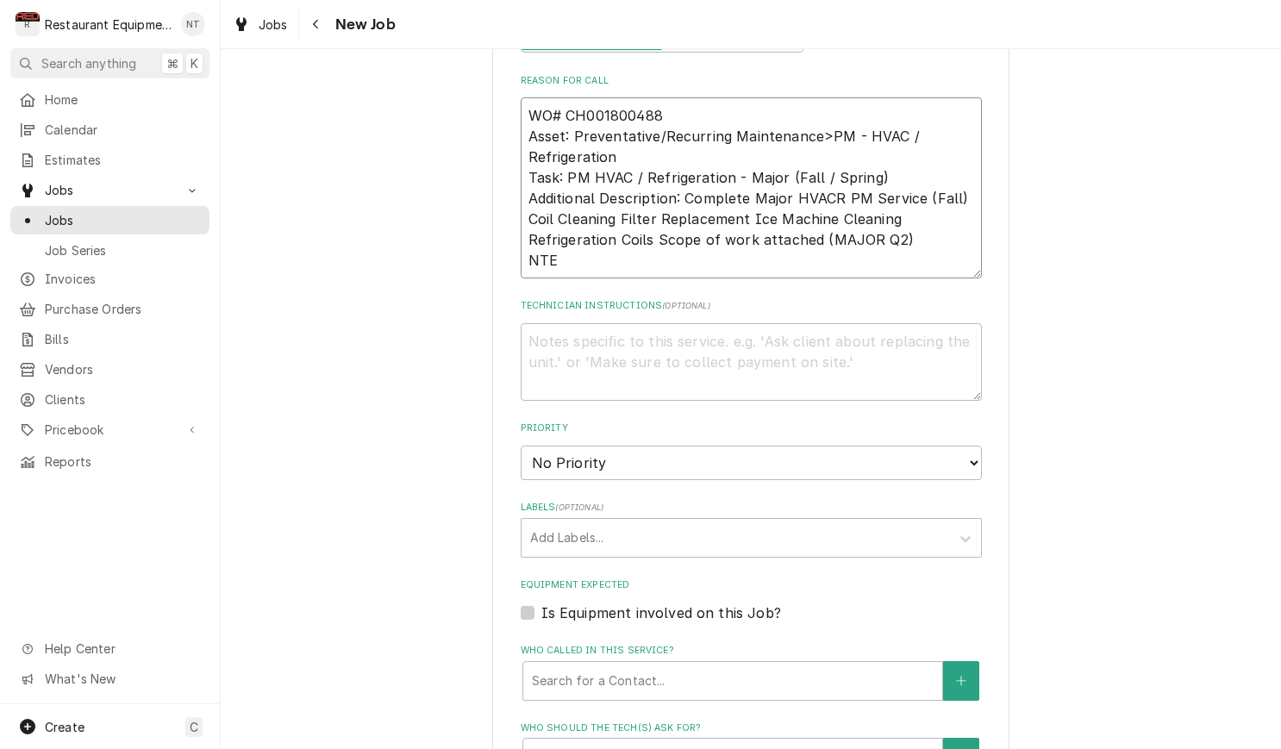
type textarea "x"
type textarea "WO# CH001800488 Asset: Preventative/Recurring Maintenance>PM - HVAC / Refrigera…"
type textarea "x"
type textarea "WO# CH001800488 Asset: Preventative/Recurring Maintenance>PM - HVAC / Refrigera…"
type textarea "x"
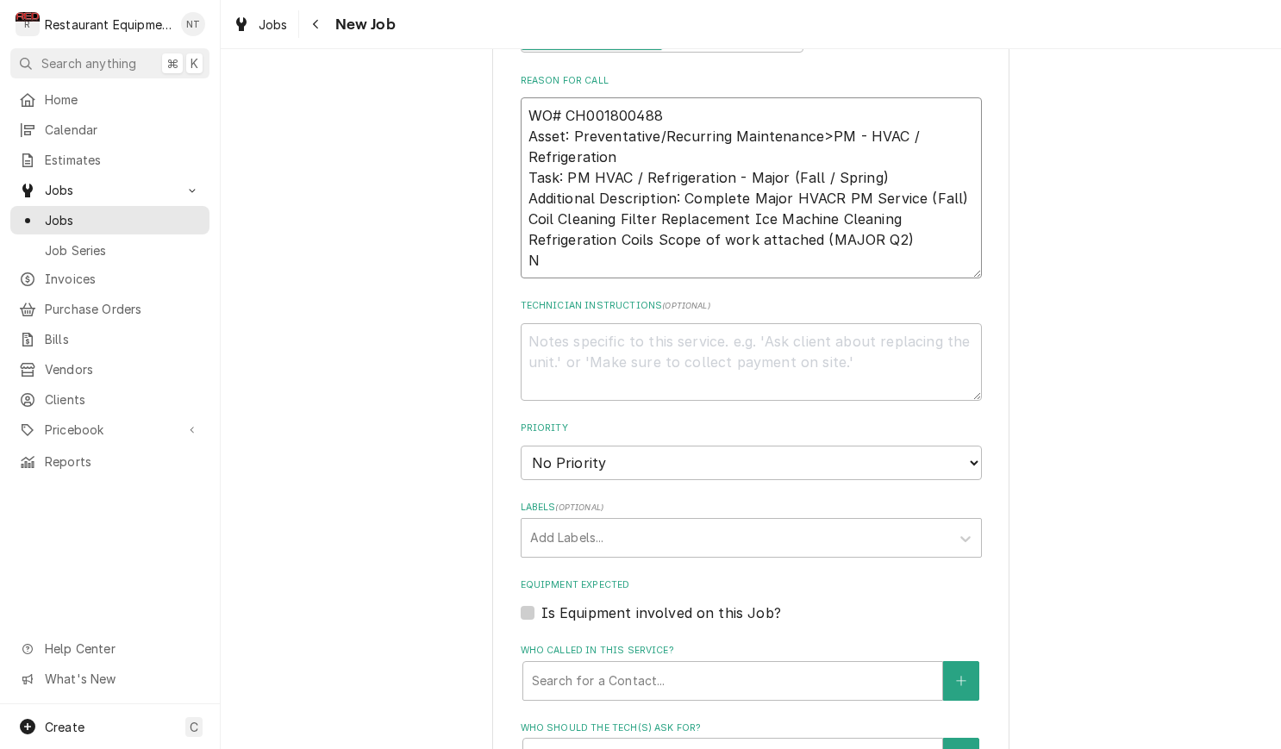
type textarea "WO# CH001800488 Asset: Preventative/Recurring Maintenance>PM - HVAC / Refrigera…"
type textarea "x"
type textarea "WO# CH001800488 Asset: Preventative/Recurring Maintenance>PM - HVAC / Refrigera…"
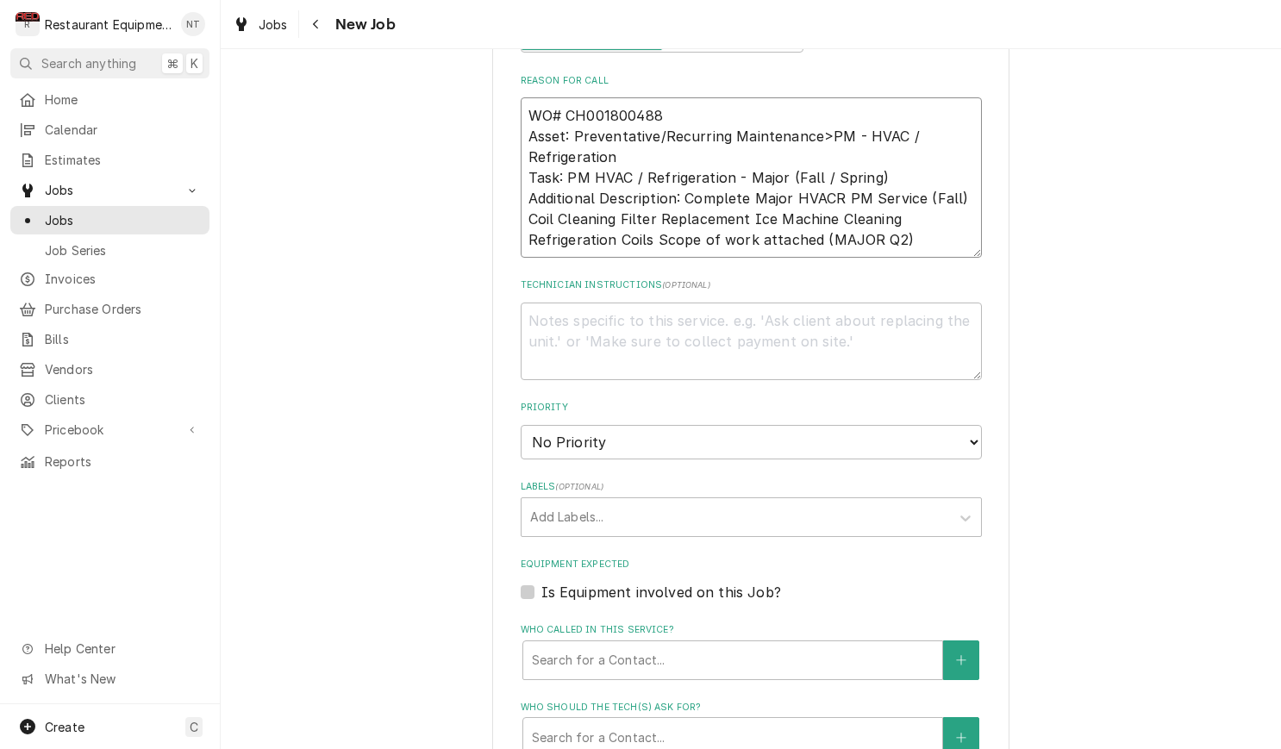
type textarea "x"
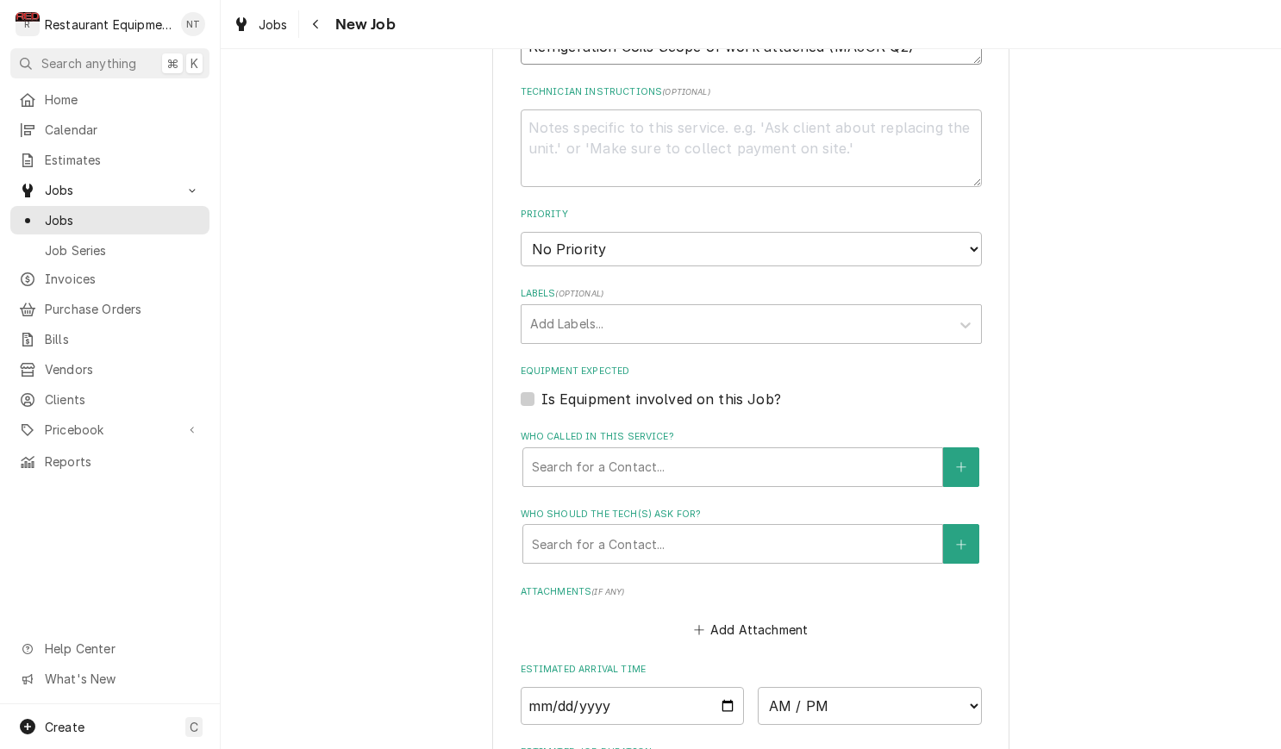
scroll to position [1034, 0]
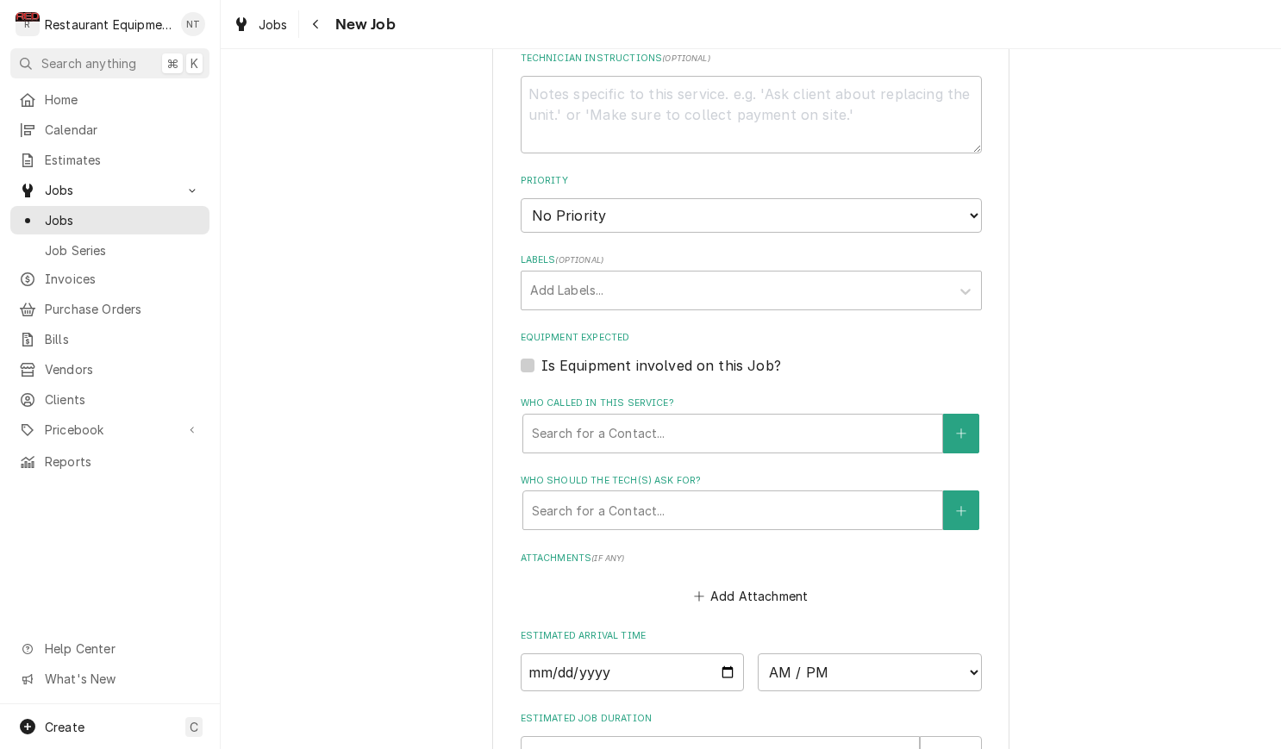
type textarea "WO# CH001800488 Asset: Preventative/Recurring Maintenance>PM - HVAC / Refrigera…"
select select "4"
click at [760, 275] on div "Labels" at bounding box center [735, 290] width 411 height 31
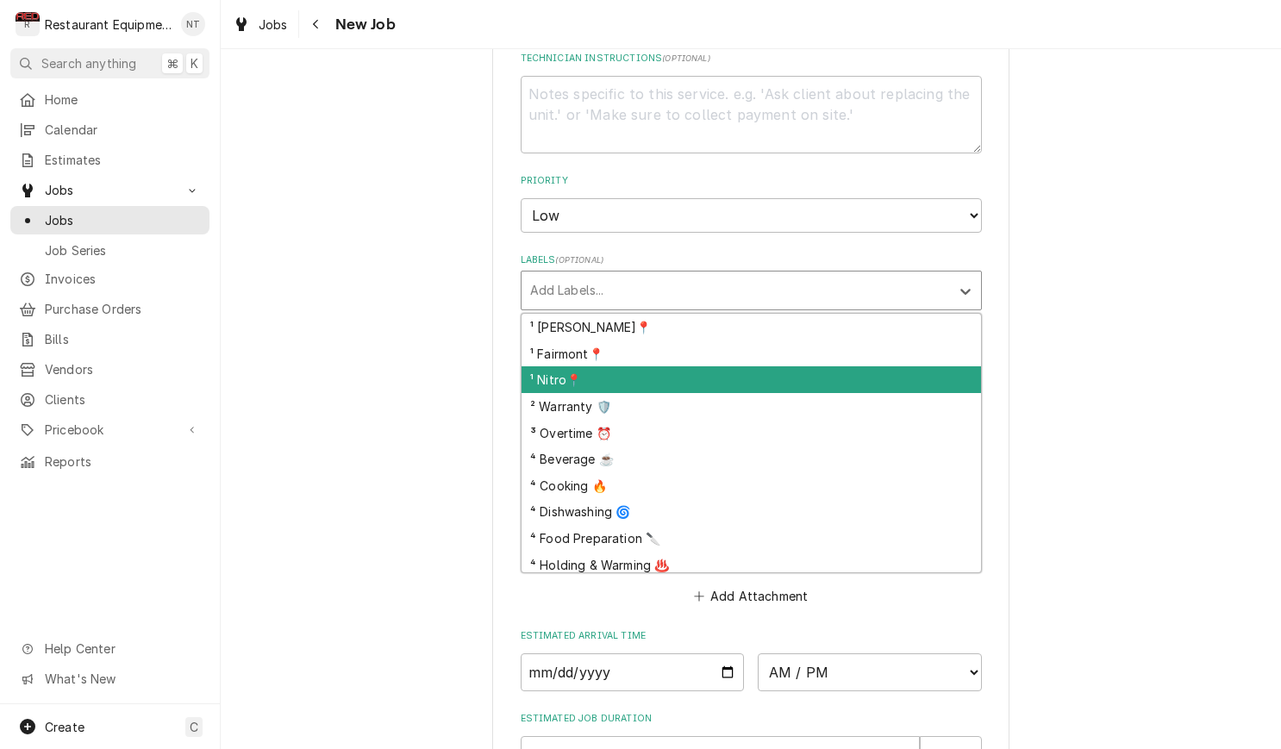
click at [762, 366] on div "¹ Nitro📍" at bounding box center [751, 379] width 459 height 27
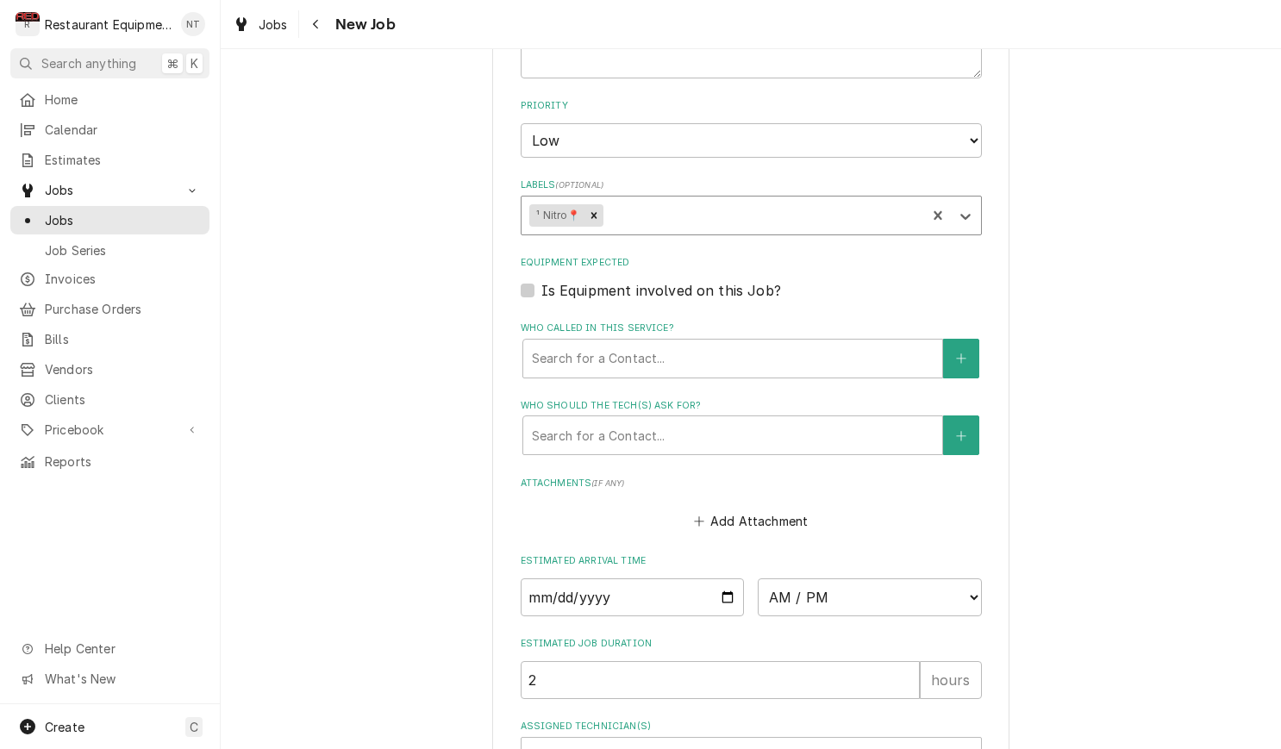
scroll to position [1110, 0]
drag, startPoint x: 739, startPoint y: 307, endPoint x: 740, endPoint y: 321, distance: 13.9
click at [740, 341] on div "Who called in this service?" at bounding box center [733, 356] width 402 height 31
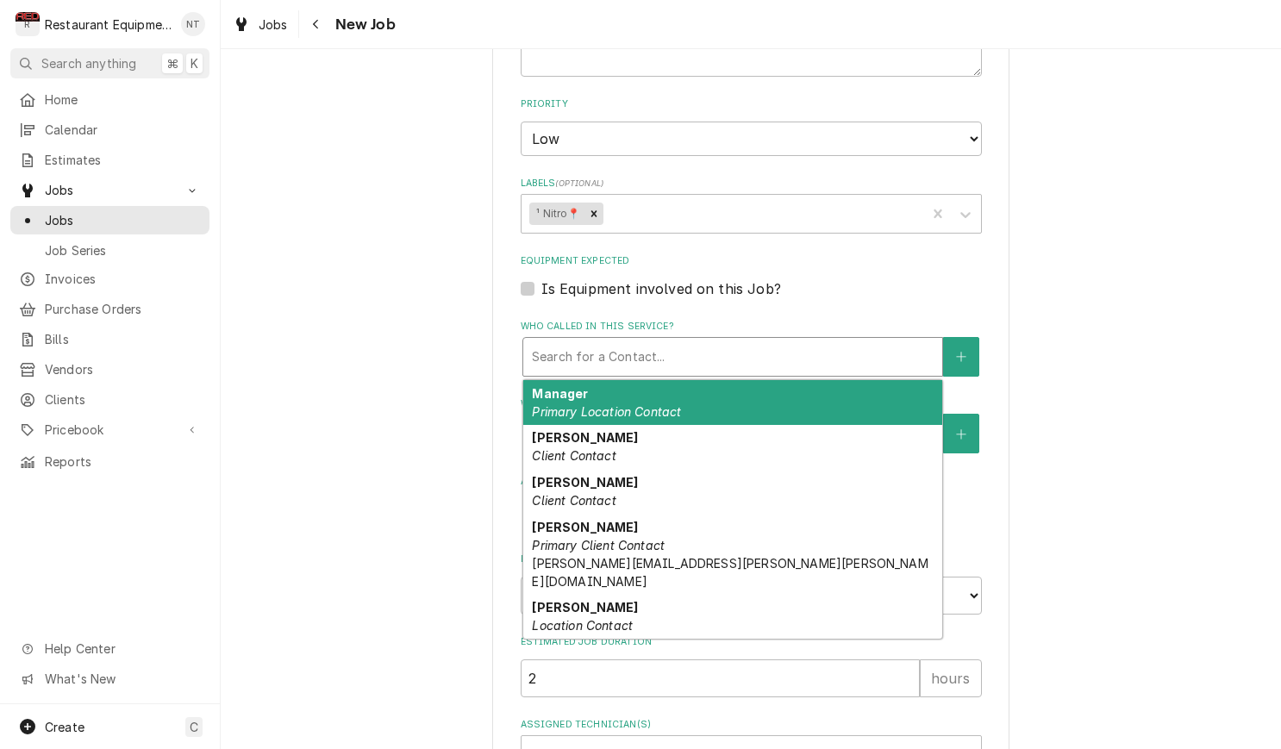
click at [768, 383] on div "Manager Primary Location Contact" at bounding box center [732, 402] width 419 height 45
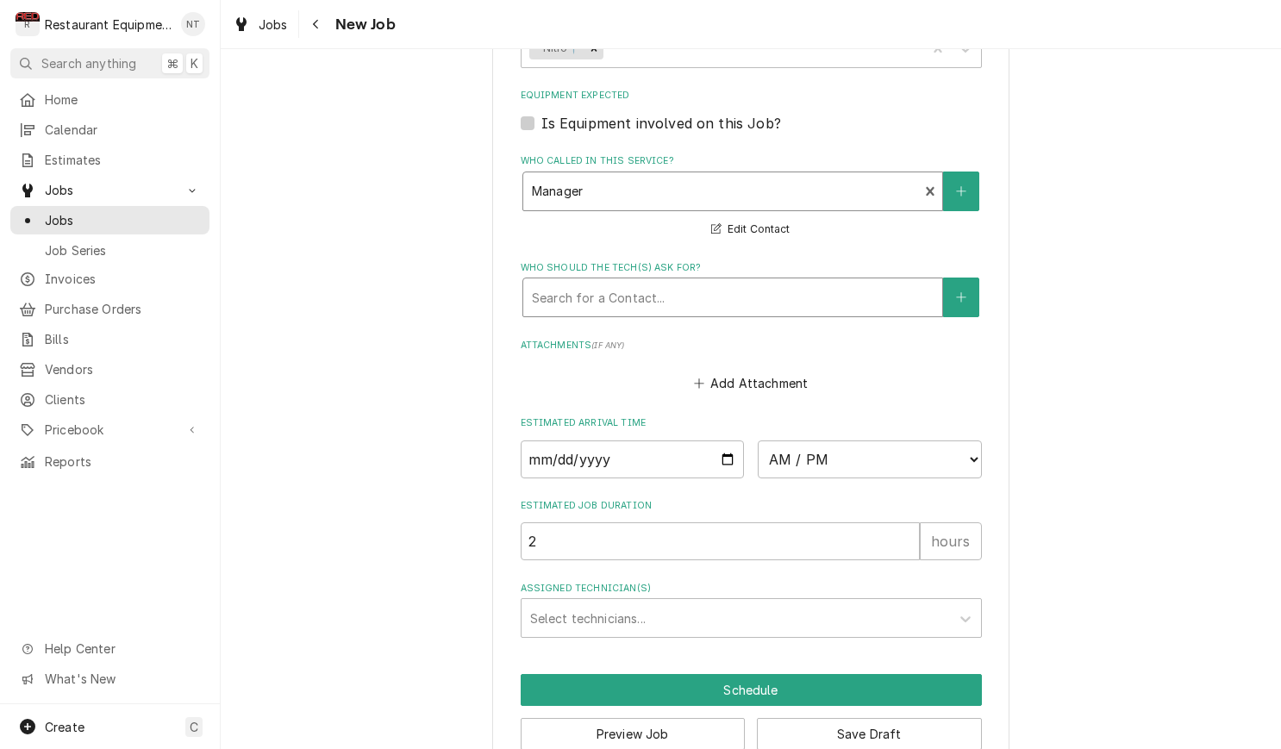
scroll to position [1274, 0]
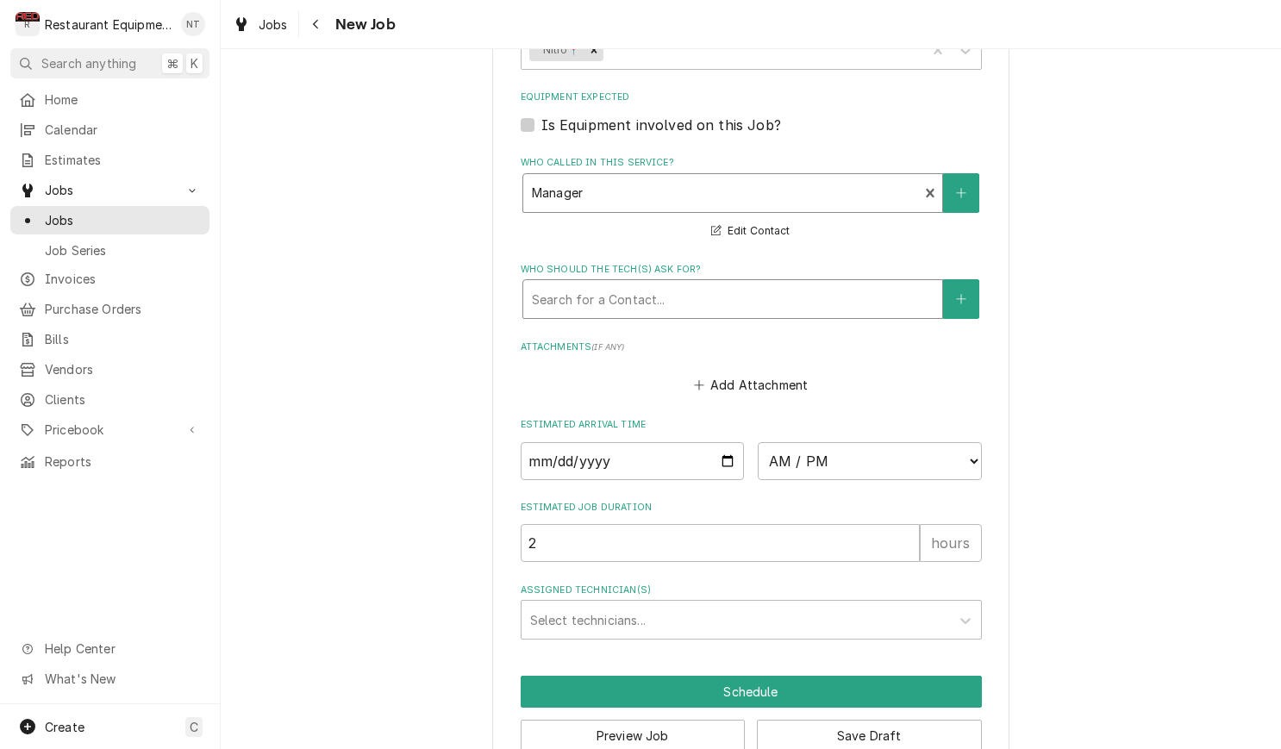
click at [710, 284] on div "Who should the tech(s) ask for?" at bounding box center [733, 299] width 402 height 31
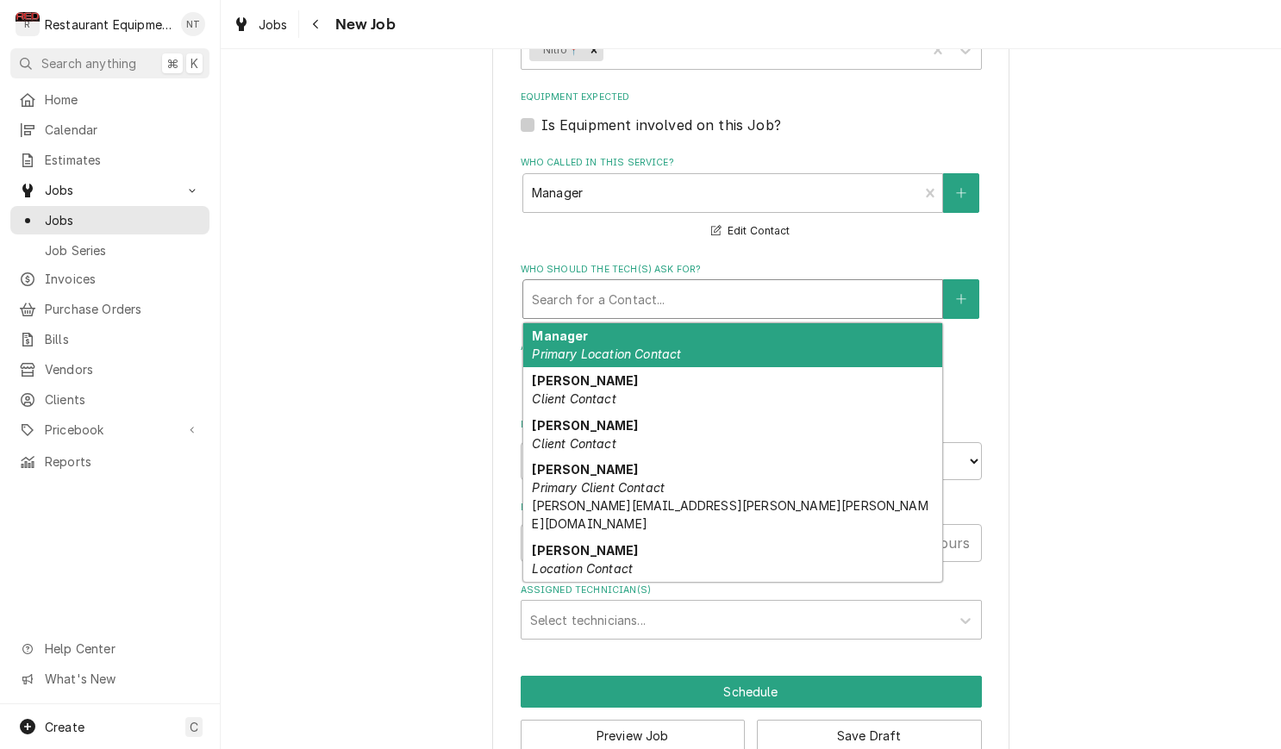
click at [711, 323] on div "Manager Primary Location Contact" at bounding box center [732, 345] width 419 height 45
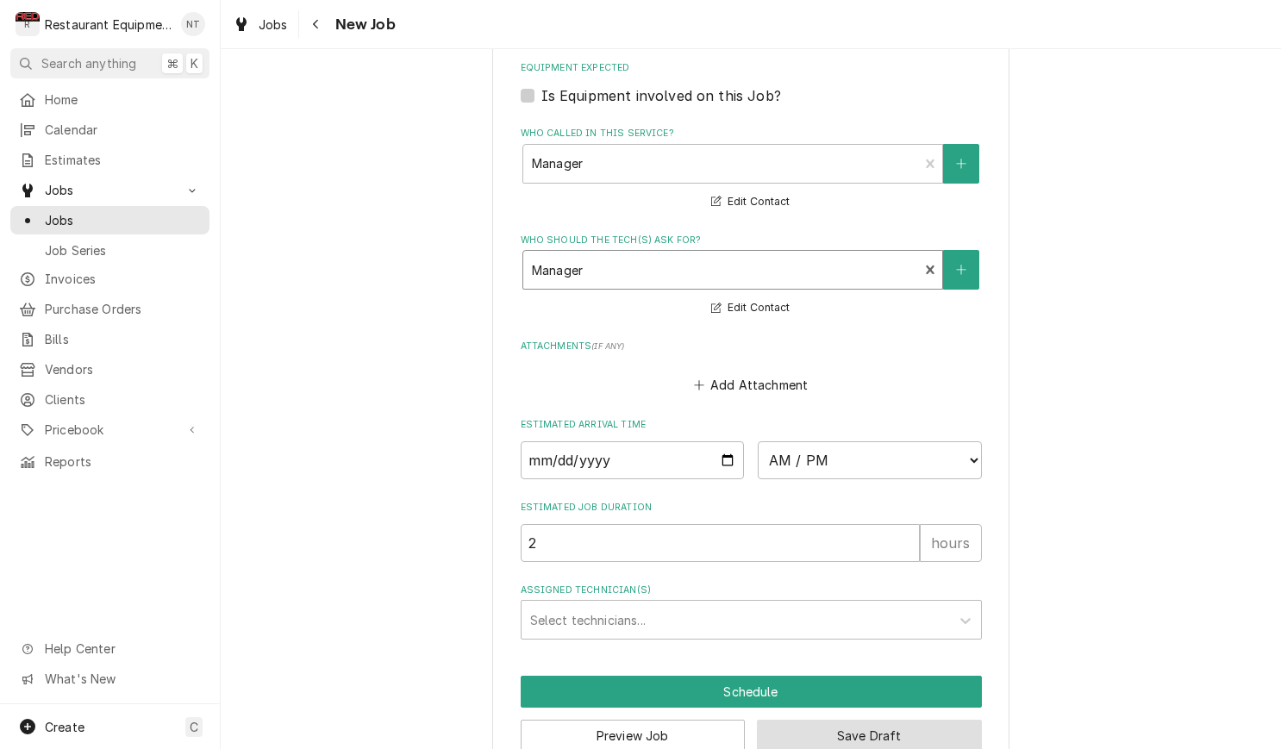
click at [839, 720] on button "Save Draft" at bounding box center [869, 736] width 225 height 32
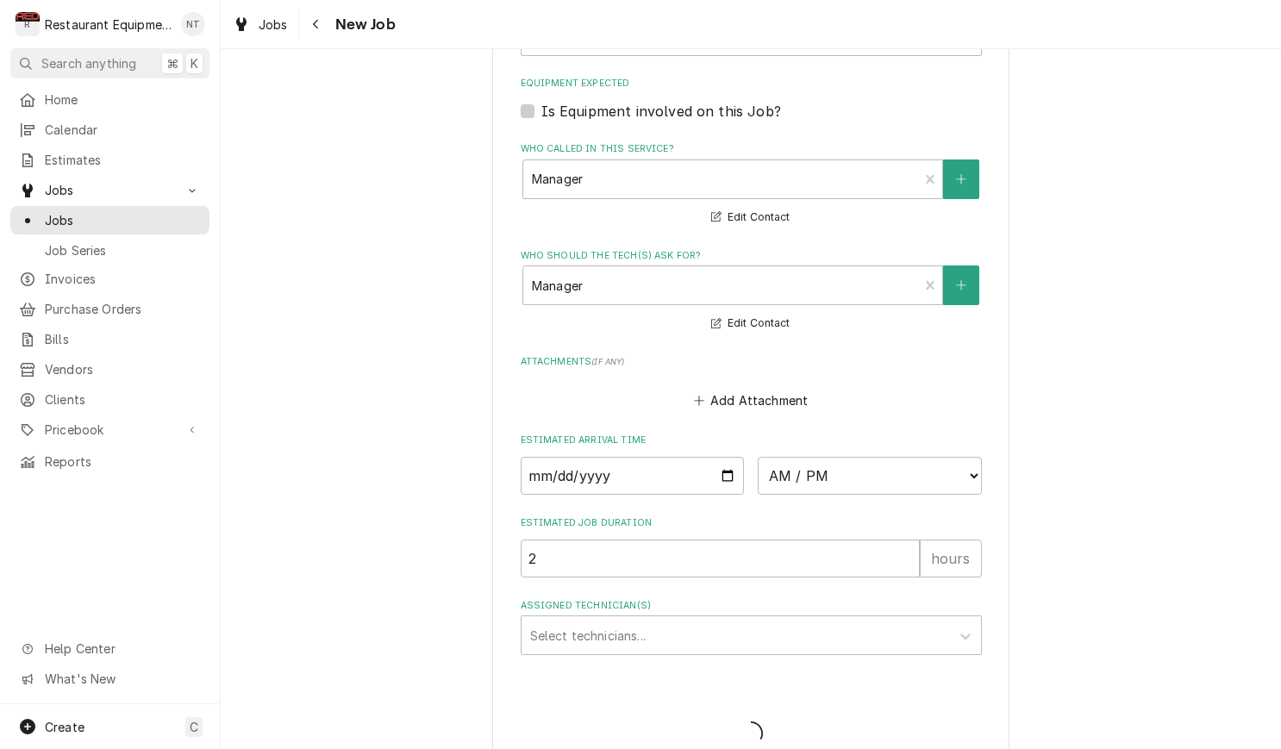
type textarea "x"
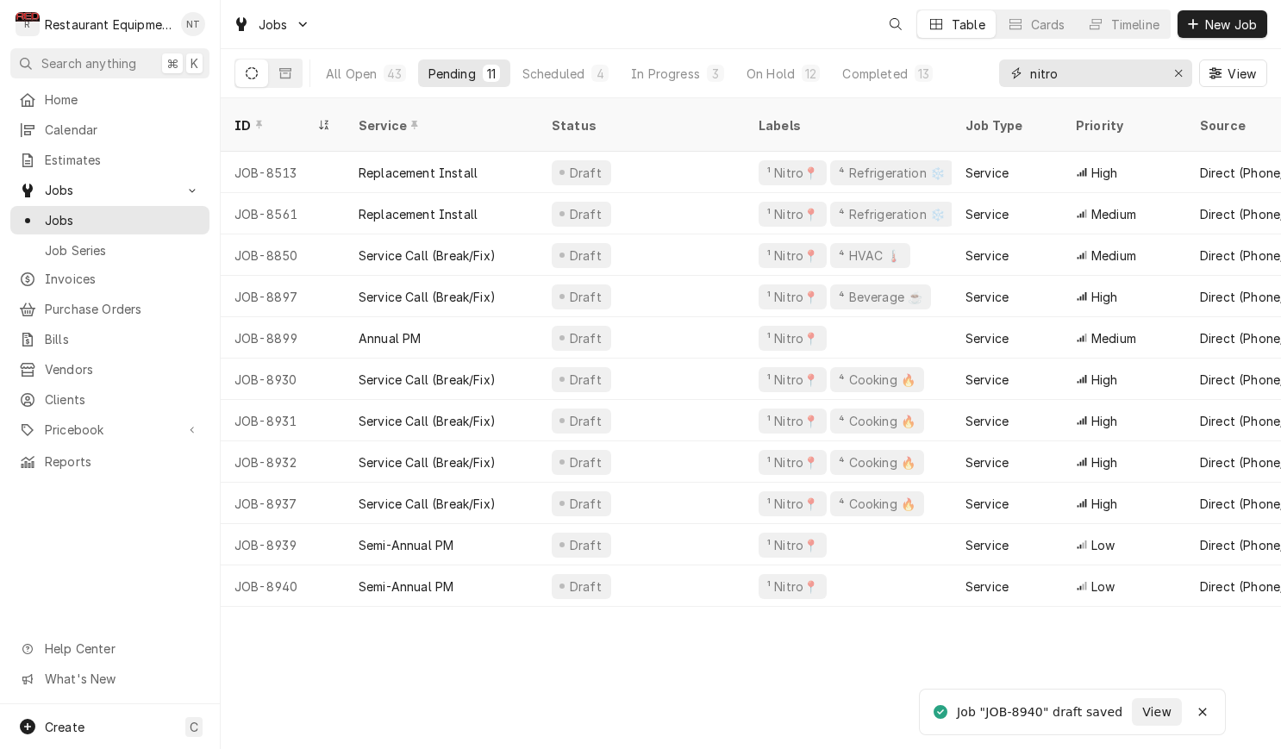
click at [1181, 64] on button "Erase input" at bounding box center [1179, 73] width 28 height 28
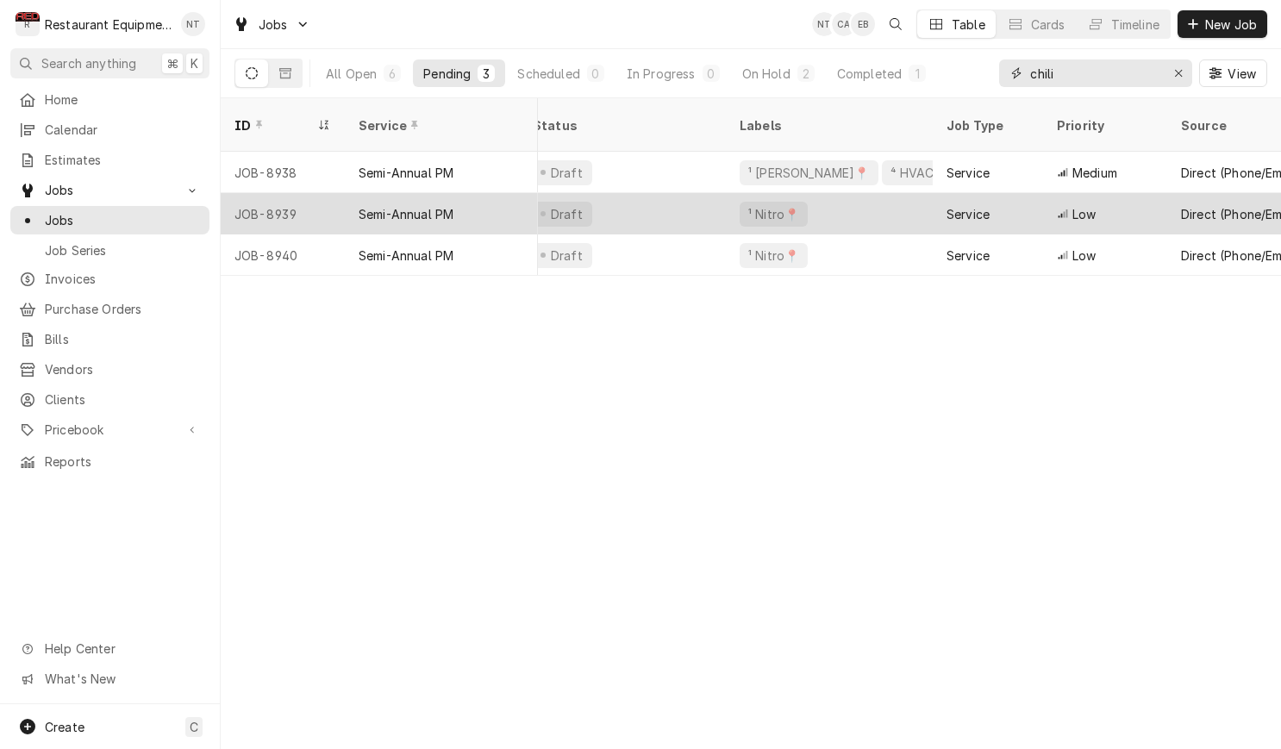
scroll to position [0, 17]
type input "chili"
click at [1007, 193] on div "Service" at bounding box center [989, 213] width 110 height 41
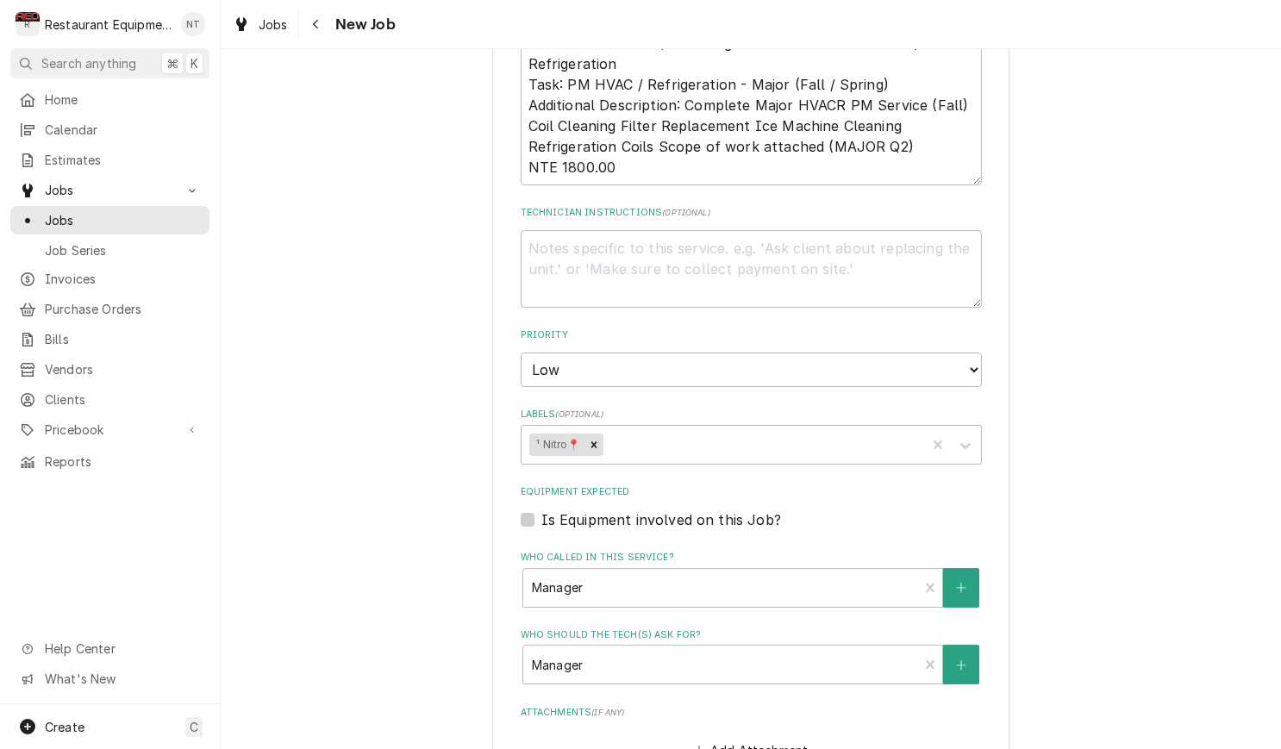
scroll to position [909, 0]
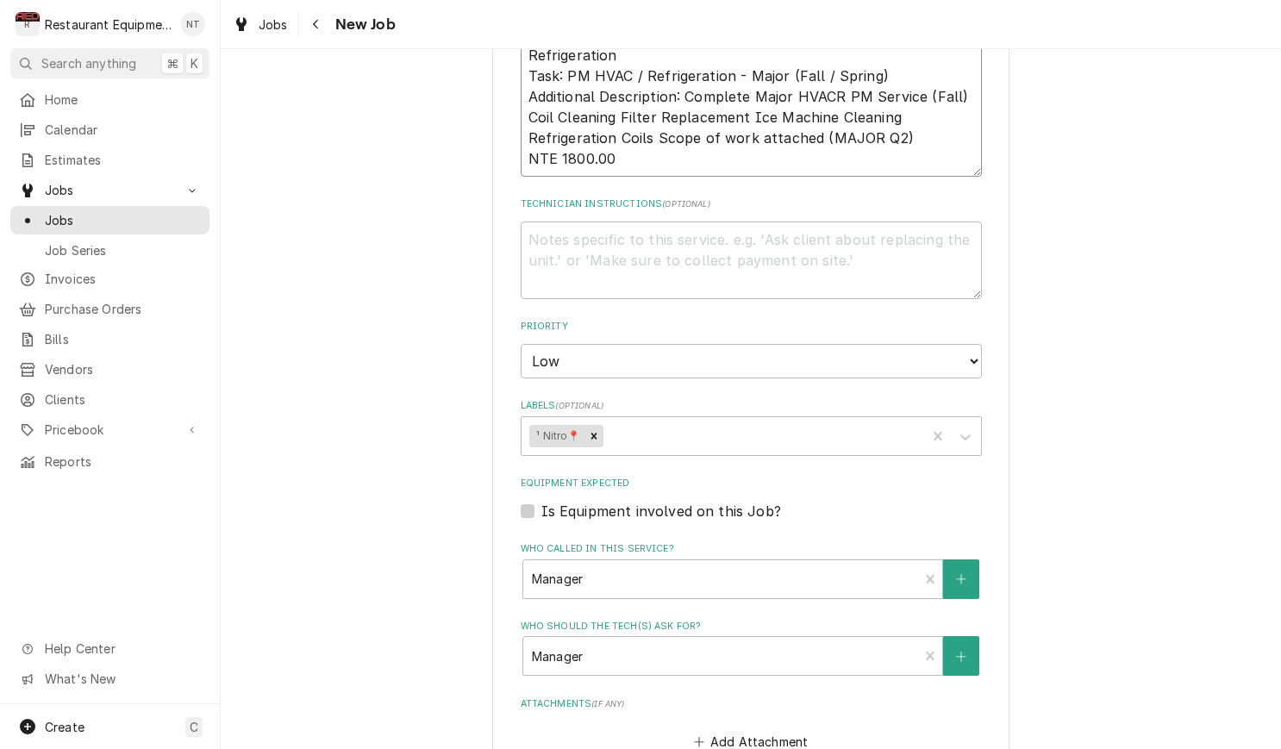
drag, startPoint x: 678, startPoint y: 148, endPoint x: 661, endPoint y: 147, distance: 16.4
click at [678, 148] on textarea "WO# CH08800579 Asset: Preventative/Recurring Maintenance>PM - HVAC / Refrigerat…" at bounding box center [751, 86] width 461 height 181
drag, startPoint x: 656, startPoint y: 147, endPoint x: 533, endPoint y: 142, distance: 123.3
click at [515, 140] on div "Use the fields below to edit this job: Client Details Client Chili's Edit Clien…" at bounding box center [750, 175] width 517 height 2002
type textarea "x"
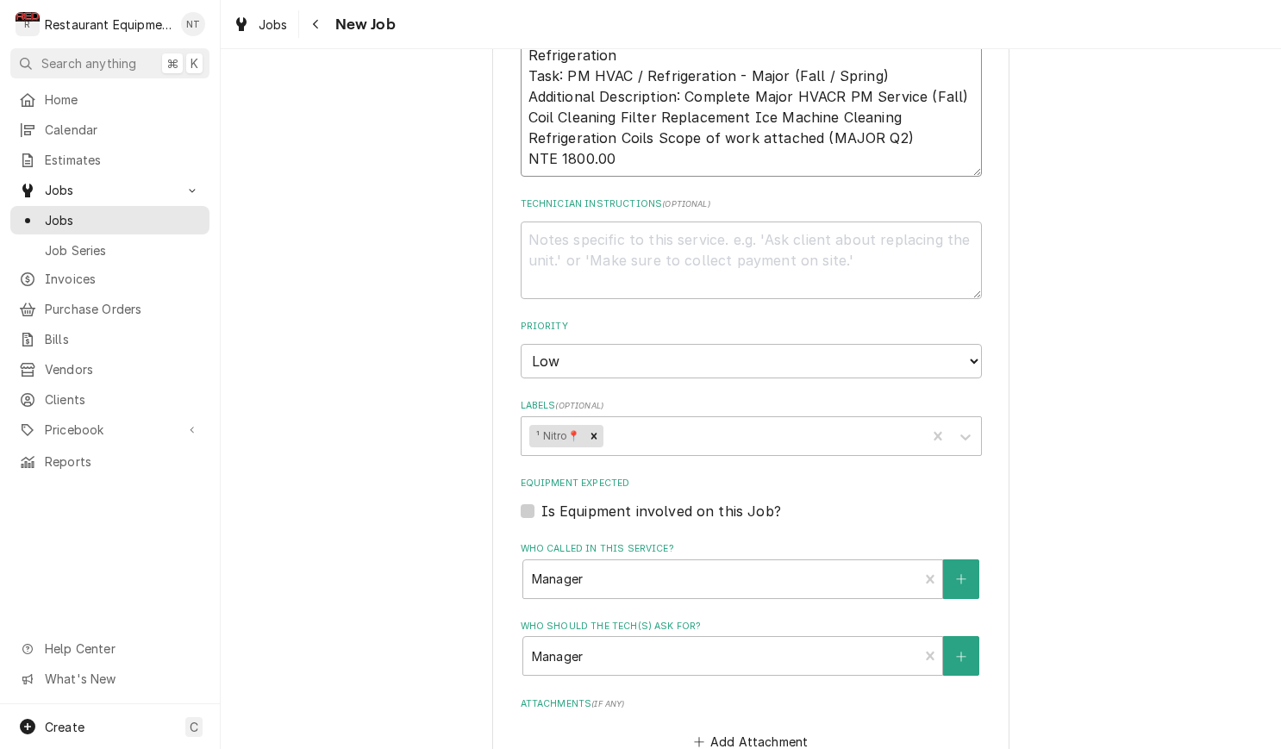
type textarea "WO# CH08800579 Asset: Preventative/Recurring Maintenance>PM - HVAC / Refrigerat…"
type textarea "x"
type textarea "WO# CH08800579 Asset: Preventative/Recurring Maintenance>PM - HVAC / Refrigerat…"
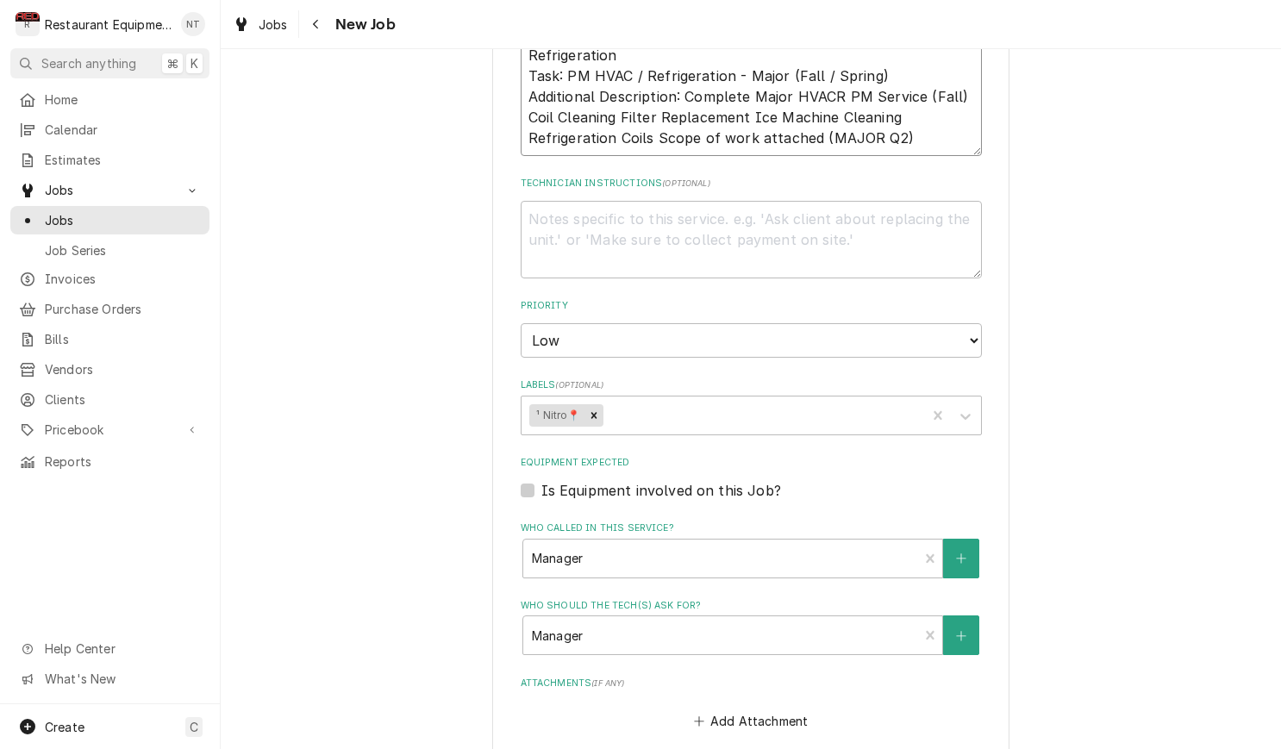
type textarea "x"
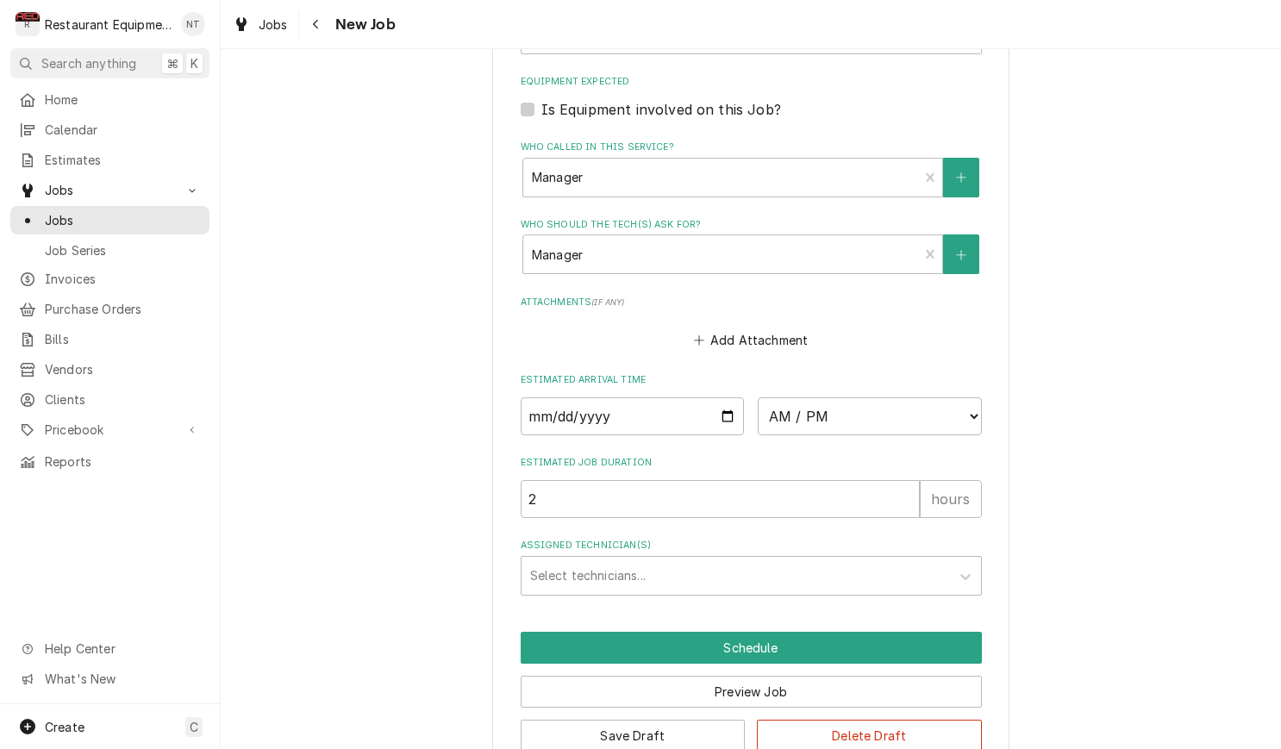
scroll to position [0, 0]
type textarea "WO# CH08800579 Asset: Preventative/Recurring Maintenance>PM - HVAC / Refrigerat…"
click at [707, 720] on button "Save Draft" at bounding box center [633, 736] width 225 height 32
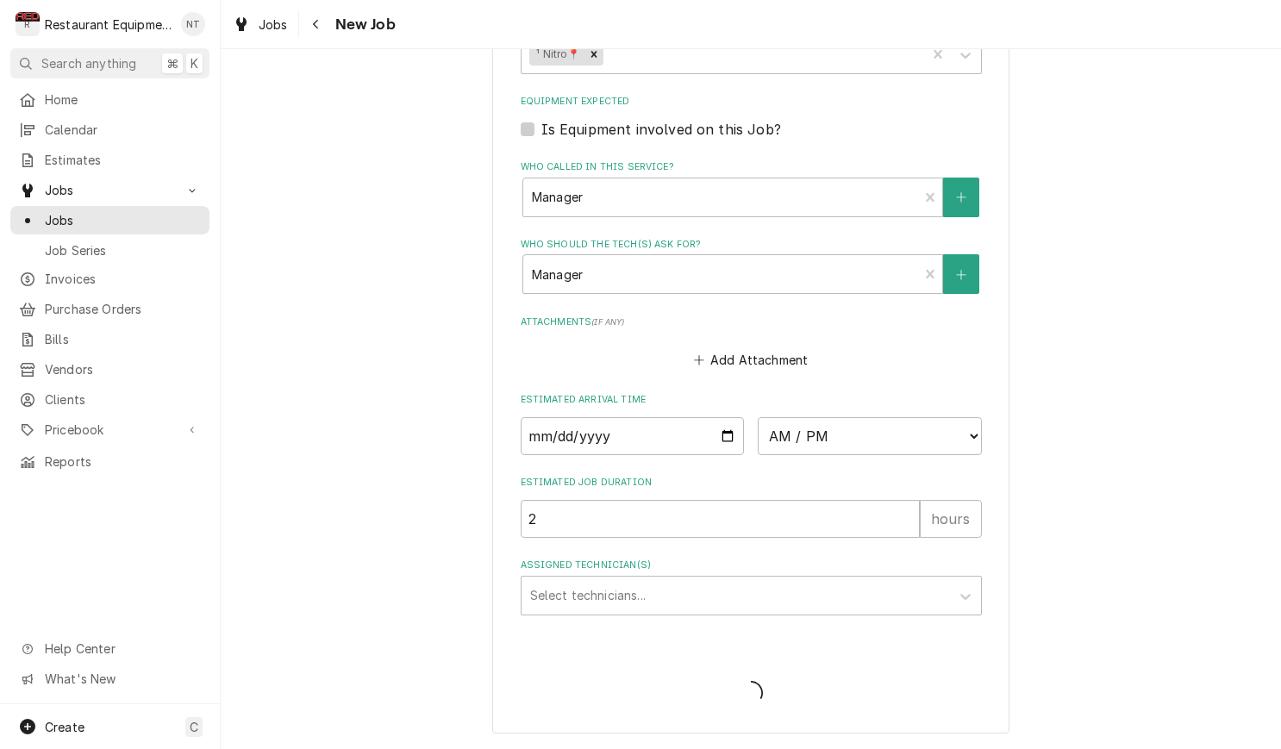
type textarea "x"
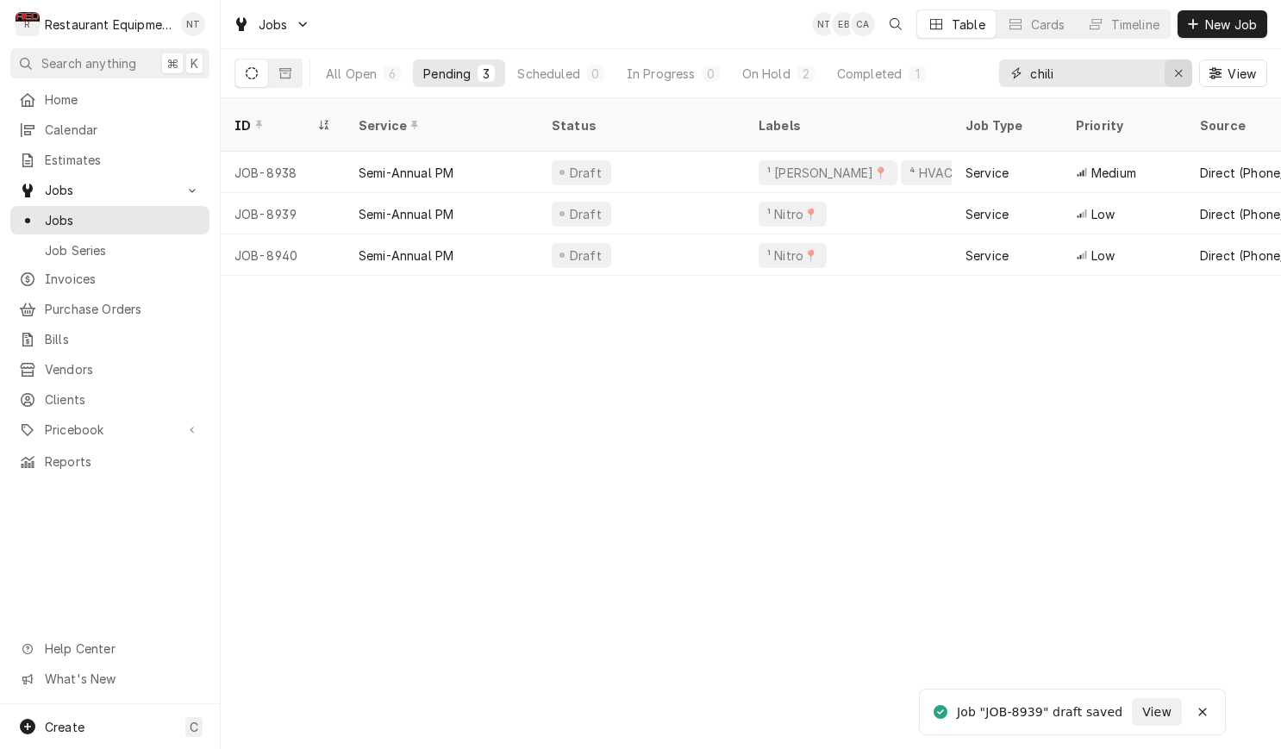
click at [1171, 72] on div "Erase input" at bounding box center [1178, 73] width 17 height 17
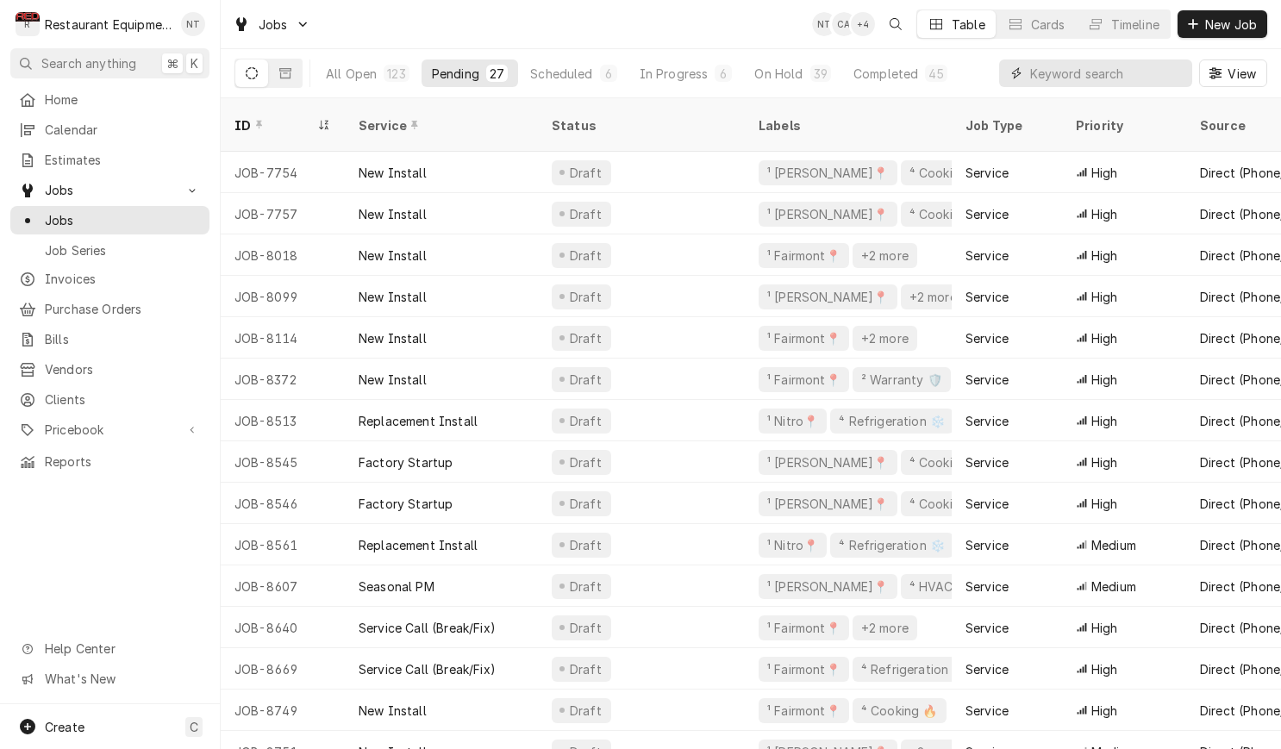
click at [1098, 74] on input "Dynamic Content Wrapper" at bounding box center [1106, 73] width 153 height 28
click at [1107, 74] on input "Dynamic Content Wrapper" at bounding box center [1106, 73] width 153 height 28
click at [1133, 71] on input "Dynamic Content Wrapper" at bounding box center [1106, 73] width 153 height 28
click at [669, 32] on div "Jobs NT CA + 3 Table Cards Timeline New Job" at bounding box center [751, 24] width 1060 height 48
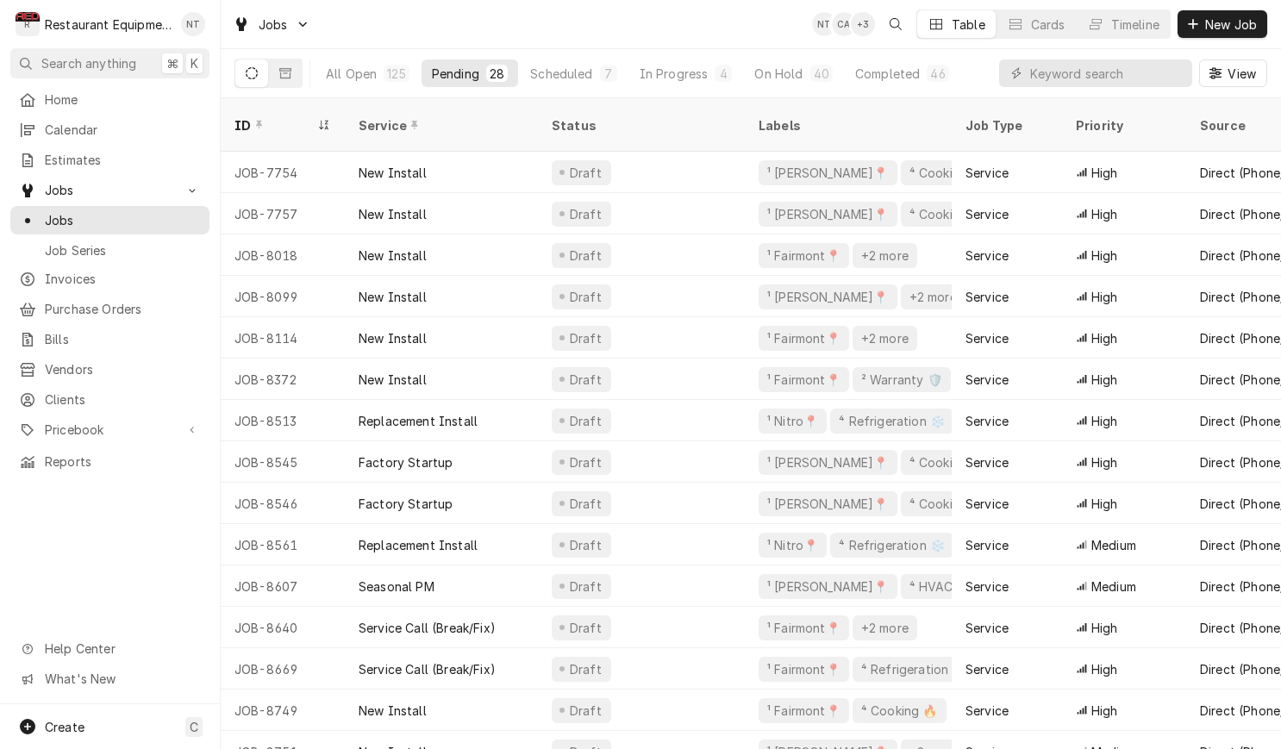
click at [547, 34] on div "Jobs NT CA + 3 Table Cards Timeline New Job" at bounding box center [751, 24] width 1060 height 48
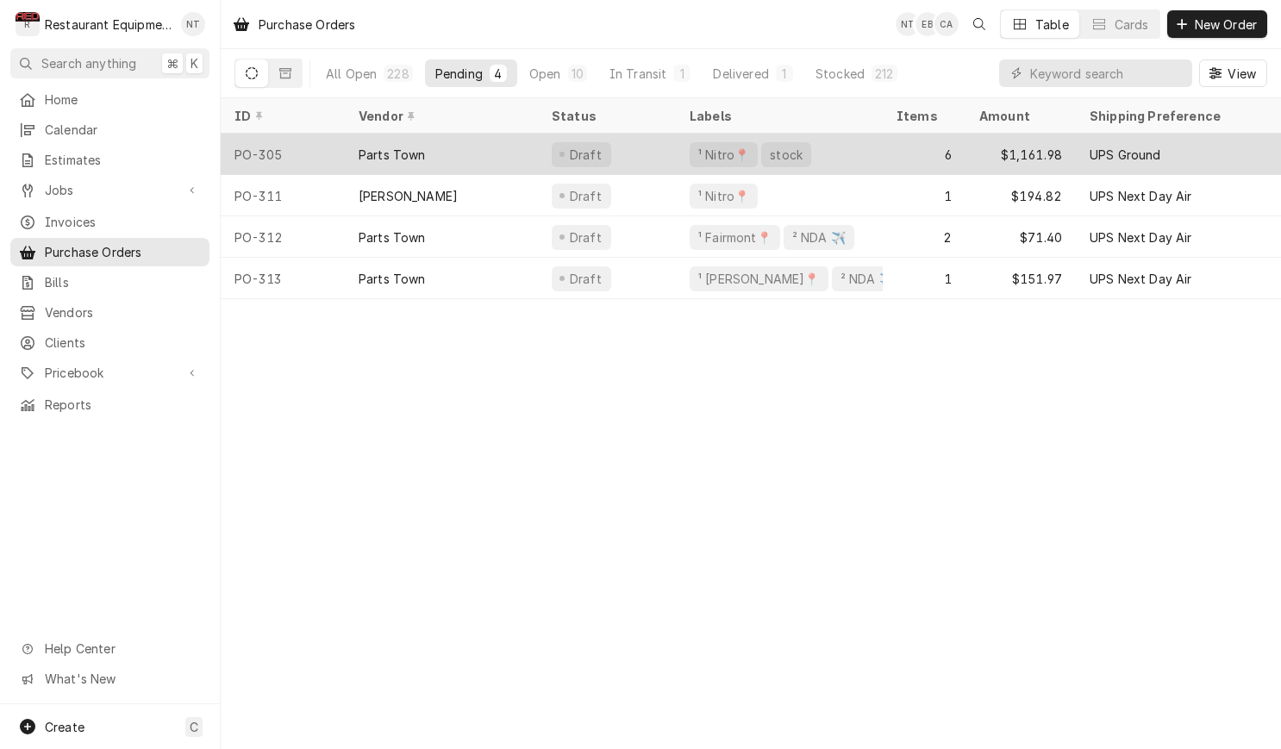
click at [329, 141] on div "PO-305" at bounding box center [283, 154] width 124 height 41
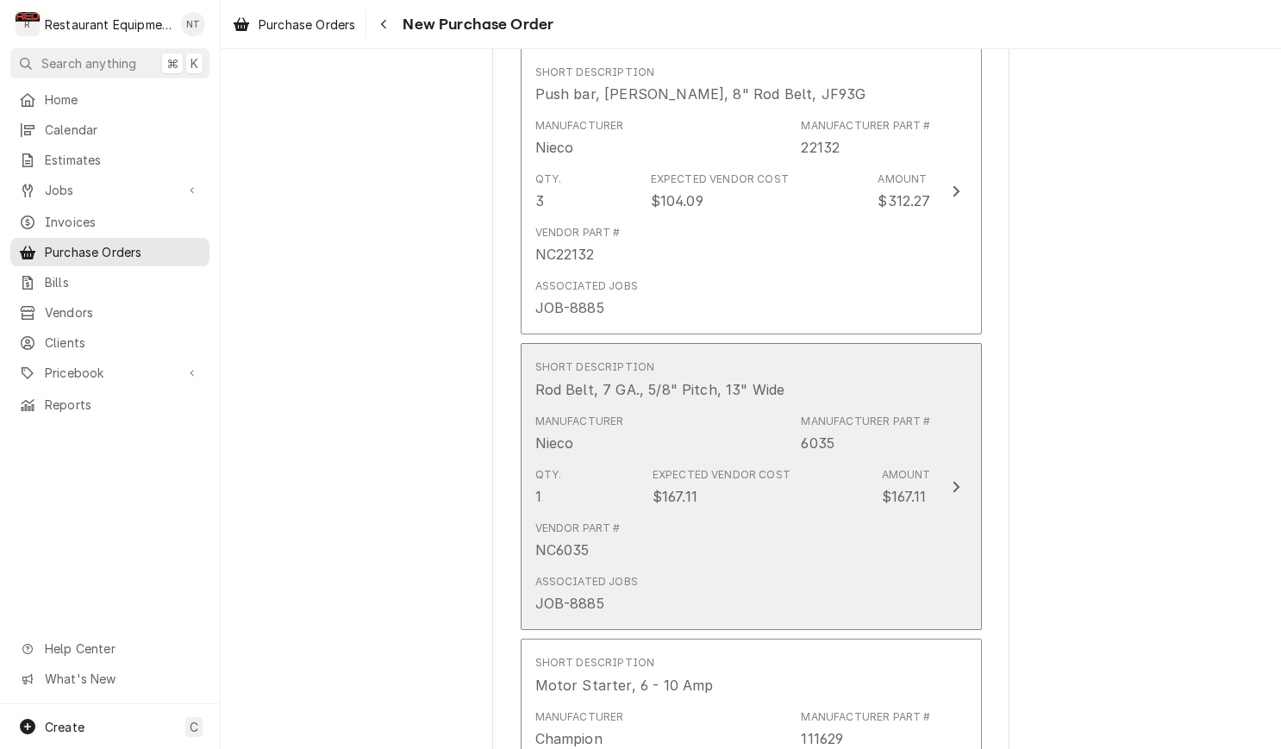
scroll to position [15, 0]
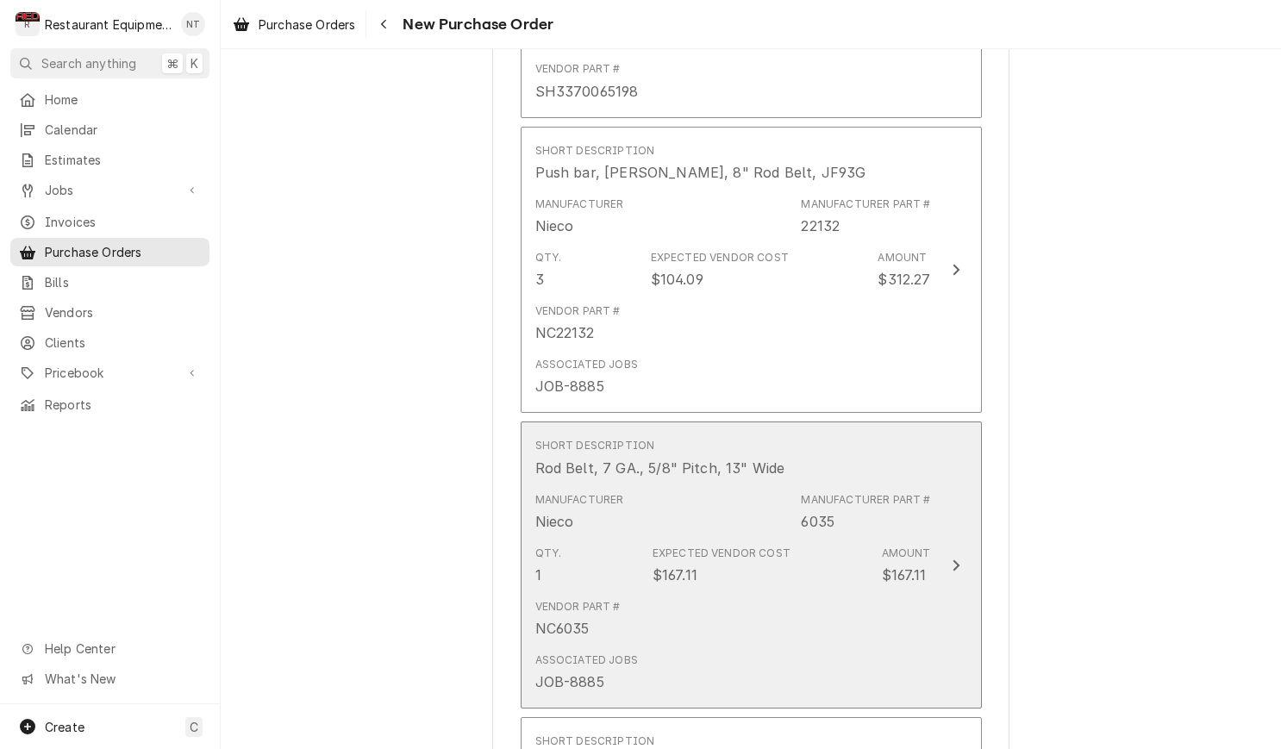
click at [865, 431] on div "Short Description Rod Belt, 7 GA., 5/8" Pitch, 13" Wide" at bounding box center [733, 457] width 396 height 53
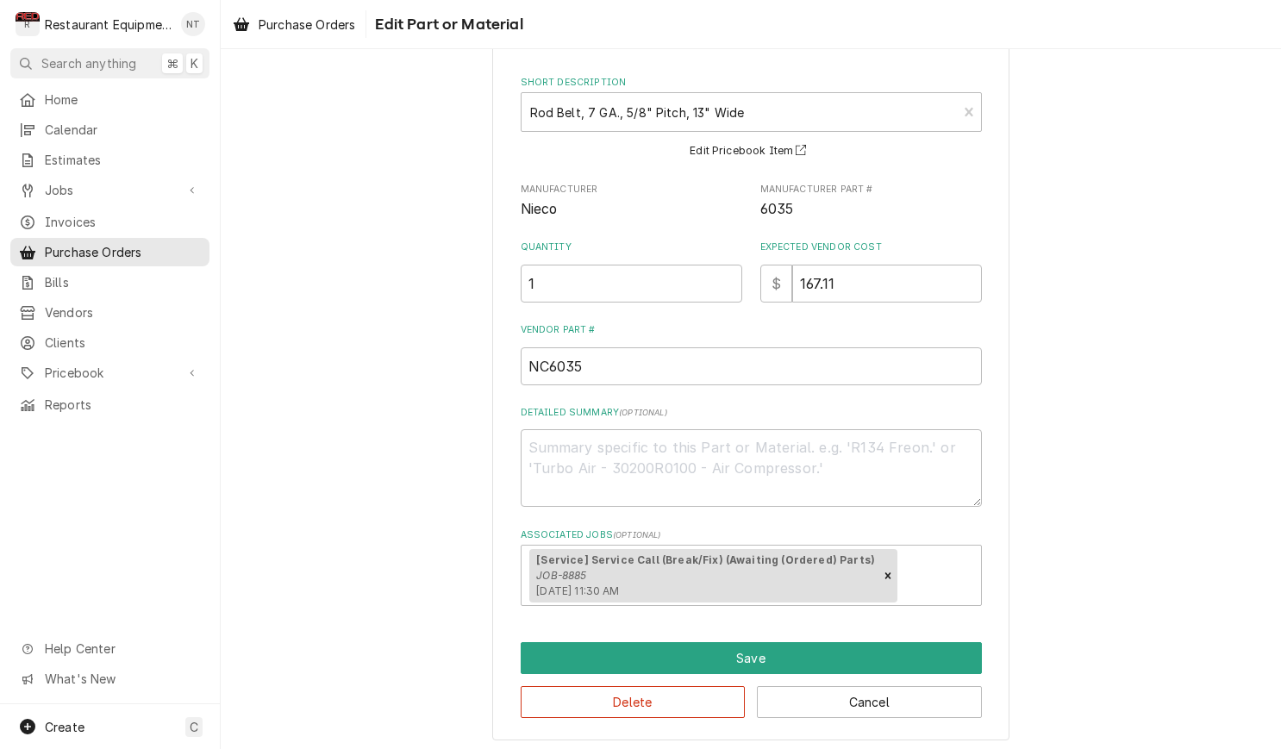
scroll to position [70, 0]
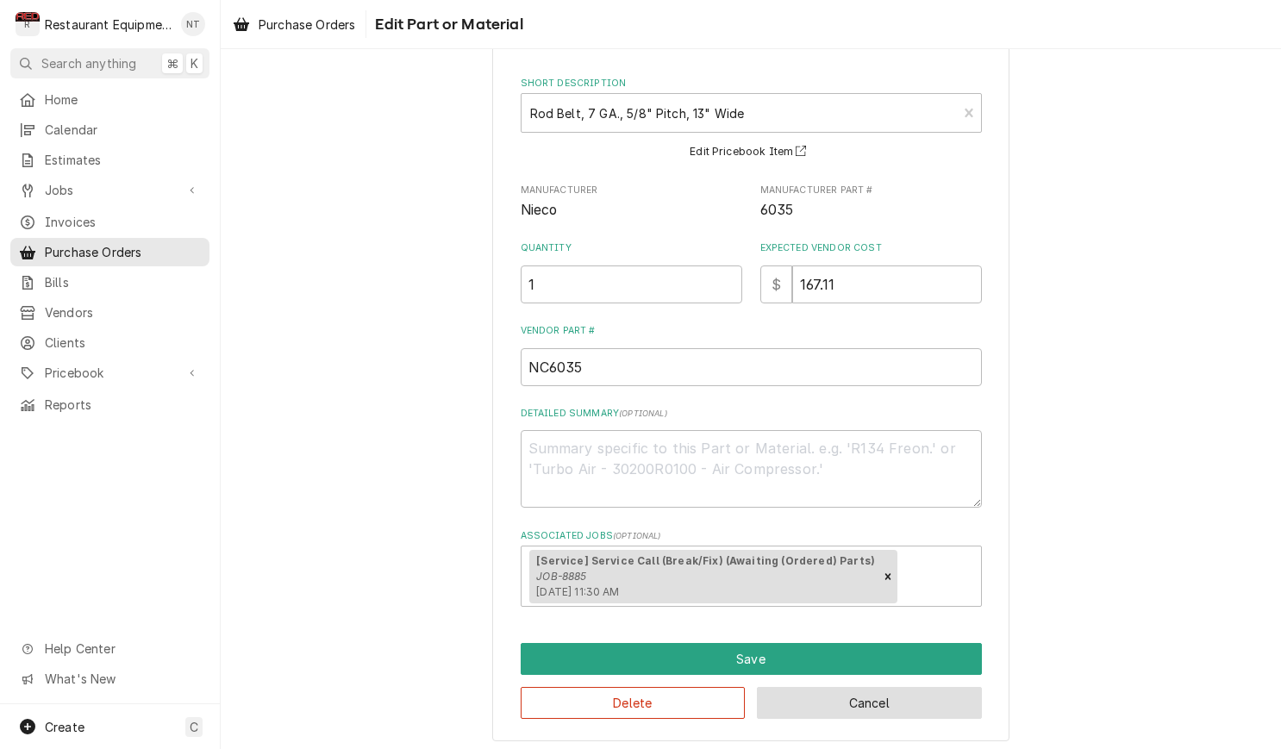
click at [964, 704] on button "Cancel" at bounding box center [869, 703] width 225 height 32
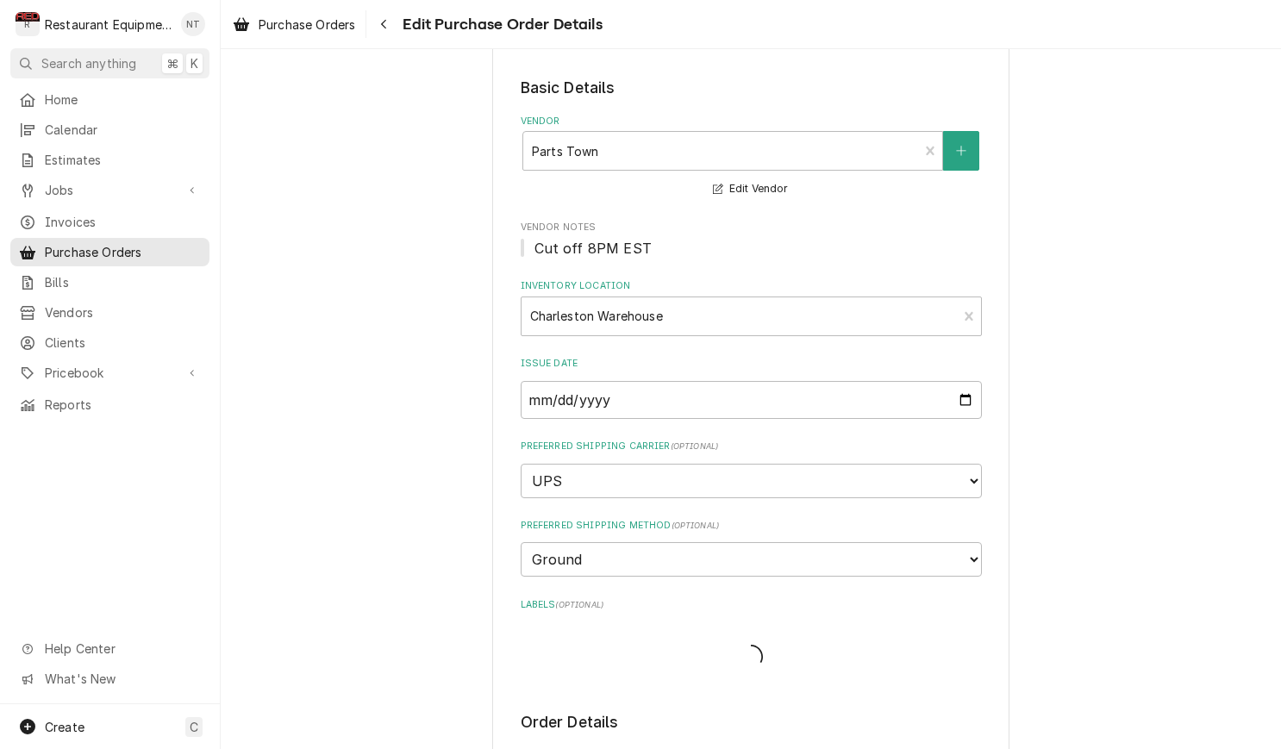
scroll to position [1071, 0]
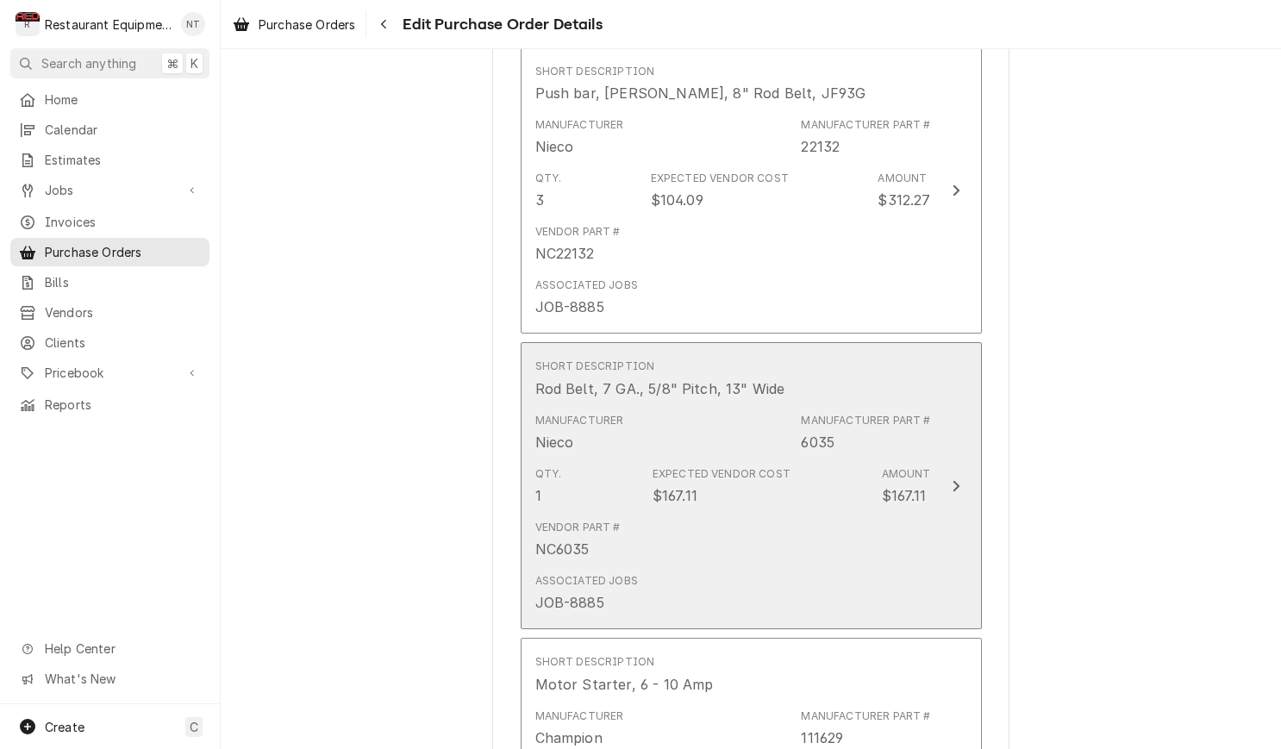
click at [789, 524] on div "Vendor Part # NC6035" at bounding box center [733, 539] width 396 height 53
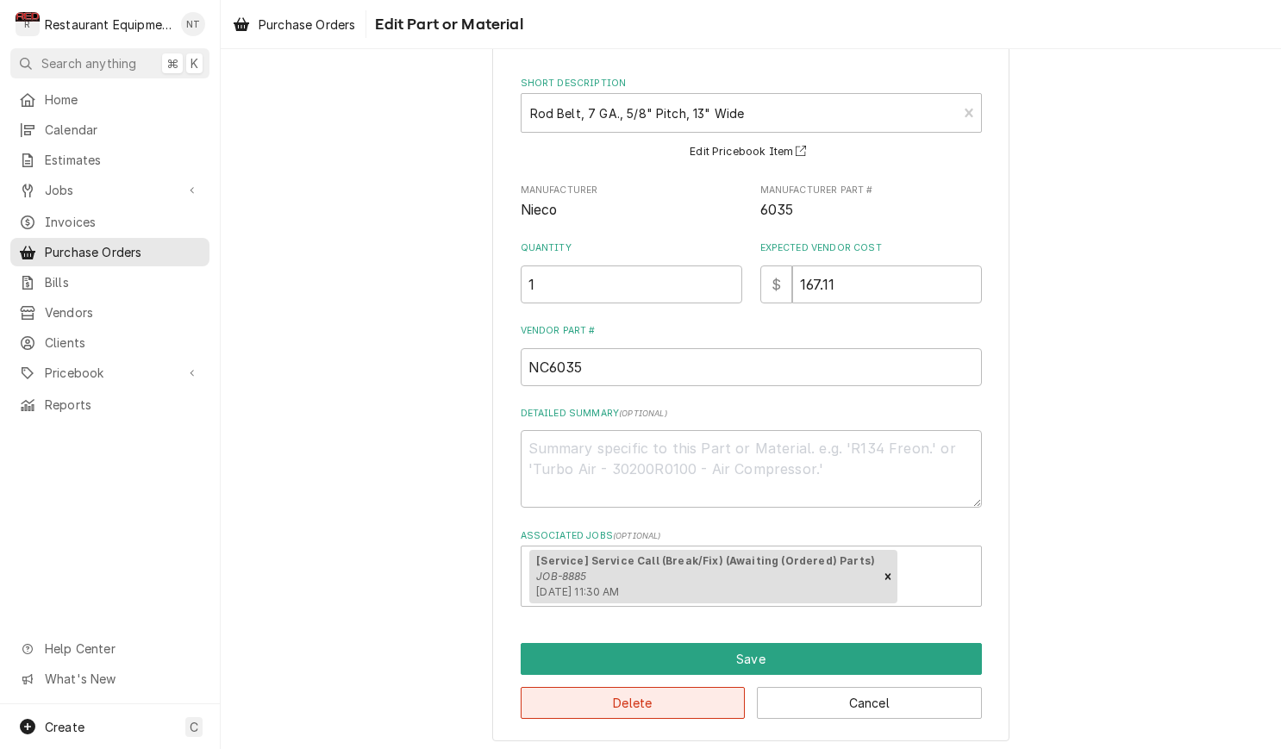
click at [642, 708] on button "Delete" at bounding box center [633, 703] width 225 height 32
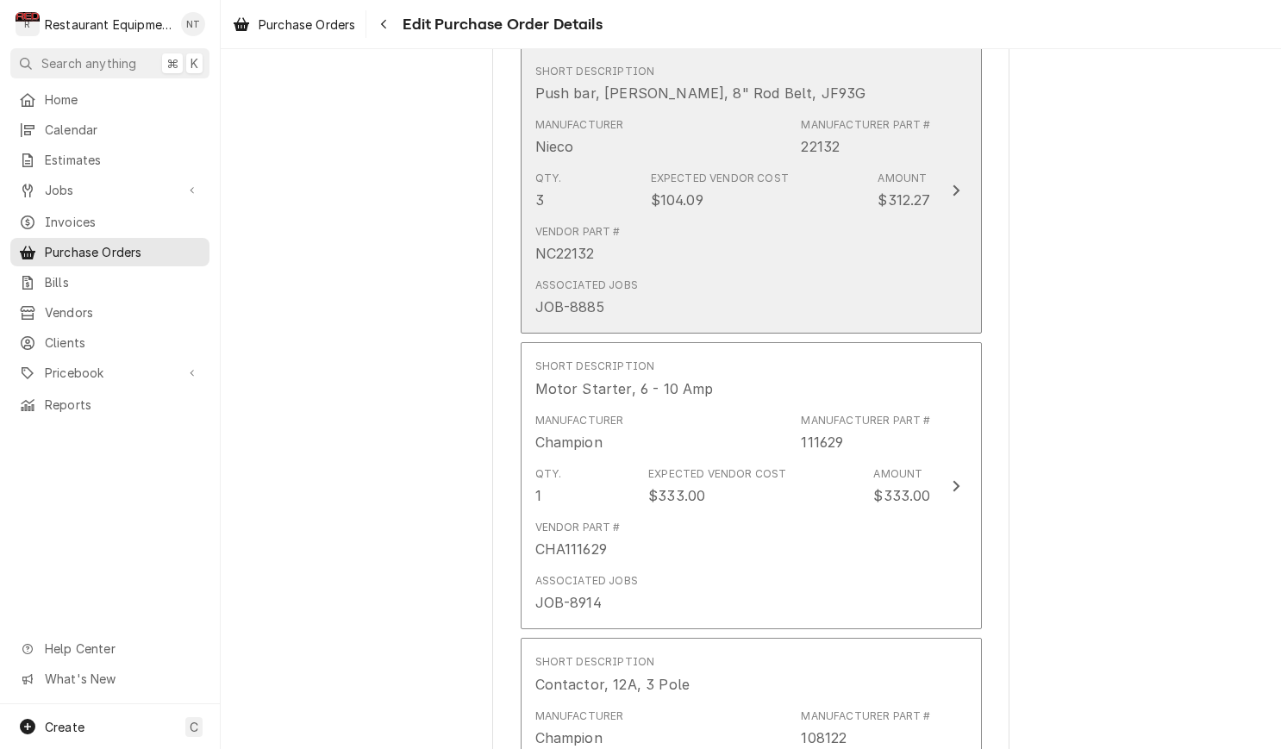
click at [709, 271] on div "Associated Jobs JOB-8885" at bounding box center [733, 297] width 396 height 53
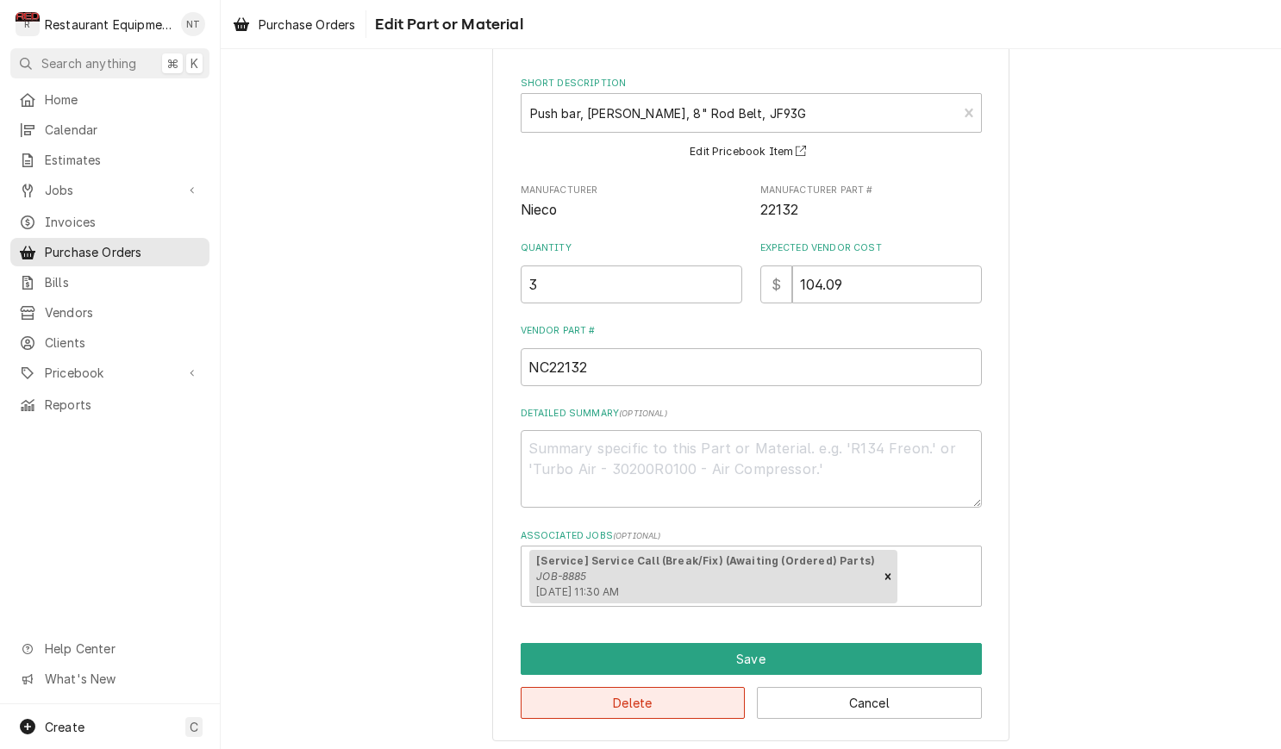
click at [714, 687] on button "Delete" at bounding box center [633, 703] width 225 height 32
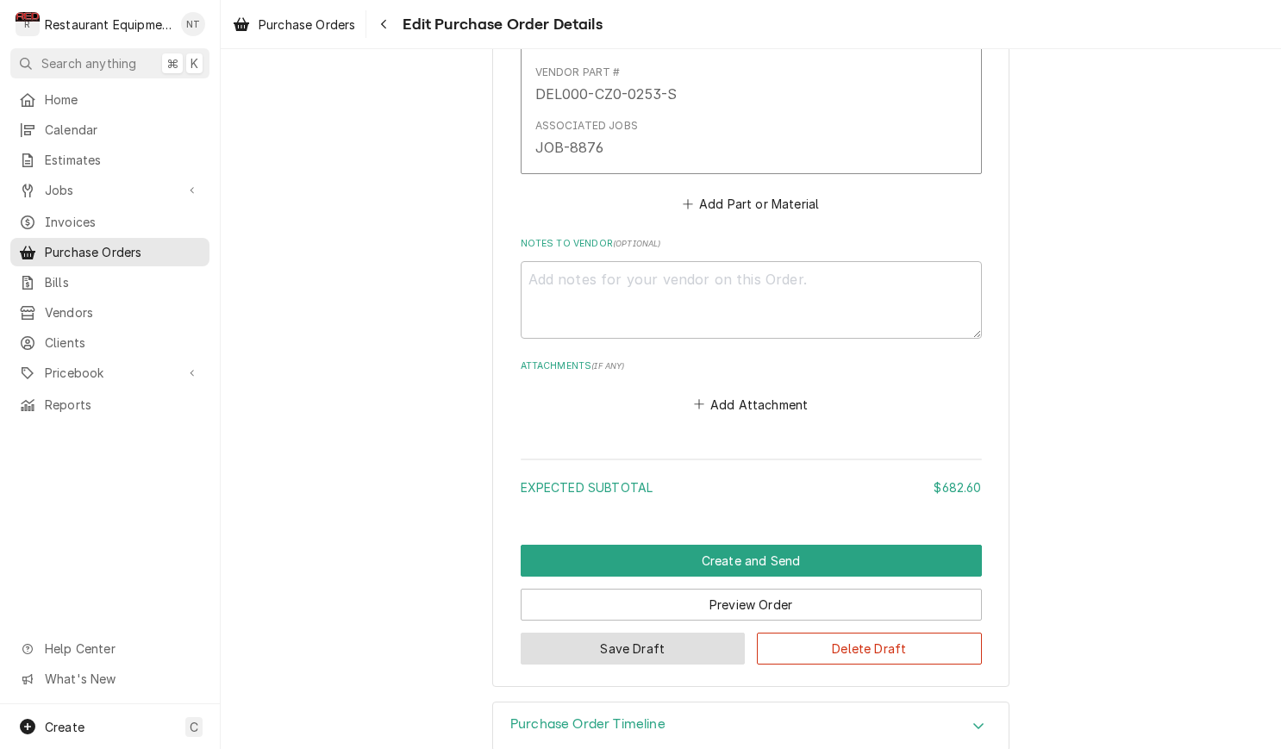
scroll to position [1821, 0]
click at [640, 634] on button "Save Draft" at bounding box center [633, 650] width 225 height 32
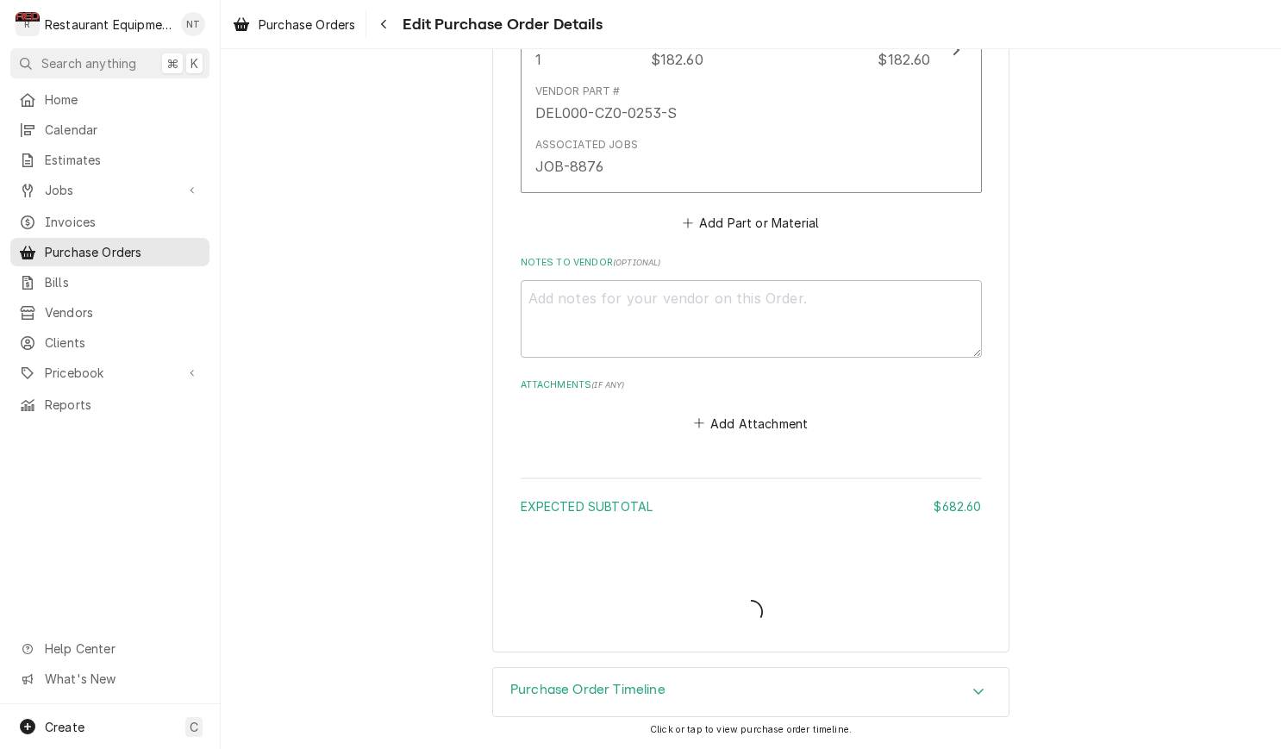
scroll to position [1767, 0]
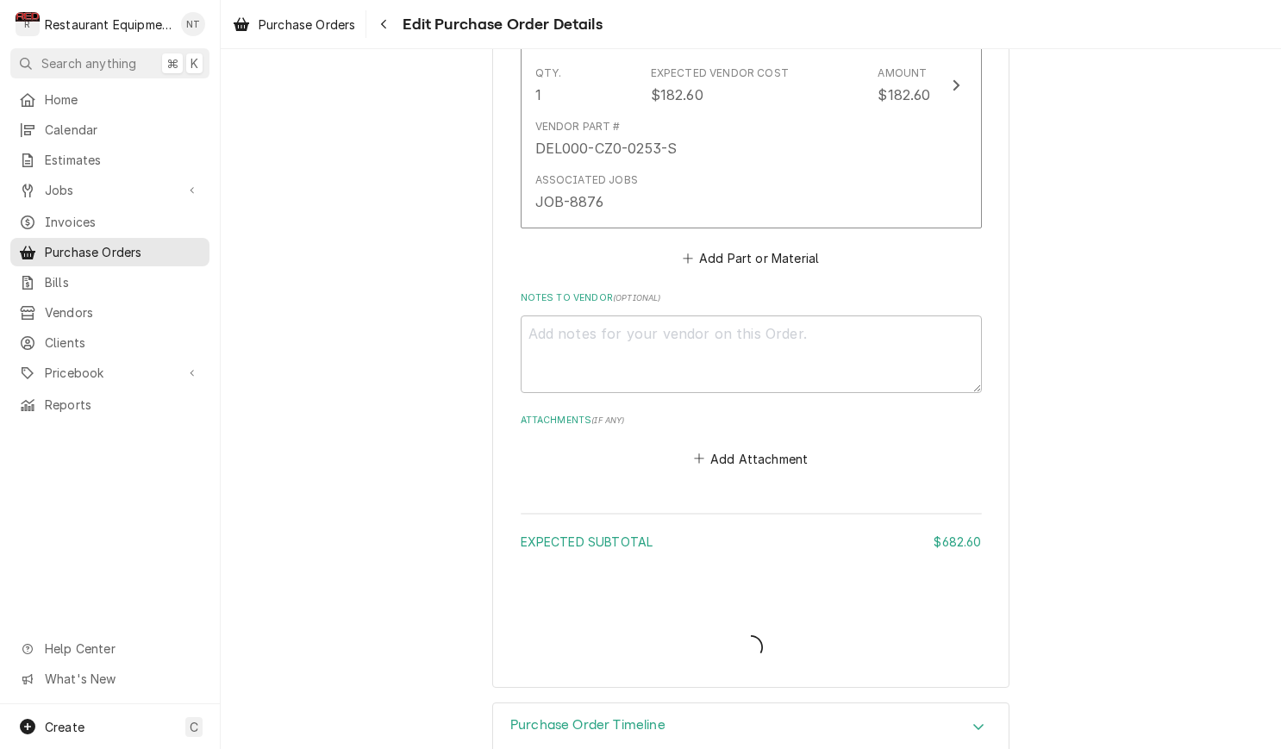
type textarea "x"
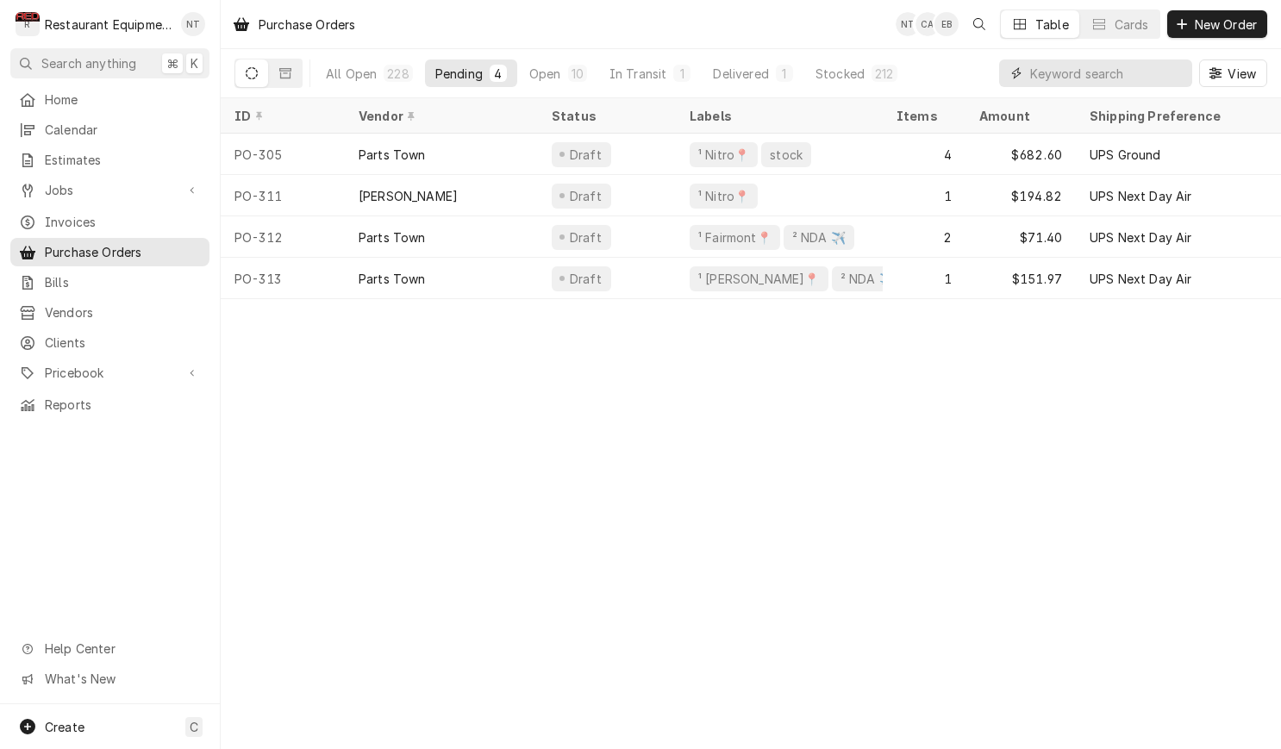
click at [1061, 80] on input "Dynamic Content Wrapper" at bounding box center [1106, 73] width 153 height 28
click at [1197, 34] on button "New Order" at bounding box center [1217, 24] width 100 height 28
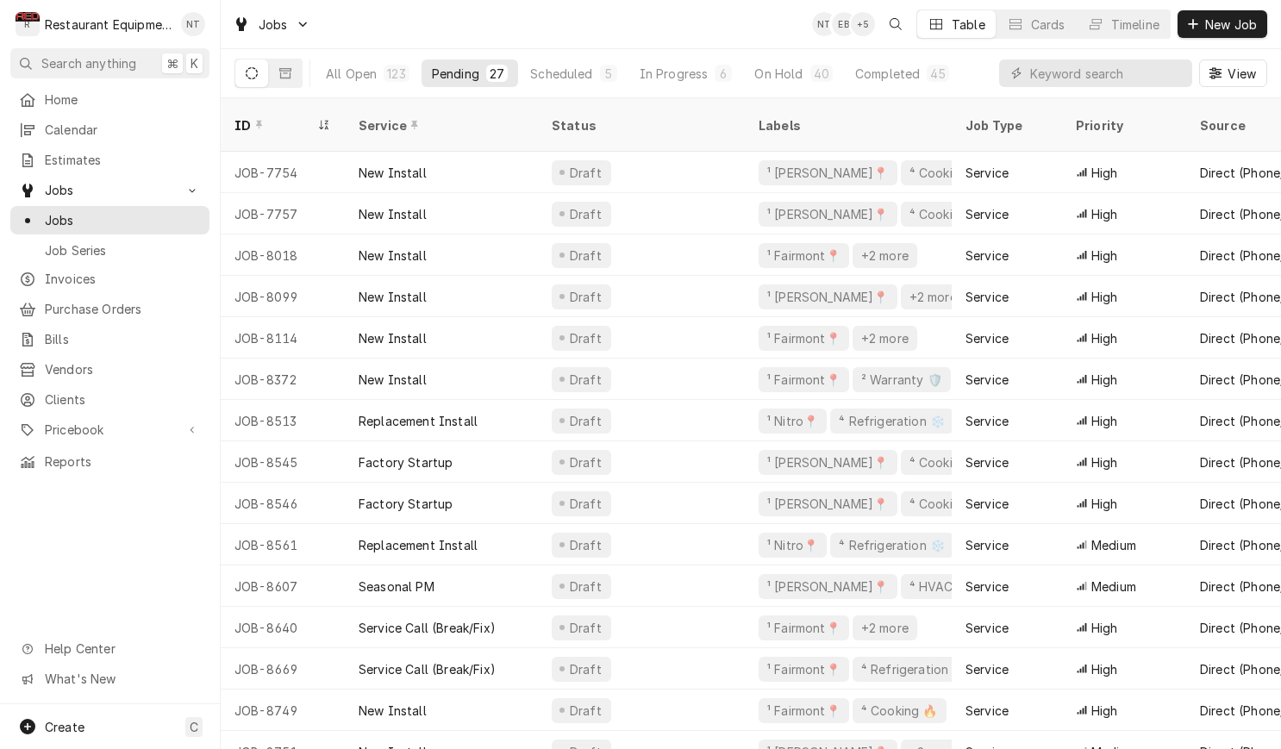
click at [727, 29] on div "Jobs NT EB + 5 Table Cards Timeline New Job" at bounding box center [751, 24] width 1060 height 48
click at [977, 74] on div "All Open 123 Pending 27 Scheduled 5 In Progress 6 On Hold 40 Completed 45 View" at bounding box center [750, 73] width 1033 height 48
click at [1215, 18] on span "New Job" at bounding box center [1231, 25] width 59 height 18
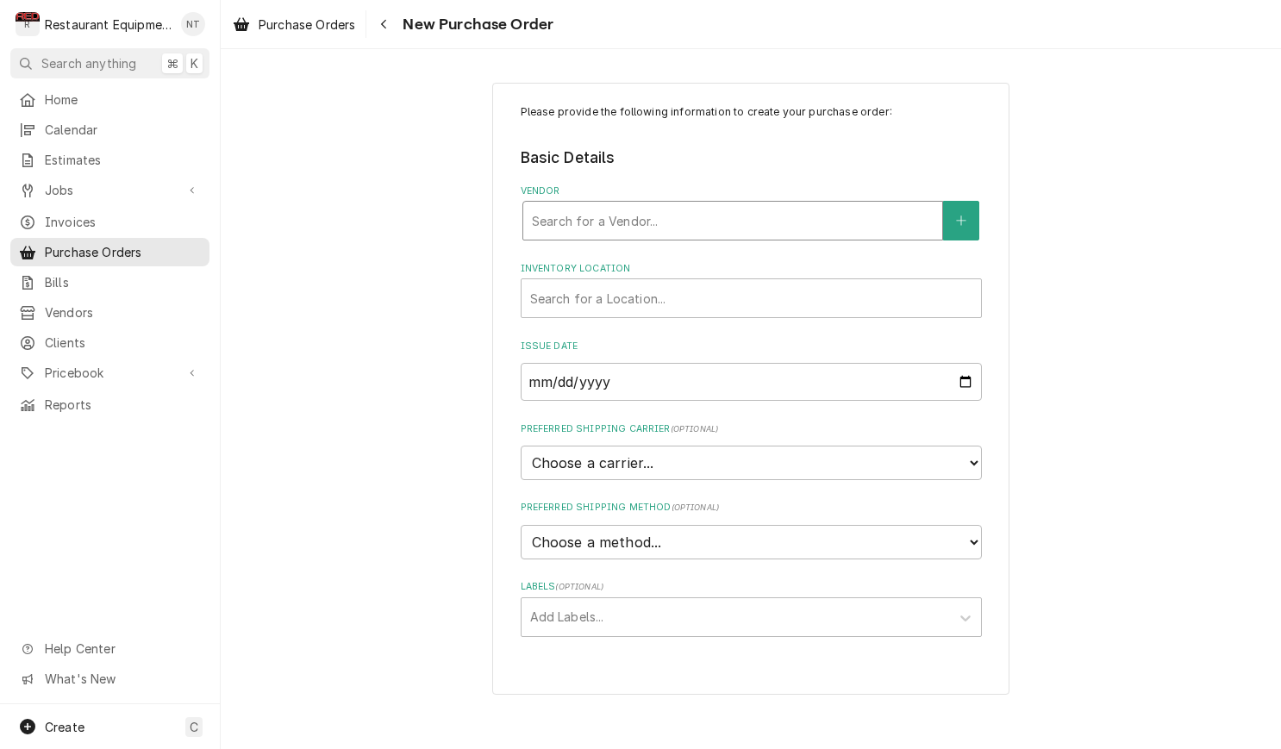
click at [797, 226] on div "Vendor" at bounding box center [733, 220] width 402 height 31
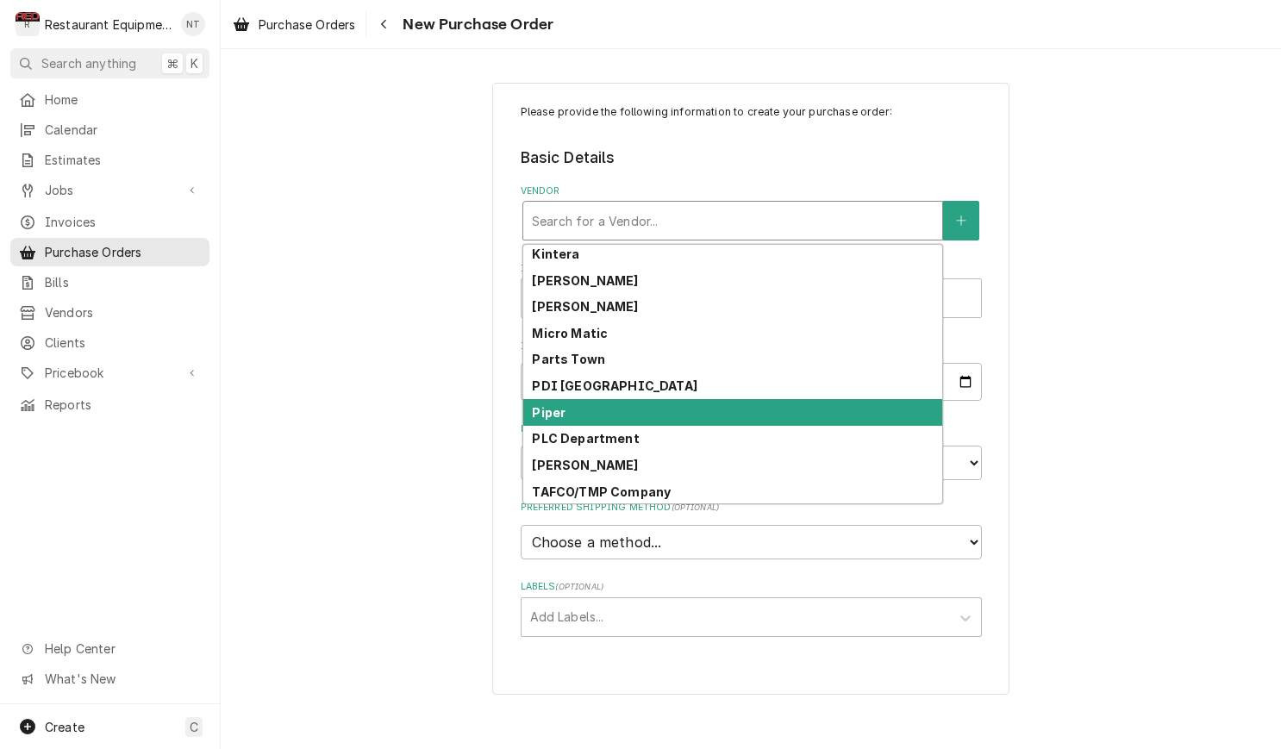
scroll to position [534, 0]
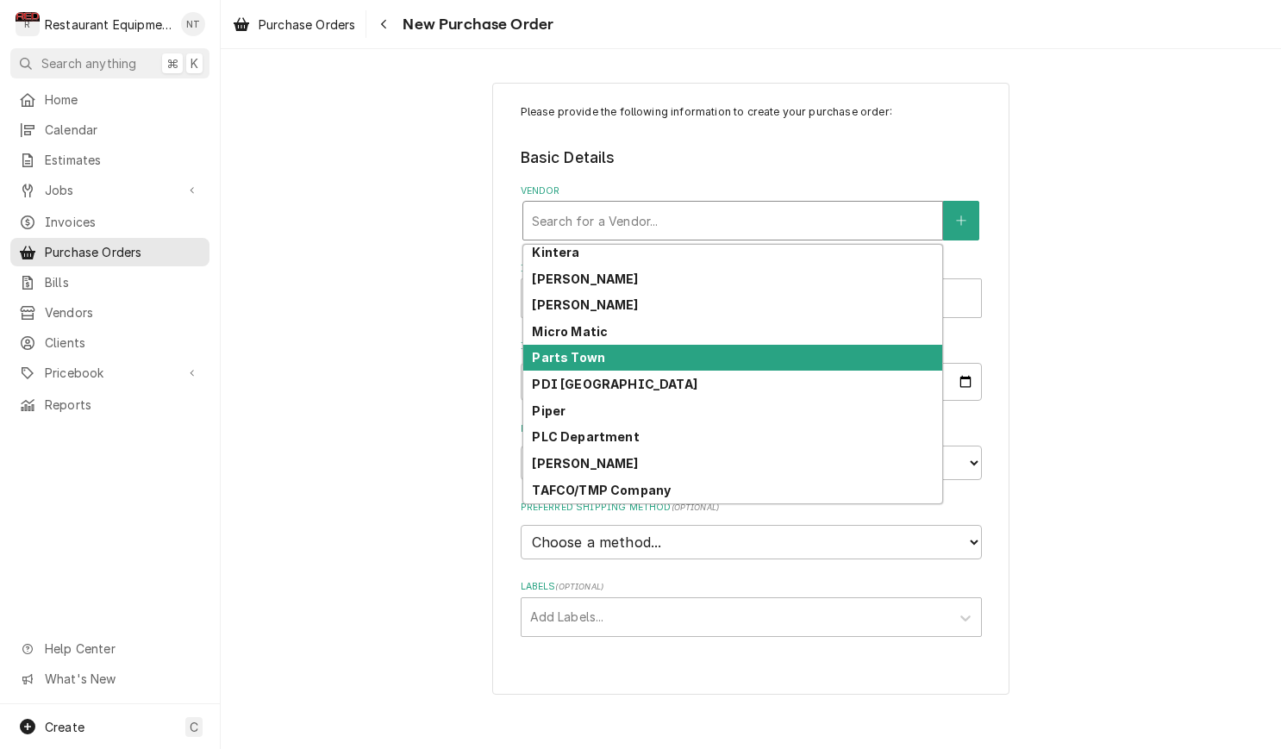
click at [702, 362] on div "Parts Town" at bounding box center [732, 358] width 419 height 27
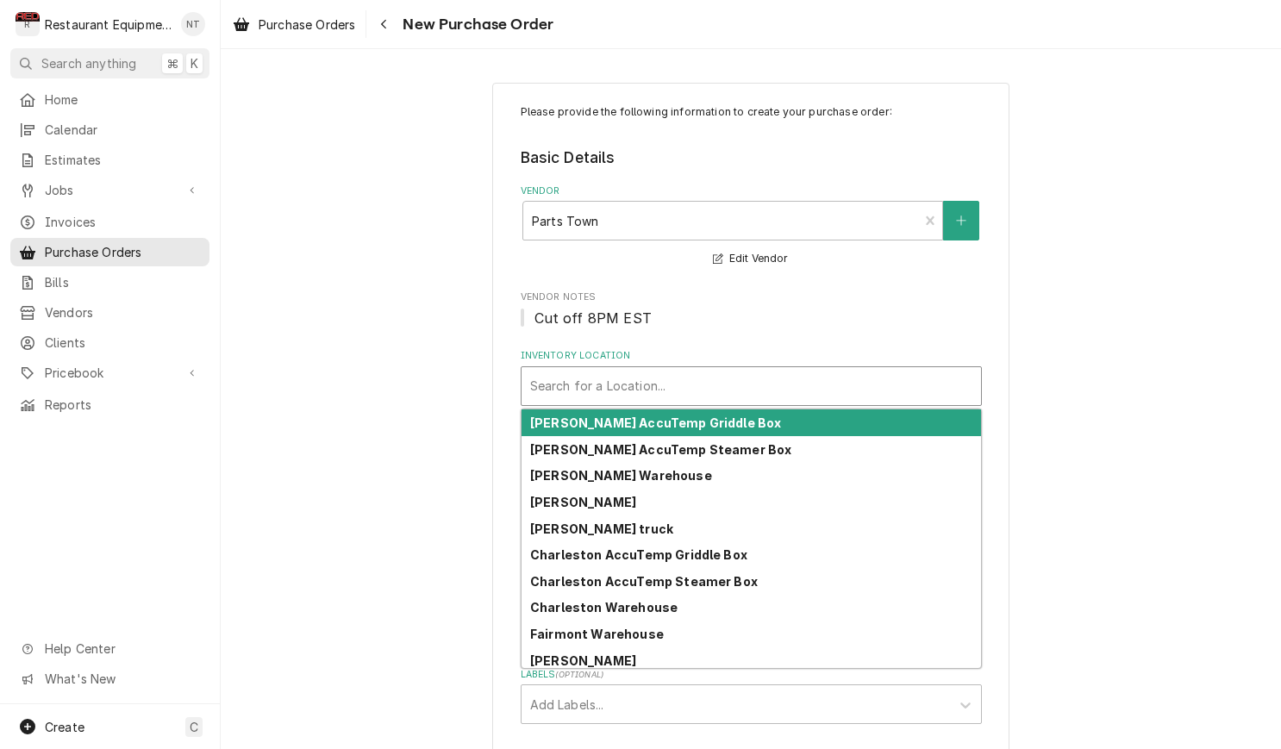
click at [669, 384] on div "Inventory Location" at bounding box center [751, 386] width 442 height 31
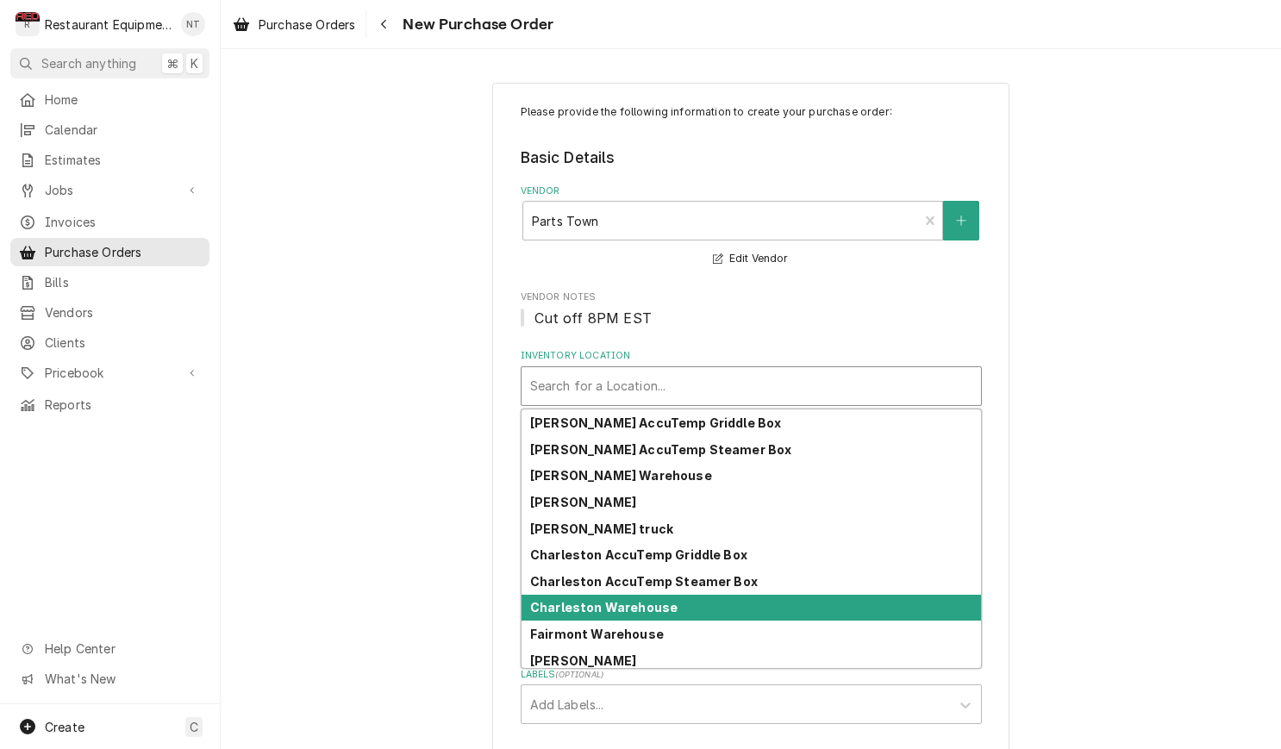
click at [686, 602] on div "Charleston Warehouse" at bounding box center [751, 608] width 459 height 27
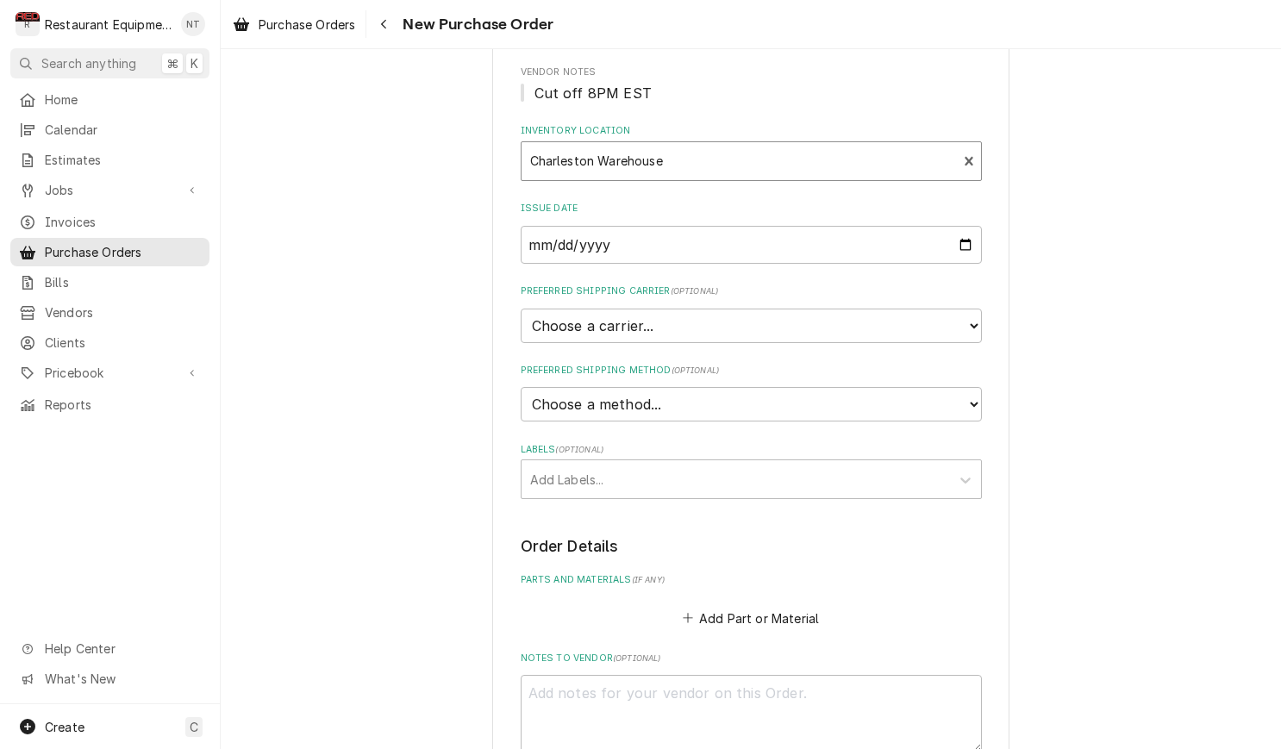
scroll to position [240, 0]
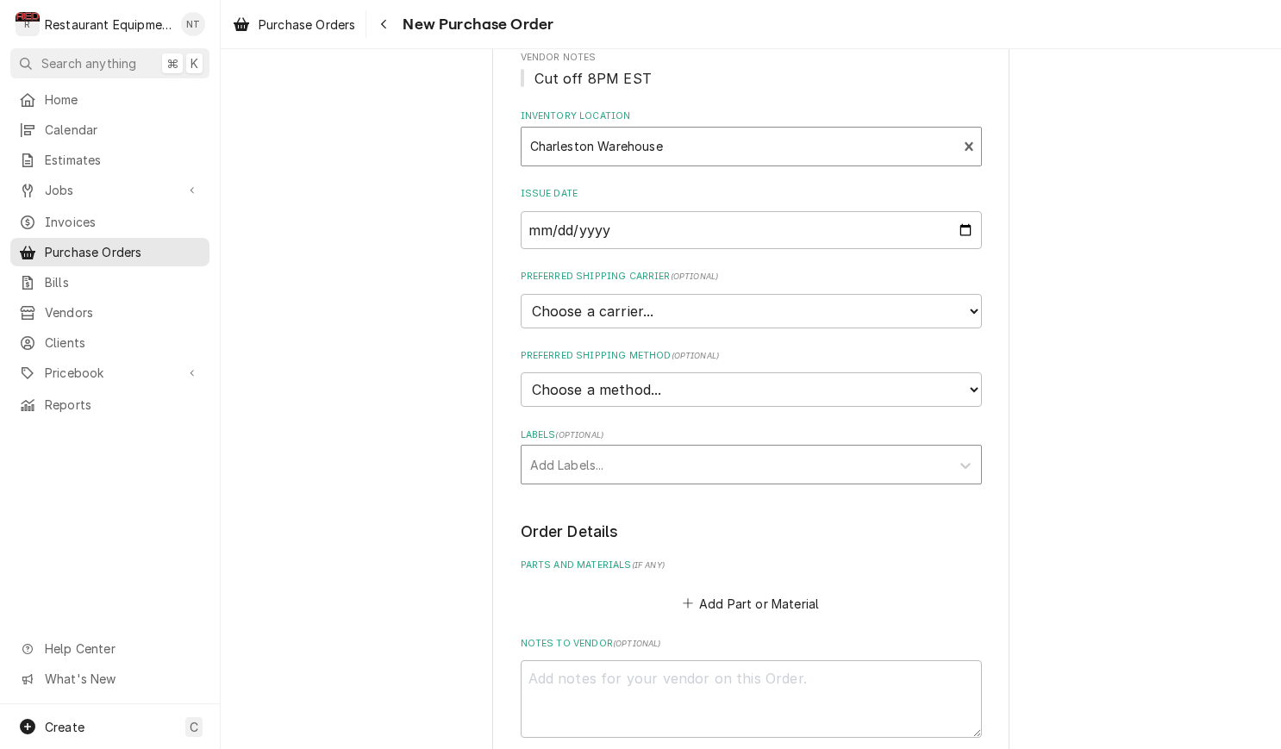
click at [639, 449] on div "Labels" at bounding box center [735, 464] width 411 height 31
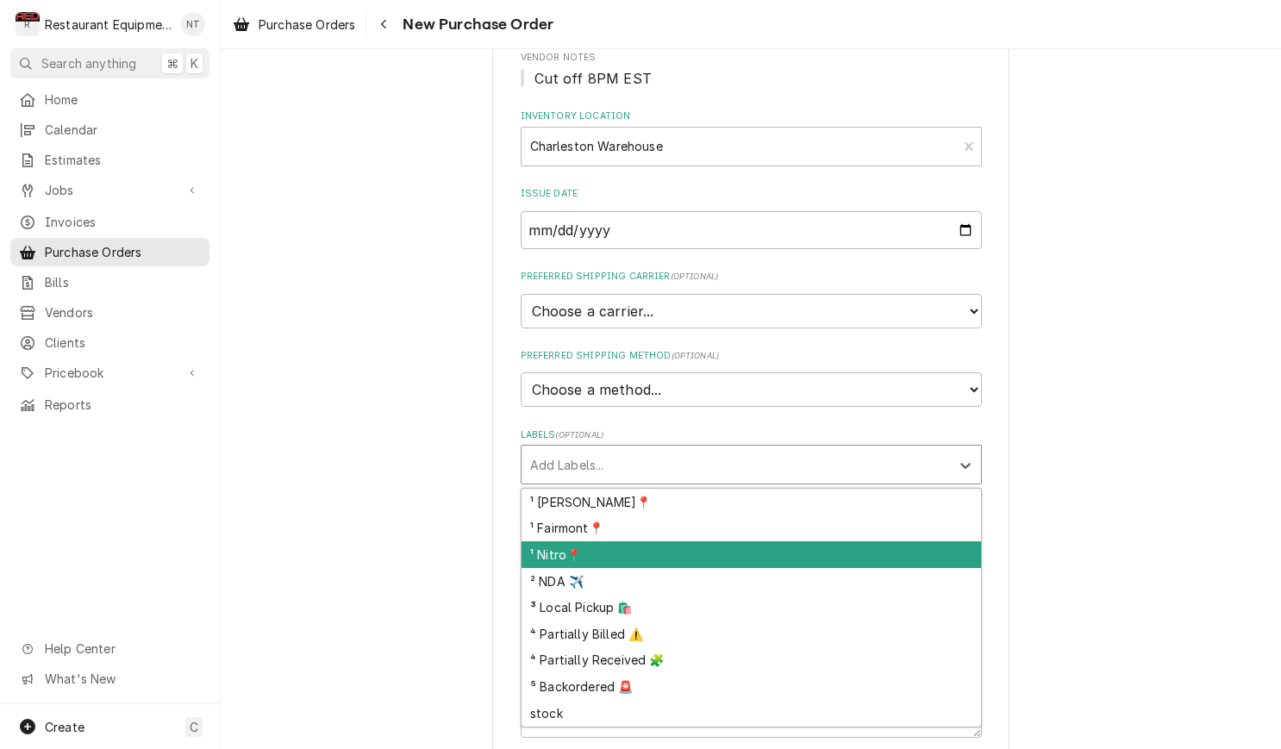
click at [647, 541] on div "¹ Nitro📍" at bounding box center [751, 554] width 459 height 27
type textarea "x"
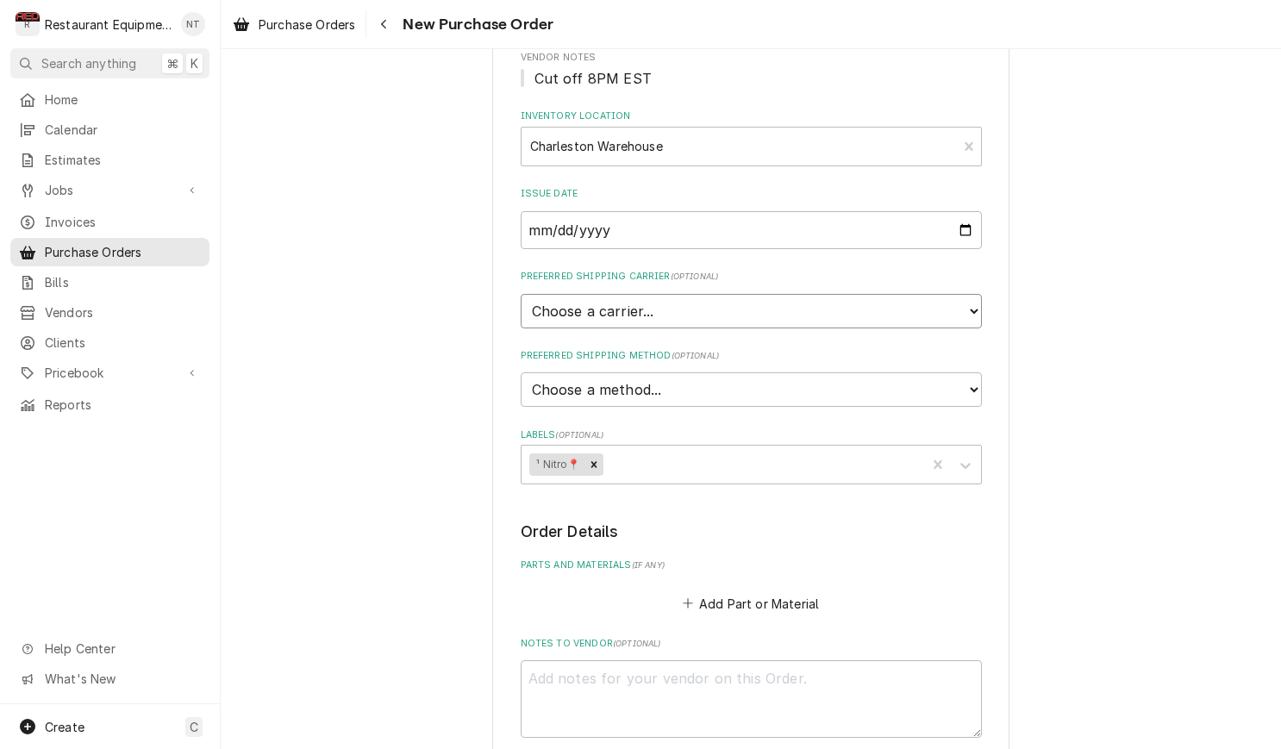
select select "4"
type textarea "x"
select select "1"
type textarea "x"
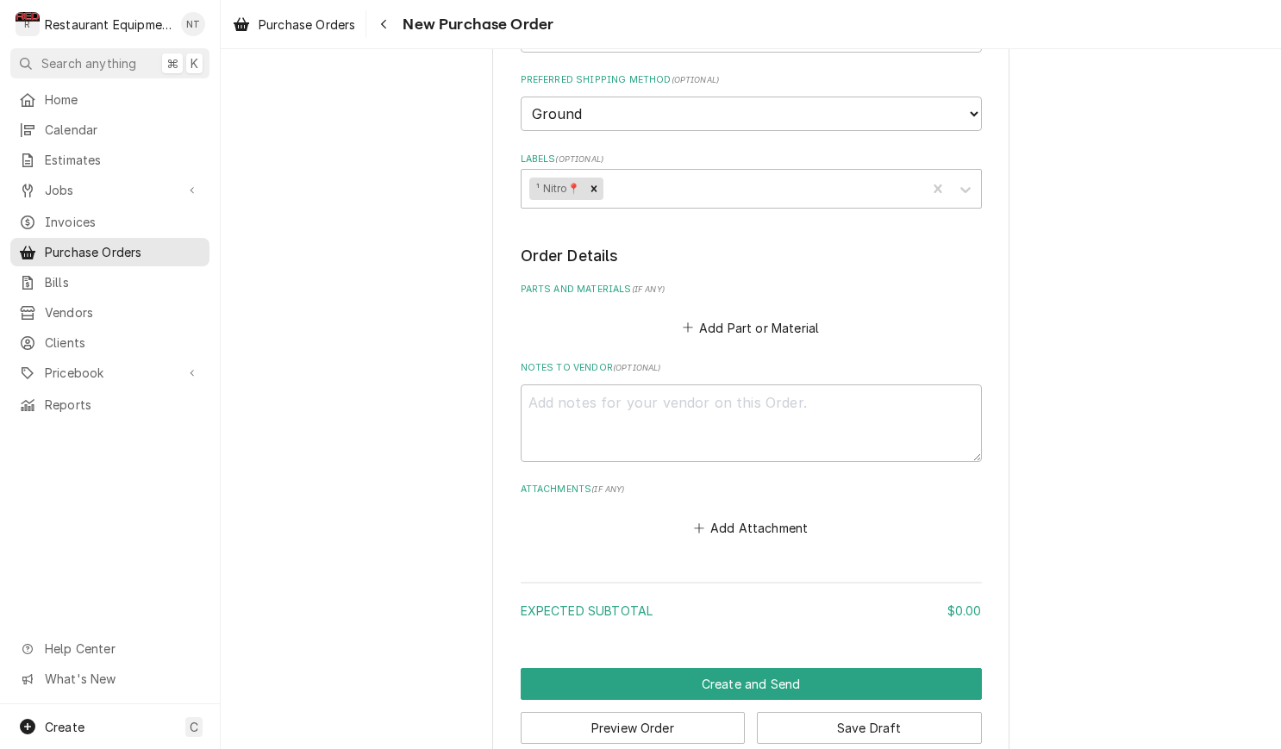
click at [775, 307] on div "Add Part or Material" at bounding box center [751, 324] width 461 height 34
click at [774, 316] on button "Add Part or Material" at bounding box center [750, 328] width 142 height 24
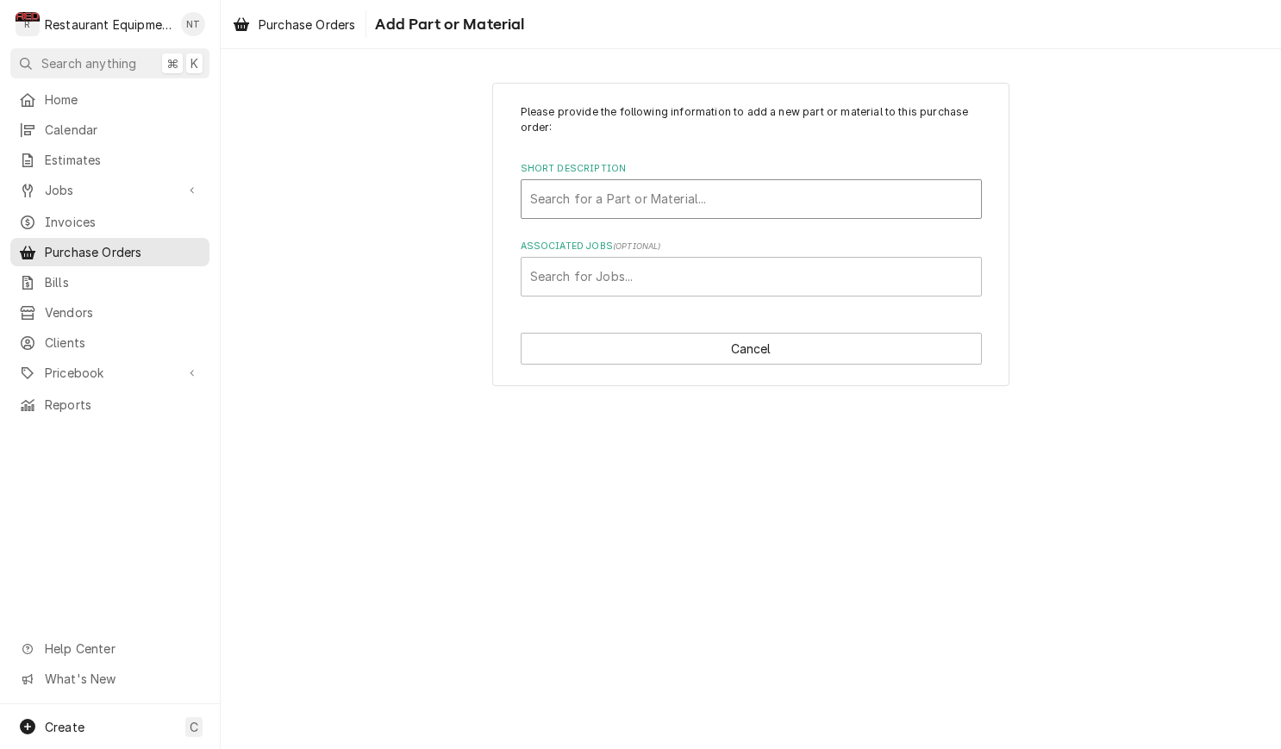
click at [740, 187] on div "Short Description" at bounding box center [751, 199] width 442 height 31
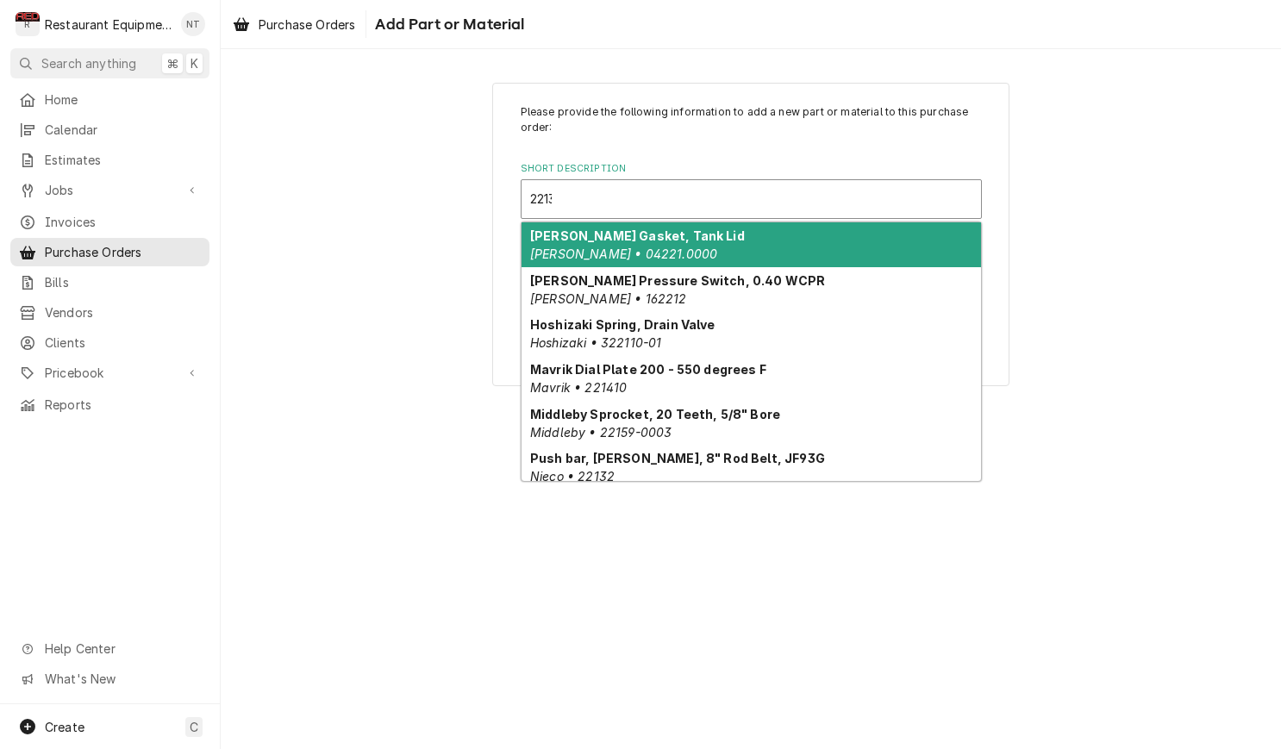
type input "22132"
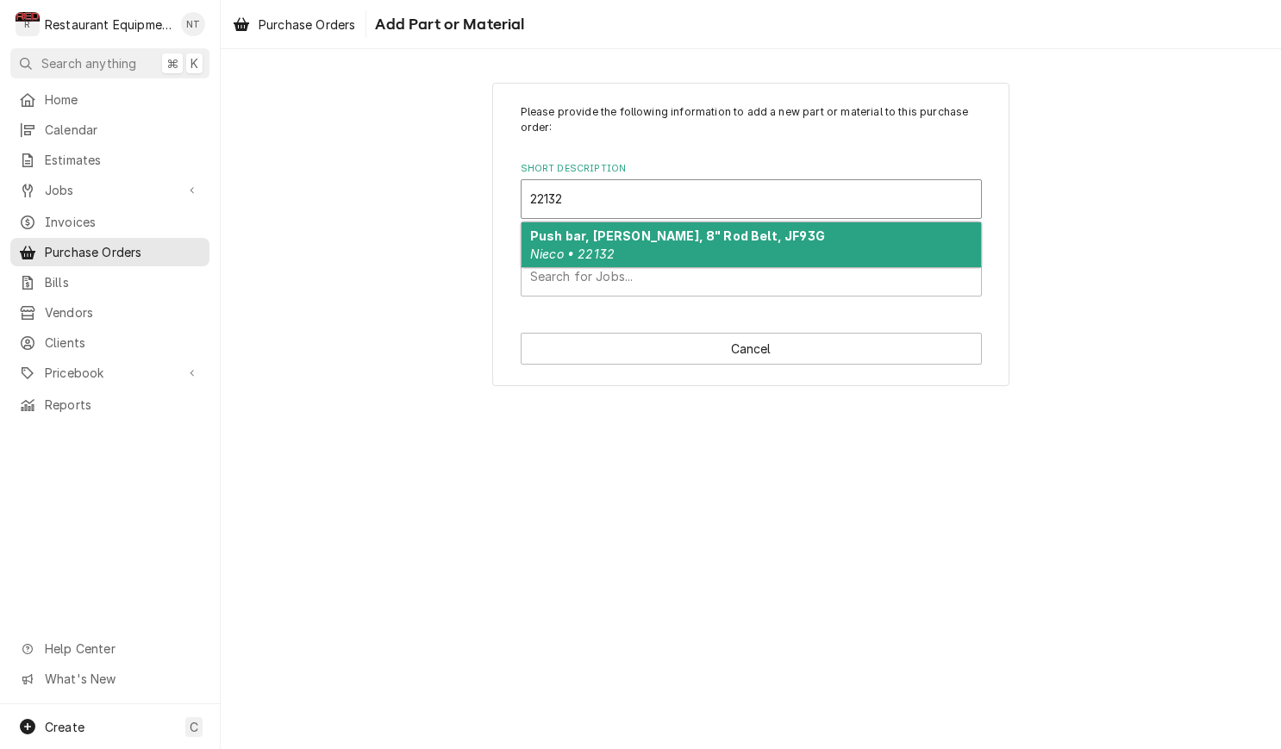
click at [710, 228] on strong "Push bar, [PERSON_NAME], 8" Rod Belt, JF93G" at bounding box center [677, 235] width 295 height 15
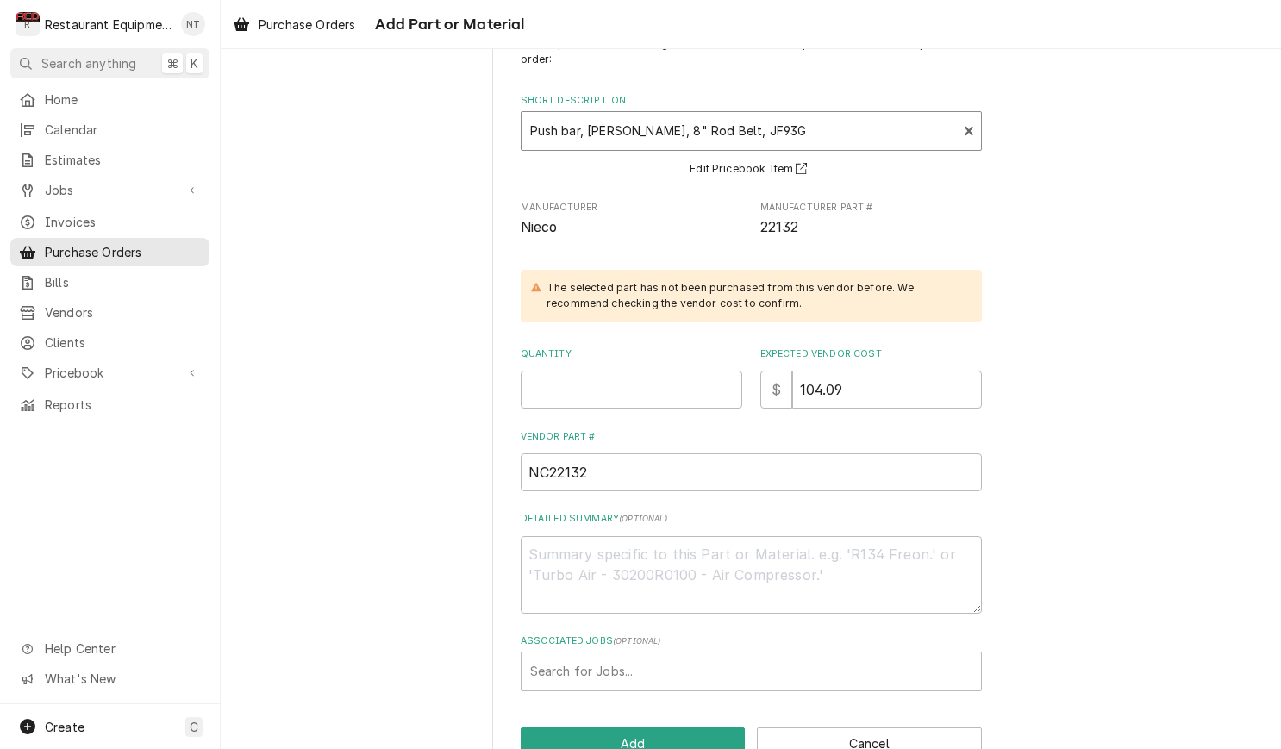
scroll to position [69, 0]
click at [647, 383] on input "Quantity" at bounding box center [632, 389] width 222 height 38
type textarea "x"
type input "3"
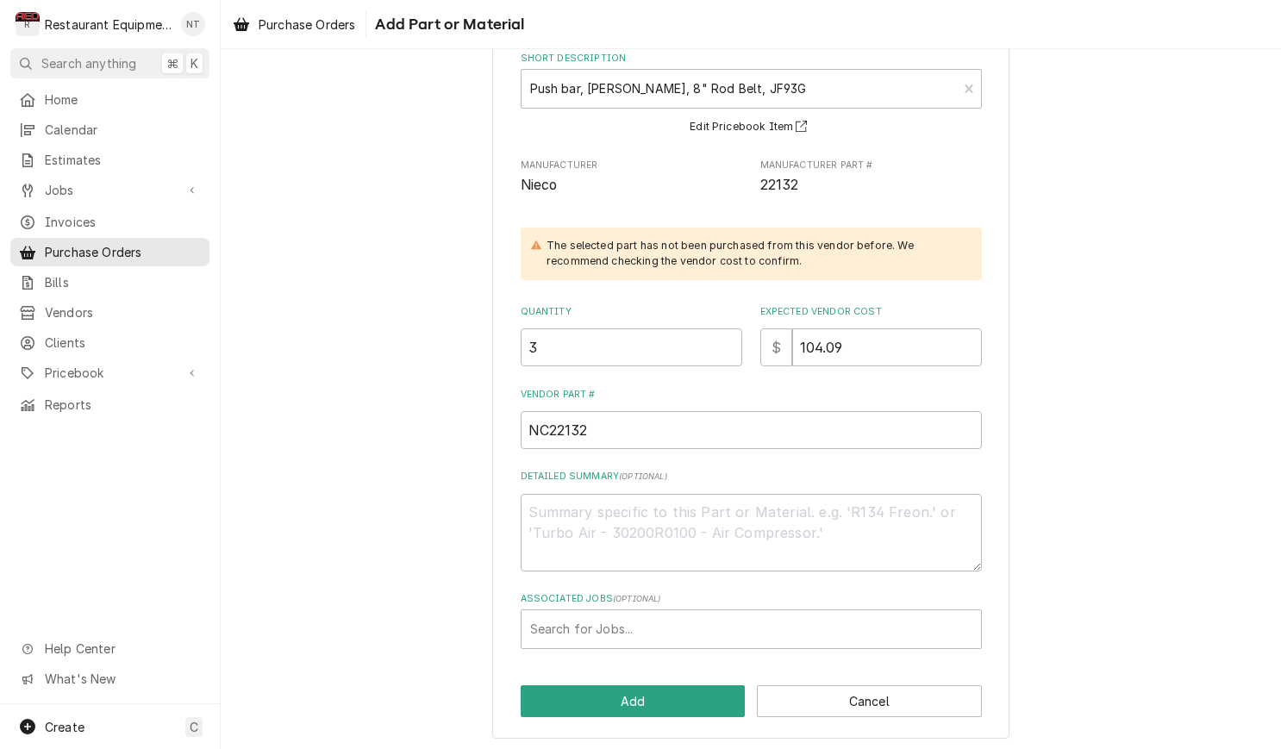
scroll to position [109, 0]
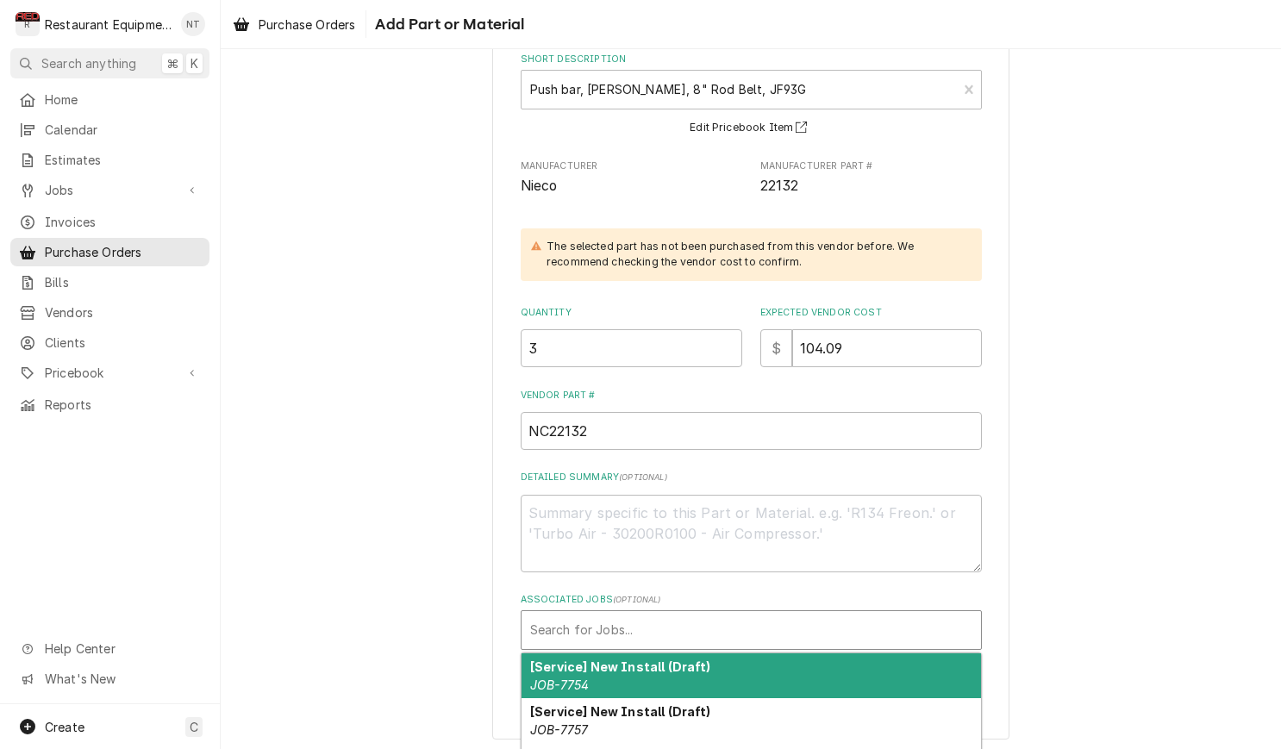
click at [797, 620] on div "Associated Jobs" at bounding box center [751, 630] width 442 height 31
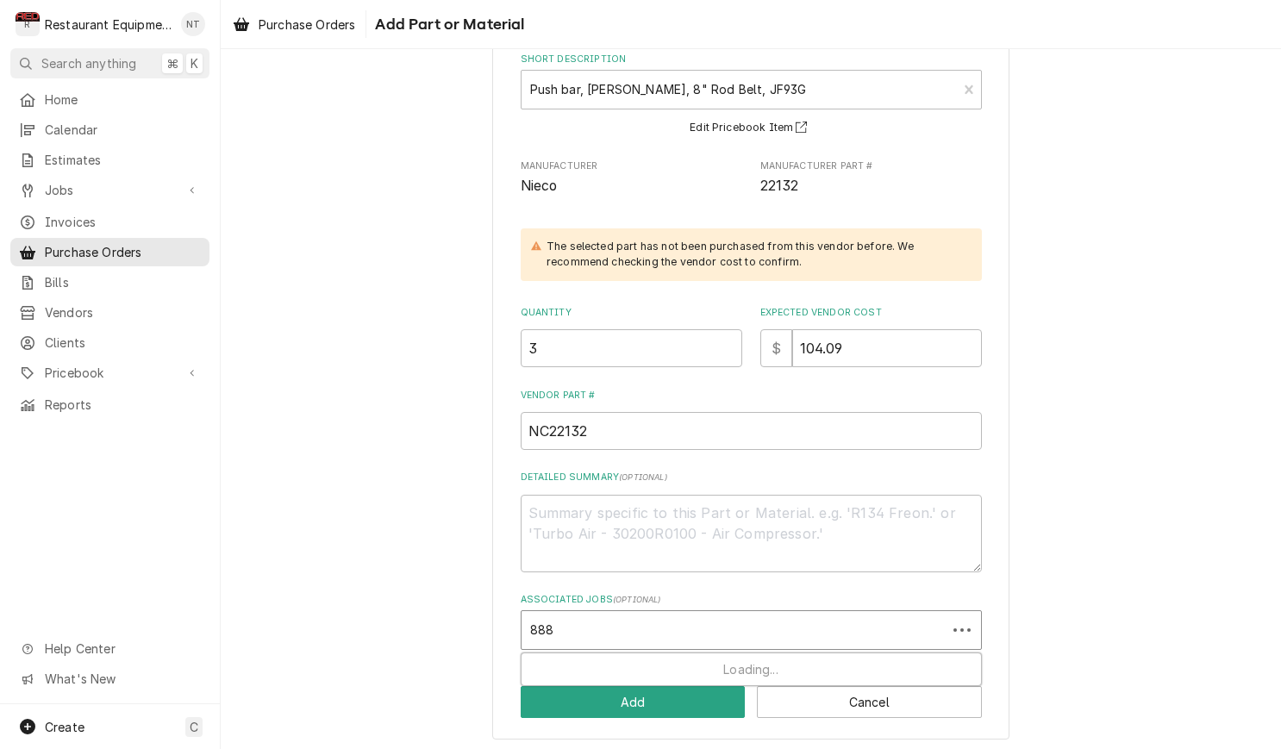
type input "8885"
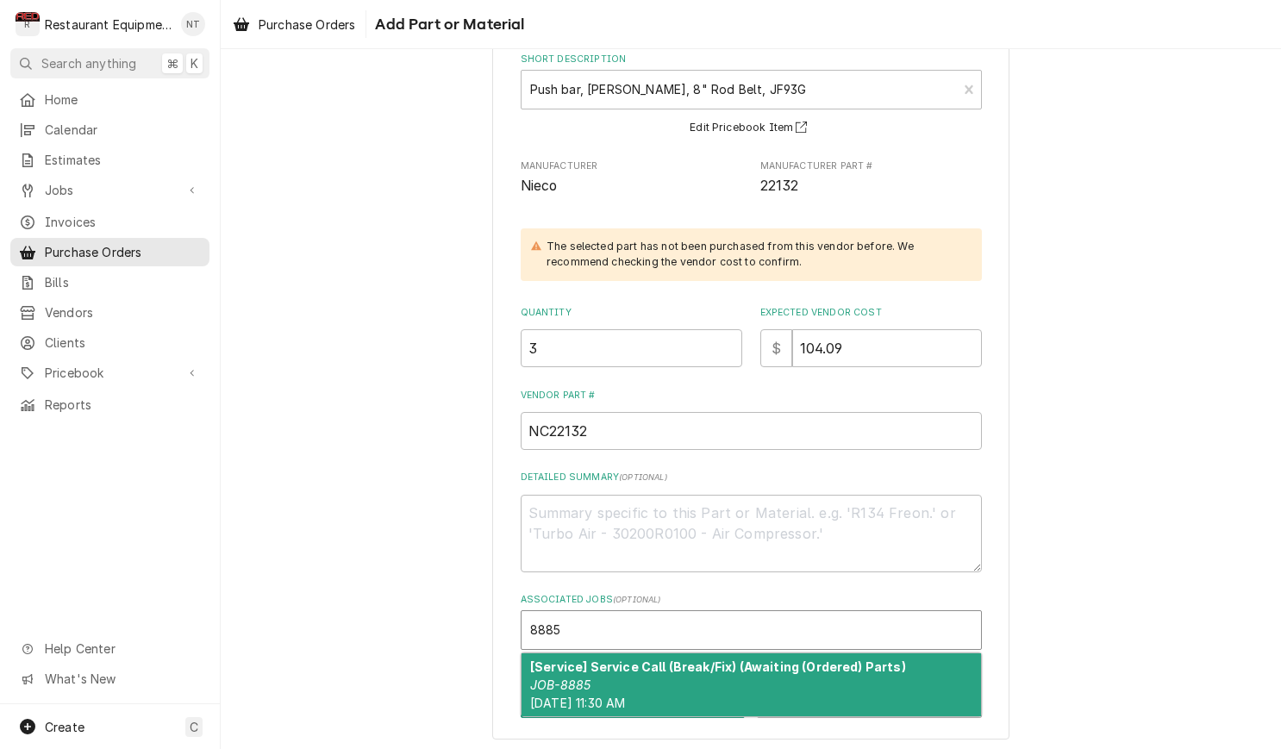
click at [739, 684] on div "[Service] Service Call (Break/Fix) (Awaiting (Ordered) Parts) JOB-8885 [DATE] 1…" at bounding box center [751, 684] width 459 height 63
type textarea "x"
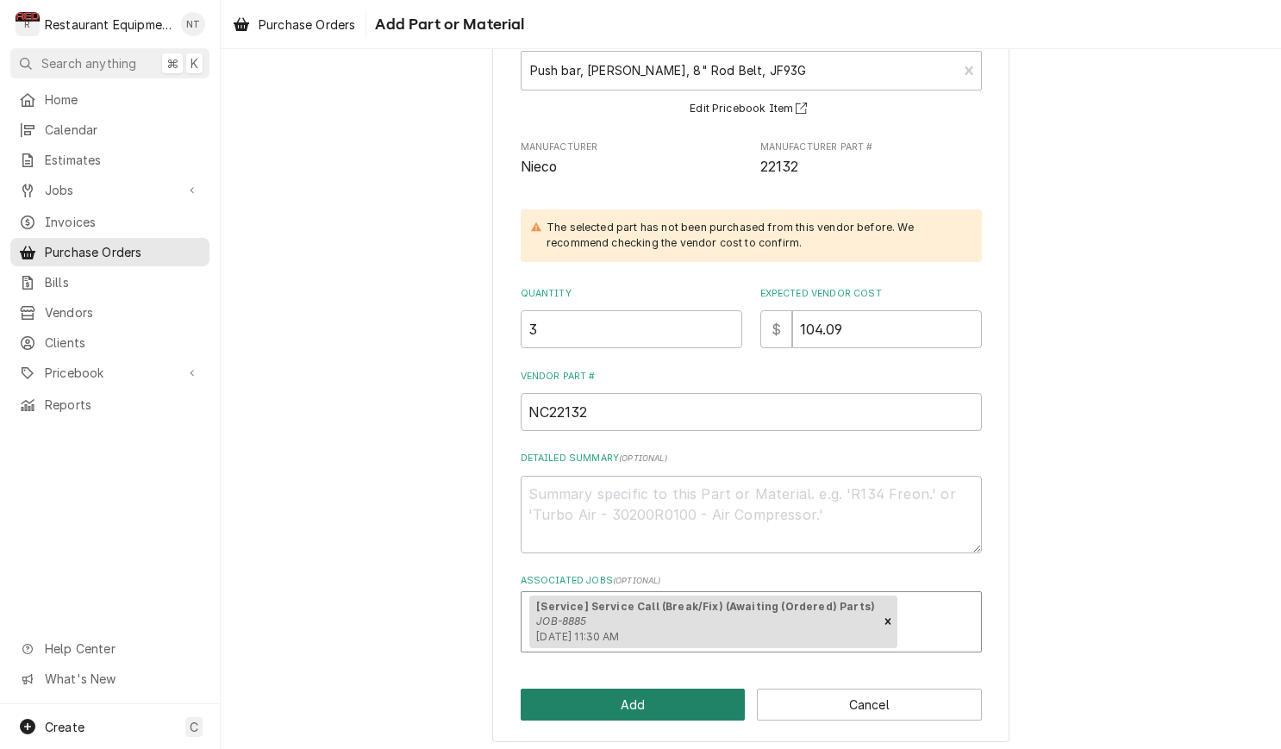
click at [712, 700] on button "Add" at bounding box center [633, 705] width 225 height 32
type textarea "x"
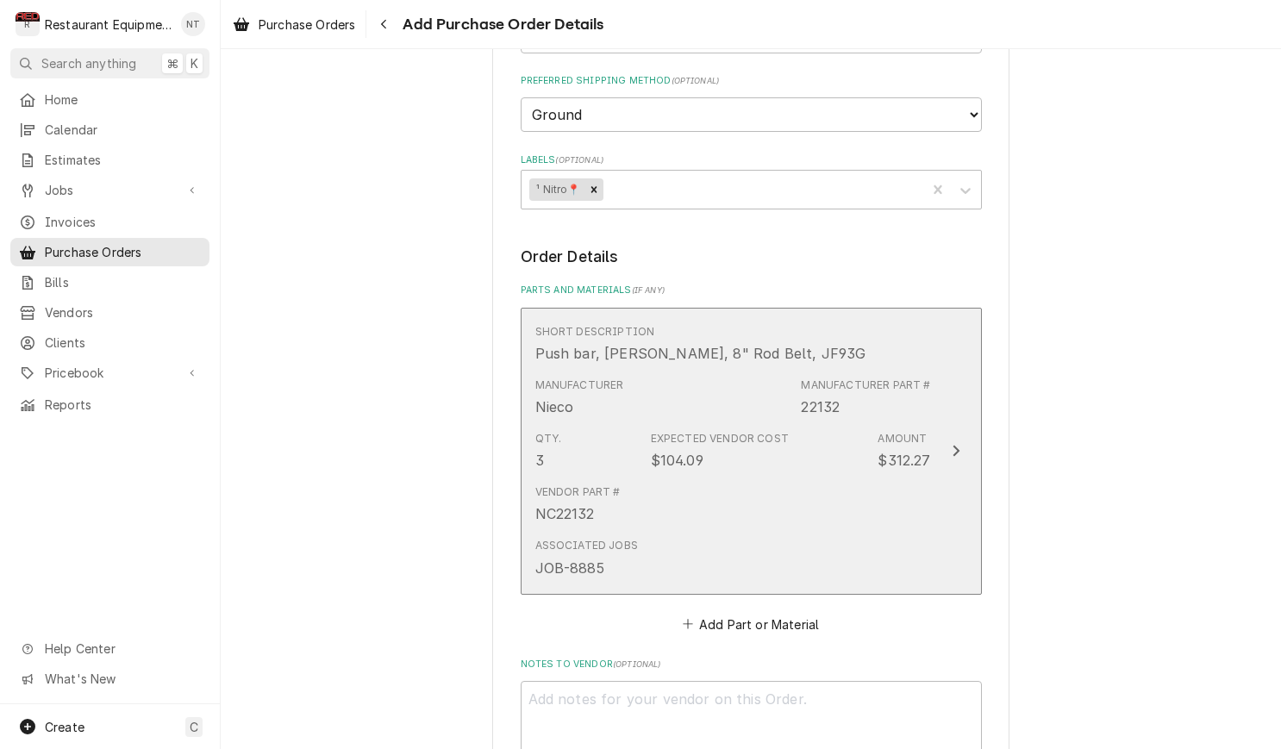
scroll to position [528, 0]
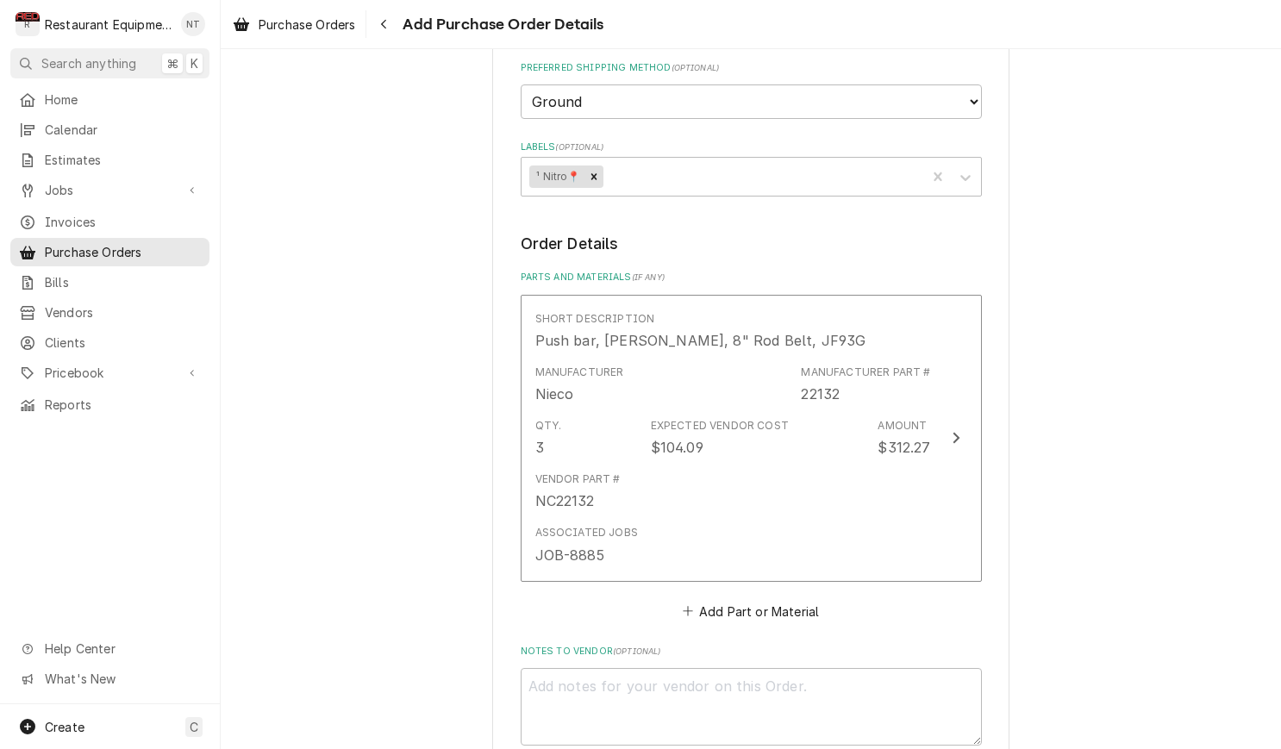
click at [776, 599] on button "Add Part or Material" at bounding box center [750, 611] width 142 height 24
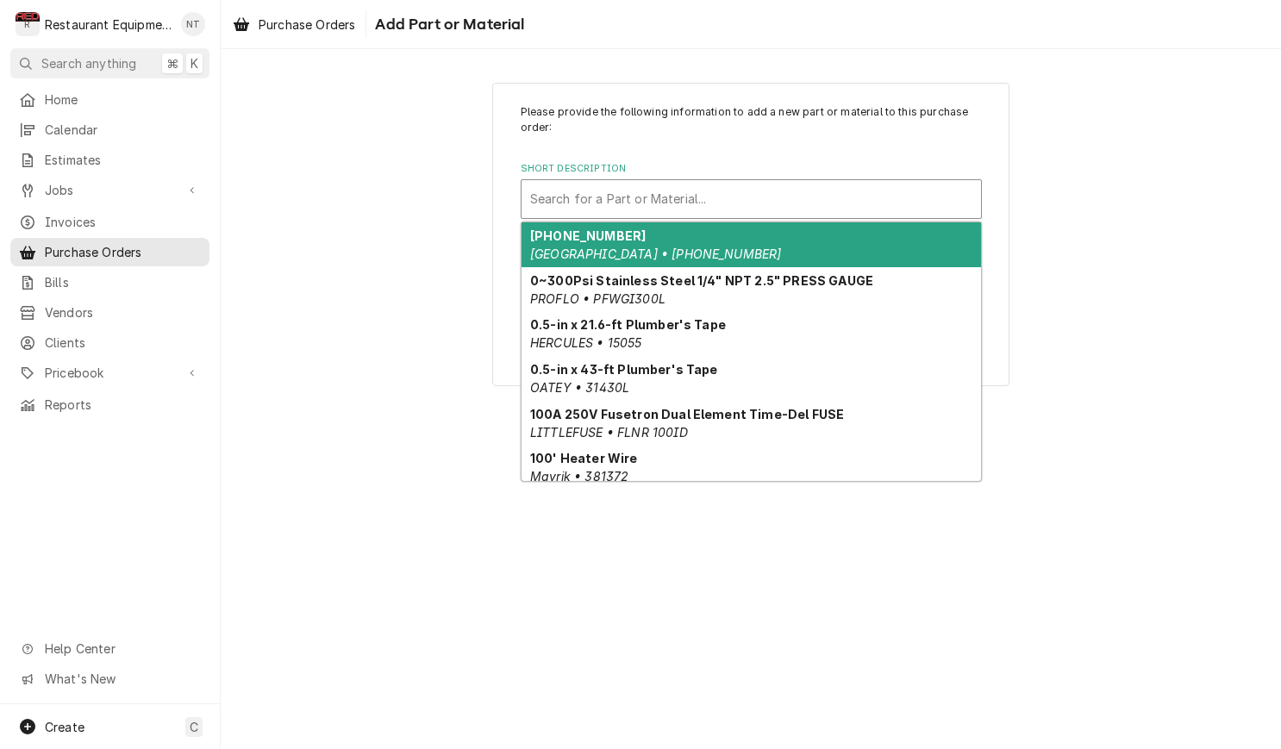
click at [768, 198] on div "Short Description" at bounding box center [751, 199] width 442 height 31
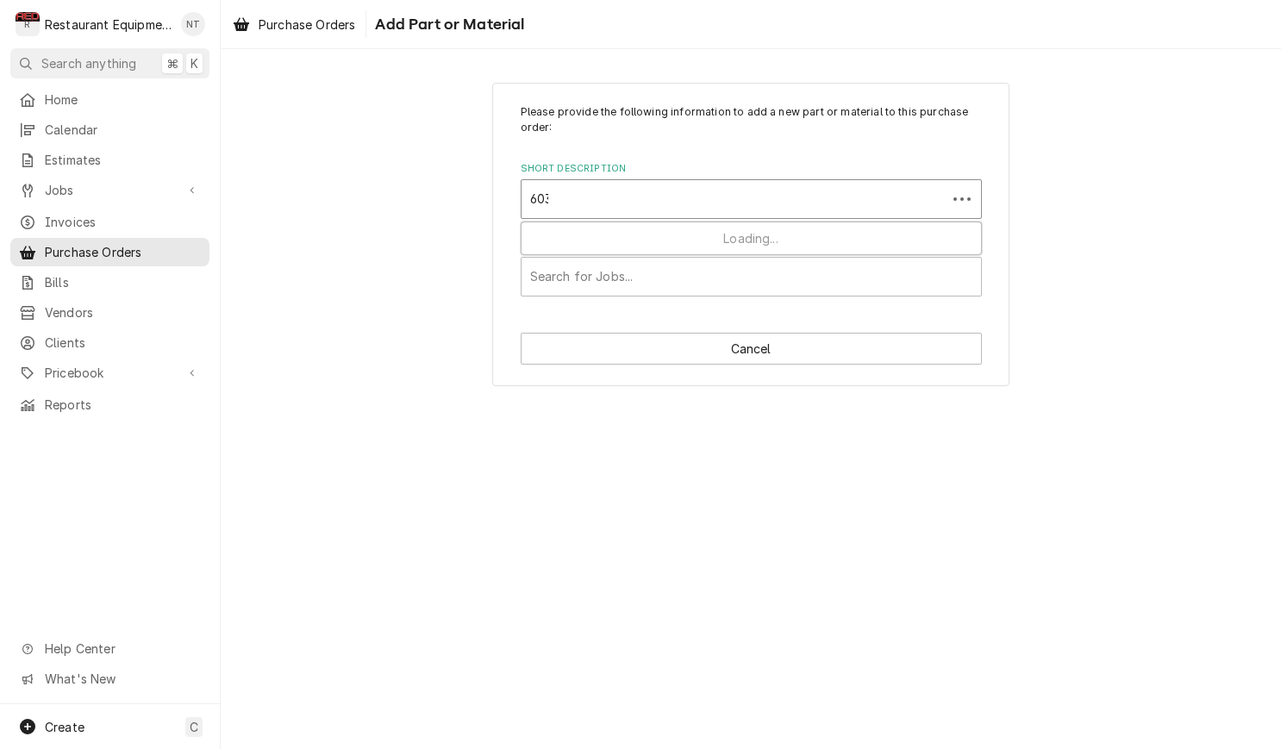
type input "6035"
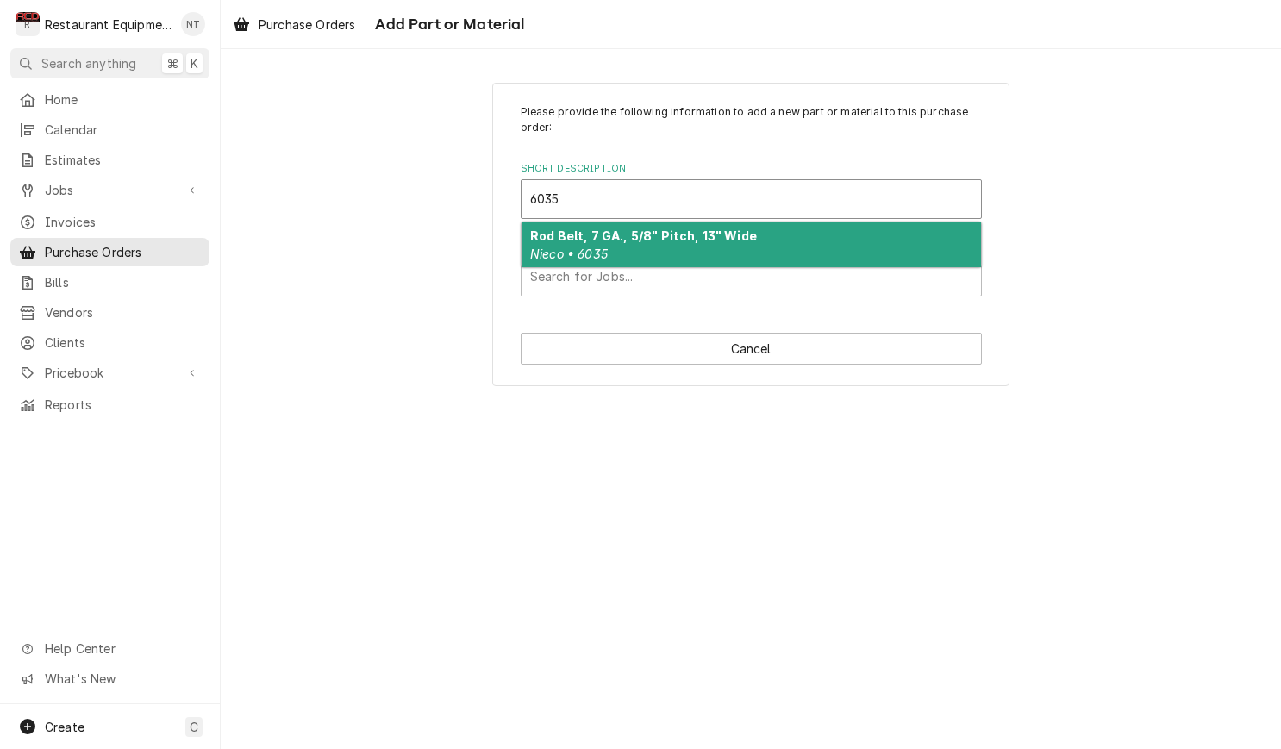
click at [756, 238] on div "Rod Belt, 7 GA., 5/8" Pitch, 13" Wide Nieco • 6035" at bounding box center [751, 244] width 459 height 45
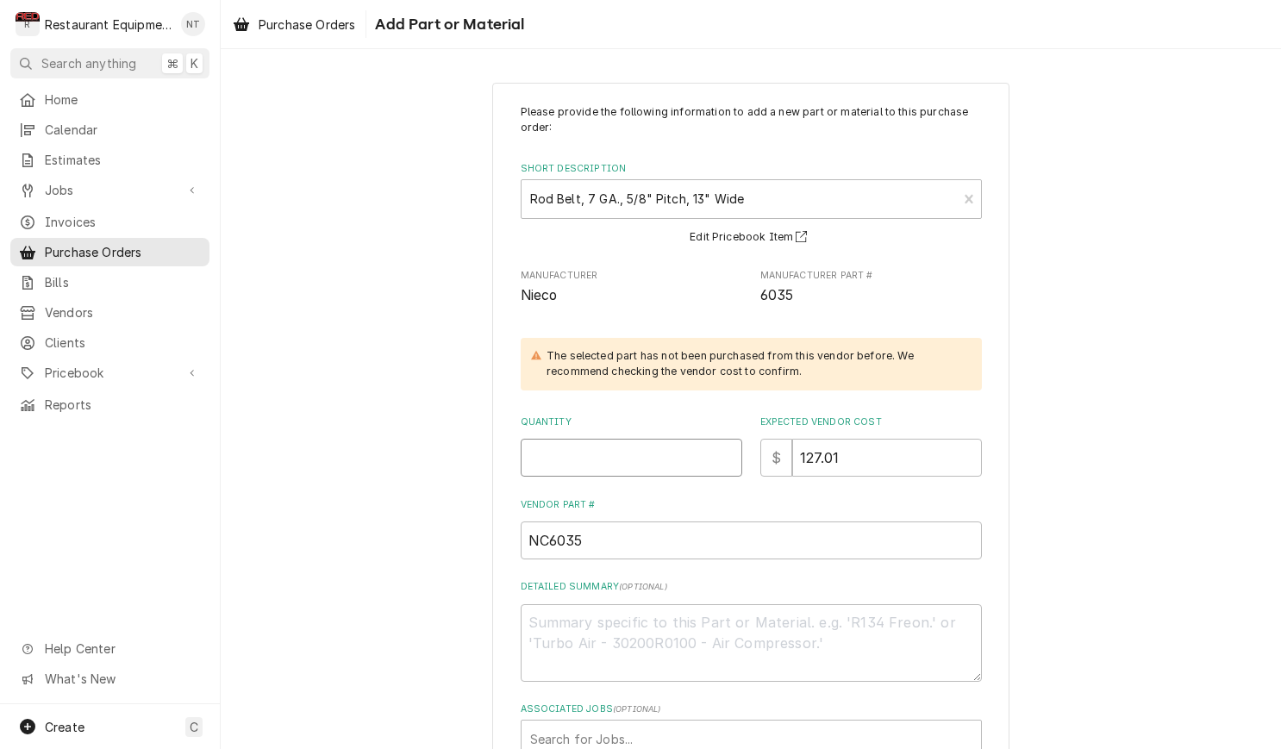
click at [613, 459] on input "Quantity" at bounding box center [632, 458] width 222 height 38
type textarea "x"
type input "1"
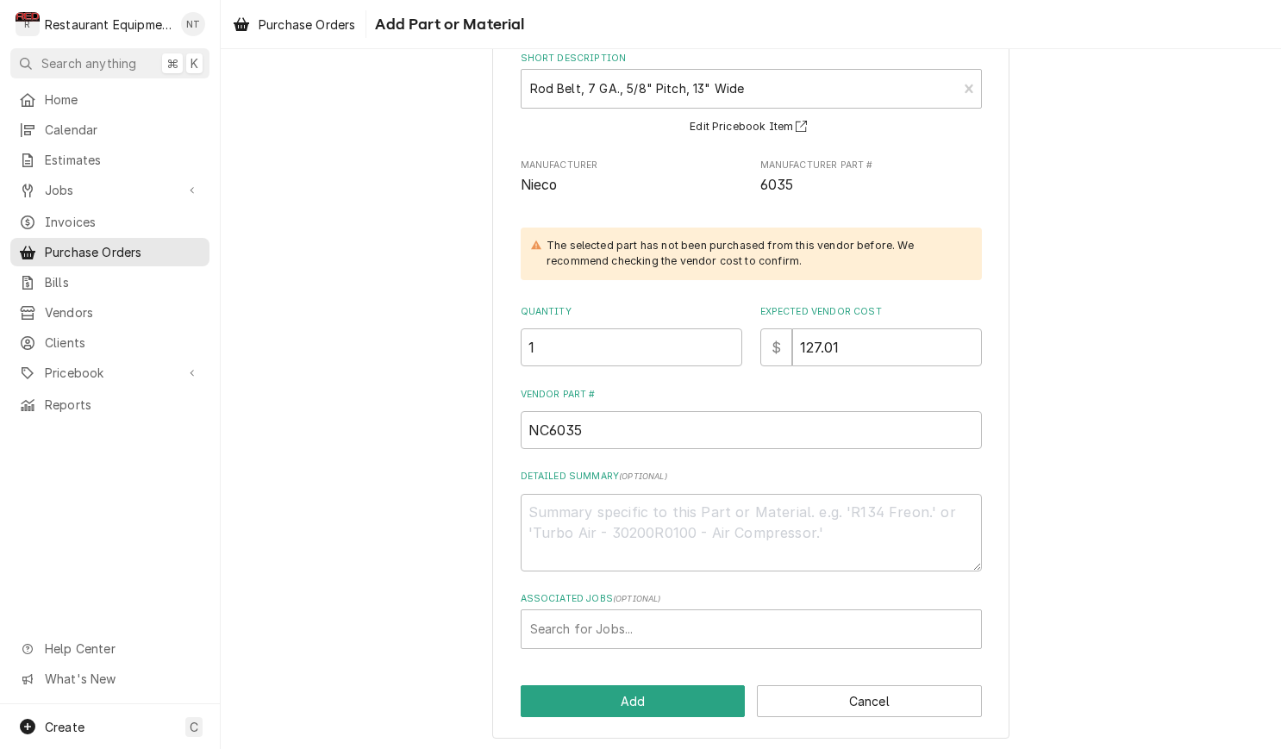
scroll to position [109, 0]
click at [790, 610] on div "Search for Jobs..." at bounding box center [751, 630] width 461 height 40
type input "8885"
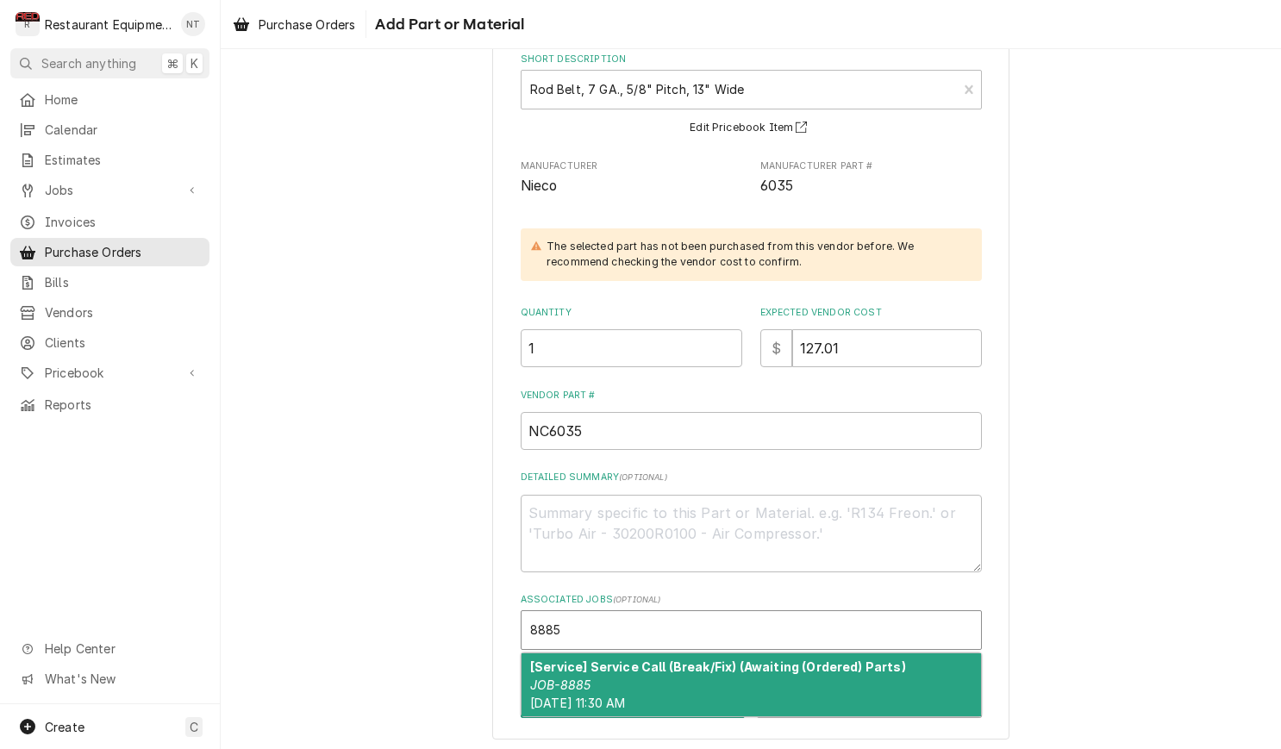
click at [780, 664] on strong "[Service] Service Call (Break/Fix) (Awaiting (Ordered) Parts)" at bounding box center [718, 666] width 376 height 15
type textarea "x"
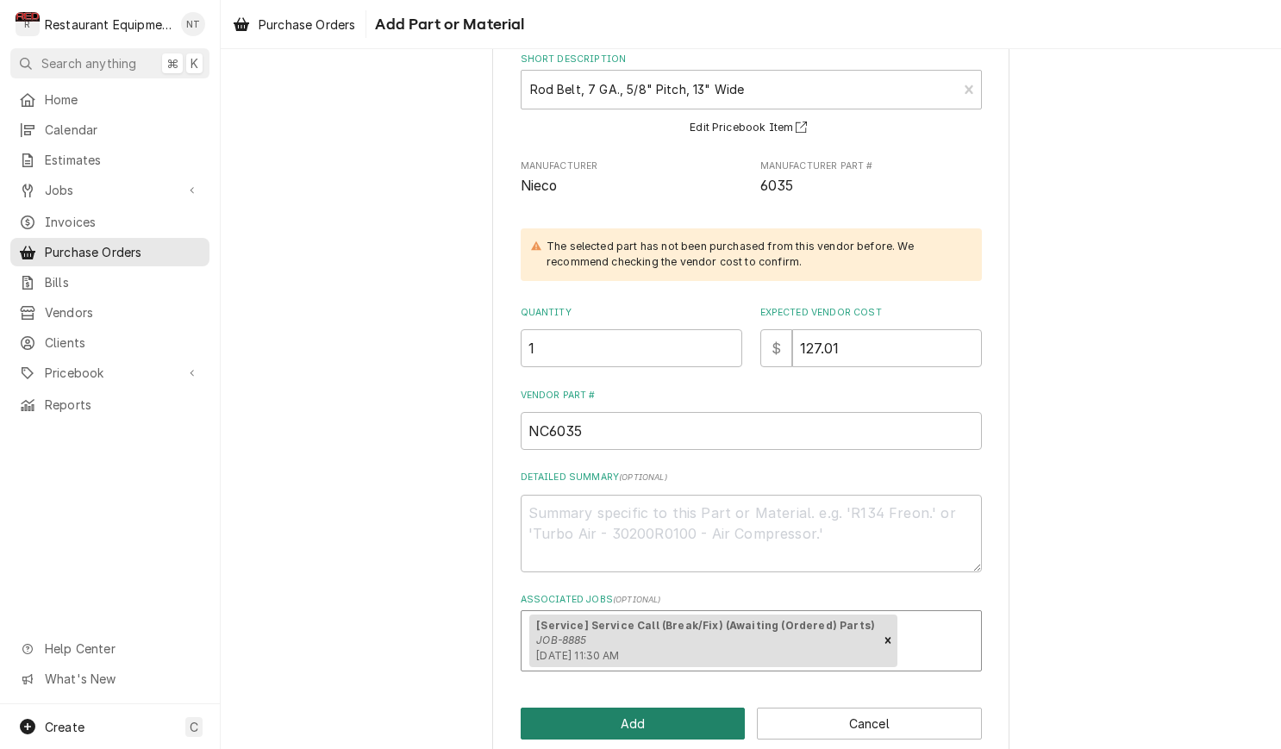
click at [685, 708] on button "Add" at bounding box center [633, 724] width 225 height 32
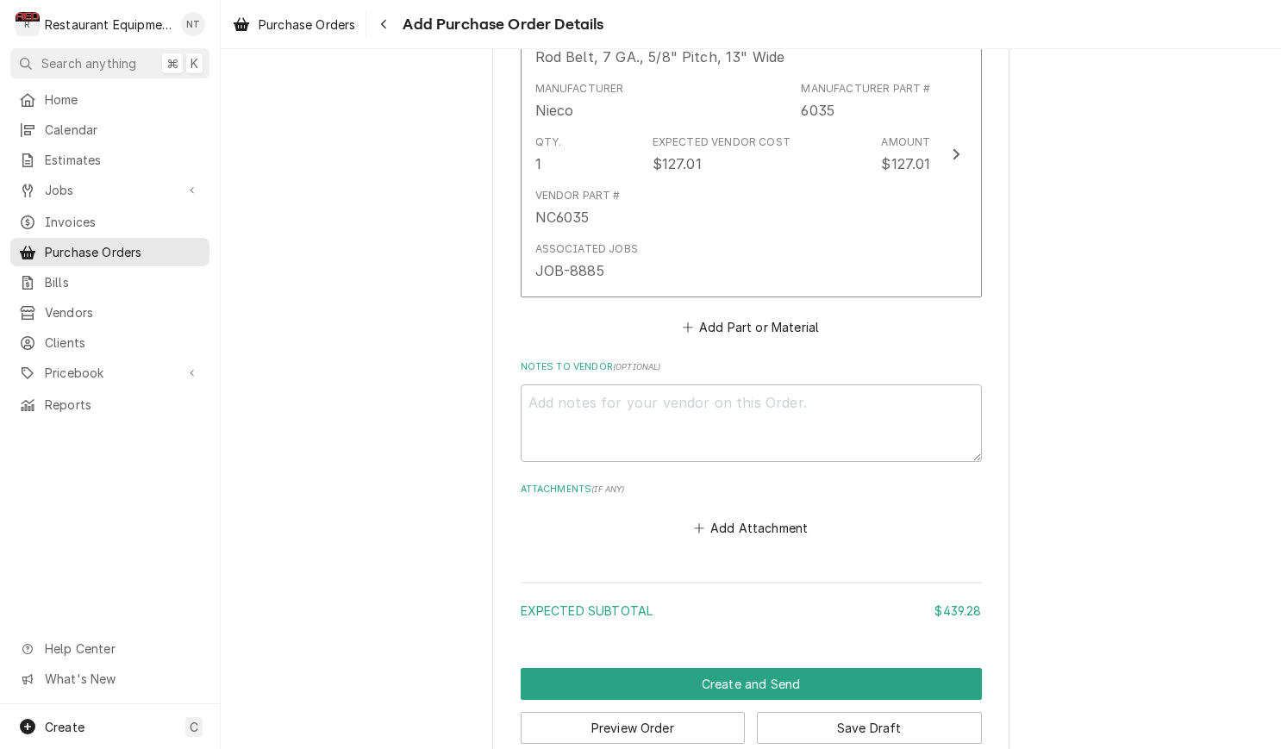
scroll to position [1106, 0]
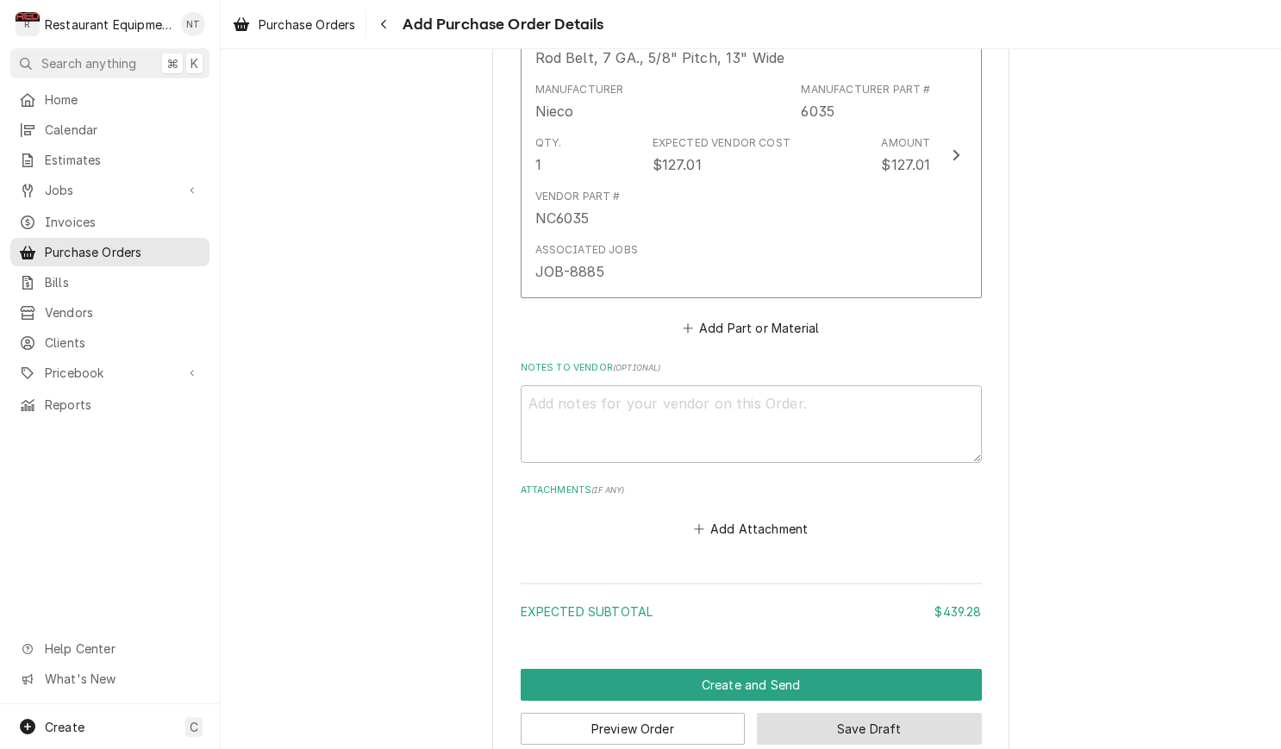
click at [869, 713] on button "Save Draft" at bounding box center [869, 729] width 225 height 32
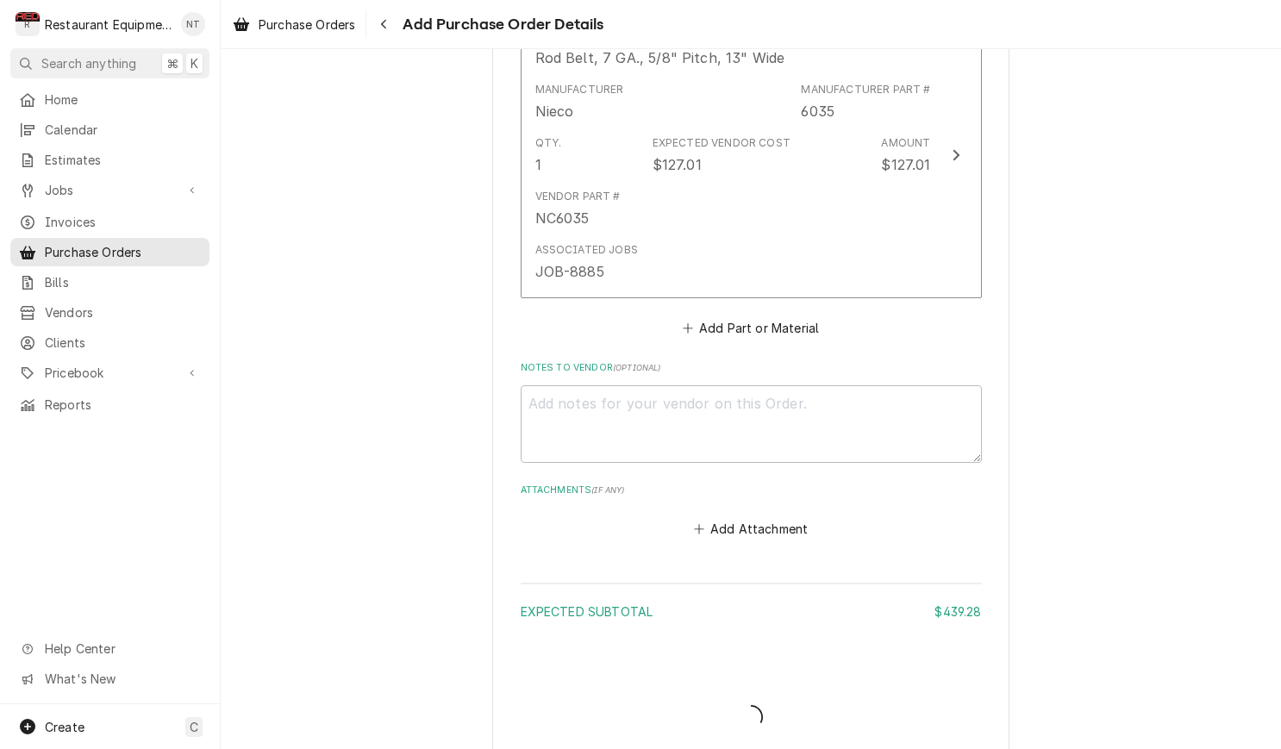
scroll to position [1096, 0]
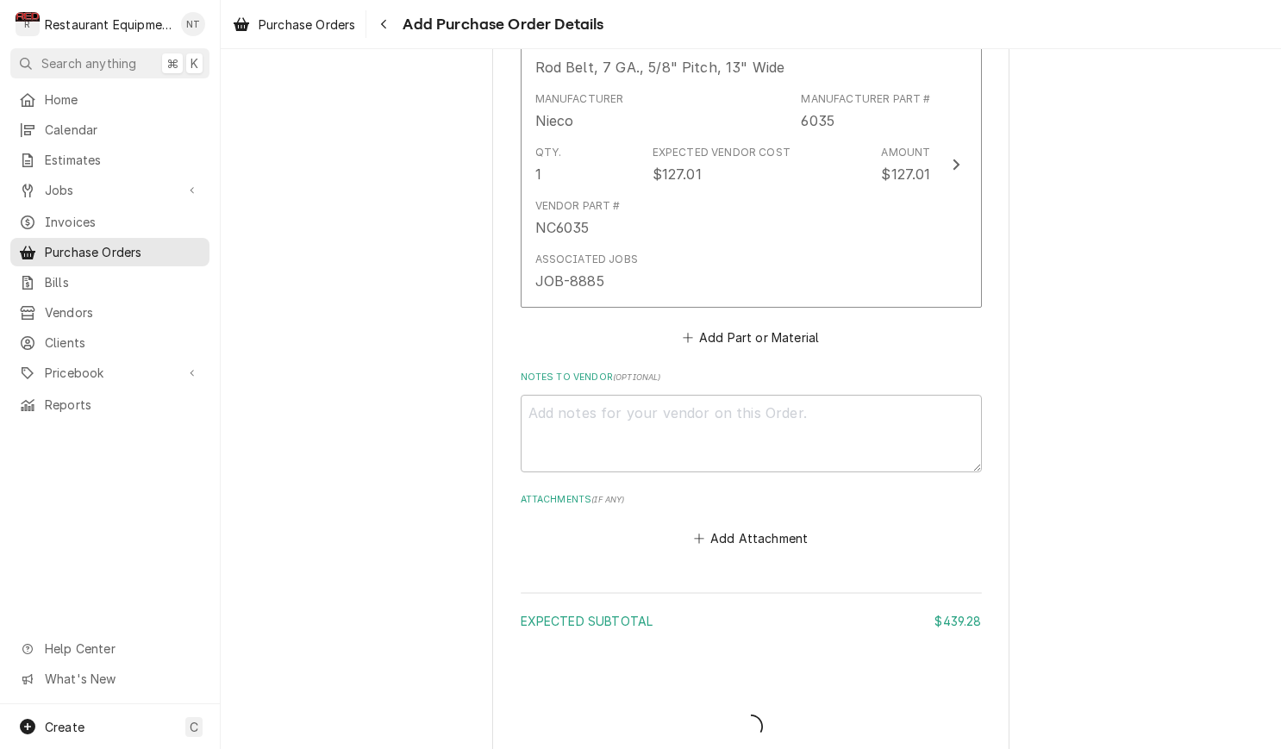
type textarea "x"
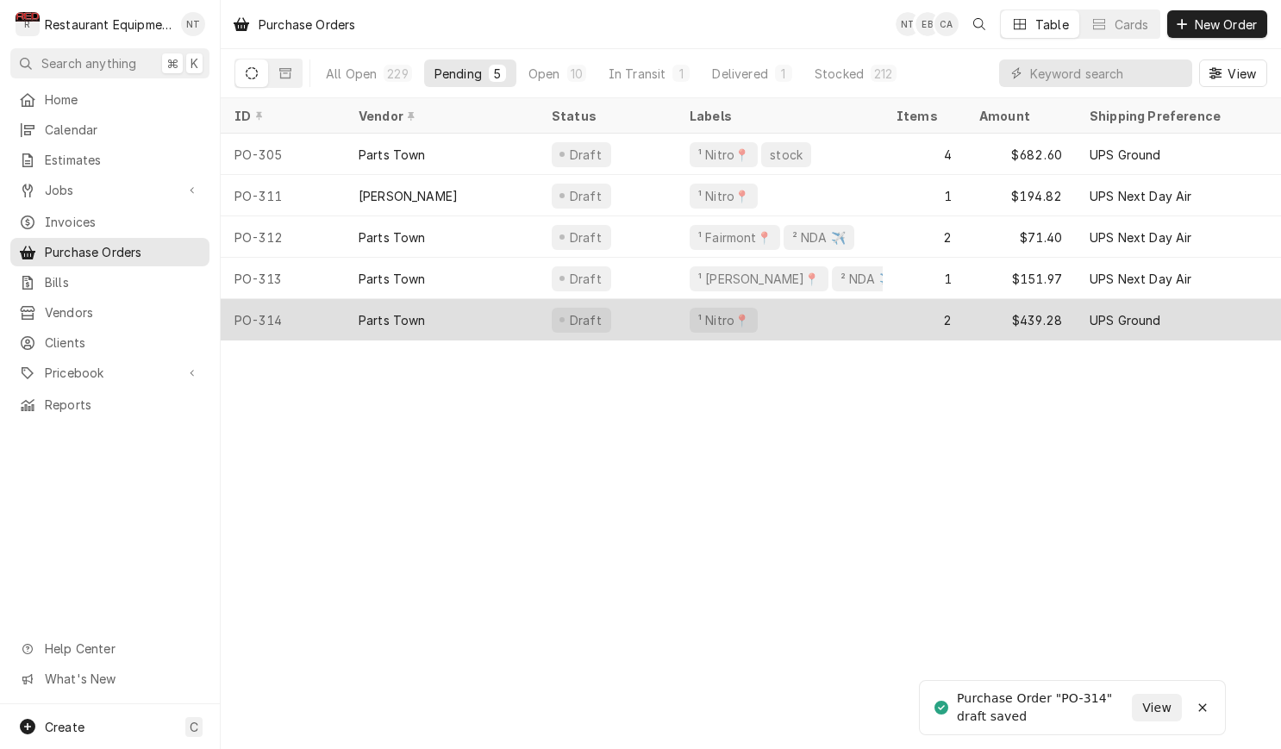
click at [527, 326] on div "Parts Town" at bounding box center [441, 319] width 193 height 41
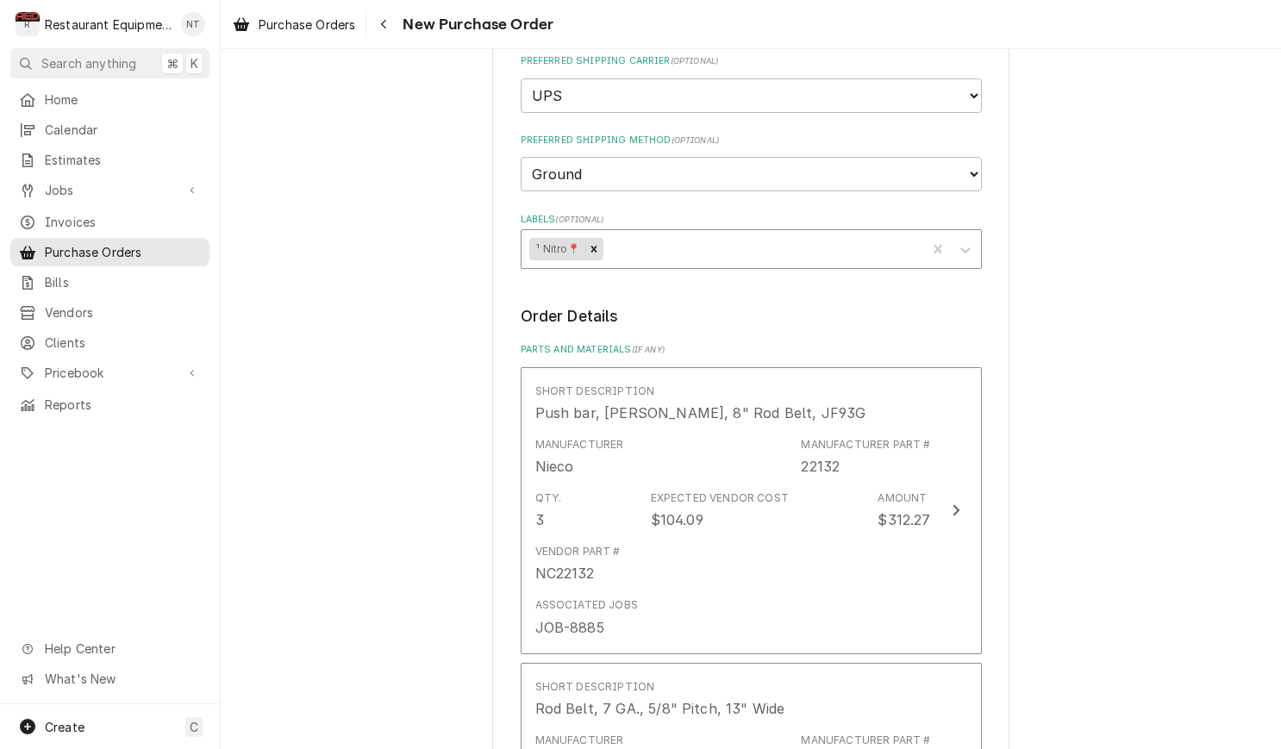
scroll to position [468, 0]
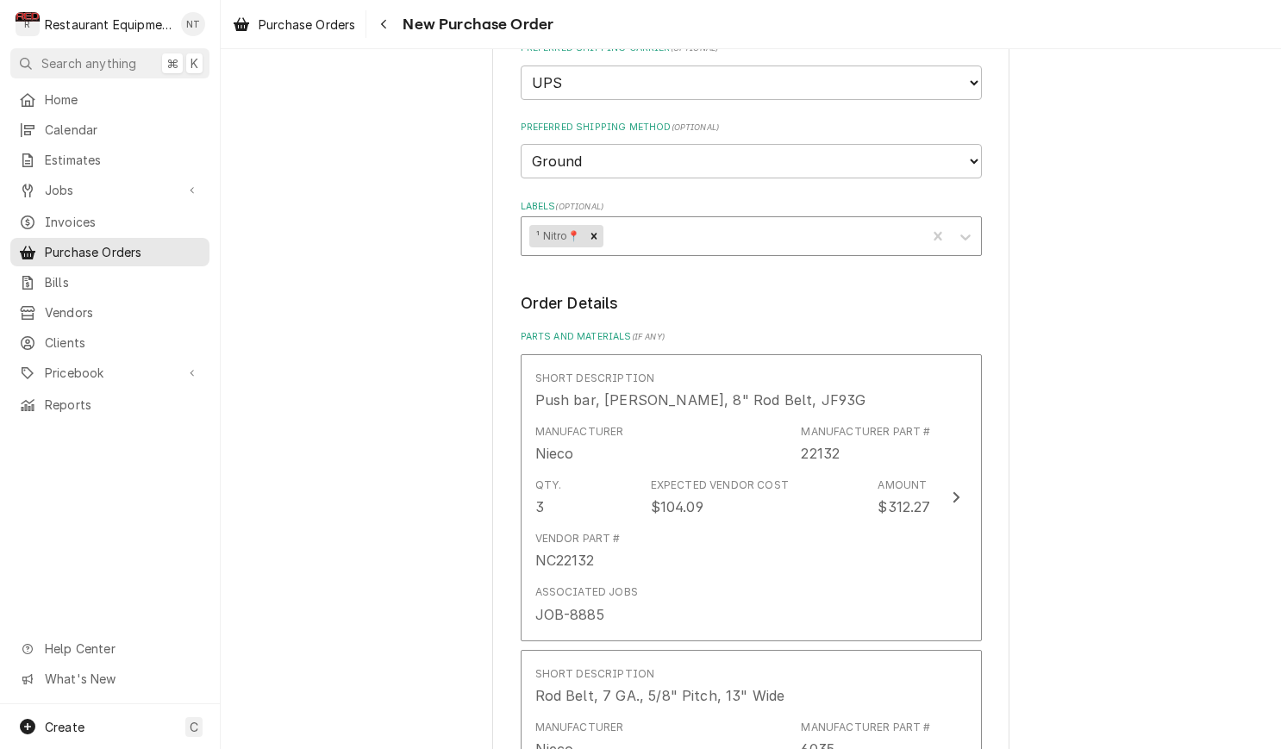
click at [636, 221] on div "Labels" at bounding box center [761, 236] width 311 height 31
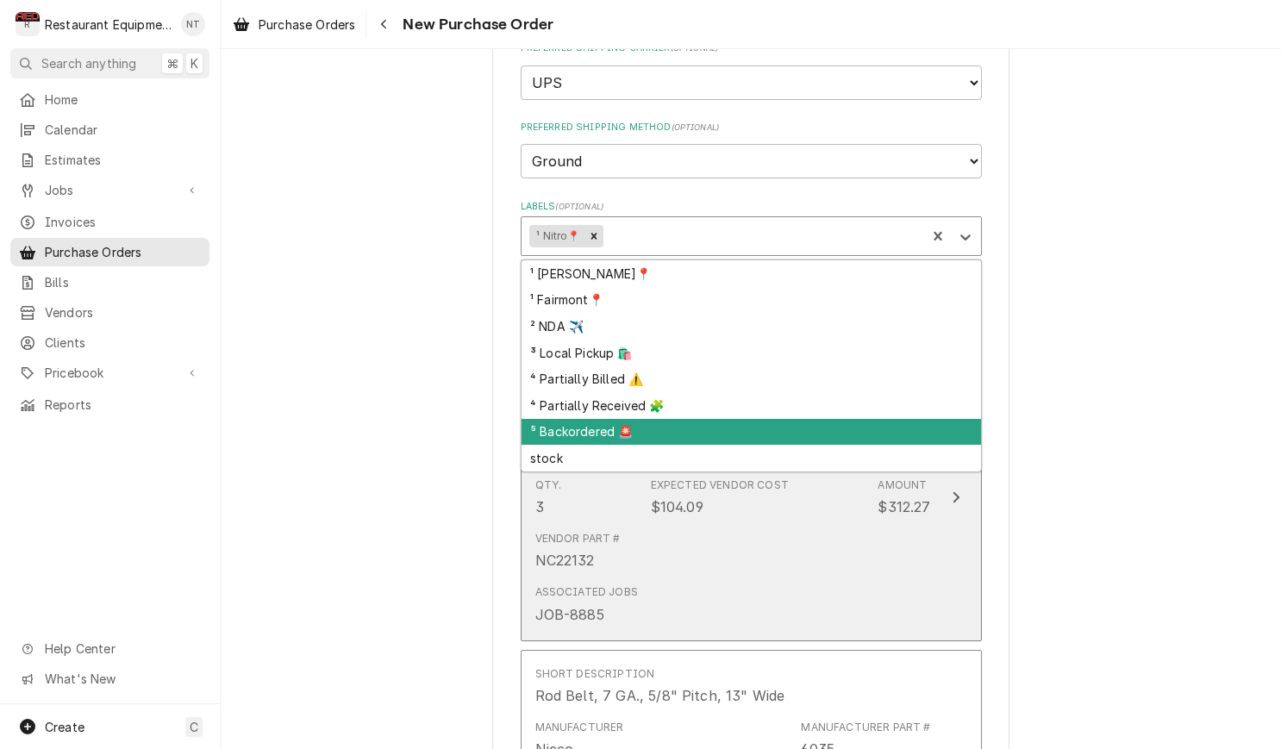
click at [721, 419] on div "⁵ Backordered 🚨" at bounding box center [751, 432] width 459 height 27
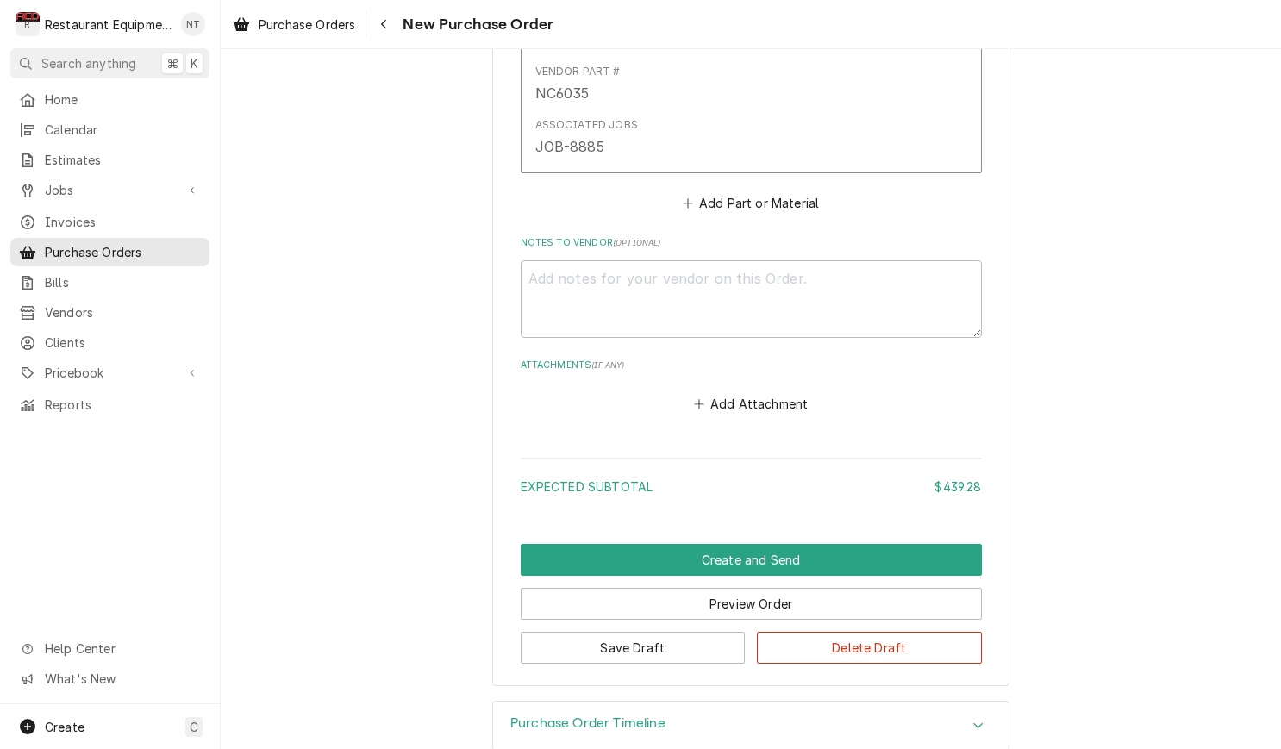
scroll to position [1230, 0]
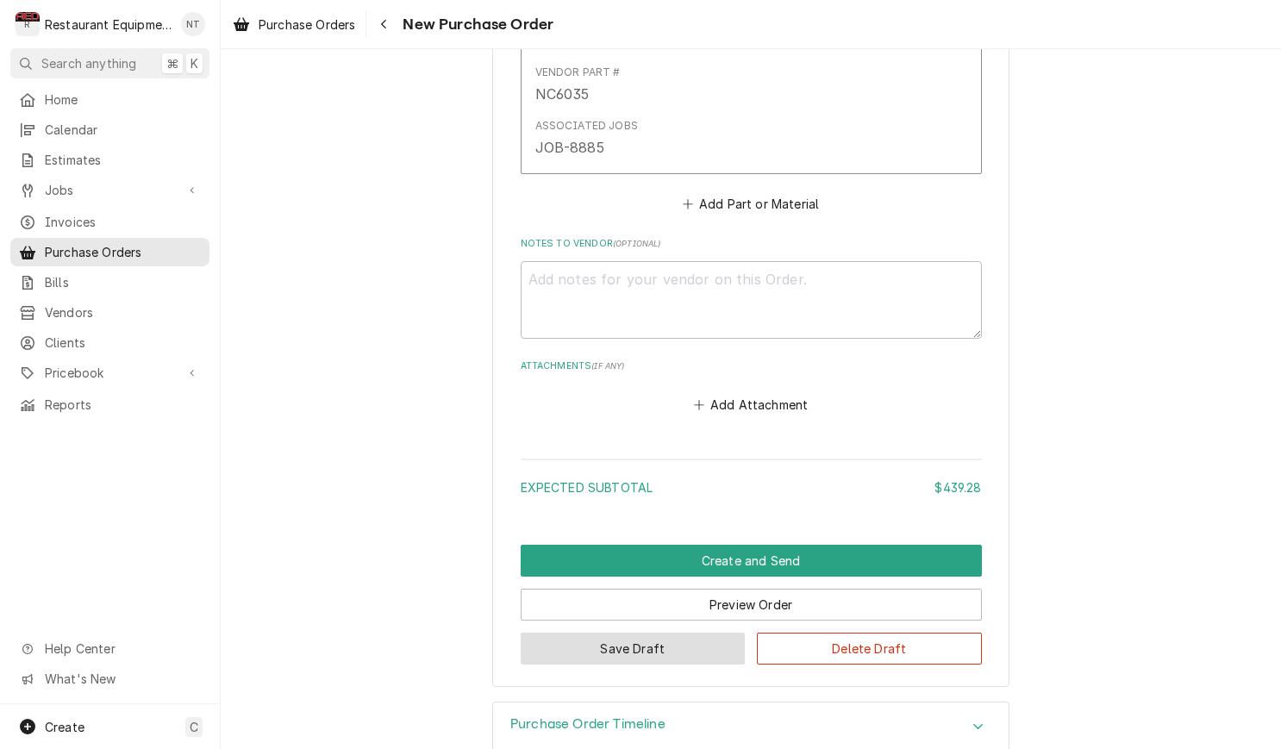
click at [676, 633] on button "Save Draft" at bounding box center [633, 649] width 225 height 32
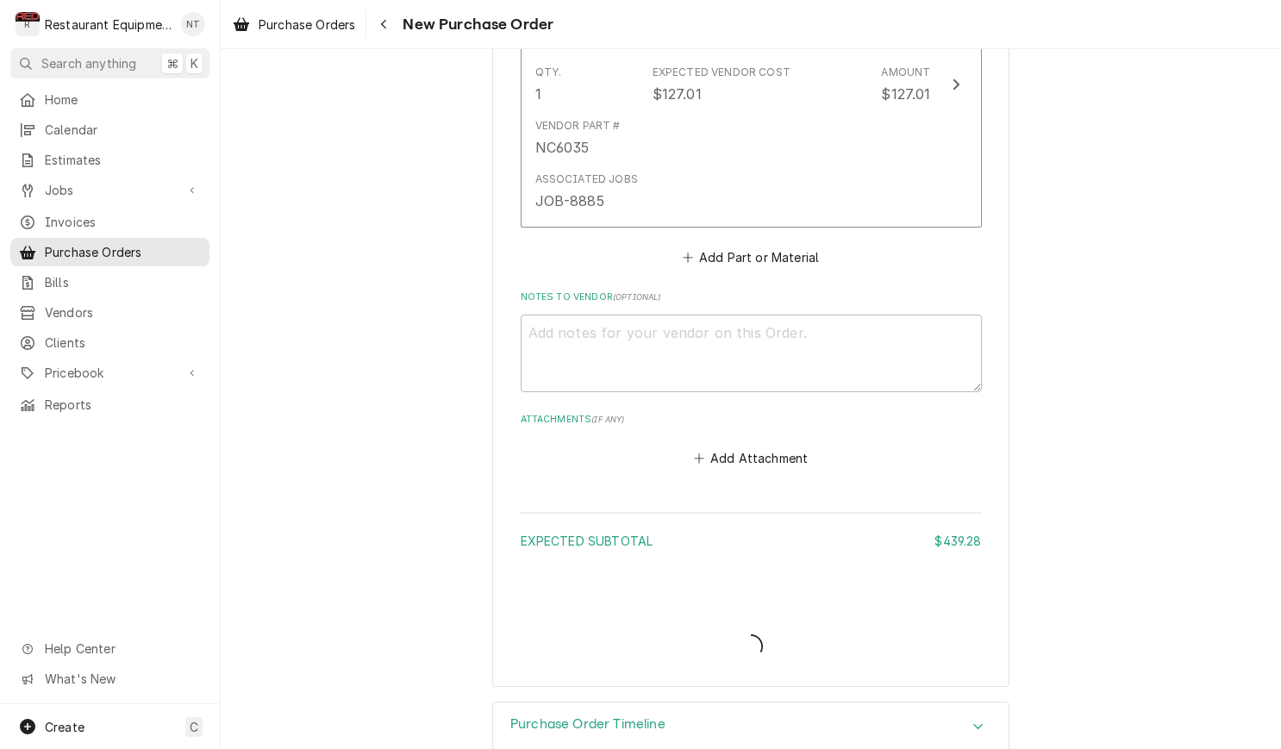
type textarea "x"
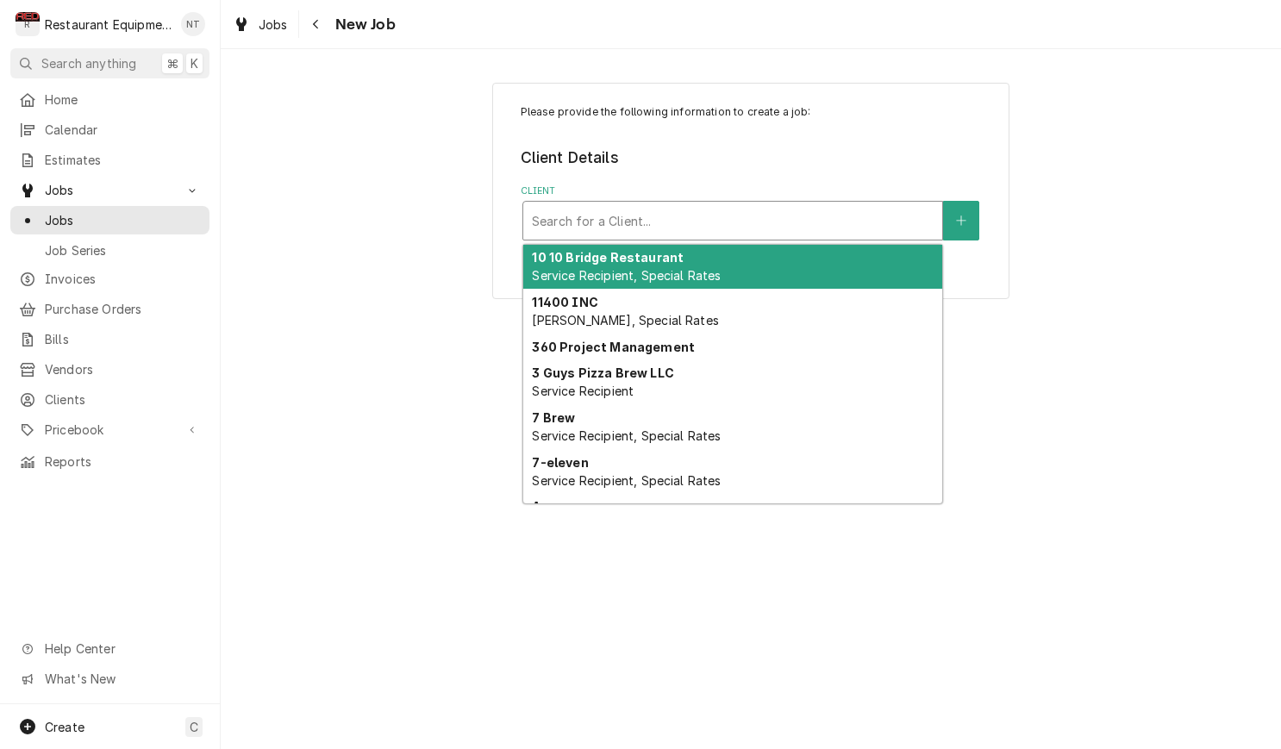
click at [809, 226] on div "Client" at bounding box center [733, 220] width 402 height 31
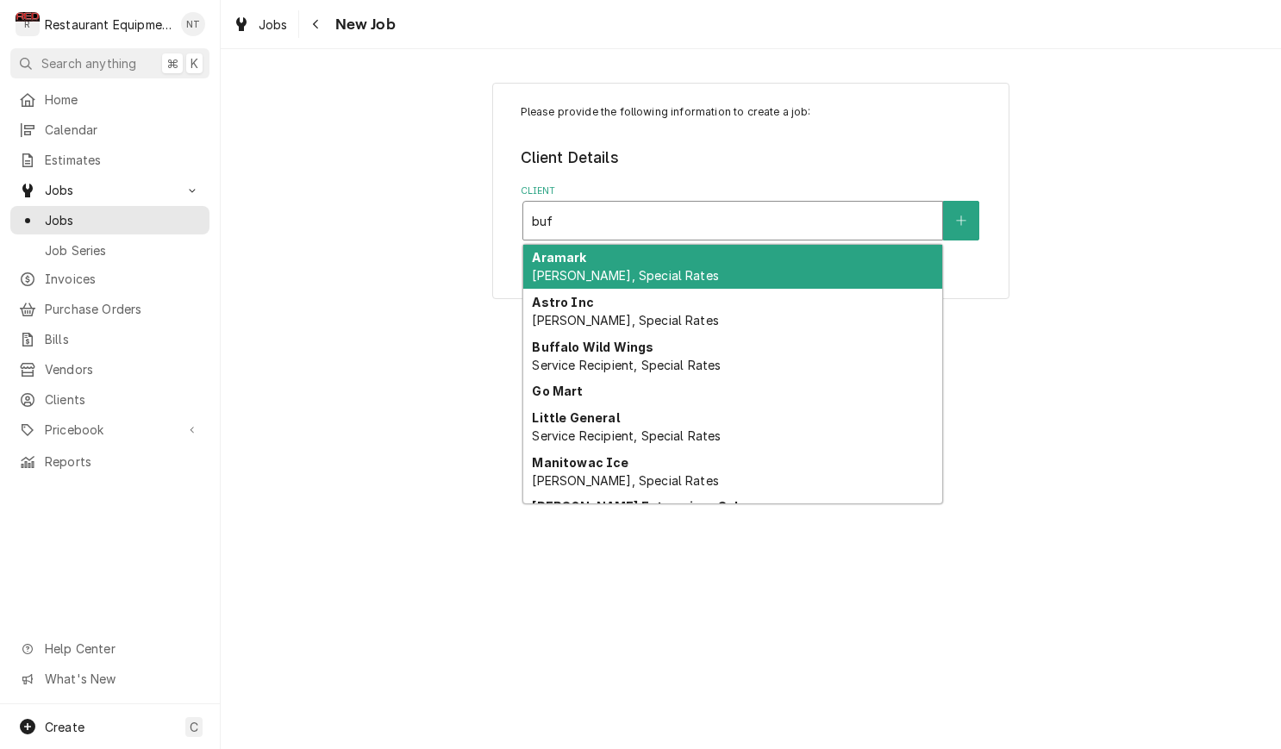
type input "buff"
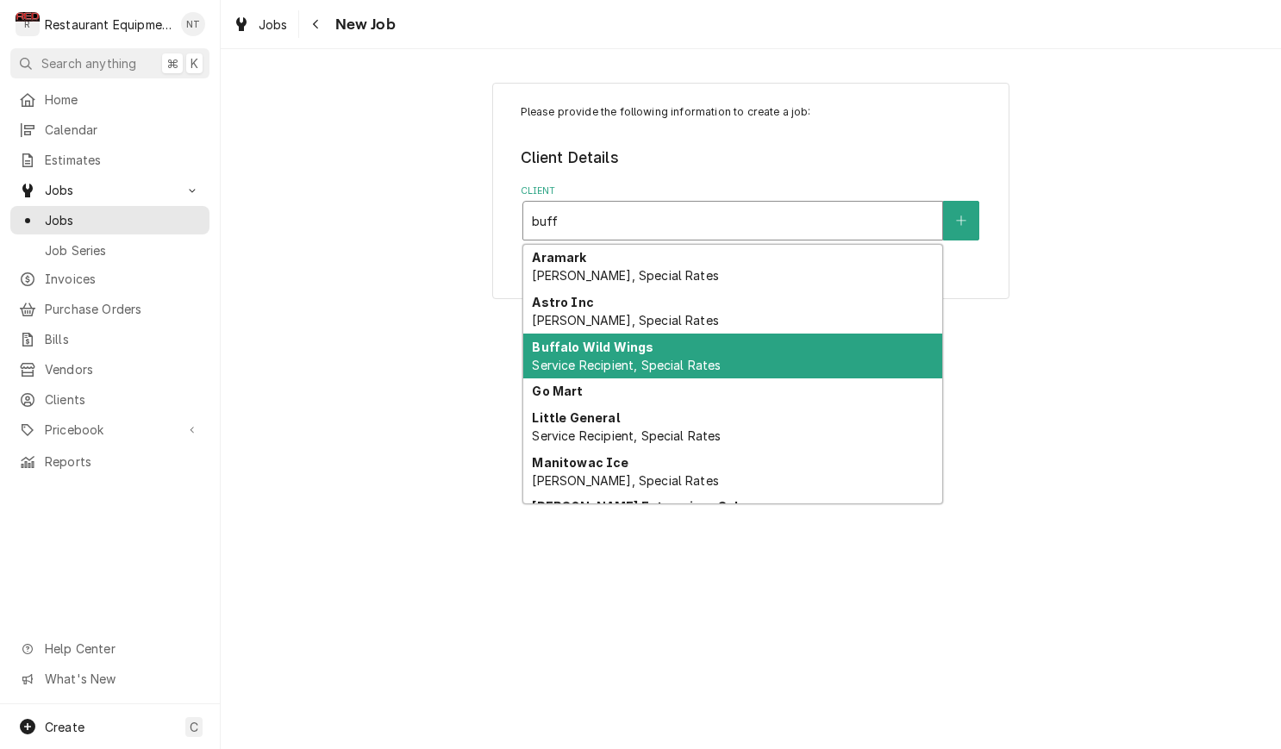
click at [922, 349] on div "Buffalo Wild Wings Service Recipient, Special Rates" at bounding box center [732, 356] width 419 height 45
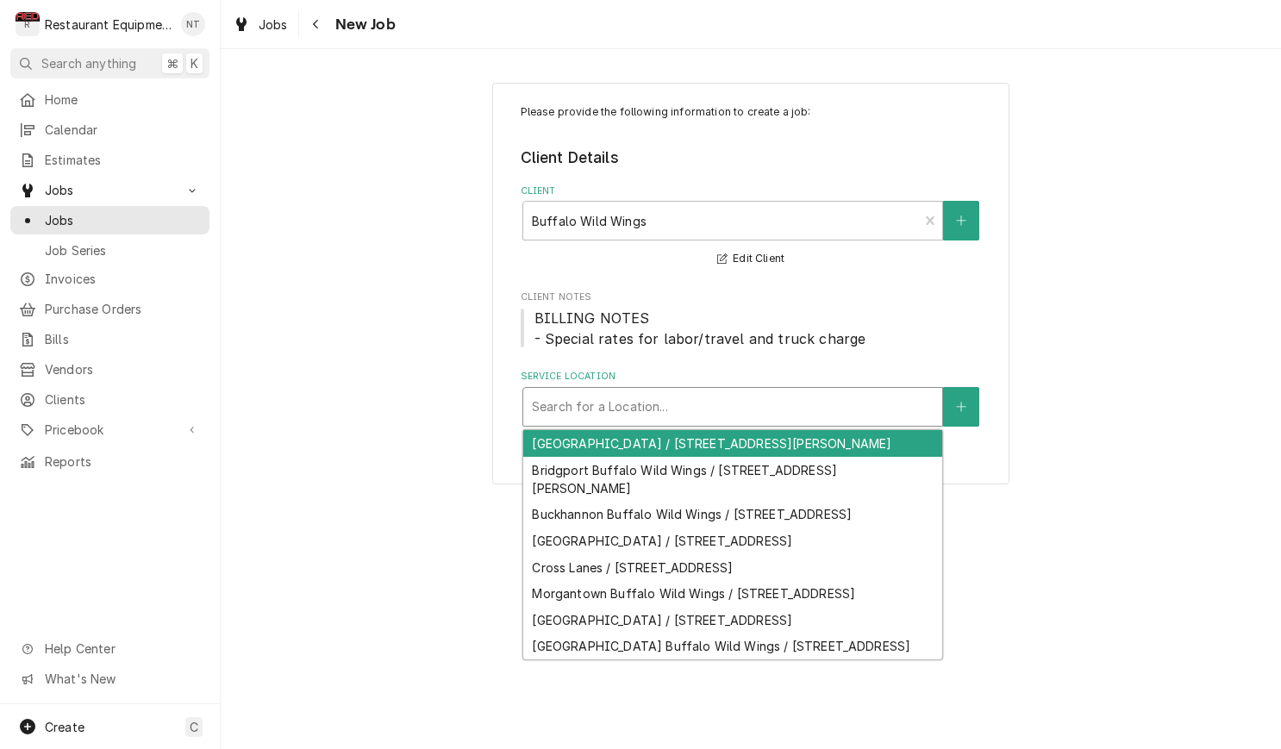
click at [743, 413] on div "Service Location" at bounding box center [733, 406] width 402 height 31
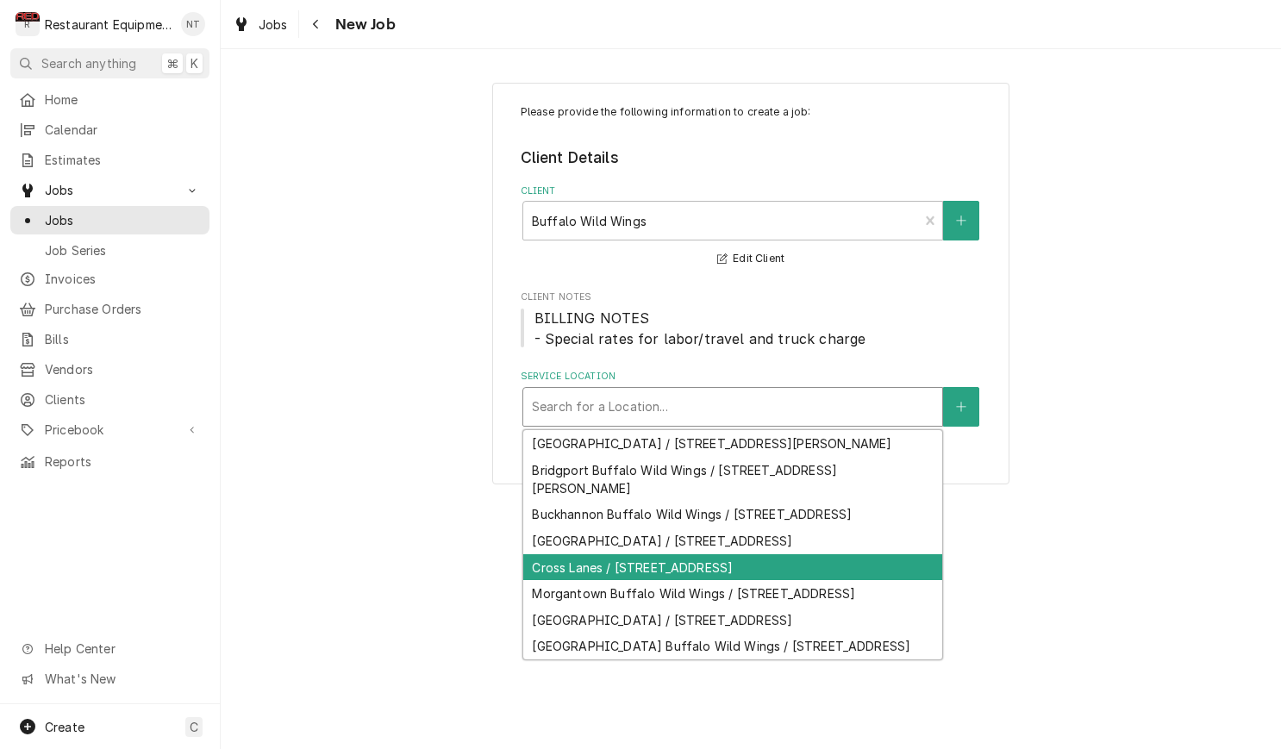
click at [861, 561] on div "Cross Lanes / 70 Nitro Market Pl, Cross Lanes, WV 25313" at bounding box center [732, 567] width 419 height 27
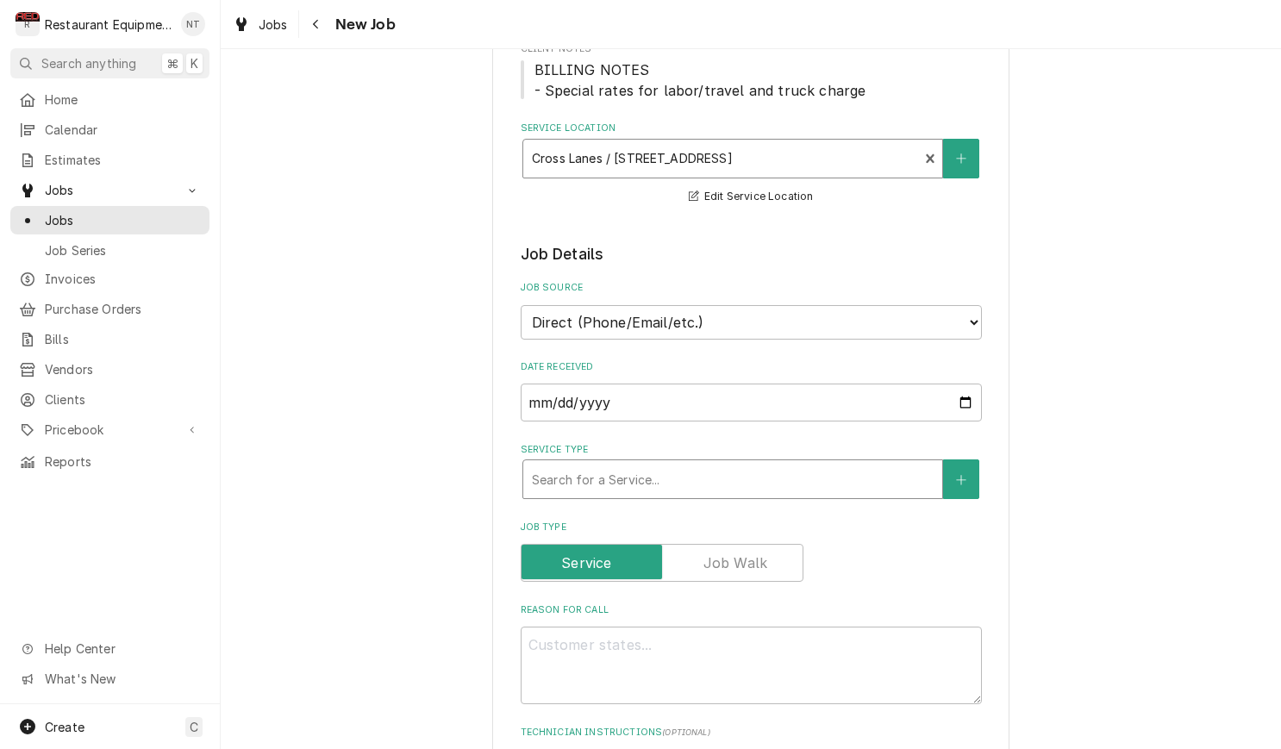
scroll to position [250, 0]
click at [781, 462] on div "Service Type" at bounding box center [733, 477] width 402 height 31
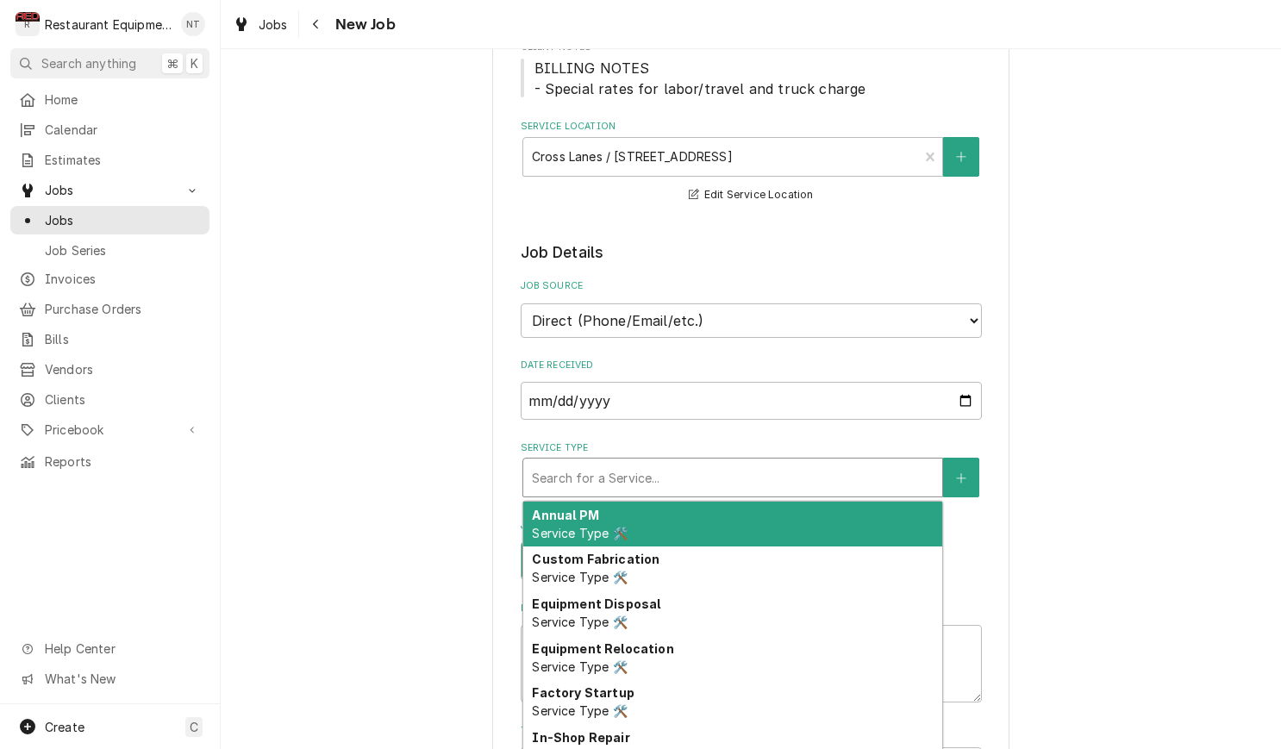
type textarea "x"
type input "b"
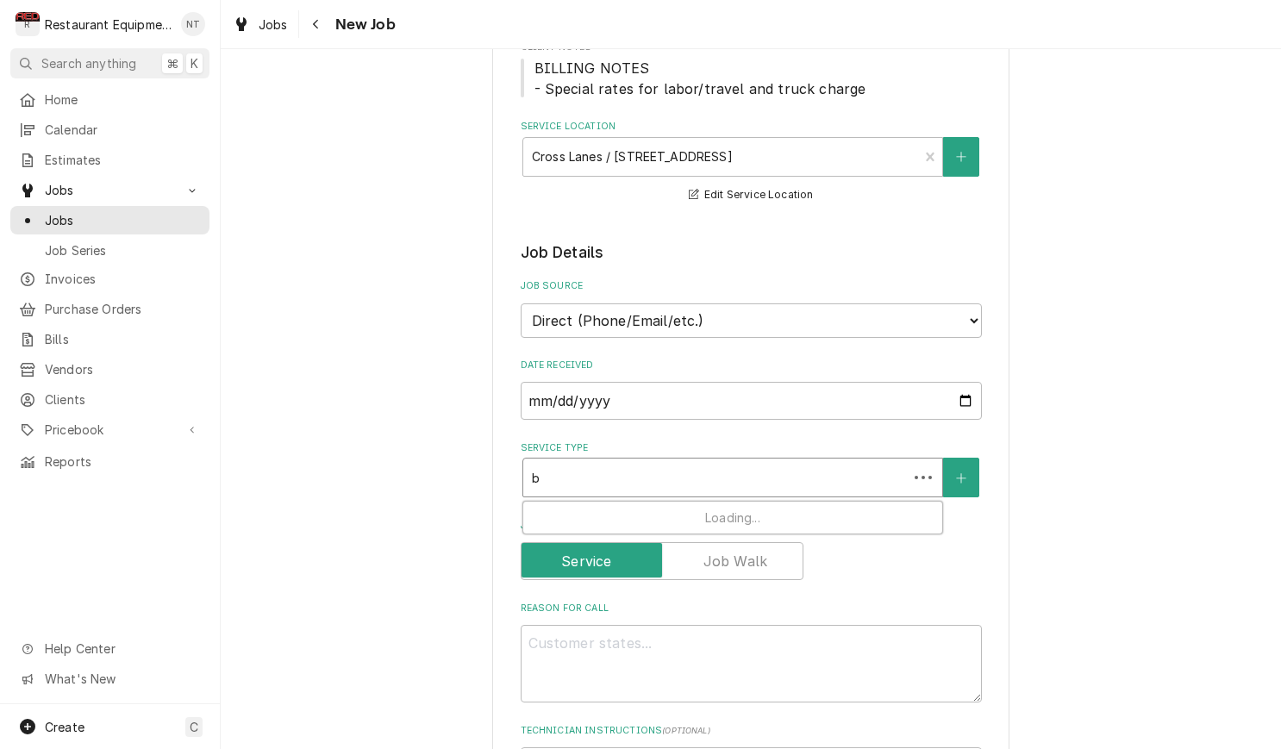
type textarea "x"
type input "br"
type textarea "x"
type input "bre"
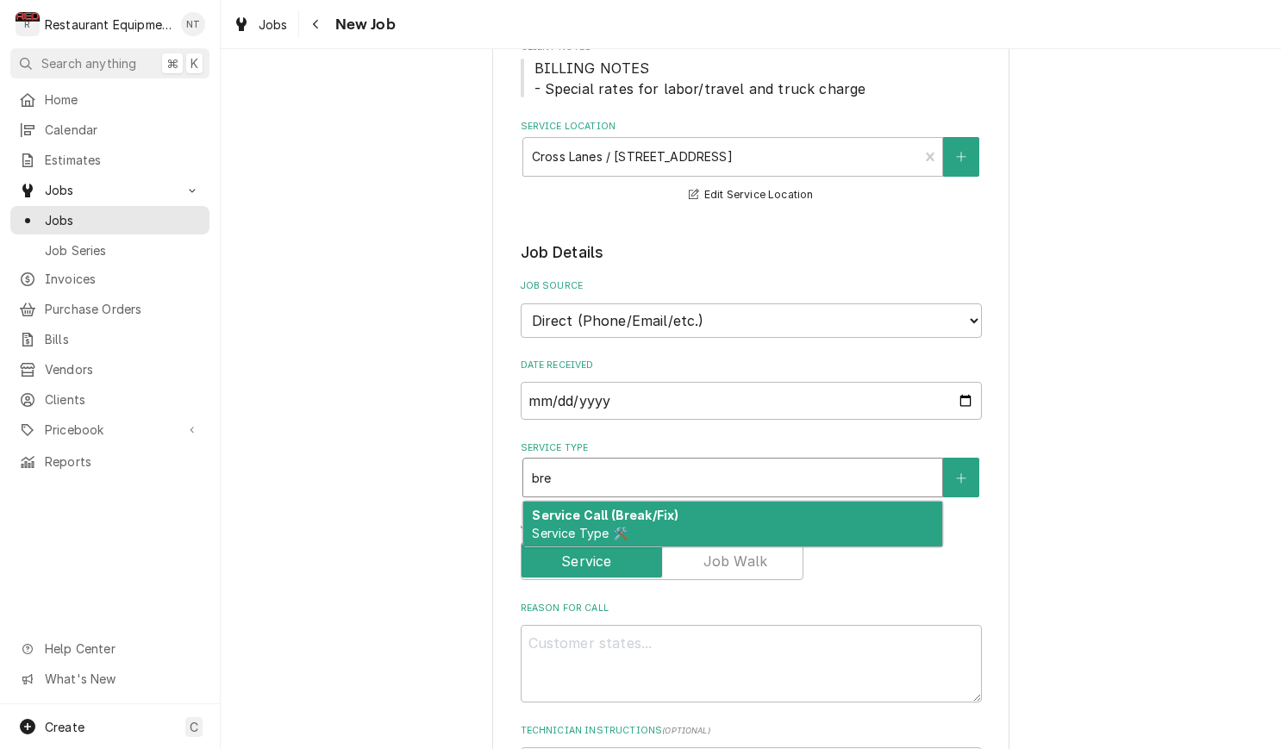
click at [784, 502] on div "Service Call (Break/Fix) Service Type 🛠️" at bounding box center [732, 524] width 419 height 45
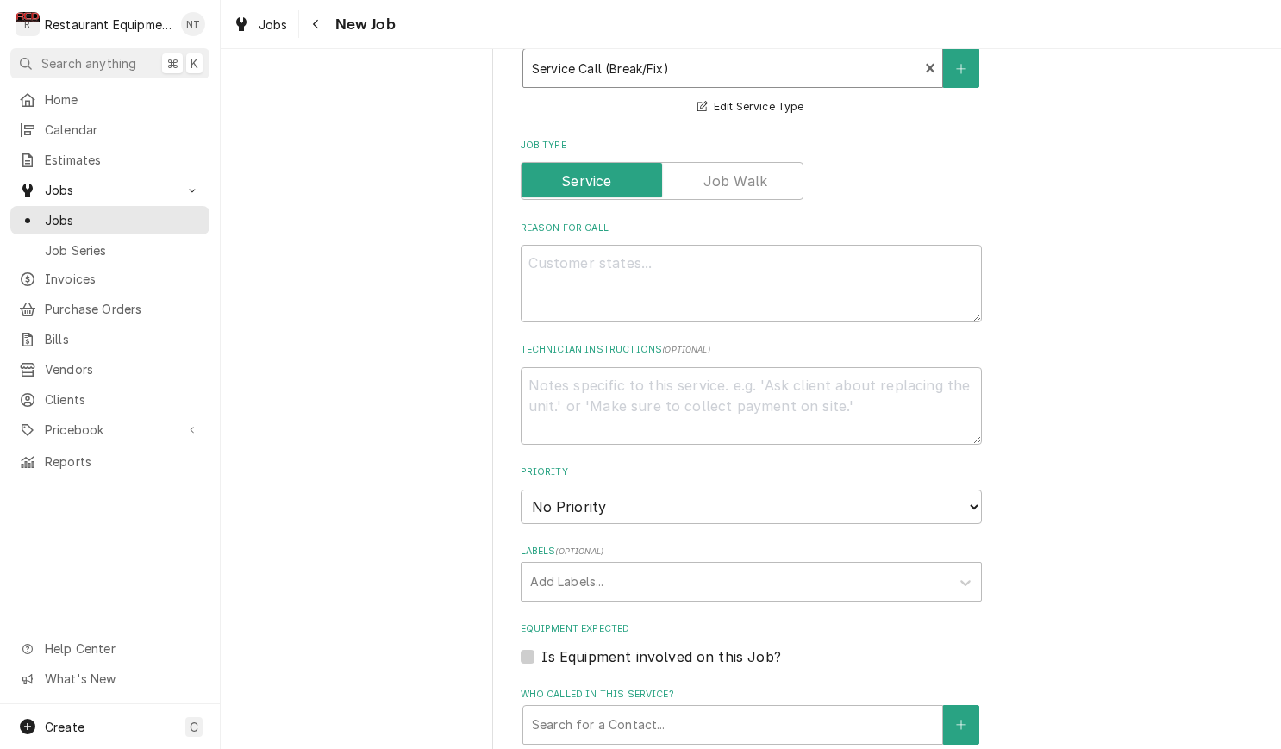
scroll to position [661, 0]
click at [760, 289] on textarea "Reason For Call" at bounding box center [751, 282] width 461 height 78
type textarea "x"
type textarea "g"
type textarea "x"
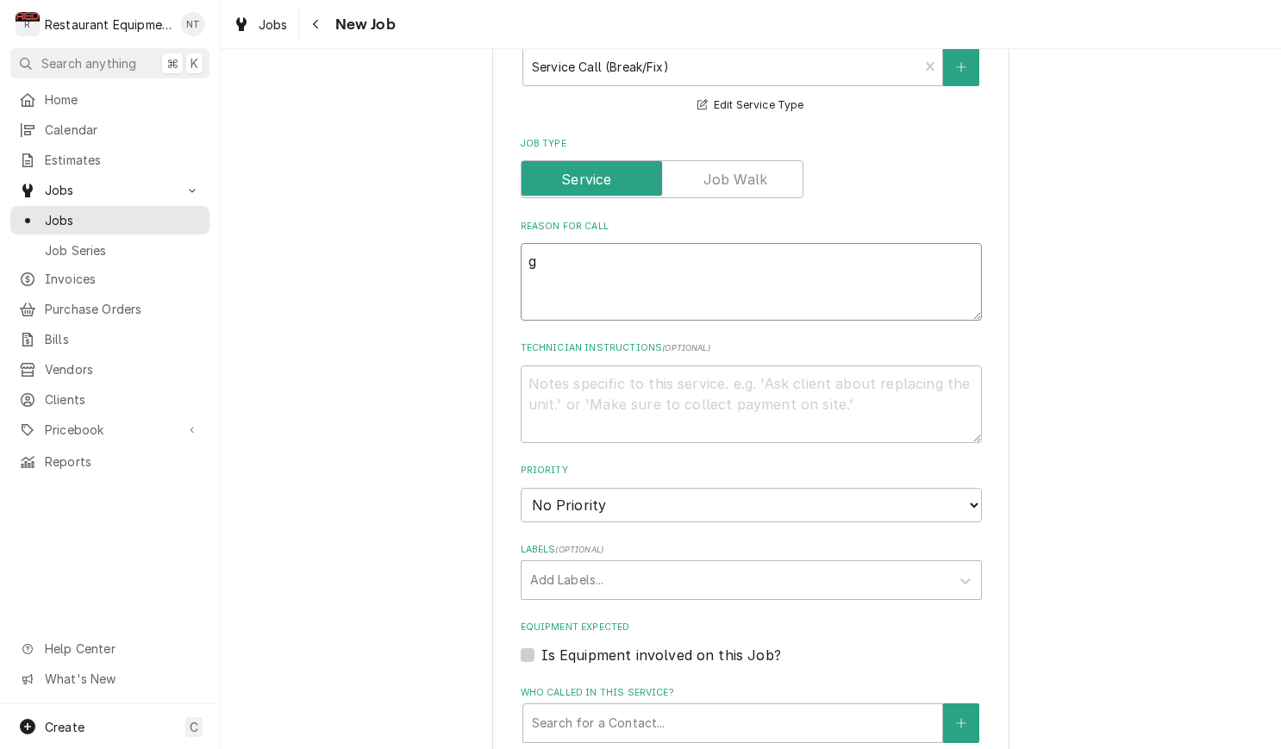
type textarea "gl"
type textarea "x"
type textarea "gla"
type textarea "x"
type textarea "glas"
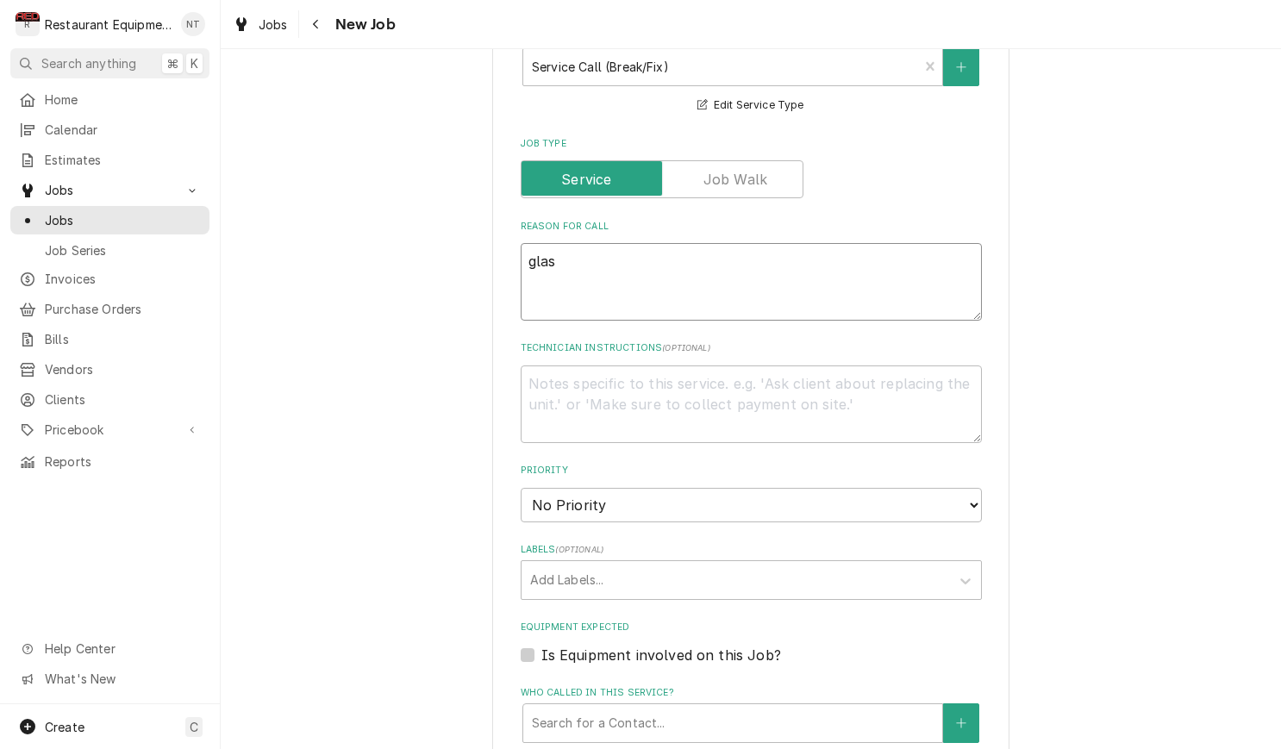
type textarea "x"
type textarea "glass"
type textarea "x"
type textarea "glass"
type textarea "x"
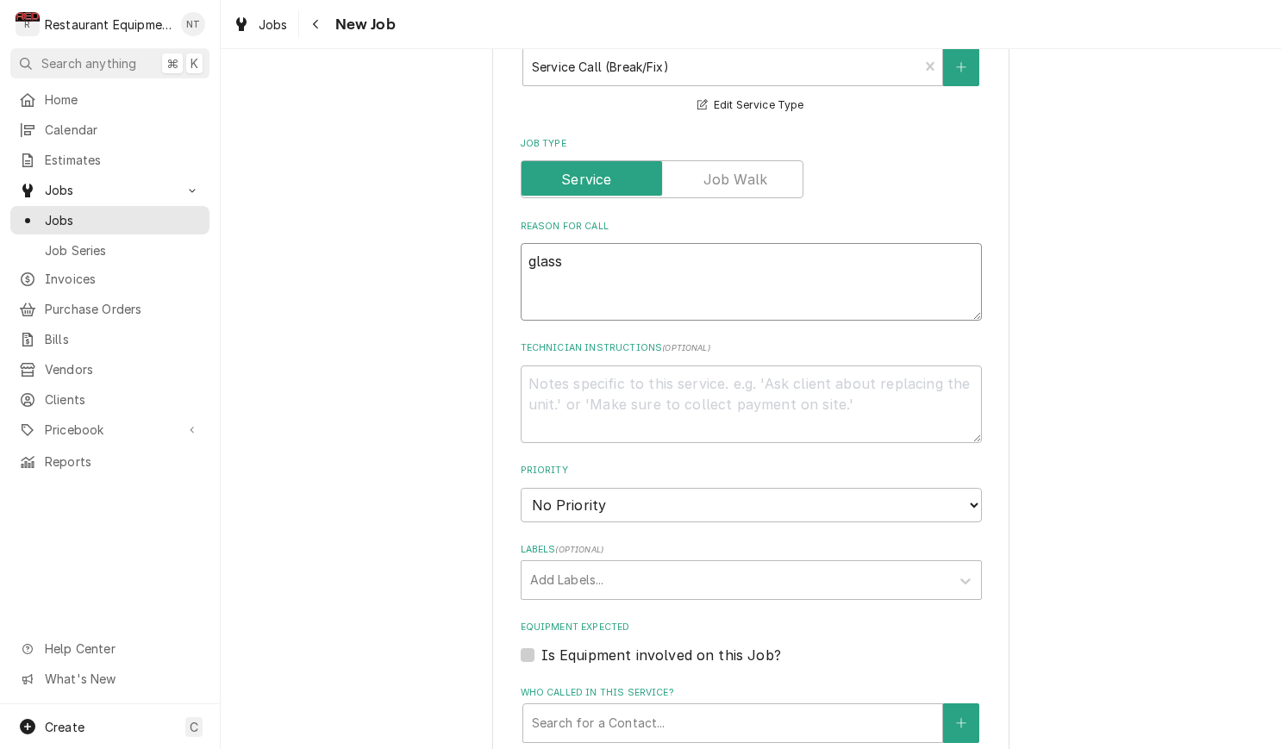
type textarea "glass c"
type textarea "x"
type textarea "glass ch"
type textarea "x"
type textarea "glass chi"
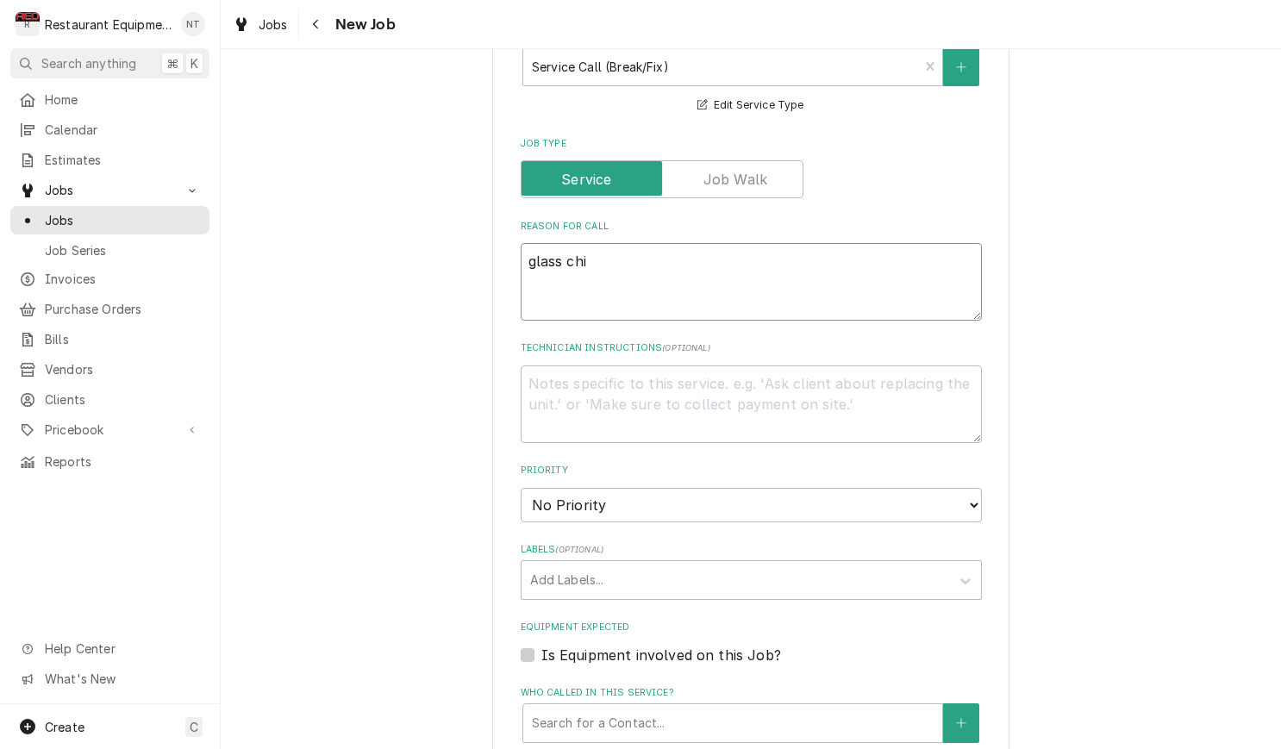
type textarea "x"
type textarea "glass chil"
type textarea "x"
type textarea "glass chill"
type textarea "x"
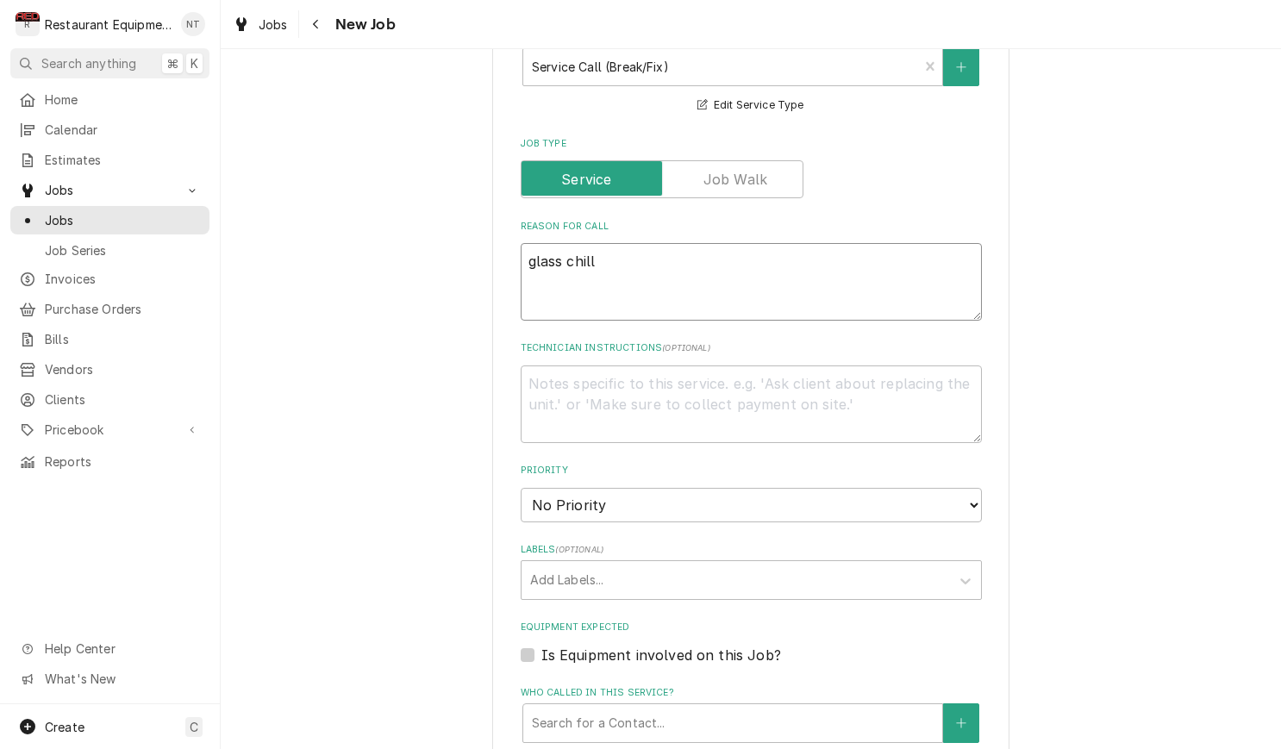
type textarea "glass chille"
type textarea "x"
type textarea "glass chiller"
type textarea "x"
type textarea "glass chiller"
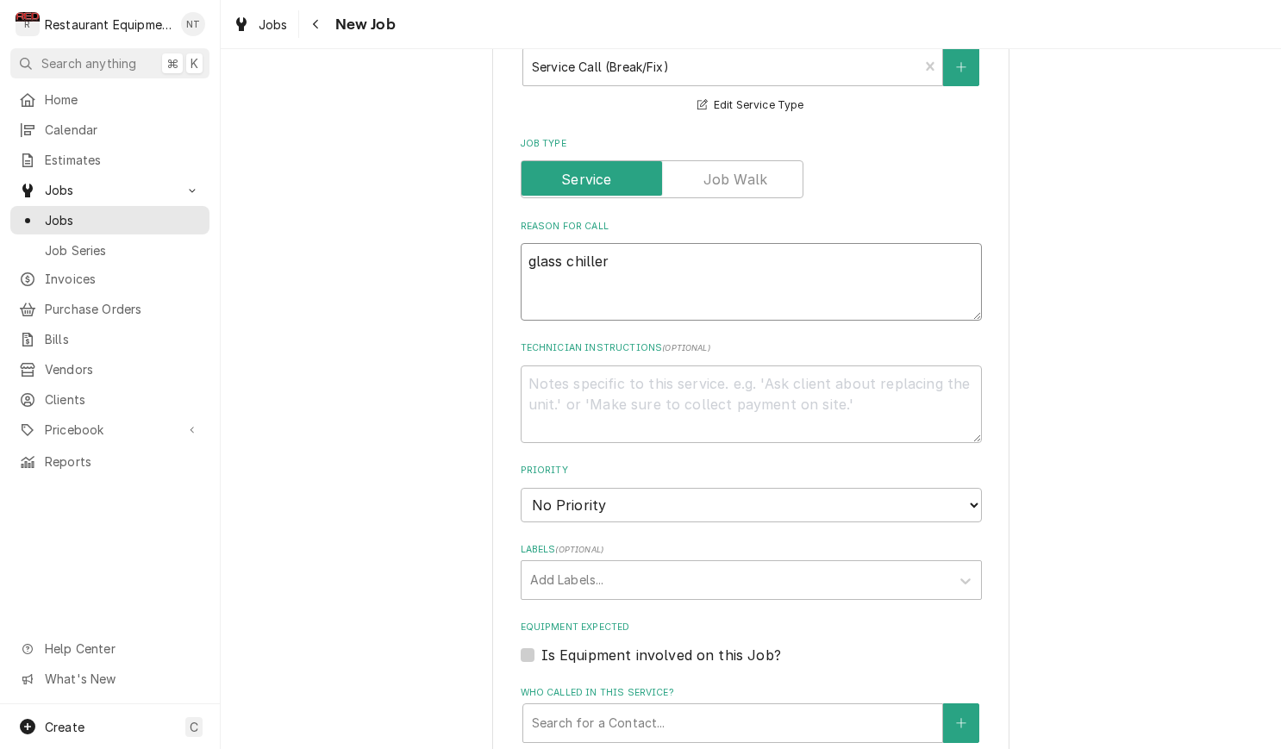
type textarea "x"
type textarea "glass chiller ""
type textarea "x"
type textarea "glass chiller "m"
type textarea "x"
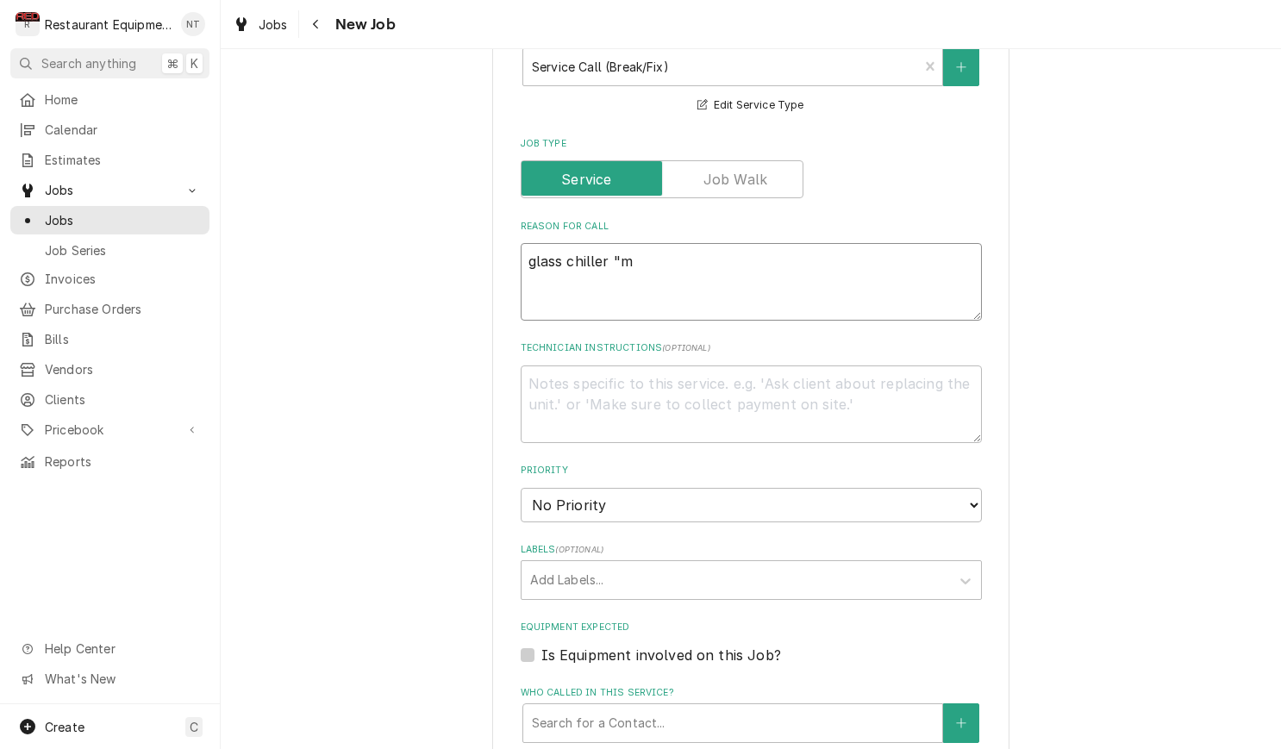
type textarea "glass chiller "ma"
type textarea "x"
type textarea "glass chiller "mak"
type textarea "x"
type textarea "glass chiller "maki"
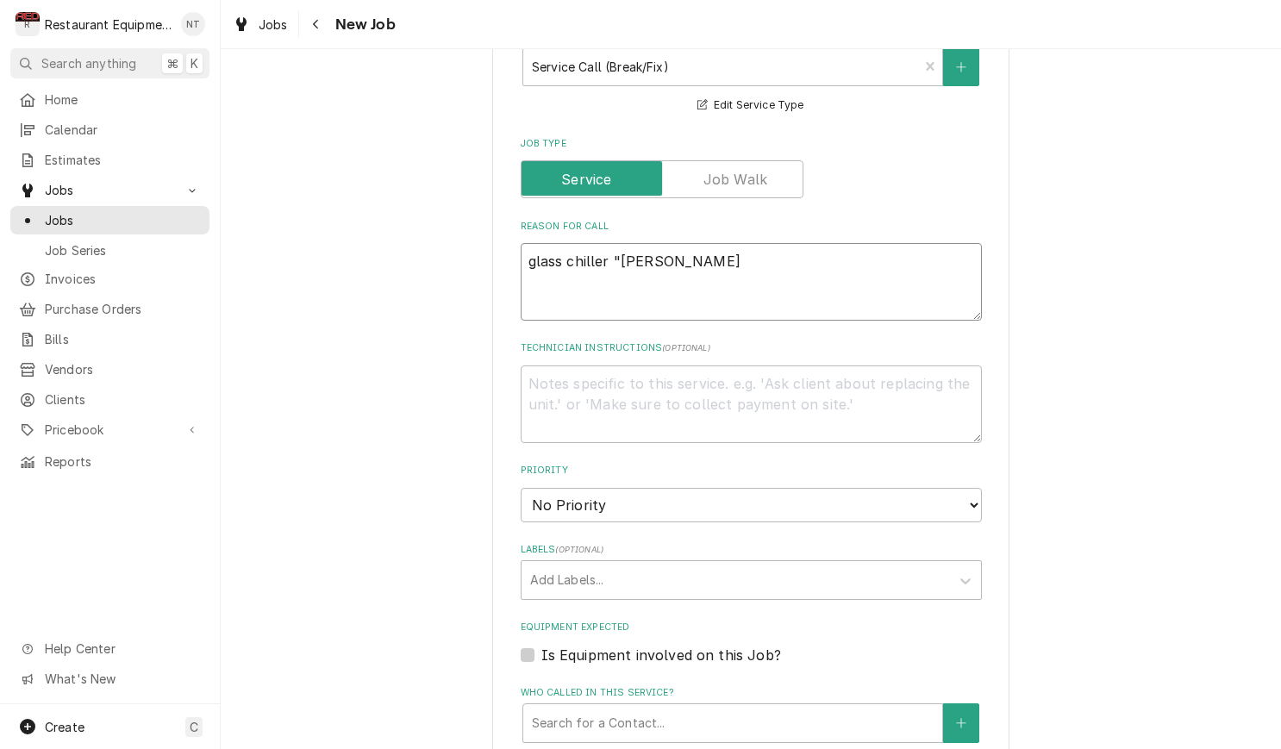
type textarea "x"
type textarea "glass chiller "makin"
type textarea "x"
type textarea "glass chiller "making"
type textarea "x"
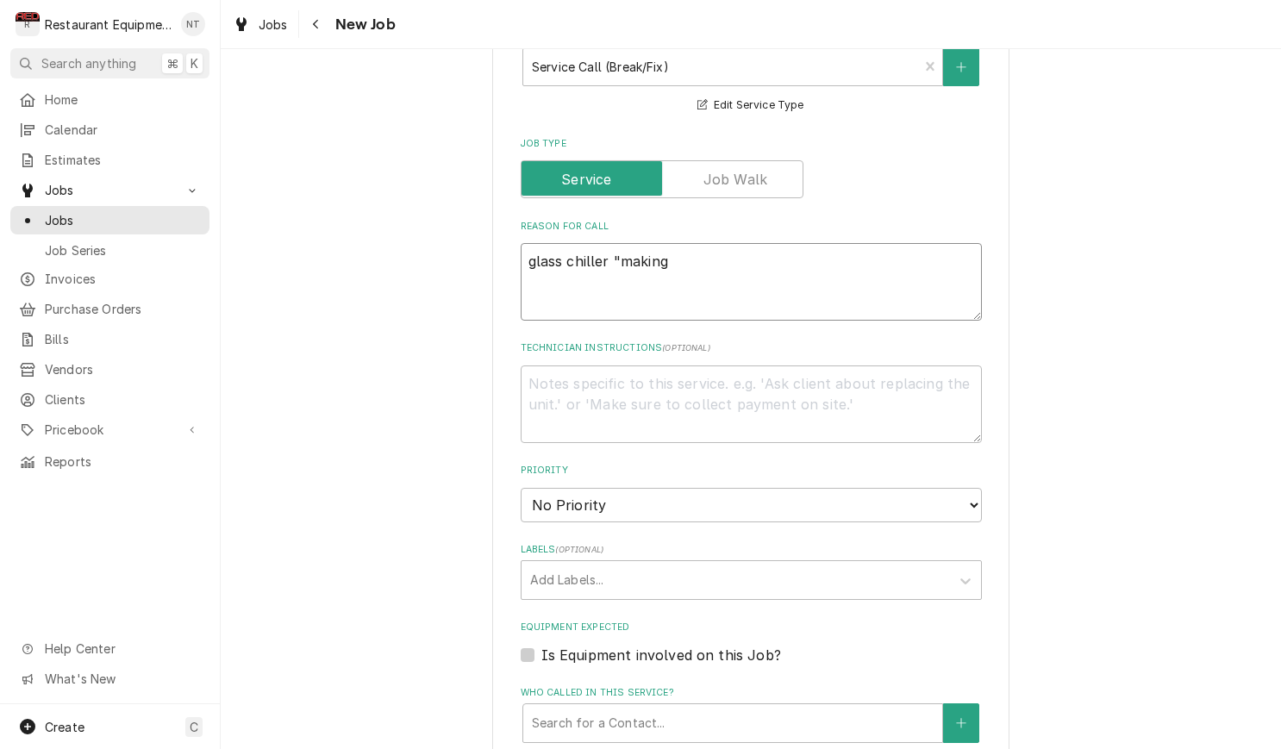
type textarea "glass chiller "making"
type textarea "x"
type textarea "glass chiller "making a"
type textarea "x"
type textarea "glass chiller "making an"
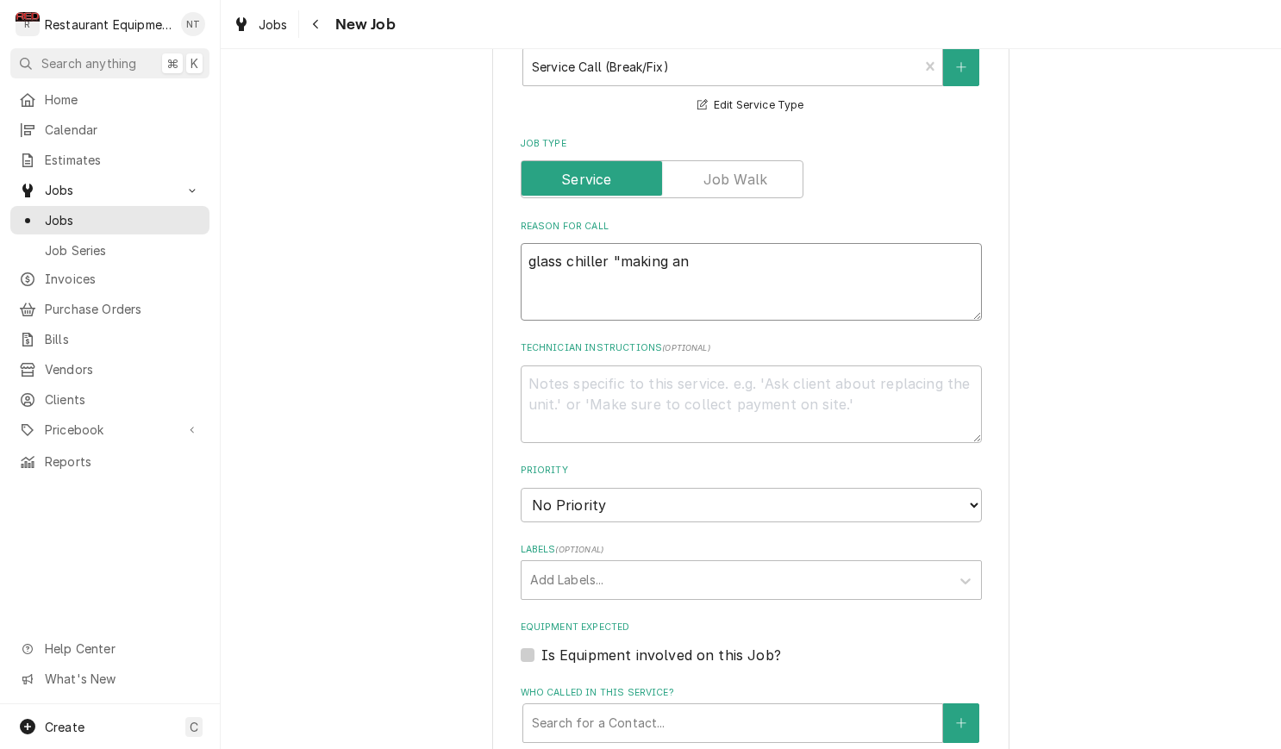
type textarea "x"
type textarea "glass chiller "making an"
type textarea "x"
type textarea "glass chiller "making an a"
type textarea "x"
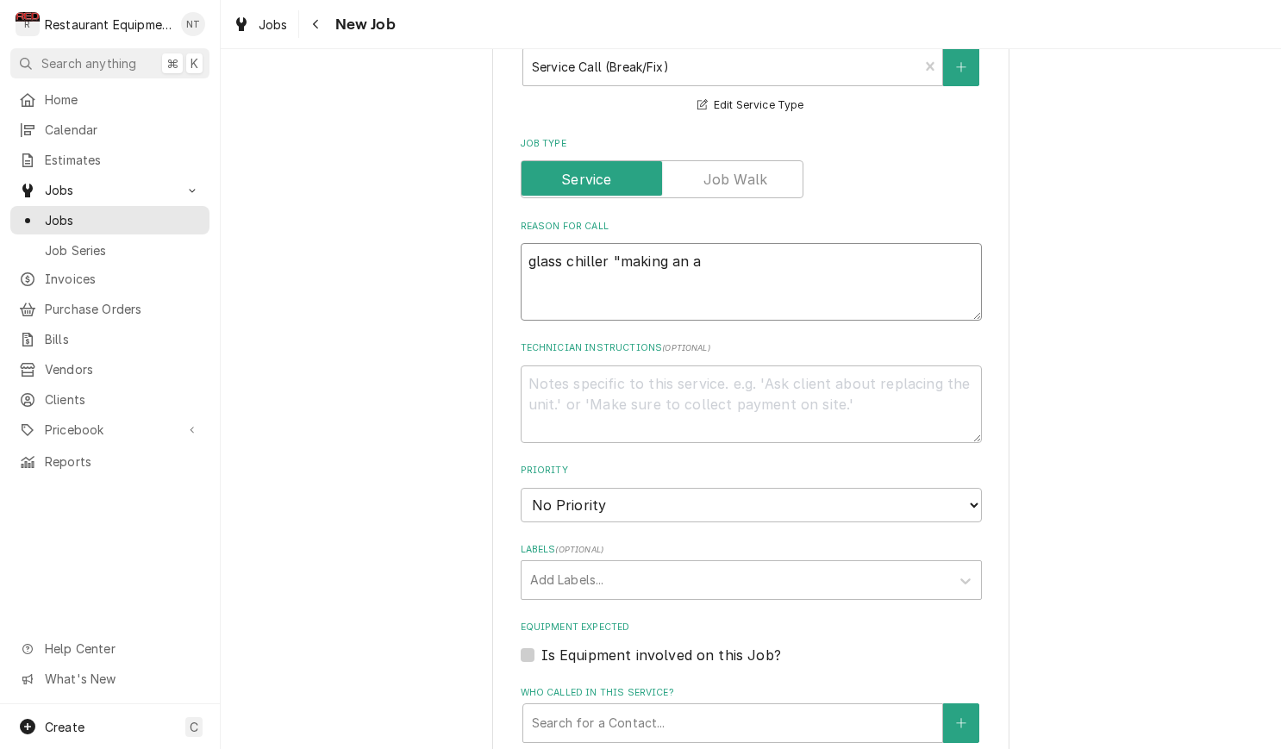
type textarea "glass chiller "making an aw"
type textarea "x"
type textarea "glass chiller "making an awf"
type textarea "x"
type textarea "glass chiller "making an awfu"
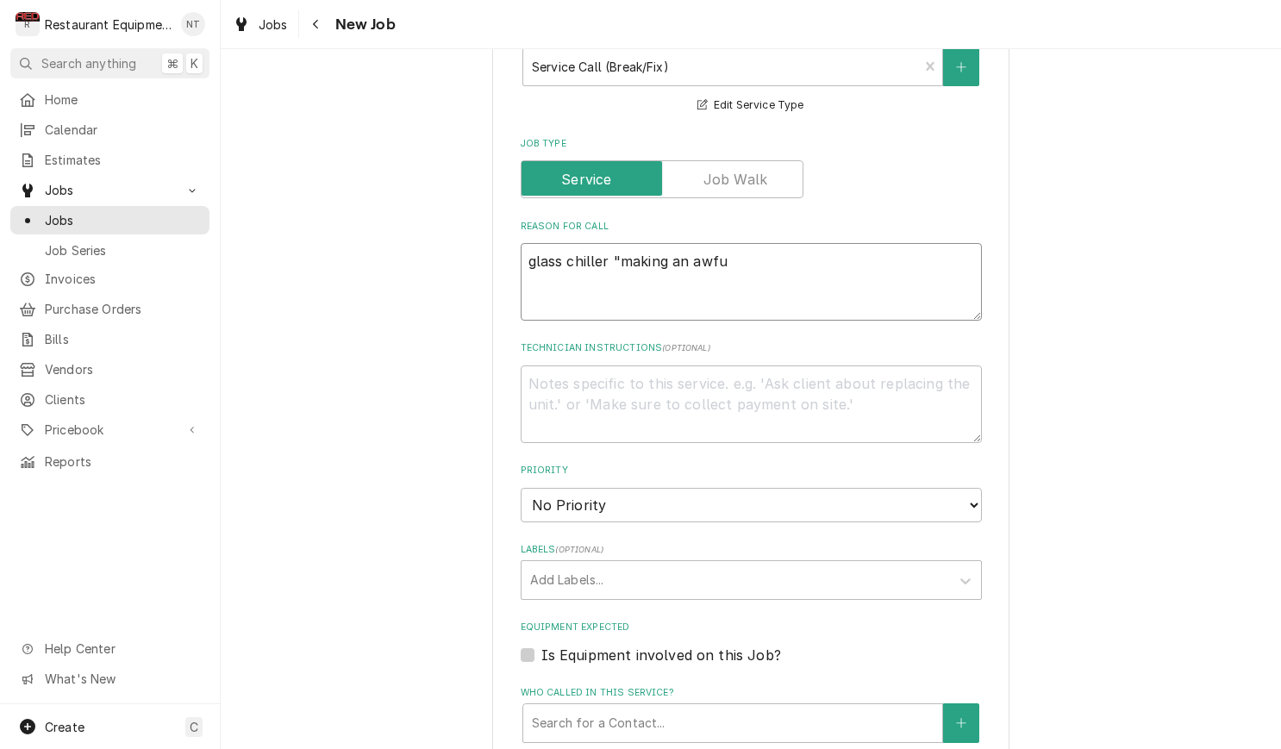
type textarea "x"
type textarea "glass chiller "making an awful"
type textarea "x"
type textarea "glass chiller "making an awful"
type textarea "x"
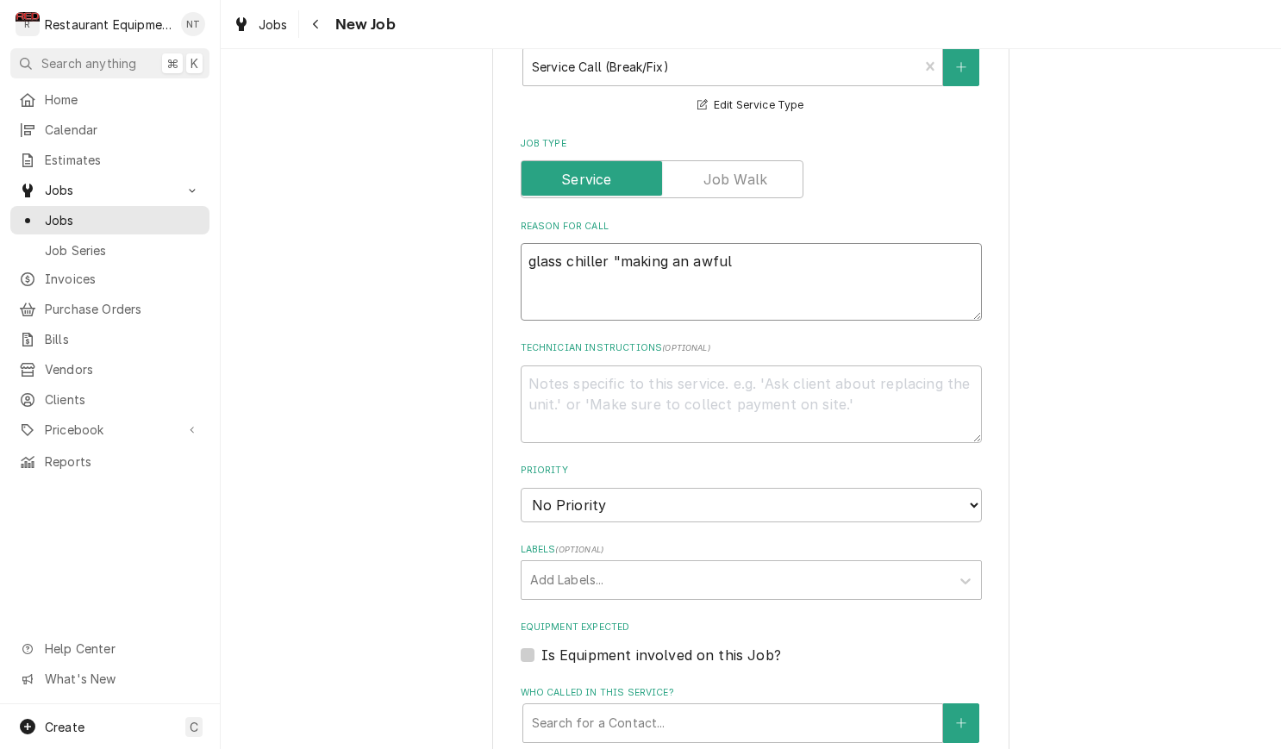
type textarea "glass chiller "making an awful r"
type textarea "x"
type textarea "glass chiller "making an awful ra"
type textarea "x"
type textarea "glass chiller "making an awful rac"
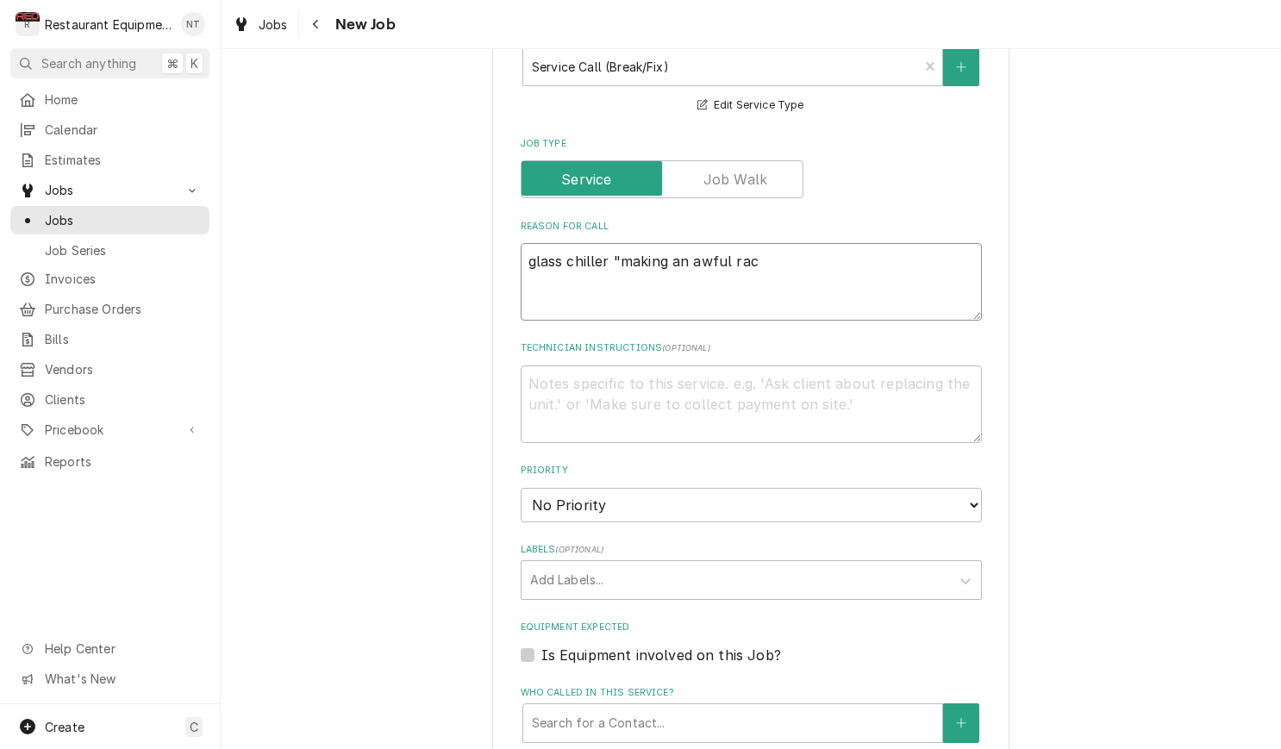
type textarea "x"
type textarea "glass chiller "making an awful rack"
type textarea "x"
type textarea "glass chiller "making an awful racke"
type textarea "x"
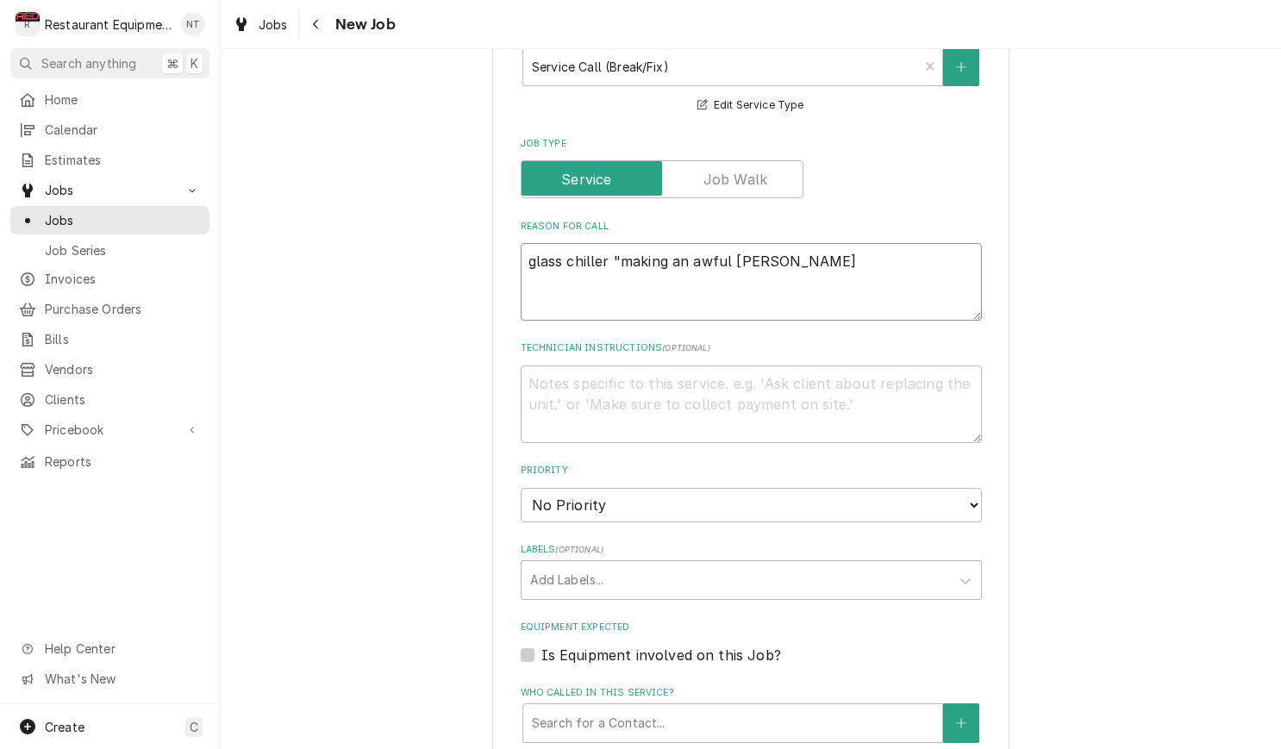
type textarea "glass chiller "making an awful racket"
type textarea "x"
type textarea "glass chiller "making an awful racket:"
type textarea "x"
type textarea "glass chiller "making an awful racket:"
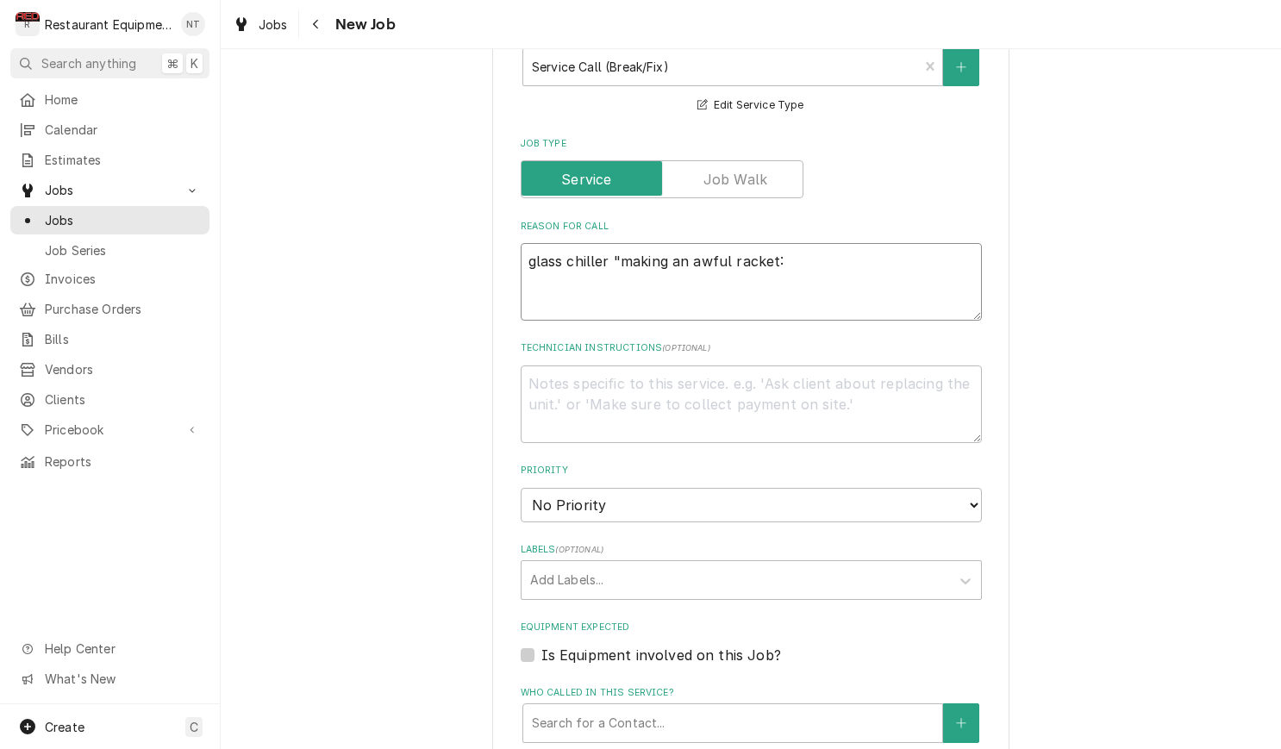
type textarea "x"
type textarea "glass chiller "making an awful racket: k"
type textarea "x"
type textarea "glass chiller "making an awful racket: ke"
type textarea "x"
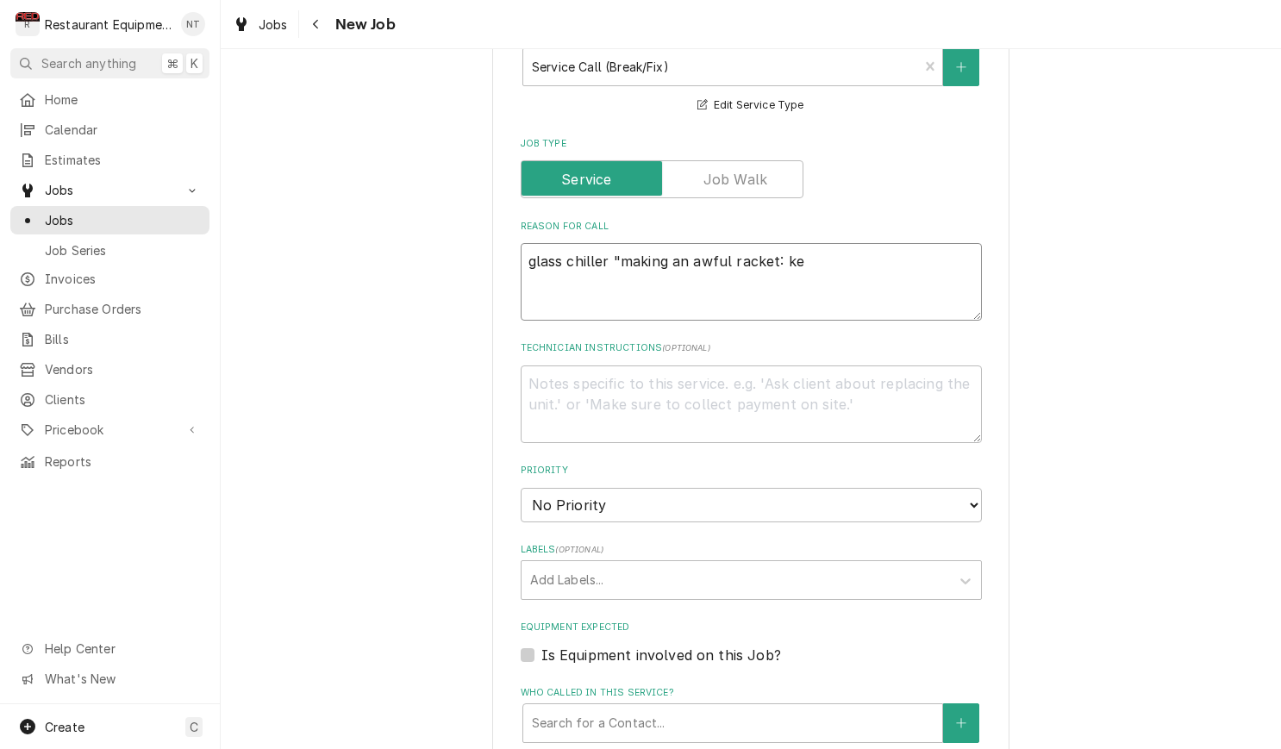
type textarea "glass chiller "making an awful racket: k"
type textarea "x"
type textarea "glass chiller "making an awful racket:"
type textarea "x"
type textarea "glass chiller "making an awful racket:"
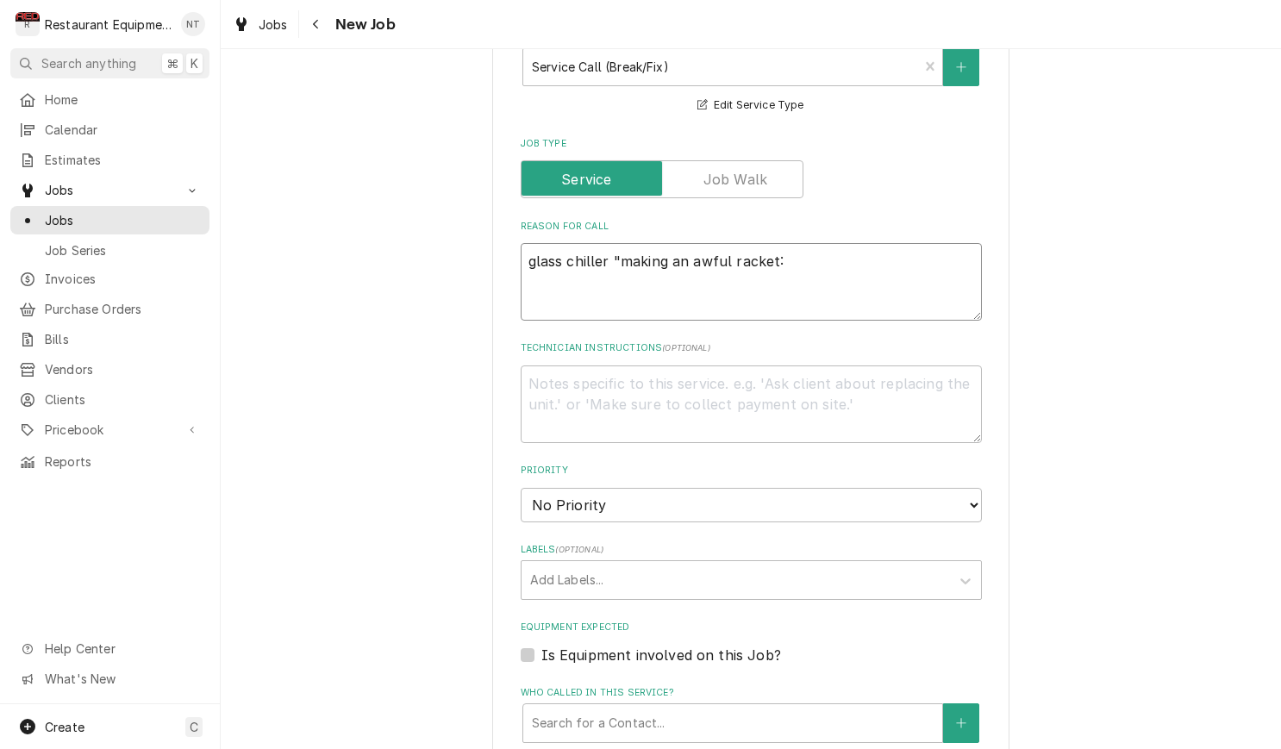
type textarea "x"
type textarea "glass chiller "making an awful racket"
type textarea "x"
type textarea "glass chiller "making an awful racket""
type textarea "x"
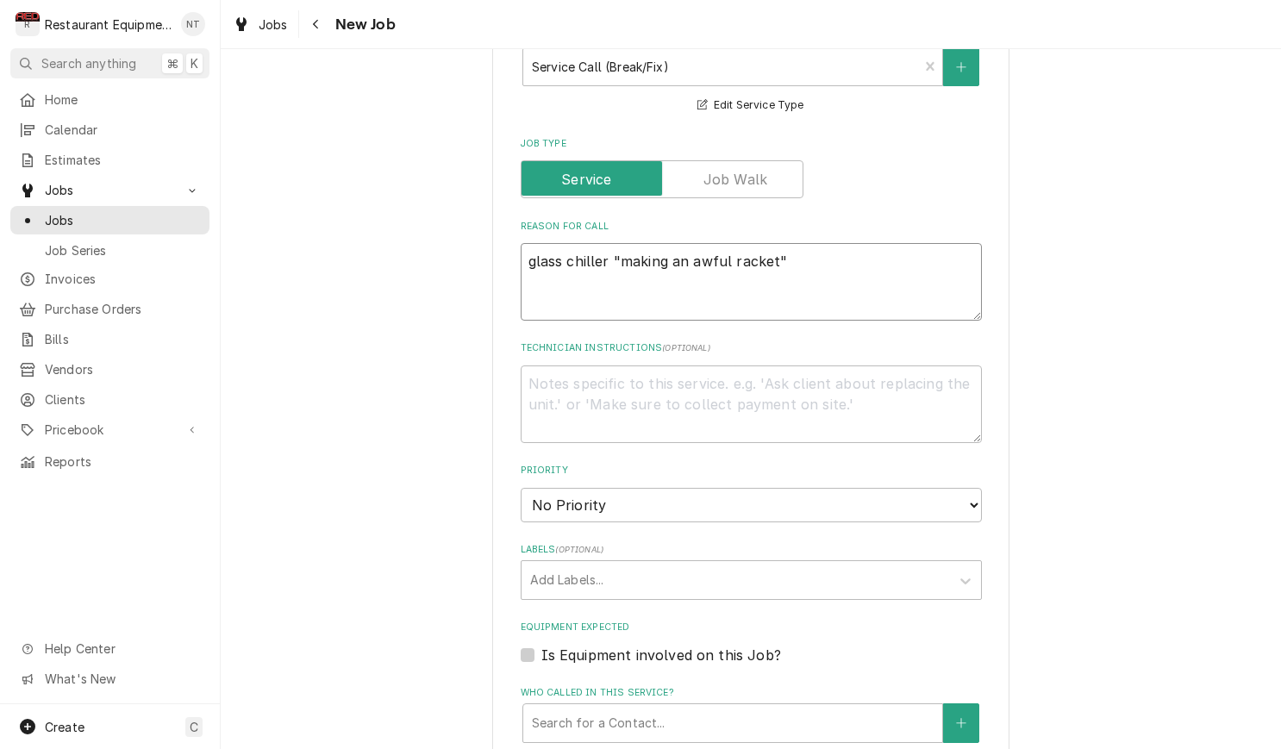
type textarea "glass chiller "making an awful racket""
type textarea "x"
type textarea "glass chiller "making an awful racket" k"
type textarea "x"
type textarea "glass chiller "making an awful racket" ke"
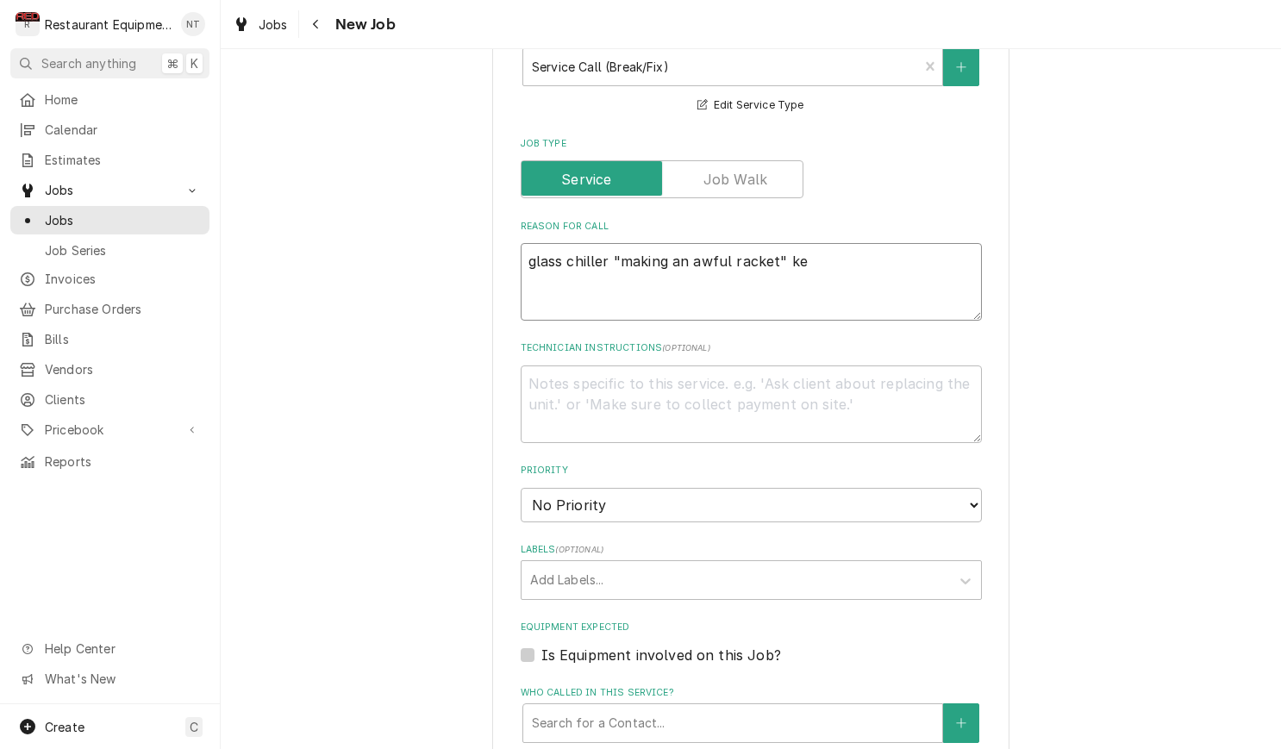
type textarea "x"
type textarea "glass chiller "making an awful racket" kee"
type textarea "x"
type textarea "glass chiller "making an awful racket" keep"
type textarea "x"
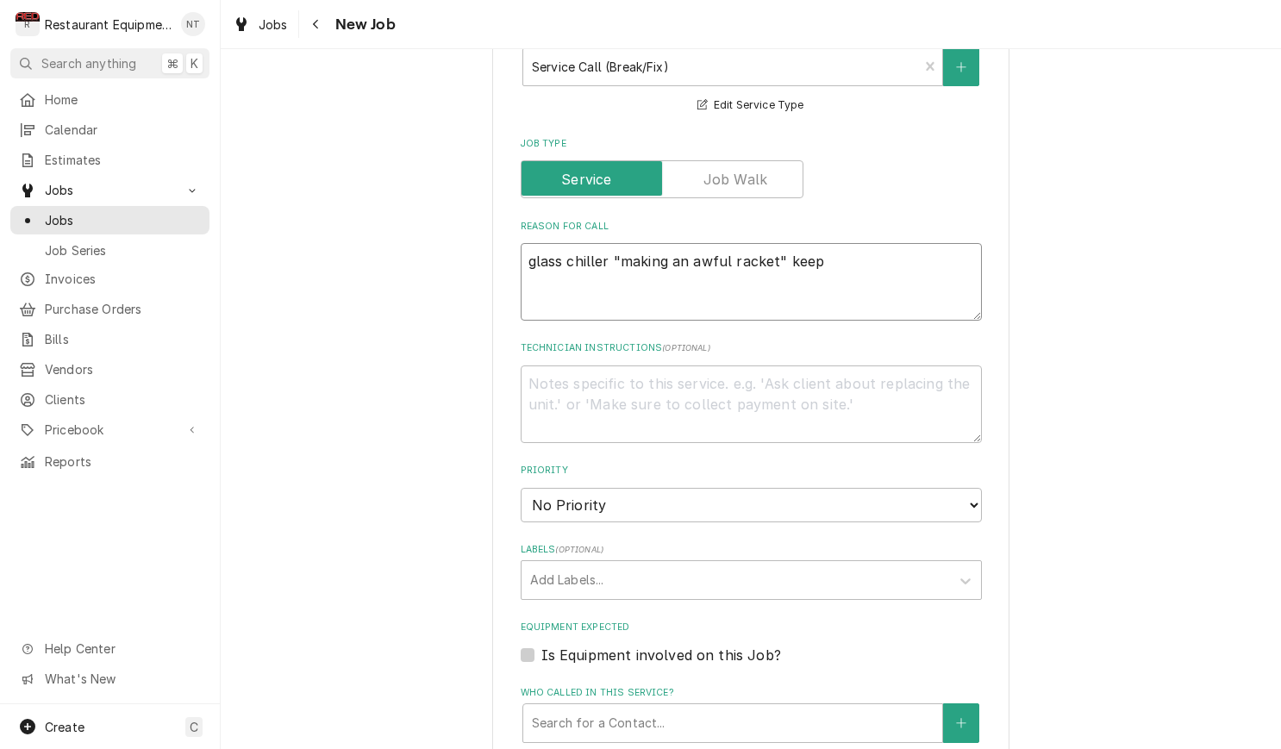
type textarea "glass chiller "making an awful racket" keepi"
type textarea "x"
type textarea "glass chiller "making an awful racket" keepin"
type textarea "x"
type textarea "glass chiller "making an awful racket" keeping"
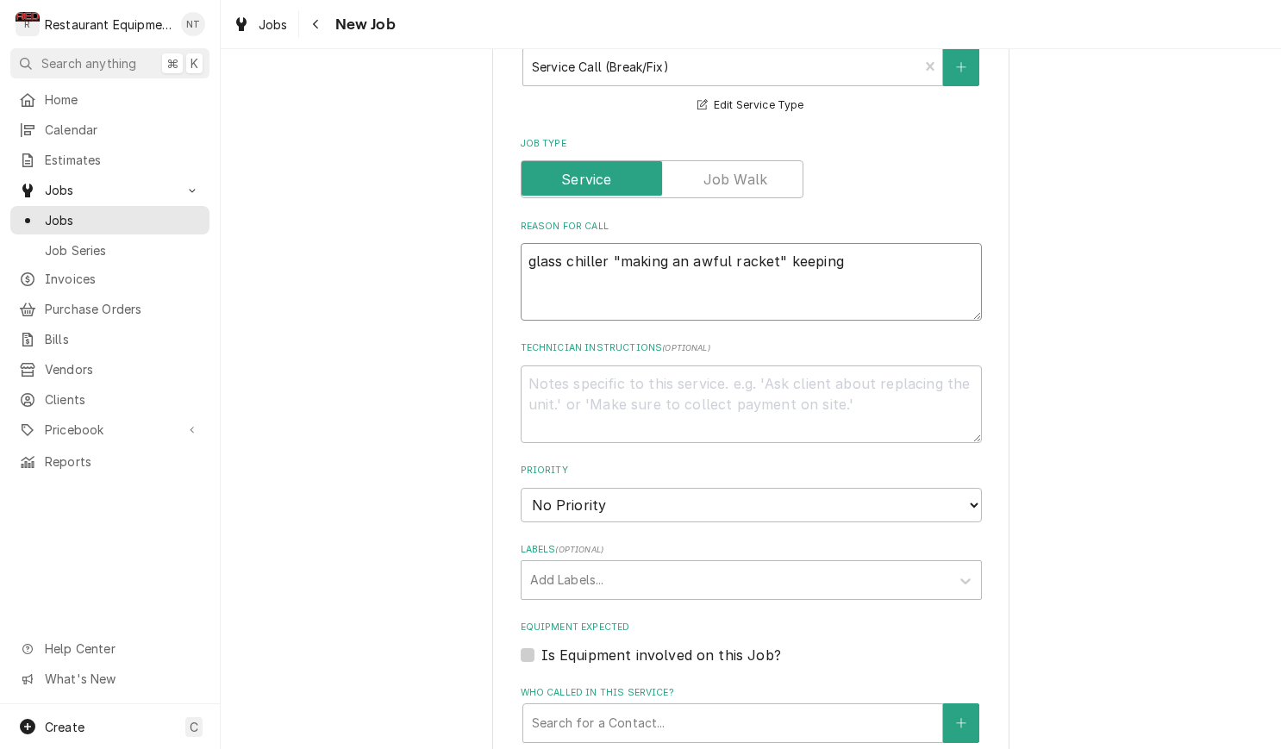
type textarea "x"
type textarea "glass chiller "making an awful racket" keeping"
type textarea "x"
type textarea "glass chiller "making an awful racket" keeping t"
type textarea "x"
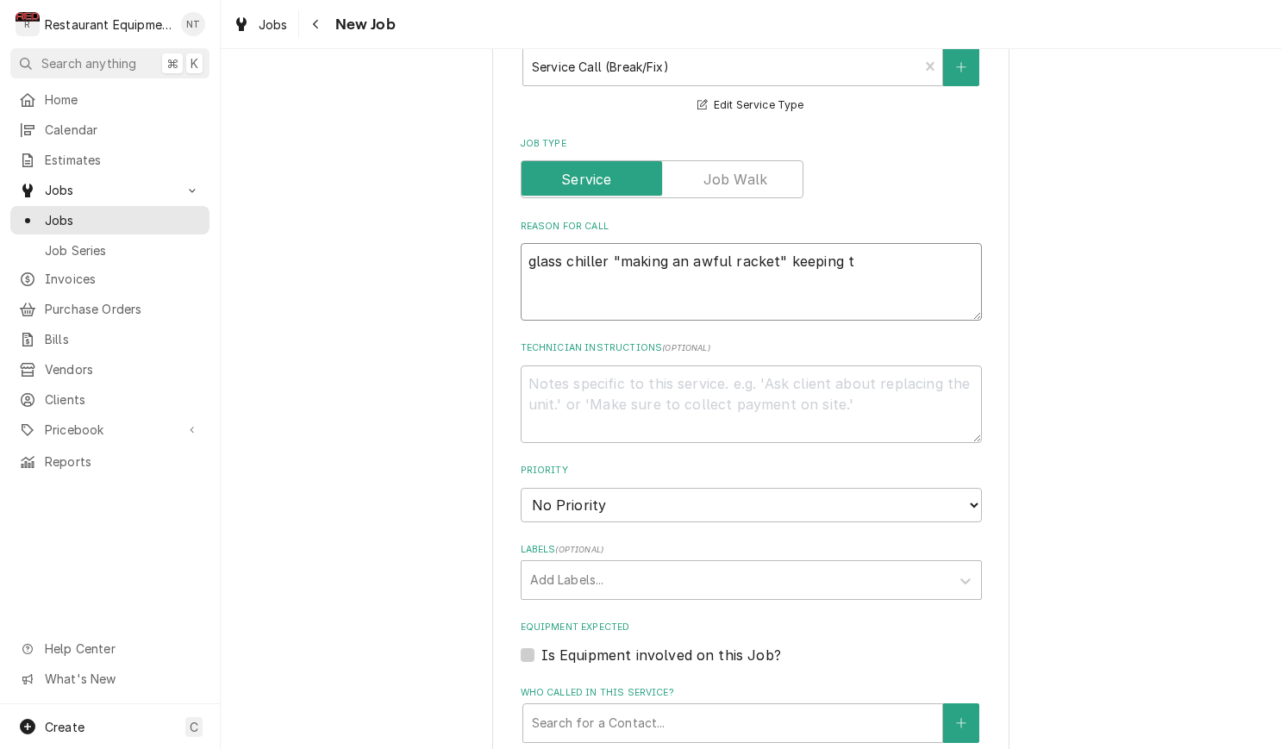
type textarea "glass chiller "making an awful racket" keeping te"
type textarea "x"
type textarea "glass chiller "making an awful racket" keeping tem"
type textarea "x"
type textarea "glass chiller "making an awful racket" keeping temp"
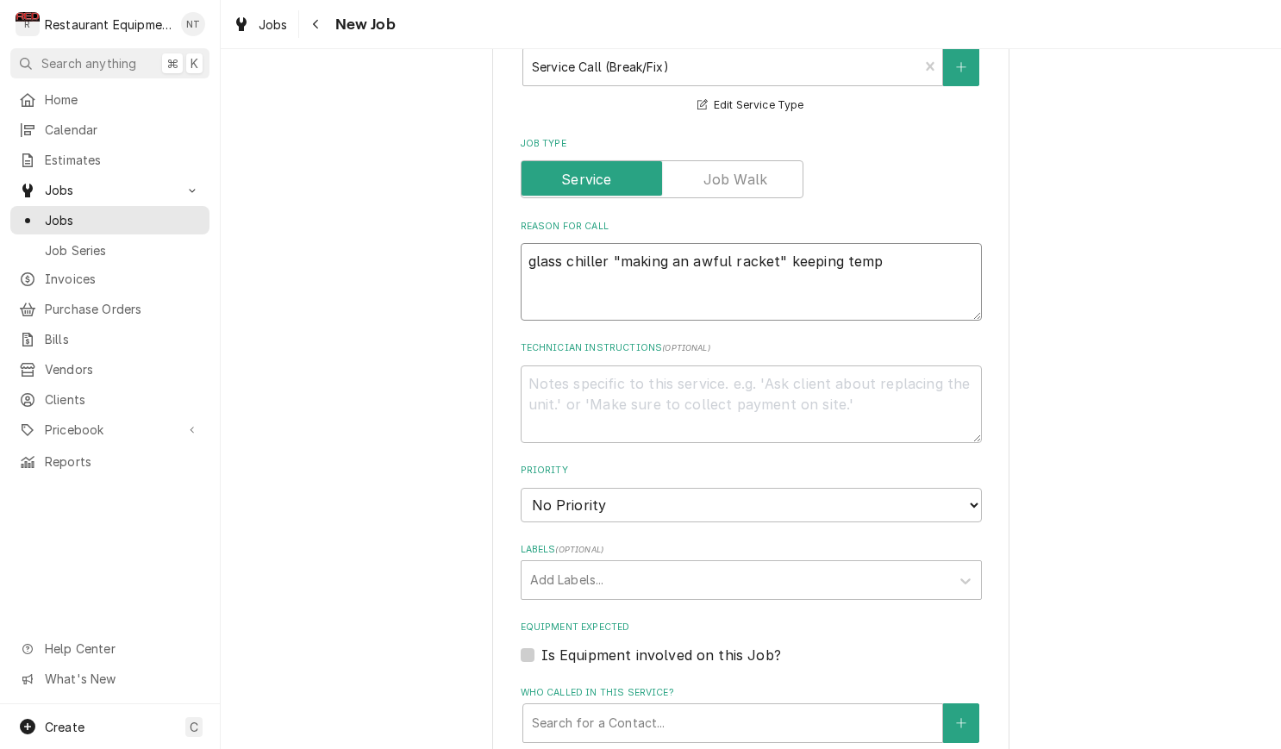
type textarea "x"
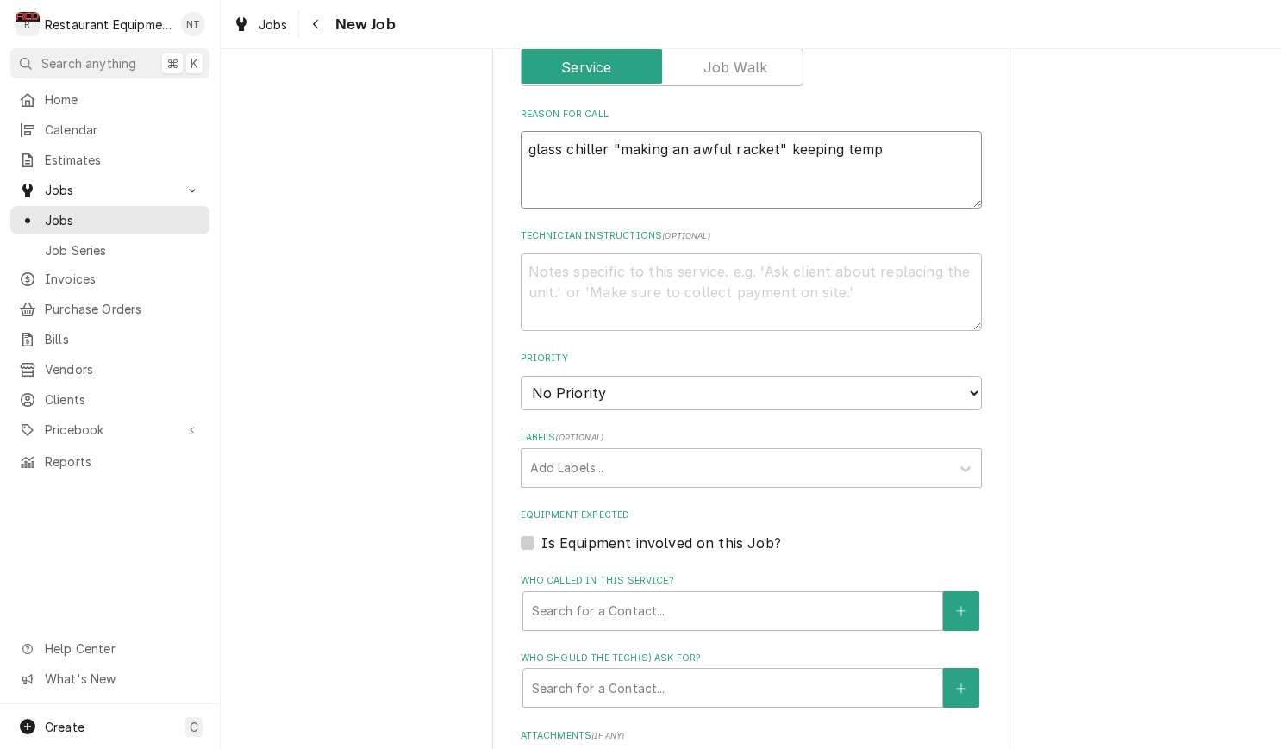
scroll to position [782, 0]
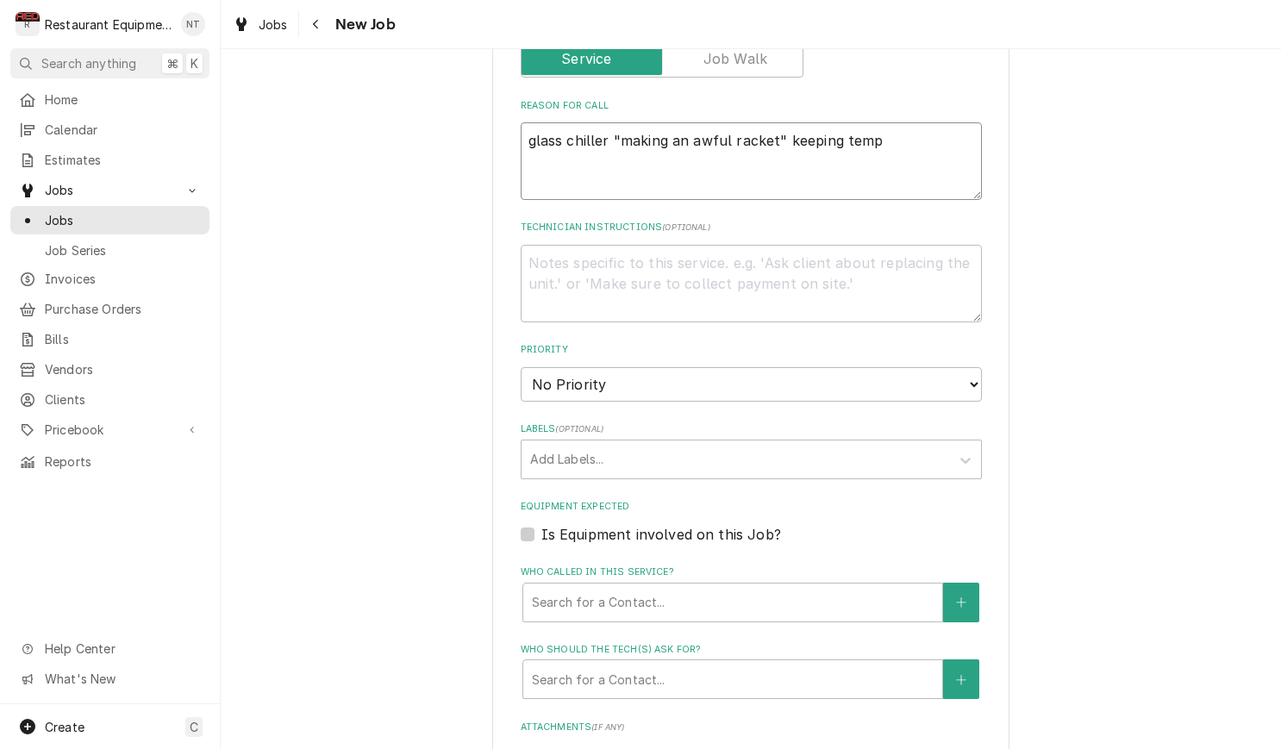
type textarea "glass chiller "making an awful racket" keeping temp"
select select "2"
click at [838, 444] on div "Labels" at bounding box center [735, 459] width 411 height 31
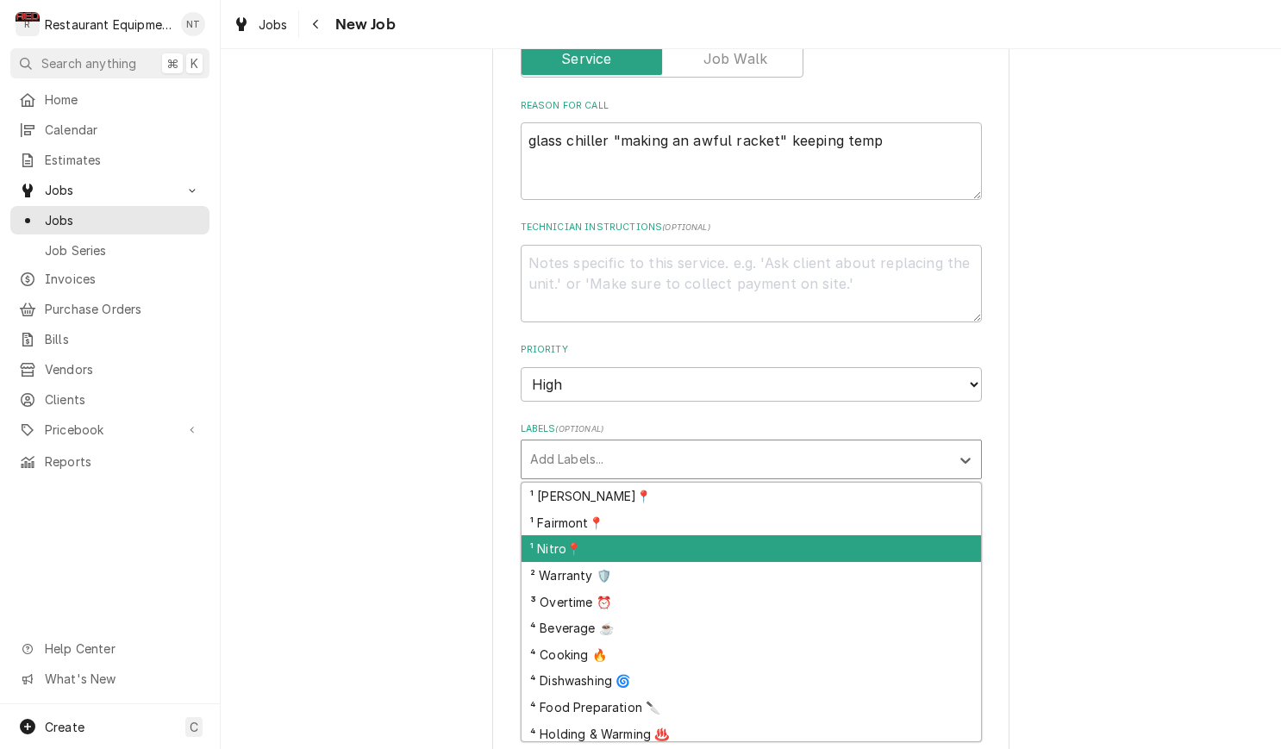
drag, startPoint x: 859, startPoint y: 521, endPoint x: 835, endPoint y: 506, distance: 27.5
click at [859, 535] on div "¹ Nitro📍" at bounding box center [751, 548] width 459 height 27
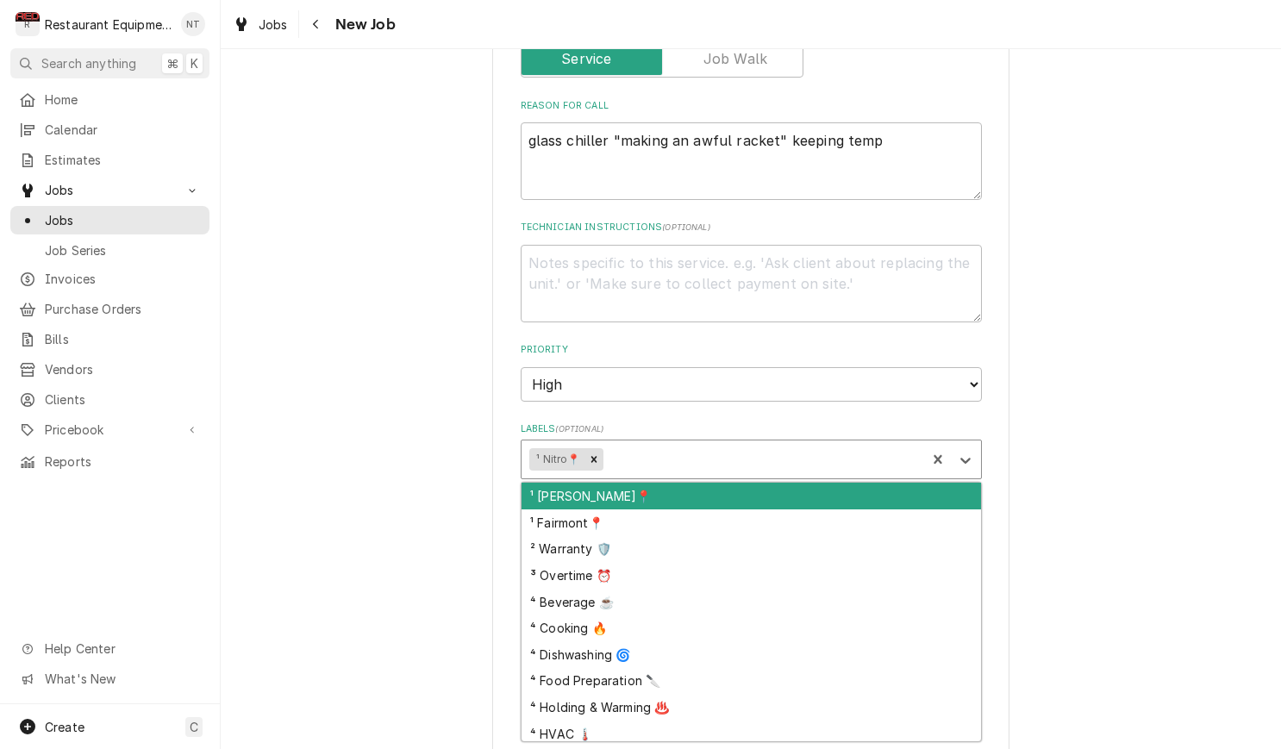
click at [805, 444] on div "Labels" at bounding box center [761, 459] width 311 height 31
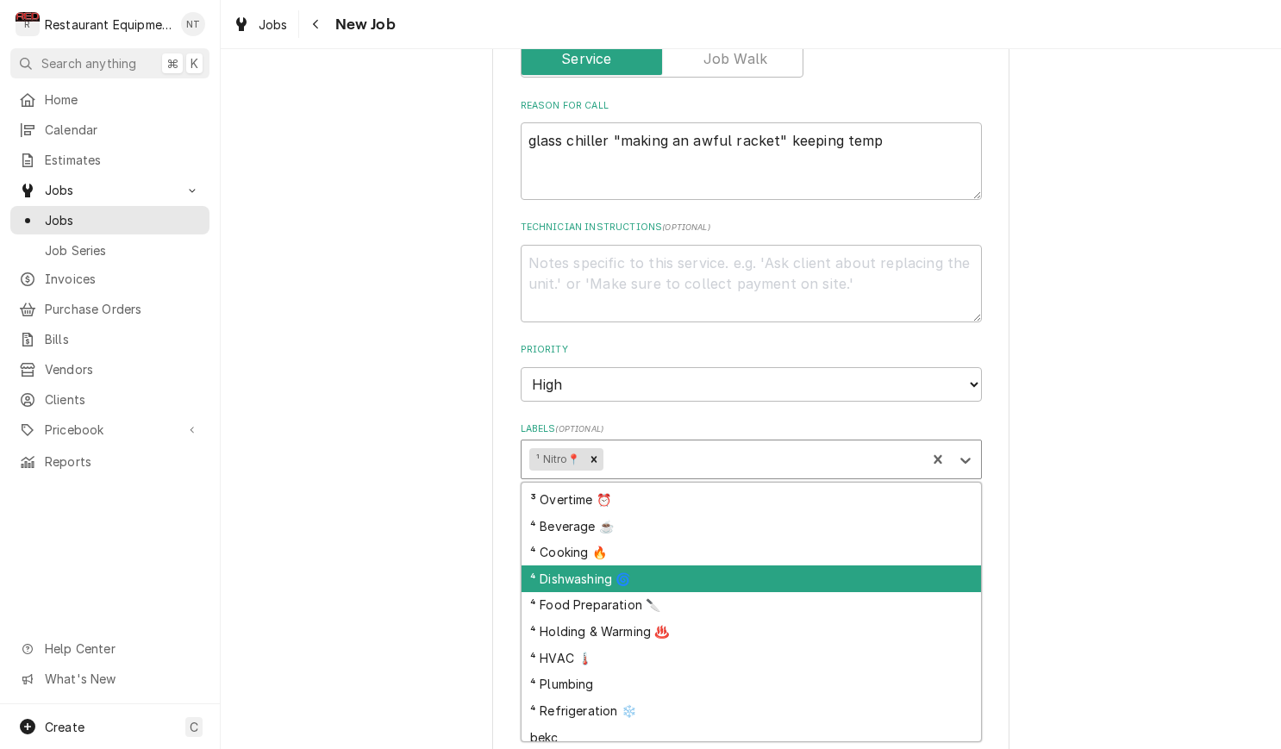
scroll to position [81, 0]
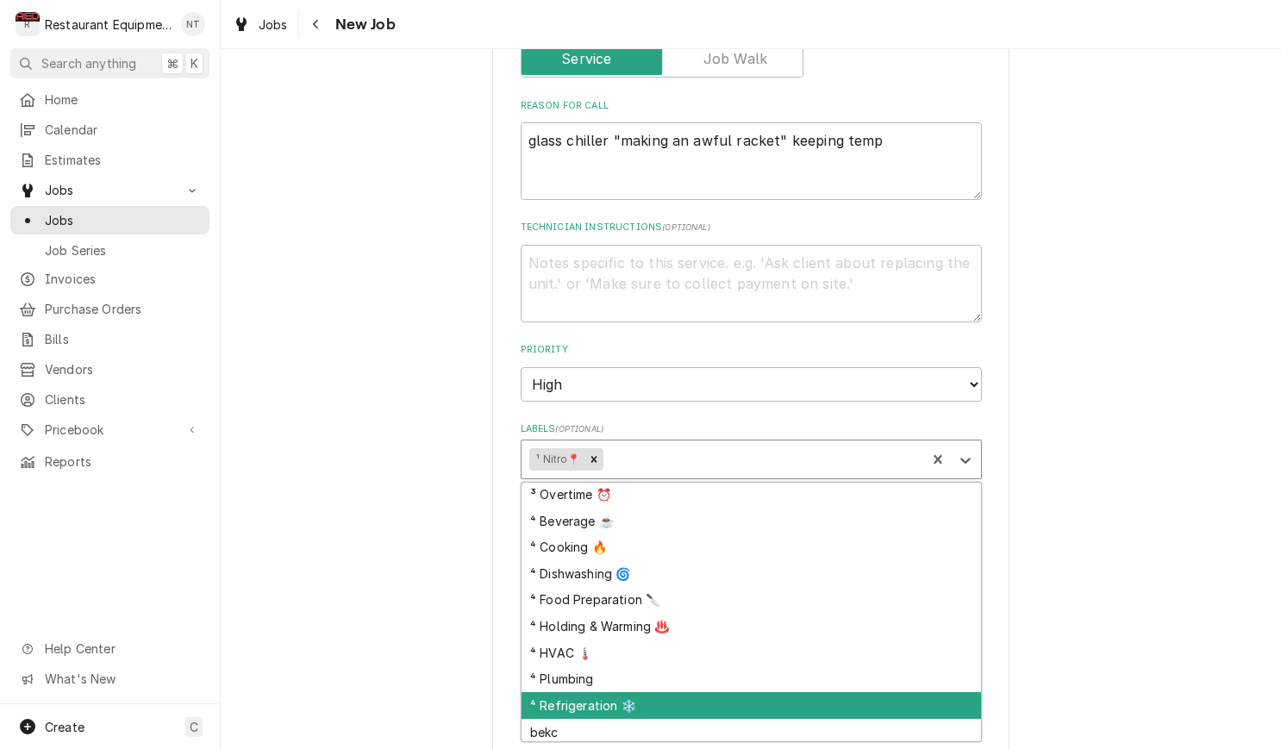
click at [912, 692] on div "⁴ Refrigeration ❄️" at bounding box center [751, 705] width 459 height 27
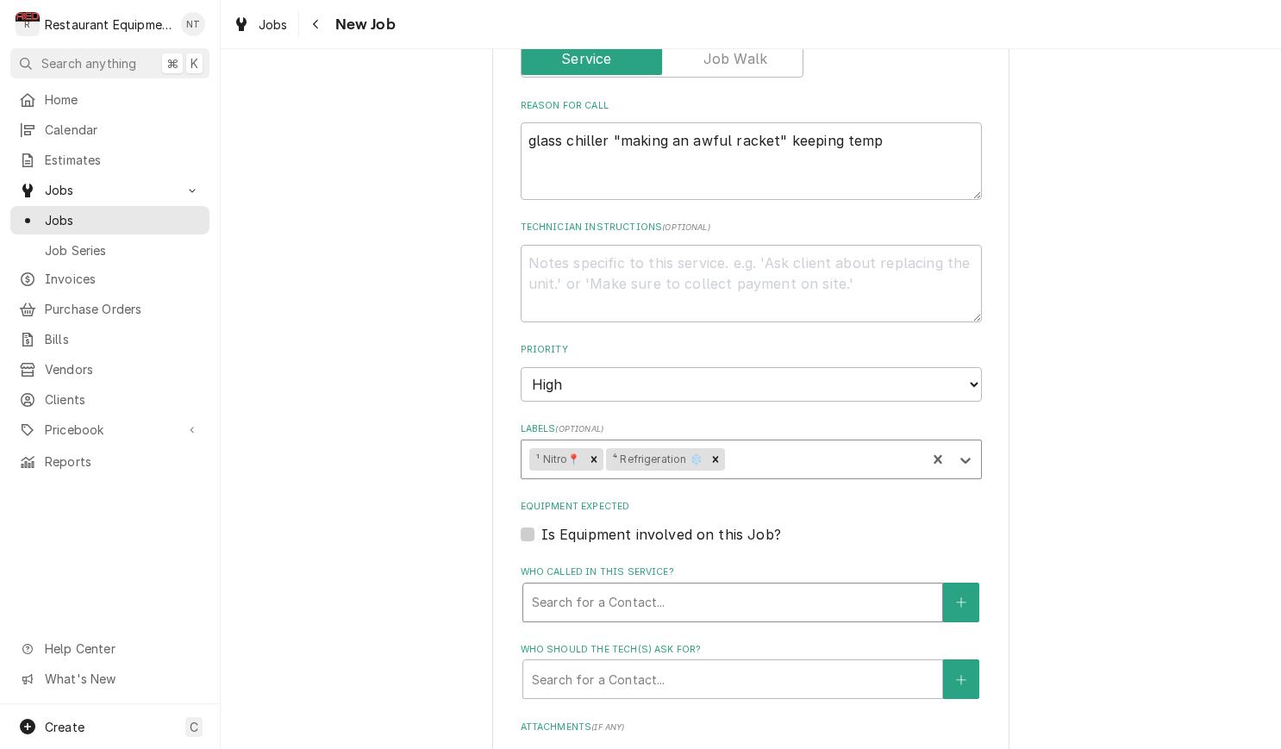
click at [821, 587] on div "Who called in this service?" at bounding box center [733, 602] width 402 height 31
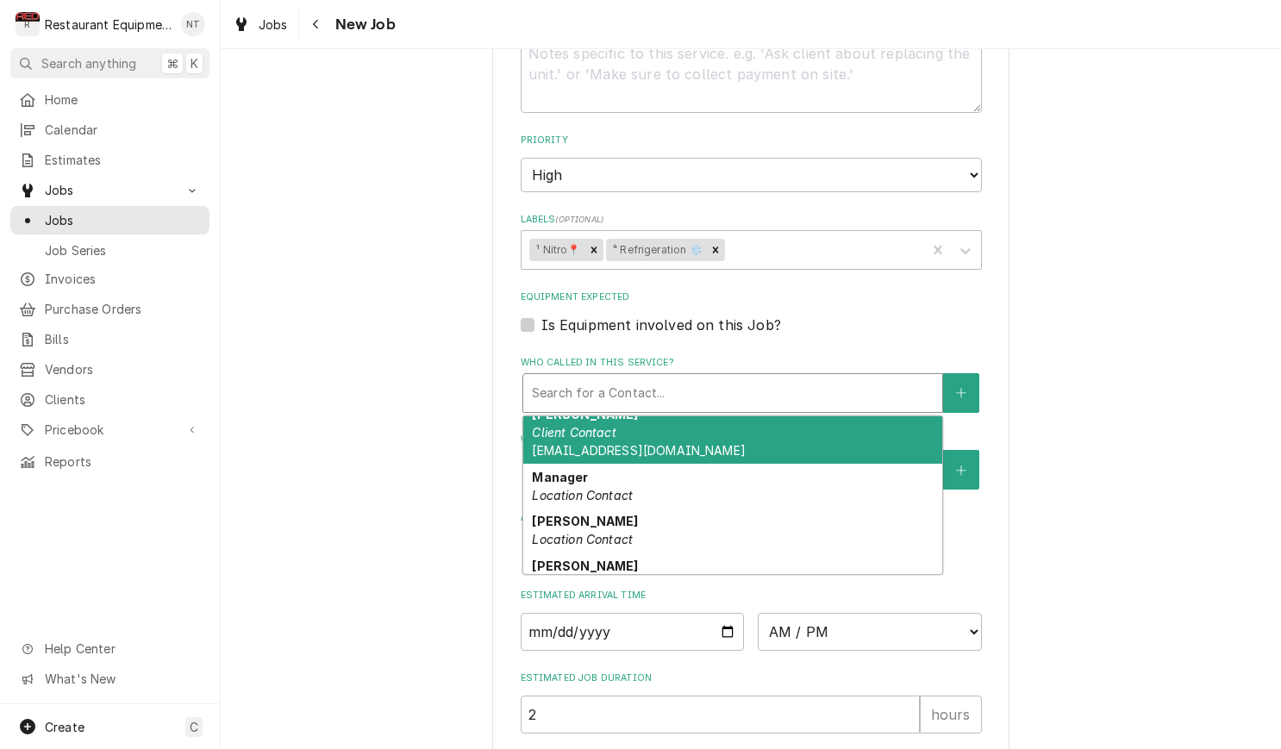
scroll to position [172, 0]
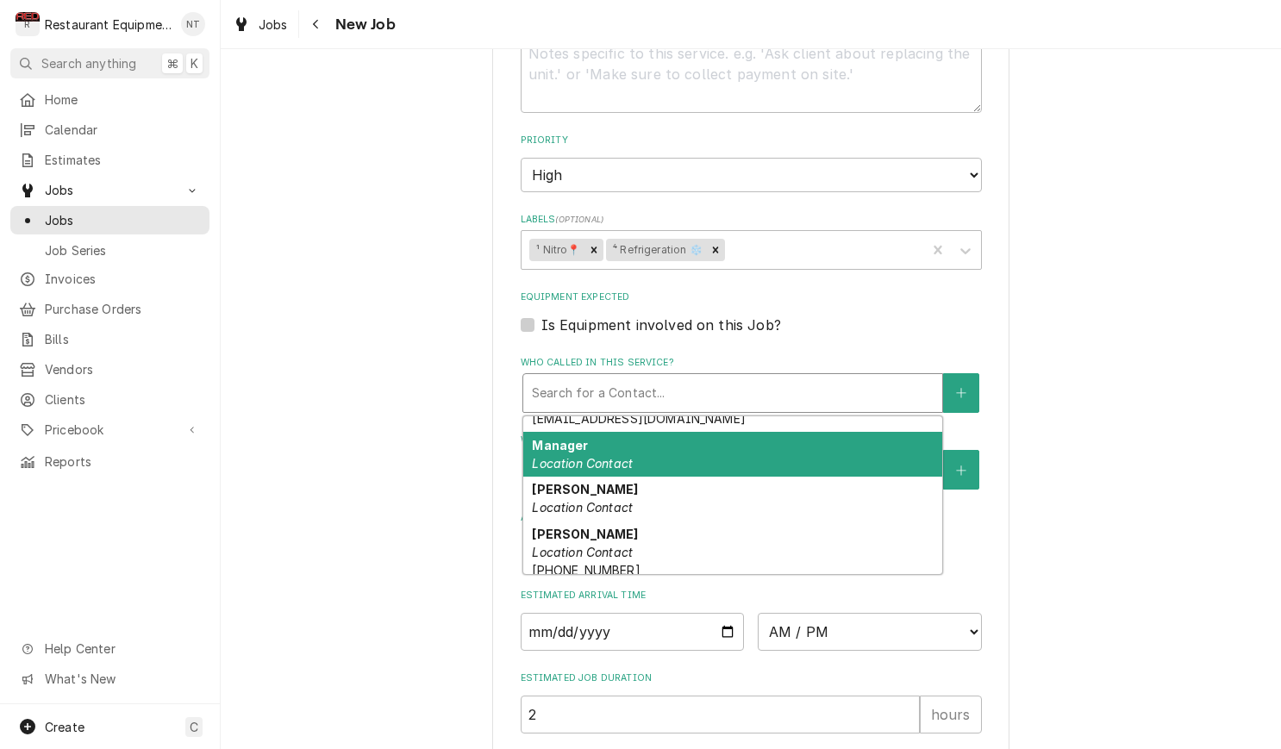
click at [715, 432] on div "Manager Location Contact" at bounding box center [732, 454] width 419 height 45
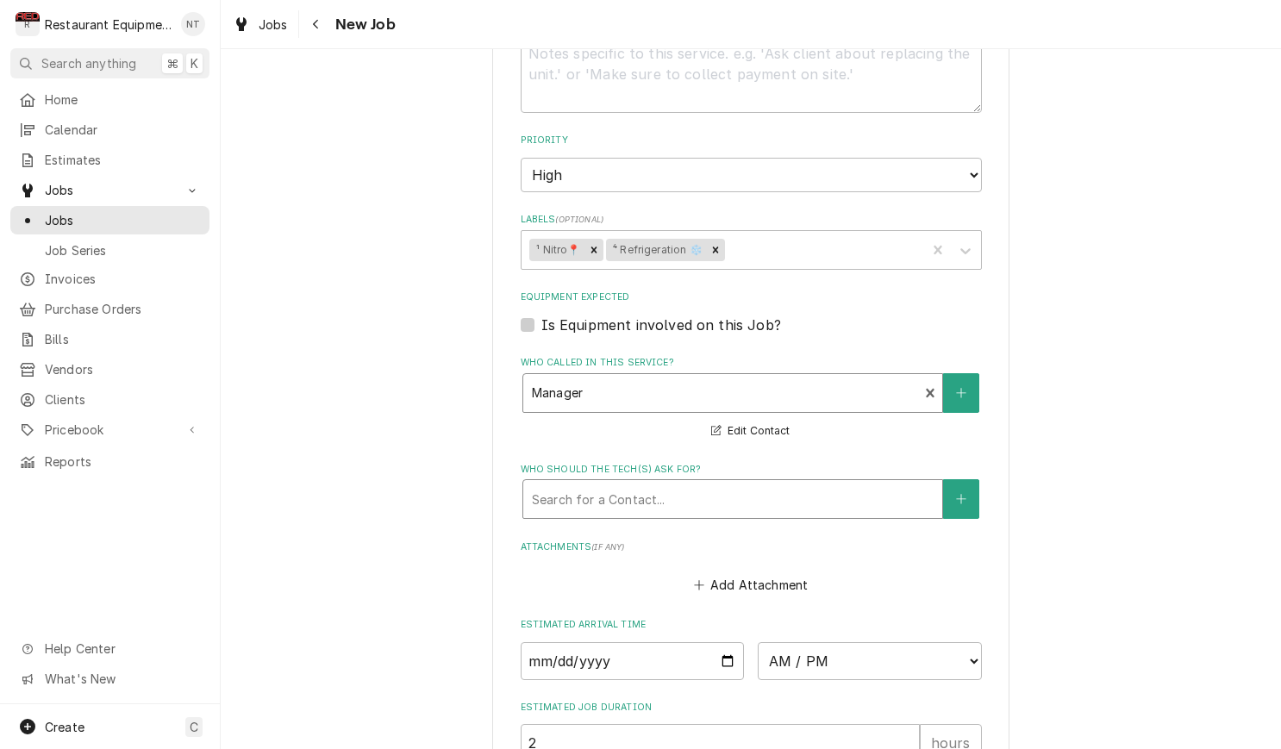
click at [719, 484] on div "Who should the tech(s) ask for?" at bounding box center [733, 499] width 402 height 31
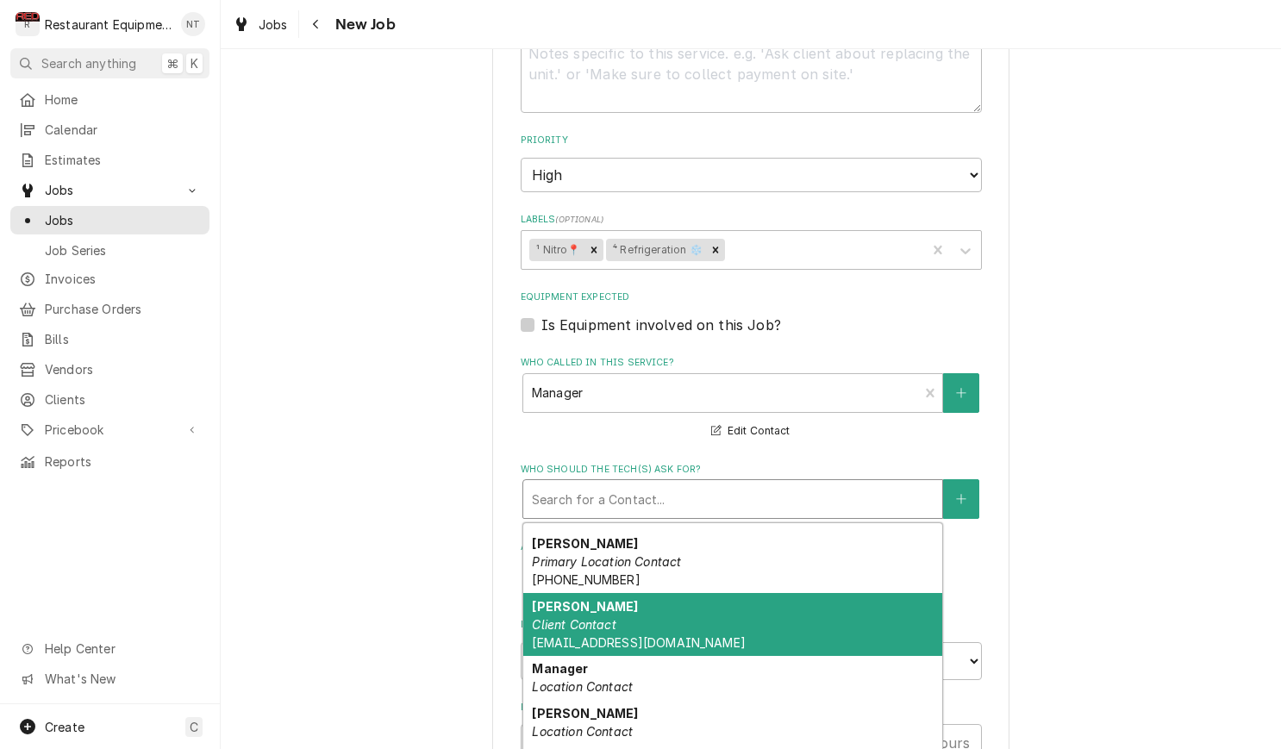
scroll to position [56, 0]
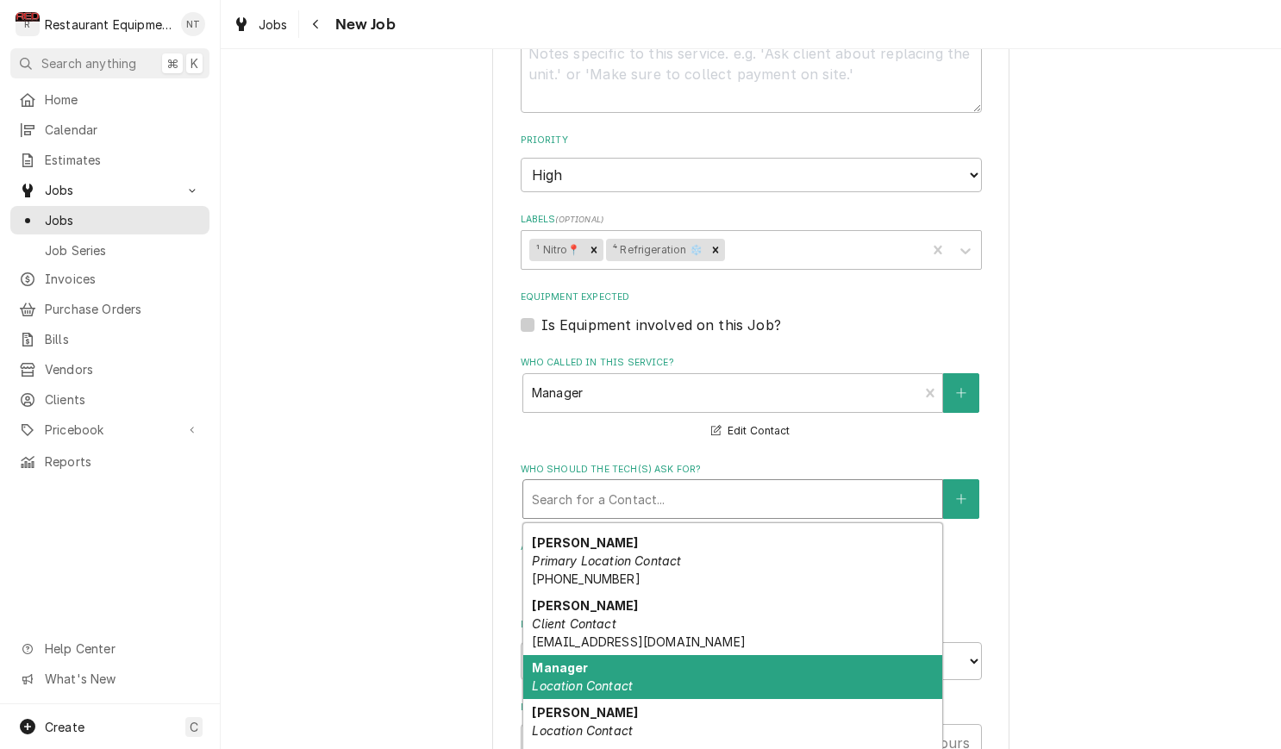
click at [839, 655] on div "Manager Location Contact" at bounding box center [732, 677] width 419 height 45
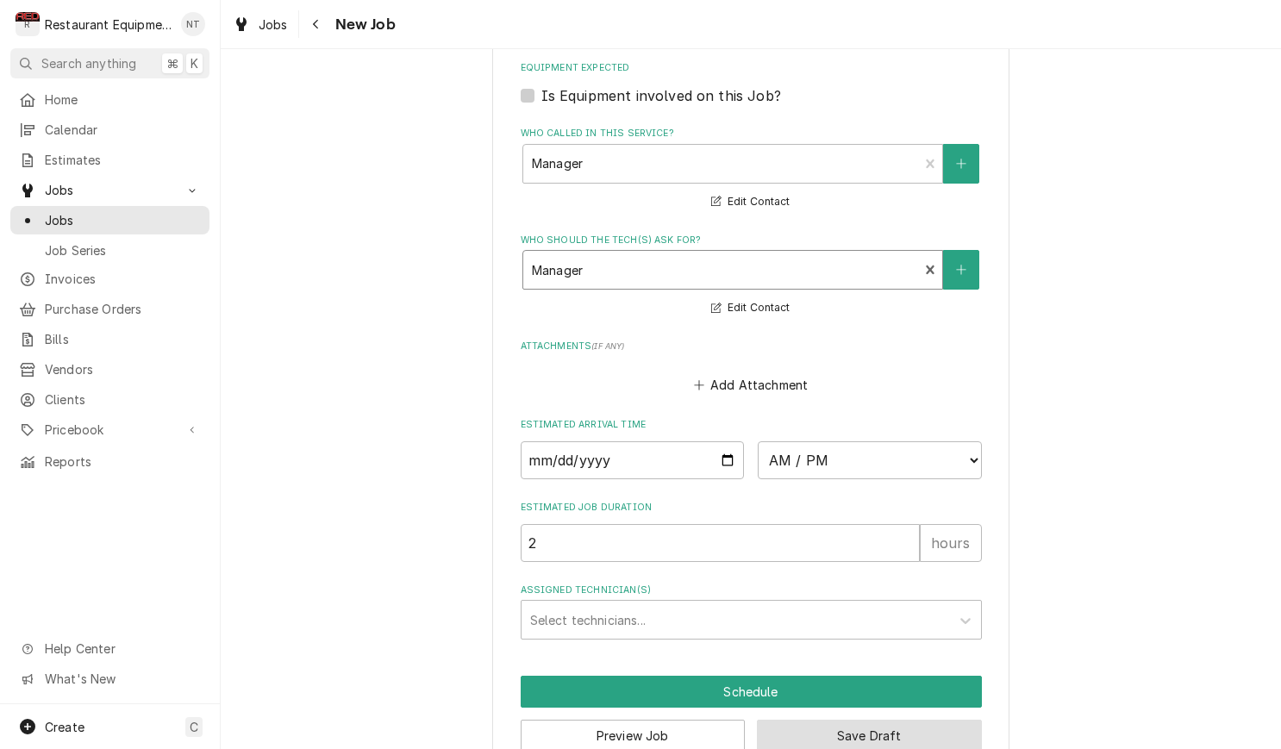
click at [919, 720] on button "Save Draft" at bounding box center [869, 736] width 225 height 32
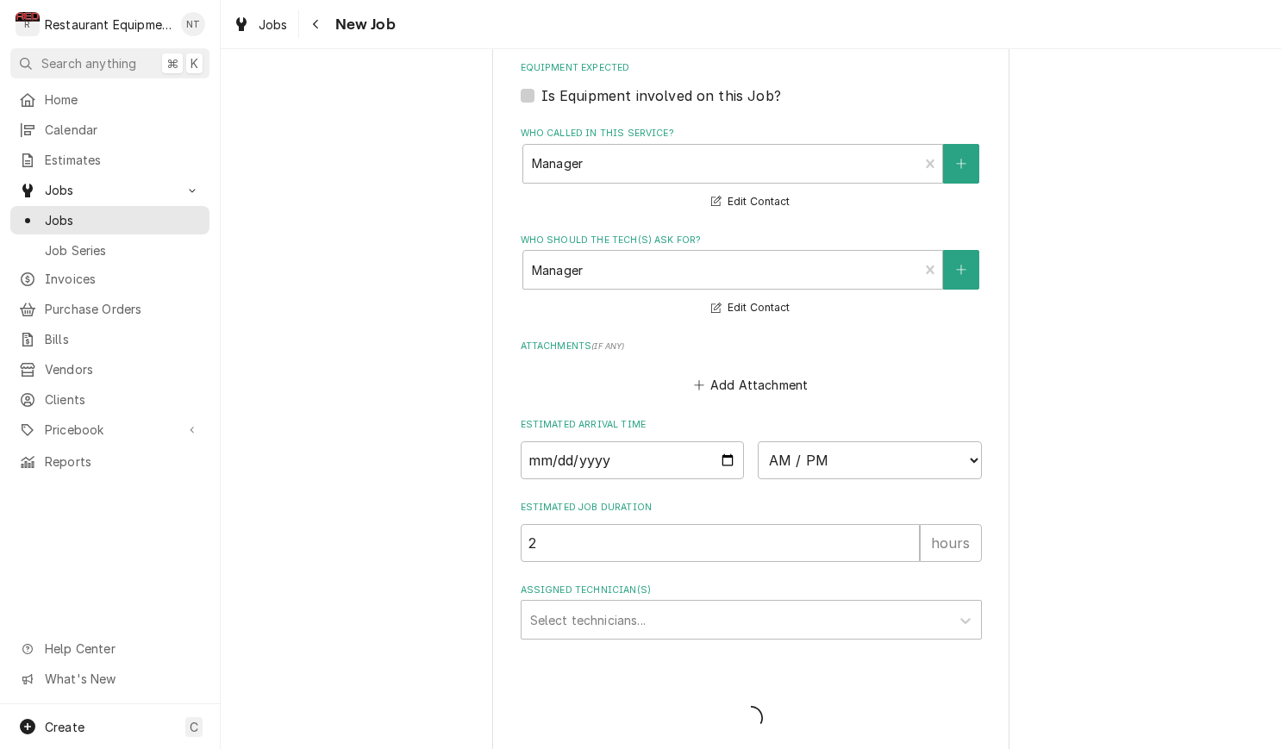
scroll to position [1205, 0]
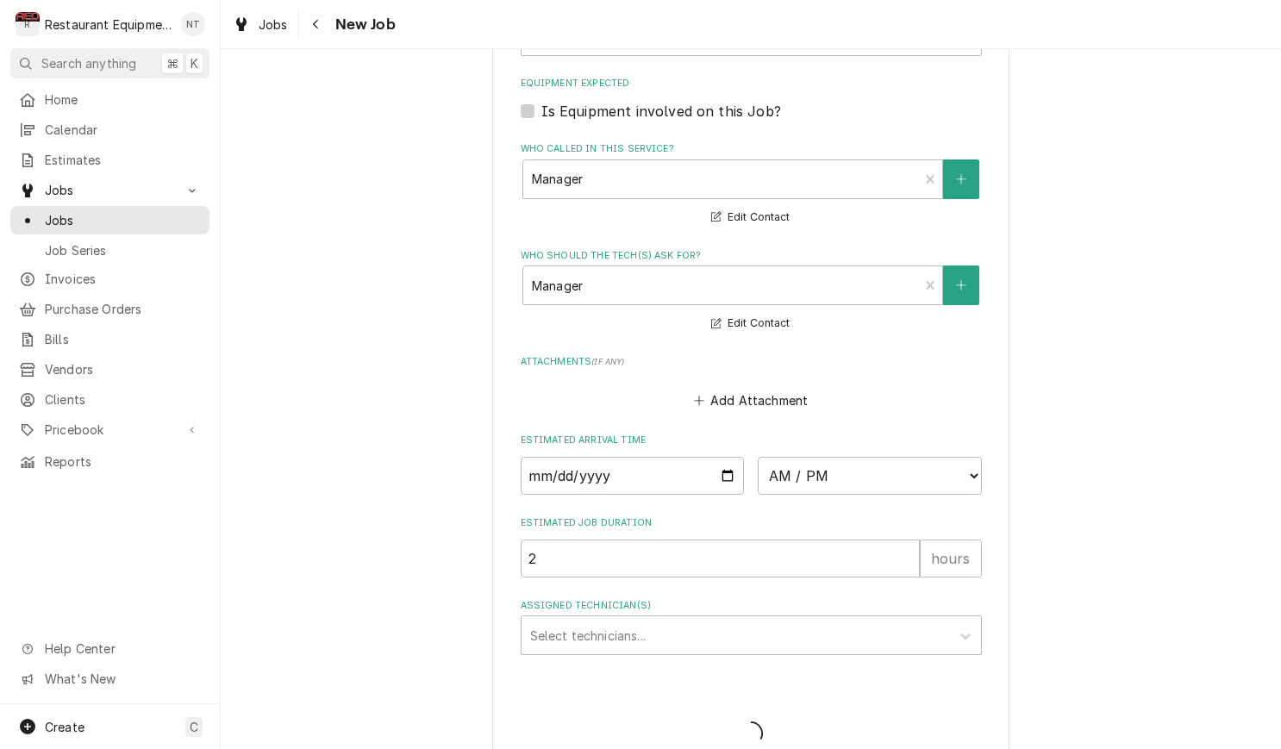
type textarea "x"
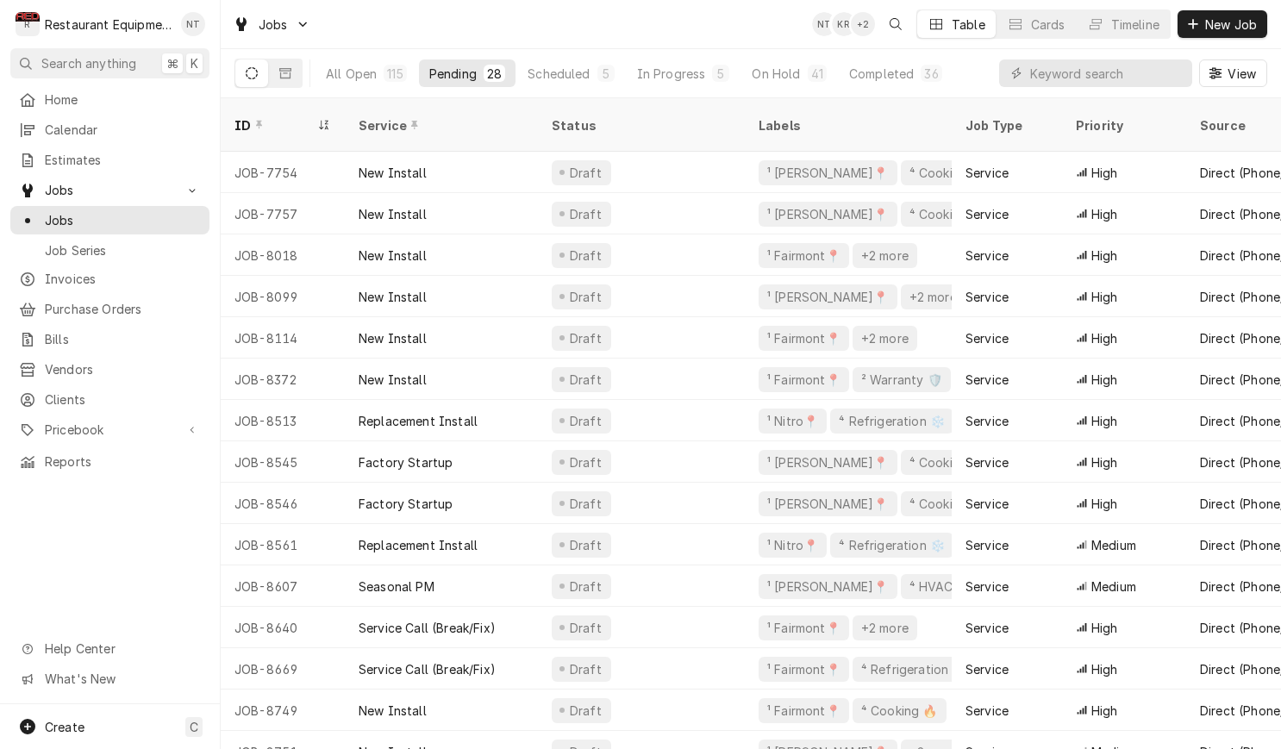
click at [979, 80] on div "All Open 115 Pending 28 Scheduled 5 In Progress 5 On Hold 41 Completed 36 View" at bounding box center [750, 73] width 1033 height 48
click at [685, 25] on div "Jobs NT KR + 2 Table Cards Timeline New Job" at bounding box center [751, 24] width 1060 height 48
click at [1077, 71] on input "Dynamic Content Wrapper" at bounding box center [1106, 73] width 153 height 28
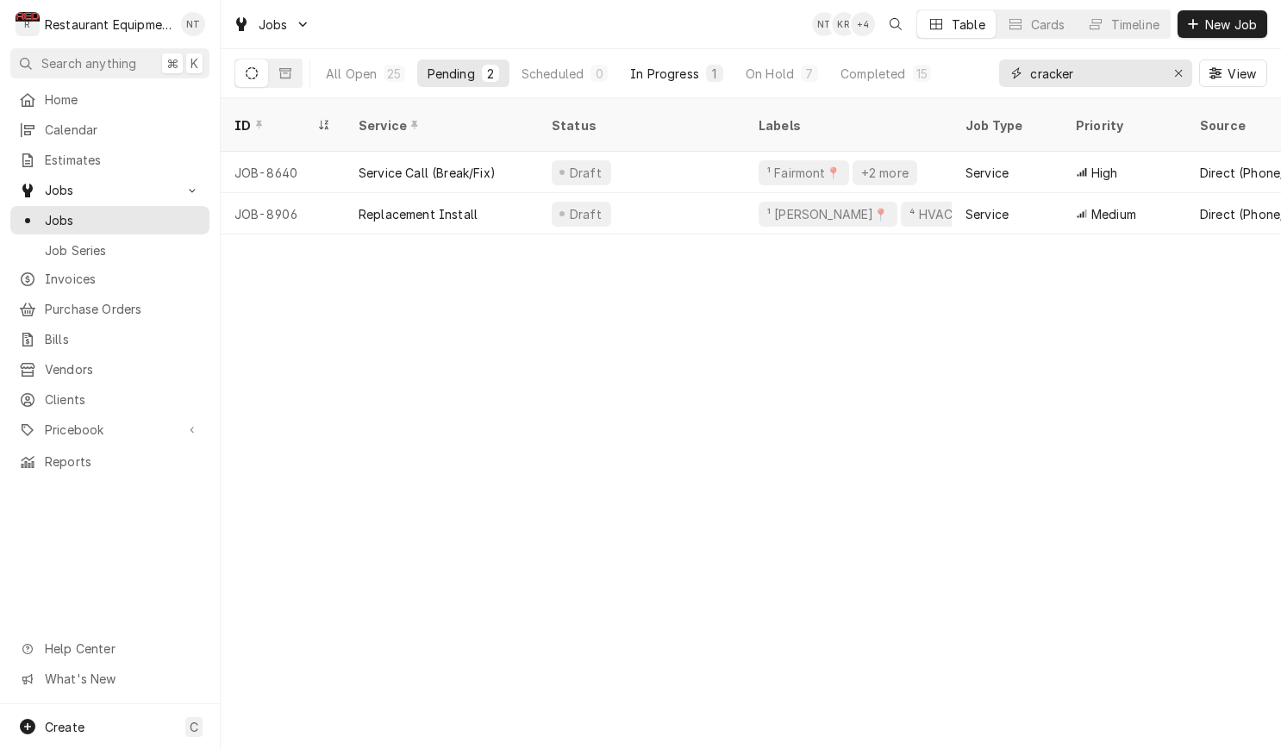
type input "cracker"
drag, startPoint x: 678, startPoint y: 75, endPoint x: 704, endPoint y: 88, distance: 29.7
click at [678, 75] on div "In Progress" at bounding box center [664, 74] width 69 height 18
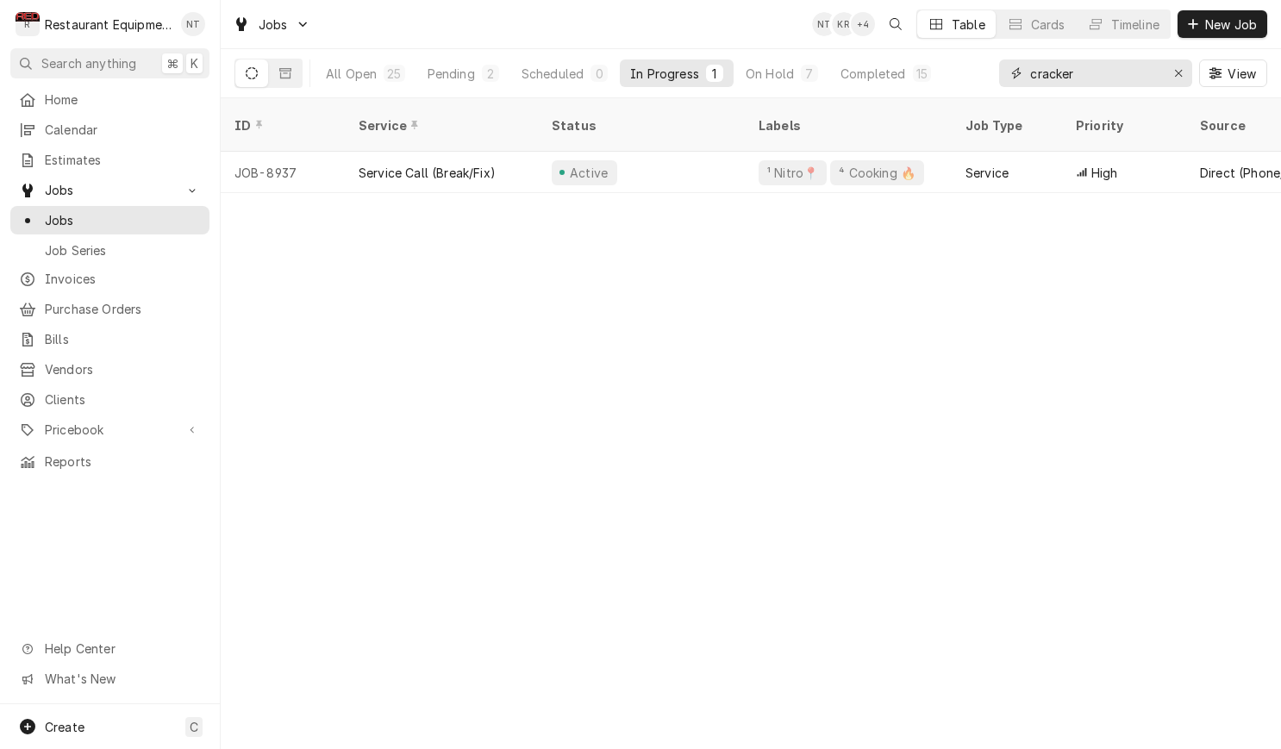
click at [1176, 71] on icon "Erase input" at bounding box center [1178, 73] width 7 height 7
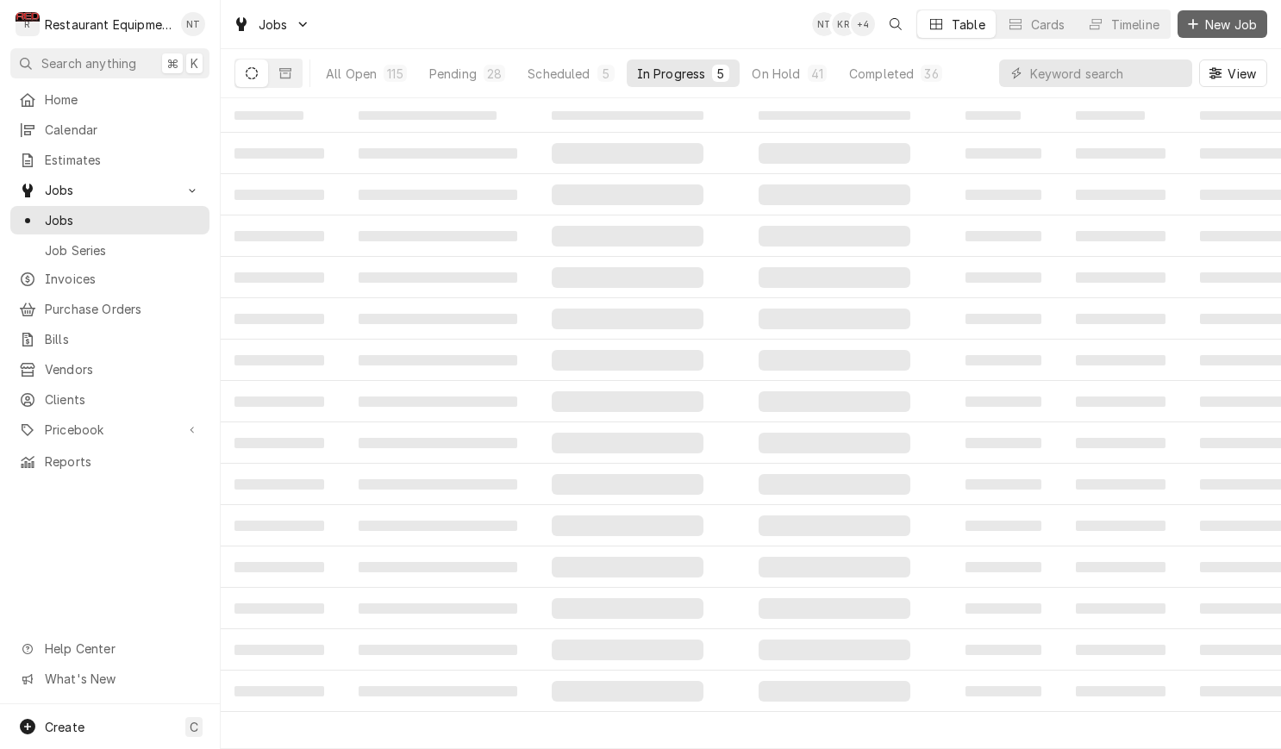
click at [1253, 21] on span "New Job" at bounding box center [1231, 25] width 59 height 18
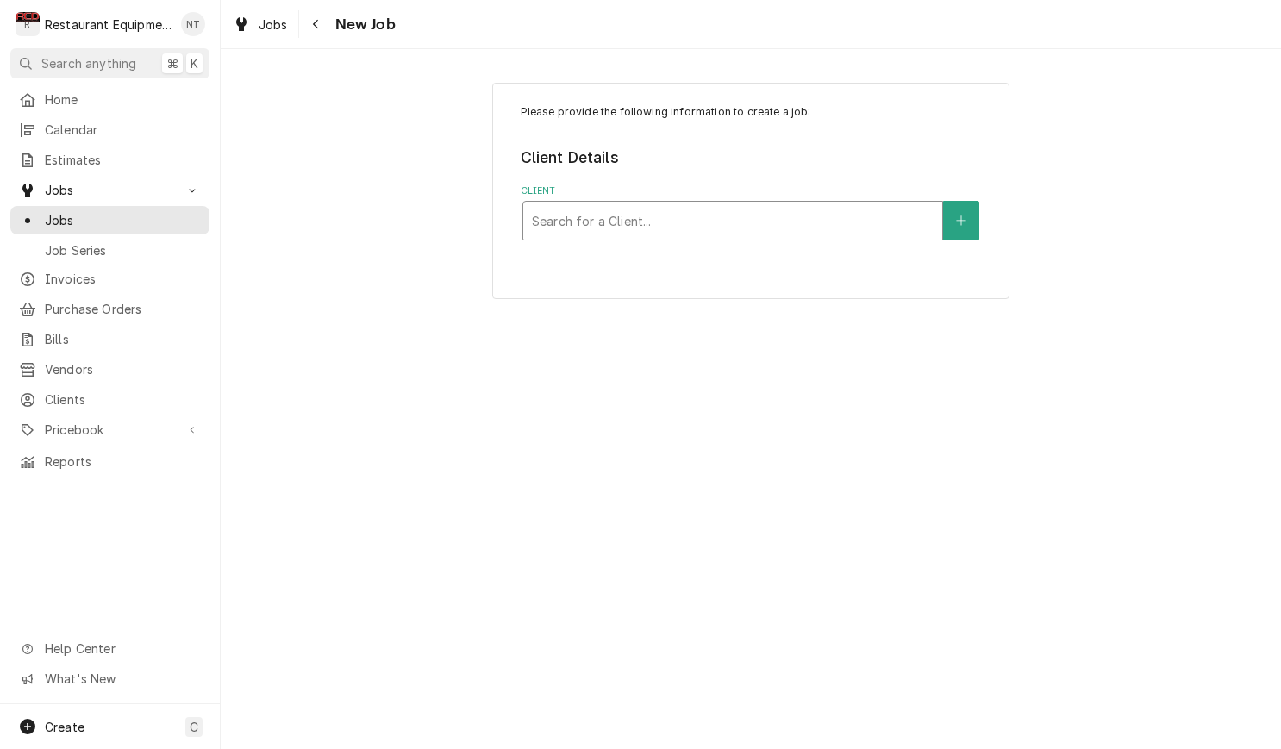
click at [776, 213] on div "Client" at bounding box center [733, 220] width 402 height 31
type input "cracker bar"
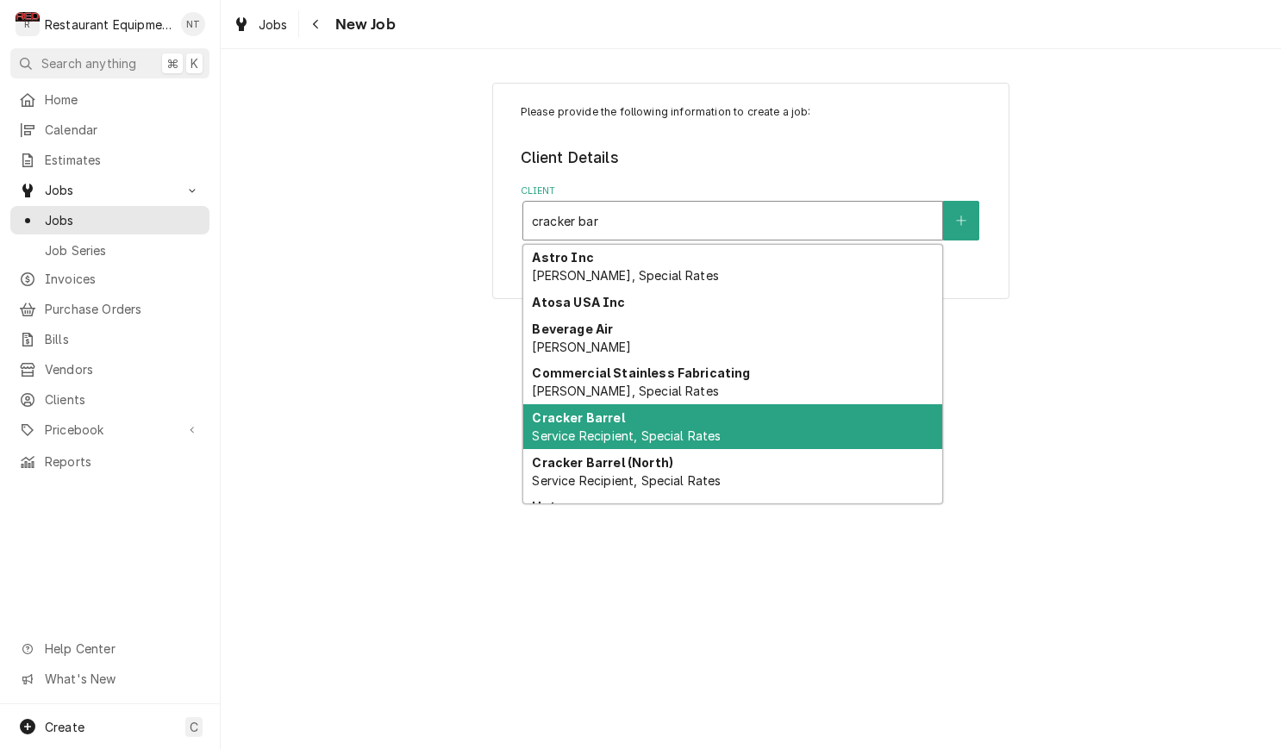
click at [890, 433] on div "Cracker Barrel Service Recipient, Special Rates" at bounding box center [732, 426] width 419 height 45
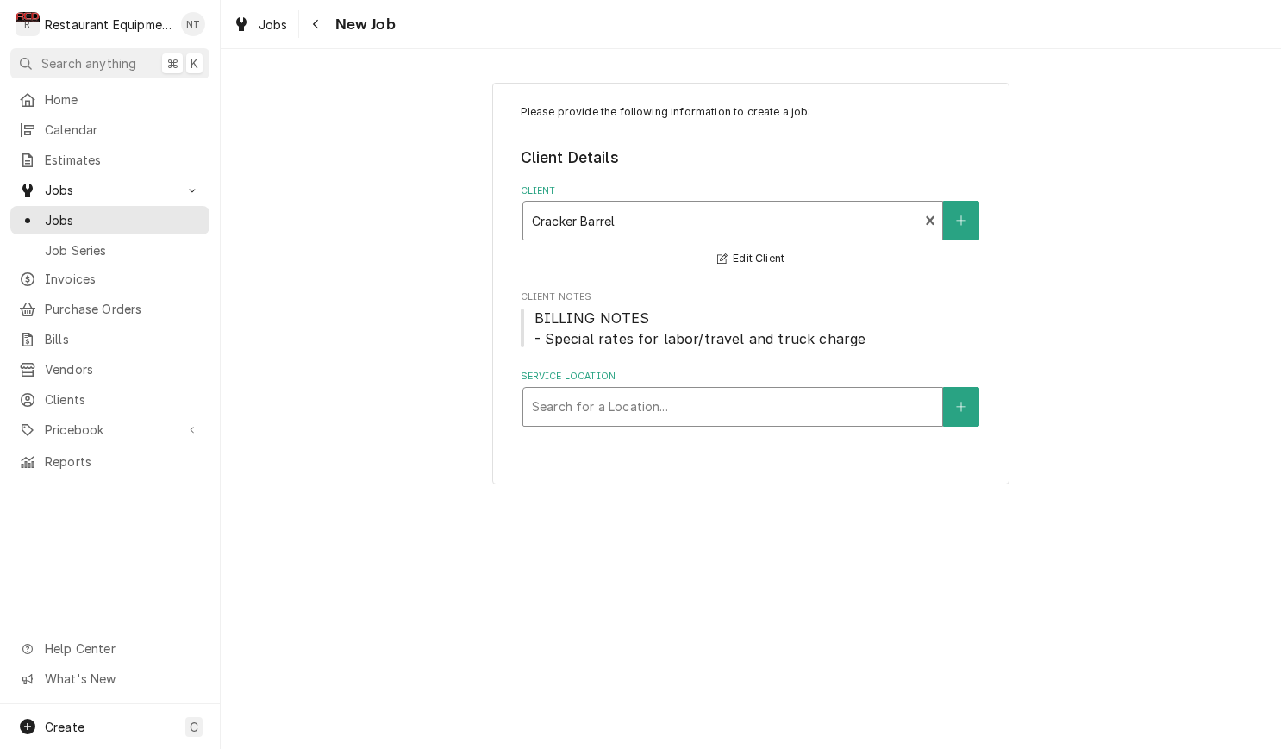
click at [795, 415] on div "Service Location" at bounding box center [733, 406] width 402 height 31
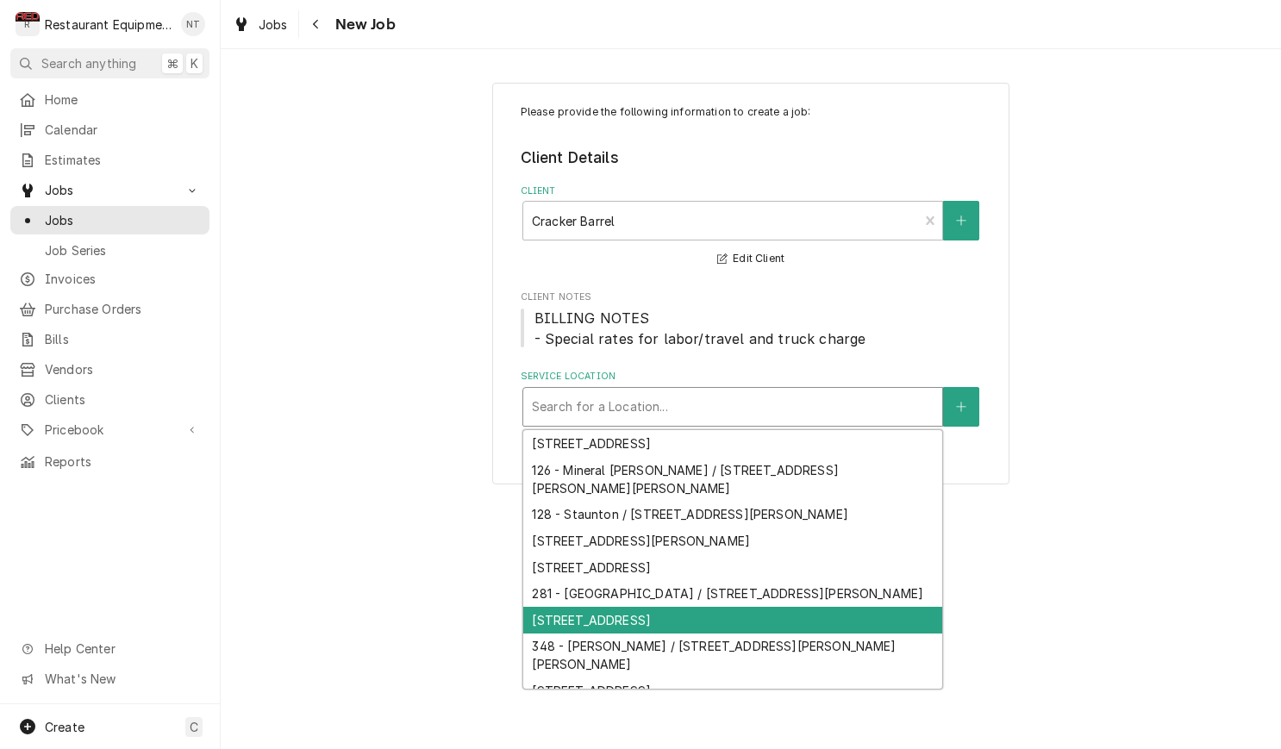
click at [854, 607] on div "[STREET_ADDRESS]" at bounding box center [732, 620] width 419 height 27
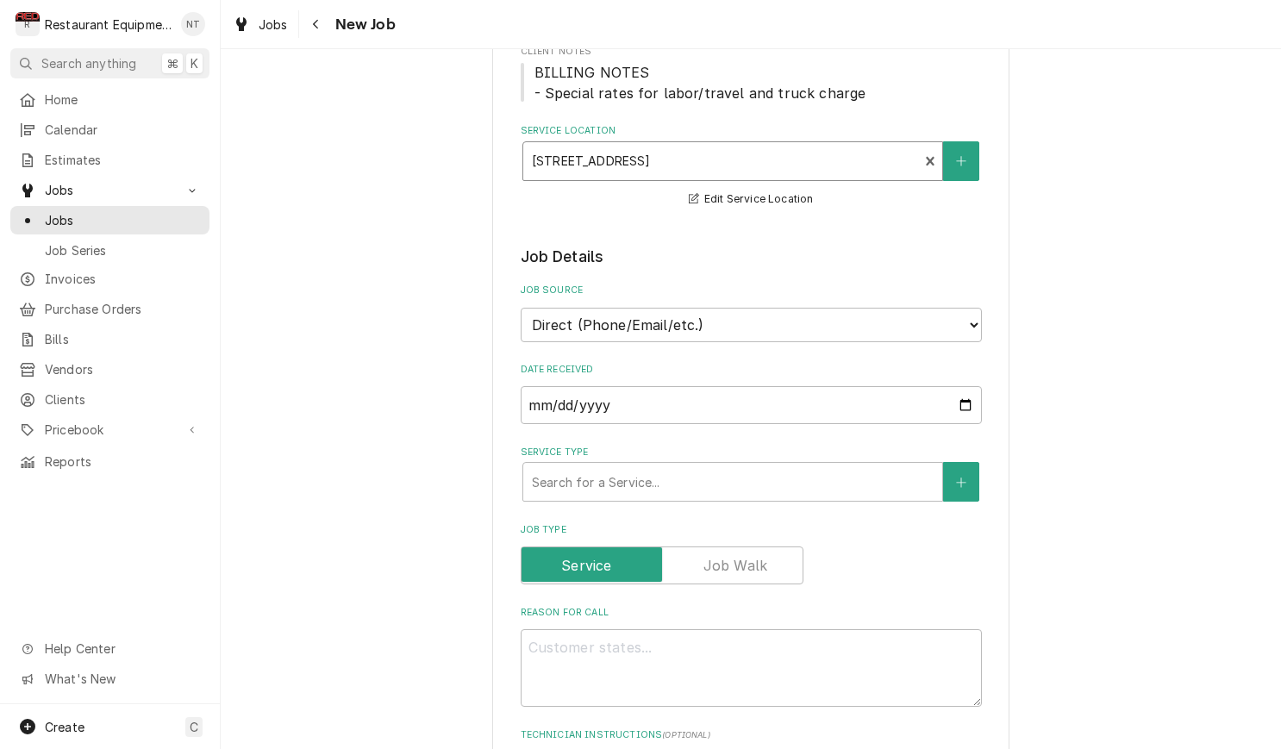
scroll to position [247, 0]
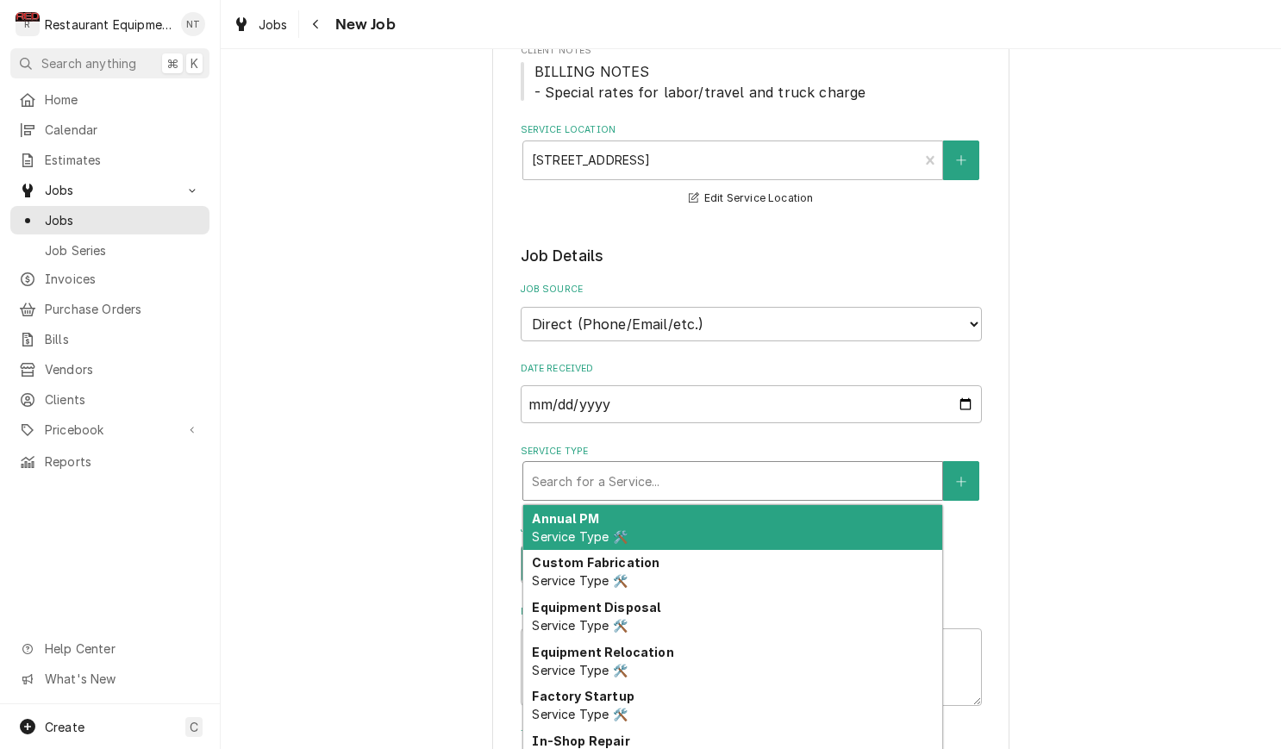
click at [734, 462] on div "Search for a Service..." at bounding box center [732, 481] width 419 height 38
type textarea "x"
type input "b"
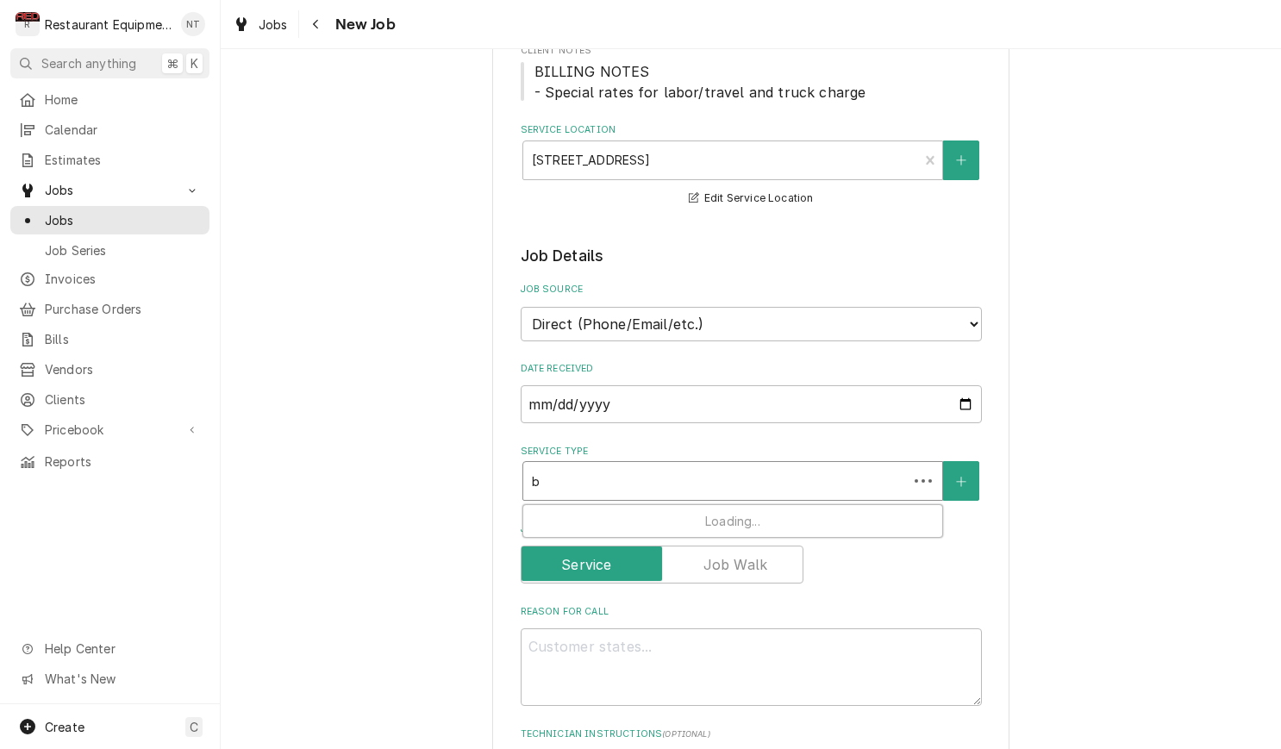
type textarea "x"
type input "br"
type textarea "x"
type input "bre"
type textarea "x"
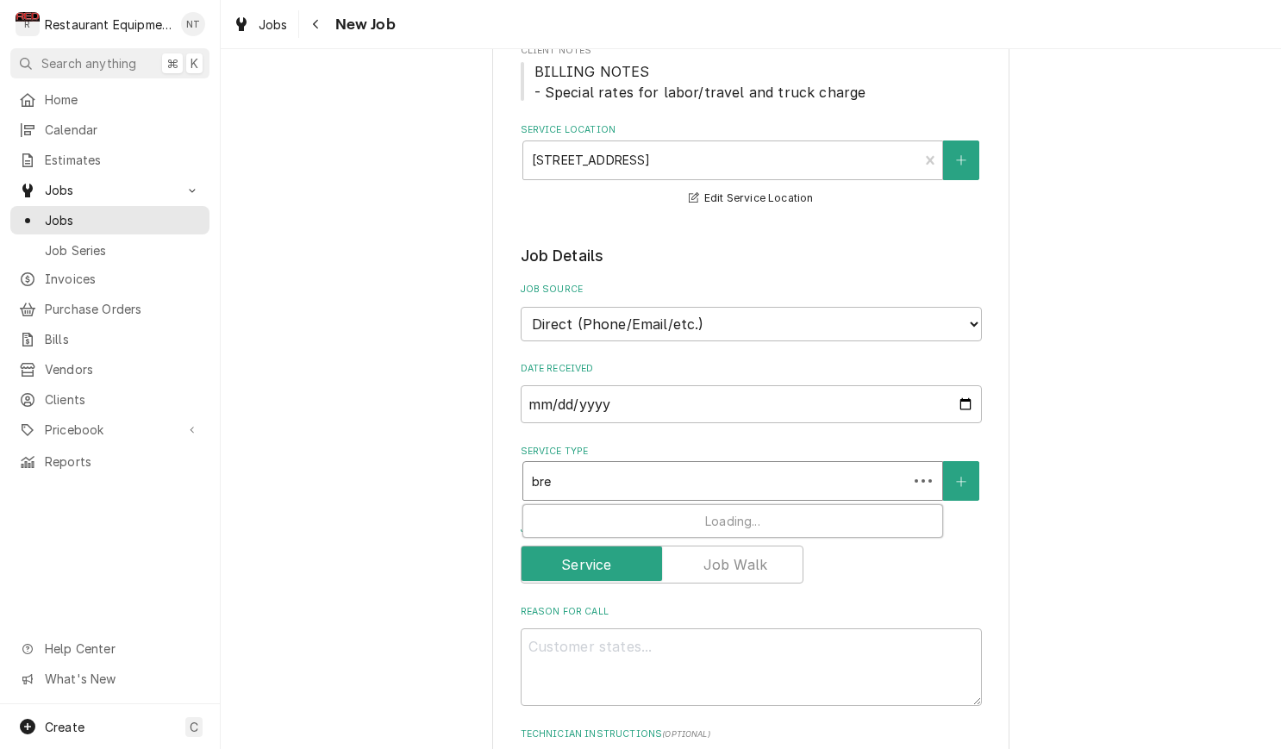
type input "brea"
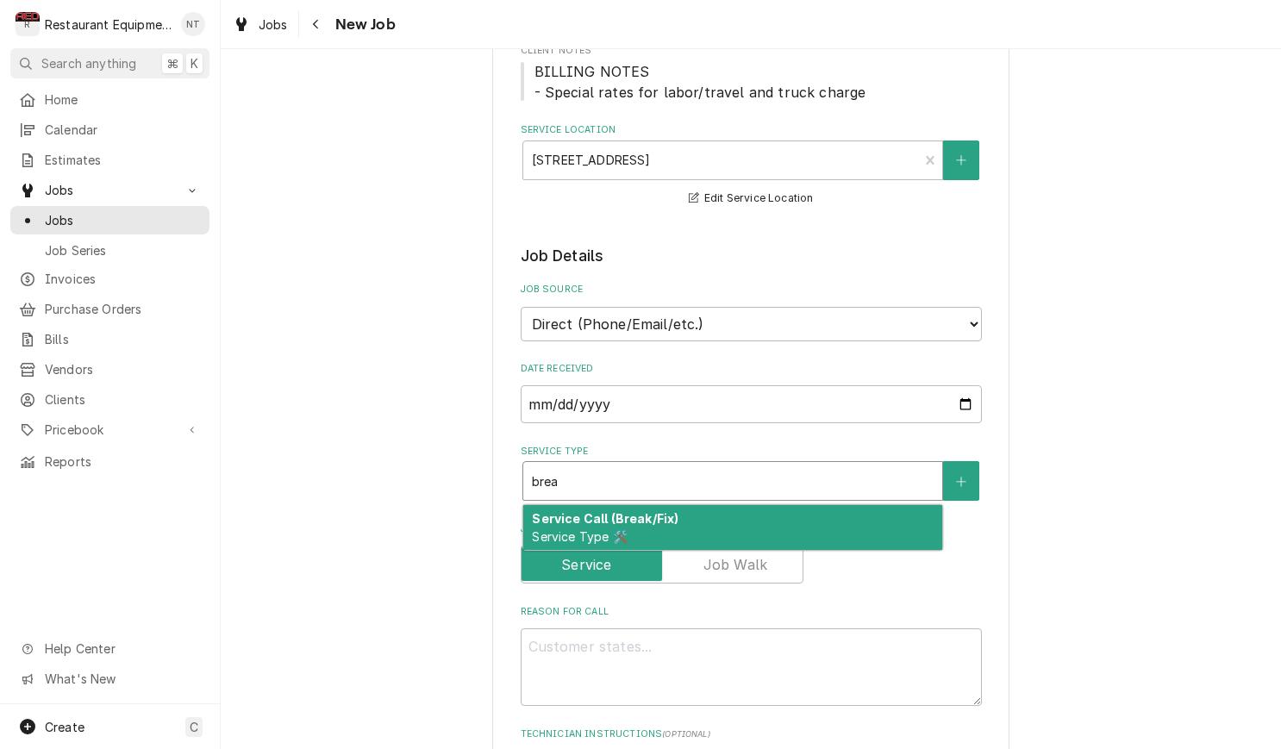
click at [770, 505] on div "Service Call (Break/Fix) Service Type 🛠️" at bounding box center [732, 527] width 419 height 45
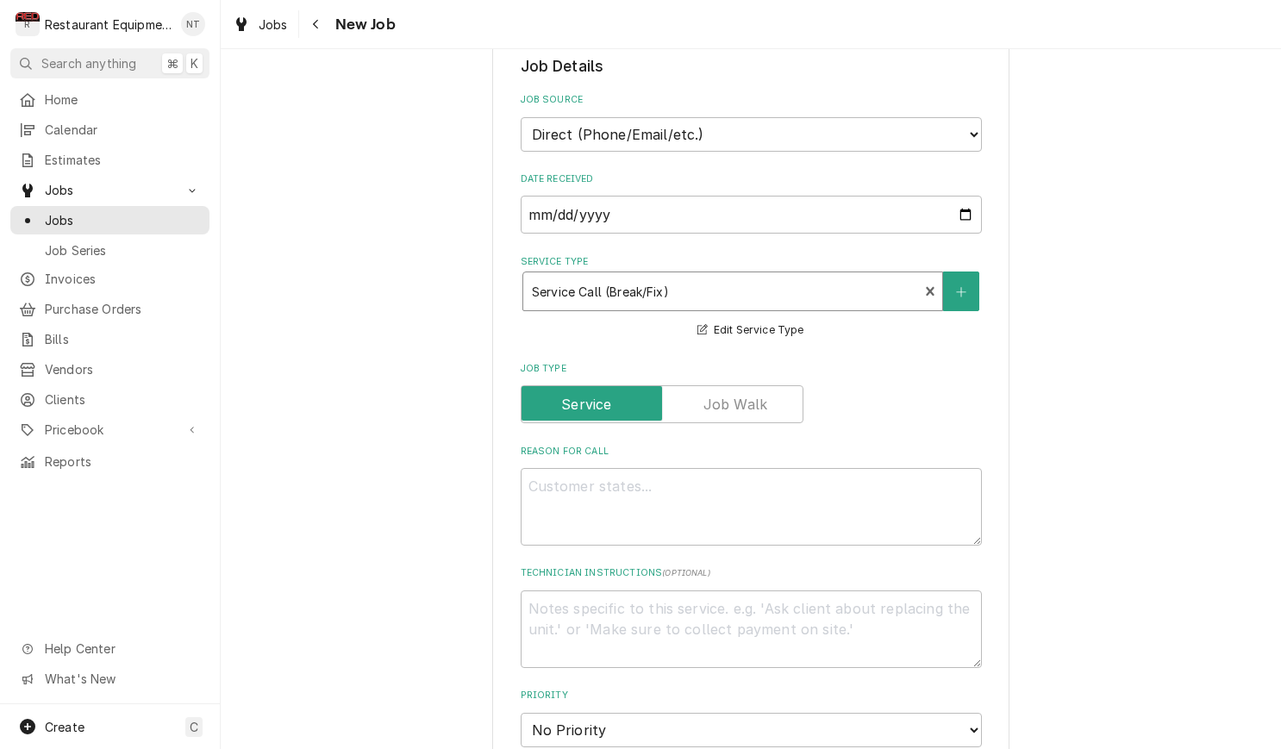
scroll to position [443, 0]
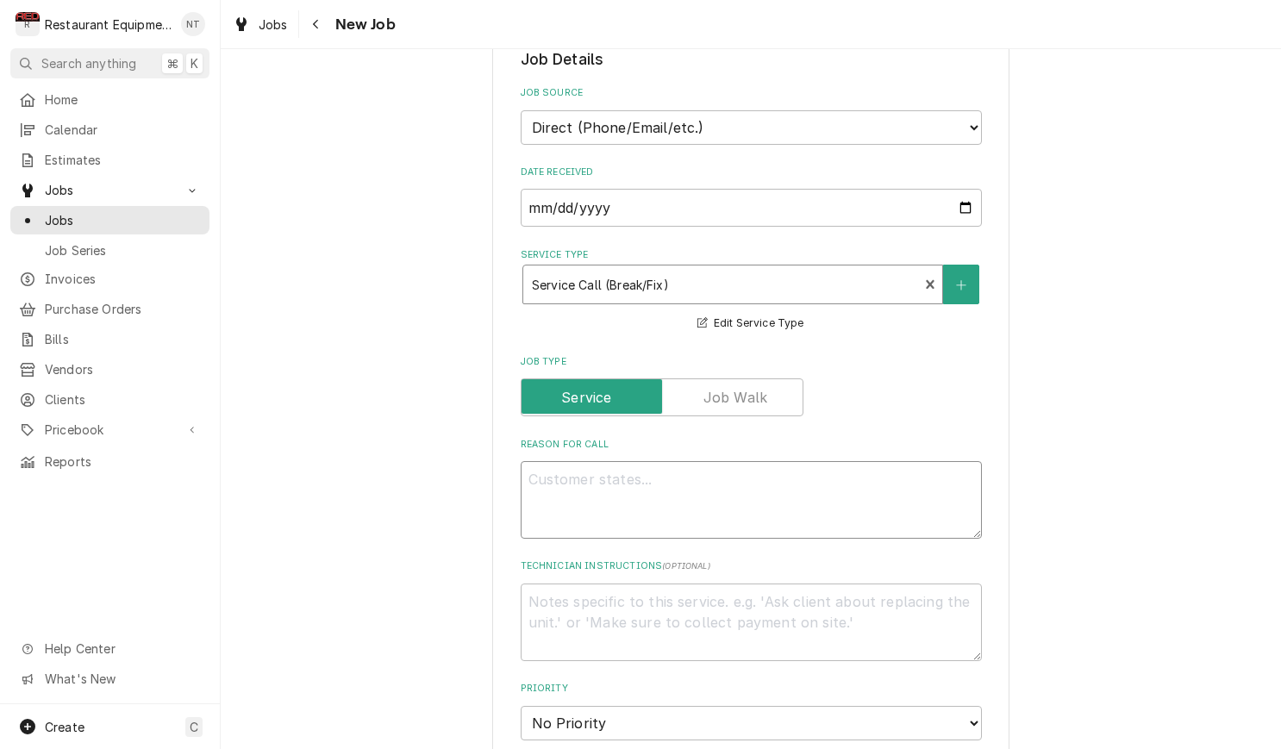
click at [791, 495] on textarea "Reason For Call" at bounding box center [751, 500] width 461 height 78
paste textarea "Service Request: Cracker Barrel Old Country Store, Inc 3 Cracker Barrel Drive(0…"
type textarea "x"
type textarea "Service Request: Cracker Barrel Old Country Store, Inc 3 Cracker Barrel Drive(0…"
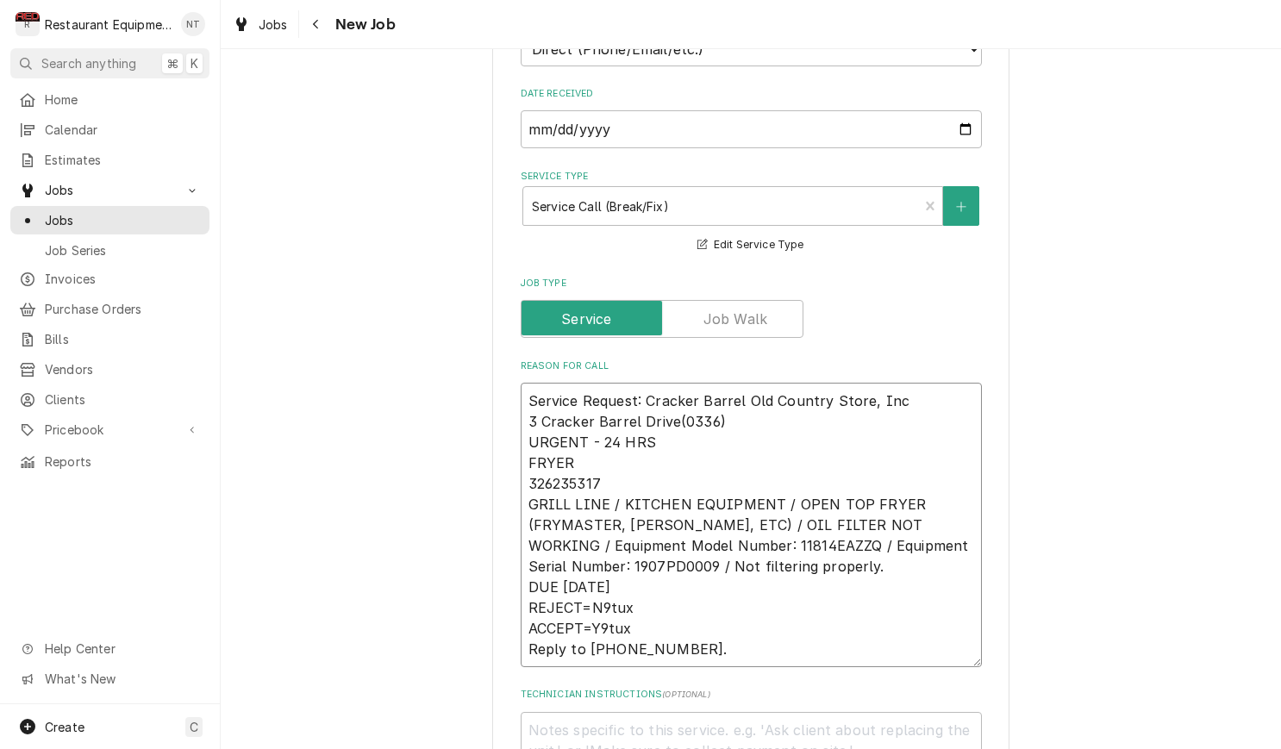
scroll to position [531, 0]
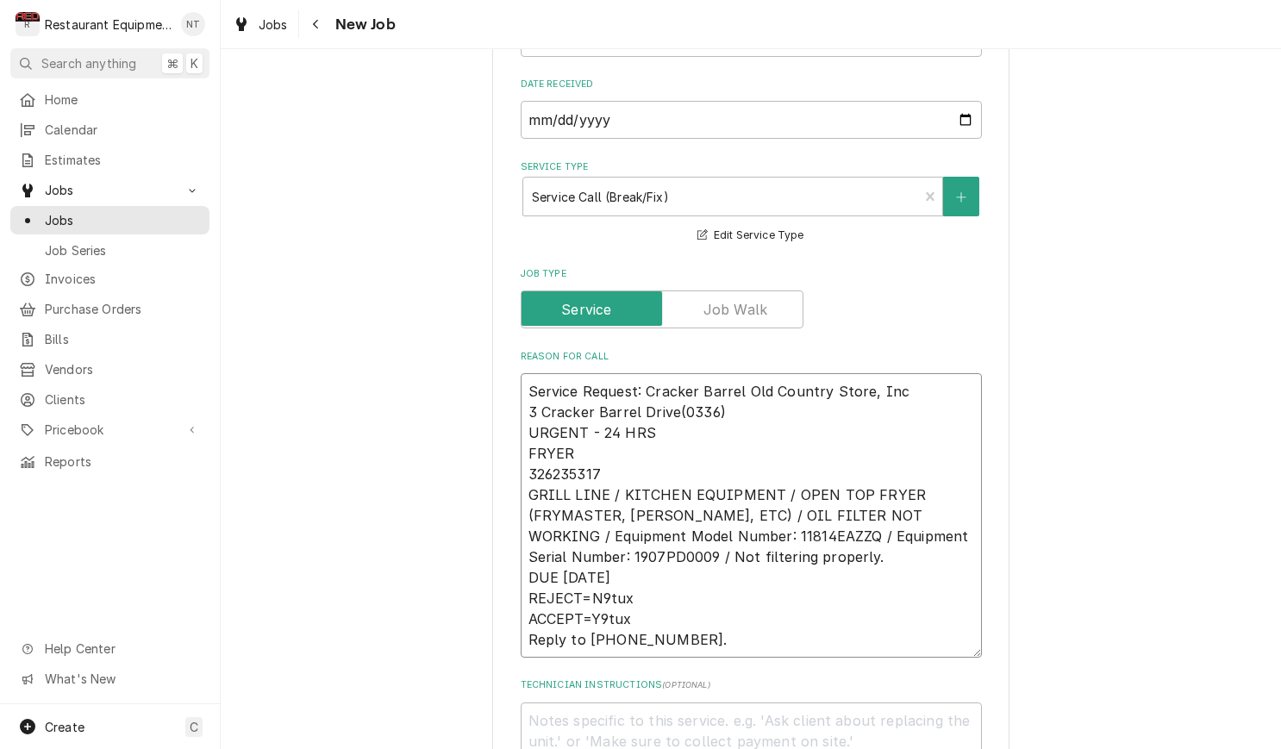
drag, startPoint x: 528, startPoint y: 367, endPoint x: 729, endPoint y: 390, distance: 202.2
click at [729, 390] on textarea "Service Request: Cracker Barrel Old Country Store, Inc 3 Cracker Barrel Drive(0…" at bounding box center [751, 515] width 461 height 284
type textarea "x"
type textarea "URGENT - 24 HRS FRYER 326235317 GRILL LINE / KITCHEN EQUIPMENT / OPEN TOP FRYER…"
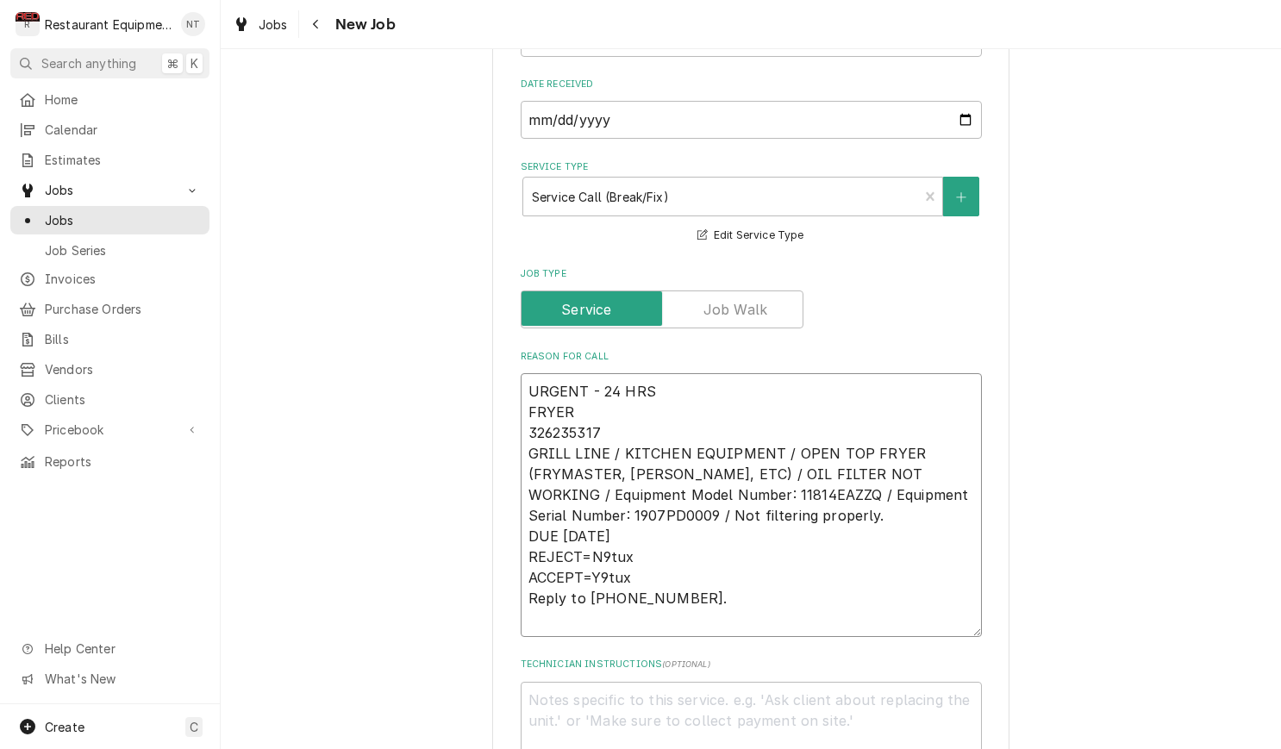
type textarea "x"
type textarea "URGENT - 24 HRS FRYER 326235317 GRILL LINE / KITCHEN EQUIPMENT / OPEN TOP FRYER…"
drag, startPoint x: 537, startPoint y: 520, endPoint x: 685, endPoint y: 620, distance: 178.8
type textarea "x"
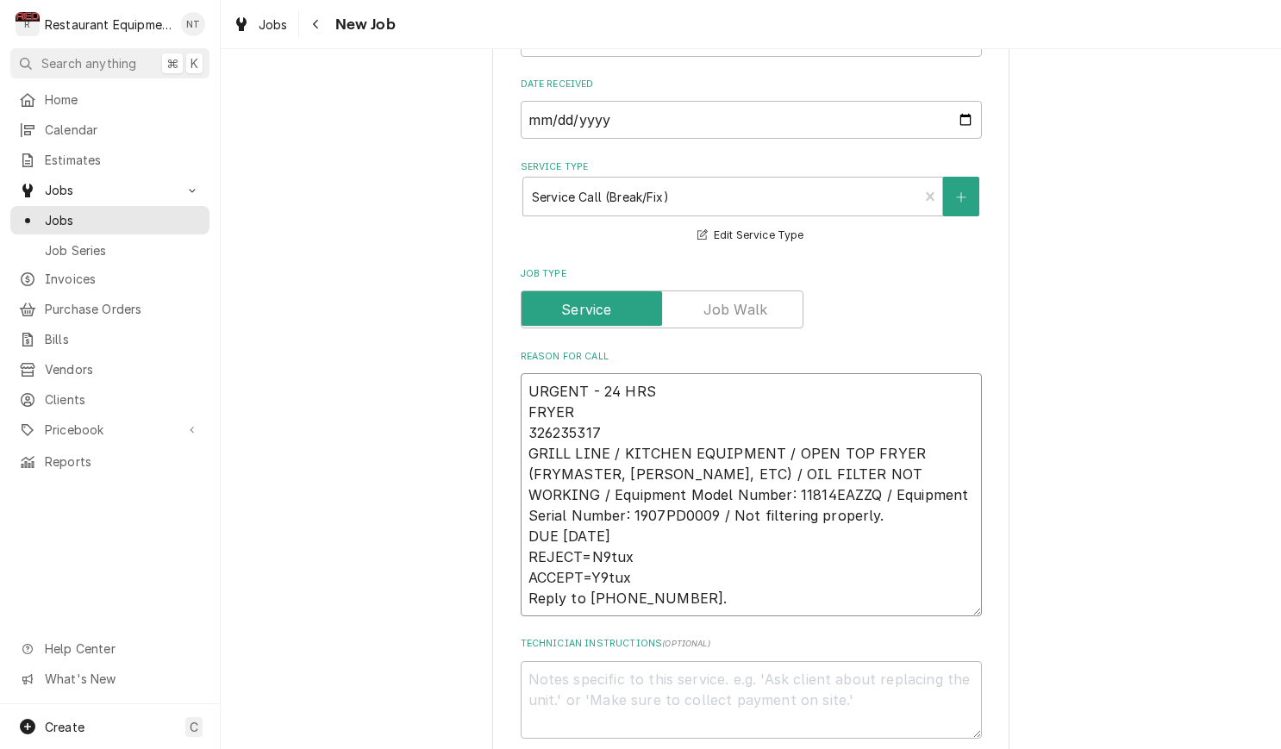
type textarea "URGENT - 24 HRS FRYER 326235317 GRILL LINE / KITCHEN EQUIPMENT / OPEN TOP FRYER…"
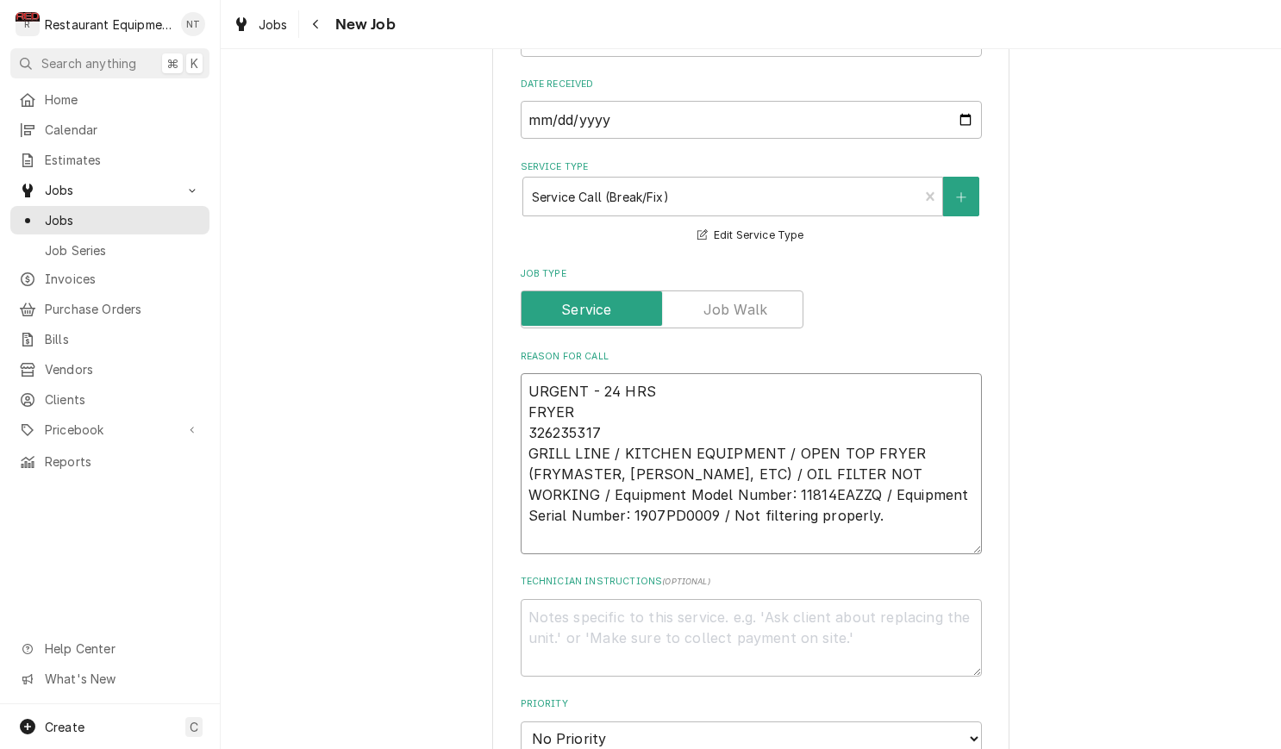
type textarea "x"
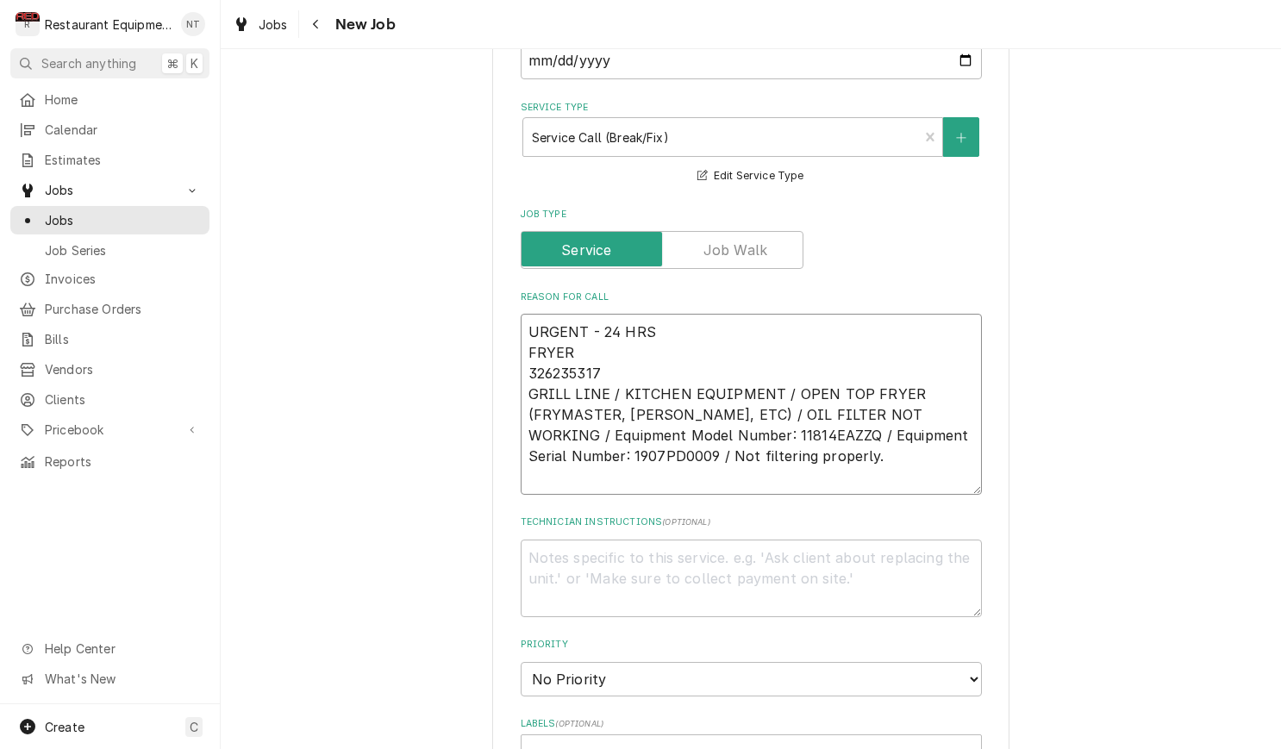
scroll to position [603, 0]
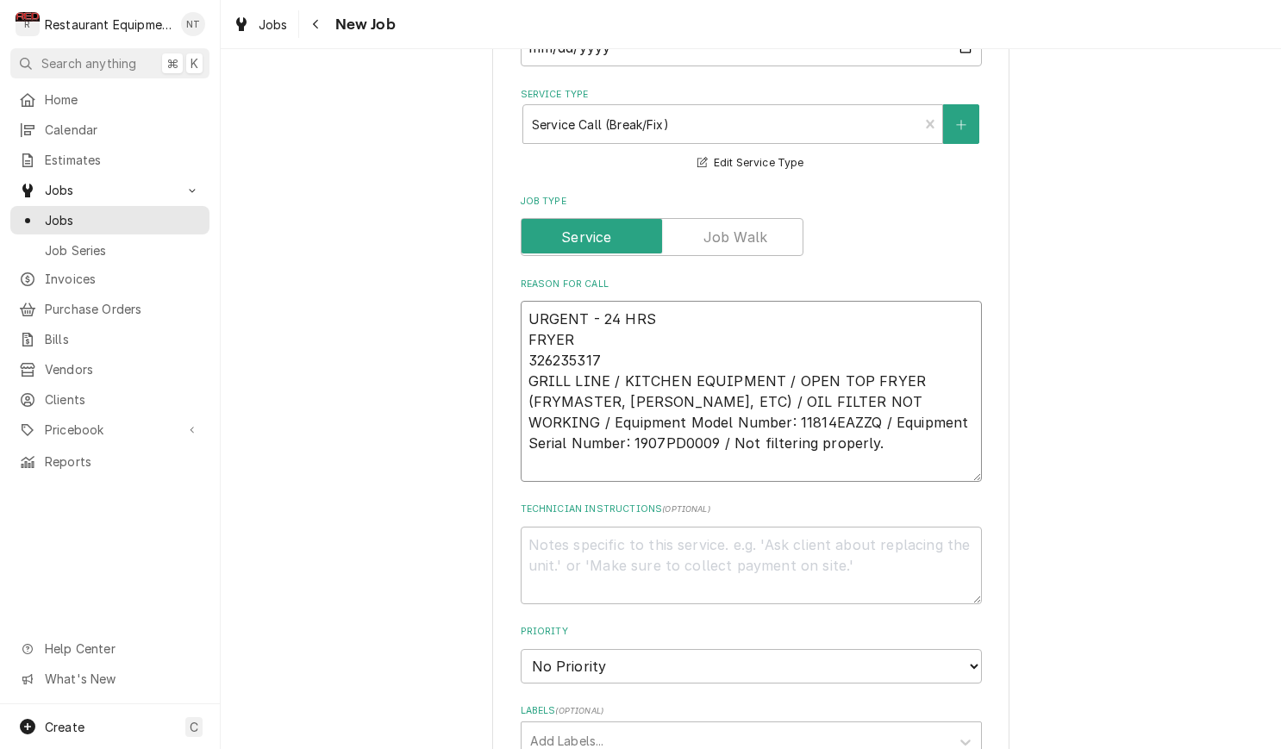
type textarea "URGENT - 24 HRS FRYER 326235317 GRILL LINE / KITCHEN EQUIPMENT / OPEN TOP FRYER…"
select select "2"
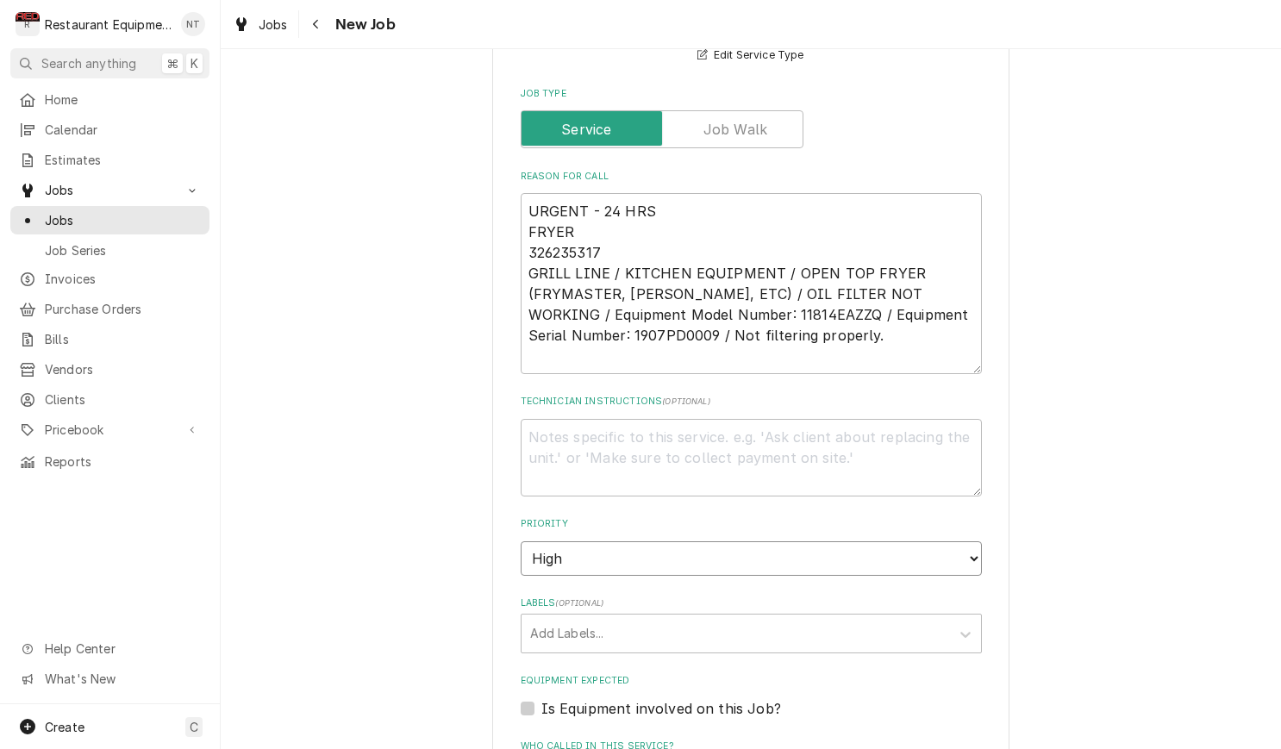
scroll to position [714, 0]
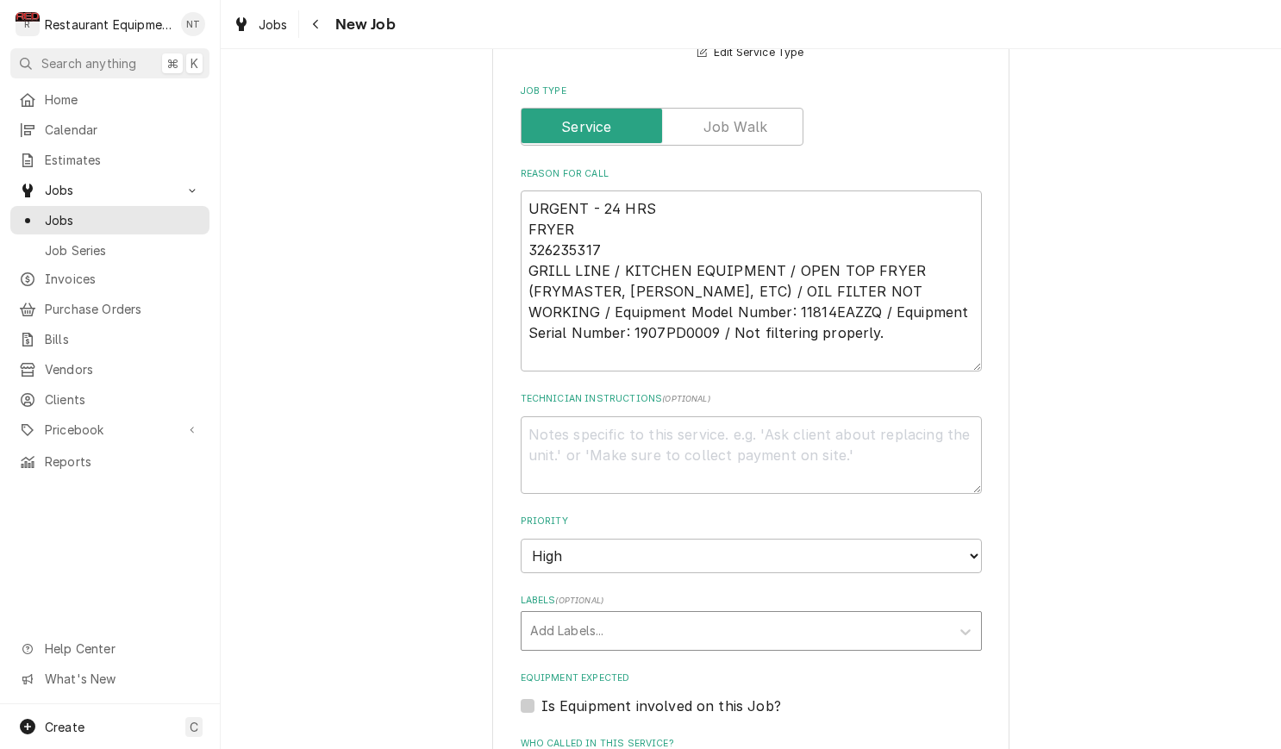
click at [713, 615] on div "Labels" at bounding box center [735, 630] width 411 height 31
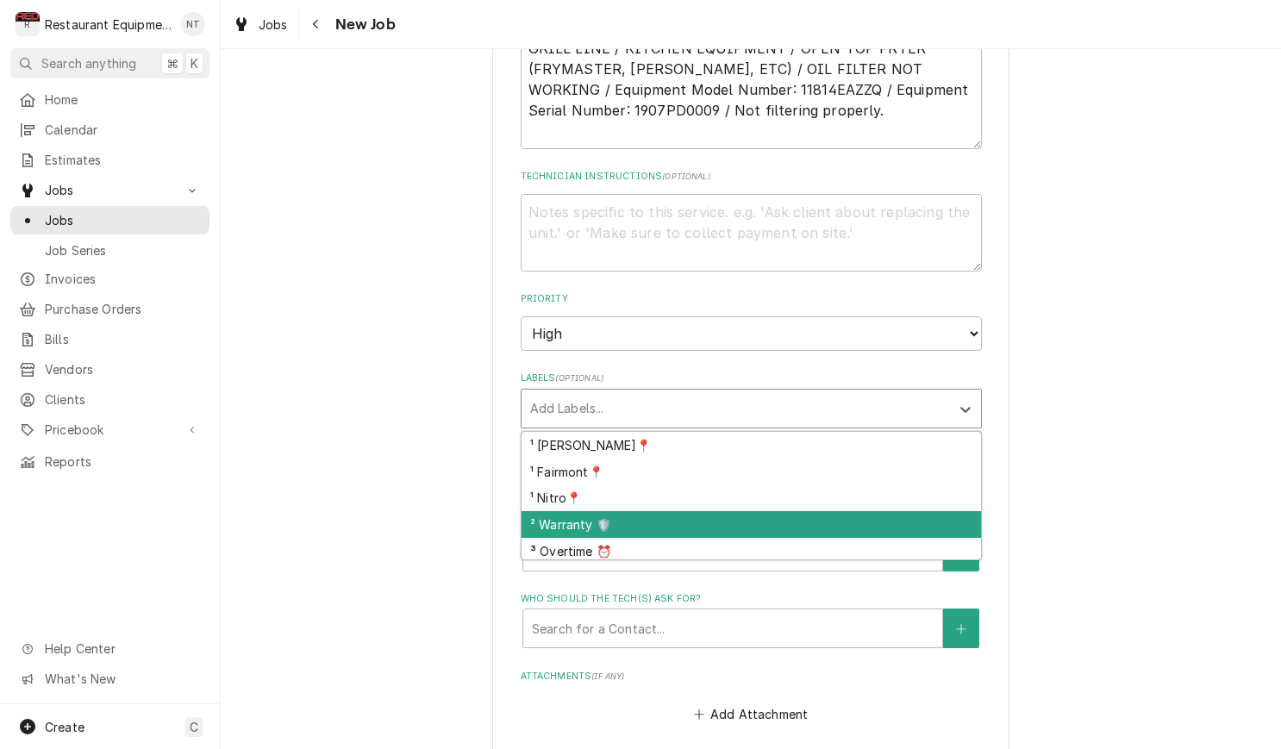
scroll to position [942, 0]
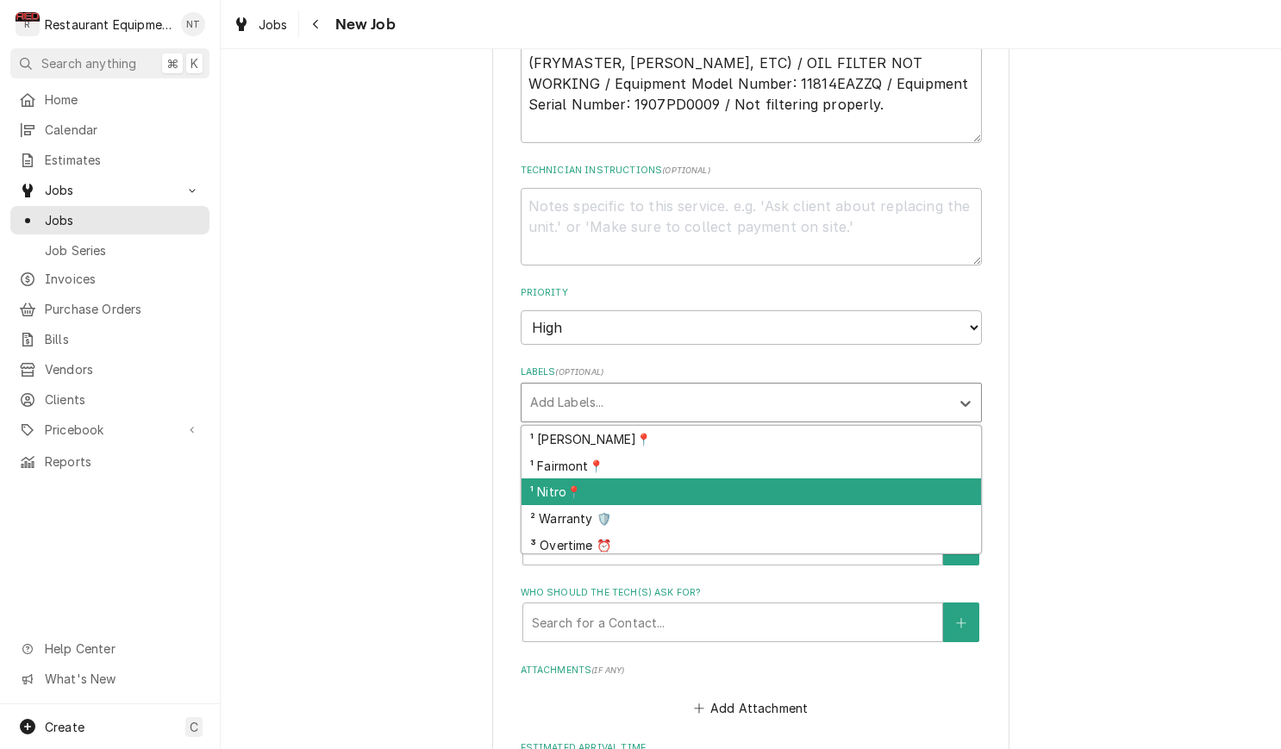
click at [667, 478] on div "¹ Nitro📍" at bounding box center [751, 491] width 459 height 27
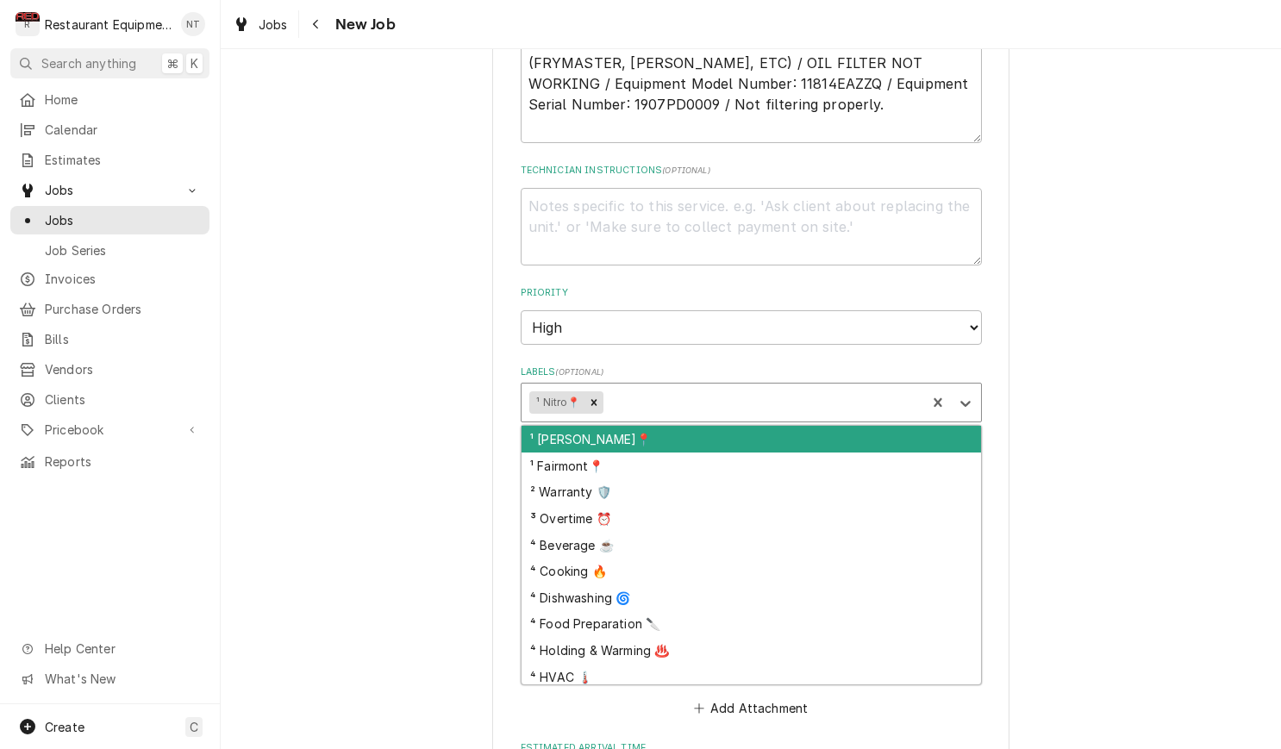
drag, startPoint x: 646, startPoint y: 359, endPoint x: 673, endPoint y: 445, distance: 90.5
click at [646, 387] on div "Labels" at bounding box center [761, 402] width 311 height 31
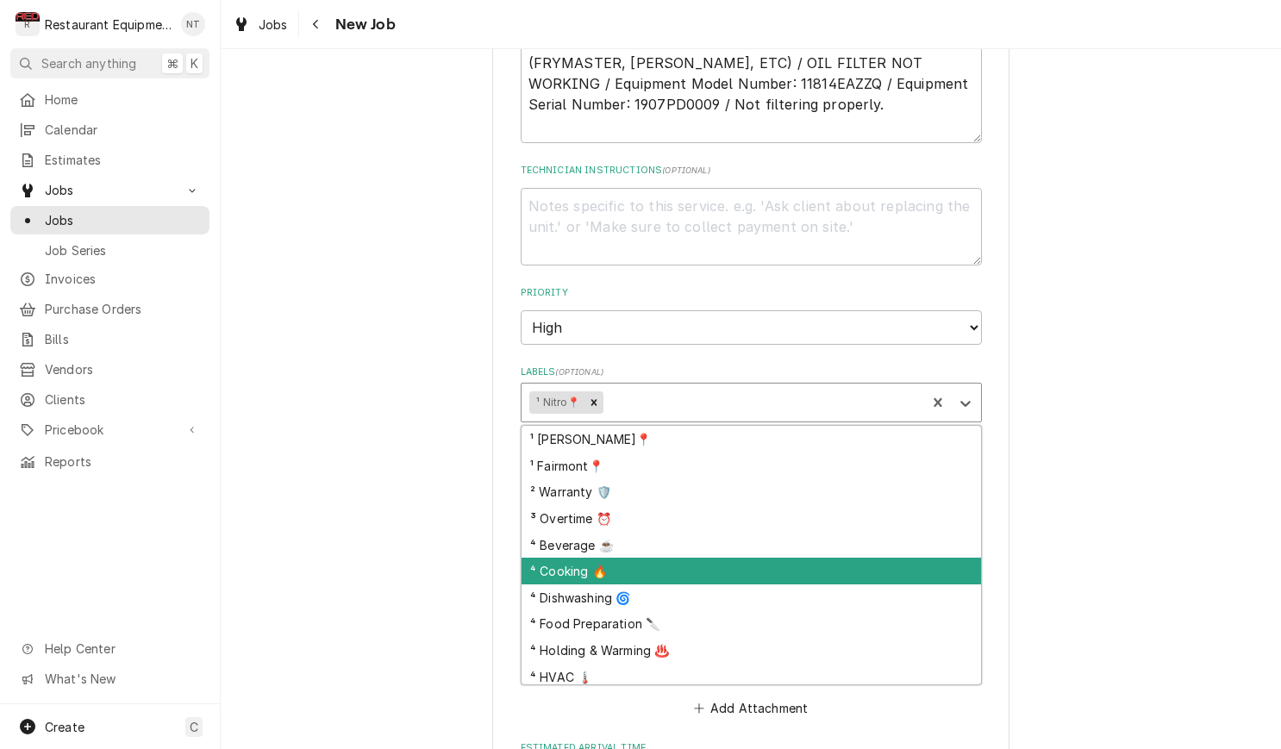
click at [706, 558] on div "⁴ Cooking 🔥" at bounding box center [751, 571] width 459 height 27
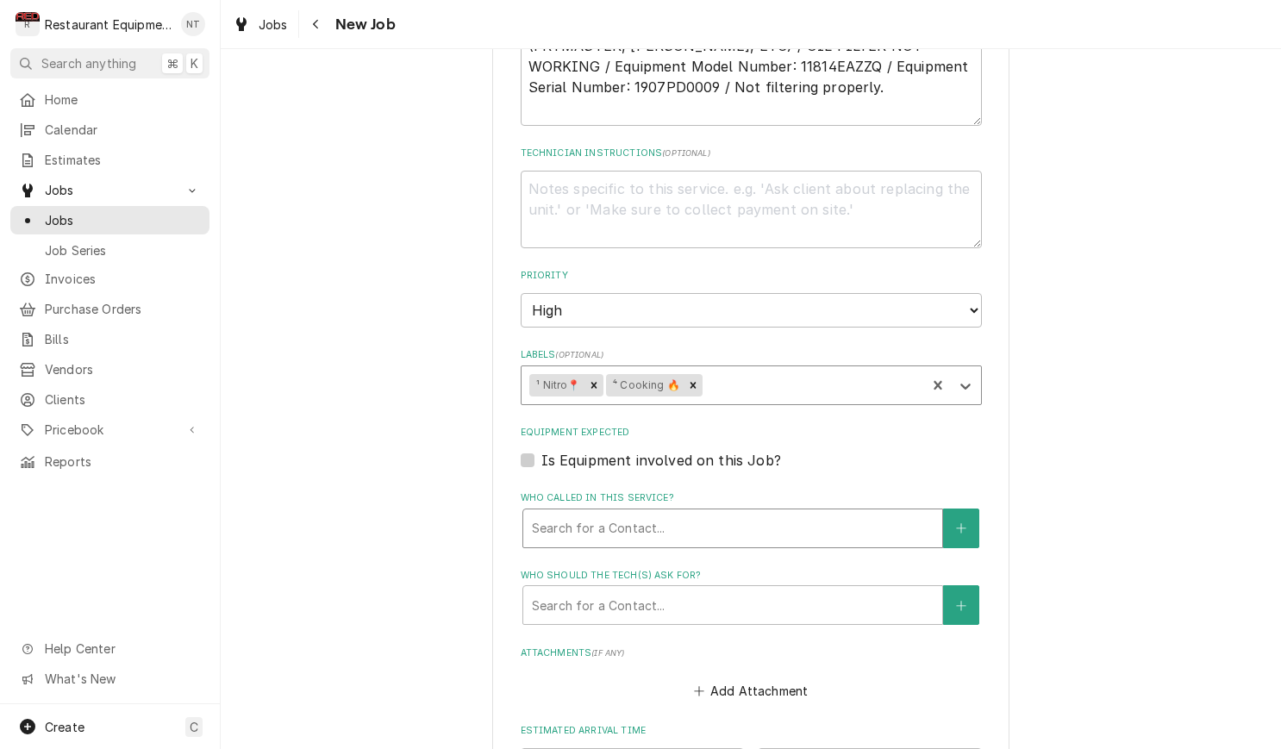
scroll to position [988, 0]
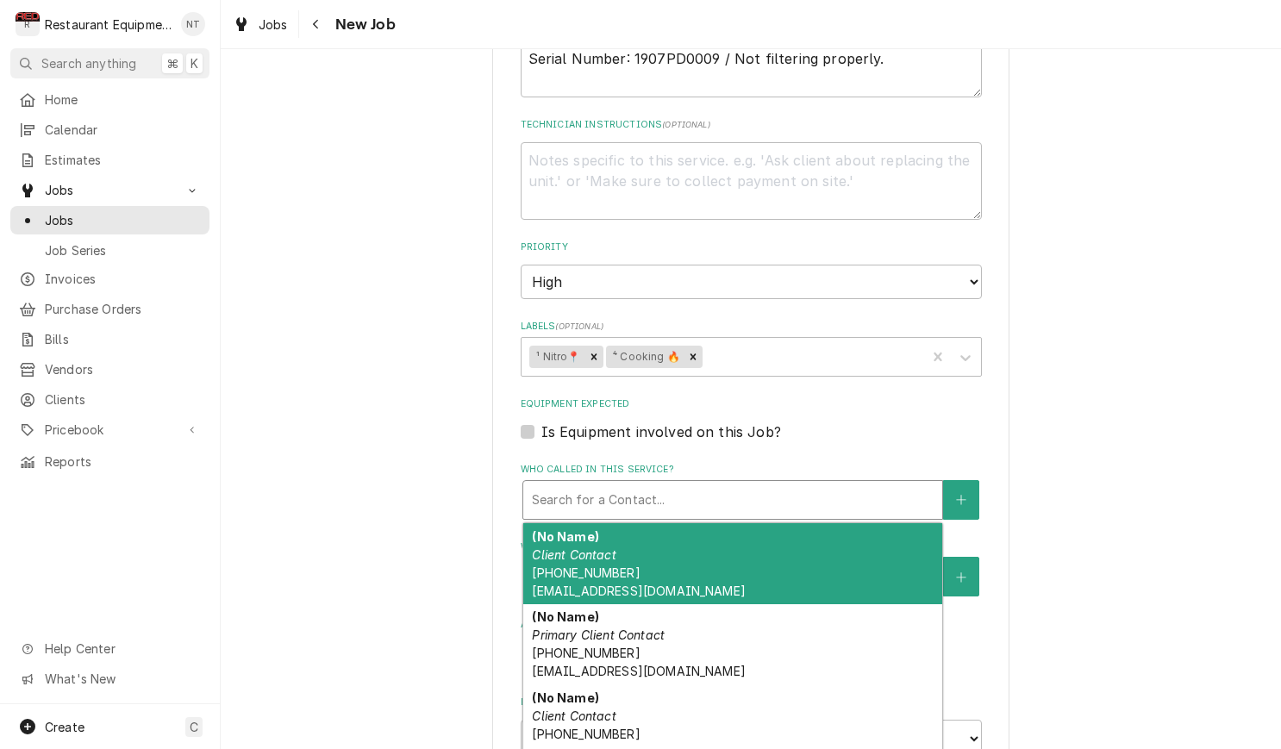
click at [697, 484] on div "Who called in this service?" at bounding box center [733, 499] width 402 height 31
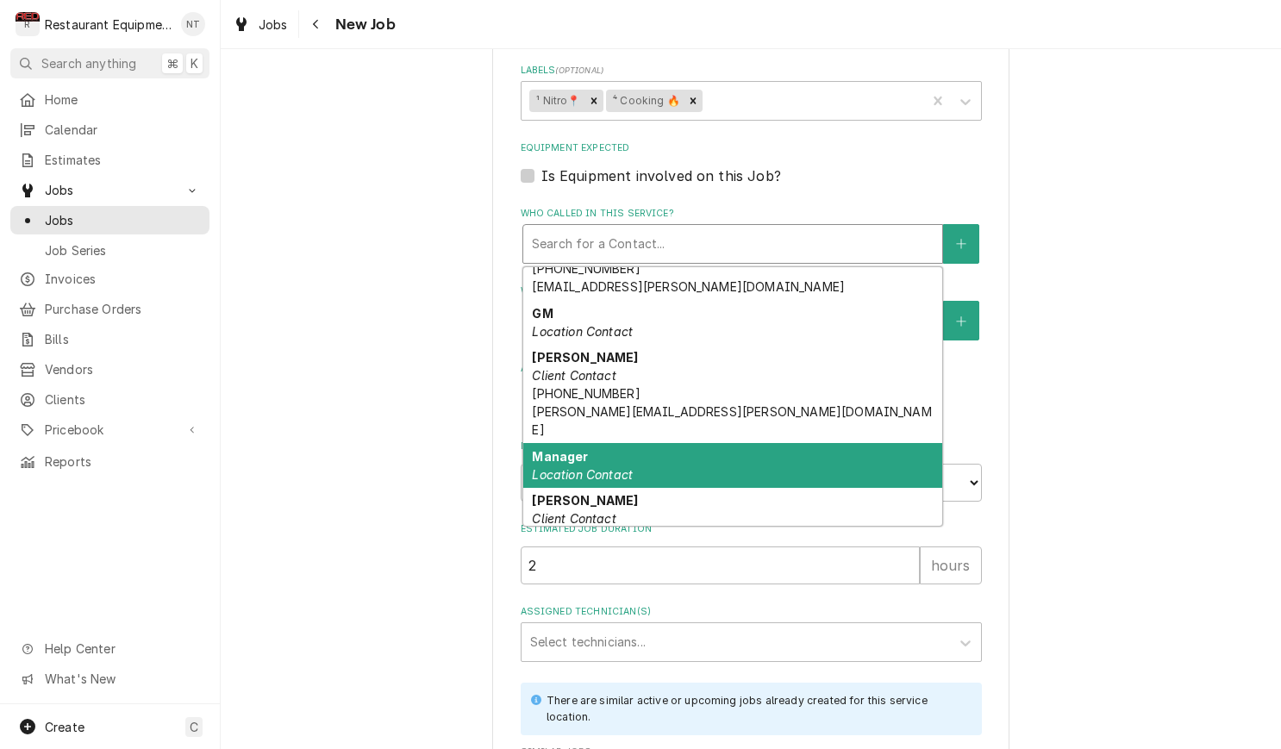
scroll to position [384, 0]
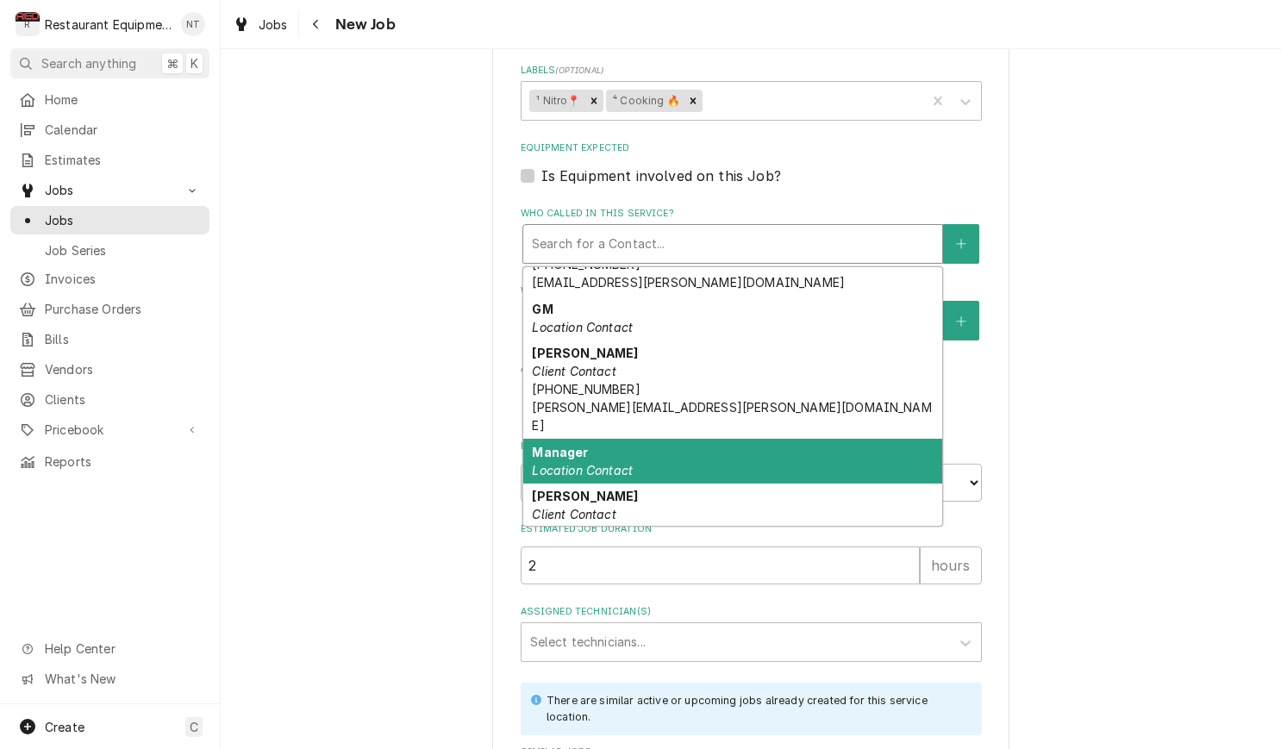
click at [714, 439] on div "Manager Location Contact" at bounding box center [732, 461] width 419 height 45
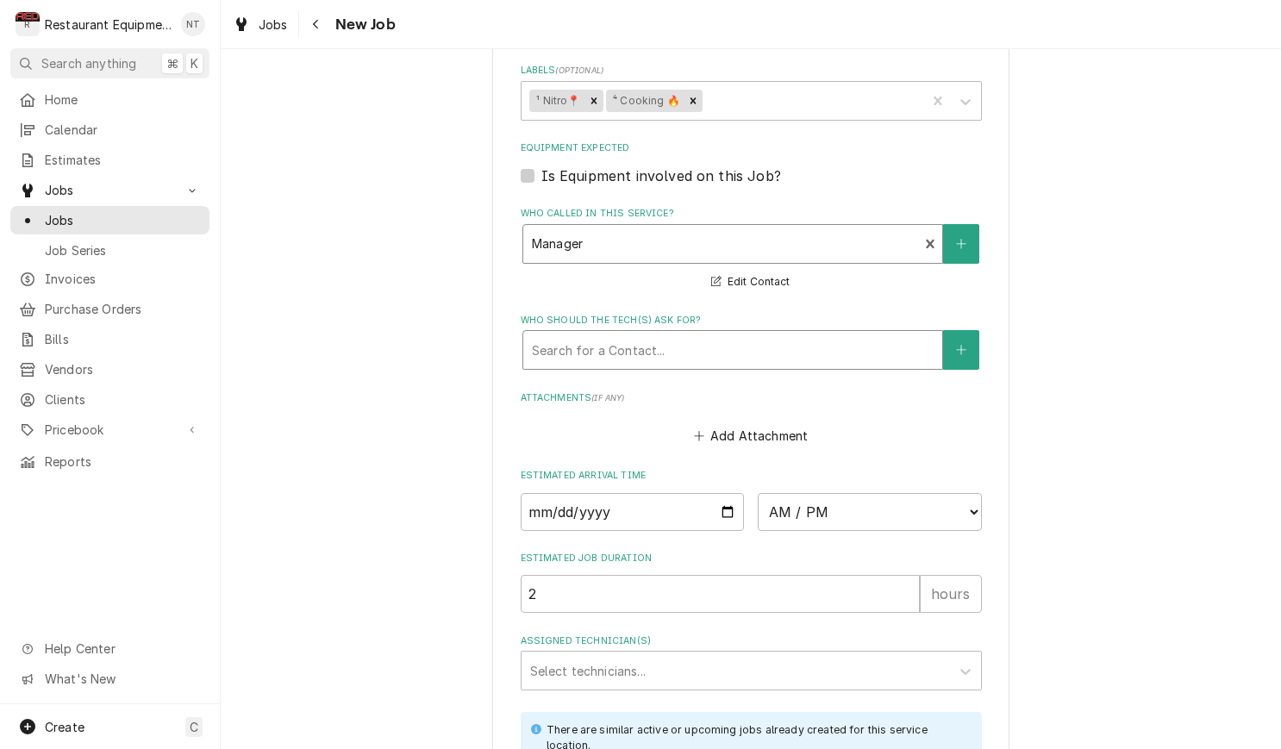
click at [712, 334] on div "Who should the tech(s) ask for?" at bounding box center [733, 349] width 402 height 31
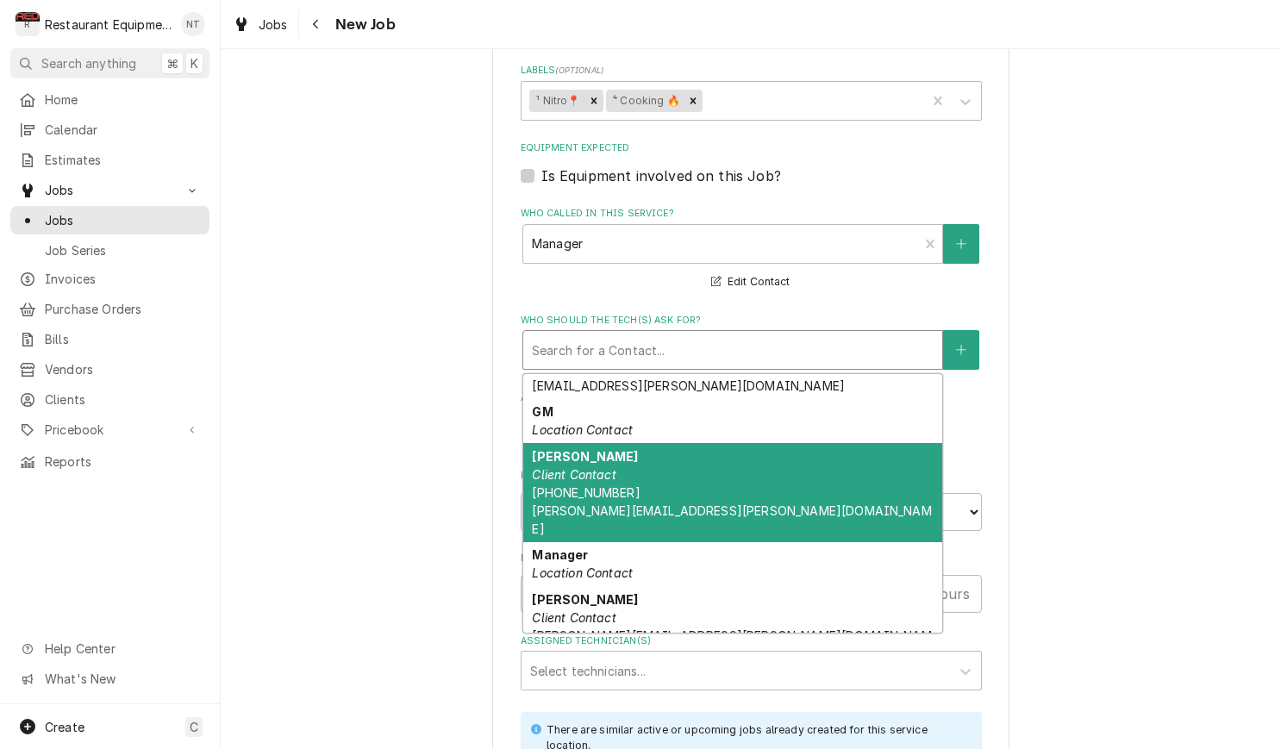
scroll to position [385, 0]
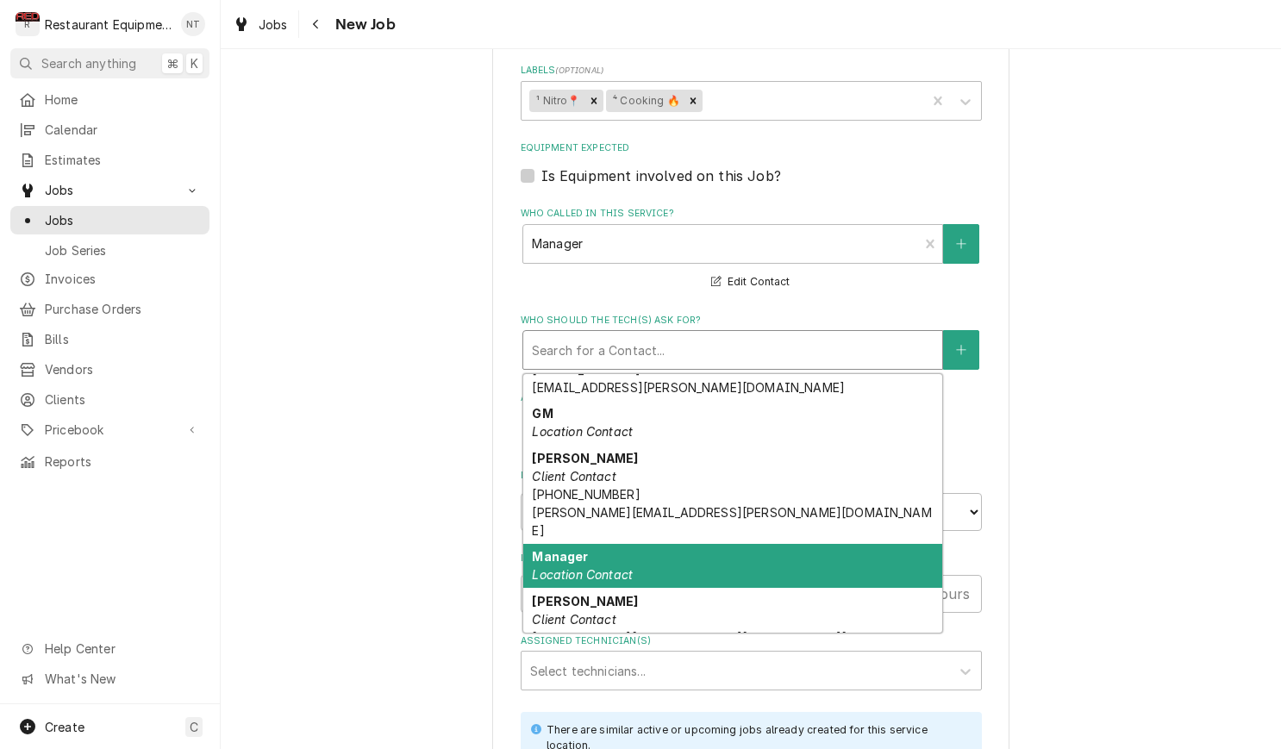
click at [782, 544] on div "Manager Location Contact" at bounding box center [732, 566] width 419 height 45
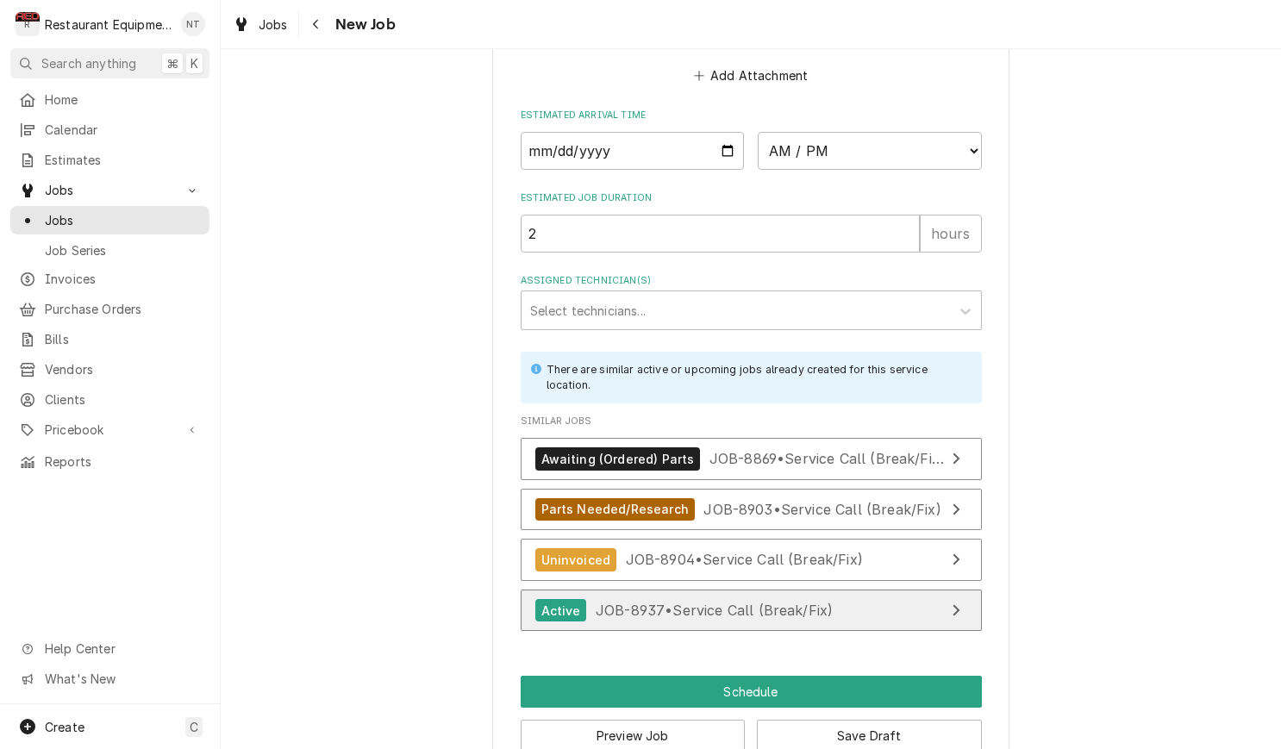
scroll to position [1633, 0]
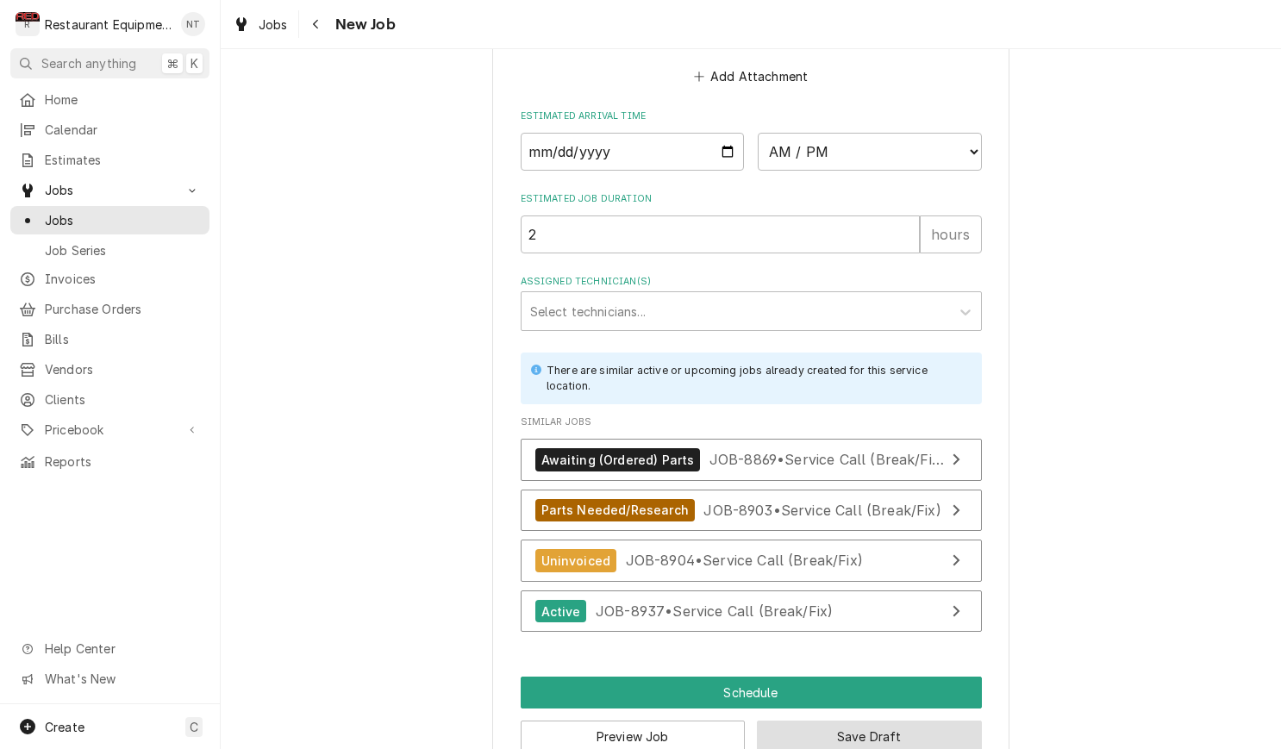
click at [834, 721] on button "Save Draft" at bounding box center [869, 737] width 225 height 32
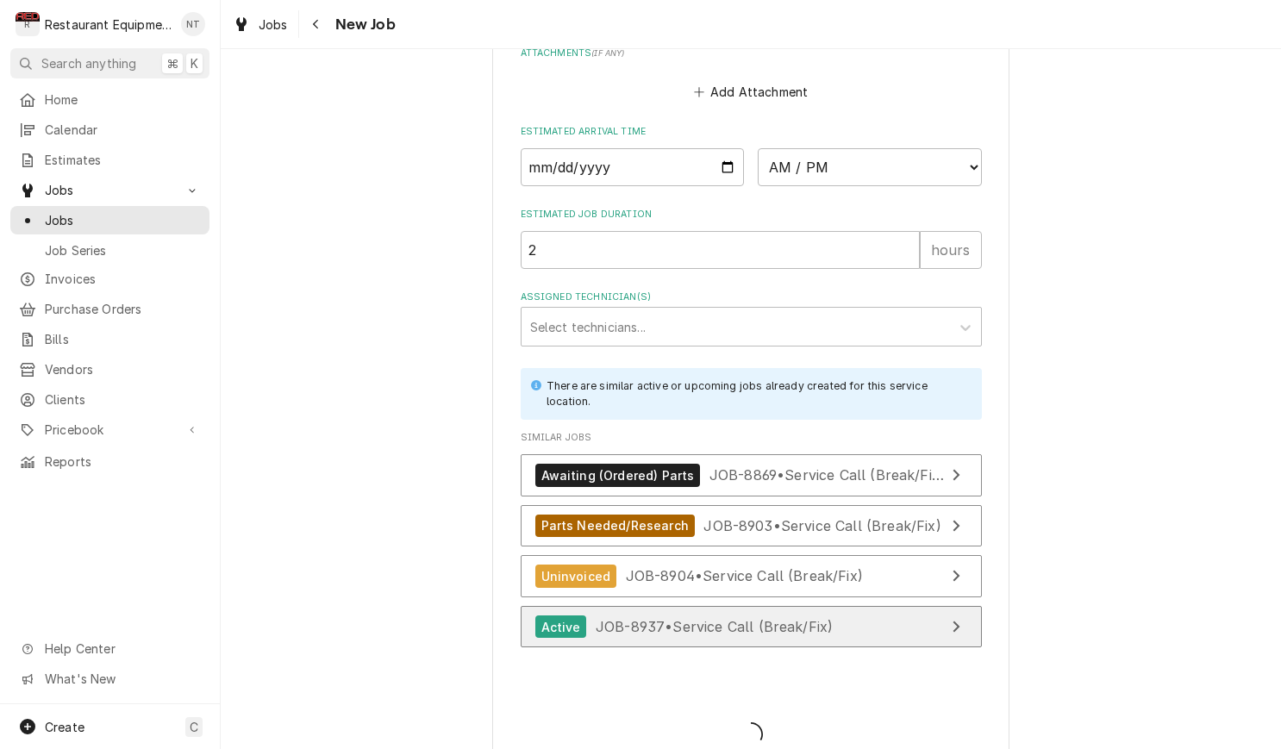
type textarea "x"
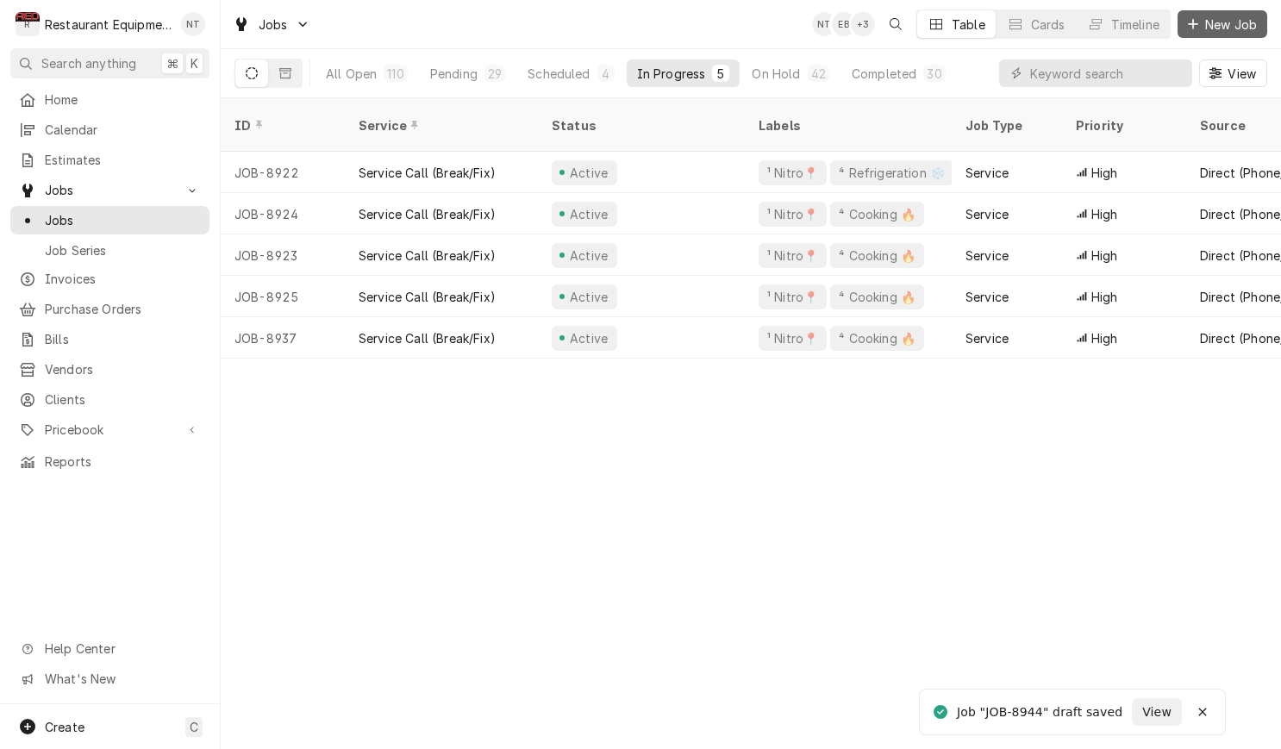
click at [1230, 28] on span "New Job" at bounding box center [1231, 25] width 59 height 18
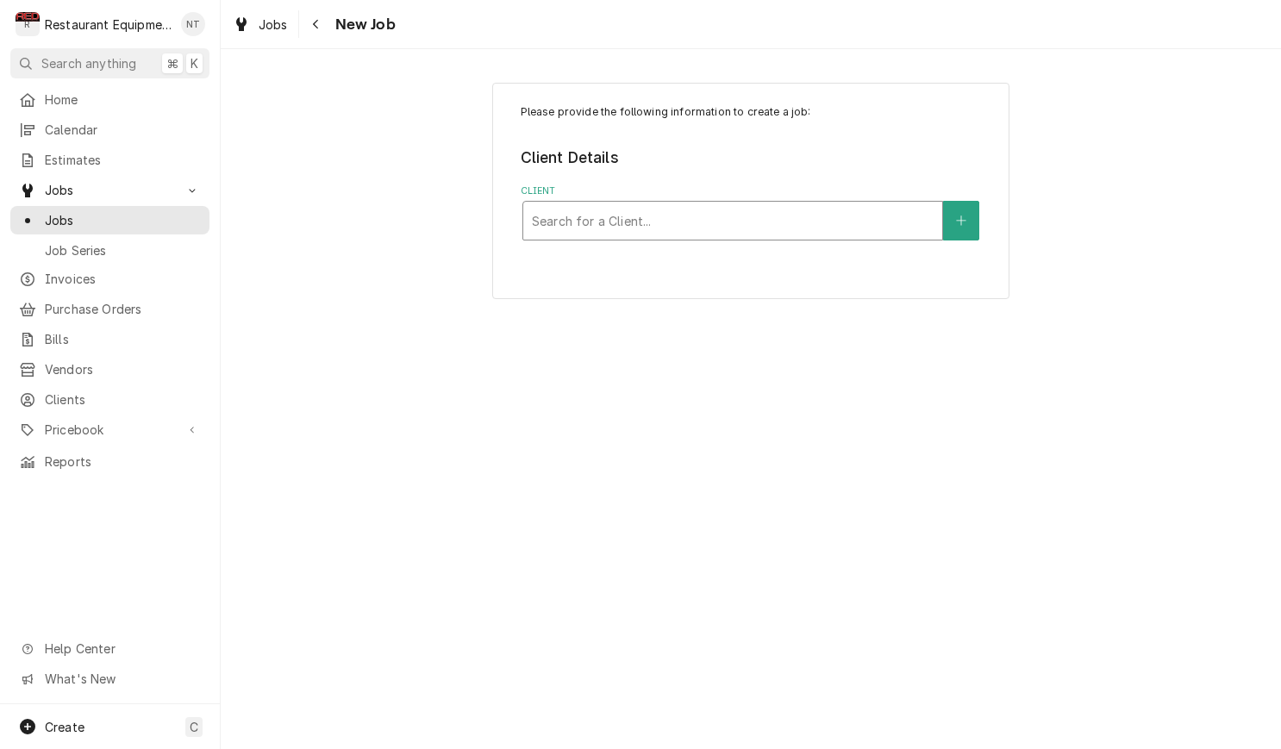
click at [812, 206] on div "Client" at bounding box center [733, 220] width 402 height 31
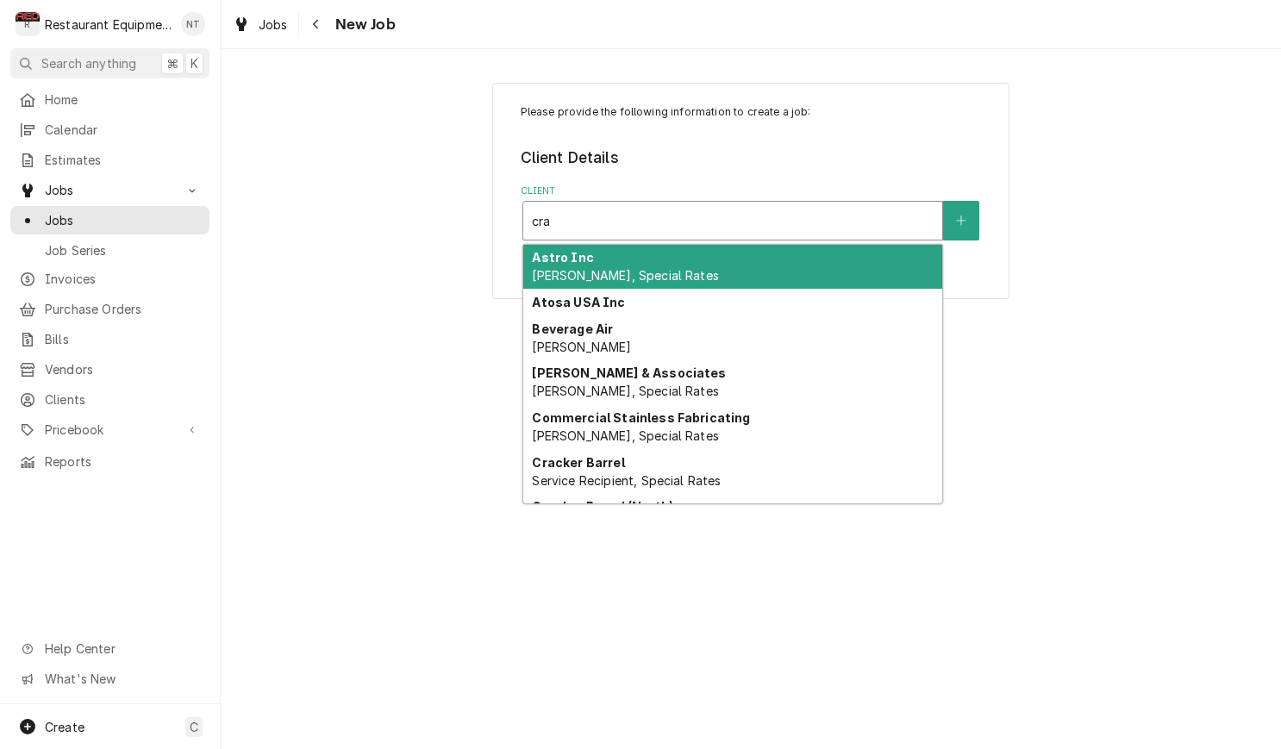
type input "crac"
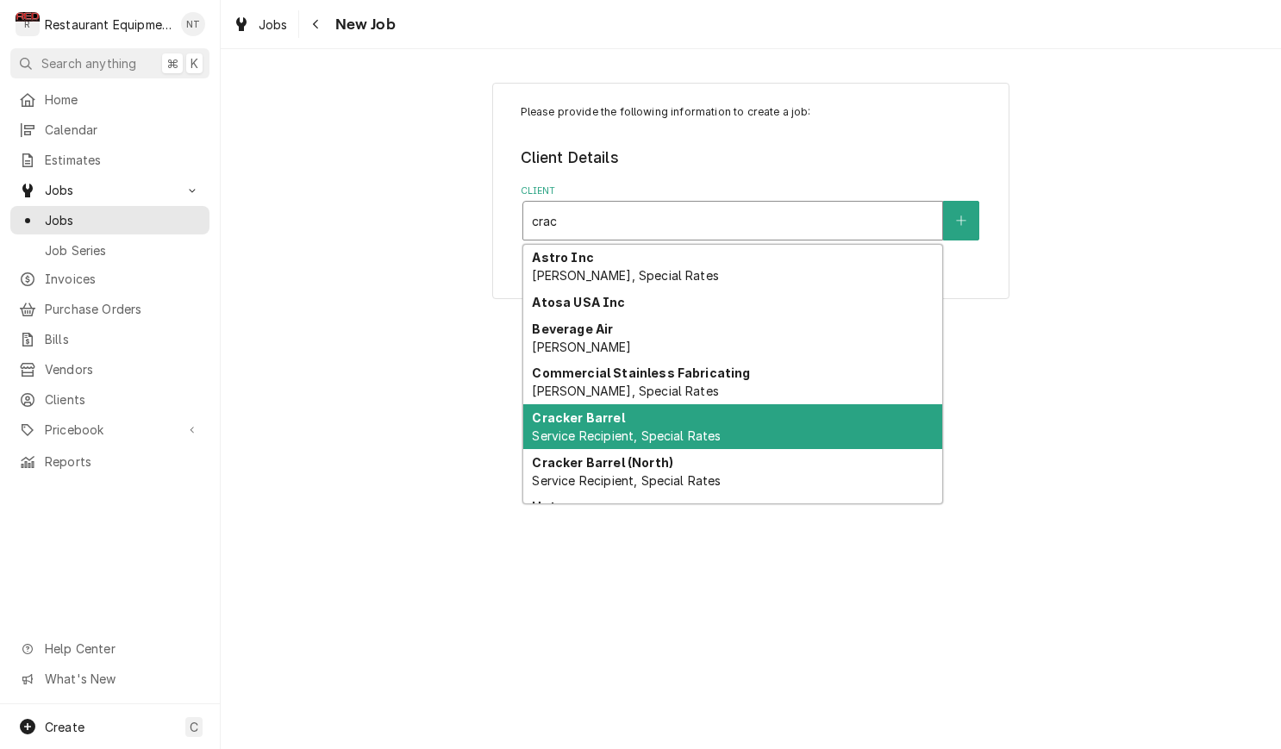
click at [901, 416] on div "Cracker Barrel Service Recipient, Special Rates" at bounding box center [732, 426] width 419 height 45
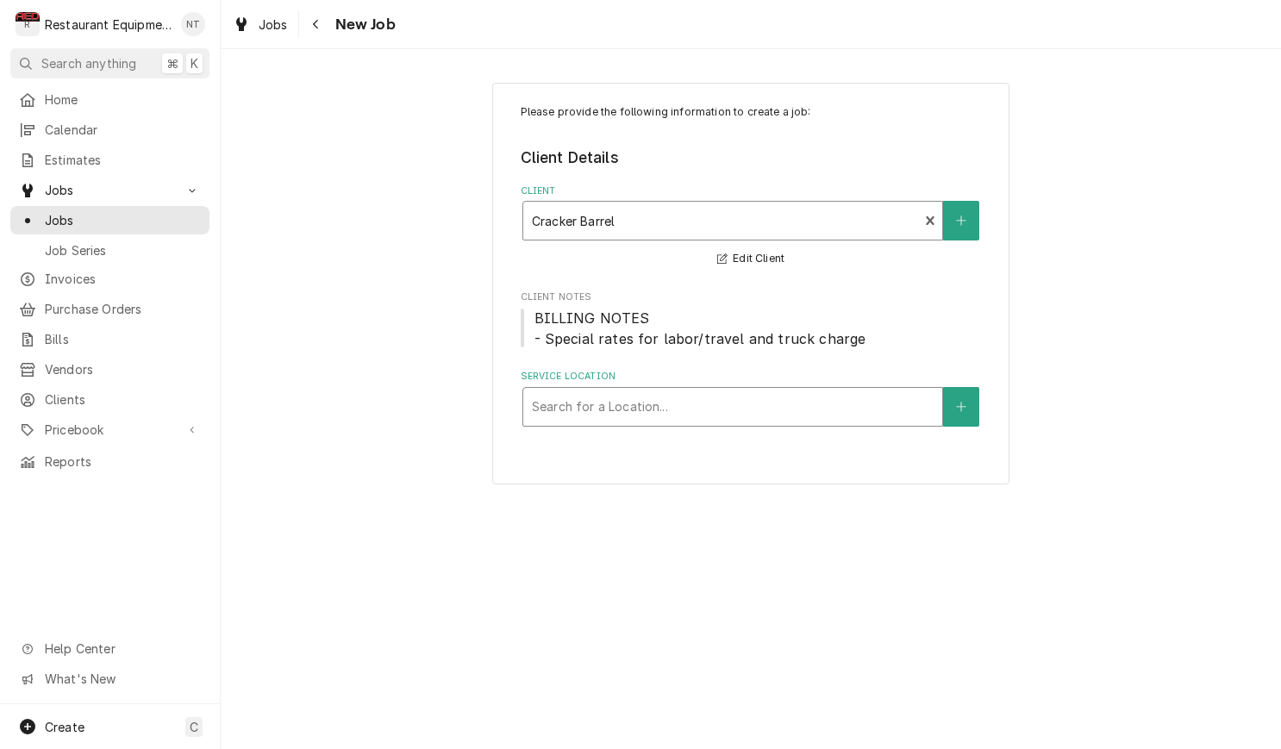
click at [875, 406] on div "Service Location" at bounding box center [733, 406] width 402 height 31
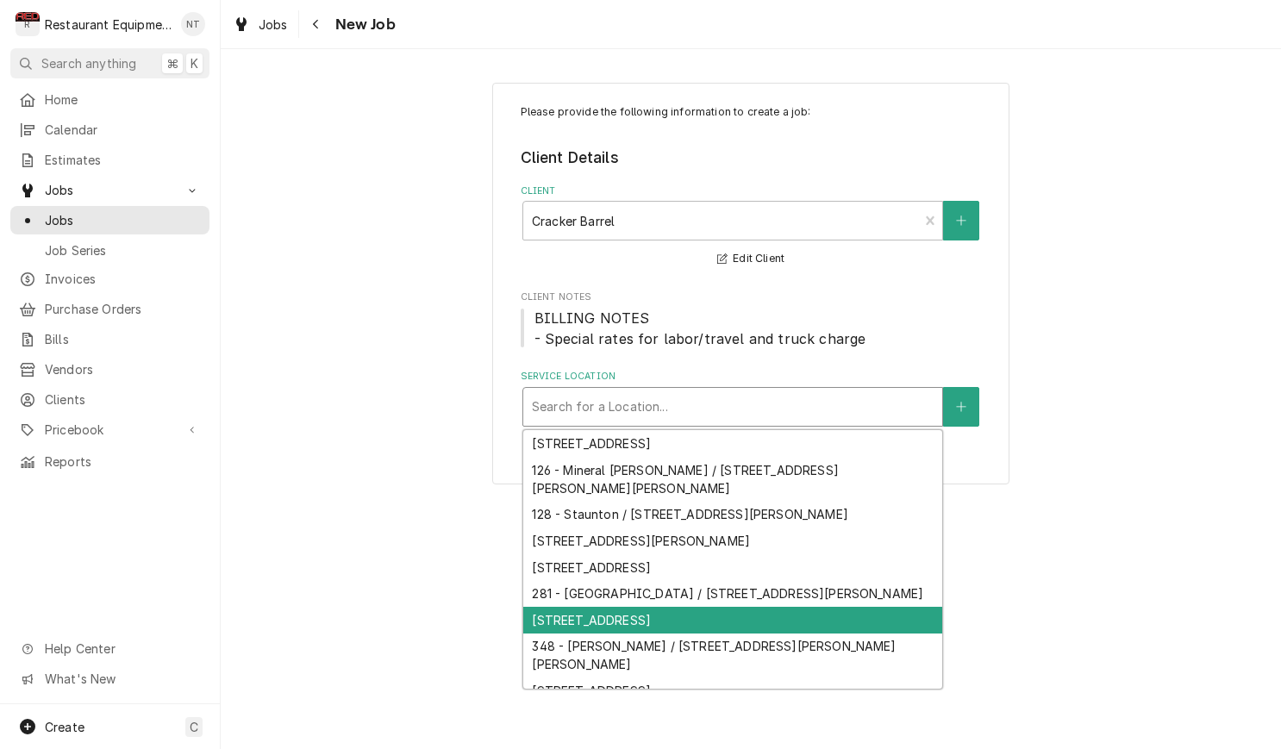
click at [817, 607] on div "[STREET_ADDRESS]" at bounding box center [732, 620] width 419 height 27
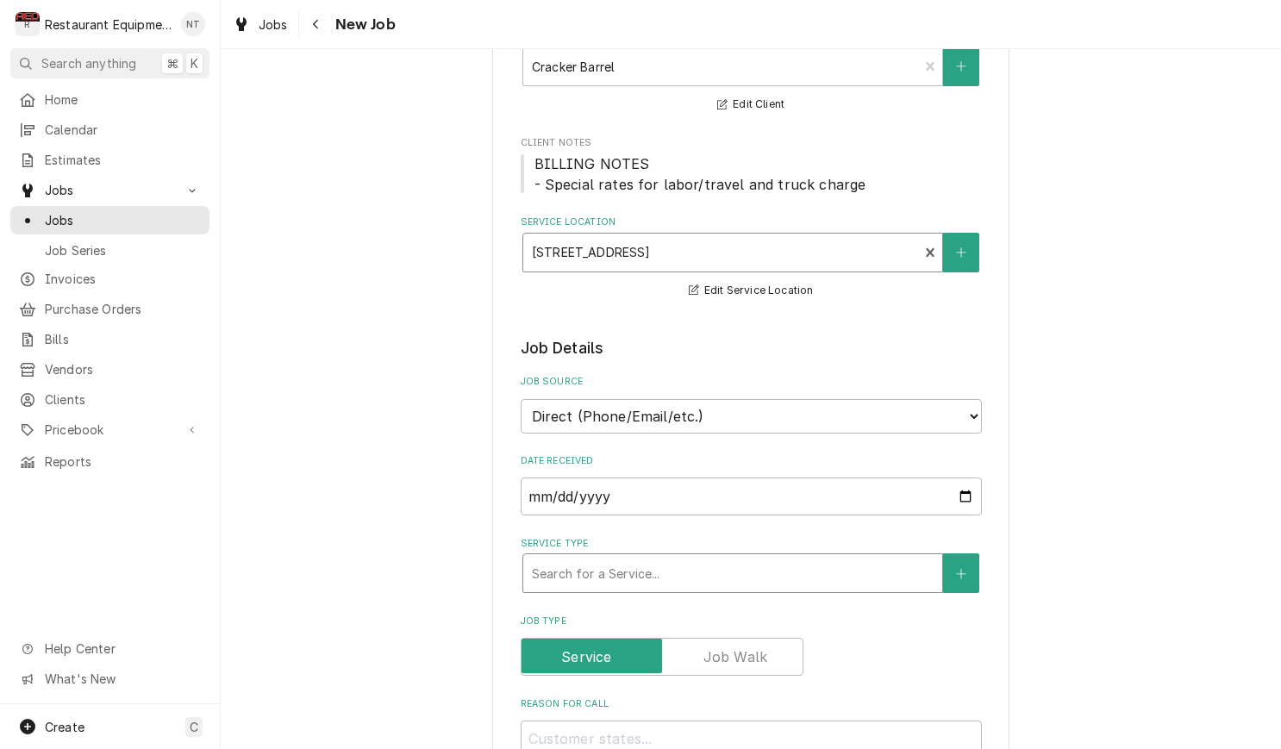
scroll to position [166, 0]
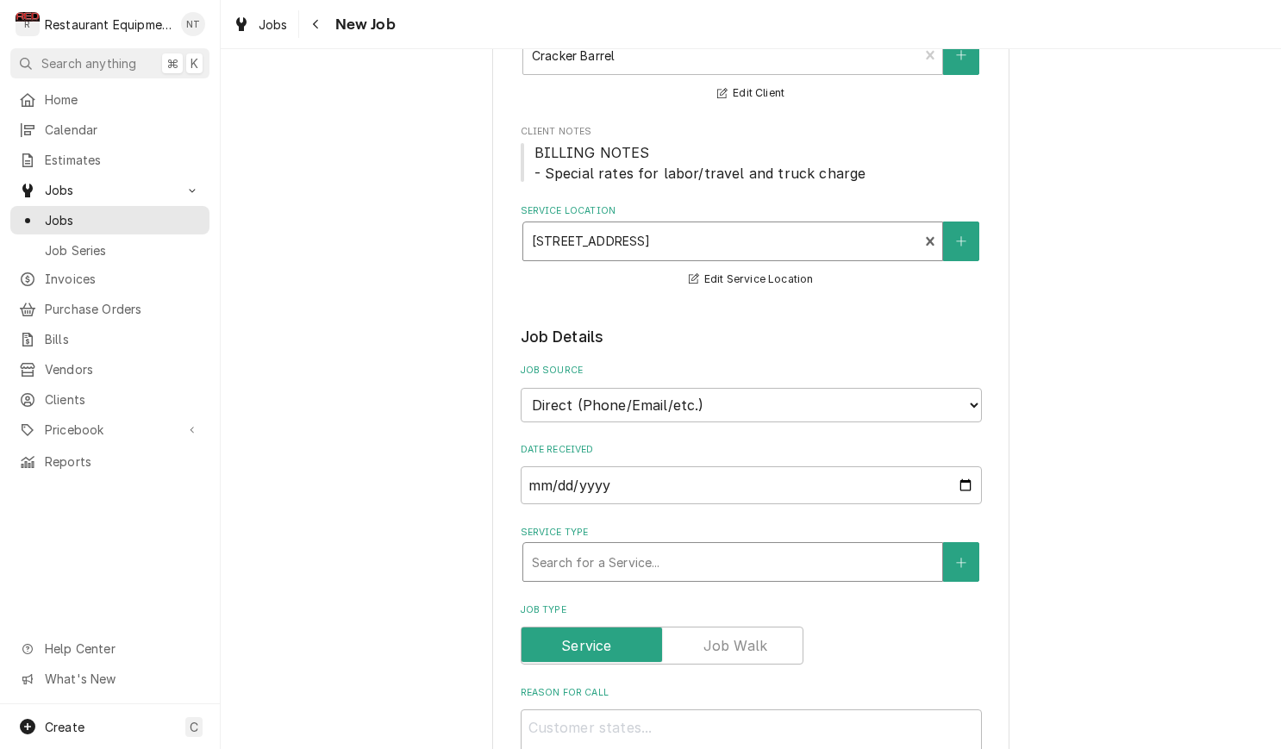
click at [774, 547] on div "Service Type" at bounding box center [733, 562] width 402 height 31
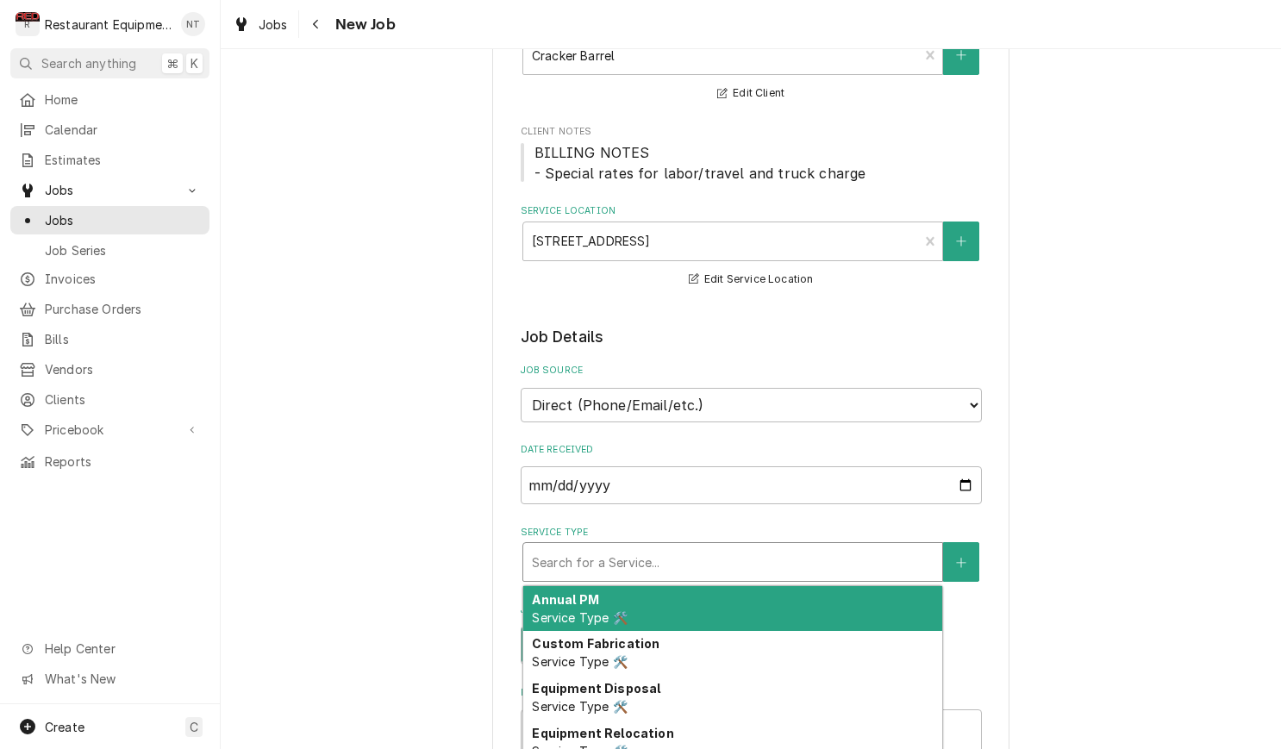
type textarea "x"
type input "b"
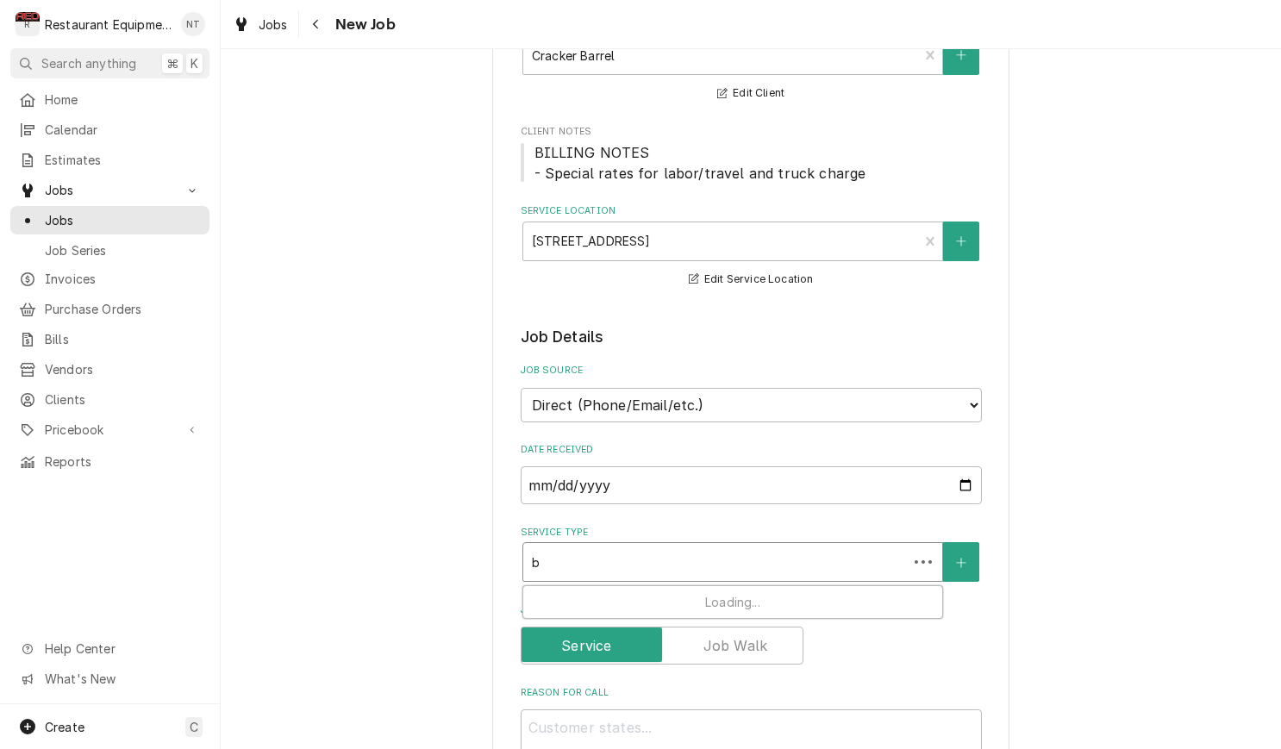
type textarea "x"
type input "br"
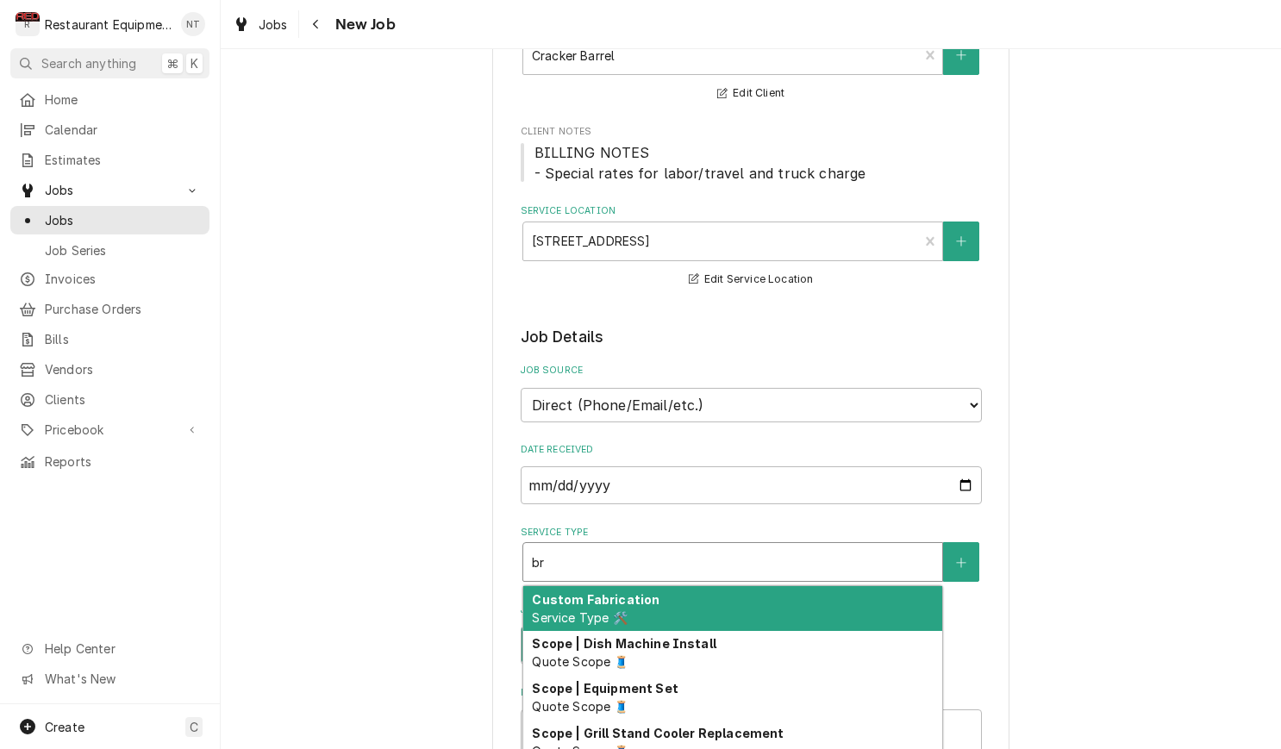
type textarea "x"
type input "bre"
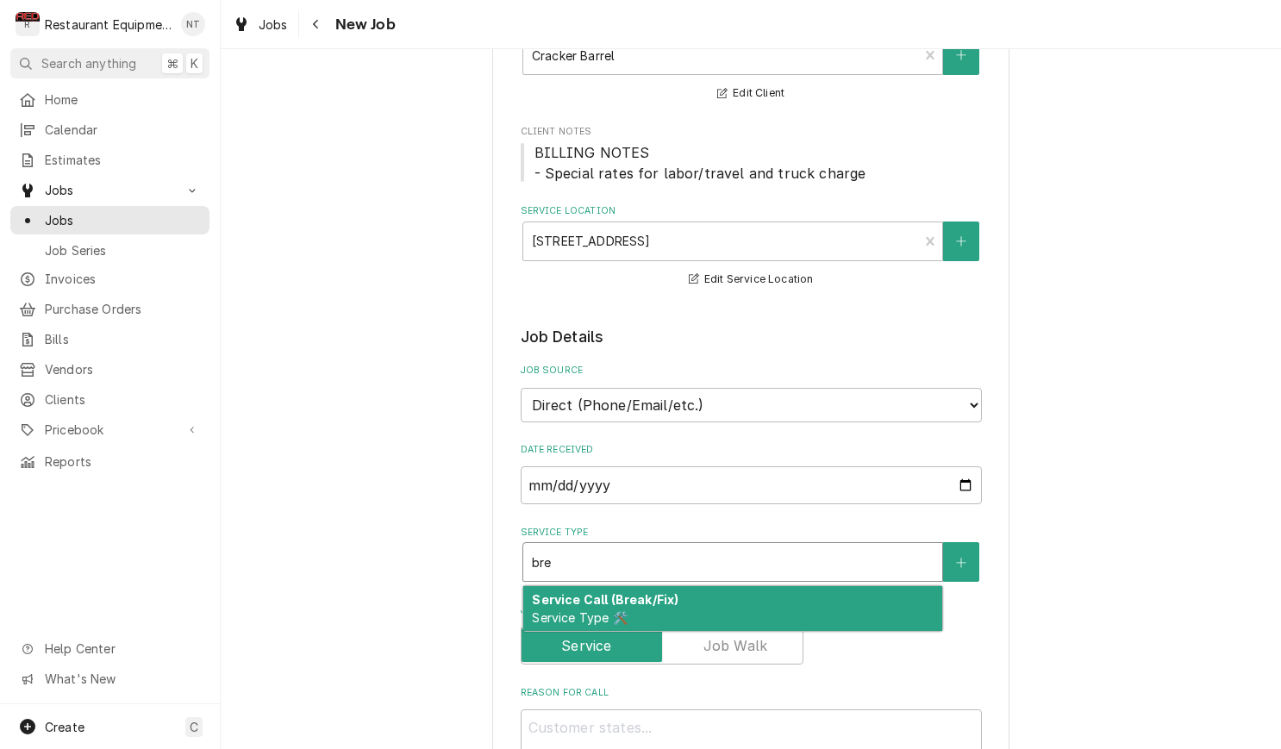
click at [807, 586] on div "Service Call (Break/Fix) Service Type 🛠️" at bounding box center [732, 608] width 419 height 45
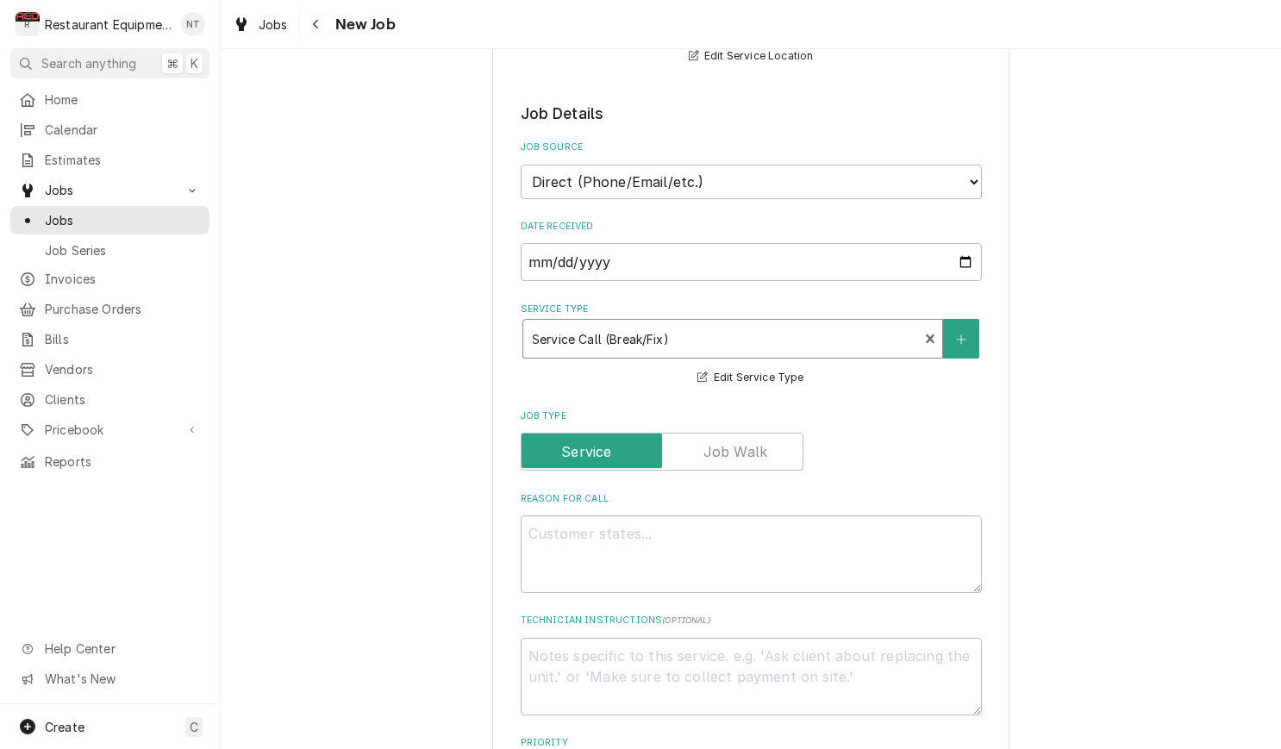
scroll to position [405, 0]
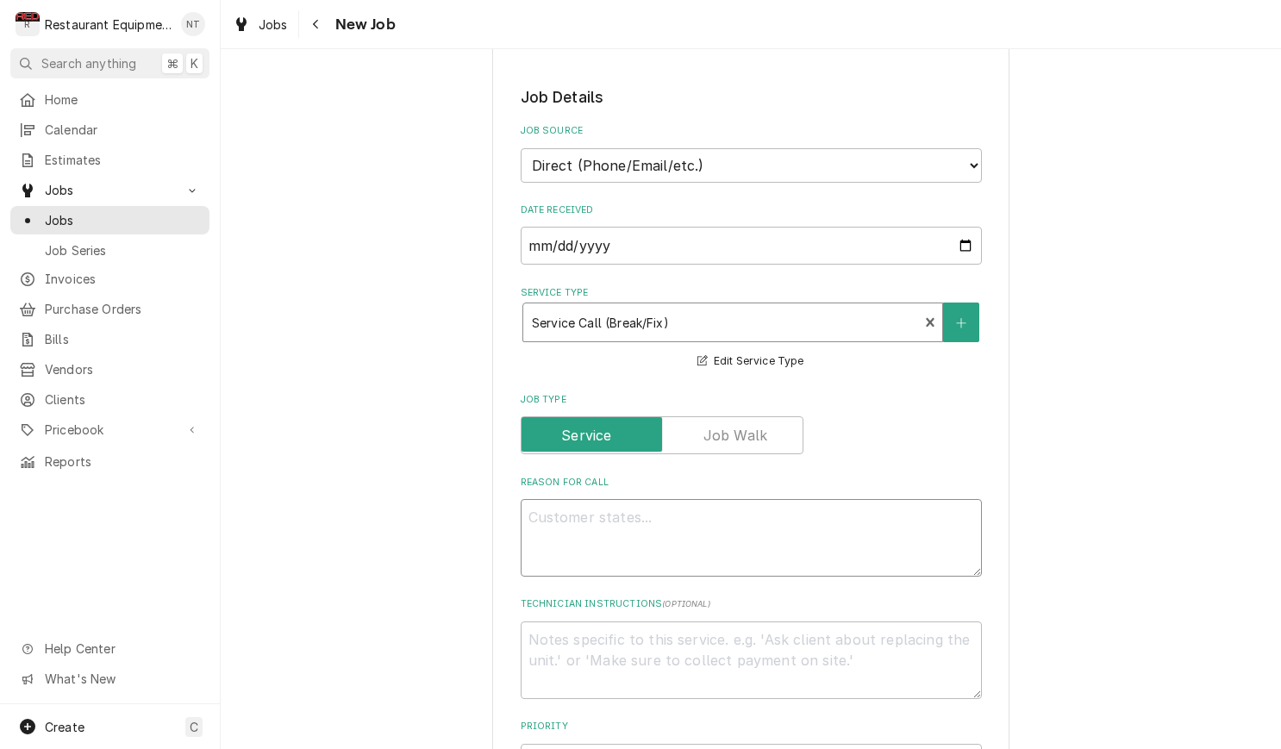
click at [820, 551] on textarea "Reason For Call" at bounding box center [751, 538] width 461 height 78
paste textarea "Service Request: Cracker Barrel Old Country Store, Inc 3 Cracker Barrel Drive(0…"
type textarea "x"
type textarea "Service Request: Cracker Barrel Old Country Store, Inc 3 Cracker Barrel Drive(0…"
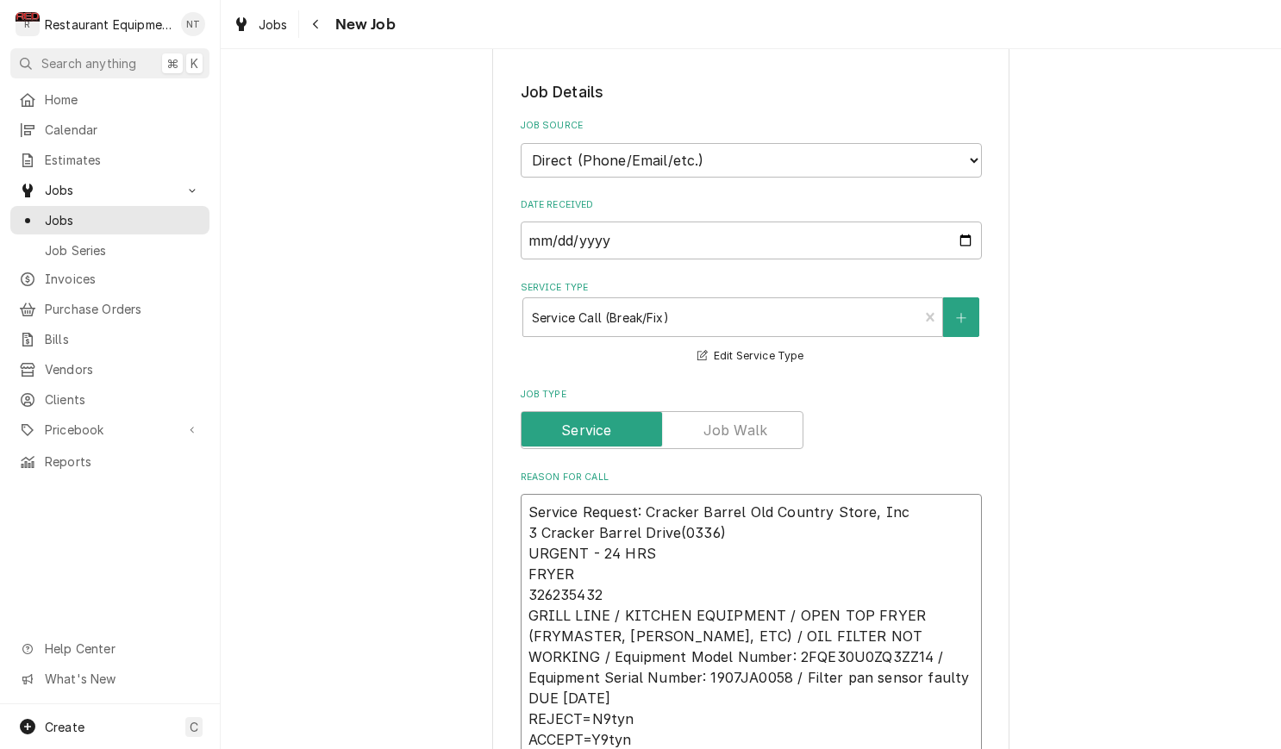
scroll to position [443, 0]
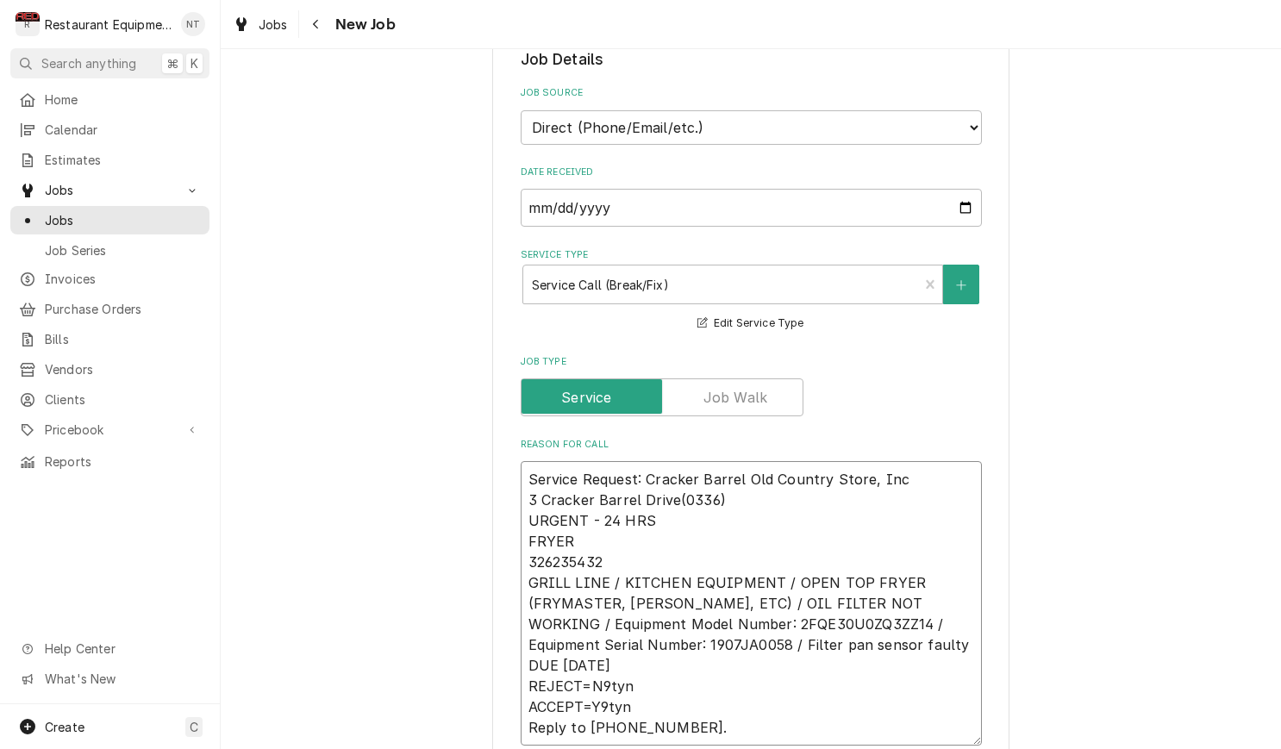
drag, startPoint x: 525, startPoint y: 459, endPoint x: 726, endPoint y: 489, distance: 203.1
click at [726, 489] on textarea "Service Request: Cracker Barrel Old Country Store, Inc 3 Cracker Barrel Drive(0…" at bounding box center [751, 603] width 461 height 284
drag, startPoint x: 526, startPoint y: 448, endPoint x: 729, endPoint y: 479, distance: 205.8
click at [729, 479] on textarea "Service Request: Cracker Barrel Old Country Store, Inc 3 Cracker Barrel Drive(0…" at bounding box center [751, 603] width 461 height 284
type textarea "x"
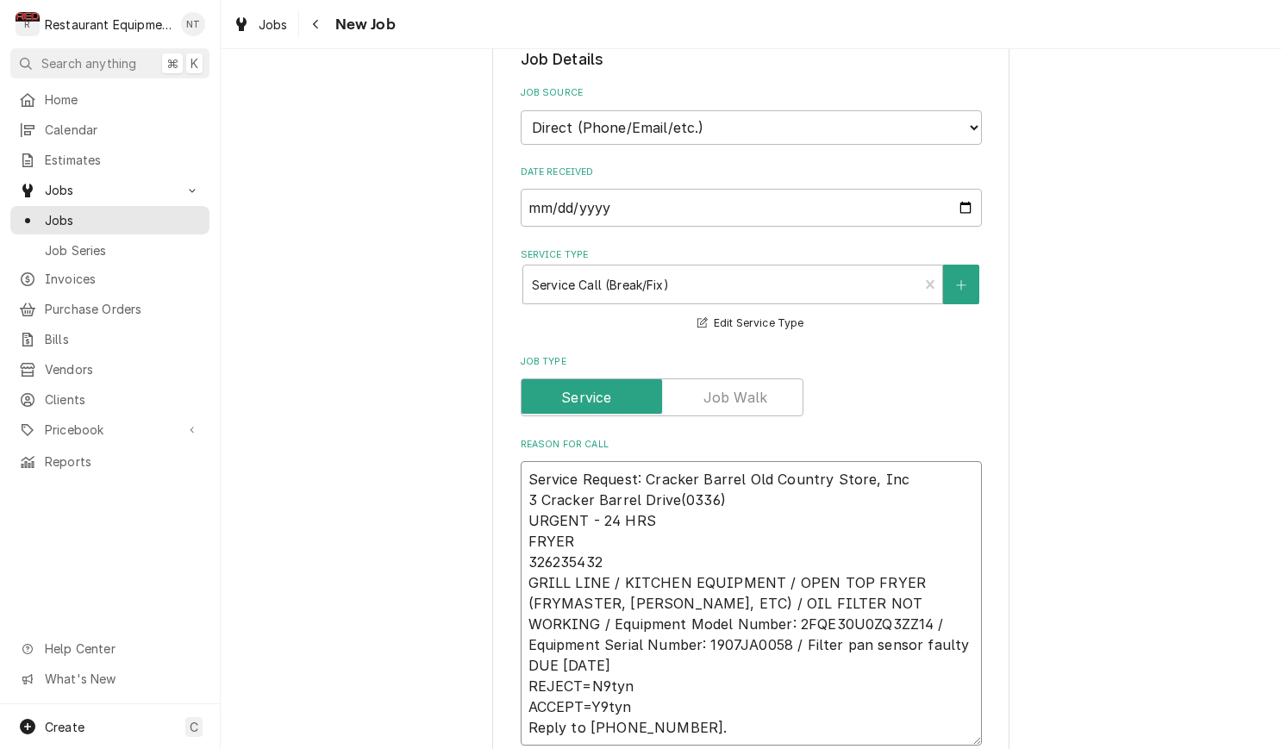
type textarea "URGENT - 24 HRS FRYER 326235432 GRILL LINE / KITCHEN EQUIPMENT / OPEN TOP FRYER…"
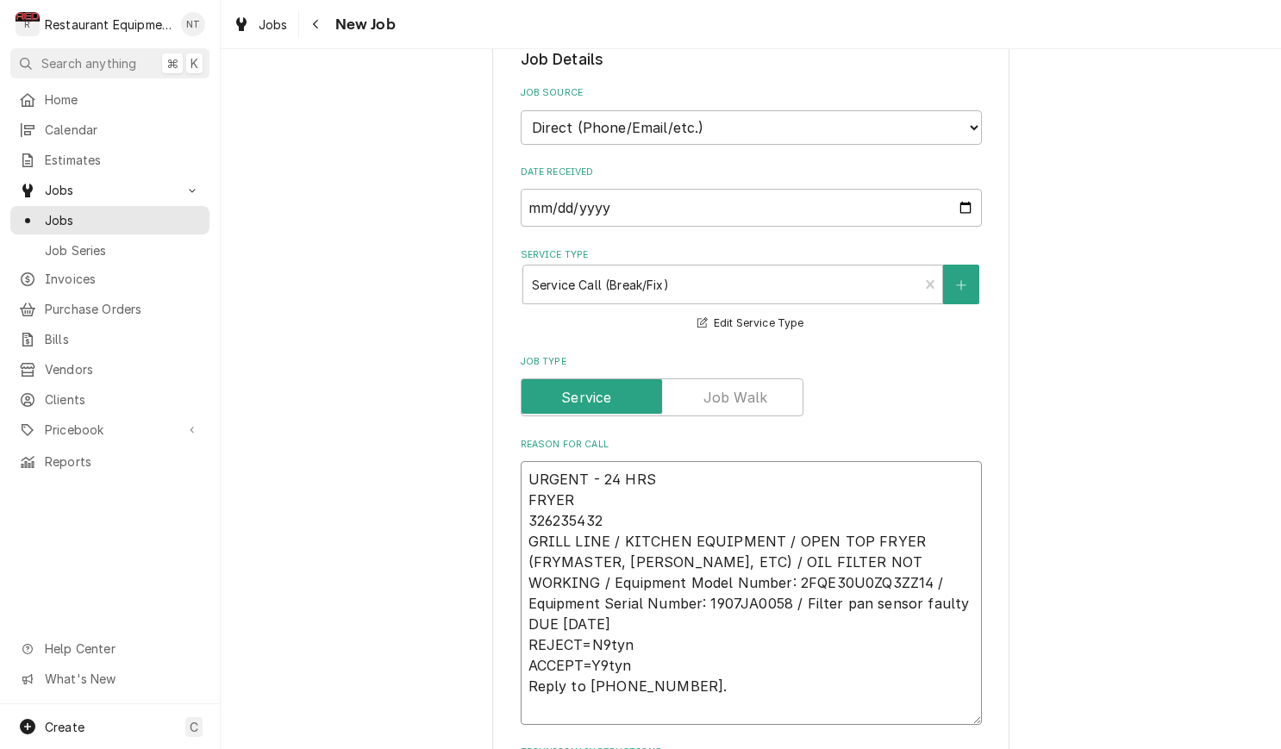
drag, startPoint x: 572, startPoint y: 480, endPoint x: 663, endPoint y: 487, distance: 90.8
click at [663, 488] on textarea "URGENT - 24 HRS FRYER 326235432 GRILL LINE / KITCHEN EQUIPMENT / OPEN TOP FRYER…" at bounding box center [751, 593] width 461 height 264
type textarea "x"
type textarea "FRYER 326235432 GRILL LINE / KITCHEN EQUIPMENT / OPEN TOP FRYER (FRYMASTER, [PE…"
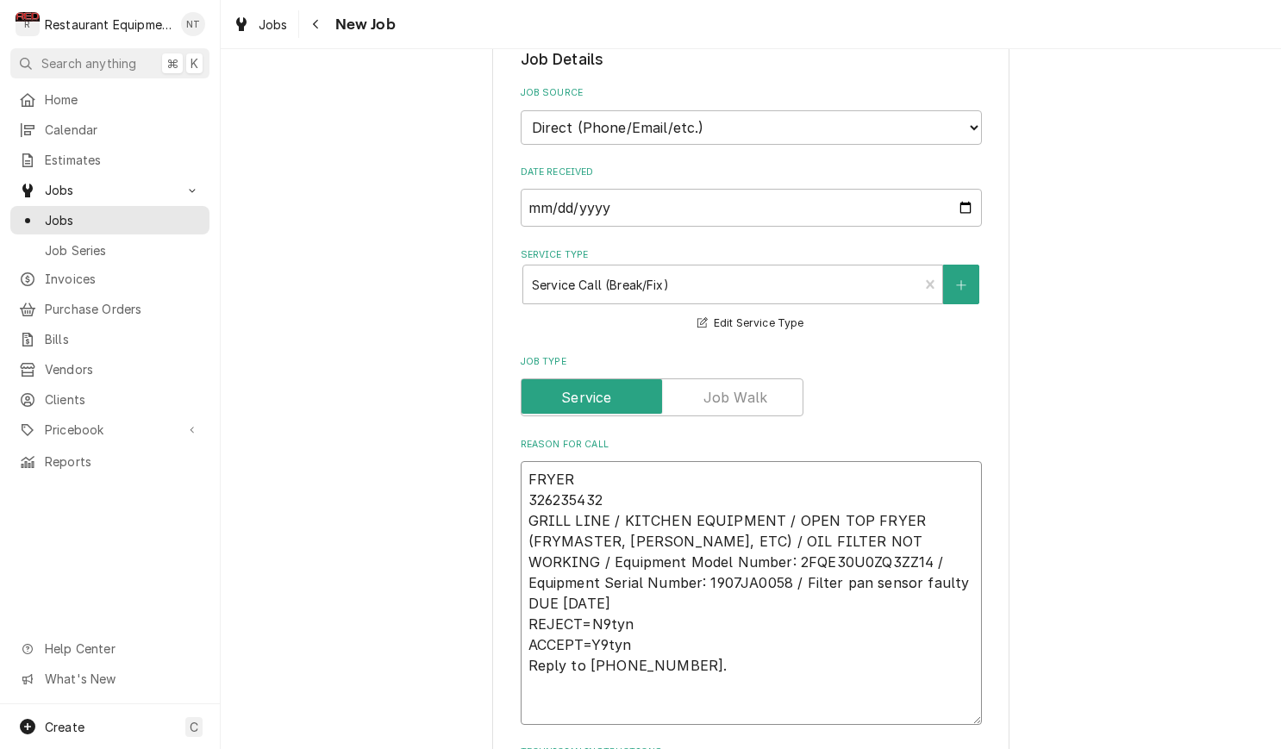
type textarea "x"
type textarea "FRYER 326235432 GRILL LINE / KITCHEN EQUIPMENT / OPEN TOP FRYER (FRYMASTER, [PE…"
type textarea "x"
type textarea "FRYER 326235432 GRILL LINE / KITCHEN EQUIPMENT / OPEN TOP FRYER (FRYMASTER, [PE…"
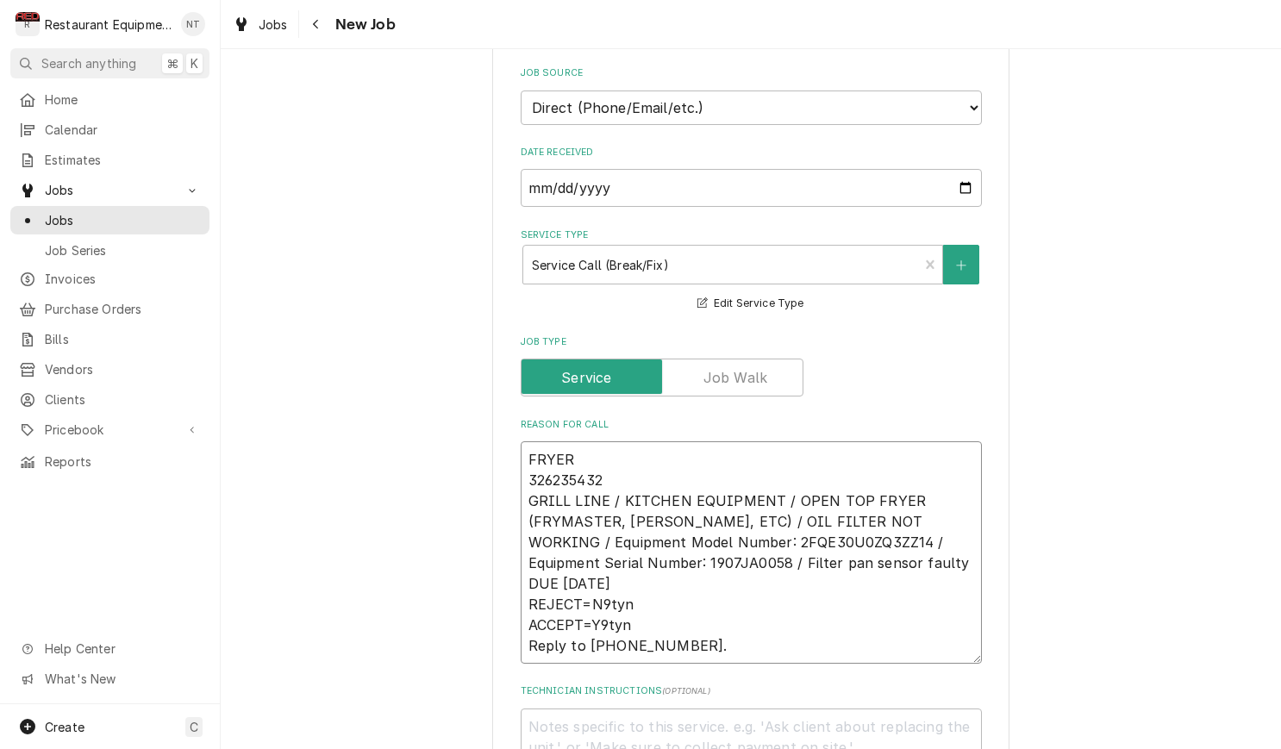
drag, startPoint x: 575, startPoint y: 596, endPoint x: 664, endPoint y: 642, distance: 100.3
click at [665, 643] on textarea "FRYER 326235432 GRILL LINE / KITCHEN EQUIPMENT / OPEN TOP FRYER (FRYMASTER, DEA…" at bounding box center [751, 552] width 461 height 222
type textarea "x"
type textarea "FRYER 326235432 GRILL LINE / KITCHEN EQUIPMENT / OPEN TOP FRYER (FRYMASTER, DEA…"
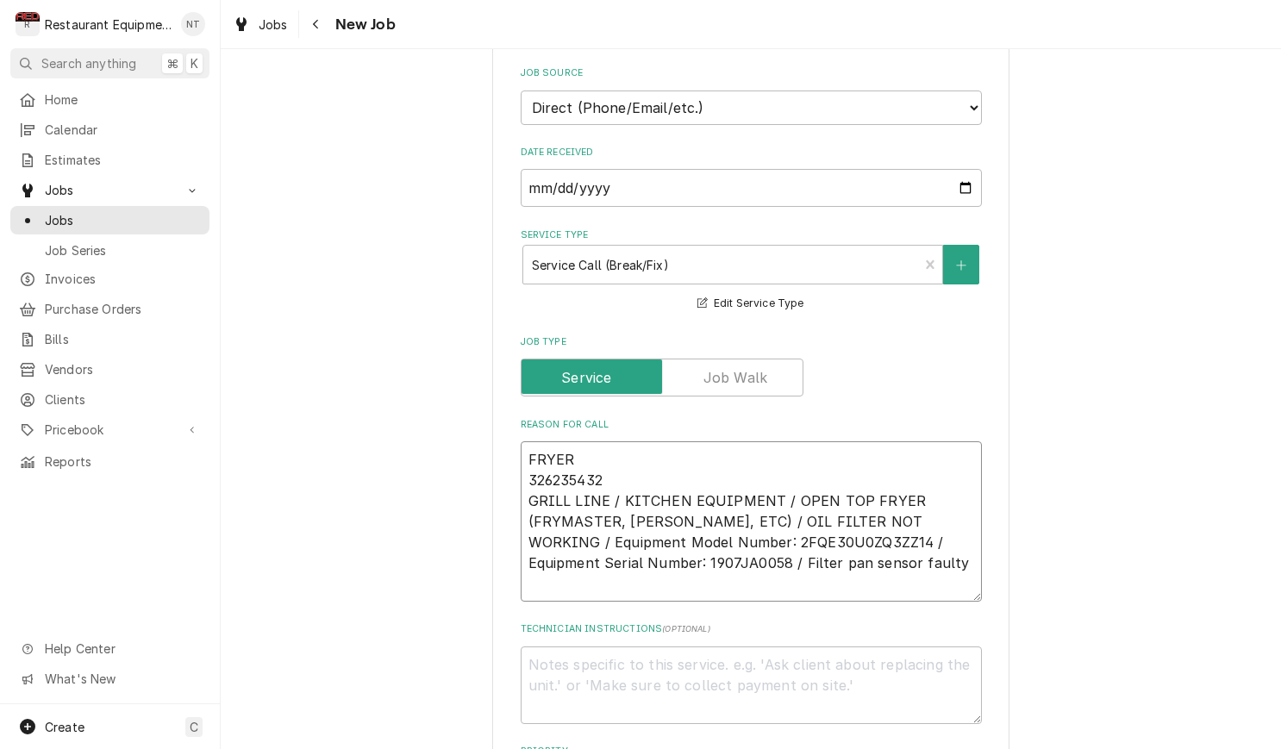
type textarea "x"
type textarea "FRYER 326235432 GRILL LINE / KITCHEN EQUIPMENT / OPEN TOP FRYER (FRYMASTER, DEA…"
type textarea "x"
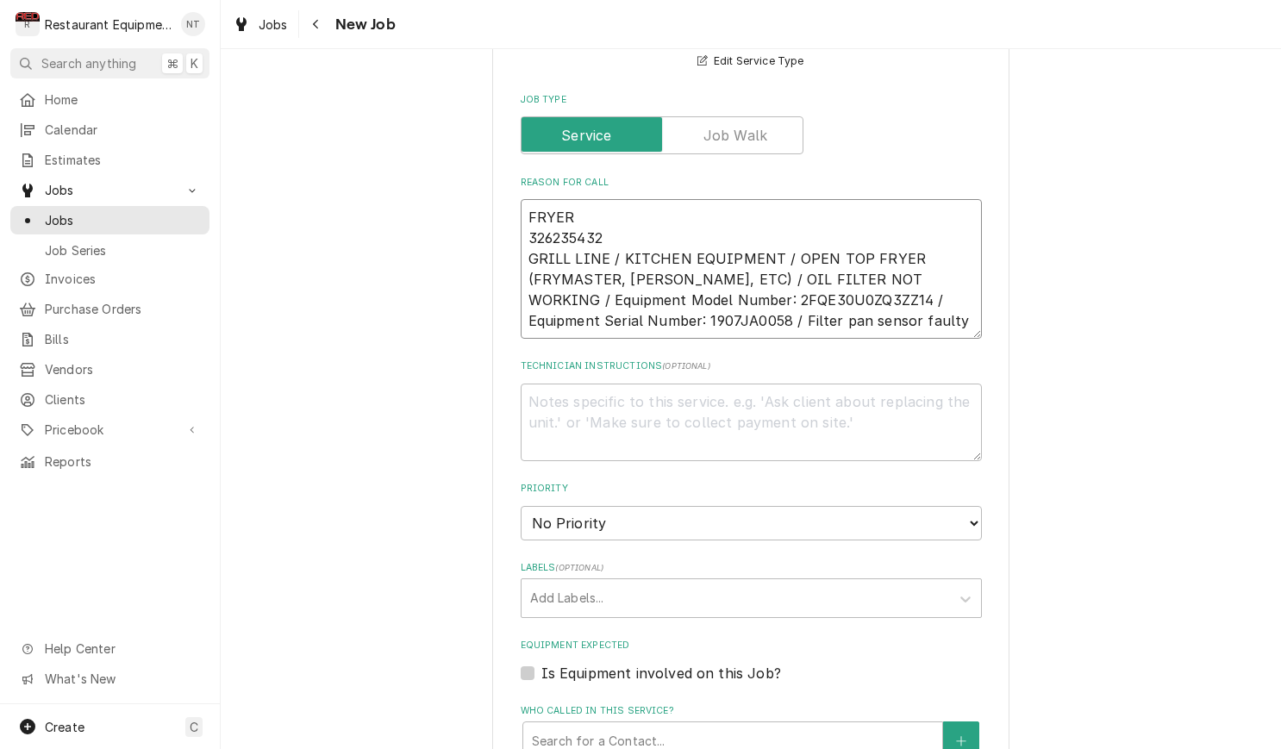
scroll to position [708, 0]
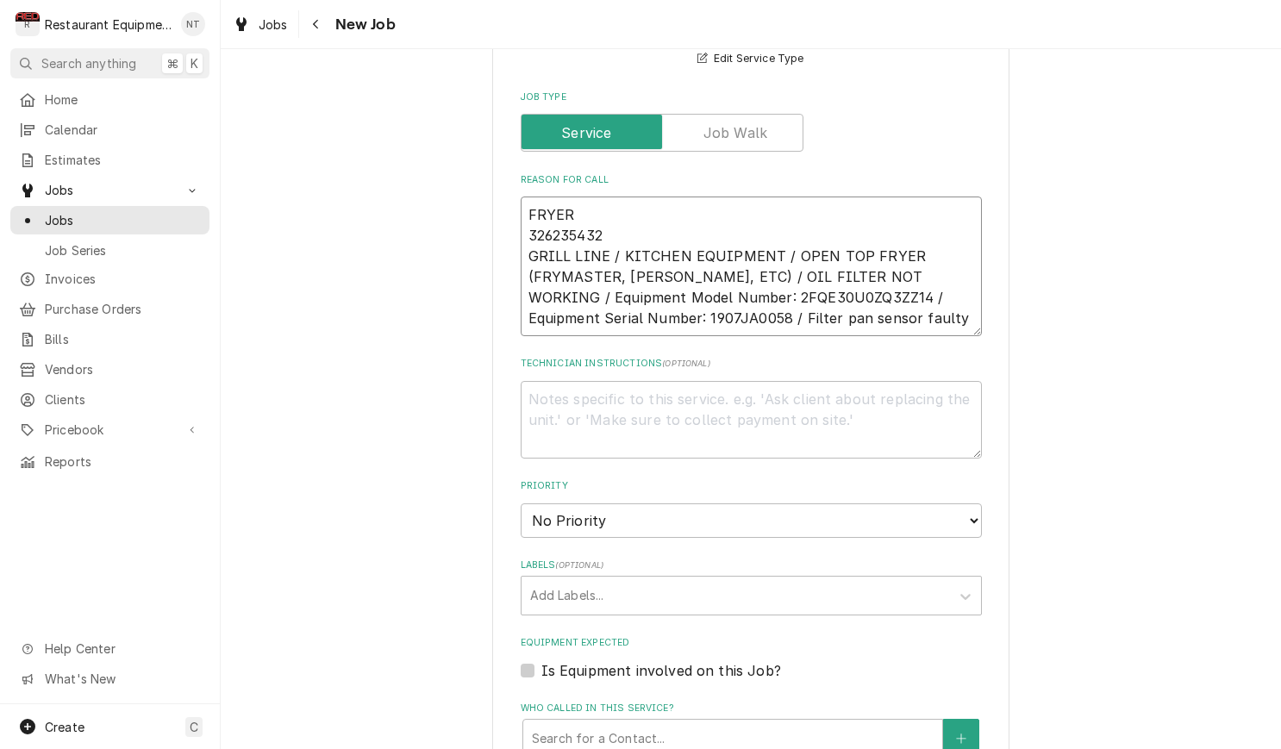
type textarea "FRYER 326235432 GRILL LINE / KITCHEN EQUIPMENT / OPEN TOP FRYER (FRYMASTER, DEA…"
select select "2"
drag, startPoint x: 642, startPoint y: 555, endPoint x: 641, endPoint y: 570, distance: 14.7
click at [642, 580] on div "Labels" at bounding box center [735, 595] width 411 height 31
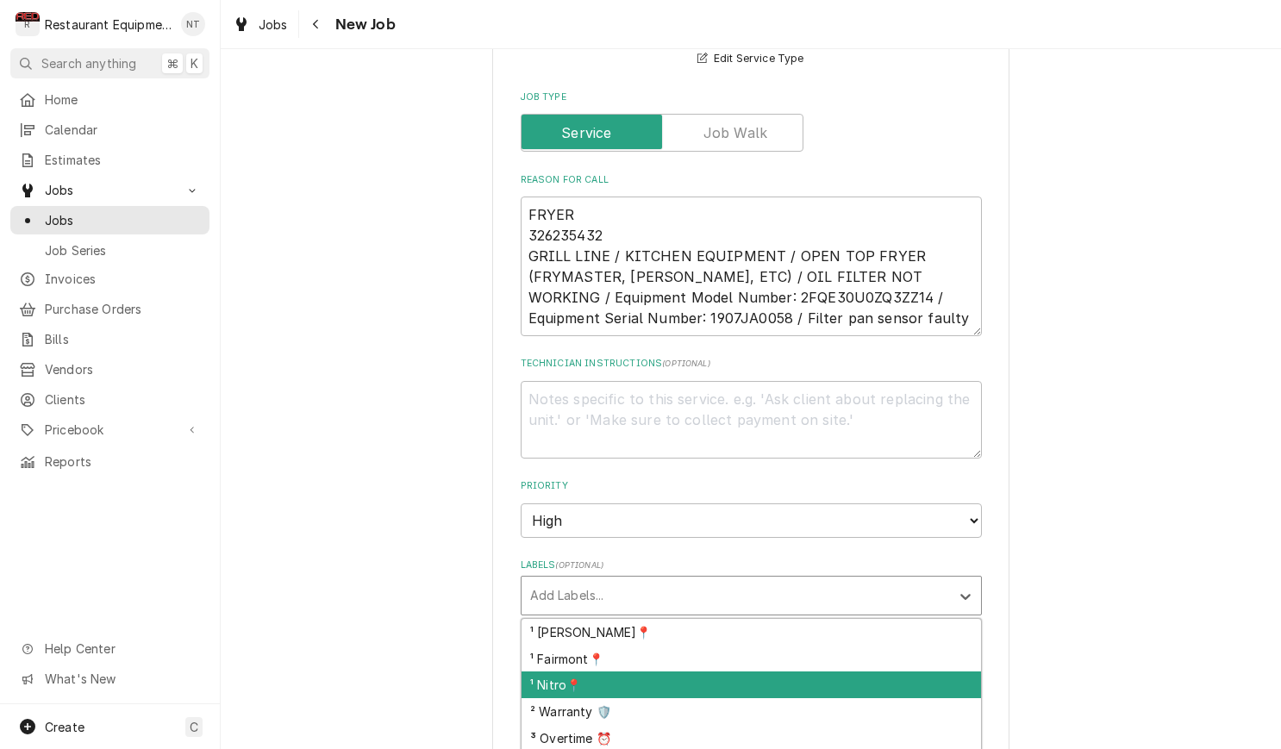
drag, startPoint x: 708, startPoint y: 644, endPoint x: 704, endPoint y: 627, distance: 17.6
click at [708, 672] on div "¹ Nitro📍" at bounding box center [751, 685] width 459 height 27
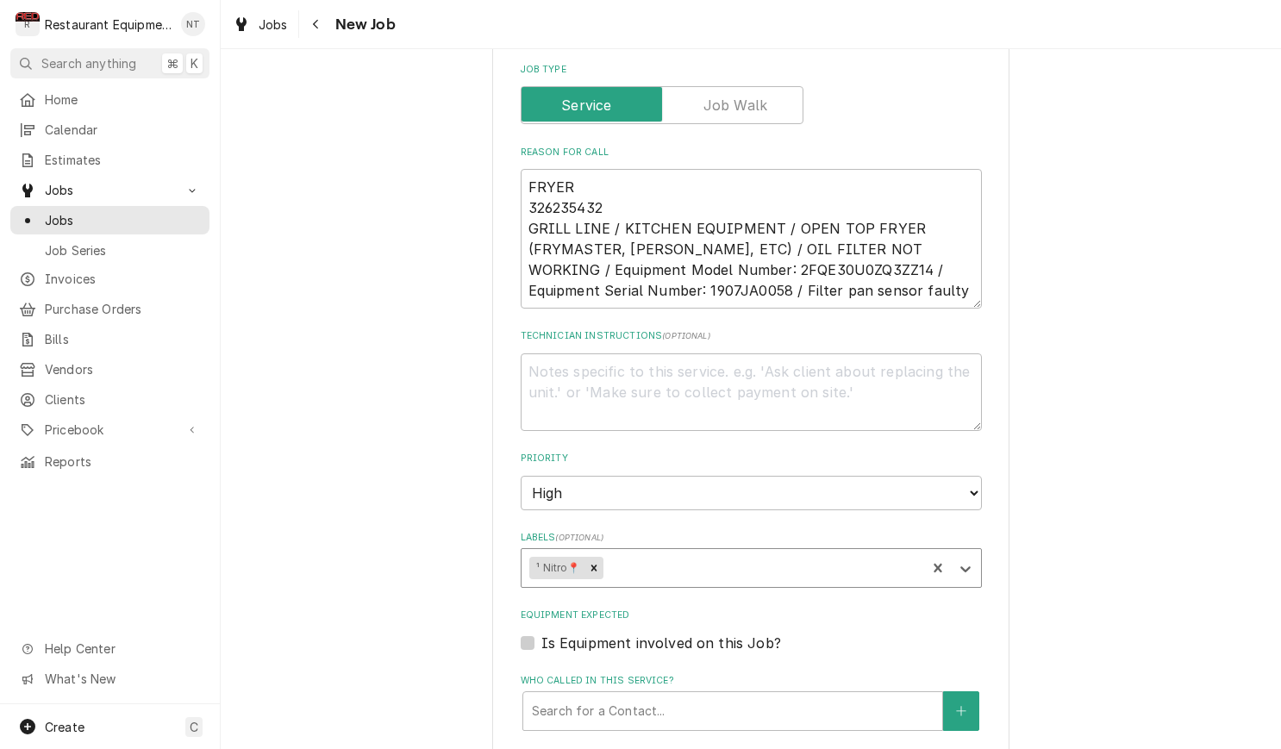
scroll to position [759, 0]
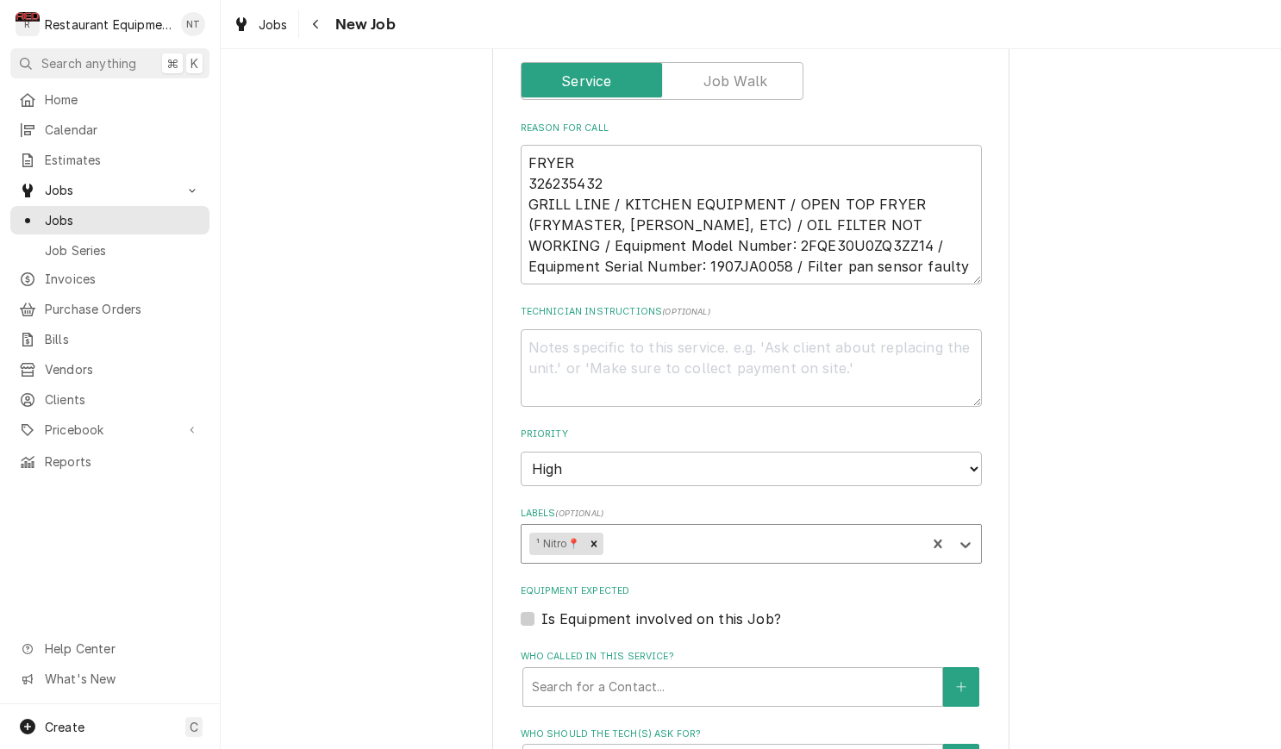
drag, startPoint x: 647, startPoint y: 510, endPoint x: 647, endPoint y: 529, distance: 19.0
click at [646, 528] on div "Labels" at bounding box center [761, 543] width 311 height 31
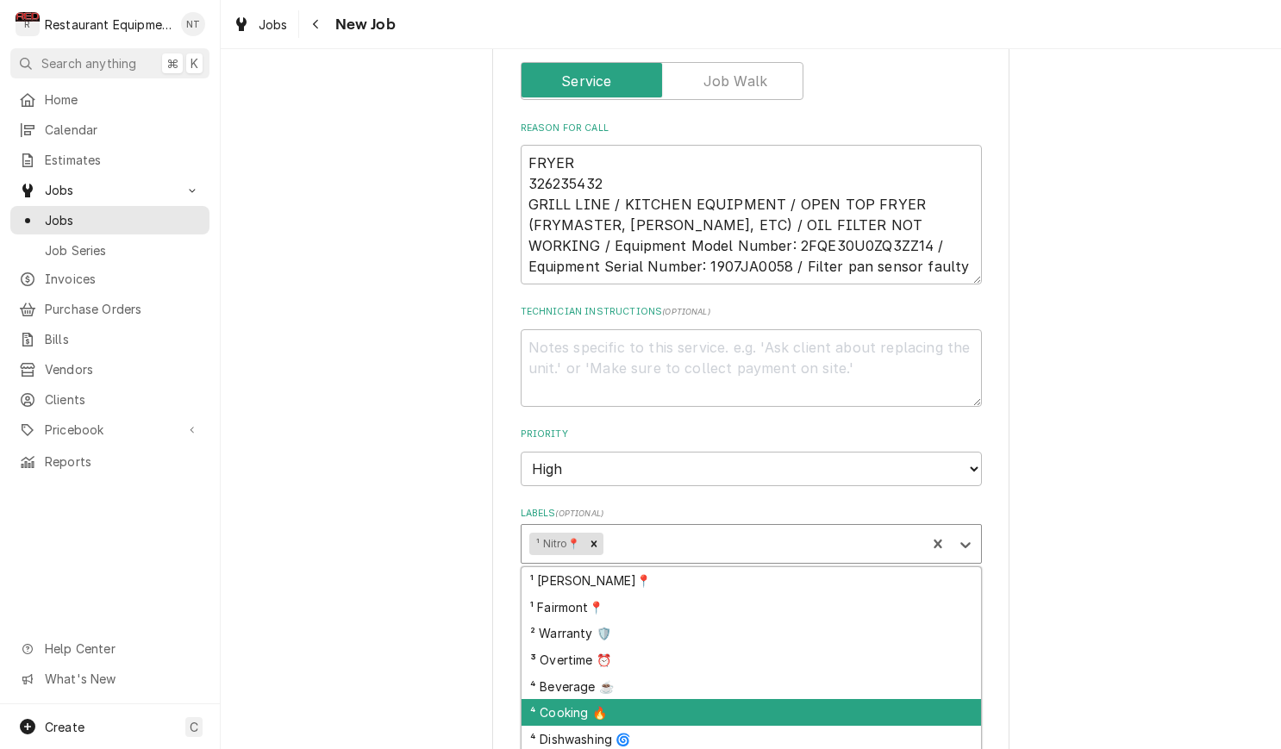
scroll to position [0, 1]
click at [753, 699] on div "⁴ Cooking 🔥" at bounding box center [751, 712] width 459 height 27
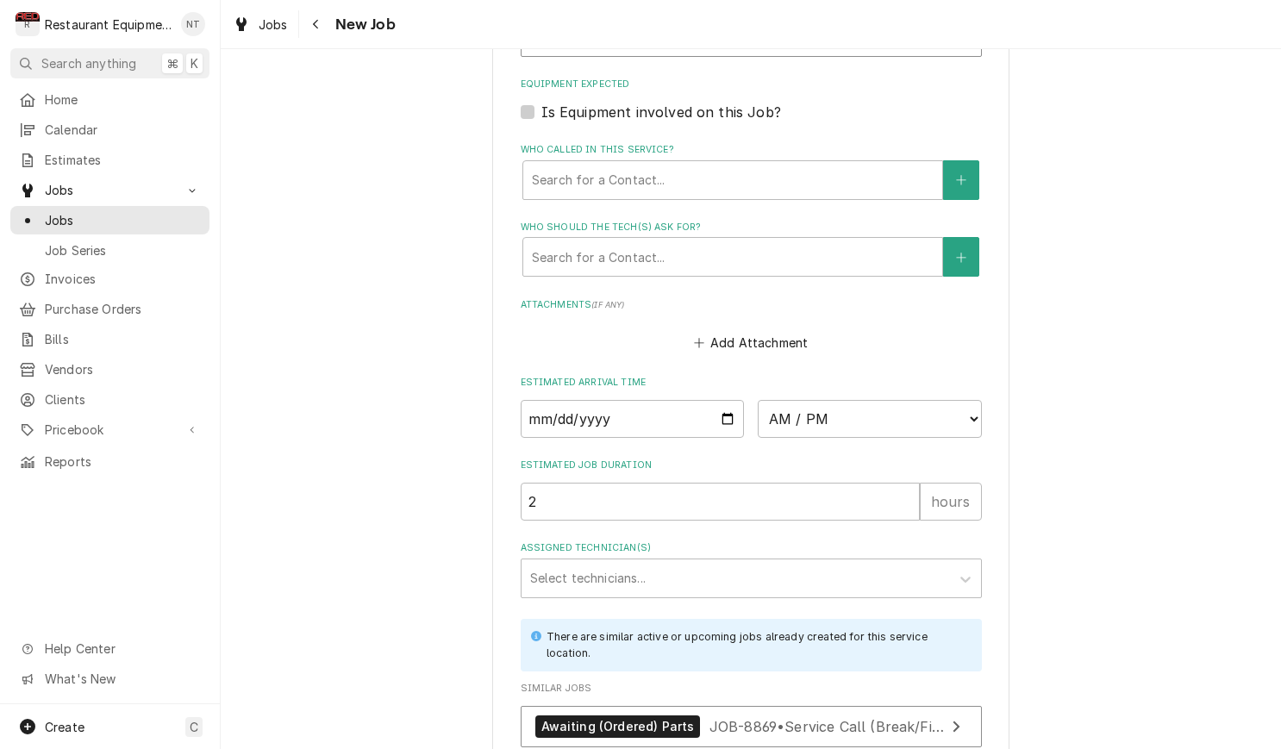
scroll to position [1268, 0]
click at [678, 163] on div "Who called in this service?" at bounding box center [733, 178] width 402 height 31
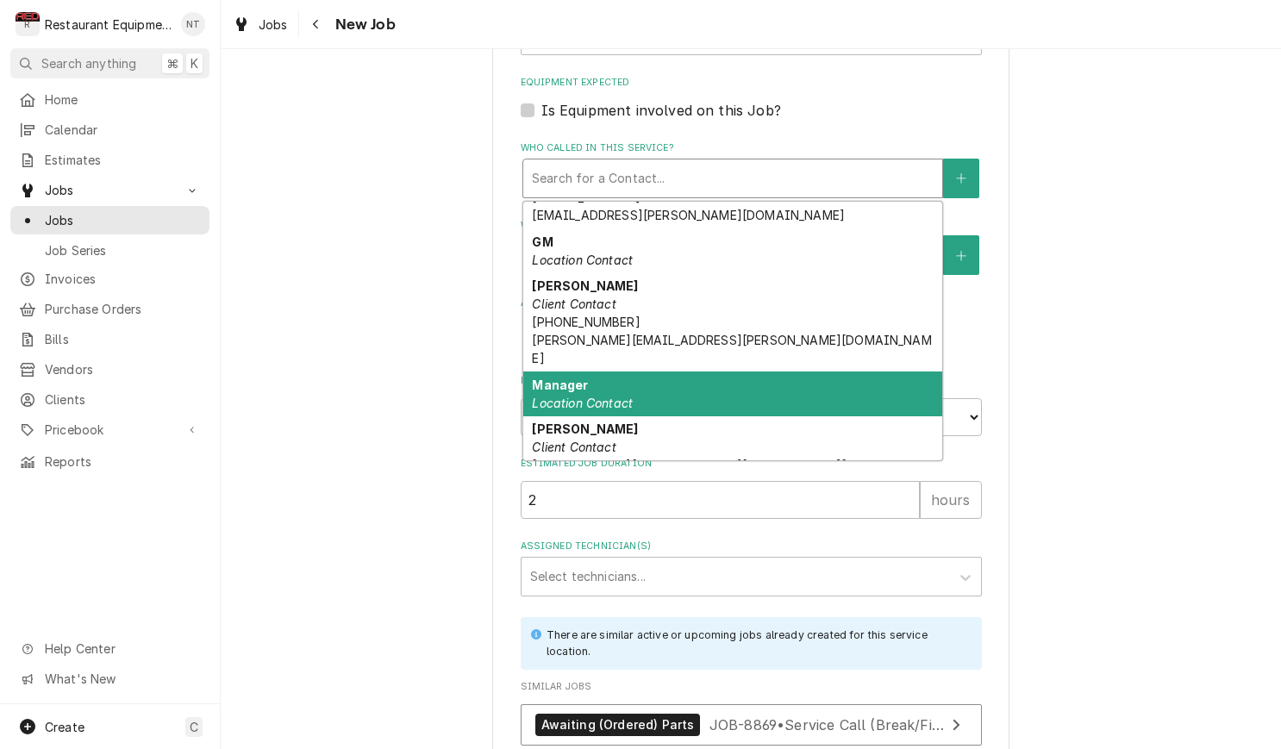
scroll to position [385, 0]
click at [727, 372] on div "Manager Location Contact" at bounding box center [732, 394] width 419 height 45
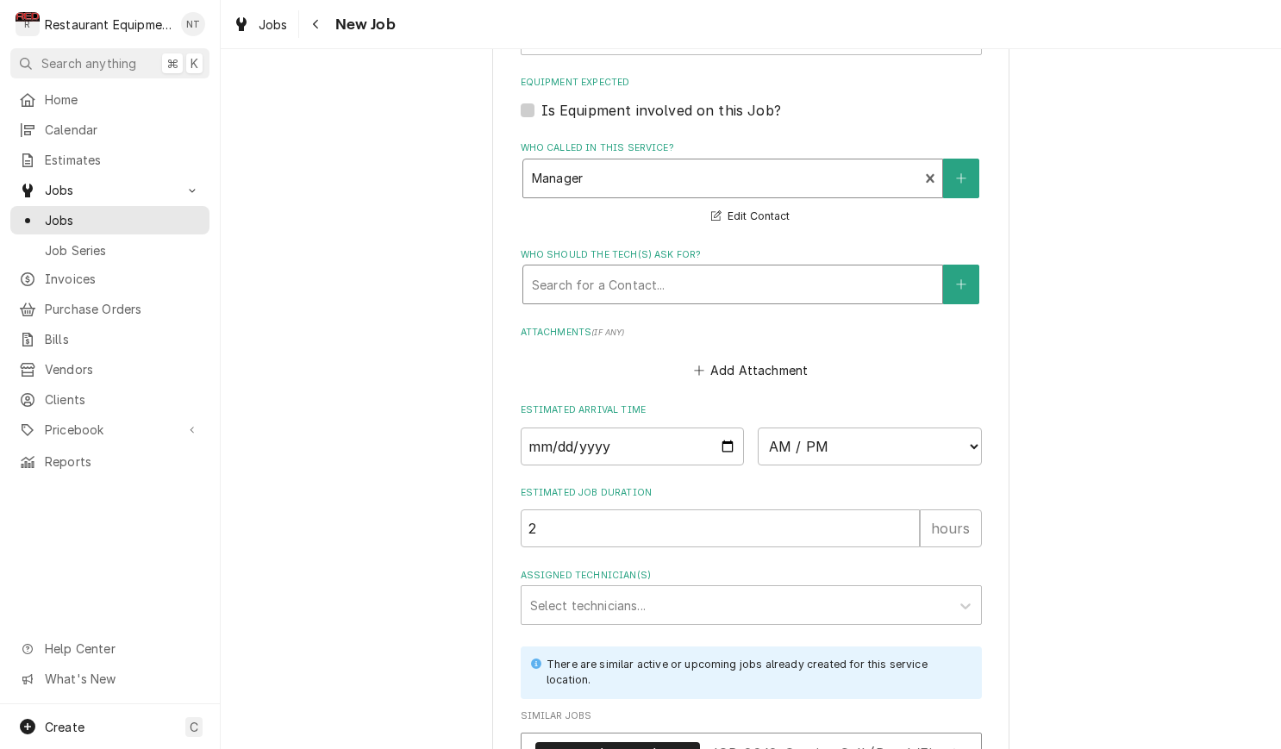
click at [692, 269] on div "Who should the tech(s) ask for?" at bounding box center [733, 284] width 402 height 31
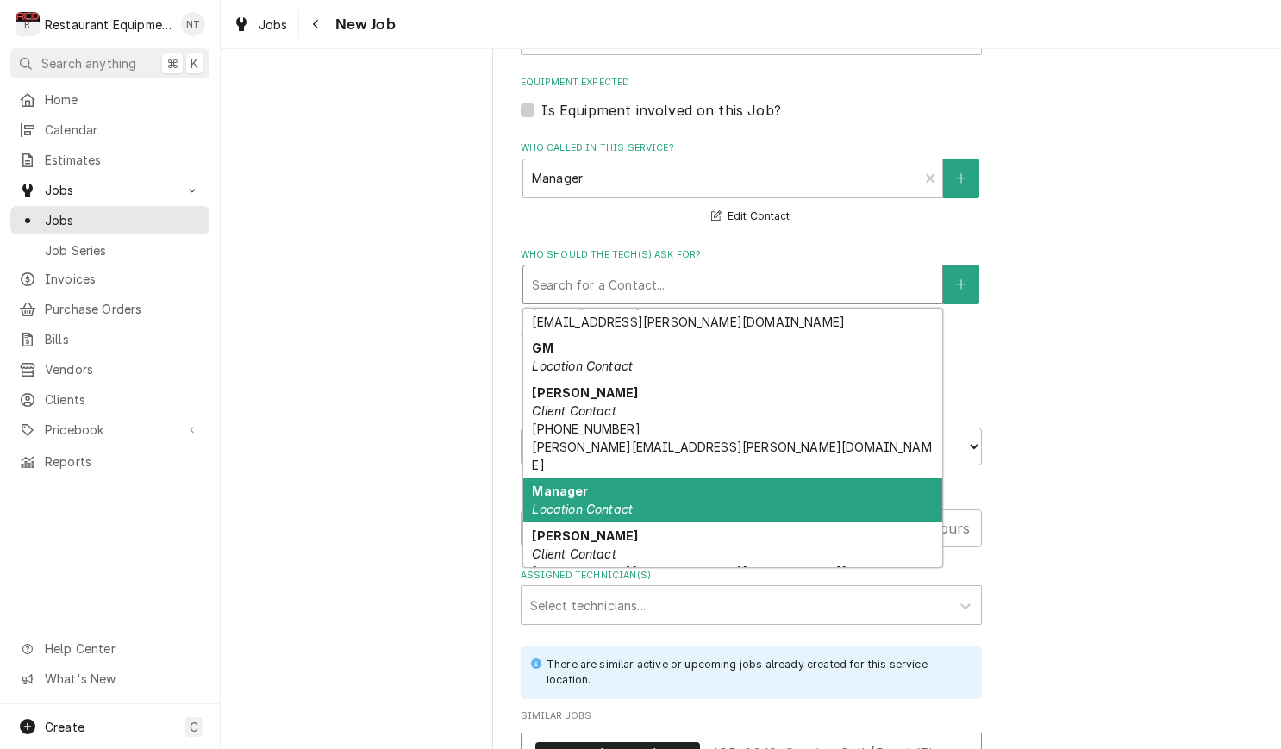
click at [758, 478] on div "Manager Location Contact" at bounding box center [732, 500] width 419 height 45
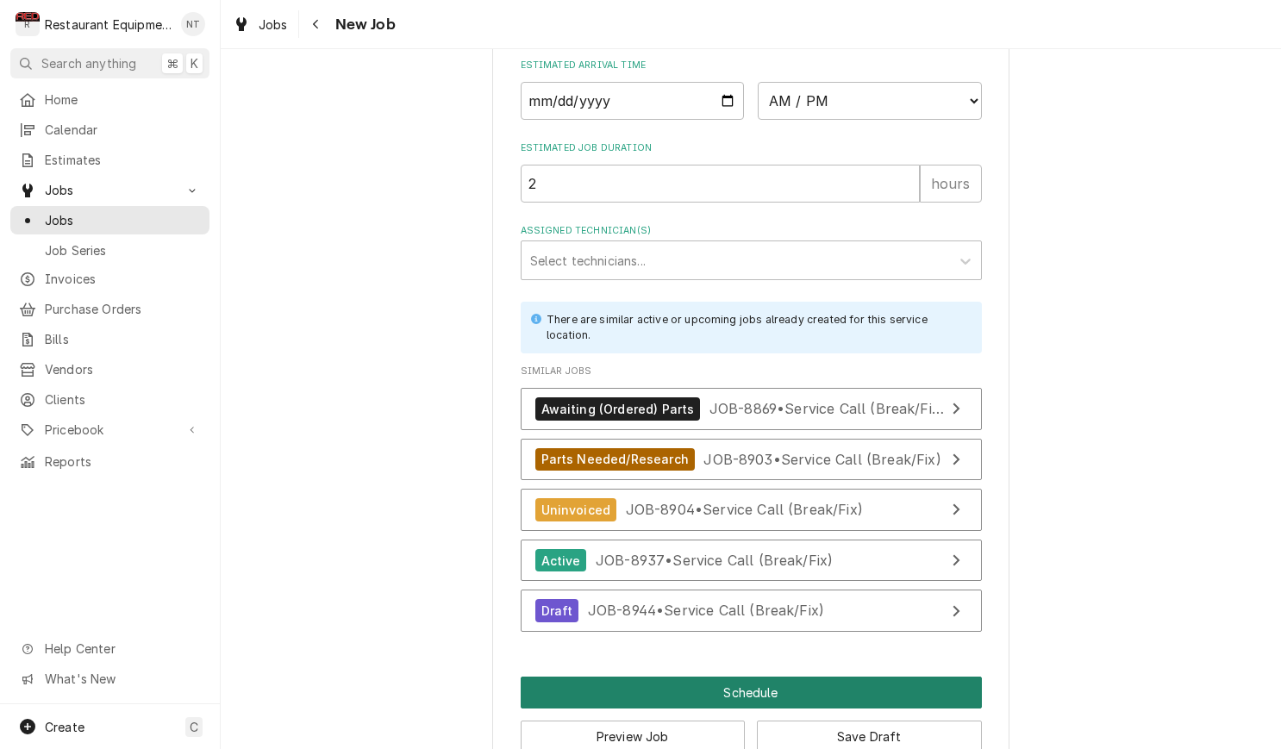
scroll to position [1641, 0]
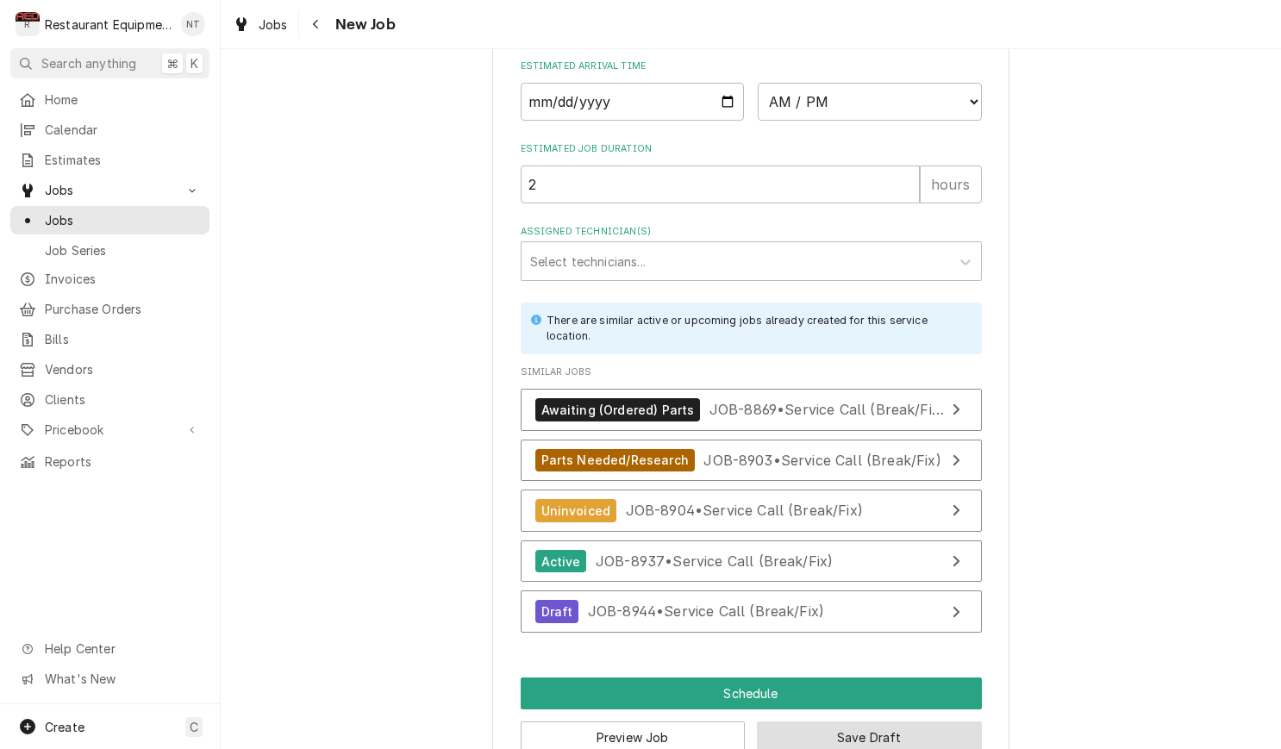
click at [867, 722] on button "Save Draft" at bounding box center [869, 738] width 225 height 32
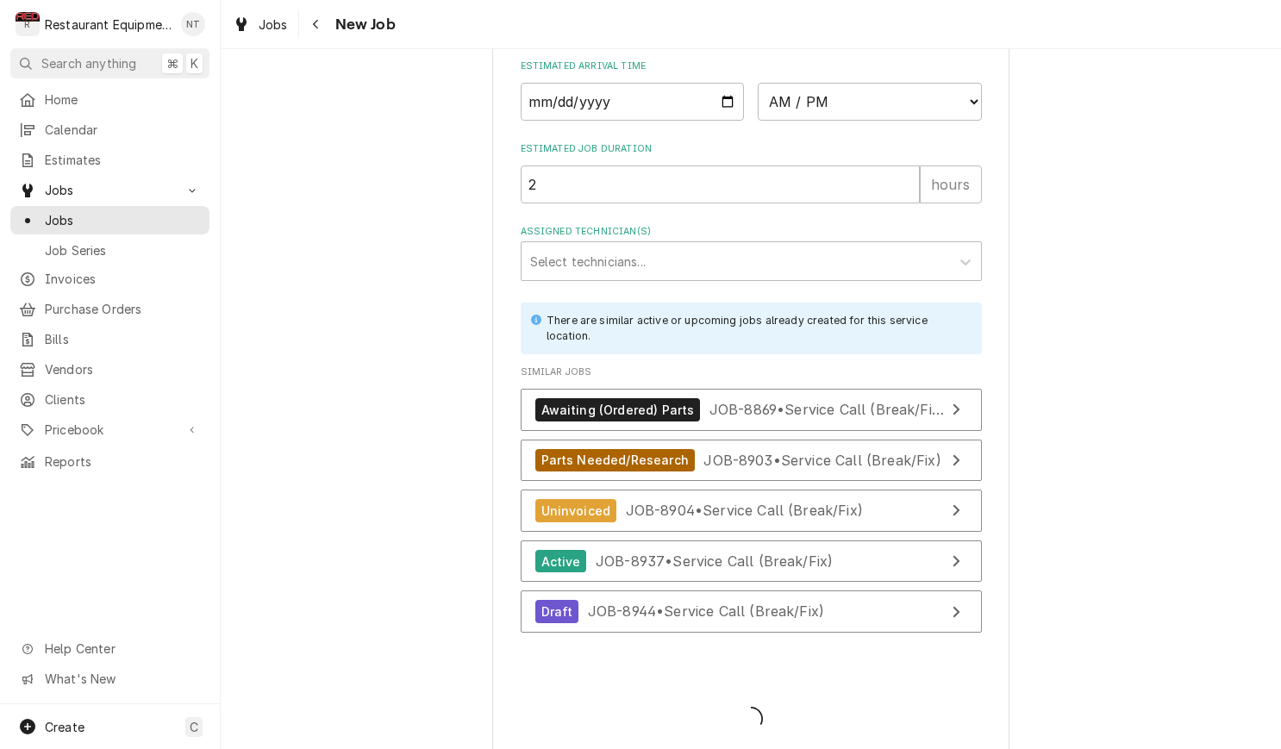
scroll to position [1626, 0]
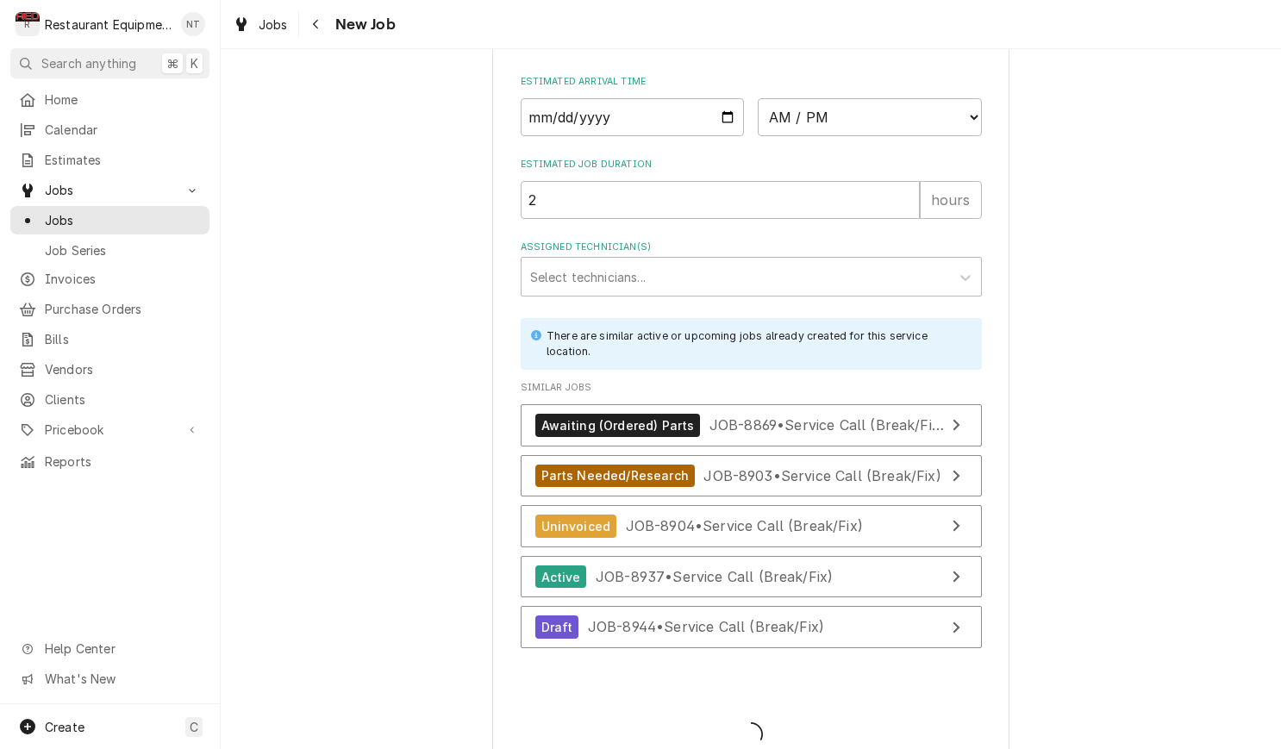
type textarea "x"
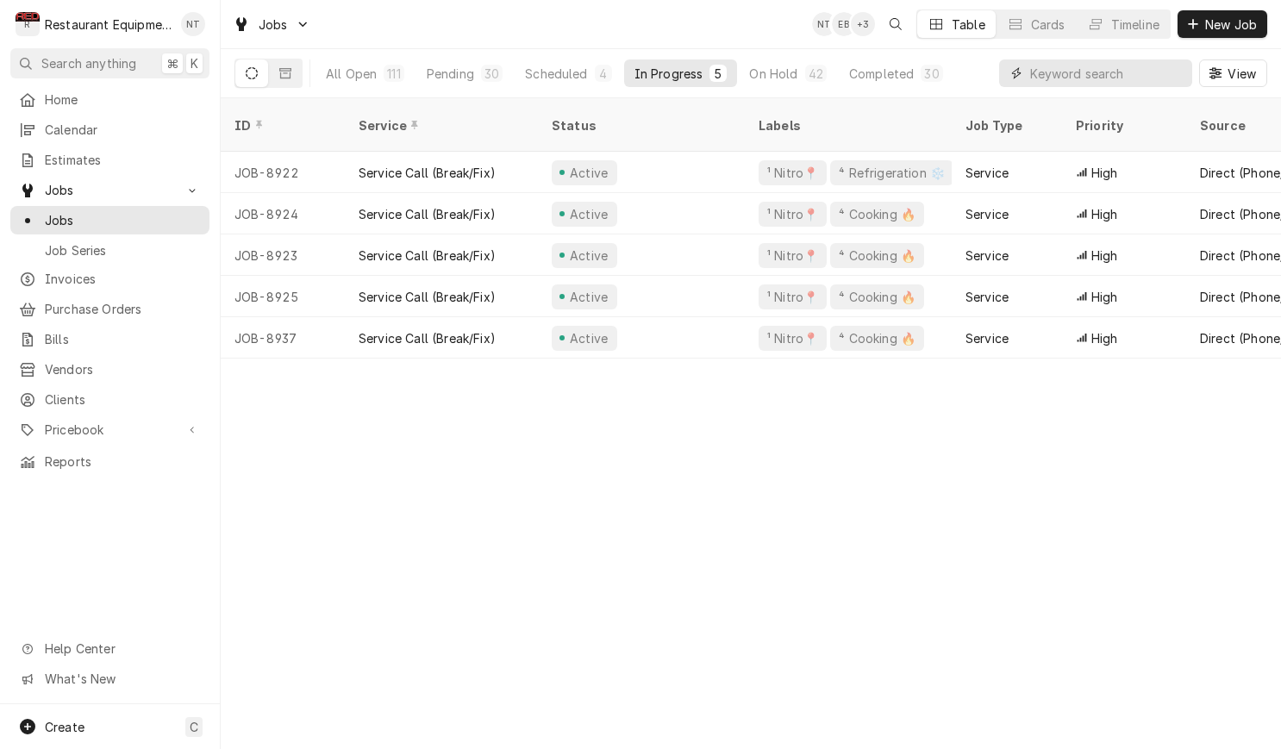
click at [1063, 78] on input "Dynamic Content Wrapper" at bounding box center [1106, 73] width 153 height 28
click at [1063, 77] on input "Dynamic Content Wrapper" at bounding box center [1106, 73] width 153 height 28
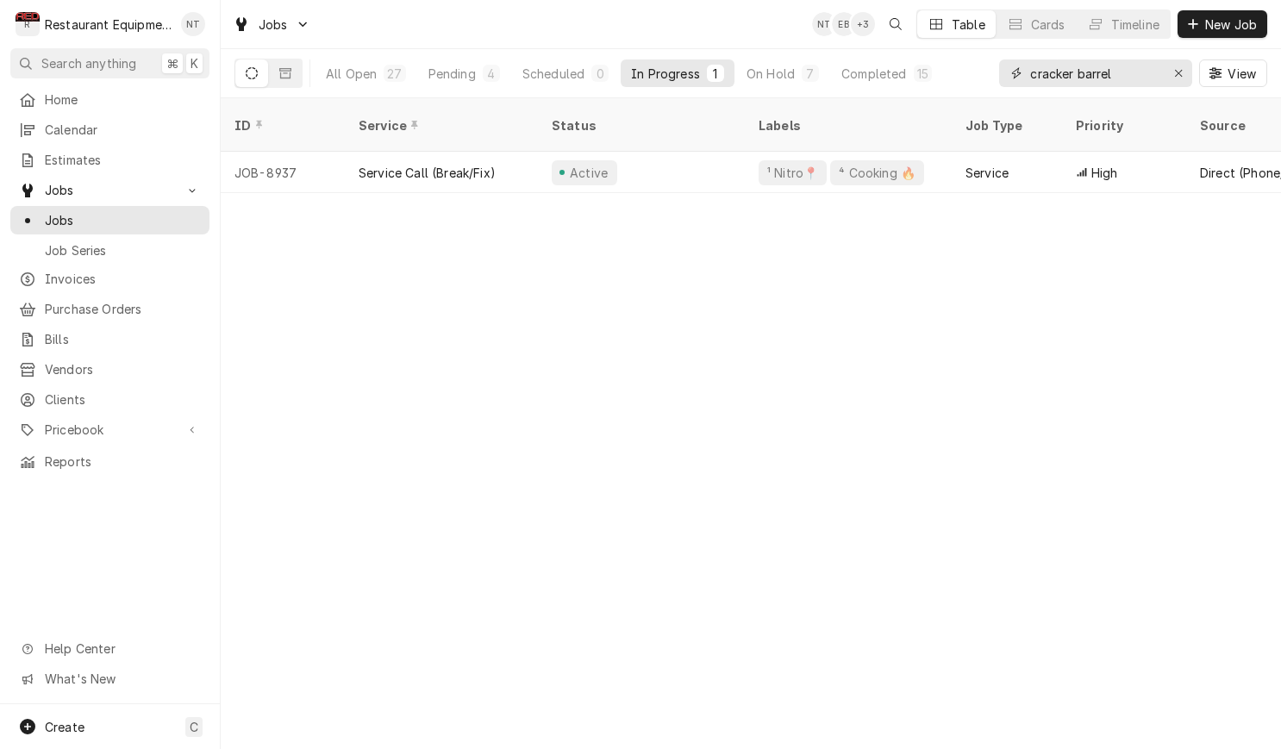
type input "Cracker Barrel"
drag, startPoint x: 1063, startPoint y: 77, endPoint x: 472, endPoint y: 73, distance: 590.5
click at [469, 72] on div "Pending" at bounding box center [451, 74] width 47 height 18
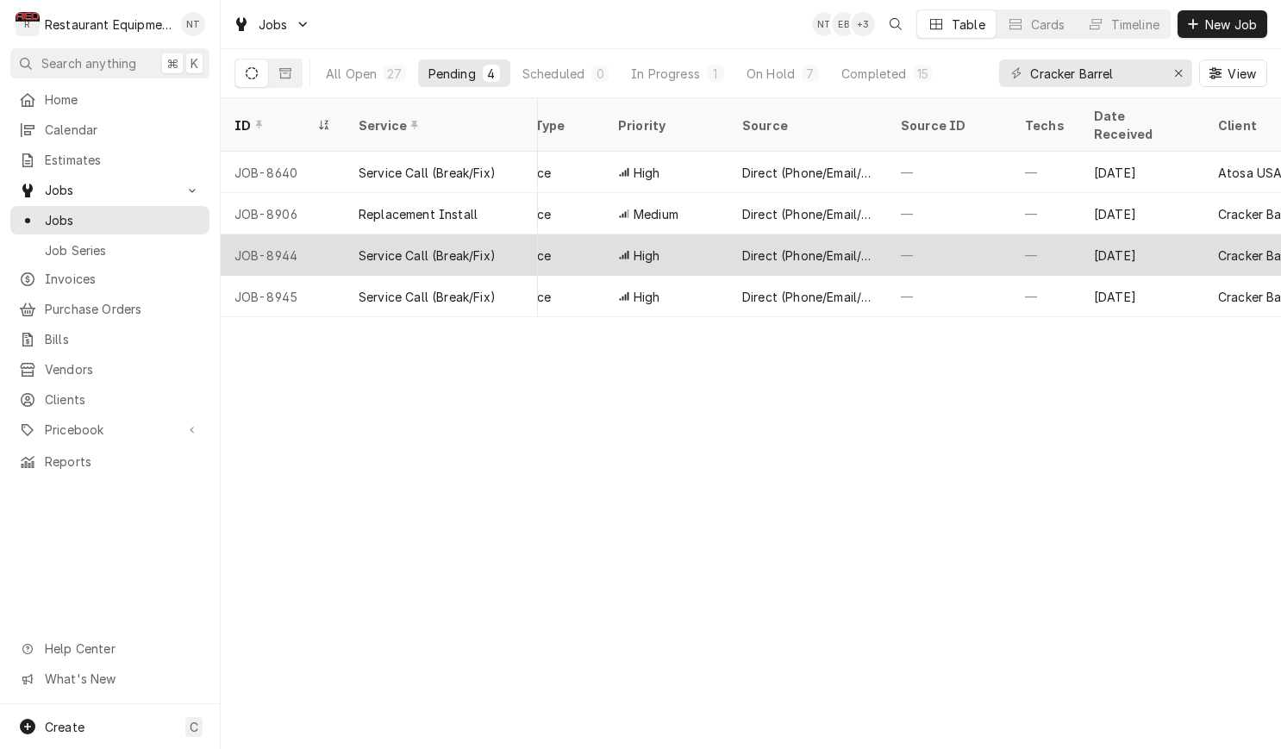
scroll to position [0, 459]
click at [1028, 234] on div "—" at bounding box center [1043, 254] width 69 height 41
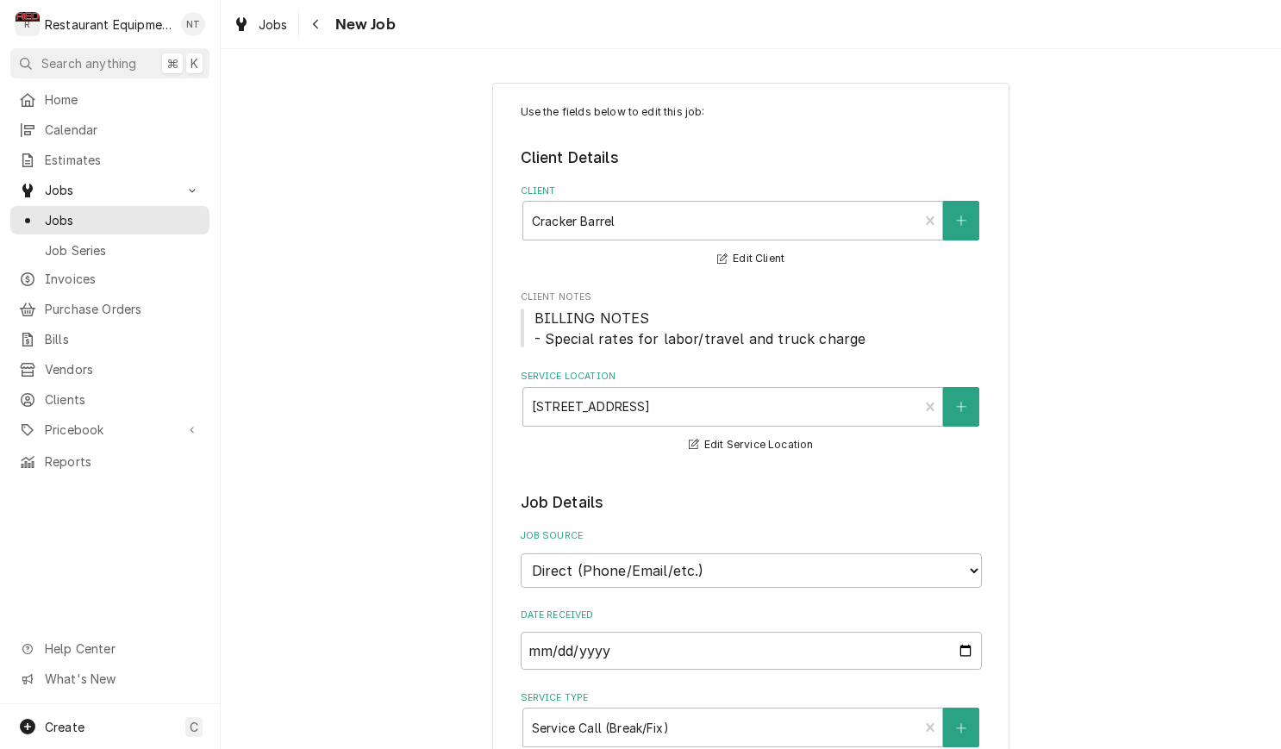
type textarea "x"
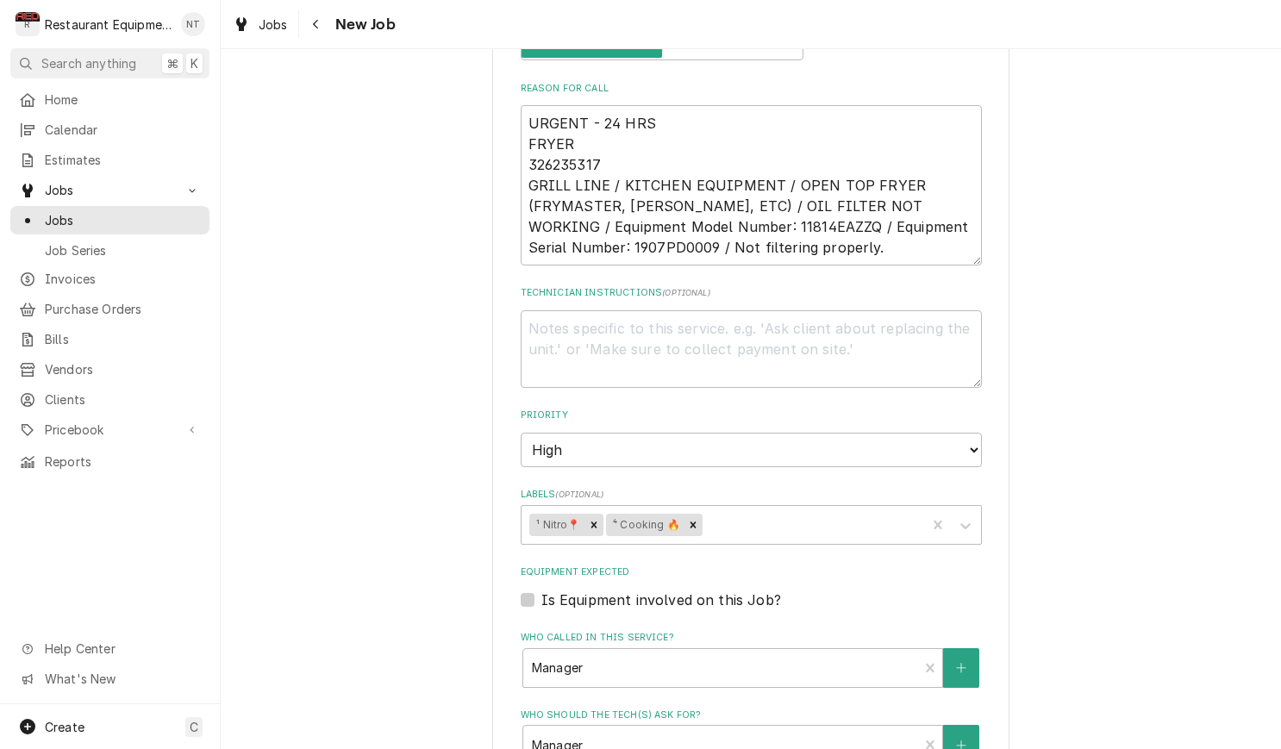
scroll to position [816, 0]
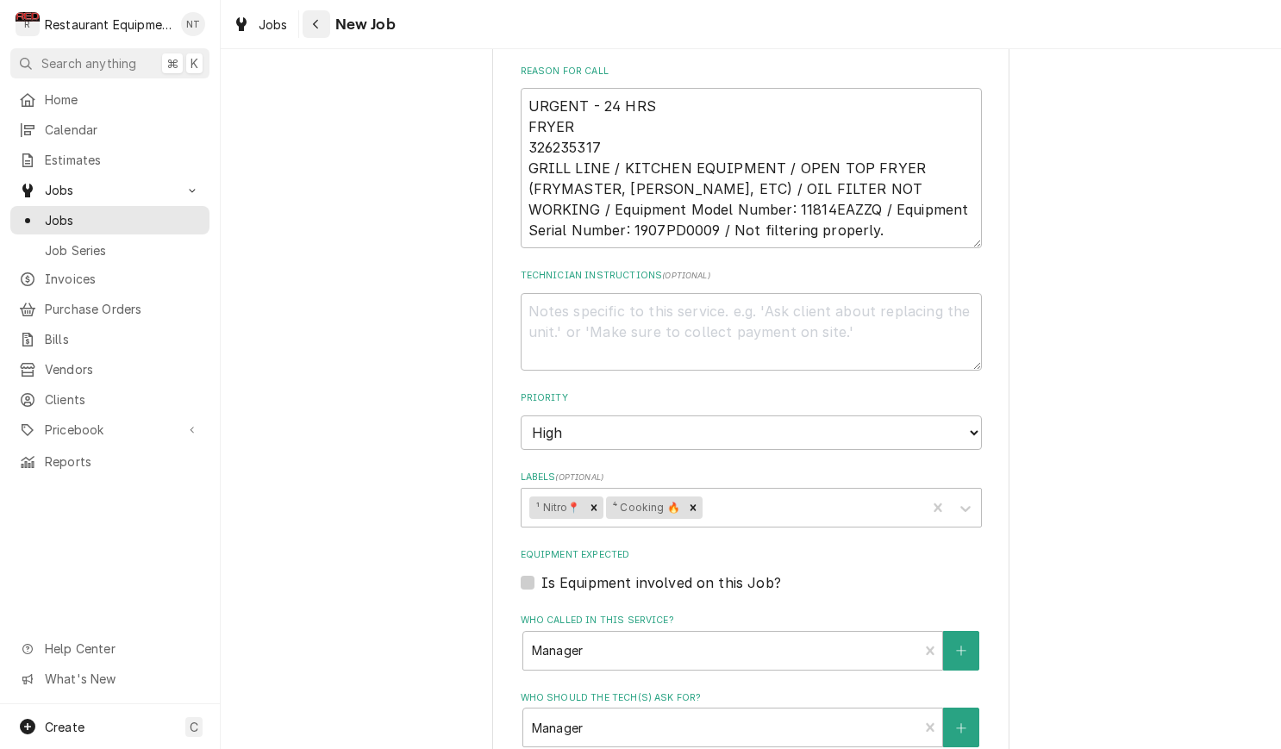
click at [316, 29] on icon "Navigate back" at bounding box center [316, 24] width 8 height 12
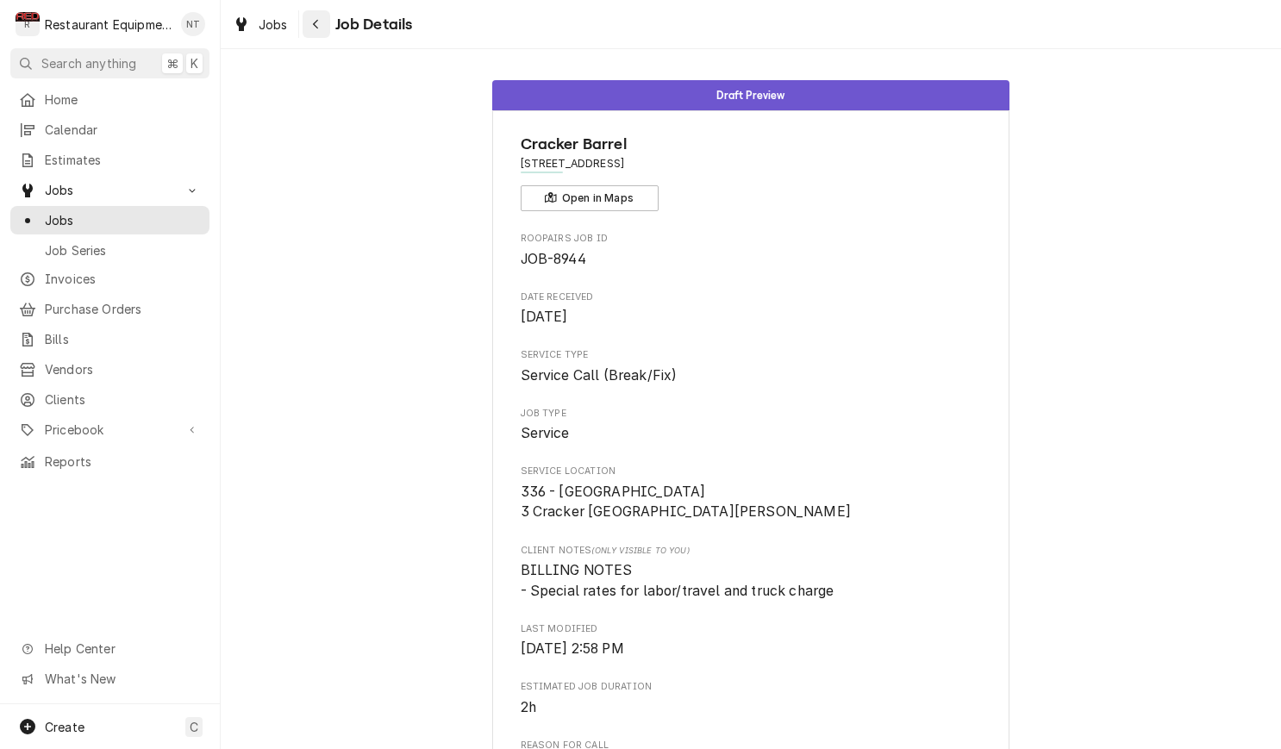
click at [306, 29] on button "Navigate back" at bounding box center [317, 24] width 28 height 28
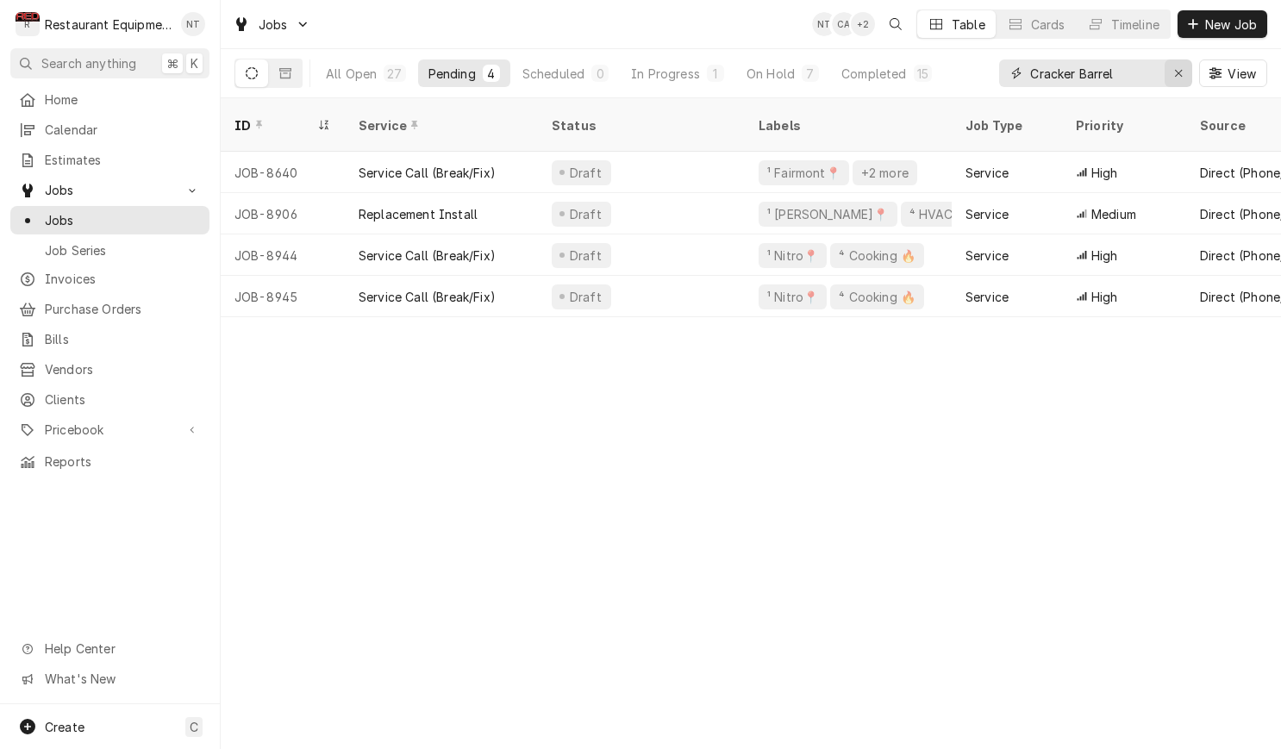
click at [1179, 74] on icon "Erase input" at bounding box center [1178, 73] width 7 height 7
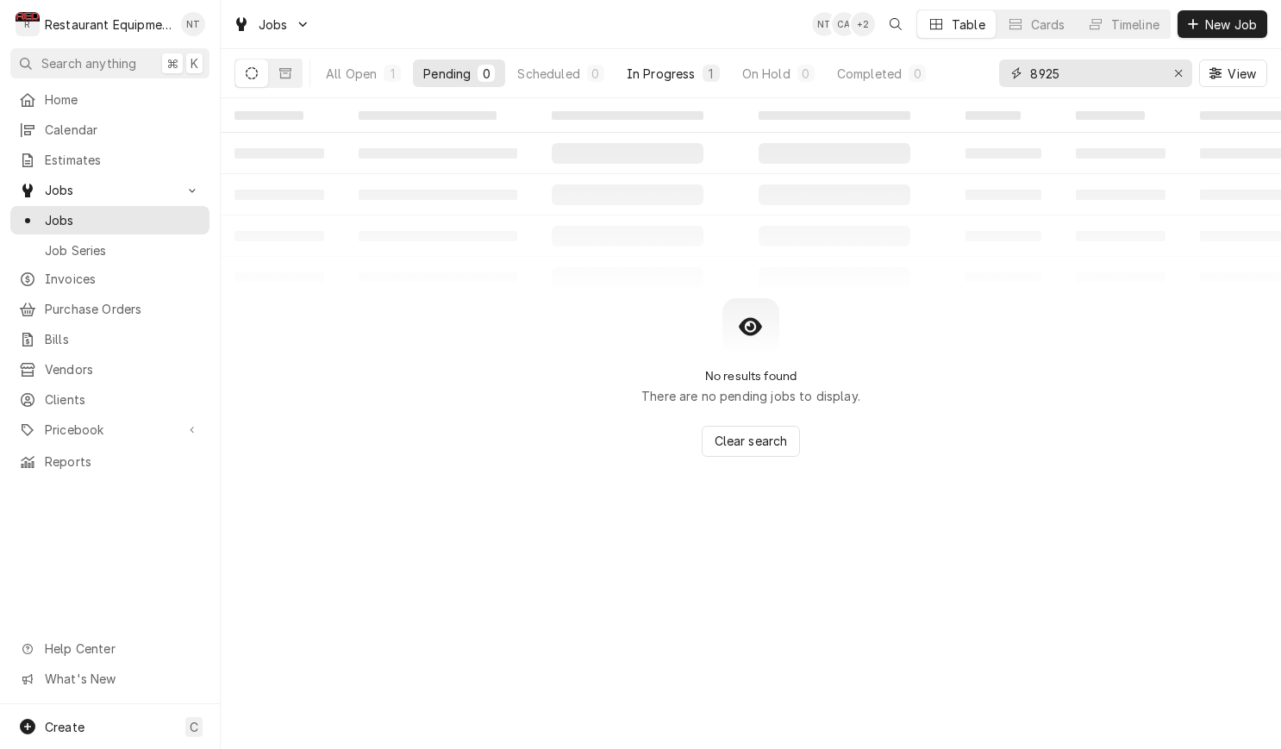
type input "8925"
click at [728, 69] on button "In Progress 1" at bounding box center [673, 73] width 114 height 28
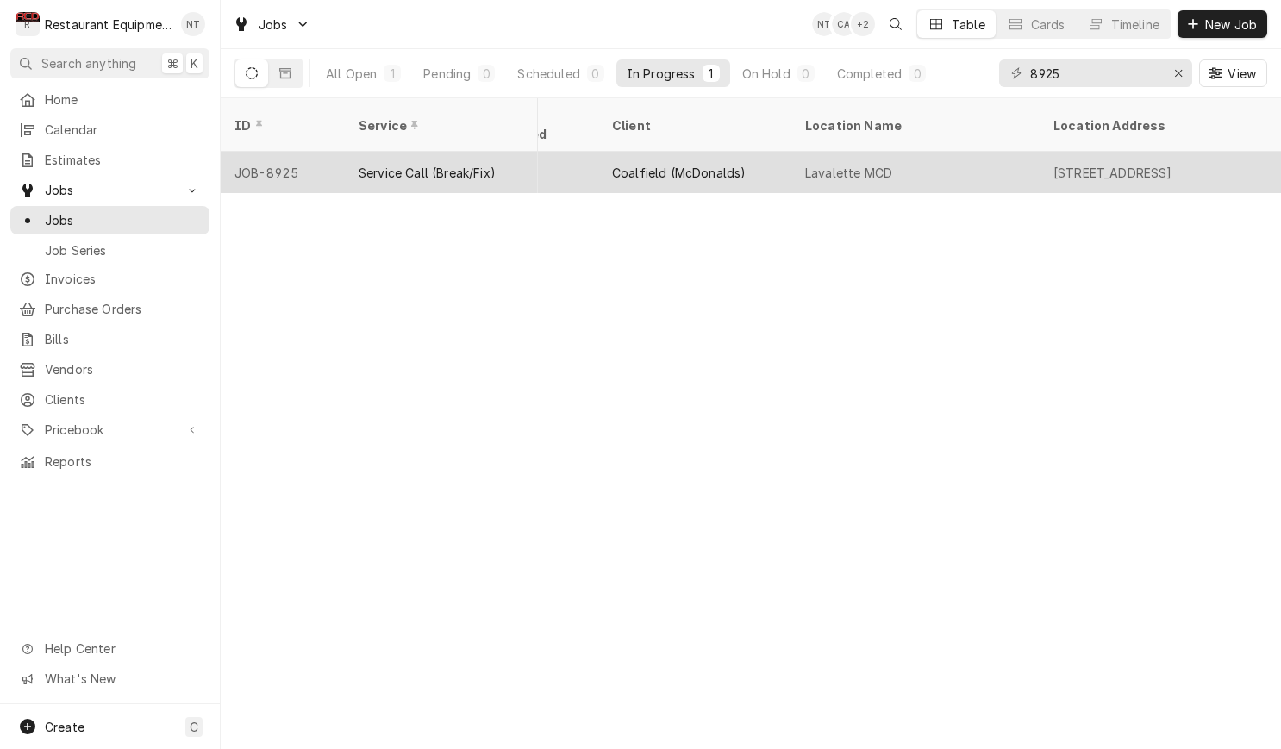
scroll to position [0, 1067]
click at [1105, 164] on div "4543 Fifth Street Rd, Huntington, WV 25701" at bounding box center [1109, 173] width 119 height 18
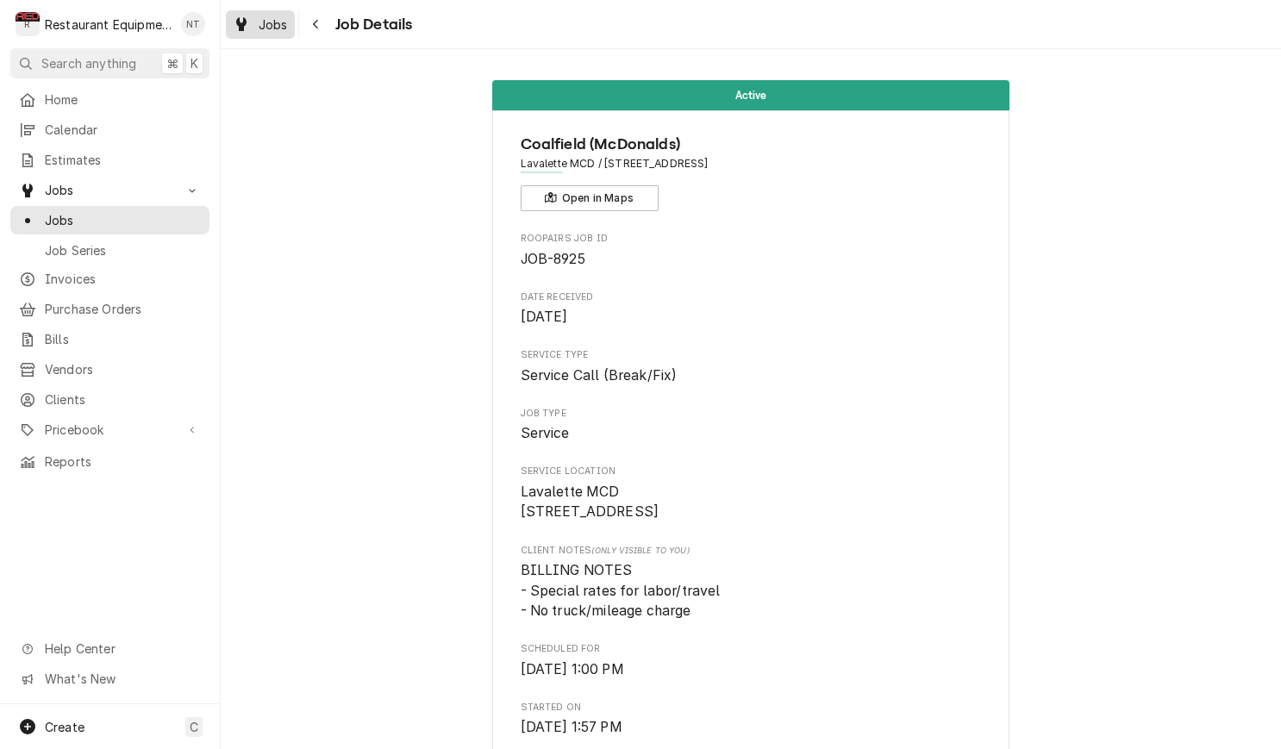
click at [284, 20] on span "Jobs" at bounding box center [273, 25] width 29 height 18
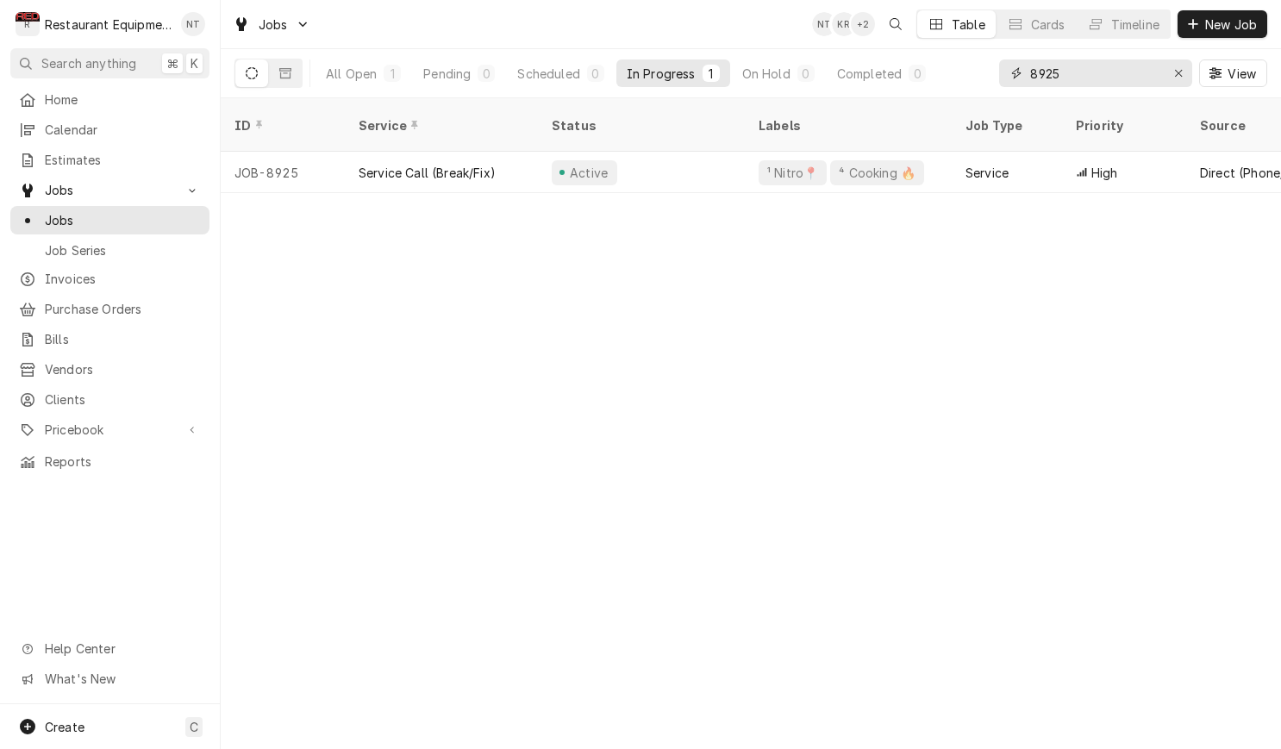
click at [1117, 78] on input "8925" at bounding box center [1094, 73] width 129 height 28
click at [1116, 78] on input "8925" at bounding box center [1094, 73] width 129 height 28
type input "cracker"
click at [464, 78] on div "Pending" at bounding box center [451, 74] width 47 height 18
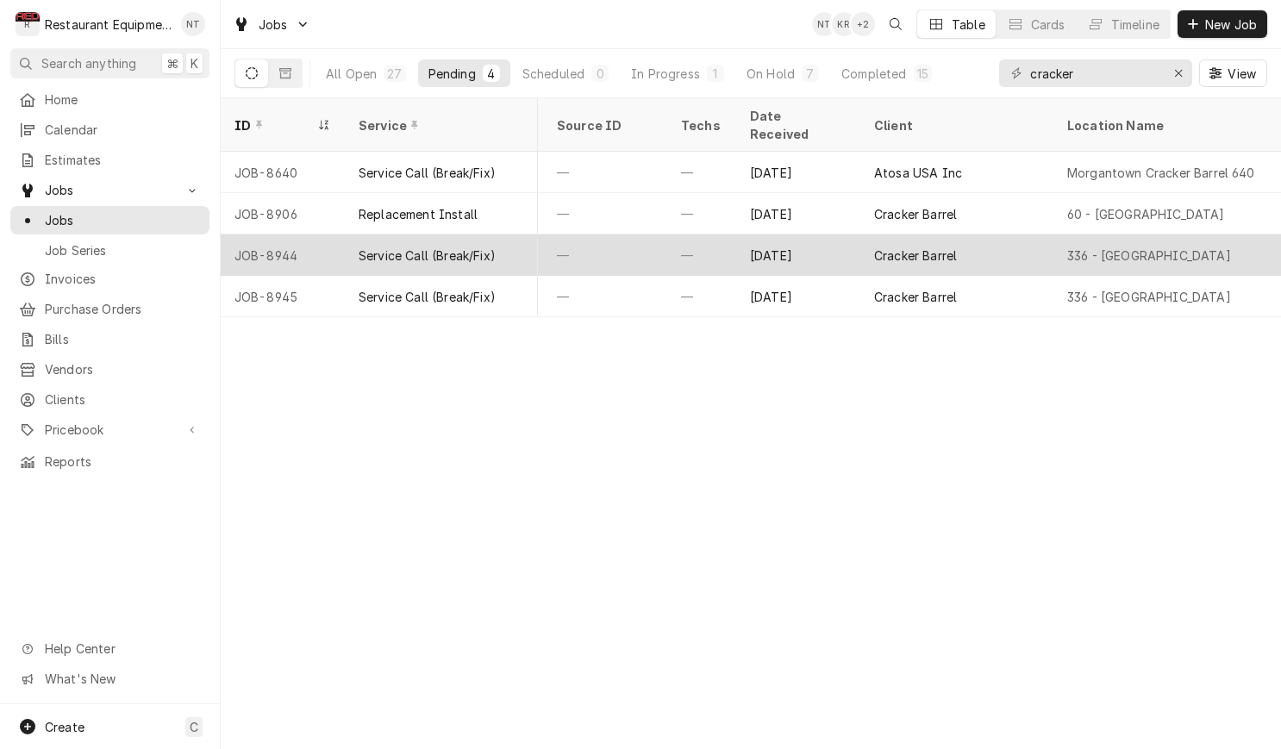
scroll to position [0, 803]
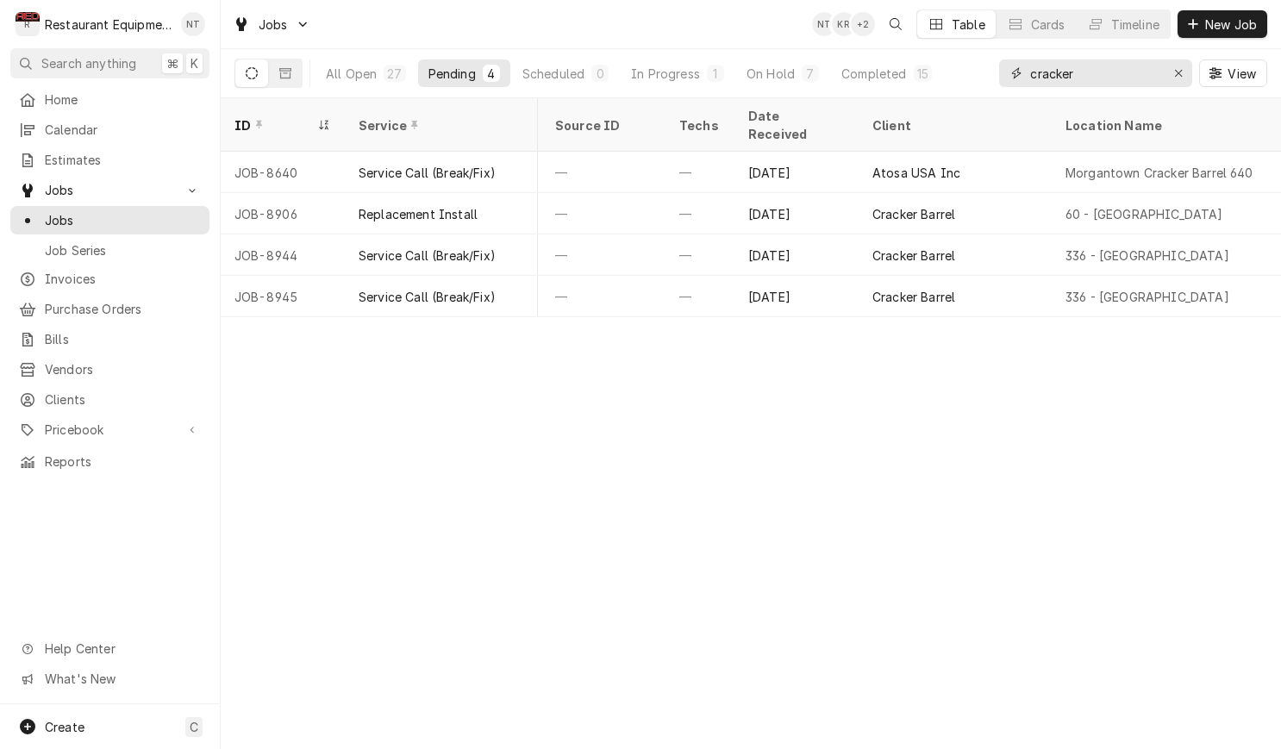
click at [1124, 66] on input "cracker" at bounding box center [1094, 73] width 129 height 28
click at [1104, 74] on input "cracker" at bounding box center [1094, 73] width 129 height 28
click at [1186, 70] on div "Erase input" at bounding box center [1178, 73] width 17 height 17
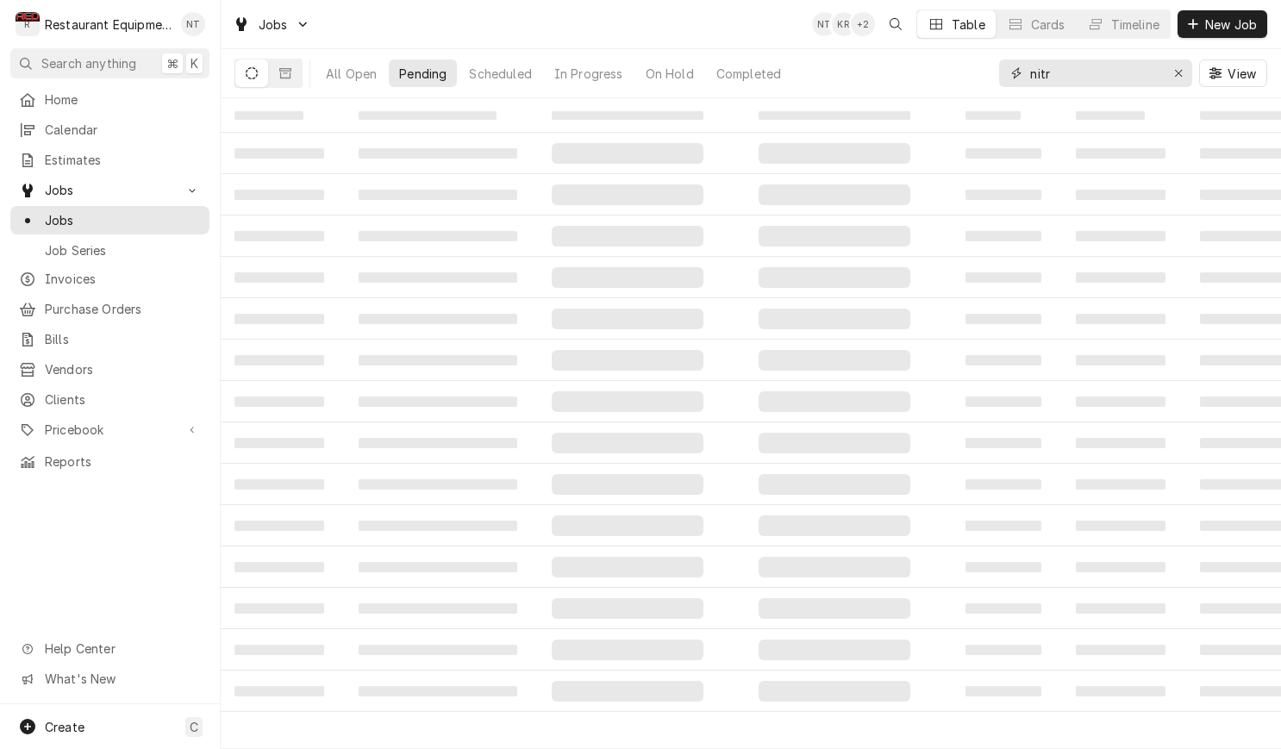
type input "nitro"
